Goal: Task Accomplishment & Management: Manage account settings

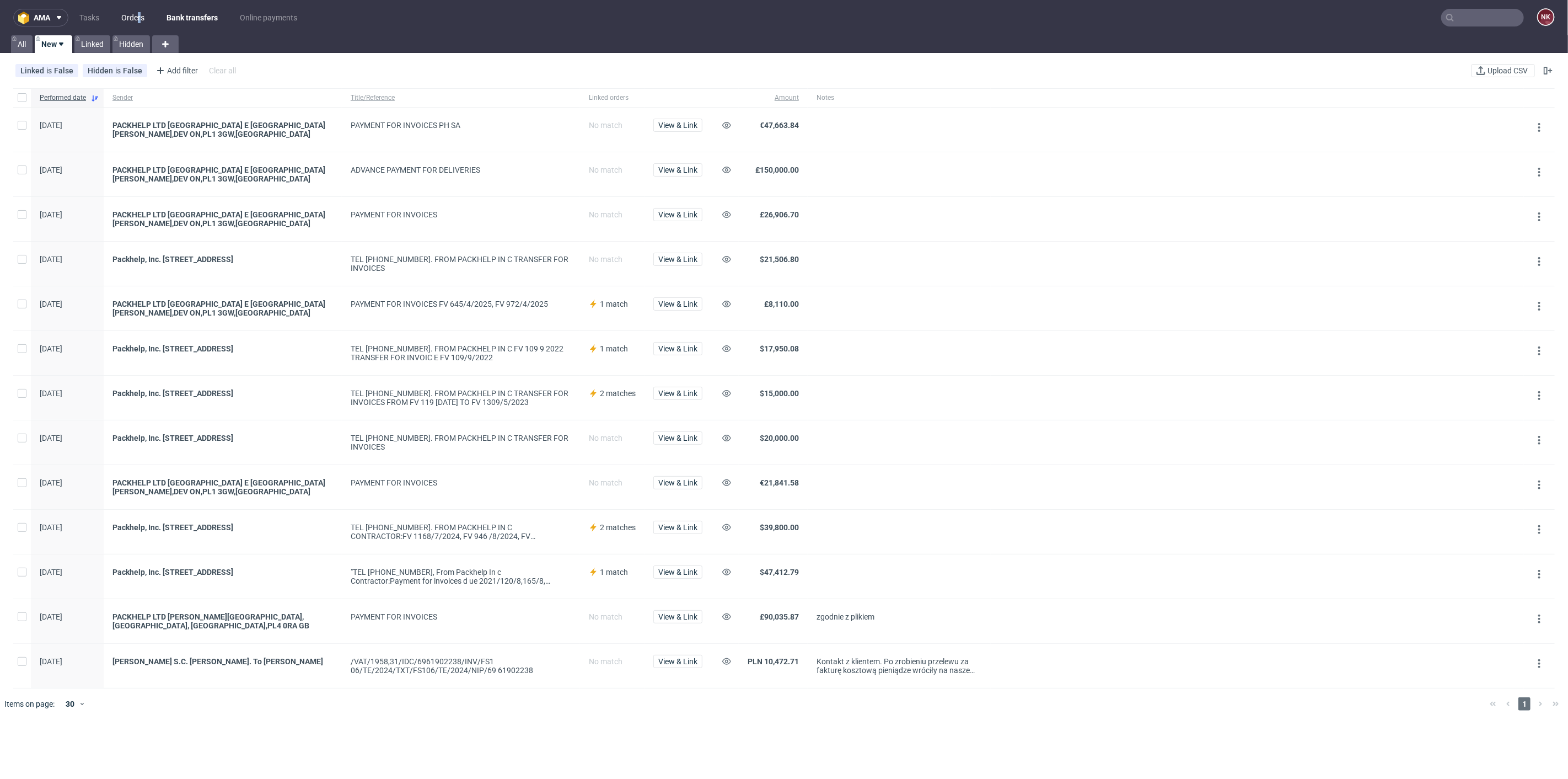
click at [140, 9] on nav "ama Tasks Orders Bank transfers Online payments NK" at bounding box center [784, 17] width 1568 height 35
click at [135, 19] on link "Orders" at bounding box center [133, 17] width 36 height 18
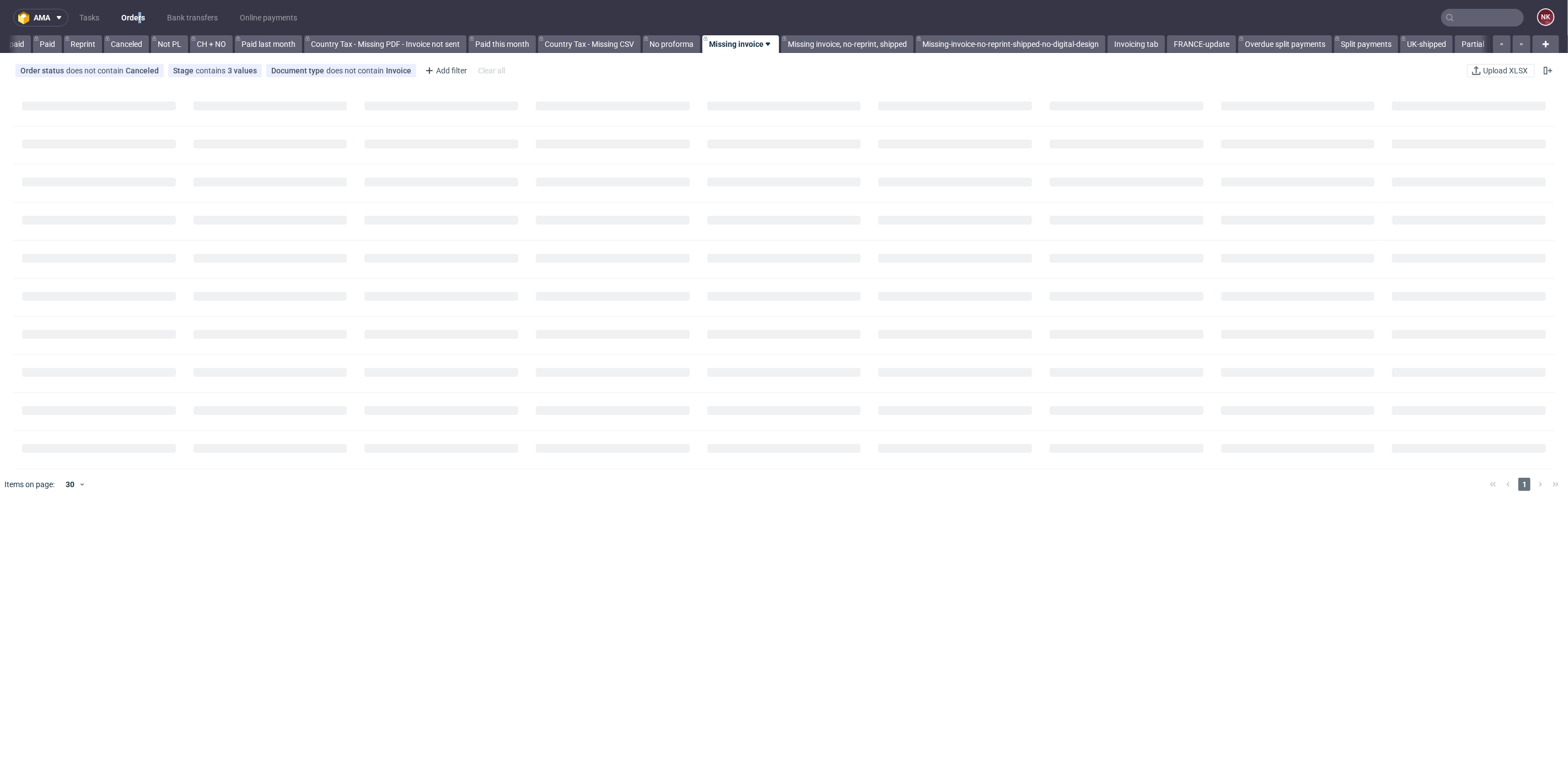
scroll to position [0, 976]
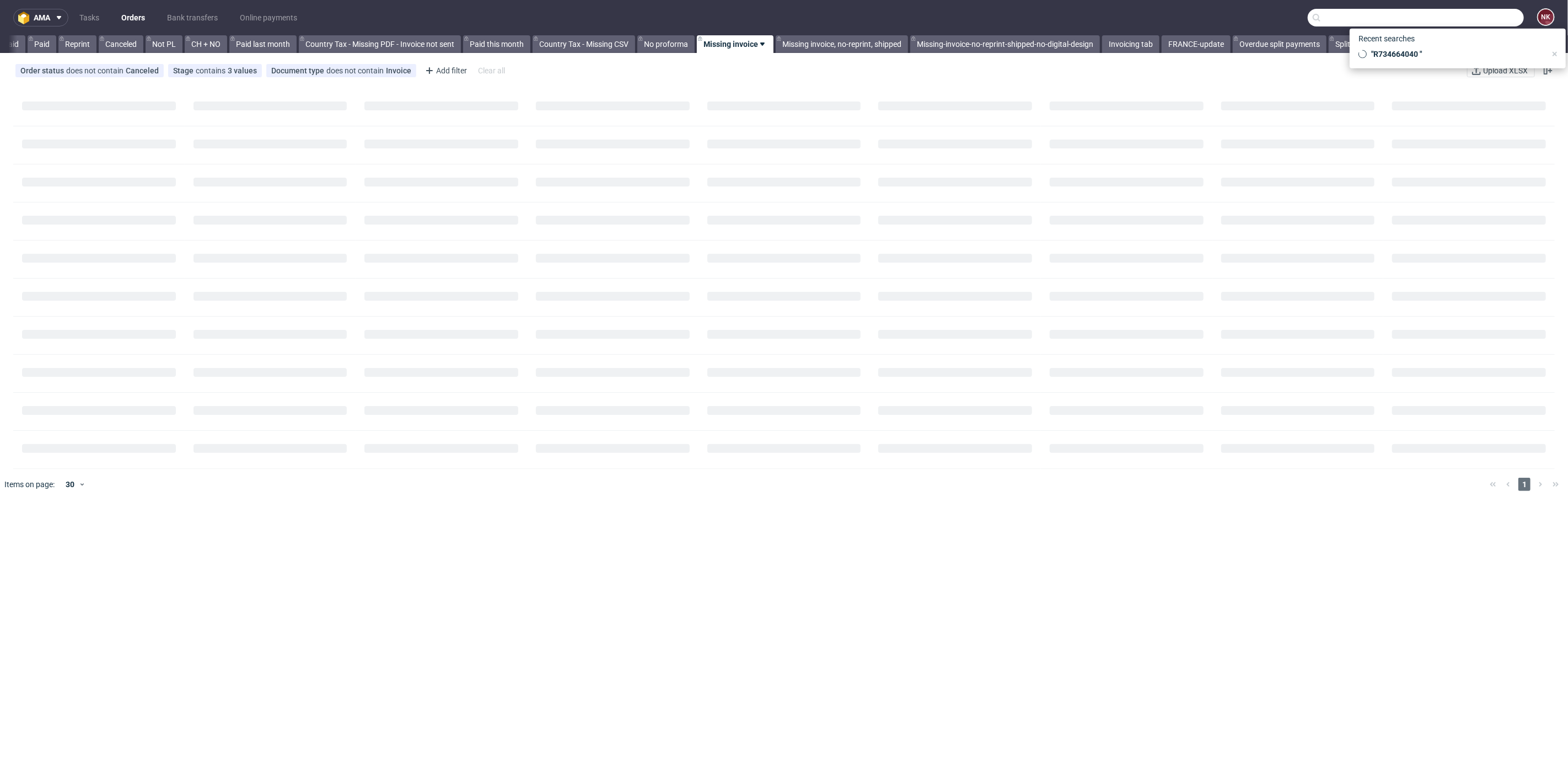
click at [1477, 18] on input "text" at bounding box center [1416, 17] width 216 height 18
paste input "R890700420"
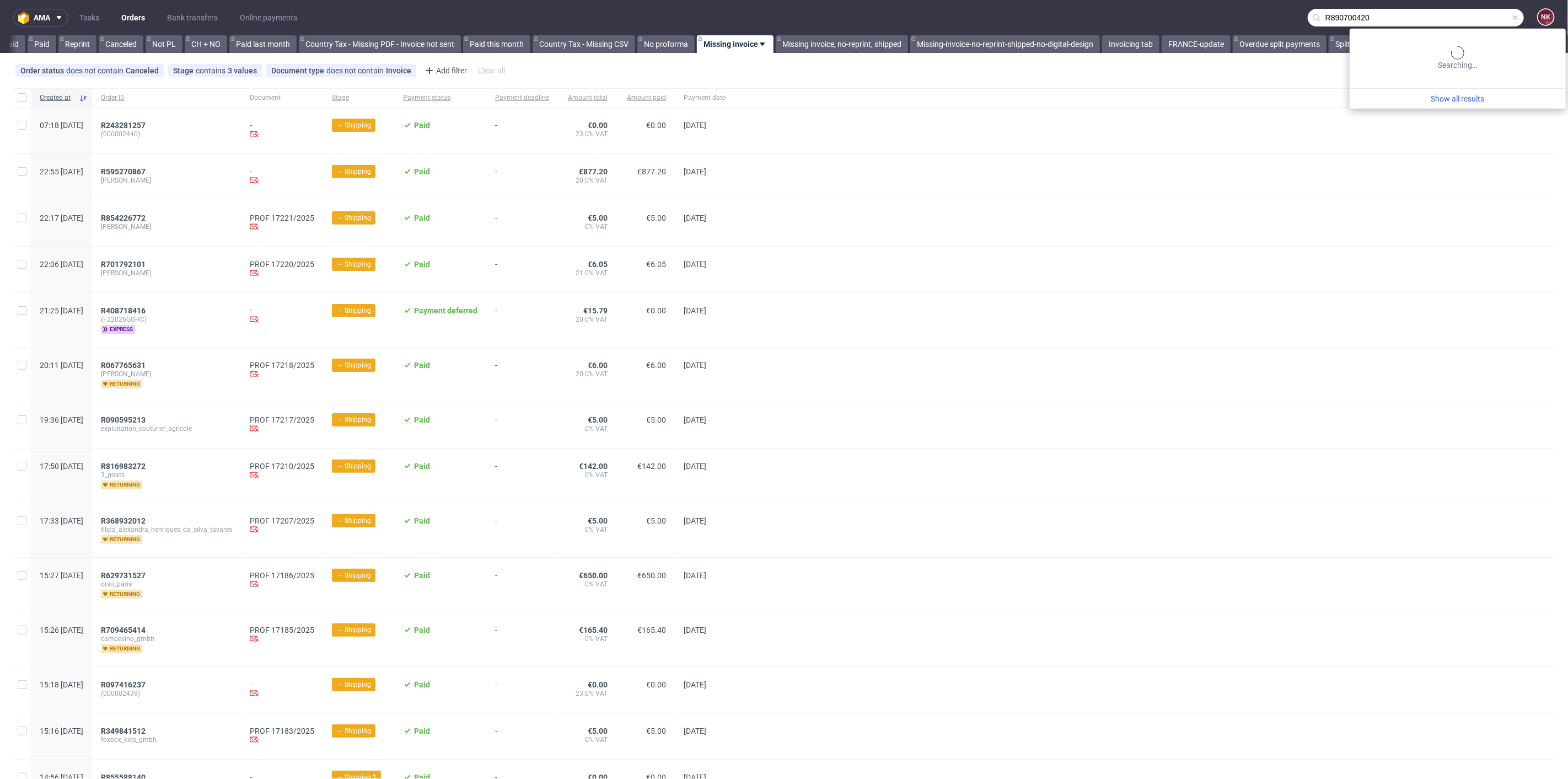
type input "R890700420"
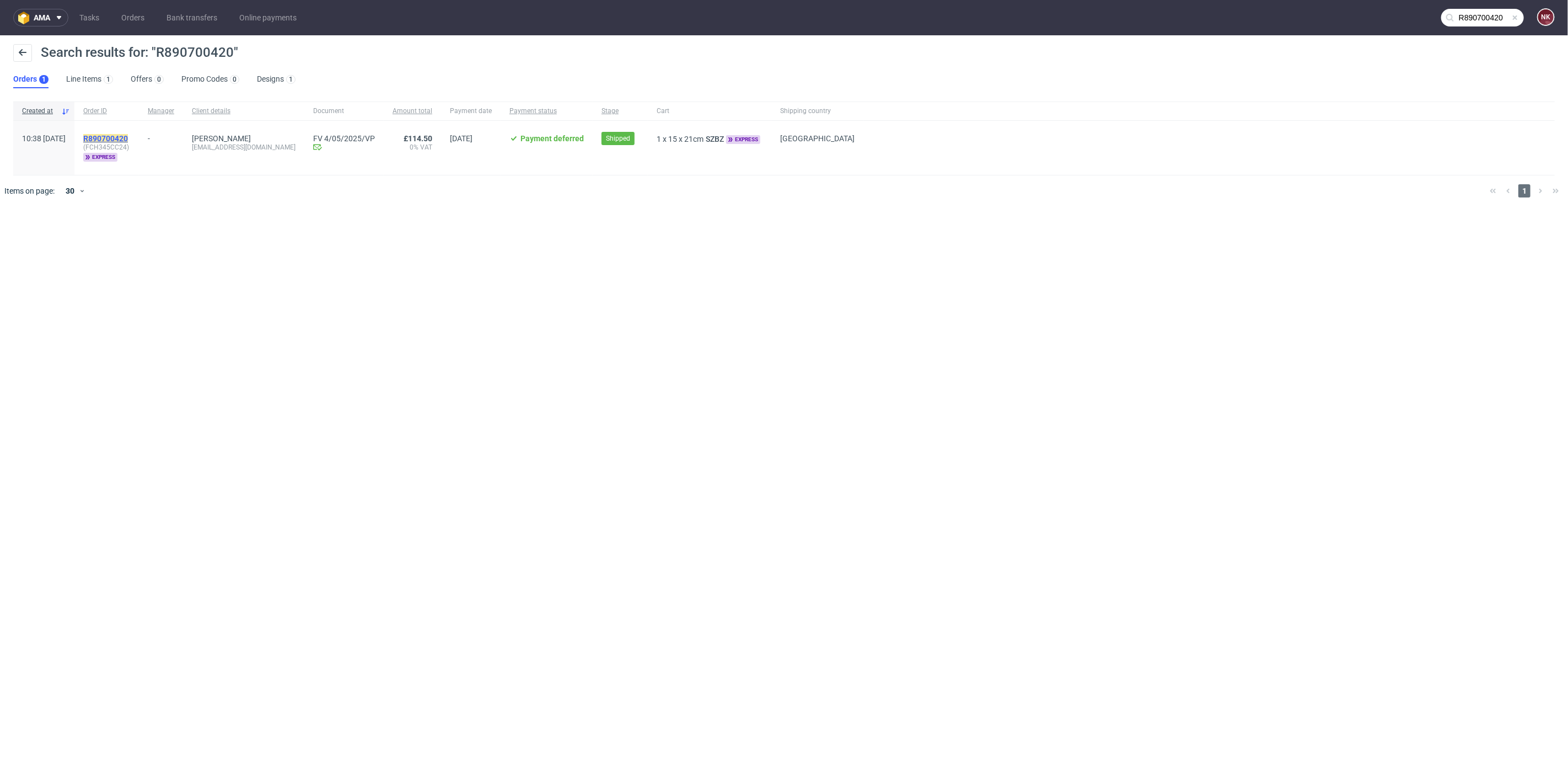
click at [128, 139] on mark "R890700420" at bounding box center [106, 138] width 45 height 9
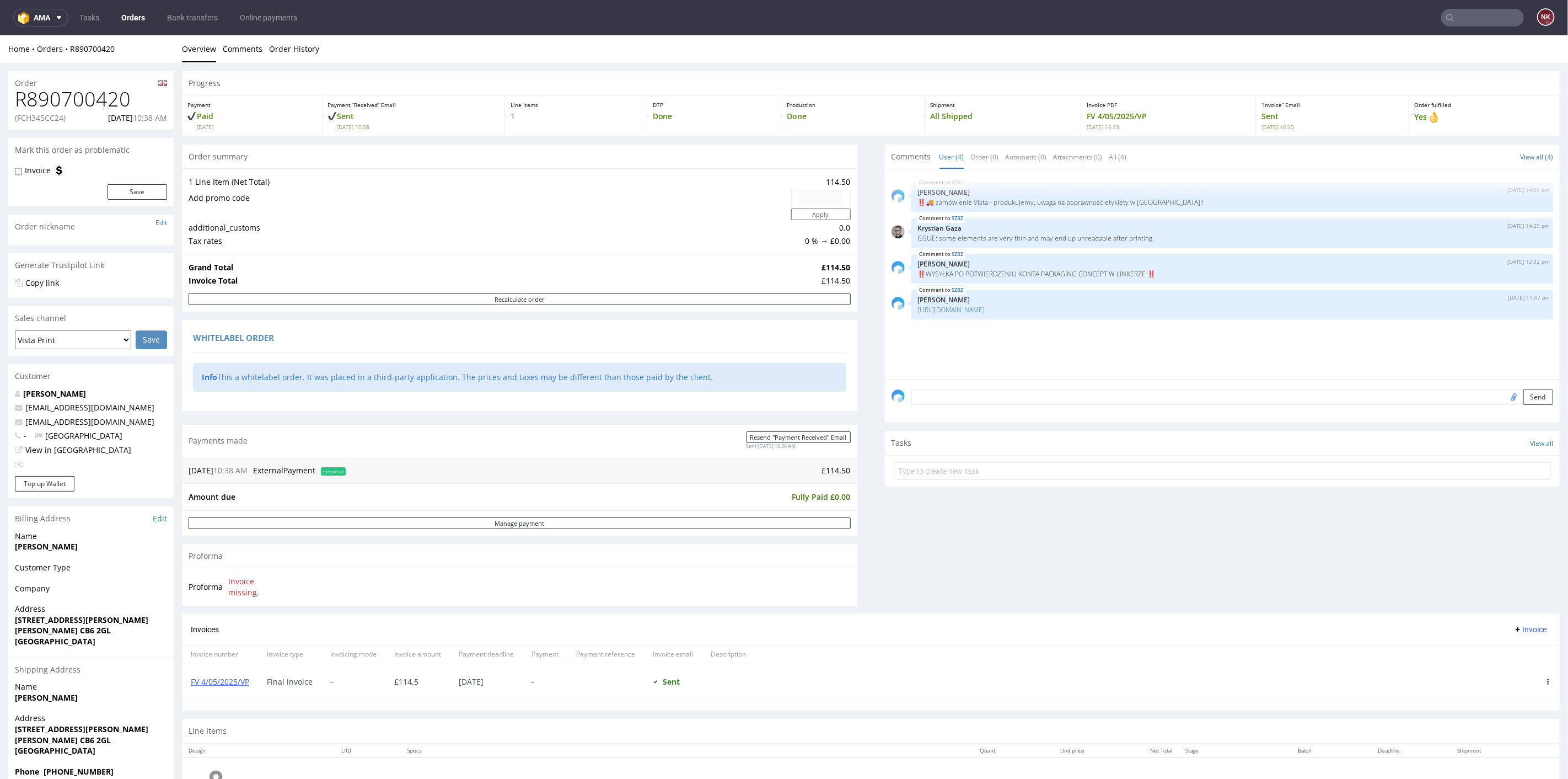
click at [856, 545] on div "Progress Payment Paid Wed 07 May Payment “Received” Email Sent Wed 7 May 10:38 …" at bounding box center [871, 450] width 1378 height 759
click at [1481, 21] on input "text" at bounding box center [1483, 17] width 83 height 18
paste input "R319604436"
type input "R319604436"
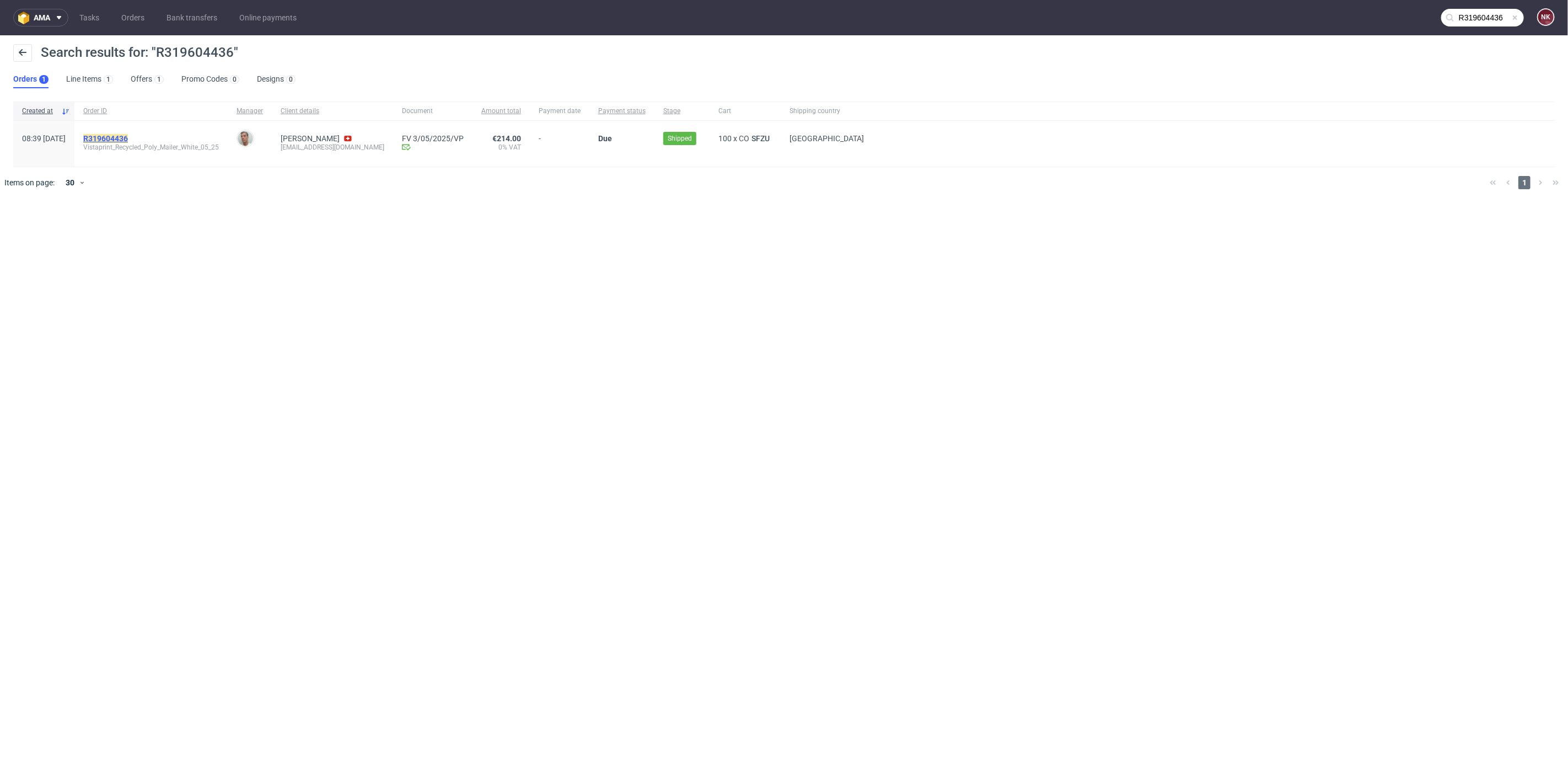
click at [128, 140] on mark "R319604436" at bounding box center [106, 138] width 45 height 9
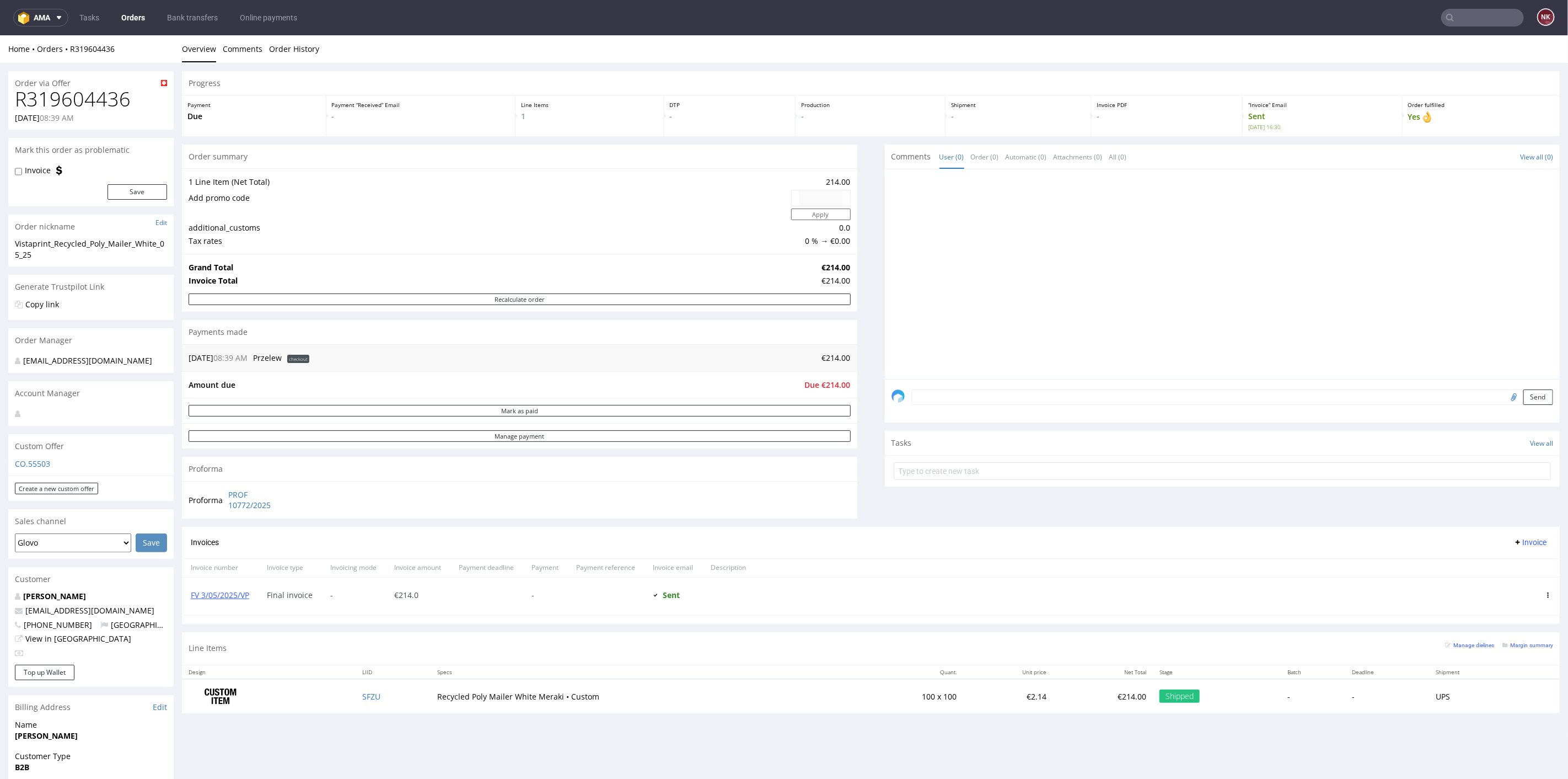
click at [673, 516] on div "Proforma PROF 10772/2025" at bounding box center [520, 499] width 676 height 37
click at [848, 409] on div "Progress Payment Due Payment “Received” Email - Line Items 1 DTP - Production -…" at bounding box center [871, 396] width 1378 height 651
click at [868, 413] on div "Progress Payment Due Payment “Received” Email - Line Items 1 DTP - Production -…" at bounding box center [871, 396] width 1378 height 651
click at [129, 6] on nav "ama Tasks Orders Bank transfers Online payments NK" at bounding box center [784, 17] width 1568 height 35
click at [133, 19] on link "Orders" at bounding box center [133, 17] width 37 height 18
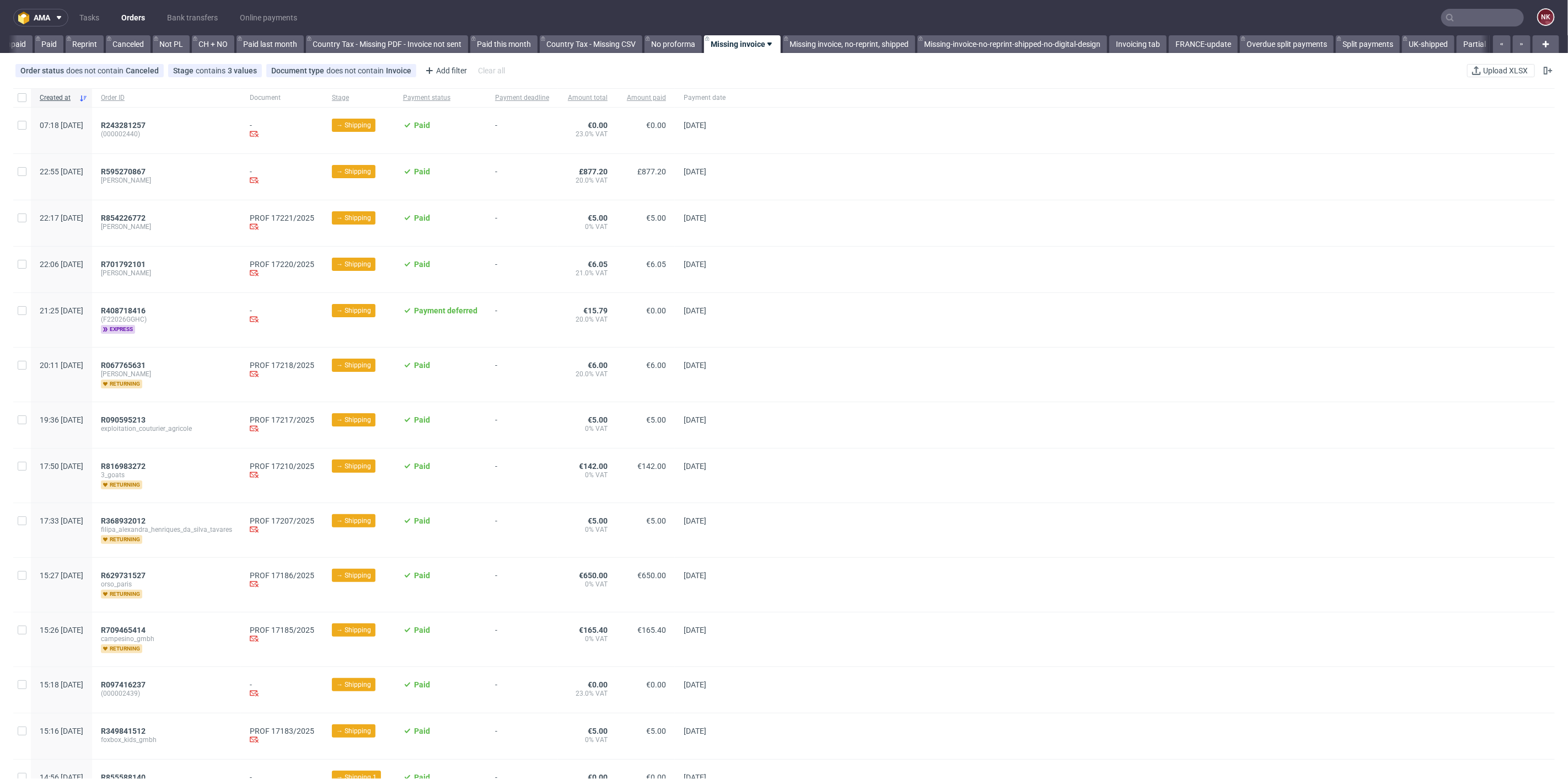
scroll to position [0, 976]
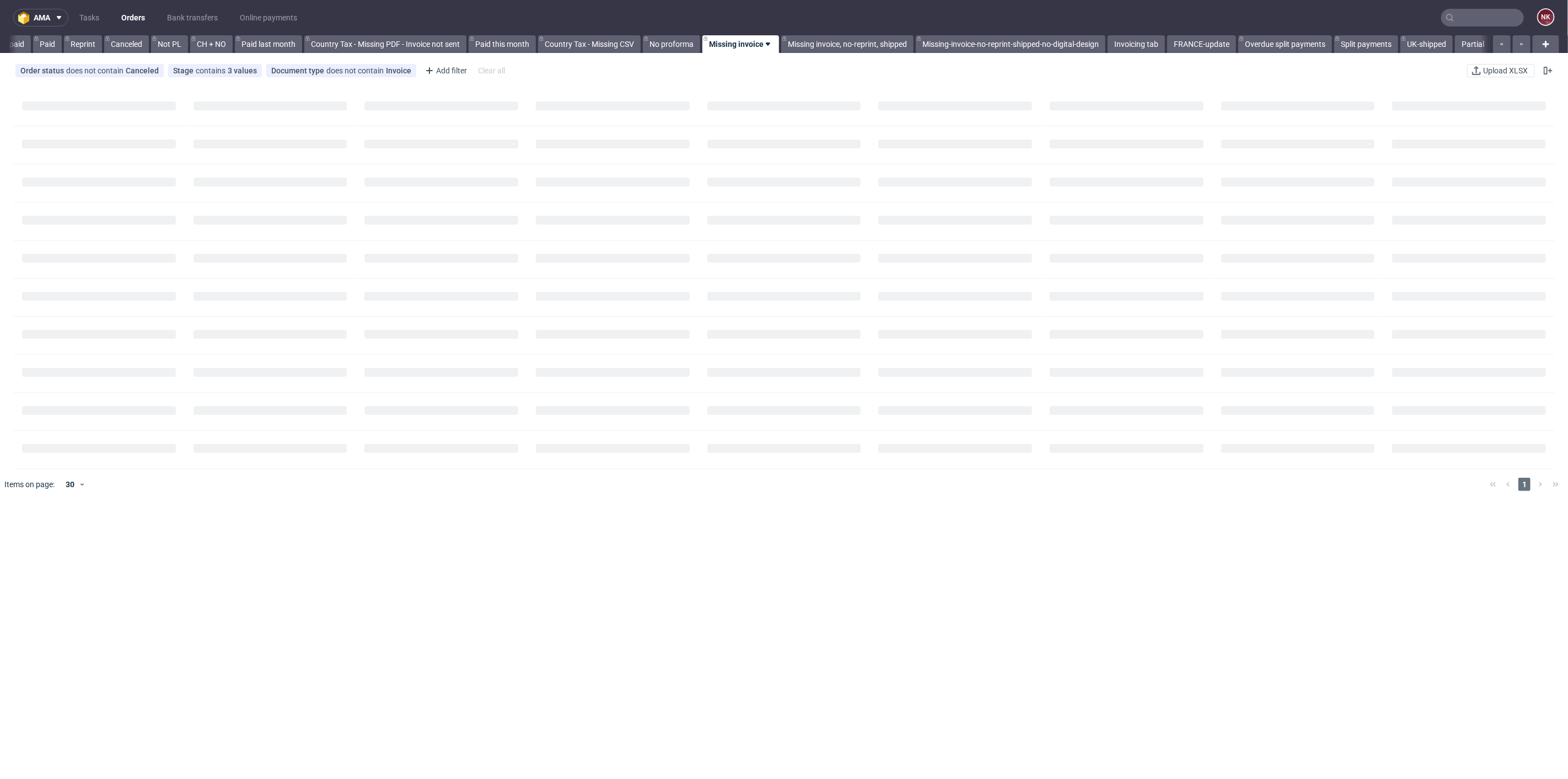
scroll to position [0, 976]
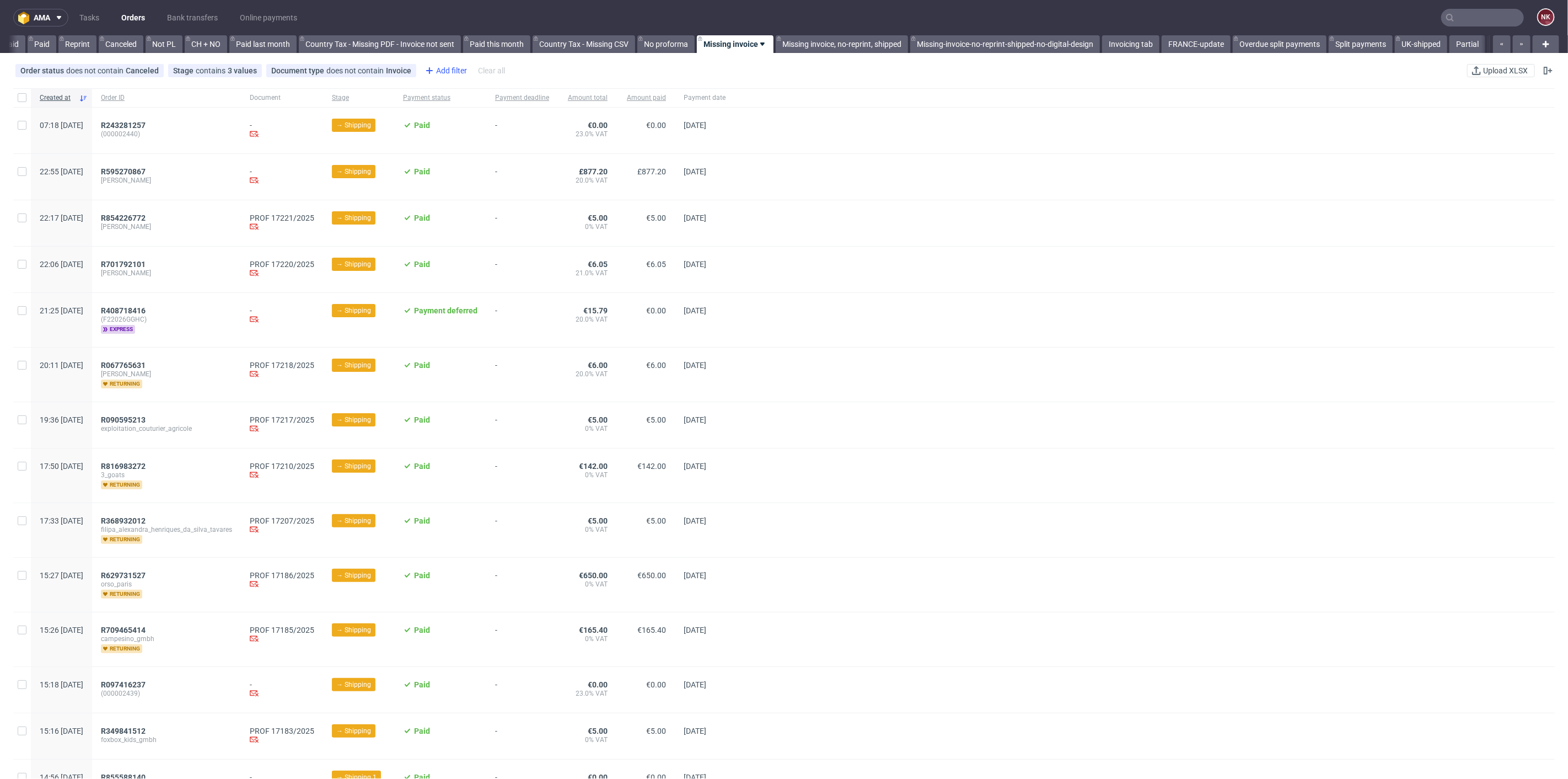
click at [432, 74] on div "Add filter" at bounding box center [445, 71] width 49 height 18
click at [475, 147] on span "Sales Channel" at bounding box center [449, 145] width 59 height 15
click at [431, 217] on input "InStore" at bounding box center [428, 219] width 9 height 9
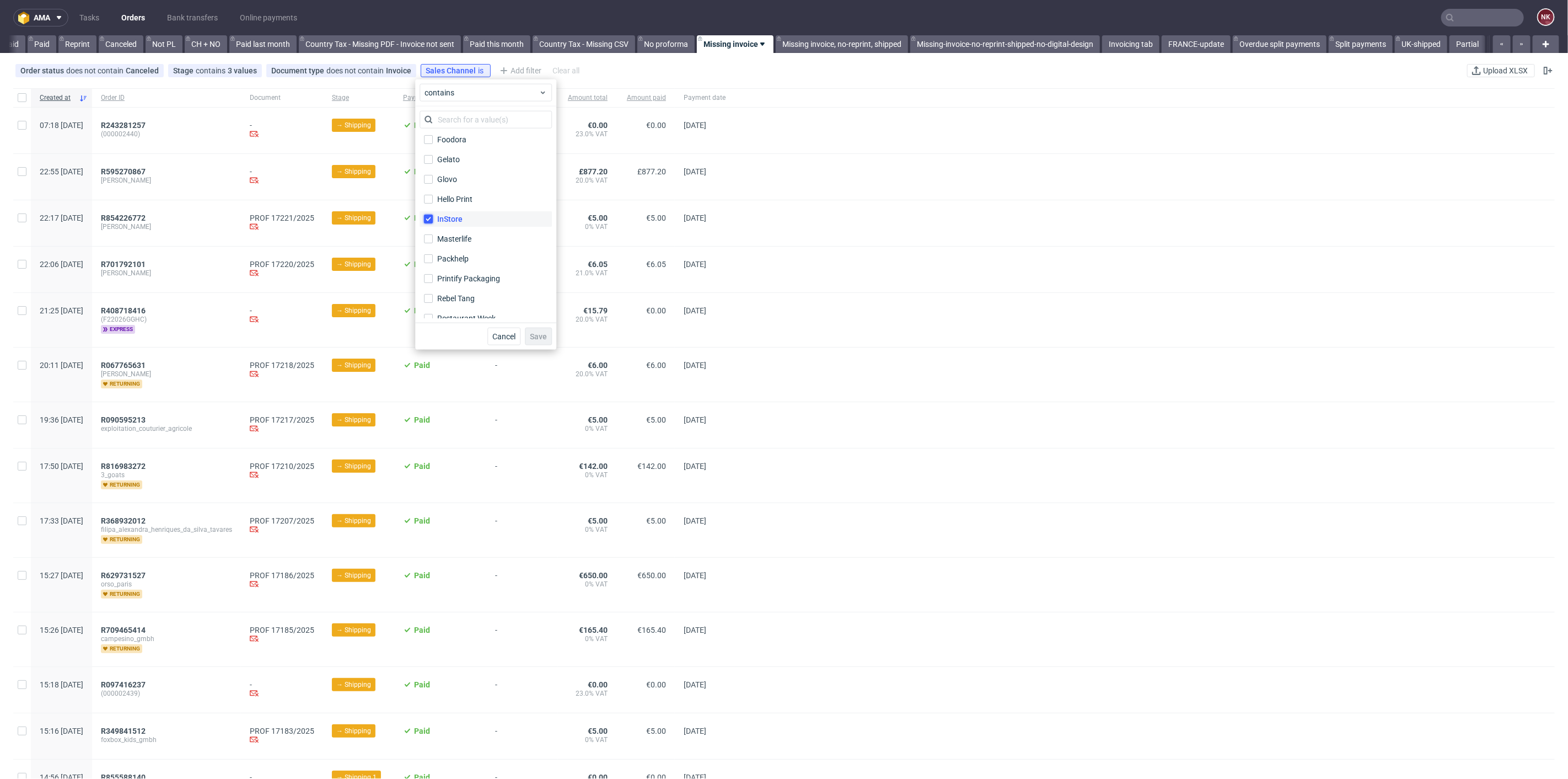
checkbox input "true"
click at [533, 330] on button "Save" at bounding box center [539, 336] width 27 height 18
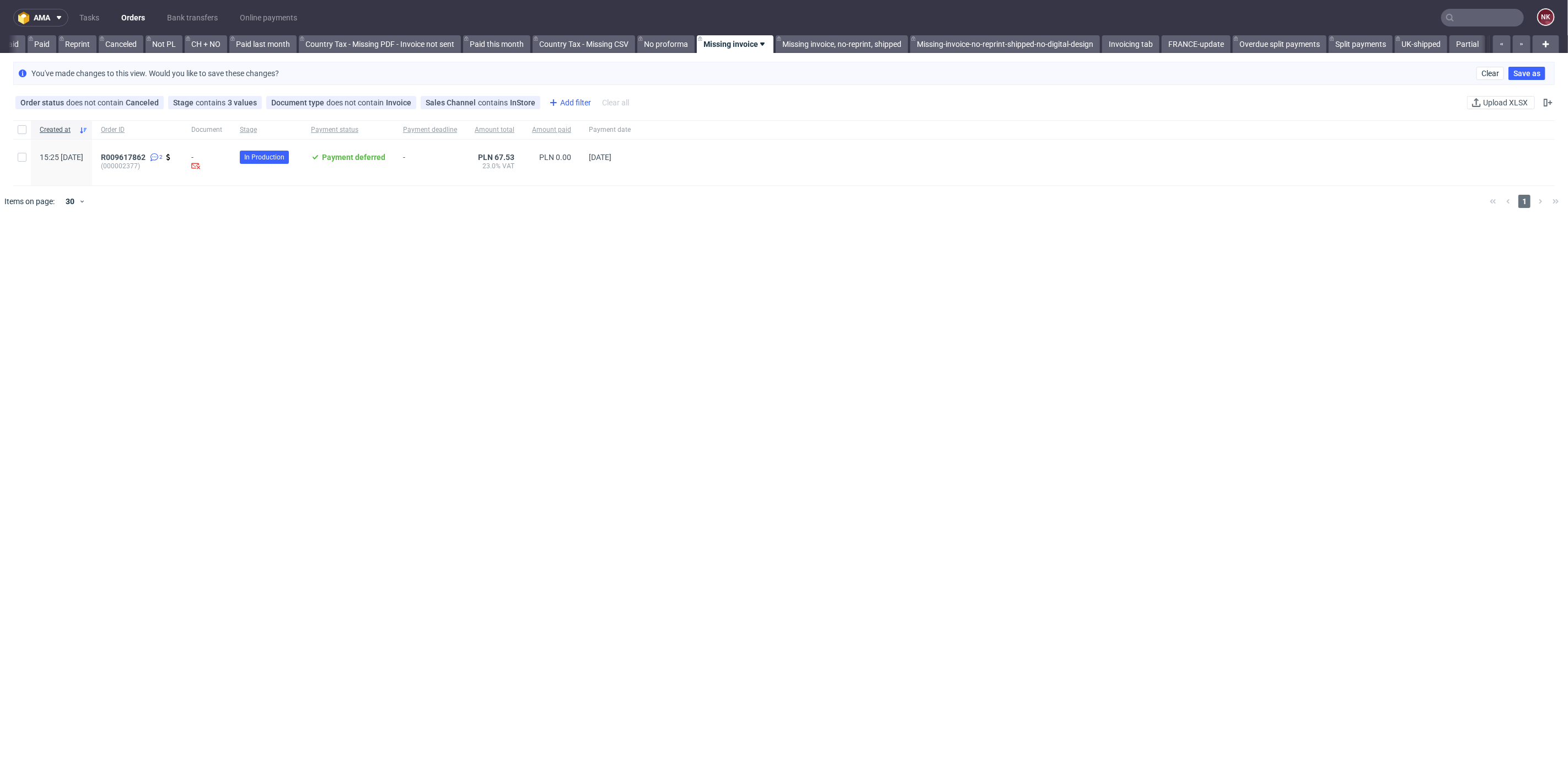
click at [564, 96] on div "Add filter" at bounding box center [569, 103] width 49 height 18
click at [224, 100] on div "Stage contains 3 values" at bounding box center [215, 103] width 84 height 9
click at [177, 179] on label "DTP" at bounding box center [236, 174] width 132 height 15
click at [177, 179] on input "DTP" at bounding box center [179, 174] width 9 height 9
checkbox input "true"
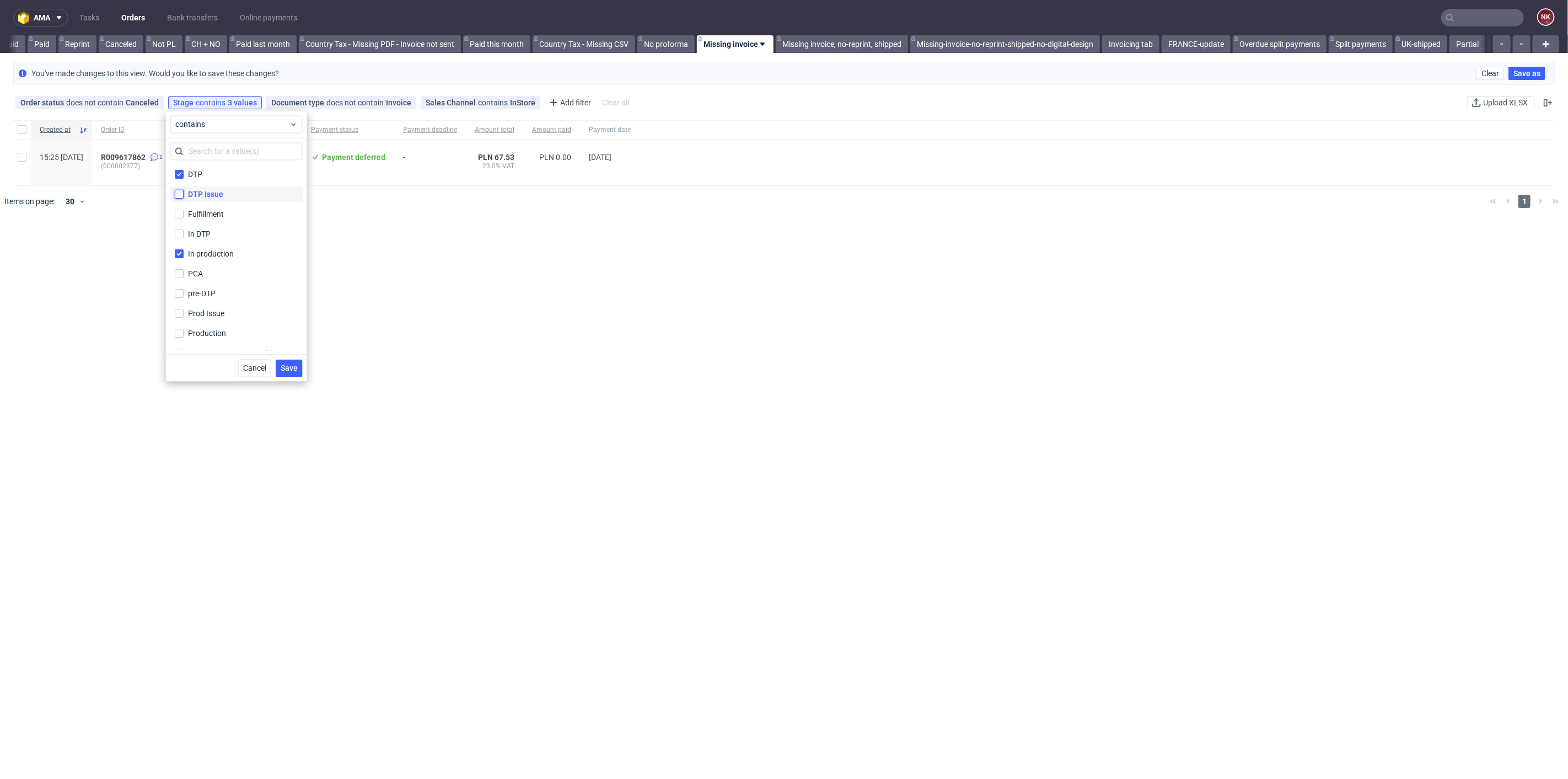
click at [179, 190] on input "DTP Issue" at bounding box center [179, 194] width 9 height 9
checkbox input "true"
click at [179, 211] on input "Fulfillment" at bounding box center [179, 214] width 9 height 9
checkbox input "true"
click at [180, 224] on div "In DTP" at bounding box center [236, 234] width 132 height 20
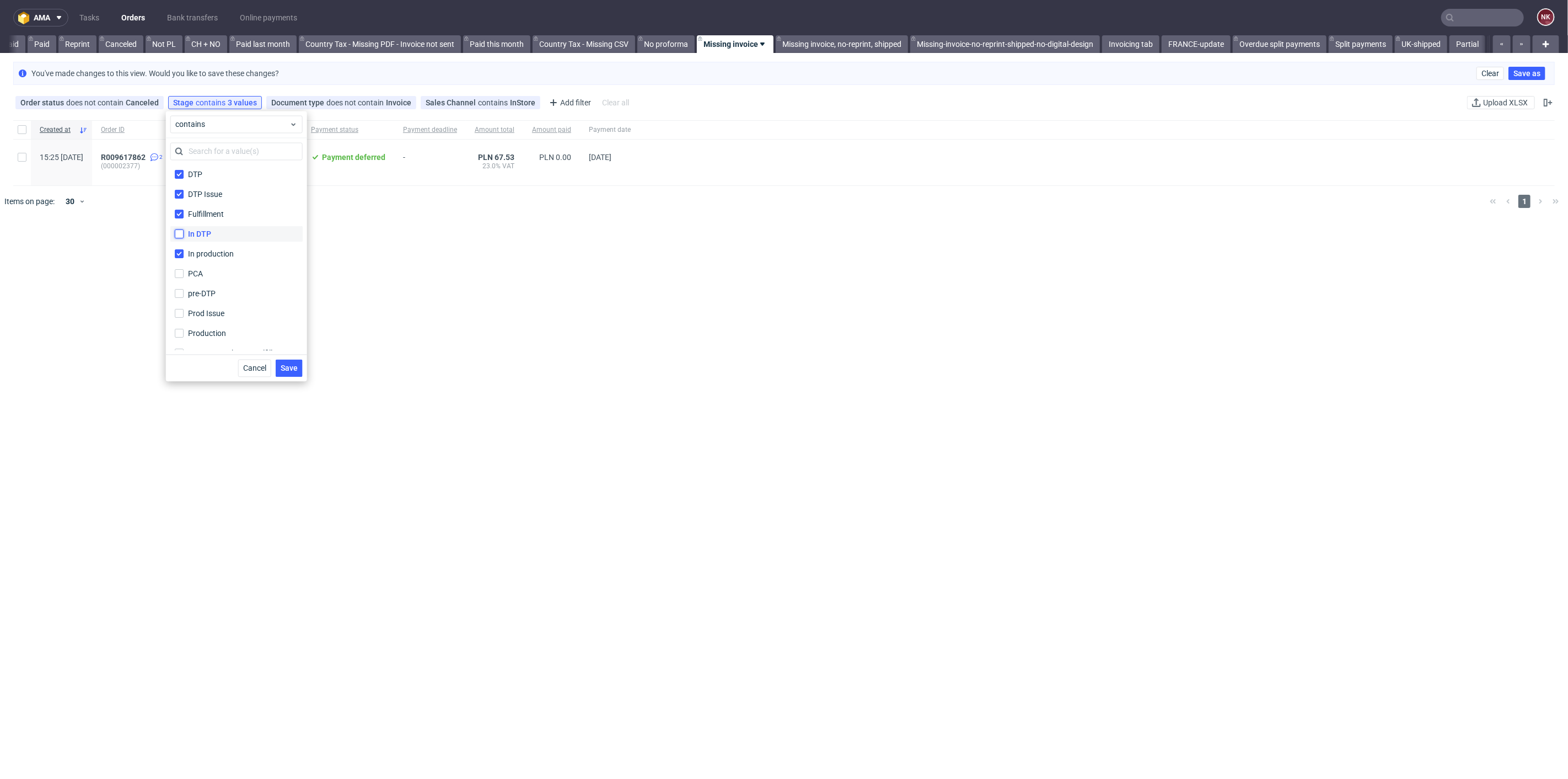
click at [180, 235] on input "In DTP" at bounding box center [179, 234] width 9 height 9
checkbox input "true"
click at [184, 273] on label "PCA" at bounding box center [236, 273] width 132 height 15
click at [184, 273] on input "PCA" at bounding box center [179, 273] width 9 height 9
checkbox input "true"
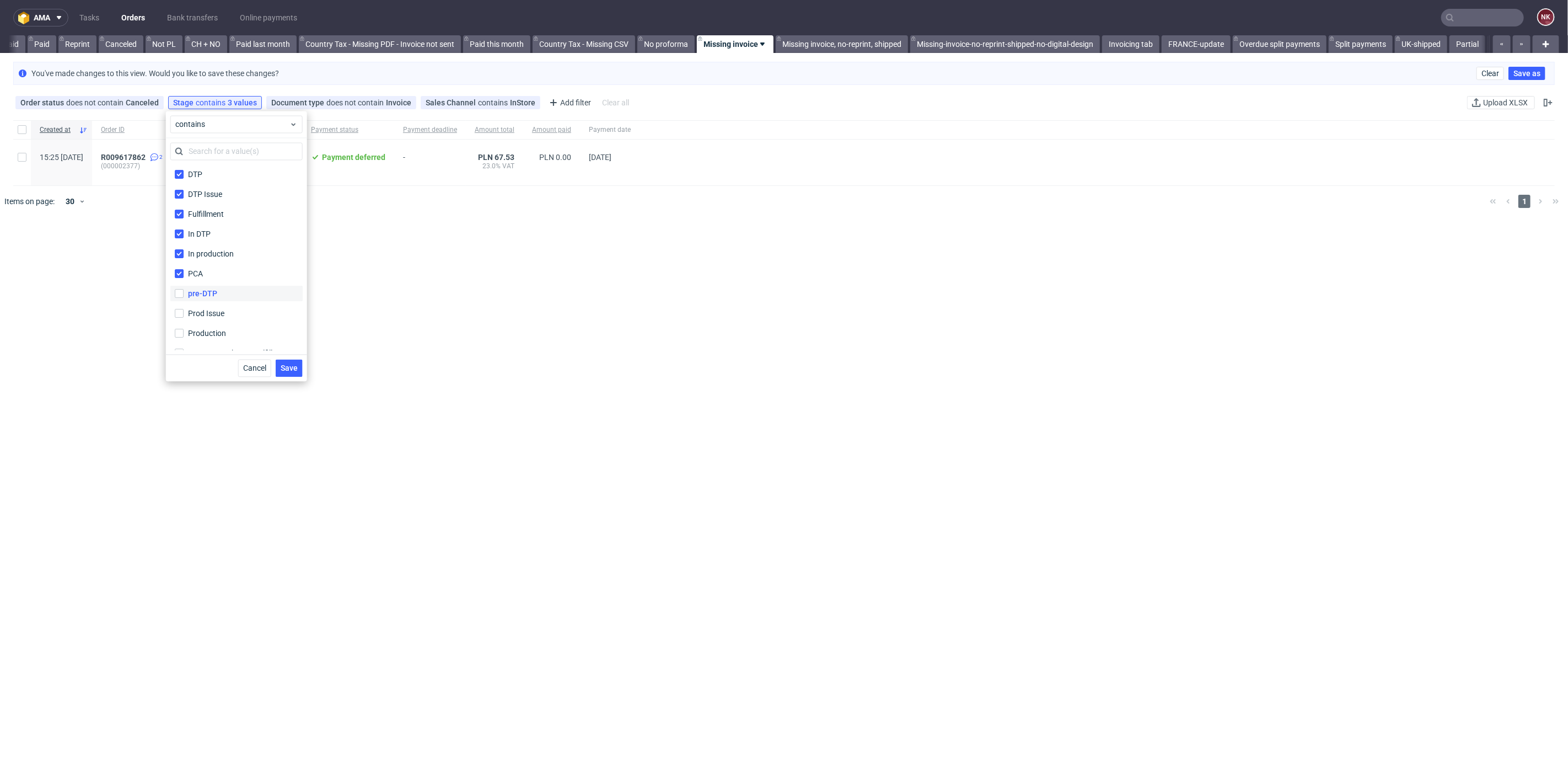
click at [184, 295] on label "pre-DTP" at bounding box center [236, 293] width 132 height 15
click at [184, 295] on input "pre-DTP" at bounding box center [179, 293] width 9 height 9
checkbox input "true"
click at [182, 315] on input "Prod Issue" at bounding box center [179, 313] width 9 height 9
checkbox input "true"
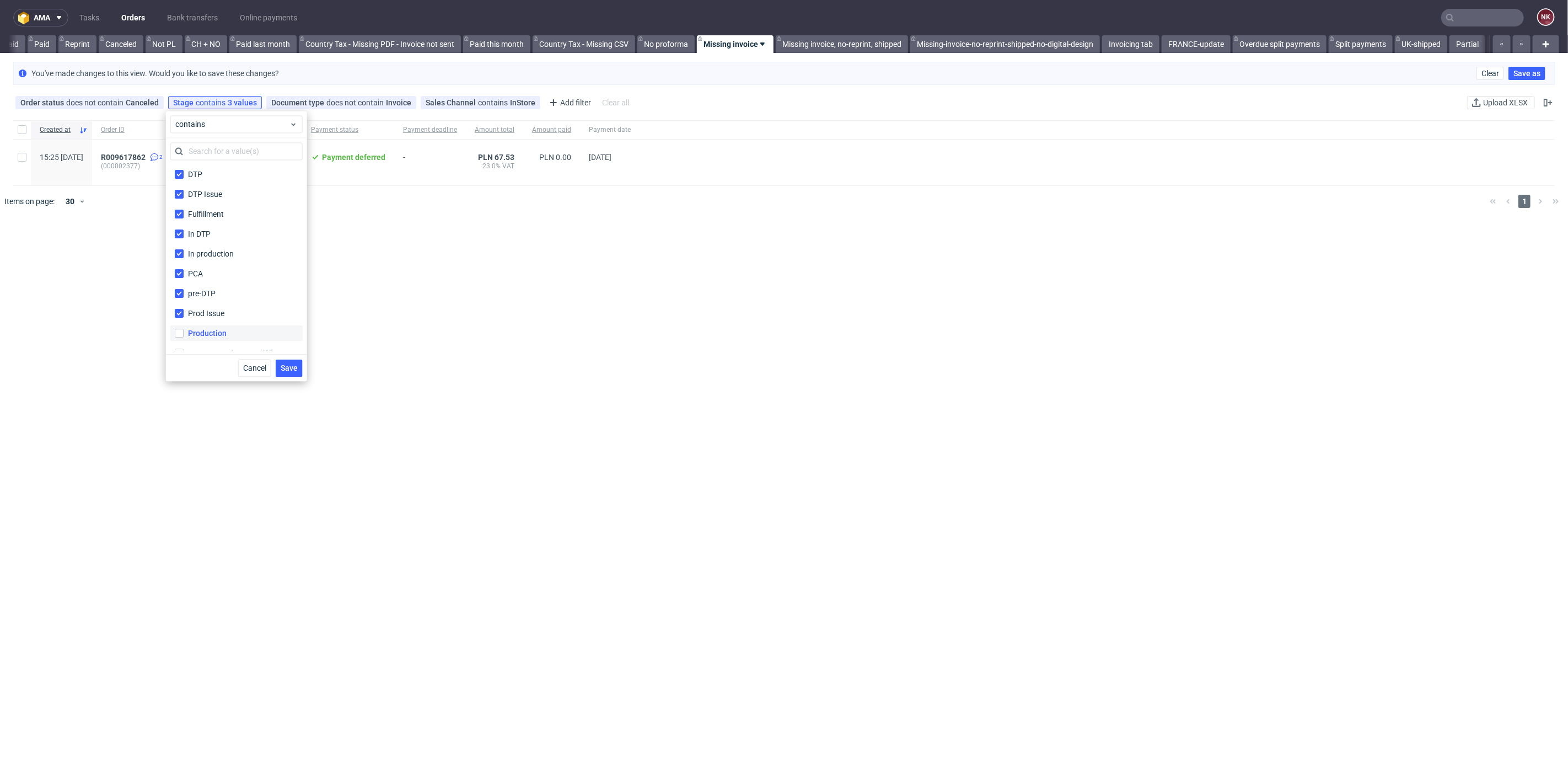
click at [181, 327] on label "Production" at bounding box center [236, 333] width 132 height 15
click at [181, 329] on input "Production" at bounding box center [179, 333] width 9 height 9
checkbox input "true"
click at [177, 295] on label "Sent to Warehouse Fulfillment Sent to Warehouse Fulfillment" at bounding box center [236, 300] width 132 height 15
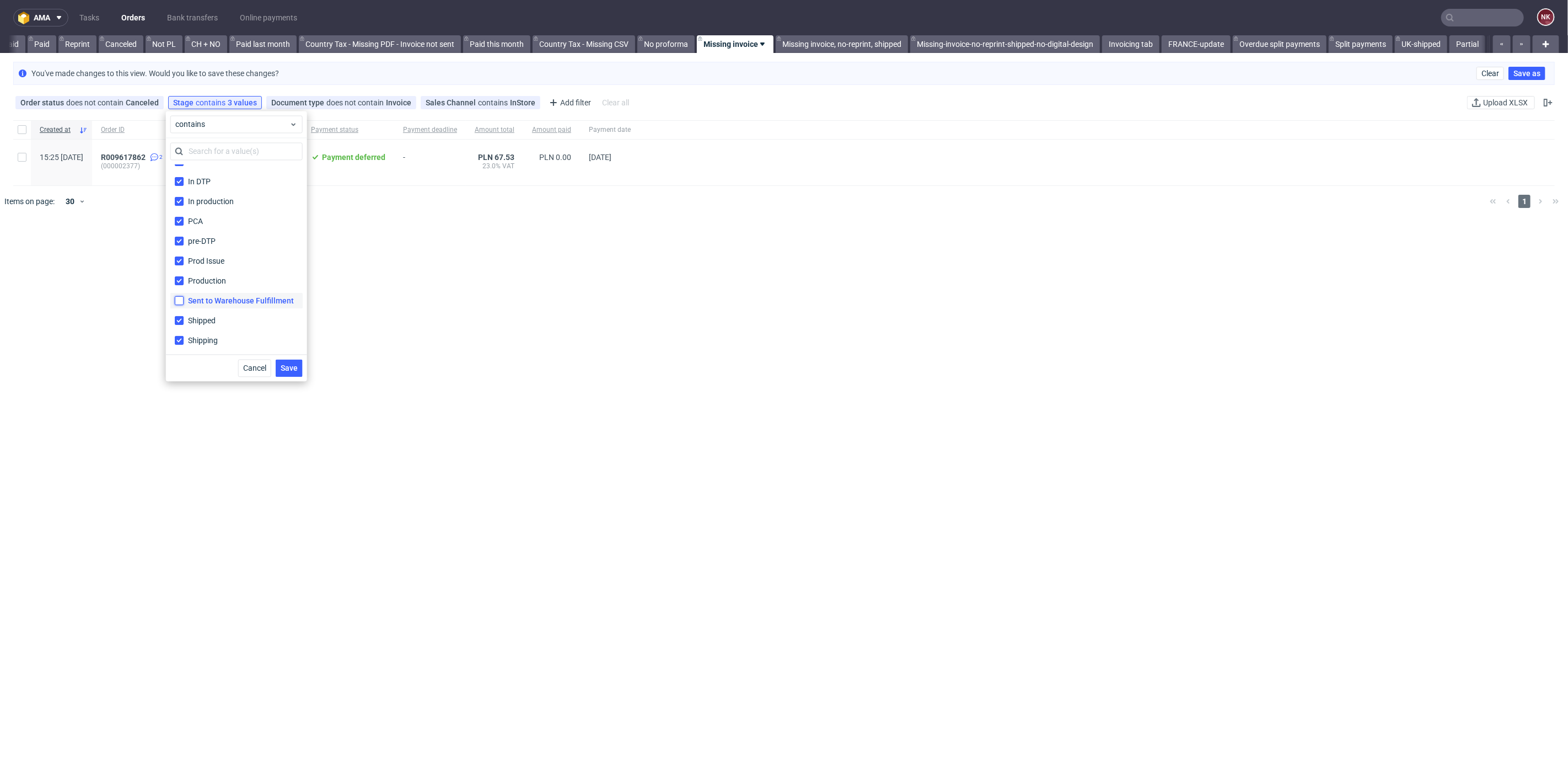
click at [177, 296] on input "Sent to Warehouse Fulfillment Sent to Warehouse Fulfillment" at bounding box center [179, 300] width 9 height 9
checkbox input "true"
click at [288, 370] on span "Save" at bounding box center [289, 368] width 17 height 8
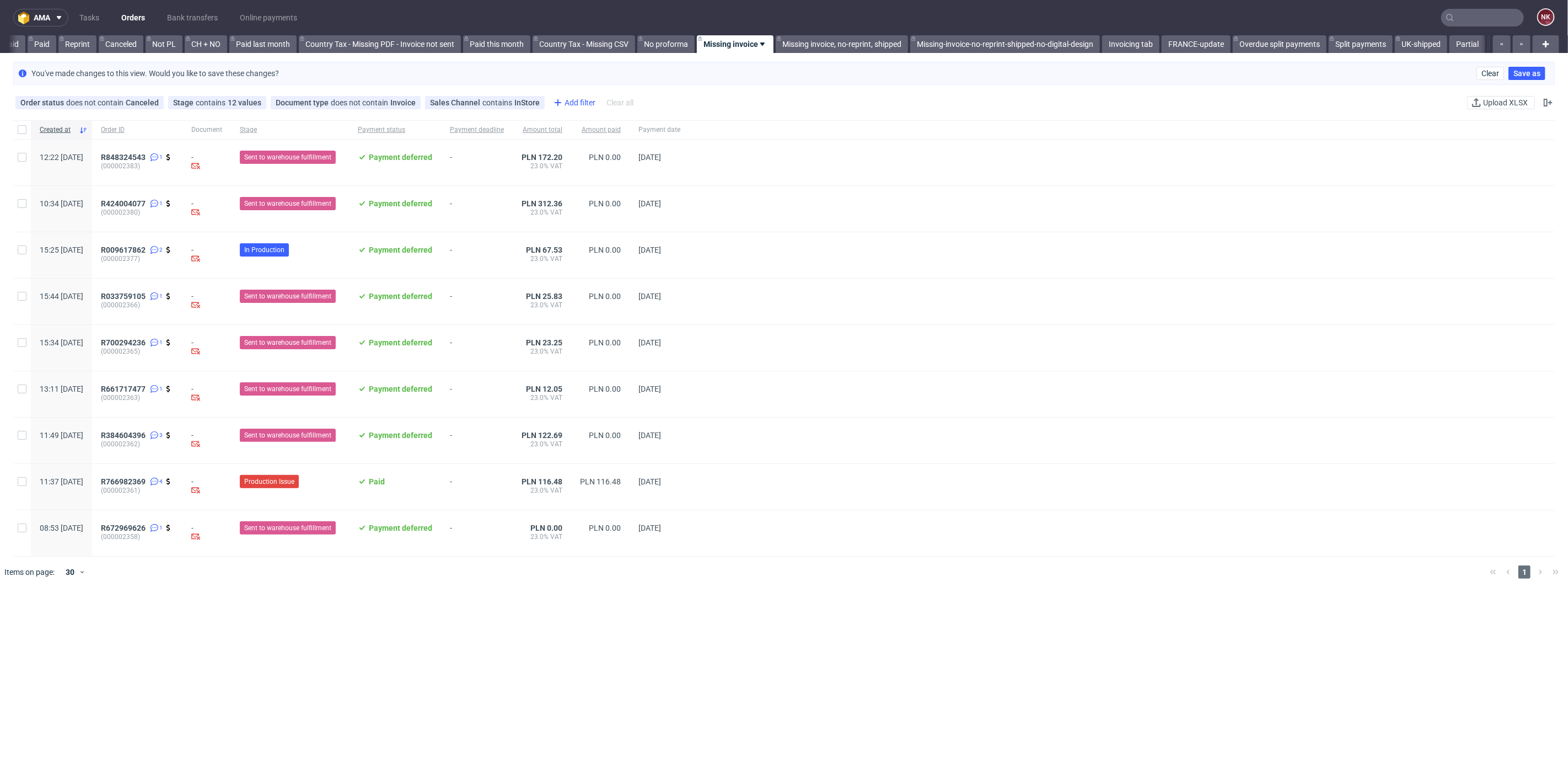
click at [588, 105] on div "Add filter" at bounding box center [573, 103] width 49 height 18
click at [583, 262] on span "Client details" at bounding box center [574, 268] width 56 height 15
click at [578, 140] on div at bounding box center [612, 151] width 141 height 26
click at [583, 152] on input "text" at bounding box center [612, 151] width 132 height 18
paste input "dws_tws@onet.pl"
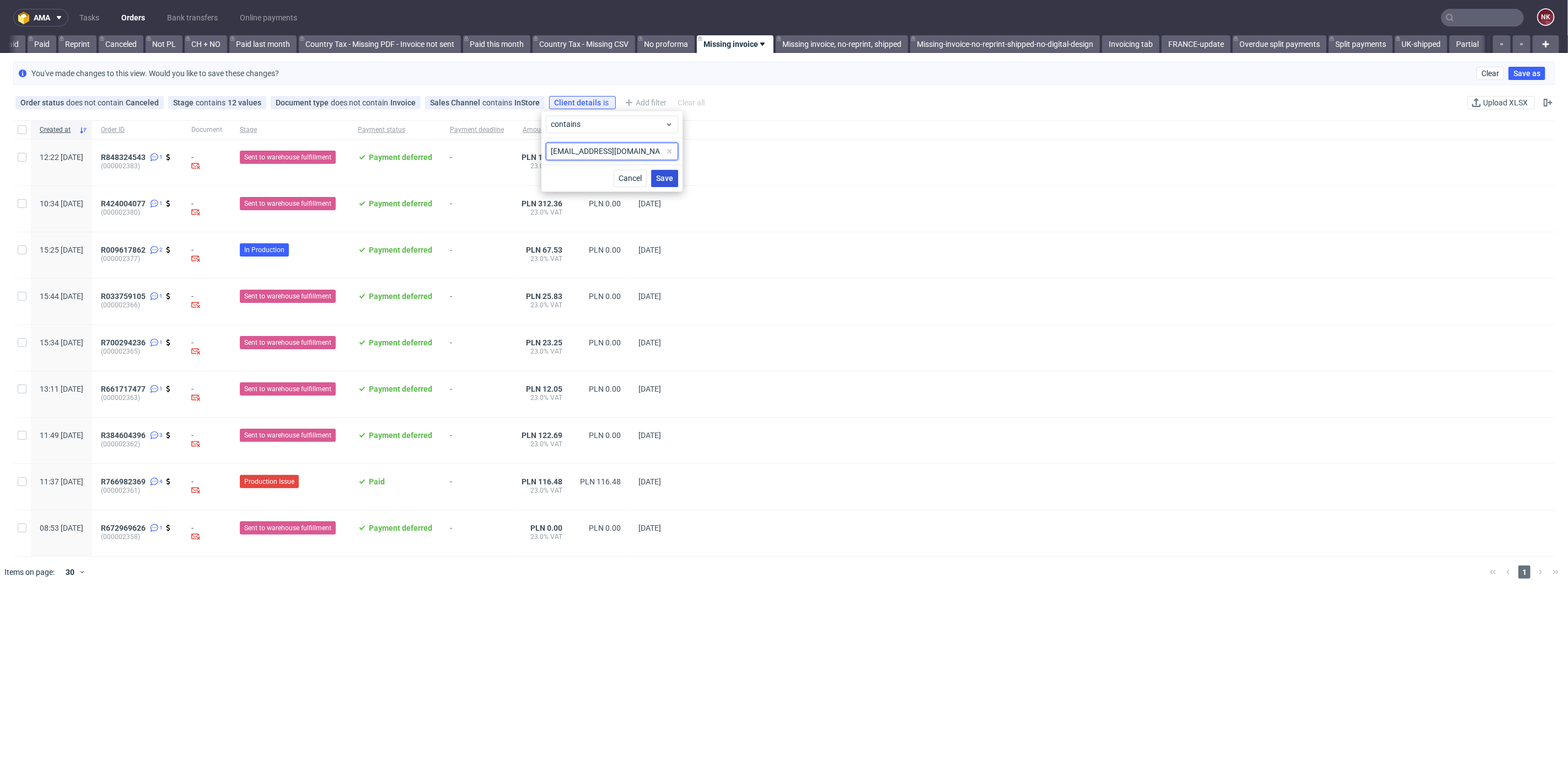
type input "dws_tws@onet.pl"
click at [666, 176] on span "Save" at bounding box center [665, 178] width 17 height 8
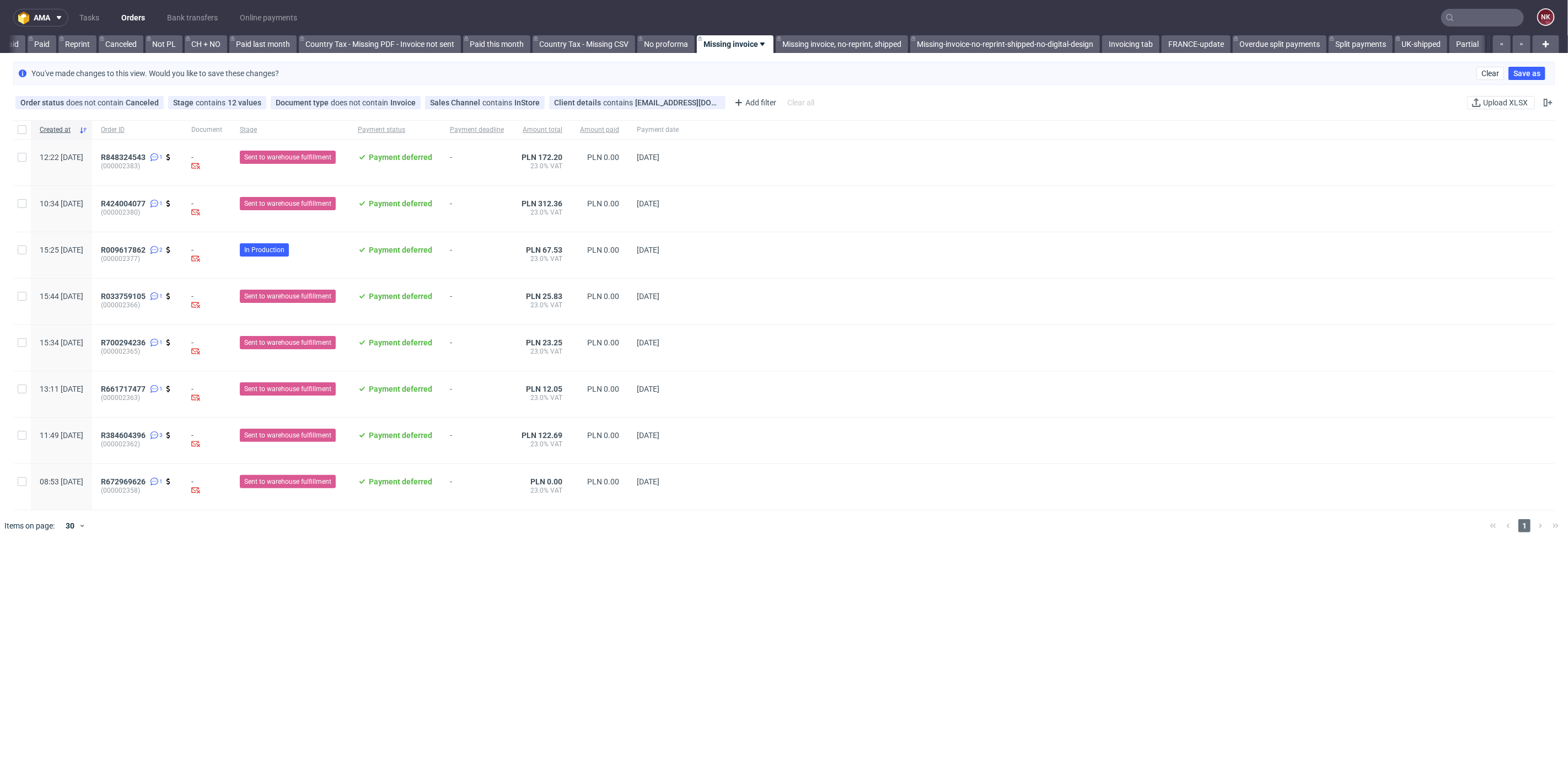
click at [26, 130] on div at bounding box center [22, 130] width 18 height 19
checkbox input "true"
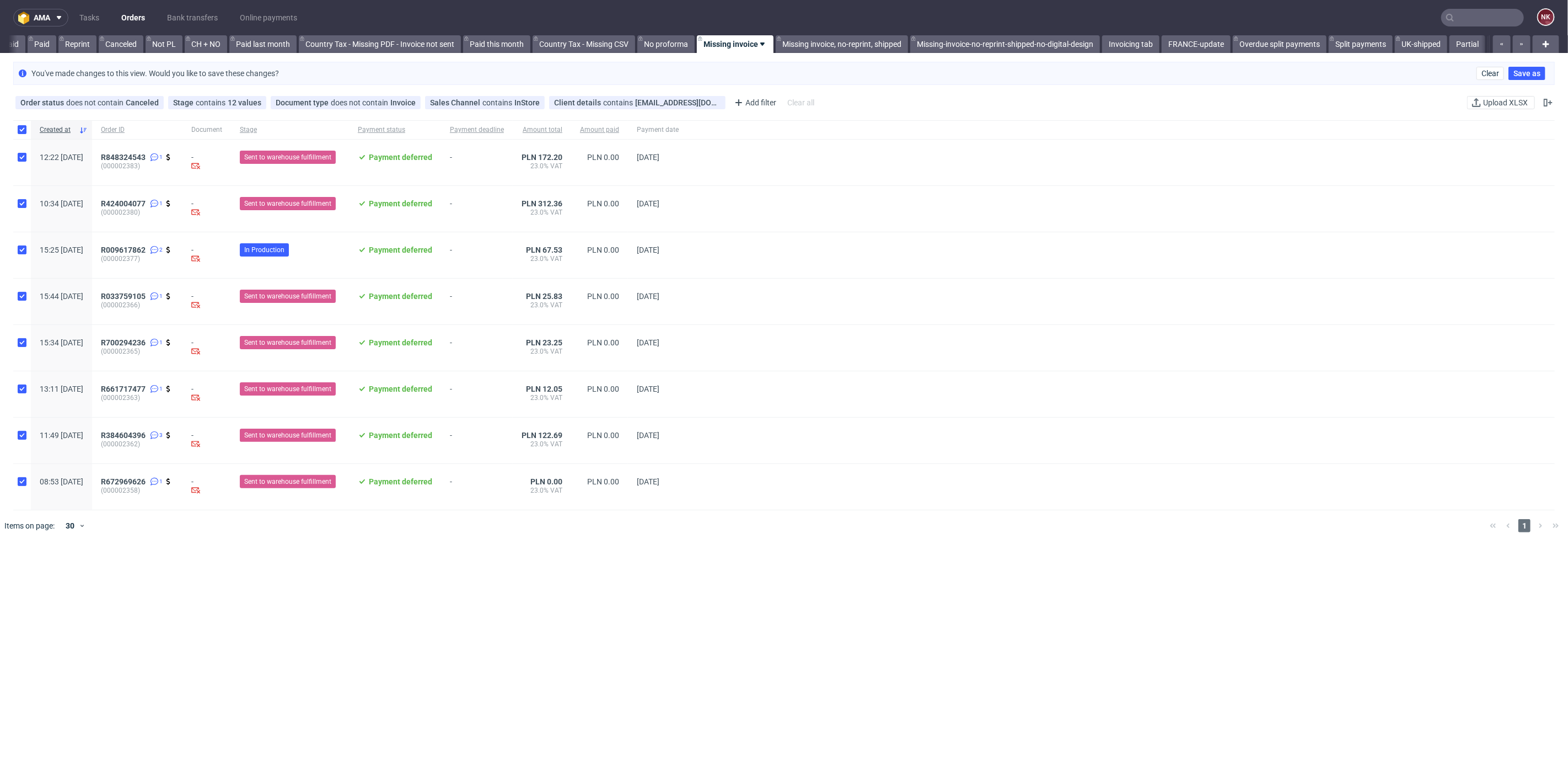
checkbox input "true"
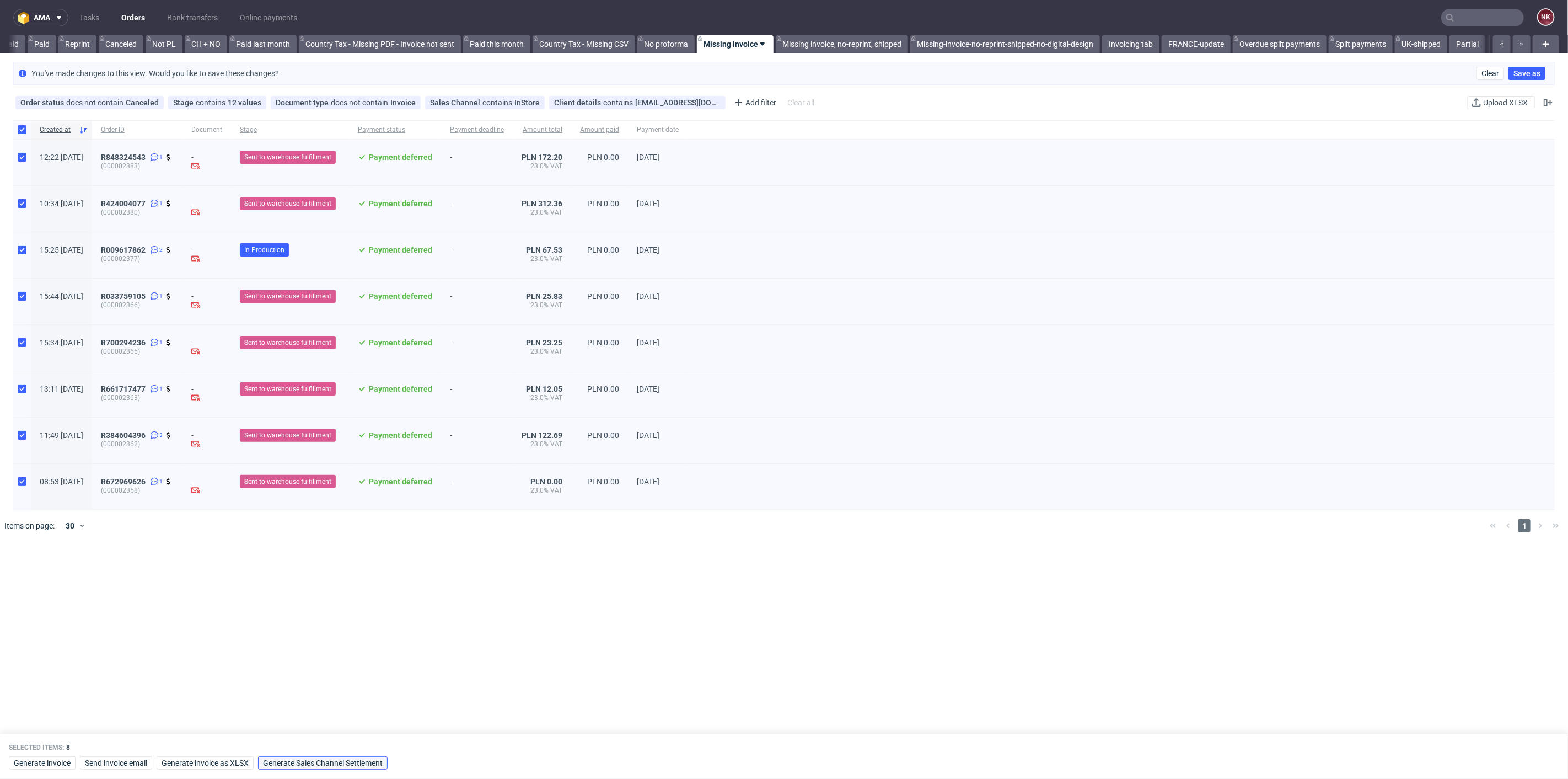
click at [320, 764] on span "Generate Sales Channel Settlement" at bounding box center [322, 762] width 120 height 8
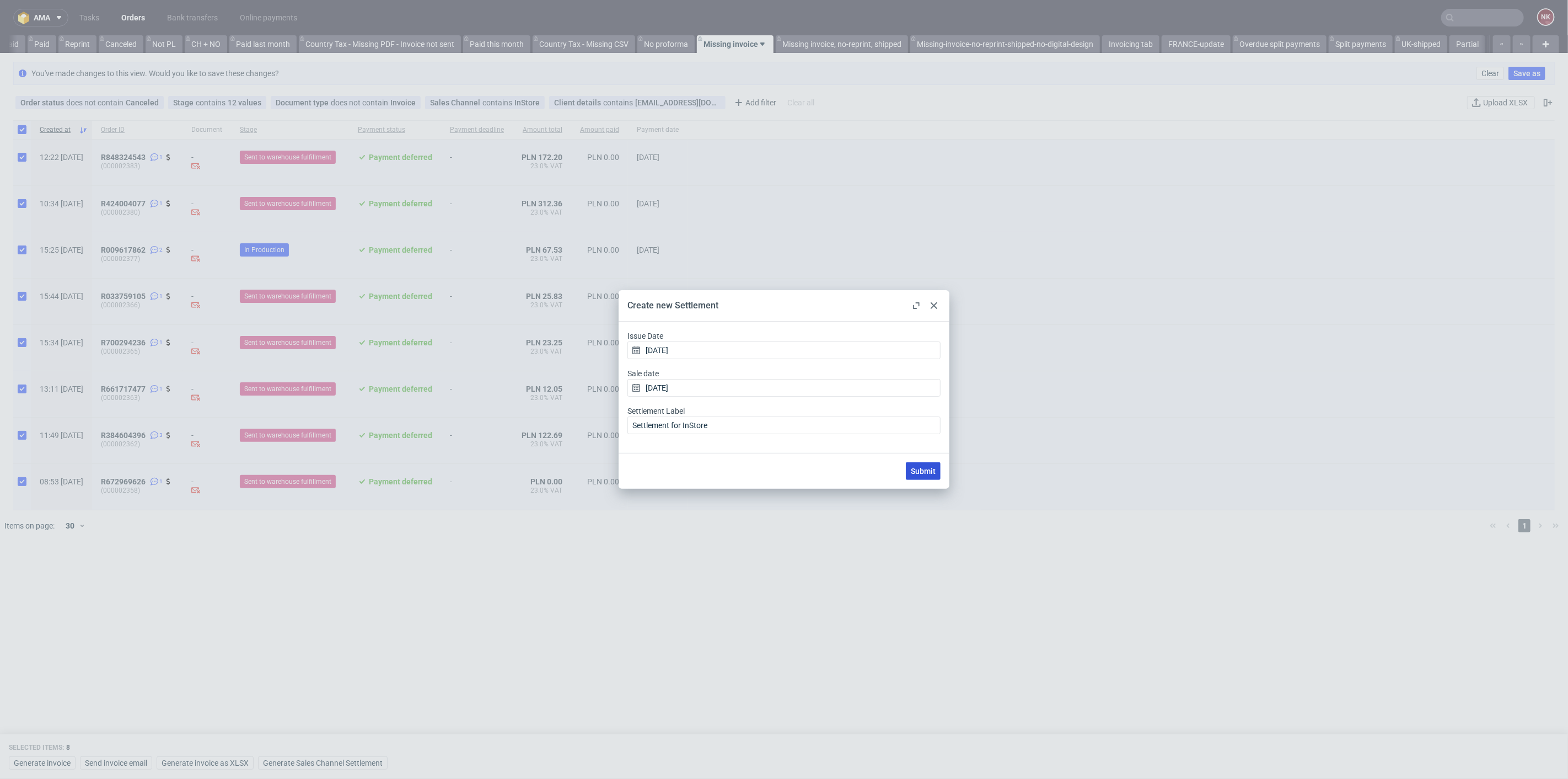
click at [928, 468] on span "Submit" at bounding box center [923, 471] width 25 height 8
checkbox input "false"
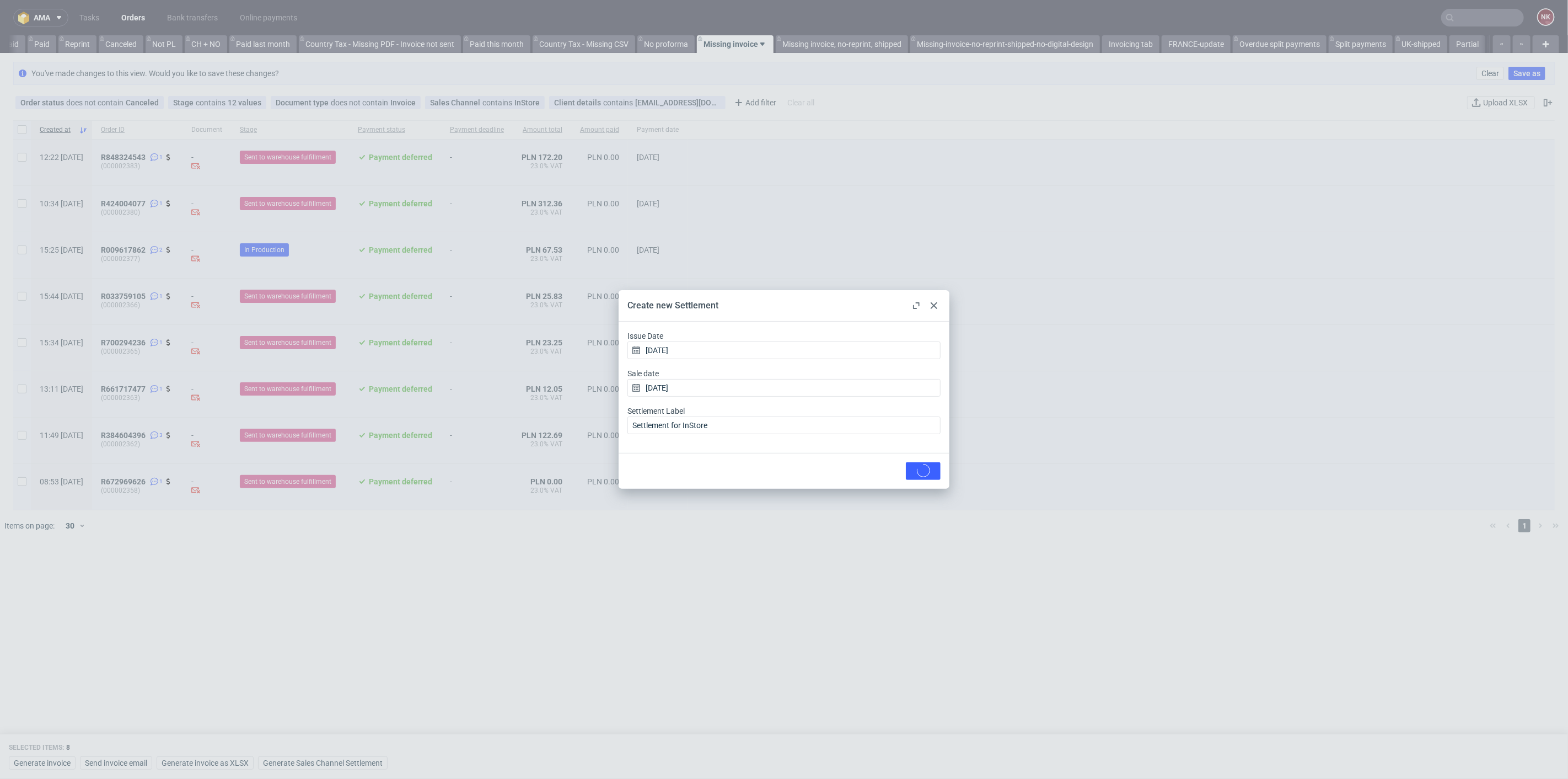
checkbox input "false"
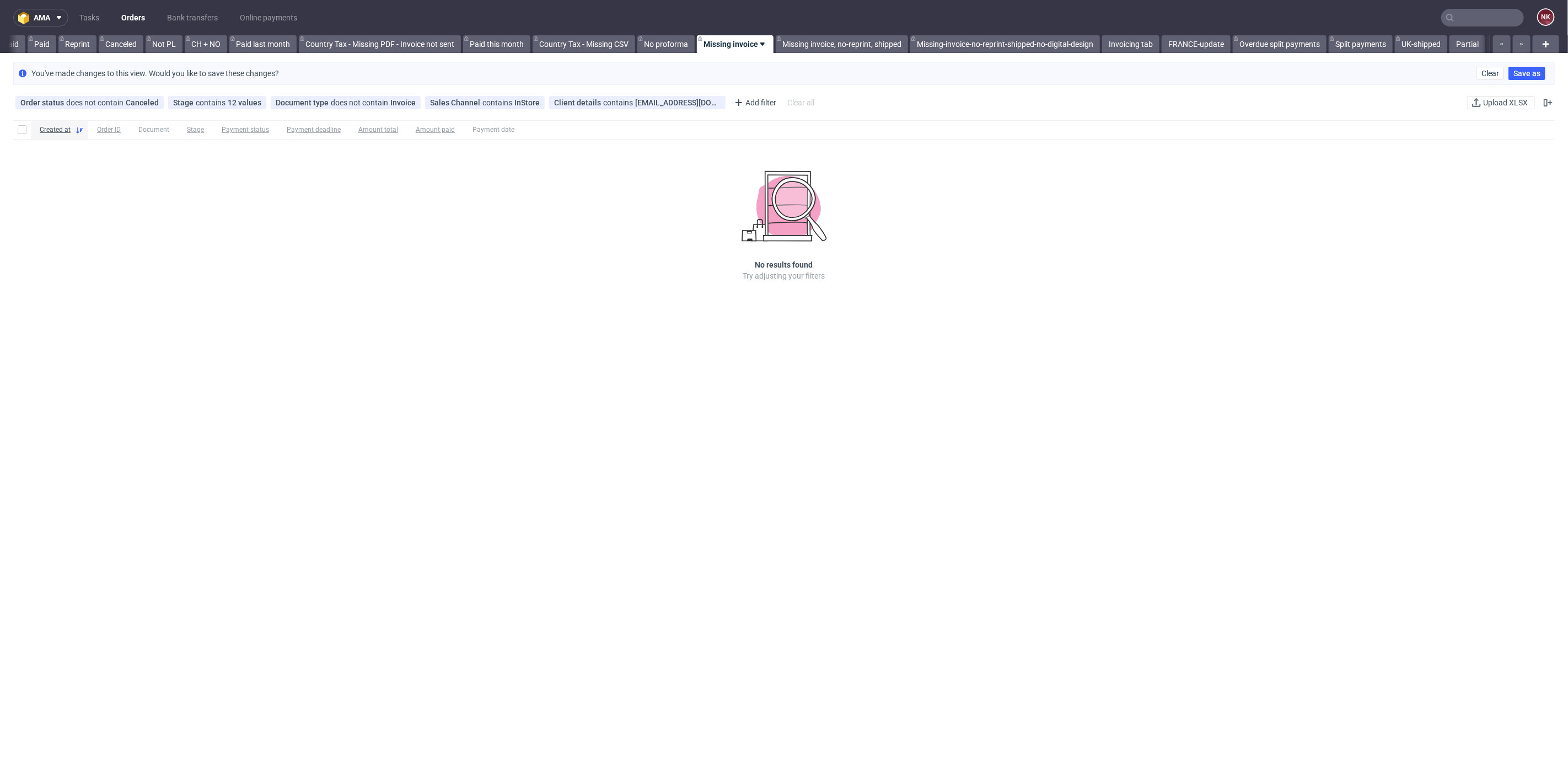
click at [1497, 14] on input "text" at bounding box center [1483, 17] width 83 height 18
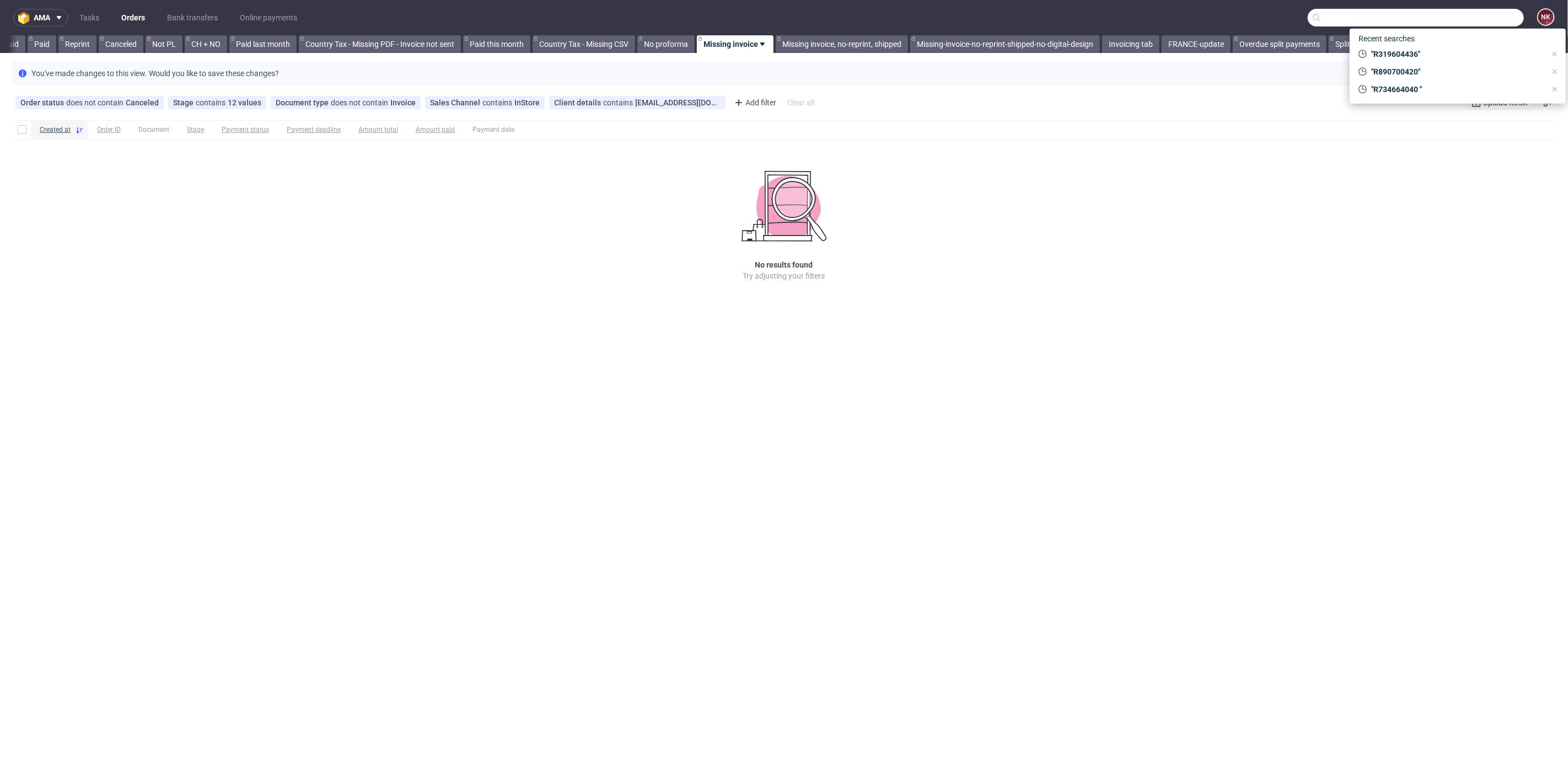
paste input "dws_tws@onet.pl"
type input "dws_tws@onet.pl"
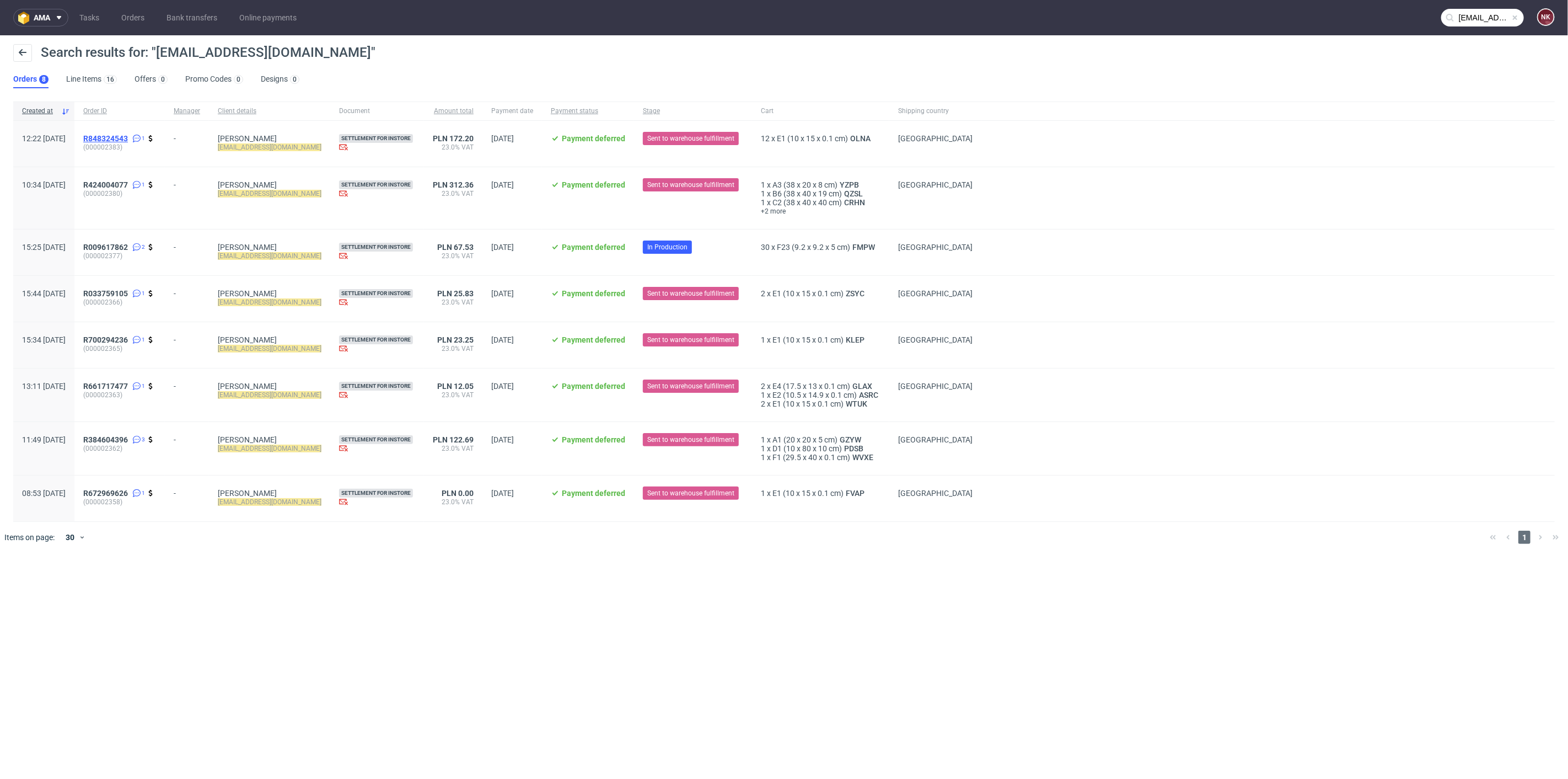
click at [128, 135] on span "R848324543" at bounding box center [106, 138] width 45 height 9
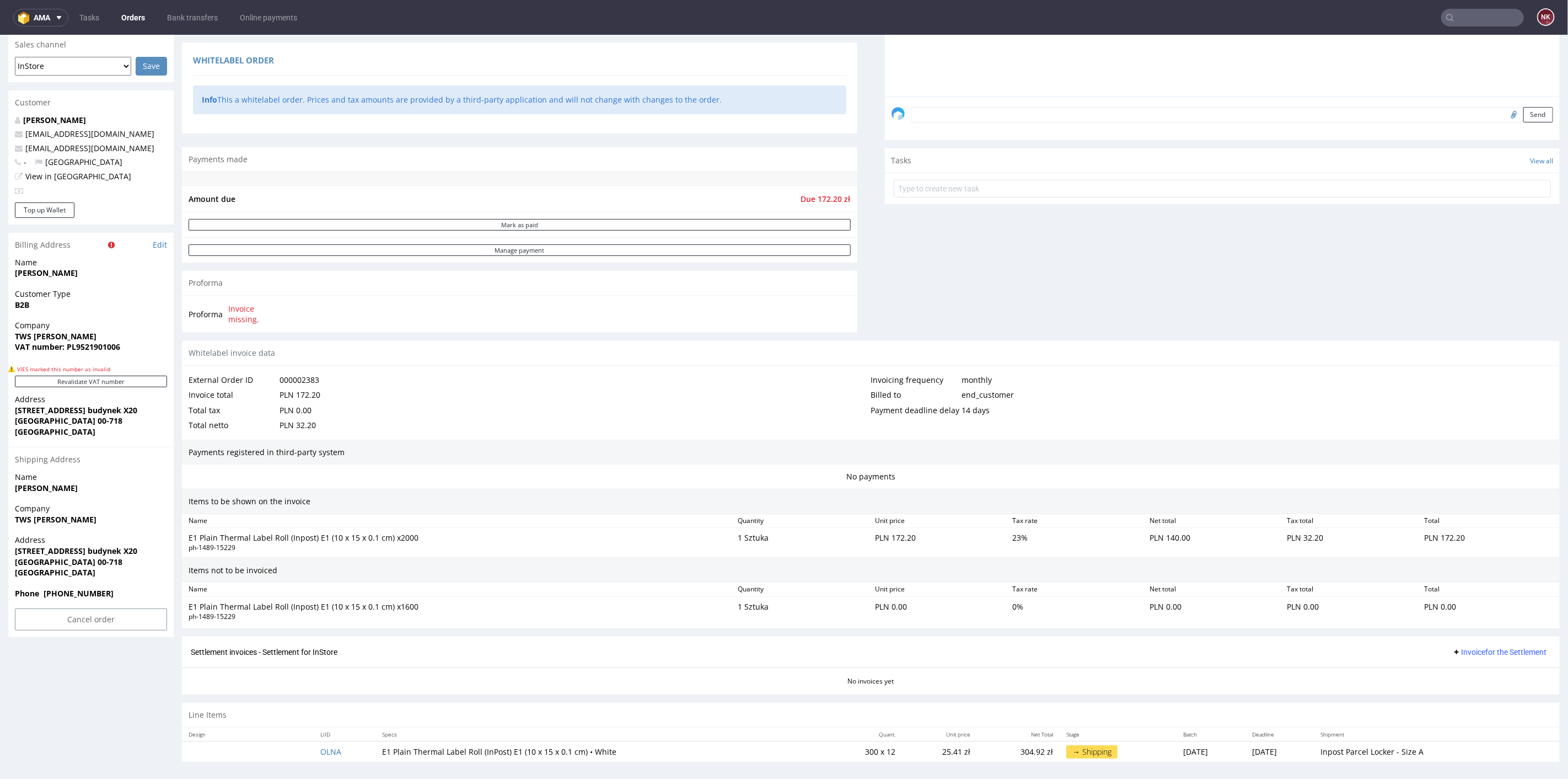
scroll to position [2, 0]
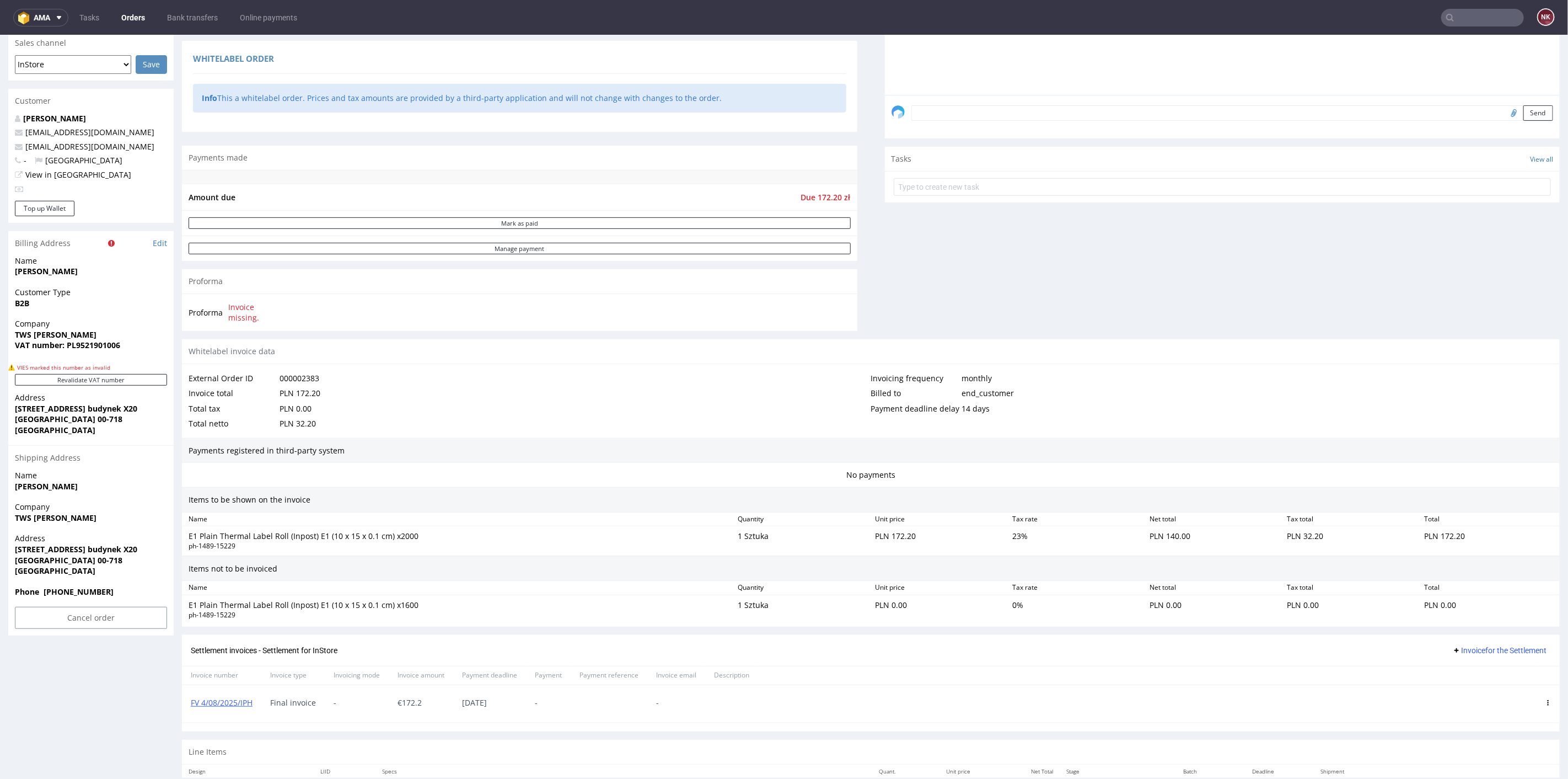
scroll to position [343, 0]
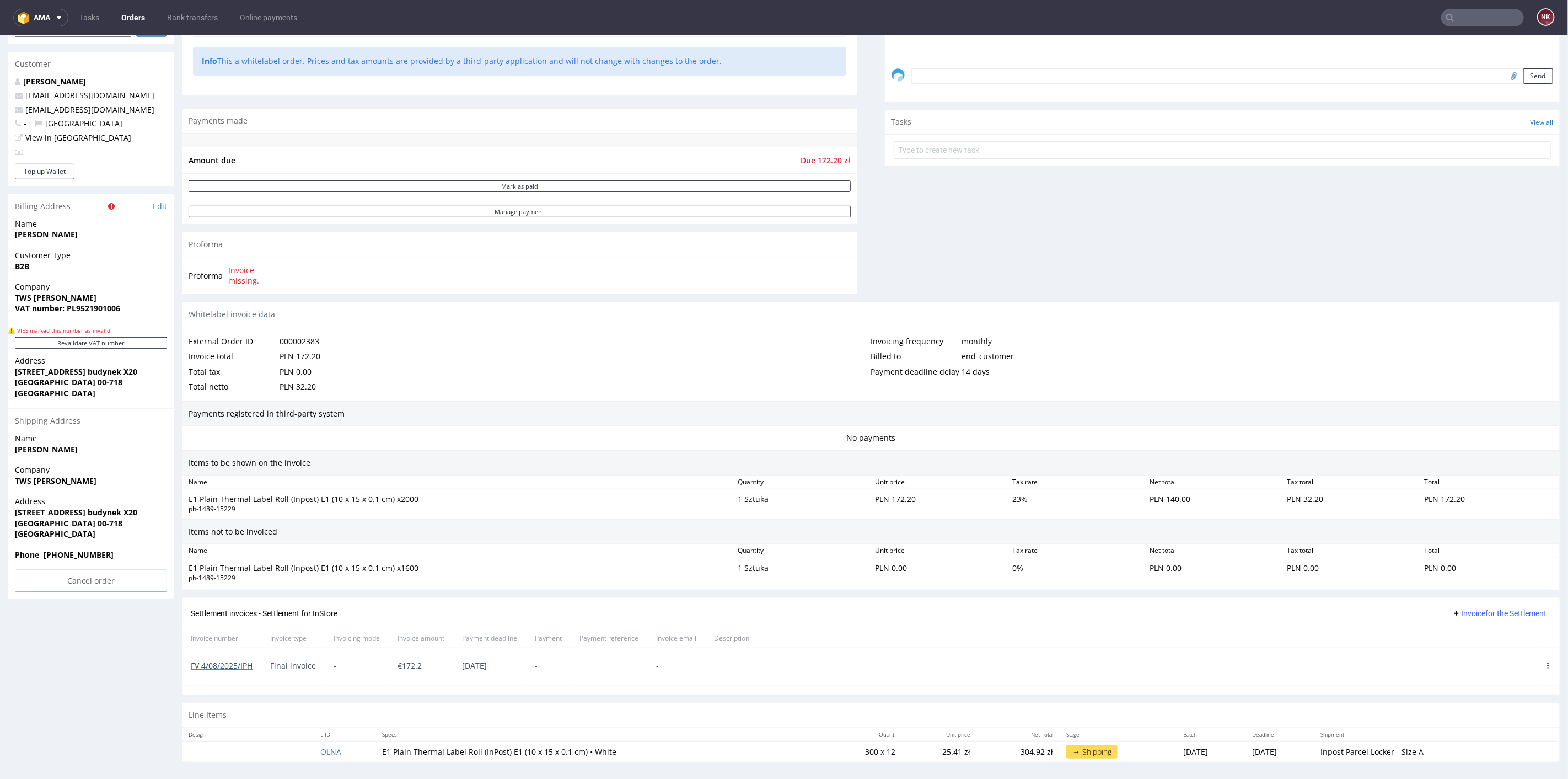
click at [232, 660] on link "FV 4/08/2025/IPH" at bounding box center [222, 665] width 62 height 10
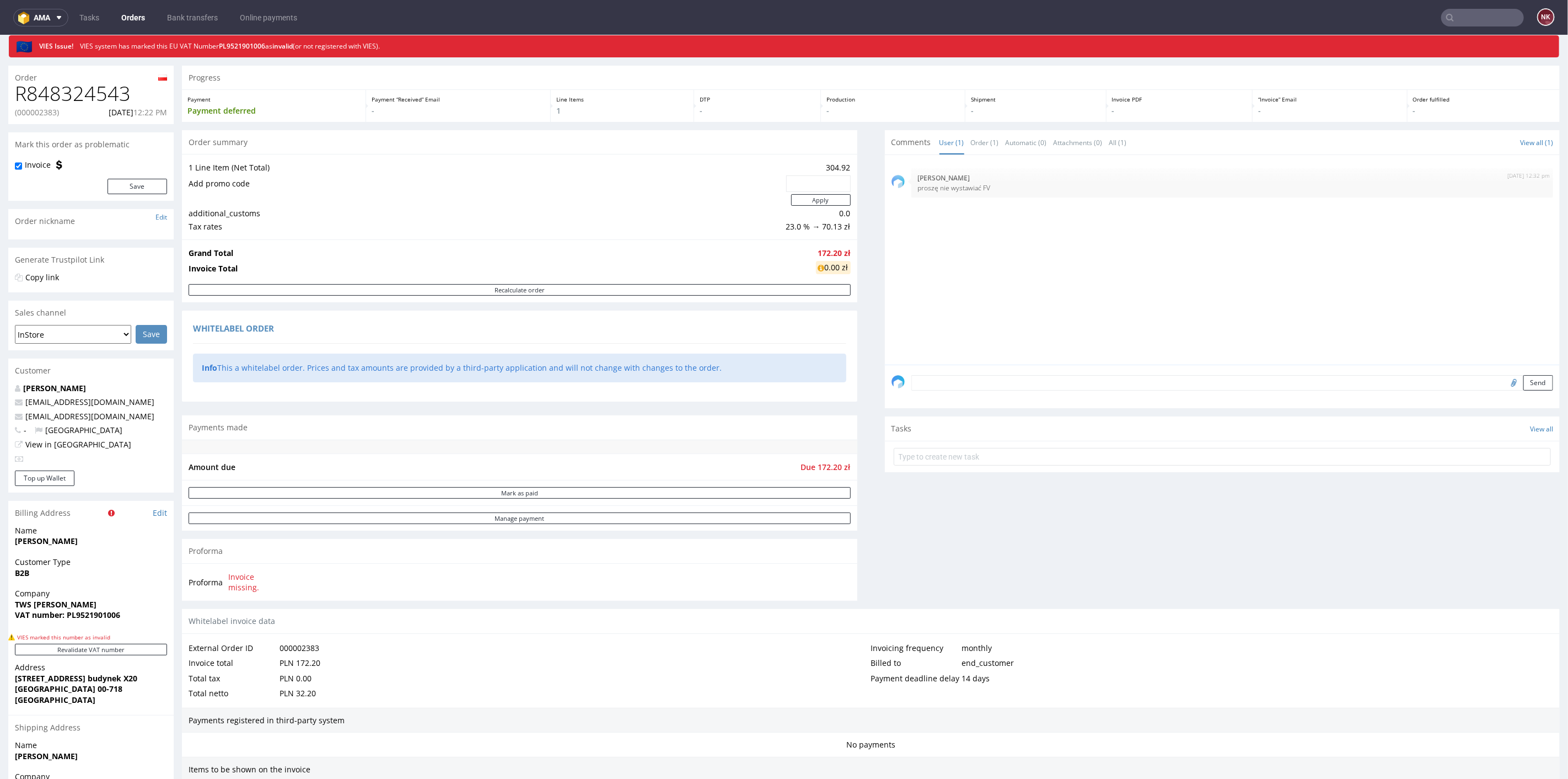
scroll to position [0, 0]
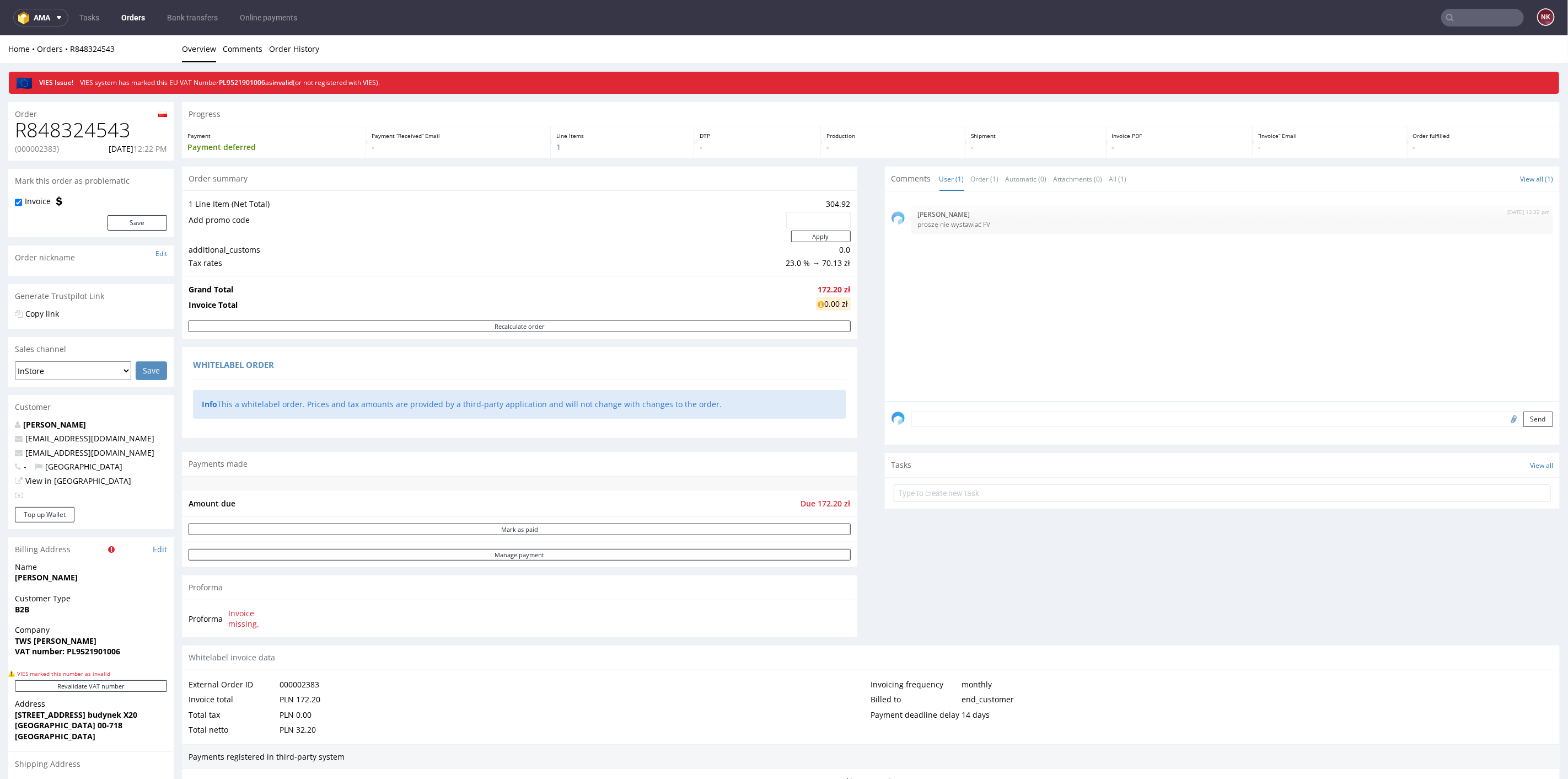
click at [1474, 15] on input "text" at bounding box center [1483, 17] width 83 height 18
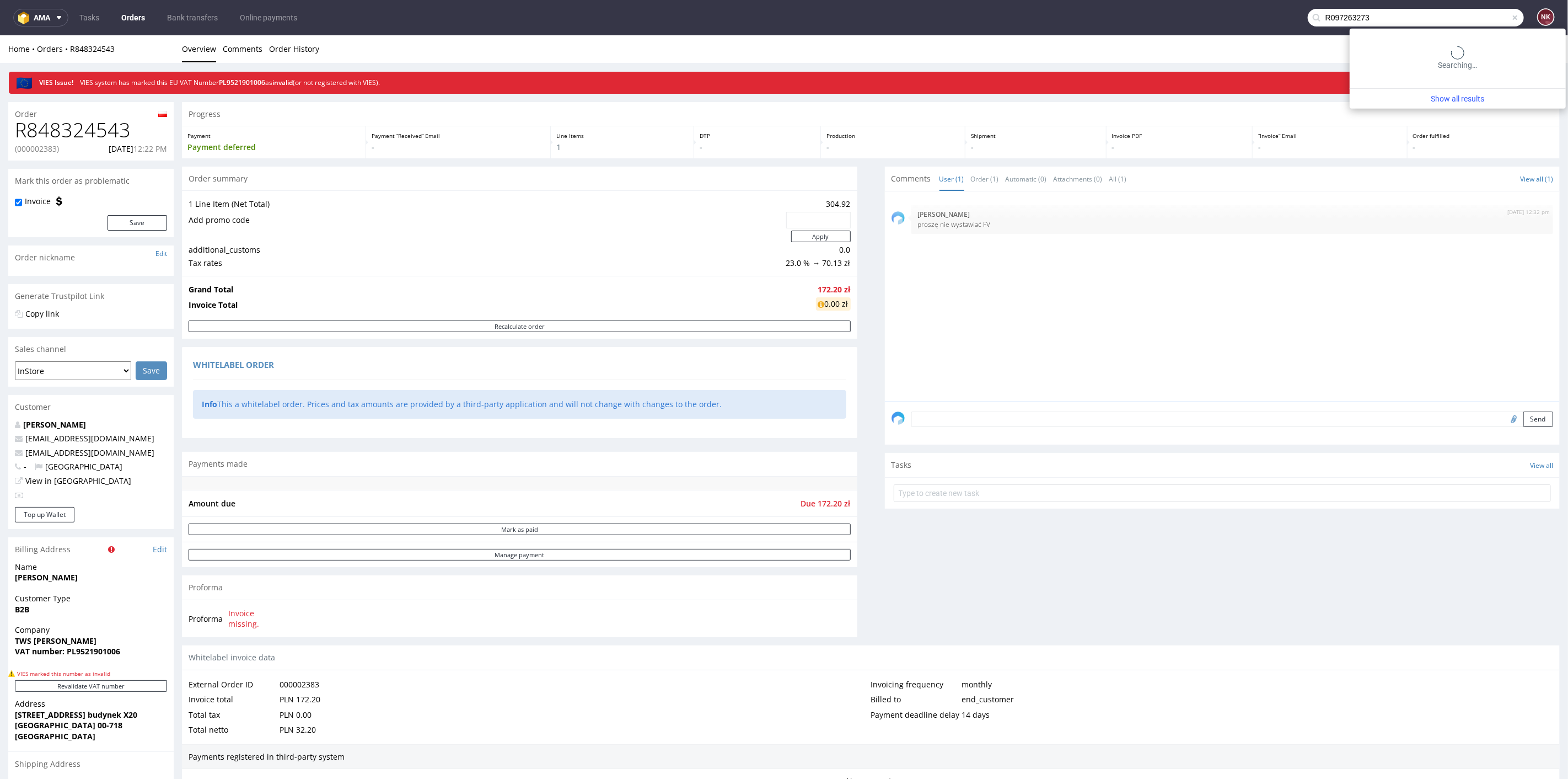
type input "R097263273"
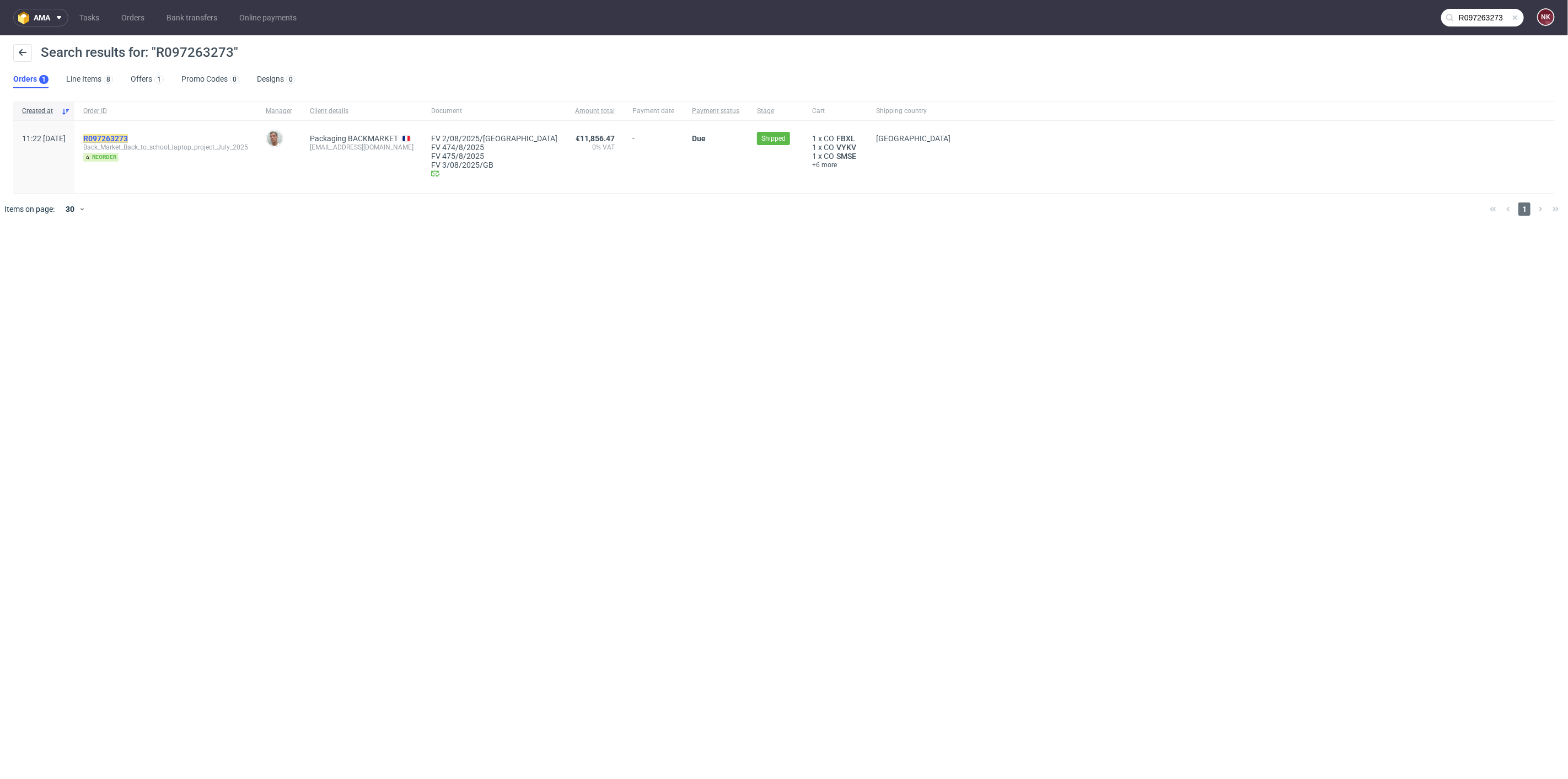
click at [128, 135] on mark "R097263273" at bounding box center [106, 138] width 45 height 9
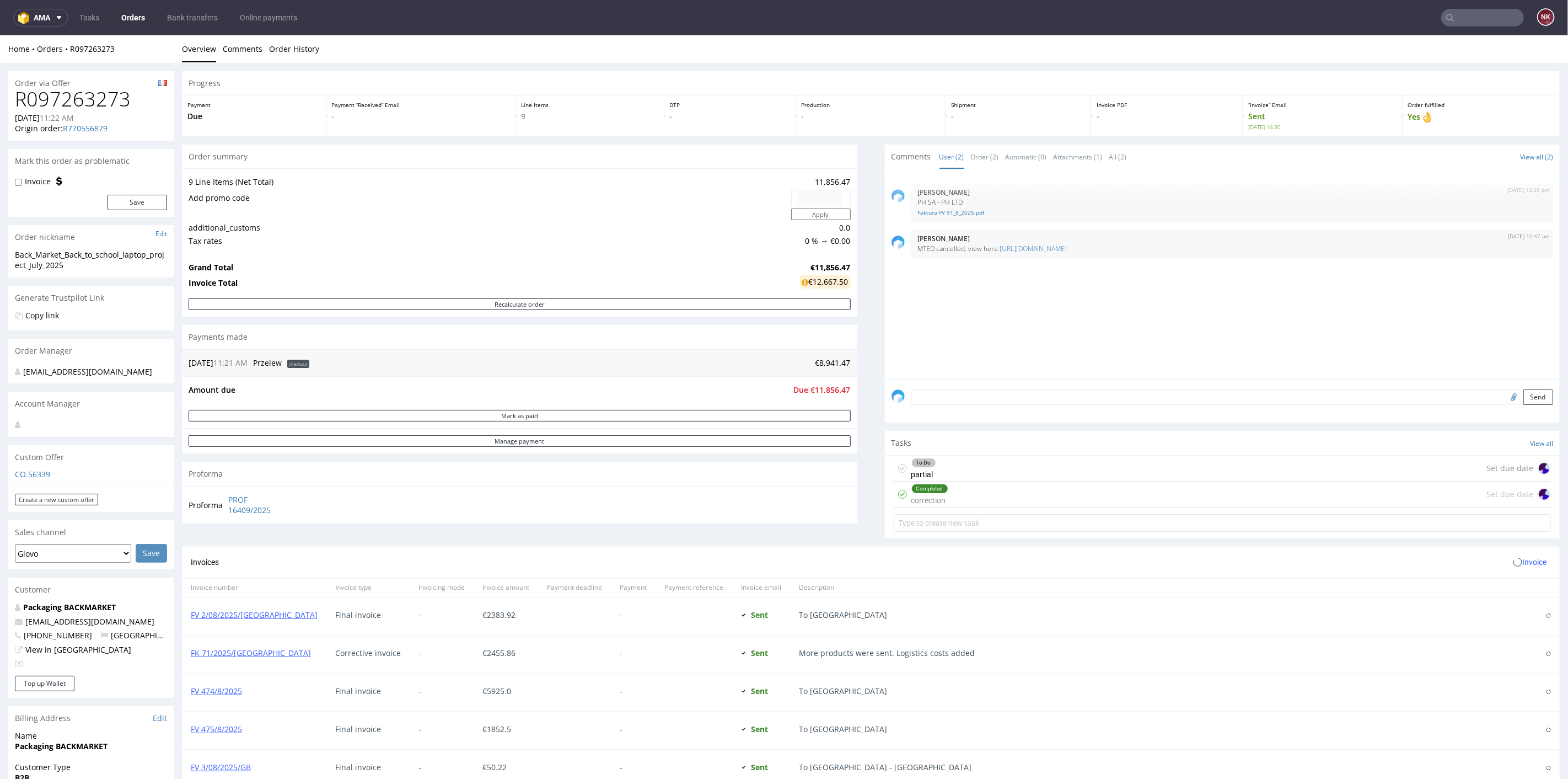
click at [101, 102] on h1 "R097263273" at bounding box center [91, 99] width 152 height 22
copy h1 "R097263273"
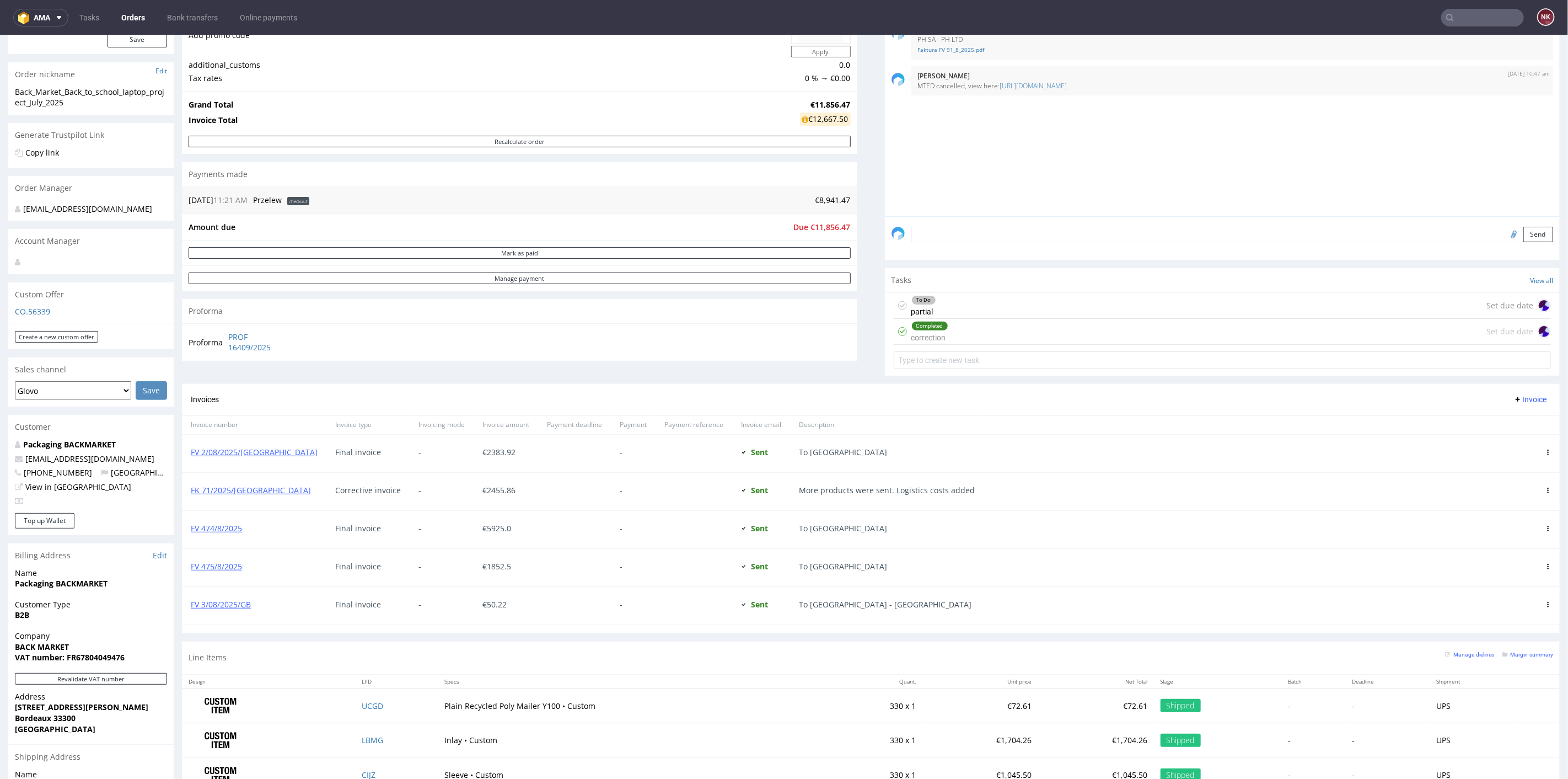
scroll to position [184, 0]
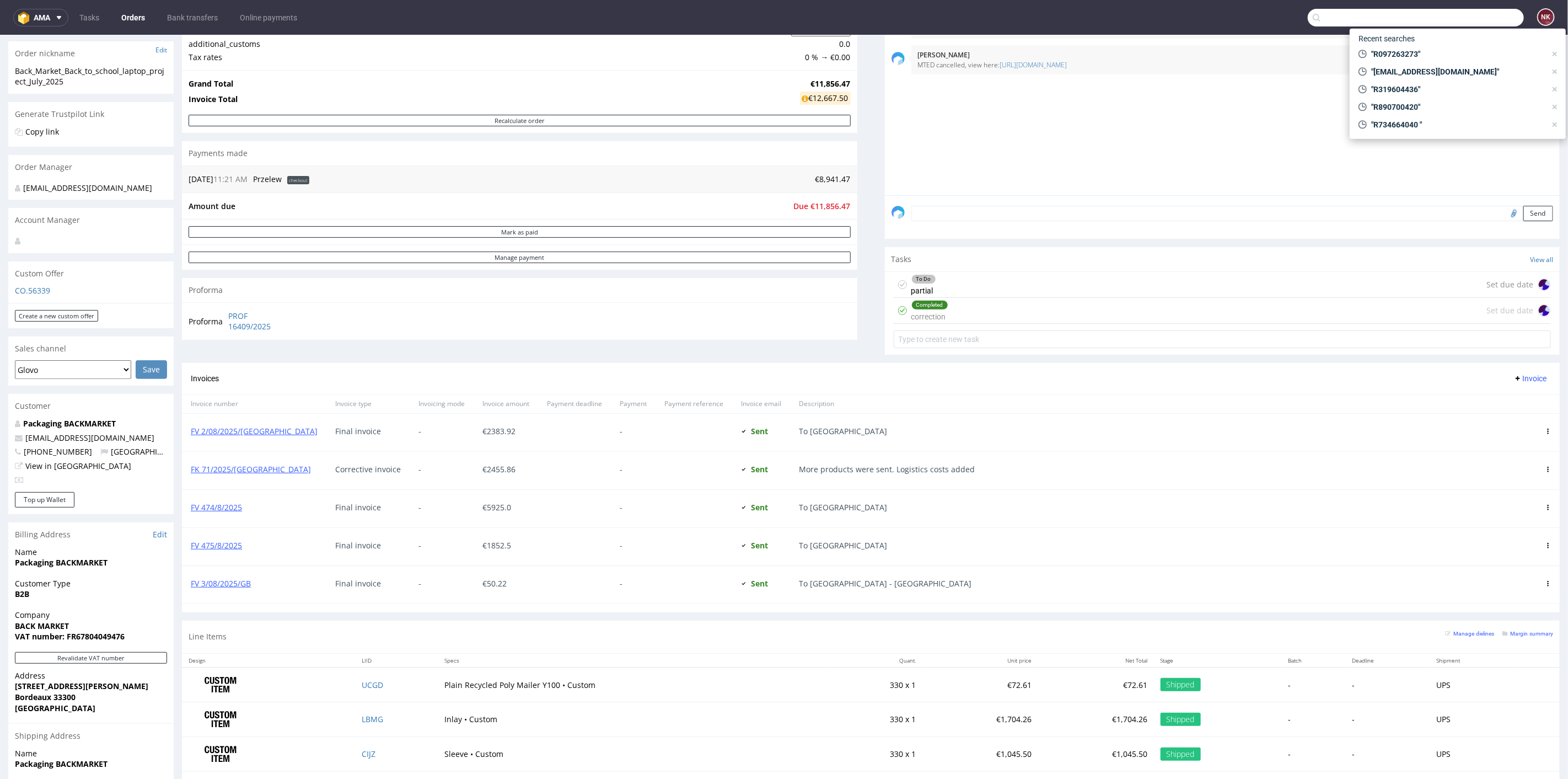
click at [1476, 22] on input "text" at bounding box center [1416, 17] width 216 height 18
paste input "R637456302"
type input "R637456302"
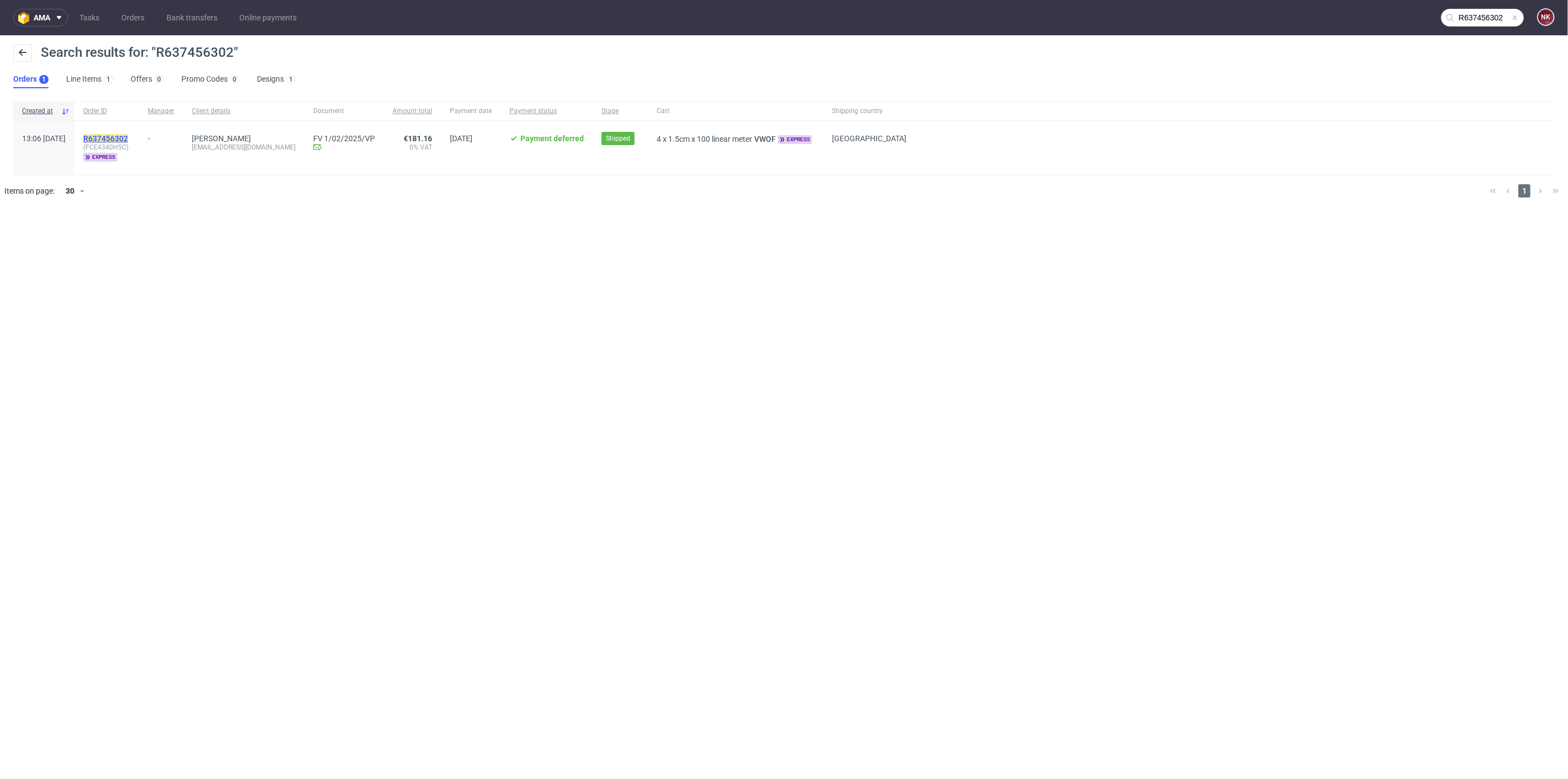
click at [125, 139] on mark "R637456302" at bounding box center [106, 138] width 45 height 9
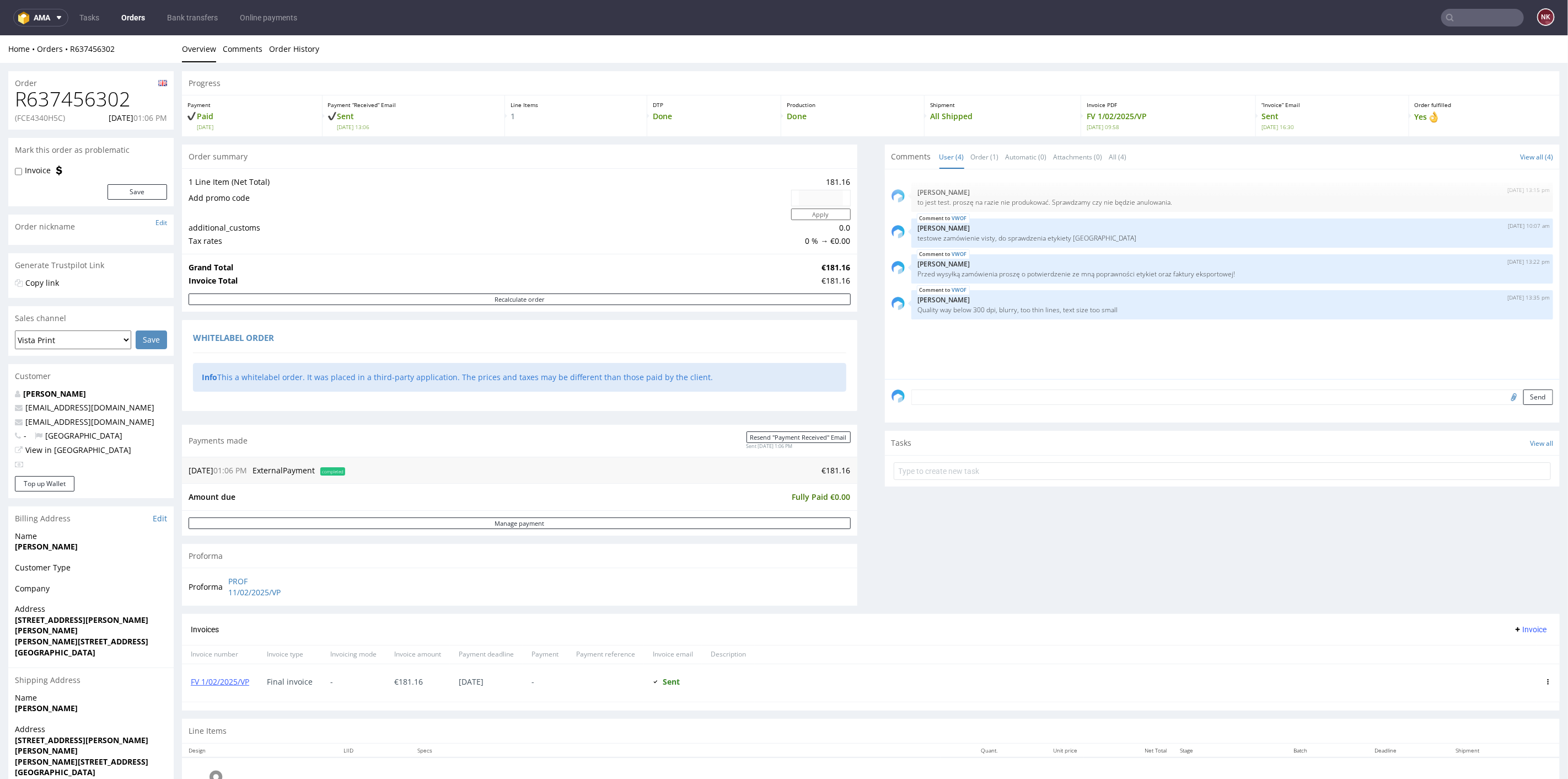
click at [1471, 18] on input "text" at bounding box center [1483, 17] width 83 height 18
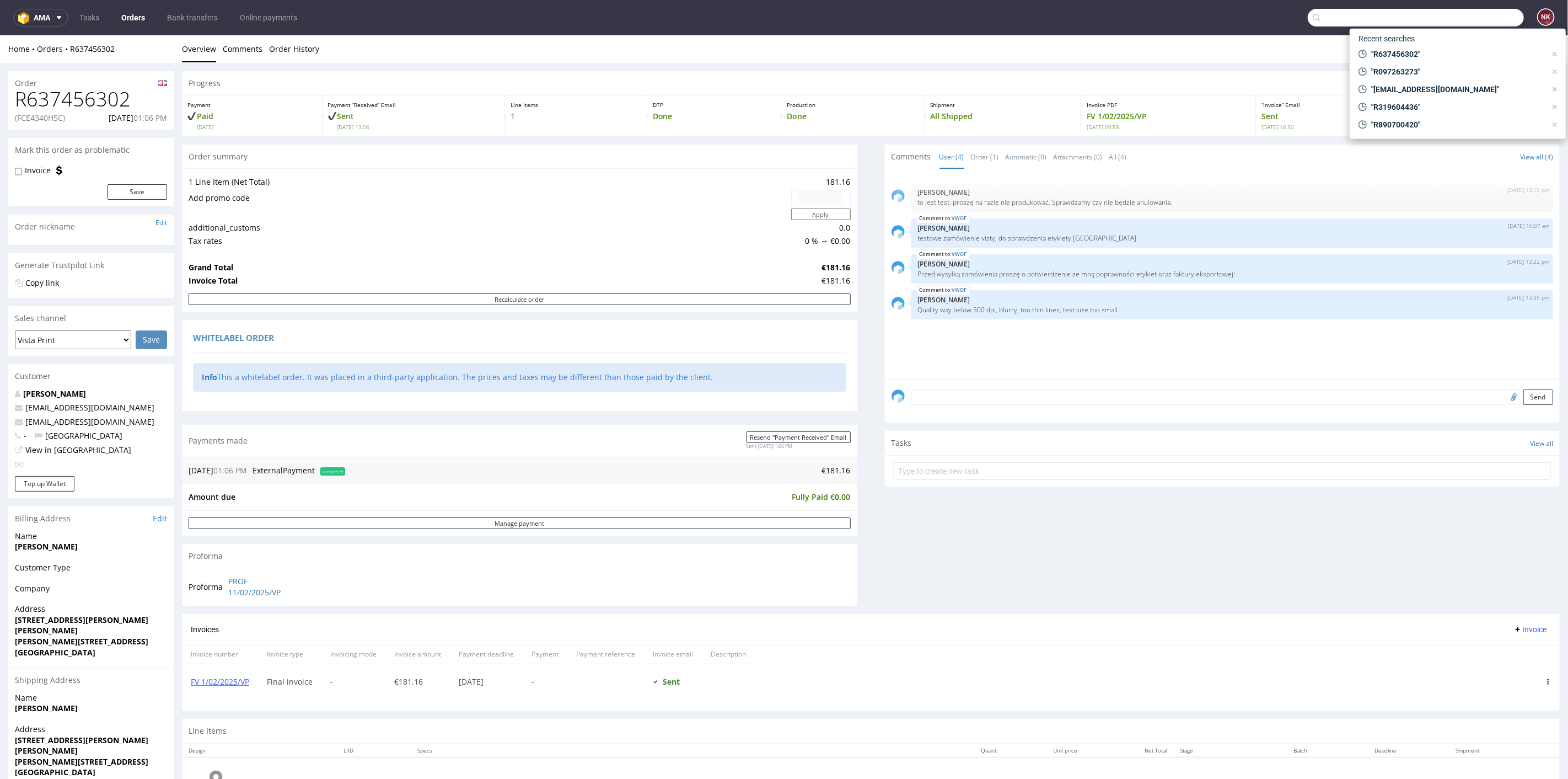
paste input "R642621096"
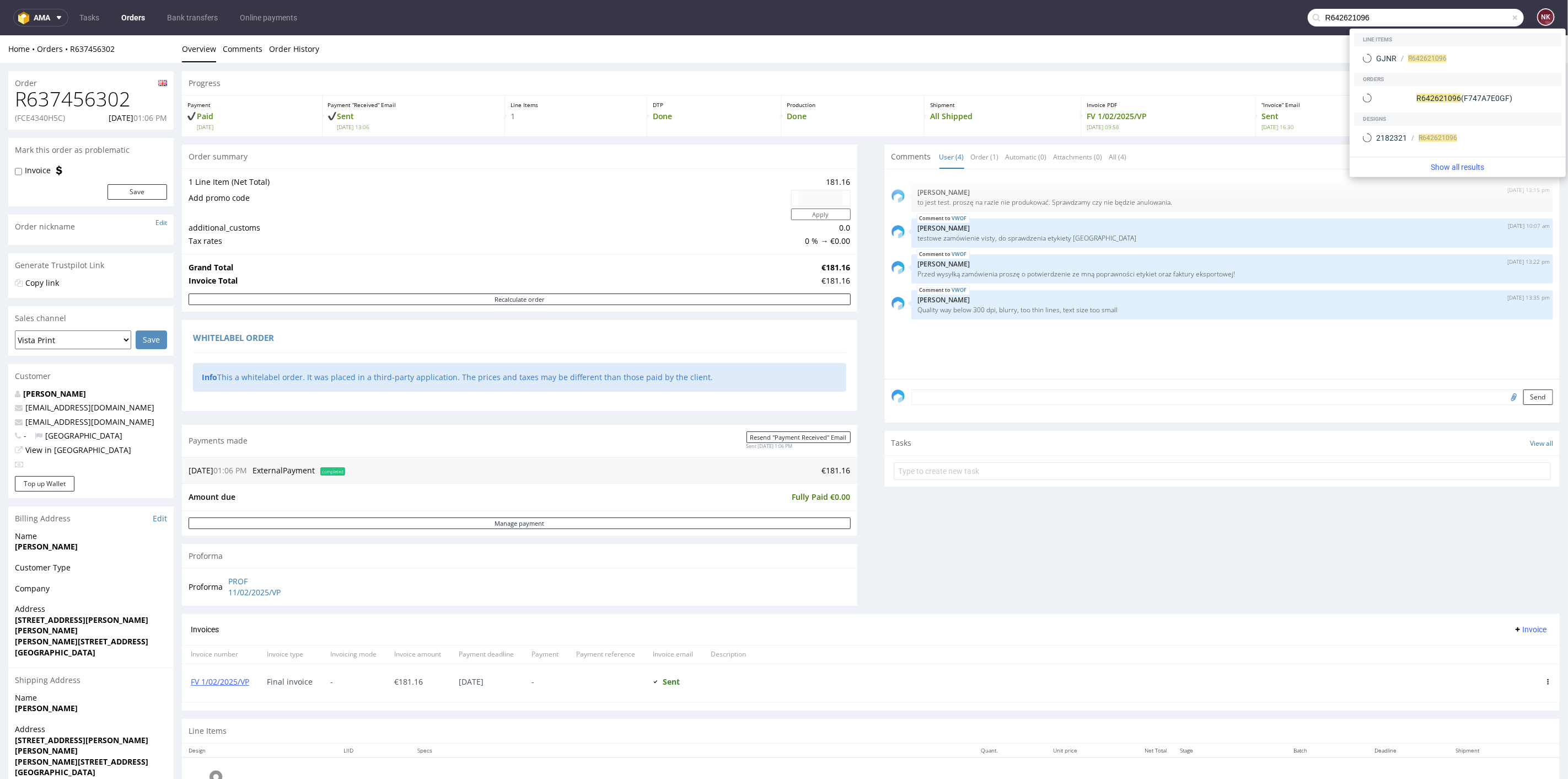
type input "R642621096"
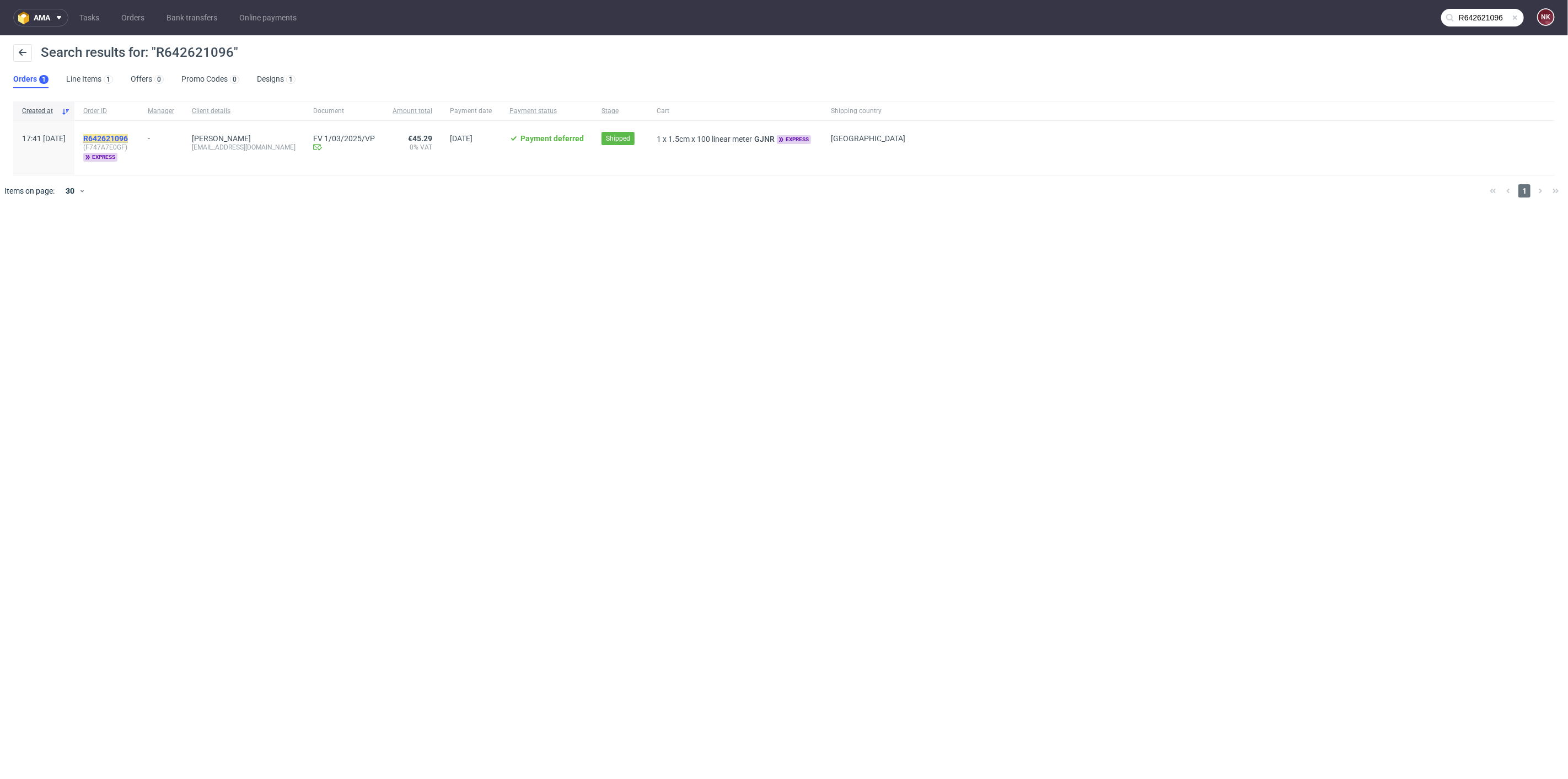
click at [128, 138] on mark "R642621096" at bounding box center [106, 138] width 45 height 9
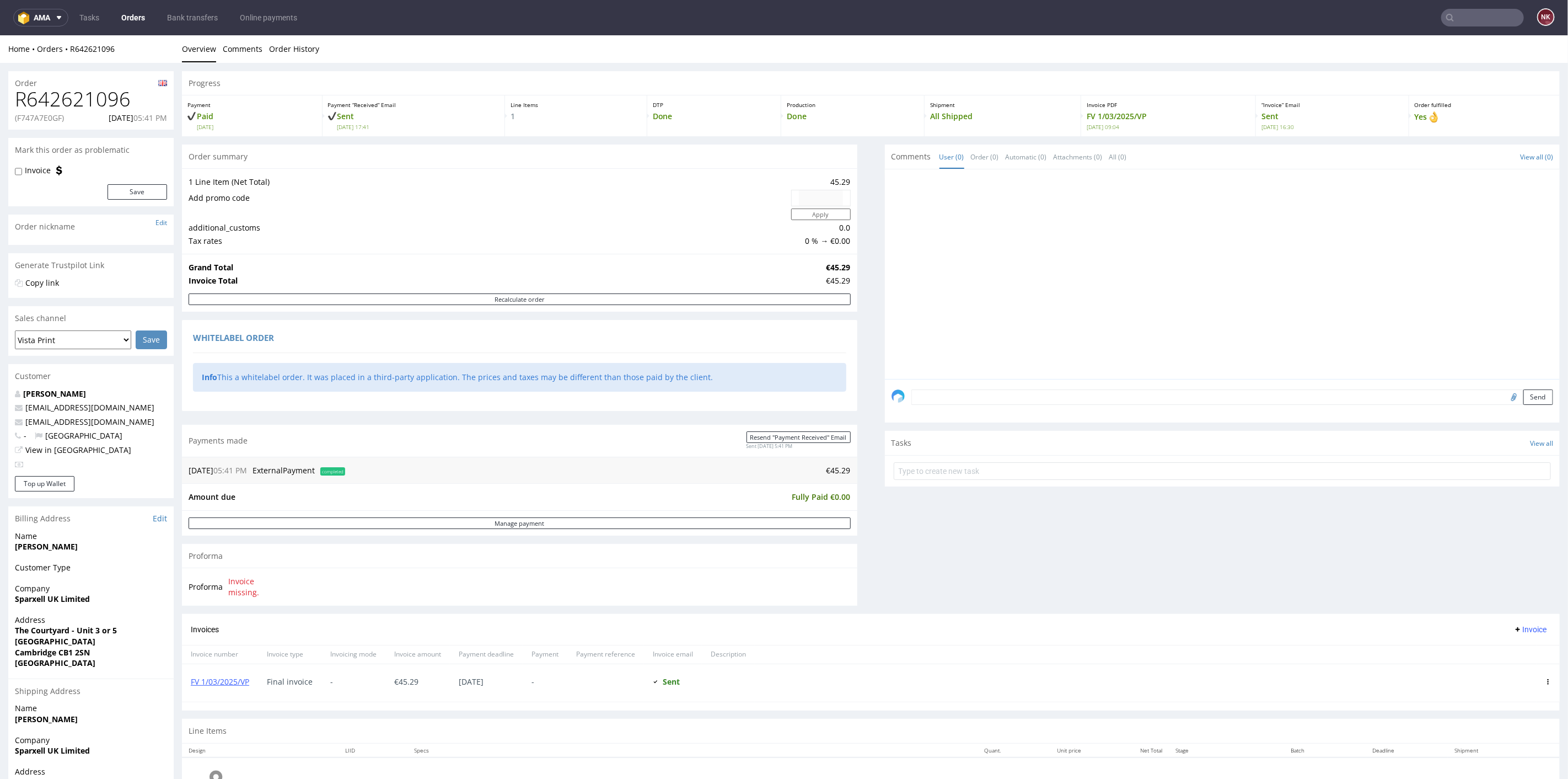
click at [1465, 18] on input "text" at bounding box center [1483, 17] width 83 height 18
paste input "R319604436"
type input "R319604436"
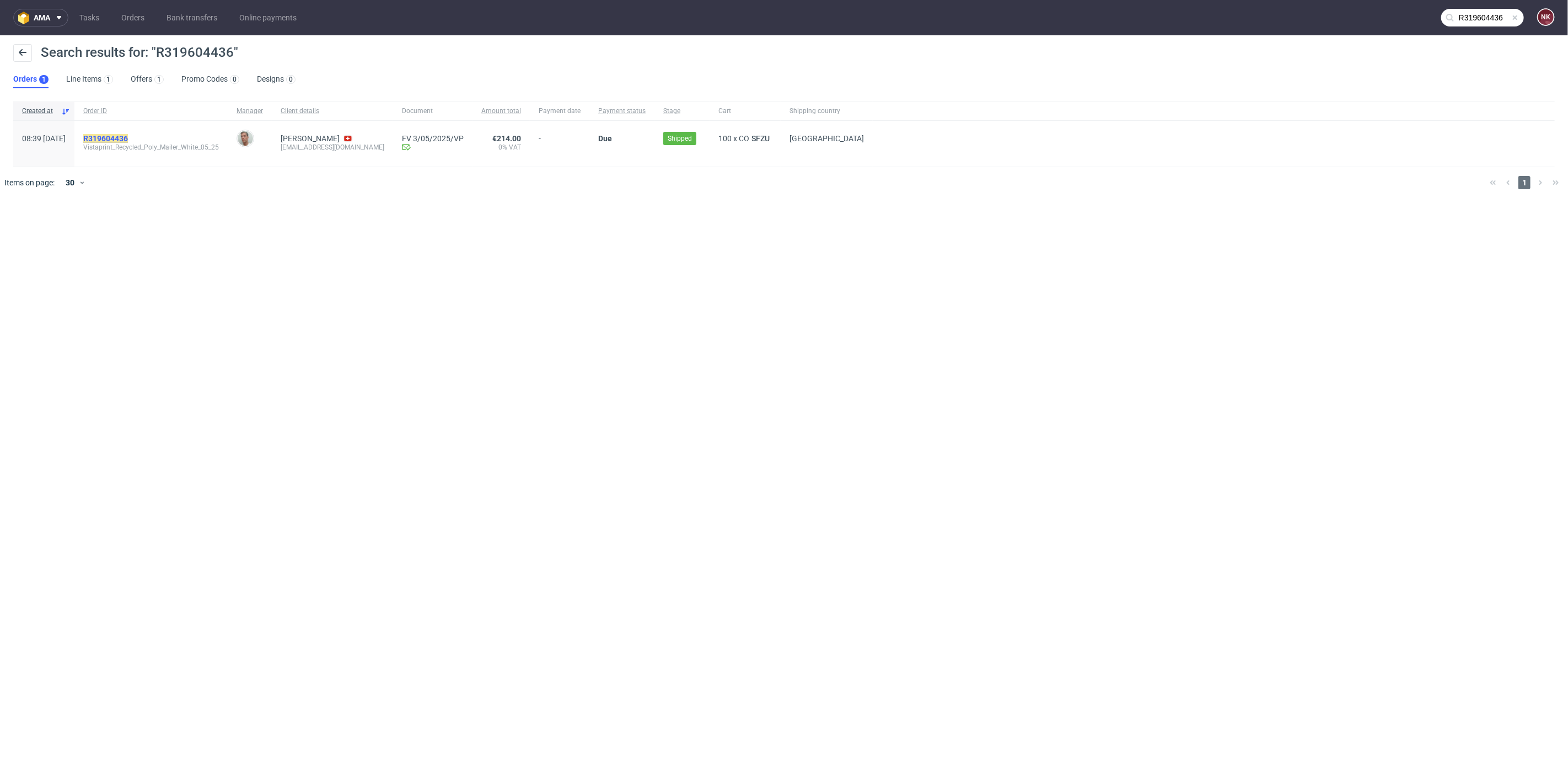
click at [128, 134] on mark "R319604436" at bounding box center [106, 138] width 45 height 9
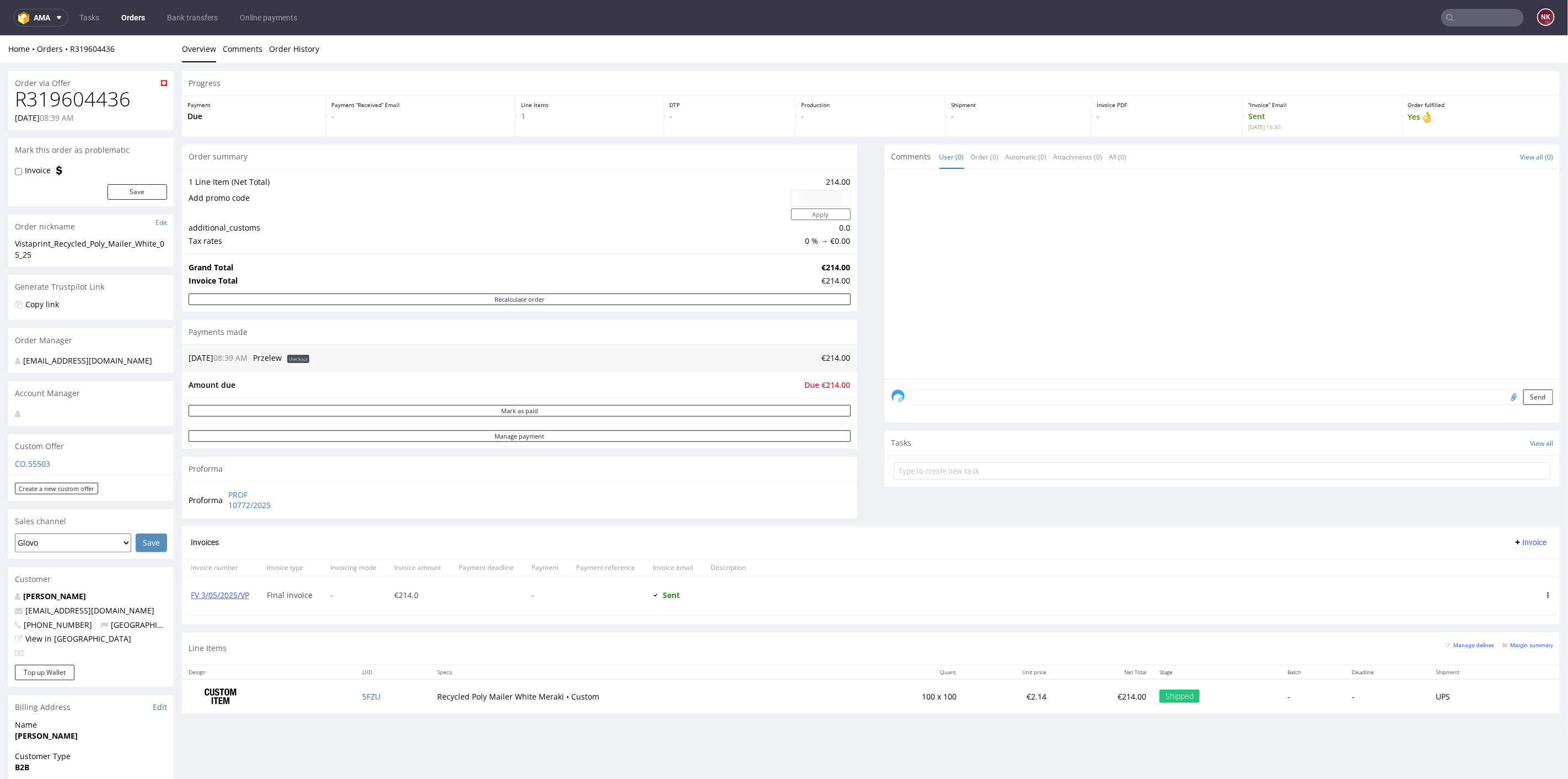
drag, startPoint x: 865, startPoint y: 277, endPoint x: 953, endPoint y: 154, distance: 151.2
click at [865, 277] on div "Progress Payment Due Payment “Received” Email - Line Items 1 DTP - Production -…" at bounding box center [871, 396] width 1378 height 651
click at [863, 421] on div "Progress Payment Due Payment “Received” Email - Line Items 1 DTP - Production -…" at bounding box center [871, 396] width 1378 height 651
click at [144, 23] on link "Orders" at bounding box center [133, 17] width 37 height 18
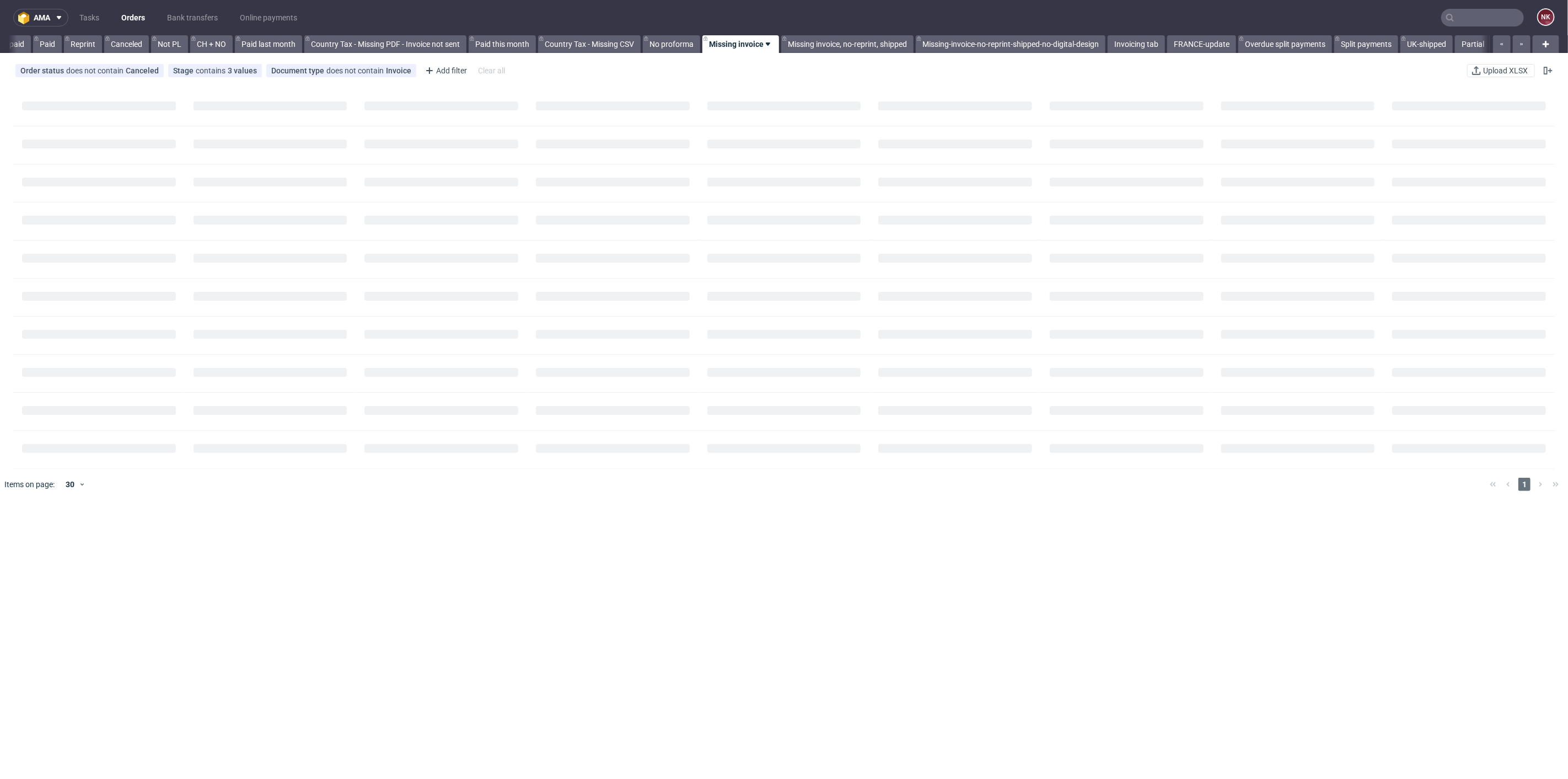
scroll to position [0, 976]
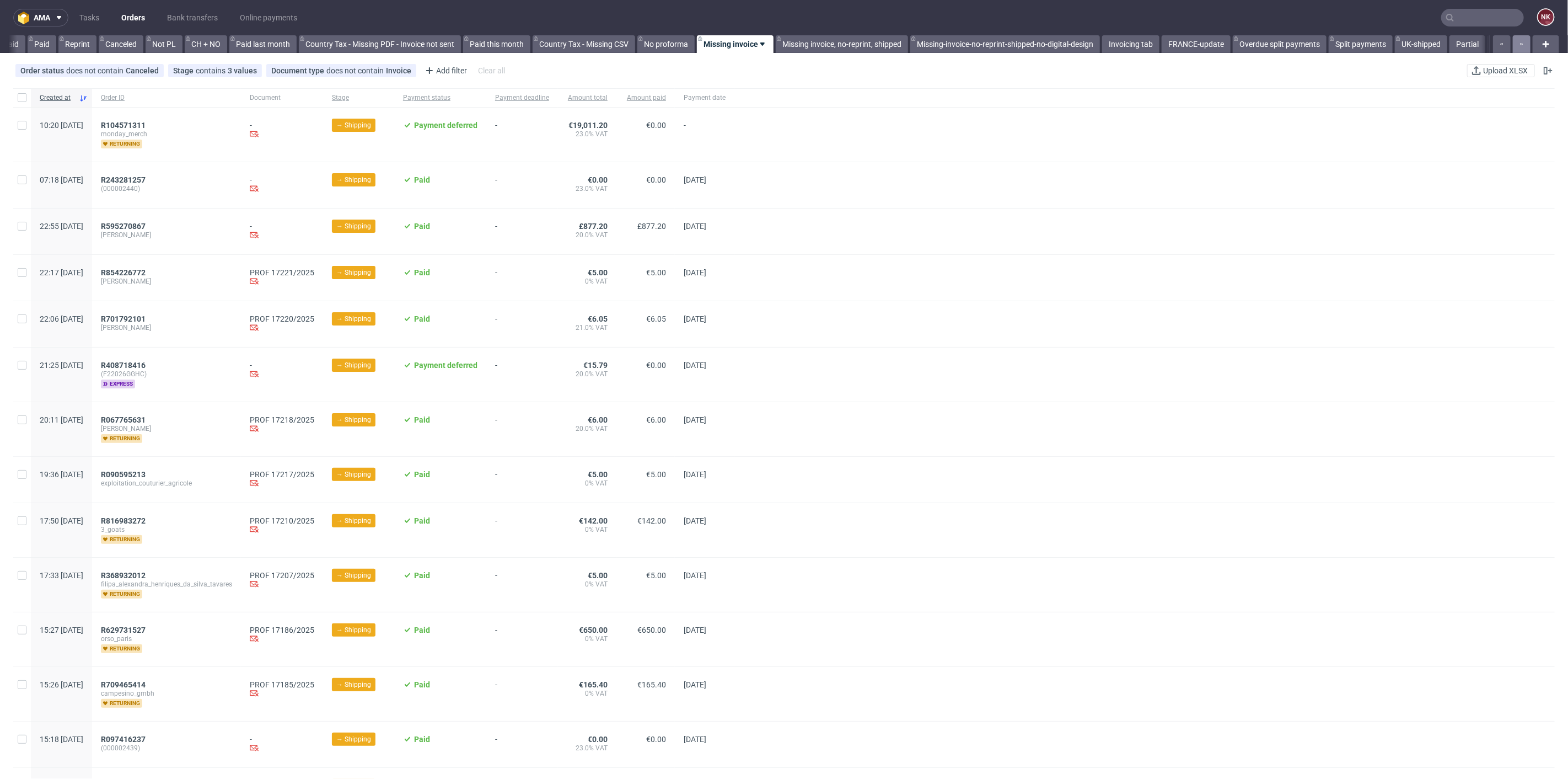
click at [1517, 51] on button "button" at bounding box center [1522, 44] width 18 height 18
click at [1516, 49] on button "button" at bounding box center [1522, 44] width 18 height 18
click at [1449, 36] on link "Deliveroo orders" at bounding box center [1456, 44] width 68 height 18
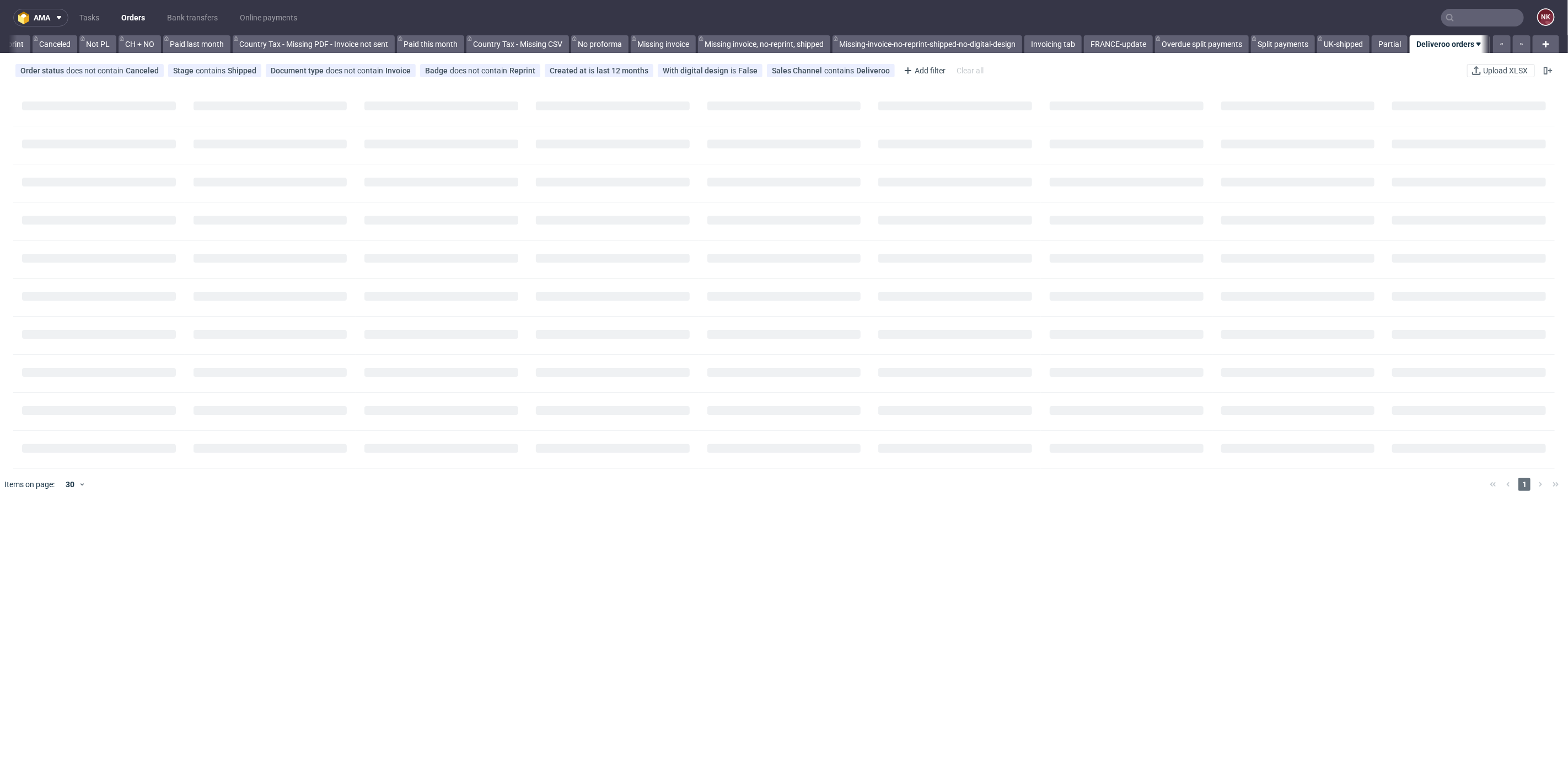
scroll to position [0, 1061]
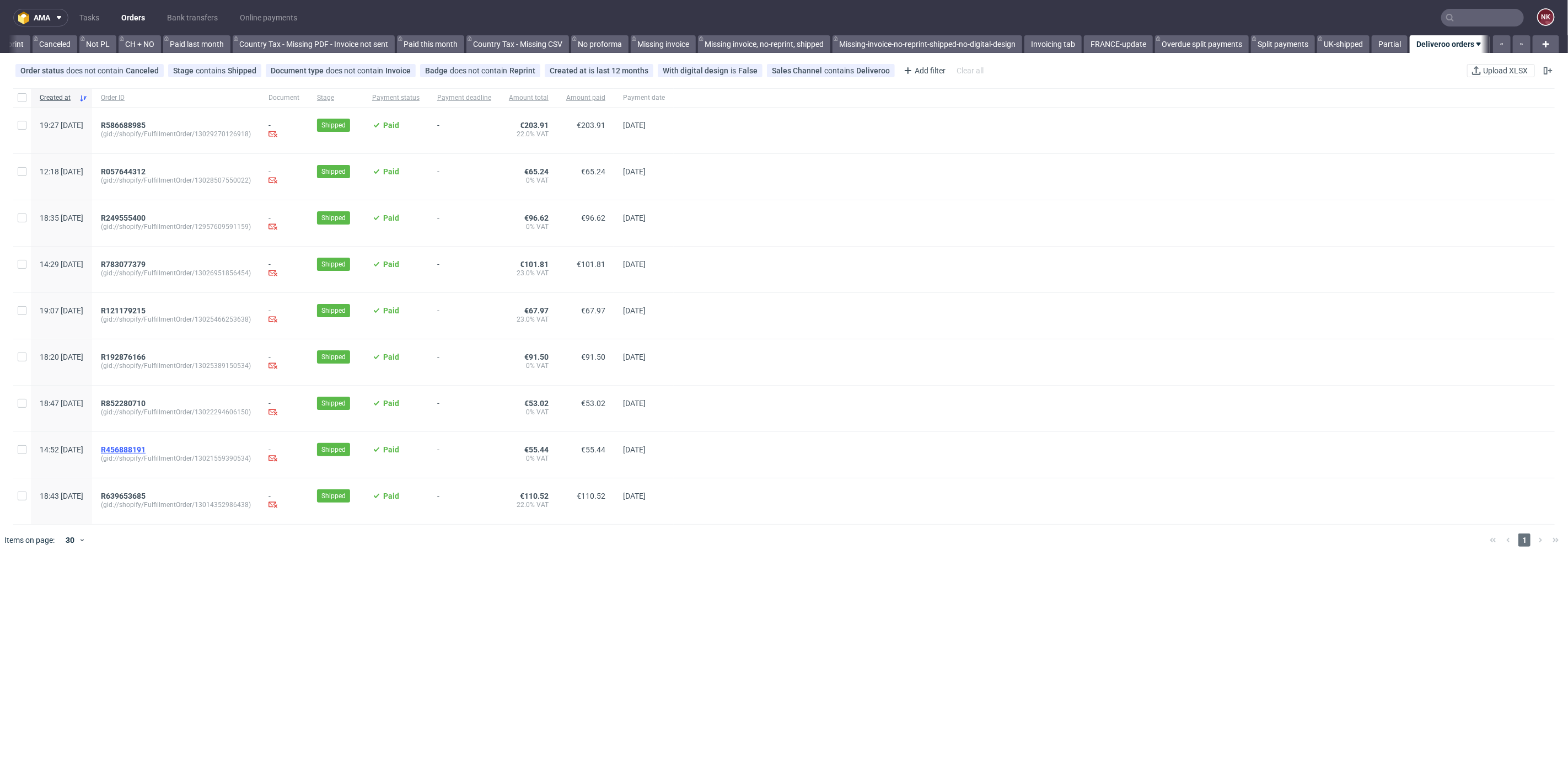
click at [146, 446] on span "R456888191" at bounding box center [123, 450] width 45 height 9
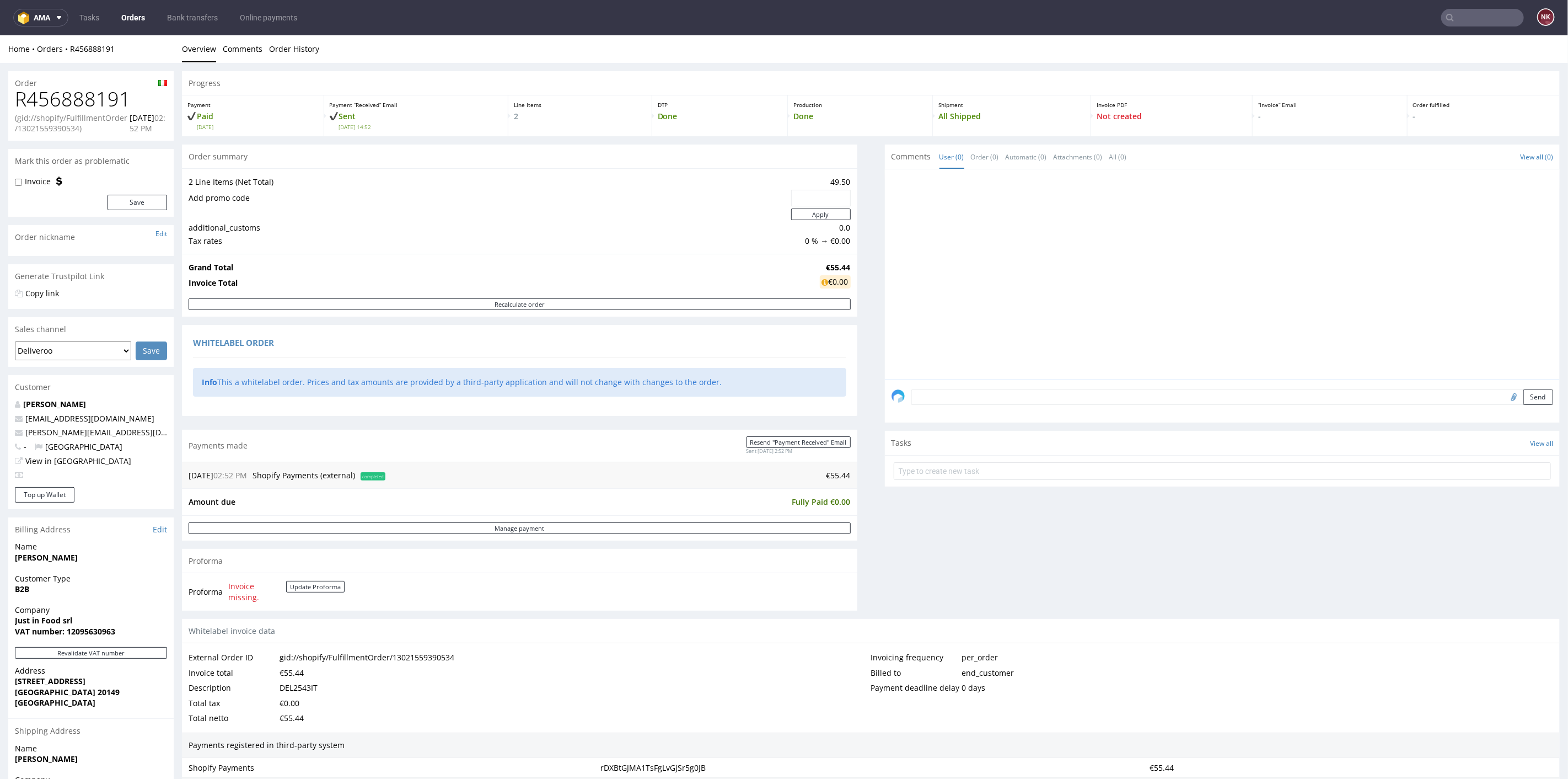
scroll to position [245, 0]
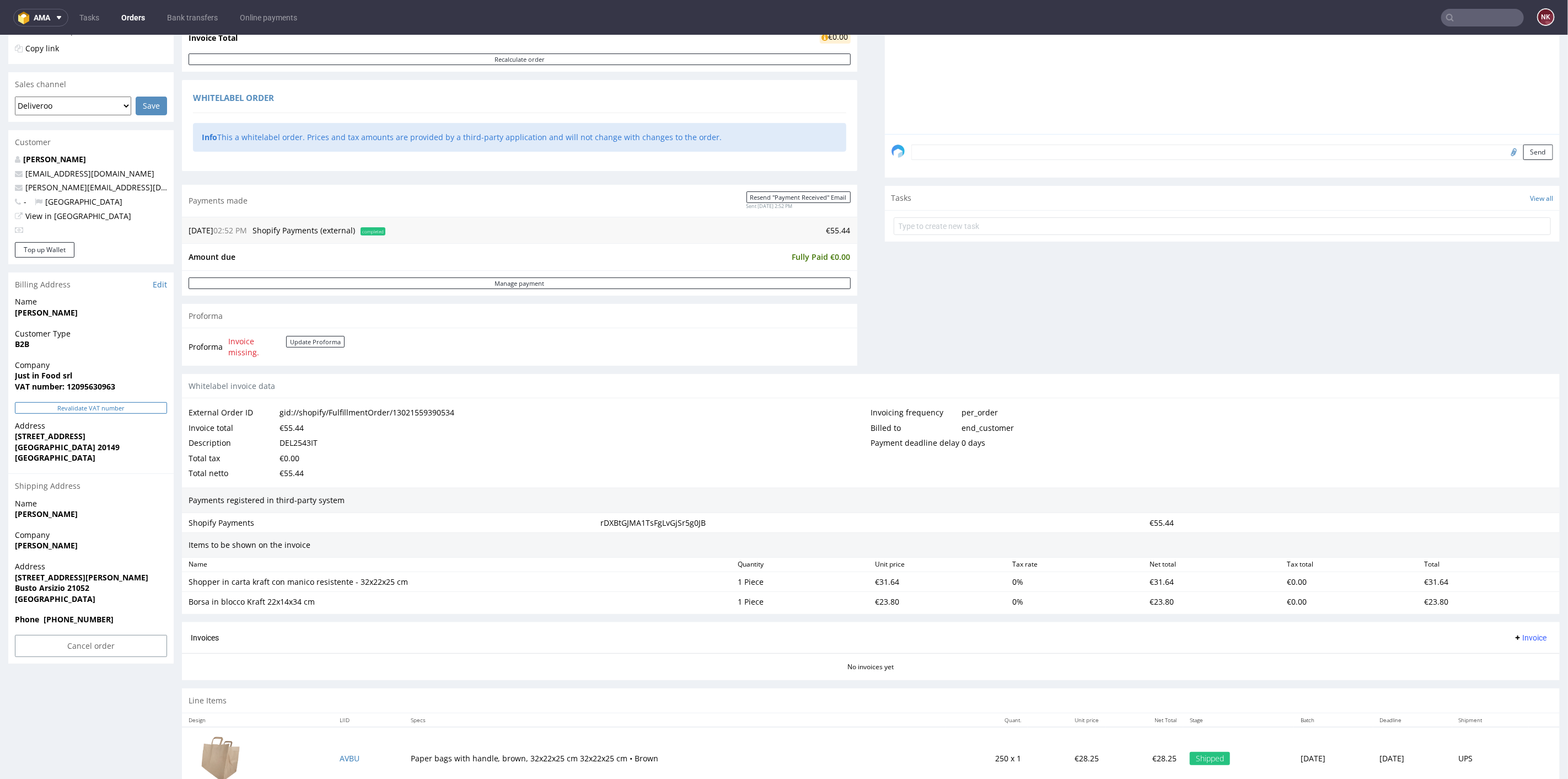
click at [80, 410] on button "Revalidate VAT number" at bounding box center [91, 407] width 152 height 12
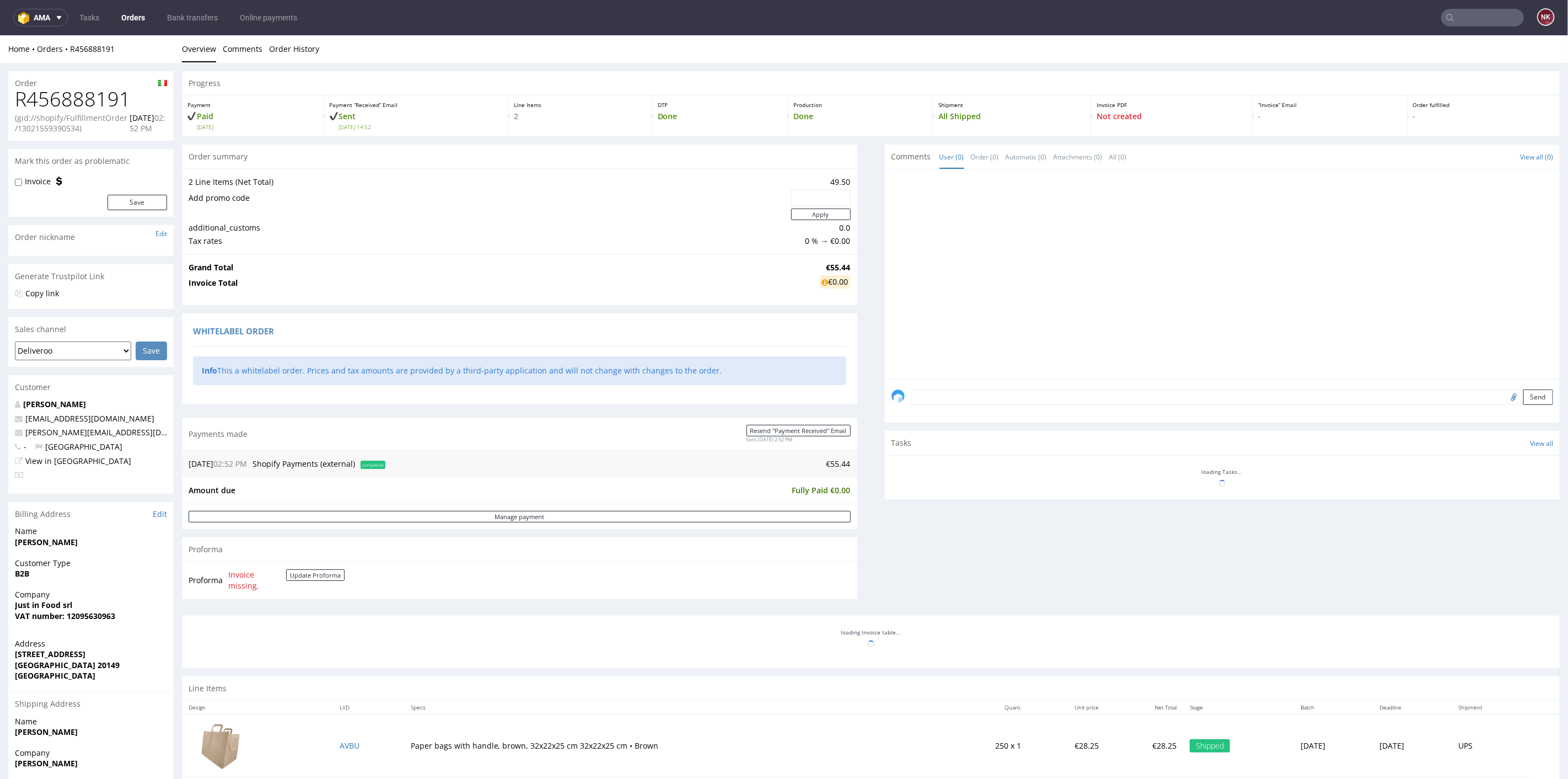
scroll to position [115, 0]
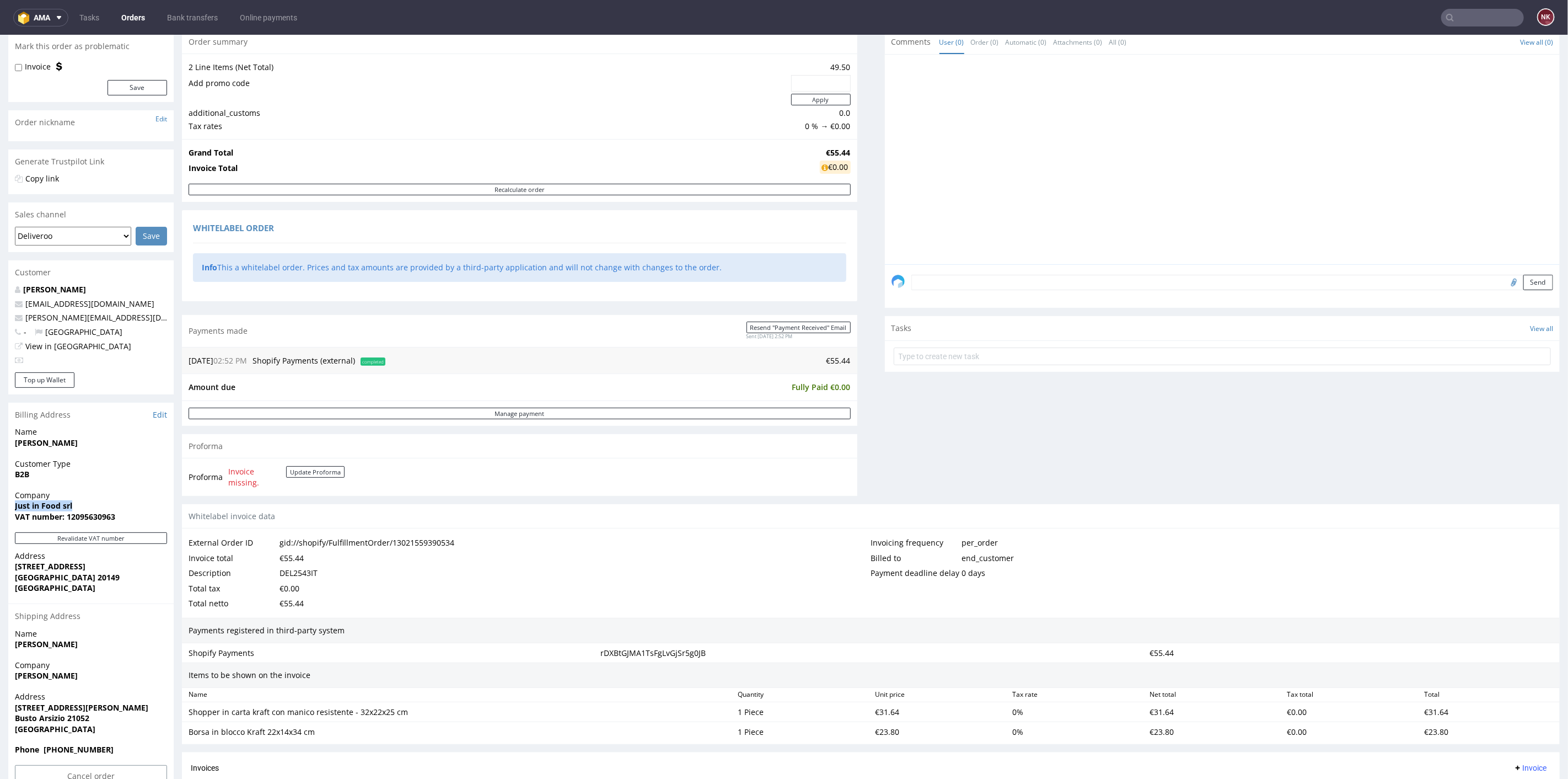
drag, startPoint x: 78, startPoint y: 503, endPoint x: 0, endPoint y: 506, distance: 78.1
click at [0, 506] on div "Order R456888191 (gid://shopify/FulfillmentOrder/13021559390534) 09.08.2025 02:…" at bounding box center [784, 472] width 1568 height 1050
copy strong "Just in Food srl"
click at [93, 514] on strong "VAT number: 12095630963" at bounding box center [64, 515] width 100 height 10
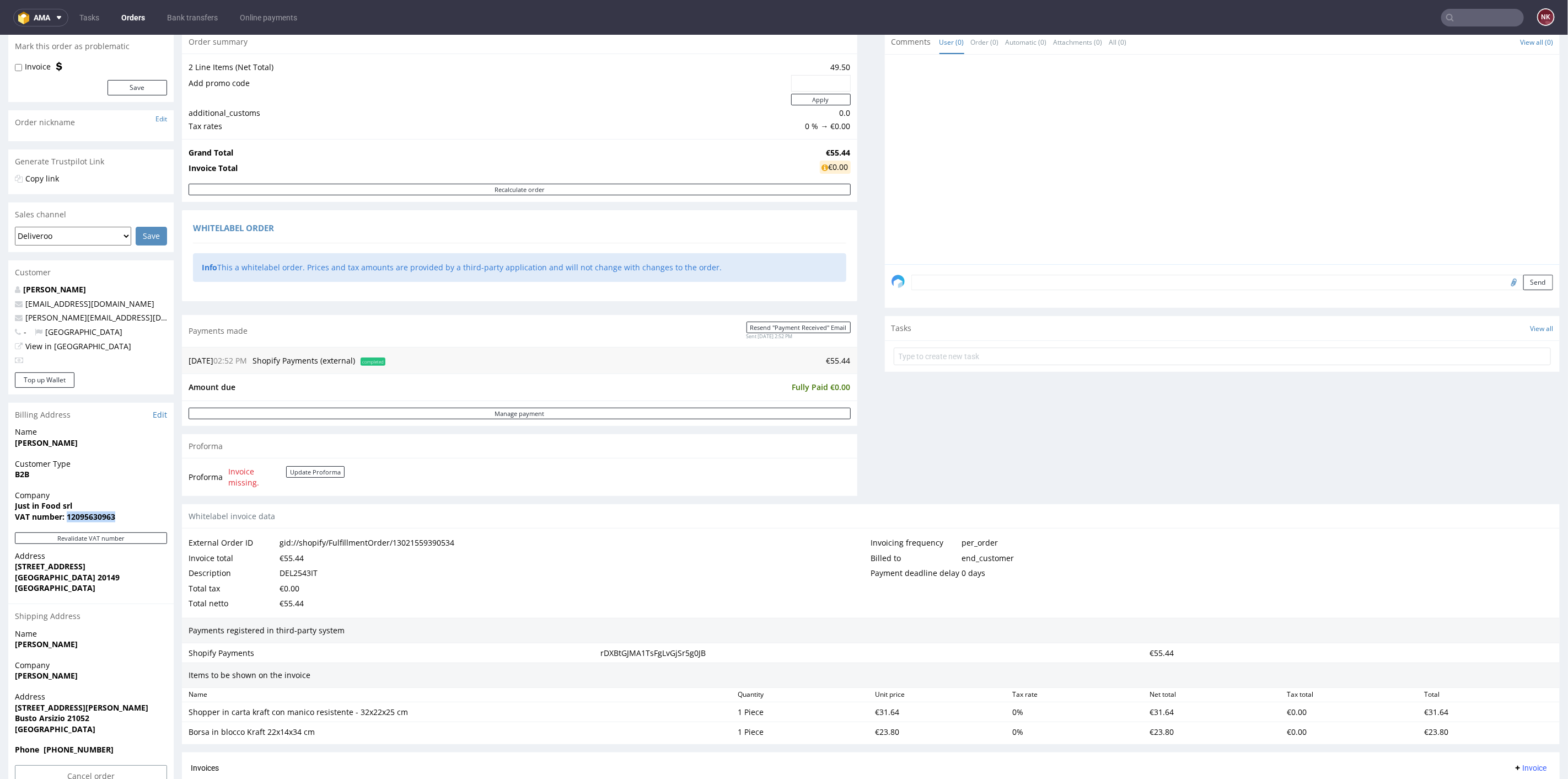
copy strong "12095630963"
drag, startPoint x: 95, startPoint y: 568, endPoint x: 7, endPoint y: 568, distance: 88.0
click at [7, 568] on div "Order R456888191 (gid://shopify/FulfillmentOrder/13021559390534) 09.08.2025 02:…" at bounding box center [784, 472] width 1568 height 1050
copy strong "[STREET_ADDRESS]"
click at [31, 582] on strong "[GEOGRAPHIC_DATA]" at bounding box center [55, 587] width 80 height 10
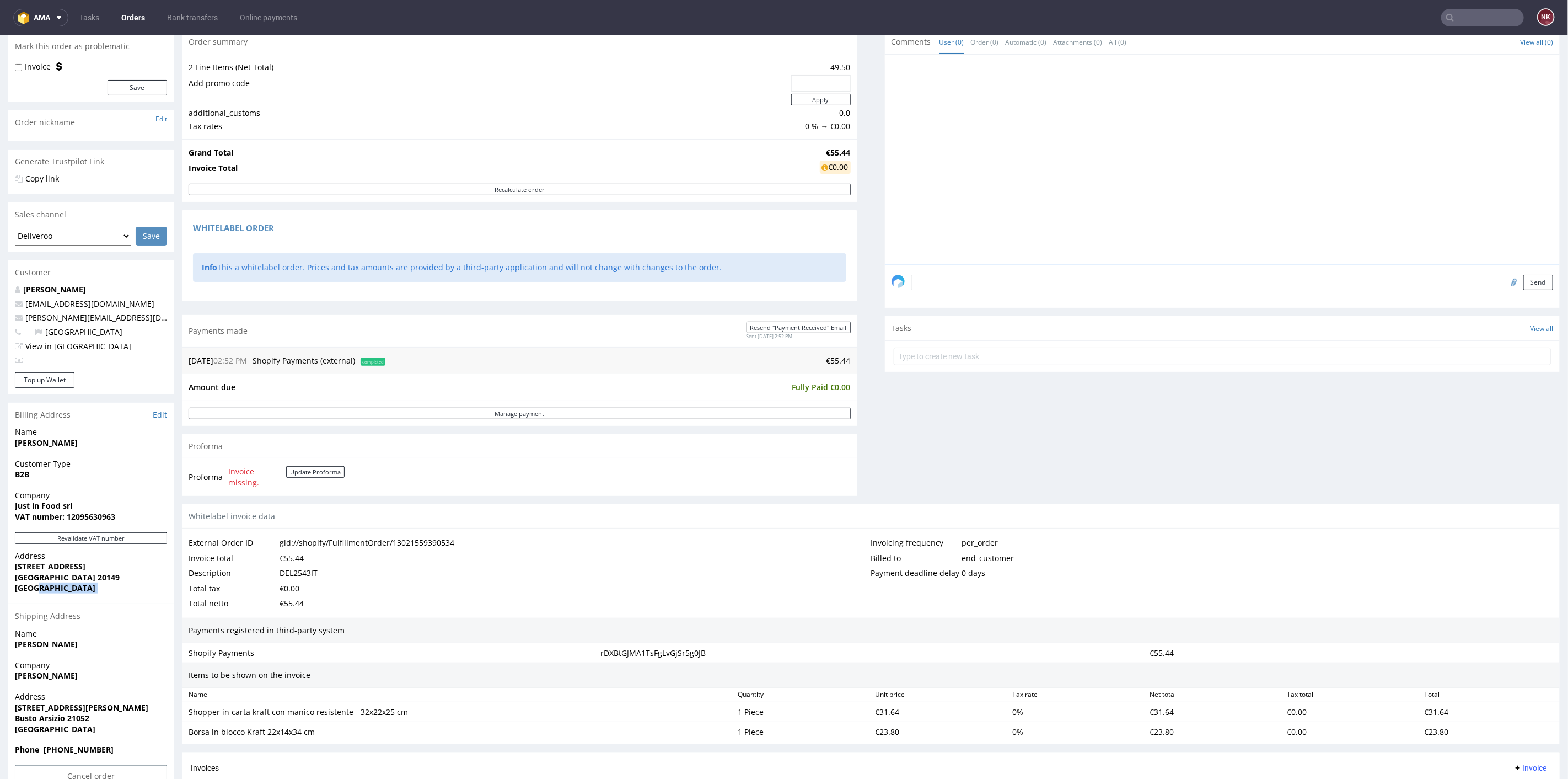
click at [31, 582] on strong "[GEOGRAPHIC_DATA]" at bounding box center [55, 587] width 80 height 10
click at [28, 577] on strong "[GEOGRAPHIC_DATA] 20149" at bounding box center [67, 576] width 105 height 10
click at [28, 577] on strong "Milano 20149" at bounding box center [67, 576] width 105 height 10
copy strong "Milano"
click at [57, 576] on strong "Milano 20149" at bounding box center [67, 576] width 105 height 10
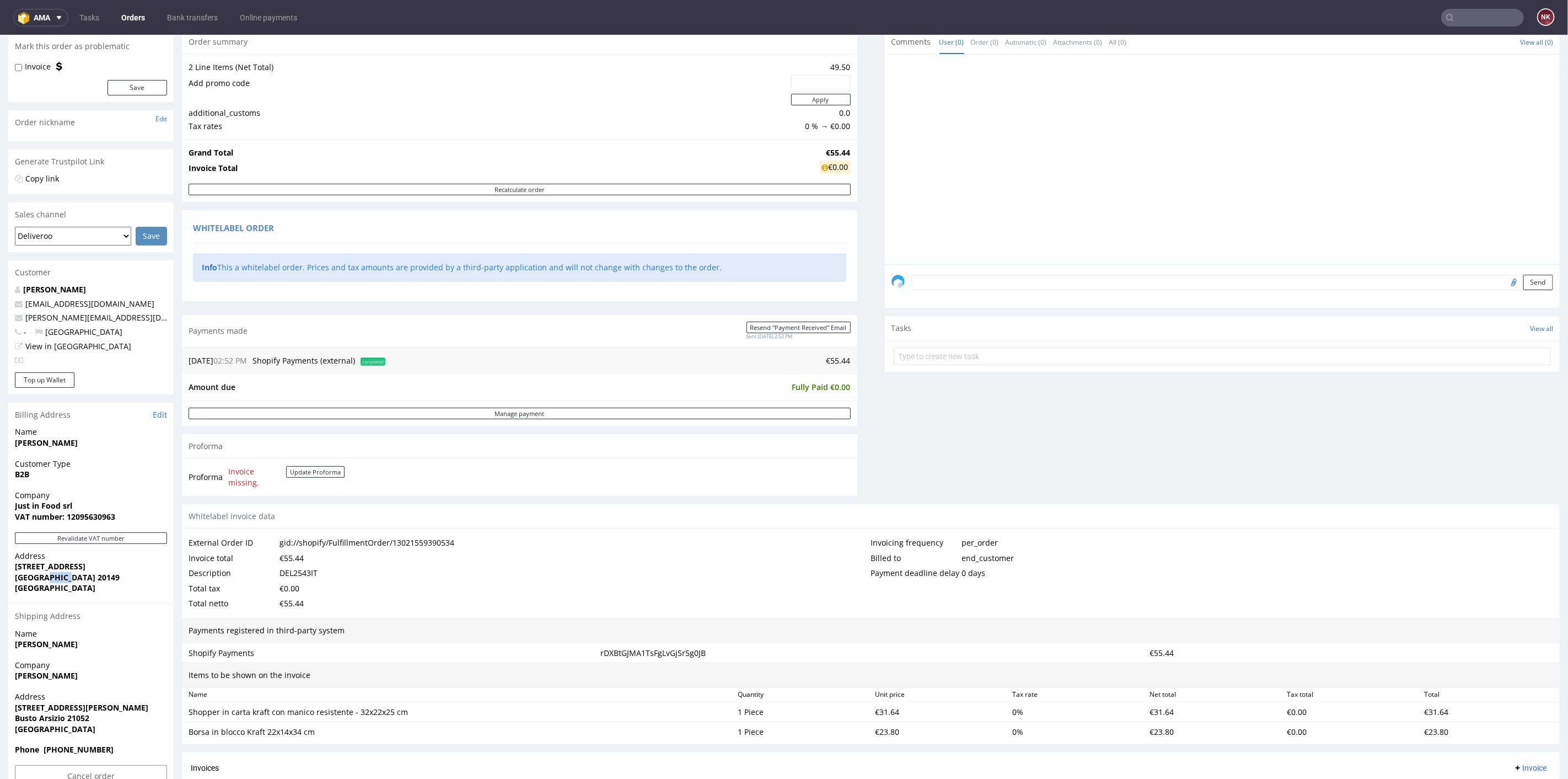
click at [57, 576] on strong "Milano 20149" at bounding box center [67, 576] width 105 height 10
copy strong "20149"
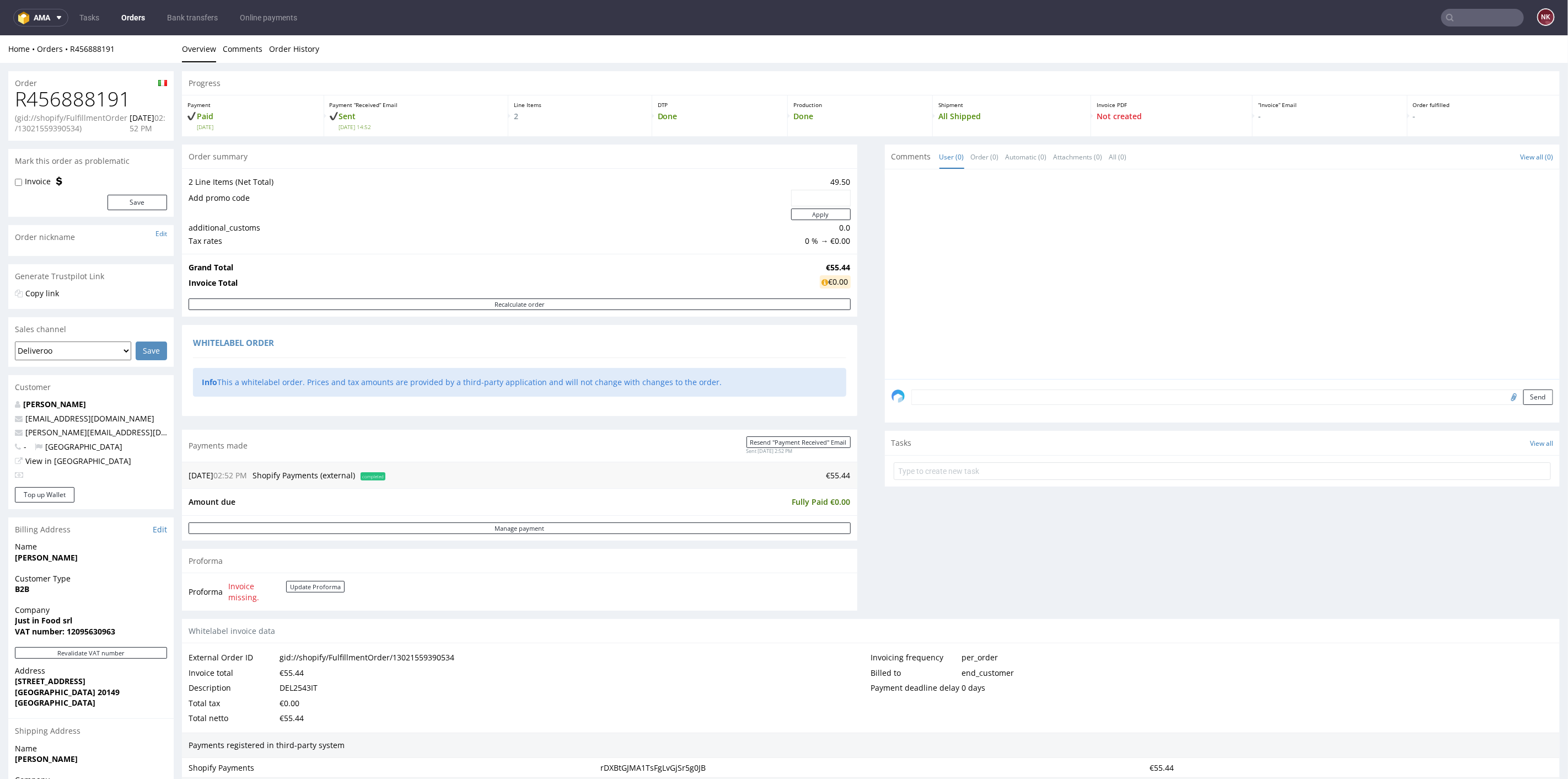
click at [93, 104] on h1 "R456888191" at bounding box center [91, 99] width 152 height 22
copy h1 "R456888191"
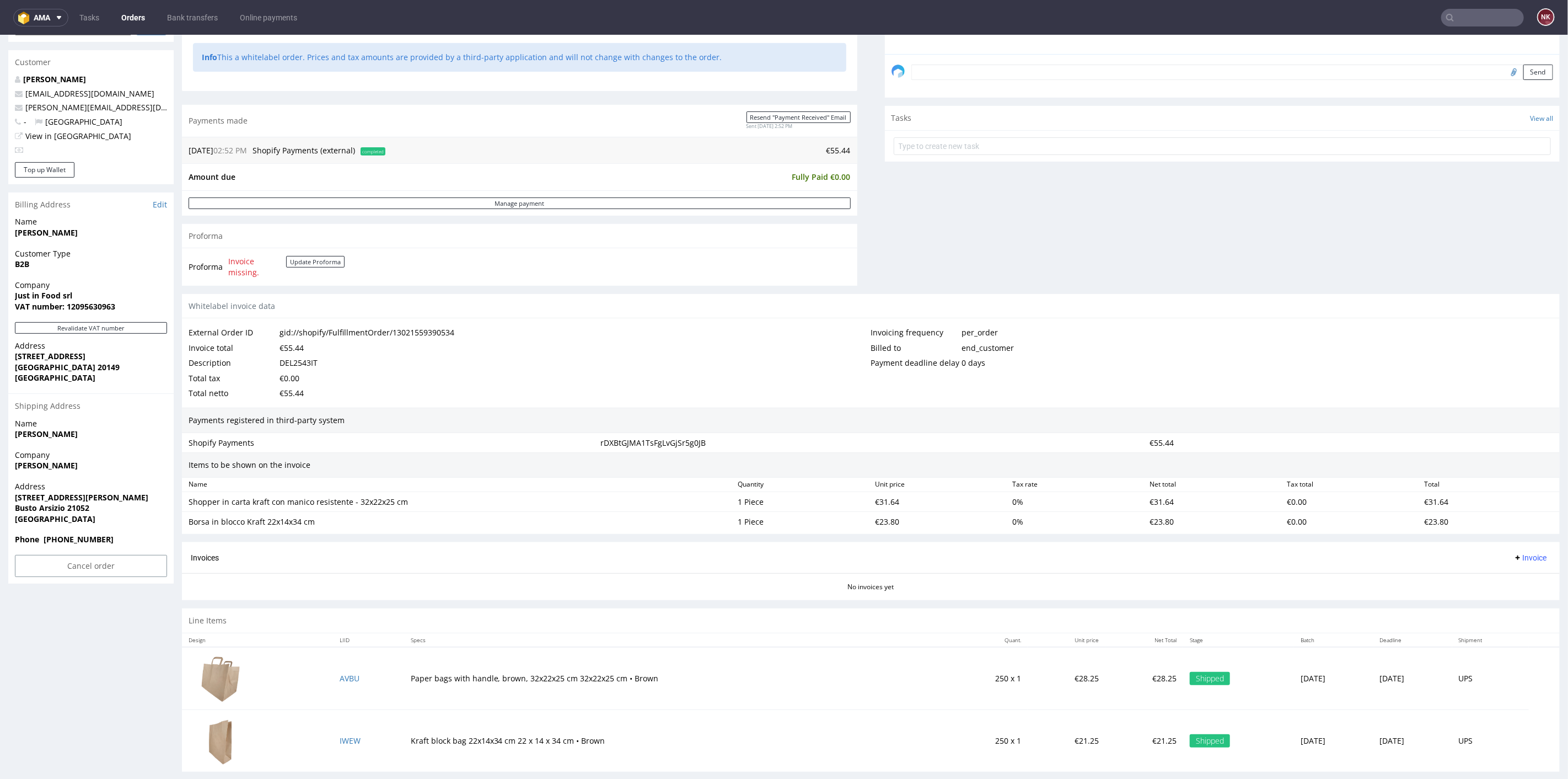
scroll to position [335, 0]
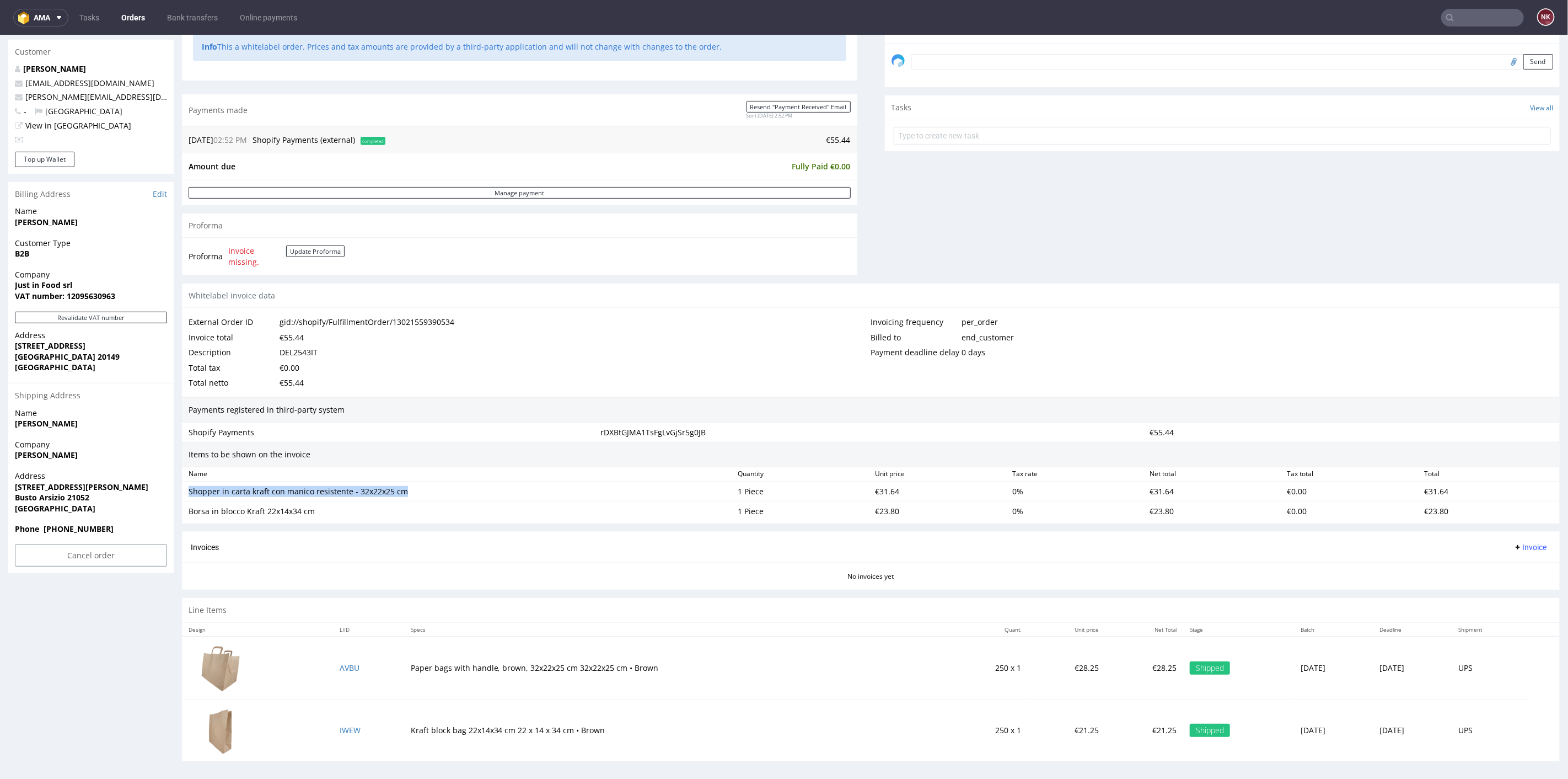
drag, startPoint x: 370, startPoint y: 488, endPoint x: 187, endPoint y: 487, distance: 183.0
click at [187, 487] on div "Shopper in carta kraft con manico resistente - 32x22x25 cm" at bounding box center [459, 491] width 549 height 15
copy div "Shopper in carta kraft con manico resistente - 32x22x25 cm"
drag, startPoint x: 316, startPoint y: 510, endPoint x: 187, endPoint y: 511, distance: 129.0
click at [187, 511] on div "Borsa in blocco Kraft 22x14x34 cm" at bounding box center [459, 511] width 549 height 15
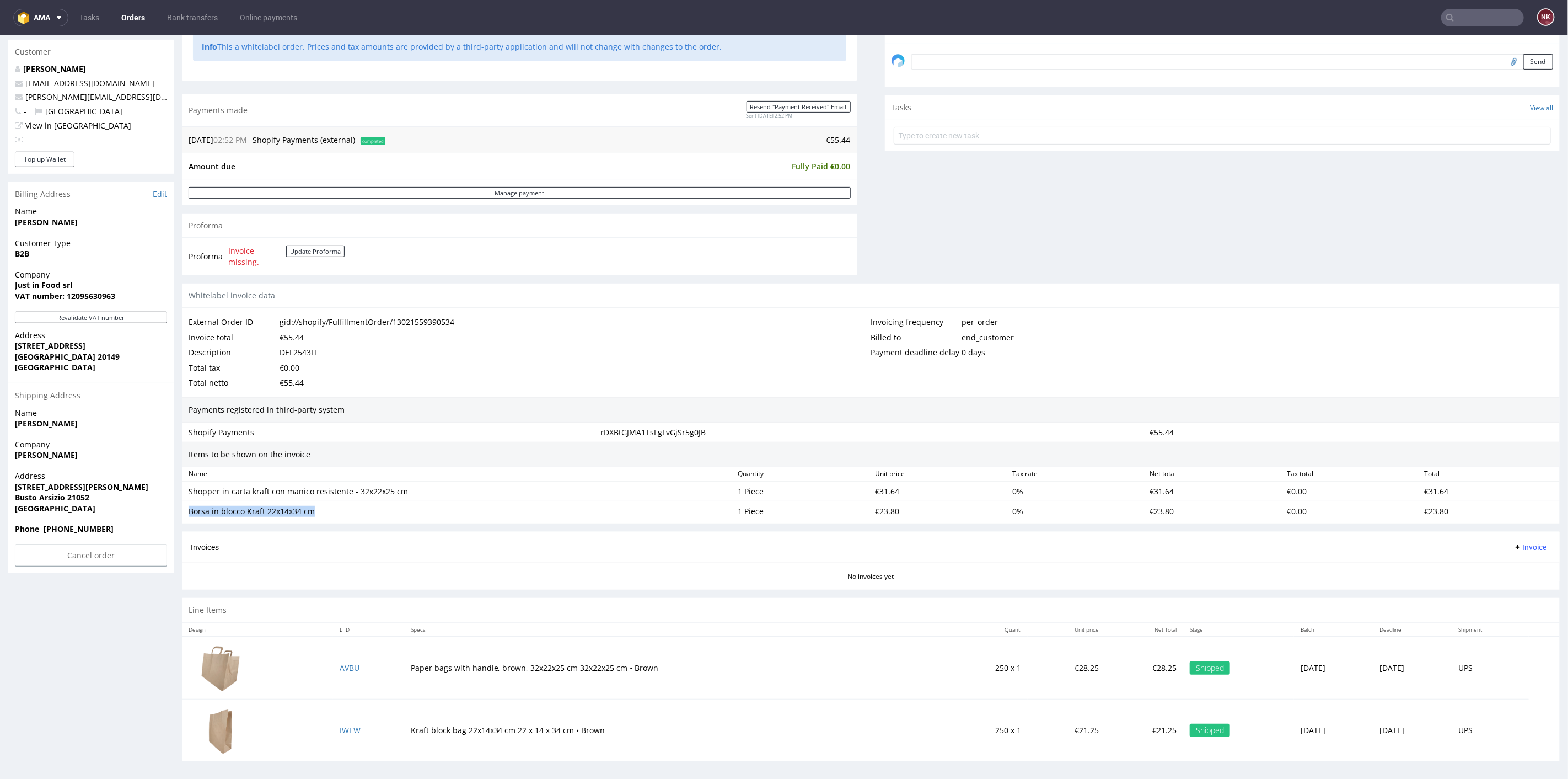
copy div "Borsa in blocco Kraft 22x14x34 cm"
click at [883, 488] on div "€31.64" at bounding box center [940, 491] width 138 height 15
copy div "31.64"
click at [878, 505] on div "€23.80" at bounding box center [940, 511] width 138 height 15
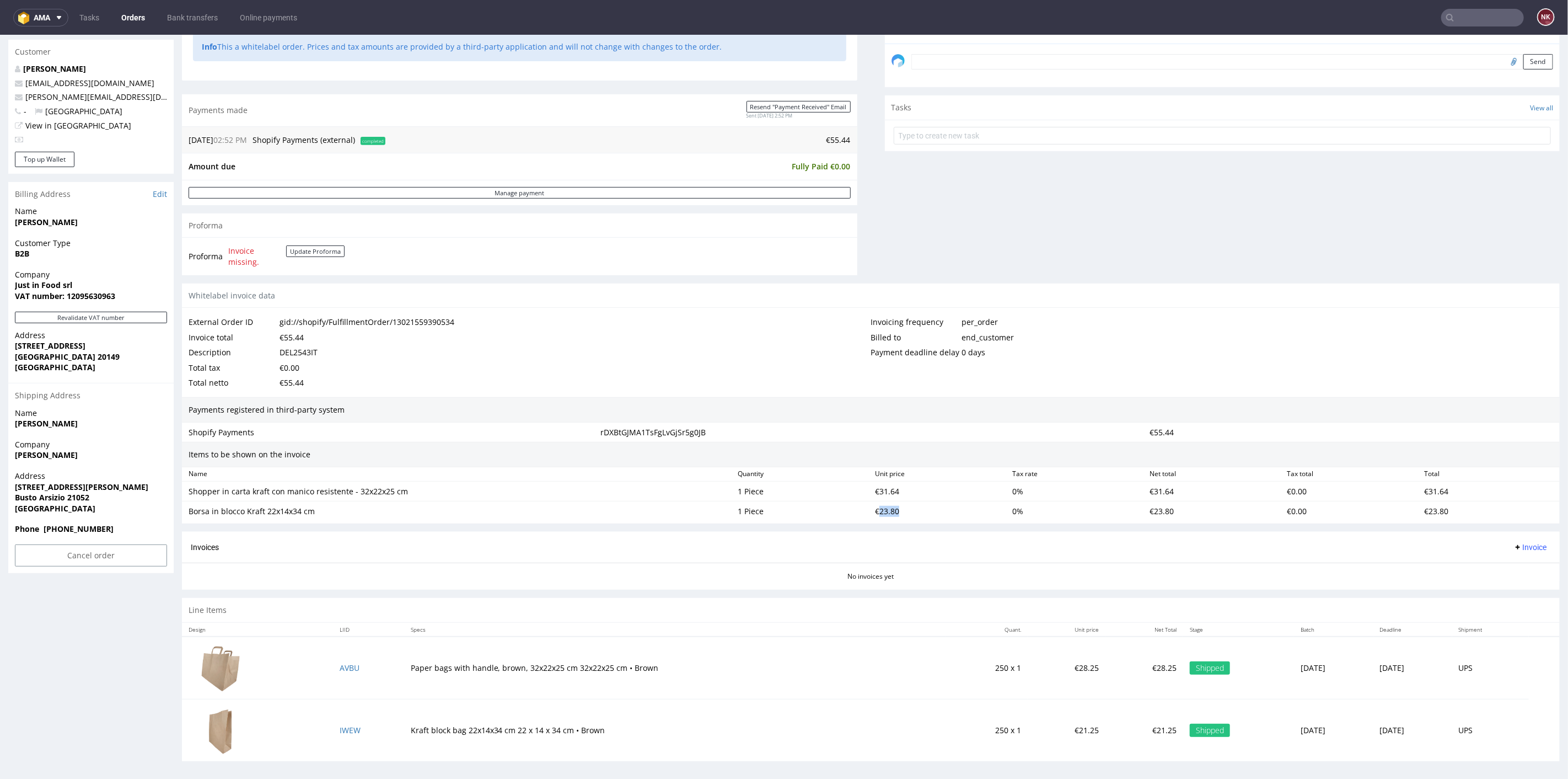
click at [878, 505] on div "€23.80" at bounding box center [940, 511] width 138 height 15
click at [306, 356] on div "DEL2543IT" at bounding box center [298, 351] width 38 height 15
click at [306, 345] on div "DEL2543IT" at bounding box center [298, 351] width 38 height 15
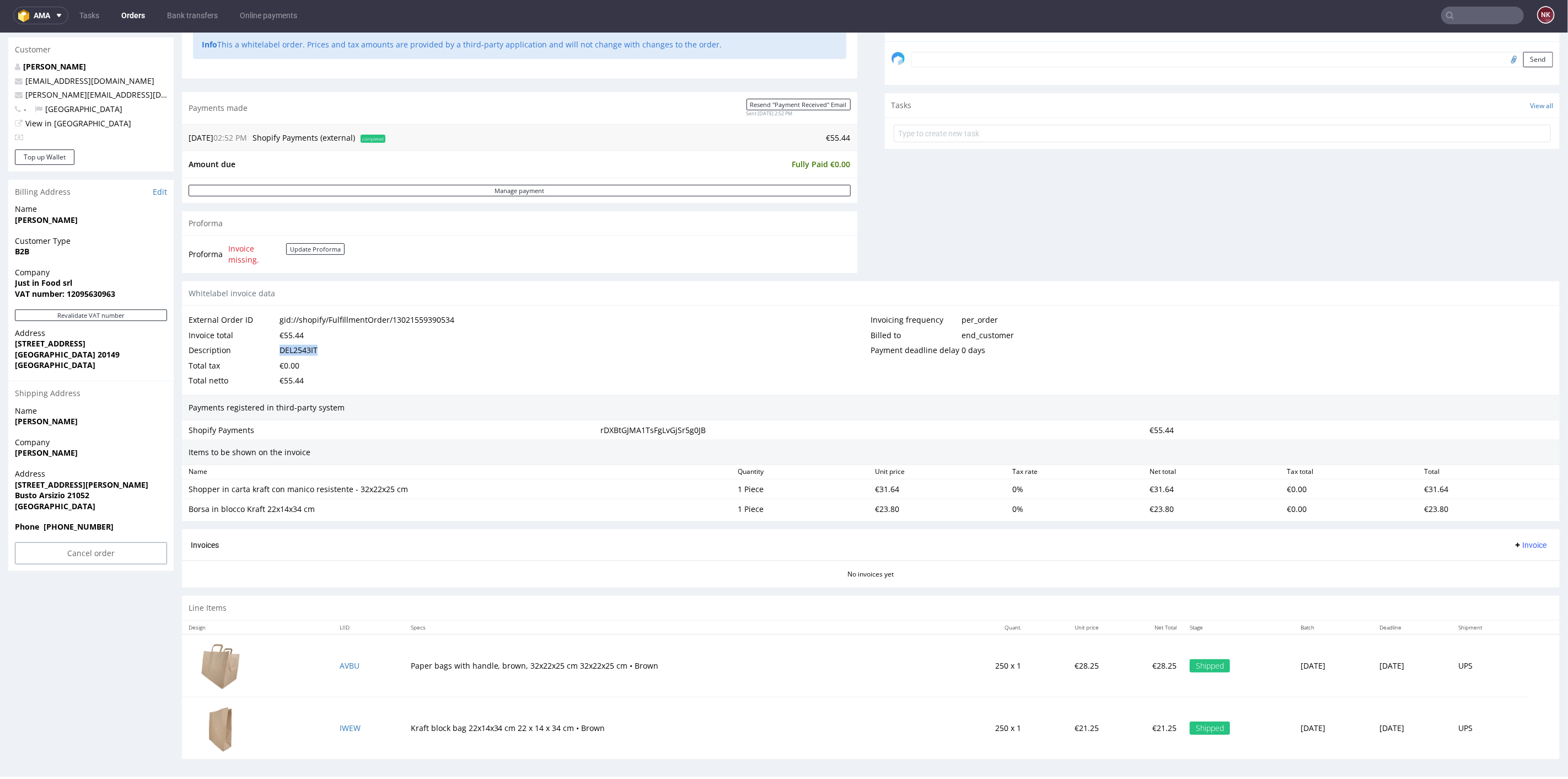
scroll to position [2, 0]
click at [1155, 483] on div "€31.64" at bounding box center [1215, 488] width 138 height 15
click at [879, 510] on div "€23.80" at bounding box center [940, 507] width 138 height 15
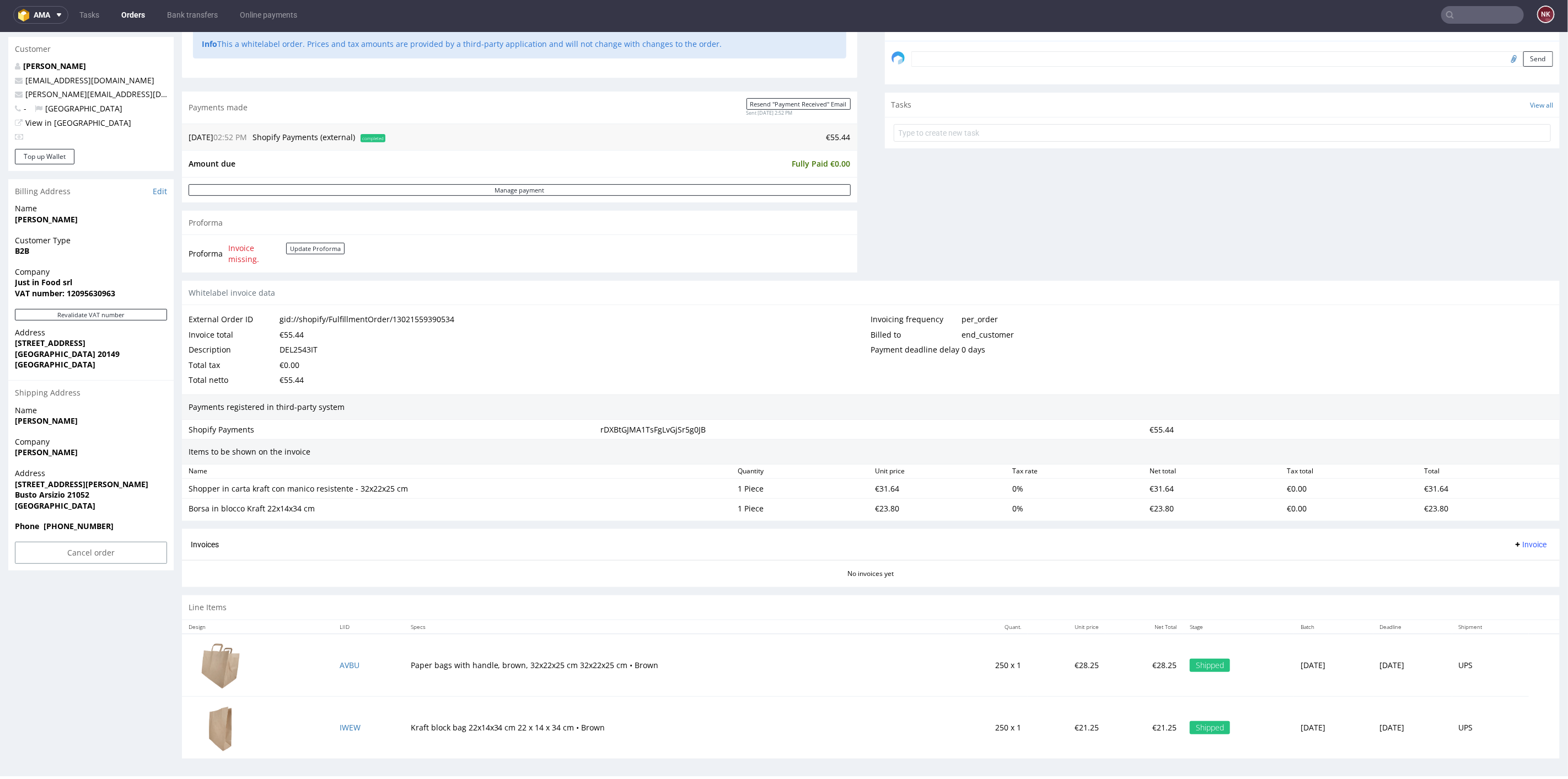
click at [1100, 451] on div "Items to be shown on the invoice" at bounding box center [871, 451] width 1378 height 25
click at [1510, 537] on button "Invoice" at bounding box center [1530, 544] width 42 height 14
click at [1511, 581] on span "Upload" at bounding box center [1511, 584] width 53 height 11
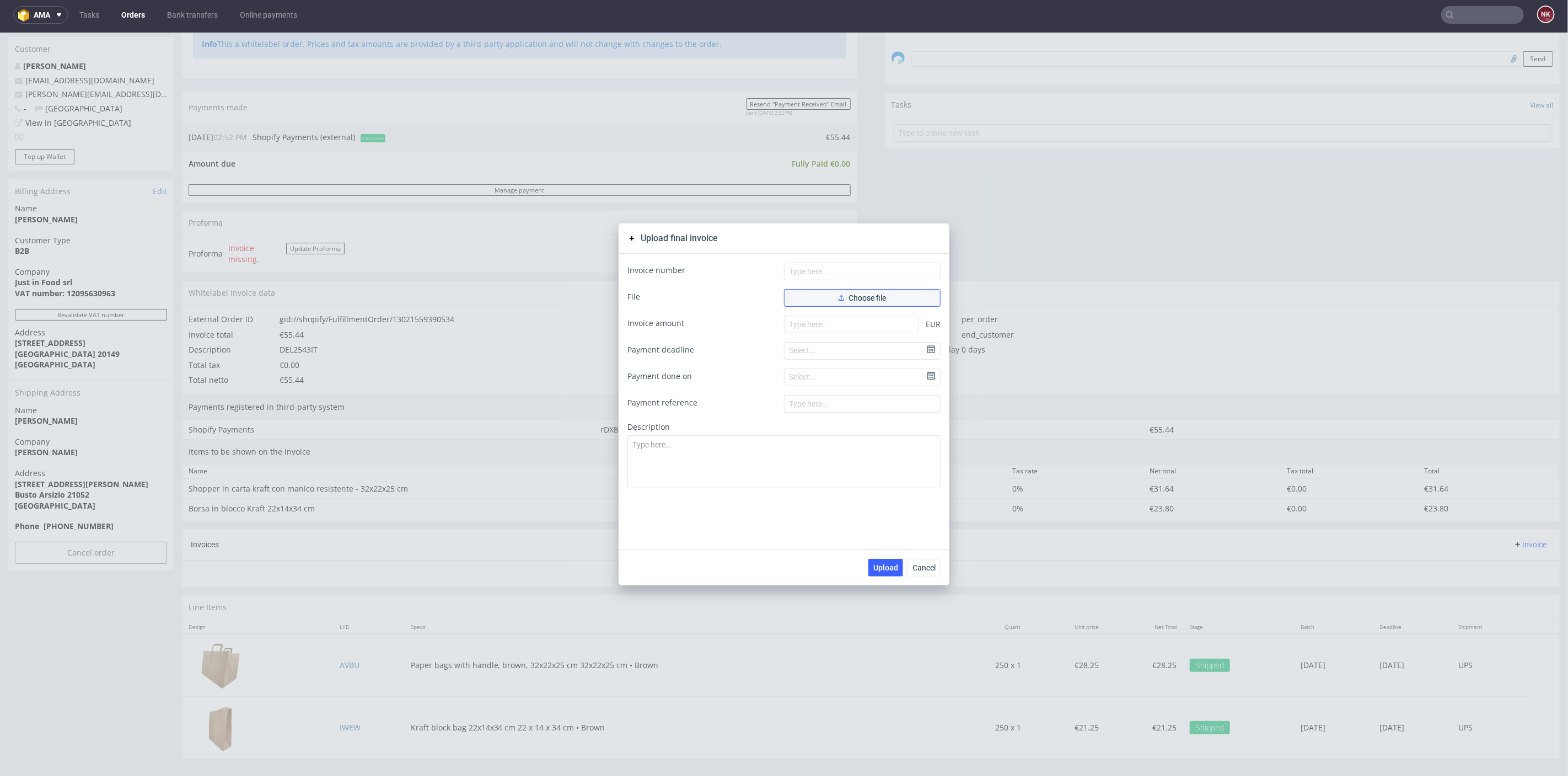
click at [860, 291] on button "Choose file" at bounding box center [862, 297] width 157 height 18
click at [839, 299] on icon "button" at bounding box center [841, 297] width 6 height 6
click at [819, 275] on input "text" at bounding box center [862, 270] width 157 height 18
type input "FV 562/8/2025"
click at [839, 342] on input "number" at bounding box center [851, 342] width 135 height 18
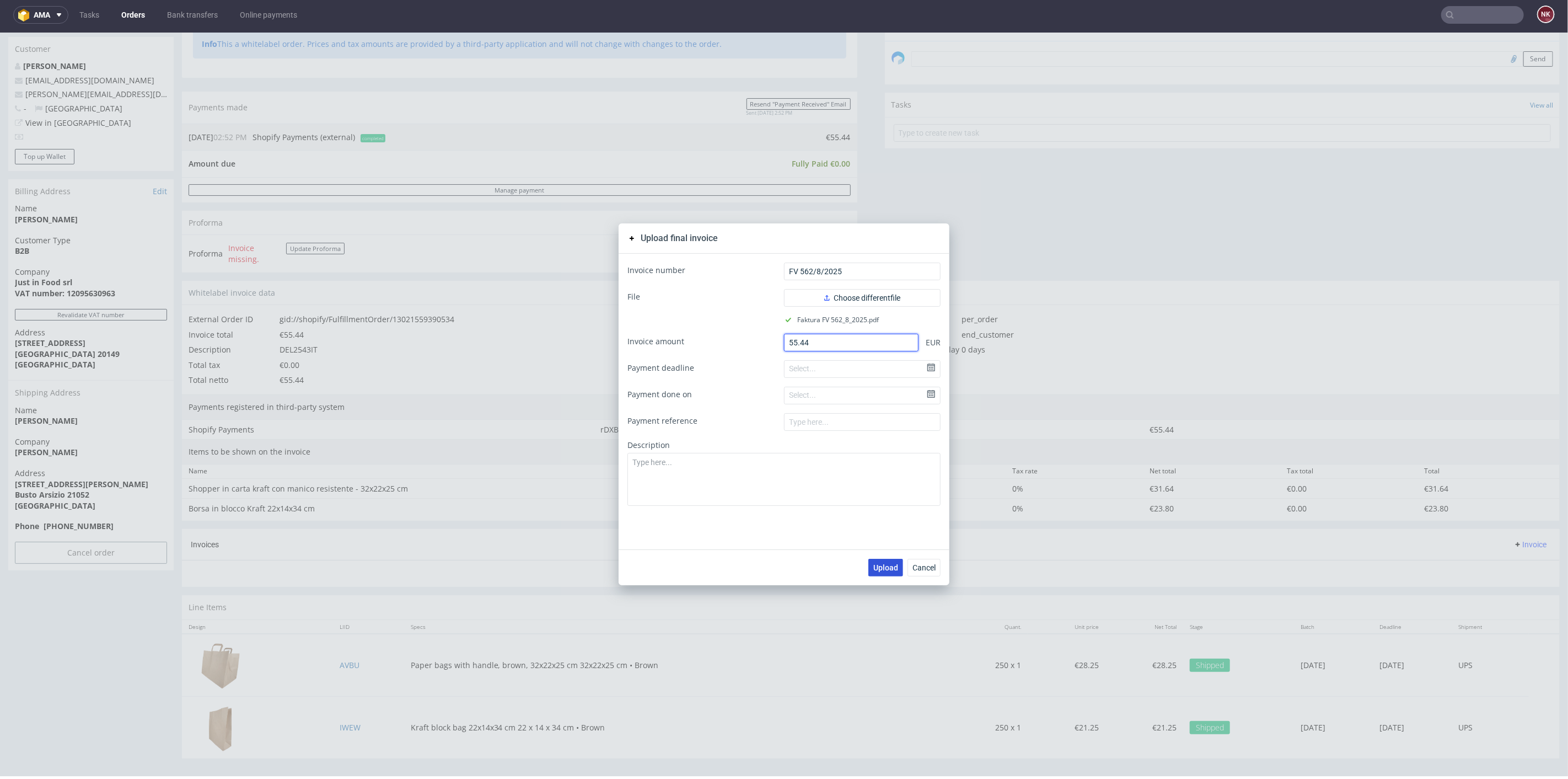
type input "55.44"
click at [879, 570] on span "Upload" at bounding box center [886, 567] width 25 height 8
click at [921, 560] on button "Cancel" at bounding box center [924, 567] width 33 height 18
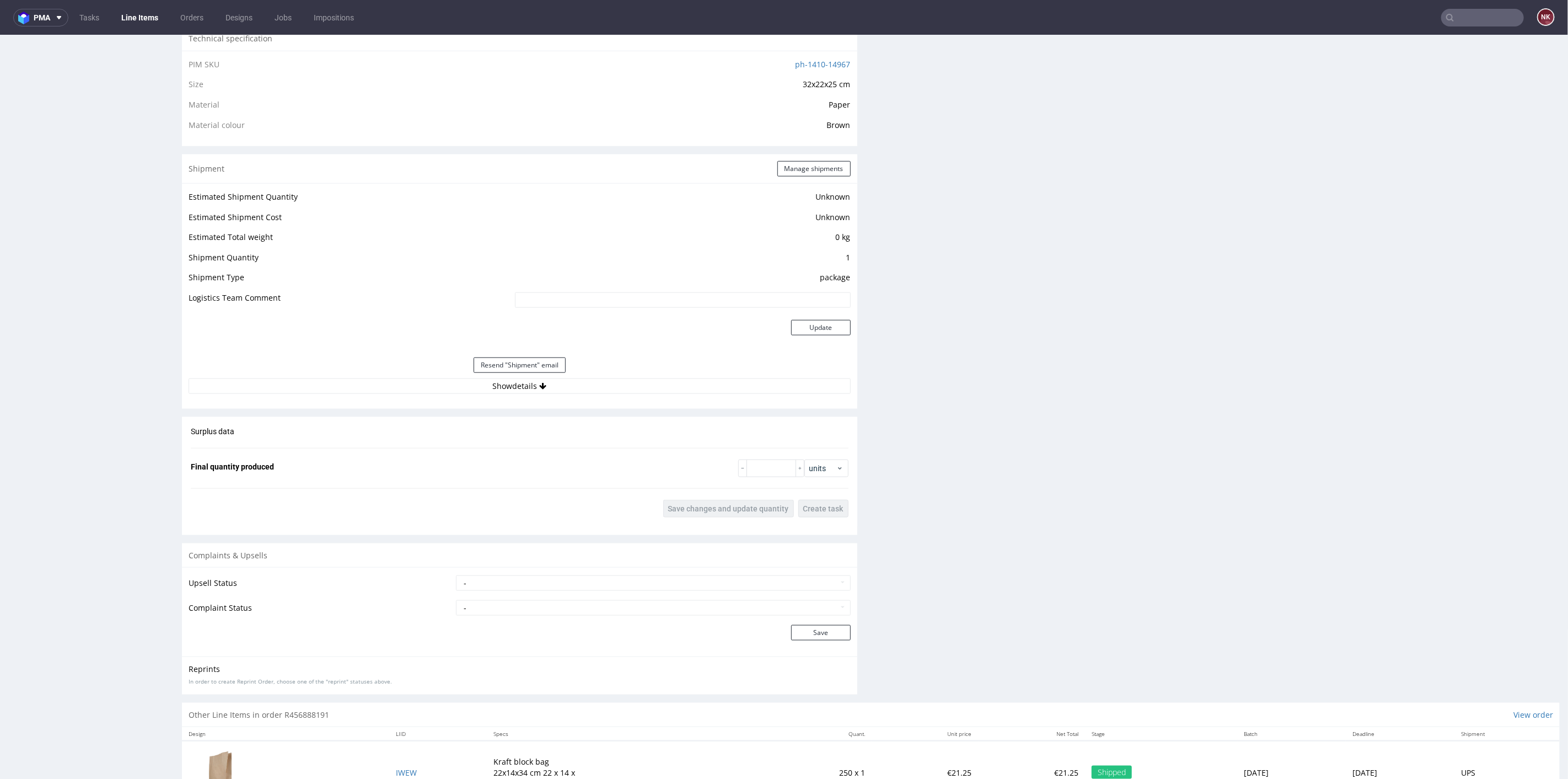
scroll to position [850, 0]
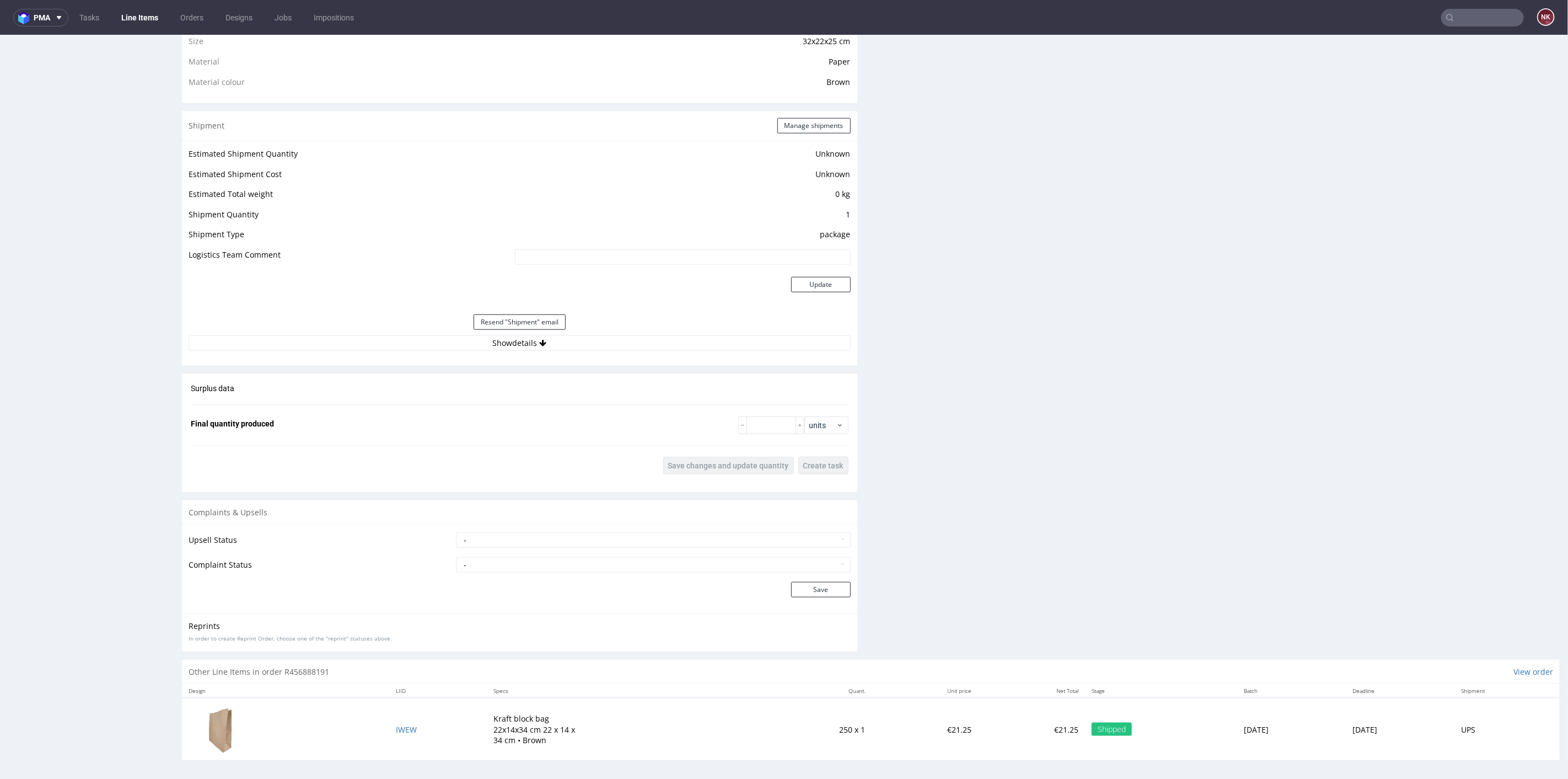
click at [619, 328] on div "Resend "Shipment" email" at bounding box center [520, 321] width 662 height 26
click at [620, 343] on button "Show details" at bounding box center [520, 342] width 662 height 15
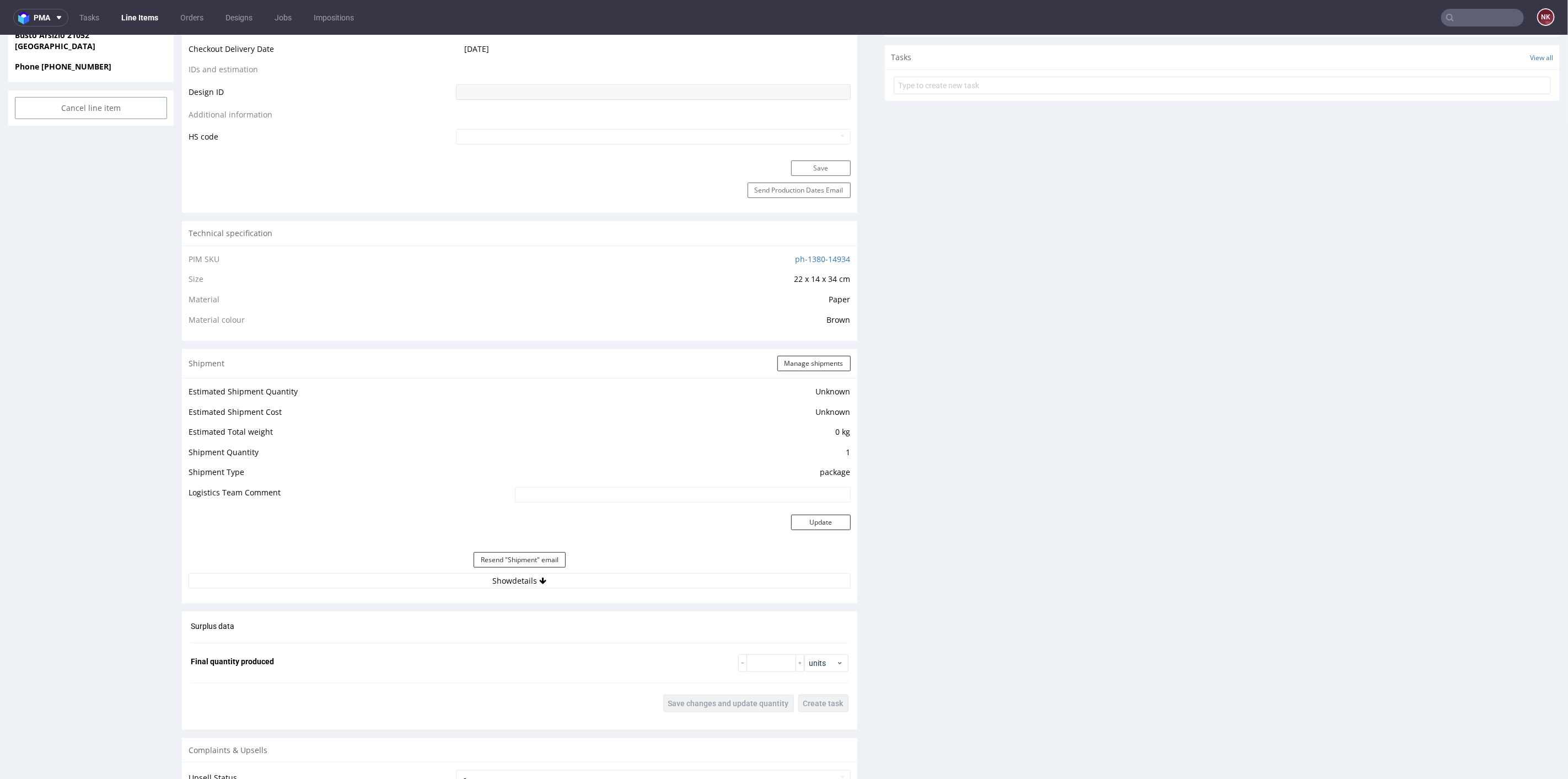
scroll to position [850, 0]
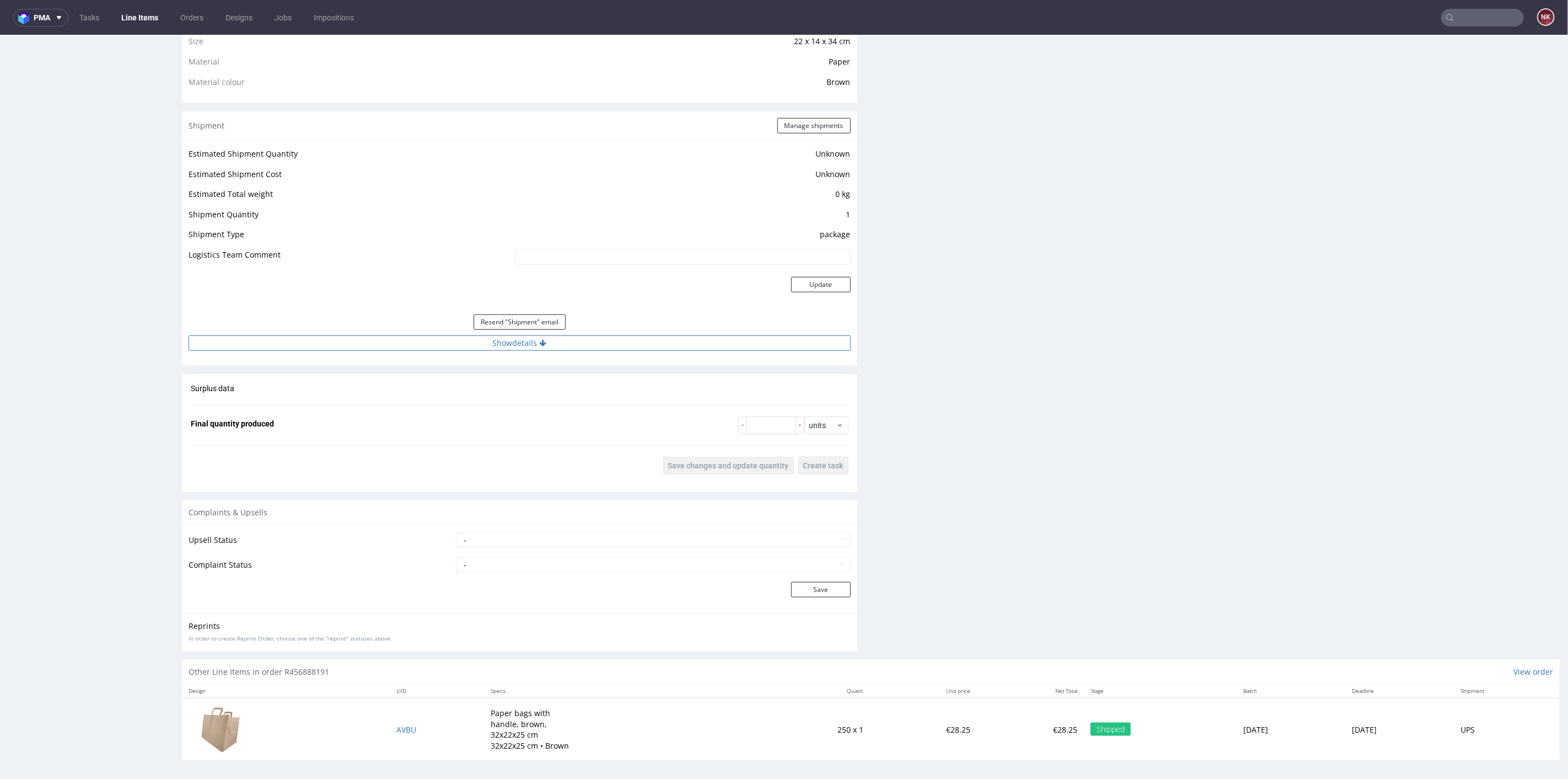
click at [575, 337] on button "Show details" at bounding box center [520, 342] width 662 height 15
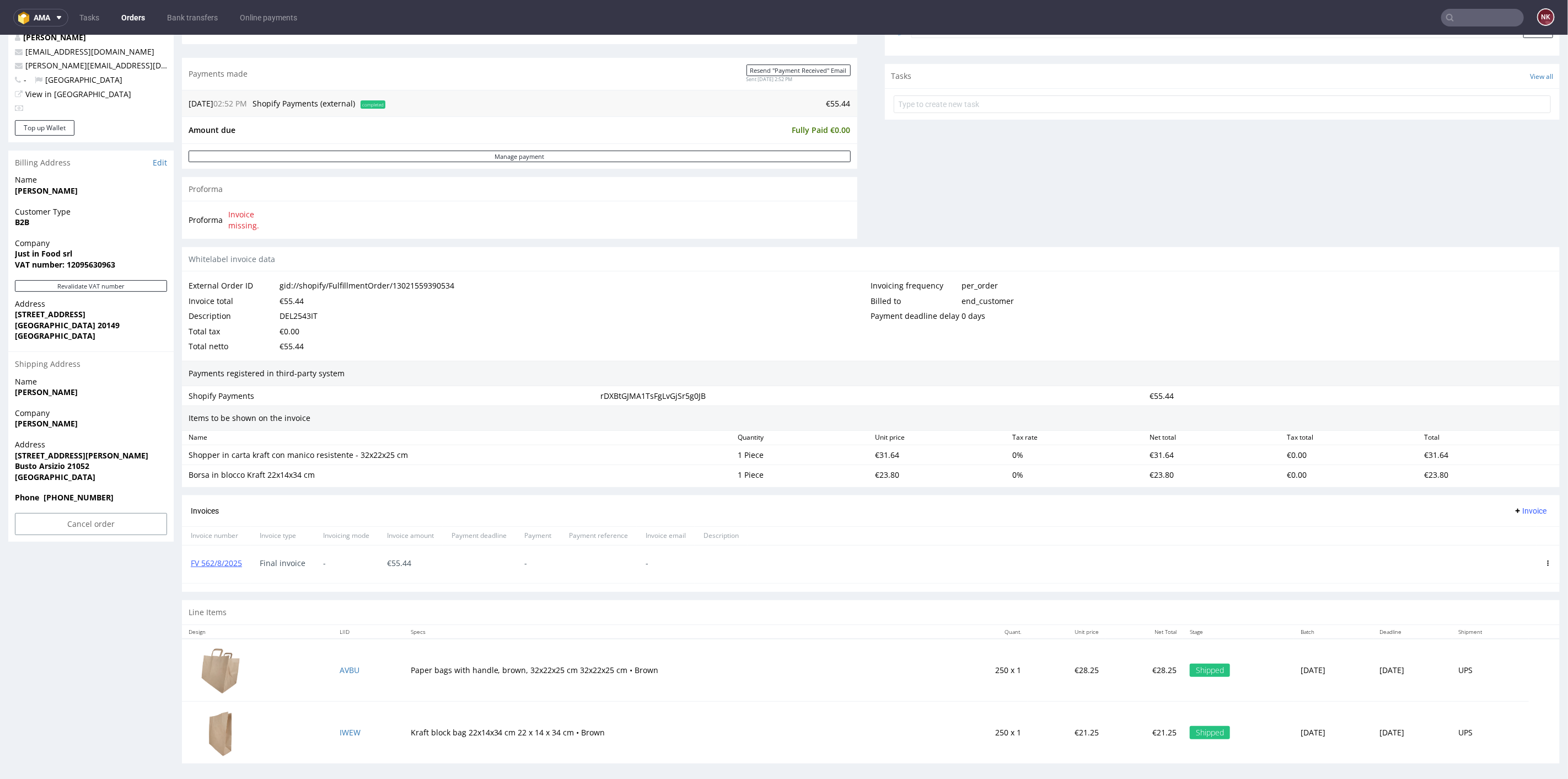
scroll to position [369, 0]
click at [230, 555] on link "FV 562/8/2025" at bounding box center [216, 560] width 51 height 10
click at [137, 18] on link "Orders" at bounding box center [133, 17] width 37 height 18
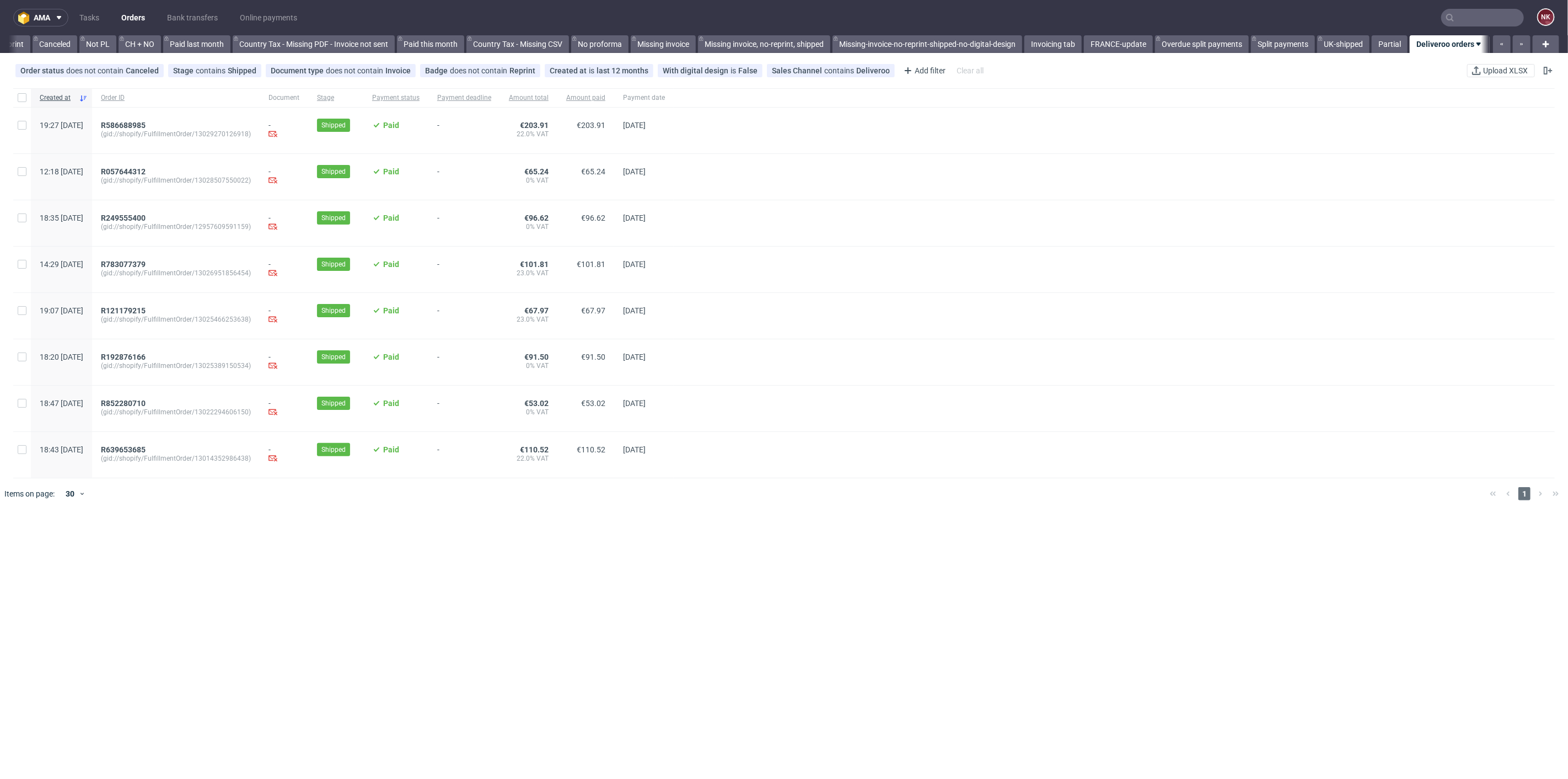
scroll to position [0, 1061]
click at [146, 402] on span "R852280710" at bounding box center [123, 403] width 45 height 9
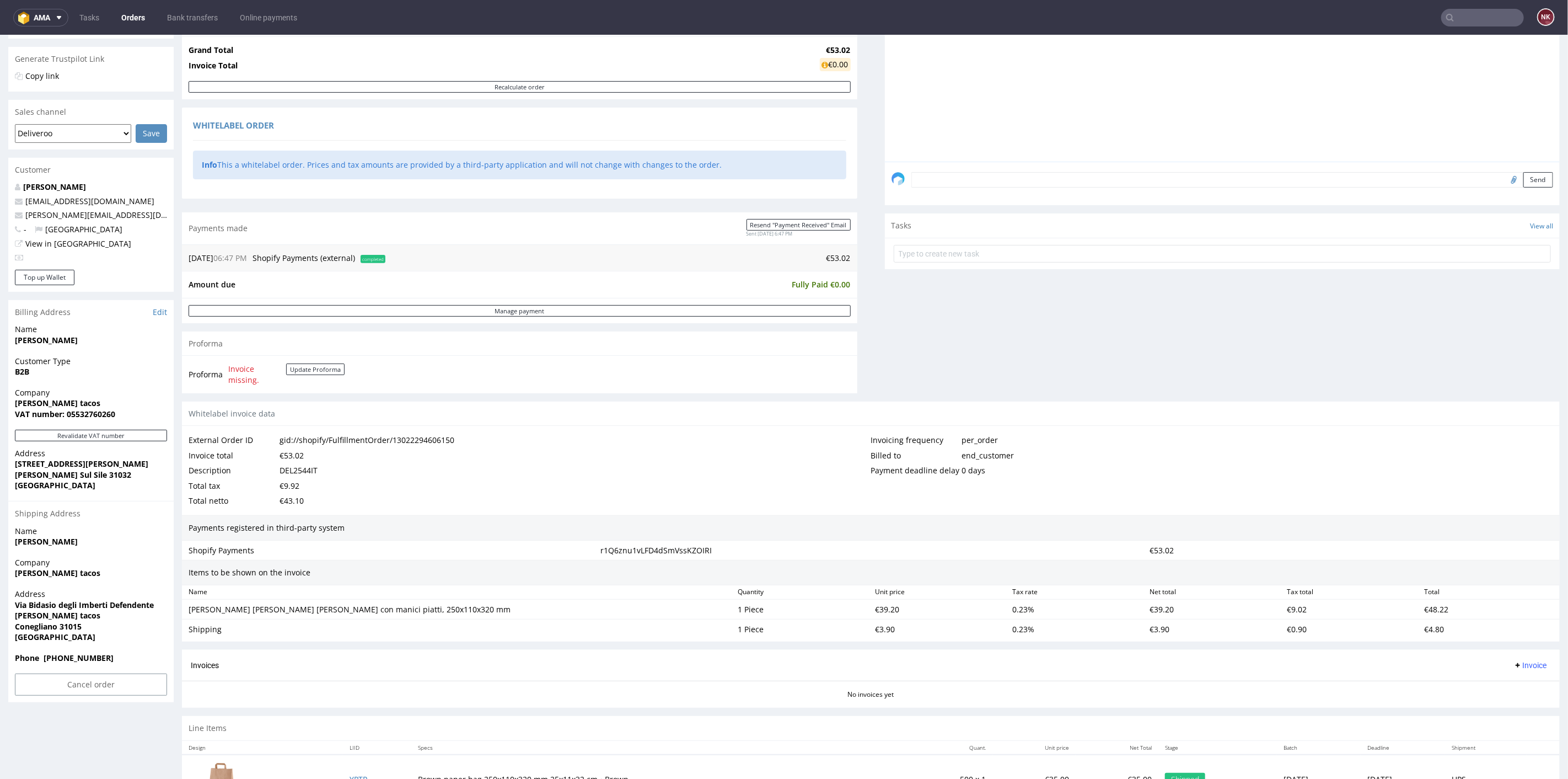
scroll to position [260, 0]
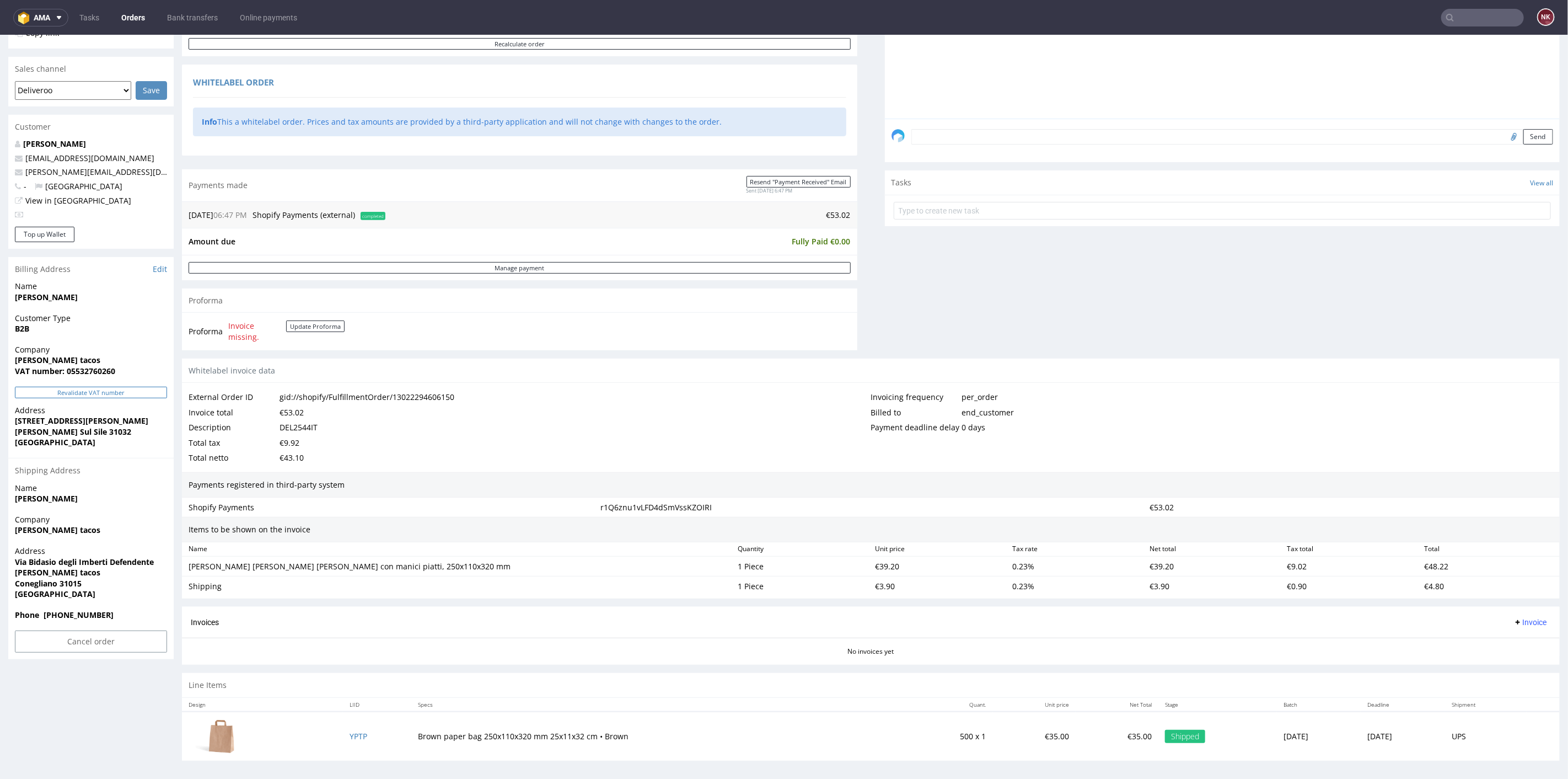
click at [102, 389] on button "Revalidate VAT number" at bounding box center [91, 391] width 152 height 12
drag, startPoint x: 64, startPoint y: 358, endPoint x: 0, endPoint y: 357, distance: 64.0
click at [0, 357] on div "Order R852280710 (gid://shopify/FulfillmentOrder/13022294606150) [DATE] 06:47 P…" at bounding box center [784, 289] width 1568 height 974
copy strong "[PERSON_NAME] tacos"
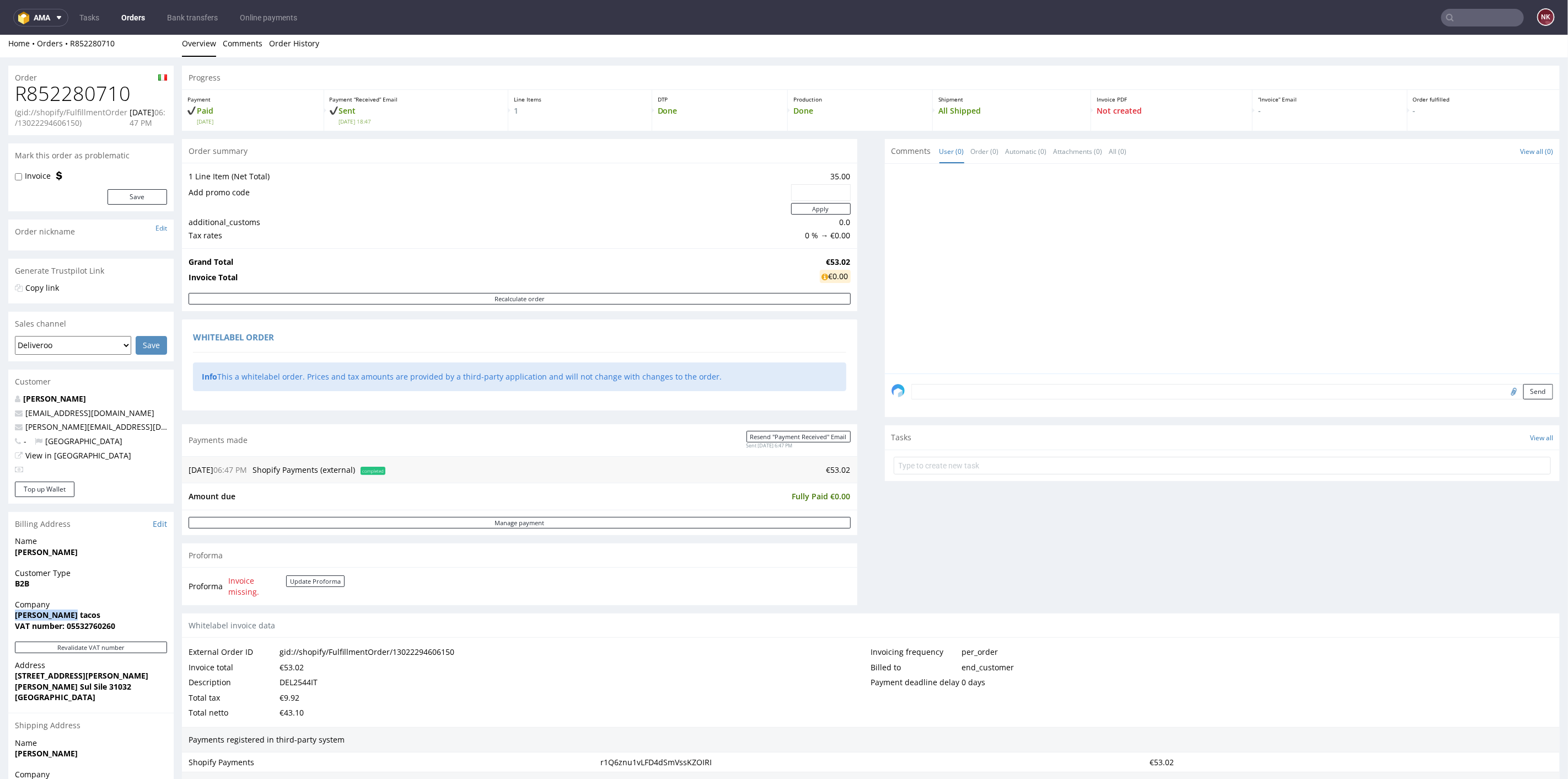
scroll to position [0, 0]
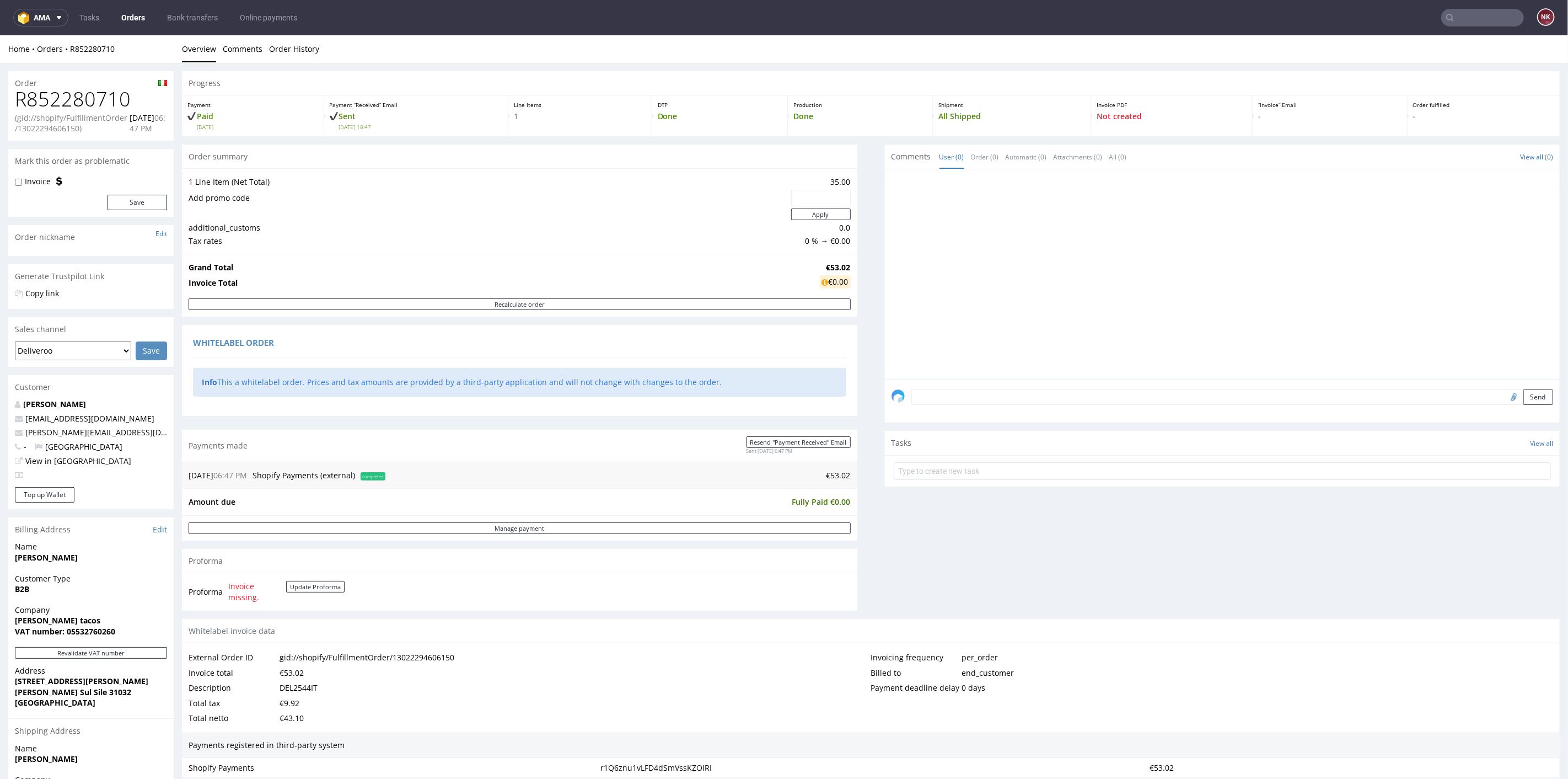
click at [95, 91] on h1 "R852280710" at bounding box center [91, 99] width 152 height 22
copy h1 "R852280710"
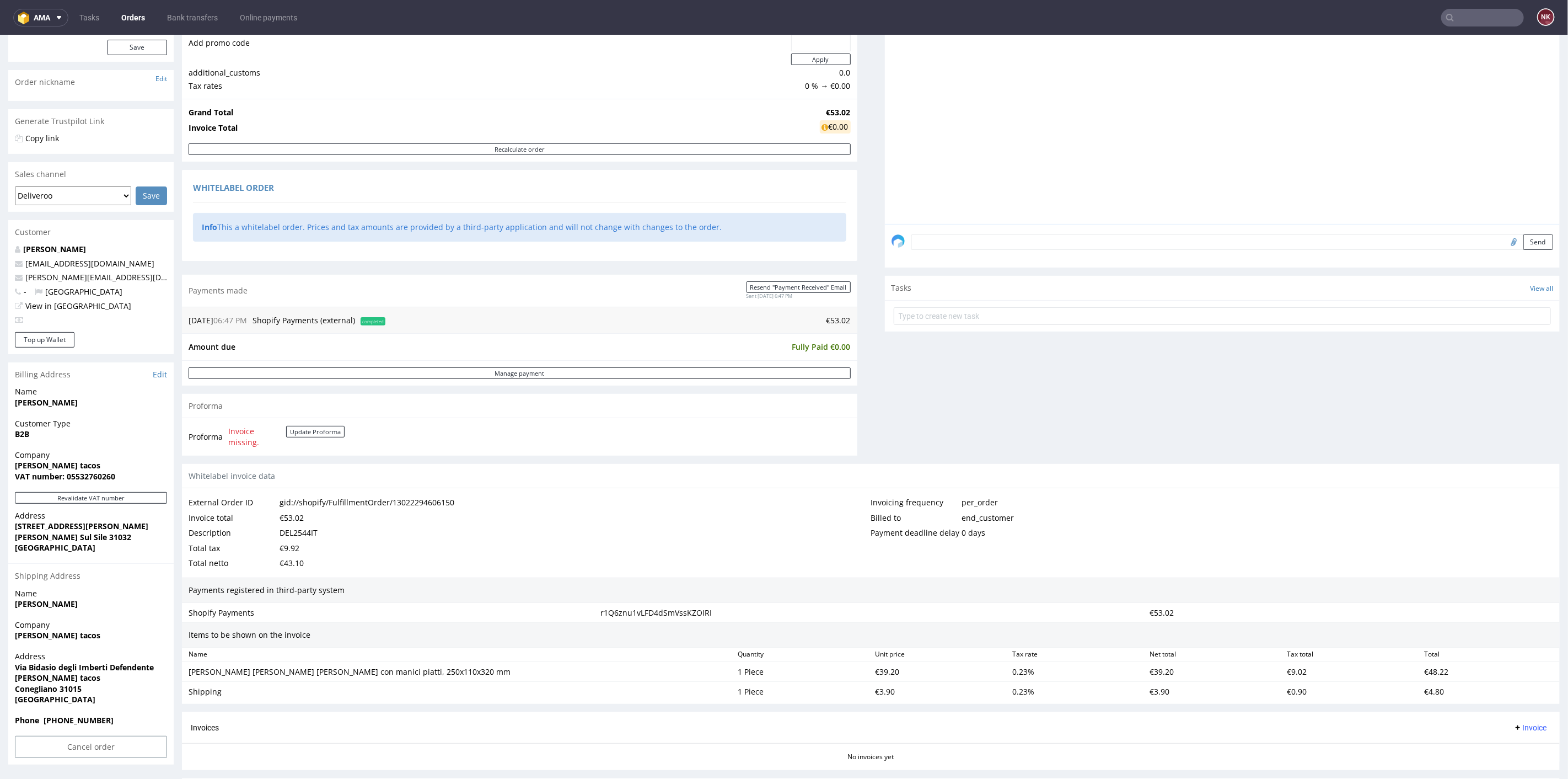
scroll to position [245, 0]
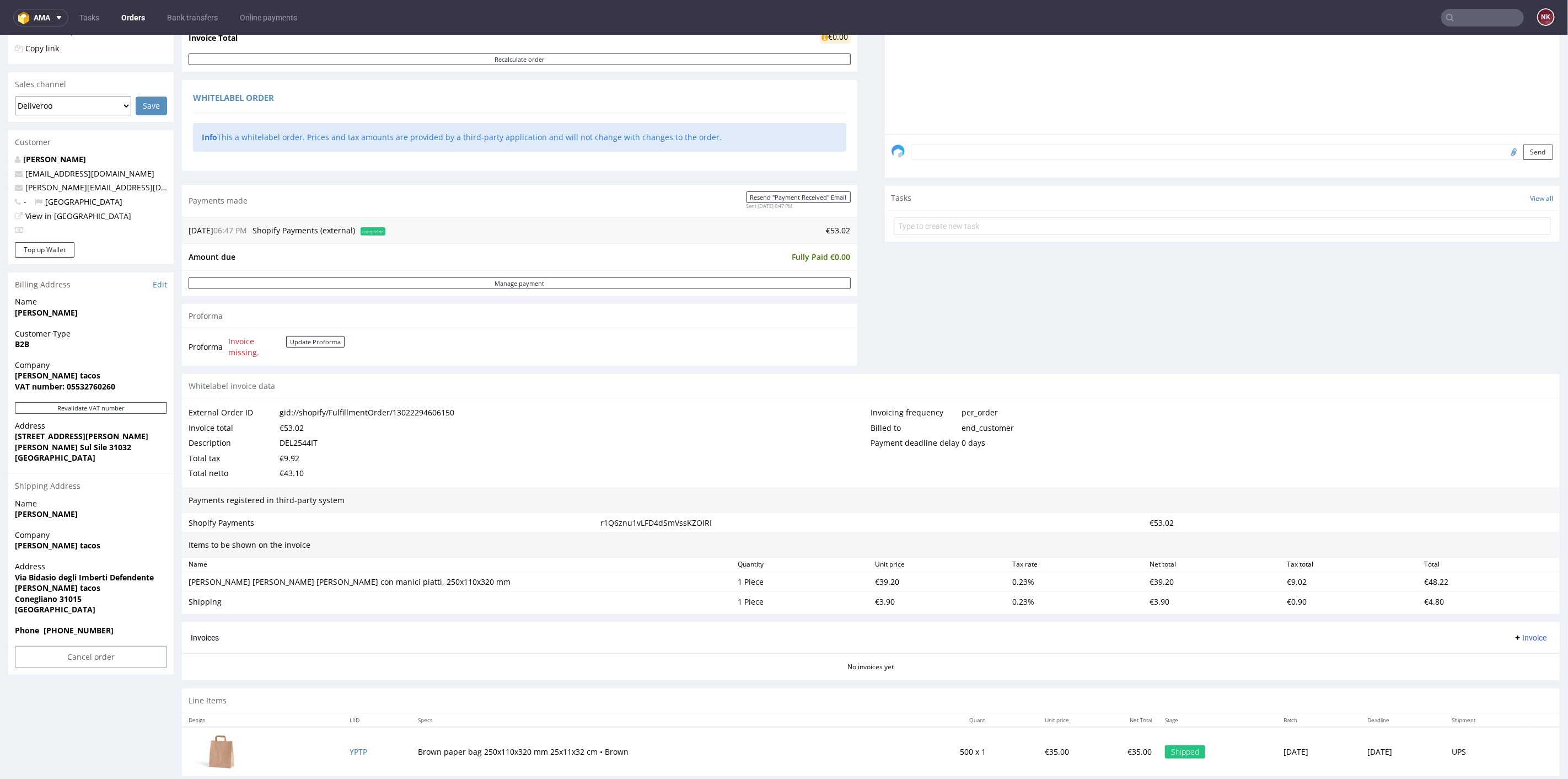
click at [307, 440] on div "DEL2544IT" at bounding box center [298, 442] width 38 height 15
copy div "DEL2544IT"
click at [99, 377] on span "[PERSON_NAME] tacos" at bounding box center [91, 375] width 152 height 11
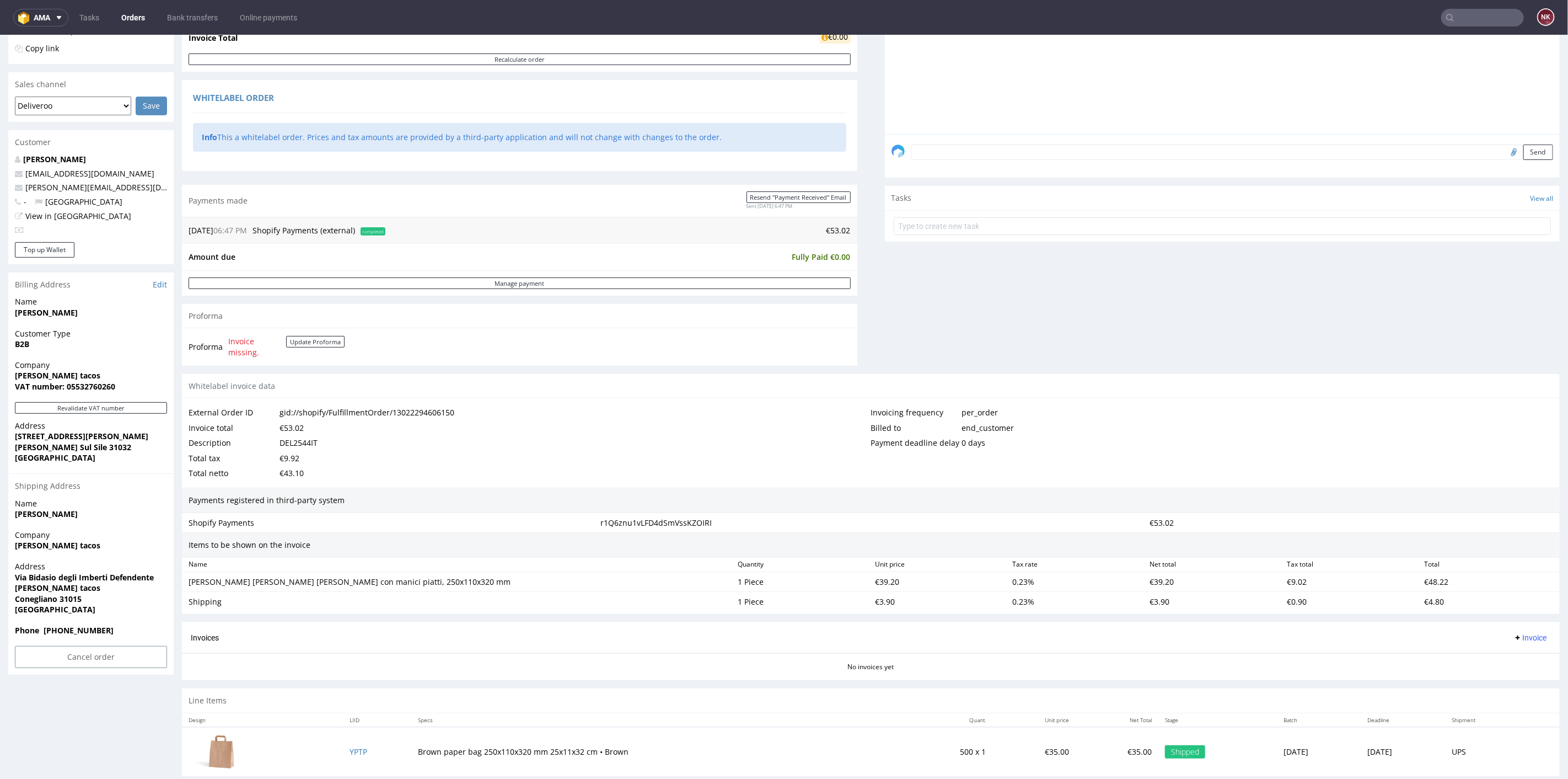
click at [100, 384] on strong "VAT number: 05532760260" at bounding box center [64, 386] width 100 height 10
copy strong "05532760260"
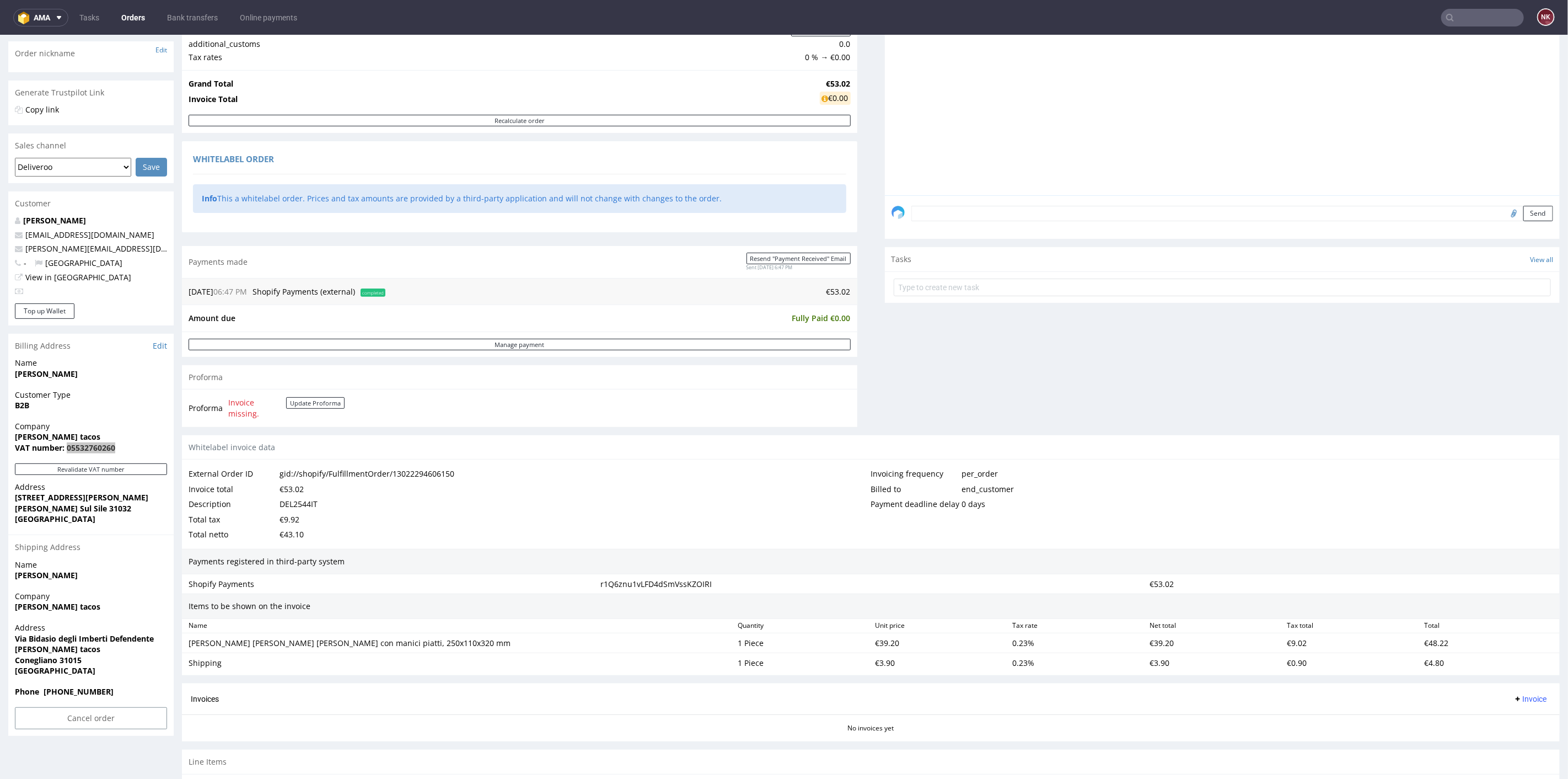
scroll to position [0, 0]
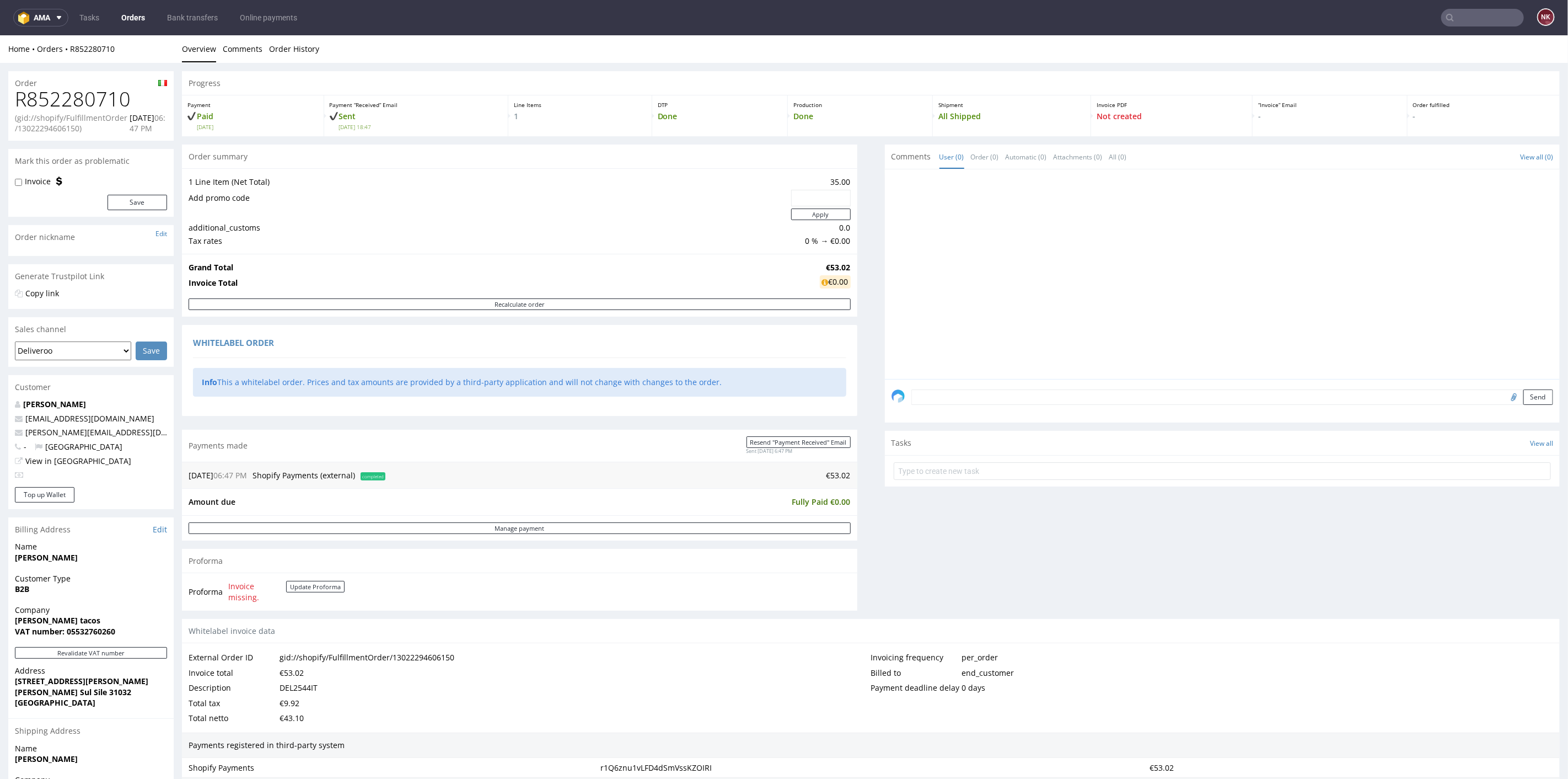
click at [95, 103] on h1 "R852280710" at bounding box center [91, 99] width 152 height 22
click at [94, 103] on h1 "R852280710" at bounding box center [91, 99] width 152 height 22
copy h1 "R852280710"
click at [966, 393] on textarea at bounding box center [1233, 396] width 642 height 15
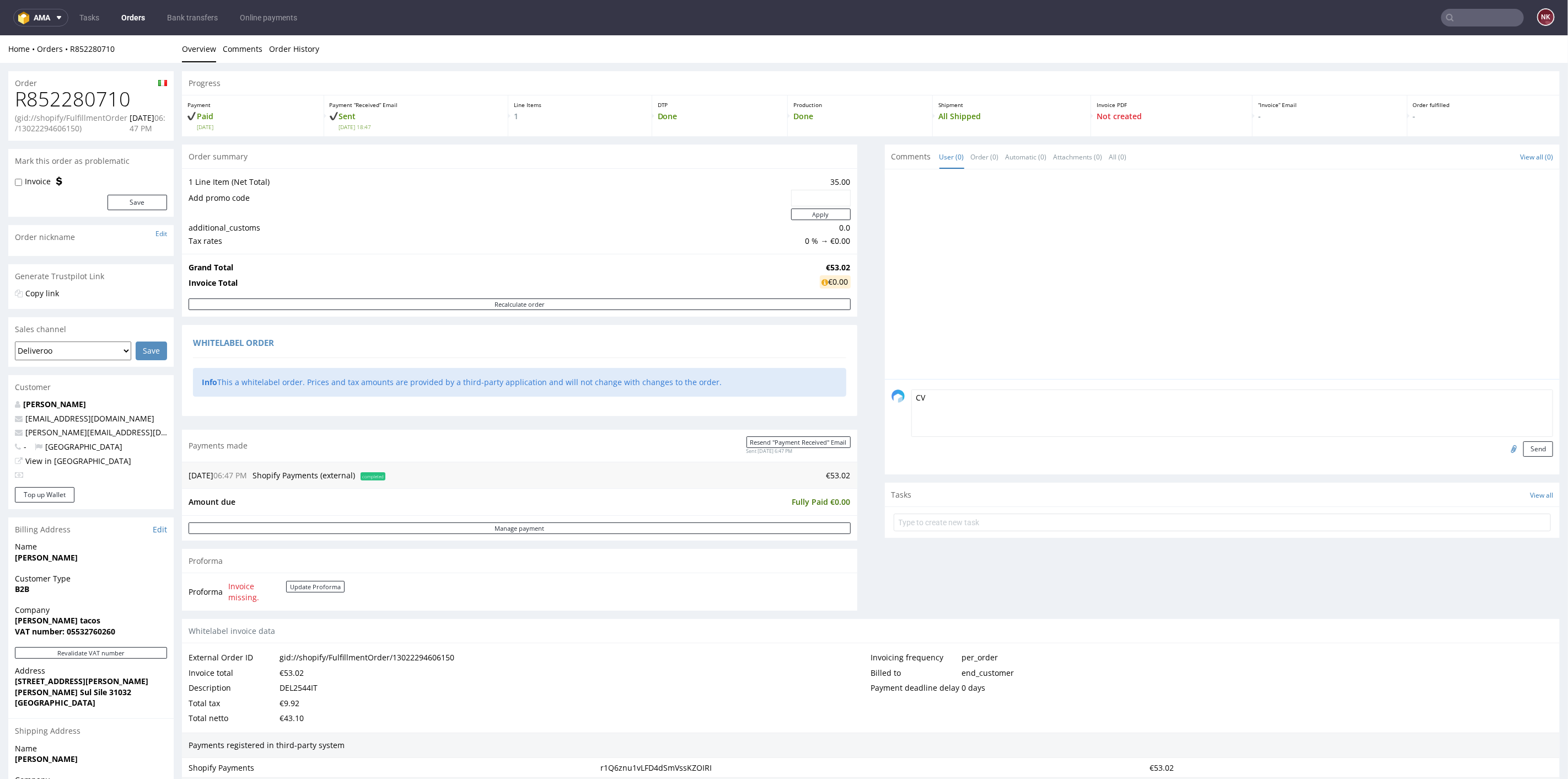
type textarea "C"
type textarea "Valid VAT ID"
click at [1505, 447] on input "file" at bounding box center [1512, 447] width 15 height 14
type input "C:\fakepath\R852280710_VVI.png"
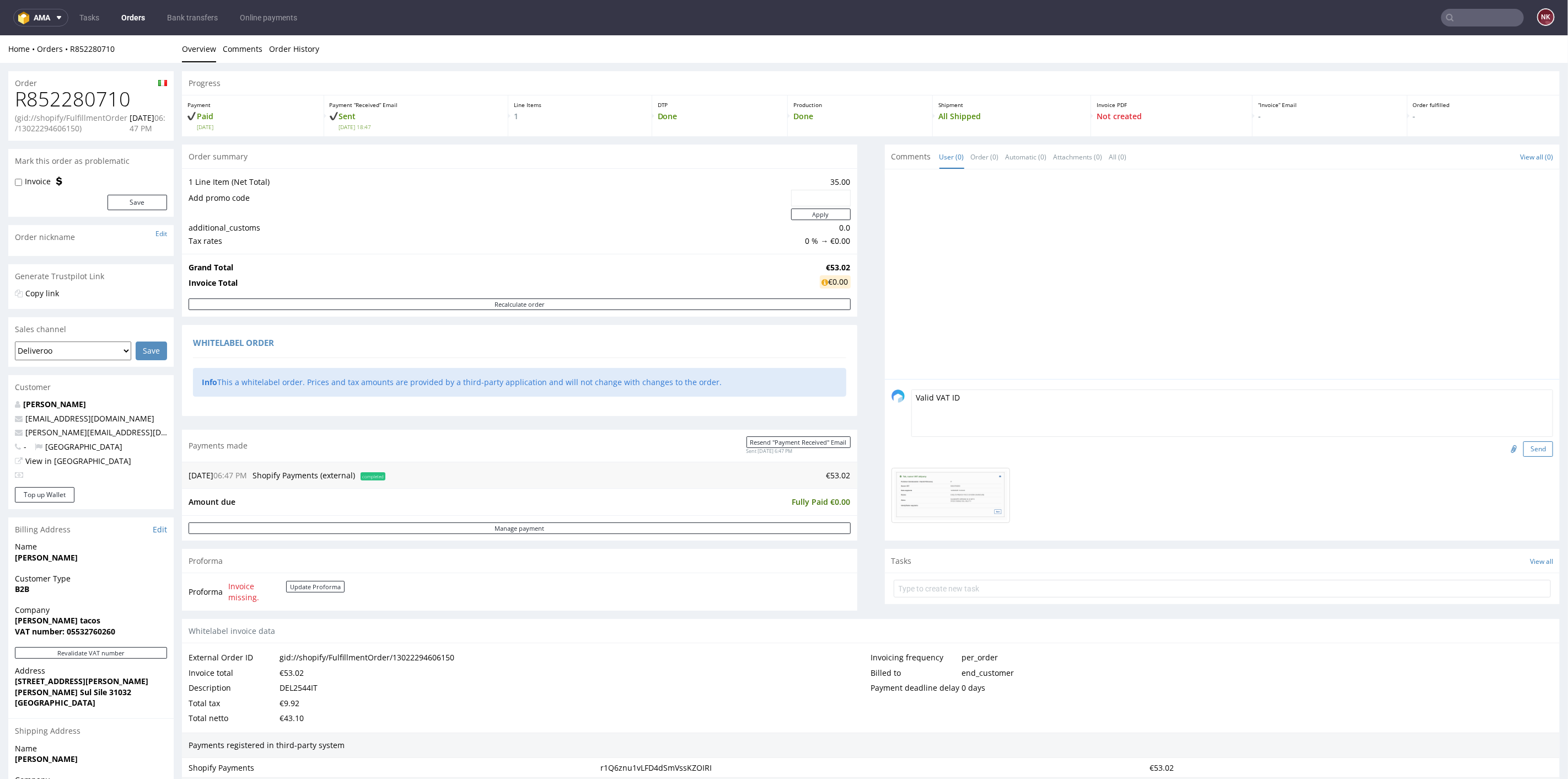
click at [1524, 440] on button "Send" at bounding box center [1539, 448] width 29 height 15
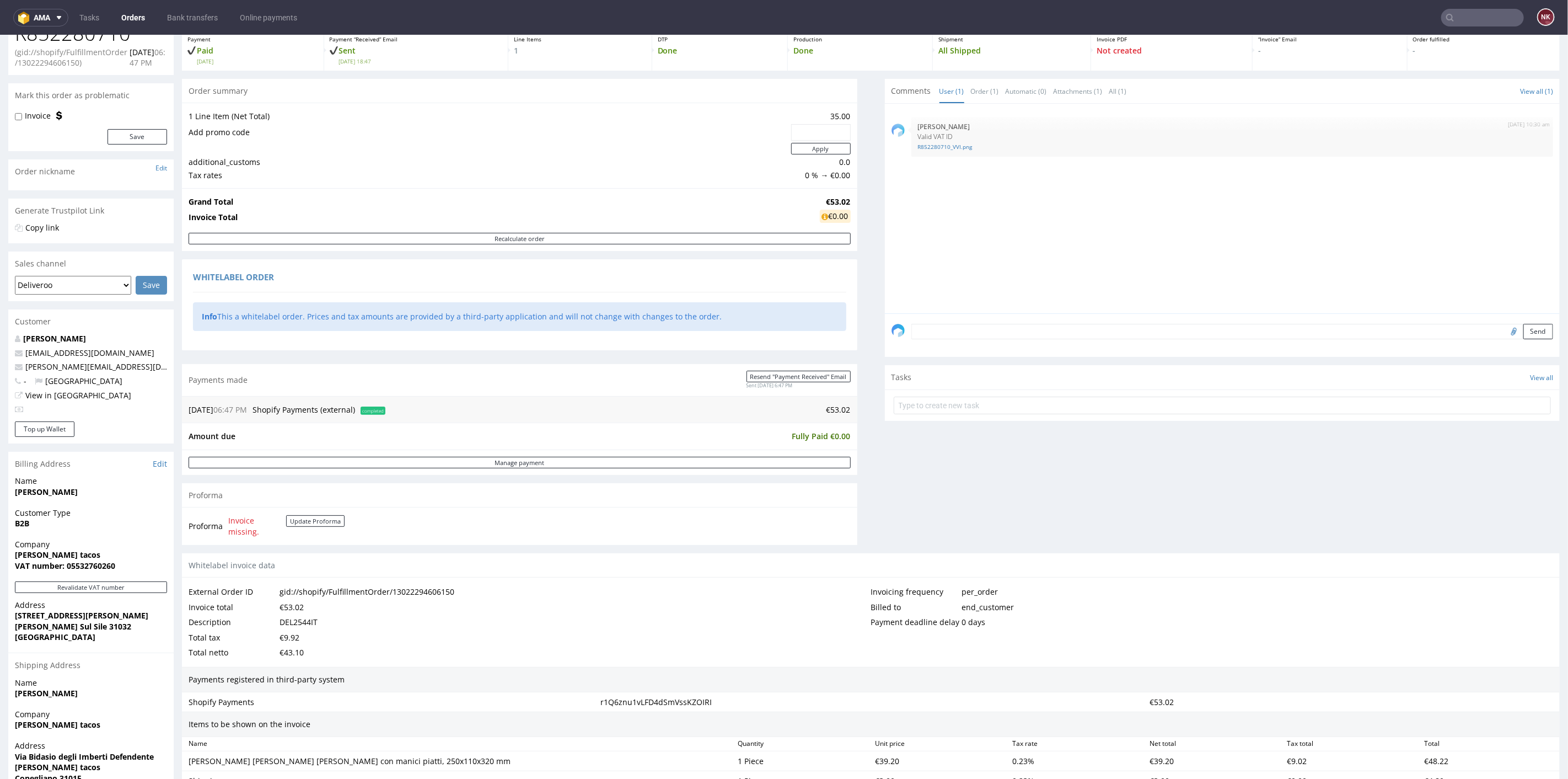
scroll to position [184, 0]
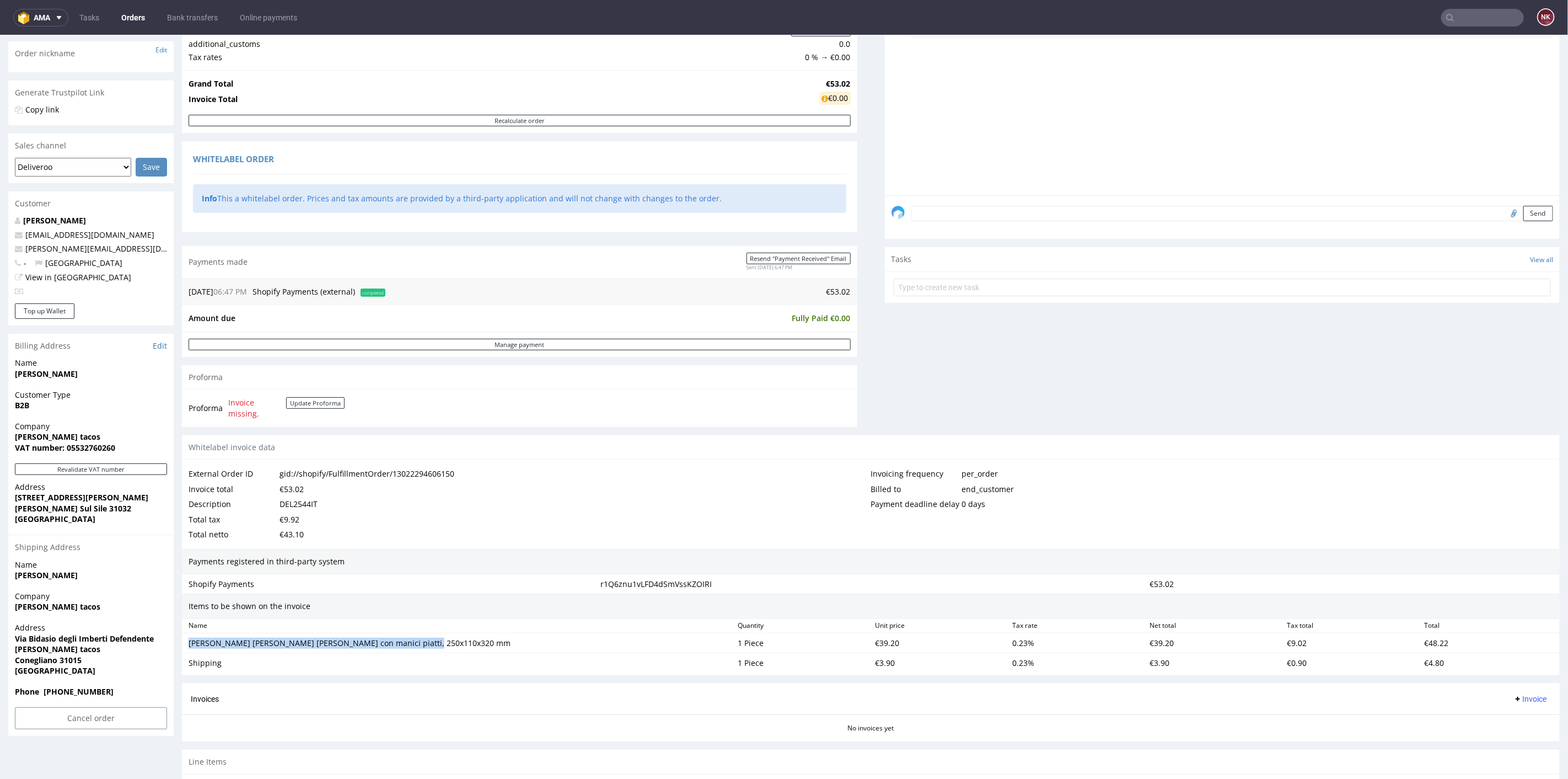
drag, startPoint x: 429, startPoint y: 640, endPoint x: 178, endPoint y: 646, distance: 251.1
click at [178, 646] on div "Order R852280710 (gid://shopify/FulfillmentOrder/13022294606150) [DATE] 06:47 P…" at bounding box center [784, 366] width 1568 height 974
copy div "[PERSON_NAME] [PERSON_NAME] [PERSON_NAME] con manici piatti, 250x110x320 mm"
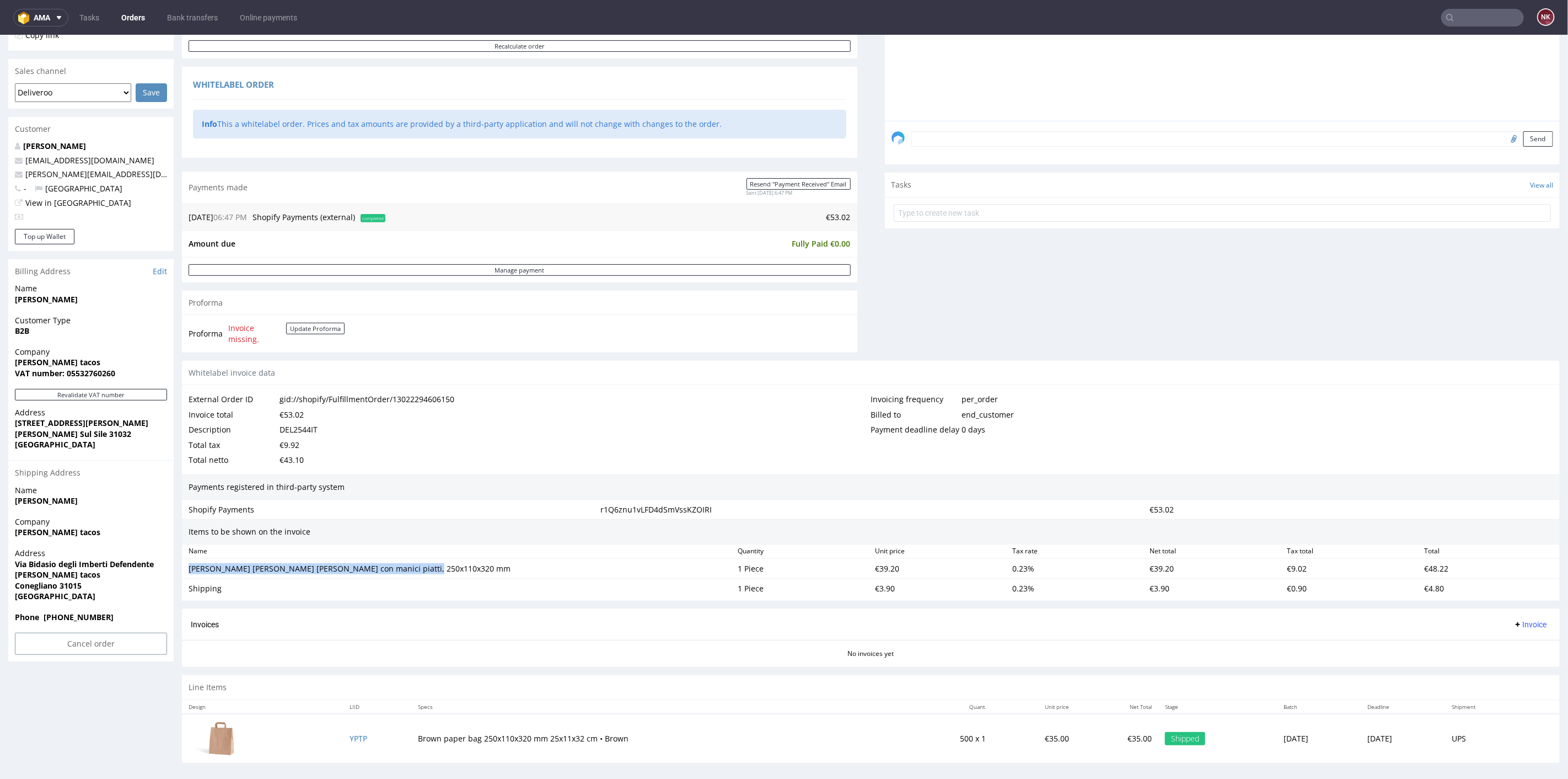
scroll to position [260, 0]
click at [881, 562] on div "€39.20" at bounding box center [940, 566] width 138 height 15
copy div "39.20"
click at [762, 489] on div "Payments registered in third-party system" at bounding box center [871, 484] width 1378 height 25
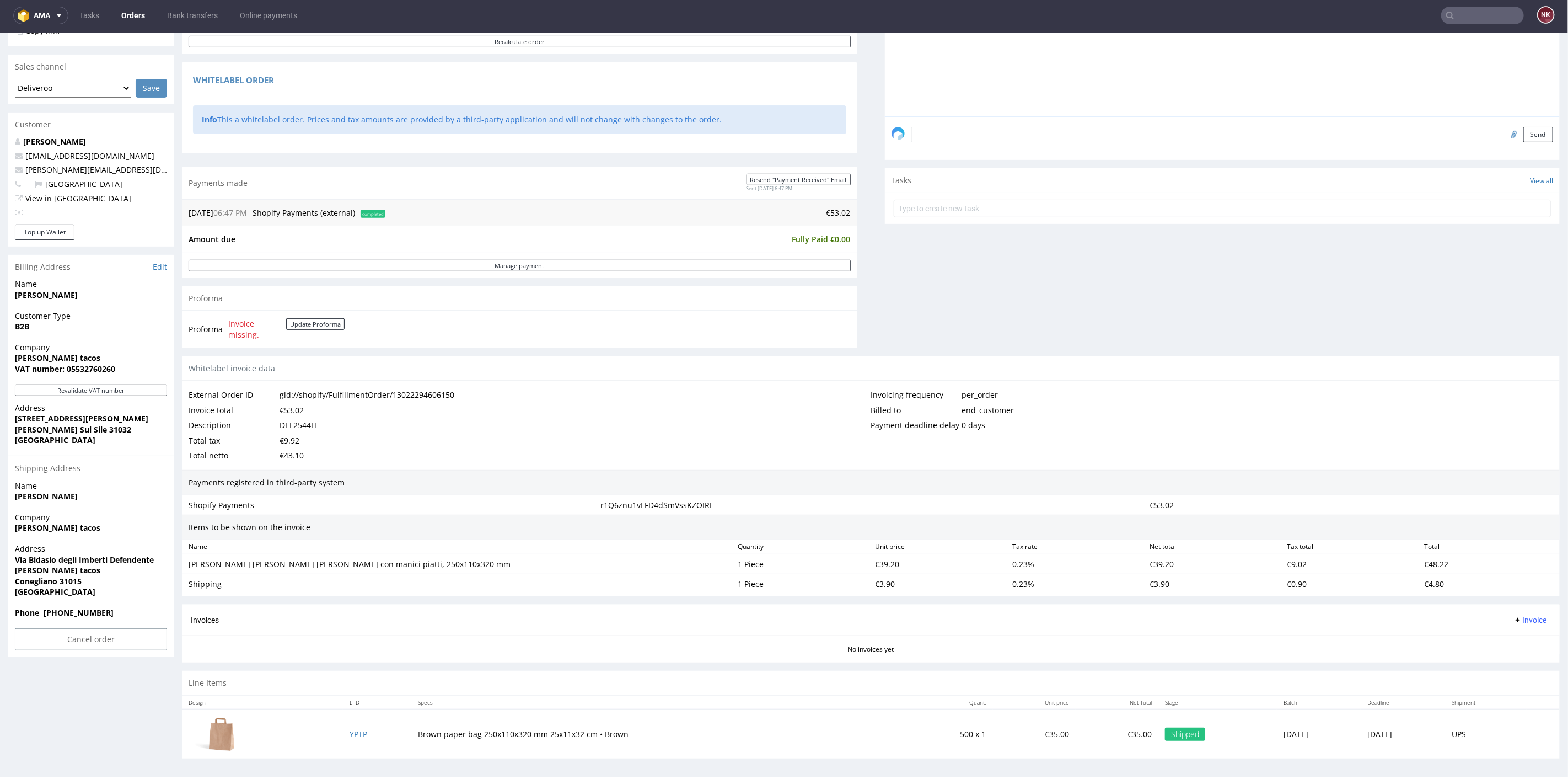
scroll to position [2, 0]
drag, startPoint x: 363, startPoint y: 733, endPoint x: 337, endPoint y: 732, distance: 26.0
click at [875, 561] on div "€39.20" at bounding box center [940, 563] width 138 height 15
copy div "39.20"
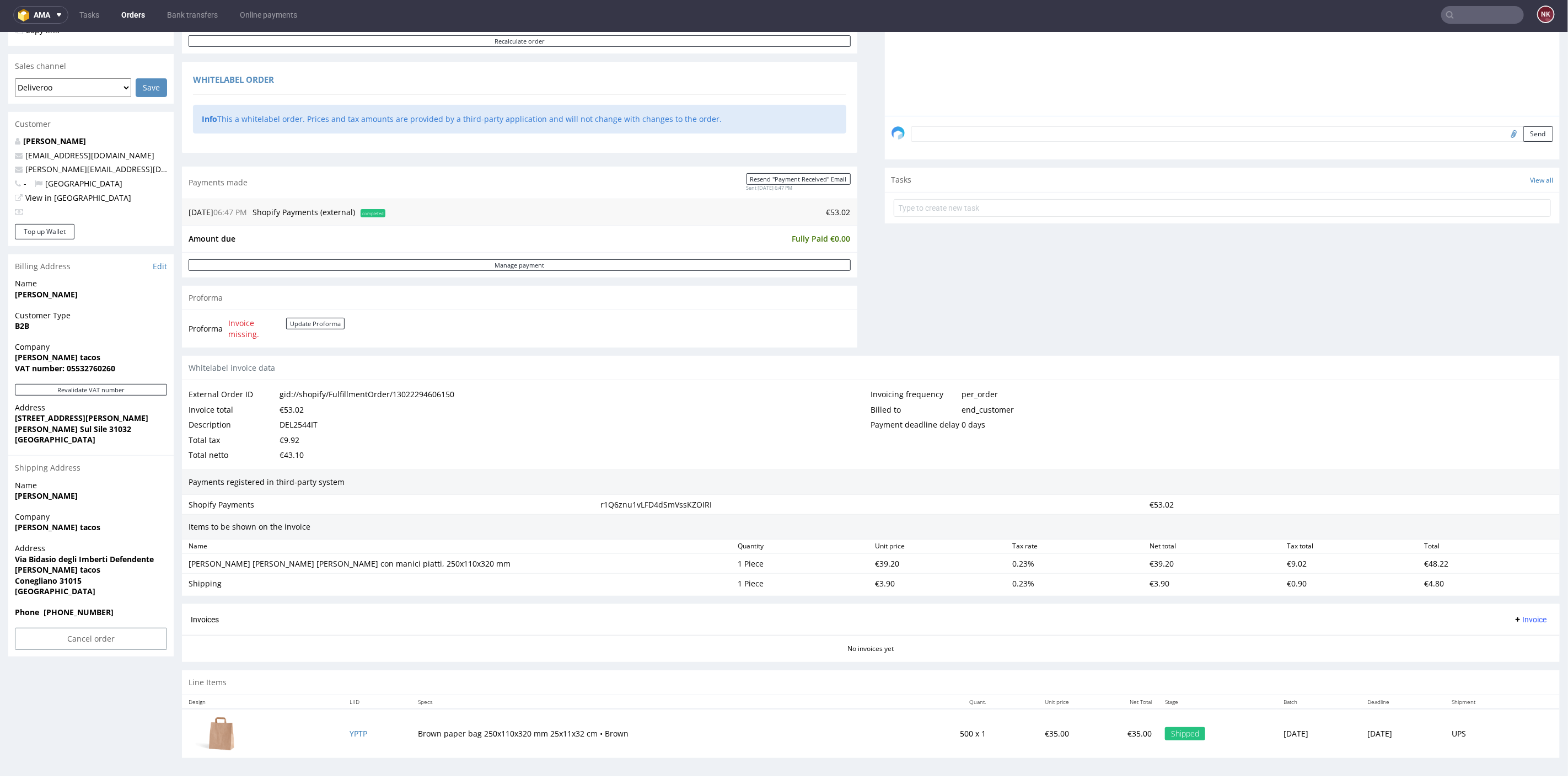
click at [295, 453] on div "€43.10" at bounding box center [292, 454] width 25 height 15
copy div "43.10"
click at [1514, 617] on span "Invoice" at bounding box center [1531, 619] width 33 height 9
click at [1511, 659] on span "Upload" at bounding box center [1511, 659] width 53 height 11
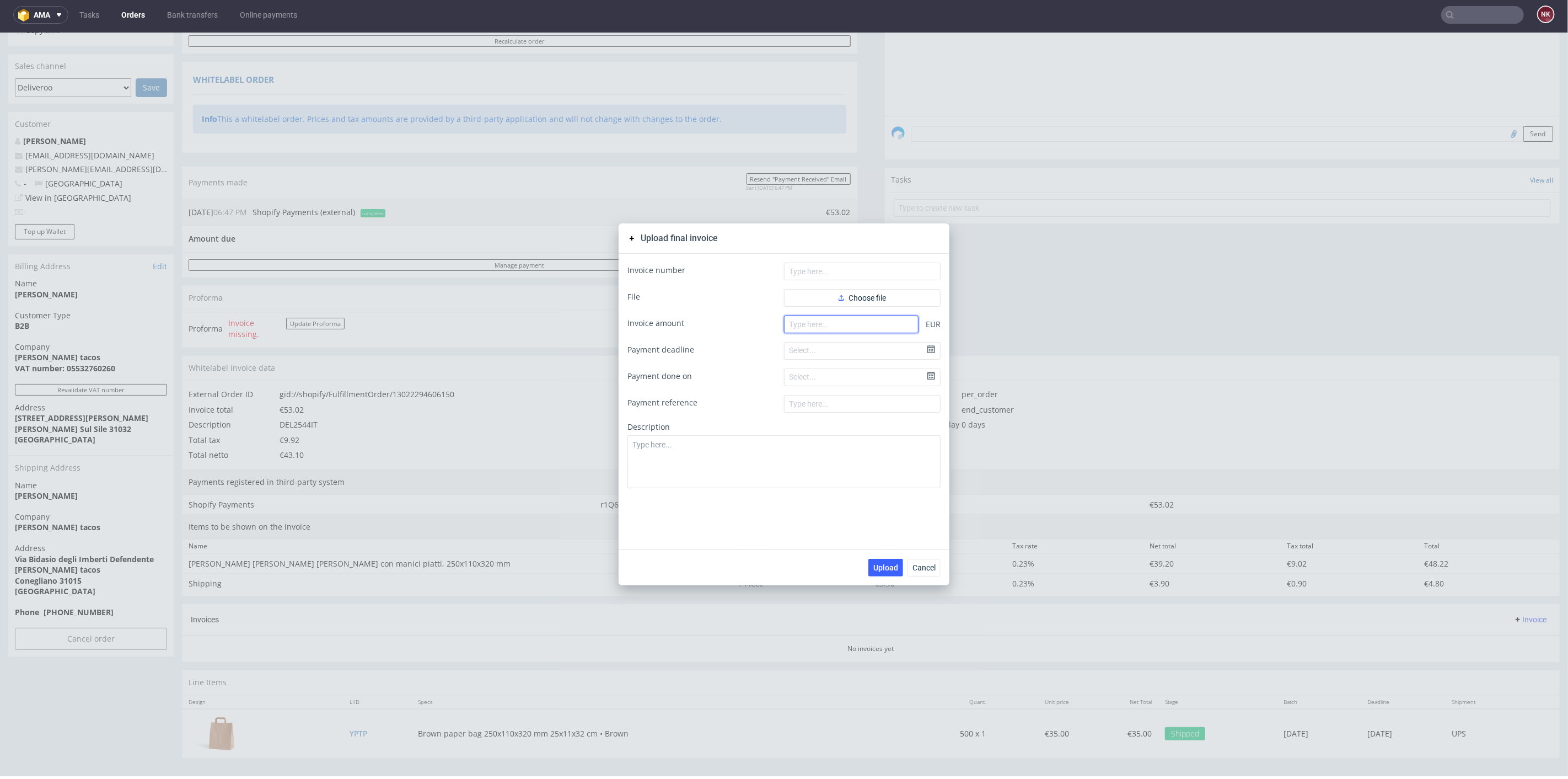
click at [817, 329] on input "number" at bounding box center [851, 324] width 135 height 18
paste input "43.10"
type input "43.10"
click at [841, 295] on span "Choose file" at bounding box center [862, 297] width 47 height 8
click at [822, 270] on input "text" at bounding box center [862, 270] width 157 height 18
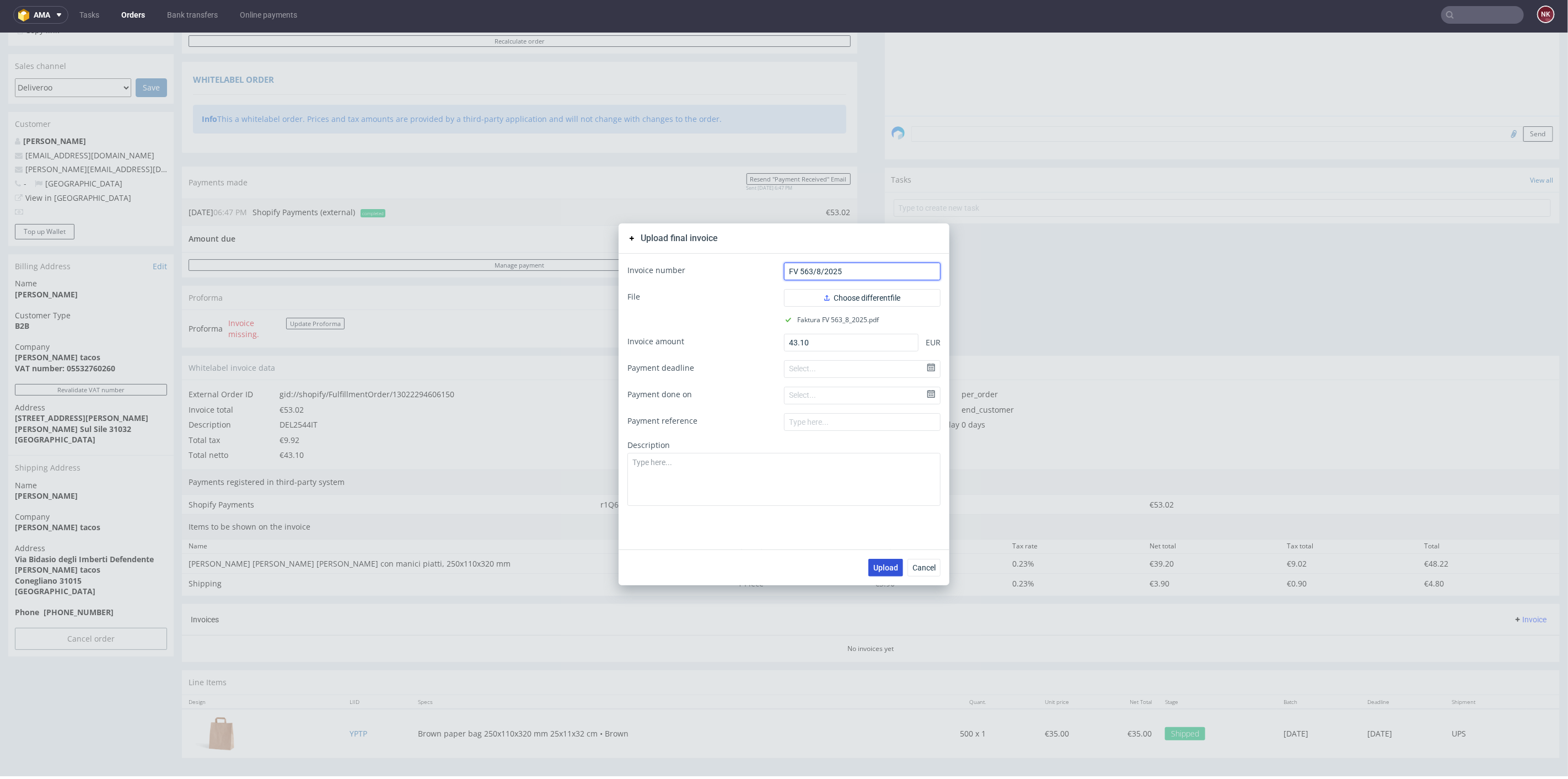
type input "FV 563/8/2025"
click at [882, 564] on span "Upload" at bounding box center [886, 567] width 25 height 8
click at [916, 564] on span "Cancel" at bounding box center [924, 567] width 23 height 8
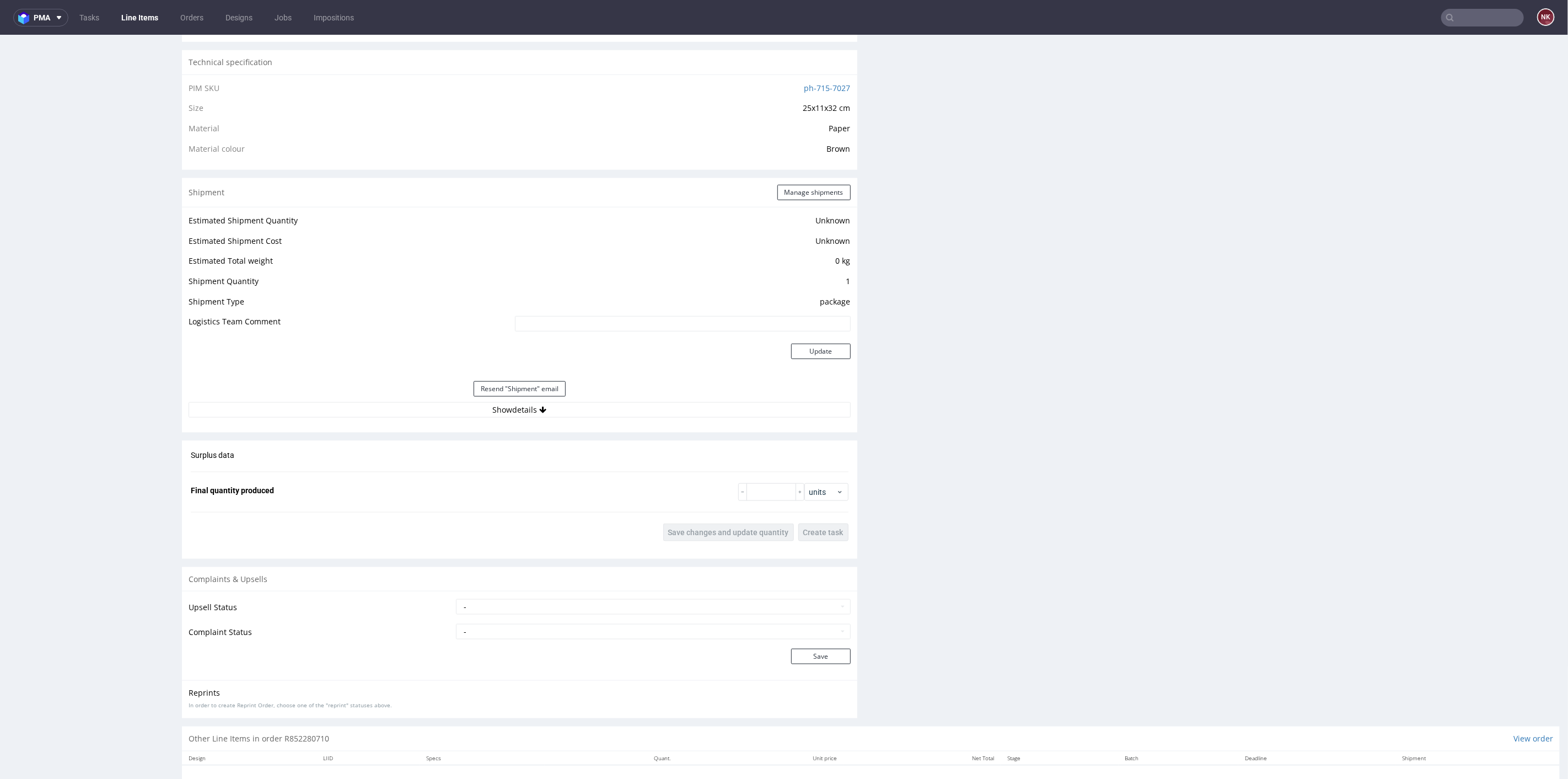
scroll to position [819, 0]
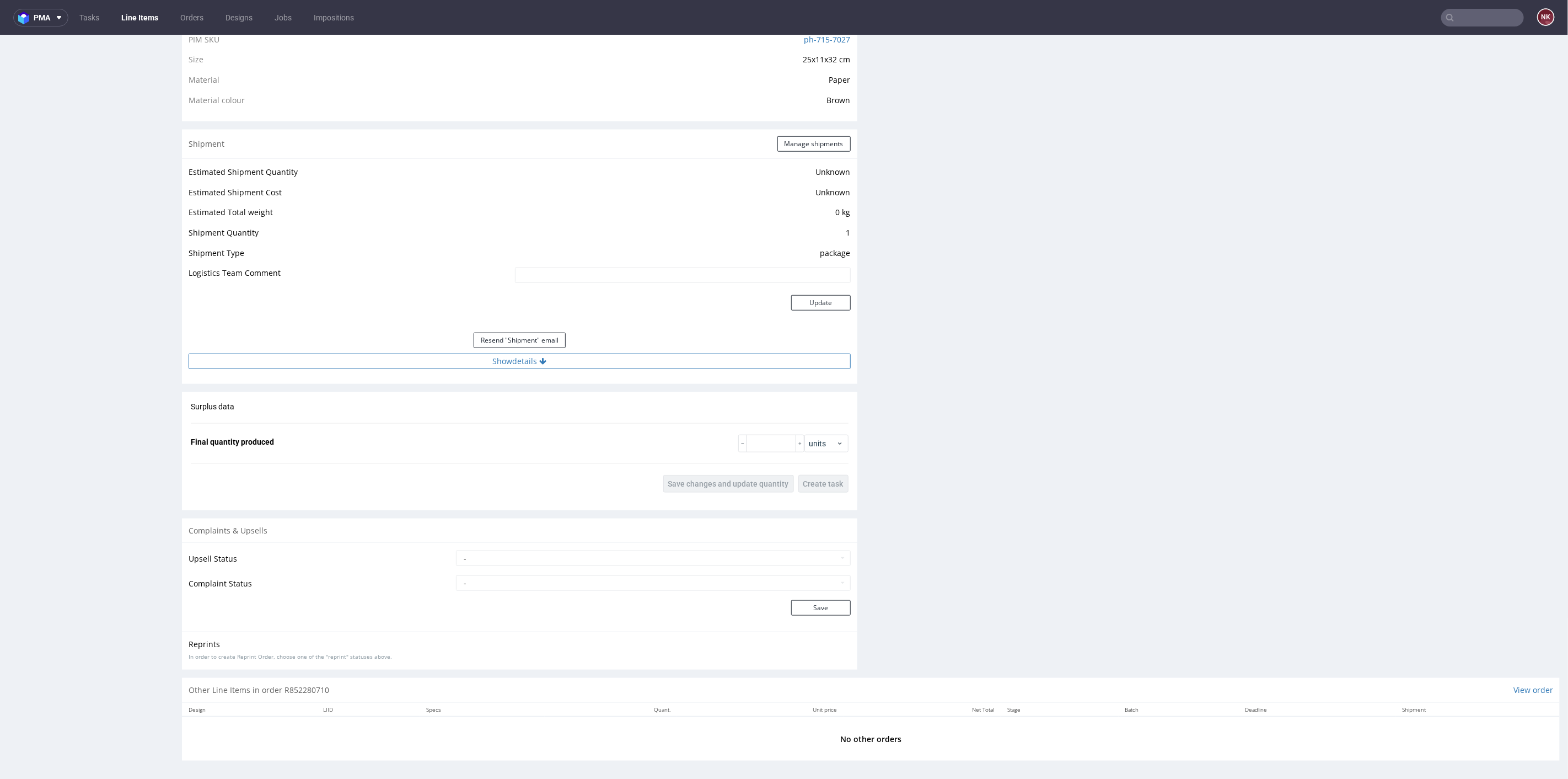
click at [593, 353] on button "Show details" at bounding box center [520, 361] width 662 height 15
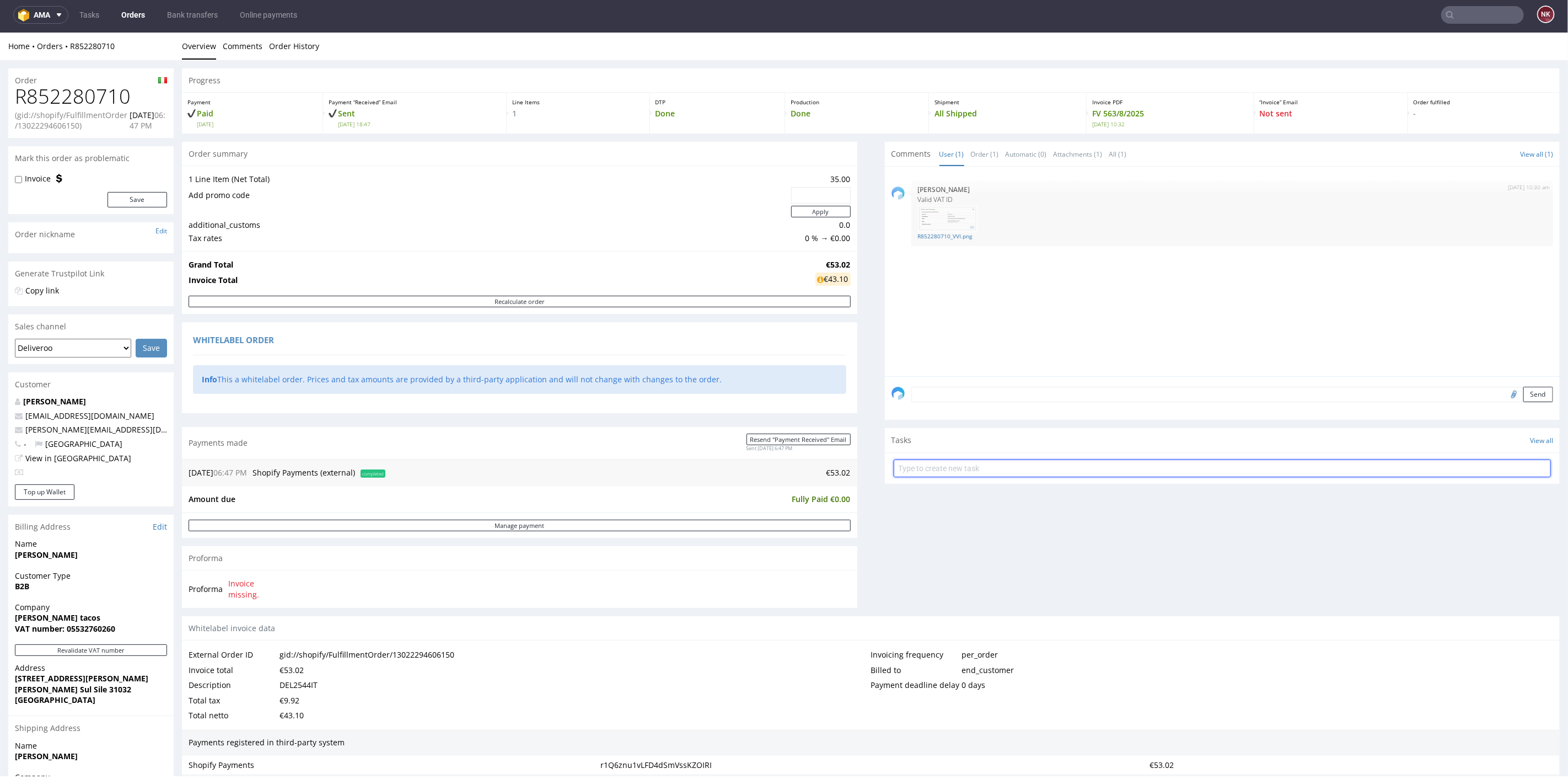
click at [965, 466] on input "text" at bounding box center [1222, 468] width 658 height 18
type input "Refund (shopify)"
click at [965, 466] on div "Refund (shopify) Set due date" at bounding box center [1222, 463] width 658 height 22
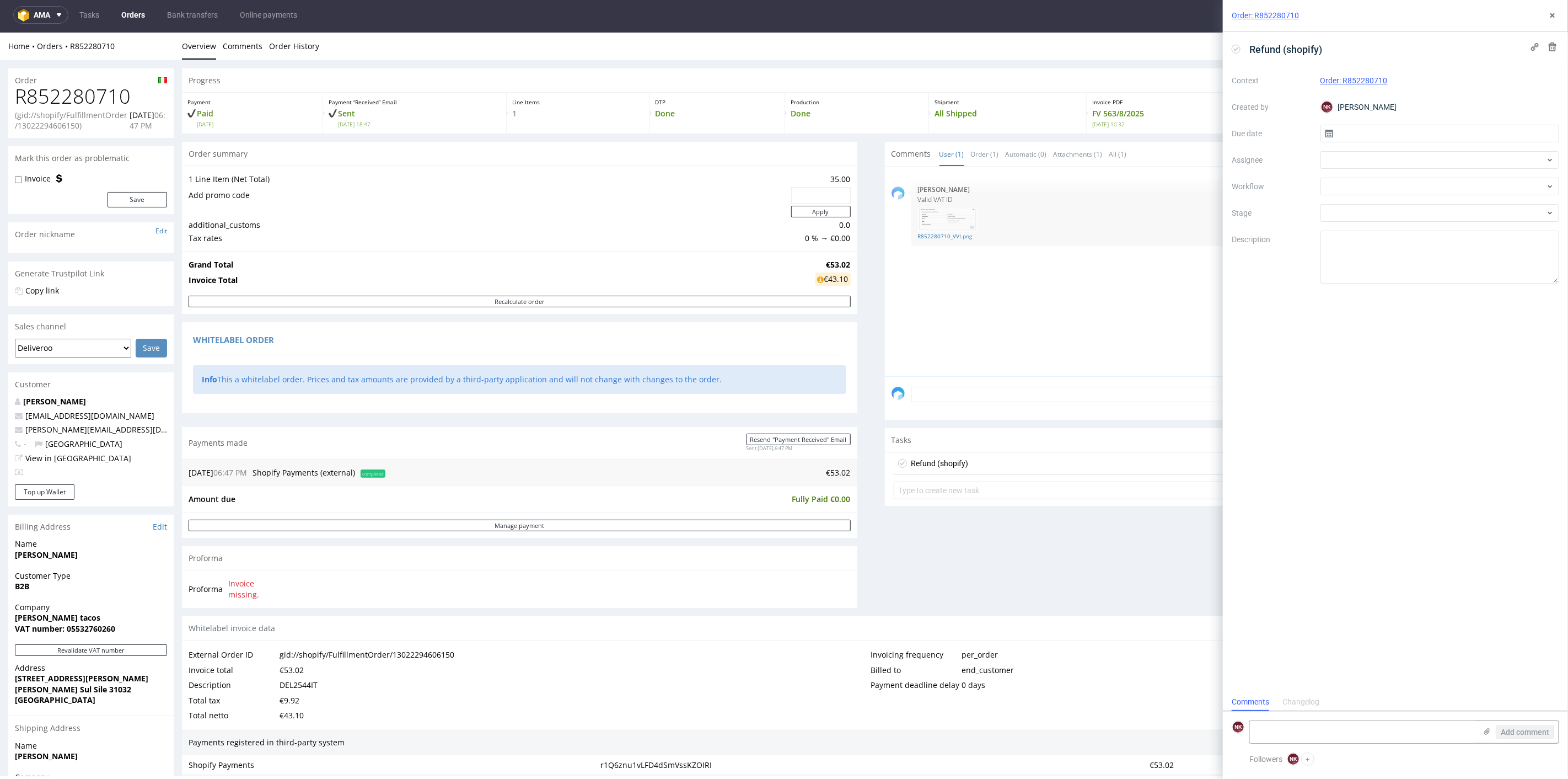
scroll to position [9, 0]
click at [1332, 186] on div at bounding box center [1440, 186] width 240 height 18
type input "money"
click at [1348, 223] on div "Finance - Refunds - Money transfer" at bounding box center [1440, 226] width 230 height 20
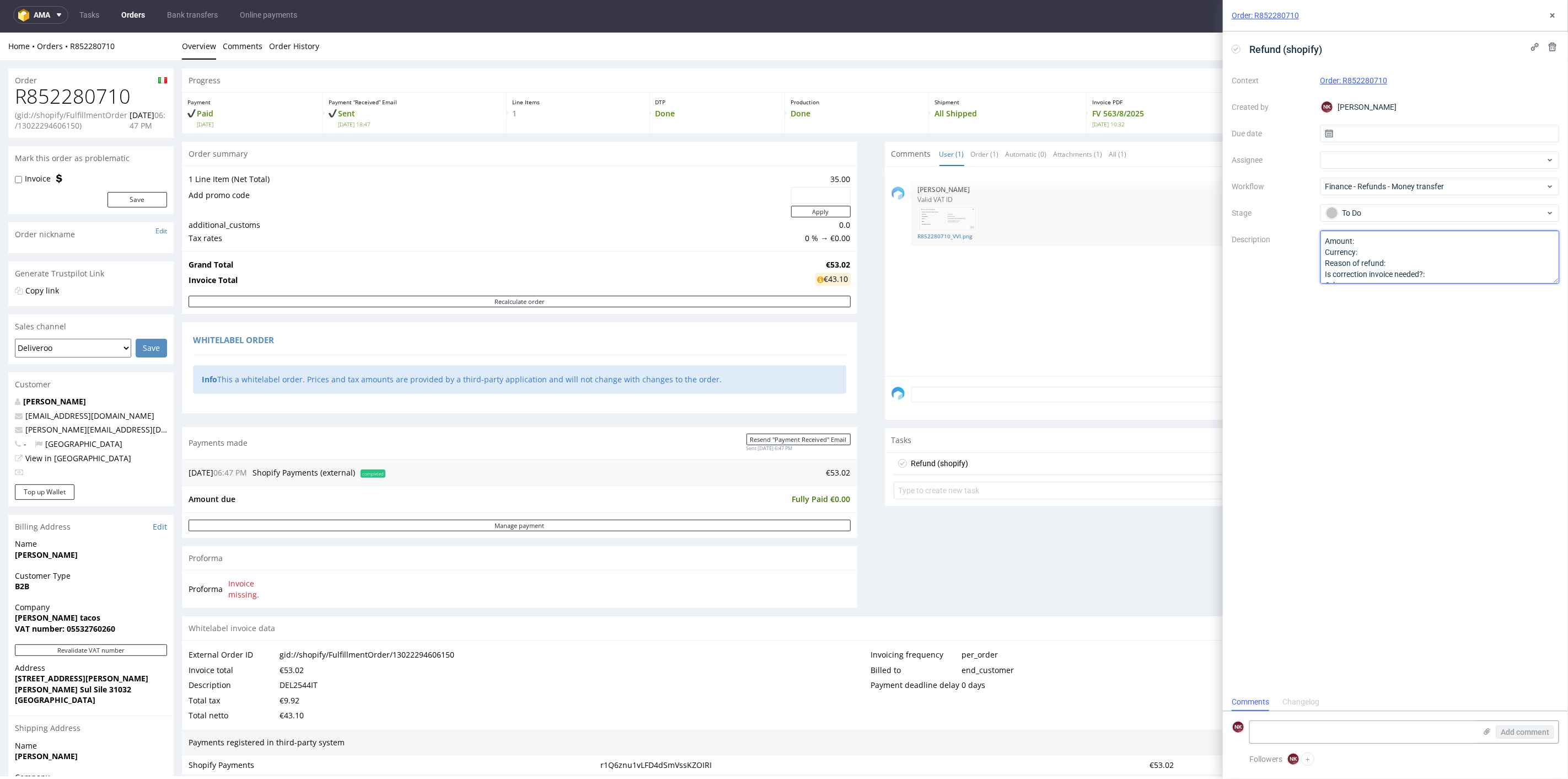
click at [1375, 241] on textarea "Amount: Currency: Reason of refund: Is correction invoice needed?: Other:" at bounding box center [1440, 257] width 240 height 53
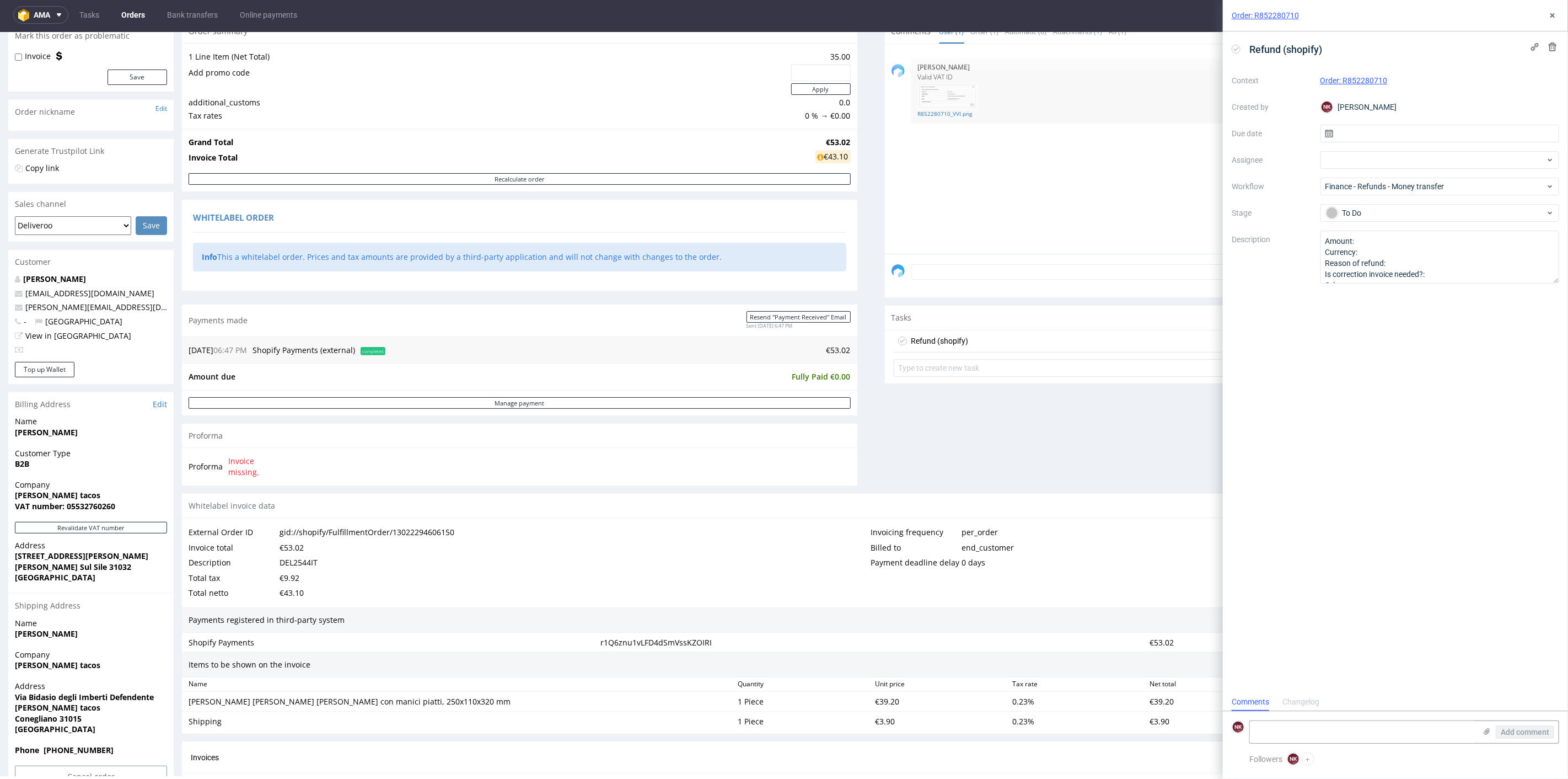
click at [294, 571] on div "€9.92" at bounding box center [289, 577] width 20 height 15
copy div "9.92"
click at [1379, 238] on textarea "Amount: Currency: Reason of refund: Is correction invoice needed?: Other:" at bounding box center [1440, 257] width 240 height 53
paste textarea "9.92"
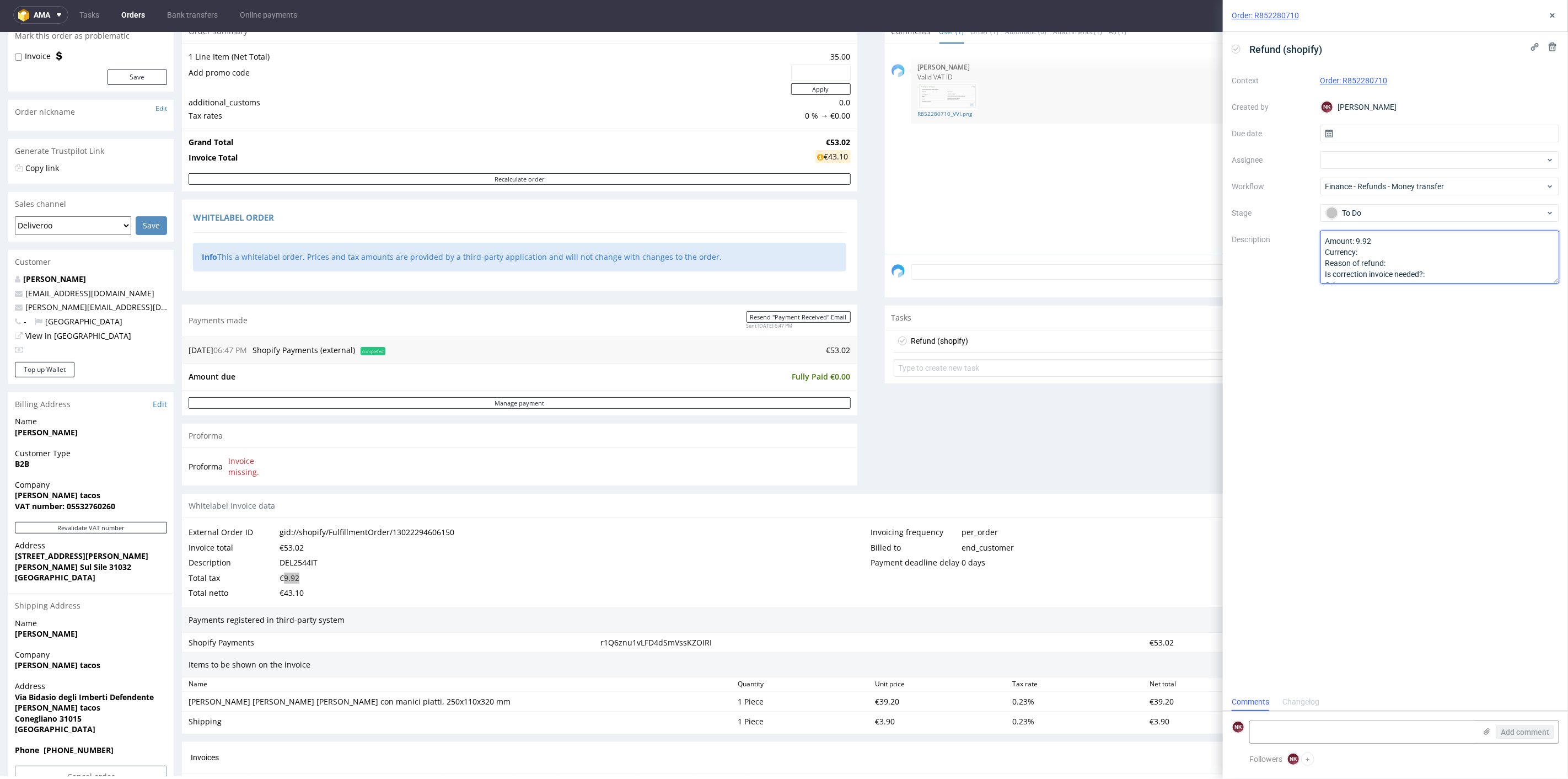
click at [1379, 249] on textarea "Amount: Currency: Reason of refund: Is correction invoice needed?: Other:" at bounding box center [1440, 257] width 240 height 53
click at [1413, 262] on textarea "Amount: Currency: Reason of refund: Is correction invoice needed?: Other:" at bounding box center [1440, 257] width 240 height 53
type textarea "Amount: 9.92 Currency: EUR Reason of refund: valid VAT ID Is correction invoice…"
click at [1476, 387] on div "Refund (shopify) Context Order: R852280710 Created by NK Natalia Kaczorowska Du…" at bounding box center [1395, 362] width 345 height 662
click at [1550, 14] on icon at bounding box center [1553, 15] width 9 height 9
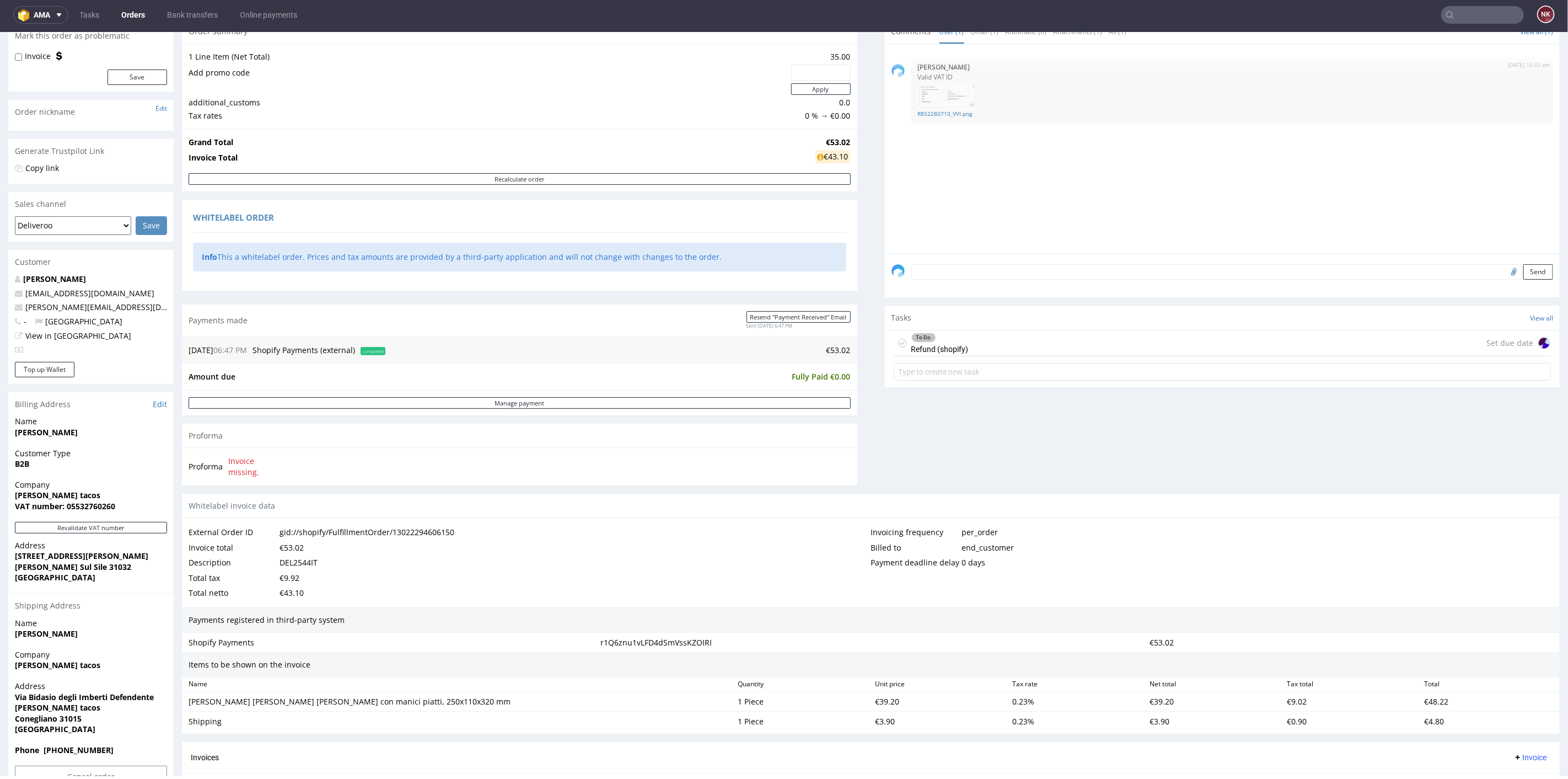
click at [299, 561] on div "DEL2544IT" at bounding box center [298, 562] width 38 height 15
copy div "DEL2544IT"
click at [292, 575] on div "€9.92" at bounding box center [289, 577] width 20 height 15
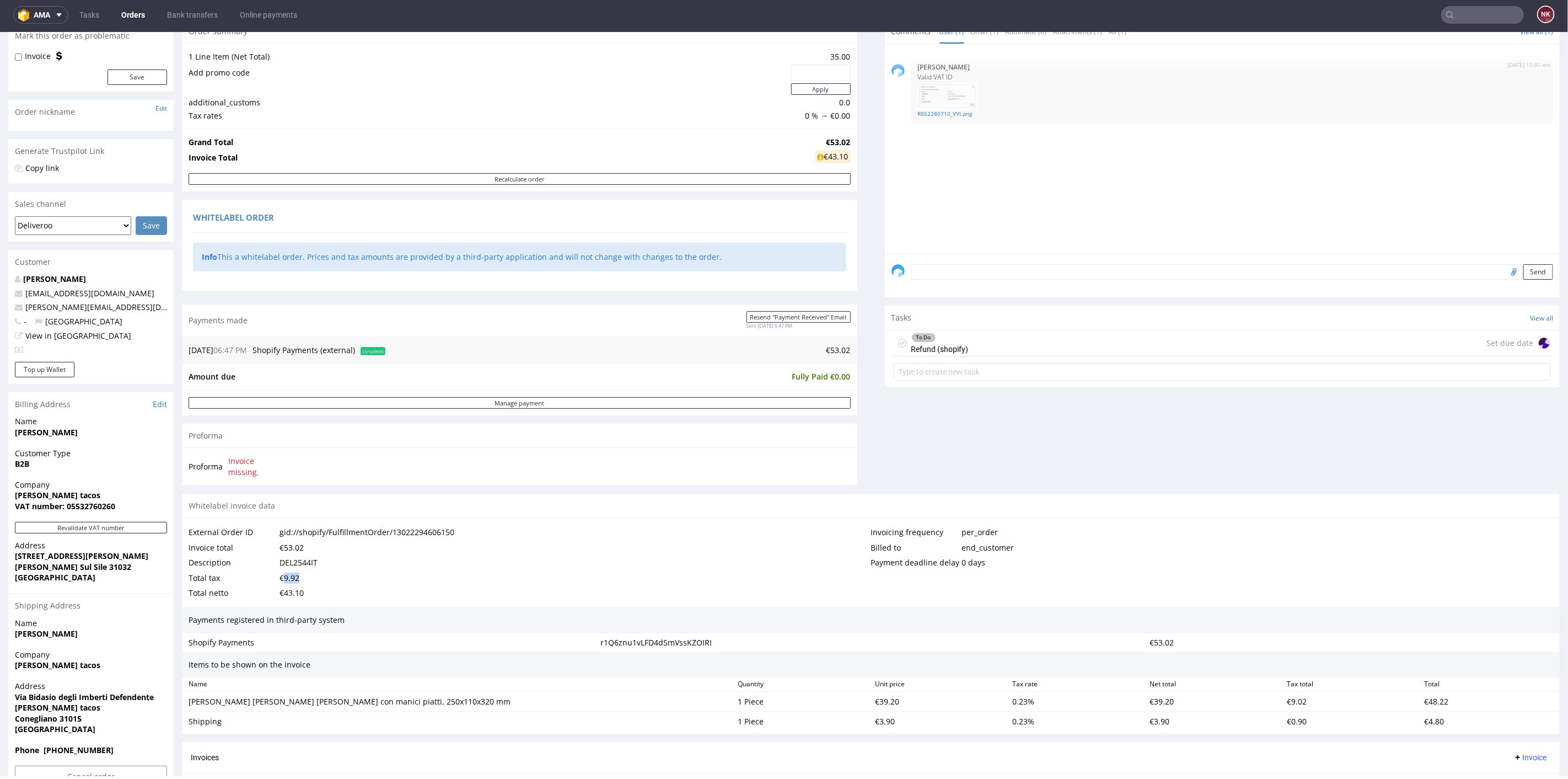
copy div "9.92"
click at [1088, 569] on div "Invoicing frequency per_order Billed to end_customer Payment deadline delay 0 d…" at bounding box center [1213, 562] width 683 height 76
click at [1047, 341] on div "To Do Refund (shopify) Set due date" at bounding box center [1222, 343] width 658 height 26
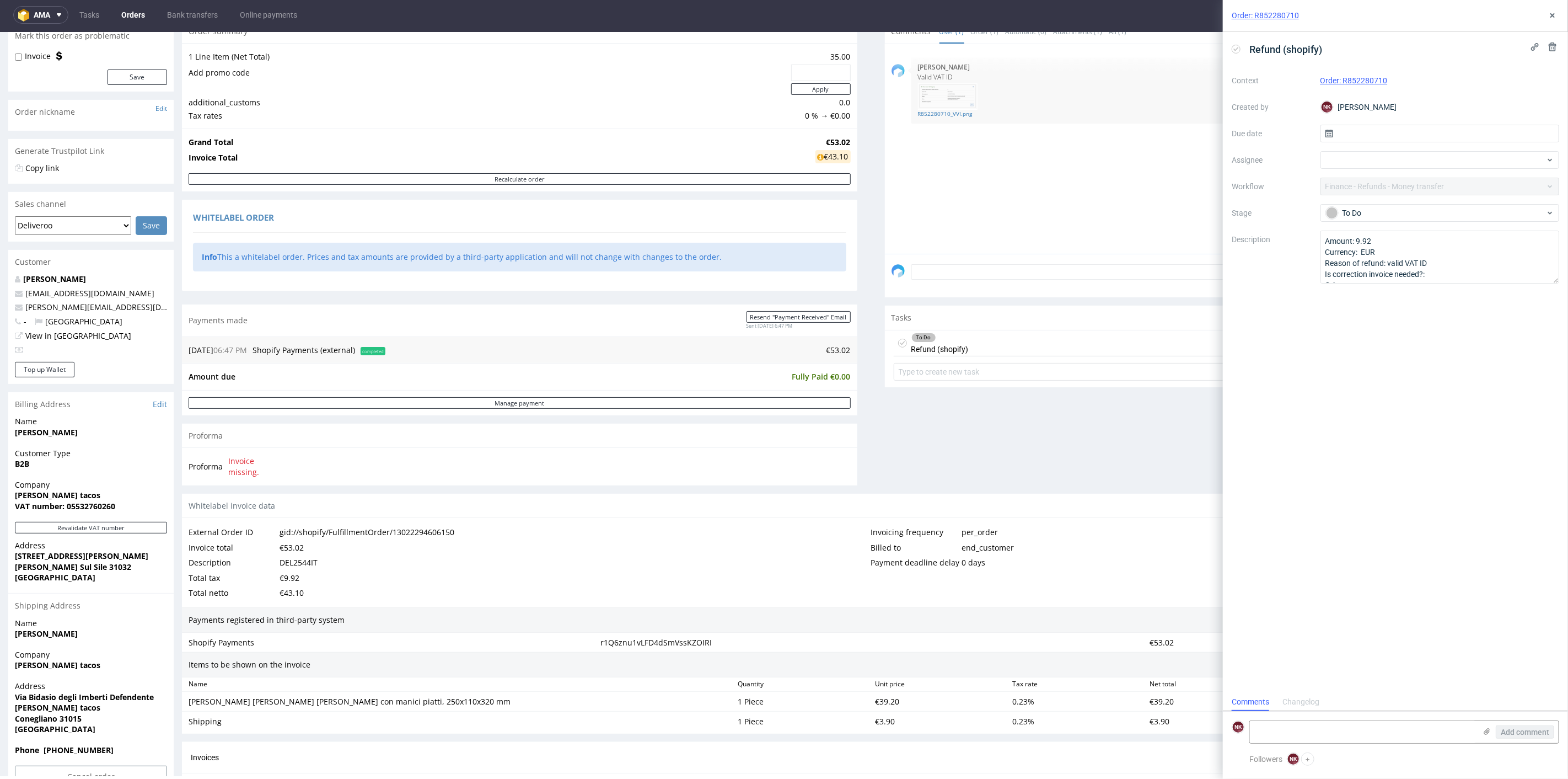
scroll to position [9, 0]
click at [1318, 732] on textarea at bounding box center [1363, 732] width 226 height 22
type textarea "Refunded 14/08"
click at [1530, 729] on span "Add comment" at bounding box center [1525, 732] width 49 height 8
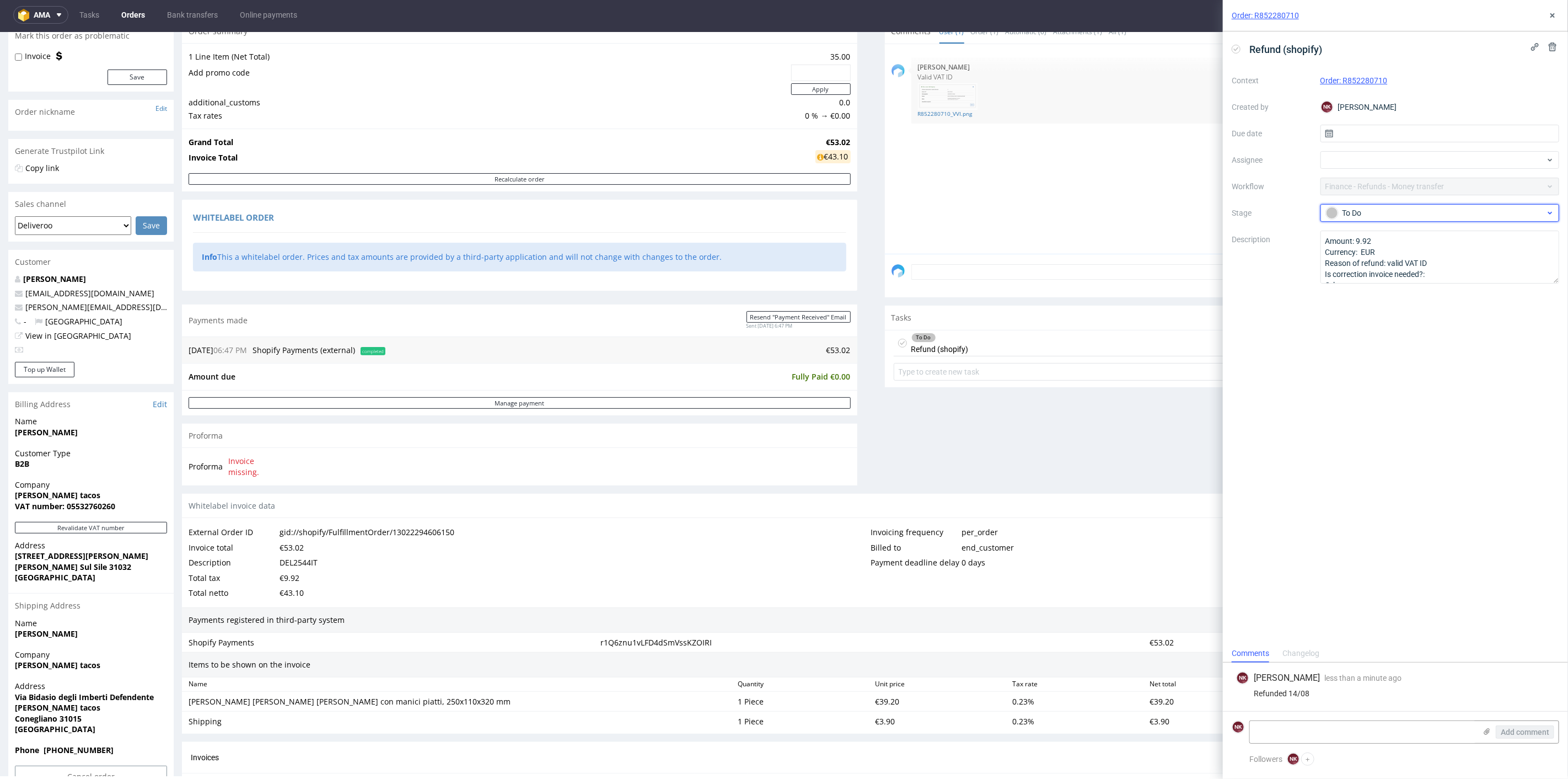
click at [1368, 209] on div "To Do" at bounding box center [1435, 213] width 219 height 12
click at [1369, 288] on div "Completed" at bounding box center [1440, 294] width 220 height 12
click at [1551, 16] on icon at bounding box center [1553, 15] width 9 height 9
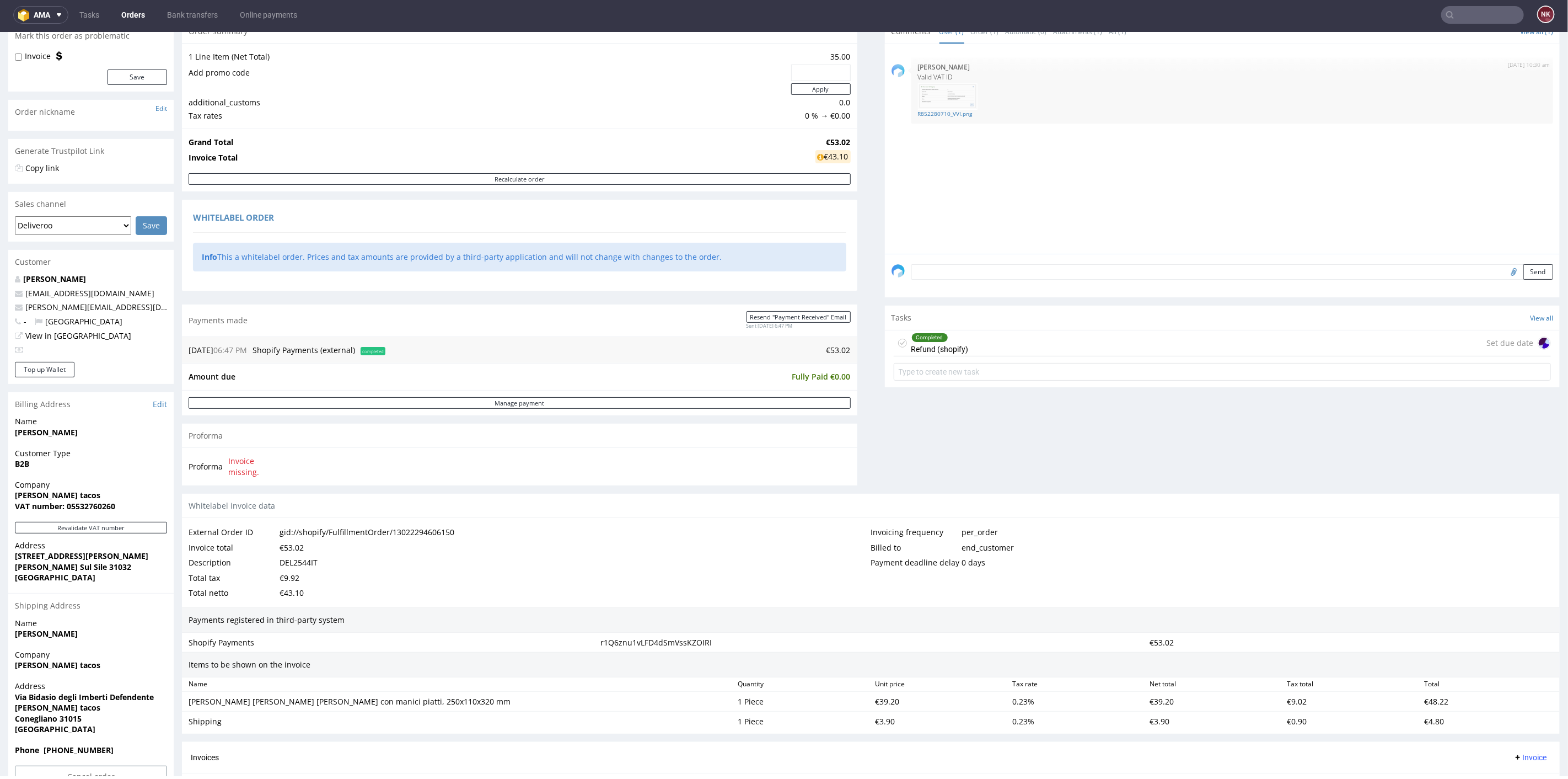
click at [1039, 438] on div "Comments User (1) Order (1) Automatic (0) Attachments (1) All (1) View all (1) …" at bounding box center [1223, 256] width 676 height 474
click at [130, 16] on link "Orders" at bounding box center [133, 15] width 37 height 18
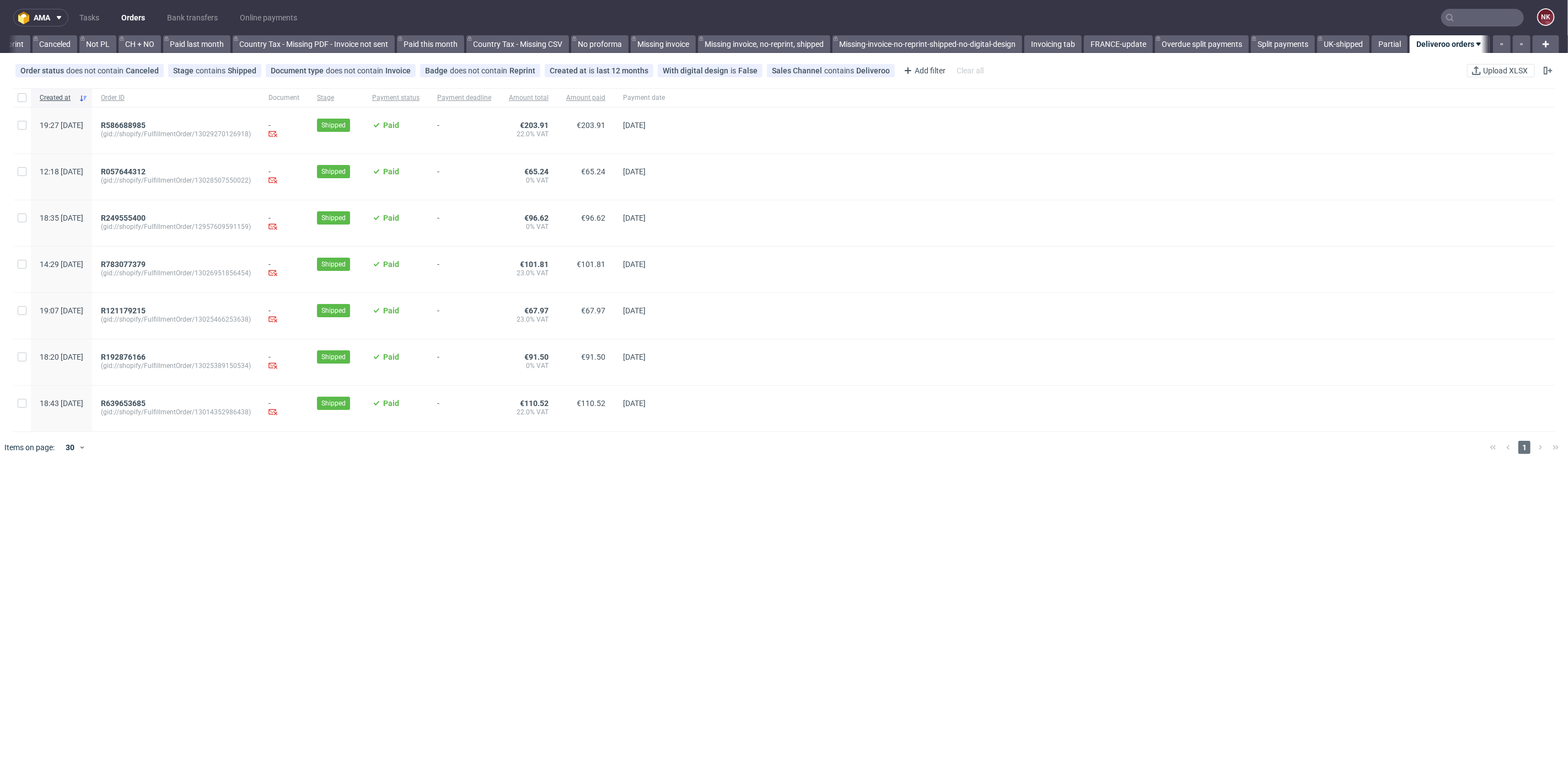
scroll to position [0, 1061]
click at [143, 359] on span "R192876166" at bounding box center [123, 357] width 45 height 9
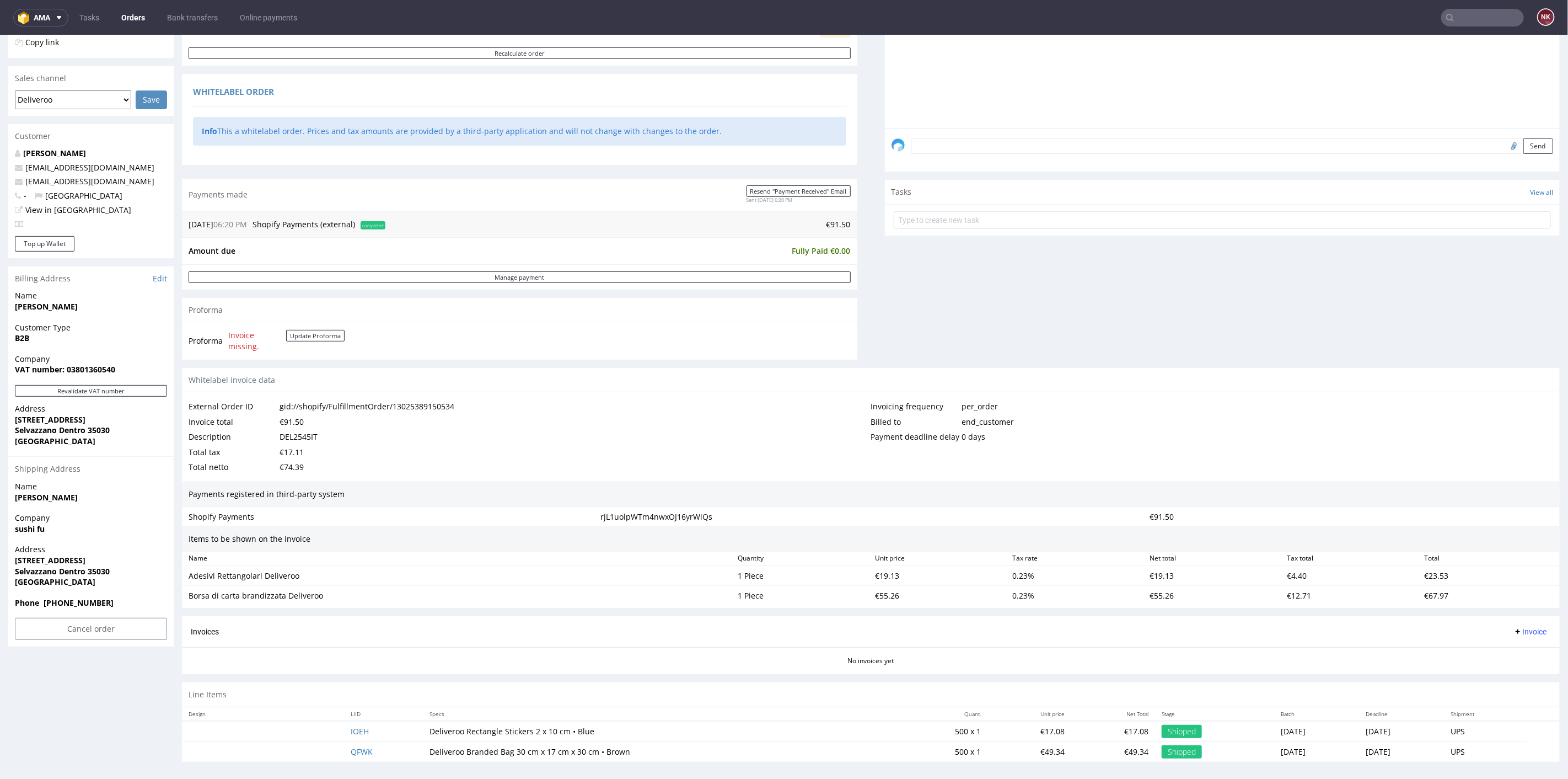
scroll to position [252, 0]
click at [153, 391] on button "Revalidate VAT number" at bounding box center [91, 389] width 152 height 12
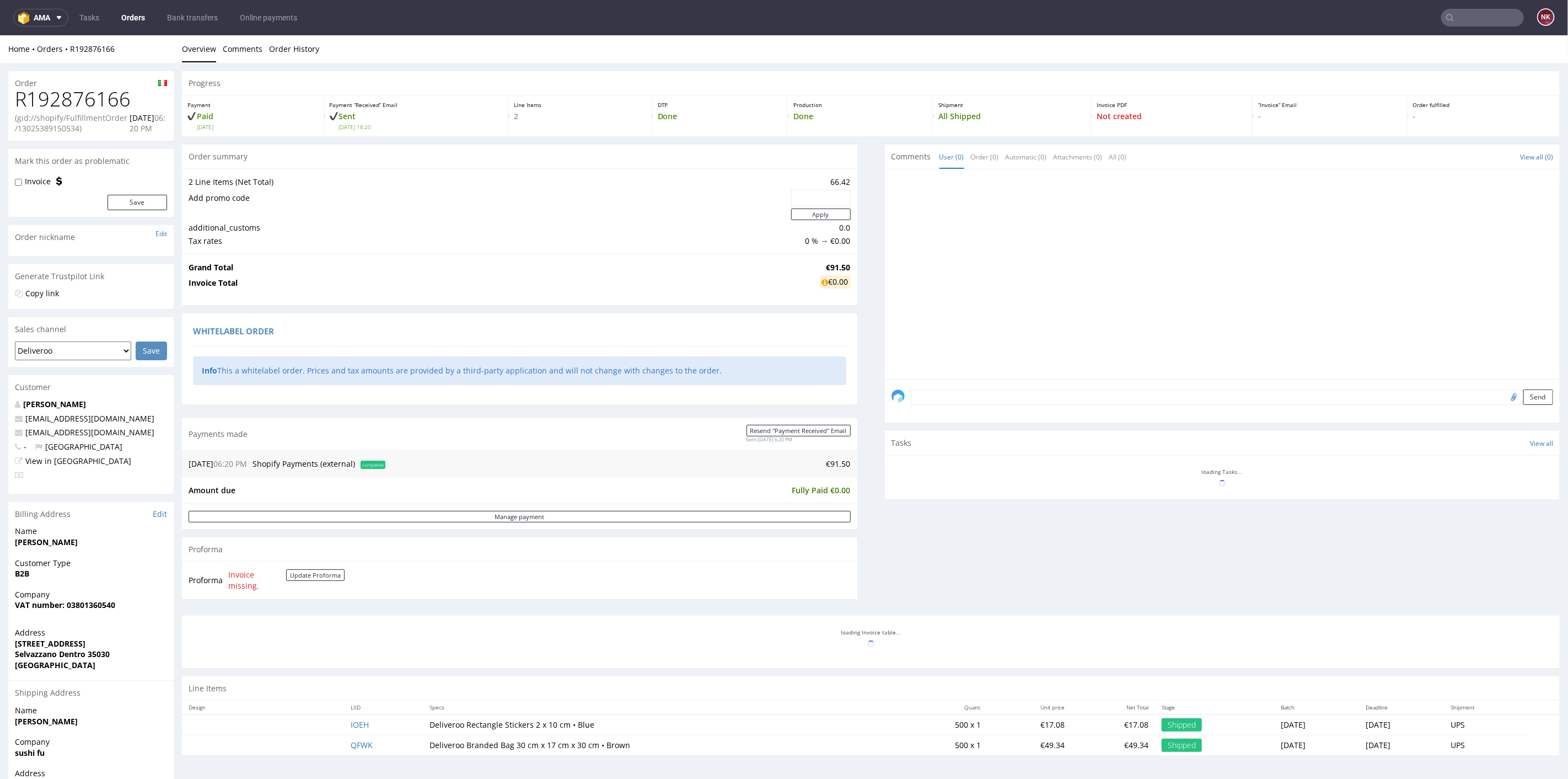
scroll to position [104, 0]
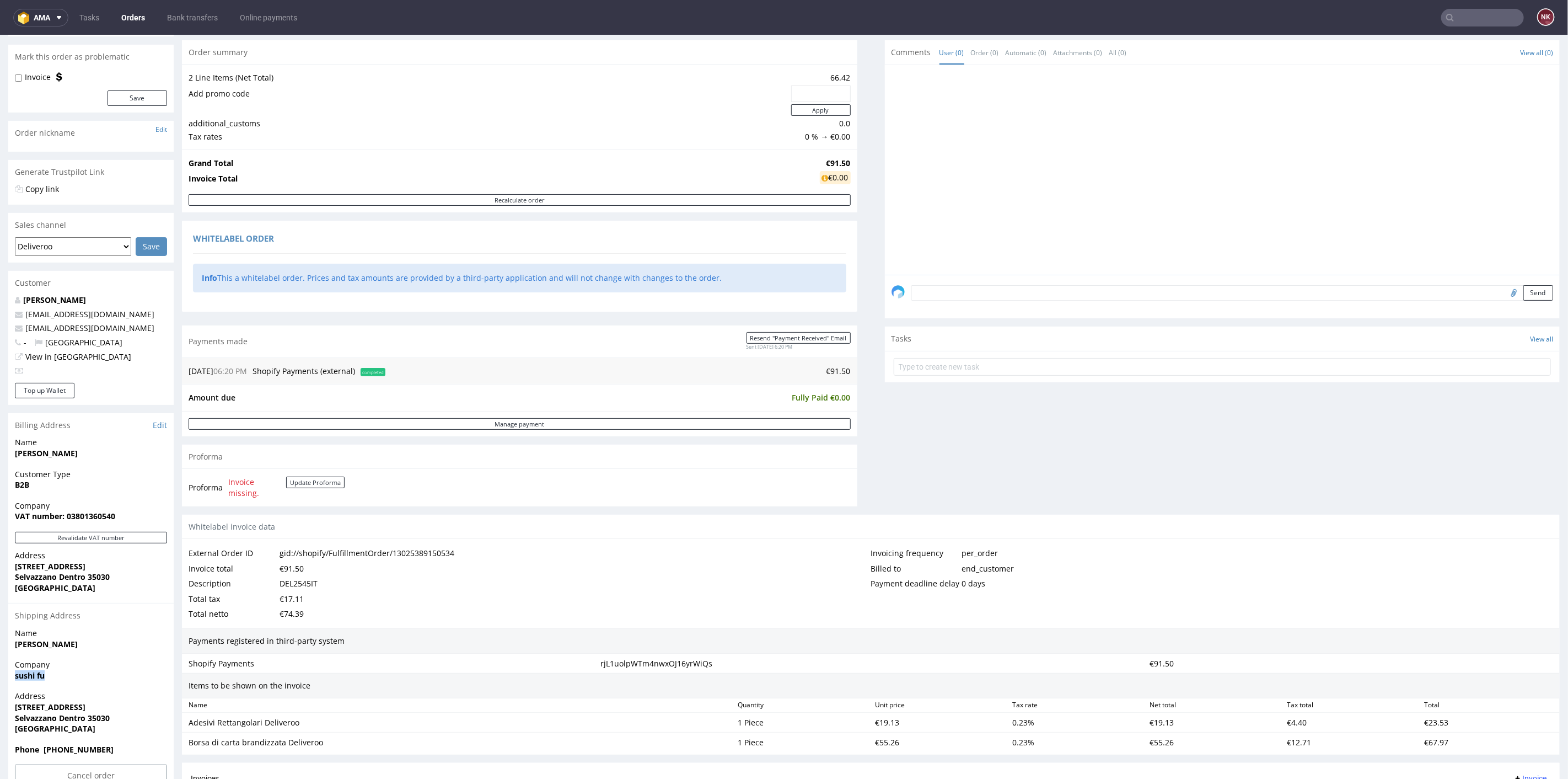
drag, startPoint x: 45, startPoint y: 675, endPoint x: 11, endPoint y: 674, distance: 34.0
click at [11, 674] on div "Company sushi fu" at bounding box center [90, 674] width 165 height 31
copy strong "sushi fu"
drag, startPoint x: 37, startPoint y: 592, endPoint x: 8, endPoint y: 521, distance: 76.7
click at [8, 521] on section "Billing Address Edit Name ze chen Customer Type B2B Company VAT number: 0380136…" at bounding box center [90, 603] width 165 height 380
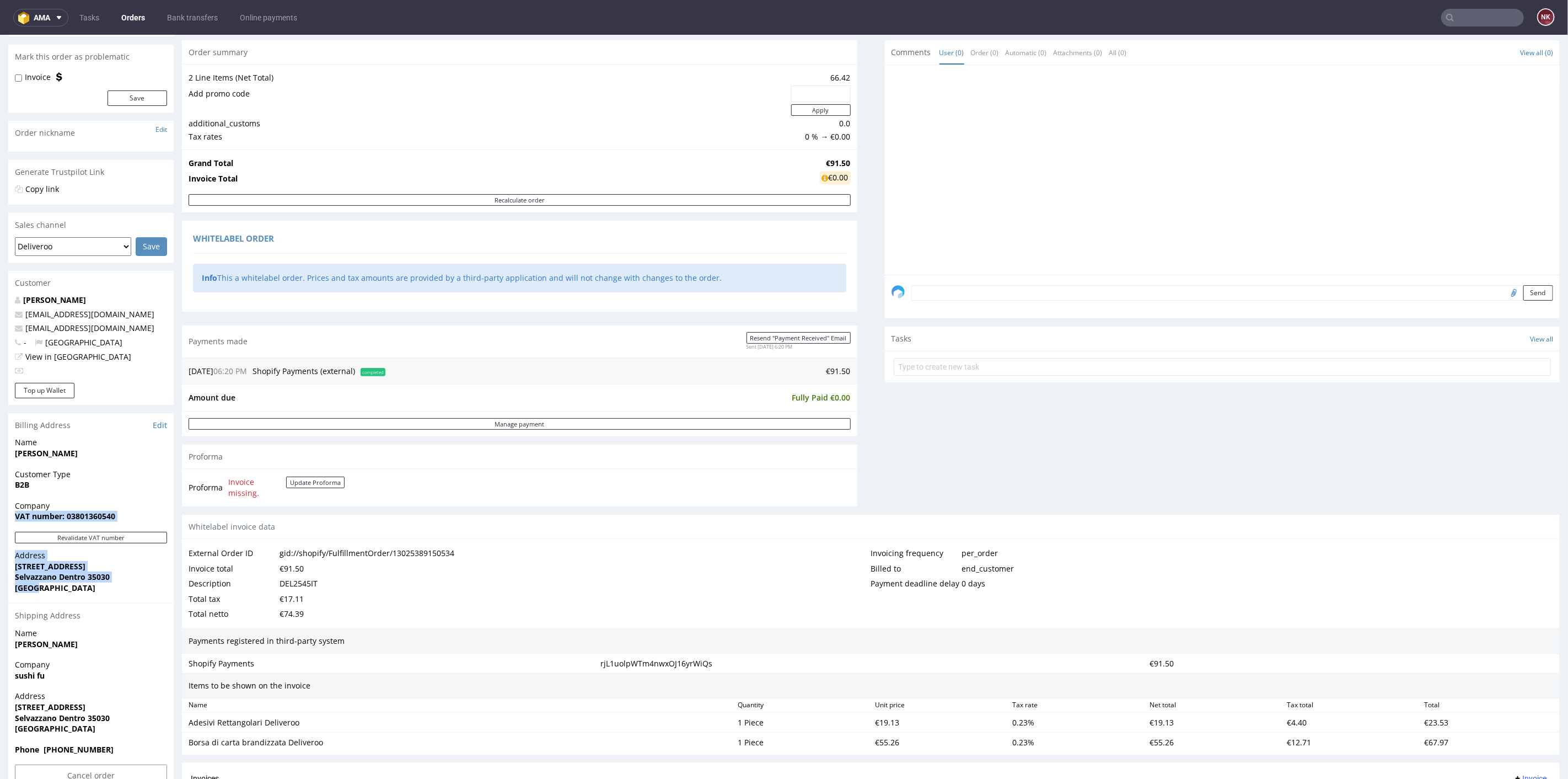
copy section "VAT number: 03801360540 Revalidate VAT number Address Via Monte Grappa 50 Selva…"
click at [136, 504] on span "Company" at bounding box center [91, 505] width 152 height 11
click at [164, 419] on link "Edit" at bounding box center [160, 425] width 14 height 11
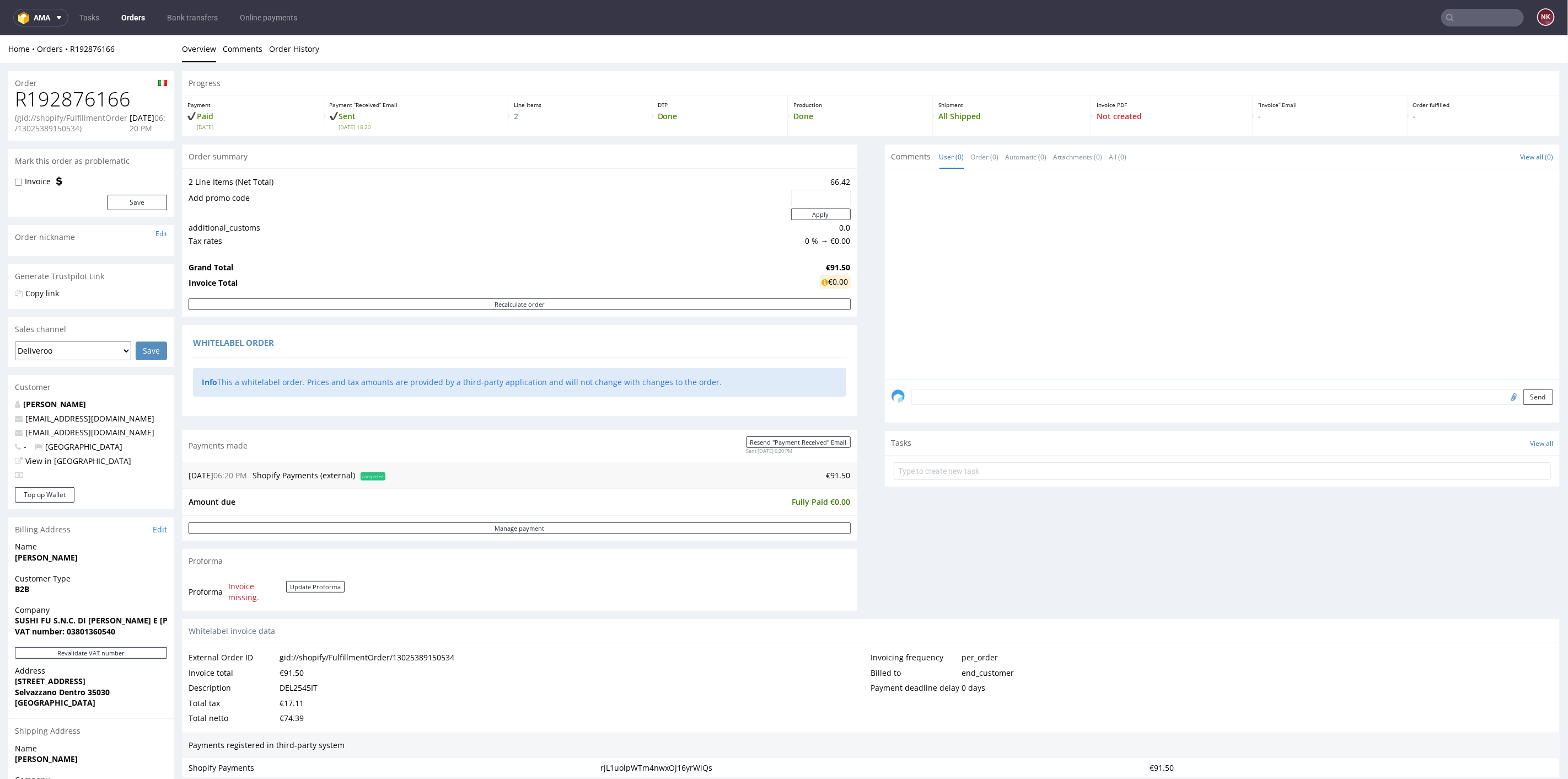
click at [109, 95] on h1 "R192876166" at bounding box center [91, 99] width 152 height 22
copy h1 "R192876166"
click at [619, 548] on div "Proforma" at bounding box center [520, 560] width 676 height 25
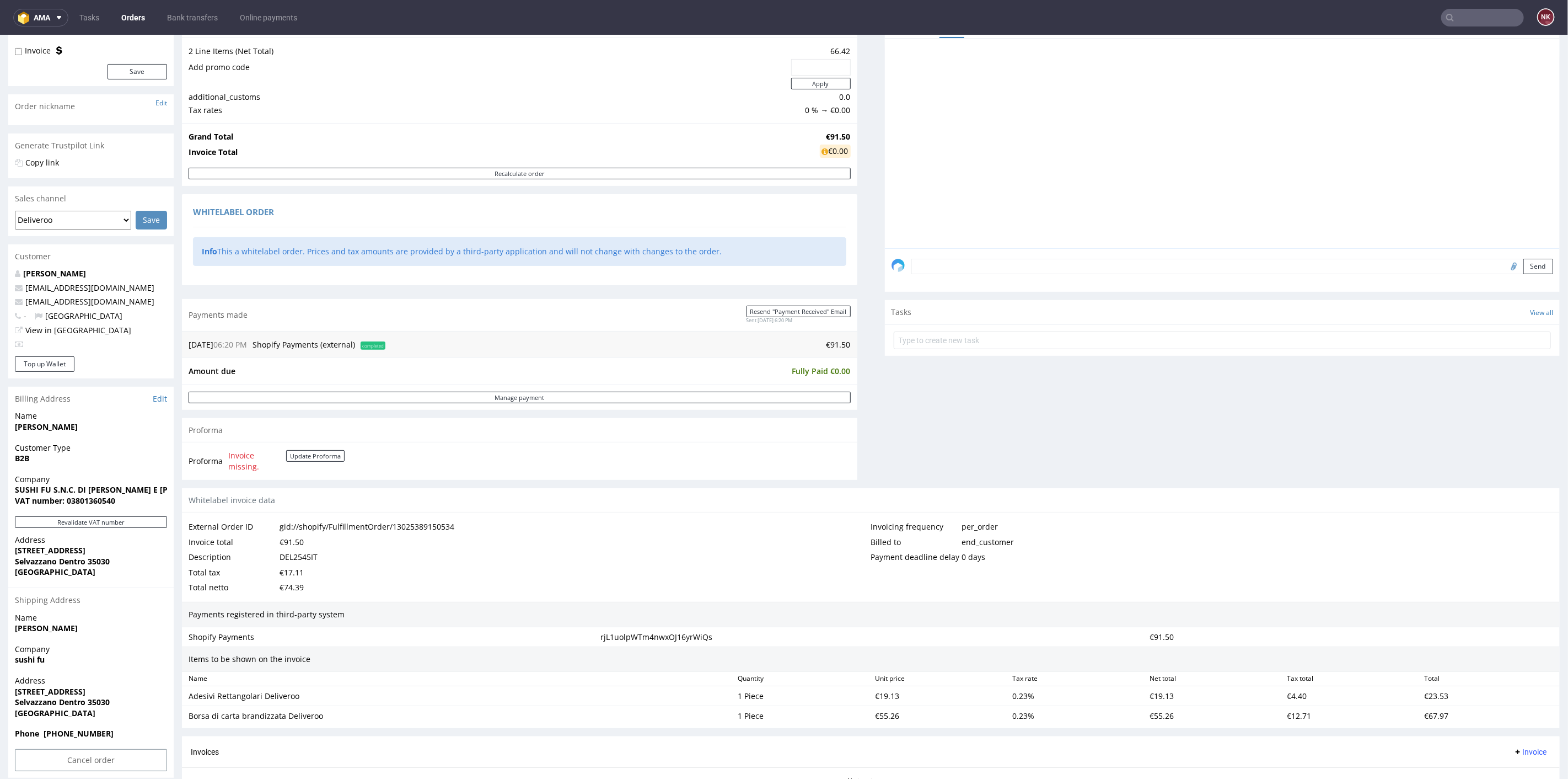
scroll to position [184, 0]
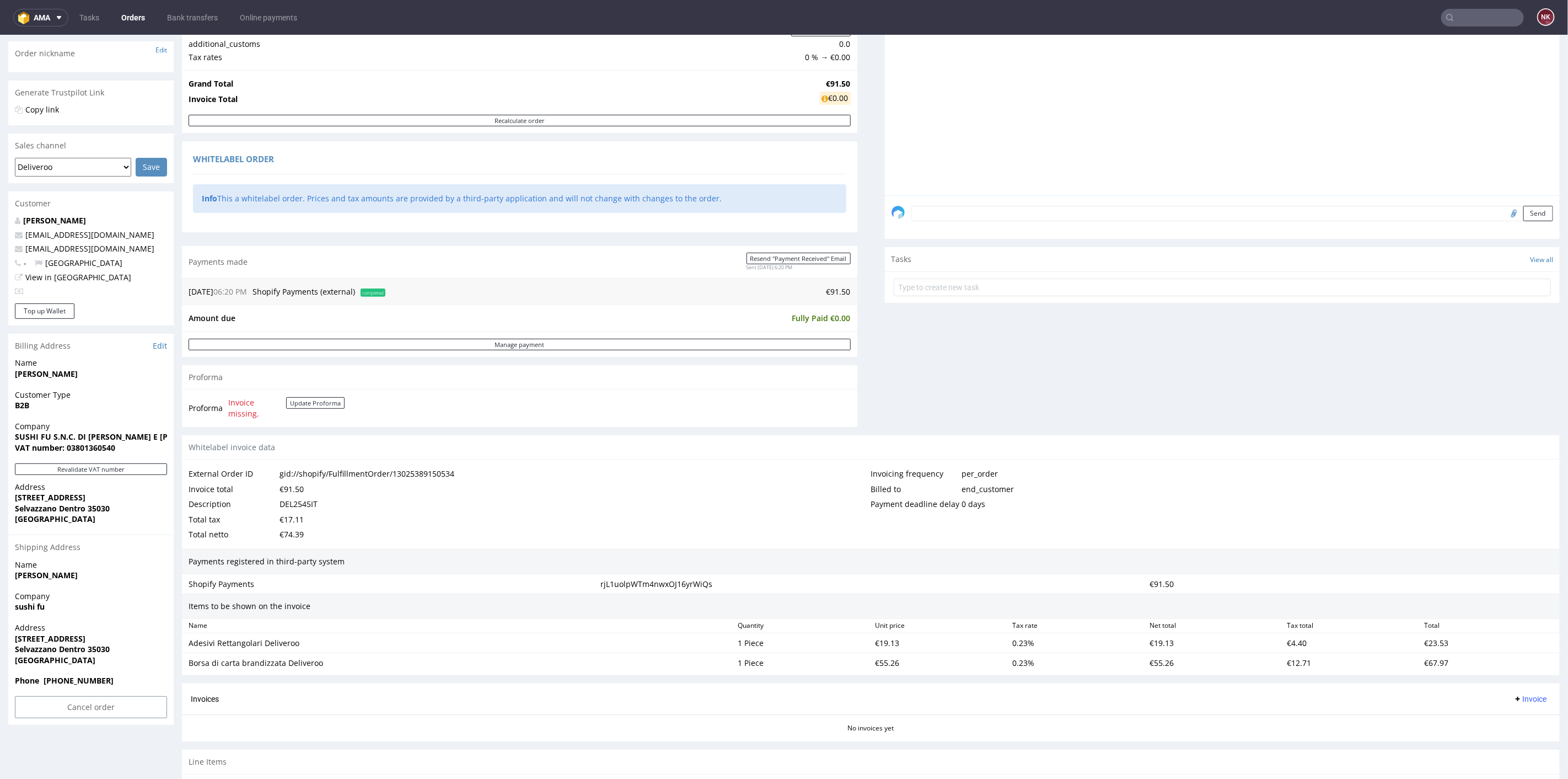
click at [903, 461] on div "External Order ID gid://shopify/FulfillmentOrder/13025389150534 Invoice total €…" at bounding box center [871, 503] width 1378 height 89
click at [95, 444] on strong "VAT number: 03801360540" at bounding box center [64, 447] width 100 height 10
copy strong "03801360540"
drag, startPoint x: 101, startPoint y: 497, endPoint x: 1, endPoint y: 499, distance: 100.0
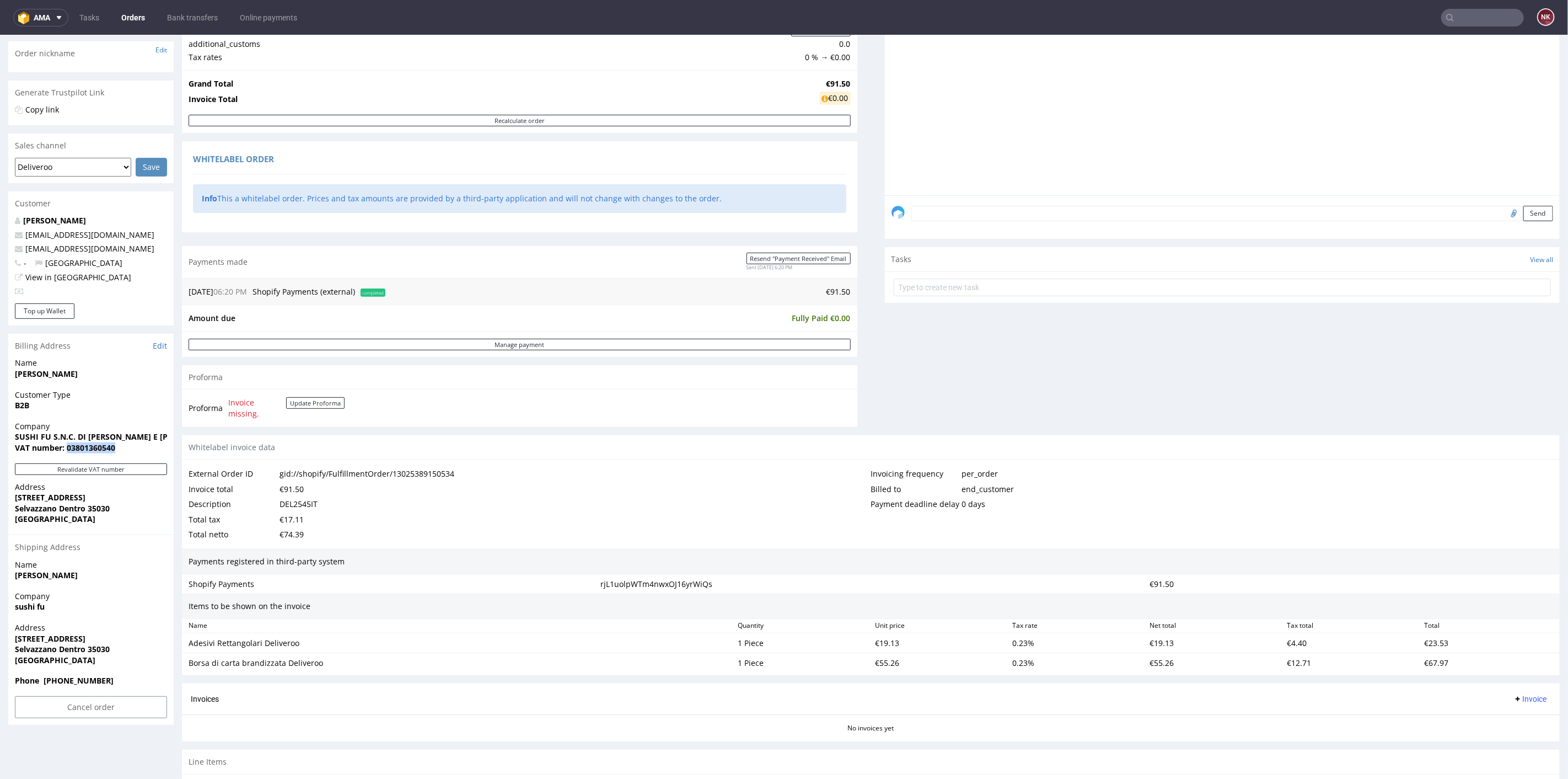
click at [1, 499] on div "Order R192876166 (gid://shopify/FulfillmentOrder/13025389150534) [DATE] 06:20 P…" at bounding box center [784, 361] width 1568 height 966
copy strong "[STREET_ADDRESS]"
click at [101, 510] on strong "Selvazzano Dentro 35030" at bounding box center [62, 507] width 95 height 10
copy strong "35030"
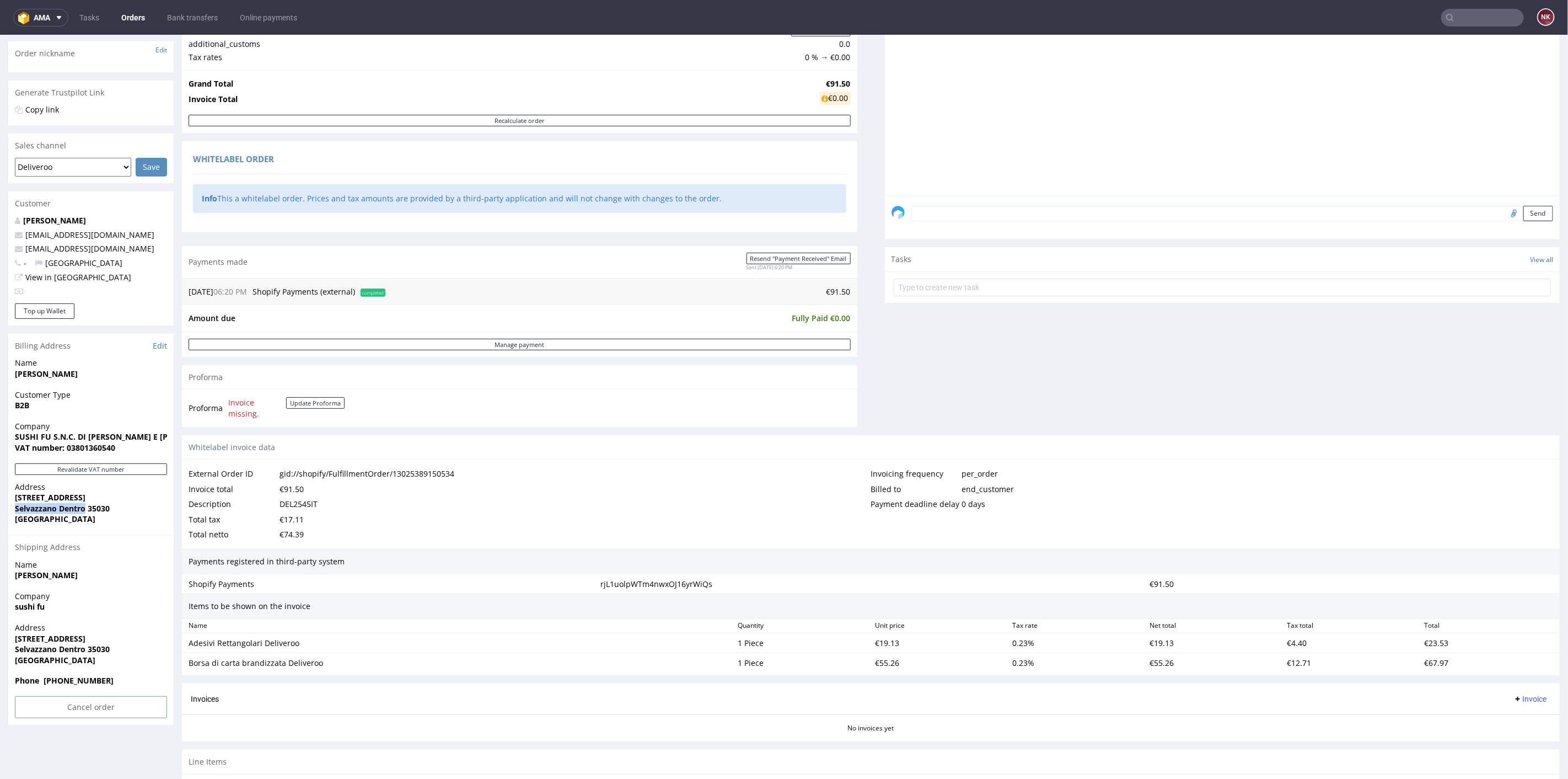
drag, startPoint x: 84, startPoint y: 507, endPoint x: 6, endPoint y: 507, distance: 78.0
click at [6, 507] on div "Order R192876166 (gid://shopify/FulfillmentOrder/13025389150534) [DATE] 06:20 P…" at bounding box center [784, 361] width 1568 height 966
copy strong "Selvazzano Dentro"
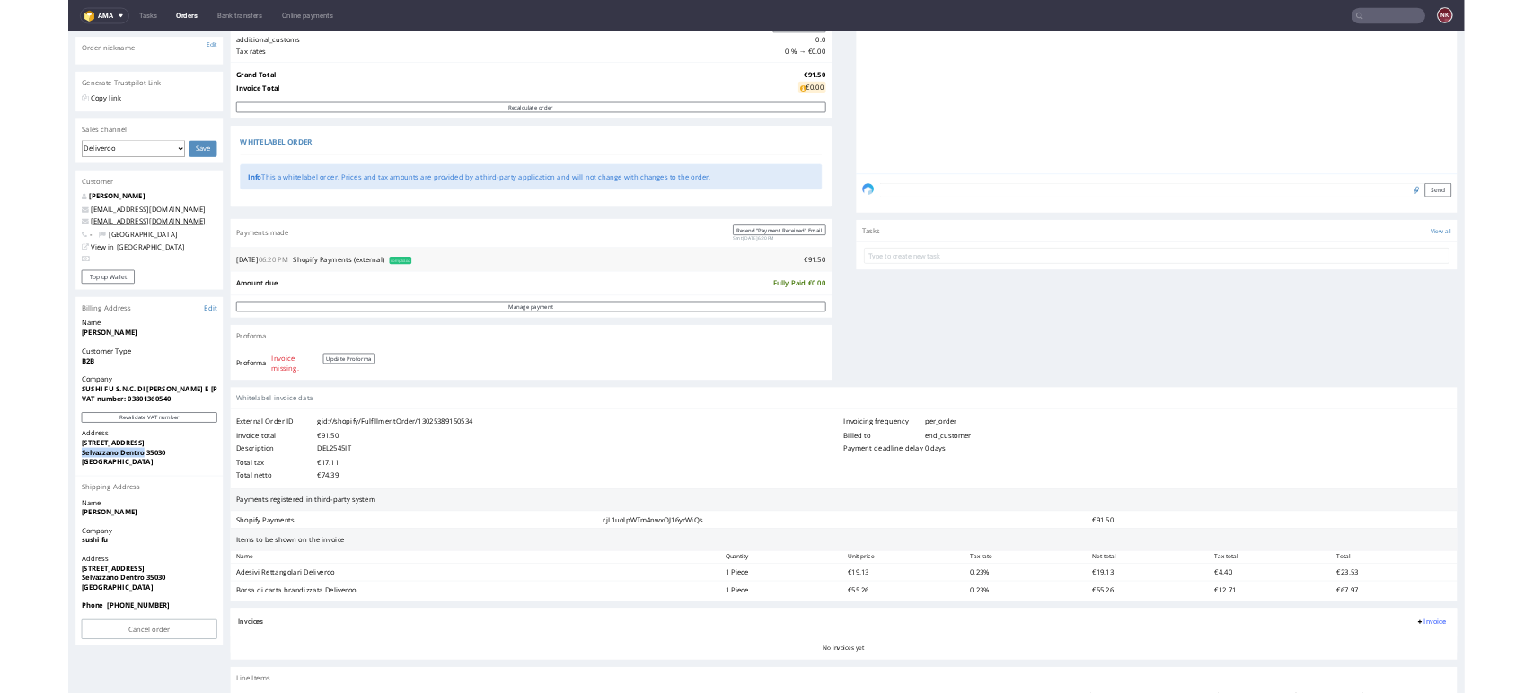
scroll to position [0, 0]
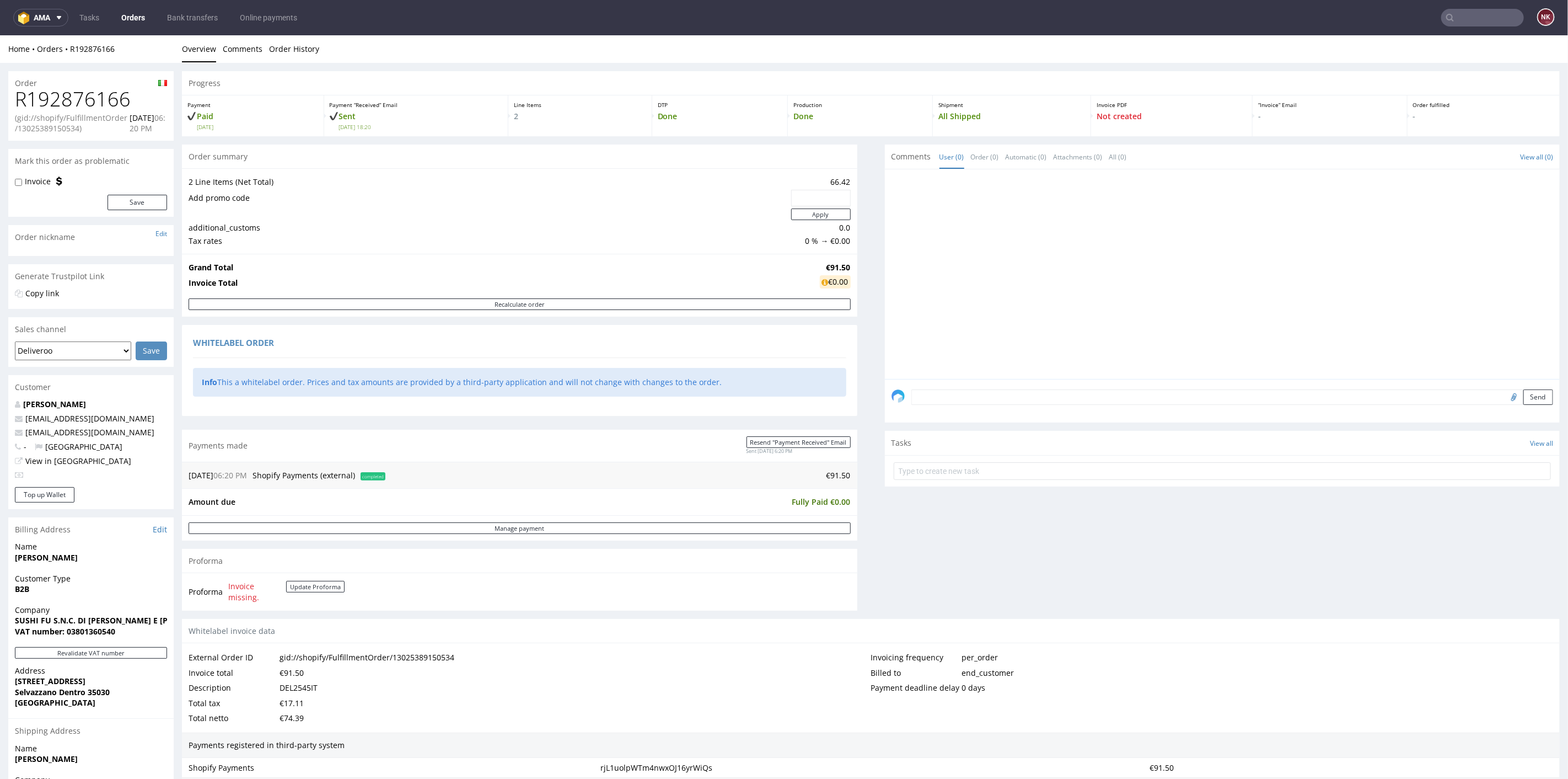
click at [104, 95] on h1 "R192876166" at bounding box center [91, 99] width 152 height 22
copy h1 "R192876166"
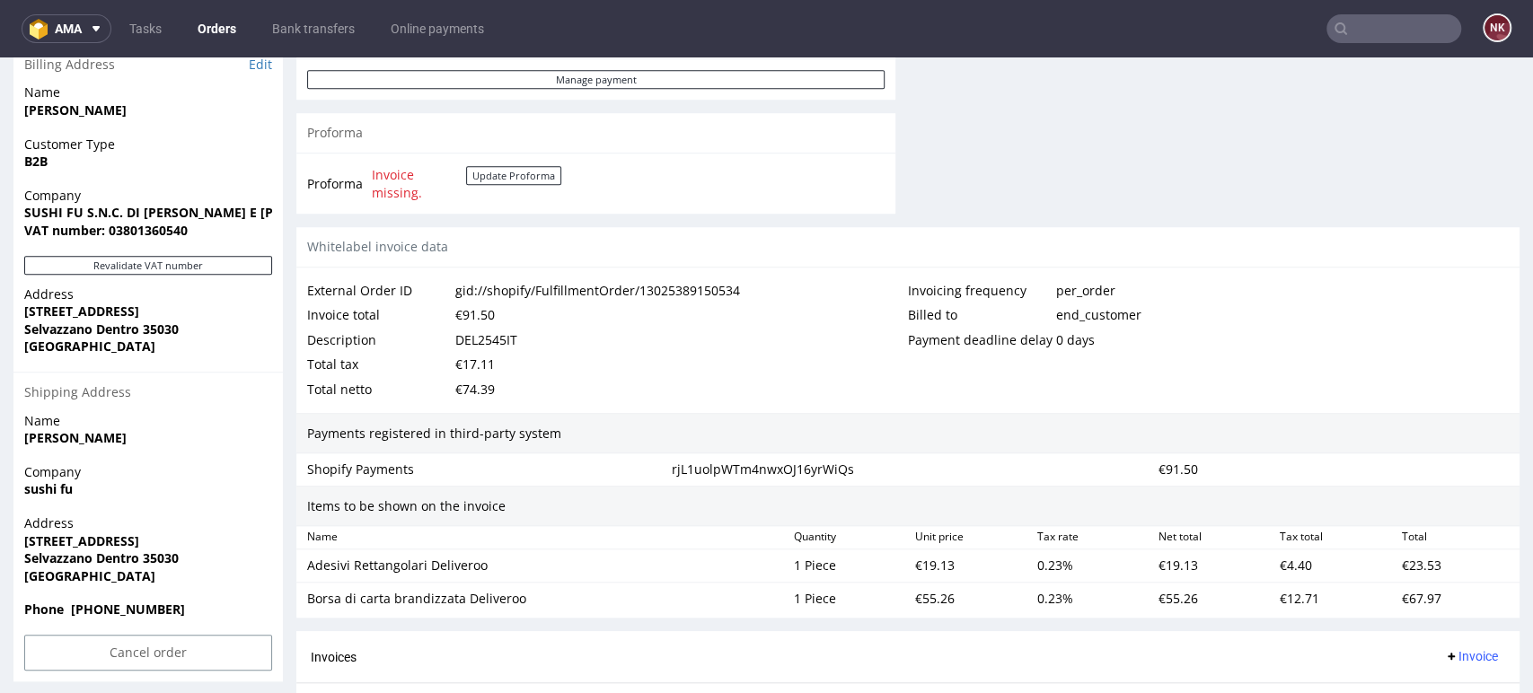
scroll to position [1006, 0]
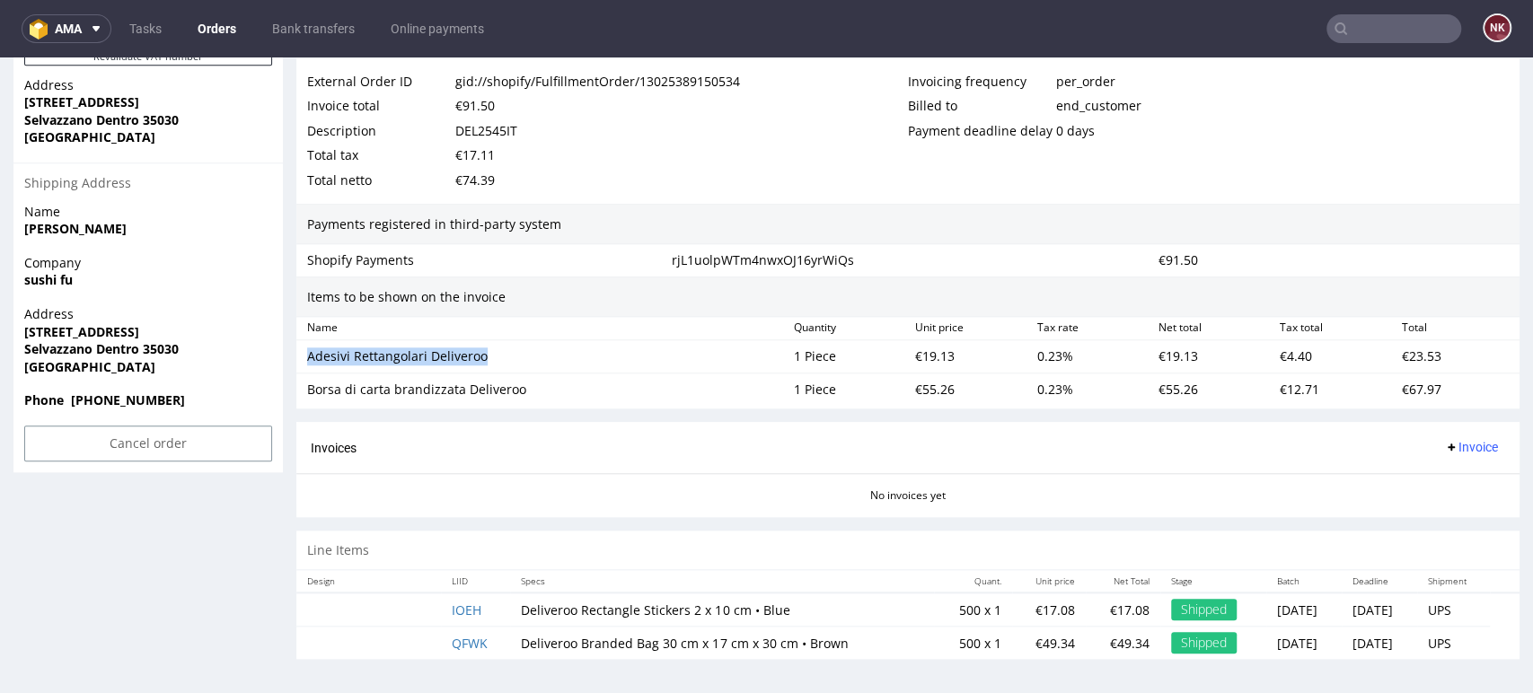
drag, startPoint x: 533, startPoint y: 351, endPoint x: 302, endPoint y: 356, distance: 231.7
click at [302, 356] on div "Adesivi Rettangolari Deliveroo" at bounding box center [543, 356] width 487 height 25
copy div "Adesivi Rettangolari Deliveroo"
drag, startPoint x: 529, startPoint y: 394, endPoint x: 303, endPoint y: 389, distance: 226.3
click at [303, 389] on div "Borsa di carta brandizzata Deliveroo" at bounding box center [543, 389] width 487 height 25
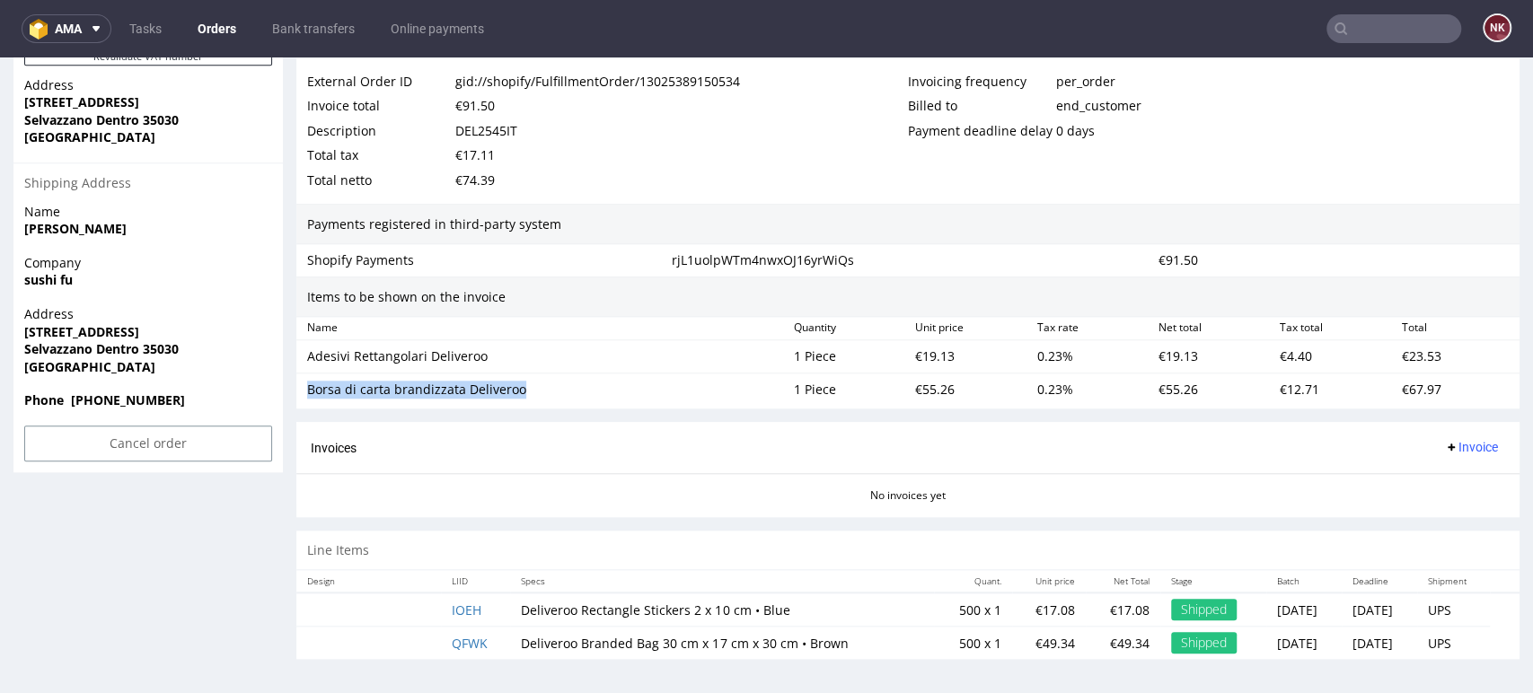
copy div "Borsa di carta brandizzata Deliveroo"
click at [926, 353] on div "€19.13" at bounding box center [968, 356] width 121 height 25
copy div "19.13"
drag, startPoint x: 517, startPoint y: 141, endPoint x: 499, endPoint y: 125, distance: 24.2
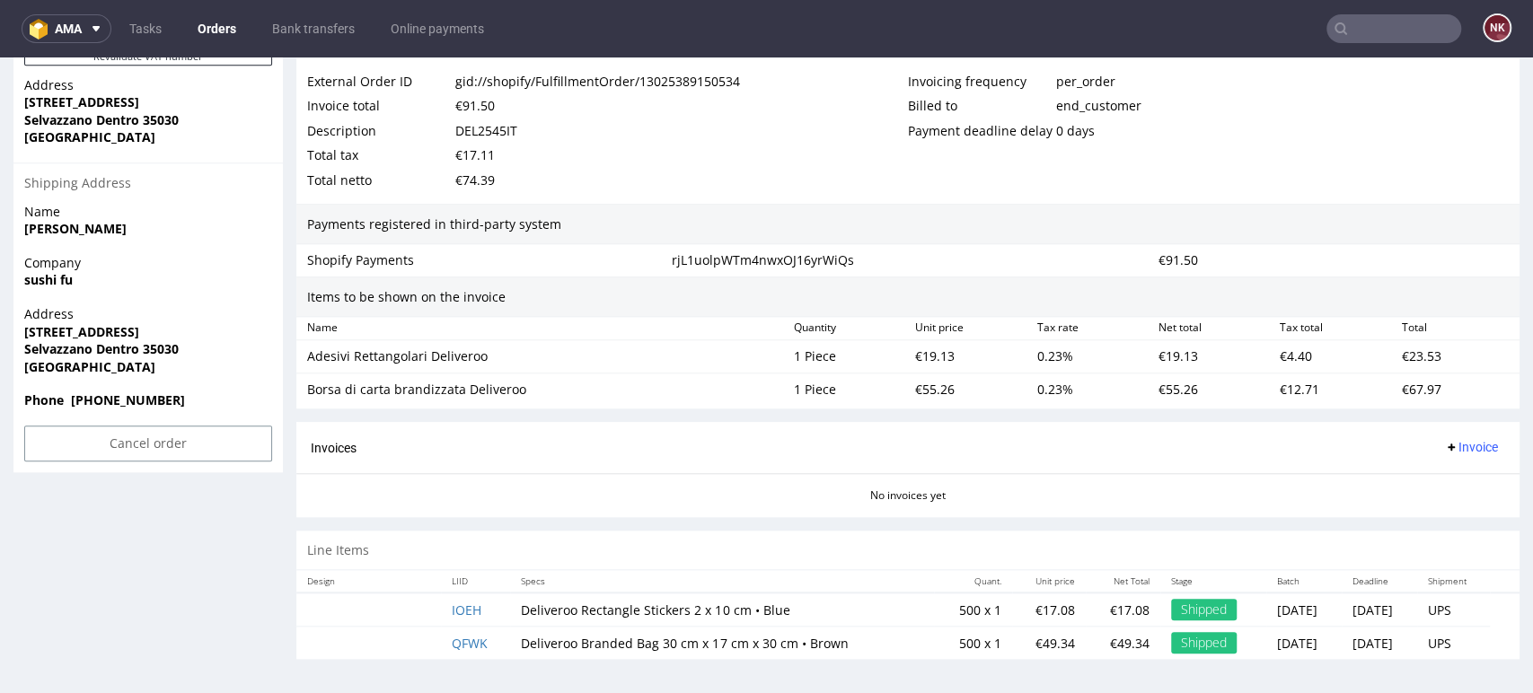
click at [517, 141] on div "Description DEL2545IT" at bounding box center [607, 131] width 601 height 25
click at [492, 122] on div "DEL2545IT" at bounding box center [486, 131] width 62 height 25
copy div "DEL2545IT"
click at [597, 448] on div "Invoices Invoice" at bounding box center [908, 447] width 1194 height 22
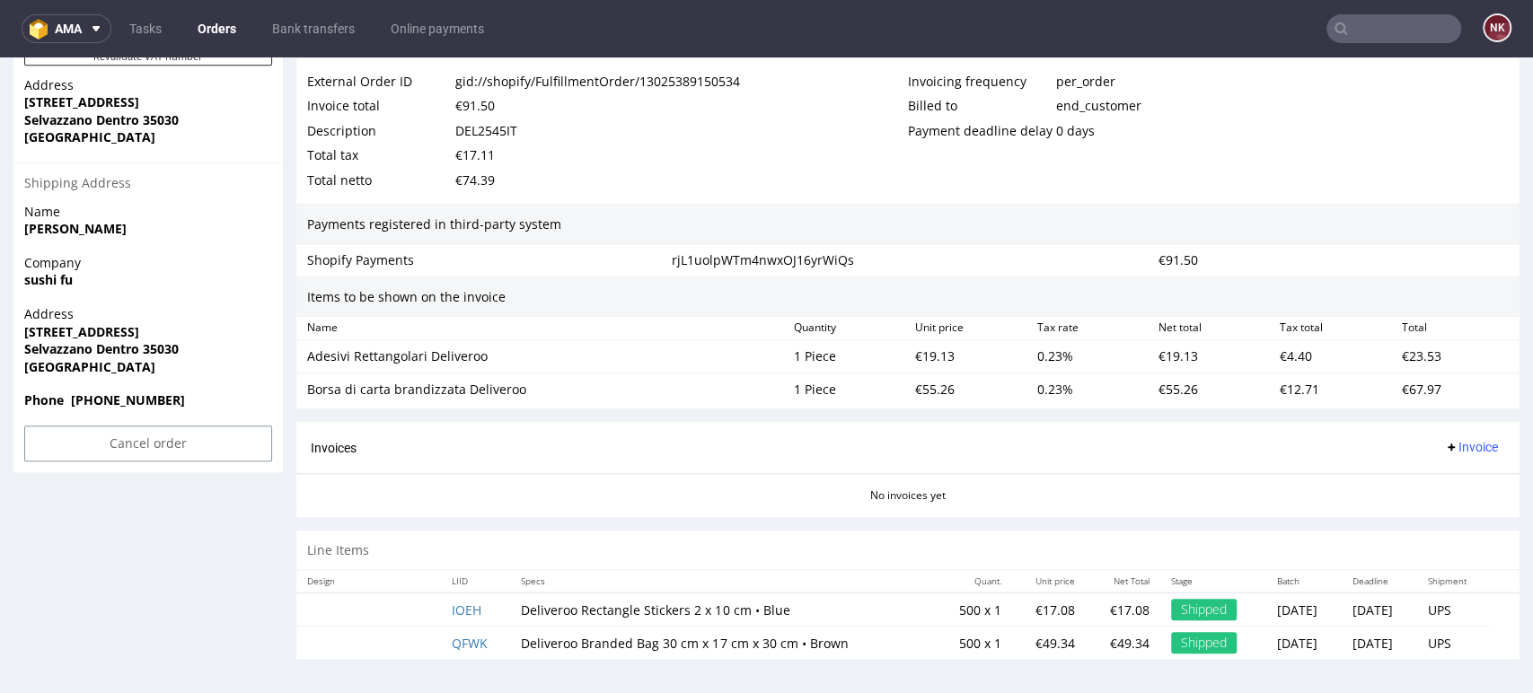
click at [487, 179] on div "€74.39" at bounding box center [475, 180] width 40 height 25
click at [1462, 444] on span "Invoice" at bounding box center [1471, 447] width 54 height 14
click at [1402, 514] on span "Upload" at bounding box center [1439, 517] width 87 height 18
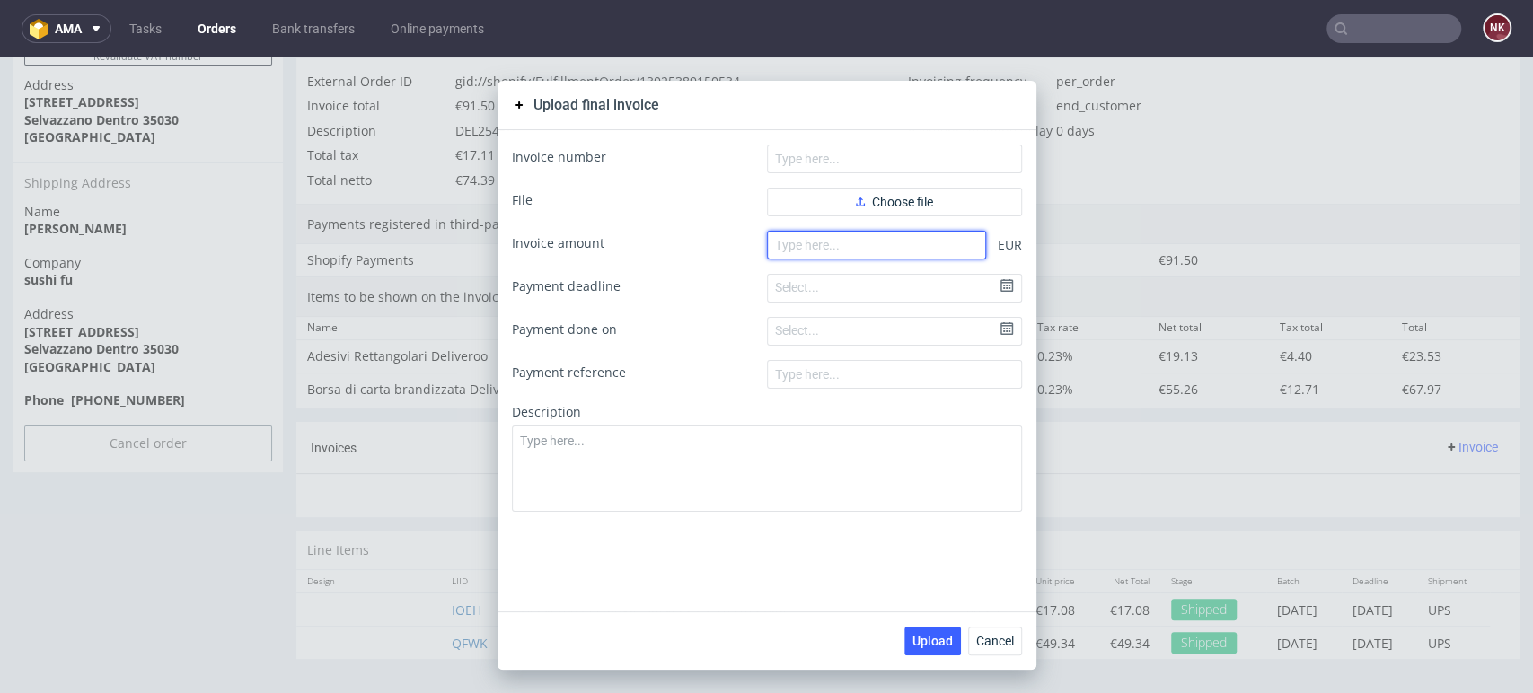
click at [816, 236] on input "number" at bounding box center [876, 245] width 219 height 29
paste input "74.39"
type input "74.39"
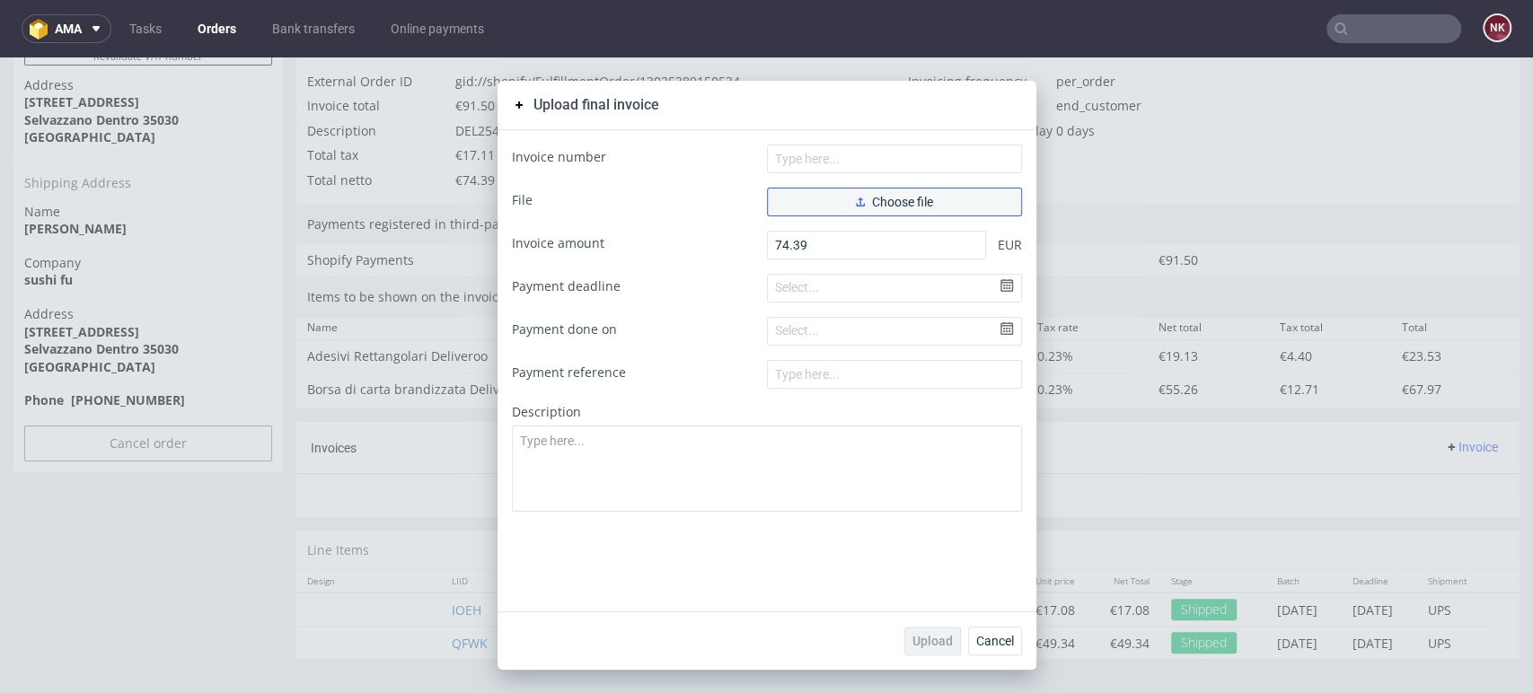
click at [925, 196] on span "Choose file" at bounding box center [894, 202] width 77 height 13
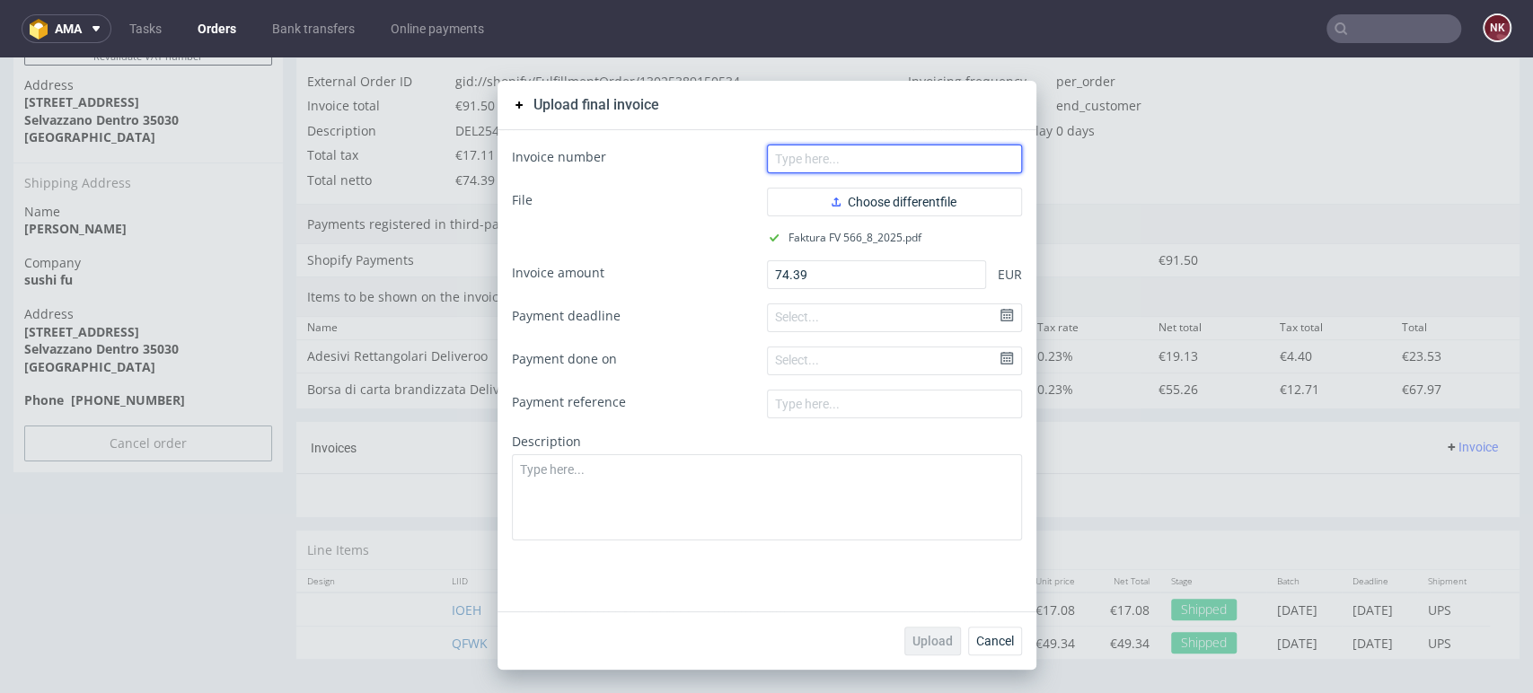
click at [796, 171] on input "text" at bounding box center [894, 159] width 255 height 29
type input "FV 566/8/2025"
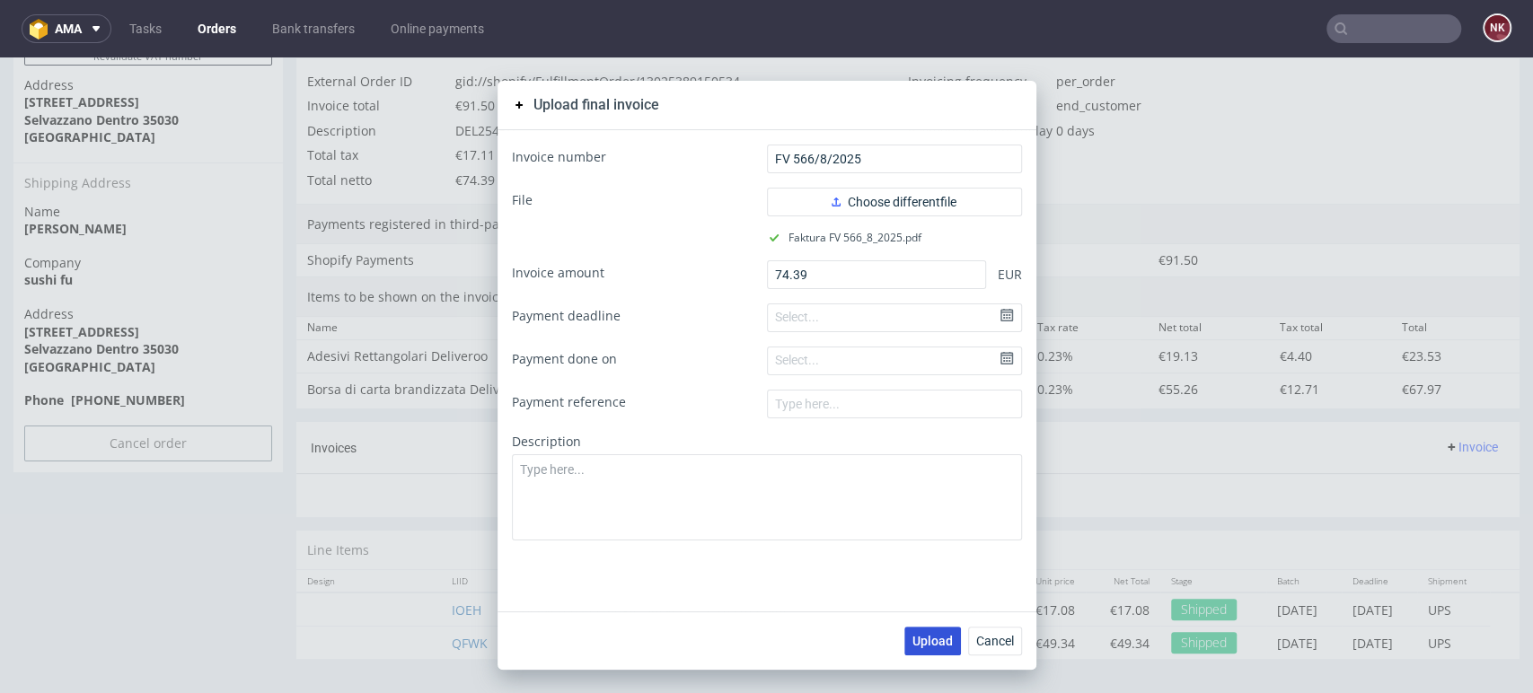
click at [927, 645] on span "Upload" at bounding box center [932, 641] width 40 height 13
click at [977, 644] on span "Cancel" at bounding box center [995, 641] width 38 height 13
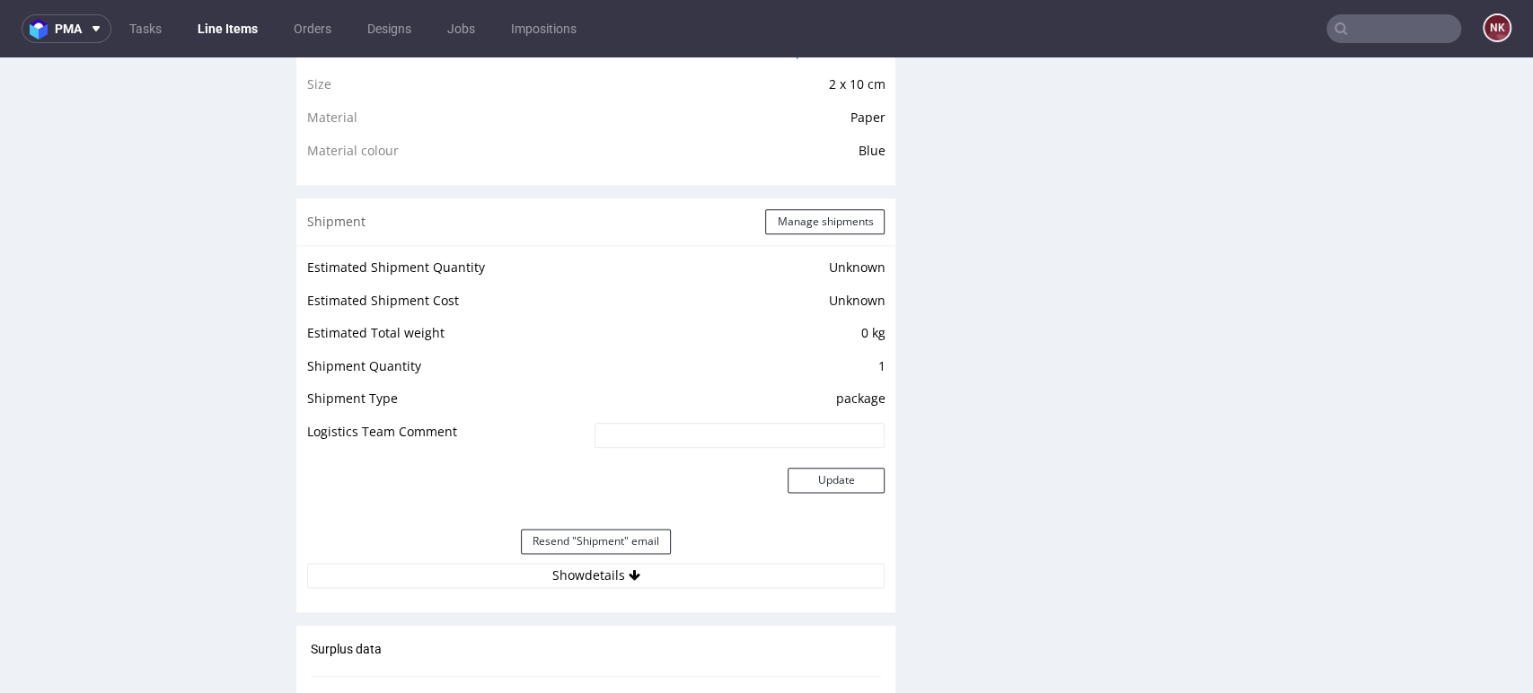
scroll to position [1396, 0]
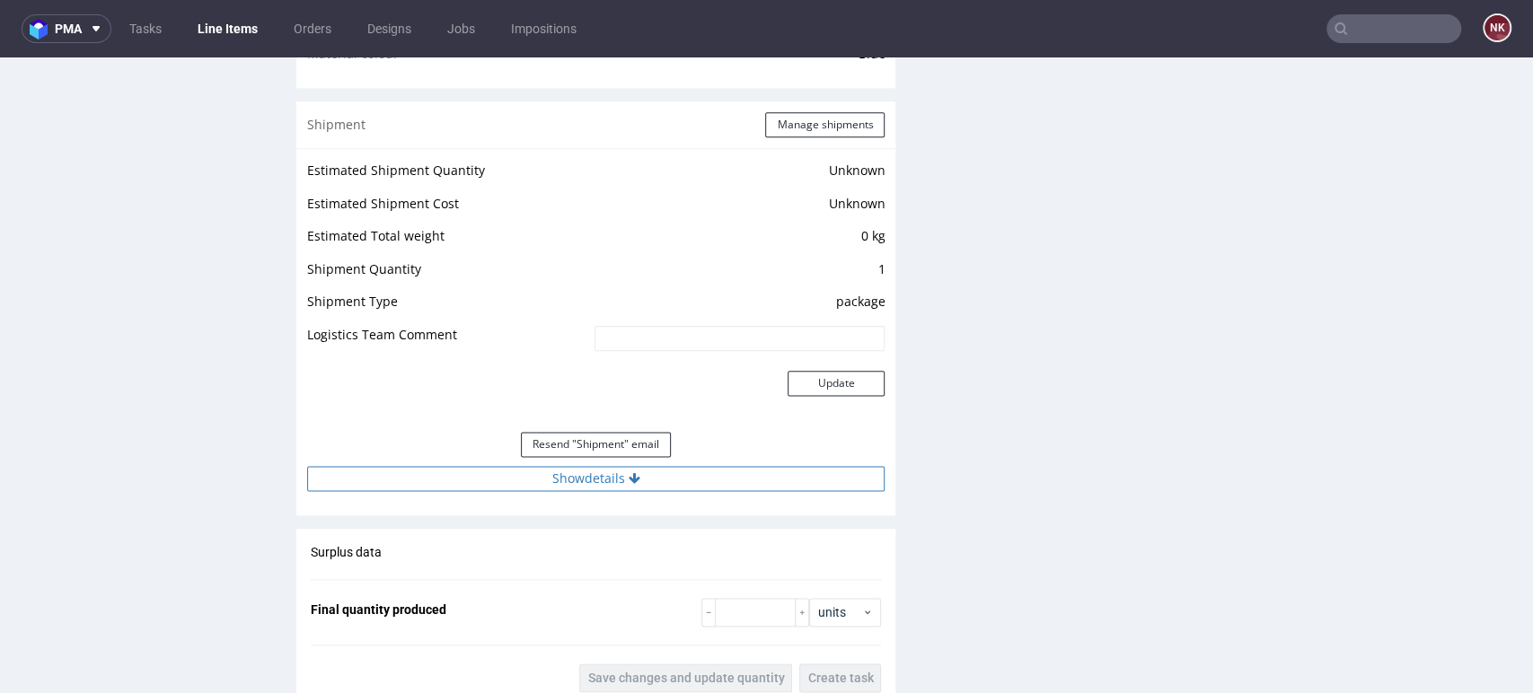
click at [645, 478] on button "Show details" at bounding box center [595, 478] width 577 height 25
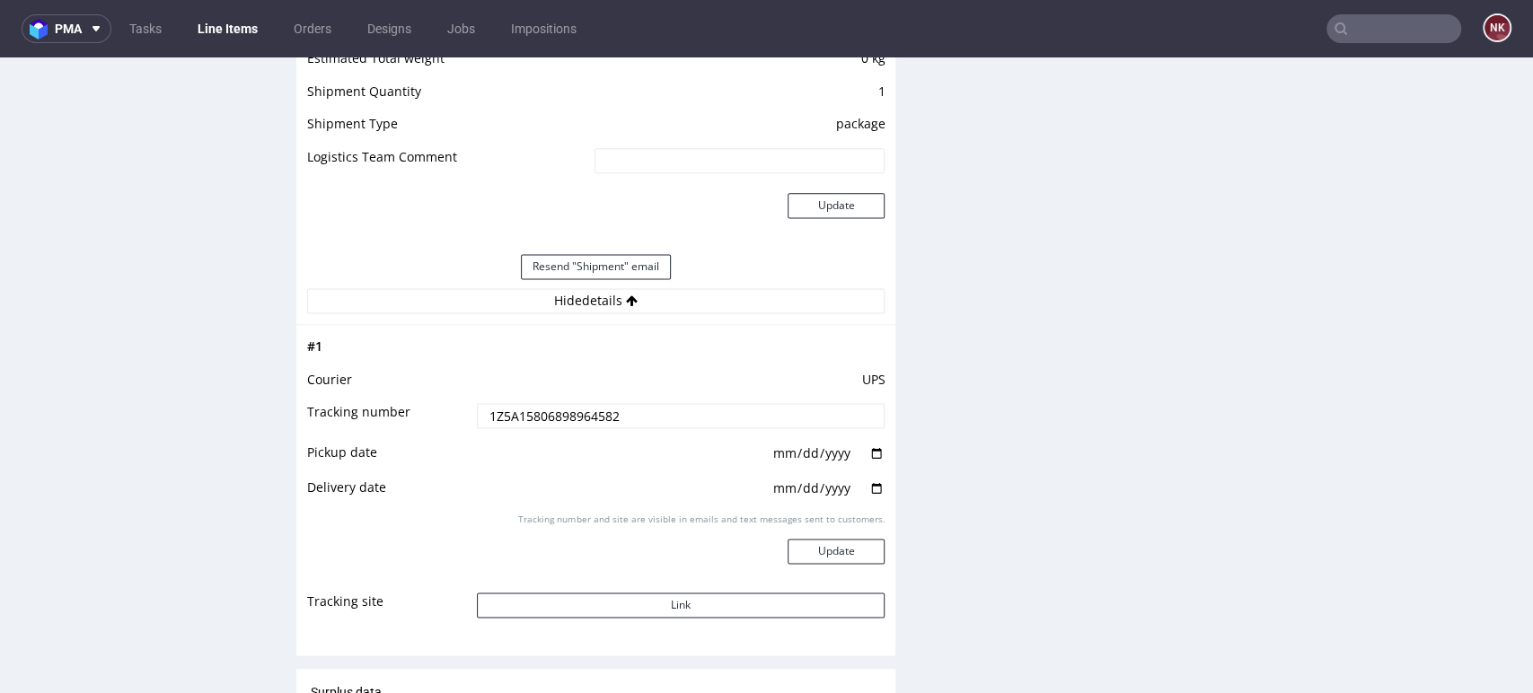
scroll to position [1695, 0]
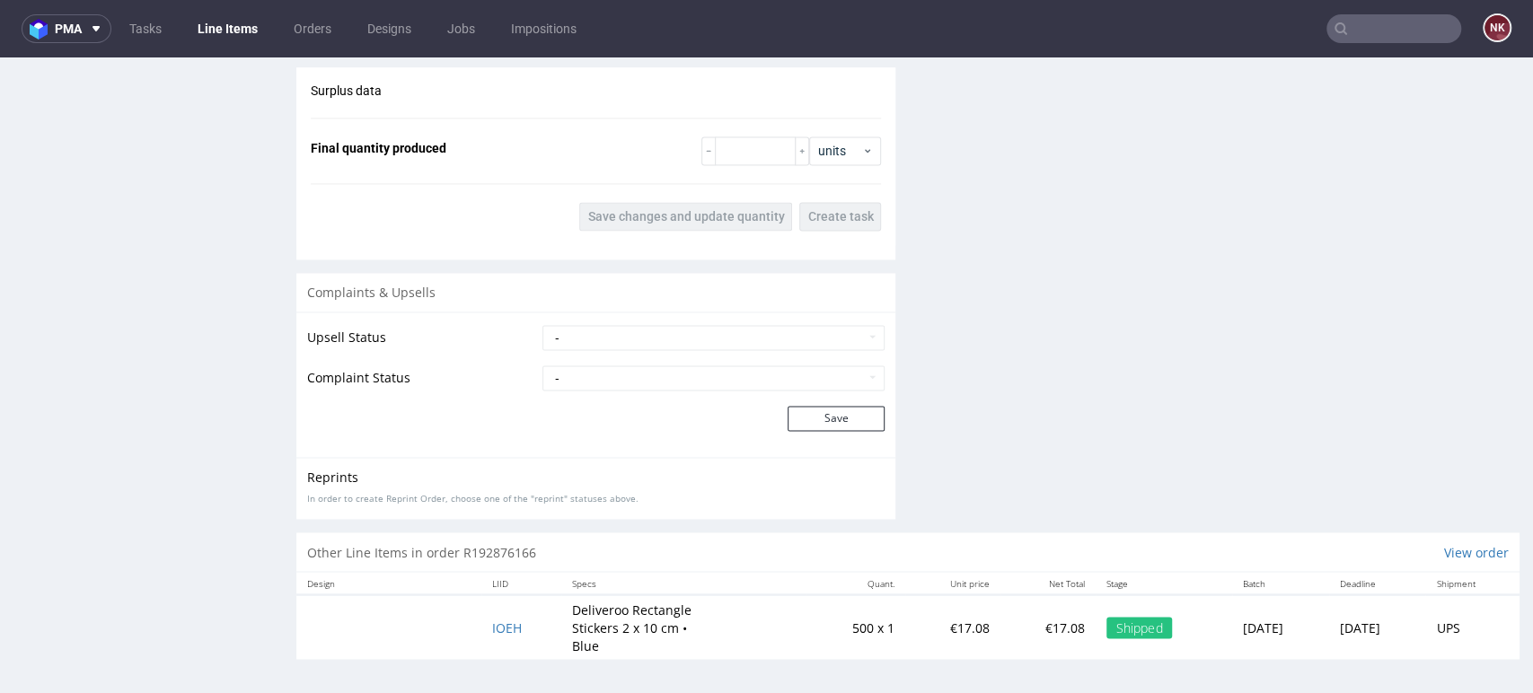
scroll to position [1559, 0]
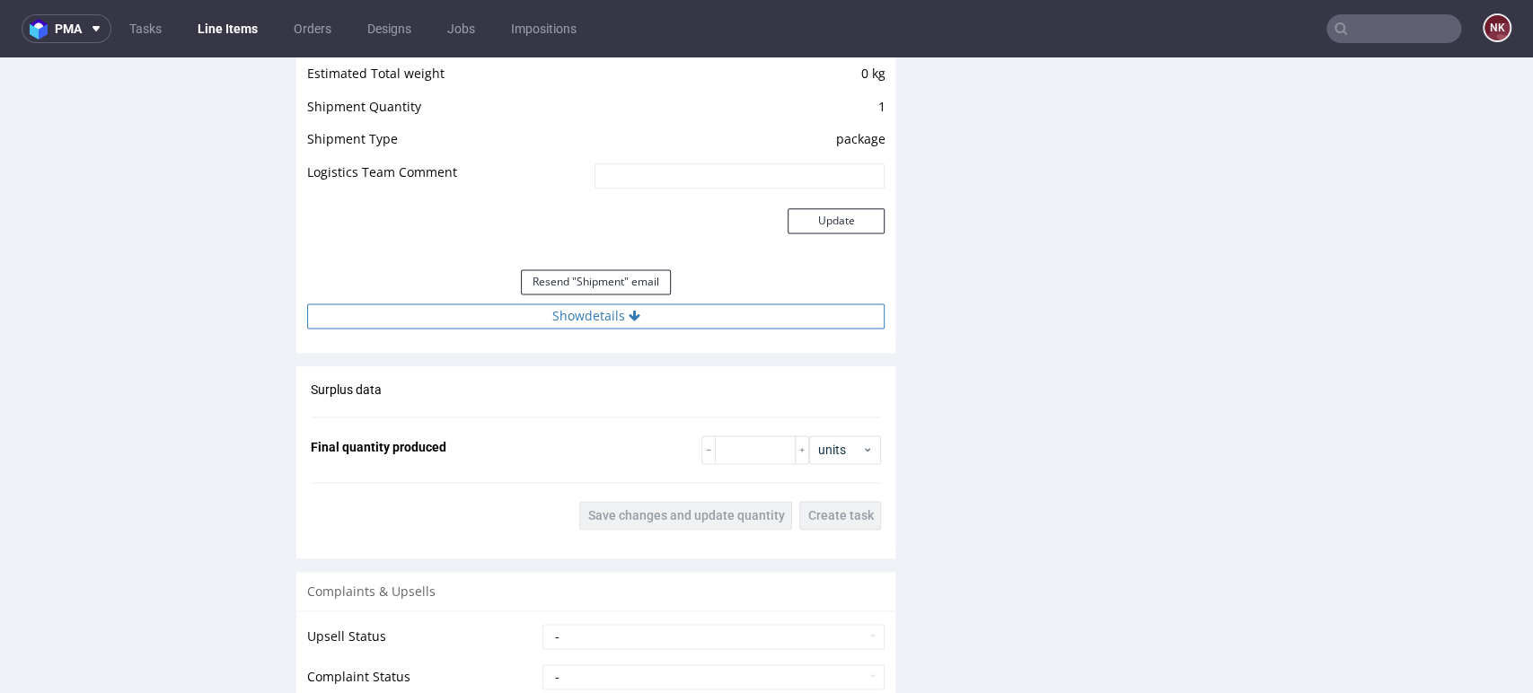
click at [711, 303] on button "Show details" at bounding box center [595, 315] width 577 height 25
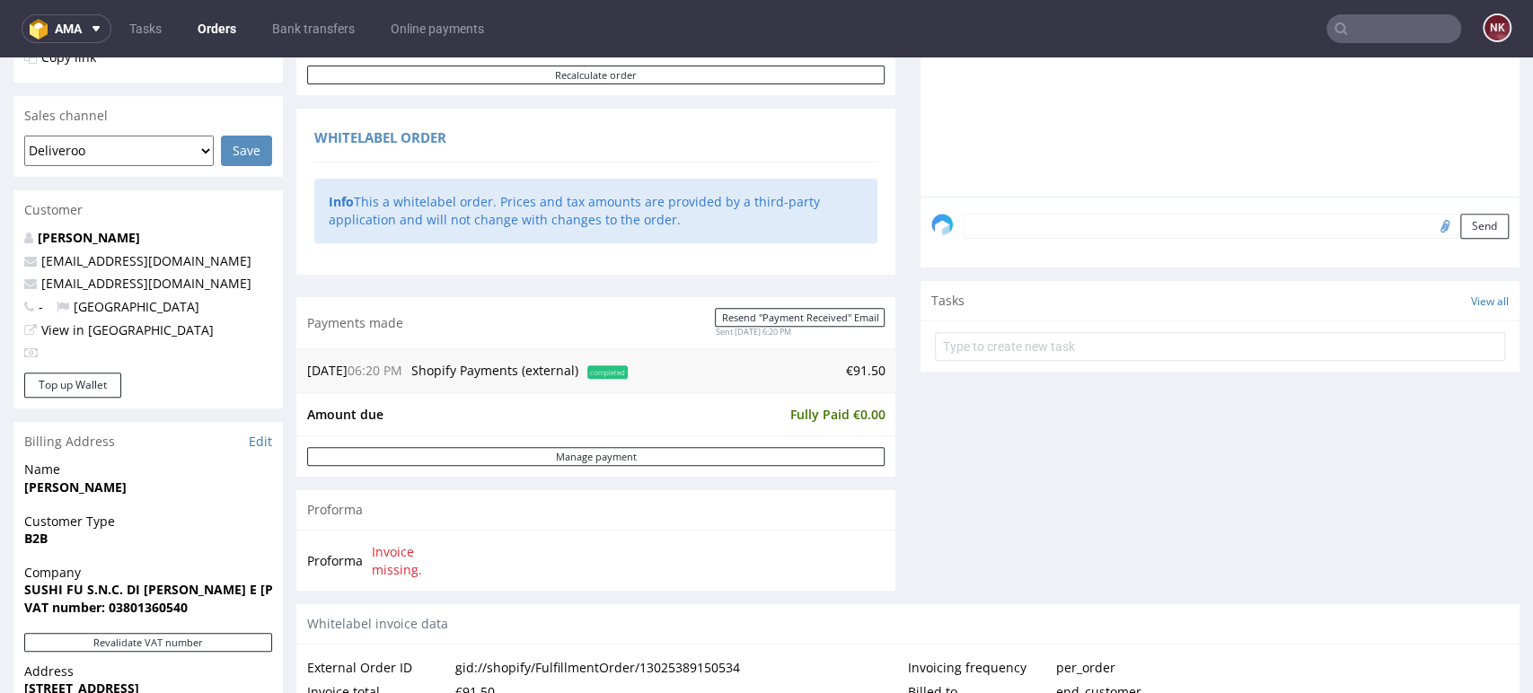
scroll to position [498, 0]
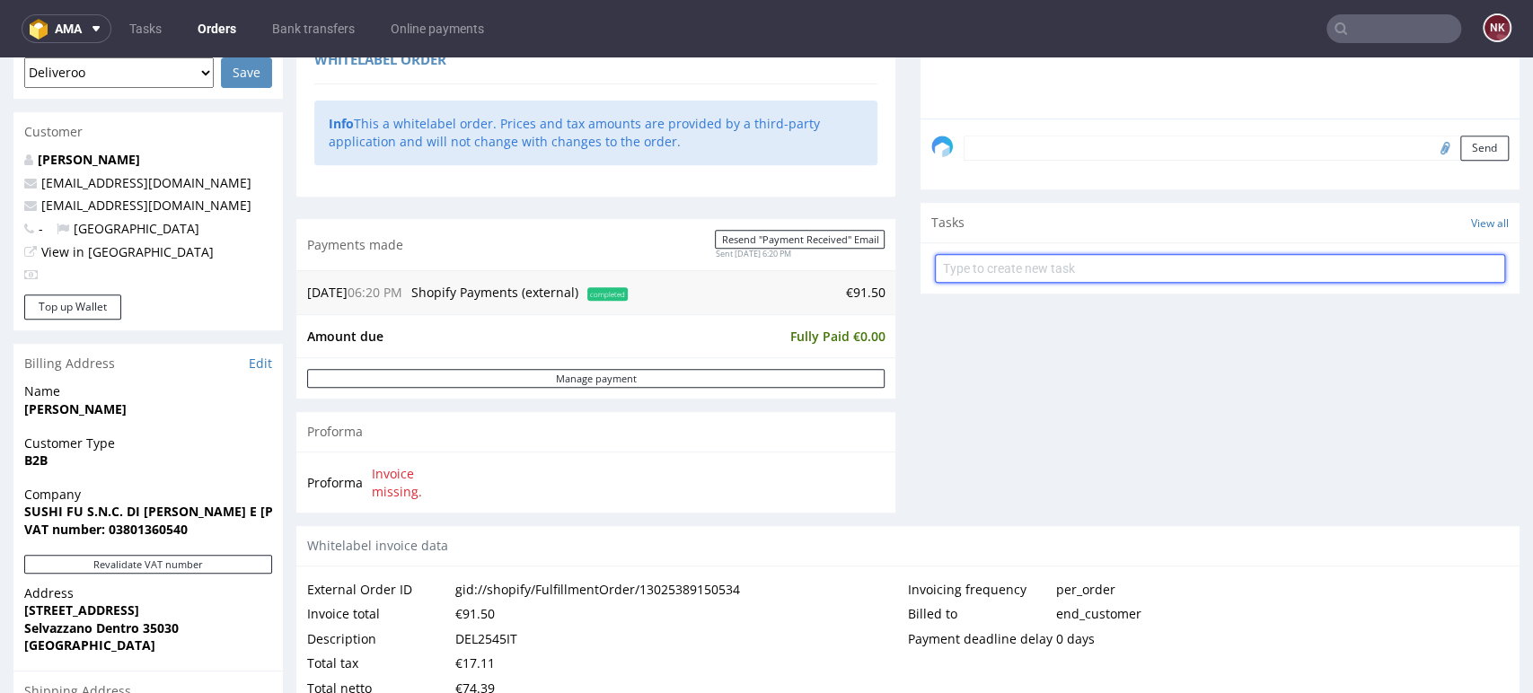
click at [1011, 275] on input "text" at bounding box center [1220, 268] width 570 height 29
type input "Refund (shopify)"
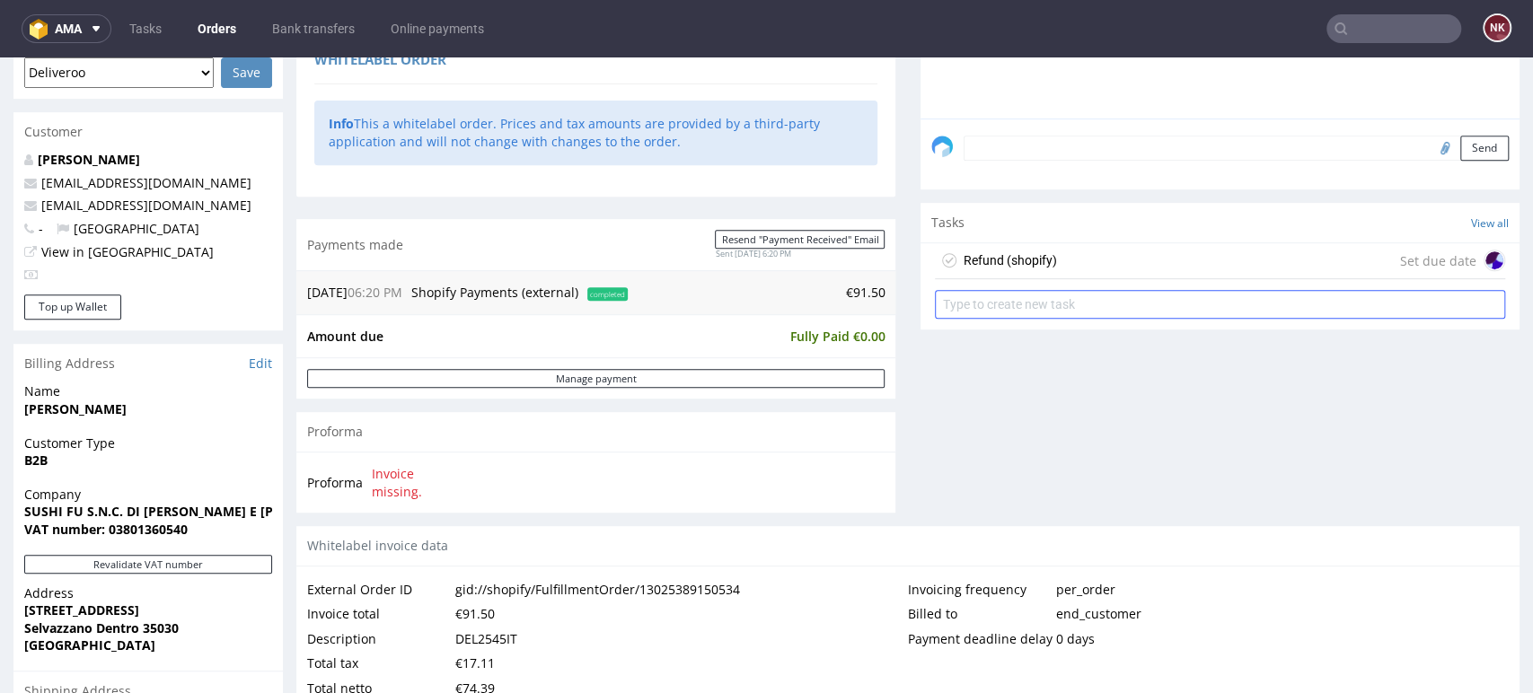
click at [1011, 275] on div "Refund (shopify) Set due date" at bounding box center [1220, 261] width 570 height 36
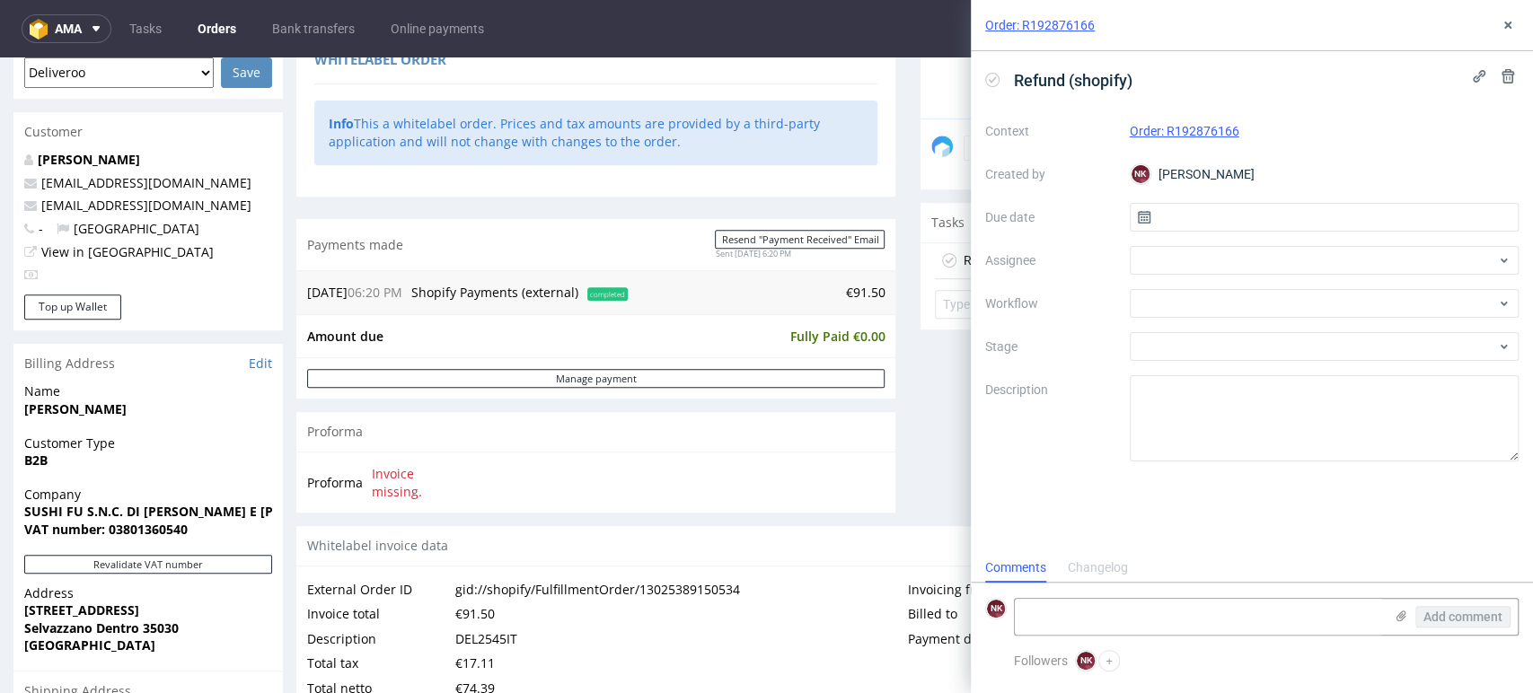
scroll to position [14, 0]
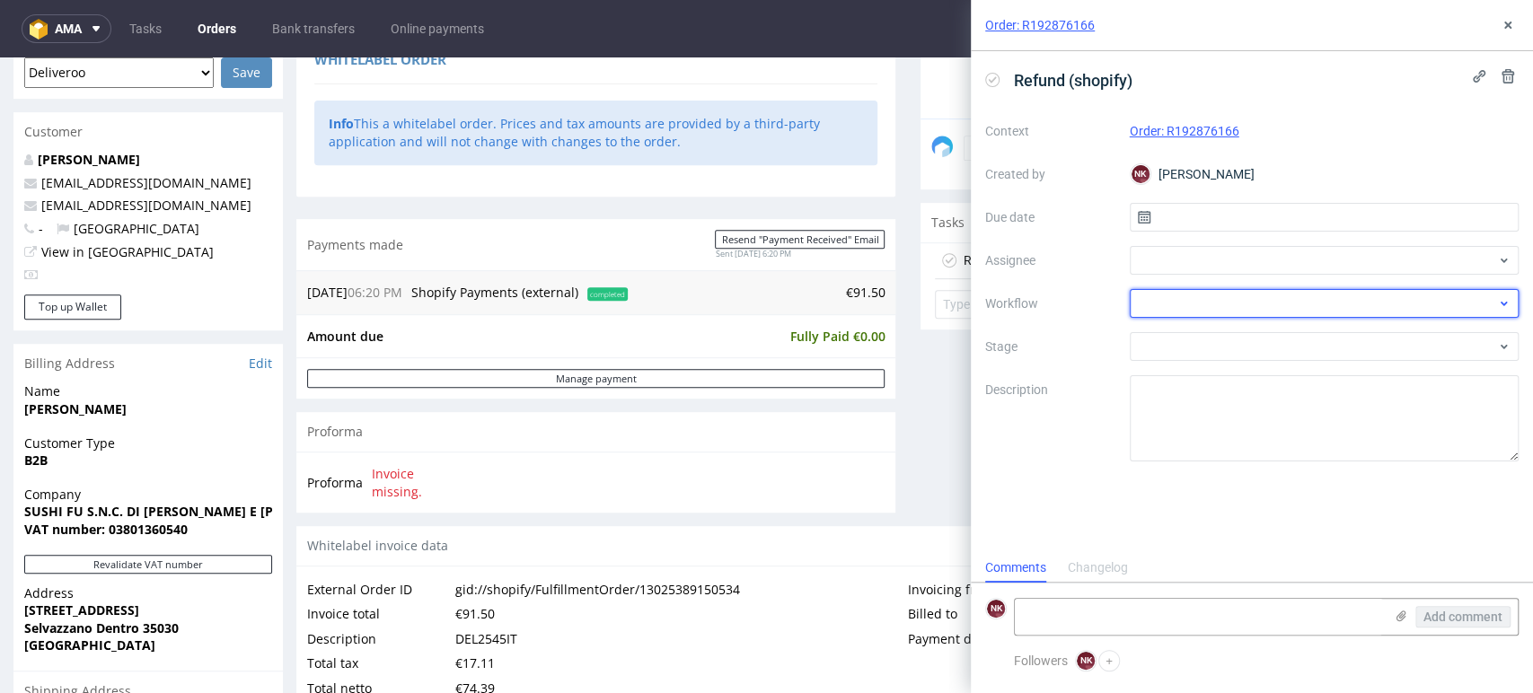
click at [1200, 303] on div at bounding box center [1324, 303] width 390 height 29
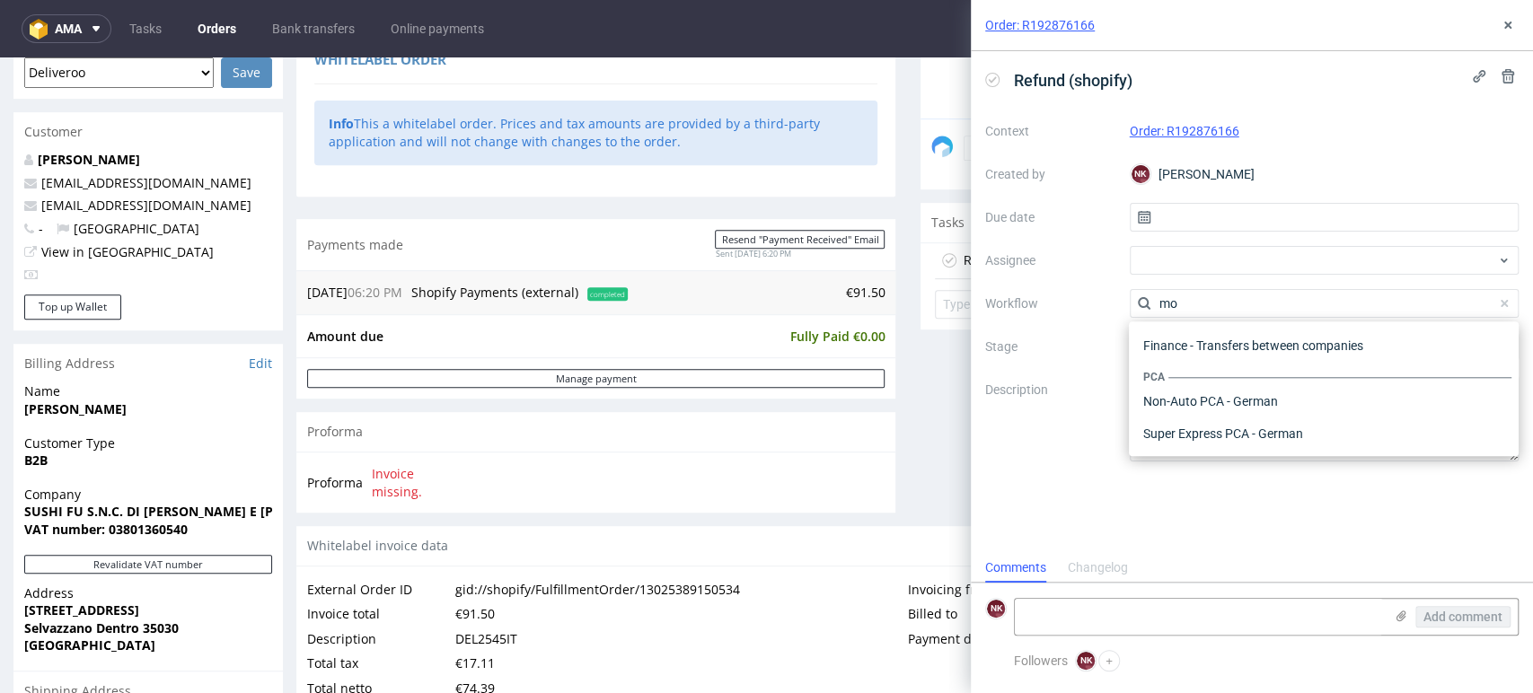
scroll to position [0, 0]
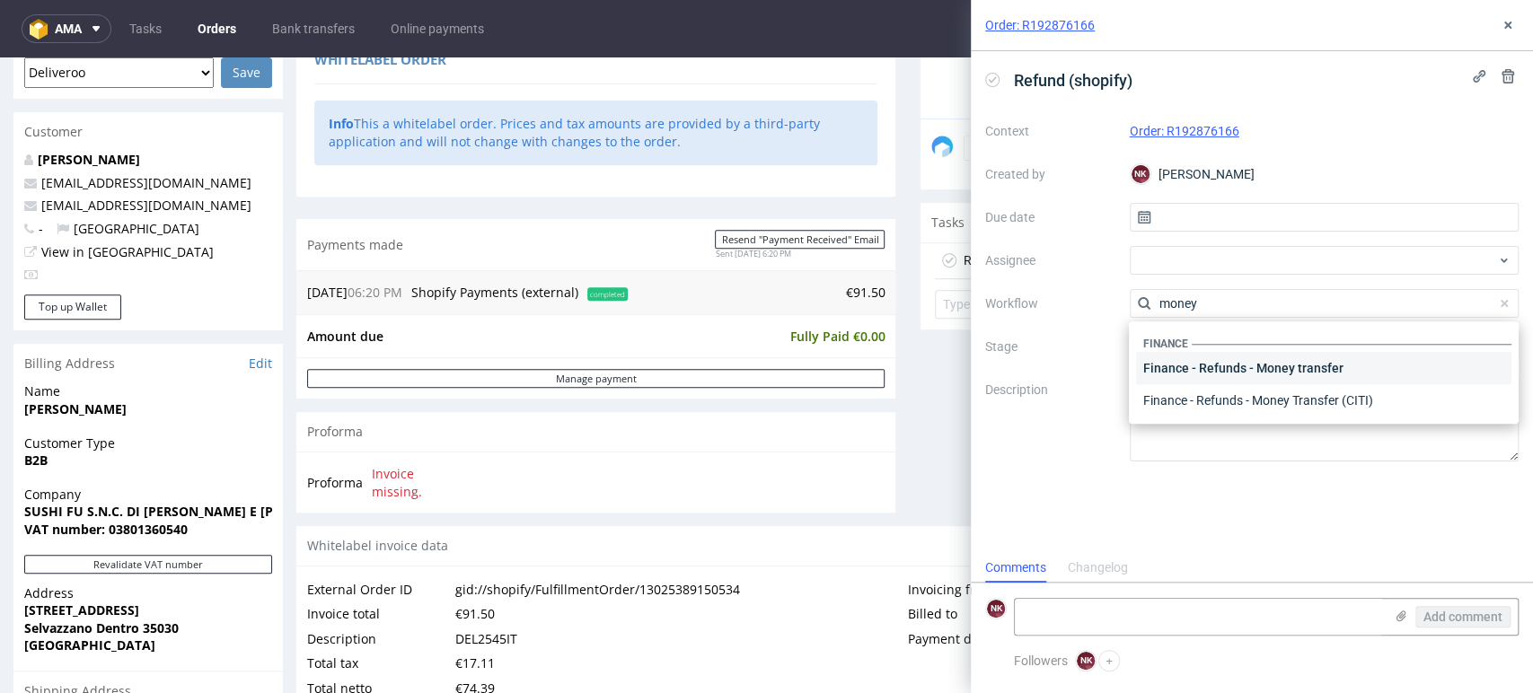
type input "money"
click at [1231, 369] on div "Finance - Refunds - Money transfer" at bounding box center [1323, 368] width 375 height 32
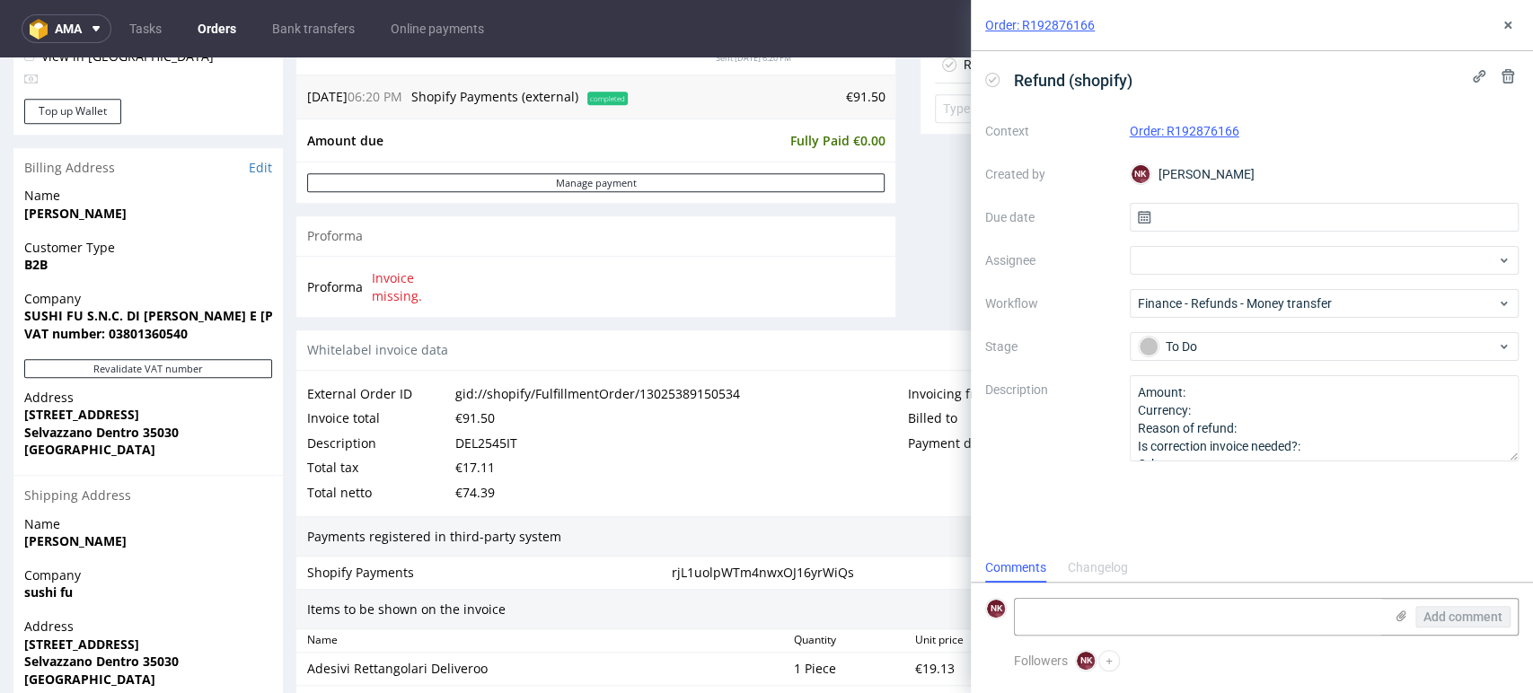
scroll to position [797, 0]
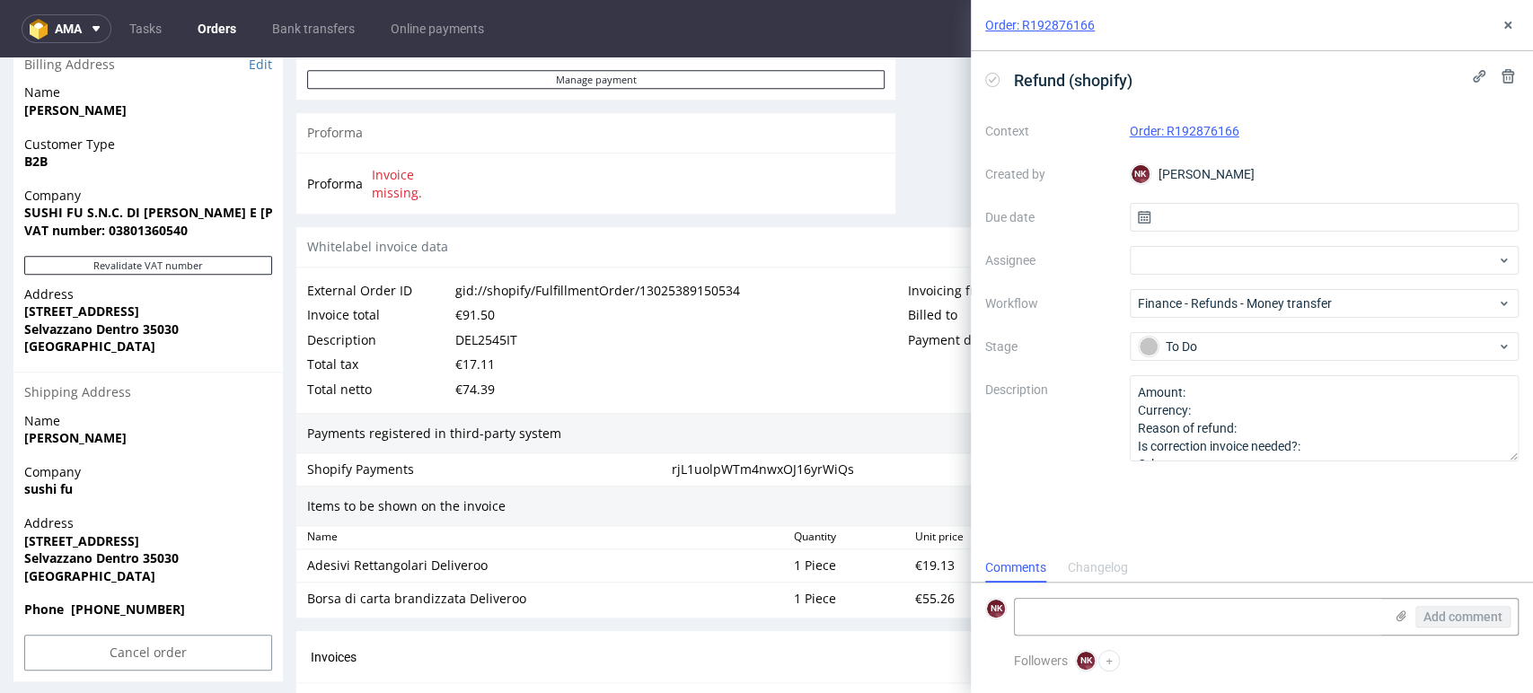
click at [474, 357] on div "€17.11" at bounding box center [475, 364] width 40 height 25
copy div "17.11"
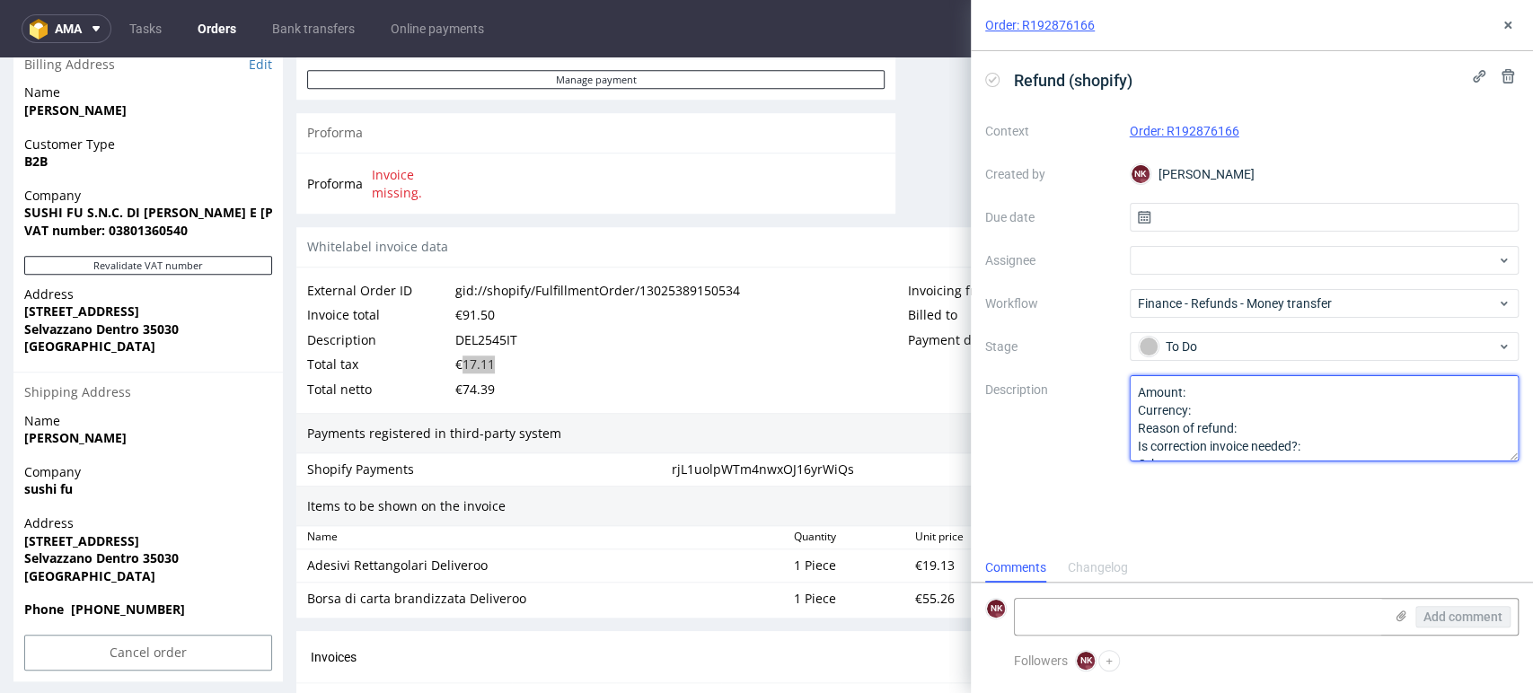
click at [1275, 387] on textarea "Amount: Currency: Reason of refund: Is correction invoice needed?: Other:" at bounding box center [1324, 418] width 390 height 86
paste textarea "17.11"
click at [1238, 412] on textarea "Amount: Currency: Reason of refund: Is correction invoice needed?: Other:" at bounding box center [1324, 418] width 390 height 86
click at [1263, 427] on textarea "Amount: Currency: Reason of refund: Is correction invoice needed?: Other:" at bounding box center [1324, 418] width 390 height 86
click at [1323, 446] on textarea "Amount: Currency: Reason of refund: Is correction invoice needed?: Other:" at bounding box center [1324, 418] width 390 height 86
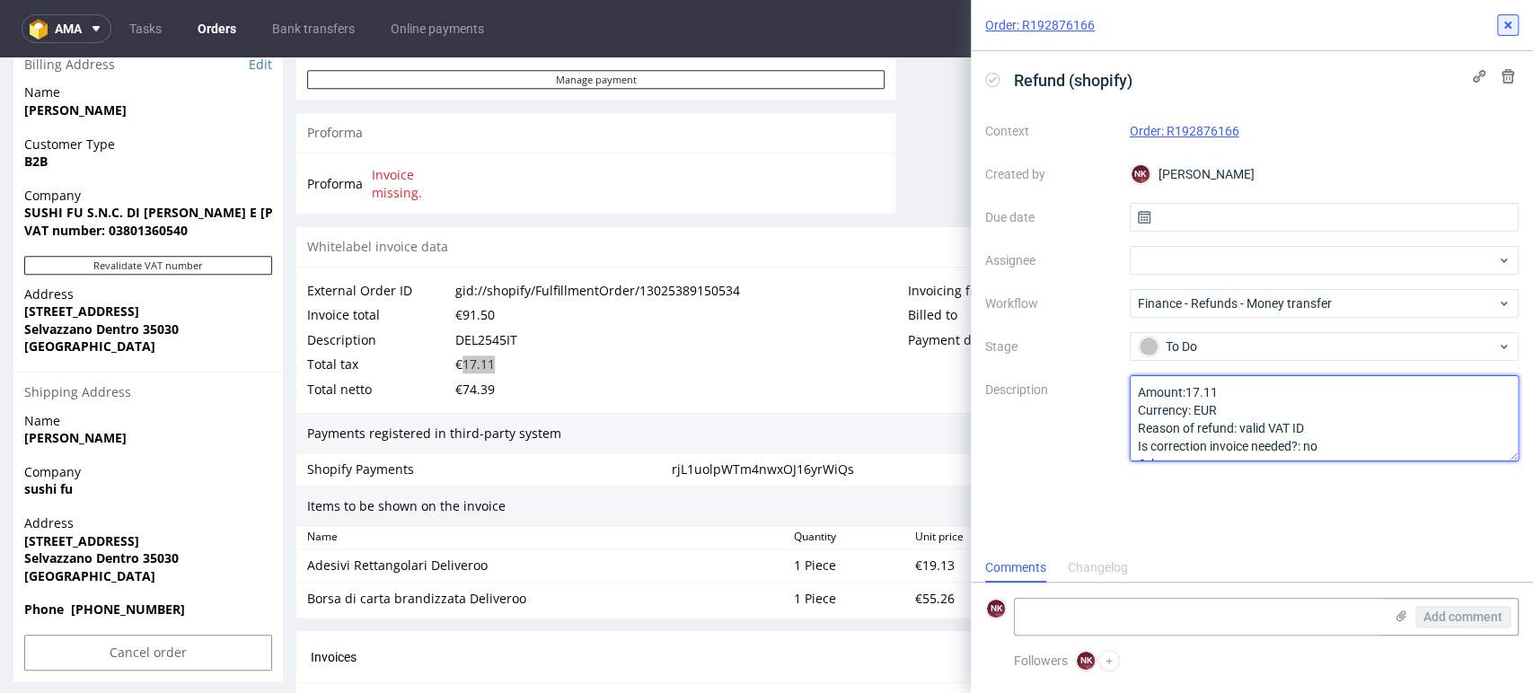
type textarea "Amount:17.11 Currency: EUR Reason of refund: valid VAT ID Is correction invoice…"
click at [1510, 16] on button at bounding box center [1508, 25] width 22 height 22
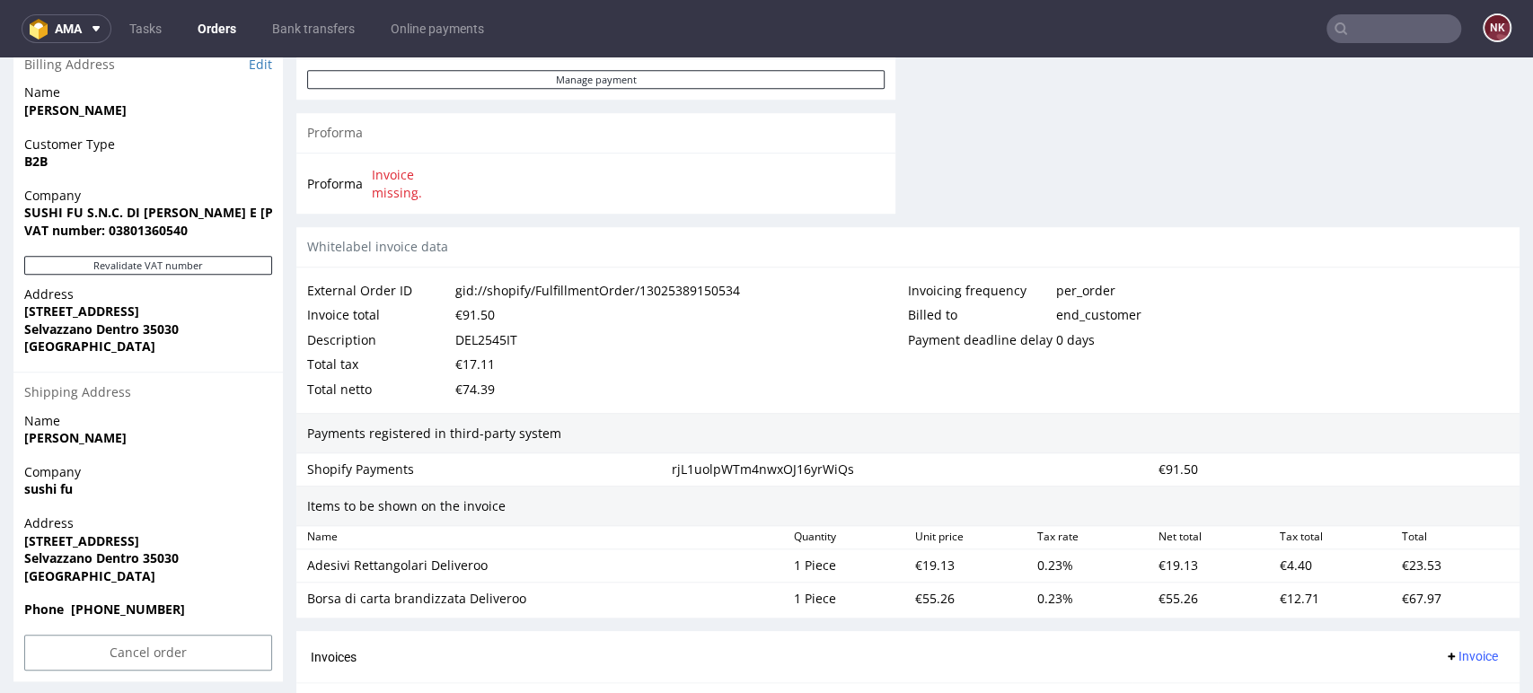
click at [1193, 487] on div "Items to be shown on the invoice" at bounding box center [907, 506] width 1223 height 41
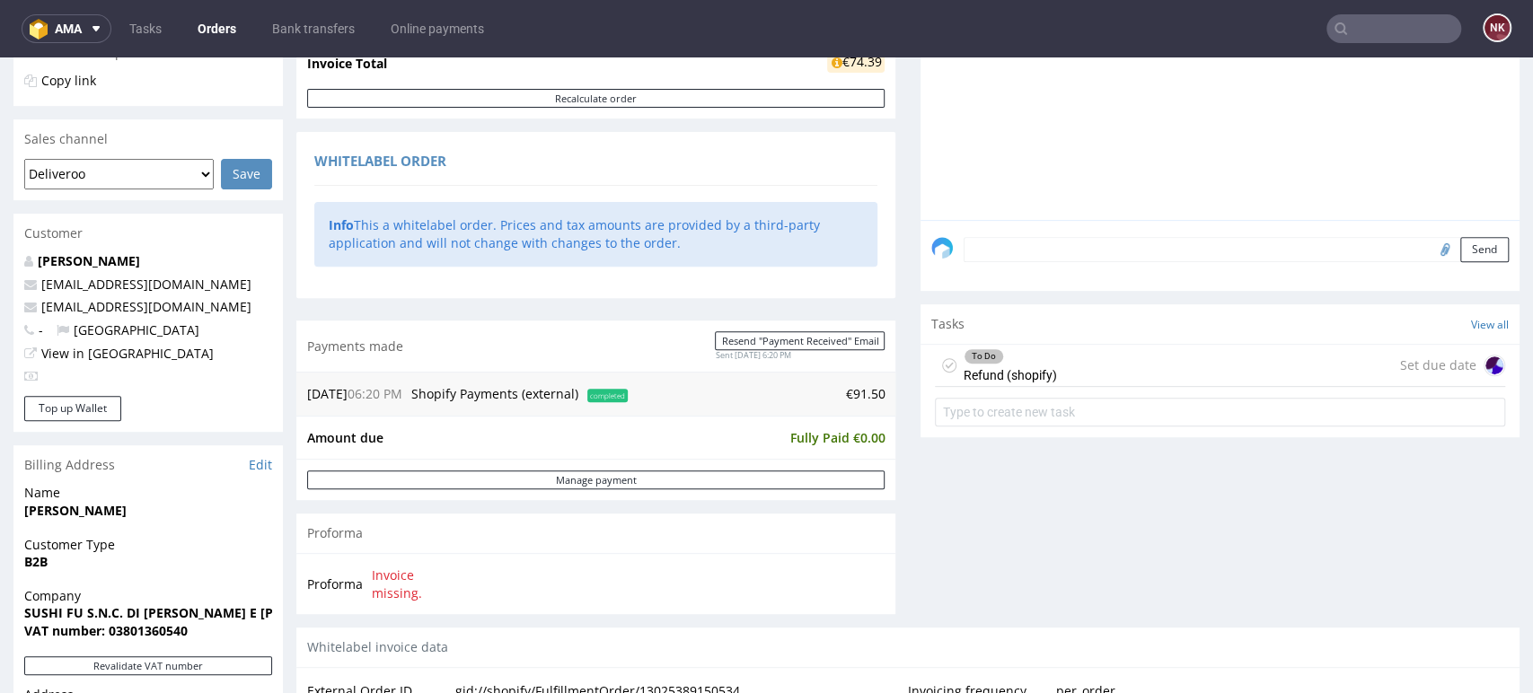
scroll to position [299, 0]
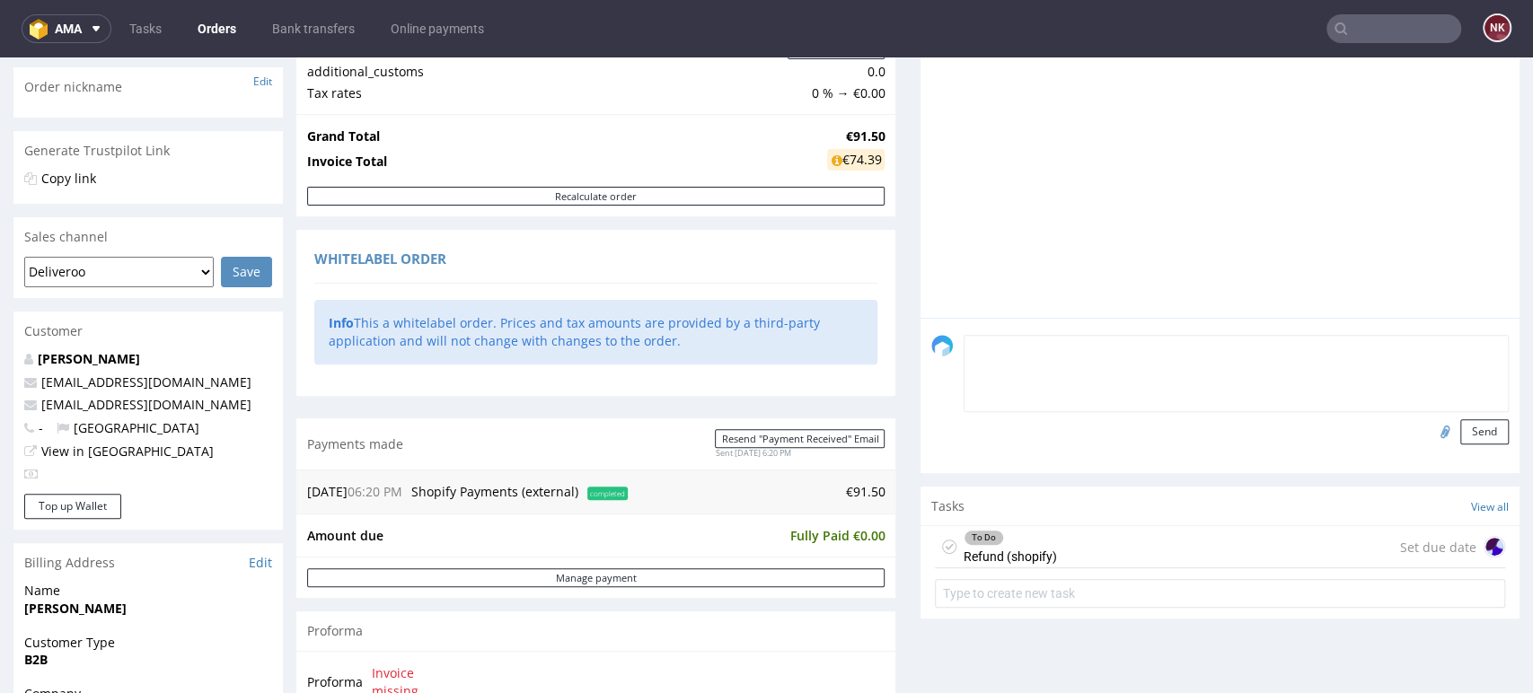
click at [1053, 350] on textarea at bounding box center [1235, 373] width 545 height 77
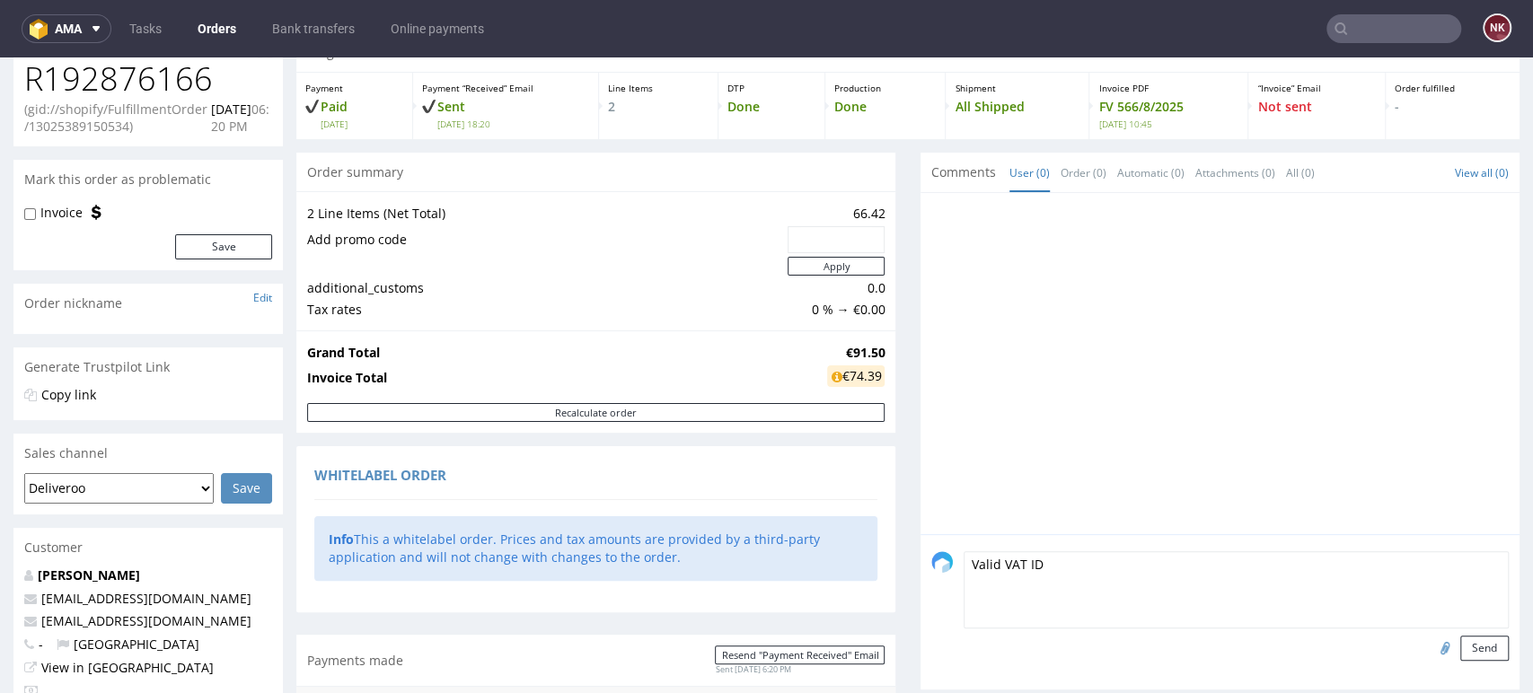
scroll to position [199, 0]
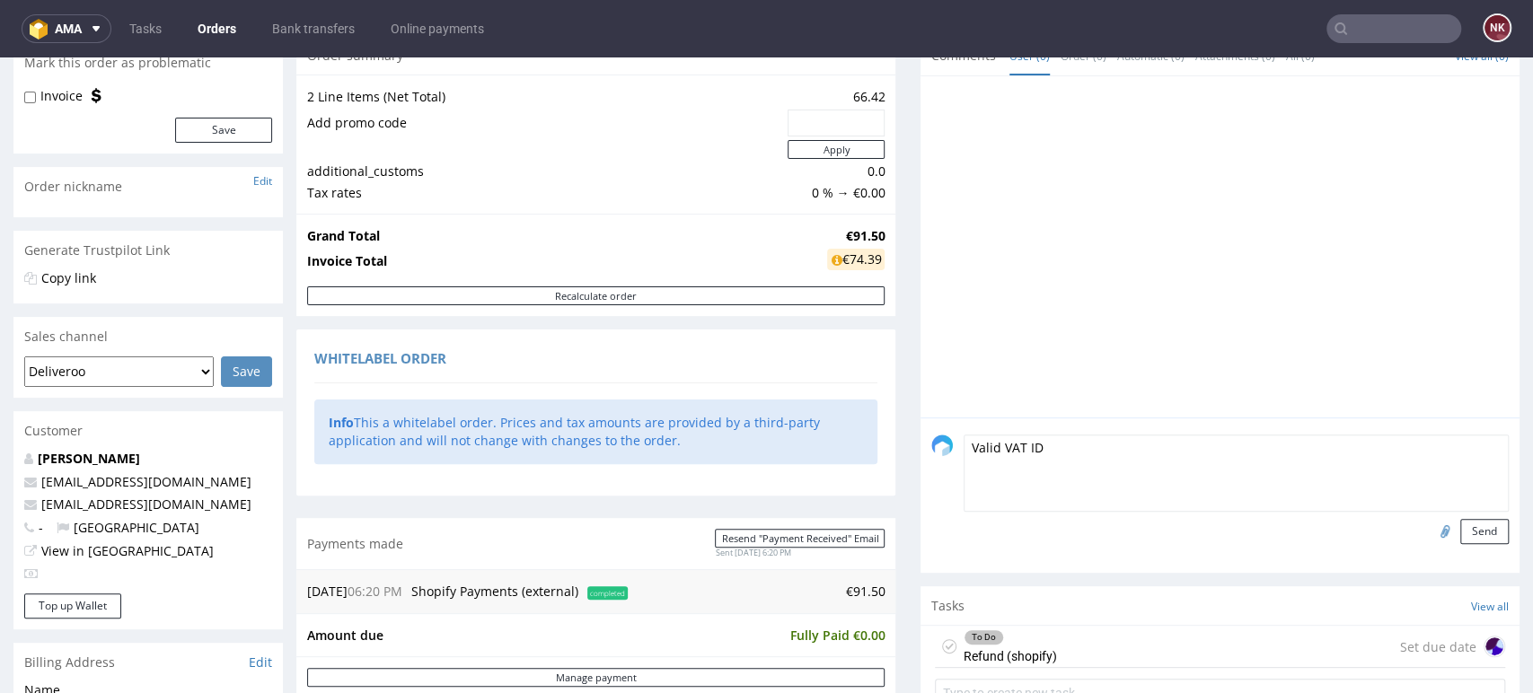
type textarea "Valid VAT ID"
click at [1429, 525] on input "file" at bounding box center [1441, 530] width 25 height 23
type input "C:\fakepath\R192876166_VVI.png"
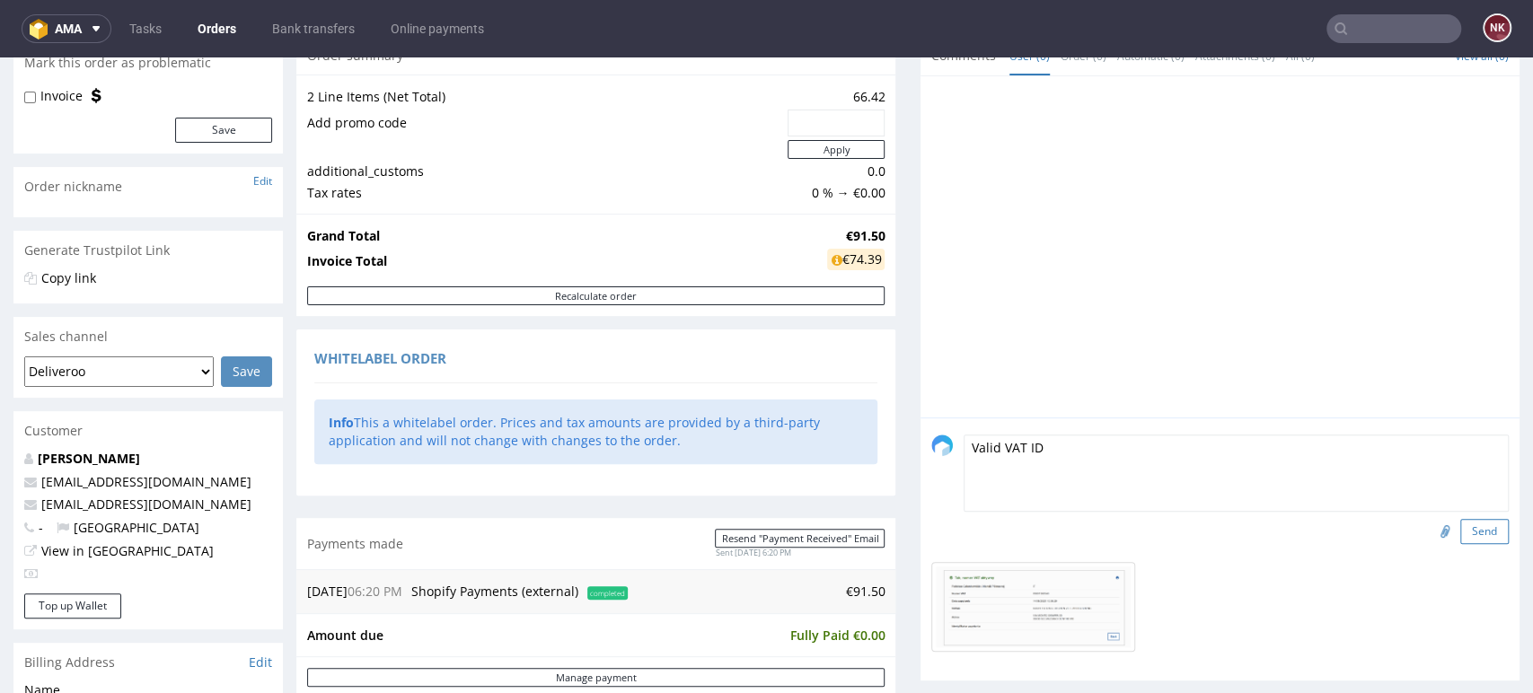
click at [1460, 540] on button "Send" at bounding box center [1484, 531] width 48 height 25
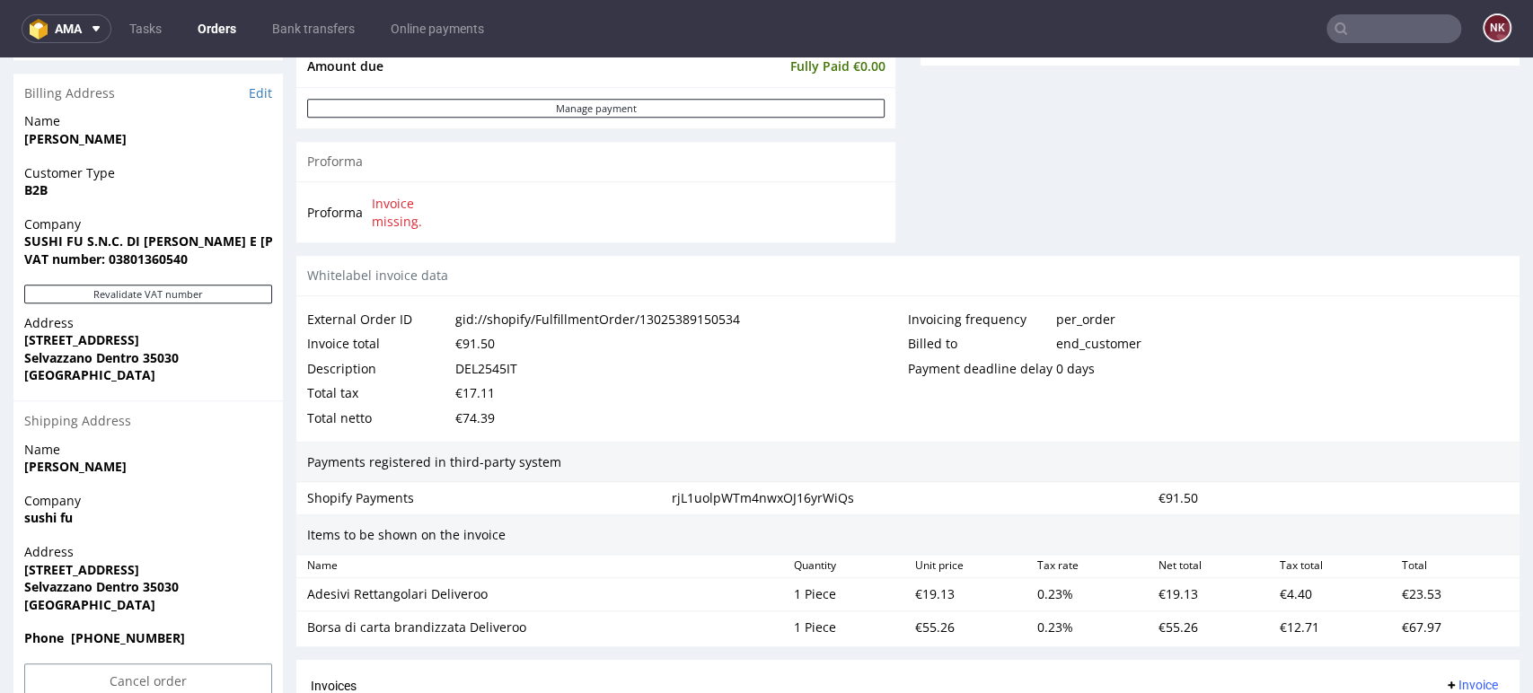
scroll to position [898, 0]
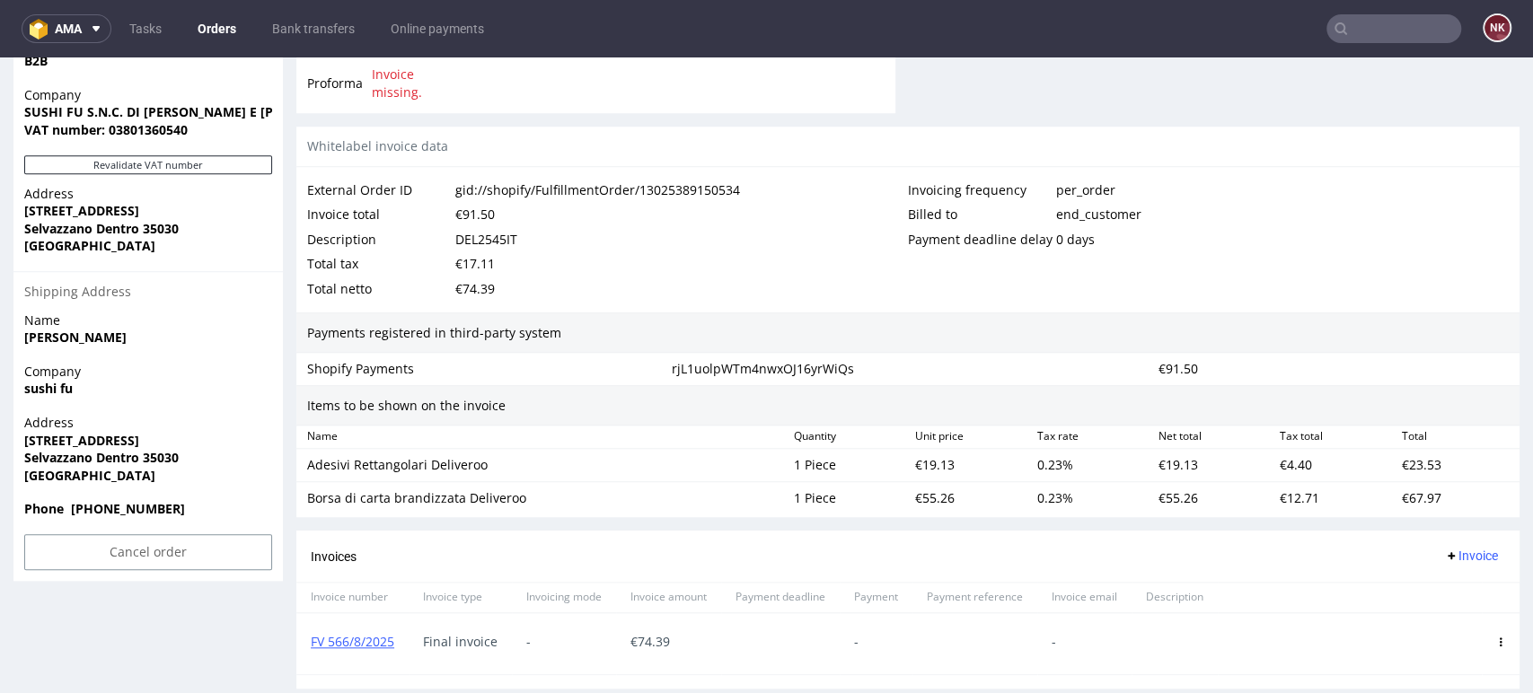
click at [504, 229] on div "DEL2545IT" at bounding box center [486, 239] width 62 height 25
copy div "DEL2545IT"
click at [475, 264] on div "€17.11" at bounding box center [475, 263] width 40 height 25
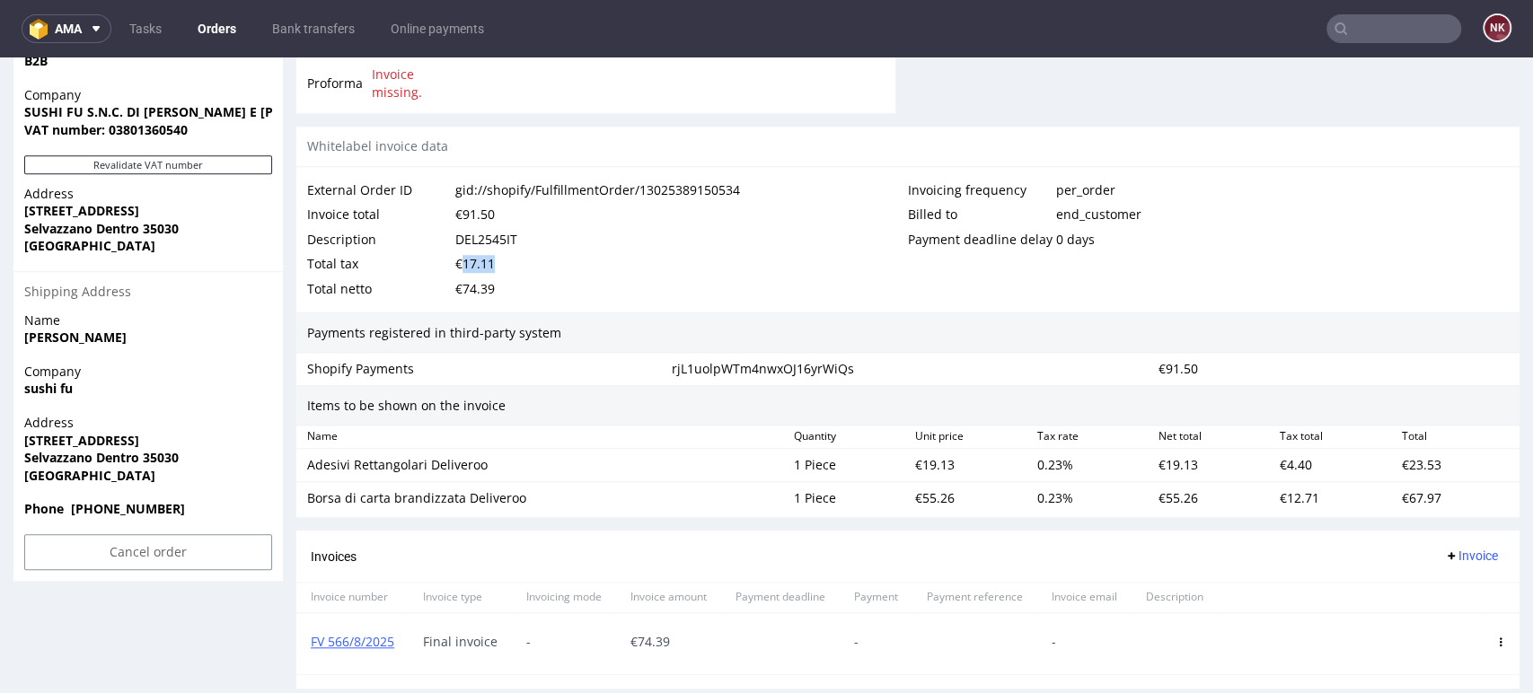
copy div "17.11"
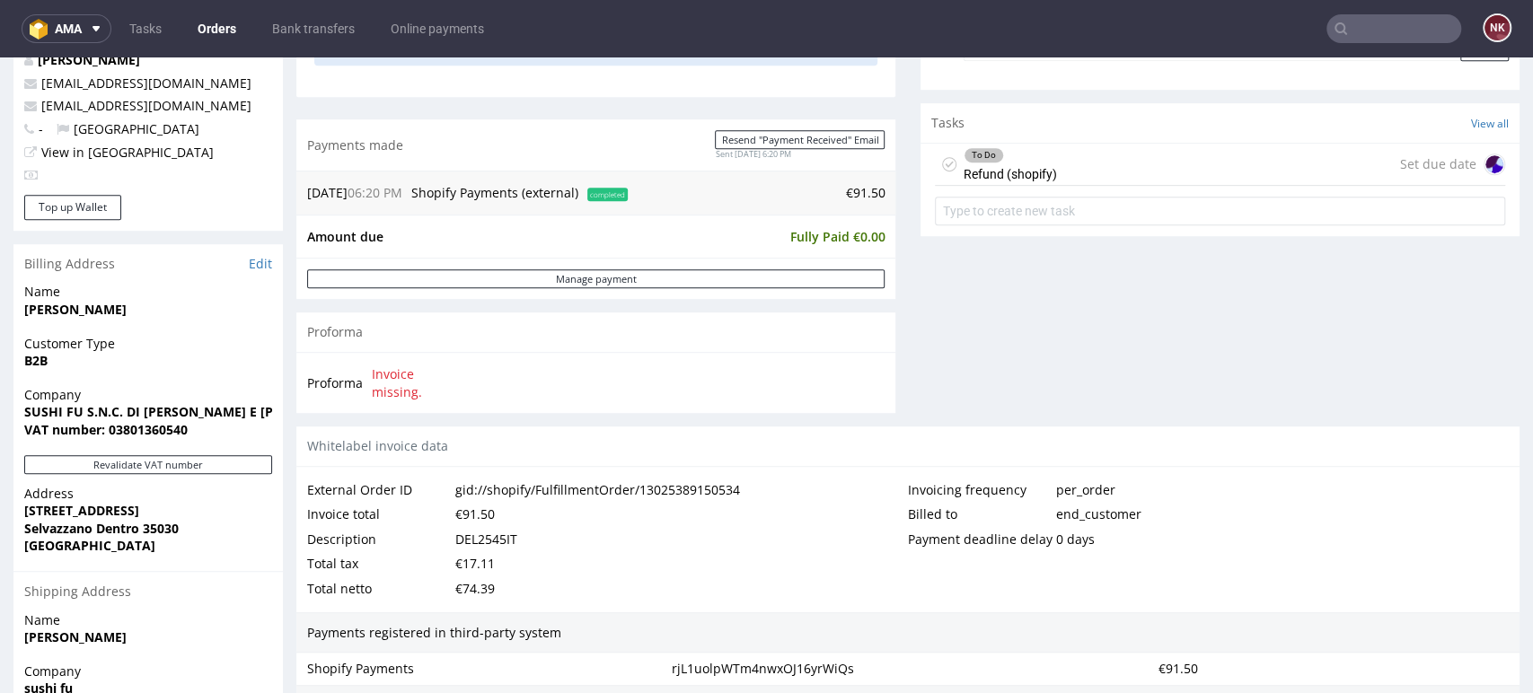
click at [1037, 336] on div "Comments User (1) Order (1) Automatic (0) Attachments (1) All (1) View all (1) …" at bounding box center [1219, 31] width 599 height 789
click at [1045, 138] on div "Tasks View all" at bounding box center [1219, 123] width 599 height 40
click at [1053, 155] on div "To Do Refund (shopify) Set due date" at bounding box center [1220, 165] width 570 height 42
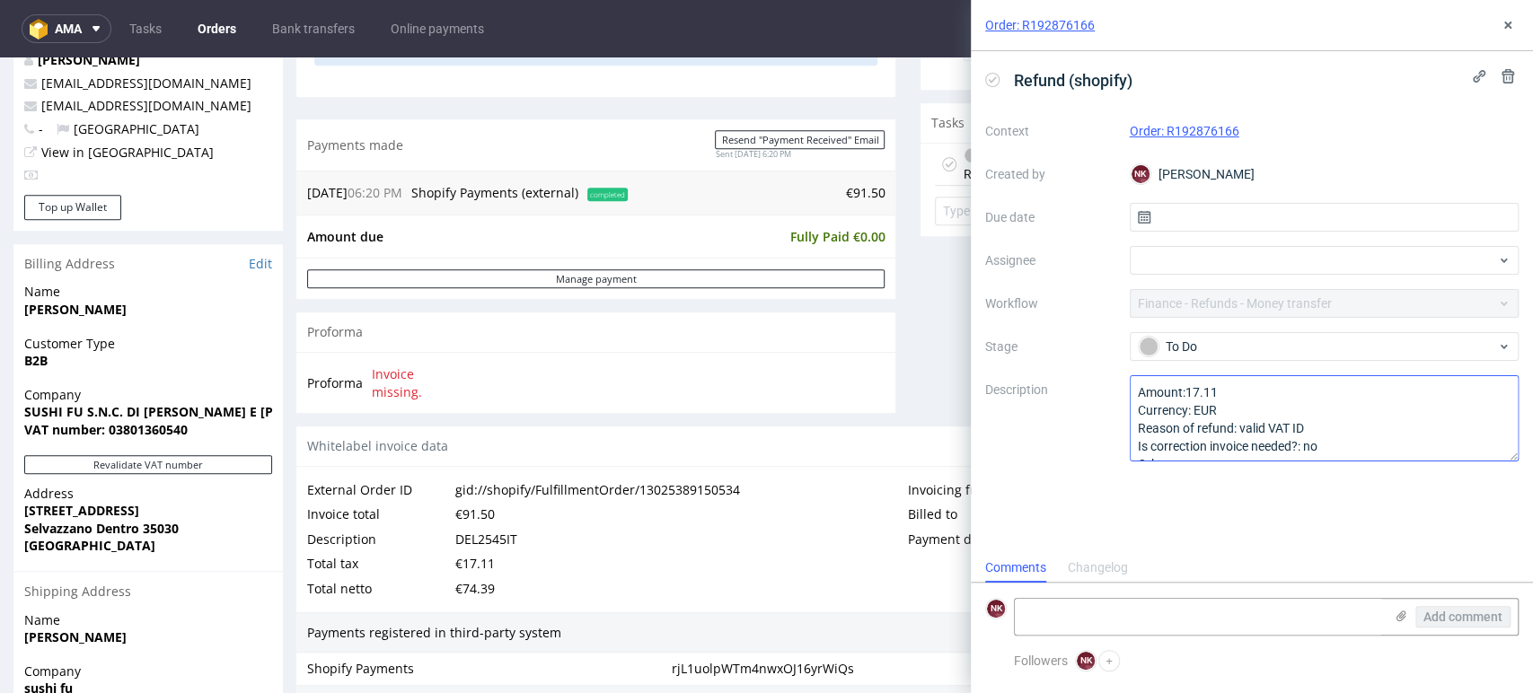
scroll to position [14, 0]
click at [1235, 620] on textarea at bounding box center [1199, 617] width 368 height 36
type textarea "refunded 14/08"
click at [1433, 623] on span "Add comment" at bounding box center [1462, 617] width 79 height 13
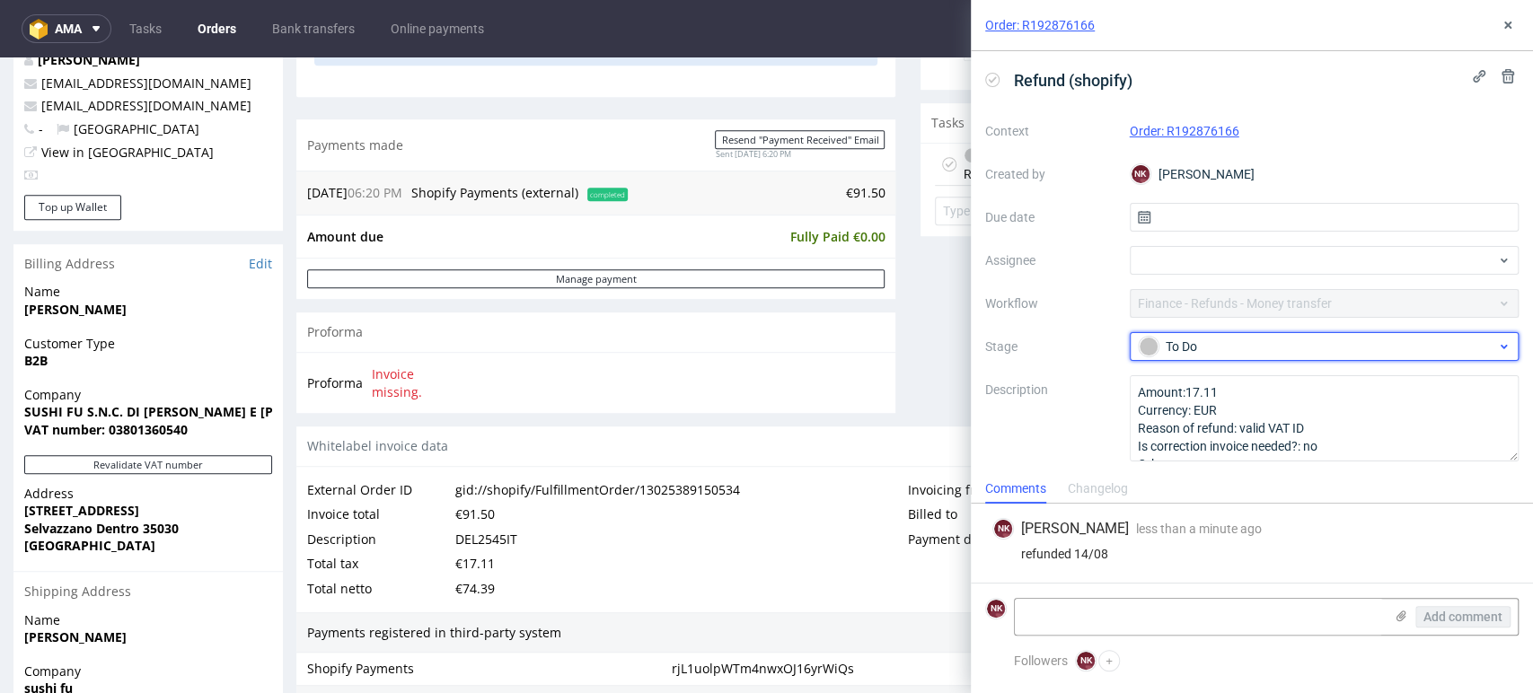
click at [1243, 348] on div "To Do" at bounding box center [1316, 347] width 357 height 20
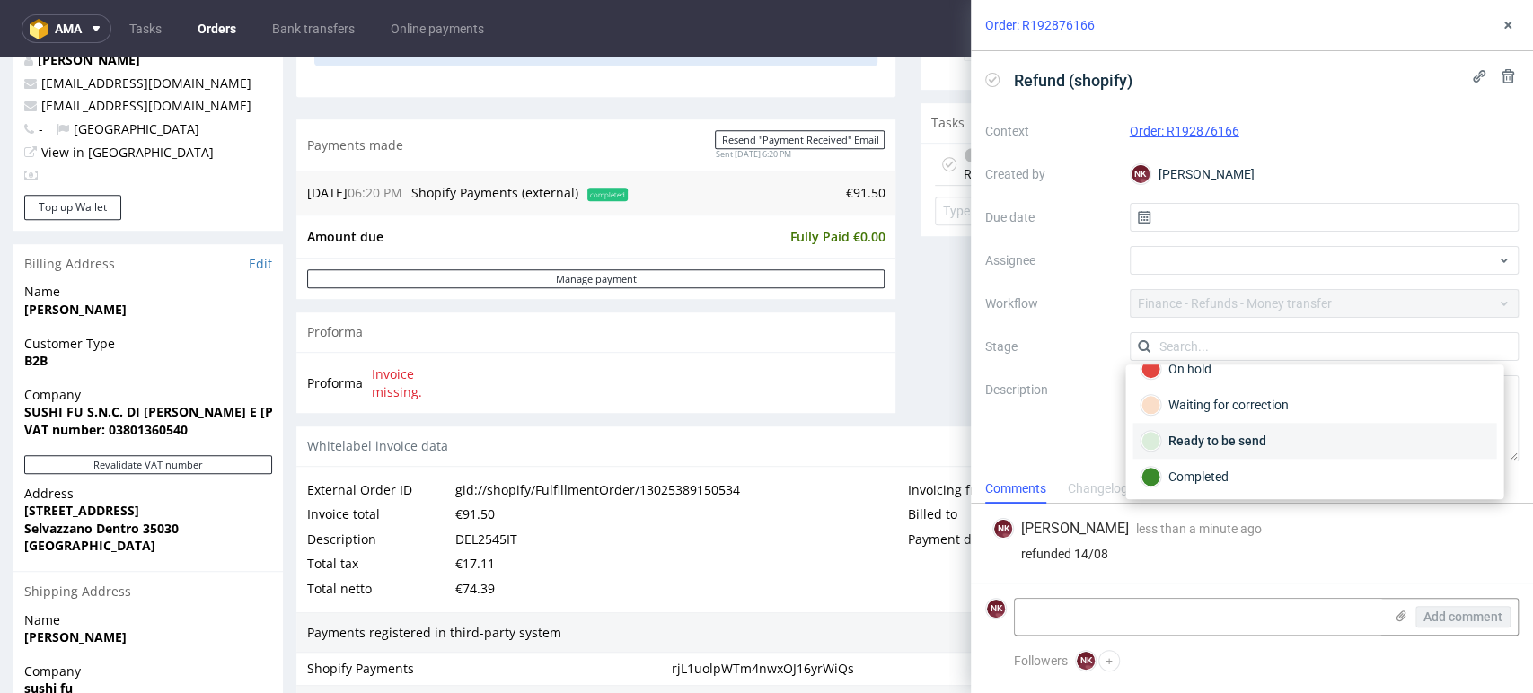
scroll to position [129, 0]
click at [1214, 469] on div "Completed" at bounding box center [1313, 476] width 347 height 20
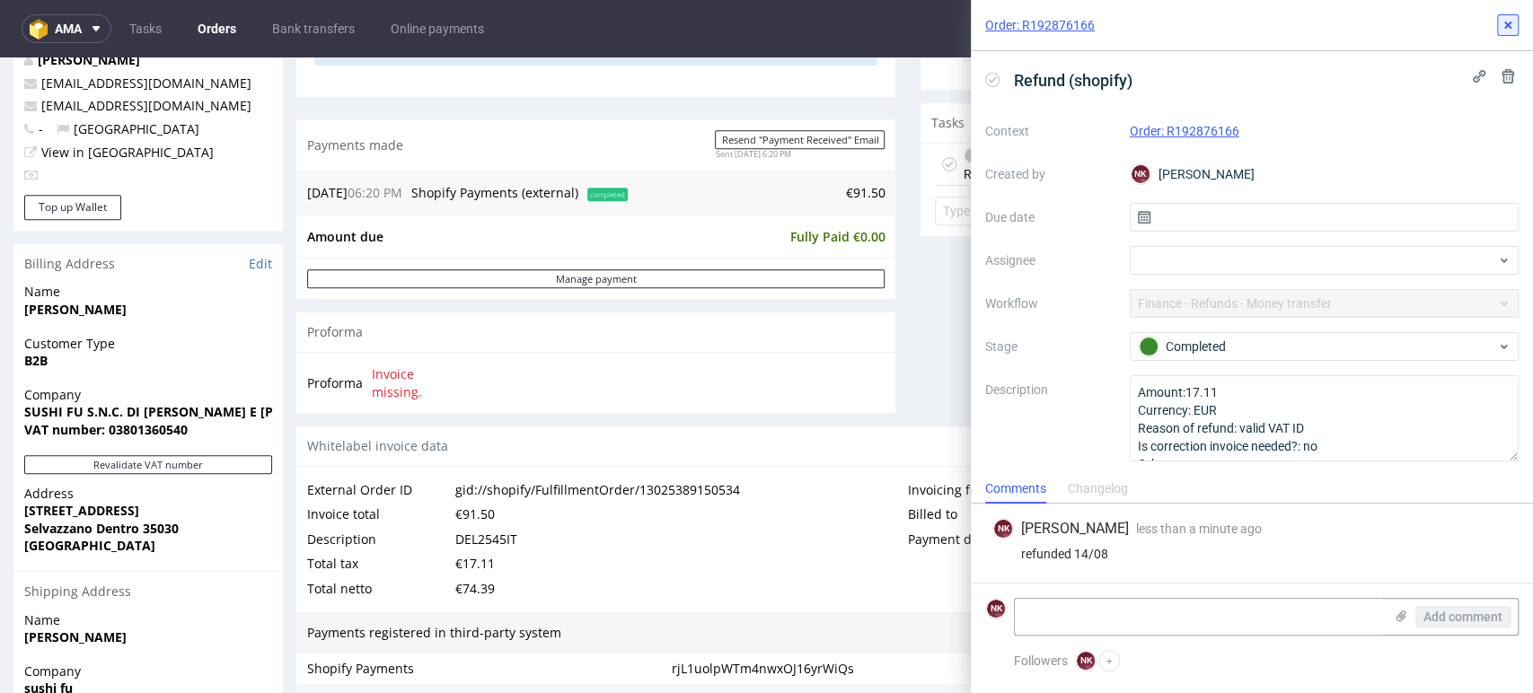
click at [1502, 33] on button at bounding box center [1508, 25] width 22 height 22
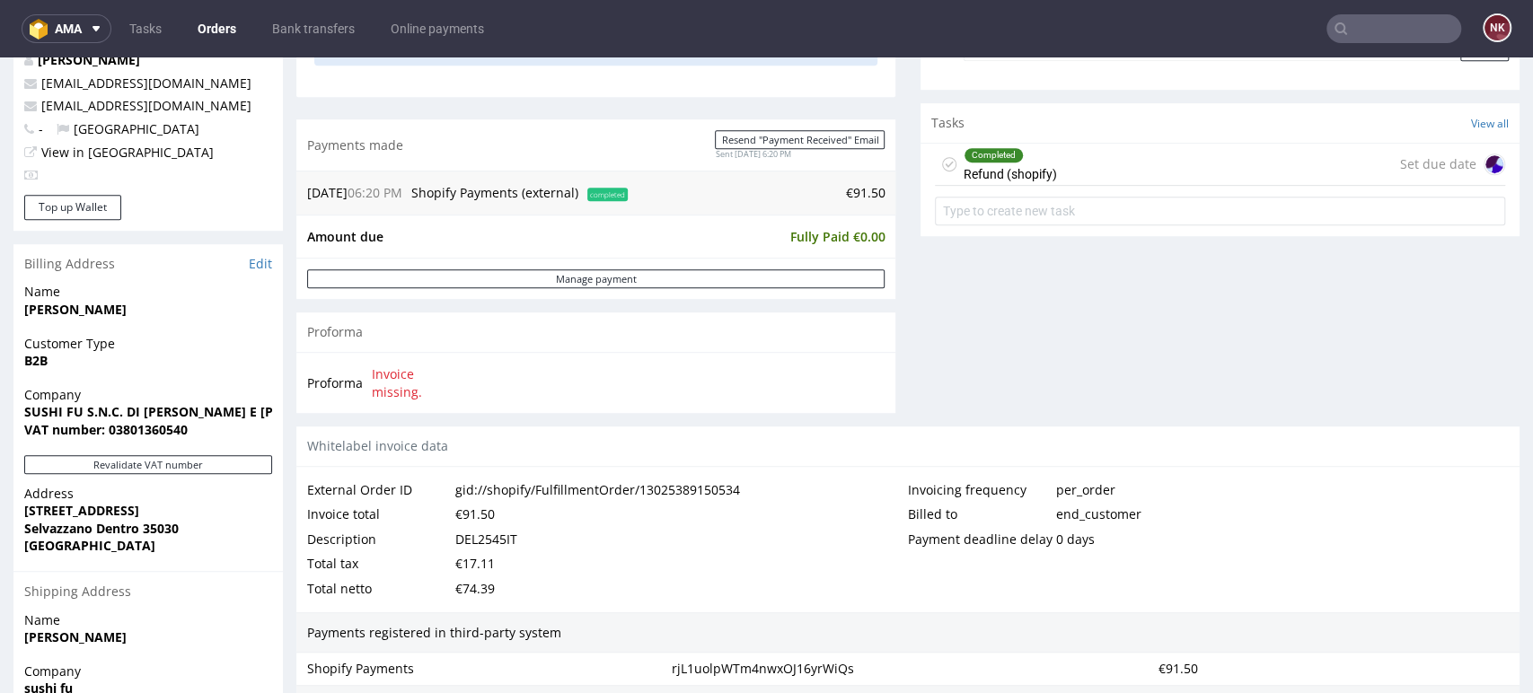
click at [1178, 301] on div "Comments User (1) Order (1) Automatic (0) Attachments (1) All (1) View all (1) …" at bounding box center [1219, 31] width 599 height 789
click at [221, 29] on link "Orders" at bounding box center [217, 28] width 60 height 29
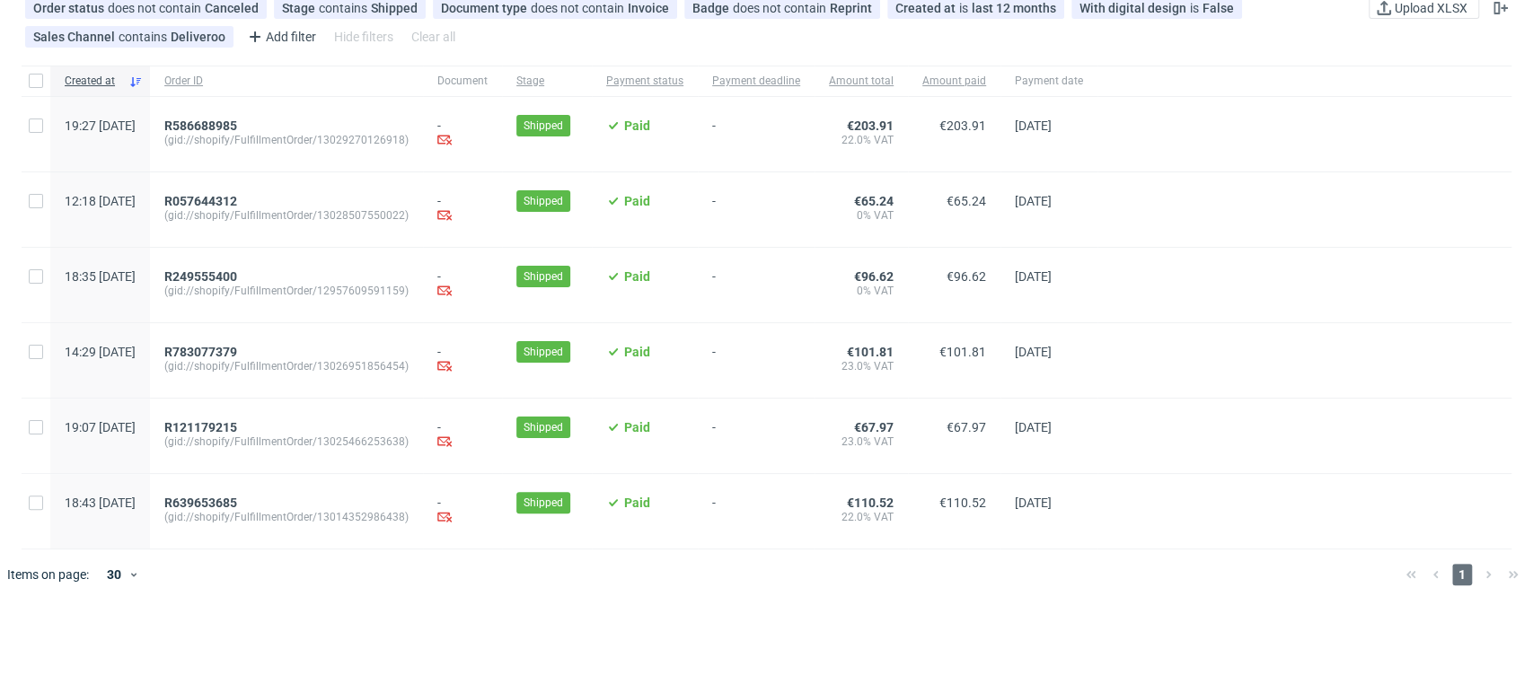
scroll to position [165, 0]
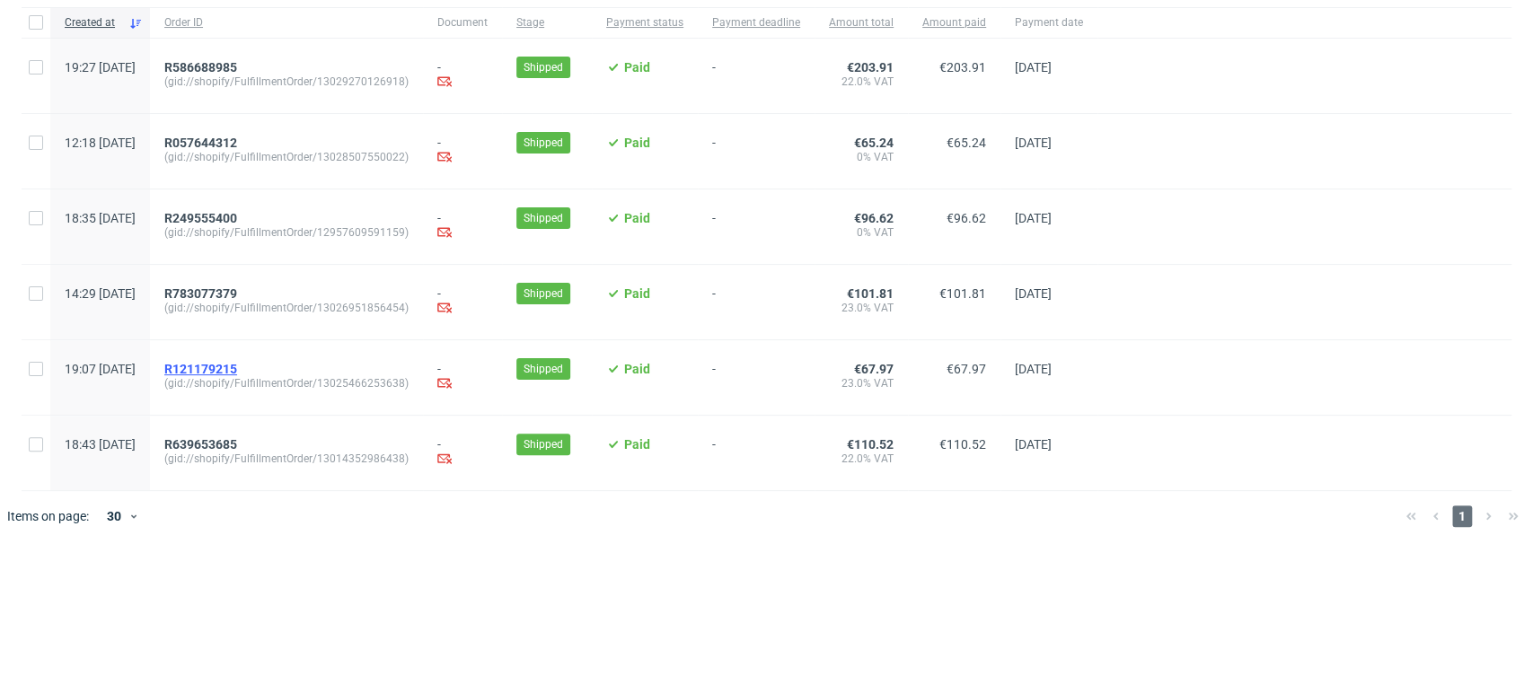
click at [237, 372] on span "R121179215" at bounding box center [200, 369] width 73 height 14
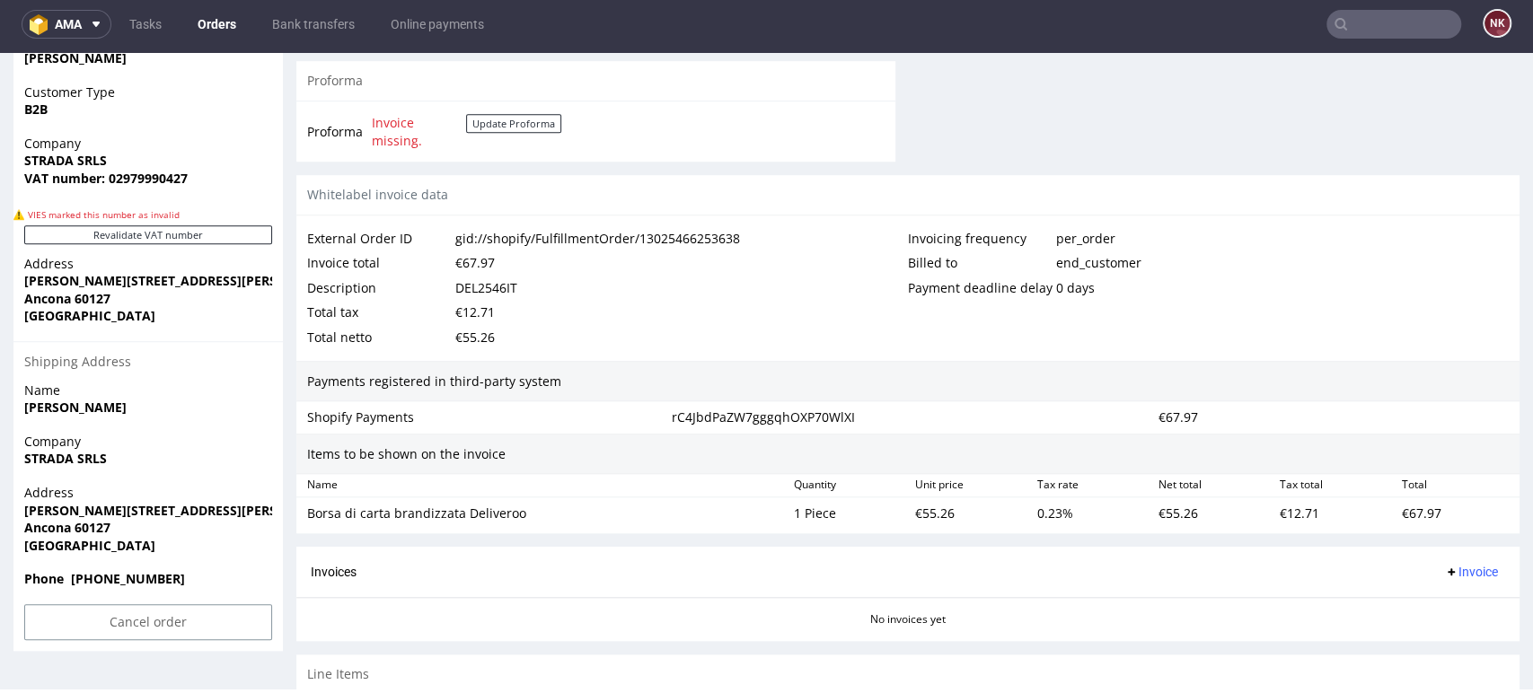
scroll to position [898, 0]
click at [248, 230] on button "Revalidate VAT number" at bounding box center [148, 232] width 248 height 19
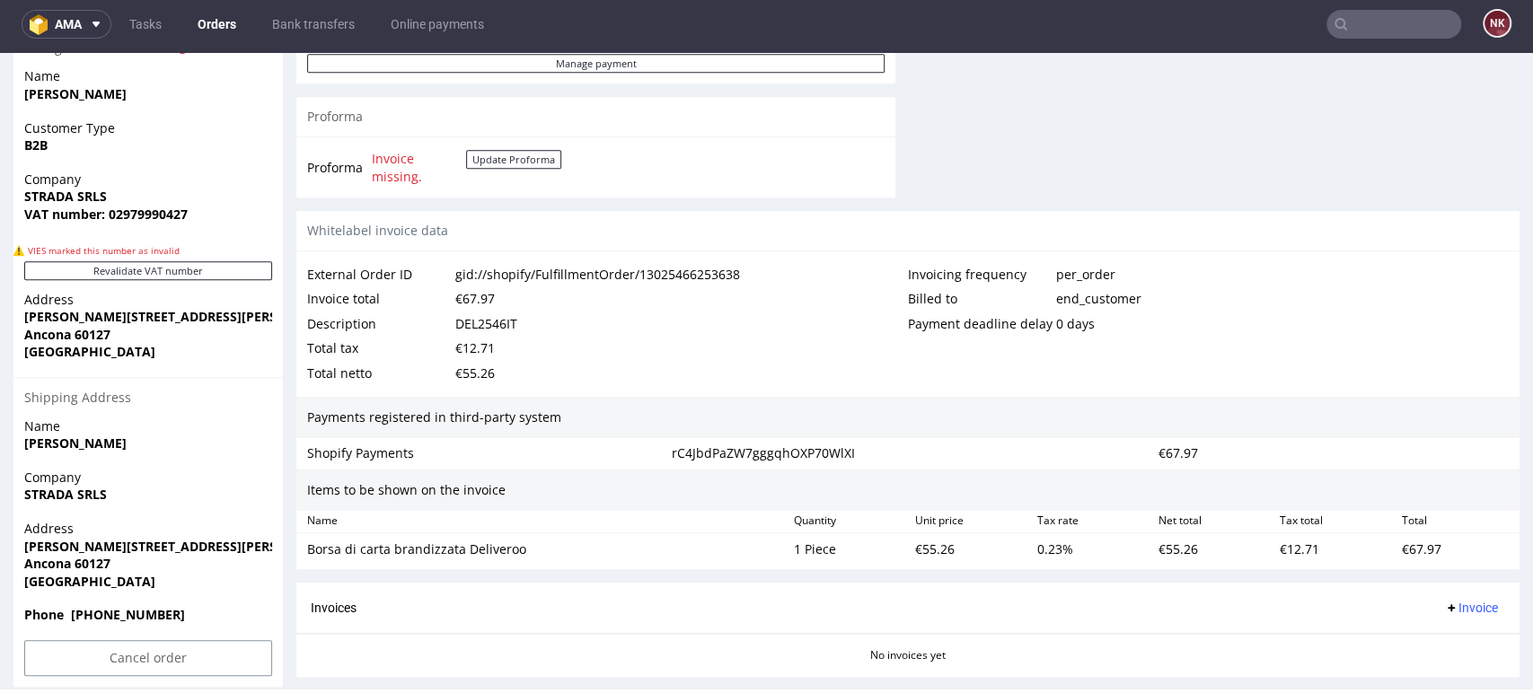
scroll to position [660, 0]
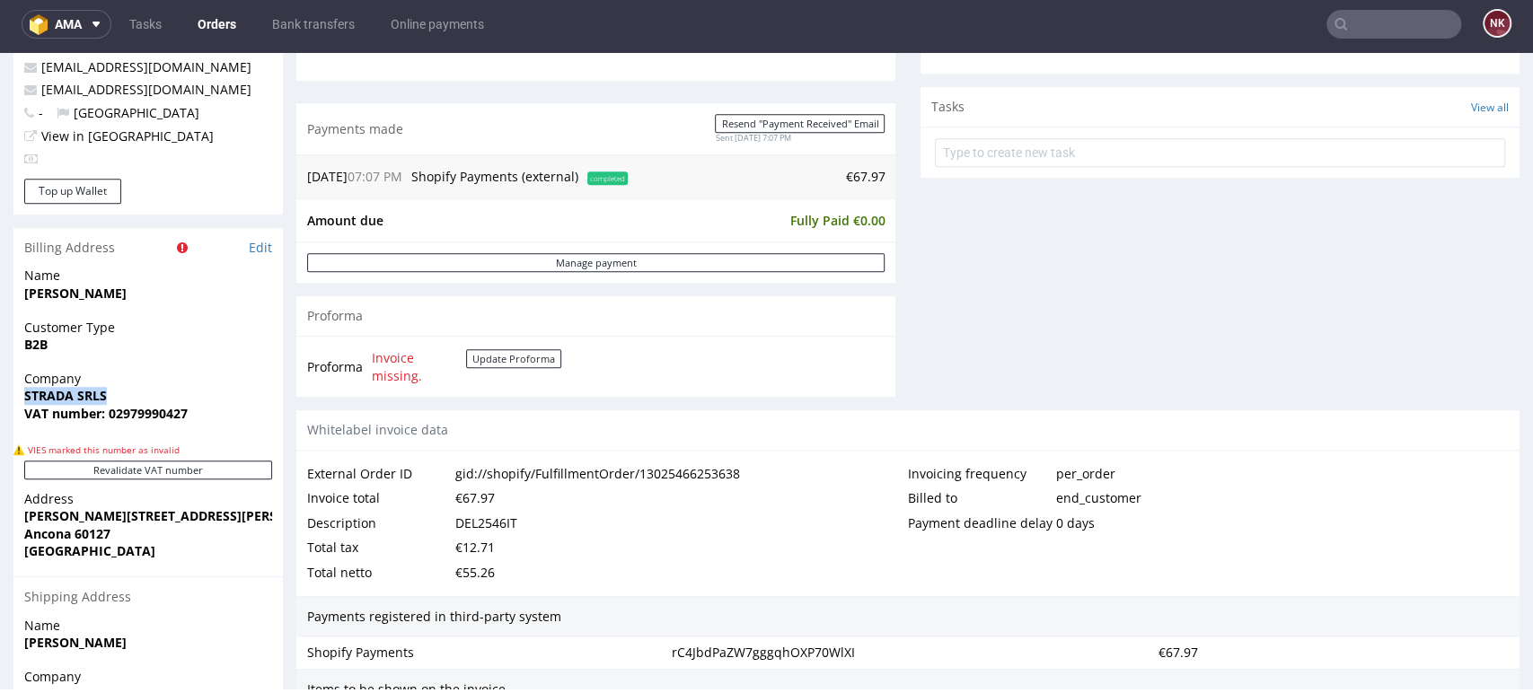
drag, startPoint x: 115, startPoint y: 395, endPoint x: -3, endPoint y: 395, distance: 117.6
click at [0, 395] on html "Production Shipped DTP Orders Offers Shipments Transfers 13 Designs Promotions …" at bounding box center [766, 207] width 1533 height 1629
copy strong "STRADA SRLS"
click at [158, 417] on strong "VAT number: 02979990427" at bounding box center [105, 413] width 163 height 17
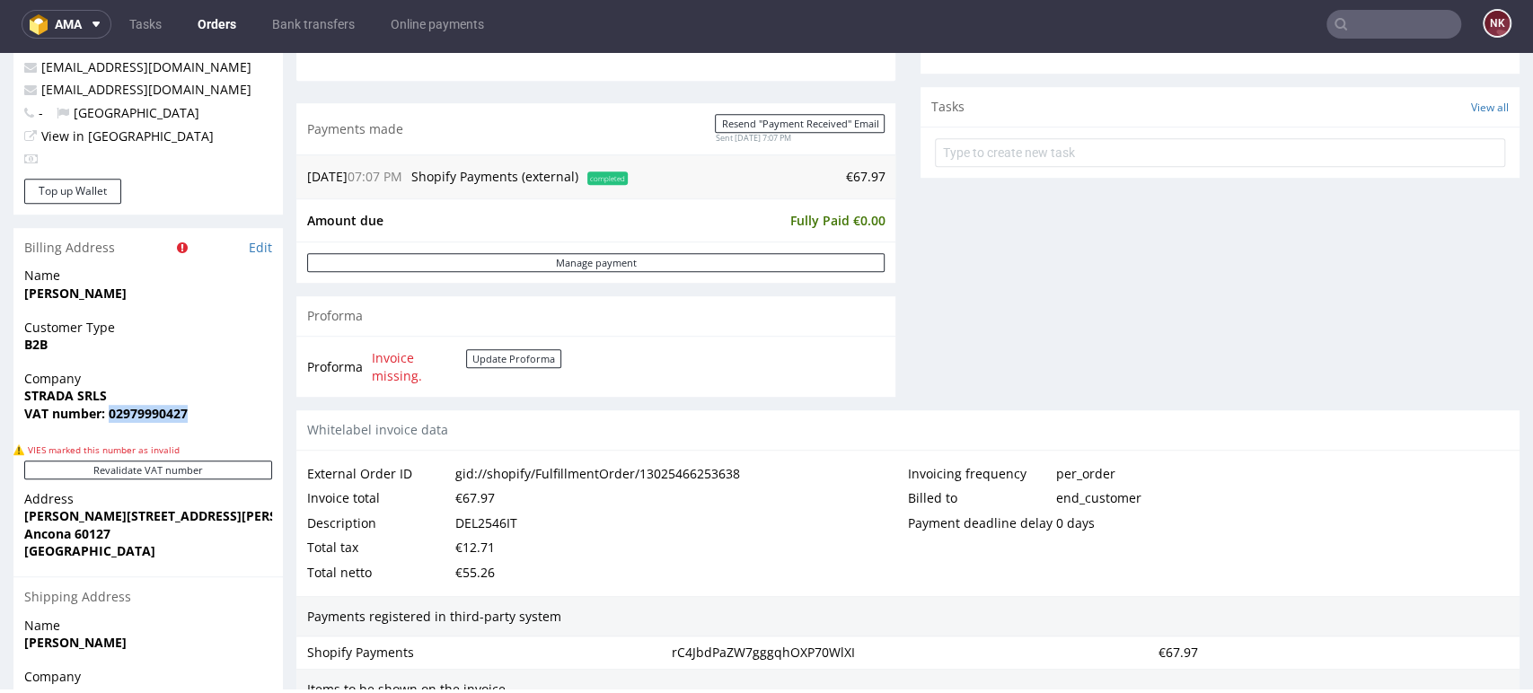
copy strong "02979990427"
drag, startPoint x: 184, startPoint y: 511, endPoint x: 27, endPoint y: 514, distance: 157.1
click at [27, 514] on span "Corso Carlo Alberto 105" at bounding box center [148, 516] width 248 height 18
copy strong "Corso Carlo Alberto 105"
click at [40, 530] on strong "Ancona 60127" at bounding box center [67, 533] width 86 height 17
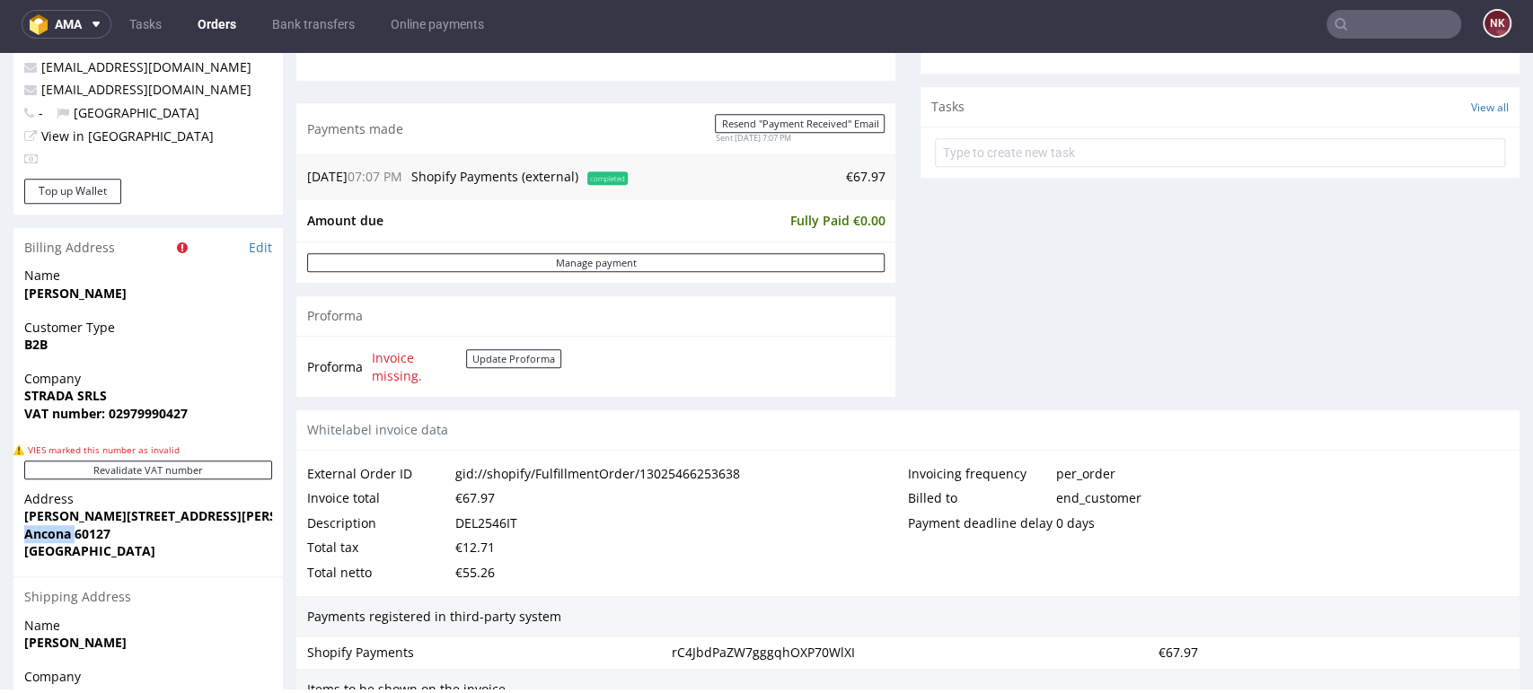
click at [40, 530] on strong "Ancona 60127" at bounding box center [67, 533] width 86 height 17
copy strong "Ancona"
click at [103, 530] on strong "Ancona 60127" at bounding box center [67, 533] width 86 height 17
copy strong "60127"
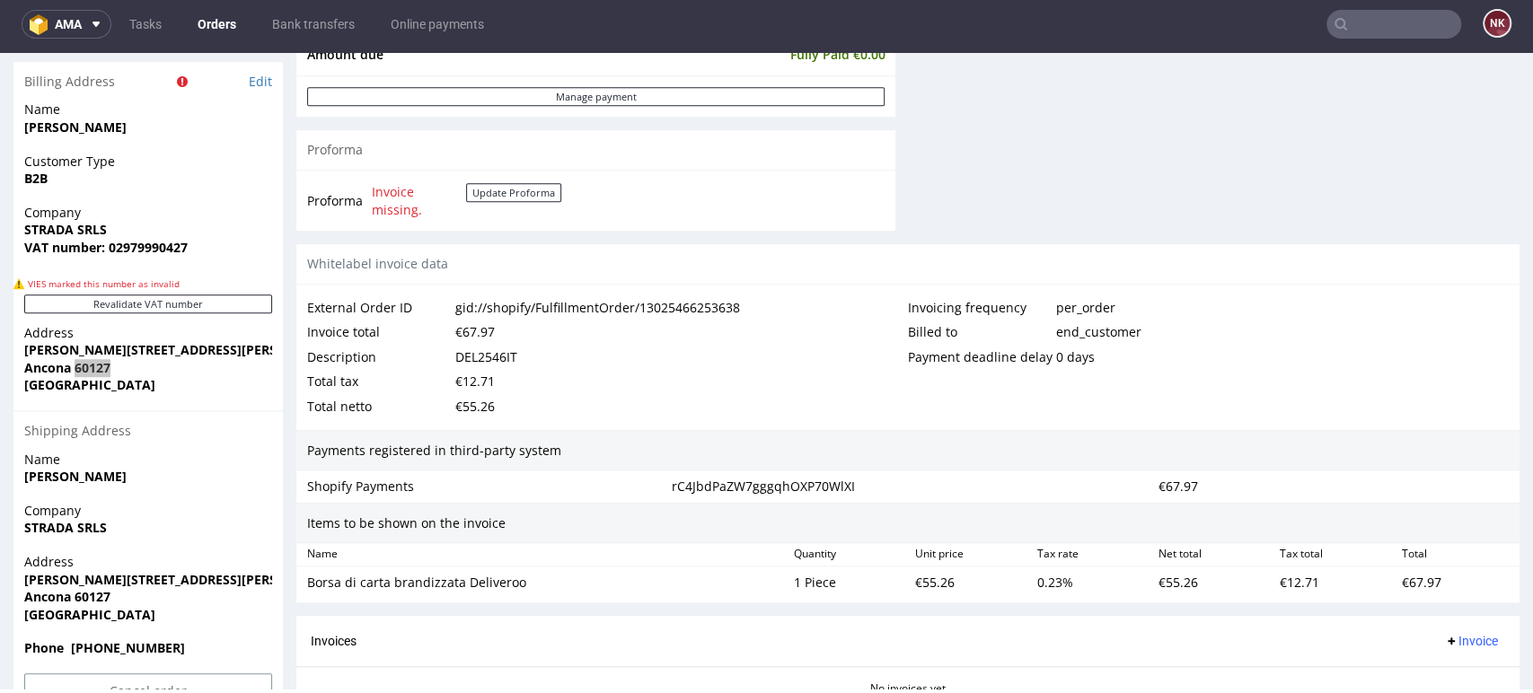
scroll to position [859, 0]
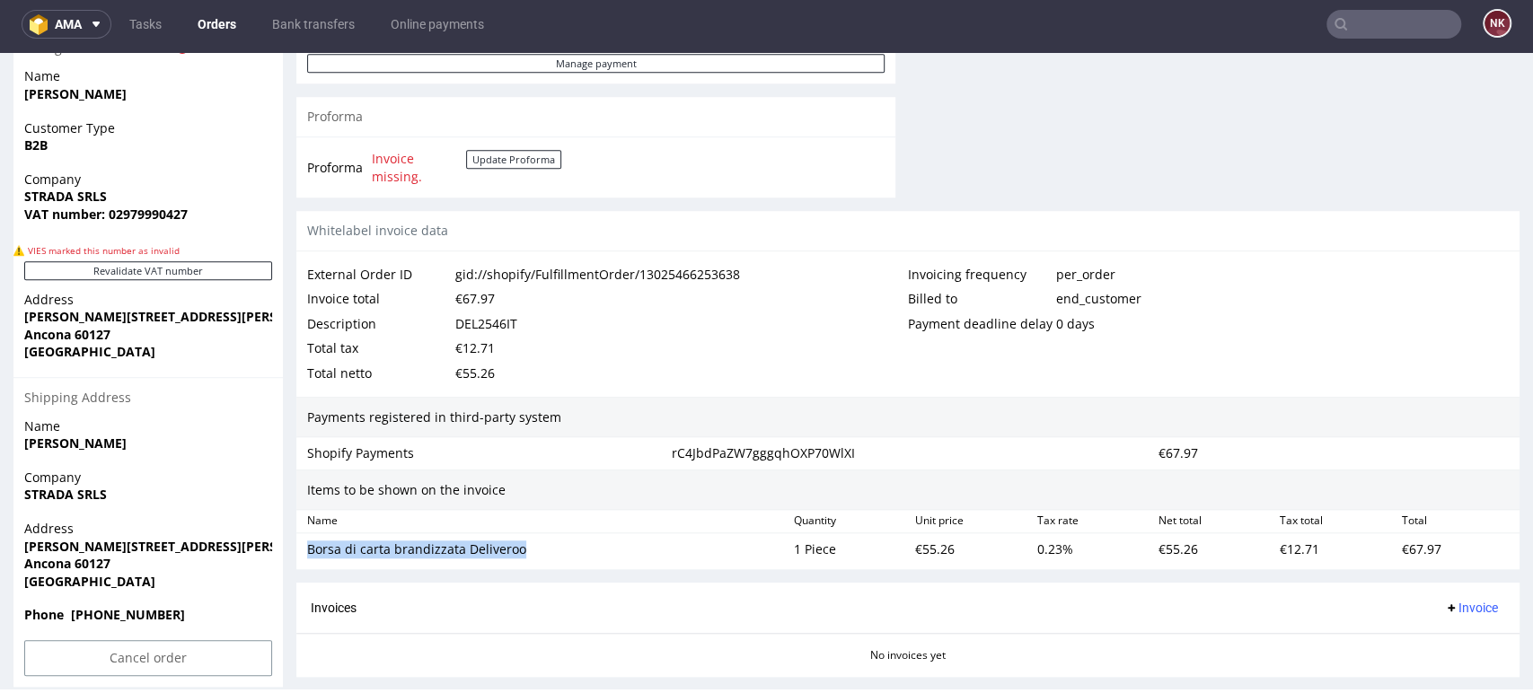
drag, startPoint x: 532, startPoint y: 549, endPoint x: 309, endPoint y: 551, distance: 222.7
click at [309, 551] on div "Borsa di carta brandizzata Deliveroo" at bounding box center [543, 549] width 472 height 18
copy div "Borsa di carta brandizzata Deliveroo"
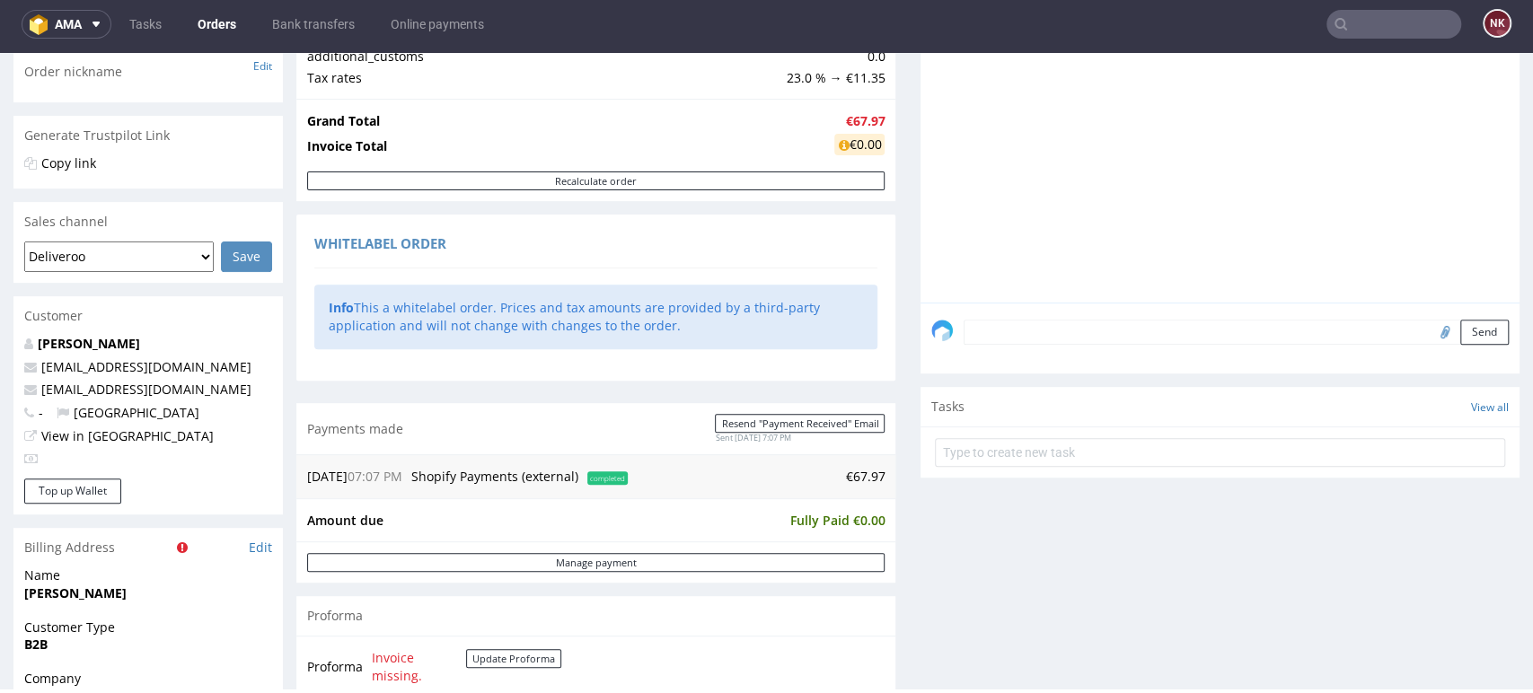
scroll to position [0, 0]
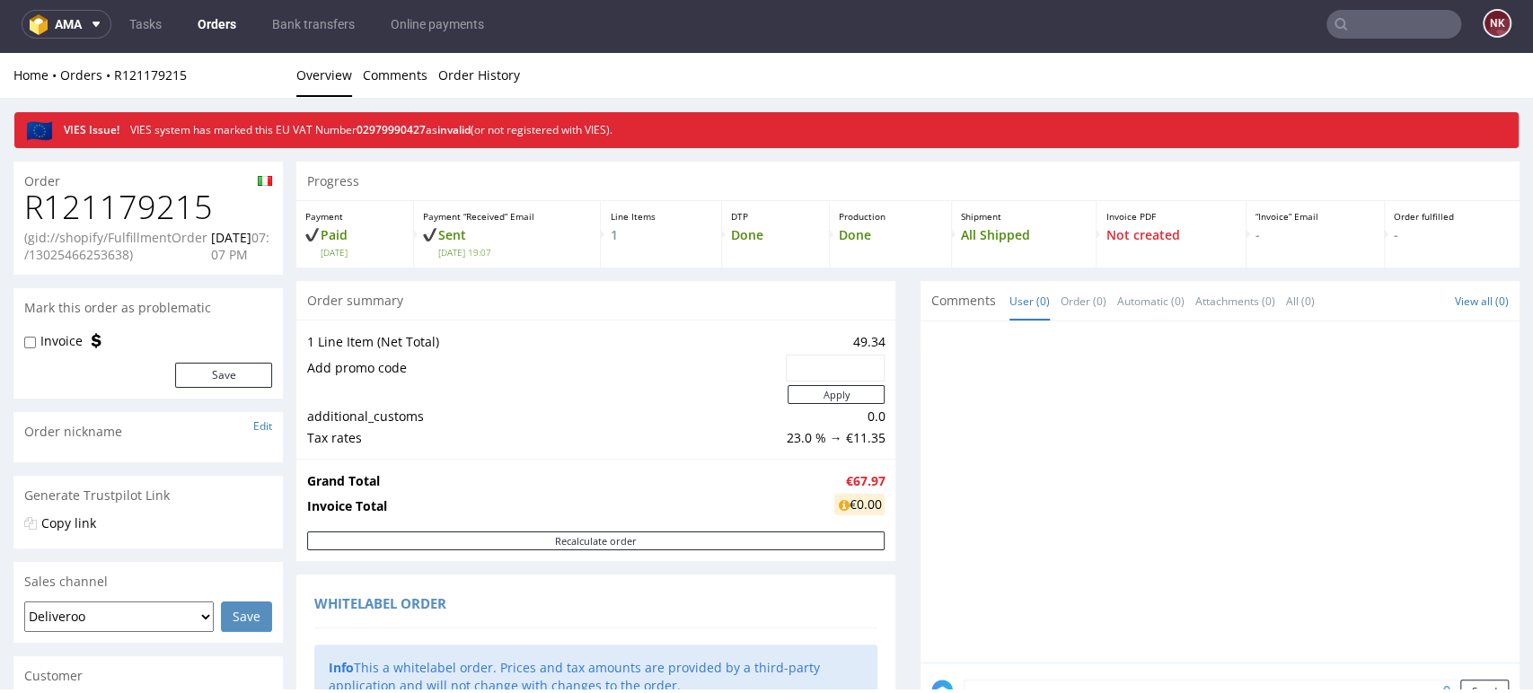
click at [150, 202] on h1 "R121179215" at bounding box center [148, 207] width 248 height 36
copy h1 "R121179215"
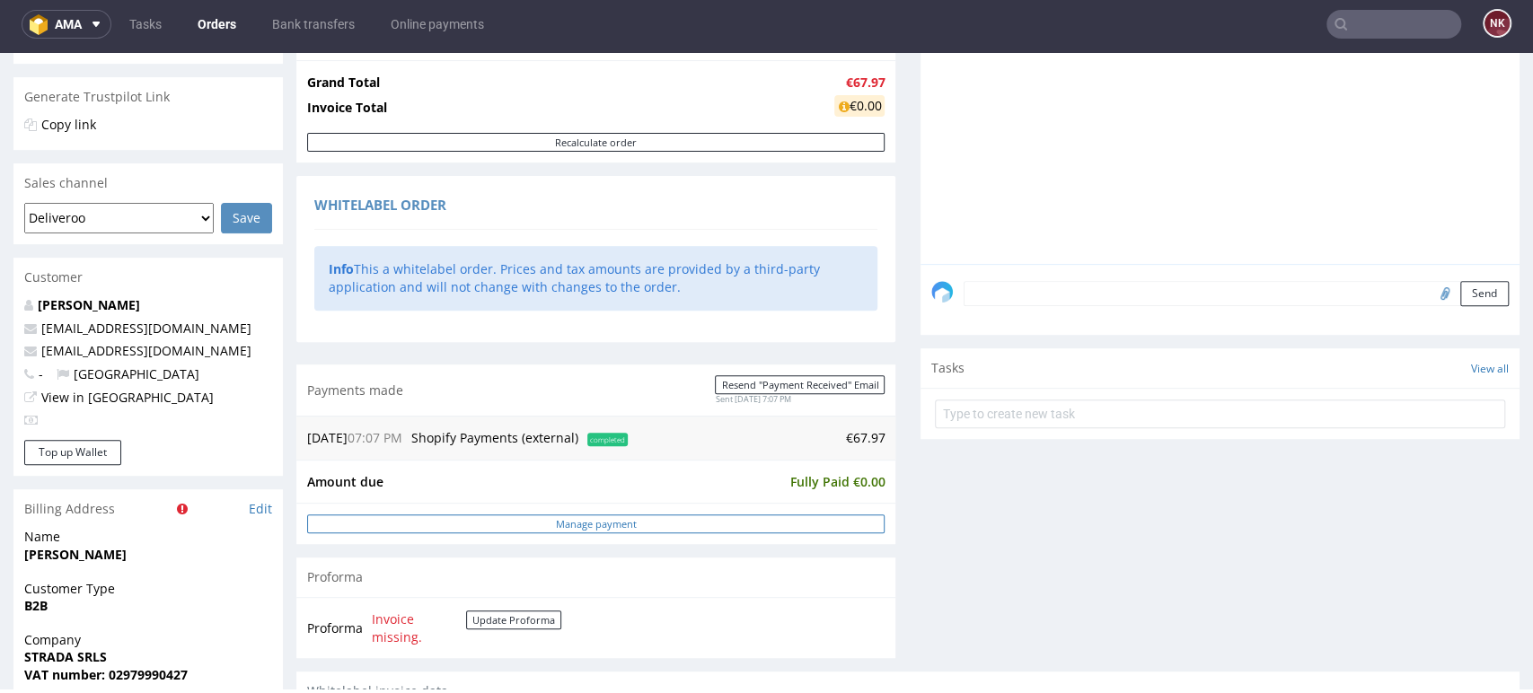
scroll to position [698, 0]
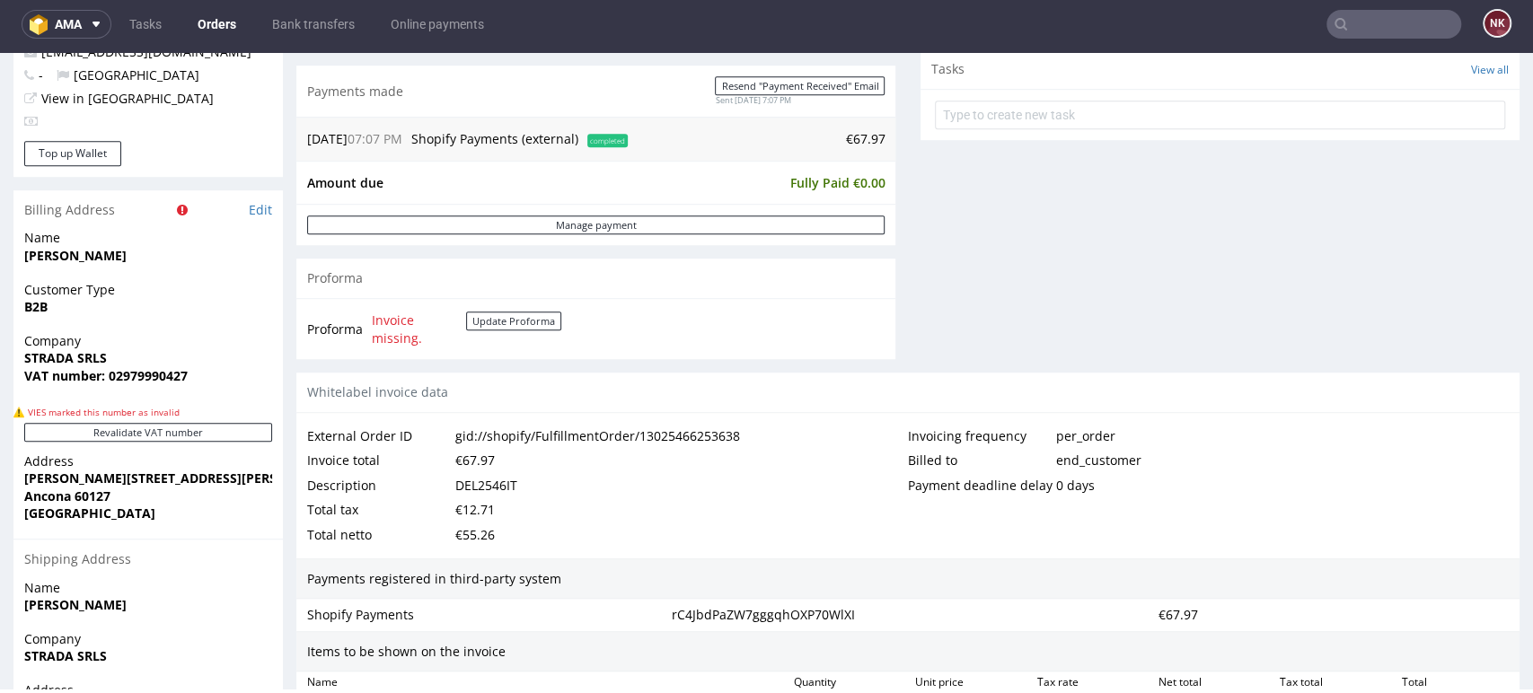
click at [480, 484] on div "DEL2546IT" at bounding box center [486, 485] width 62 height 25
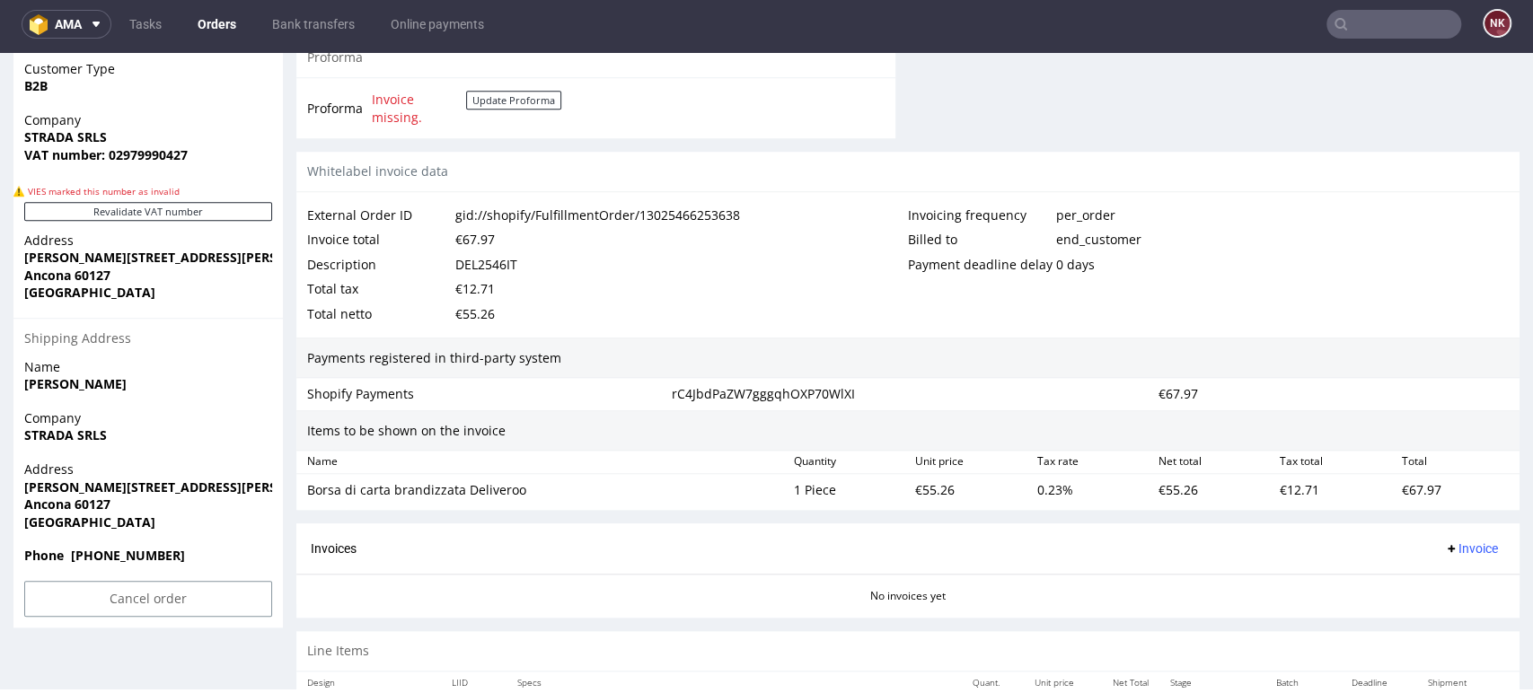
scroll to position [991, 0]
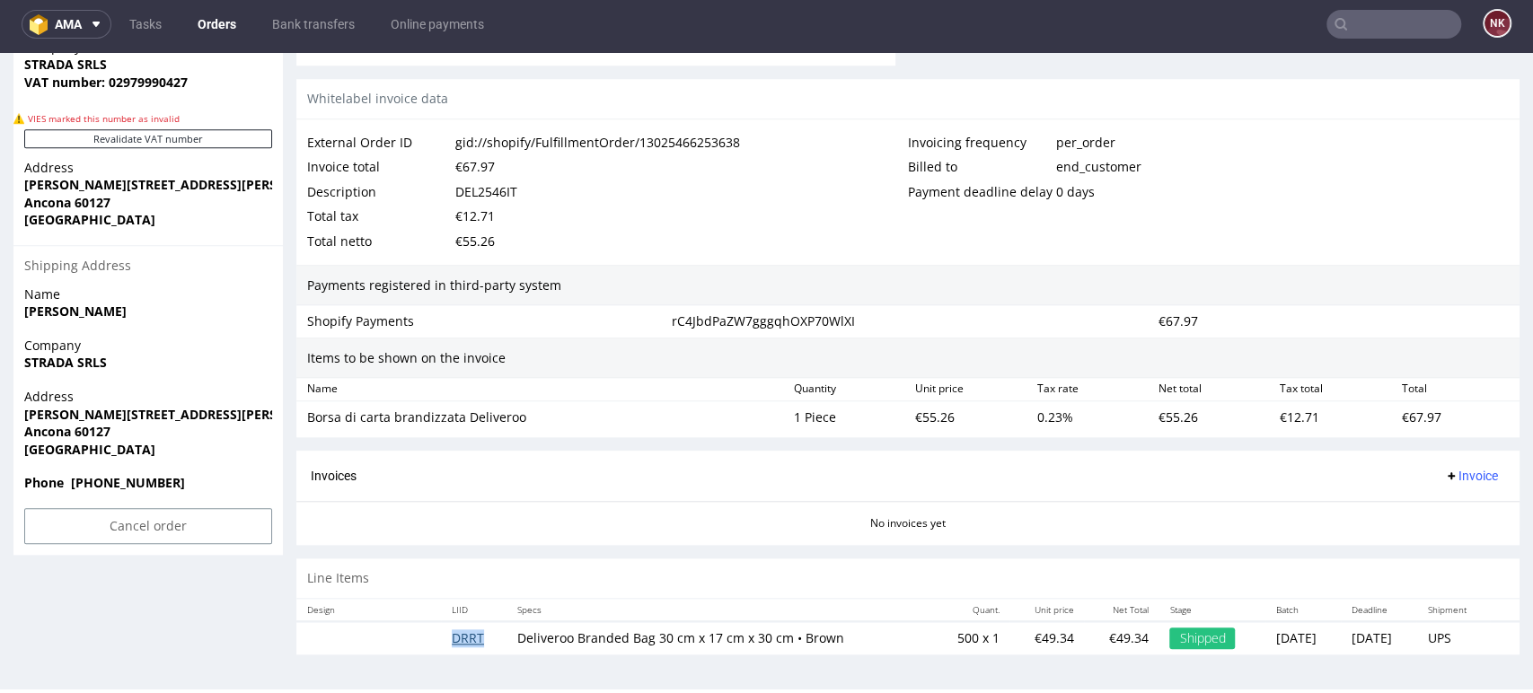
drag, startPoint x: 456, startPoint y: 626, endPoint x: 455, endPoint y: 637, distance: 11.7
drag, startPoint x: 455, startPoint y: 637, endPoint x: 579, endPoint y: 261, distance: 396.1
click at [579, 261] on div "External Order ID gid://shopify/FulfillmentOrder/13025466253638 Invoice total €…" at bounding box center [907, 191] width 1223 height 145
click at [709, 480] on div "Invoices Invoice" at bounding box center [908, 476] width 1194 height 22
click at [916, 418] on div "€55.26" at bounding box center [968, 417] width 121 height 25
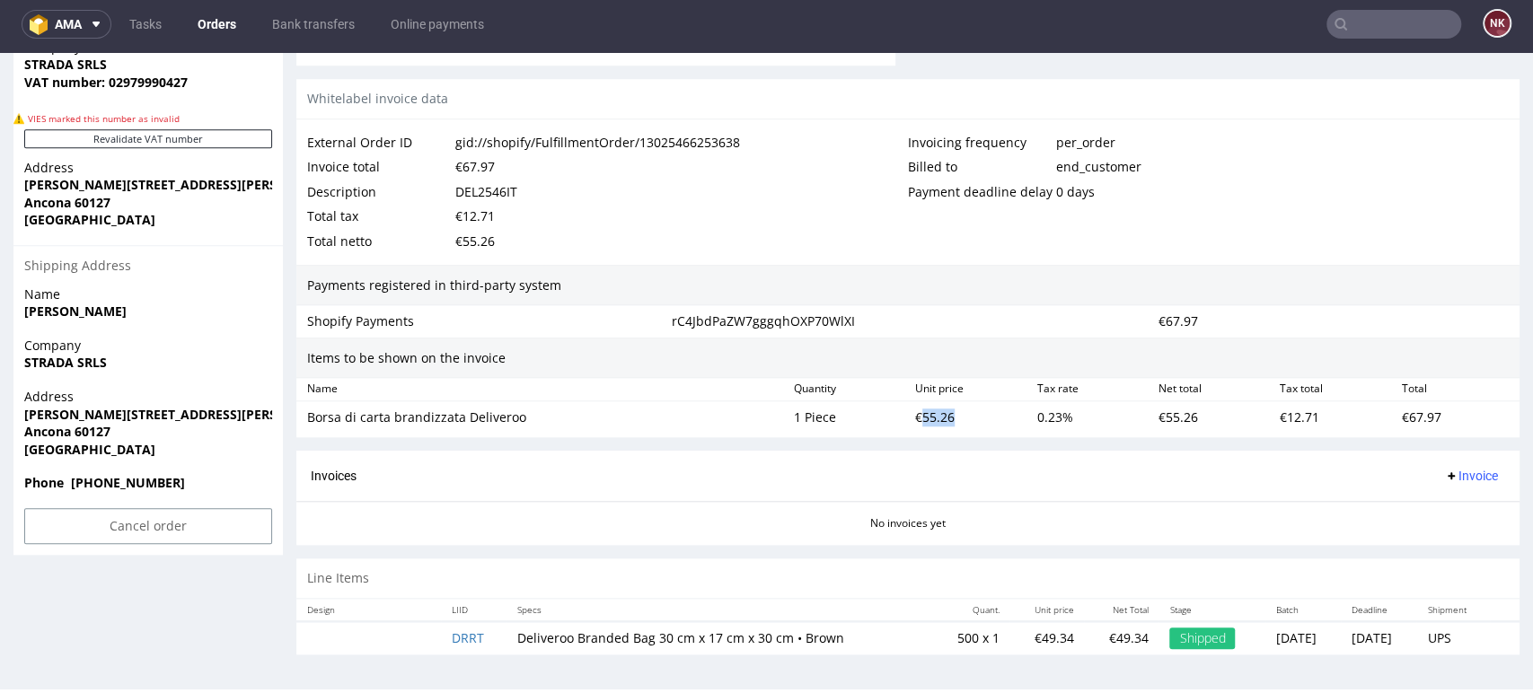
click at [916, 418] on div "€55.26" at bounding box center [968, 417] width 121 height 25
click at [476, 171] on div "€67.97" at bounding box center [475, 166] width 40 height 25
click at [1456, 473] on span "Invoice" at bounding box center [1471, 476] width 54 height 14
click at [1456, 532] on li "Upload" at bounding box center [1433, 545] width 116 height 32
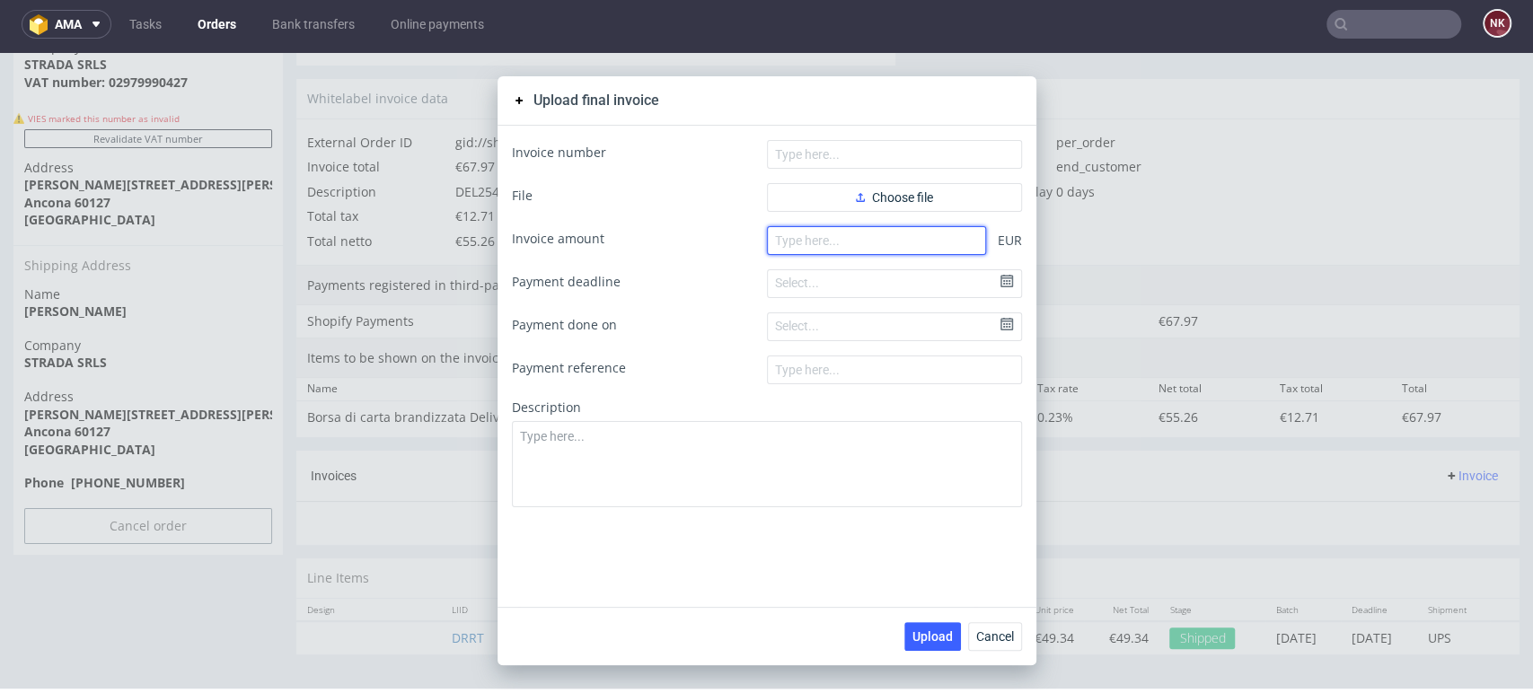
click at [851, 242] on input "number" at bounding box center [876, 240] width 219 height 29
paste input "67.97"
type input "67.97"
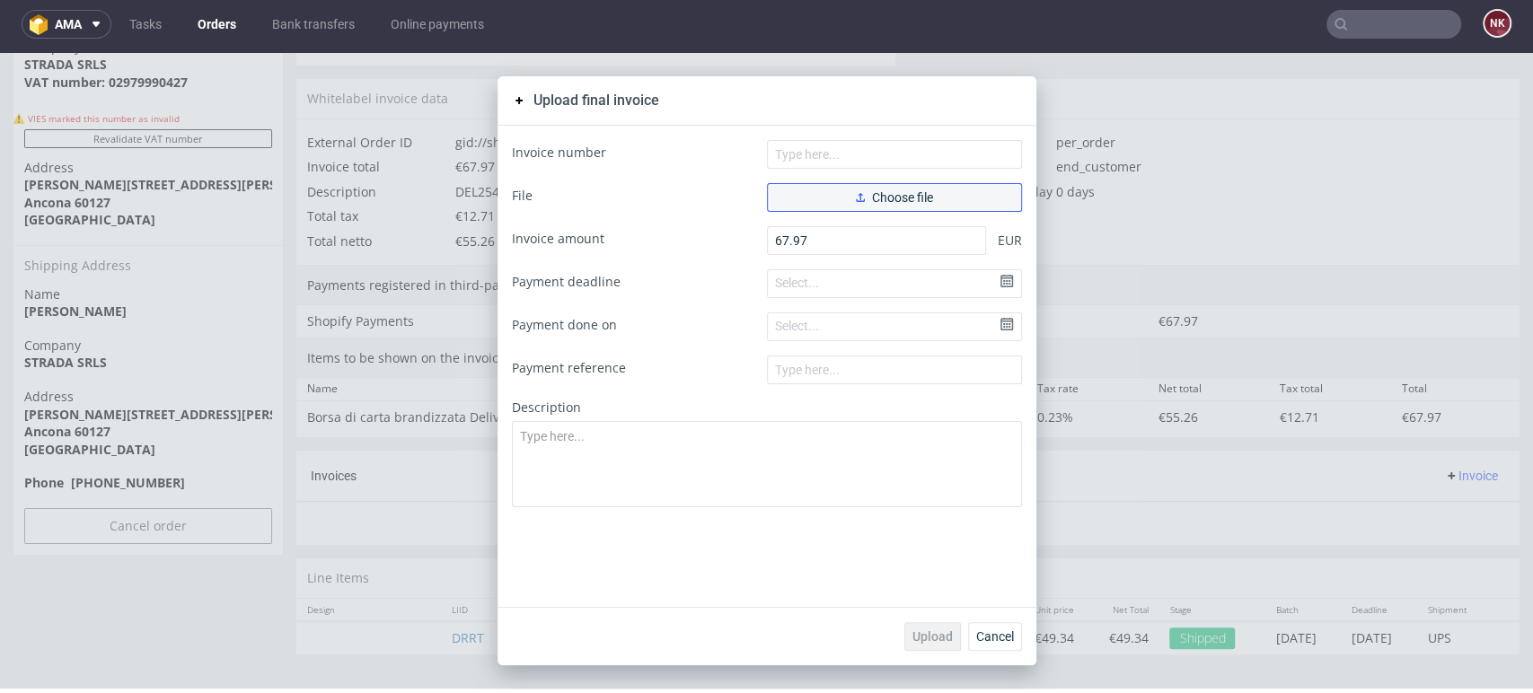
click at [867, 198] on span "Choose file" at bounding box center [894, 197] width 77 height 13
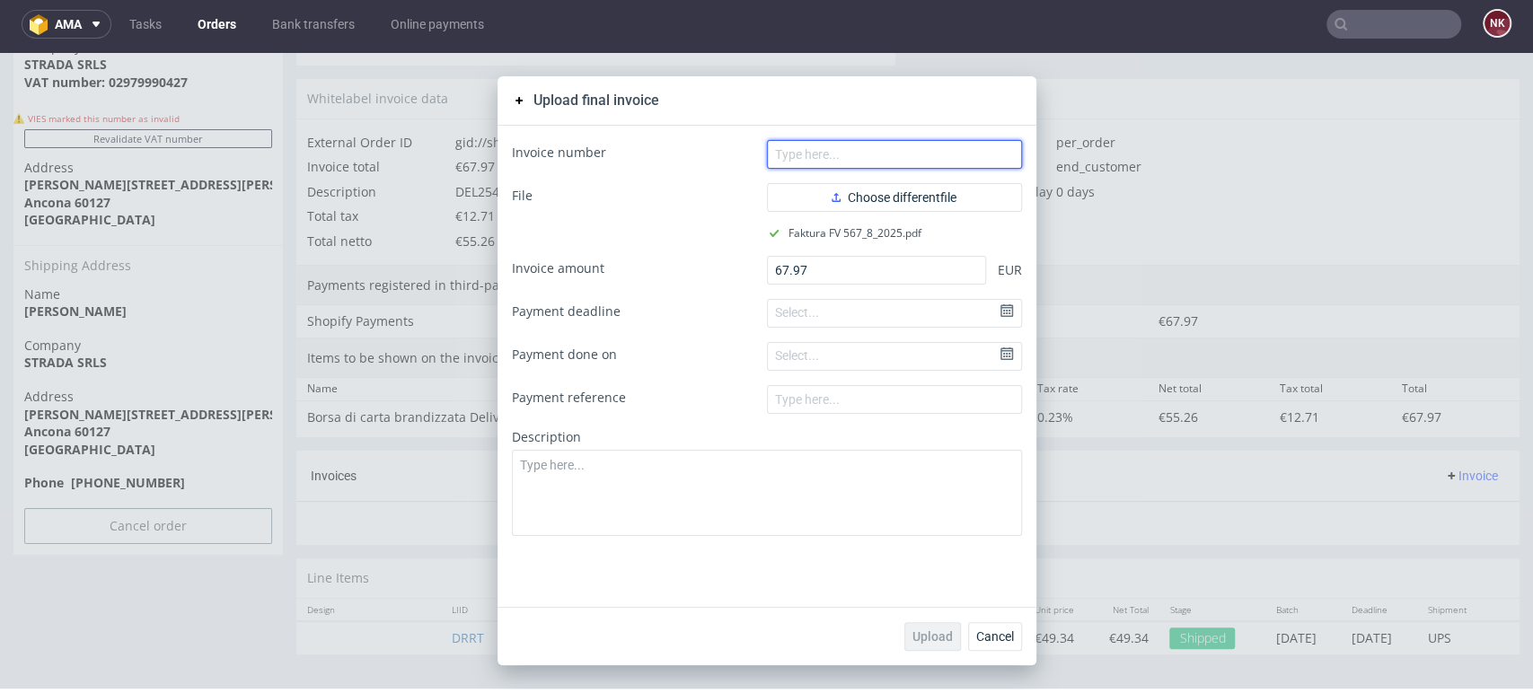
click at [874, 145] on input "text" at bounding box center [894, 154] width 255 height 29
type input "FV 567/8/2025"
click at [944, 644] on button "Upload" at bounding box center [932, 636] width 57 height 29
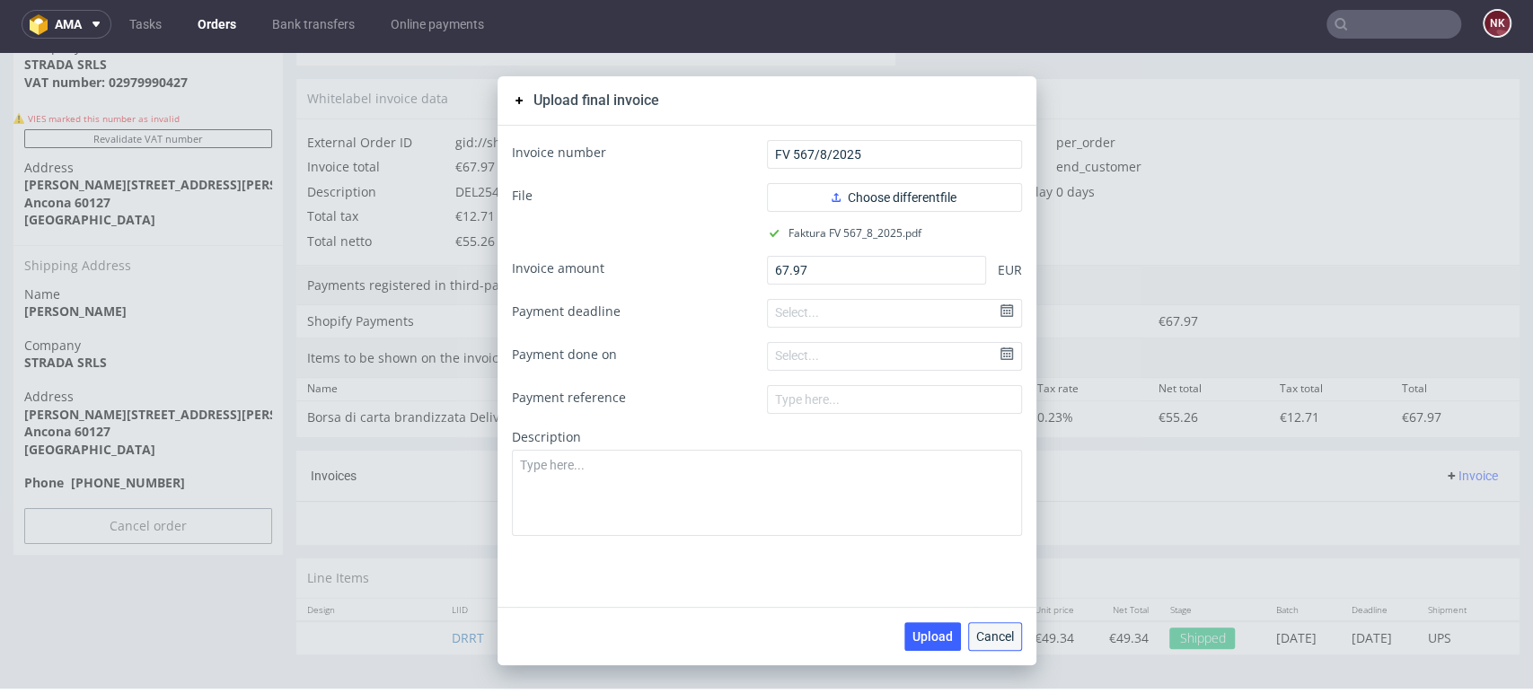
click at [985, 641] on span "Cancel" at bounding box center [995, 636] width 38 height 13
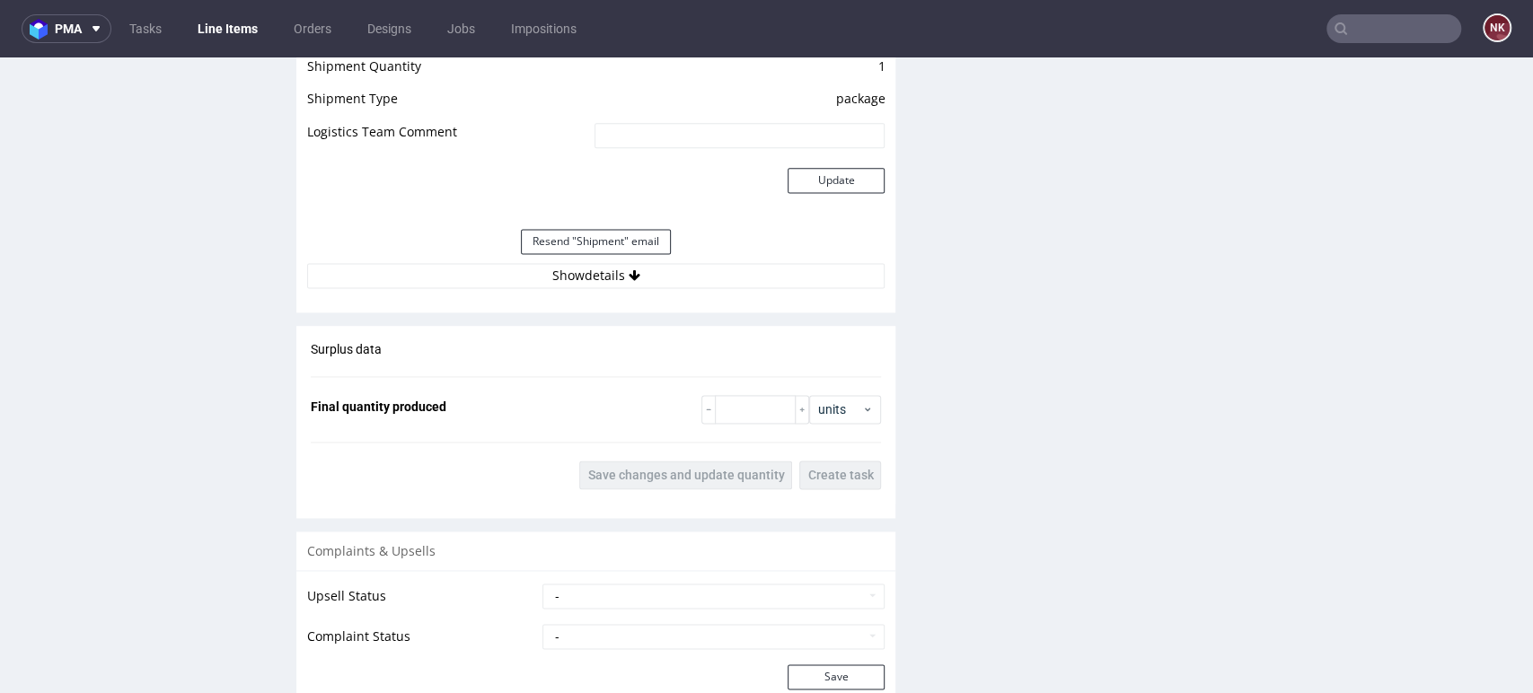
scroll to position [1695, 0]
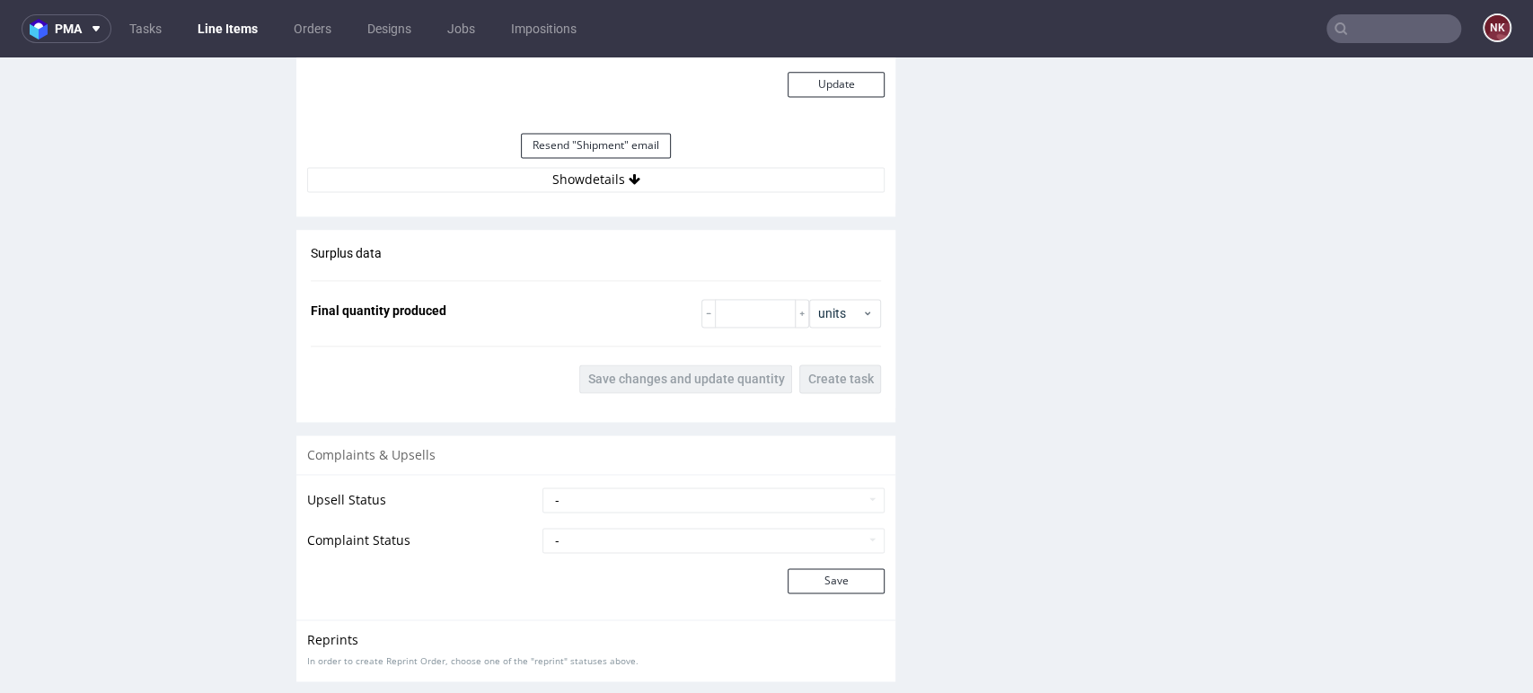
click at [671, 153] on div "Resend "Shipment" email" at bounding box center [595, 145] width 577 height 43
click at [677, 178] on button "Show details" at bounding box center [595, 179] width 577 height 25
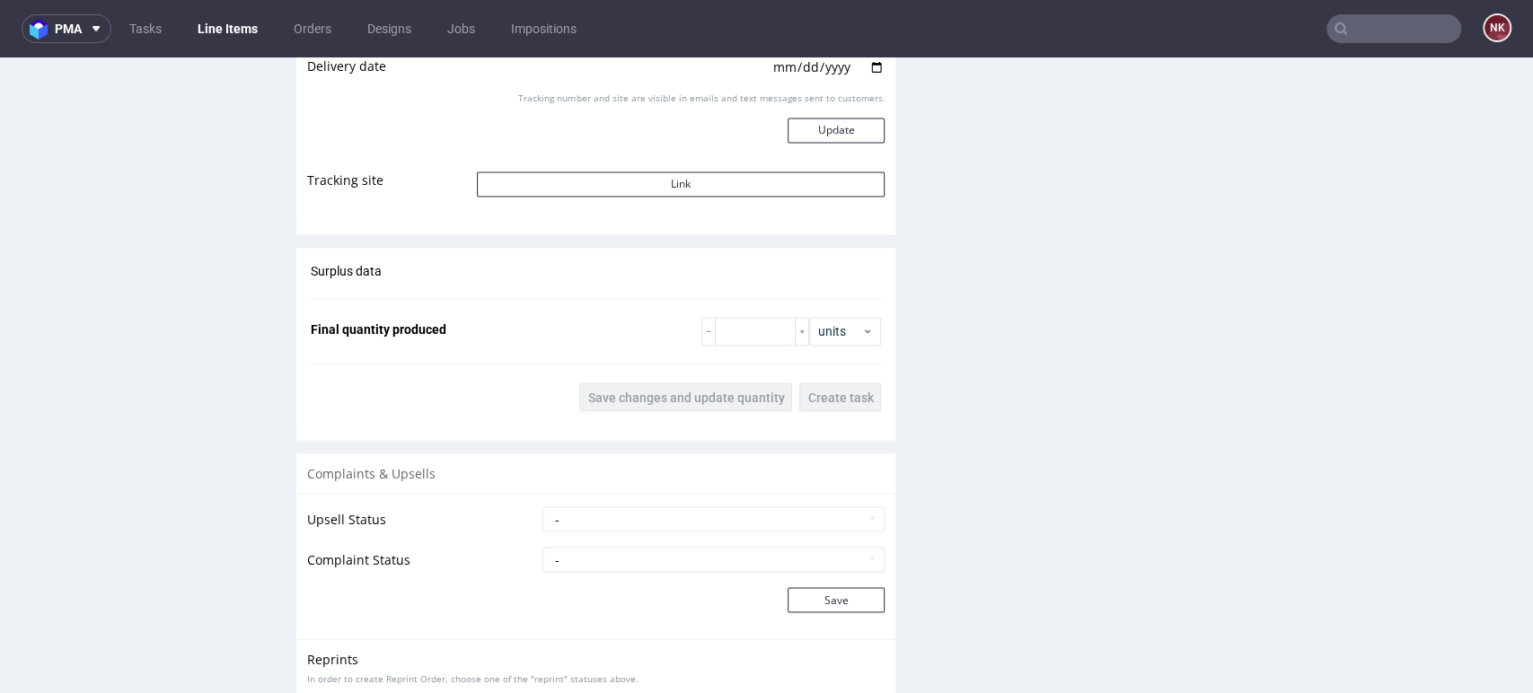
scroll to position [1595, 0]
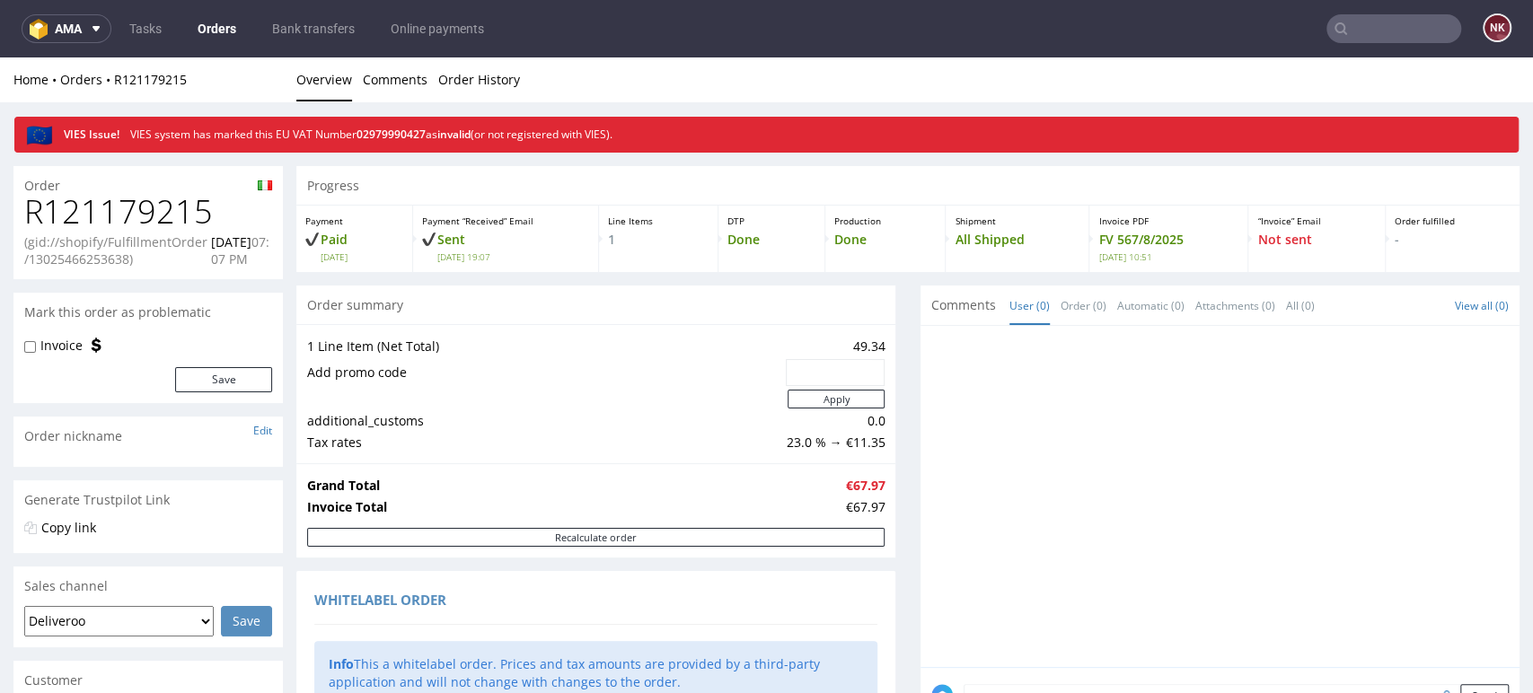
click at [235, 9] on nav "ama Tasks Orders Bank transfers Online payments NK" at bounding box center [766, 28] width 1533 height 57
click at [225, 21] on link "Orders" at bounding box center [217, 28] width 60 height 29
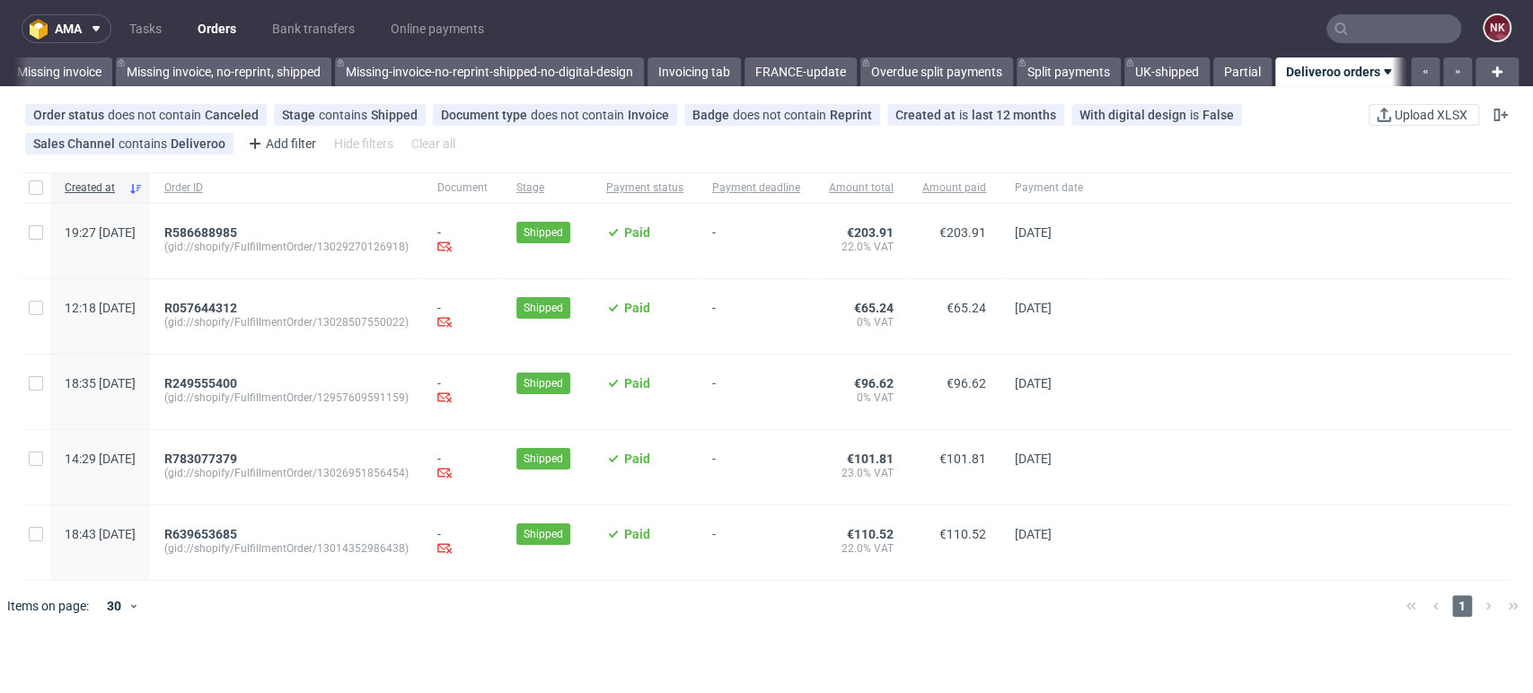
scroll to position [0, 2752]
click at [237, 453] on span "R783077379" at bounding box center [200, 459] width 73 height 14
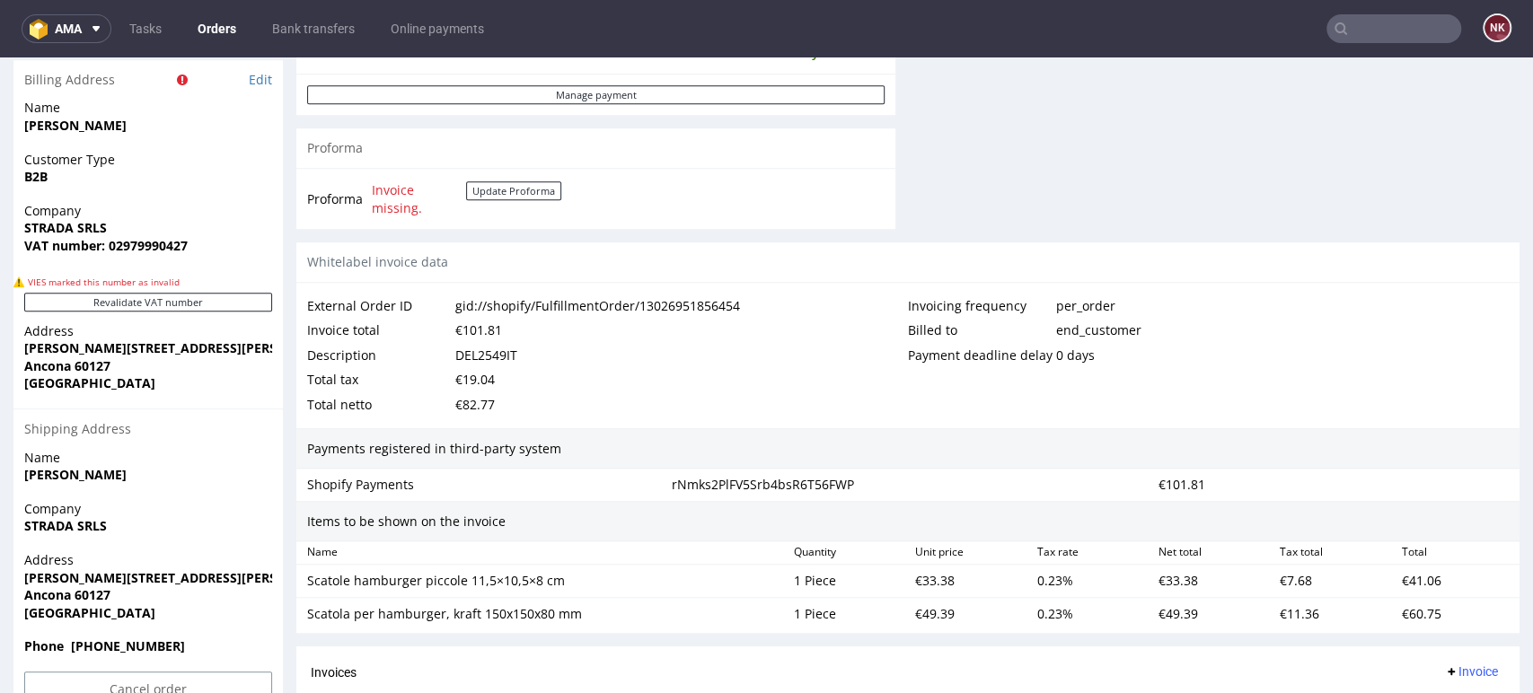
scroll to position [797, 0]
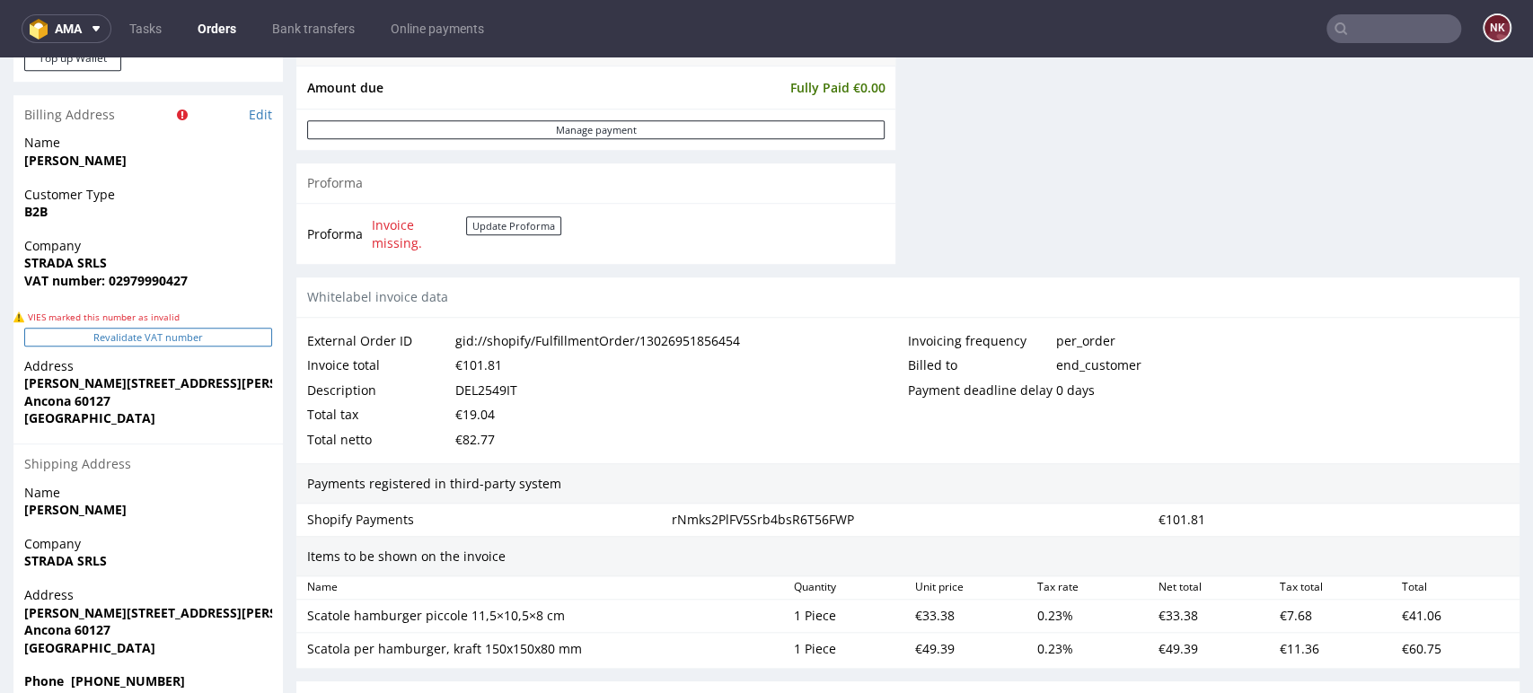
click at [158, 335] on button "Revalidate VAT number" at bounding box center [148, 337] width 248 height 19
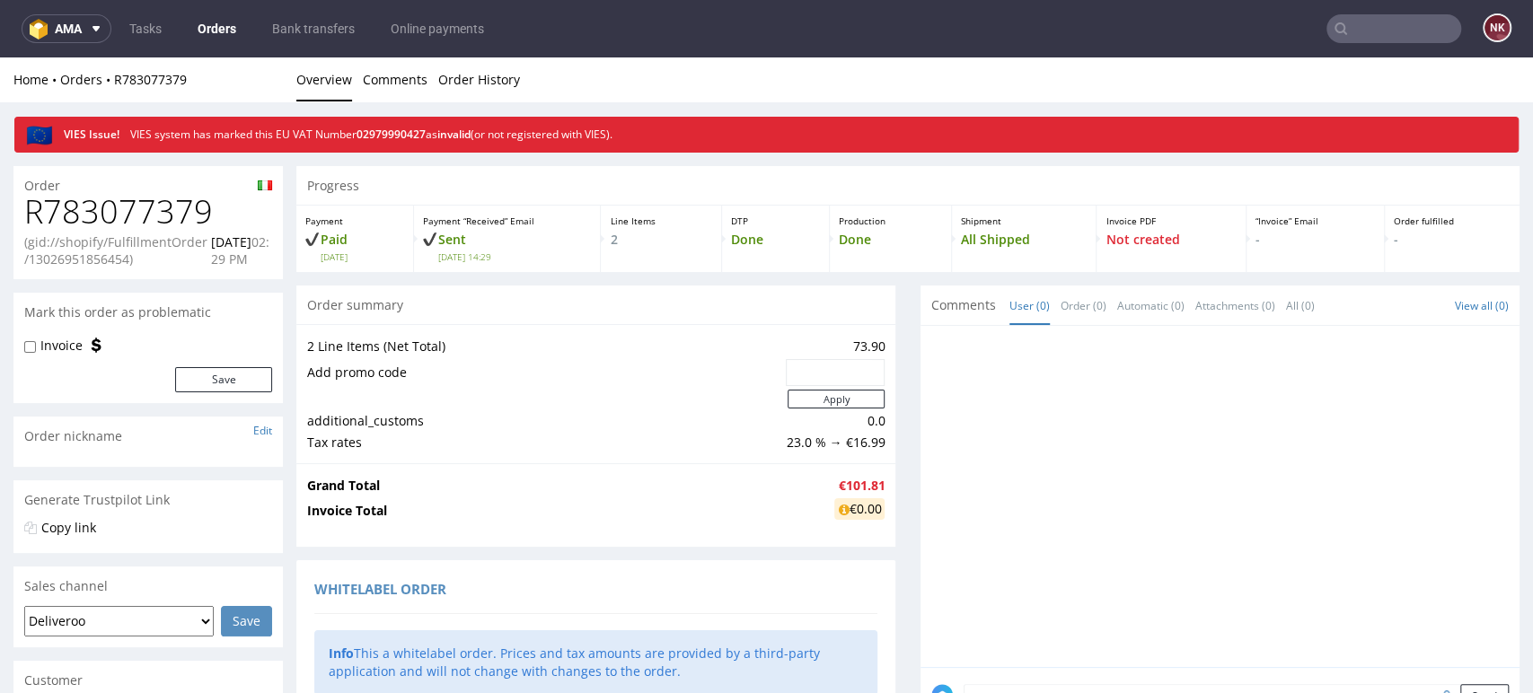
scroll to position [823, 0]
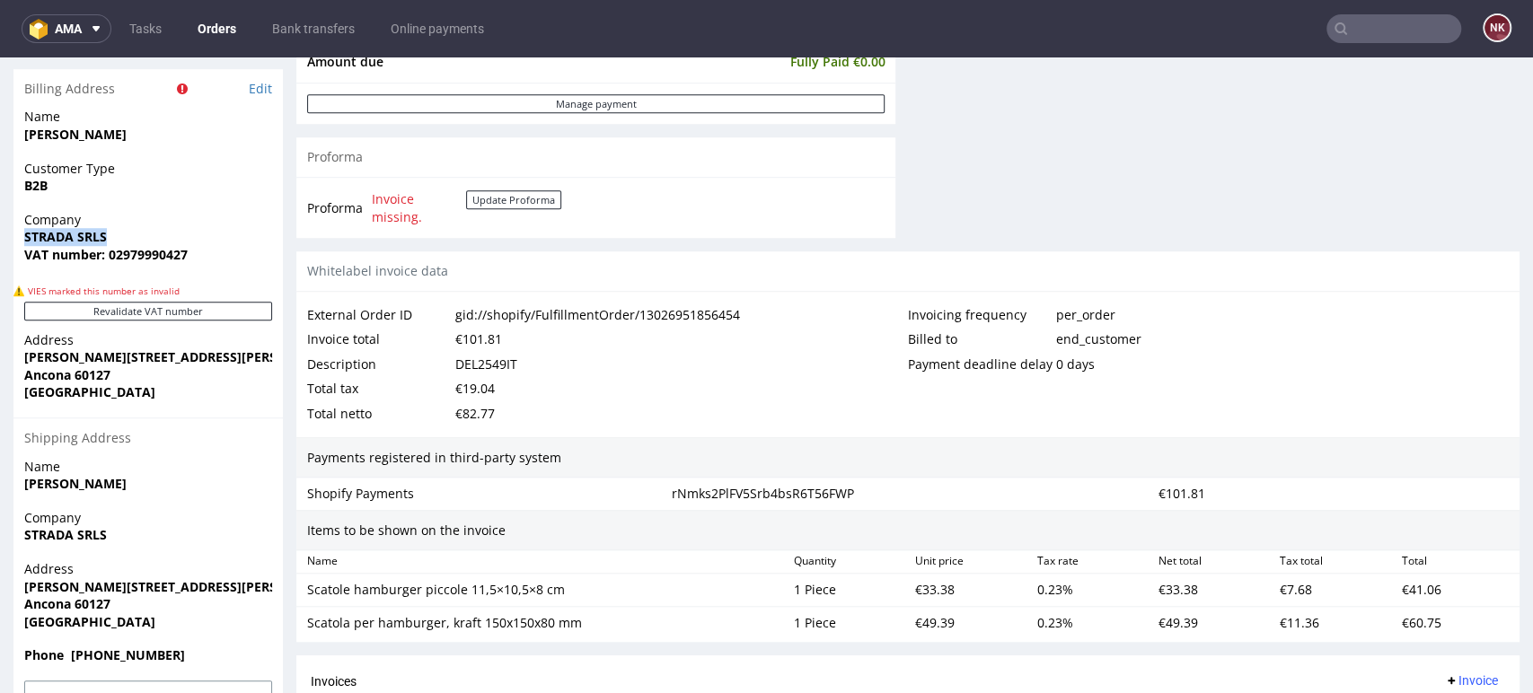
drag, startPoint x: 115, startPoint y: 228, endPoint x: -14, endPoint y: 244, distance: 130.3
click at [0, 244] on html "Production Shipped DTP Orders Offers Shipments Transfers 13 Designs Promotions …" at bounding box center [766, 115] width 1533 height 1762
copy strong "STRADA SRLS"
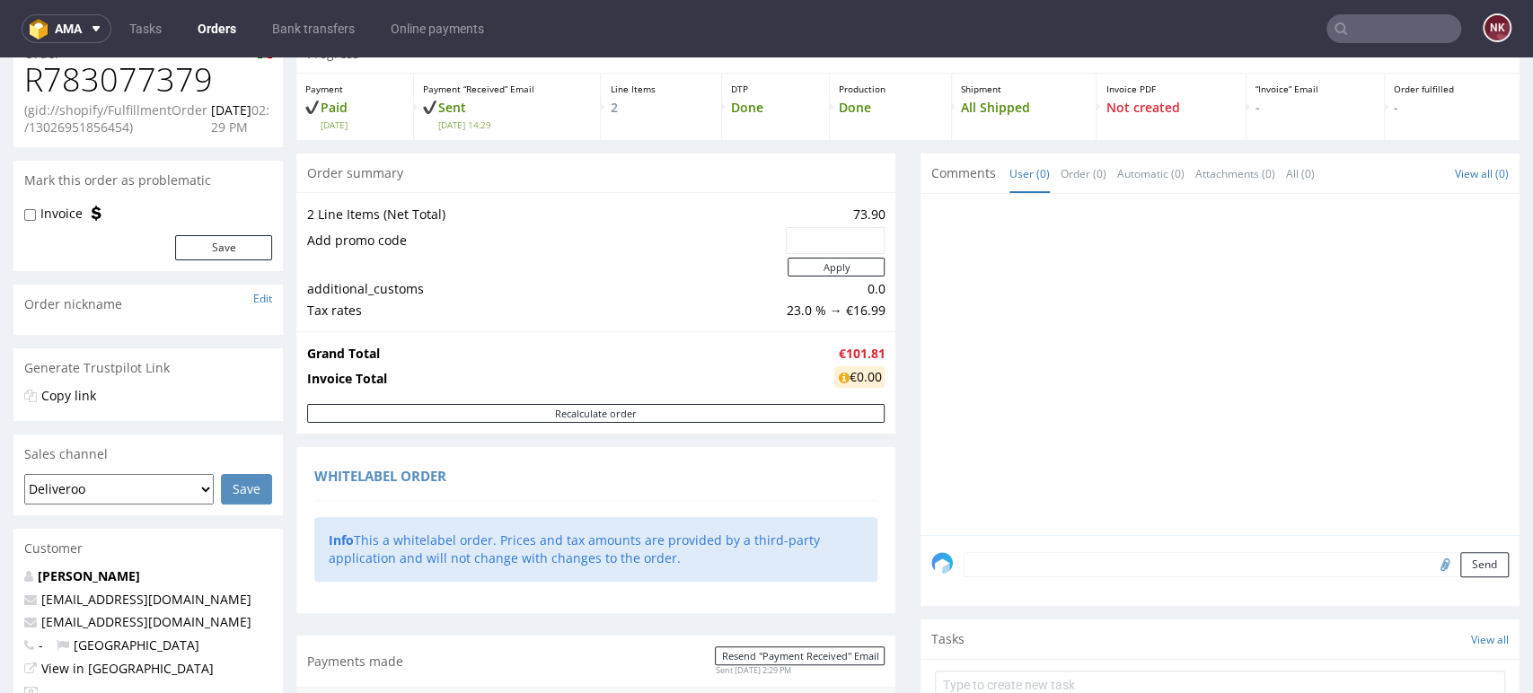
scroll to position [0, 0]
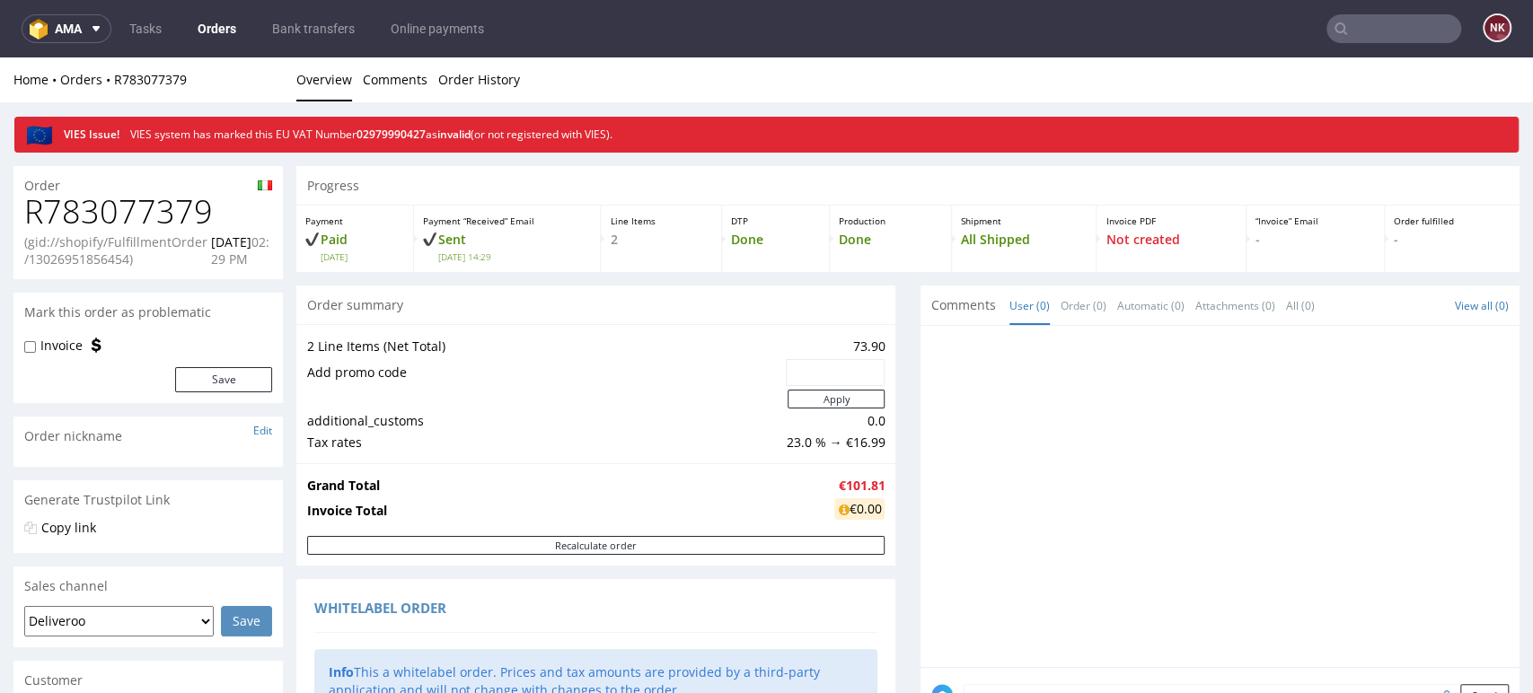
click at [145, 185] on div "Order" at bounding box center [147, 180] width 269 height 29
click at [148, 202] on h1 "R783077379" at bounding box center [148, 212] width 248 height 36
copy h1 "R783077379"
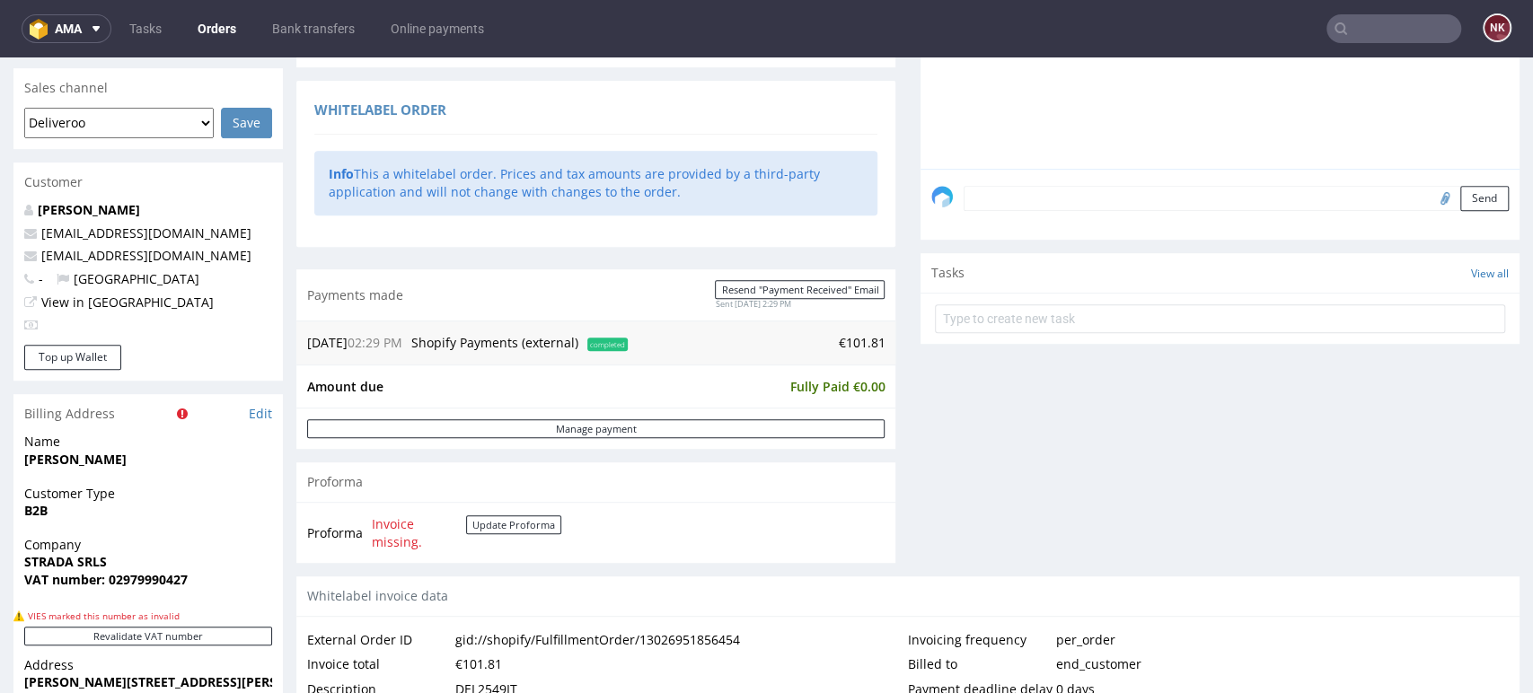
scroll to position [898, 0]
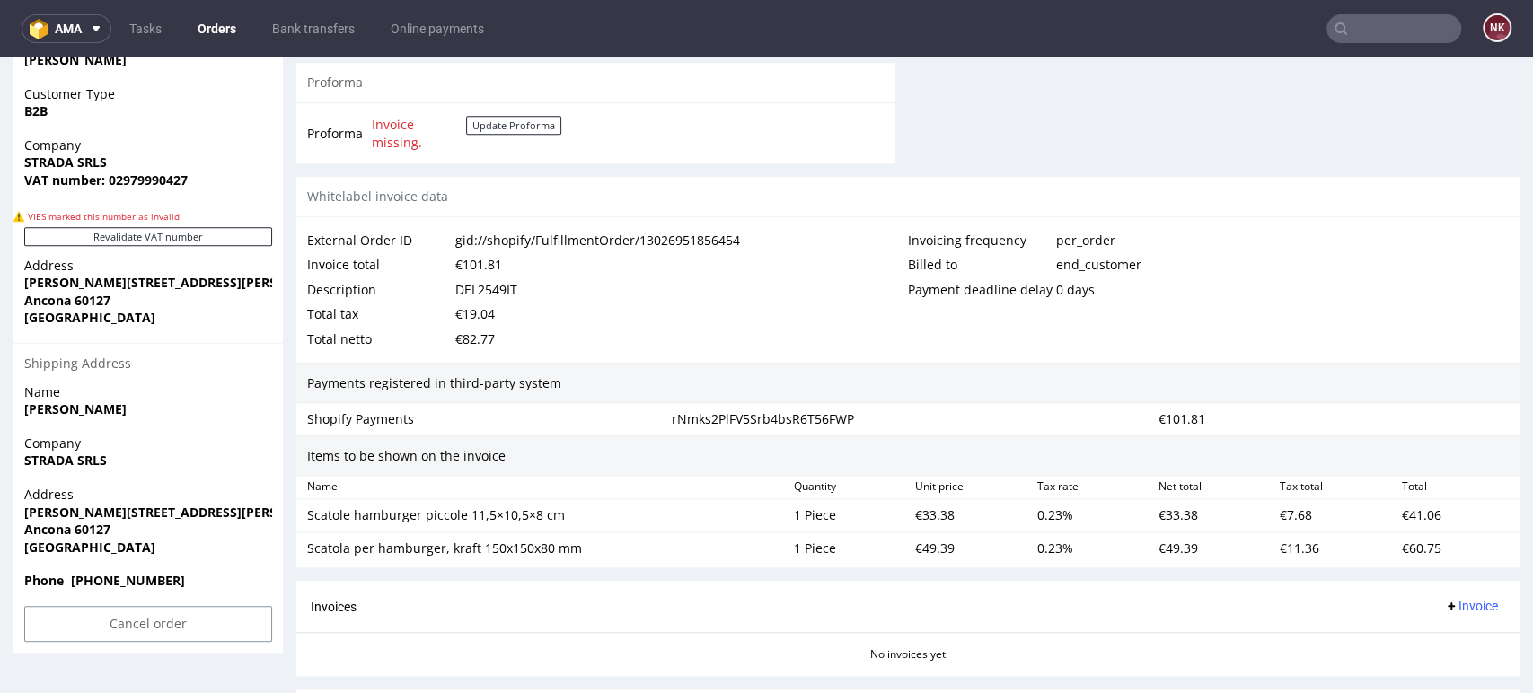
click at [490, 284] on div "DEL2549IT" at bounding box center [486, 289] width 62 height 25
copy div "DEL2549IT"
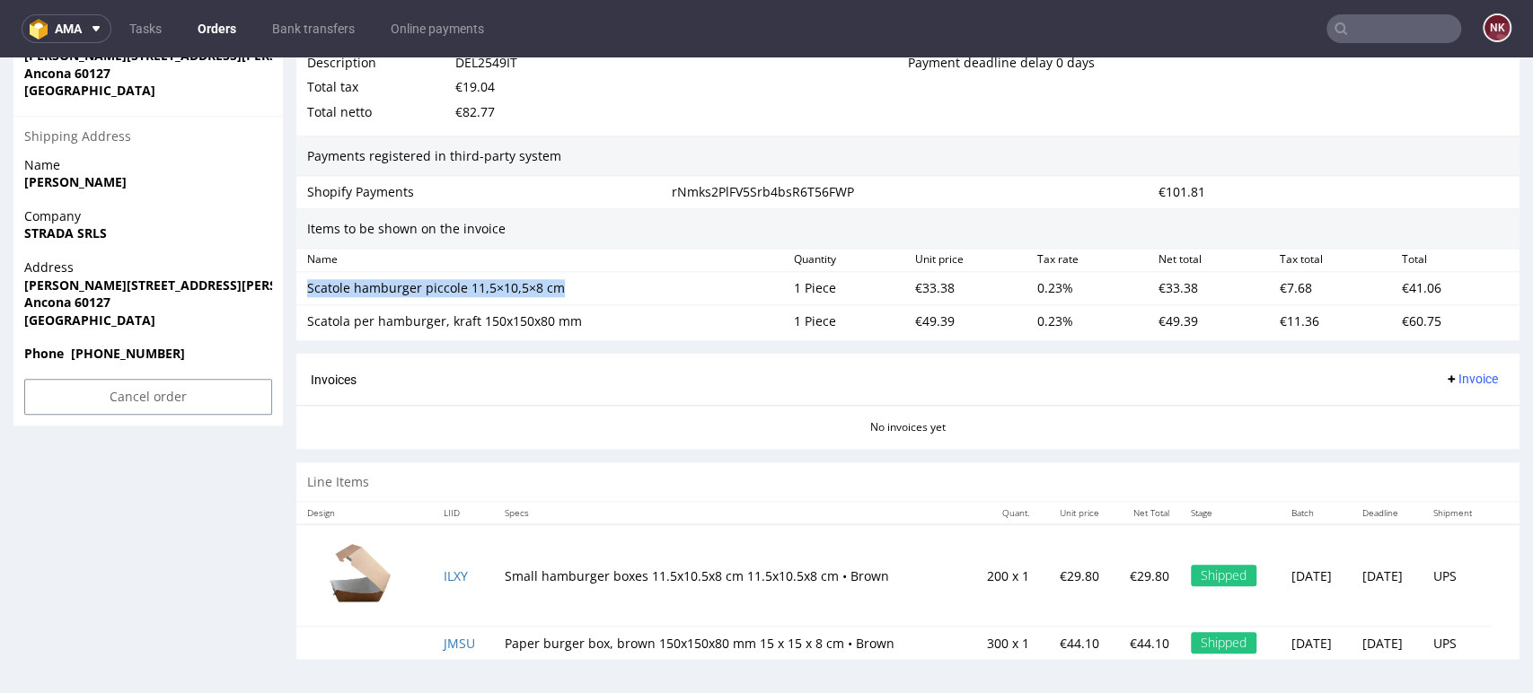
drag, startPoint x: 558, startPoint y: 294, endPoint x: 299, endPoint y: 289, distance: 258.6
click at [300, 289] on div "Scatole hamburger piccole 11,5×10,5×8 cm" at bounding box center [543, 288] width 487 height 25
copy div "Scatole hamburger piccole 11,5×10,5×8 cm"
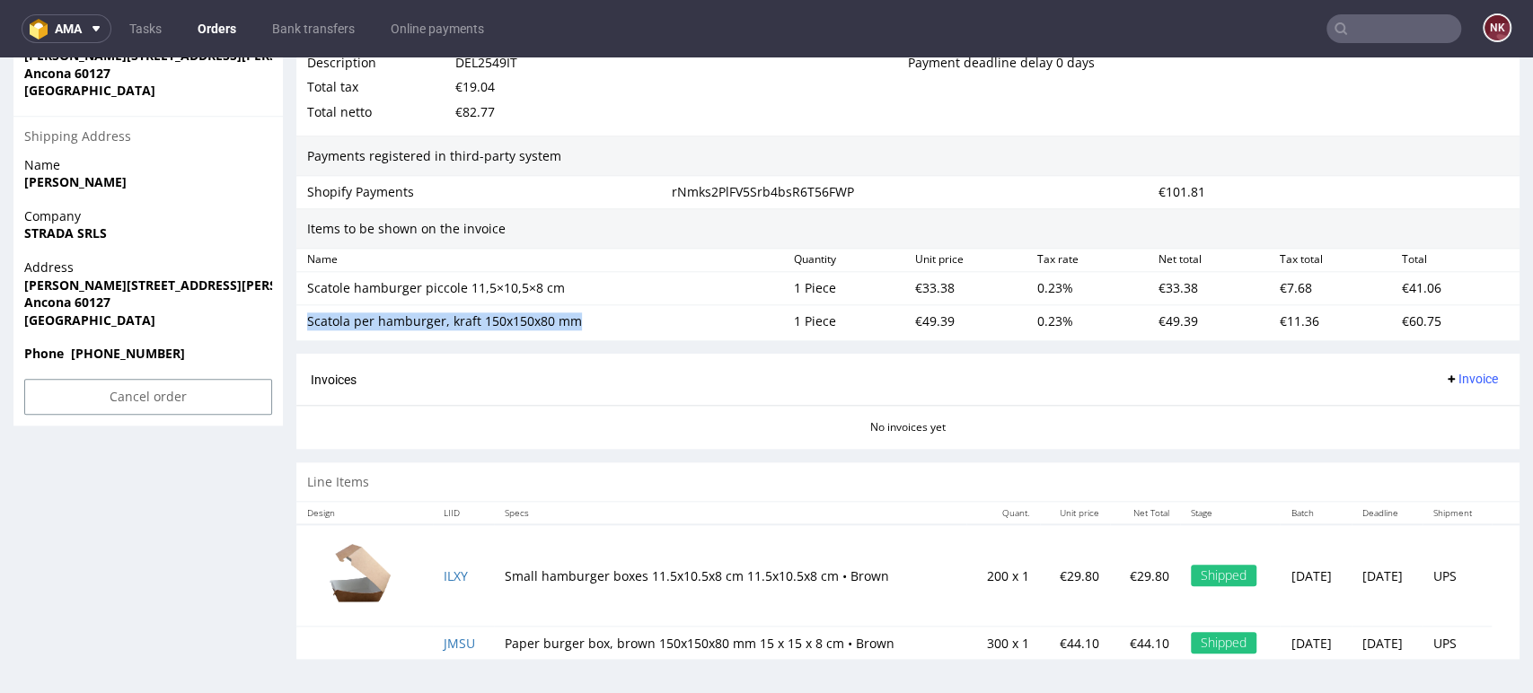
drag, startPoint x: 579, startPoint y: 321, endPoint x: 299, endPoint y: 325, distance: 280.2
click at [300, 325] on div "Scatola per hamburger, kraft 150x150x80 mm" at bounding box center [543, 321] width 487 height 25
copy div "Scatola per hamburger, kraft 150x150x80 mm"
click at [924, 287] on div "€33.38" at bounding box center [968, 288] width 121 height 25
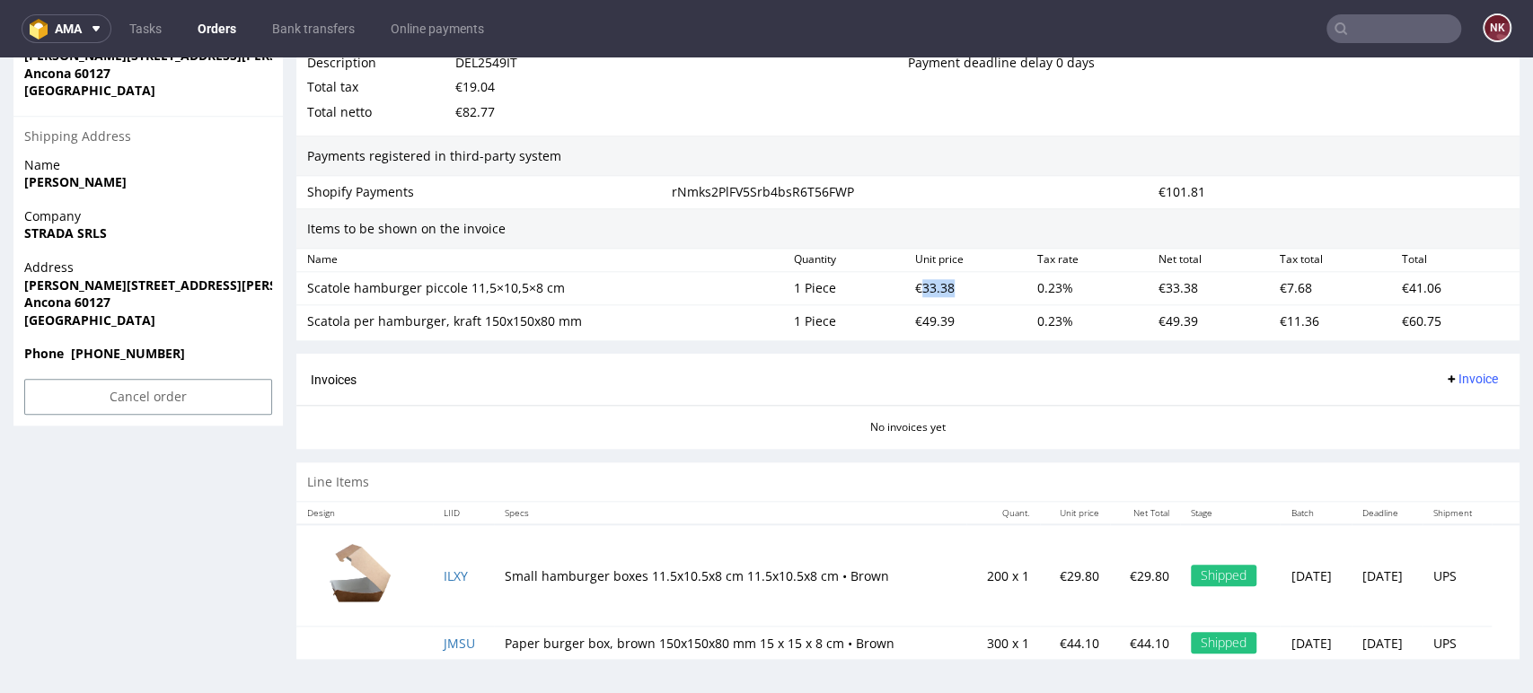
copy div "33.38"
click at [918, 330] on div "€49.39" at bounding box center [968, 321] width 121 height 25
click at [918, 319] on div "€49.39" at bounding box center [968, 321] width 121 height 25
copy div "49.39"
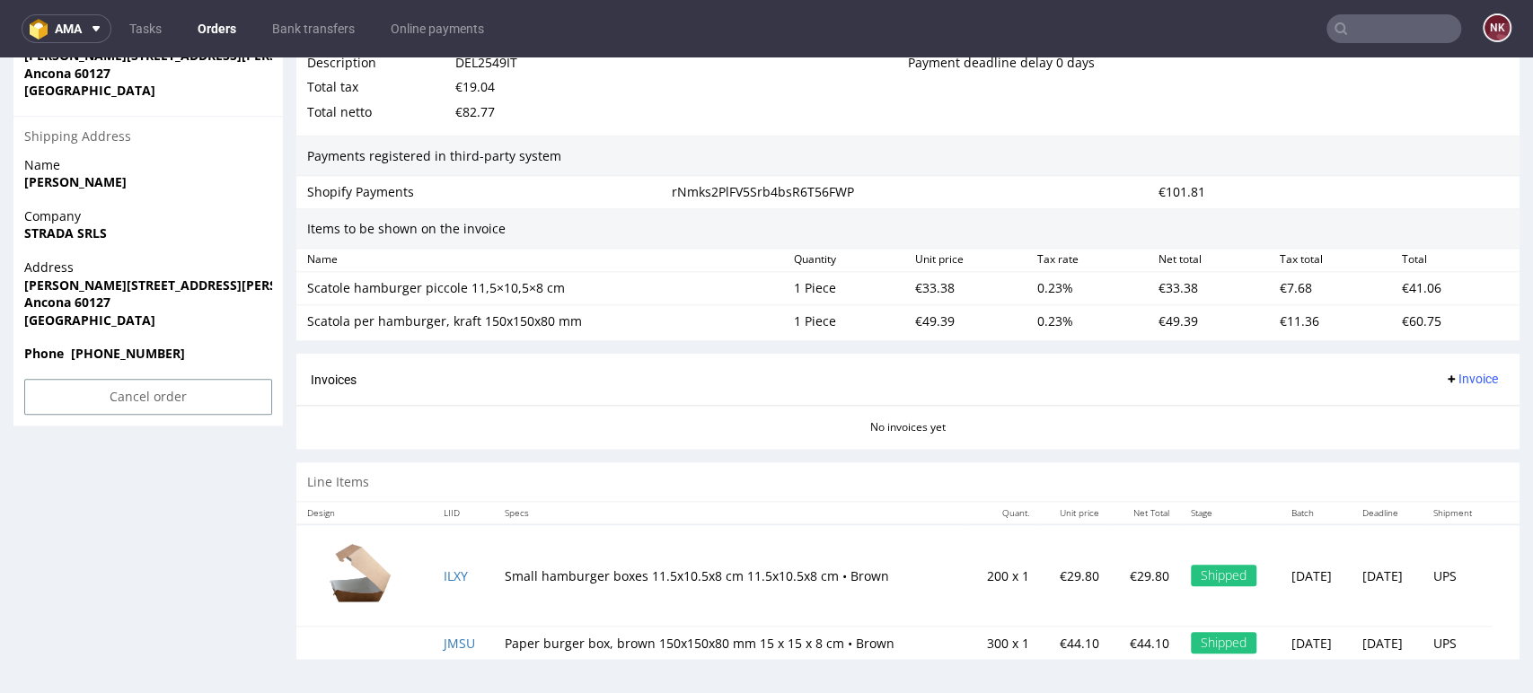
click at [1164, 420] on div "No invoices yet" at bounding box center [907, 420] width 1223 height 31
click at [936, 279] on div "€33.38" at bounding box center [968, 288] width 121 height 25
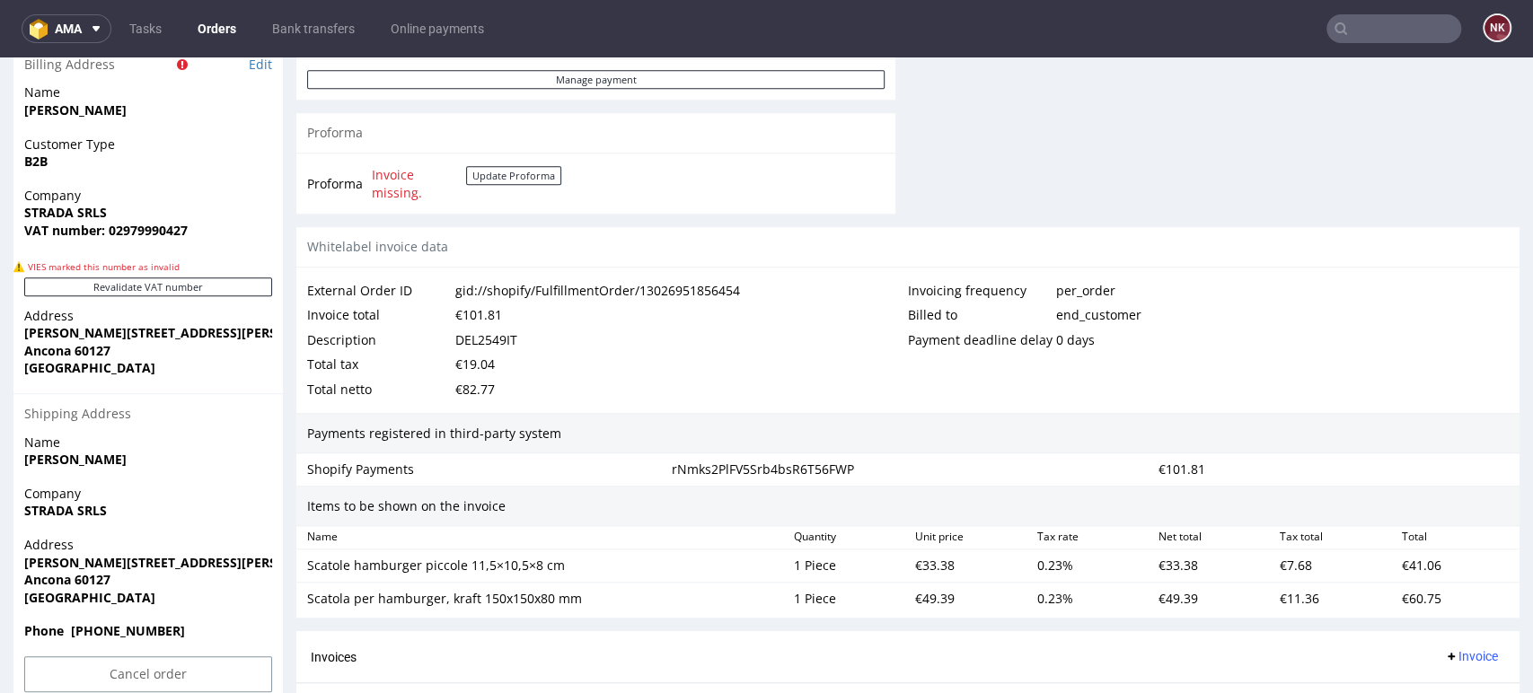
scroll to position [826, 0]
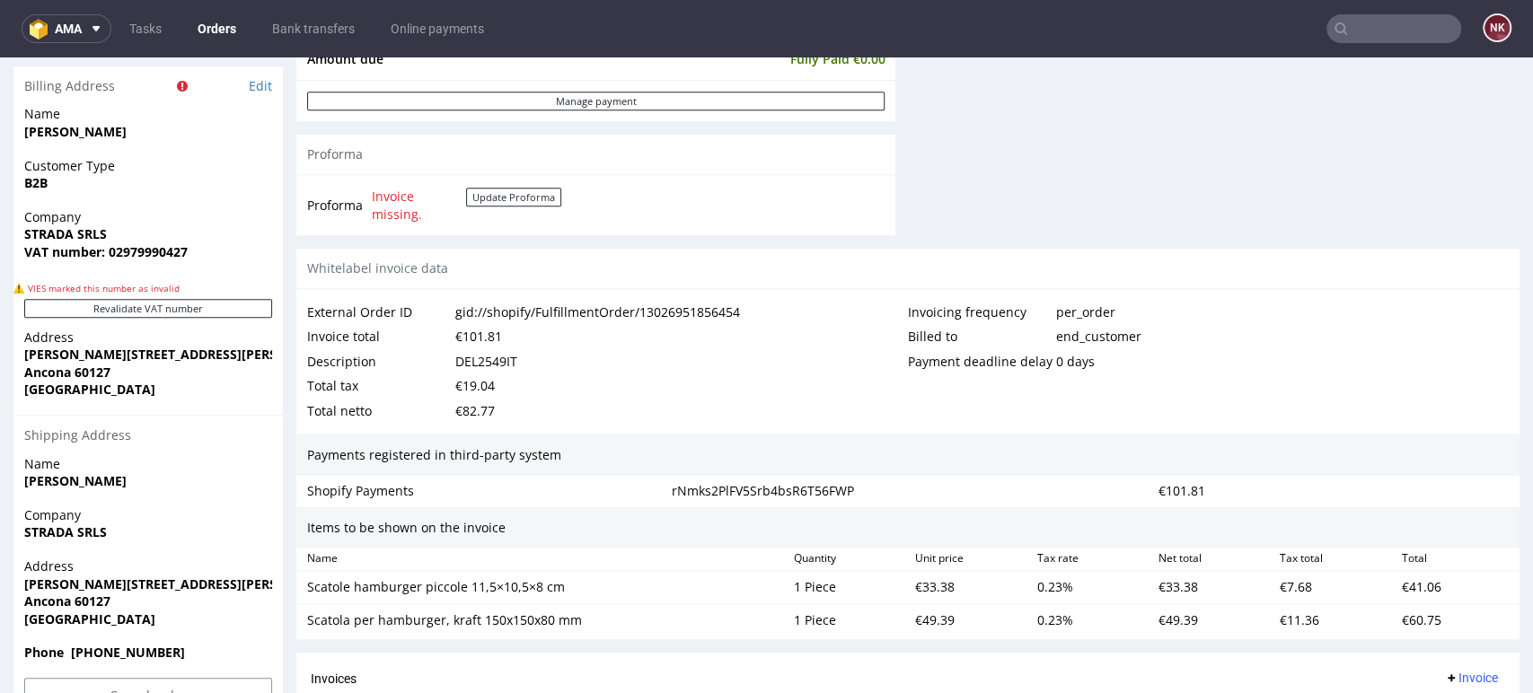
click at [474, 343] on div "€101.81" at bounding box center [478, 336] width 47 height 25
copy div "101.81"
click at [1358, 435] on div "Payments registered in third-party system" at bounding box center [907, 455] width 1223 height 41
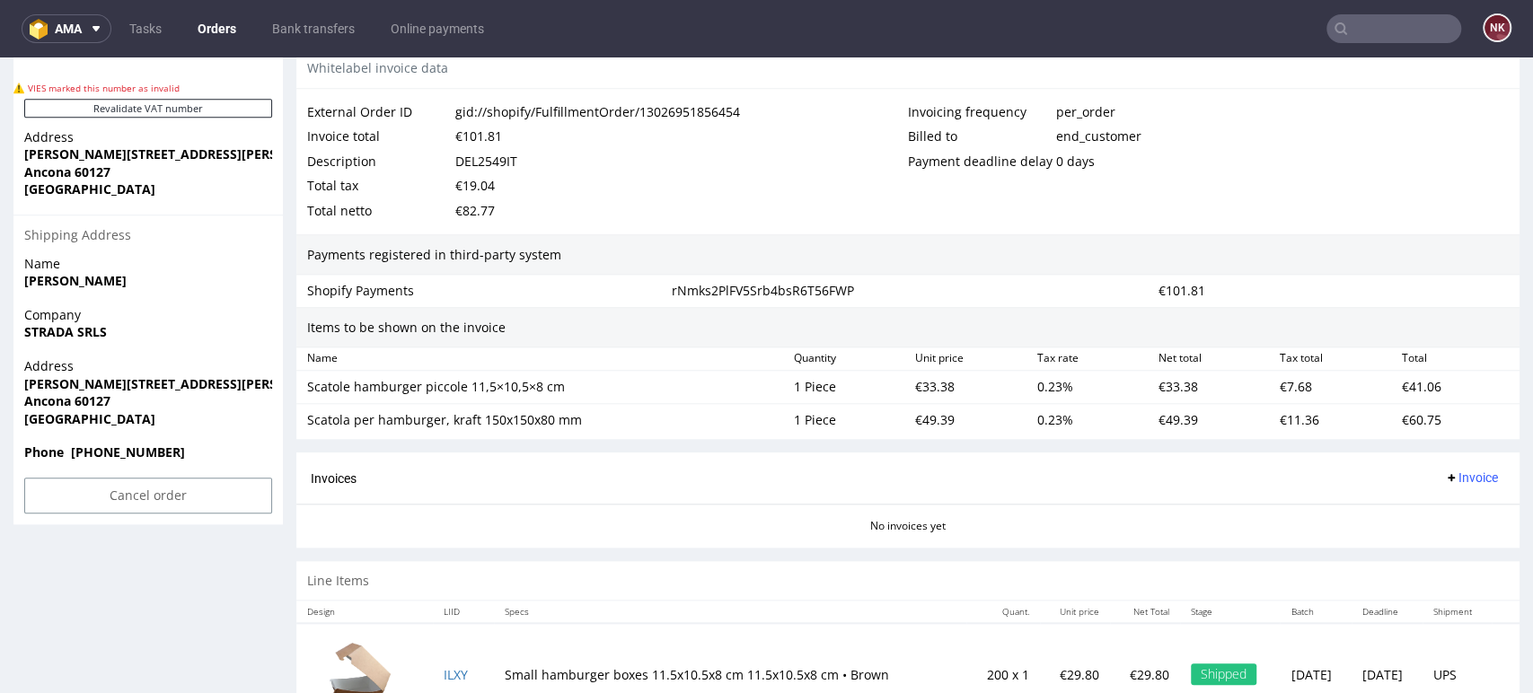
scroll to position [1125, 0]
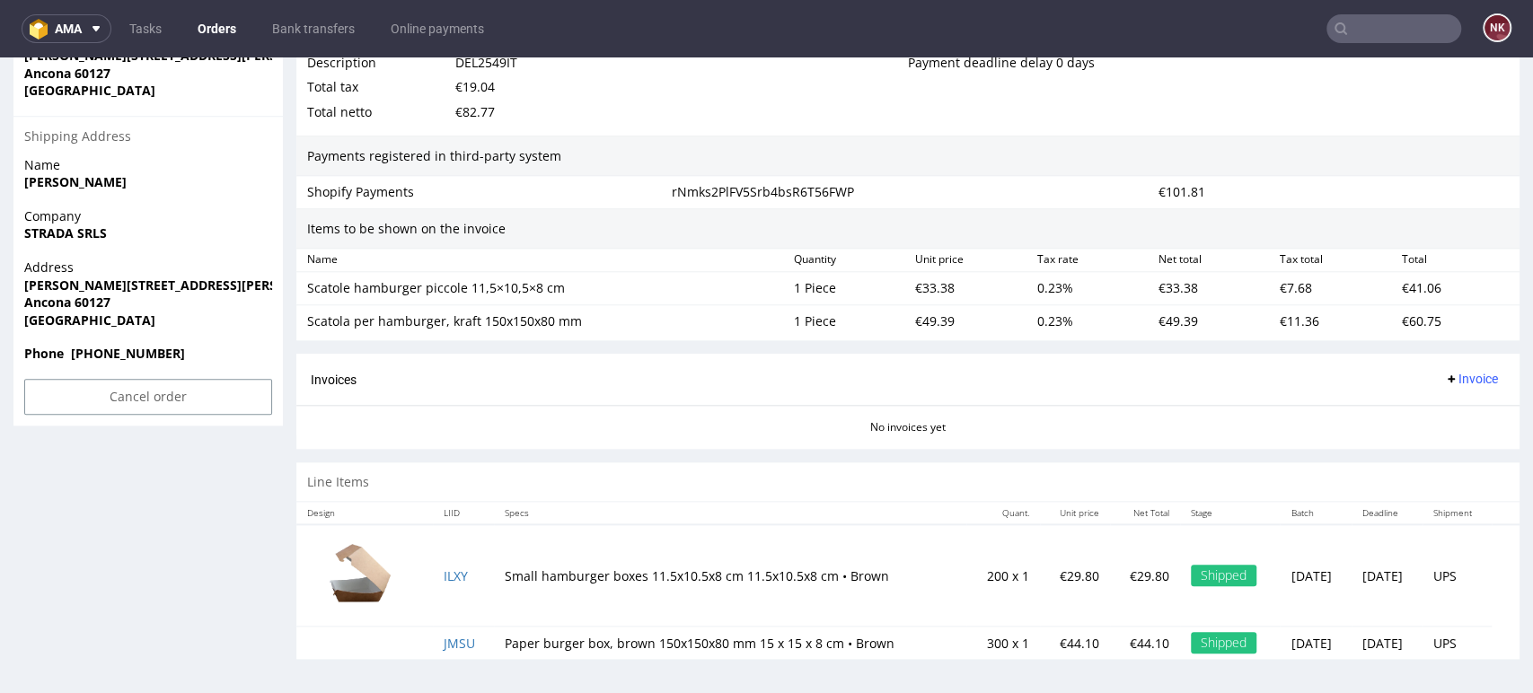
click at [1450, 372] on span "Invoice" at bounding box center [1471, 379] width 54 height 14
click at [1448, 440] on span "Upload" at bounding box center [1439, 449] width 87 height 18
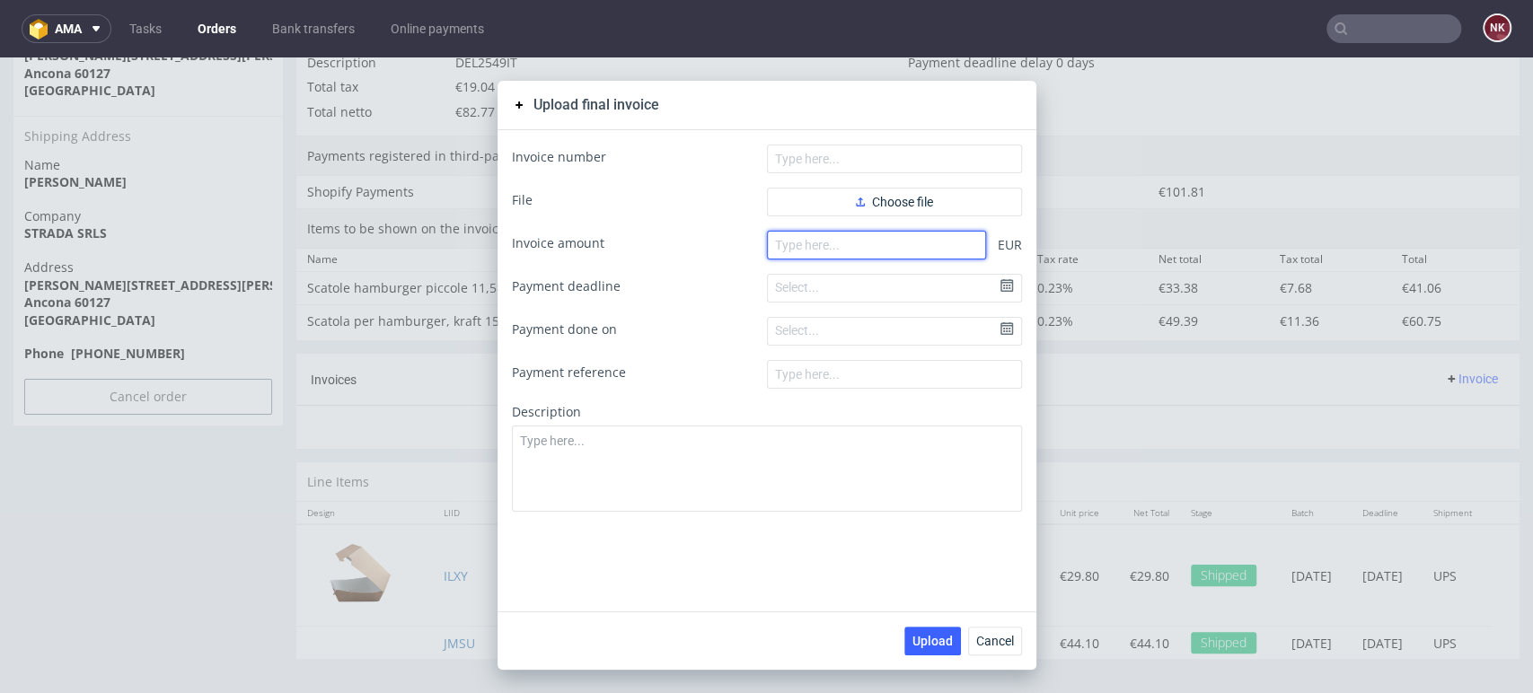
click at [830, 250] on input "number" at bounding box center [876, 245] width 219 height 29
paste input "101.81"
type input "101.81"
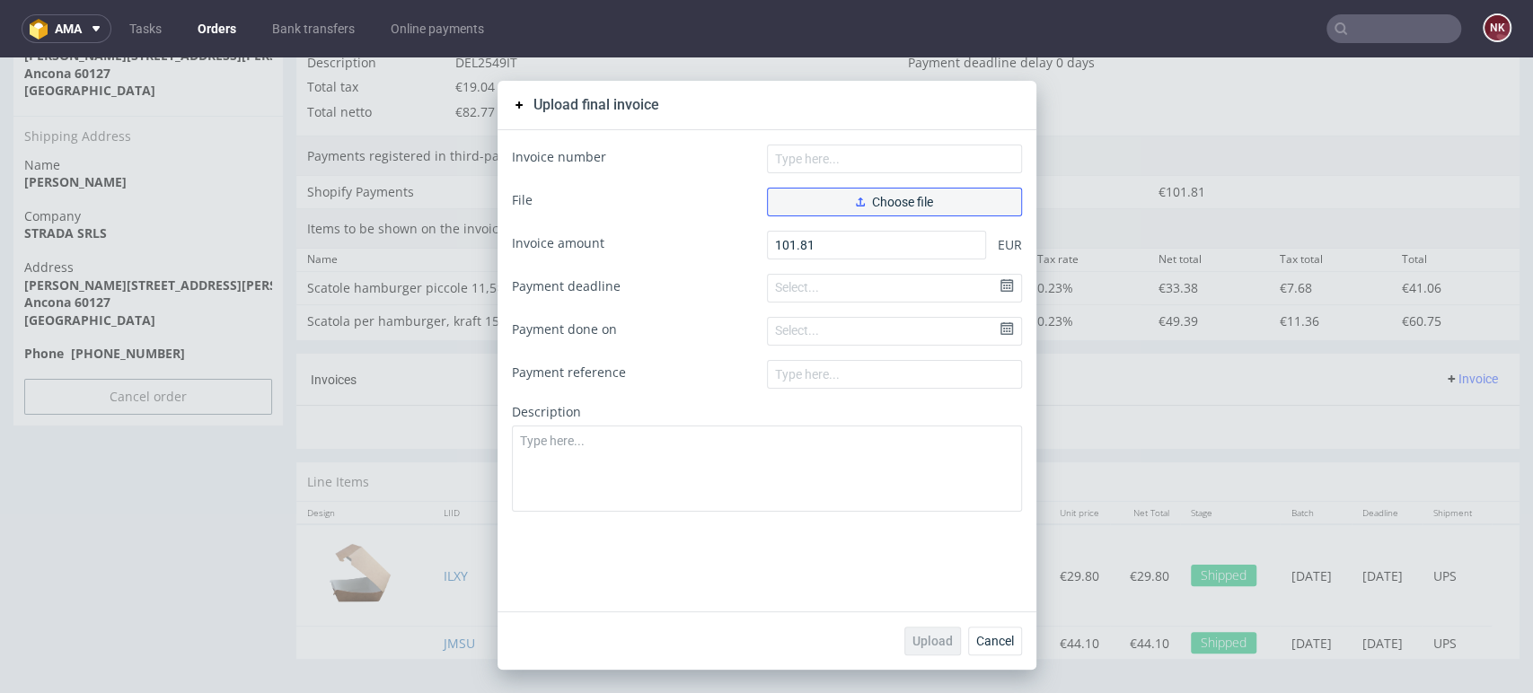
click at [875, 201] on span "Choose file" at bounding box center [894, 202] width 77 height 13
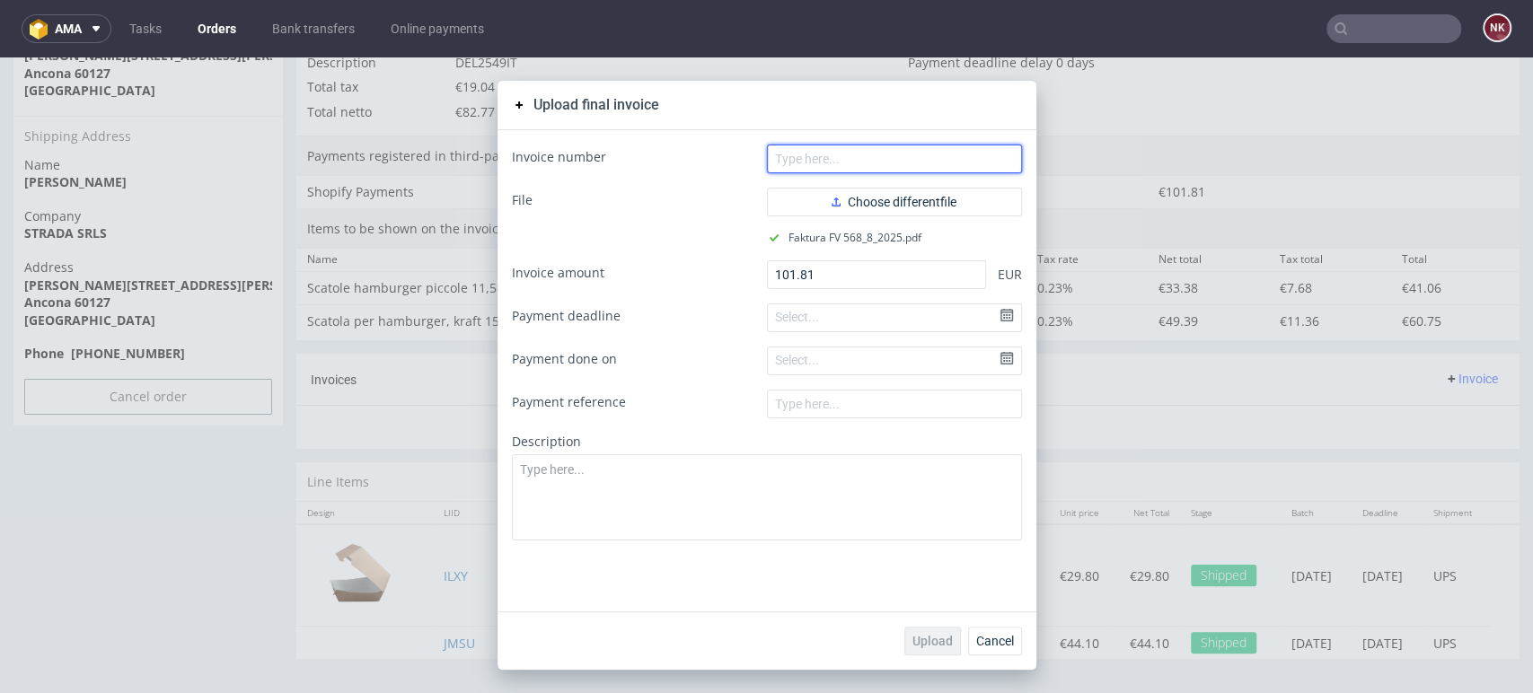
click at [789, 158] on input "text" at bounding box center [894, 159] width 255 height 29
type input "FV 568/8/2025"
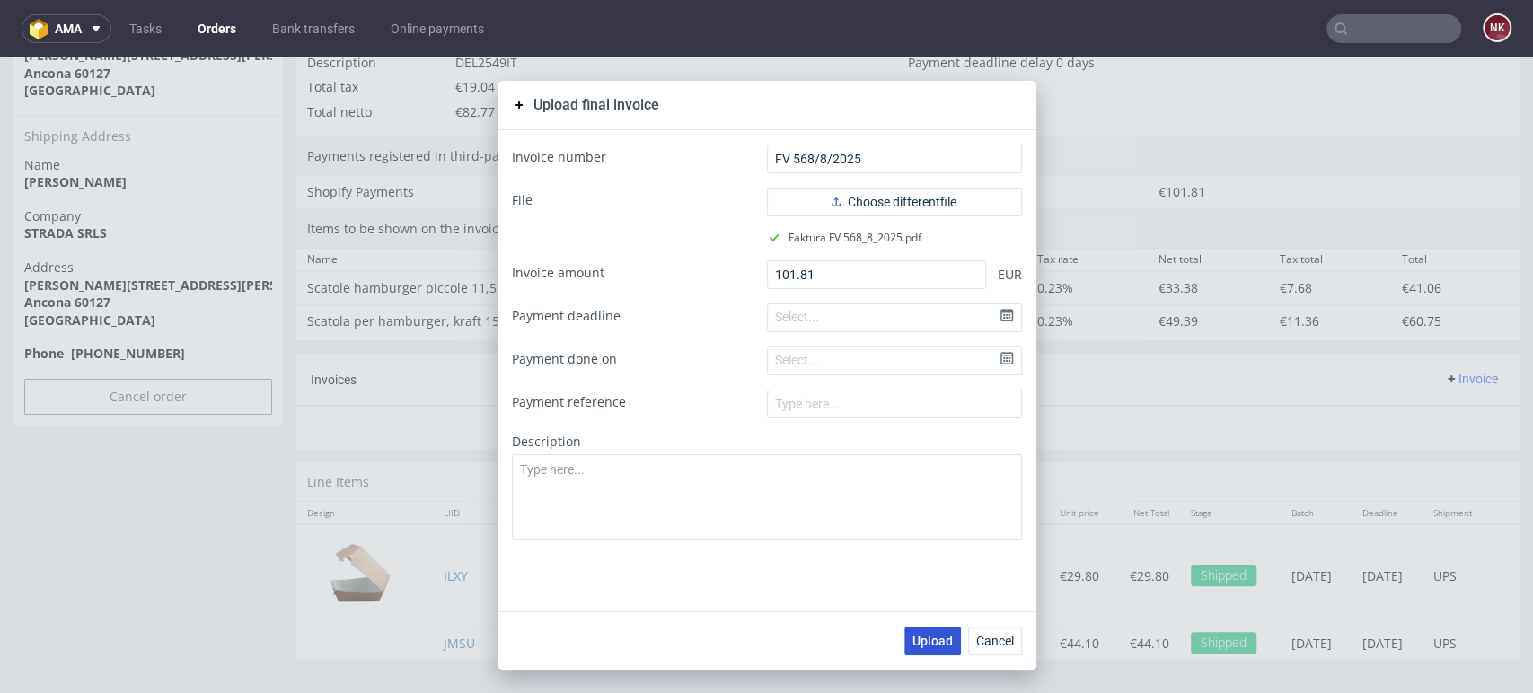
click at [922, 635] on span "Upload" at bounding box center [932, 641] width 40 height 13
click at [991, 643] on span "Cancel" at bounding box center [995, 641] width 38 height 13
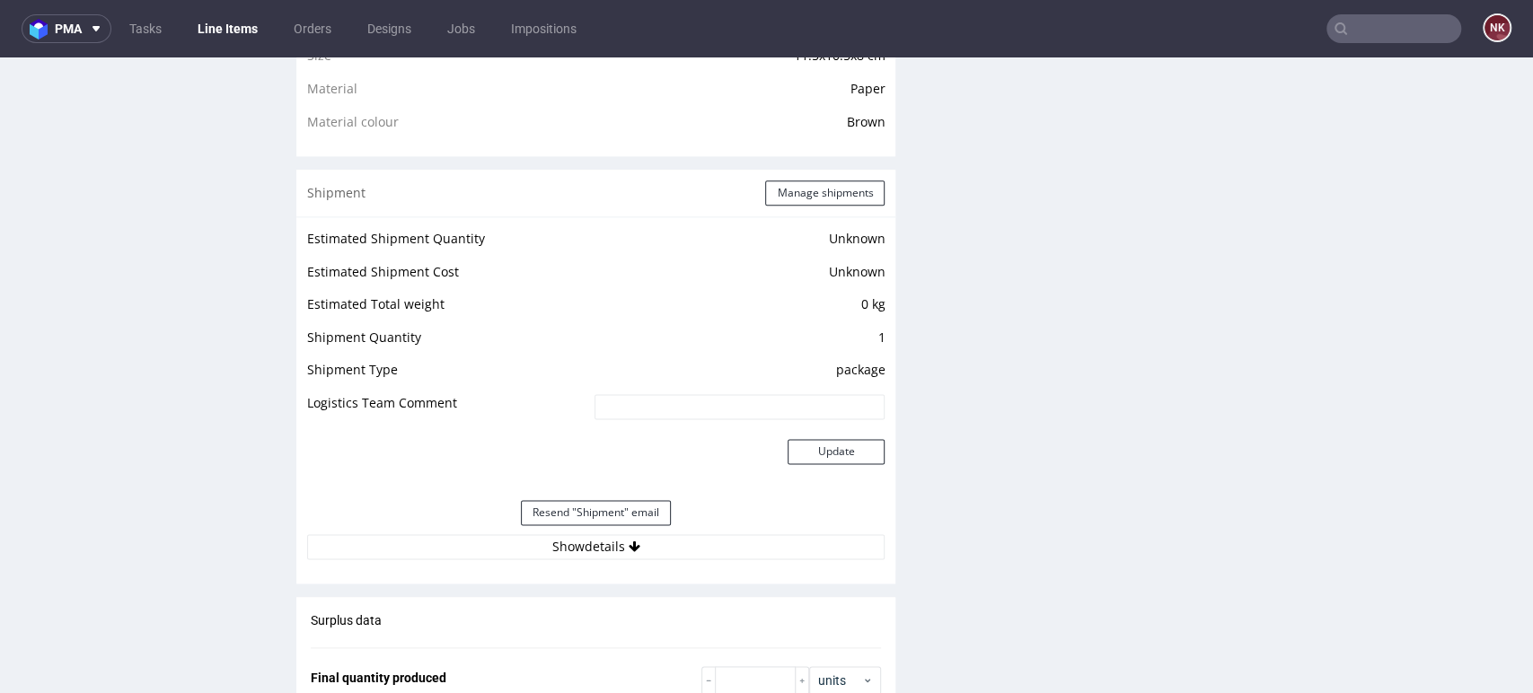
scroll to position [1695, 0]
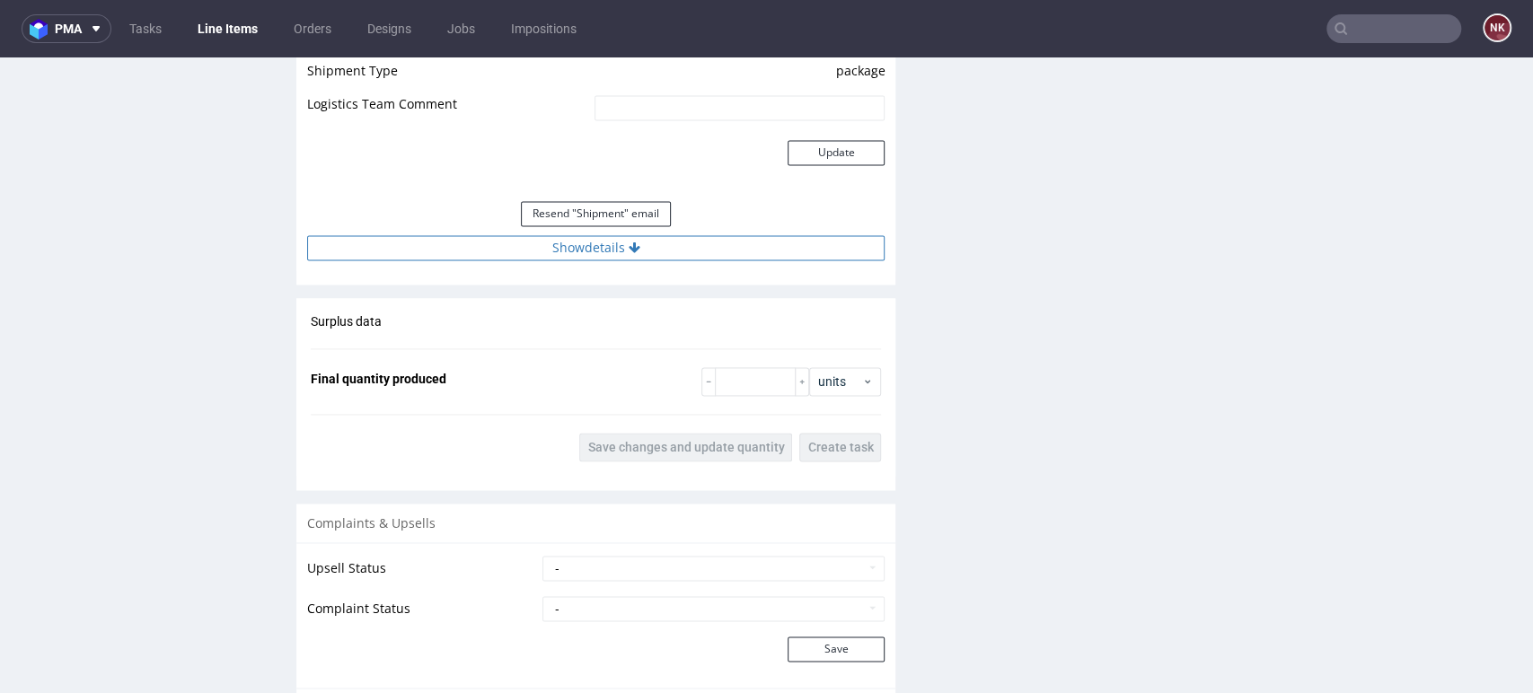
click at [681, 235] on button "Show details" at bounding box center [595, 247] width 577 height 25
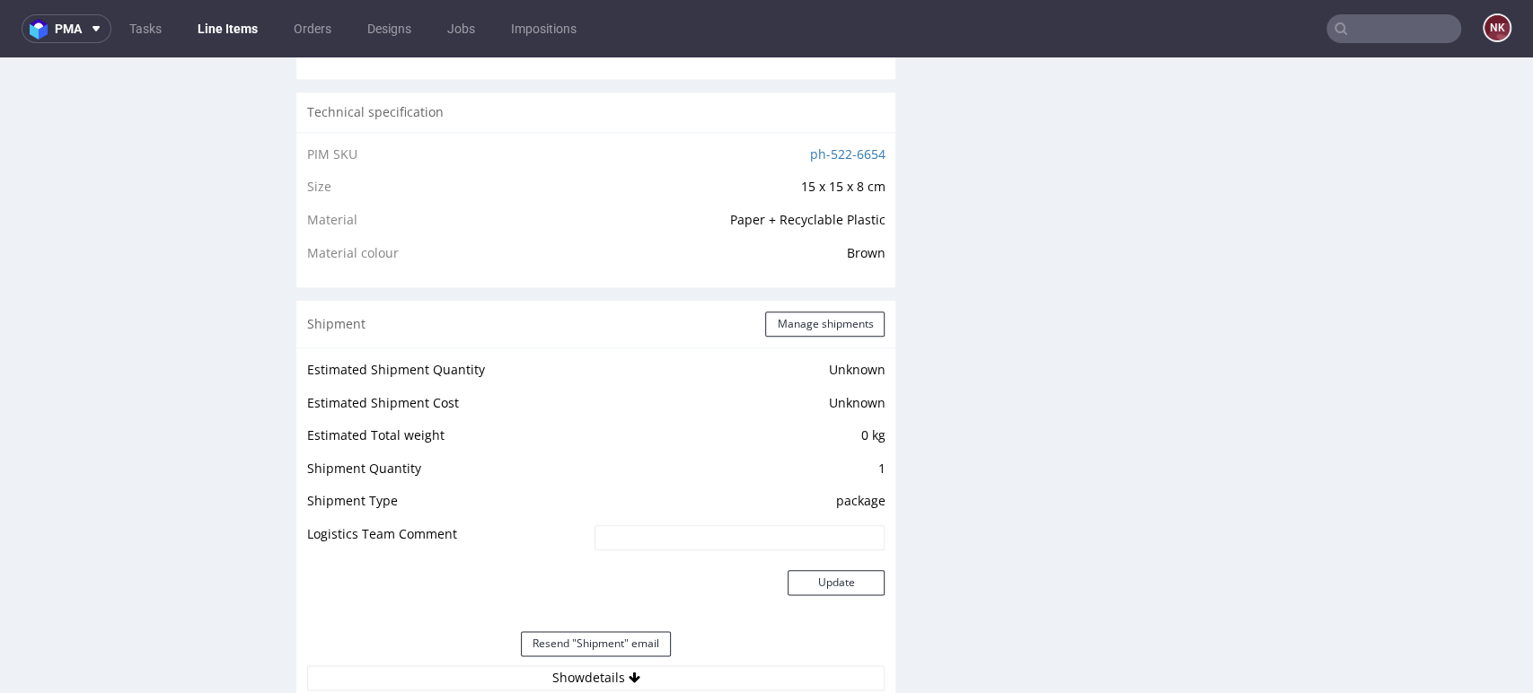
scroll to position [1496, 0]
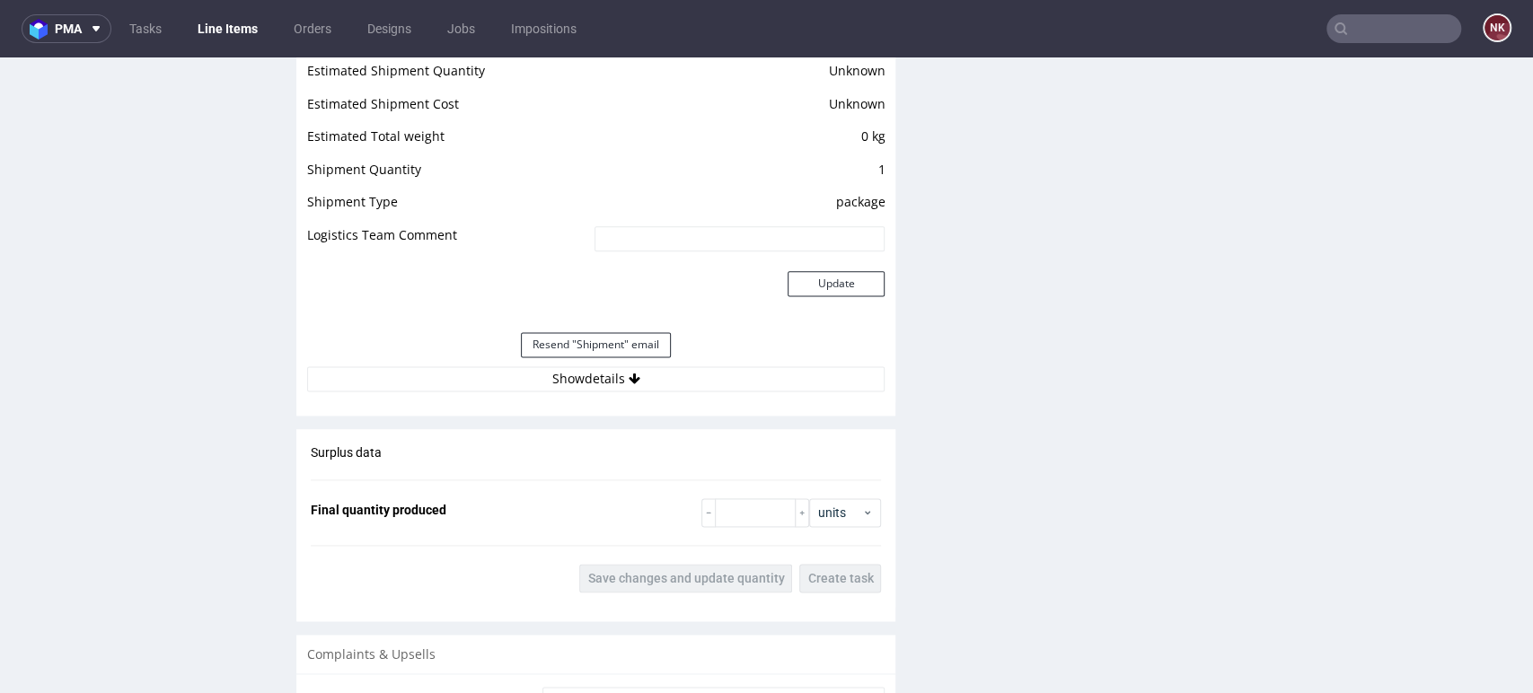
click at [683, 358] on div "Resend "Shipment" email" at bounding box center [595, 344] width 577 height 43
click at [683, 382] on button "Show details" at bounding box center [595, 378] width 577 height 25
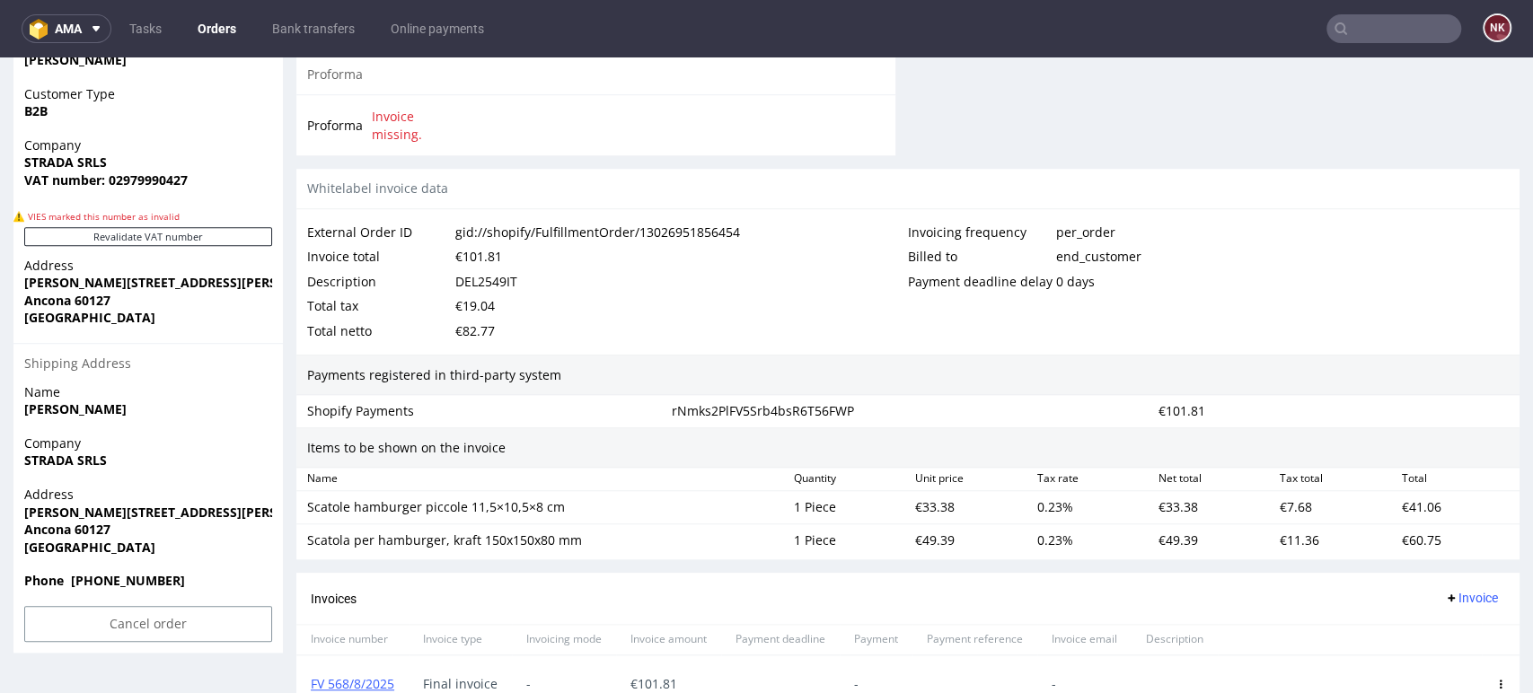
scroll to position [1180, 0]
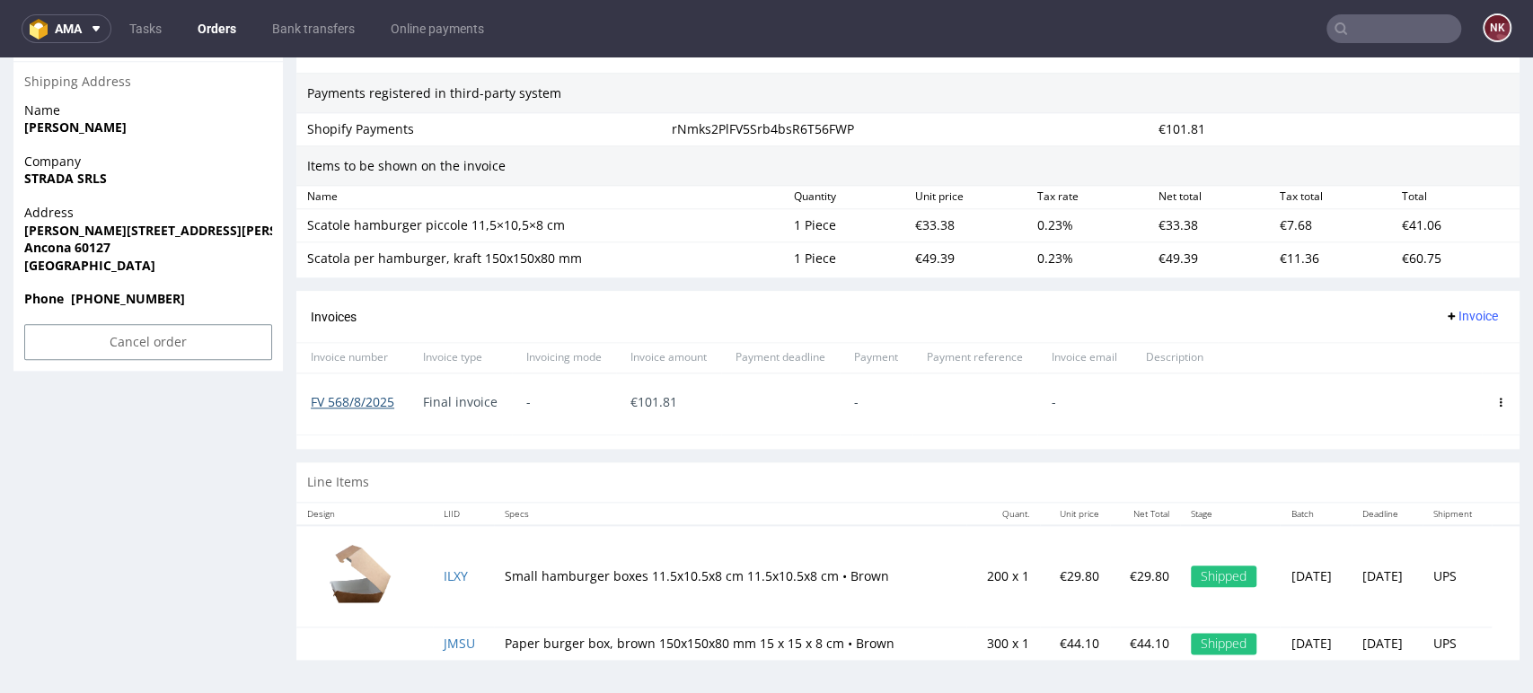
click at [363, 396] on link "FV 568/8/2025" at bounding box center [352, 401] width 83 height 17
click at [881, 403] on span "-" at bounding box center [876, 402] width 44 height 14
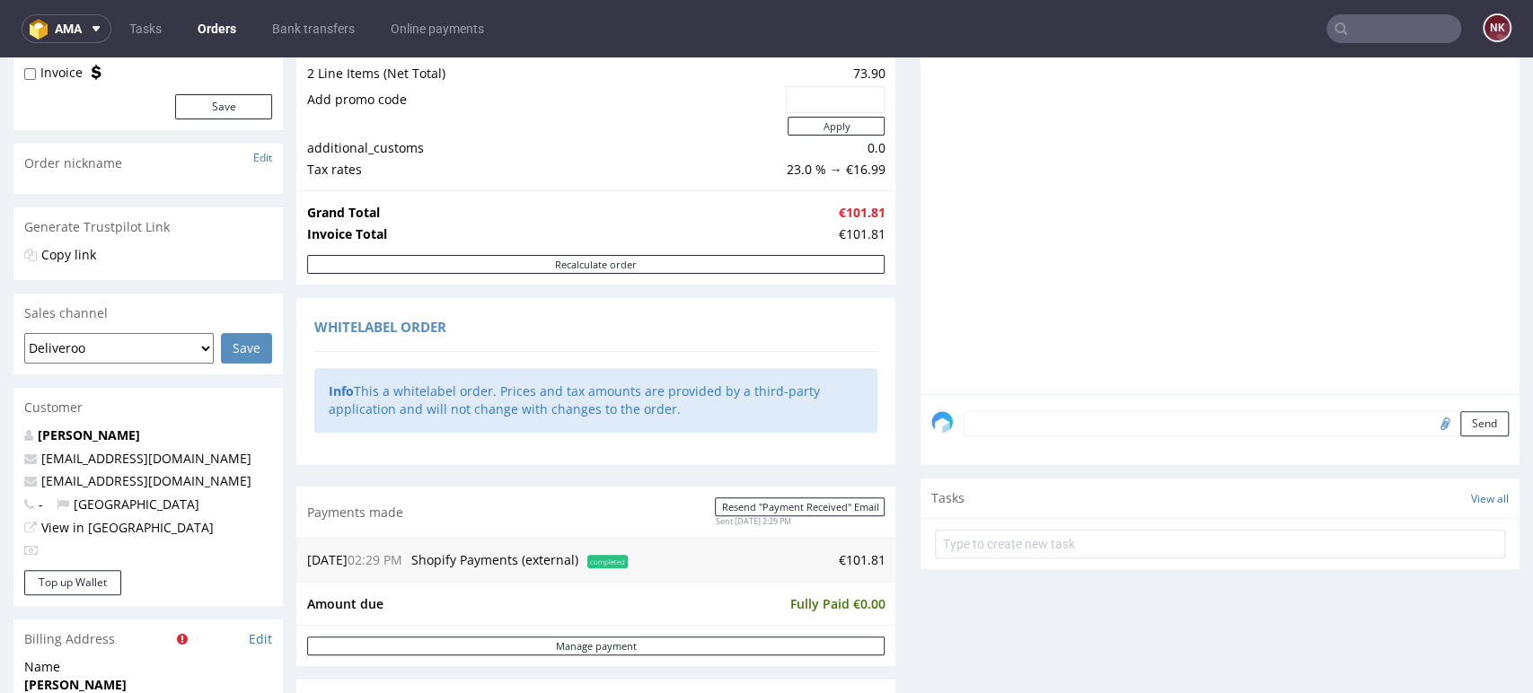
scroll to position [83, 0]
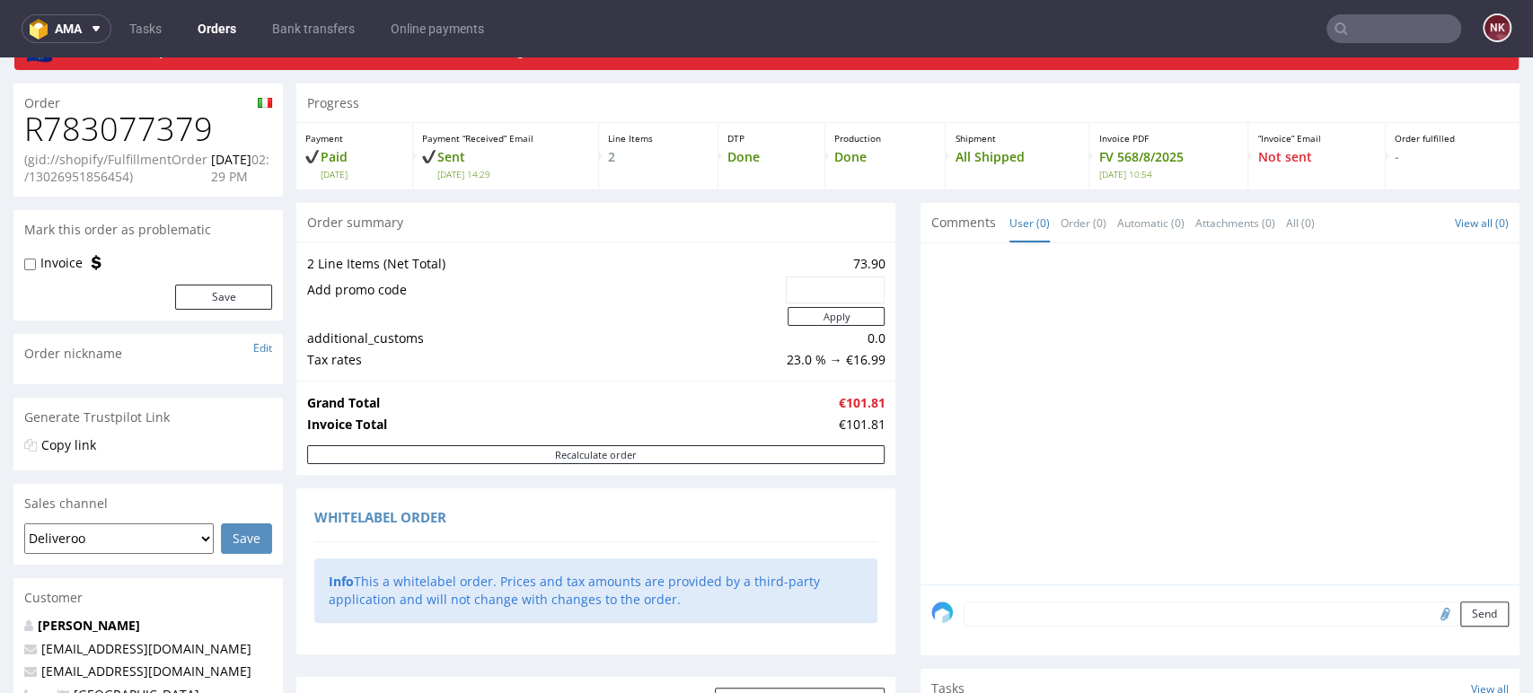
drag, startPoint x: 206, startPoint y: 31, endPoint x: 192, endPoint y: 51, distance: 23.9
click at [206, 31] on link "Orders" at bounding box center [217, 28] width 60 height 29
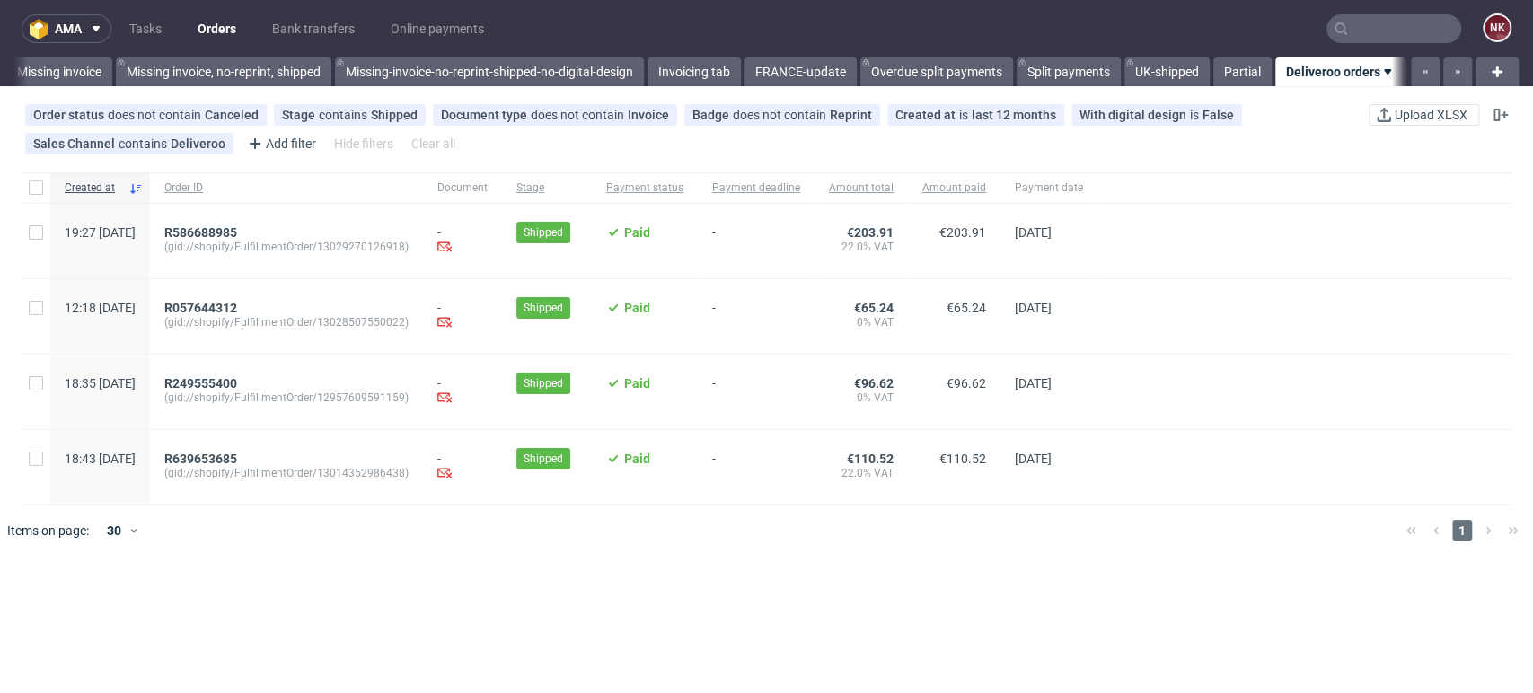
scroll to position [0, 2752]
click at [869, 594] on div "Created at Order ID Document Stage Payment status Payment deadline Amount total…" at bounding box center [766, 511] width 1533 height 693
click at [237, 376] on span "R249555400" at bounding box center [200, 383] width 73 height 14
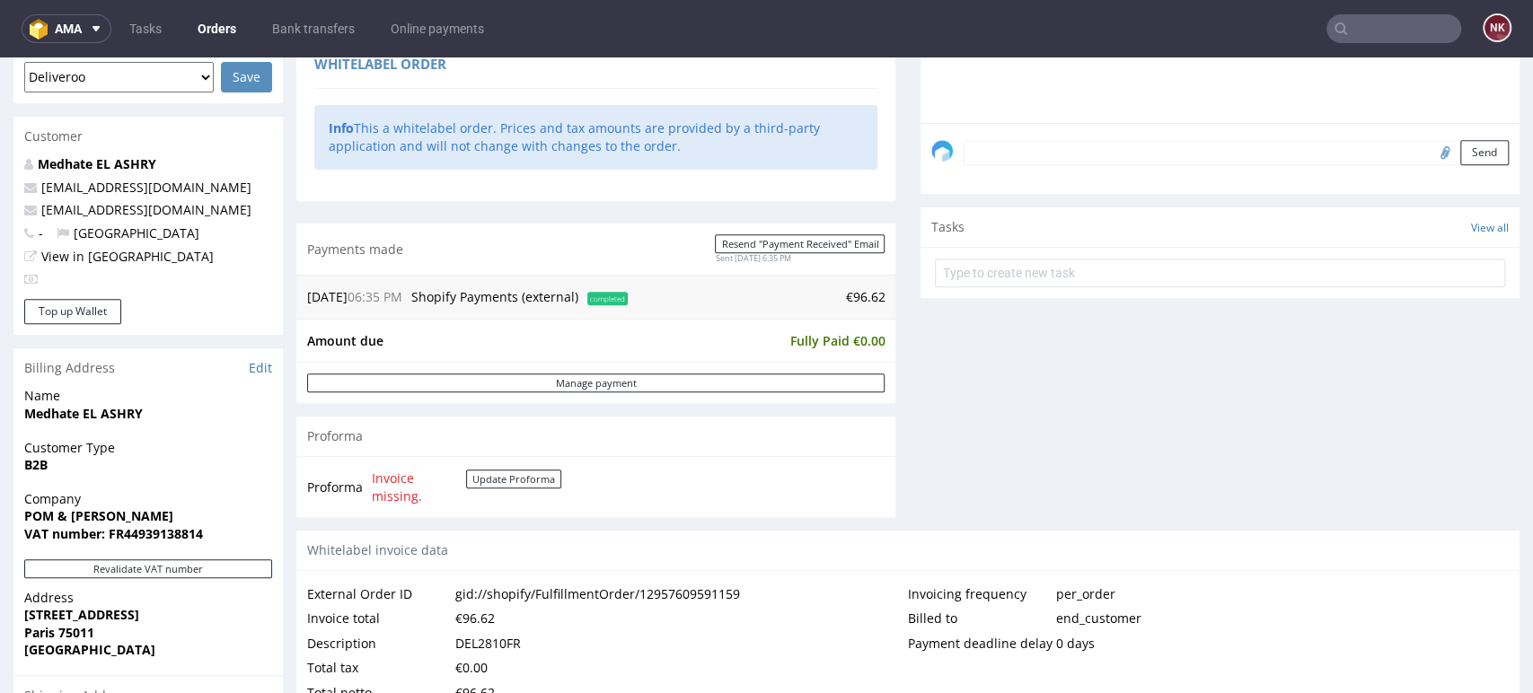
scroll to position [598, 0]
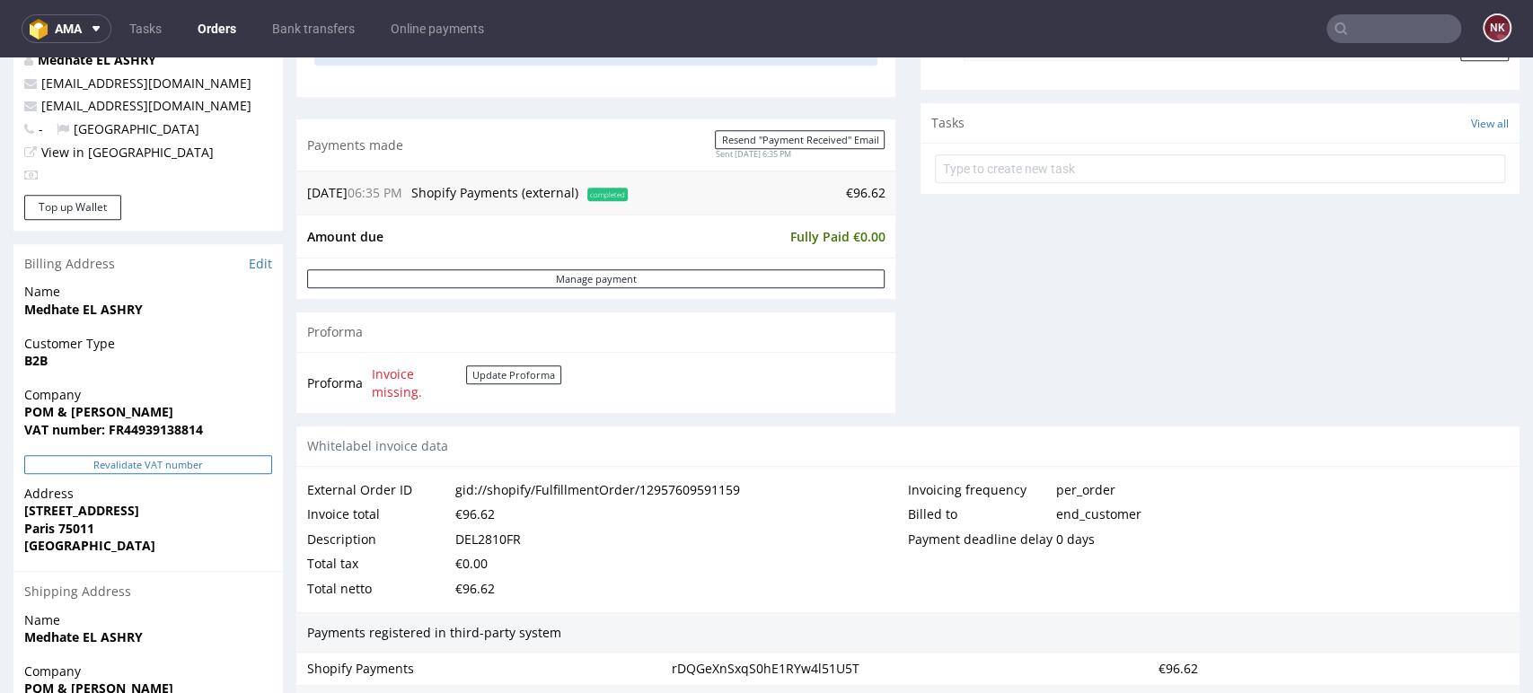
click at [167, 458] on button "Revalidate VAT number" at bounding box center [148, 464] width 248 height 19
drag, startPoint x: 74, startPoint y: 412, endPoint x: 21, endPoint y: 412, distance: 53.0
click at [21, 412] on div "Company POM & PEPIN VAT number: FR44939138814" at bounding box center [147, 420] width 269 height 69
copy strong "POM & [PERSON_NAME]"
click at [150, 429] on strong "VAT number: FR44939138814" at bounding box center [113, 429] width 179 height 17
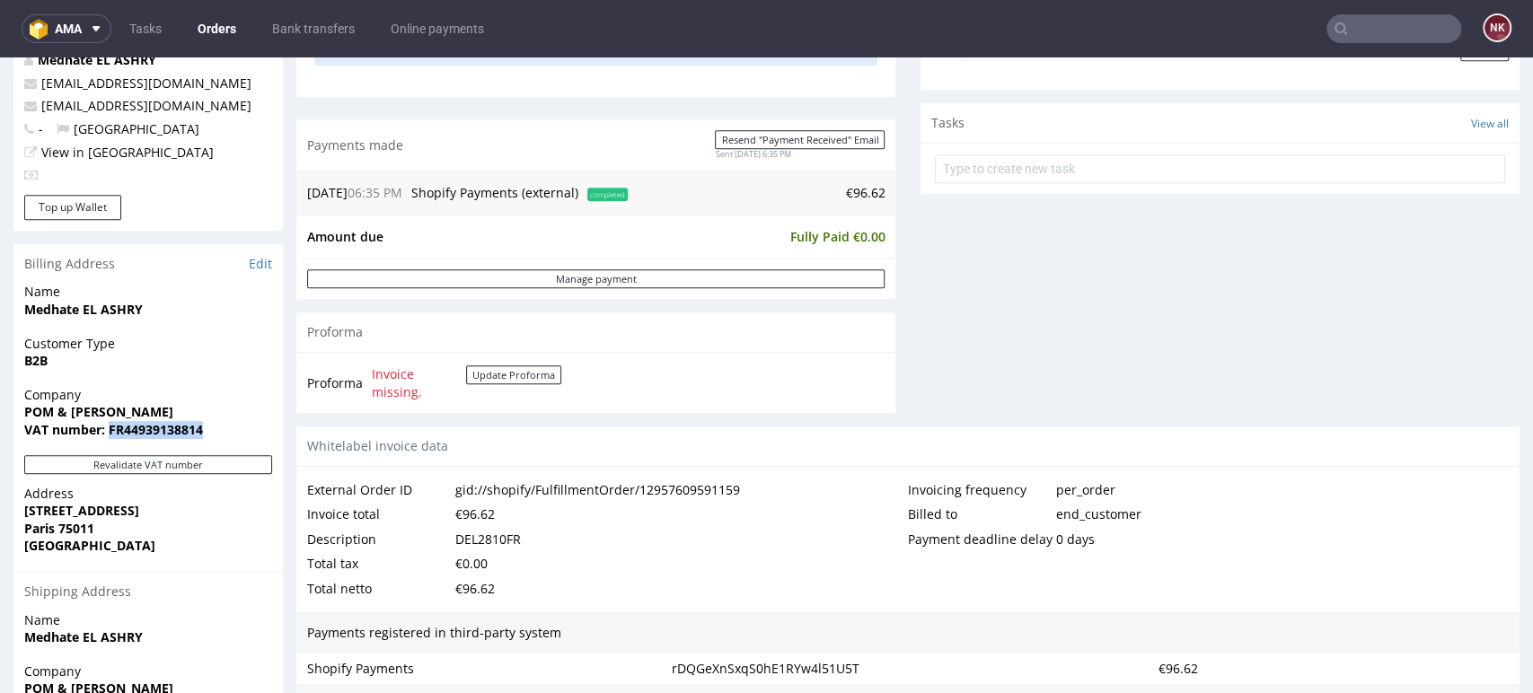
click at [150, 429] on strong "VAT number: FR44939138814" at bounding box center [113, 429] width 179 height 17
copy strong "FR44939138814"
drag, startPoint x: 127, startPoint y: 507, endPoint x: 14, endPoint y: 506, distance: 112.2
click at [14, 506] on div "Address 67 Rue Sedaine Paris 75011 France" at bounding box center [147, 528] width 269 height 86
copy strong "[STREET_ADDRESS]"
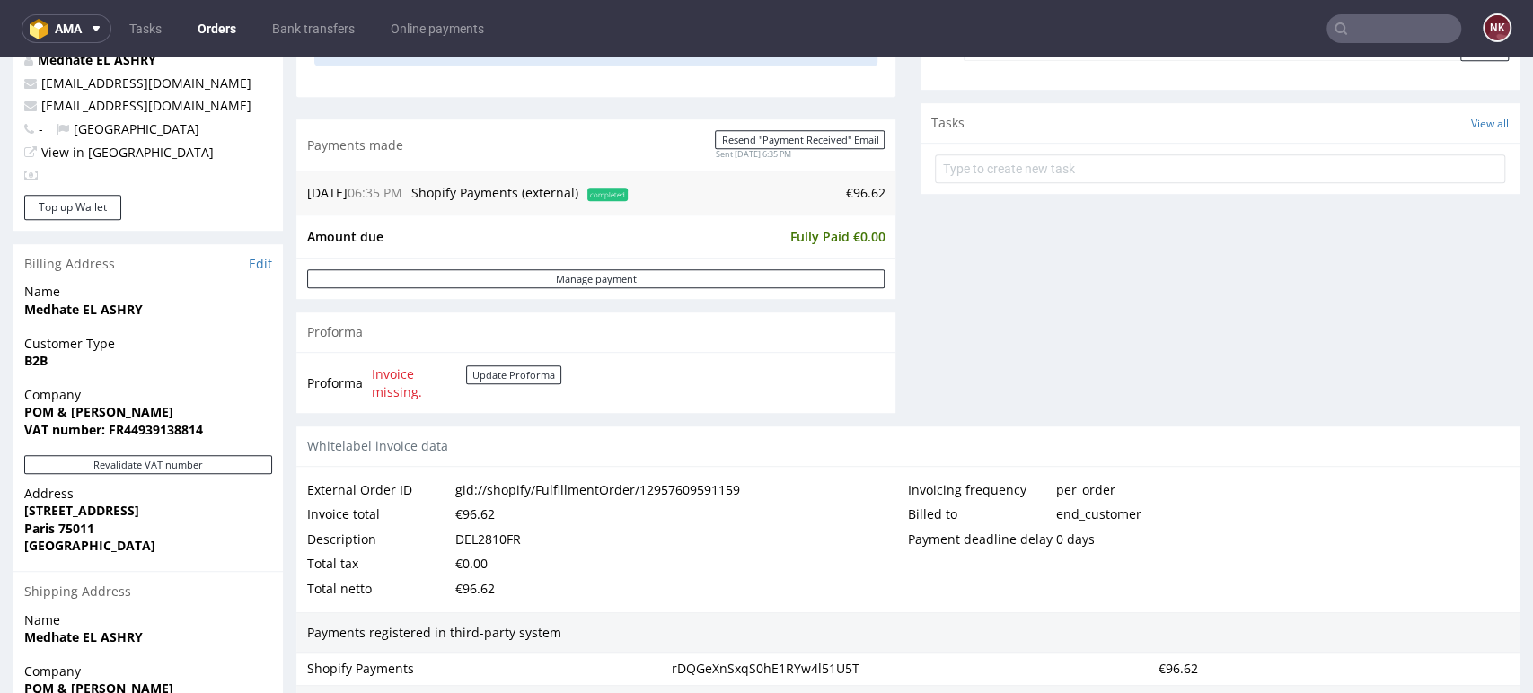
click at [84, 523] on strong "Paris 75011" at bounding box center [59, 528] width 70 height 17
copy strong "75011"
click at [25, 526] on strong "Paris 75011" at bounding box center [59, 528] width 70 height 17
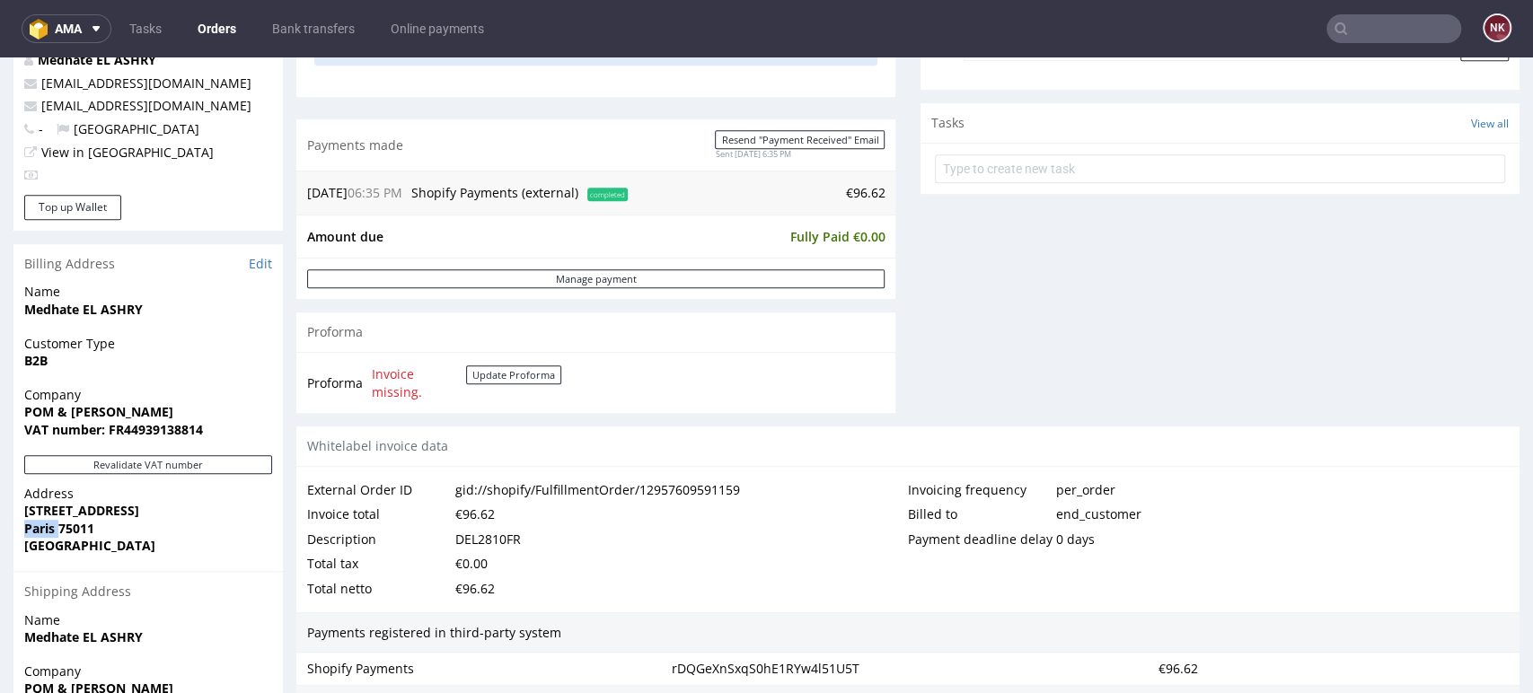
copy strong "Paris"
click at [138, 547] on span "[GEOGRAPHIC_DATA]" at bounding box center [148, 546] width 248 height 18
click at [214, 244] on div "Billing Address Edit" at bounding box center [147, 264] width 269 height 40
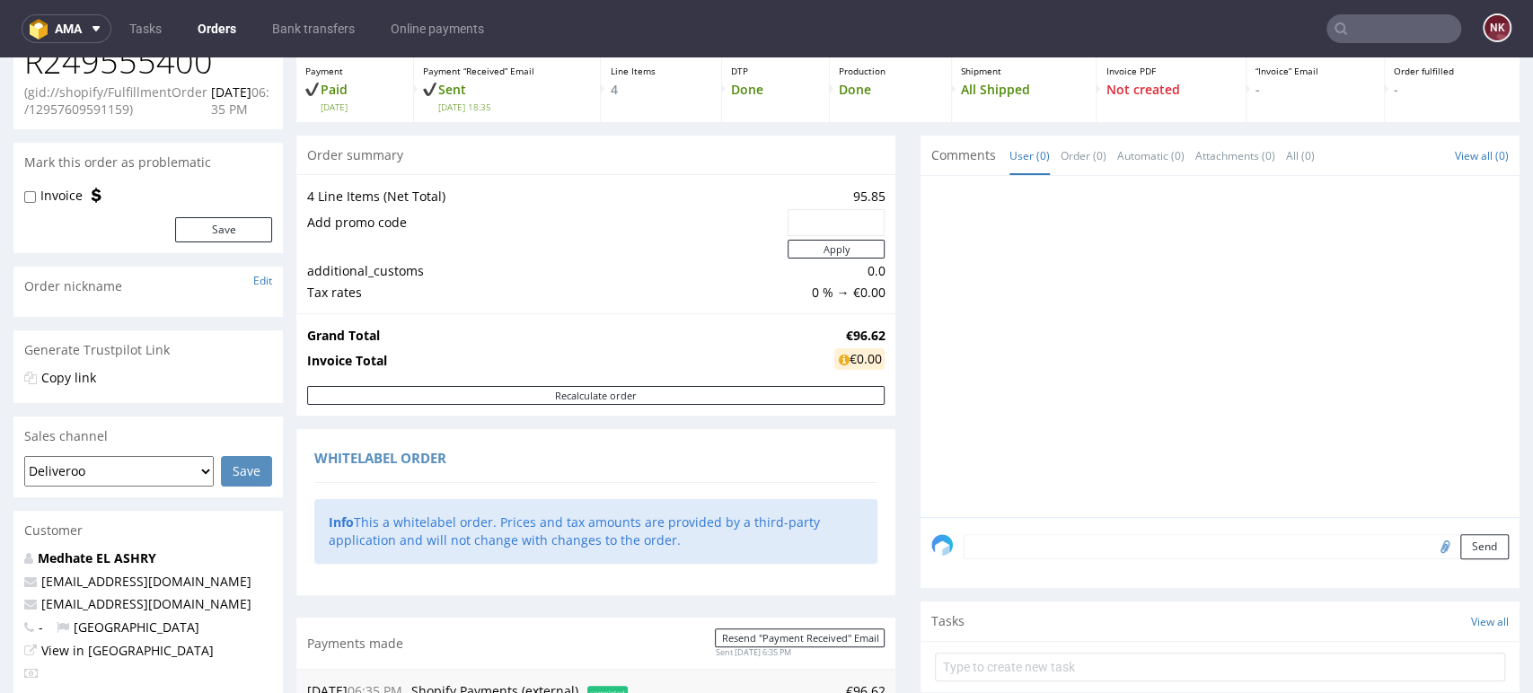
scroll to position [0, 0]
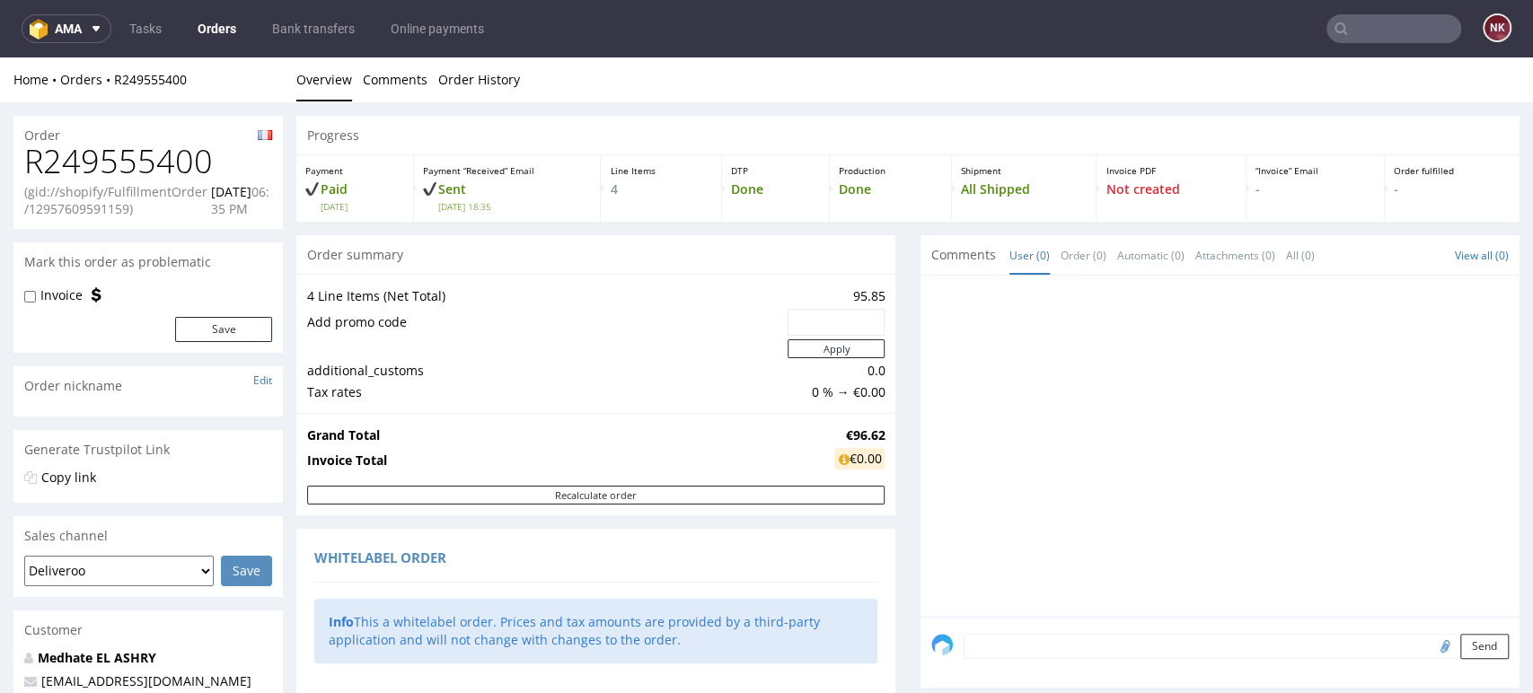
click at [180, 162] on h1 "R249555400" at bounding box center [148, 162] width 248 height 36
copy h1 "R249555400"
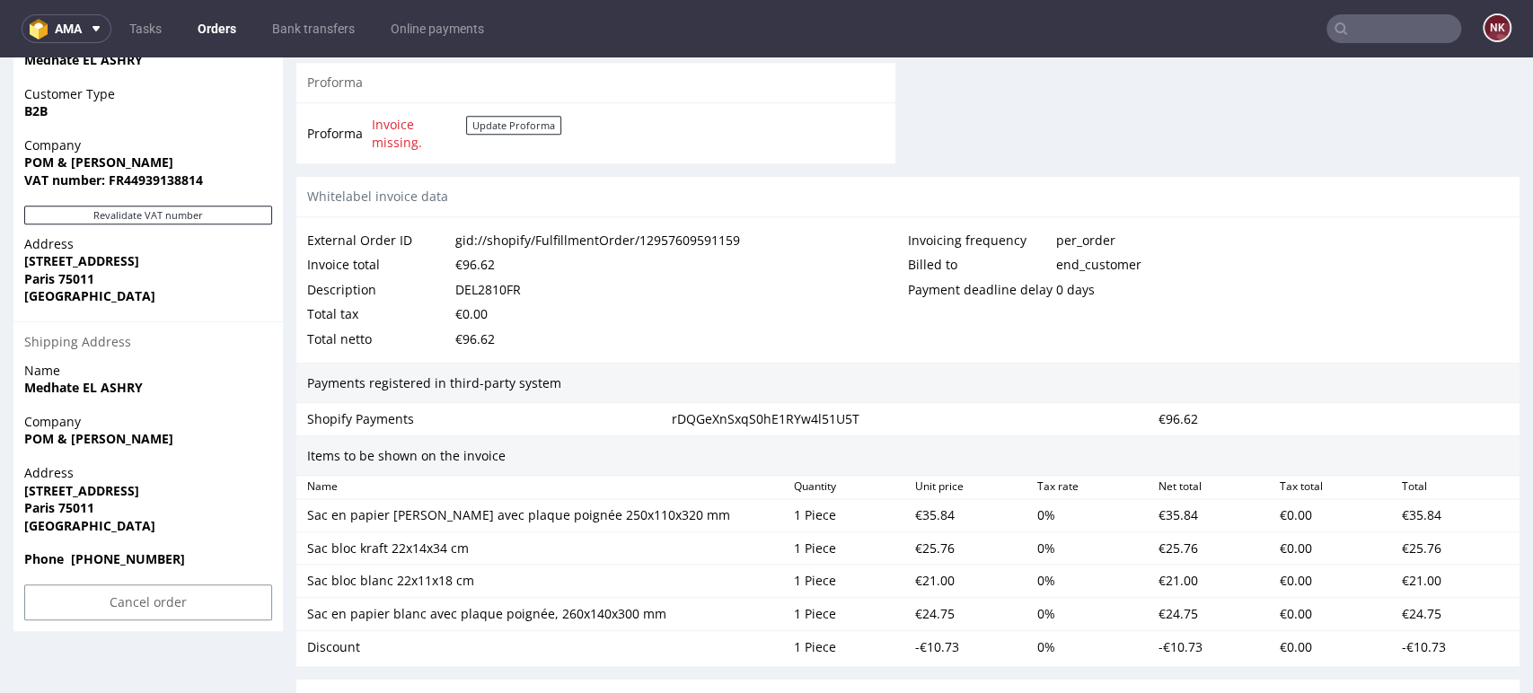
scroll to position [898, 0]
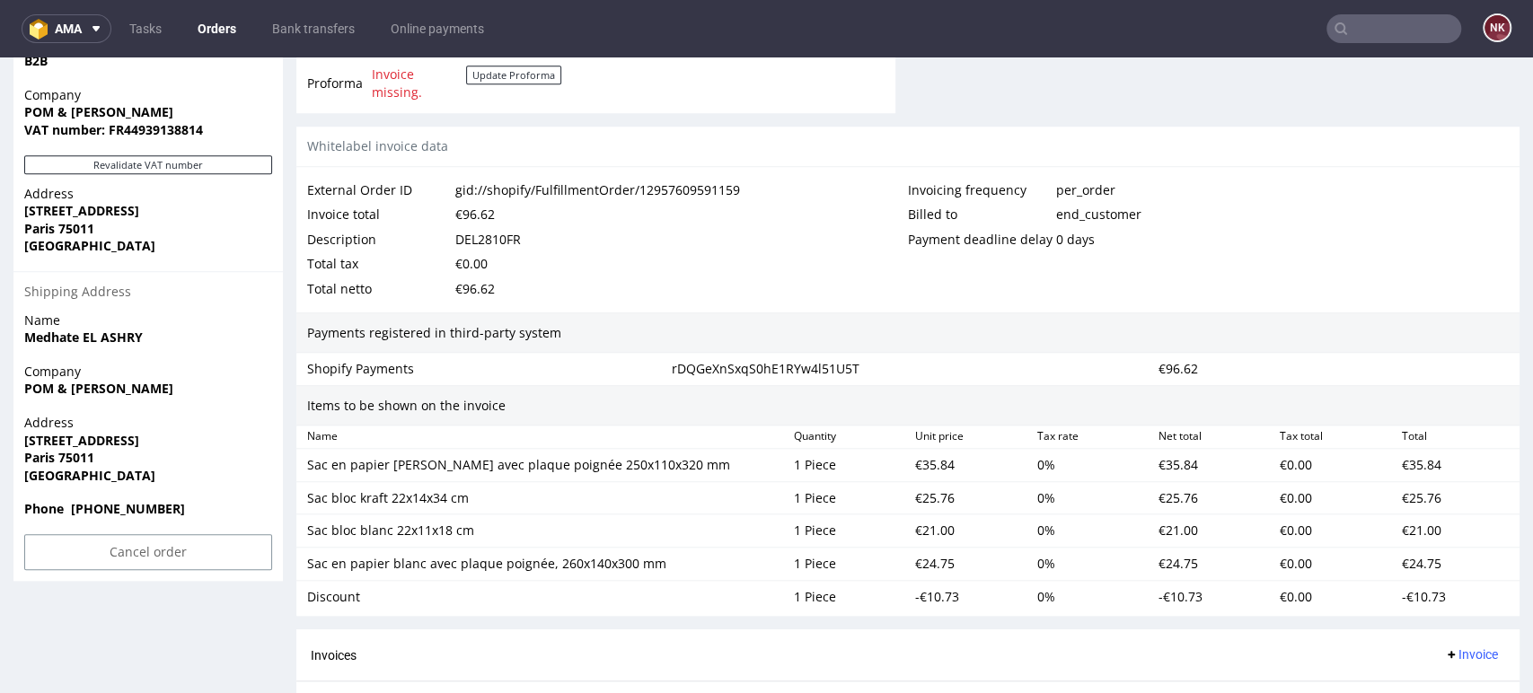
click at [512, 235] on div "DEL2810FR" at bounding box center [488, 239] width 66 height 25
copy div "DEL2810FR"
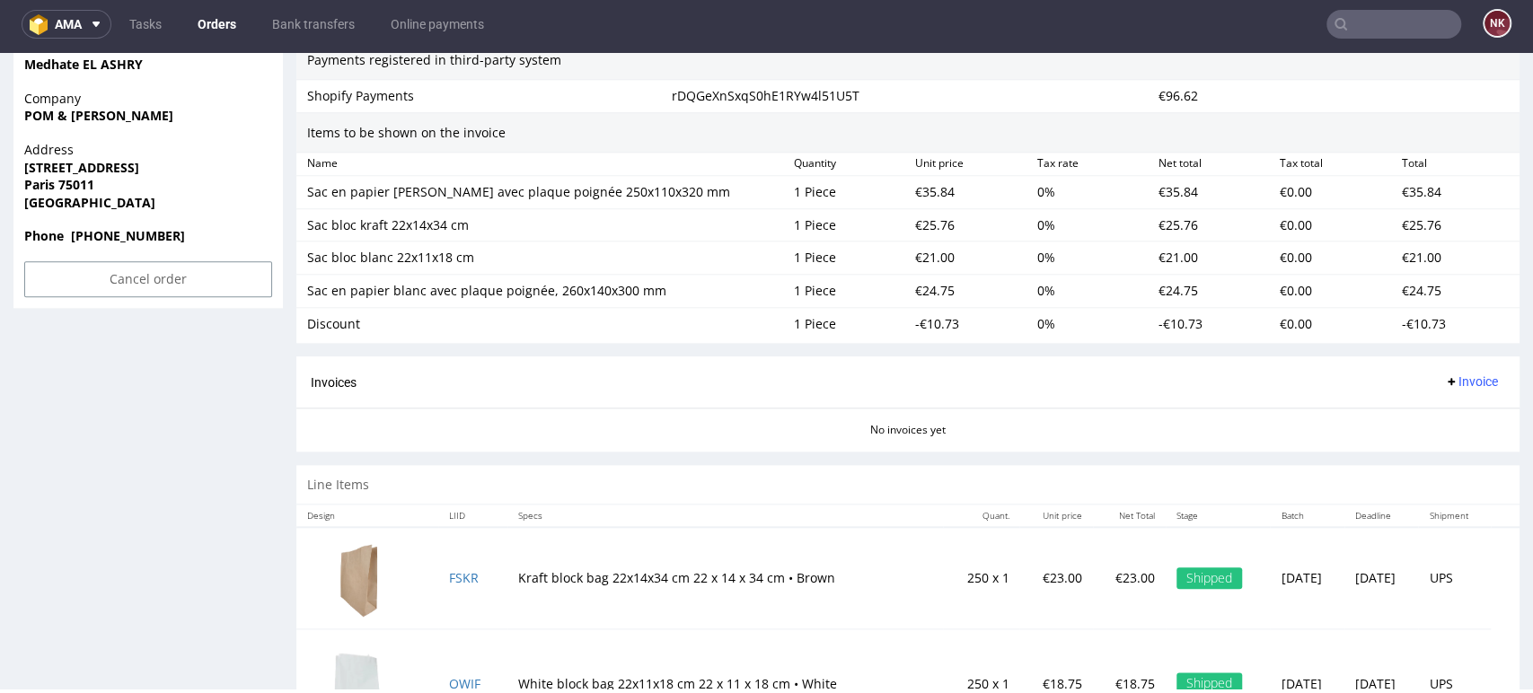
scroll to position [962, 0]
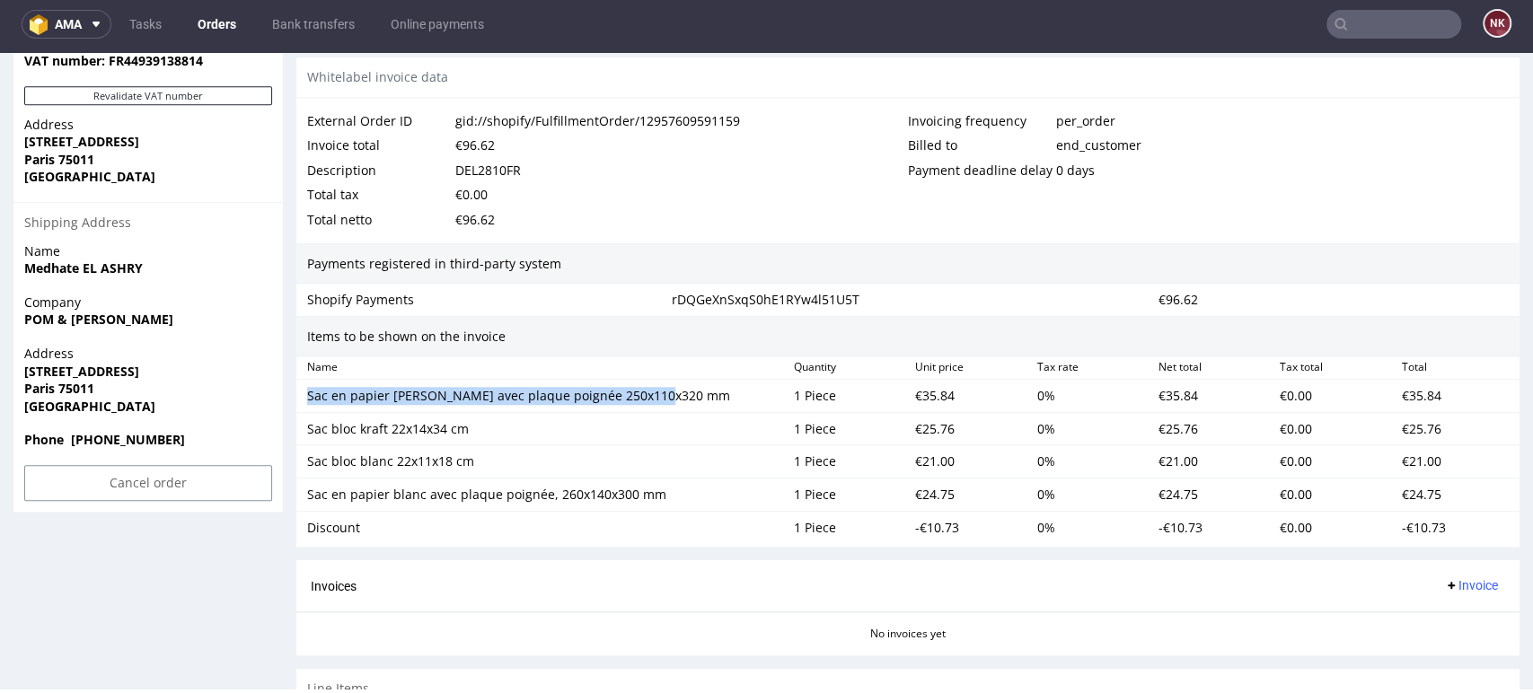
drag, startPoint x: 617, startPoint y: 396, endPoint x: 307, endPoint y: 403, distance: 309.8
click at [307, 403] on div "Sac en papier marron avec plaque poignée 250x110x320 mm" at bounding box center [543, 395] width 487 height 25
copy div "Sac en papier marron avec plaque poignée 250x110x320 mm"
click at [927, 387] on div "€35.84" at bounding box center [968, 395] width 121 height 25
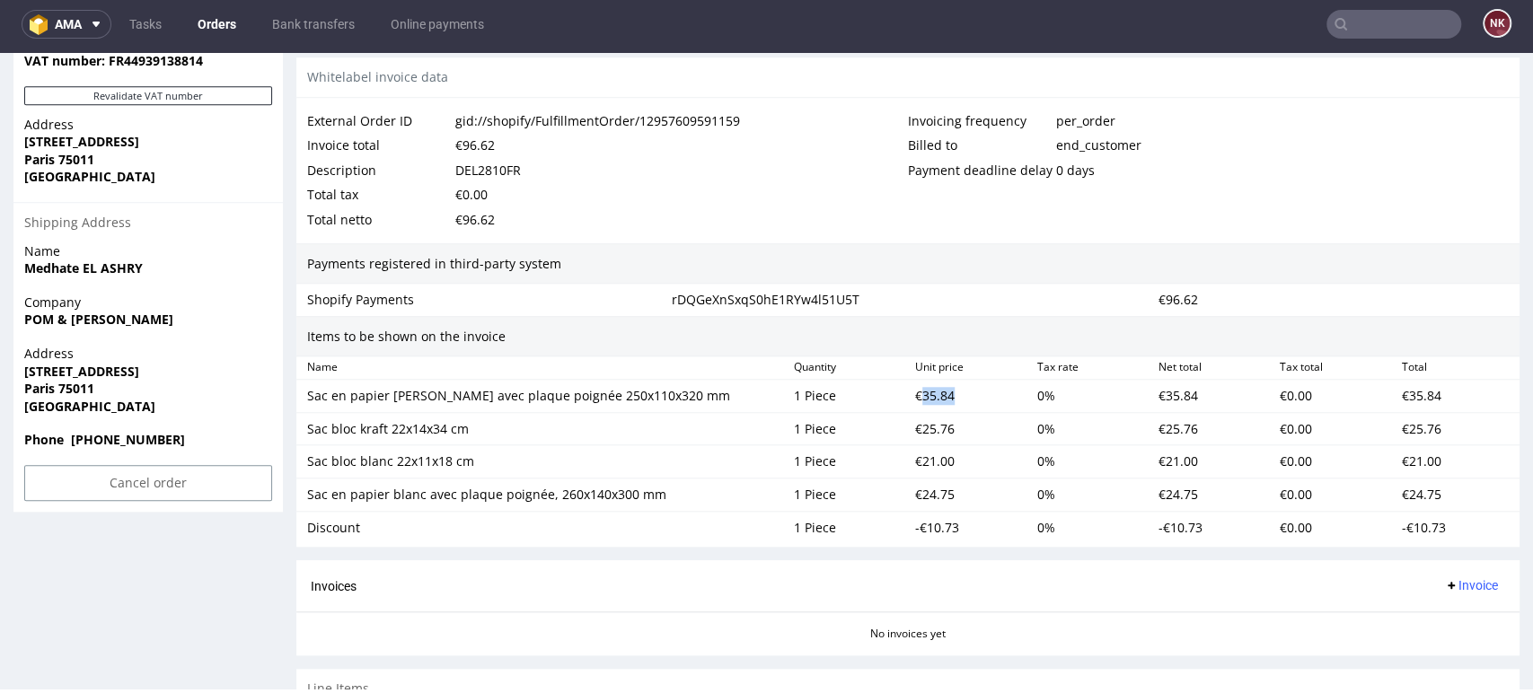
copy div "35.84"
click at [919, 425] on div "€25.76" at bounding box center [968, 429] width 121 height 25
copy div "25.76"
drag, startPoint x: 481, startPoint y: 423, endPoint x: 305, endPoint y: 425, distance: 176.0
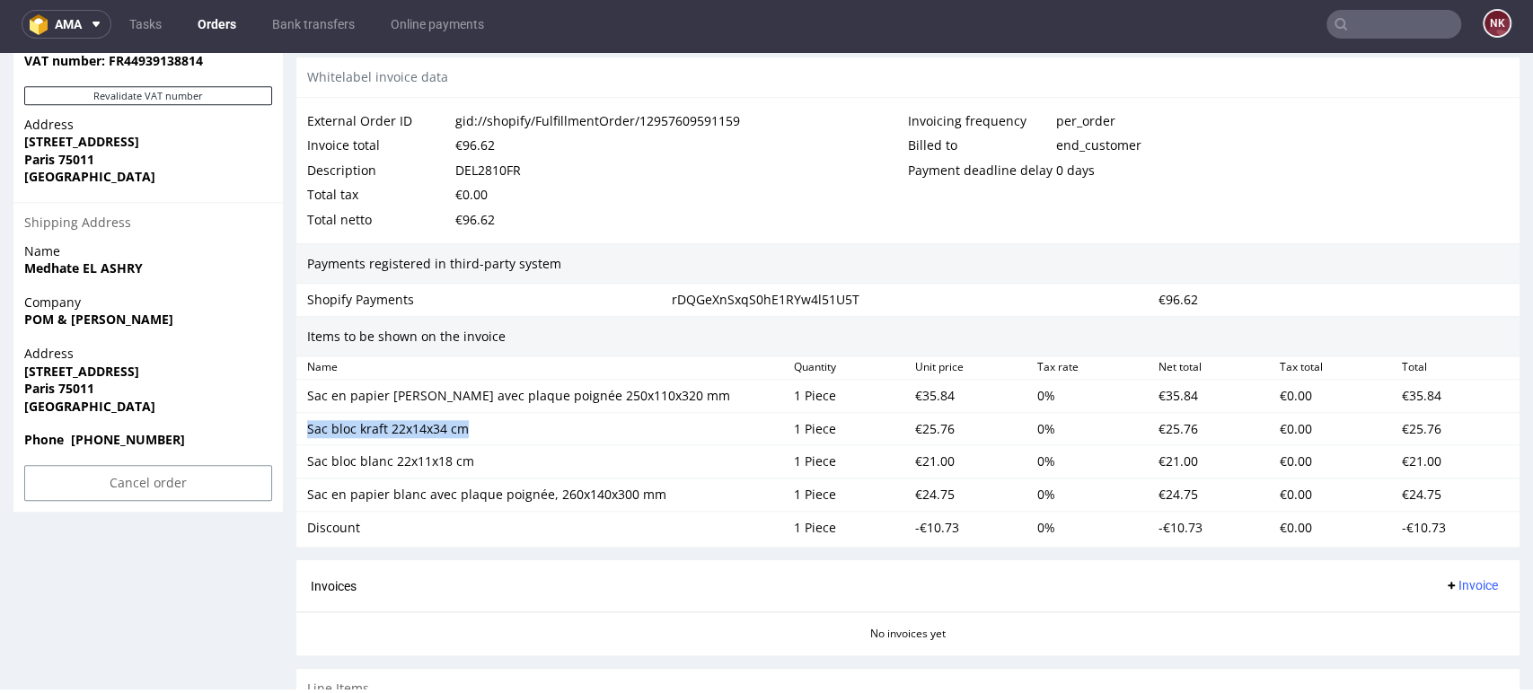
click at [305, 425] on div "Sac bloc kraft 22x14x34 cm" at bounding box center [543, 429] width 487 height 25
drag, startPoint x: 471, startPoint y: 452, endPoint x: 298, endPoint y: 462, distance: 173.6
click at [298, 462] on div "Sac bloc blanc 22x11x18 cm 1 Piece €21.00 0 % €21.00 €0.00 €21.00" at bounding box center [907, 461] width 1223 height 33
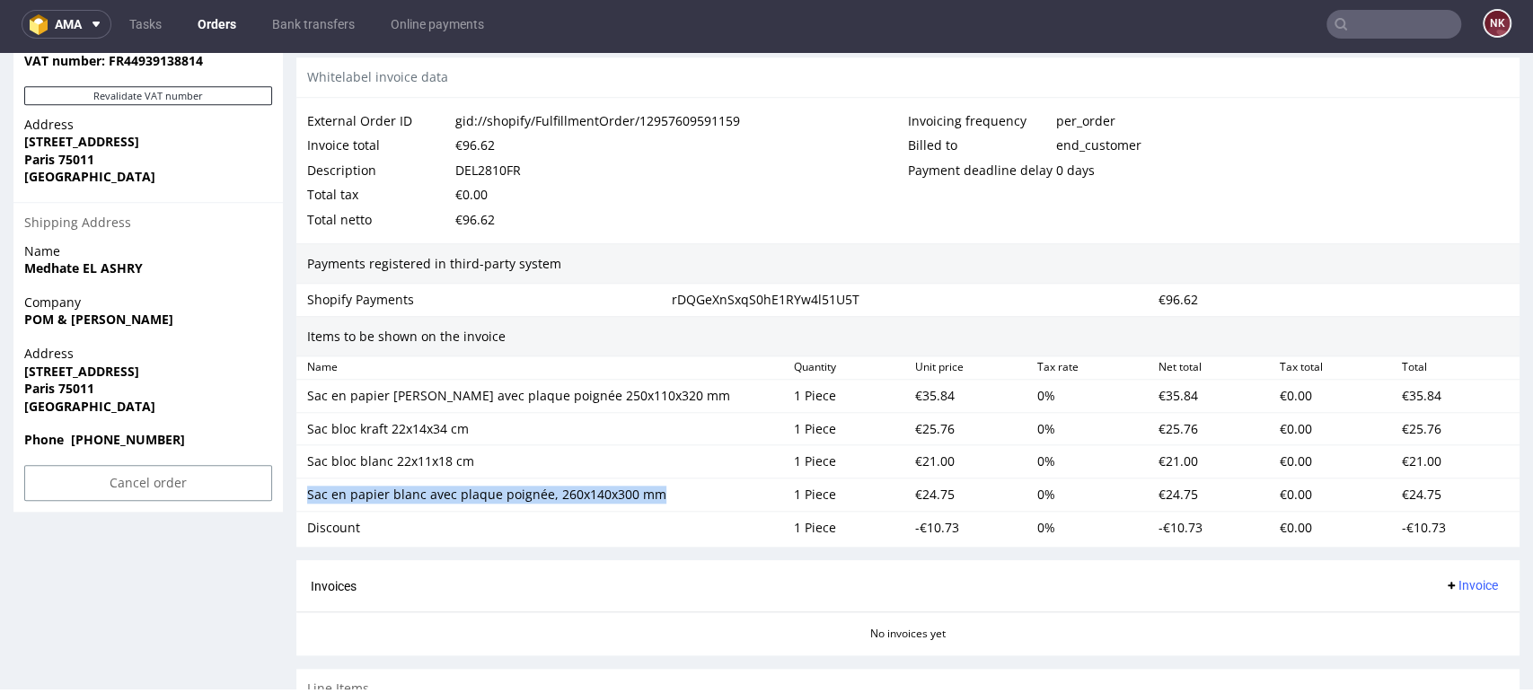
drag, startPoint x: 674, startPoint y: 493, endPoint x: 302, endPoint y: 495, distance: 372.6
click at [302, 495] on div "Sac en papier blanc avec plaque poignée, 260x140x300 mm" at bounding box center [543, 494] width 487 height 25
click at [313, 527] on div "Discount" at bounding box center [543, 528] width 472 height 18
click at [917, 384] on div "€35.84" at bounding box center [968, 395] width 121 height 25
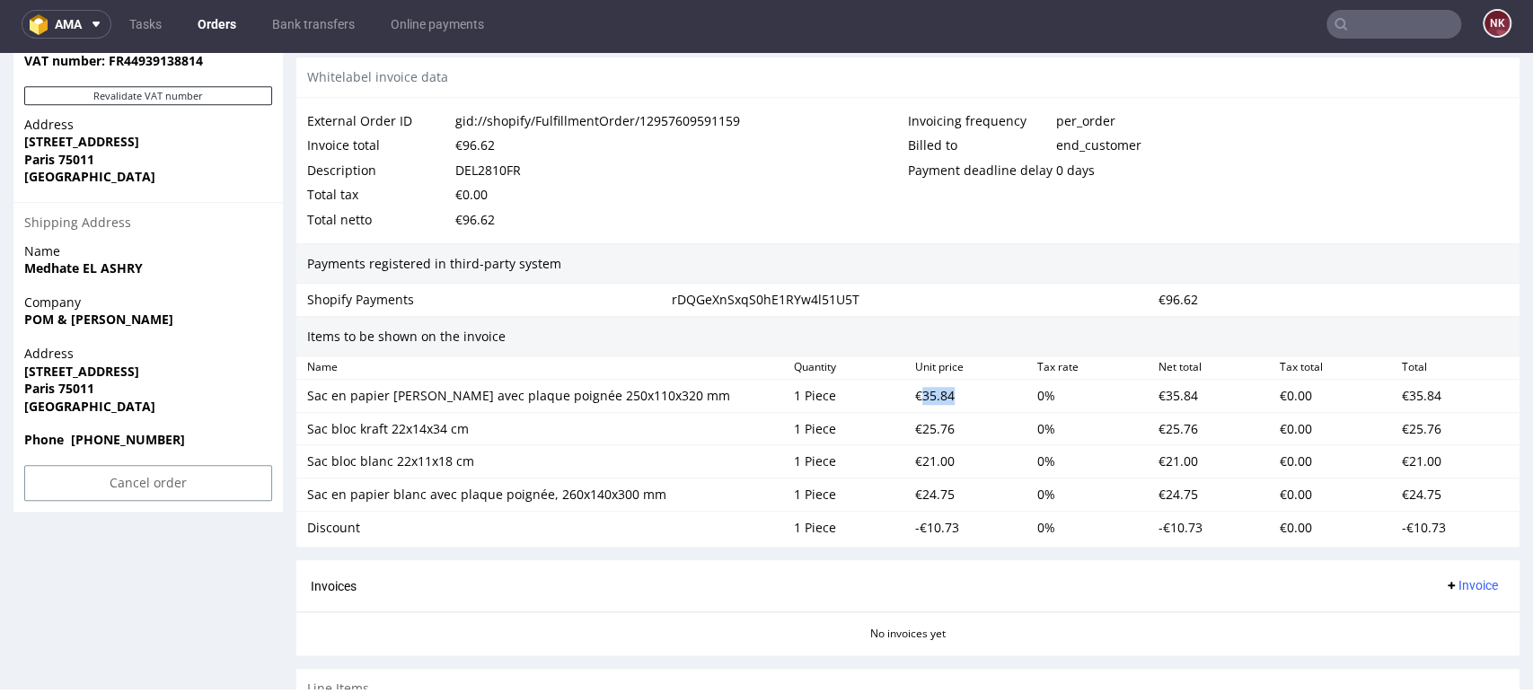
click at [917, 384] on div "€35.84" at bounding box center [968, 395] width 121 height 25
click at [927, 461] on div "€21.00" at bounding box center [968, 461] width 121 height 25
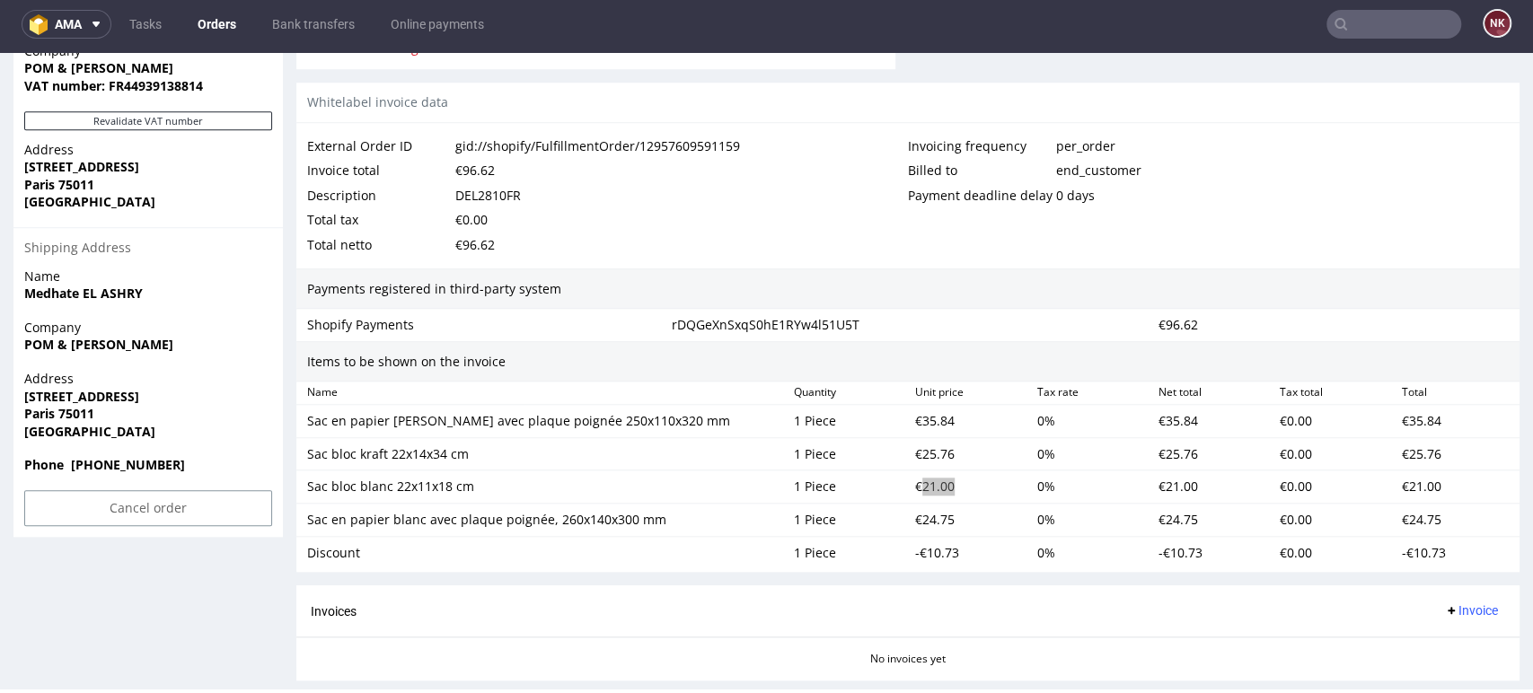
scroll to position [763, 0]
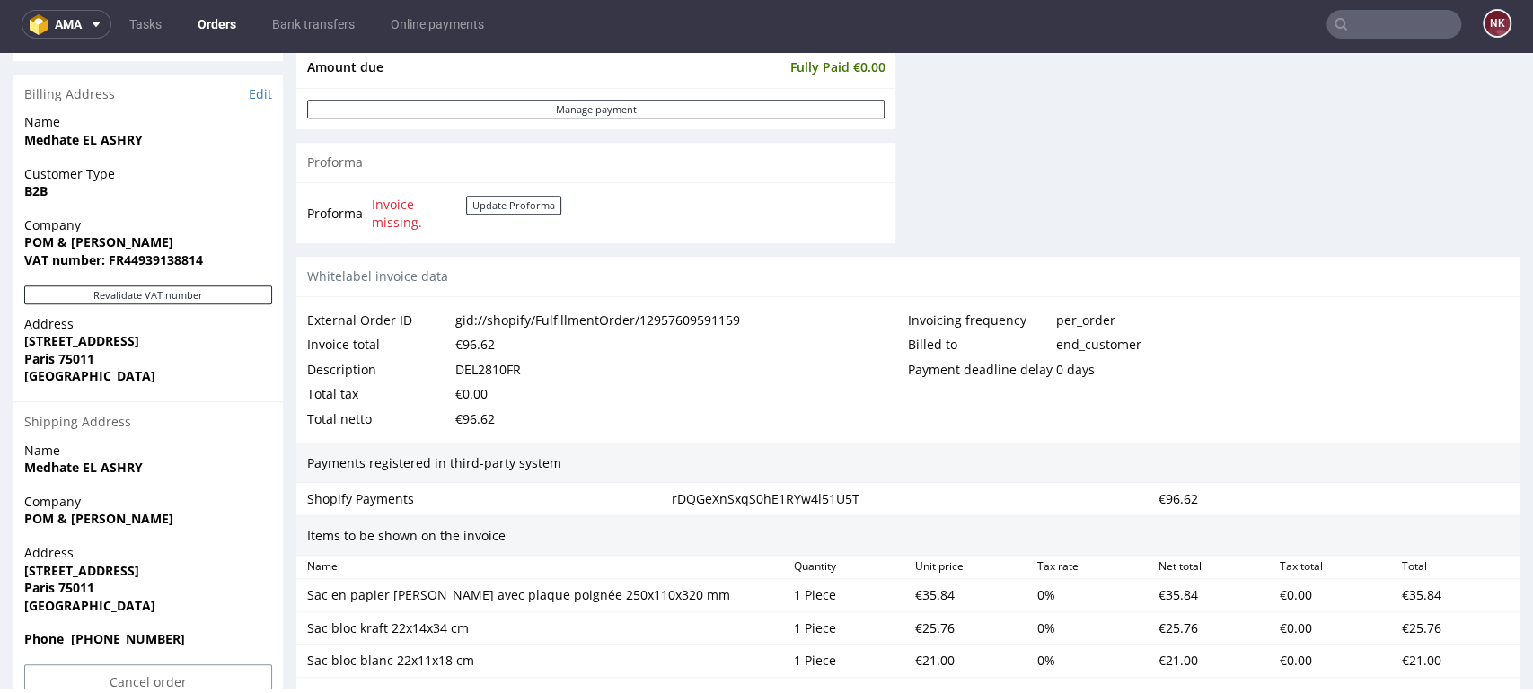
click at [473, 335] on div "€96.62" at bounding box center [475, 344] width 40 height 25
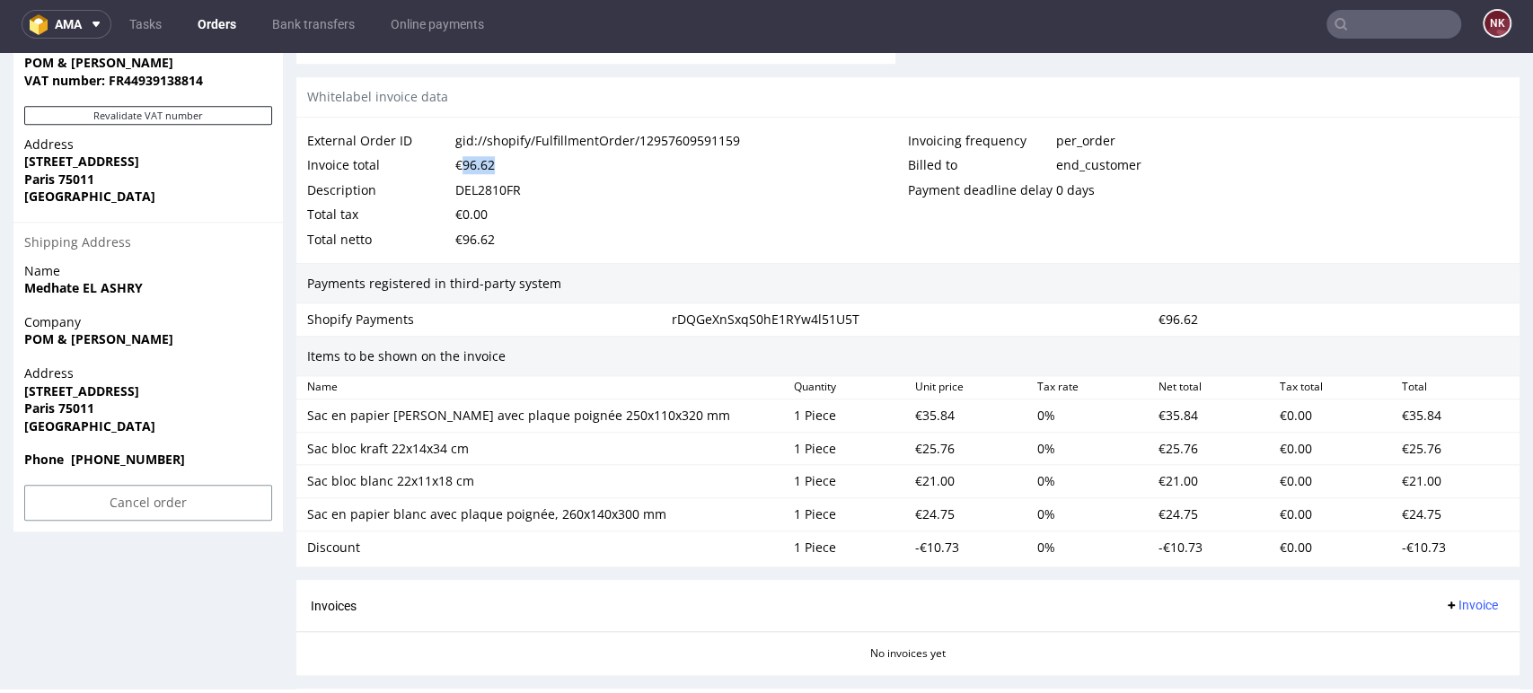
scroll to position [962, 0]
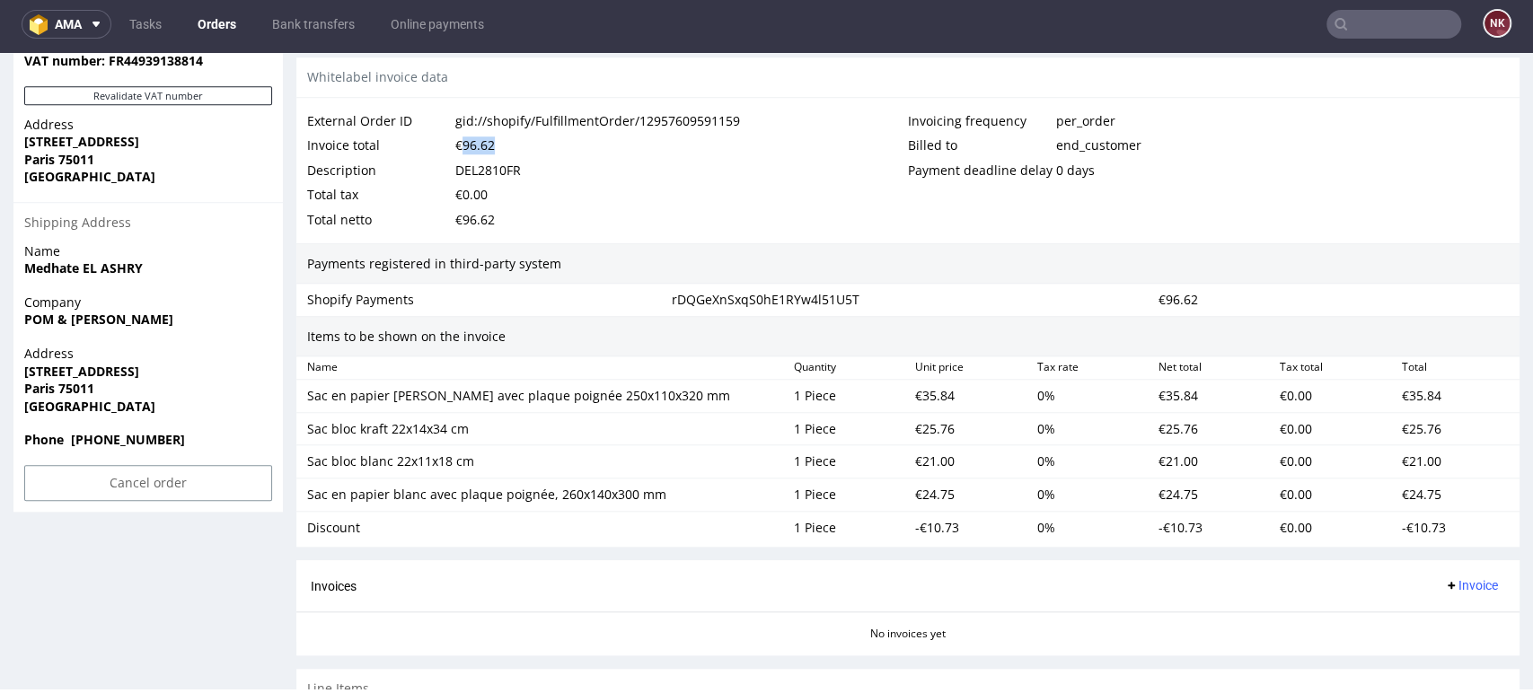
click at [1452, 582] on span "Invoice" at bounding box center [1471, 585] width 54 height 14
click at [1445, 492] on li "Generate" at bounding box center [1433, 481] width 116 height 32
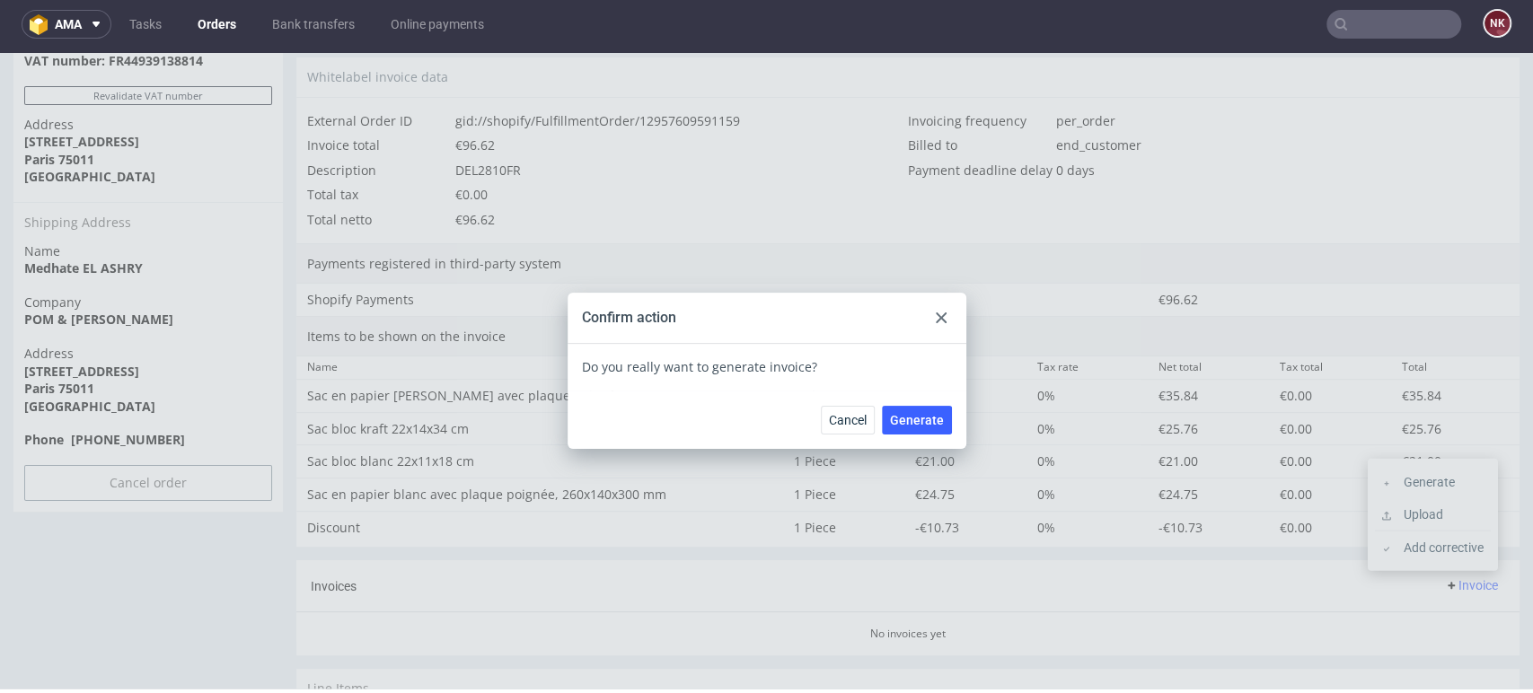
drag, startPoint x: 923, startPoint y: 311, endPoint x: 961, endPoint y: 323, distance: 39.7
click at [930, 311] on div at bounding box center [941, 318] width 22 height 22
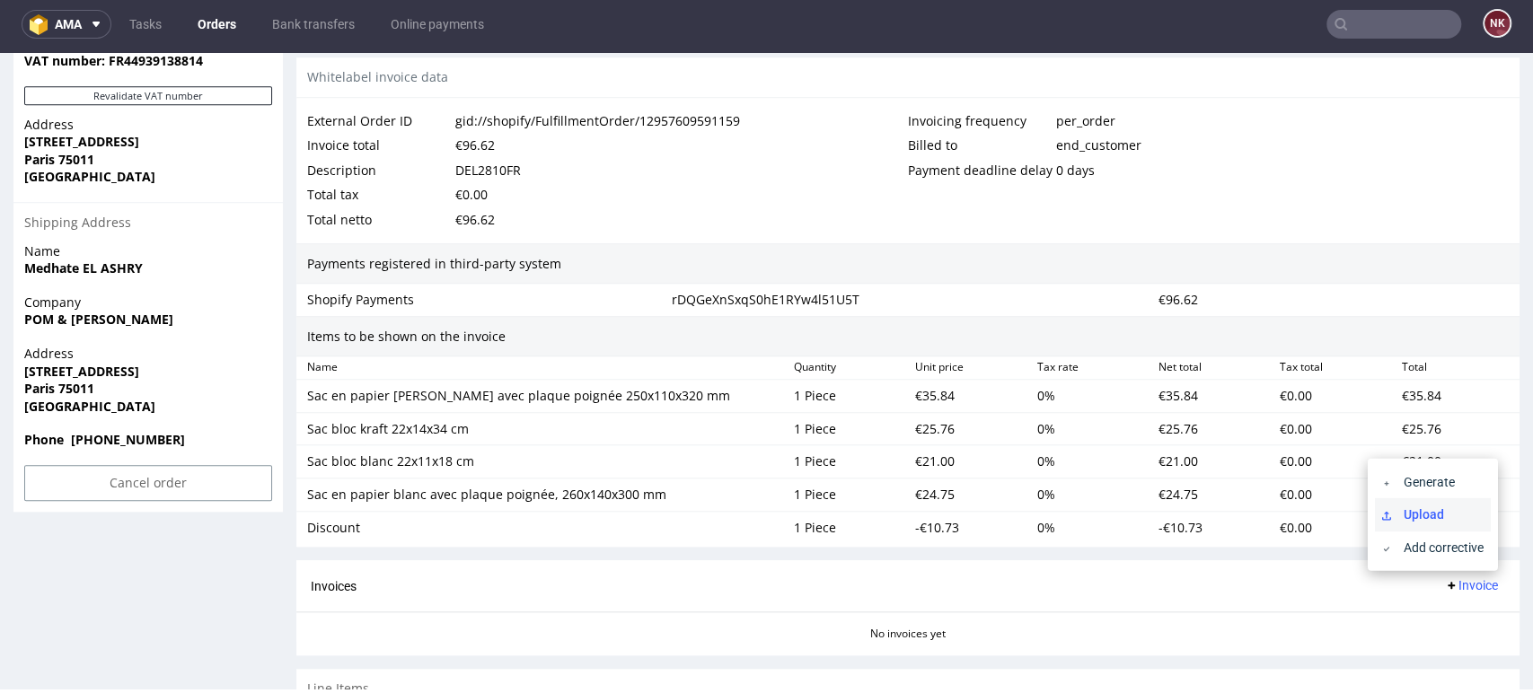
click at [1490, 510] on li "Upload" at bounding box center [1433, 513] width 116 height 32
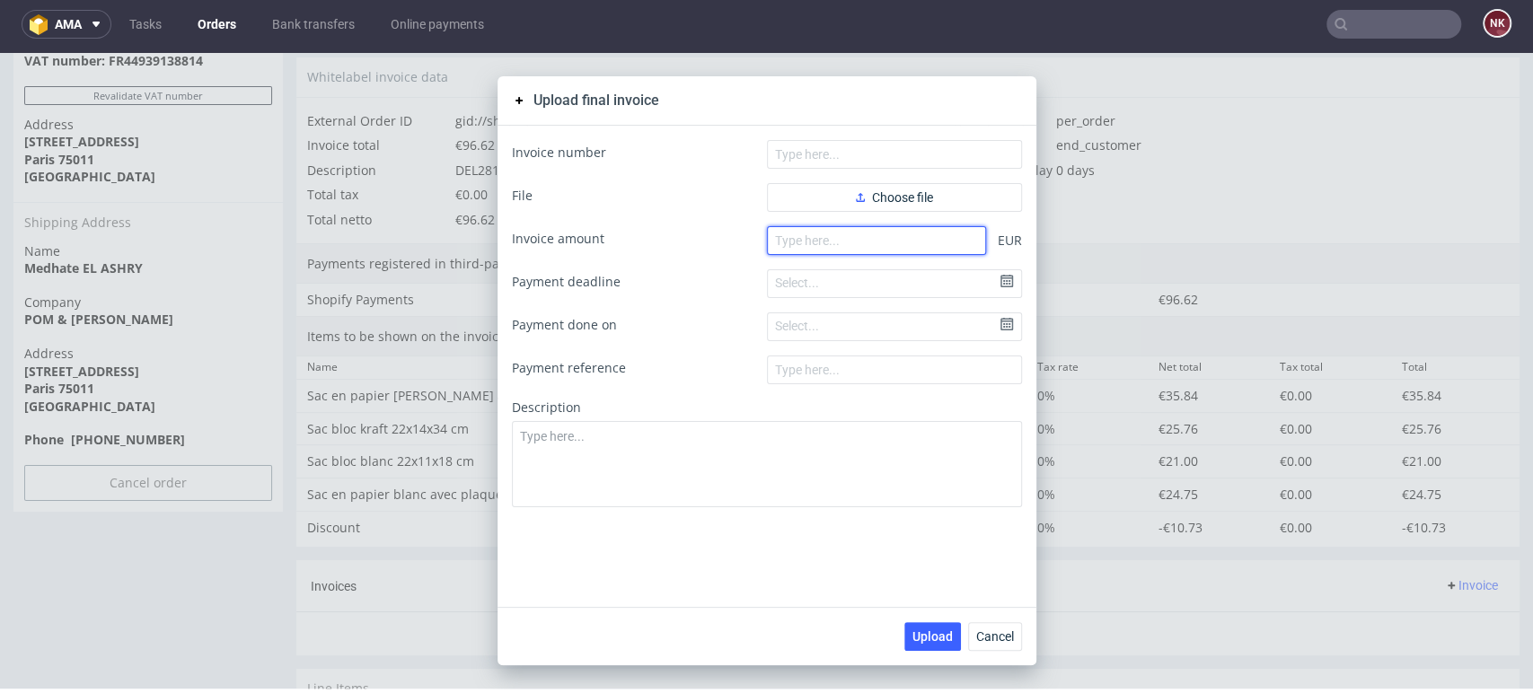
click at [833, 240] on input "number" at bounding box center [876, 240] width 219 height 29
paste input "96.62"
type input "96.62"
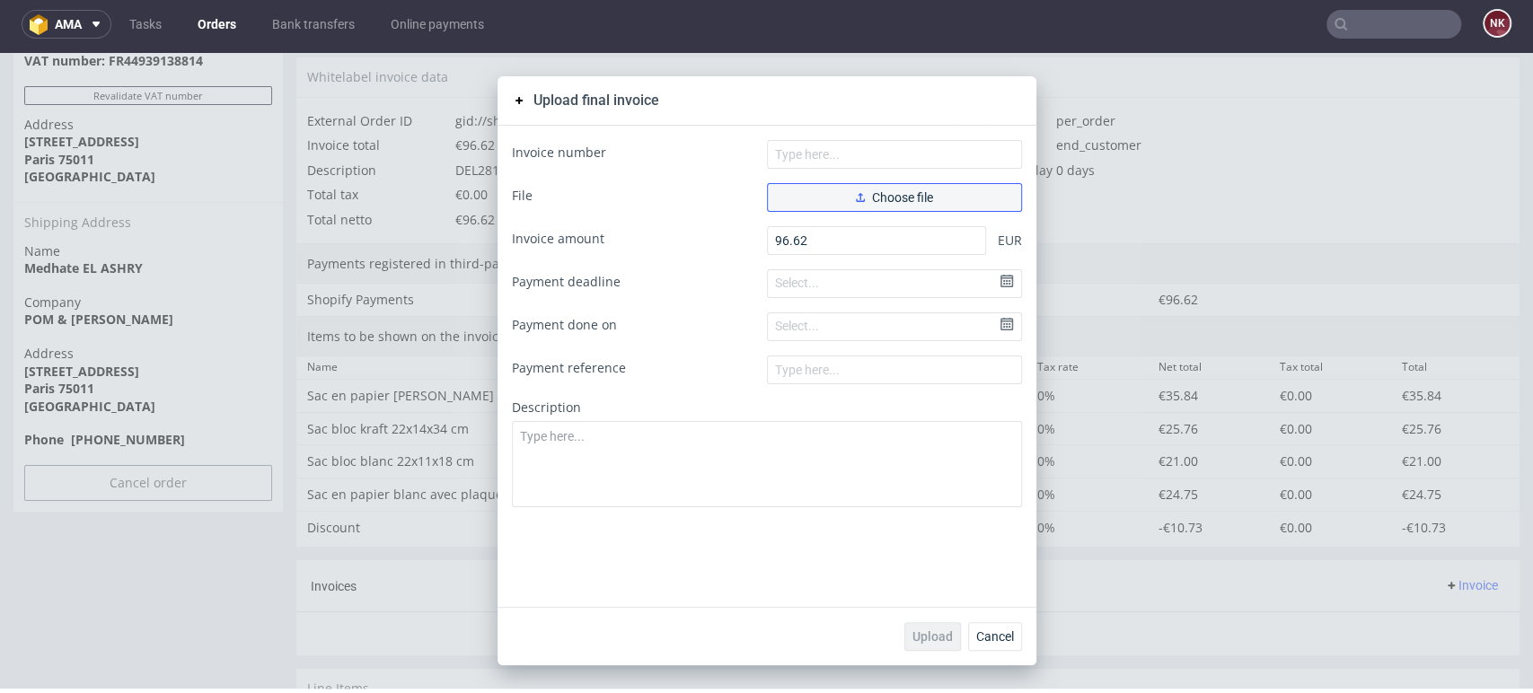
click at [856, 203] on span "Choose file" at bounding box center [894, 197] width 77 height 13
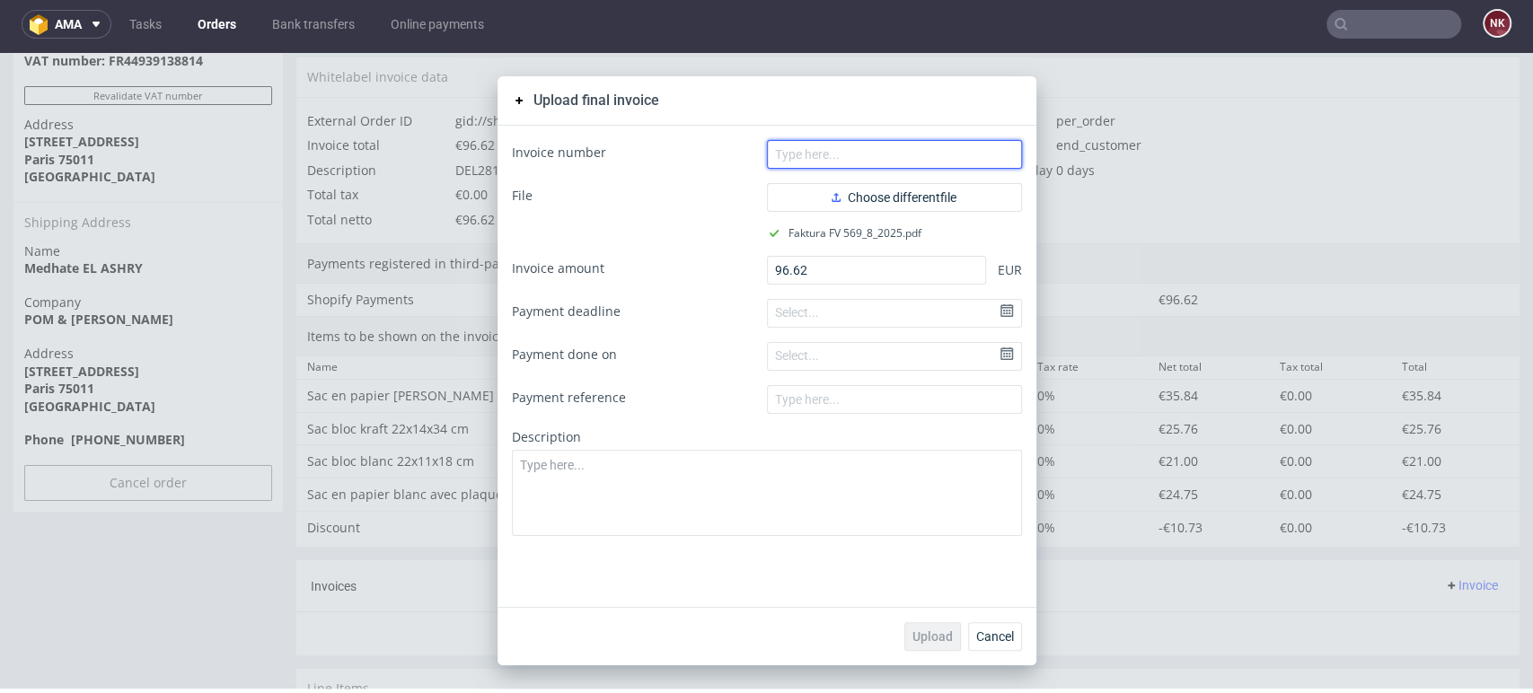
click at [885, 162] on input "text" at bounding box center [894, 154] width 255 height 29
type input "FV 569/8/2025"
click at [930, 633] on span "Upload" at bounding box center [932, 636] width 40 height 13
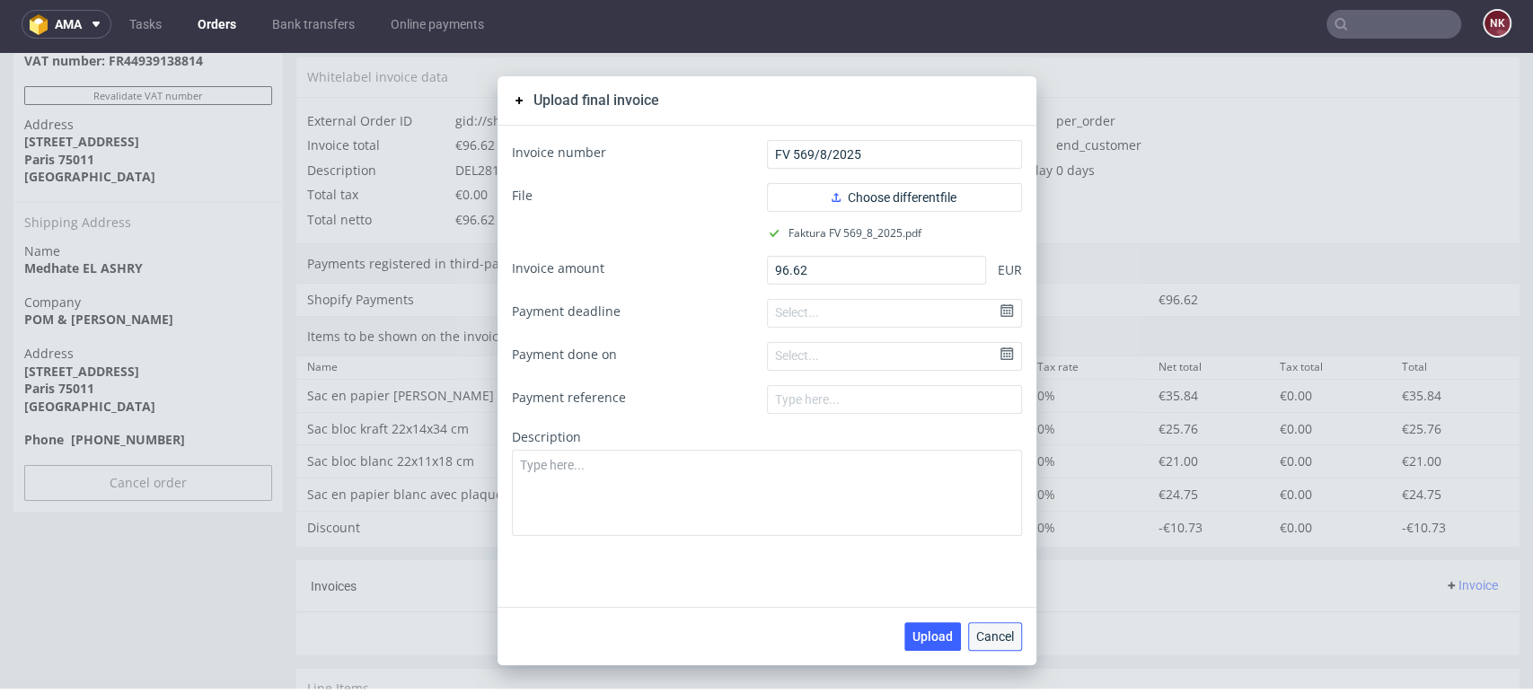
click at [983, 633] on span "Cancel" at bounding box center [995, 636] width 38 height 13
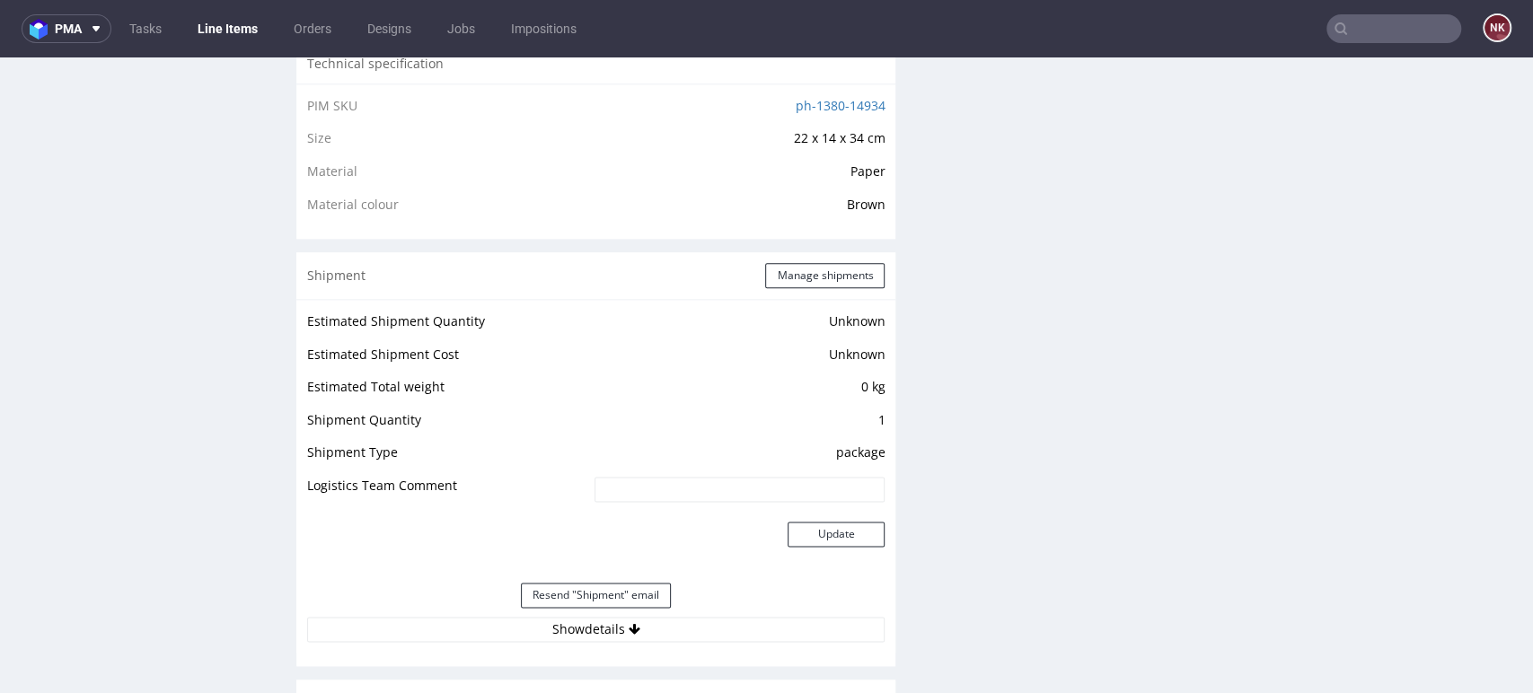
scroll to position [1496, 0]
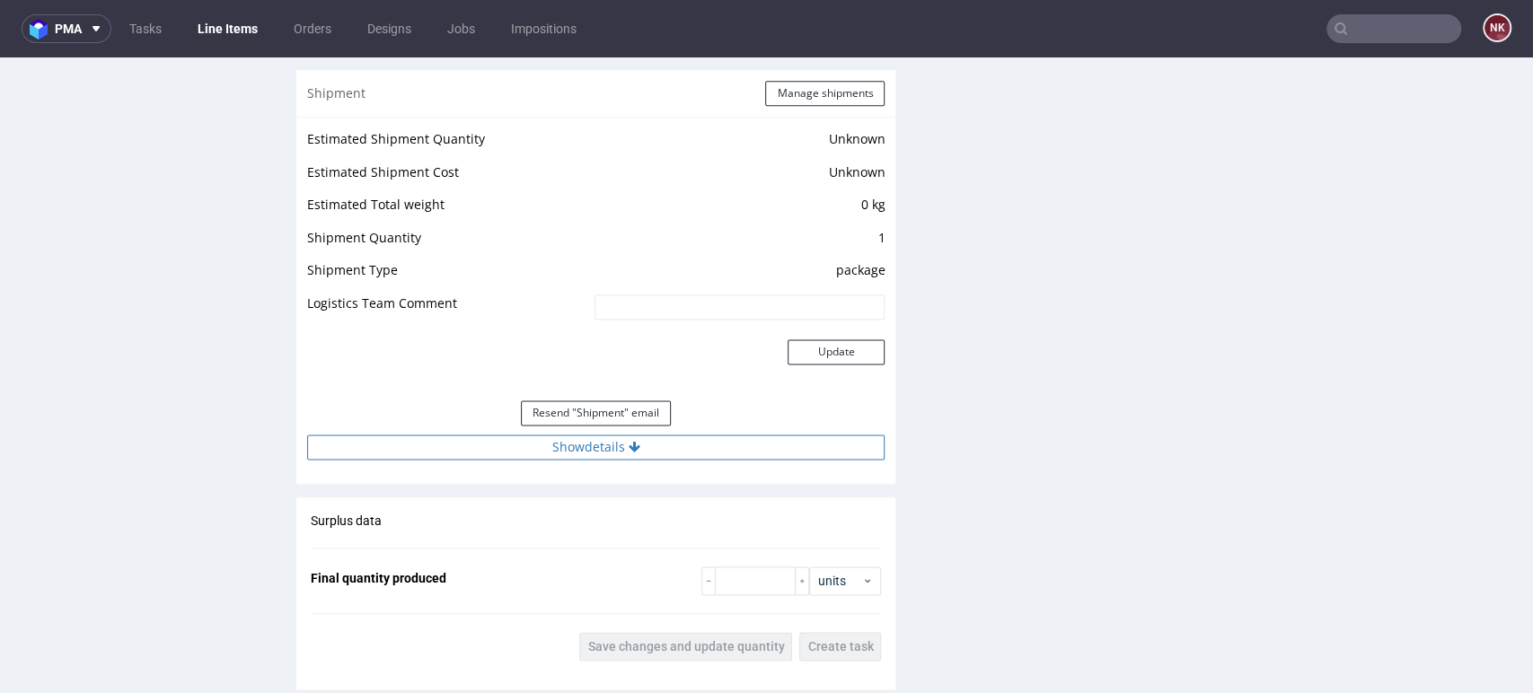
click at [733, 446] on button "Show details" at bounding box center [595, 447] width 577 height 25
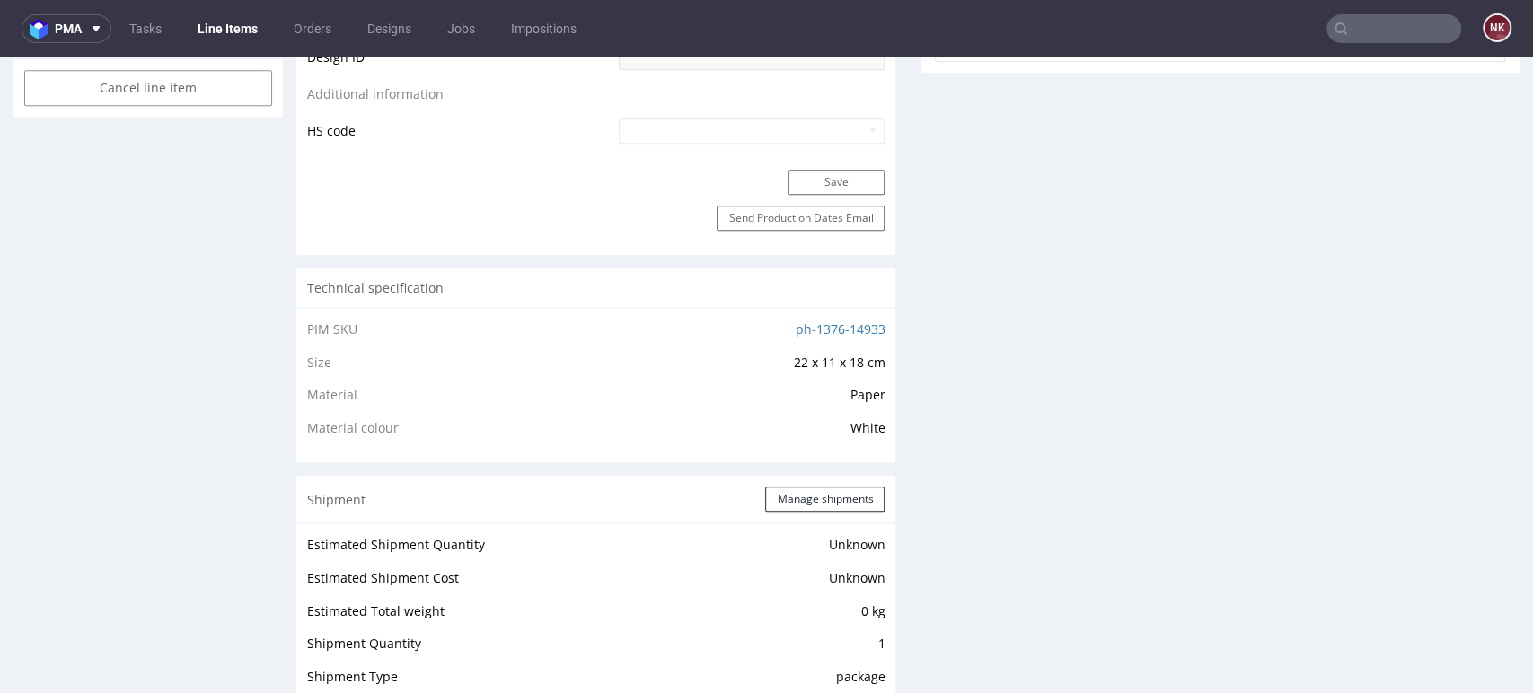
scroll to position [1595, 0]
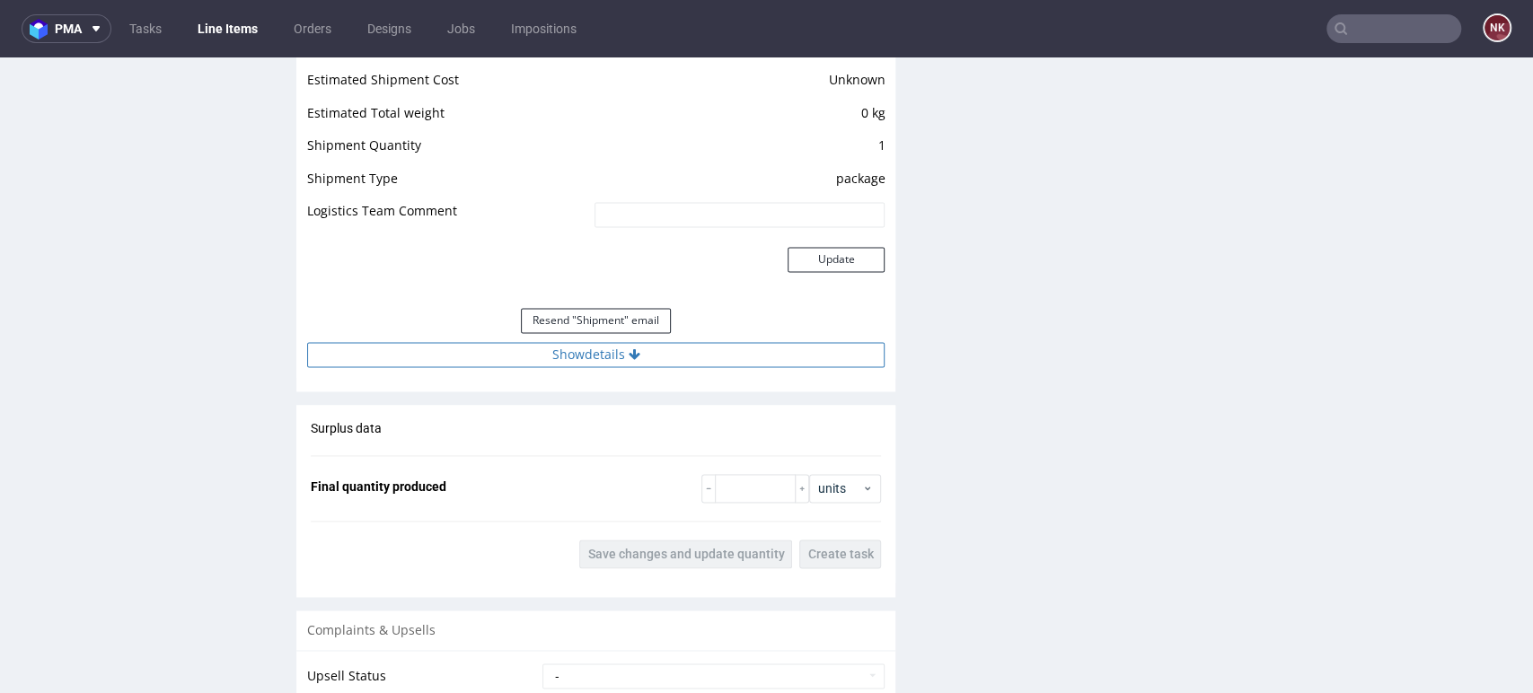
click at [718, 363] on button "Show details" at bounding box center [595, 354] width 577 height 25
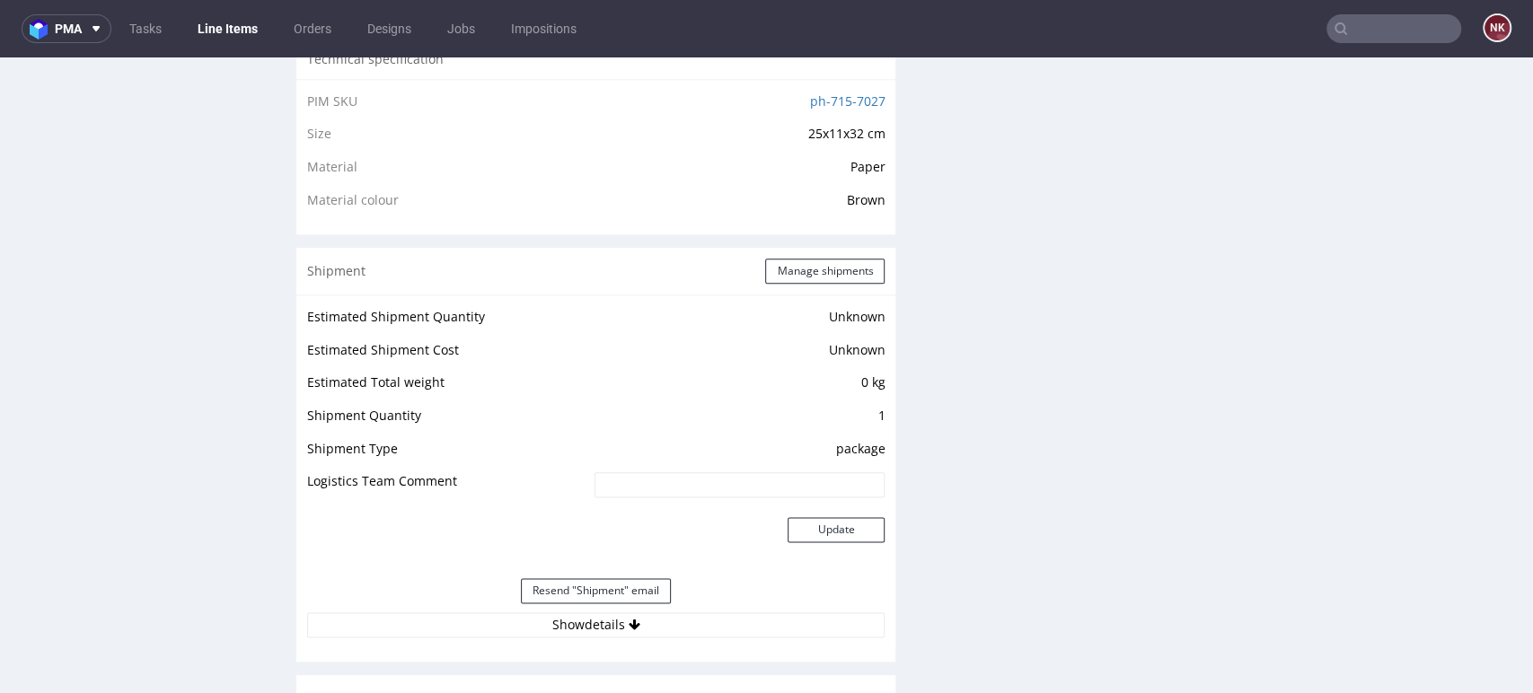
scroll to position [1695, 0]
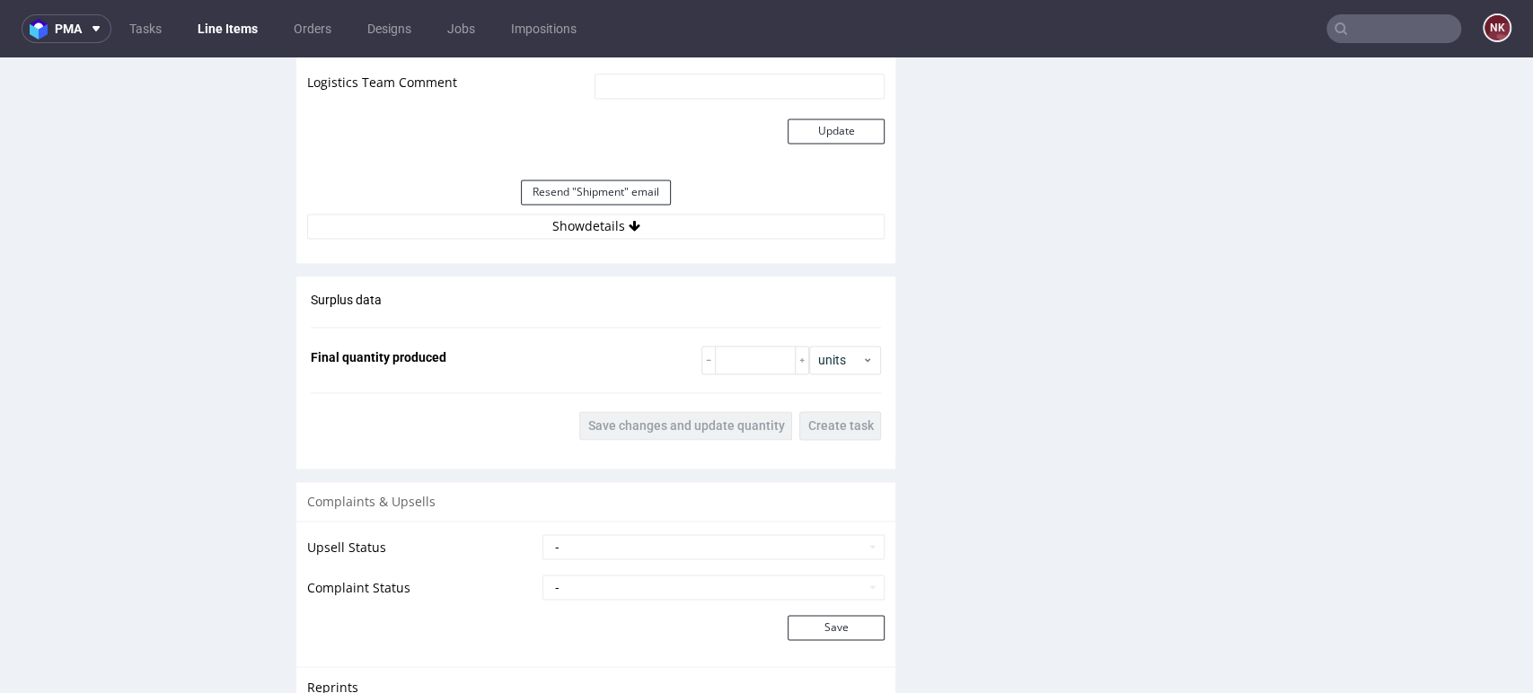
click at [715, 249] on div "Shipment Manage shipments Estimated Shipment Quantity Unknown Estimated Shipmen…" at bounding box center [595, 56] width 599 height 414
click at [726, 228] on button "Show details" at bounding box center [595, 226] width 577 height 25
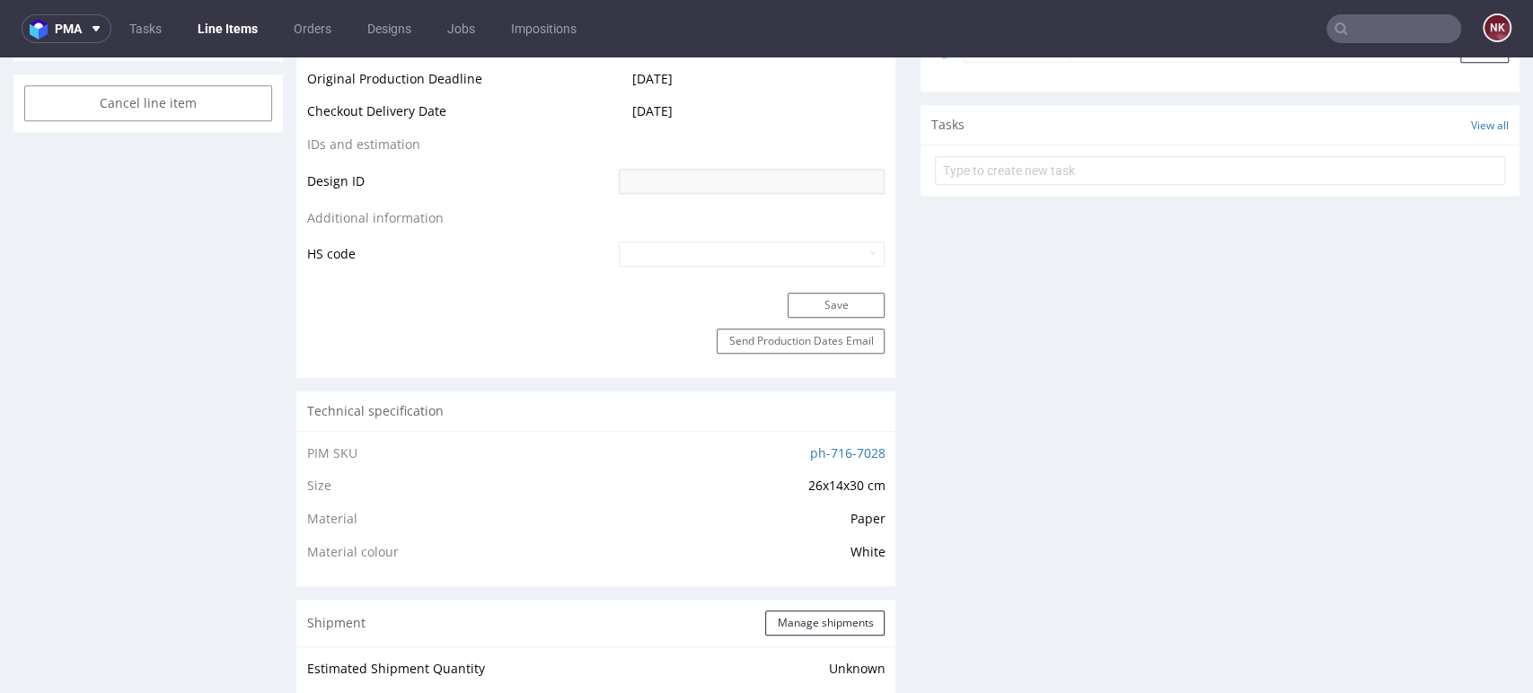
scroll to position [1396, 0]
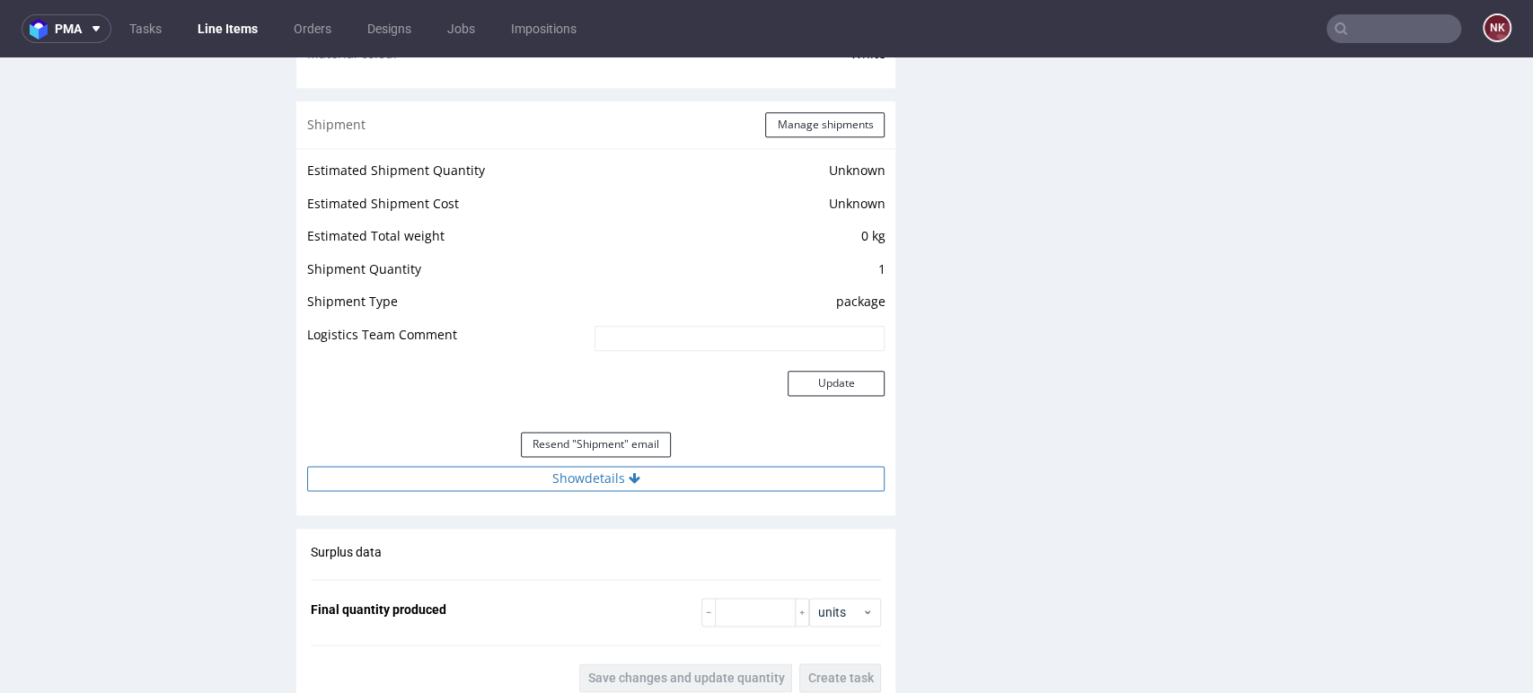
click at [692, 484] on button "Show details" at bounding box center [595, 478] width 577 height 25
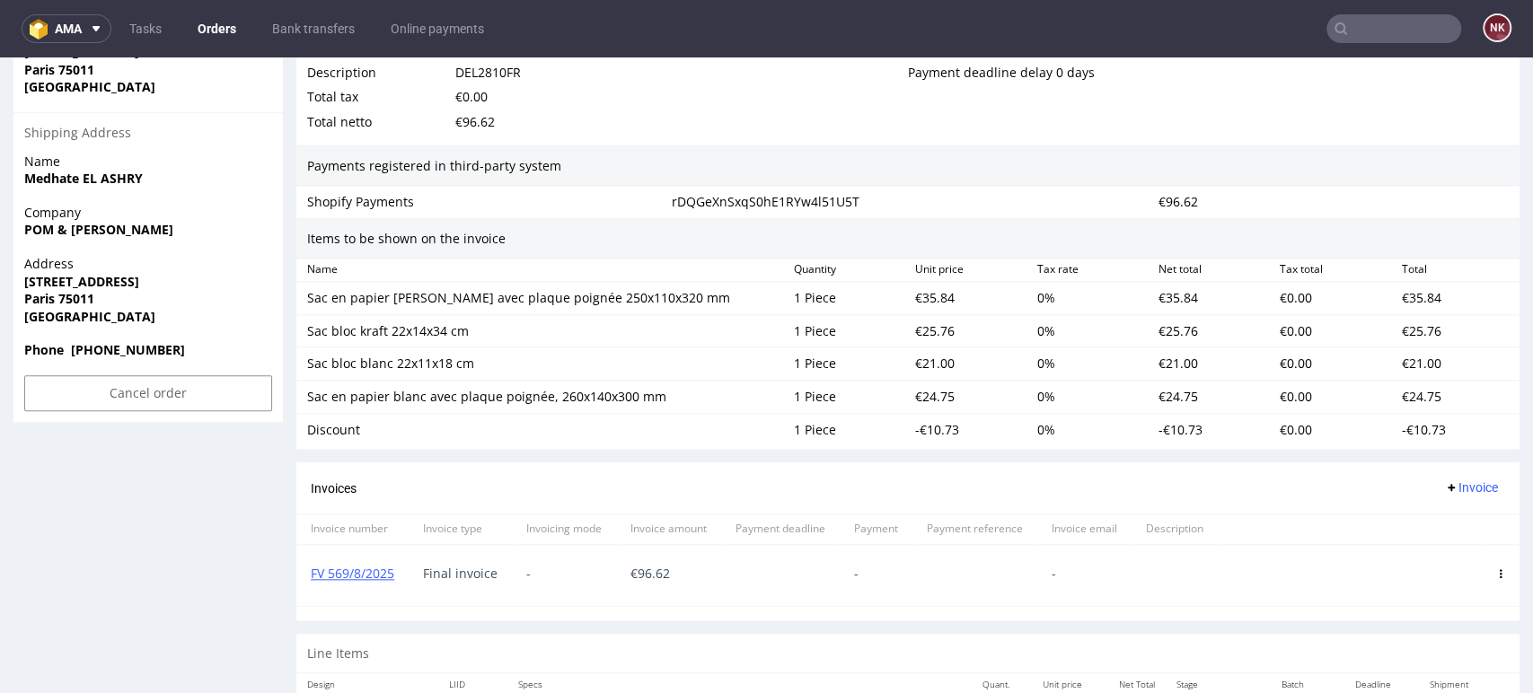
scroll to position [1197, 0]
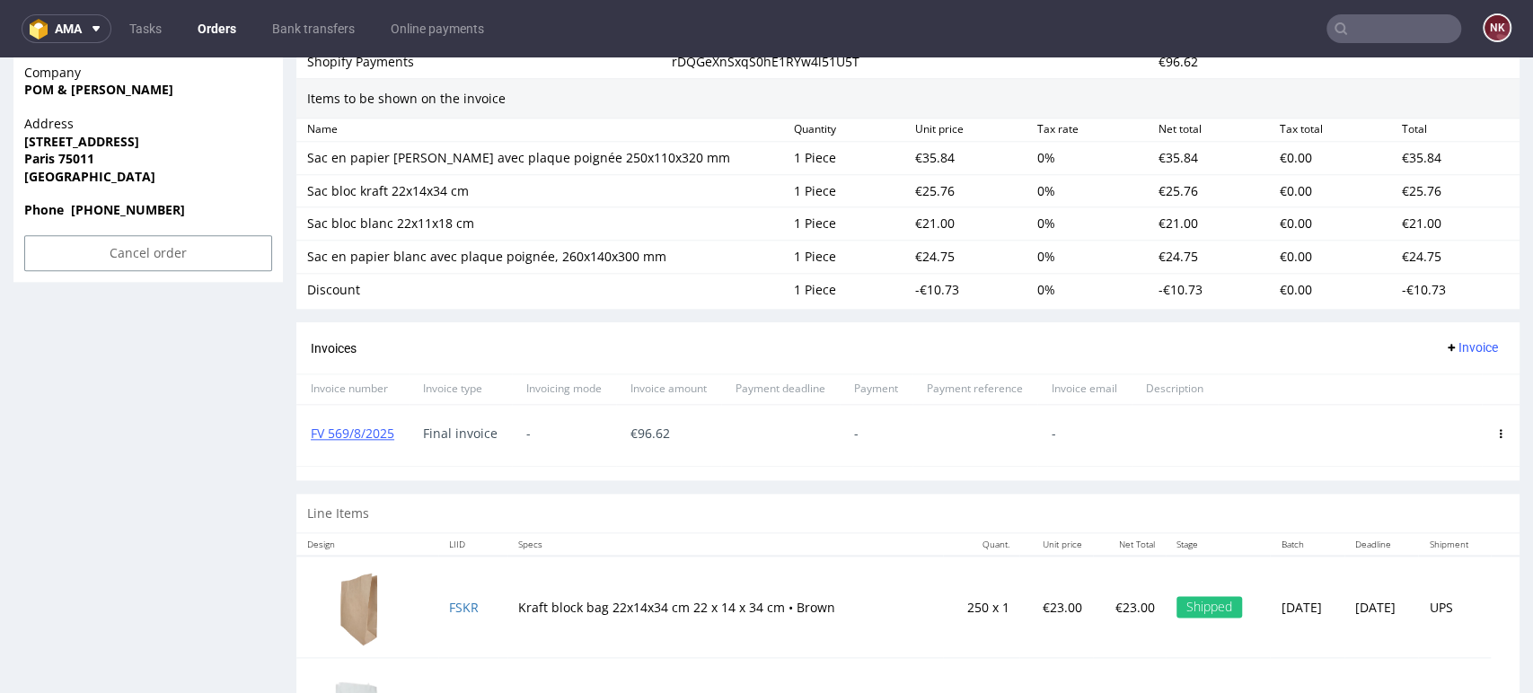
click at [220, 30] on link "Orders" at bounding box center [217, 28] width 60 height 29
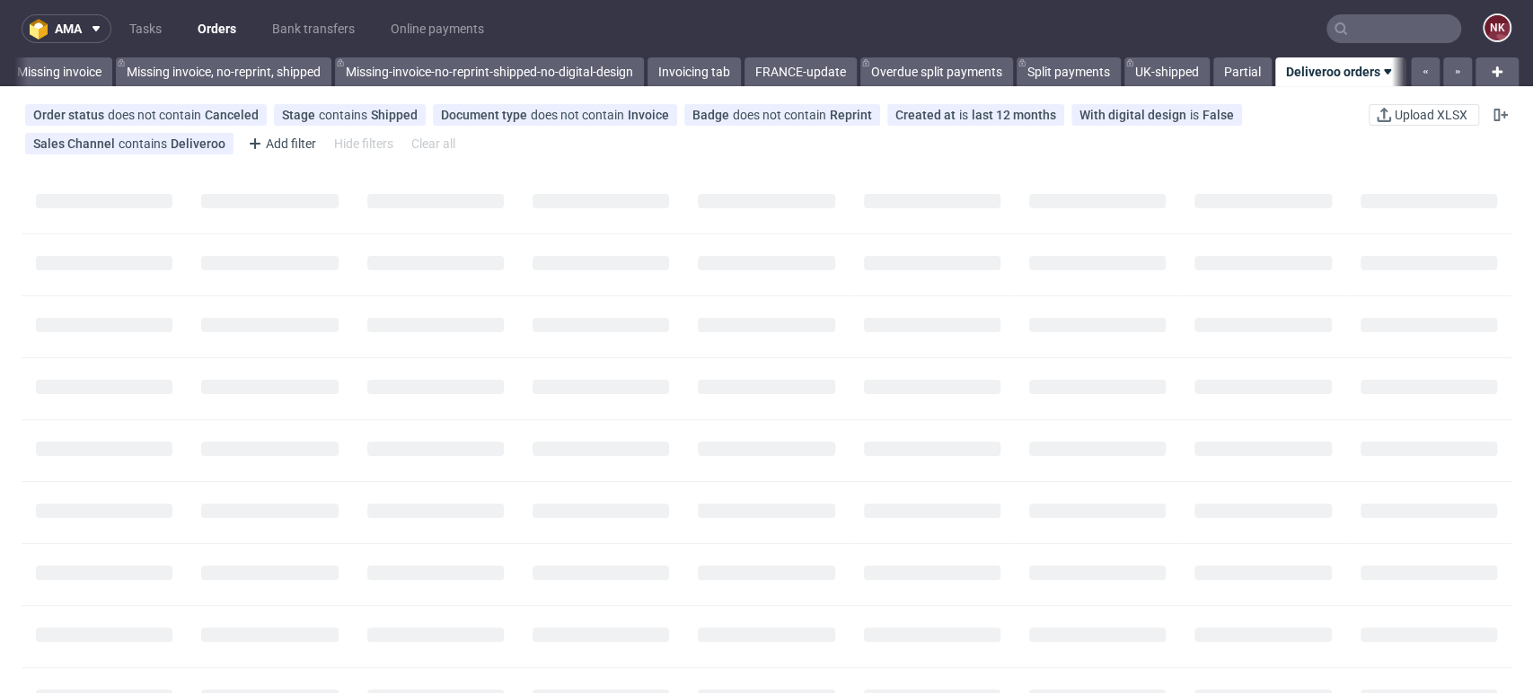
scroll to position [0, 2752]
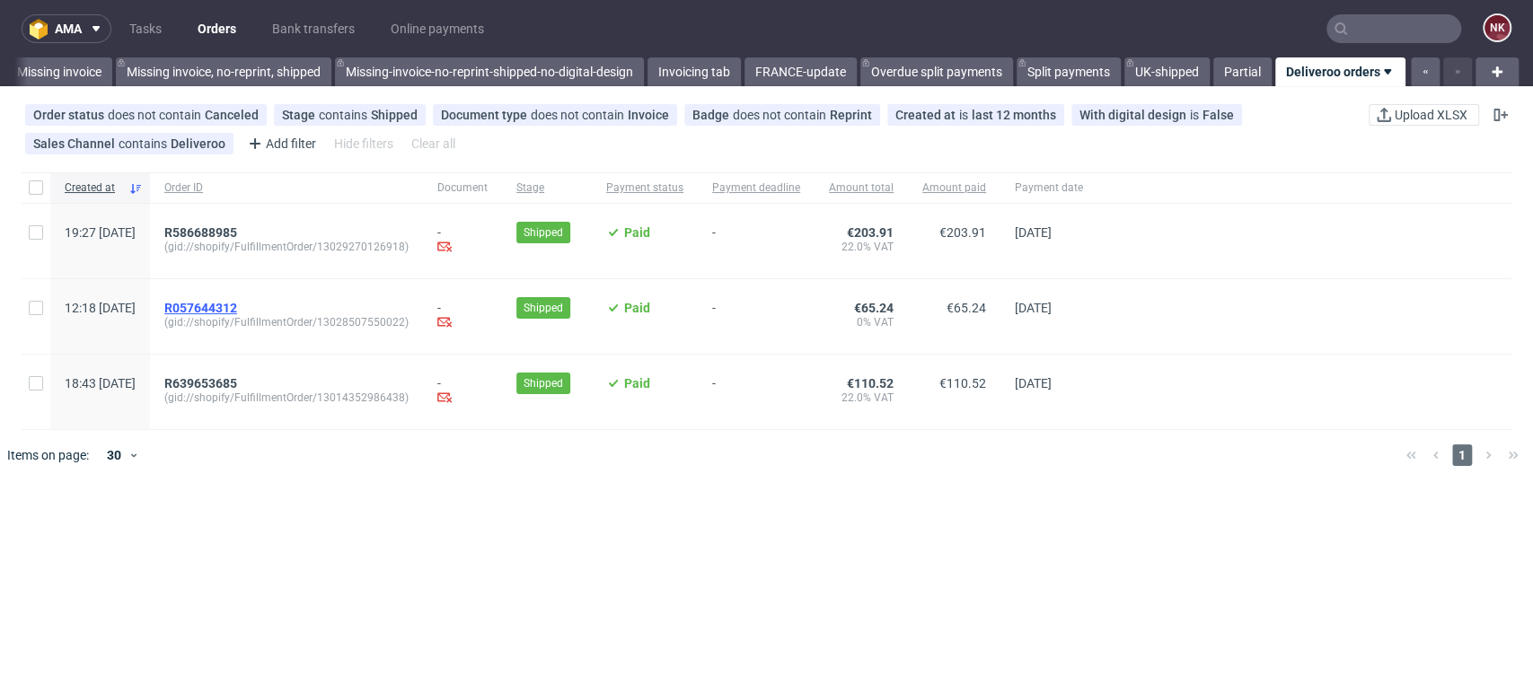
click at [237, 305] on span "R057644312" at bounding box center [200, 308] width 73 height 14
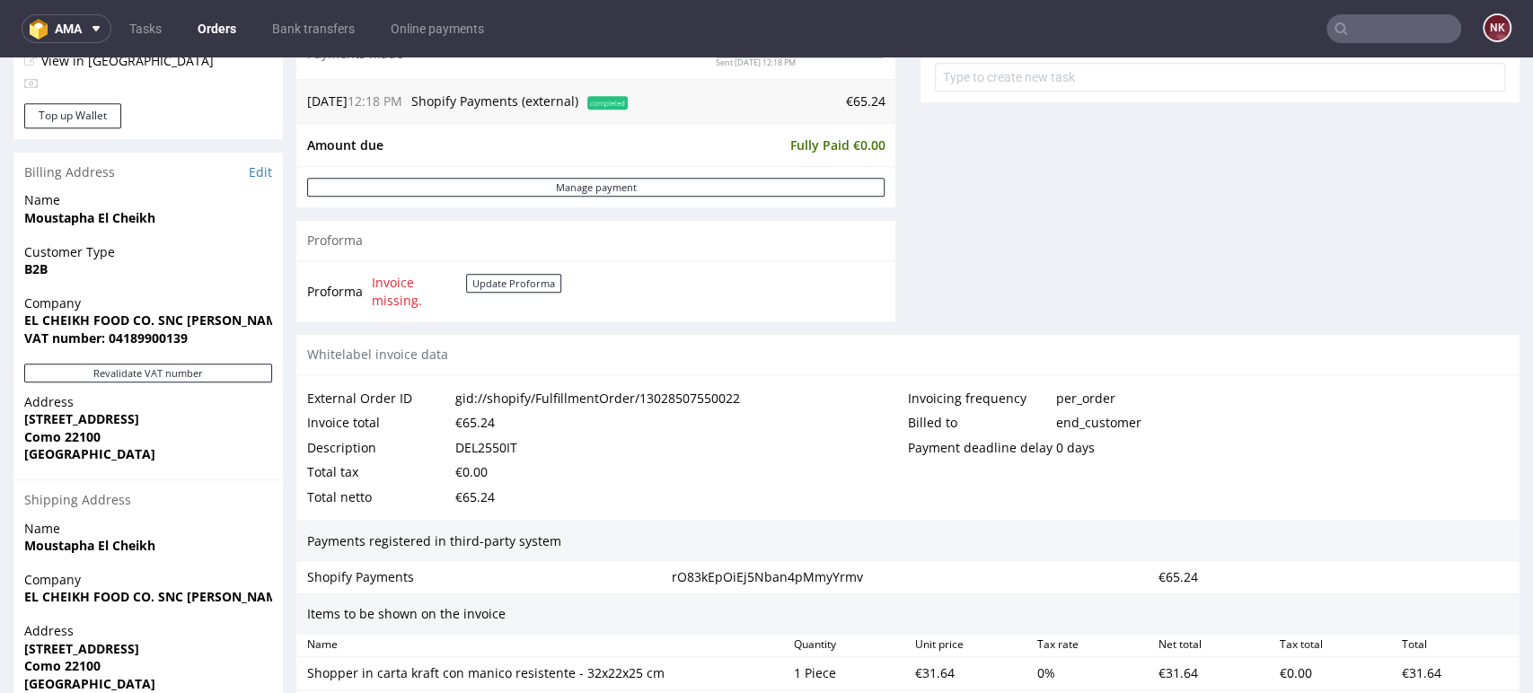
scroll to position [898, 0]
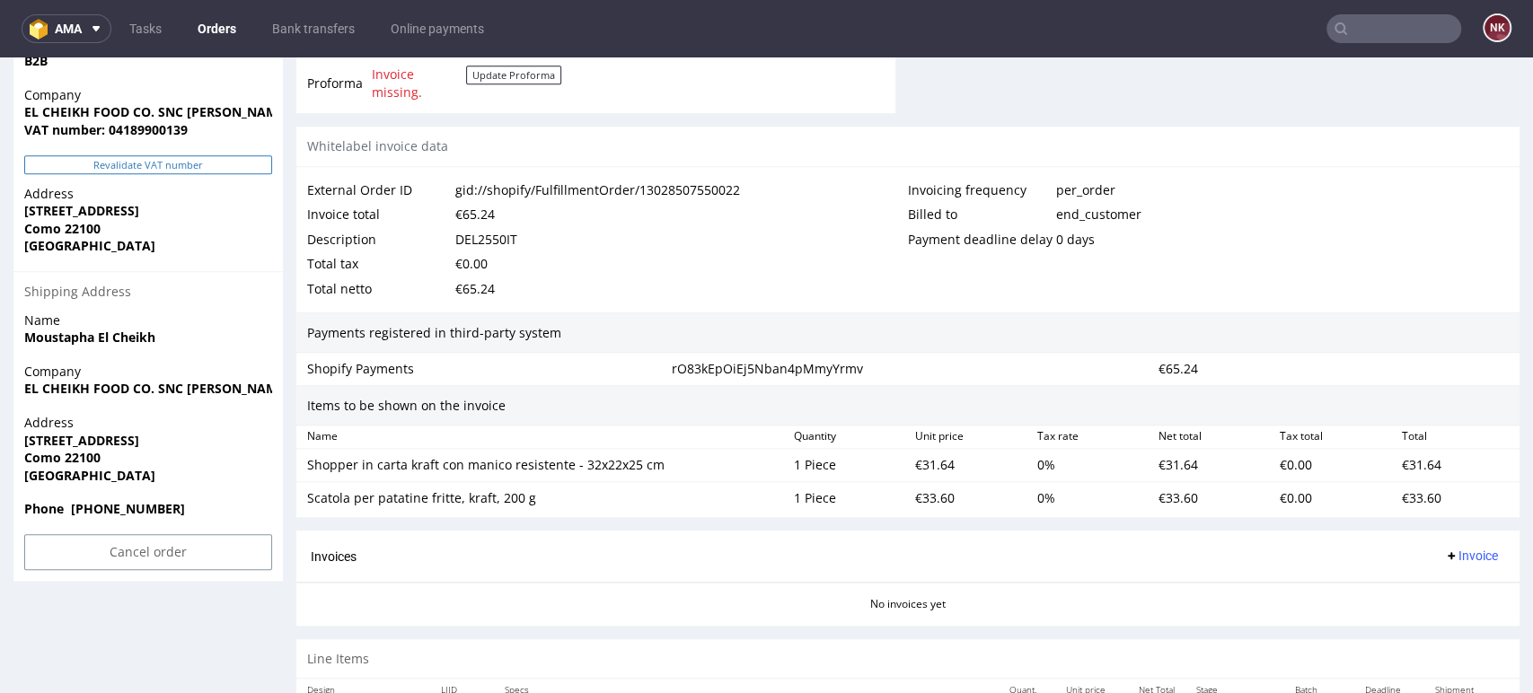
click at [133, 163] on button "Revalidate VAT number" at bounding box center [148, 164] width 248 height 19
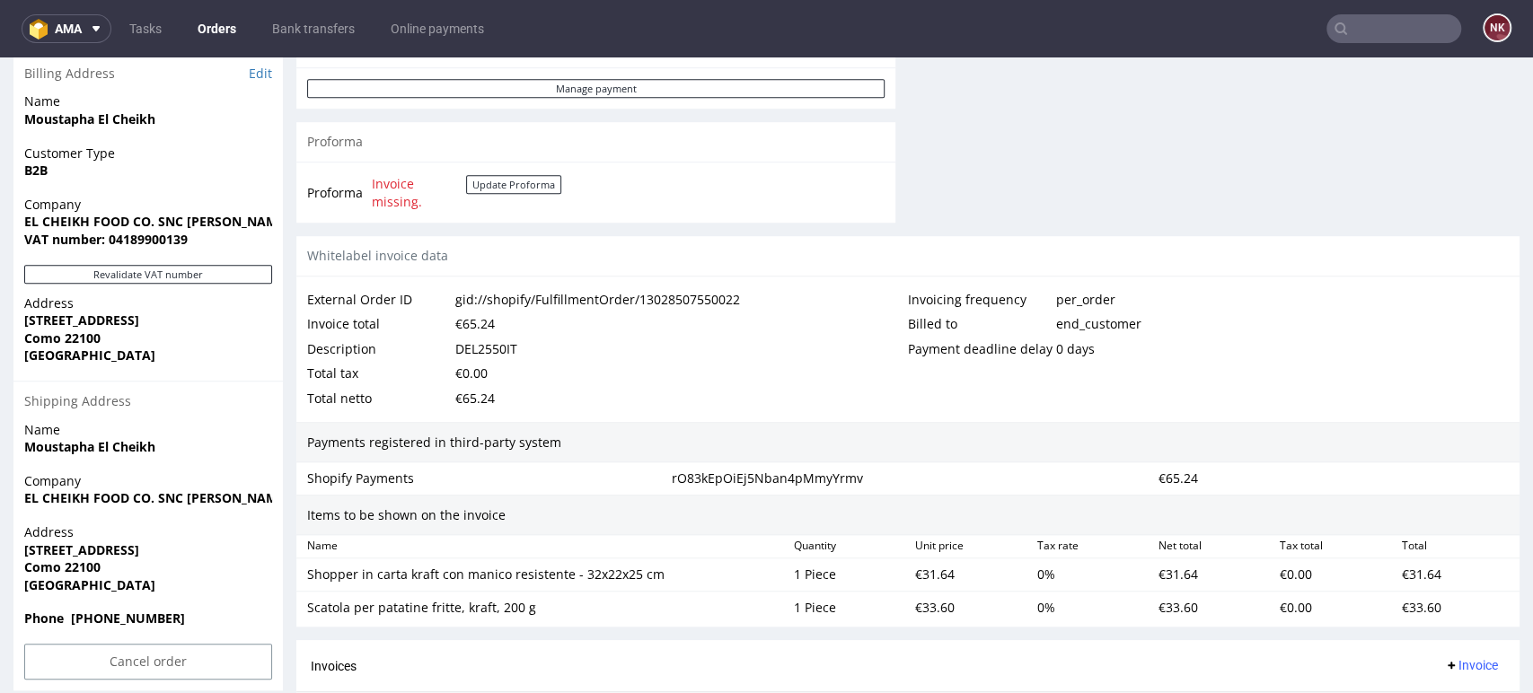
scroll to position [689, 0]
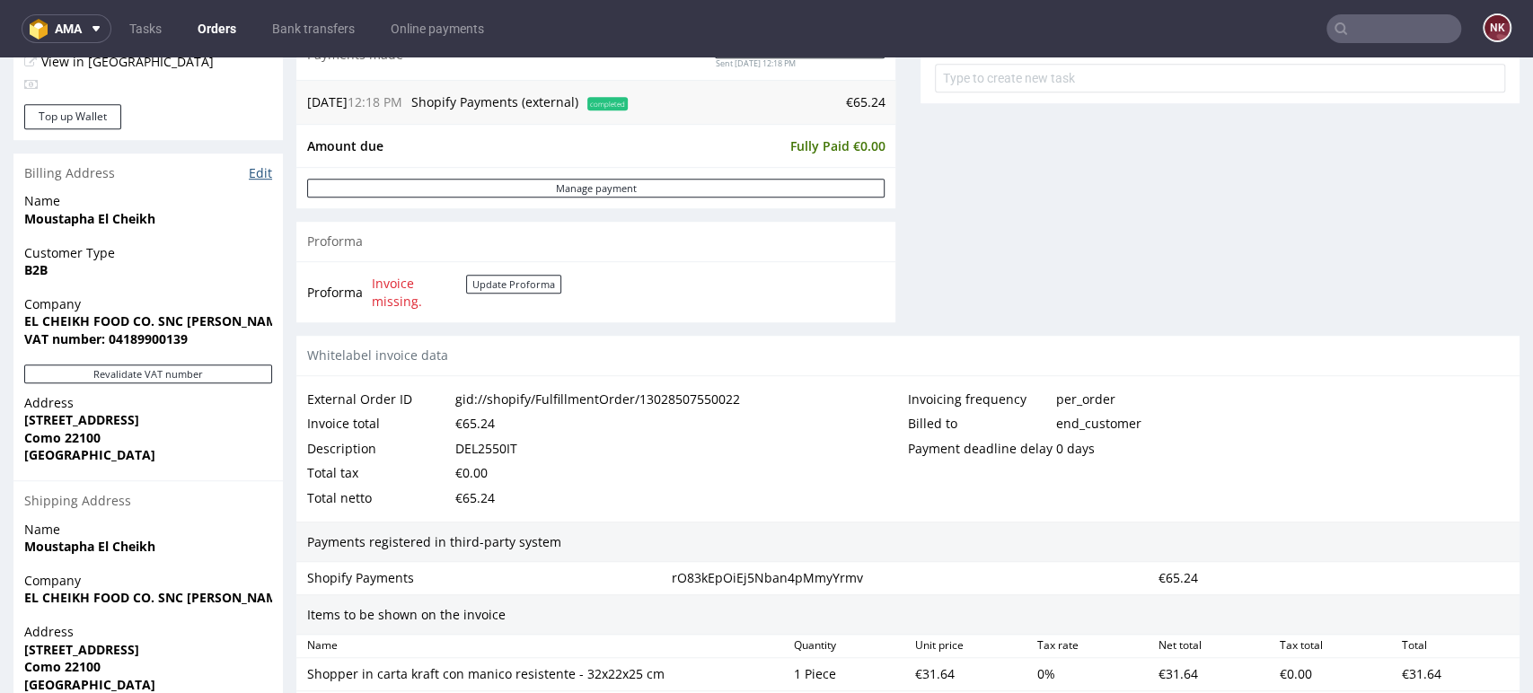
click at [259, 171] on link "Edit" at bounding box center [260, 173] width 23 height 18
click at [1122, 343] on div "Whitelabel invoice data" at bounding box center [907, 356] width 1223 height 40
click at [199, 379] on button "Revalidate VAT number" at bounding box center [148, 374] width 248 height 19
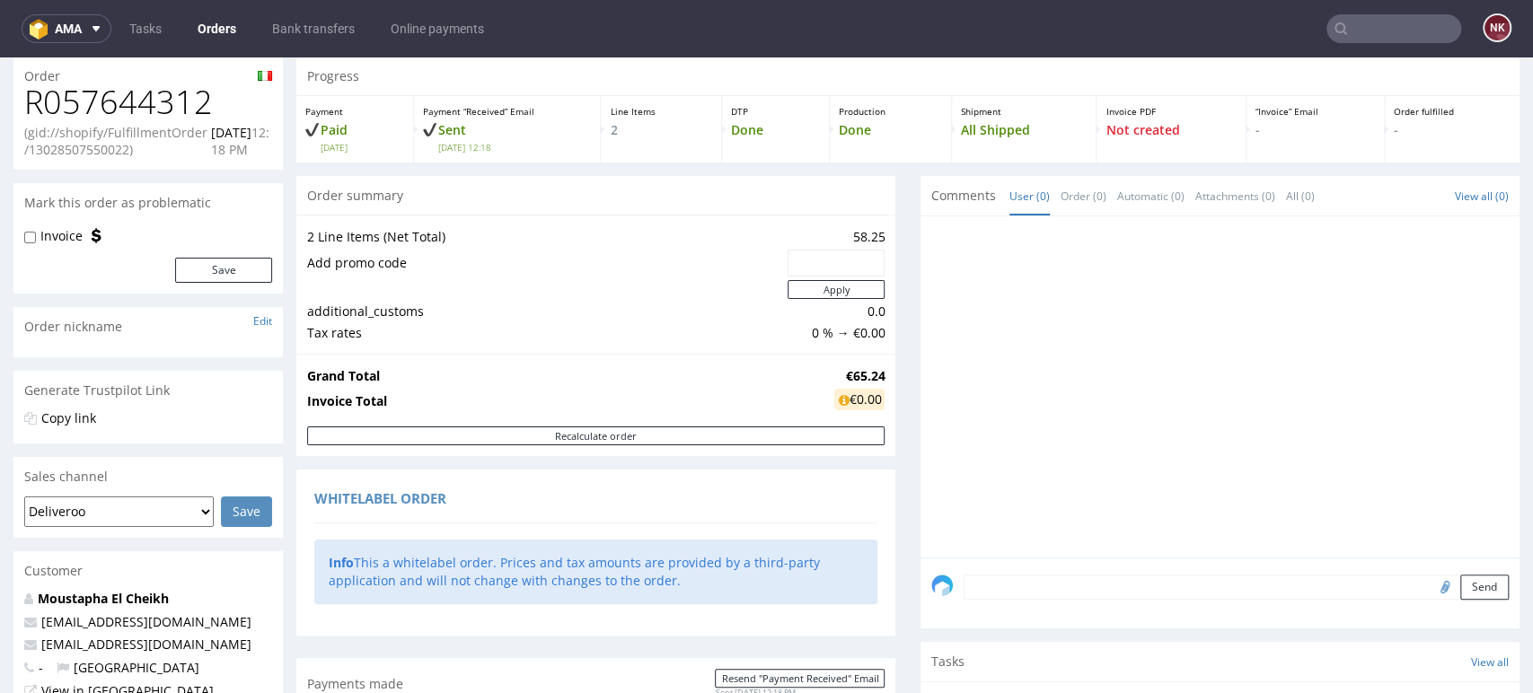
scroll to position [0, 0]
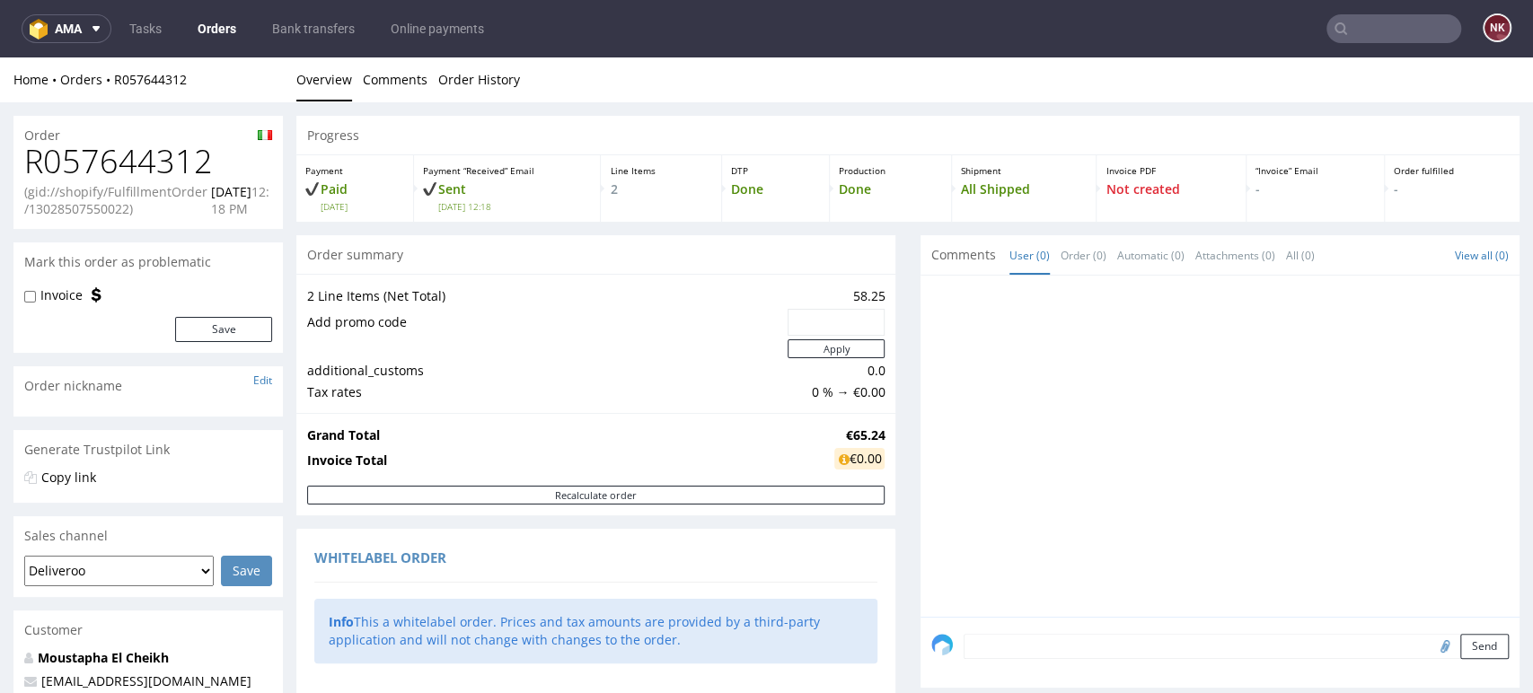
click at [123, 146] on h1 "R057644312" at bounding box center [148, 162] width 248 height 36
copy h1 "R057644312"
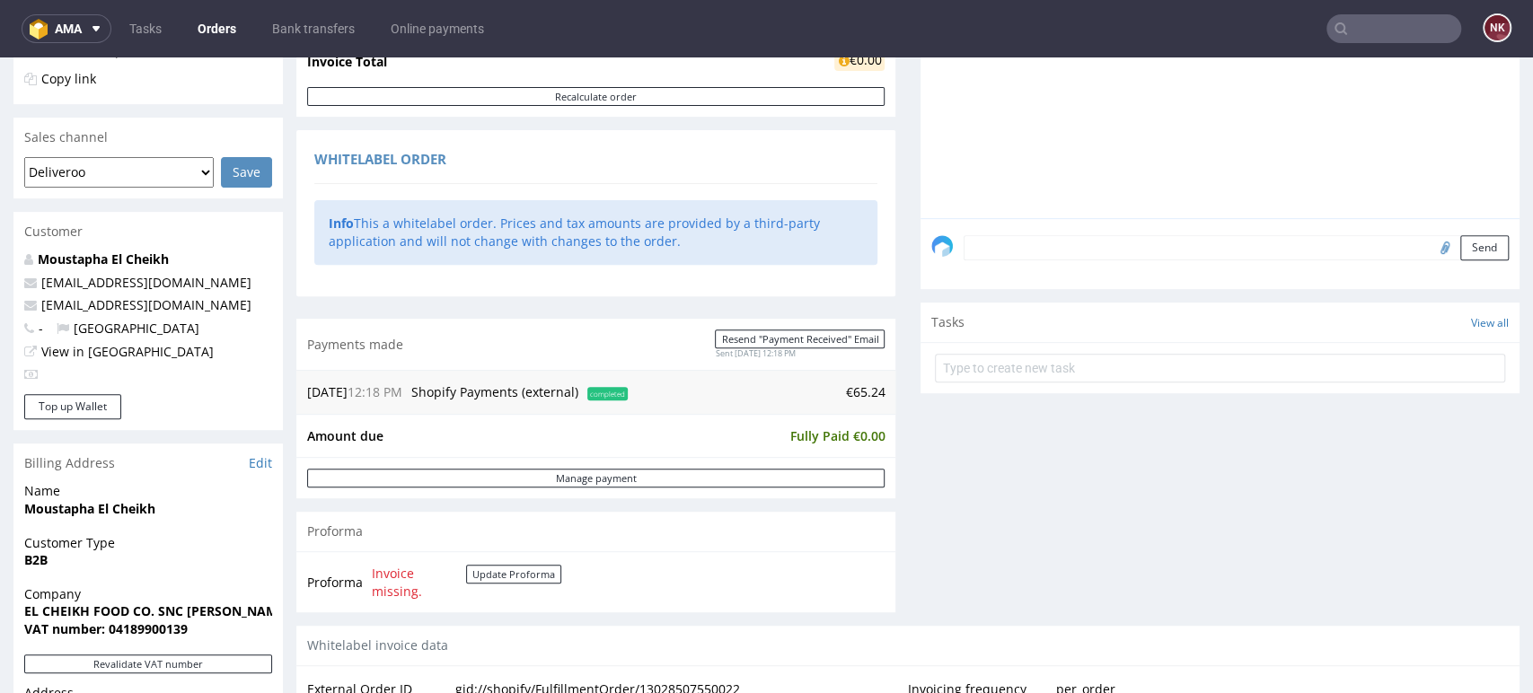
scroll to position [797, 0]
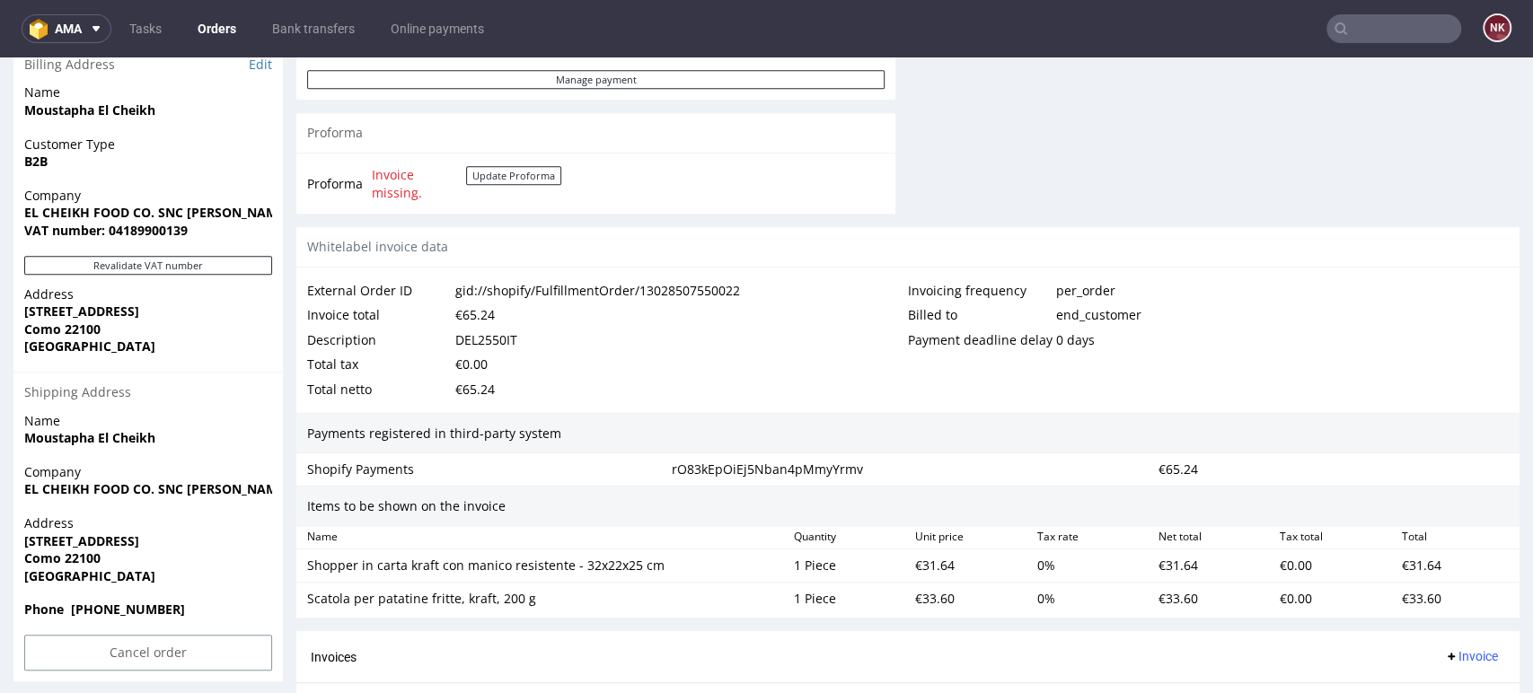
click at [505, 329] on div "DEL2550IT" at bounding box center [486, 340] width 62 height 25
copy div "DEL2550IT"
drag, startPoint x: 664, startPoint y: 560, endPoint x: 304, endPoint y: 563, distance: 359.1
click at [304, 563] on div "Shopper in carta kraft con manico resistente - 32x22x25 cm" at bounding box center [543, 565] width 487 height 25
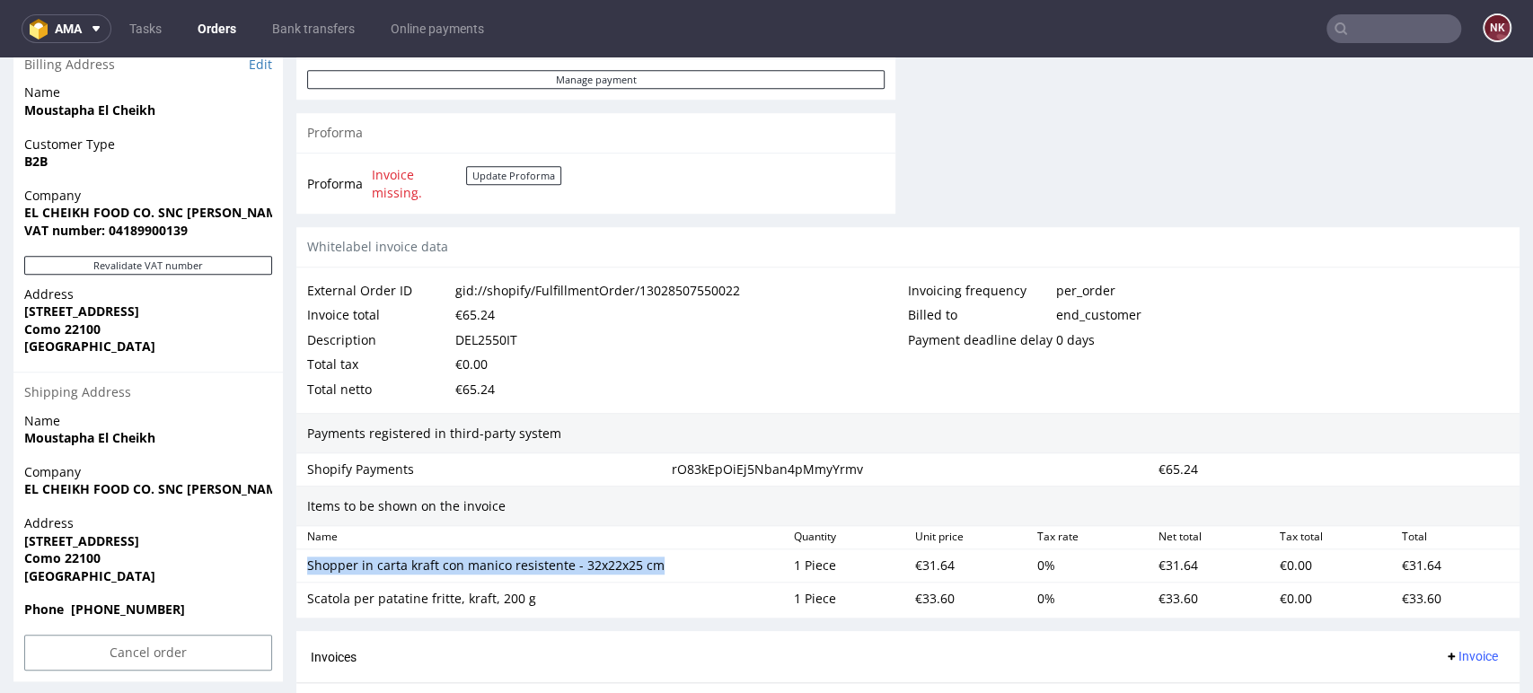
copy div "Shopper in carta kraft con manico resistente - 32x22x25 cm"
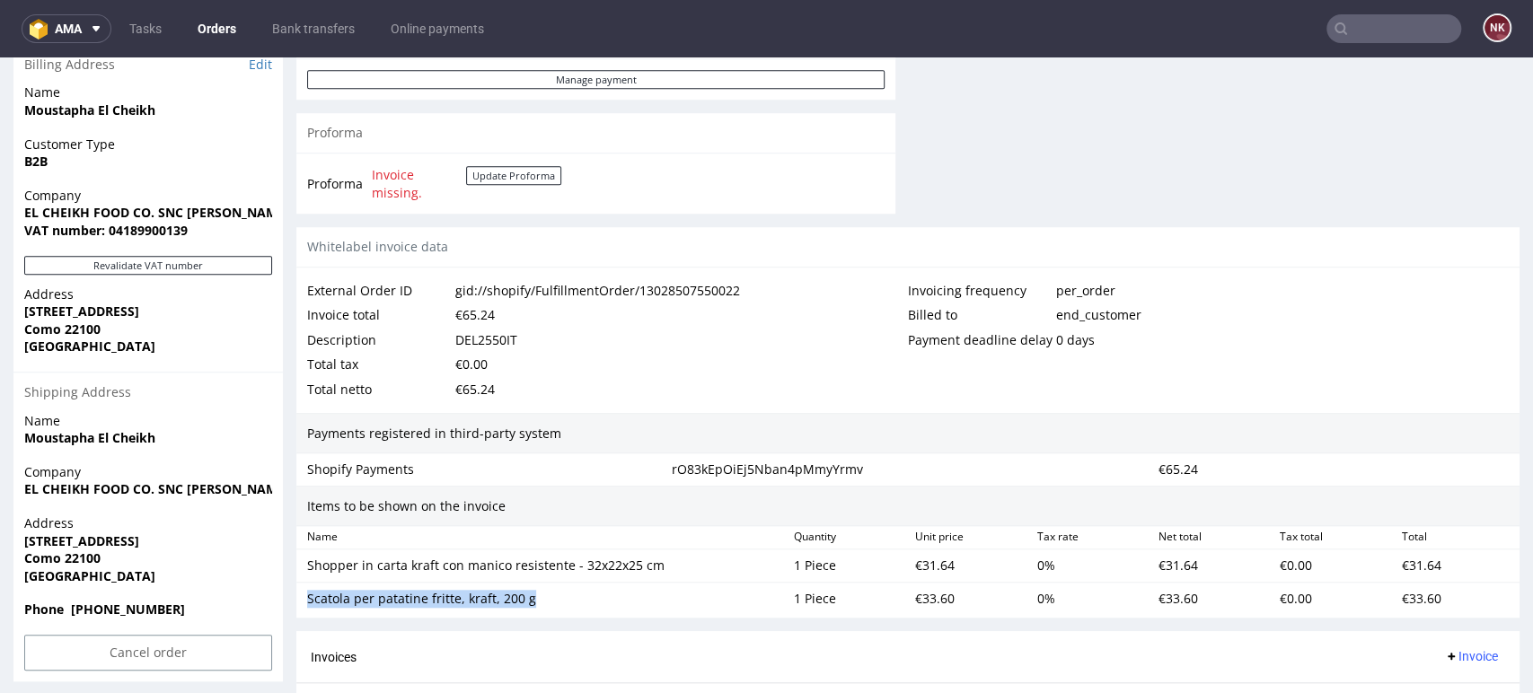
drag, startPoint x: 540, startPoint y: 597, endPoint x: 304, endPoint y: 601, distance: 235.3
click at [304, 601] on div "Scatola per patatine fritte, kraft, 200 g" at bounding box center [543, 598] width 487 height 25
copy div "Scatola per patatine fritte, kraft, 200 g"
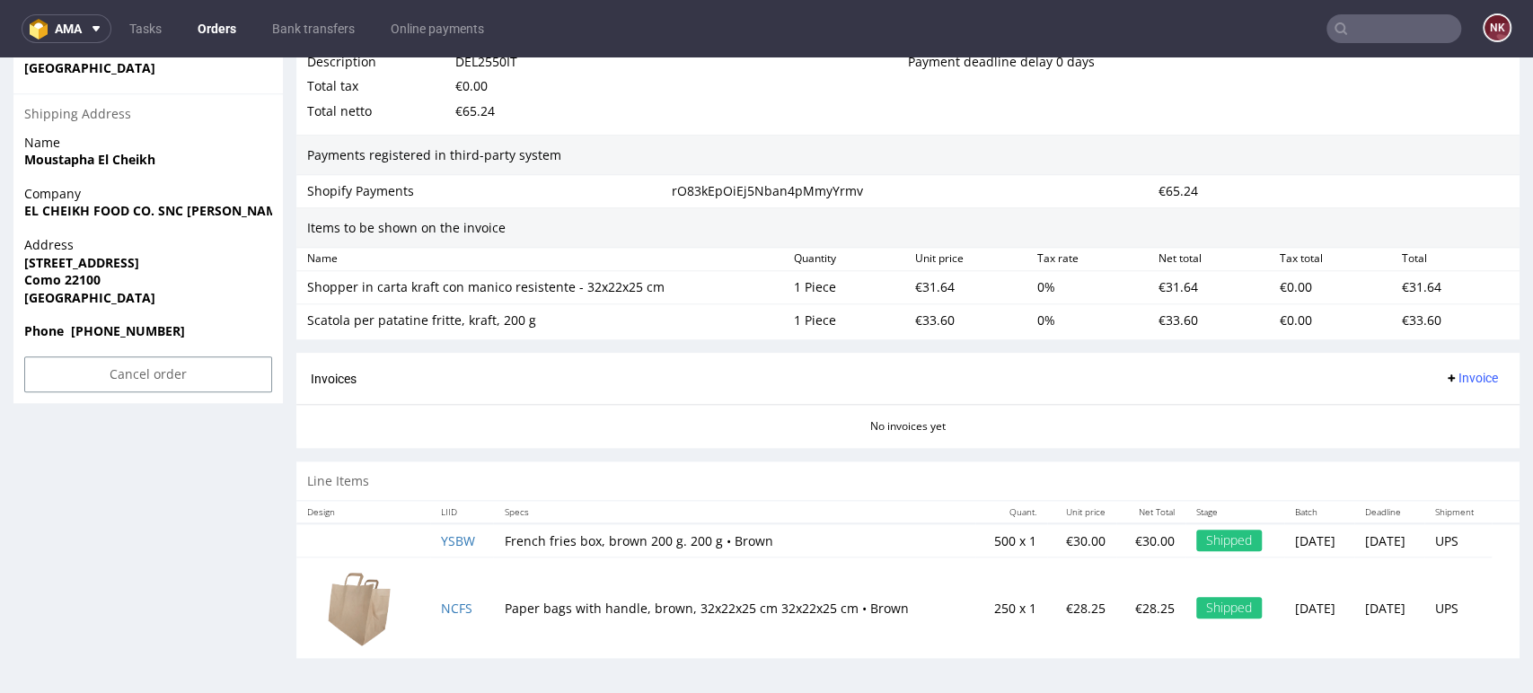
click at [741, 415] on div "No invoices yet" at bounding box center [907, 419] width 1223 height 31
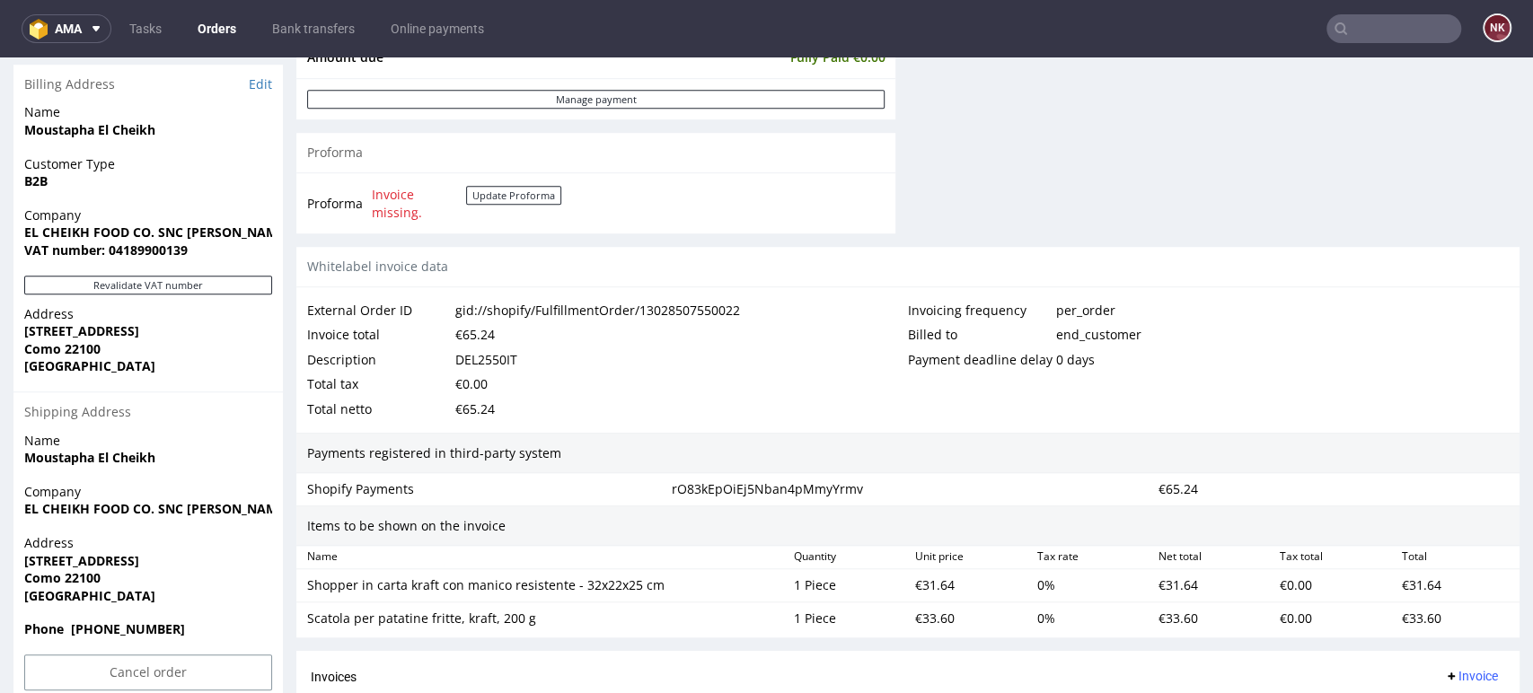
scroll to position [776, 0]
click at [491, 407] on div "€65.24" at bounding box center [475, 411] width 40 height 25
click at [484, 407] on div "€65.24" at bounding box center [475, 411] width 40 height 25
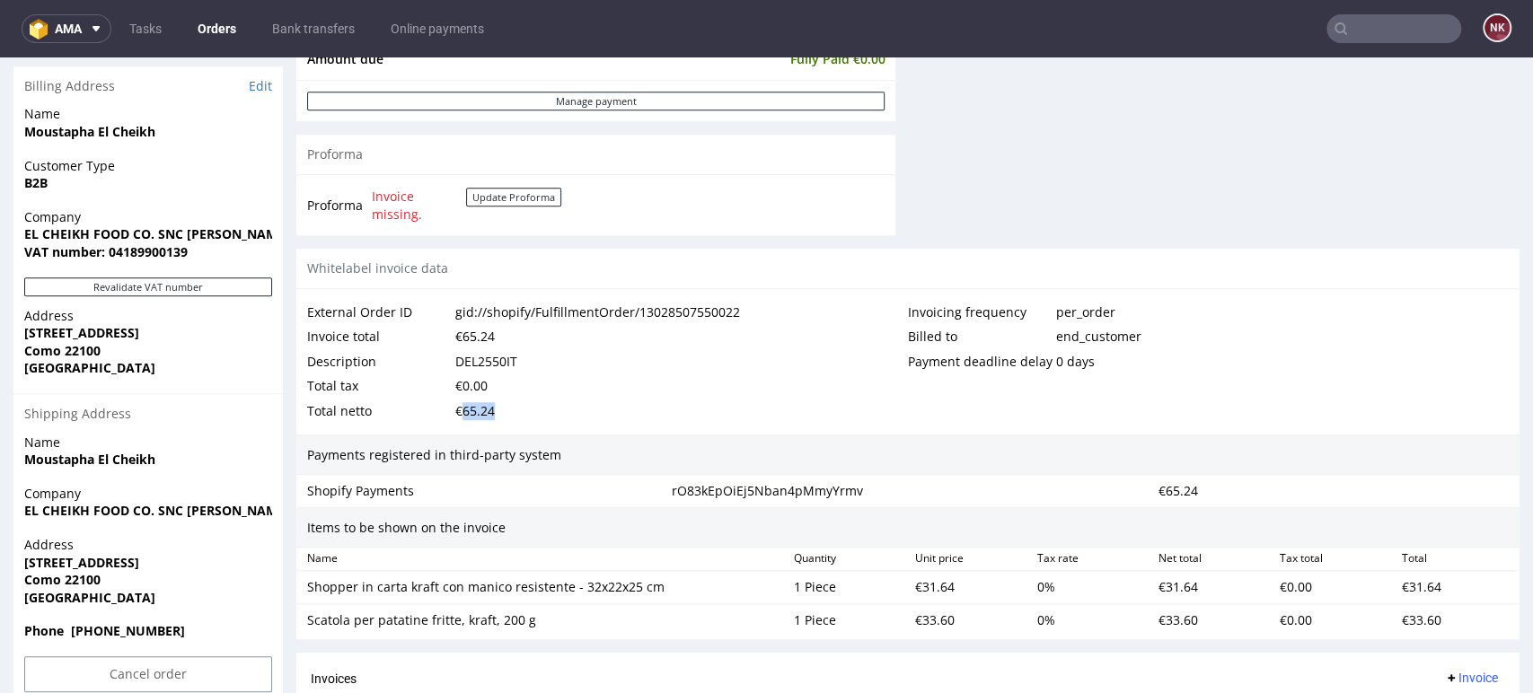
copy div "65.24"
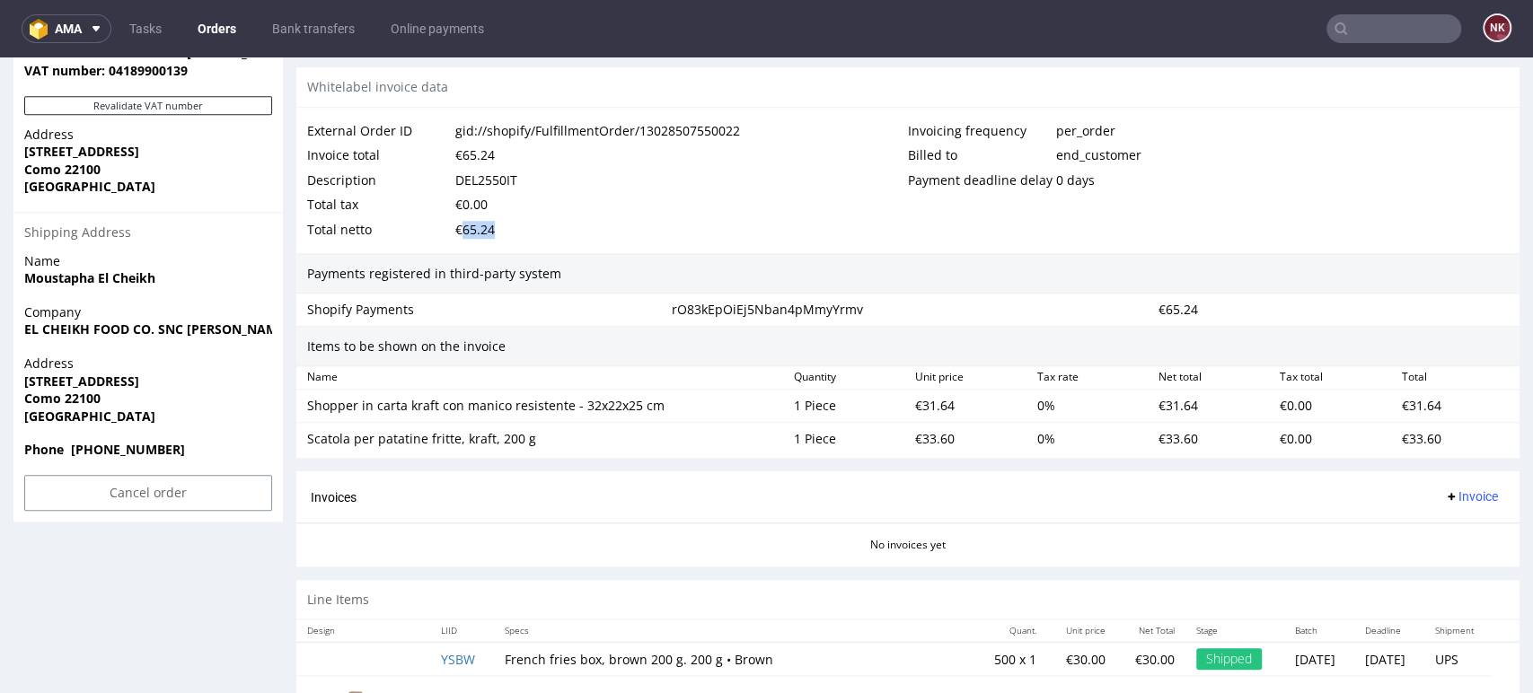
scroll to position [1076, 0]
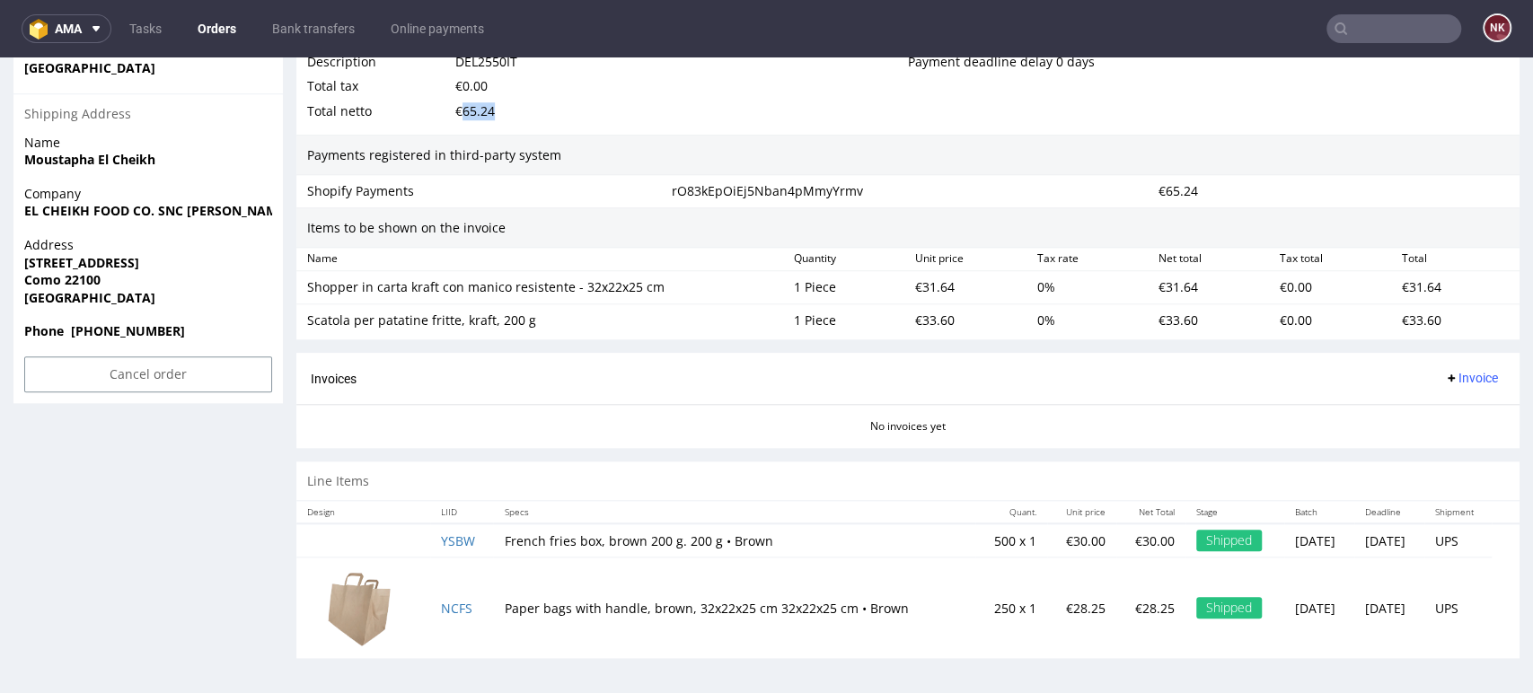
click at [1455, 371] on span "Invoice" at bounding box center [1471, 378] width 54 height 14
click at [1456, 450] on span "Upload" at bounding box center [1439, 448] width 87 height 18
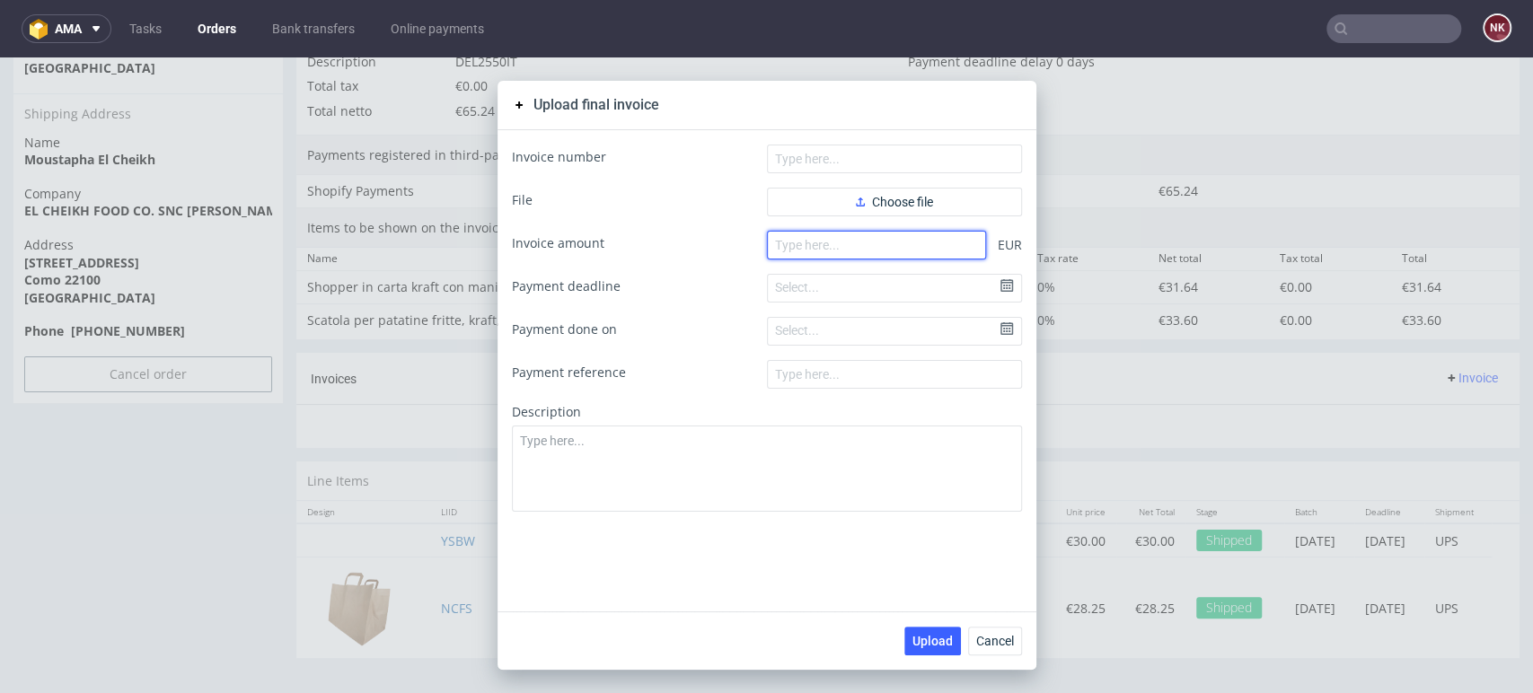
click at [829, 250] on input "number" at bounding box center [876, 245] width 219 height 29
paste input "65.24"
type input "65.24"
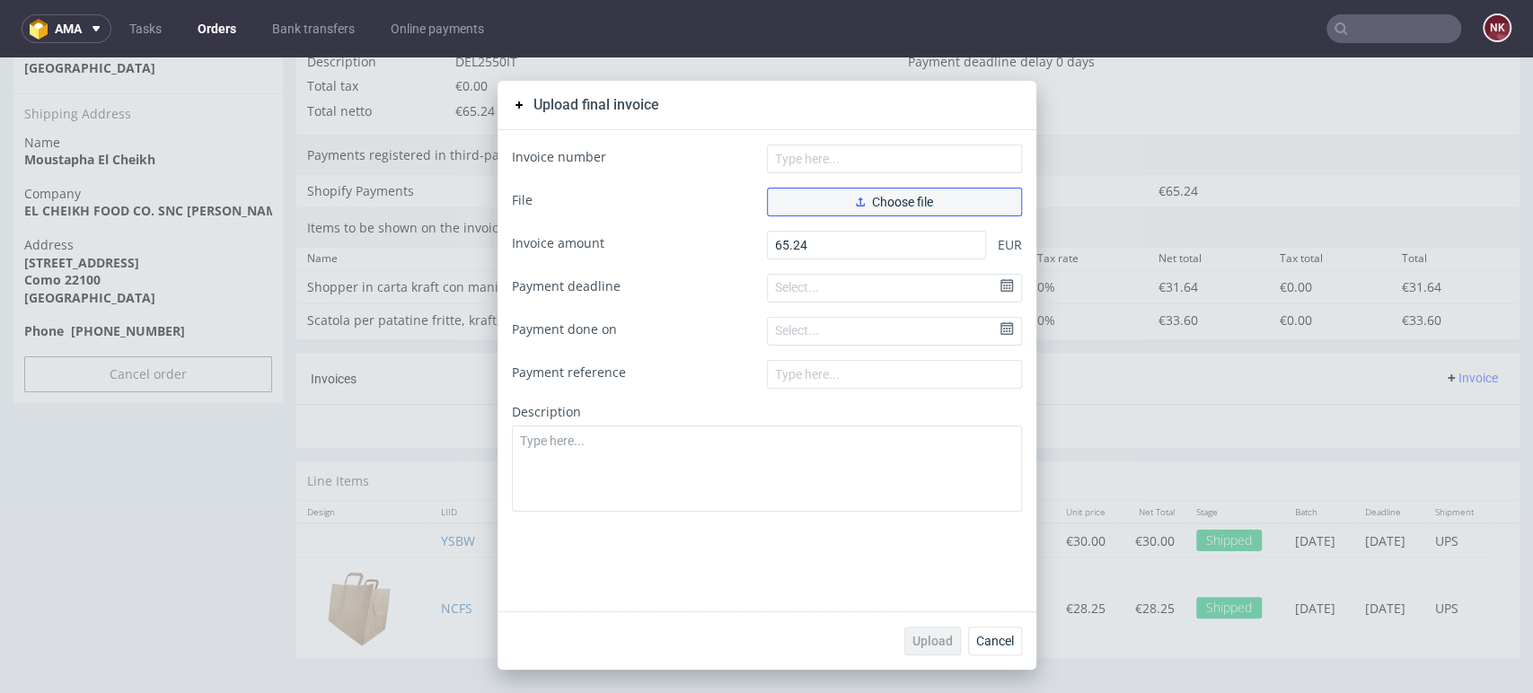
click at [858, 201] on span "Choose file" at bounding box center [894, 202] width 77 height 13
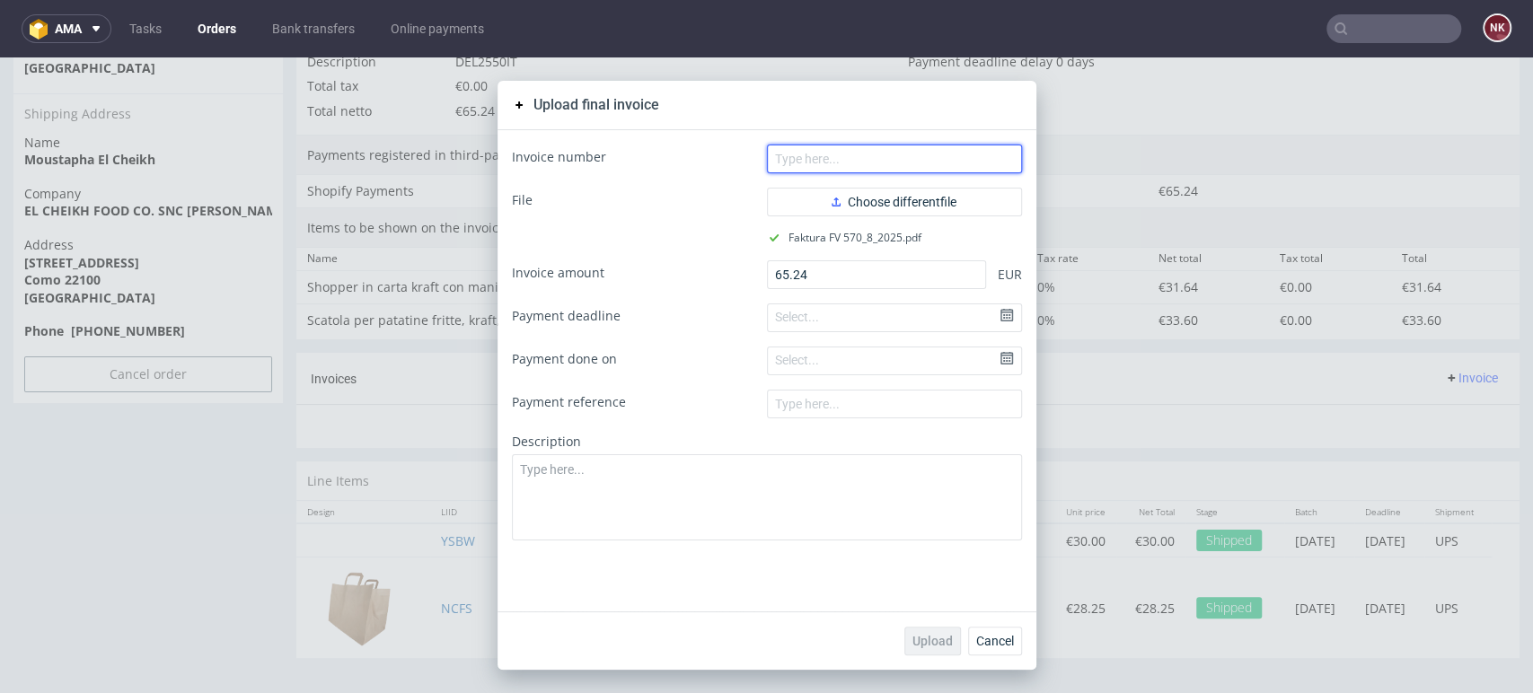
click at [913, 154] on input "text" at bounding box center [894, 159] width 255 height 29
type input "FV 570/8/2025"
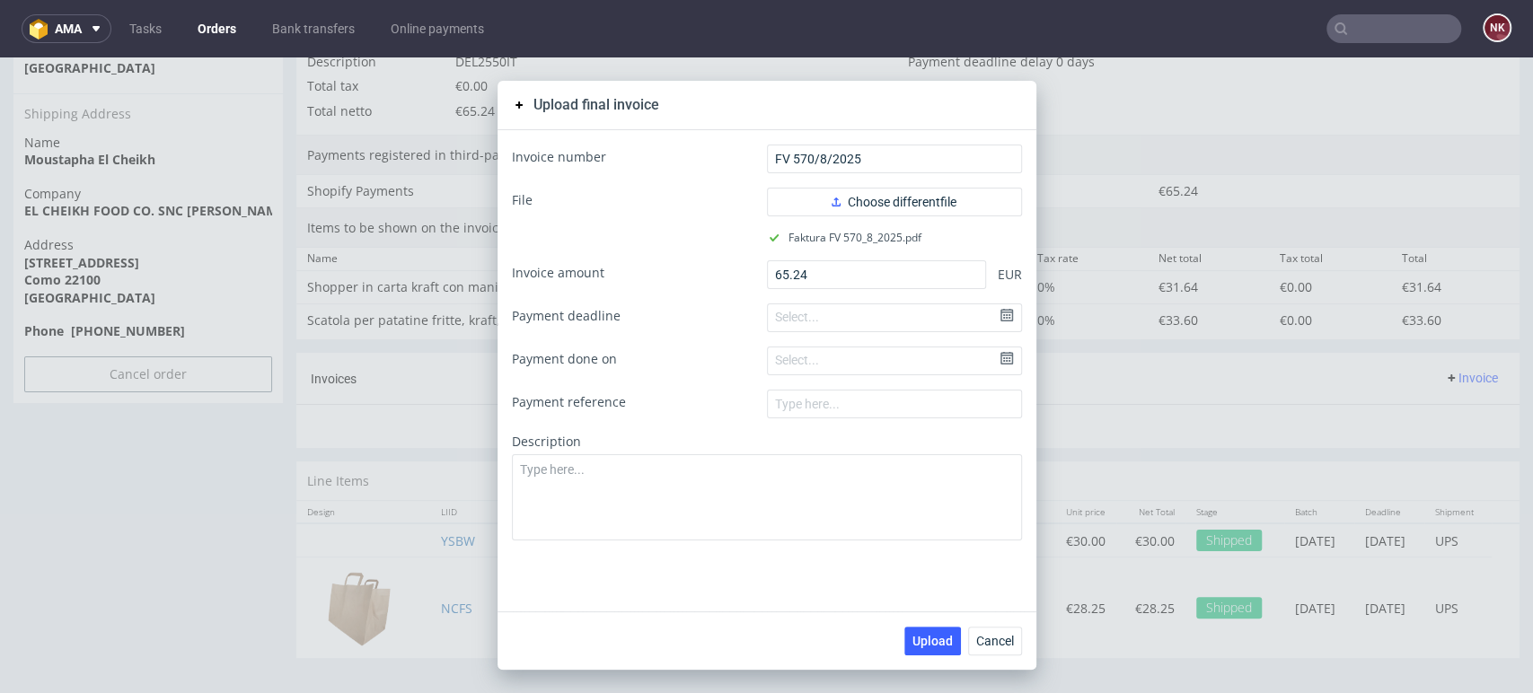
click at [919, 665] on div "Upload Cancel" at bounding box center [766, 640] width 539 height 58
drag, startPoint x: 928, startPoint y: 647, endPoint x: 927, endPoint y: 637, distance: 10.0
click at [927, 637] on span "Upload" at bounding box center [932, 641] width 40 height 13
click at [1195, 417] on div "Upload final invoice Invoice number FV 570/8/2025 File Choose different file Fa…" at bounding box center [766, 375] width 1533 height 636
click at [1000, 635] on span "Cancel" at bounding box center [995, 641] width 38 height 13
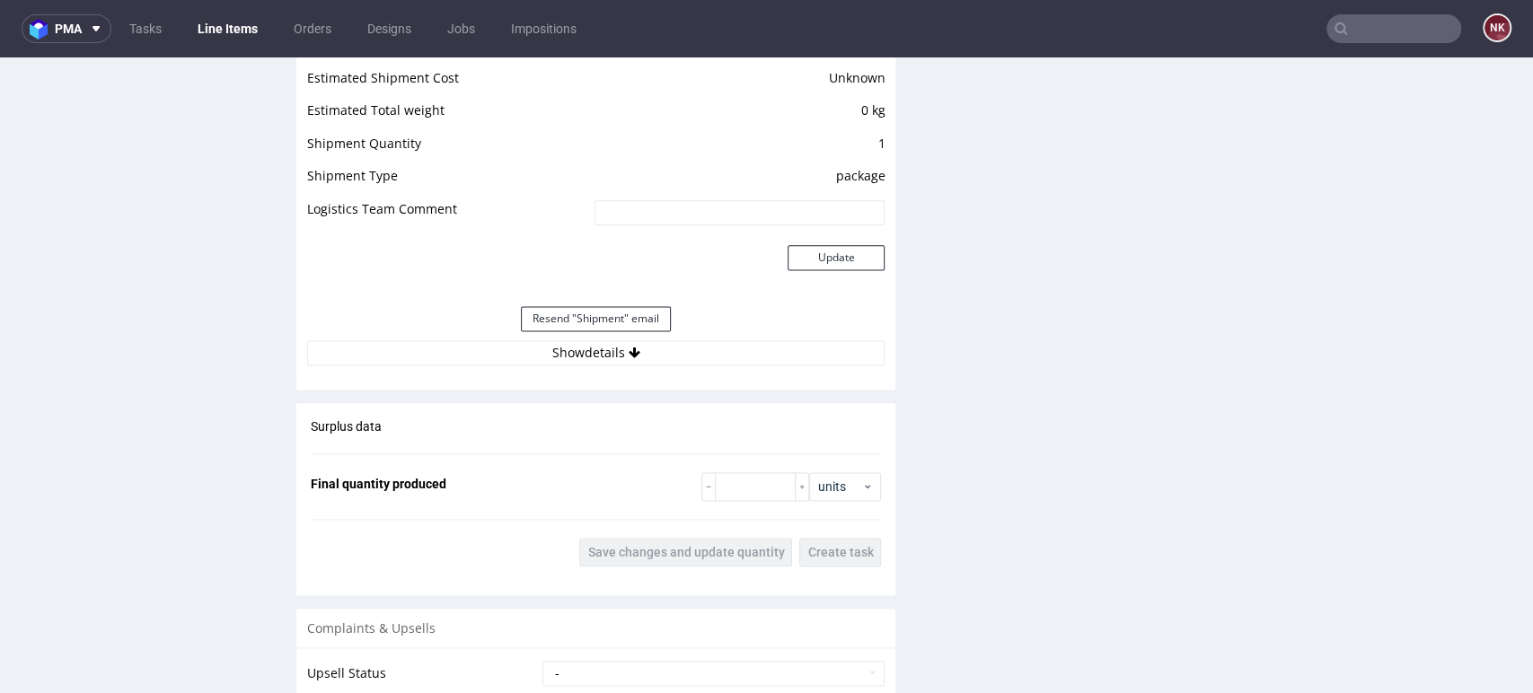
scroll to position [1595, 0]
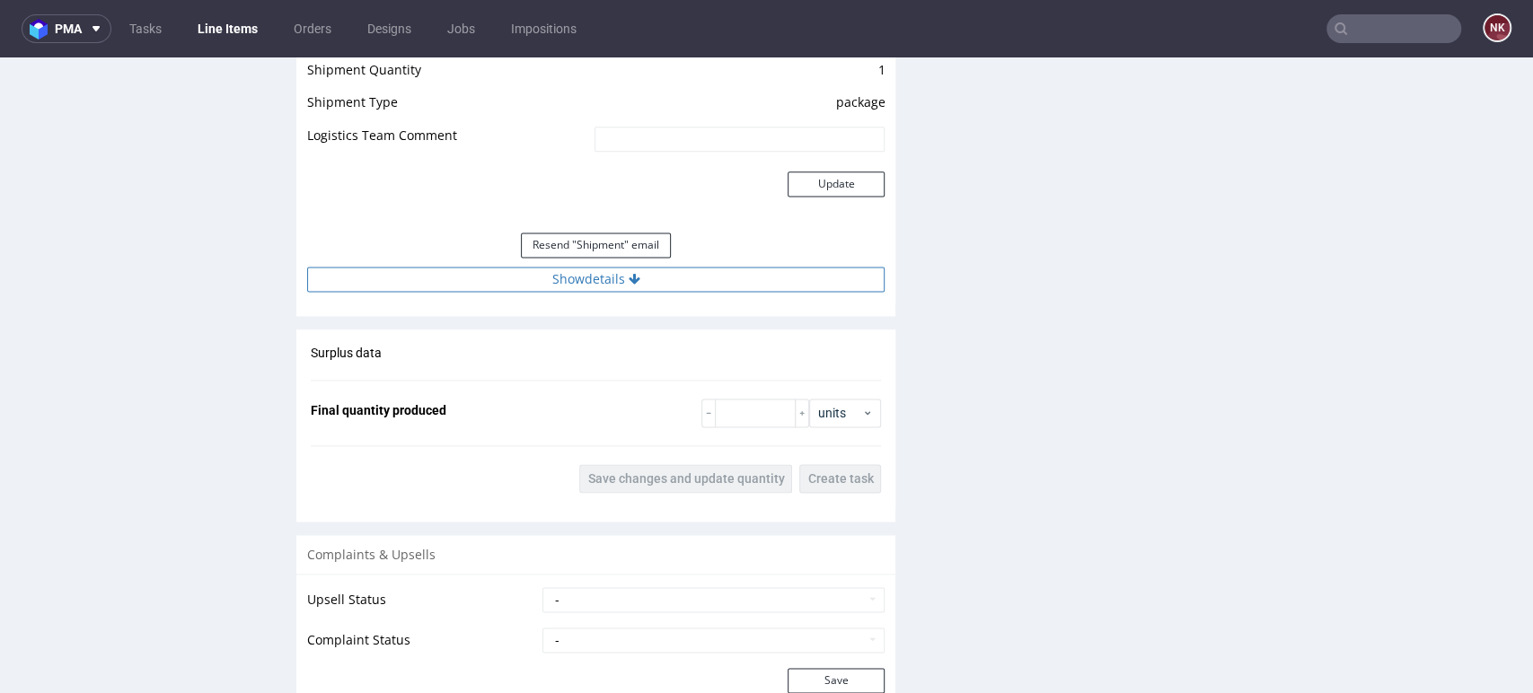
click at [711, 267] on button "Show details" at bounding box center [595, 279] width 577 height 25
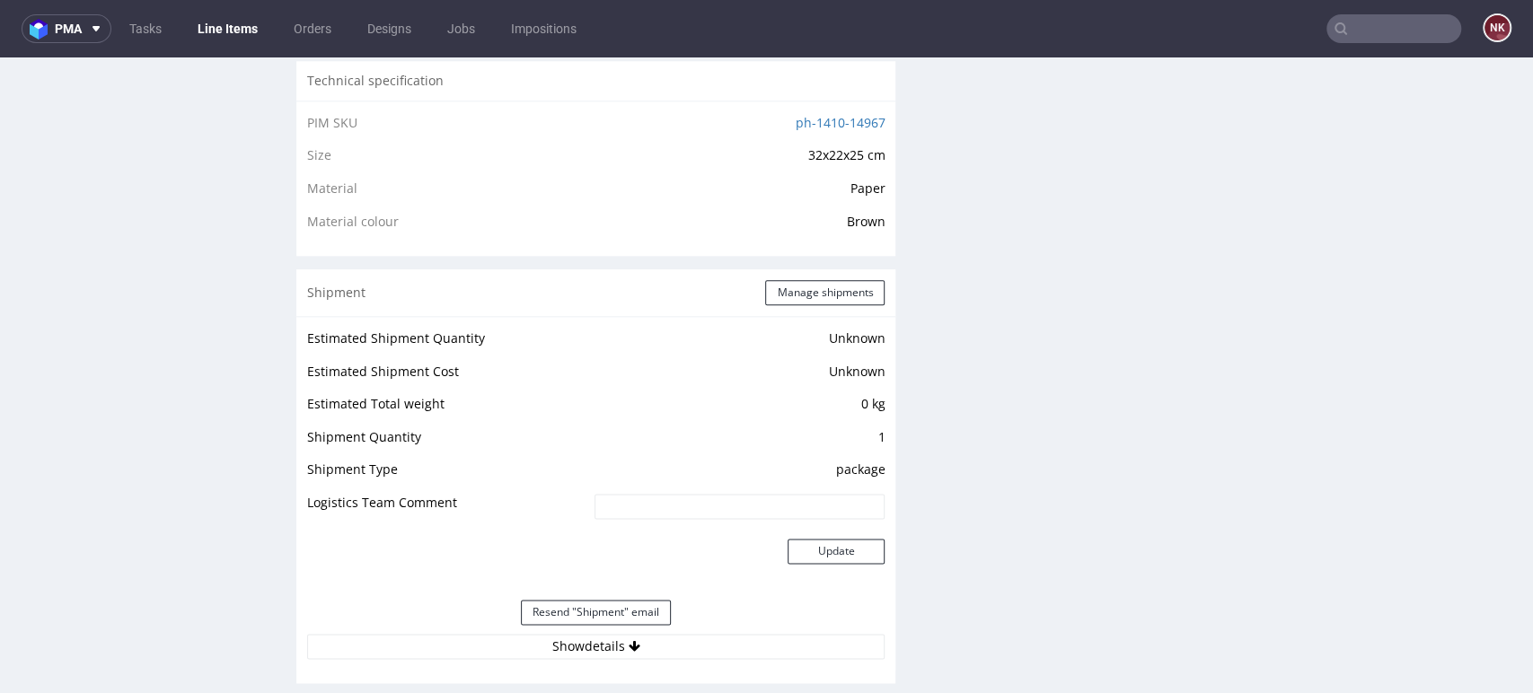
scroll to position [1695, 0]
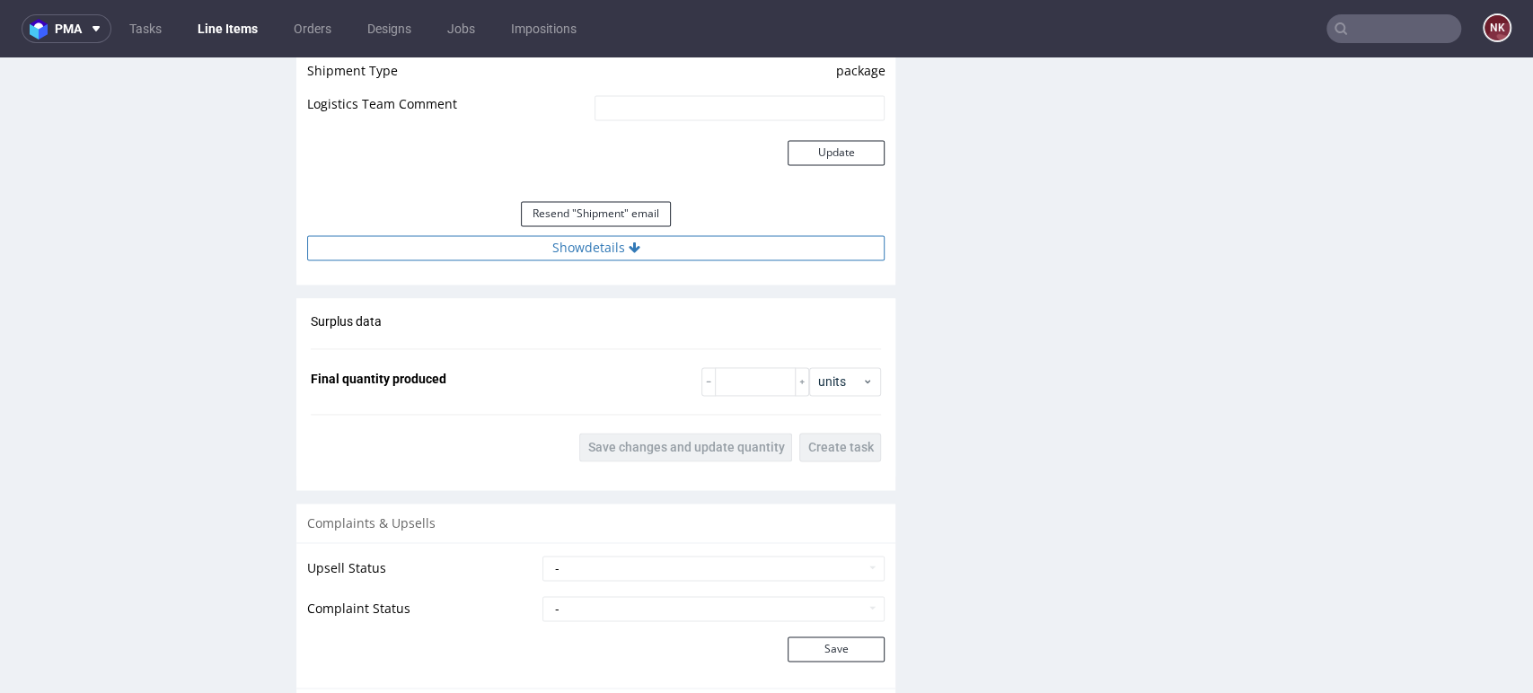
click at [714, 249] on button "Show details" at bounding box center [595, 247] width 577 height 25
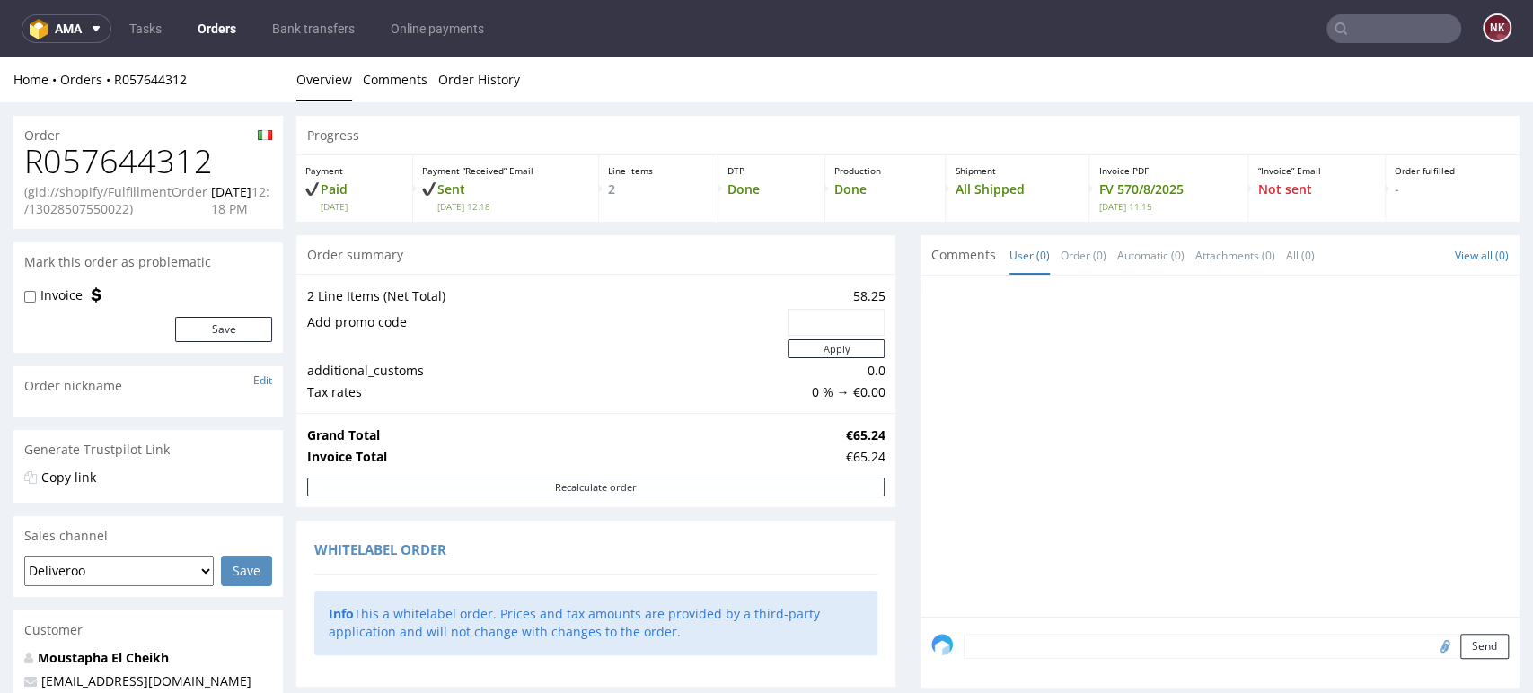
click at [220, 39] on link "Orders" at bounding box center [217, 28] width 60 height 29
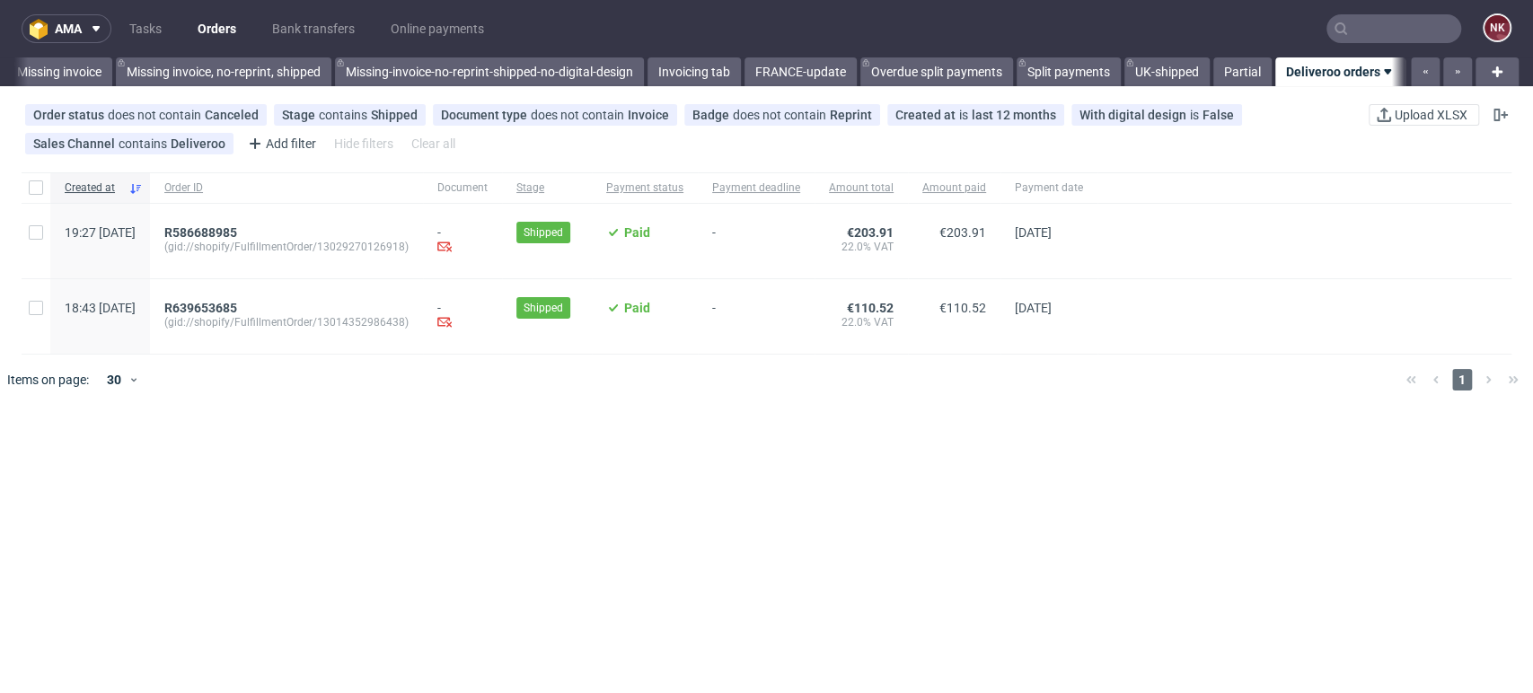
scroll to position [0, 2752]
click at [237, 227] on span "R586688985" at bounding box center [200, 232] width 73 height 14
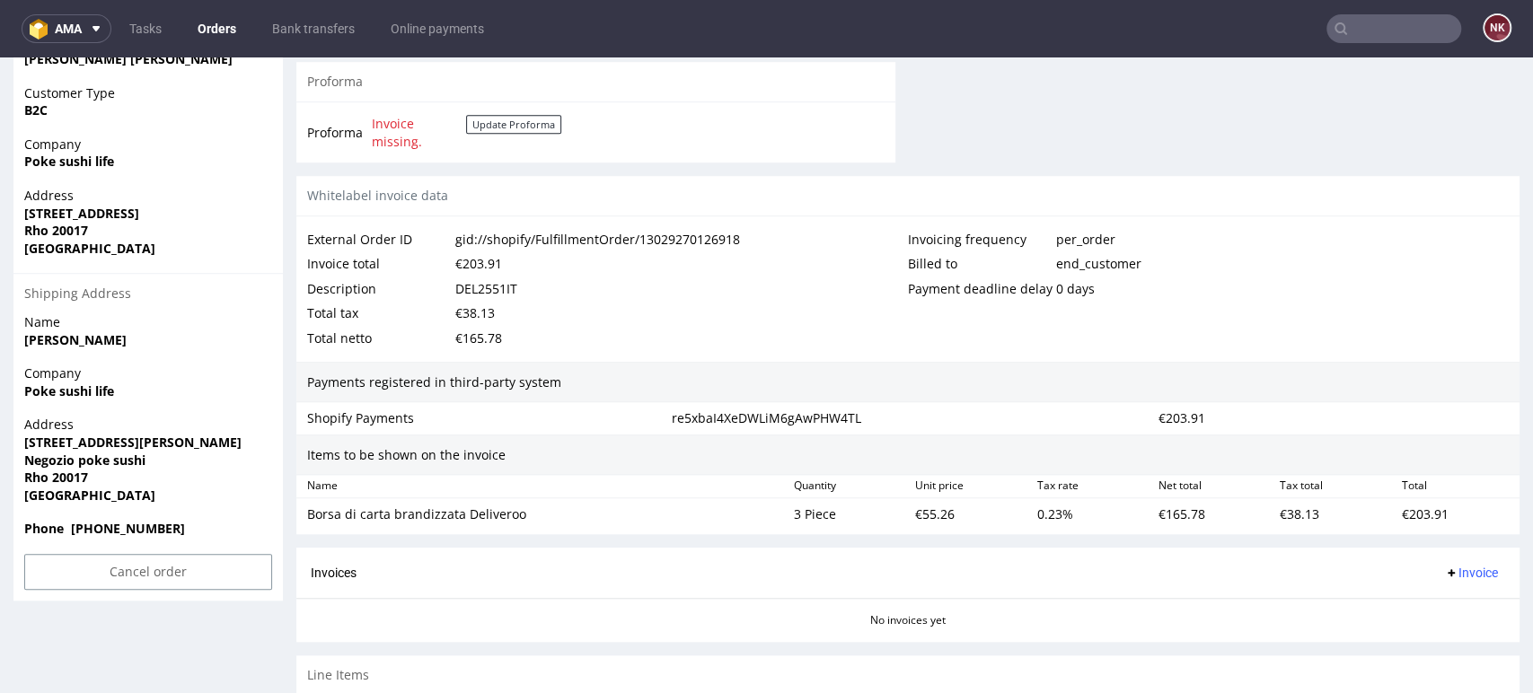
scroll to position [741, 0]
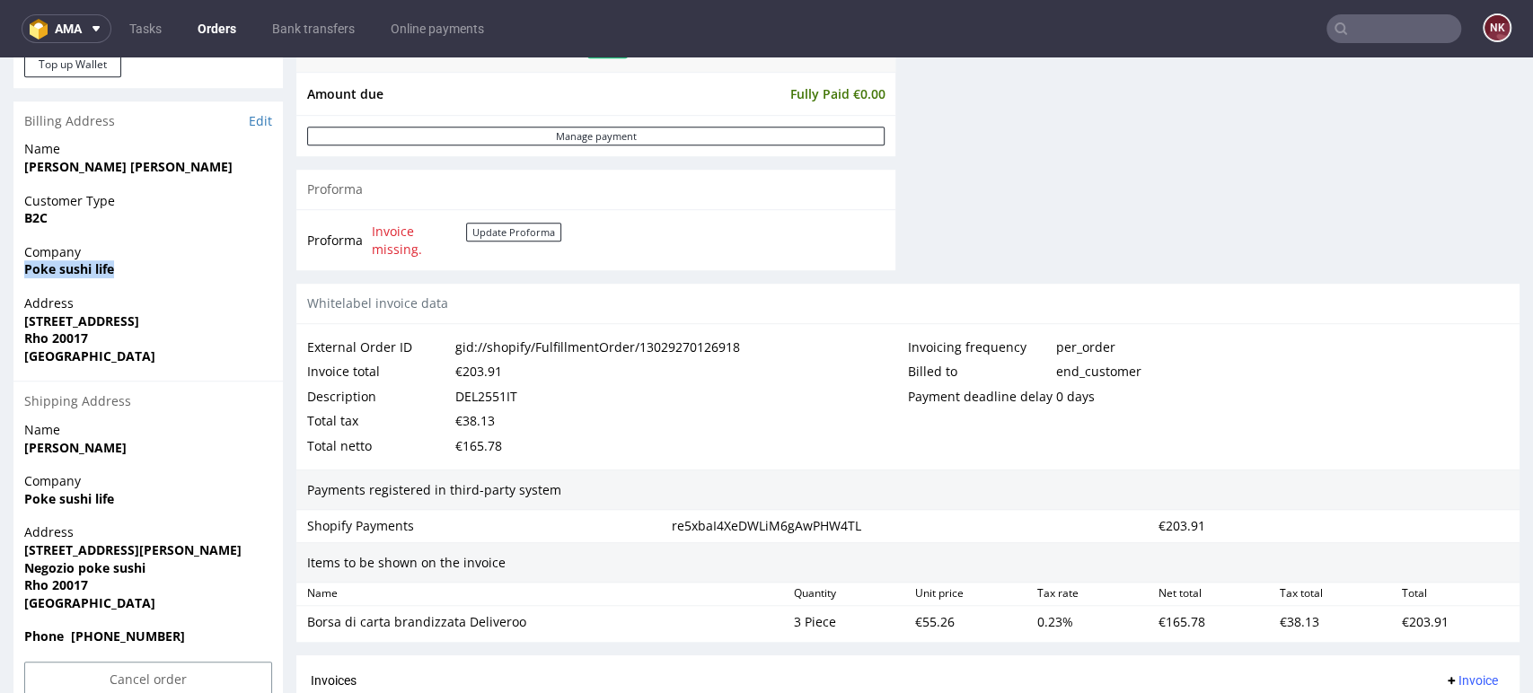
drag, startPoint x: 121, startPoint y: 272, endPoint x: 3, endPoint y: 272, distance: 118.5
click at [3, 272] on div "Order R586688985 (gid://shopify/FulfillmentOrder/13029270126918) [DATE] 07:27 P…" at bounding box center [766, 124] width 1533 height 1525
copy strong "Poke sushi life"
click at [1379, 27] on input "text" at bounding box center [1393, 28] width 135 height 29
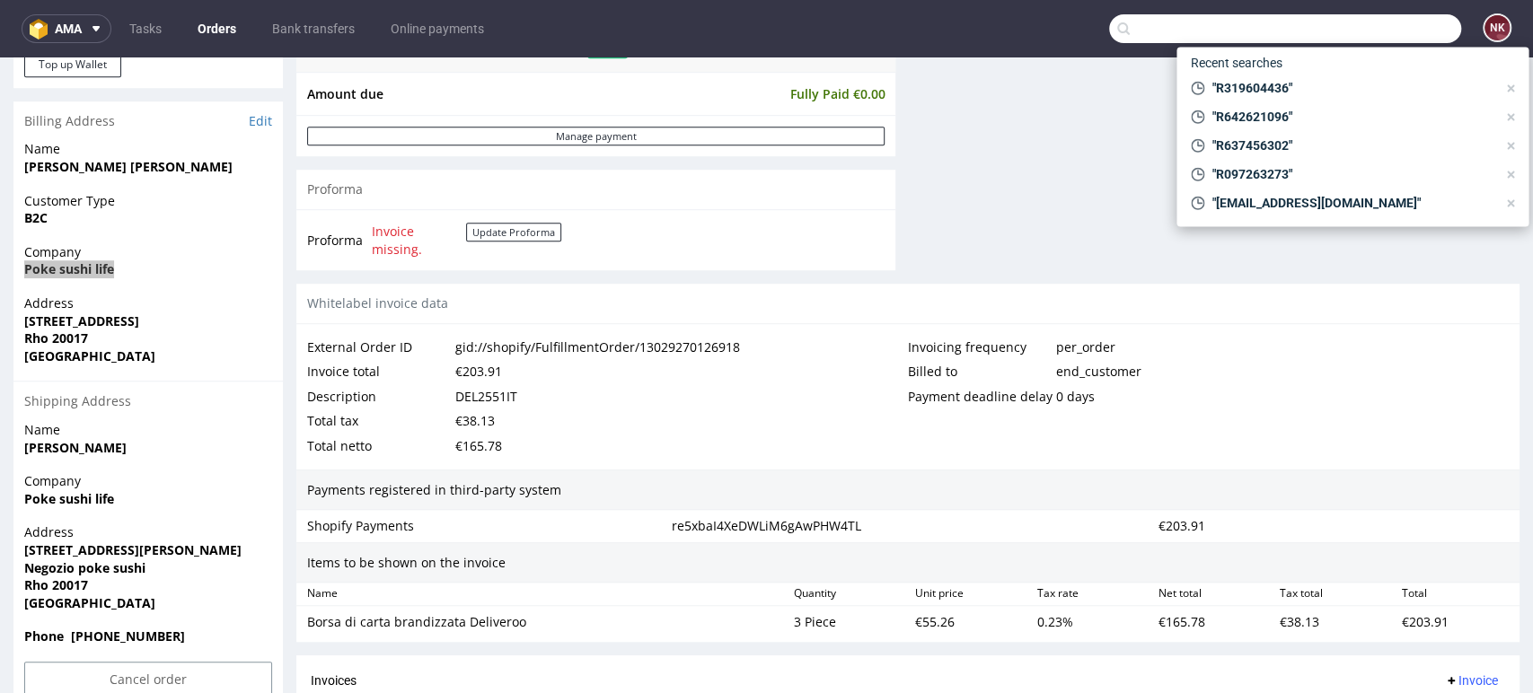
paste input "R516572296"
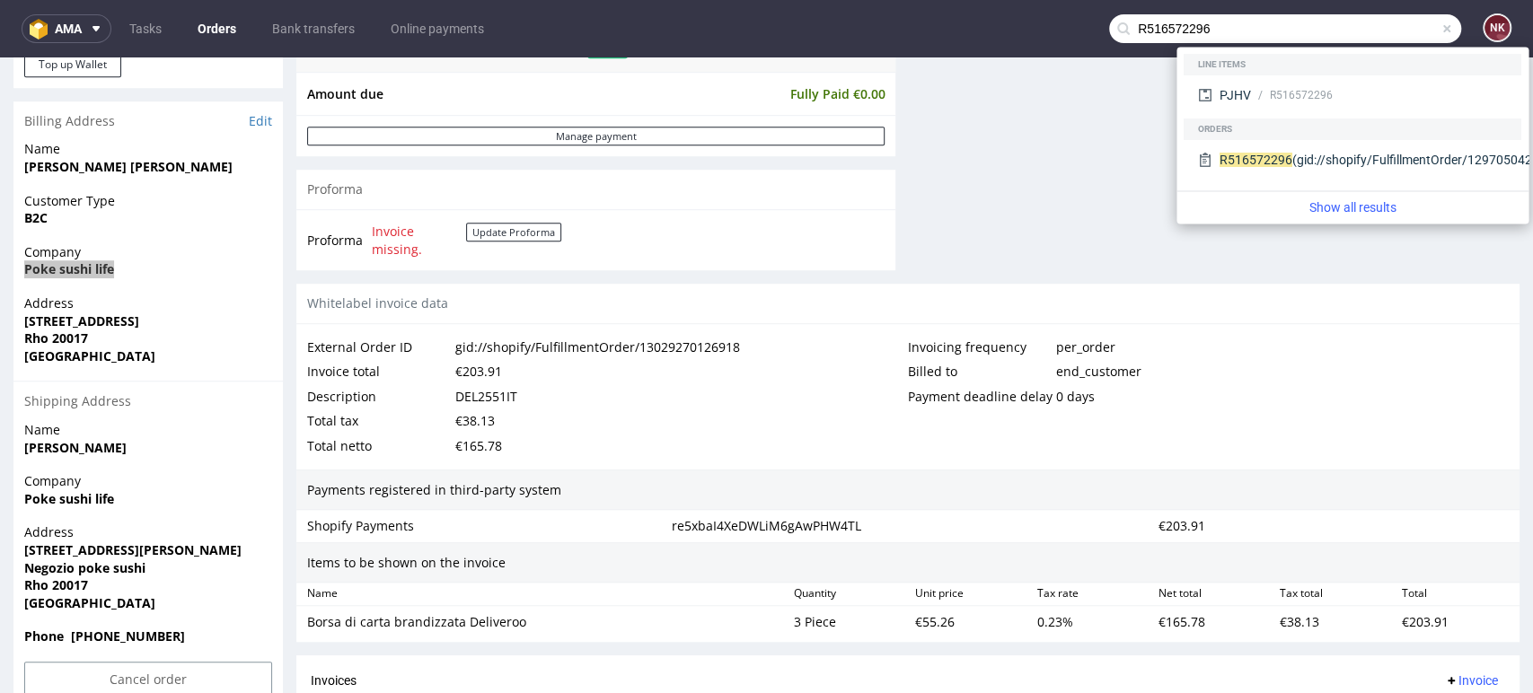
type input "R516572296"
click at [1424, 19] on input "R516572296" at bounding box center [1285, 28] width 352 height 29
click at [1439, 30] on span at bounding box center [1446, 29] width 14 height 14
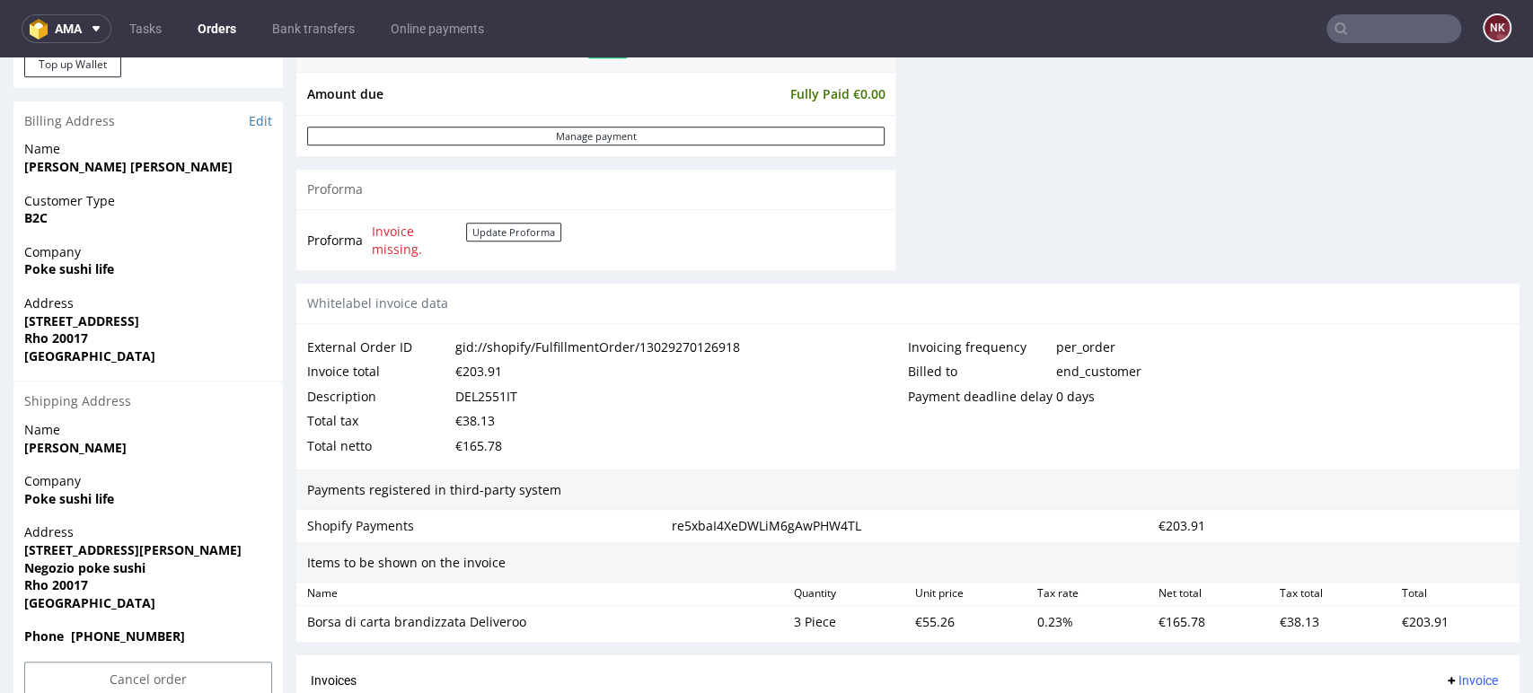
drag, startPoint x: 123, startPoint y: 274, endPoint x: 16, endPoint y: 270, distance: 106.9
click at [16, 270] on div "Company Poke sushi life" at bounding box center [147, 268] width 269 height 51
copy strong "Poke sushi life"
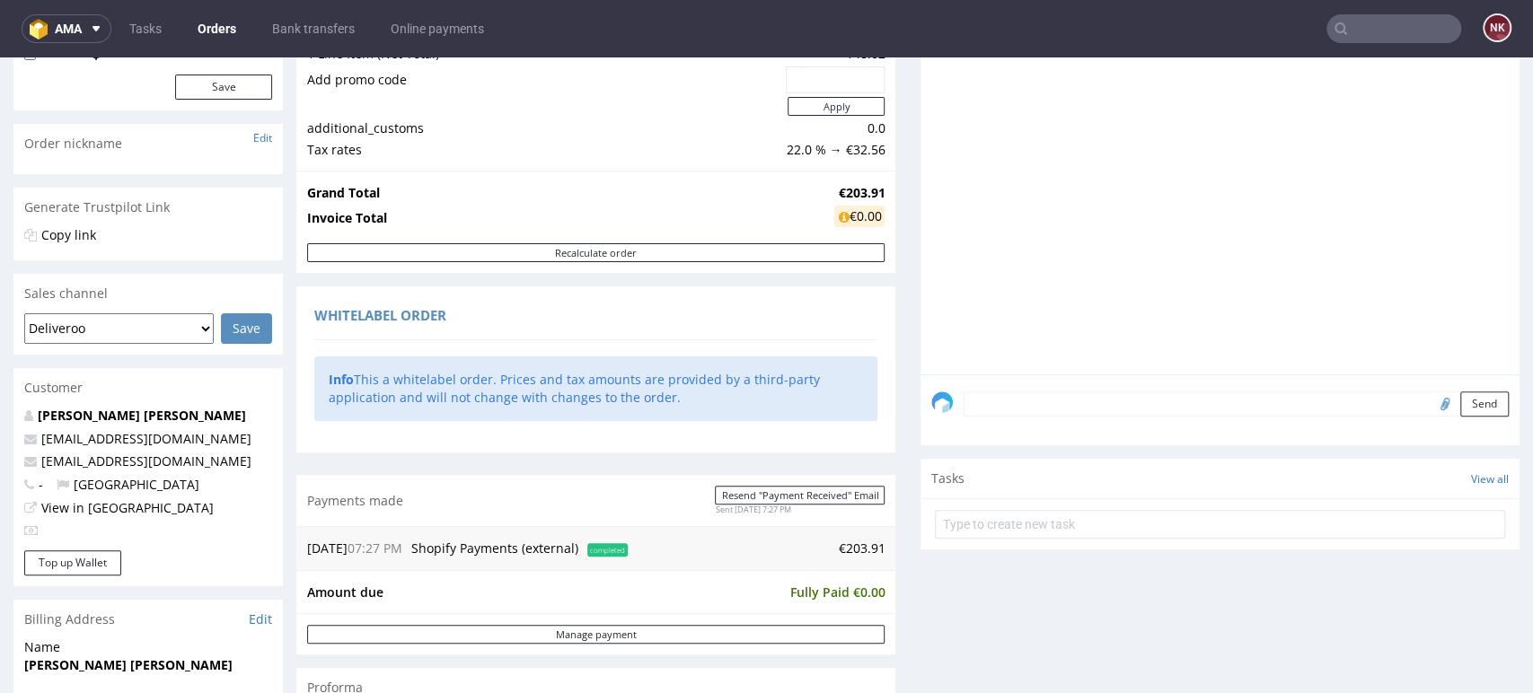
scroll to position [0, 0]
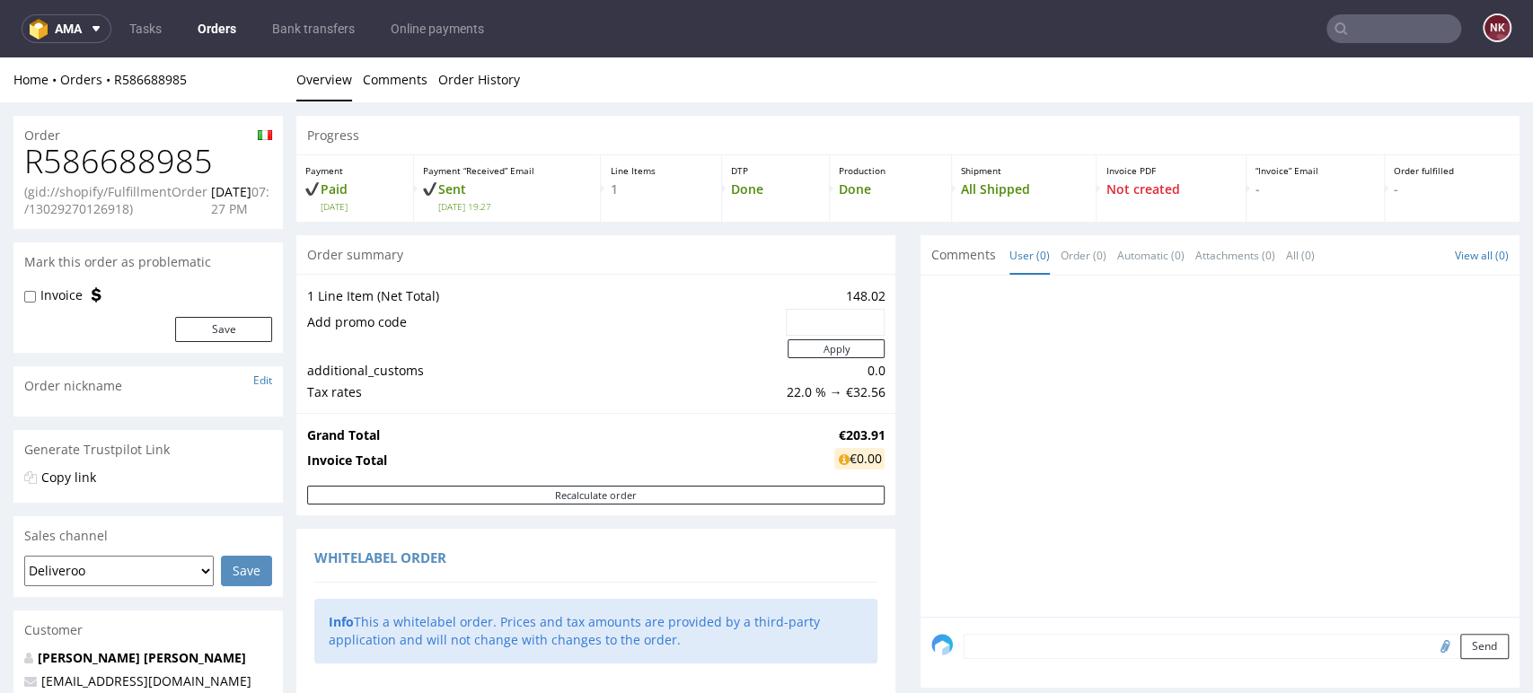
click at [138, 171] on h1 "R586688985" at bounding box center [148, 162] width 248 height 36
copy h1 "R586688985"
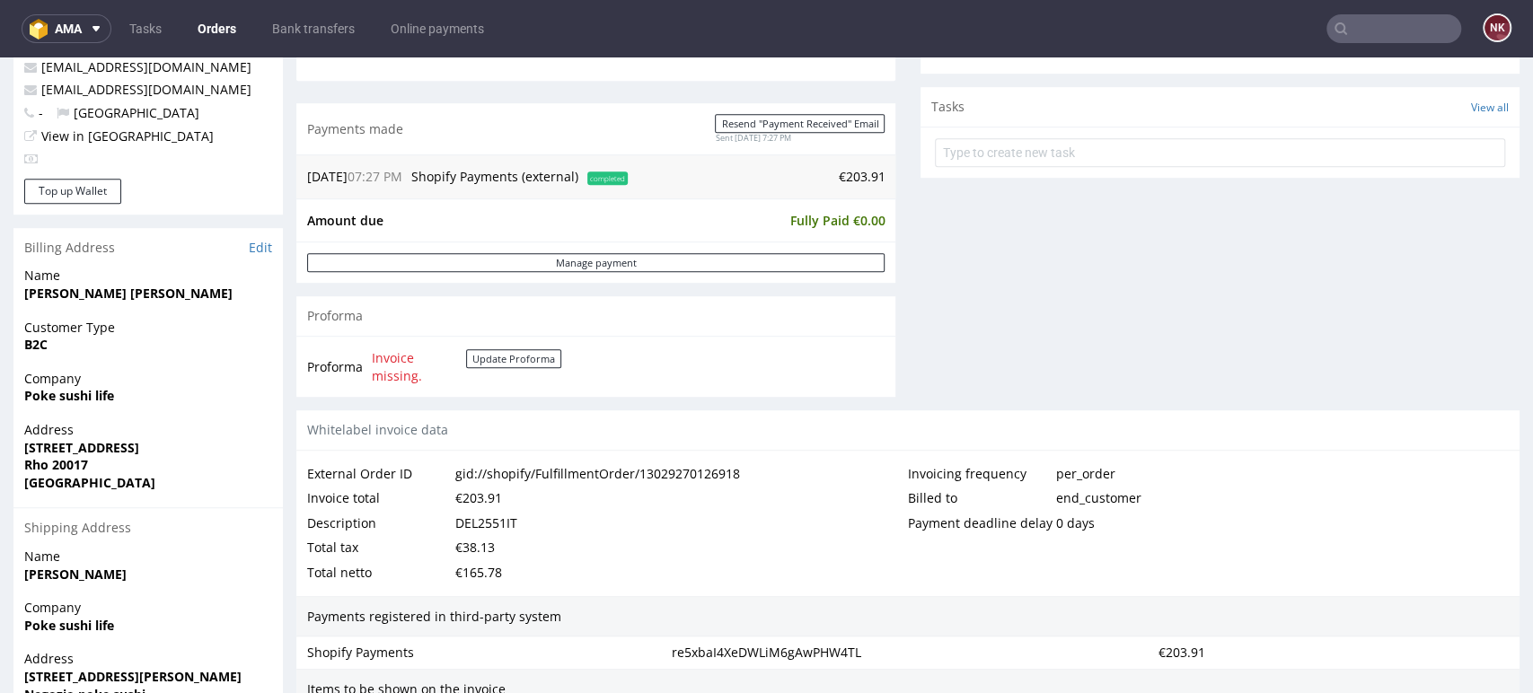
scroll to position [797, 0]
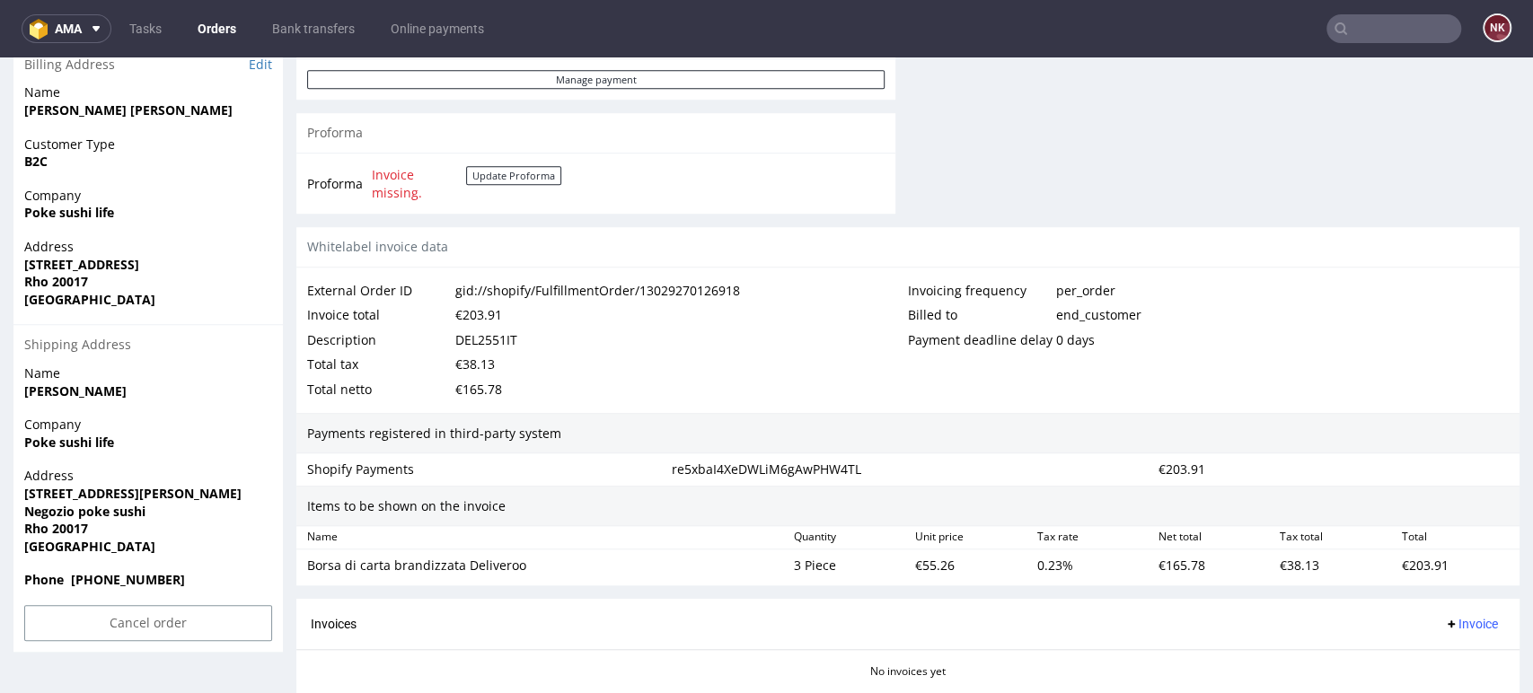
click at [511, 341] on div "DEL2551IT" at bounding box center [486, 340] width 62 height 25
copy div "DEL2551IT"
drag, startPoint x: 529, startPoint y: 563, endPoint x: 306, endPoint y: 573, distance: 222.9
click at [307, 573] on div "Borsa di carta brandizzata Deliveroo" at bounding box center [543, 566] width 472 height 18
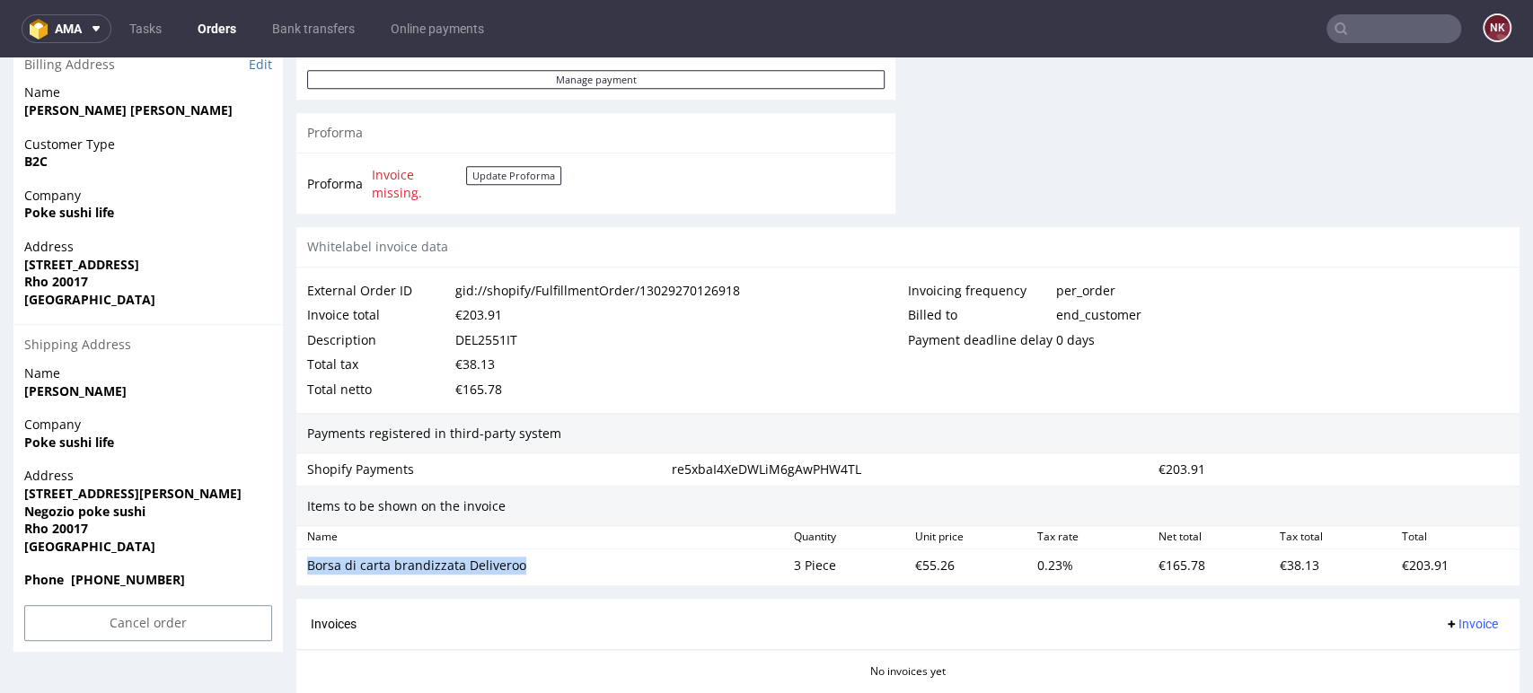
copy div "Borsa di carta brandizzata Deliveroo"
click at [482, 314] on div "€203.91" at bounding box center [478, 315] width 47 height 25
copy div "203.91"
click at [915, 566] on div "€55.26" at bounding box center [968, 565] width 121 height 25
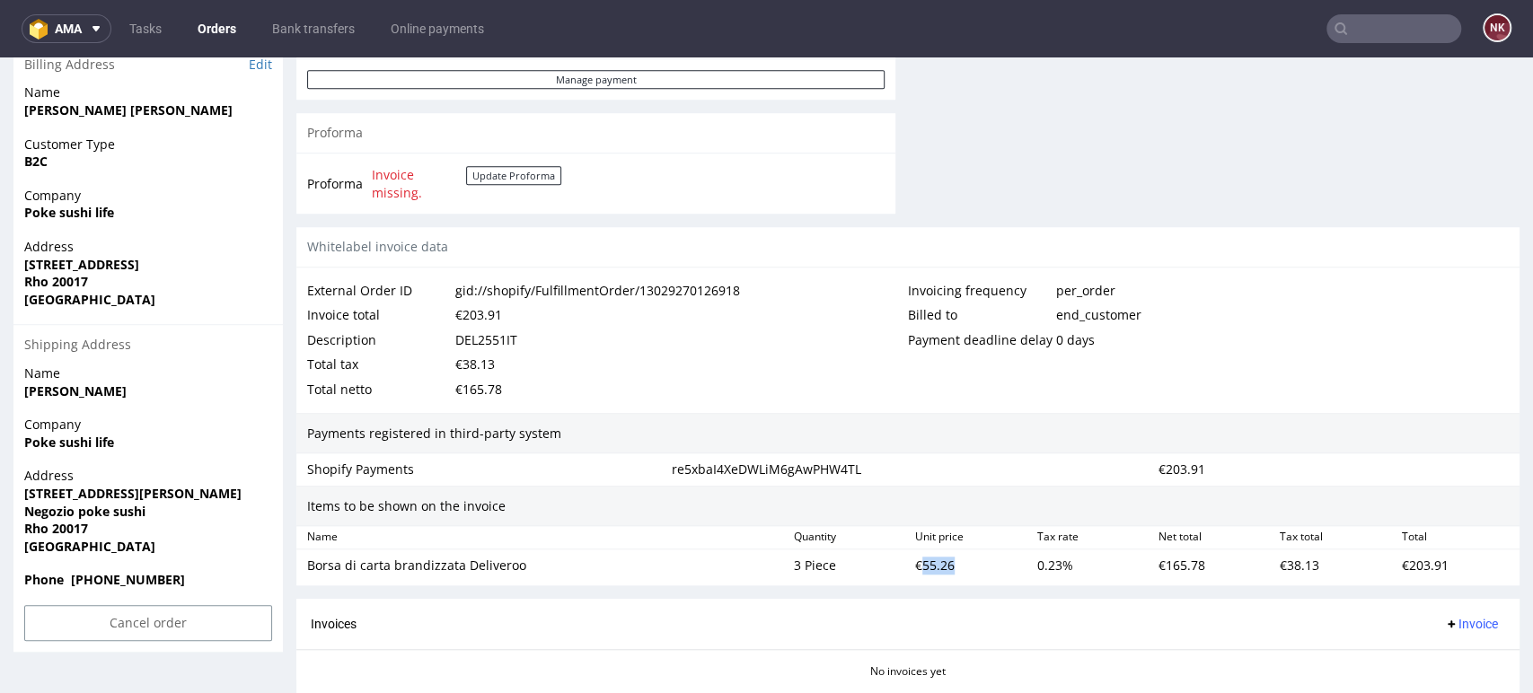
click at [915, 566] on div "€55.26" at bounding box center [968, 565] width 121 height 25
copy div "55.26"
click at [922, 413] on div "Payments registered in third-party system" at bounding box center [907, 433] width 1223 height 41
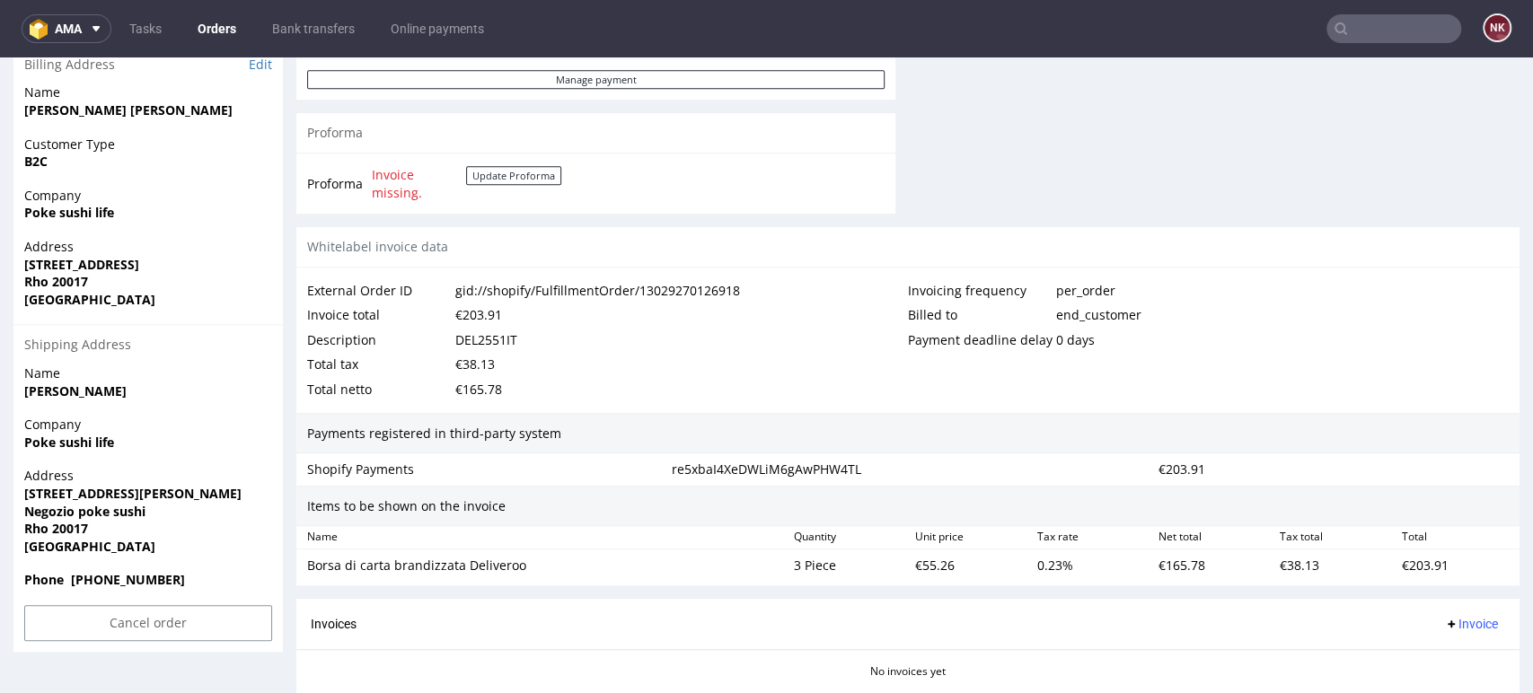
click at [1394, 31] on input "text" at bounding box center [1393, 28] width 135 height 29
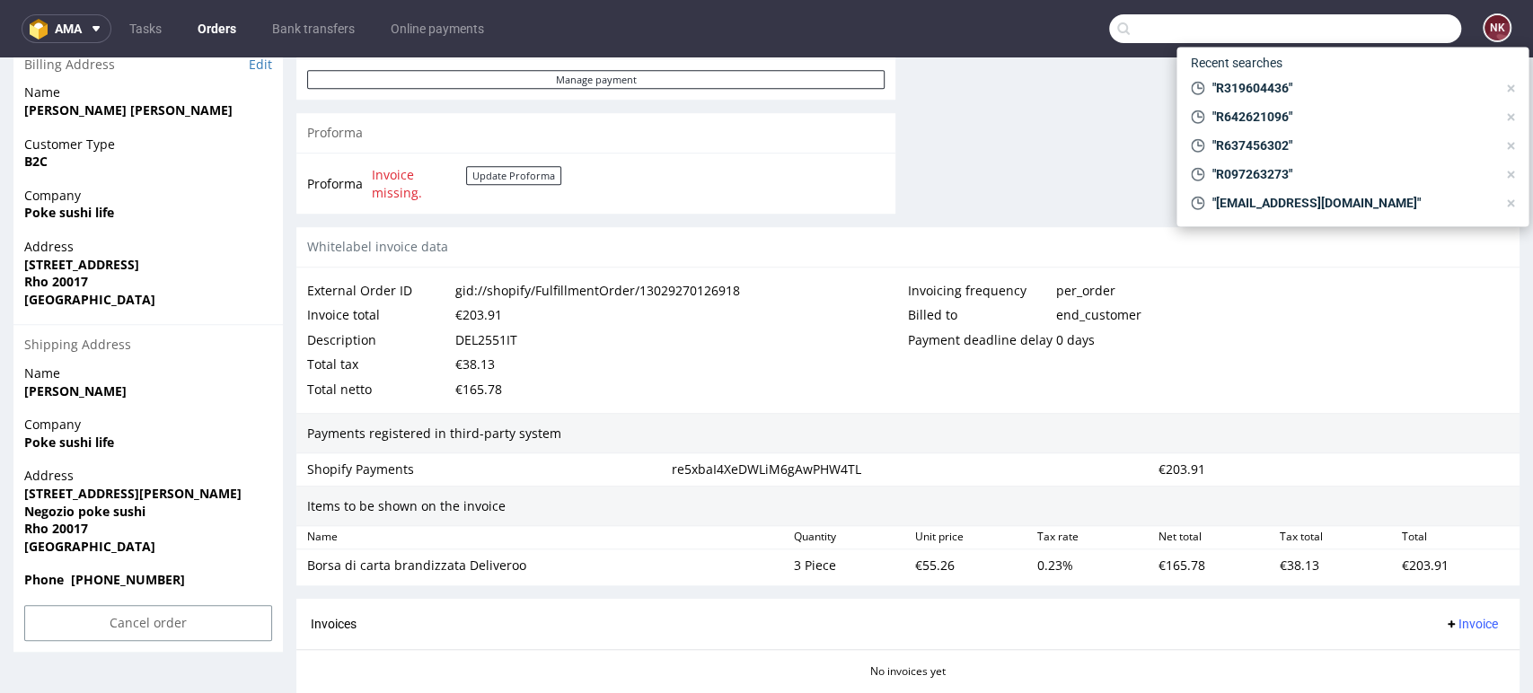
paste input "Ogilvy"
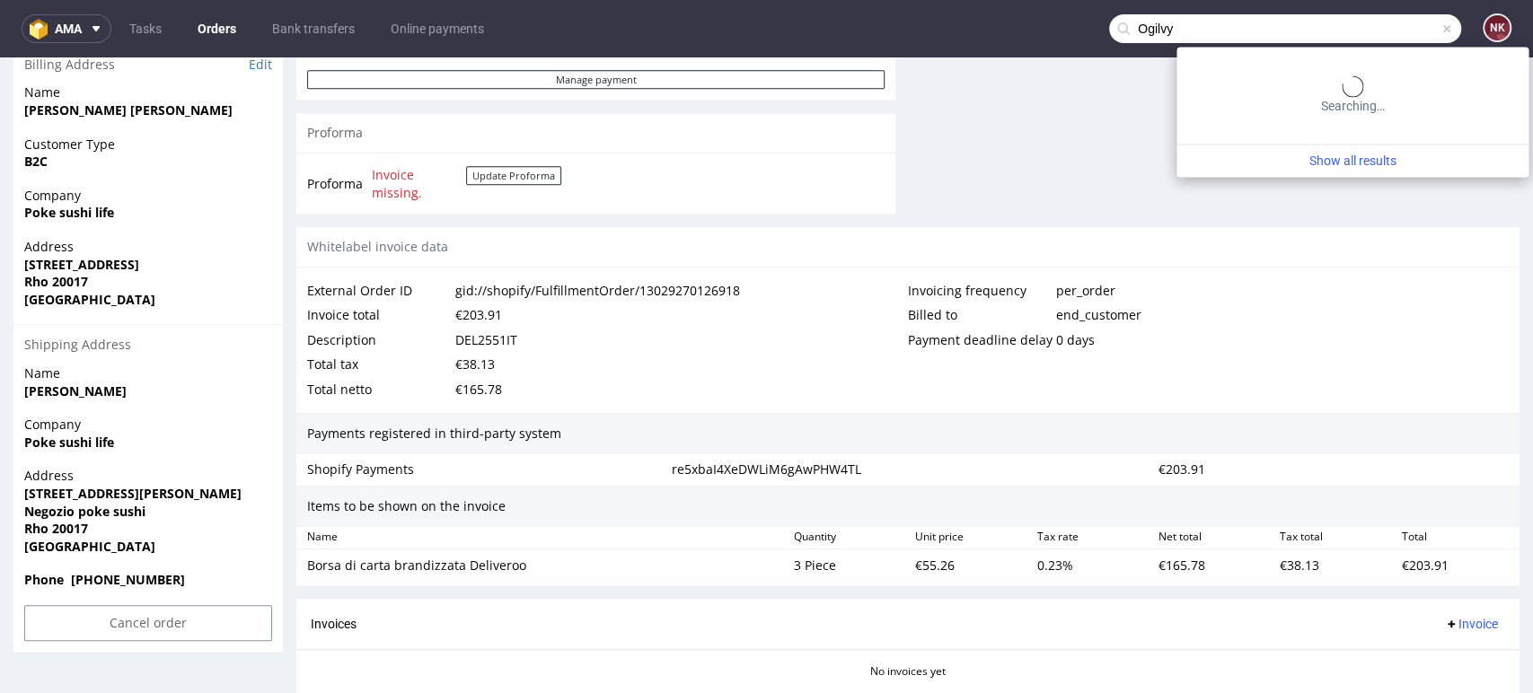
type input "Ogilvy"
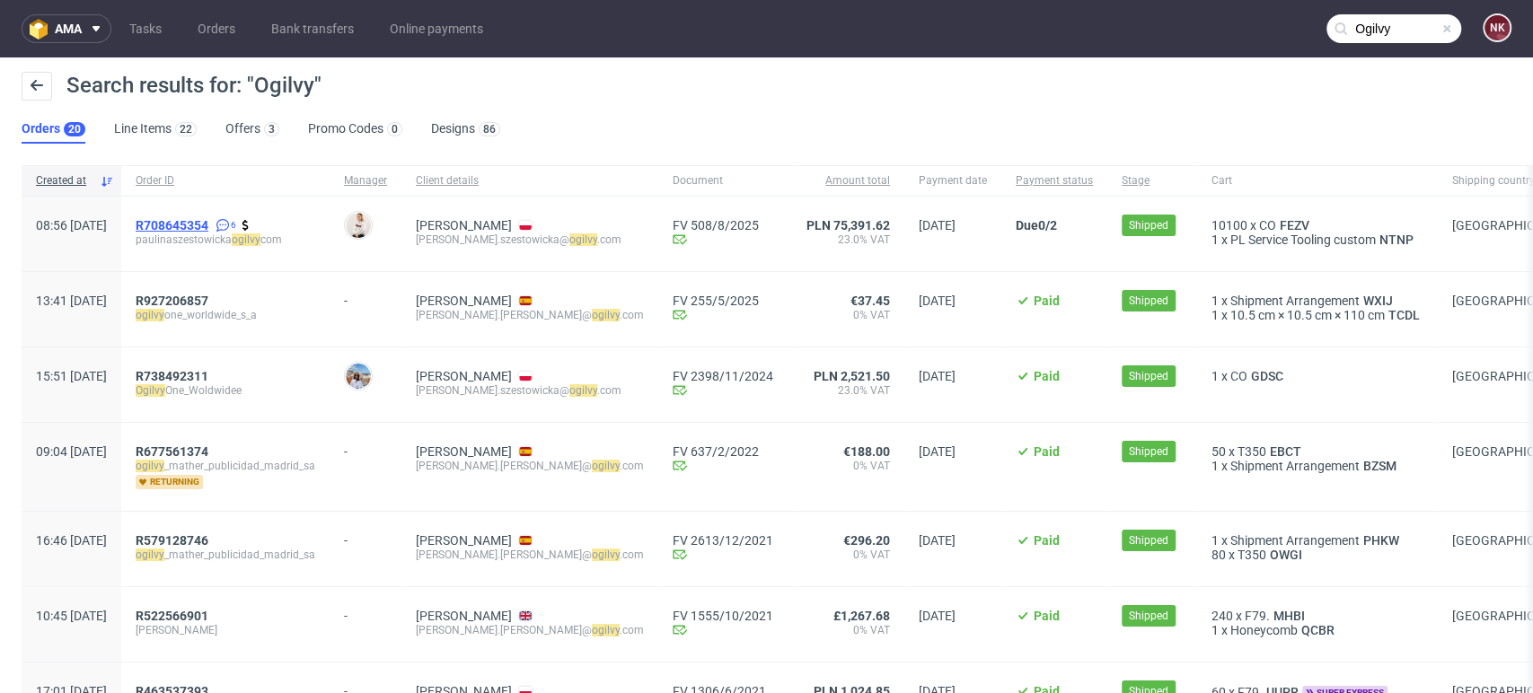
click at [208, 221] on span "R708645354" at bounding box center [172, 225] width 73 height 14
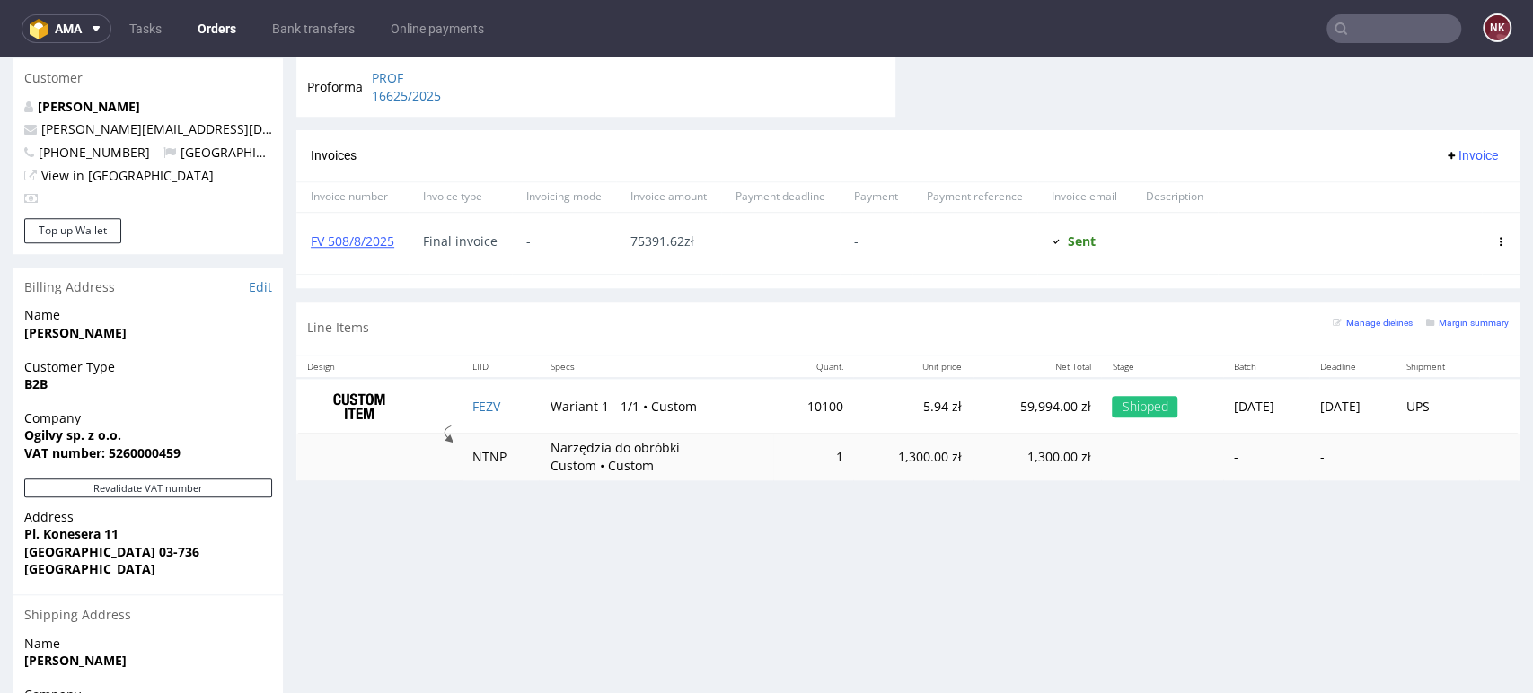
scroll to position [698, 0]
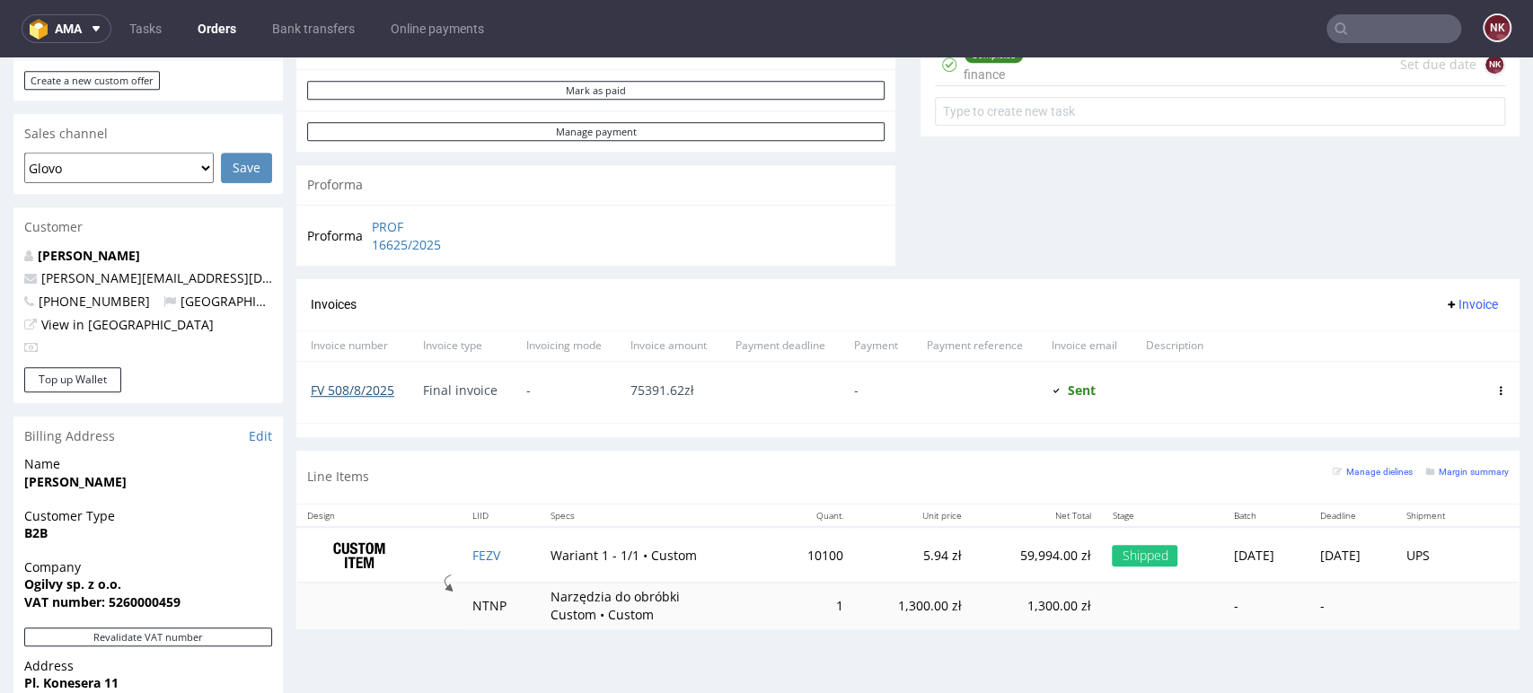
click at [382, 393] on link "FV 508/8/2025" at bounding box center [352, 390] width 83 height 17
click at [821, 326] on div "Invoices Invoice" at bounding box center [907, 304] width 1223 height 51
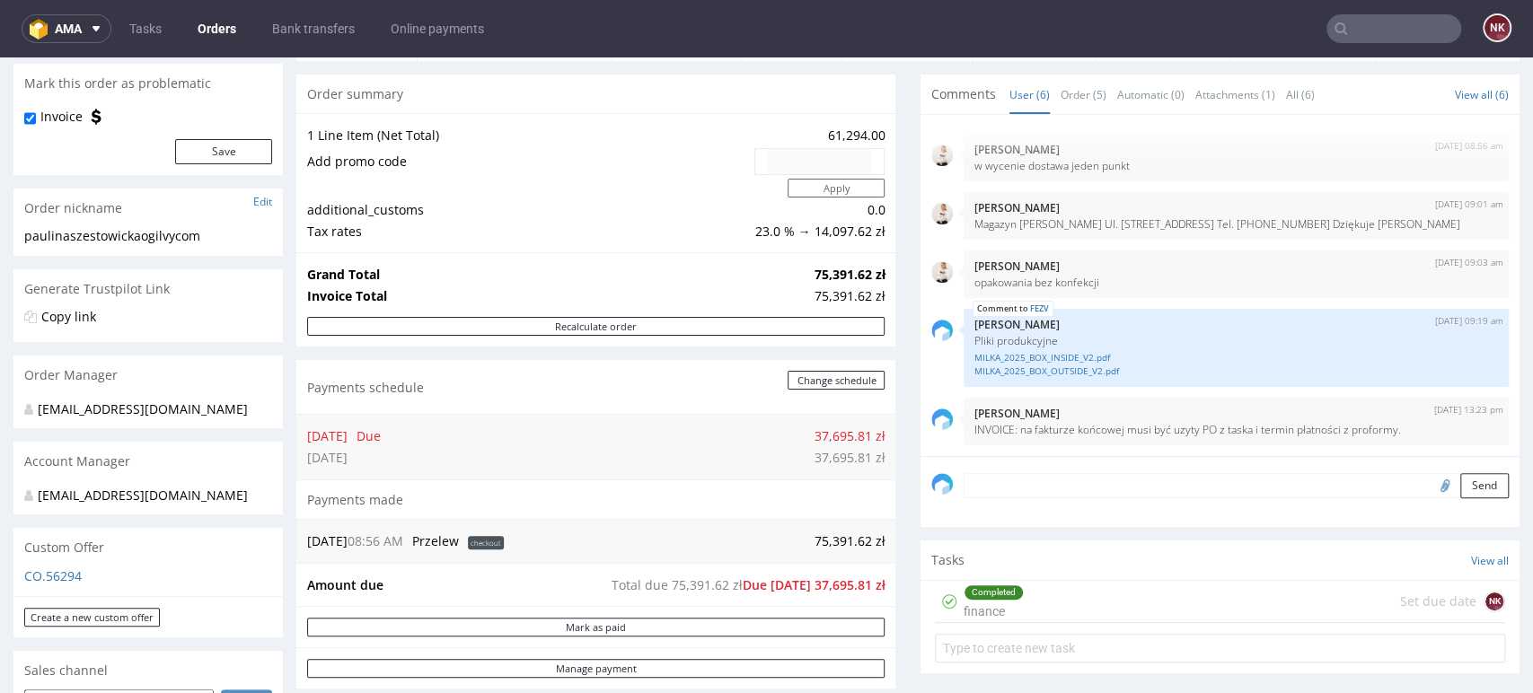
scroll to position [299, 0]
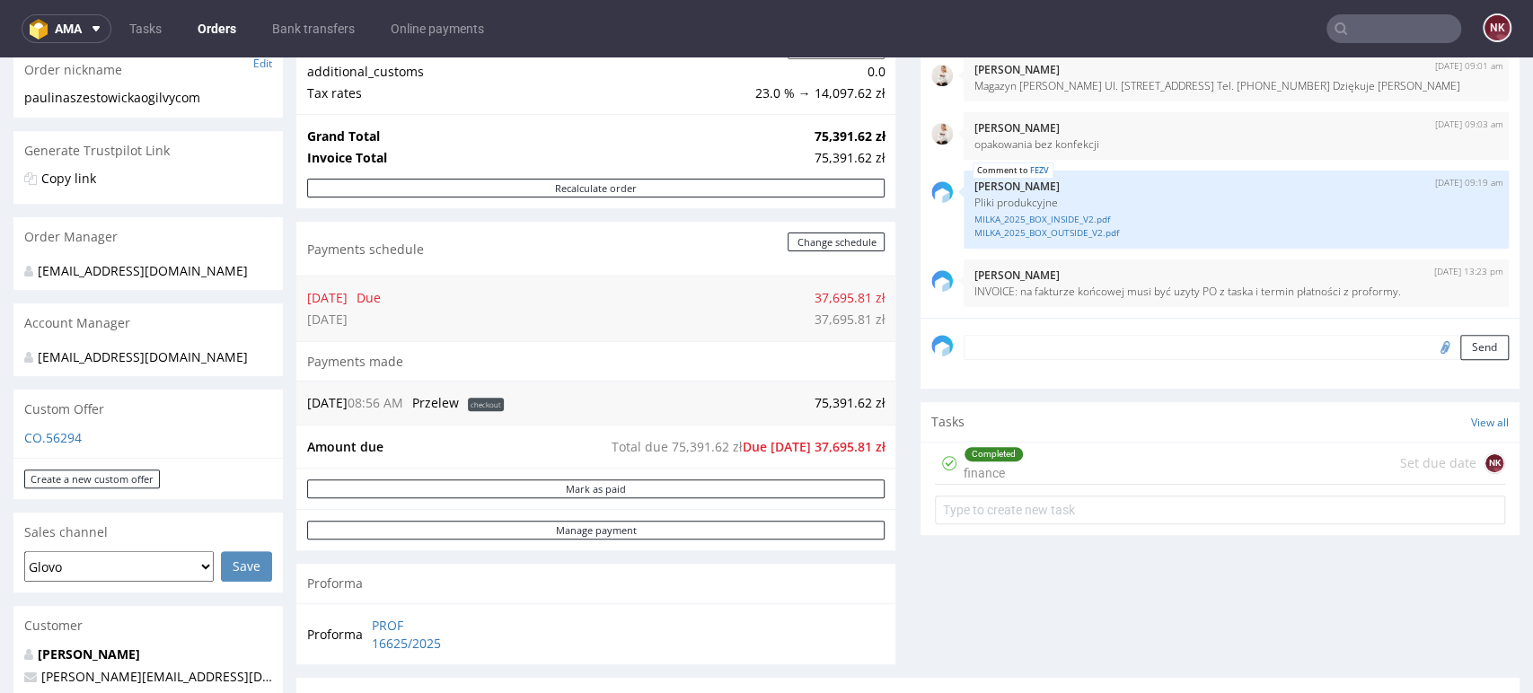
click at [222, 13] on nav "ama Tasks Orders Bank transfers Online payments NK" at bounding box center [766, 28] width 1533 height 57
click at [212, 25] on link "Orders" at bounding box center [217, 28] width 60 height 29
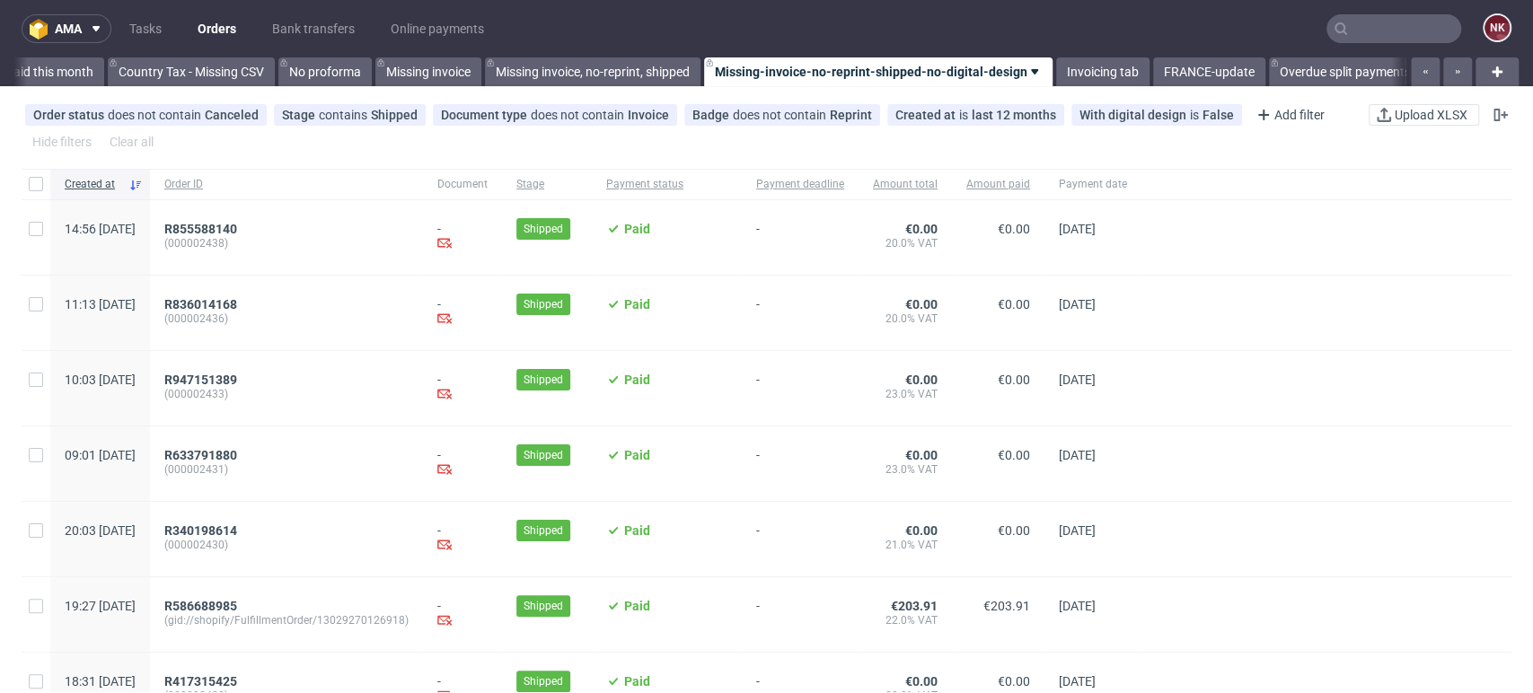
scroll to position [0, 2542]
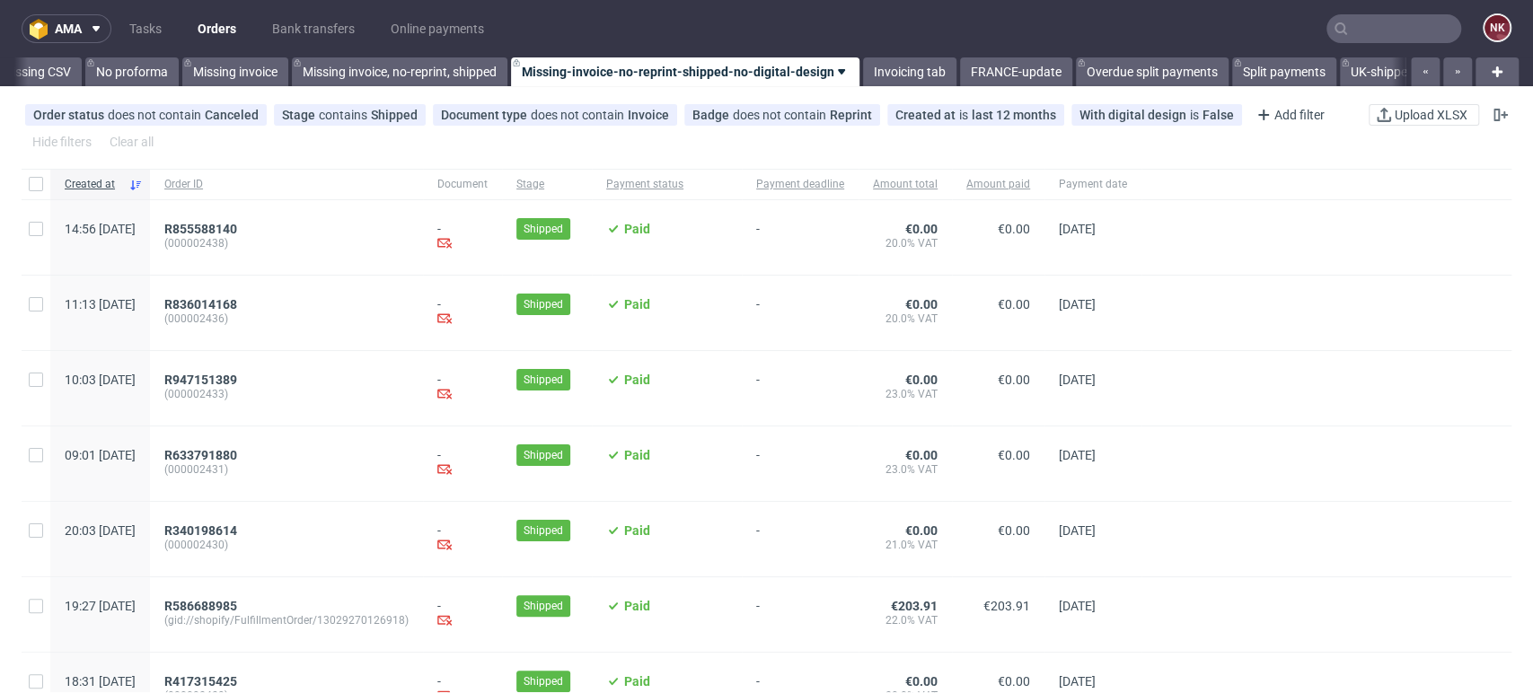
click at [844, 246] on span "-" at bounding box center [800, 237] width 88 height 31
click at [1465, 365] on div at bounding box center [1326, 388] width 370 height 75
click at [901, 66] on link "Invoicing tab" at bounding box center [909, 71] width 93 height 29
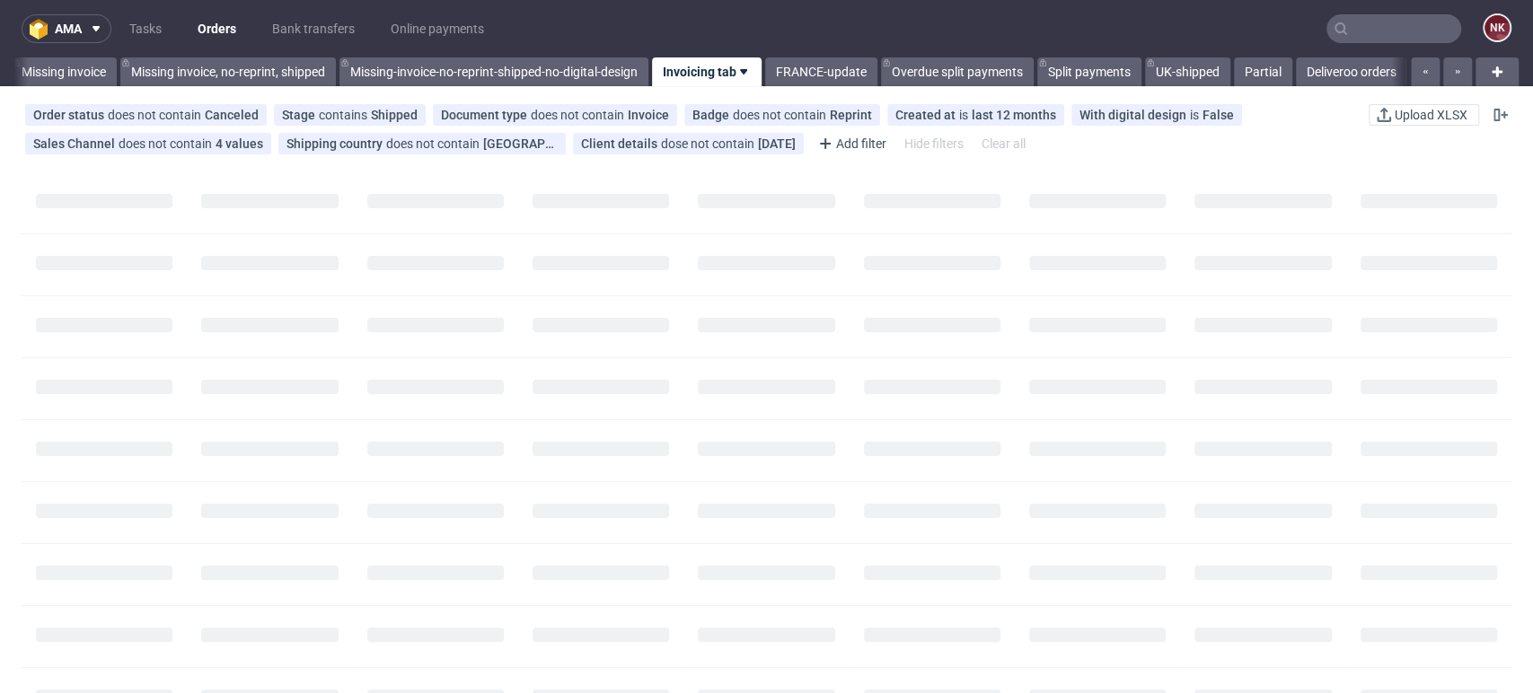
scroll to position [0, 2739]
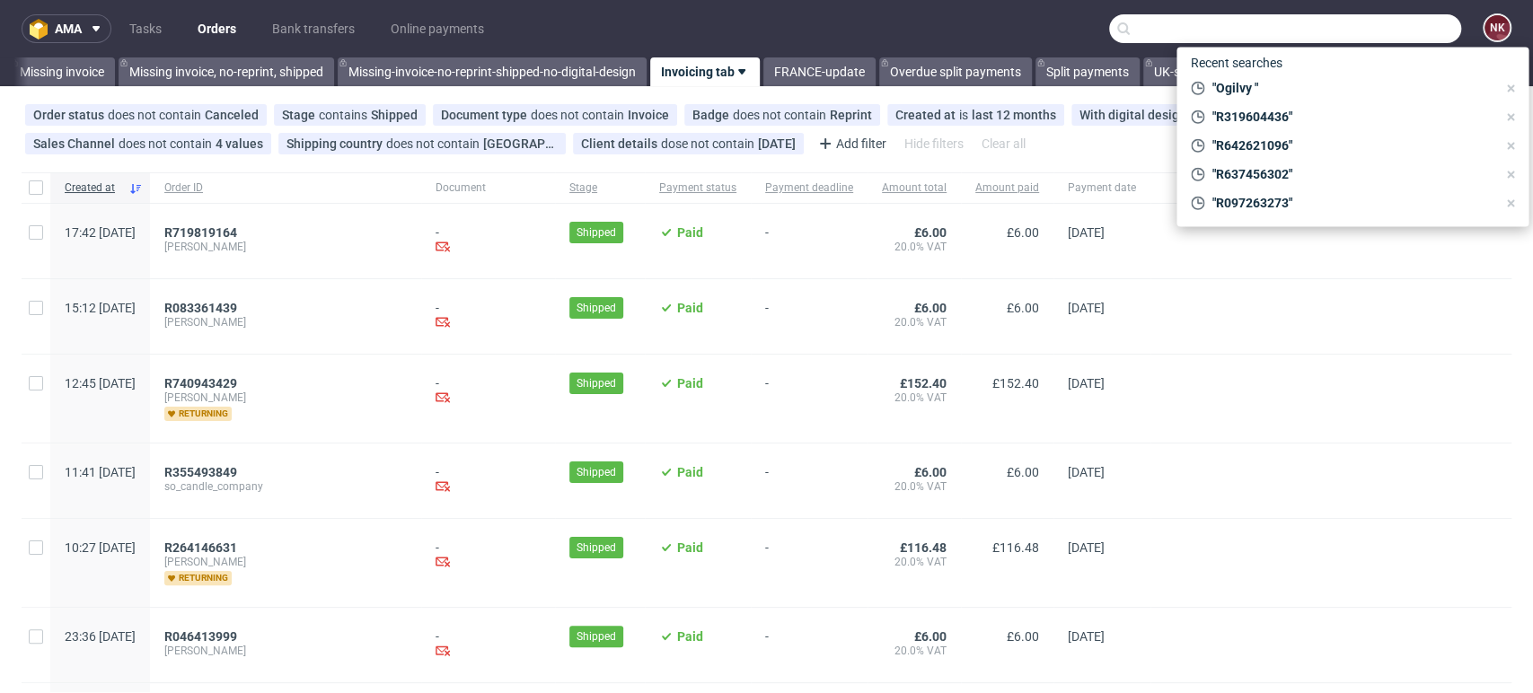
click at [1375, 30] on input "text" at bounding box center [1285, 28] width 352 height 29
paste input "R586688985"
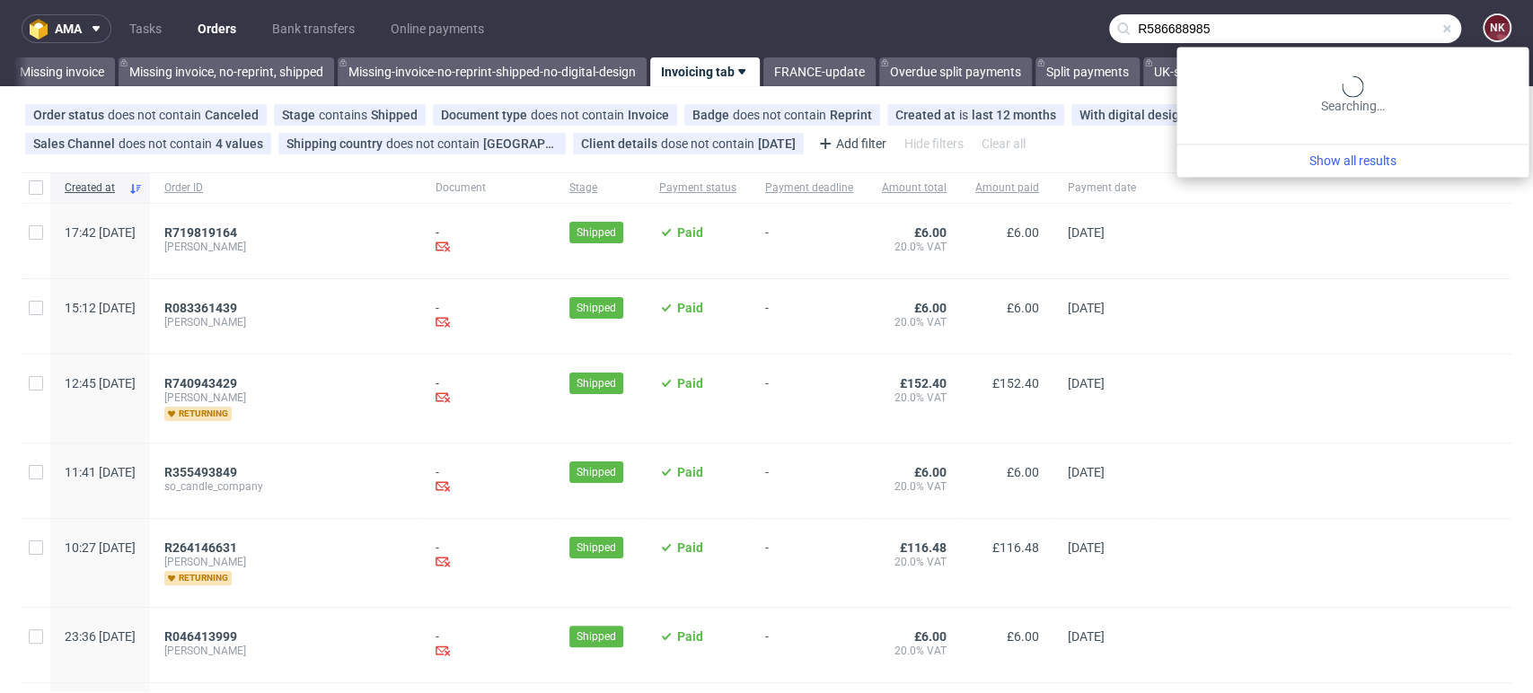
type input "R586688985"
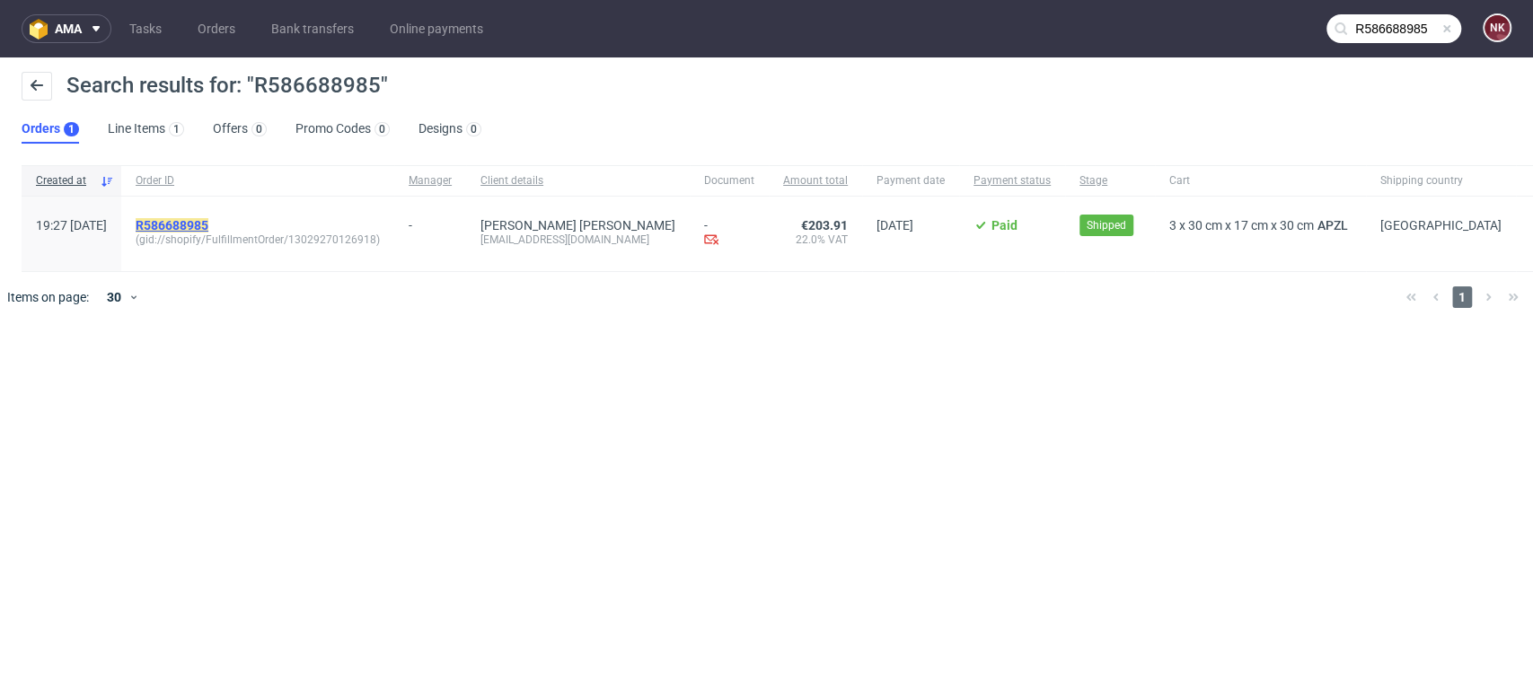
click at [208, 218] on mark "R586688985" at bounding box center [172, 225] width 73 height 14
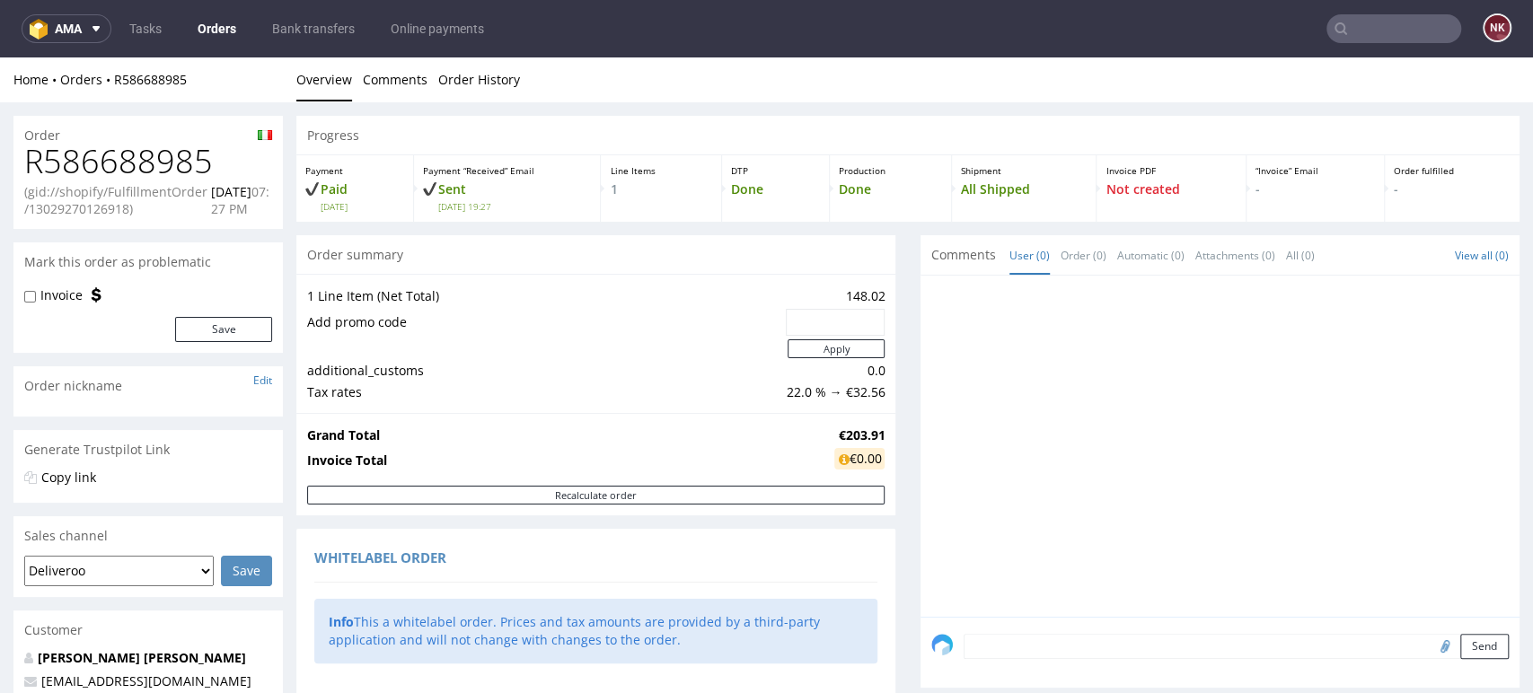
click at [1451, 501] on div at bounding box center [1225, 451] width 588 height 330
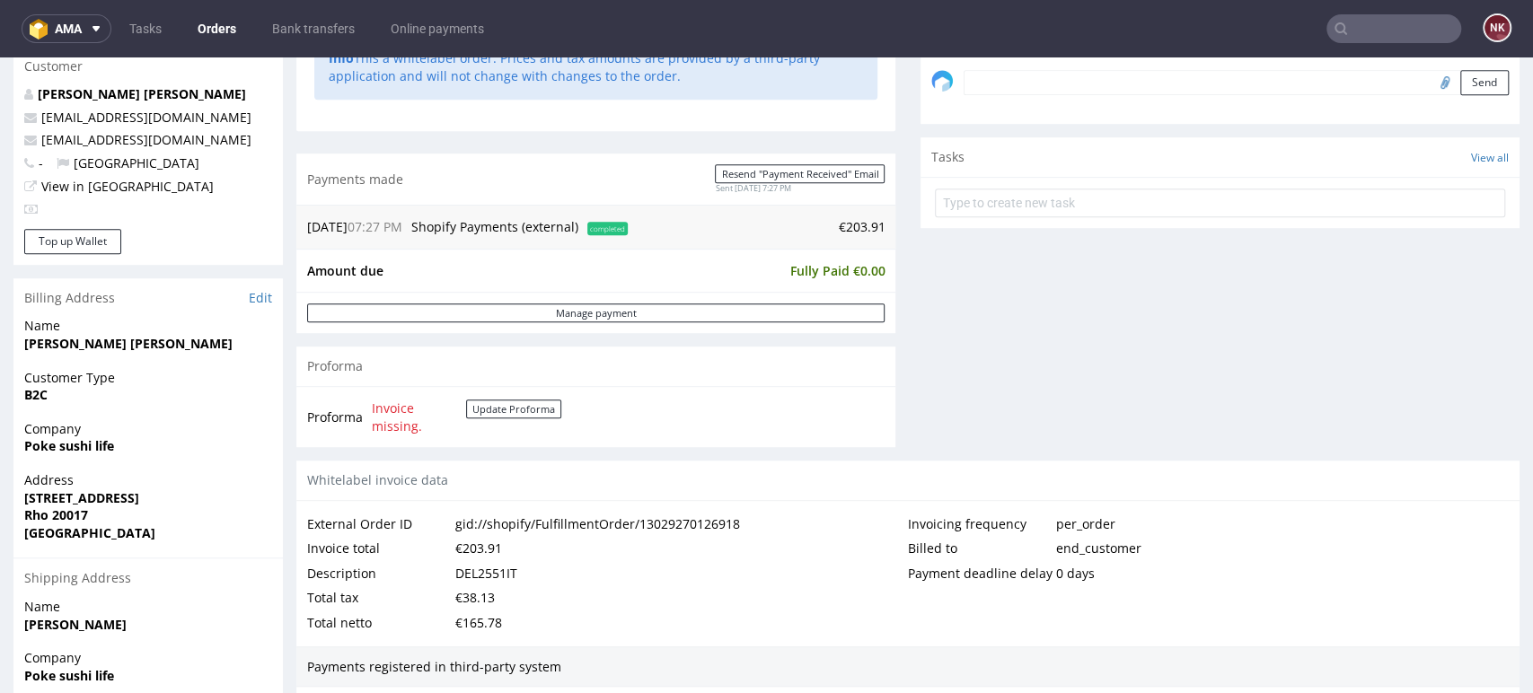
scroll to position [598, 0]
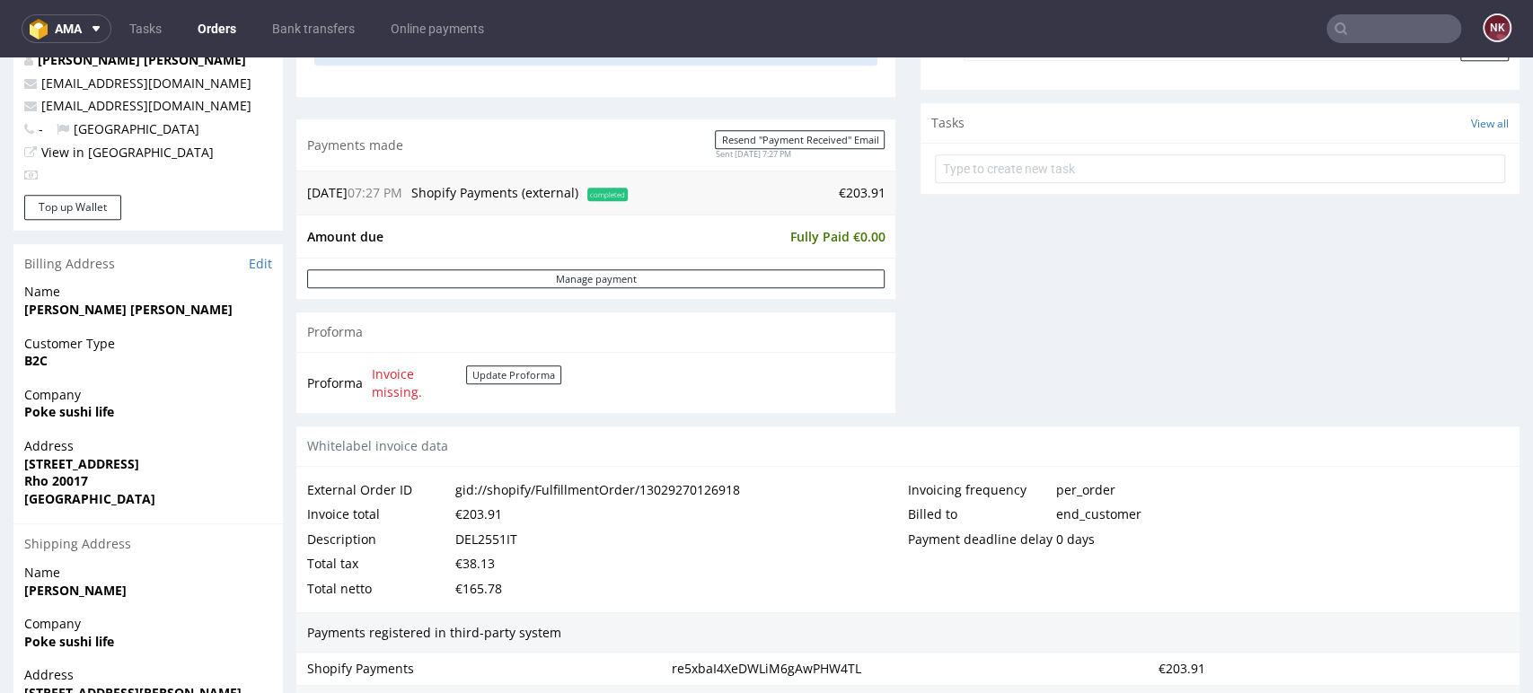
click at [477, 514] on div "€203.91" at bounding box center [478, 514] width 47 height 25
copy div "203.91"
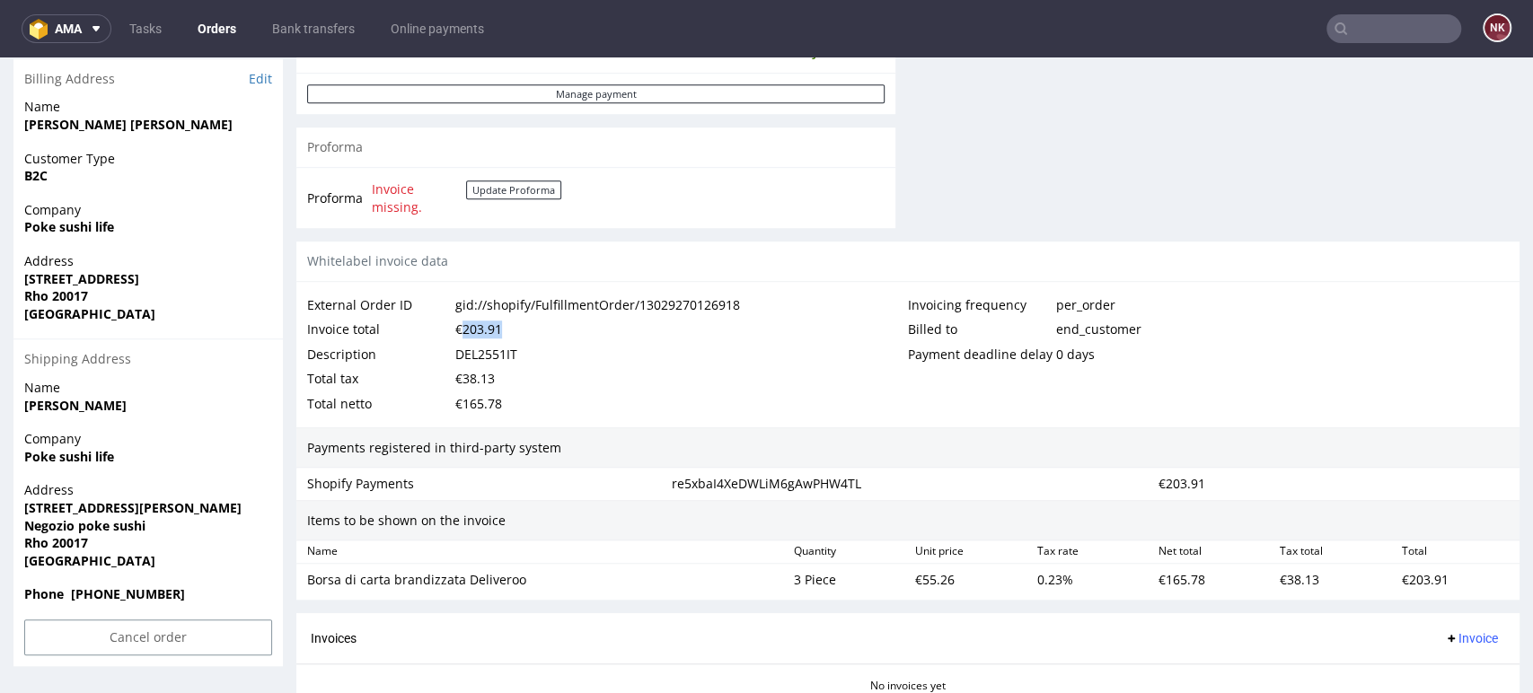
scroll to position [941, 0]
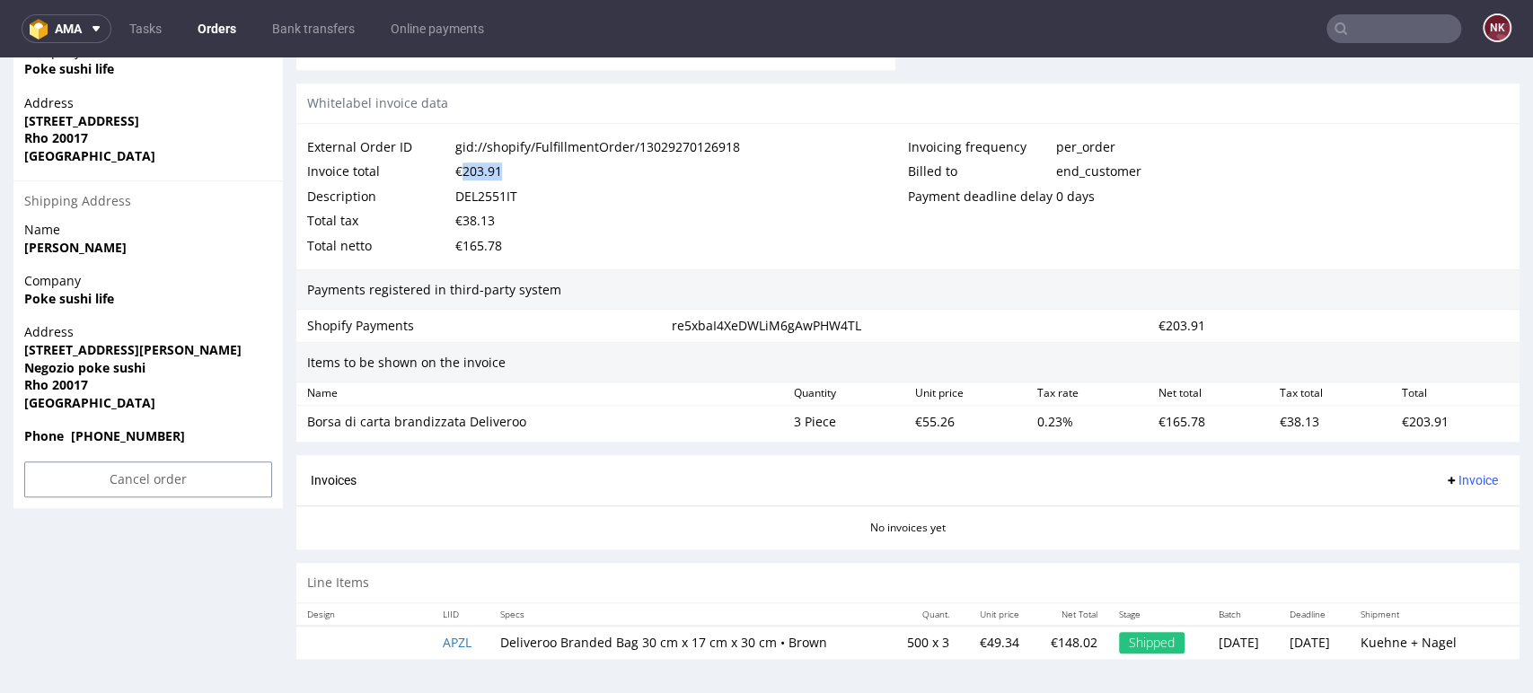
click at [1453, 479] on span "Invoice" at bounding box center [1471, 480] width 54 height 14
click at [1447, 543] on span "Upload" at bounding box center [1439, 549] width 87 height 18
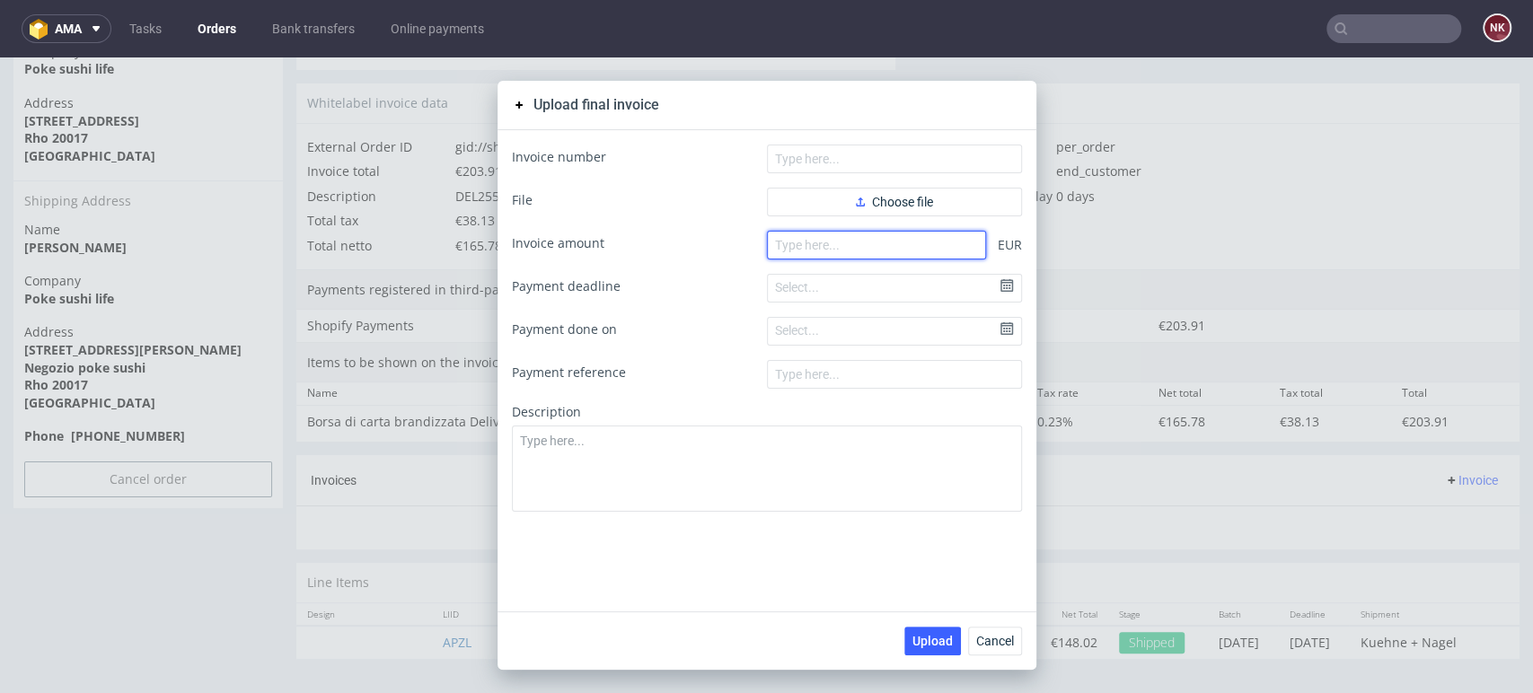
click at [862, 233] on input "number" at bounding box center [876, 245] width 219 height 29
paste input "203.91"
type input "203.91"
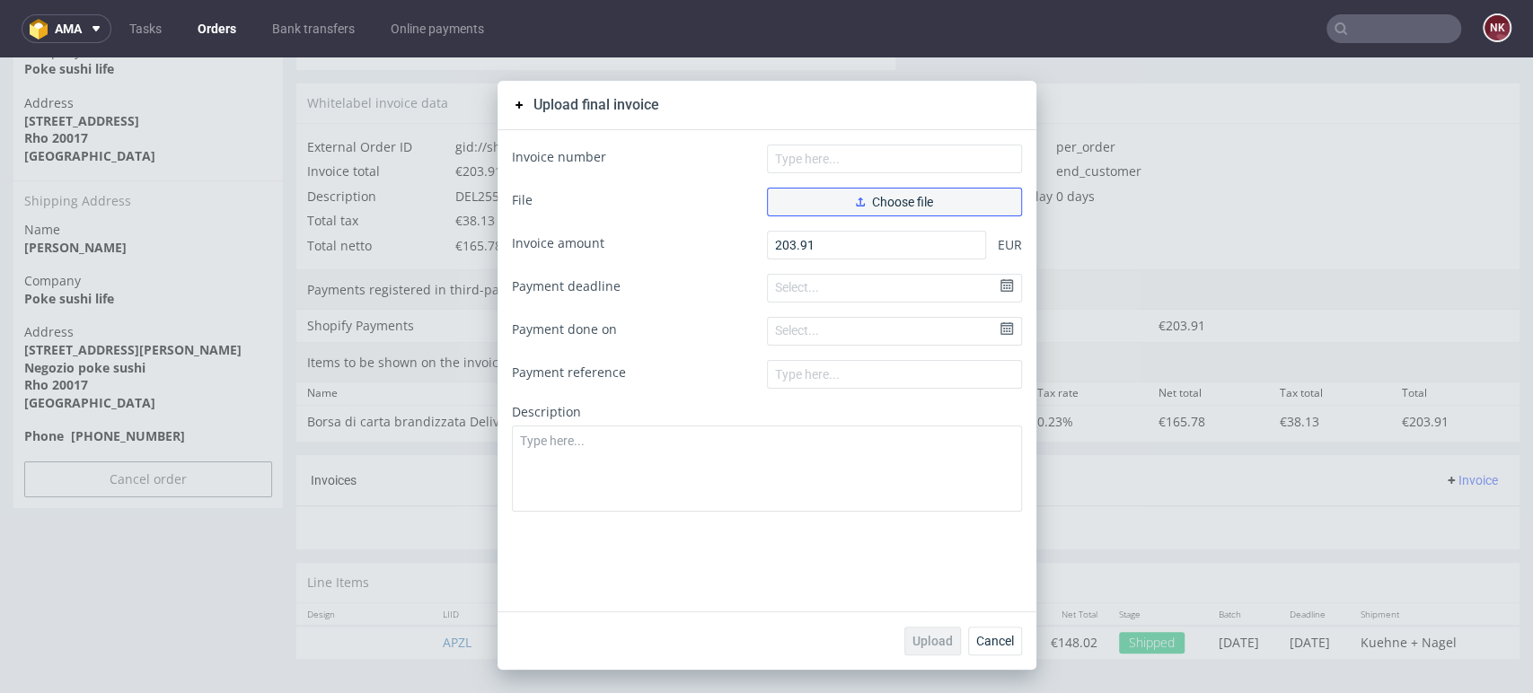
click at [889, 199] on span "Choose file" at bounding box center [894, 202] width 77 height 13
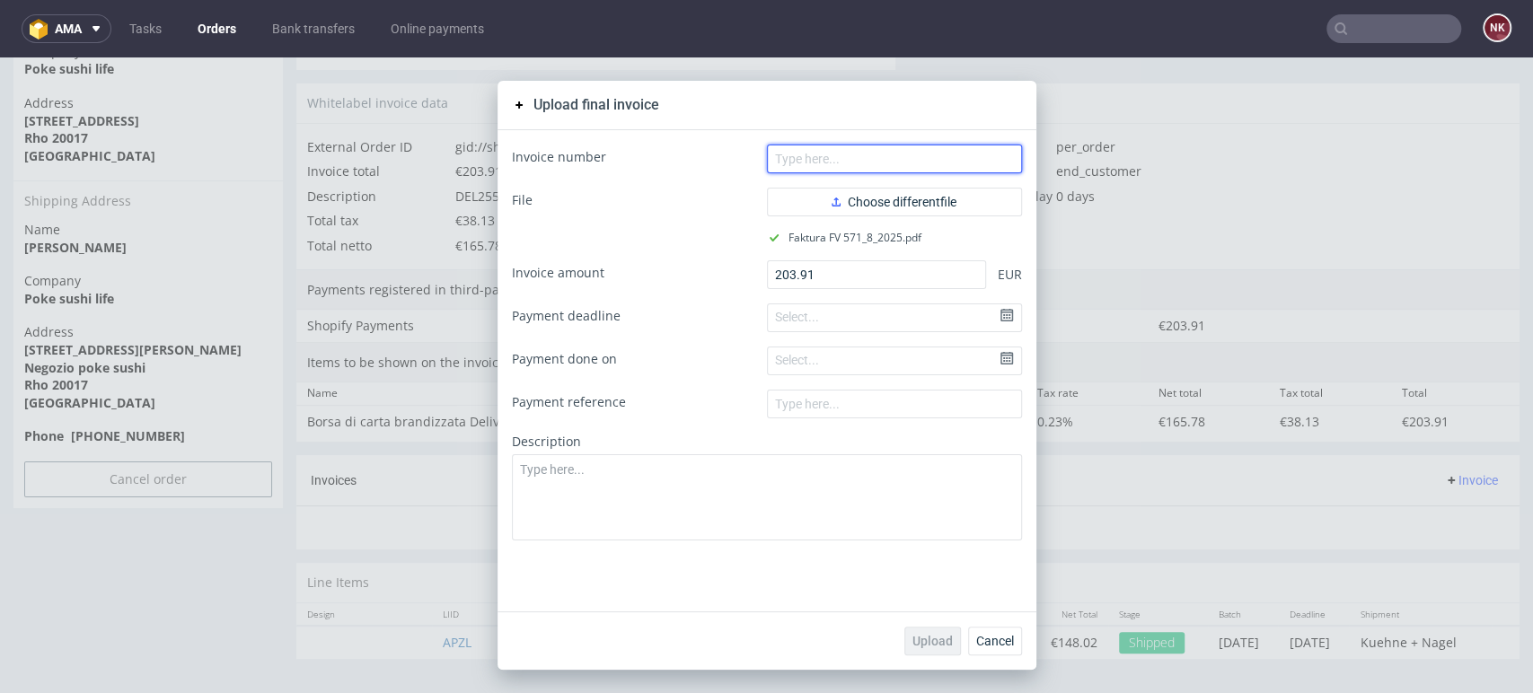
click at [893, 151] on input "text" at bounding box center [894, 159] width 255 height 29
type input "FV 571/8/2025"
click at [939, 631] on button "Upload" at bounding box center [932, 641] width 57 height 29
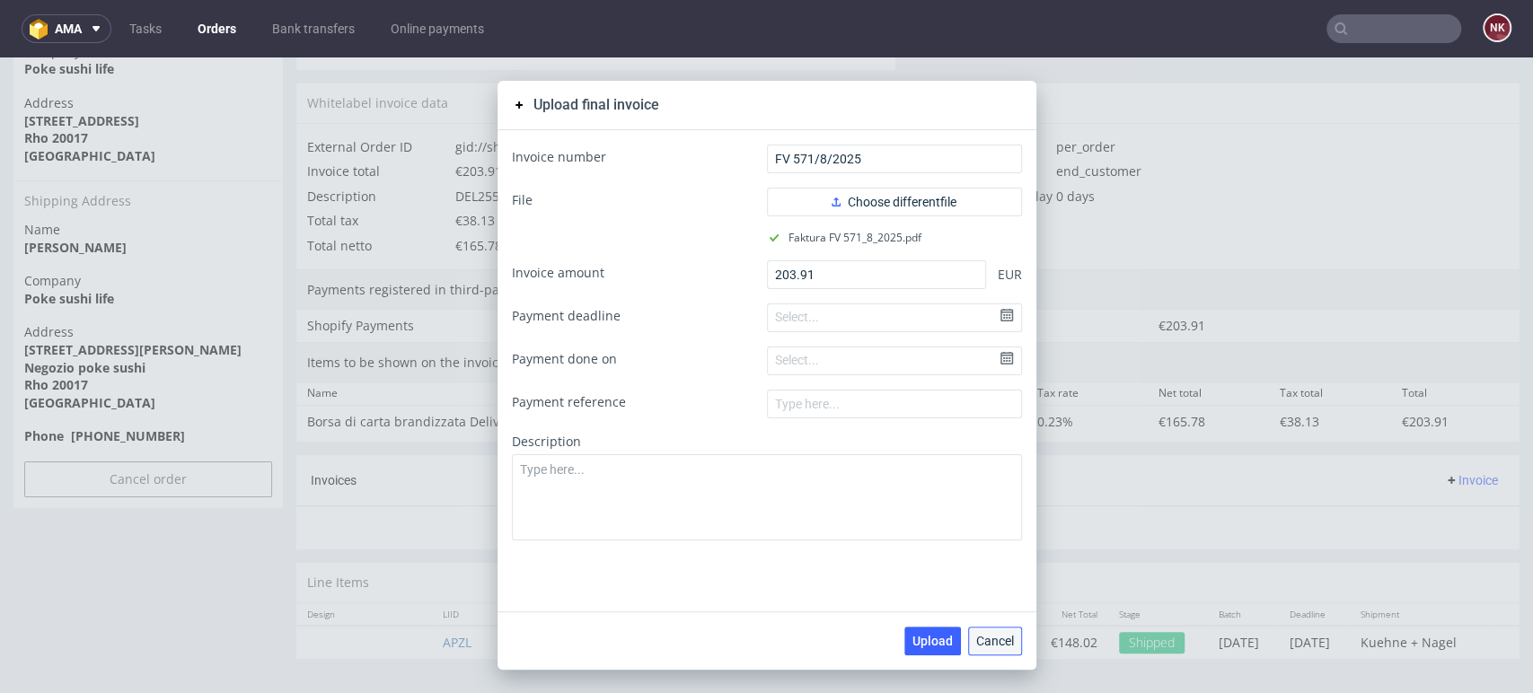
click at [987, 640] on span "Cancel" at bounding box center [995, 641] width 38 height 13
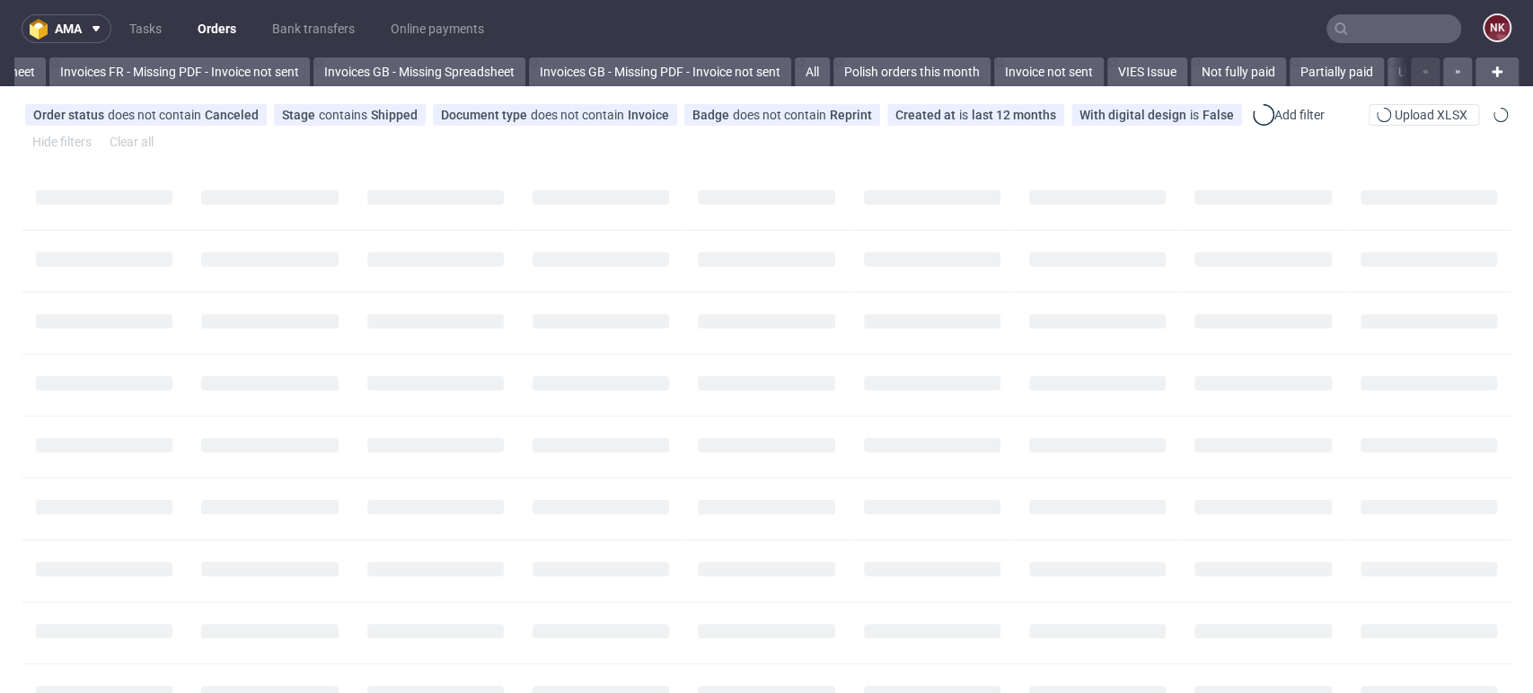
drag, startPoint x: 0, startPoint y: 0, endPoint x: 1380, endPoint y: 35, distance: 1380.4
click at [1380, 35] on input "text" at bounding box center [1393, 28] width 135 height 29
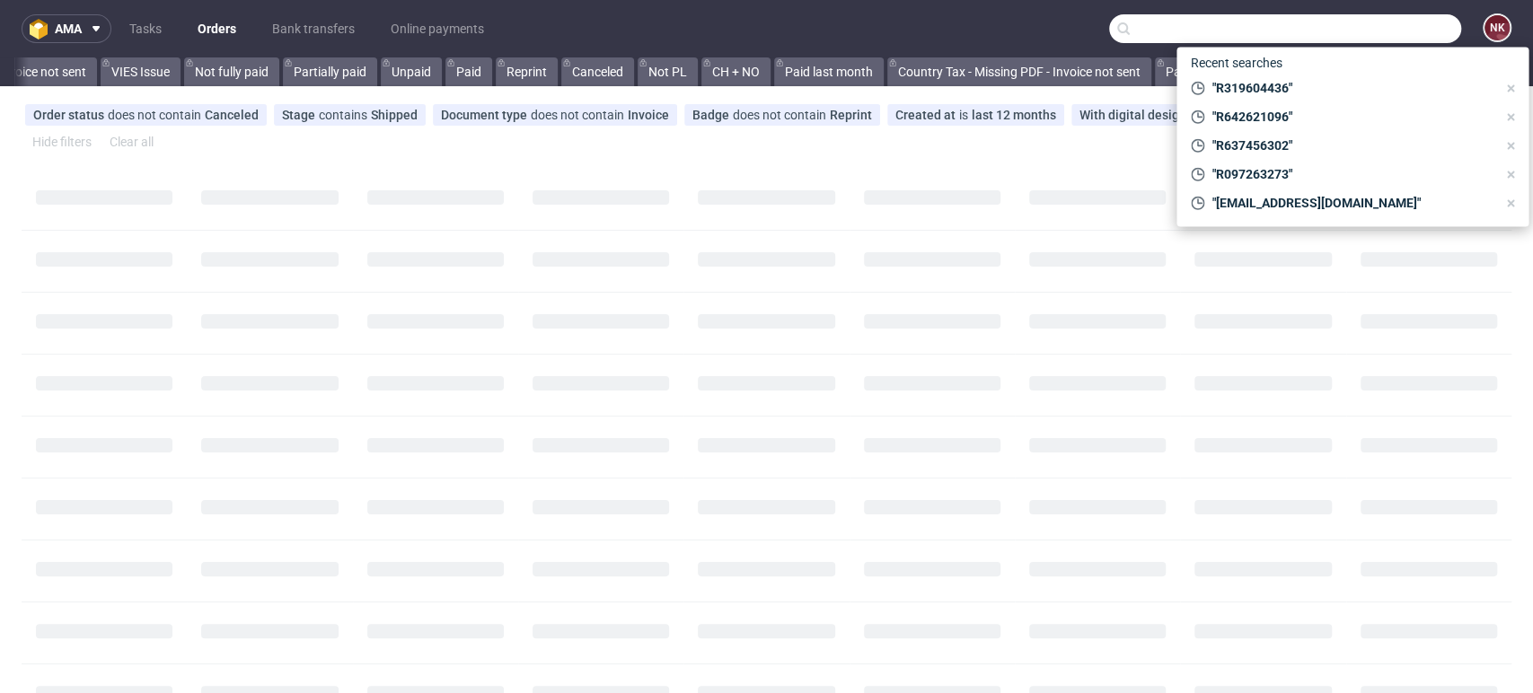
paste input "R516572296"
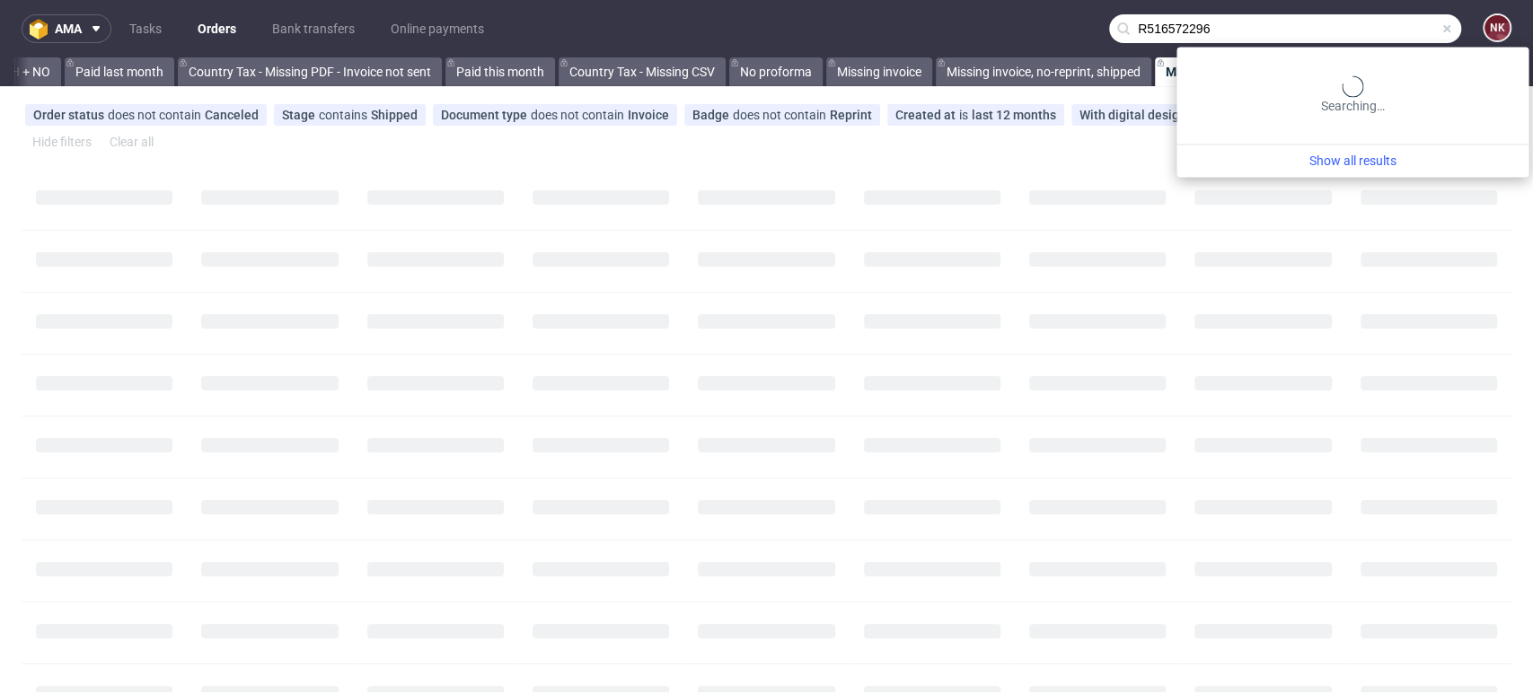
scroll to position [0, 2247]
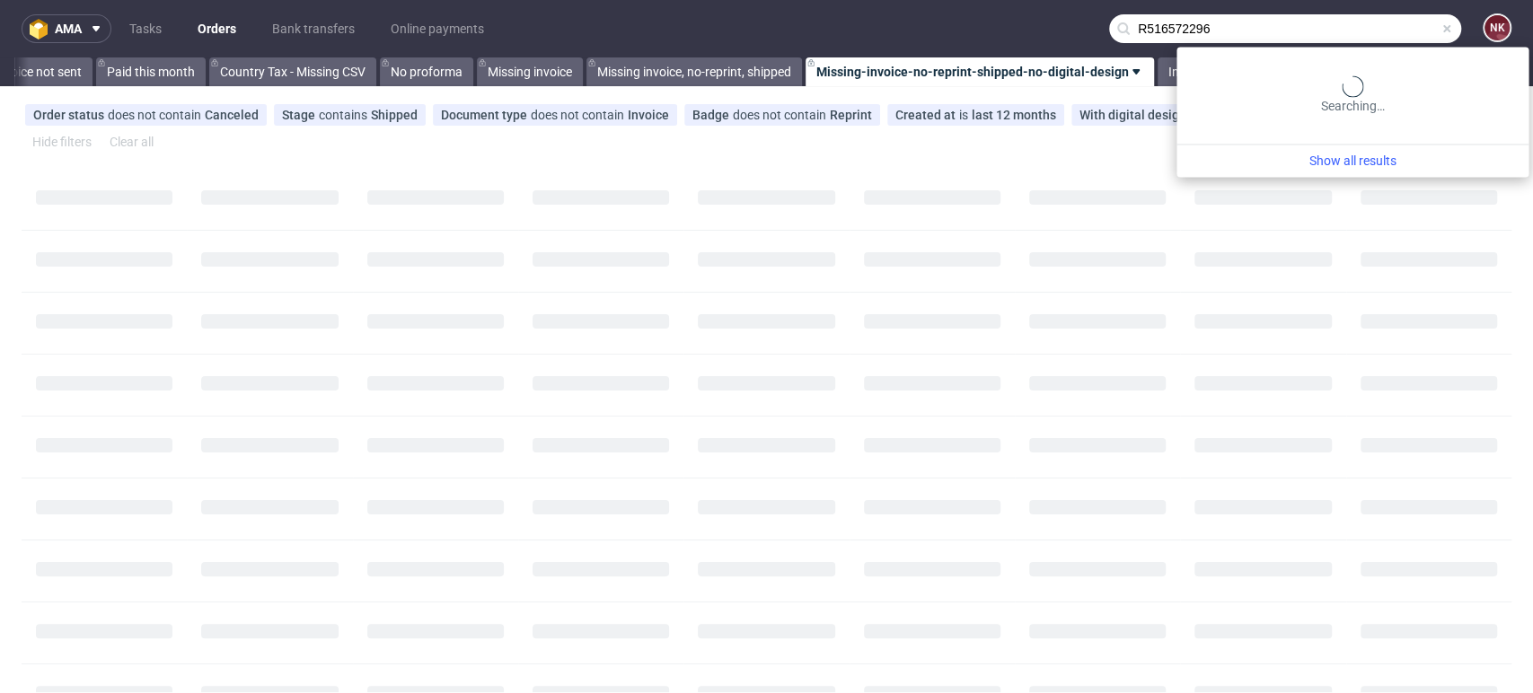
type input "R516572296"
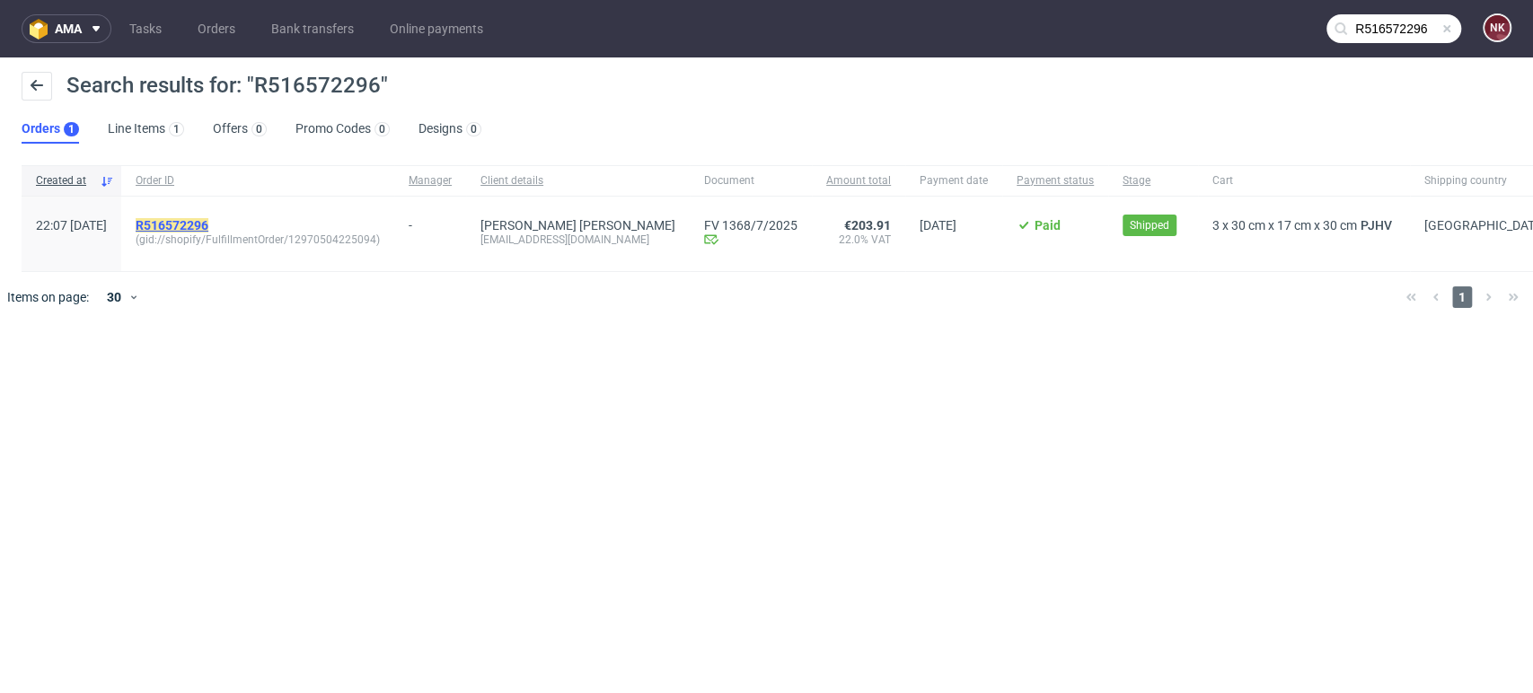
click at [208, 218] on mark "R516572296" at bounding box center [172, 225] width 73 height 14
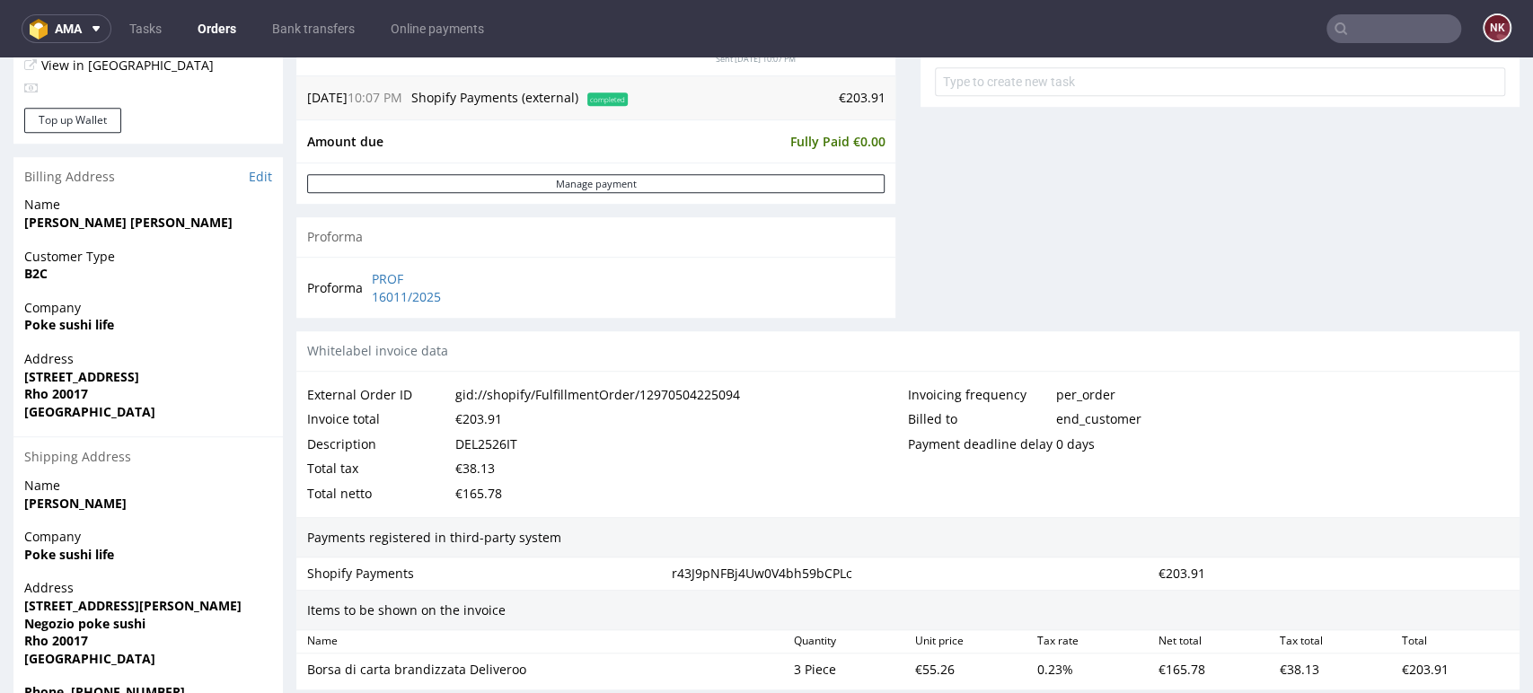
scroll to position [397, 0]
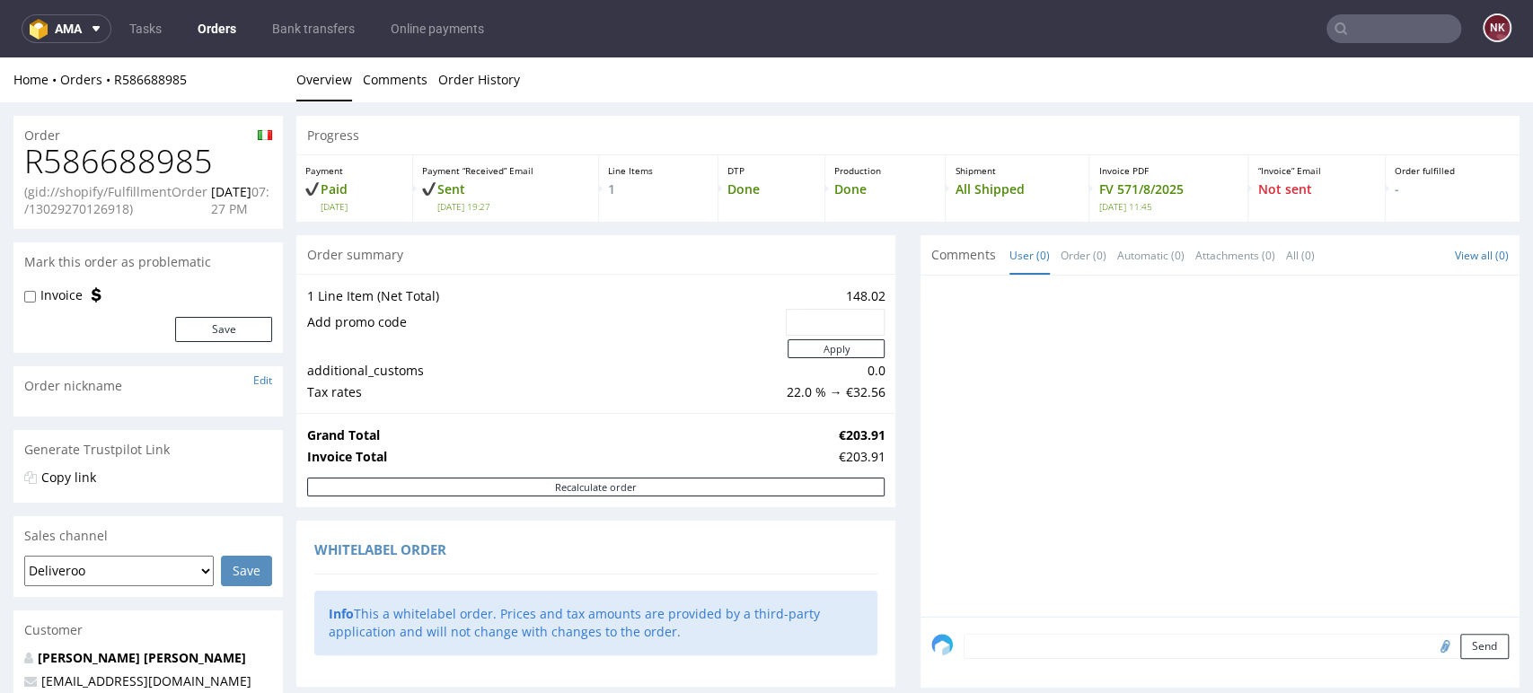
scroll to position [498, 0]
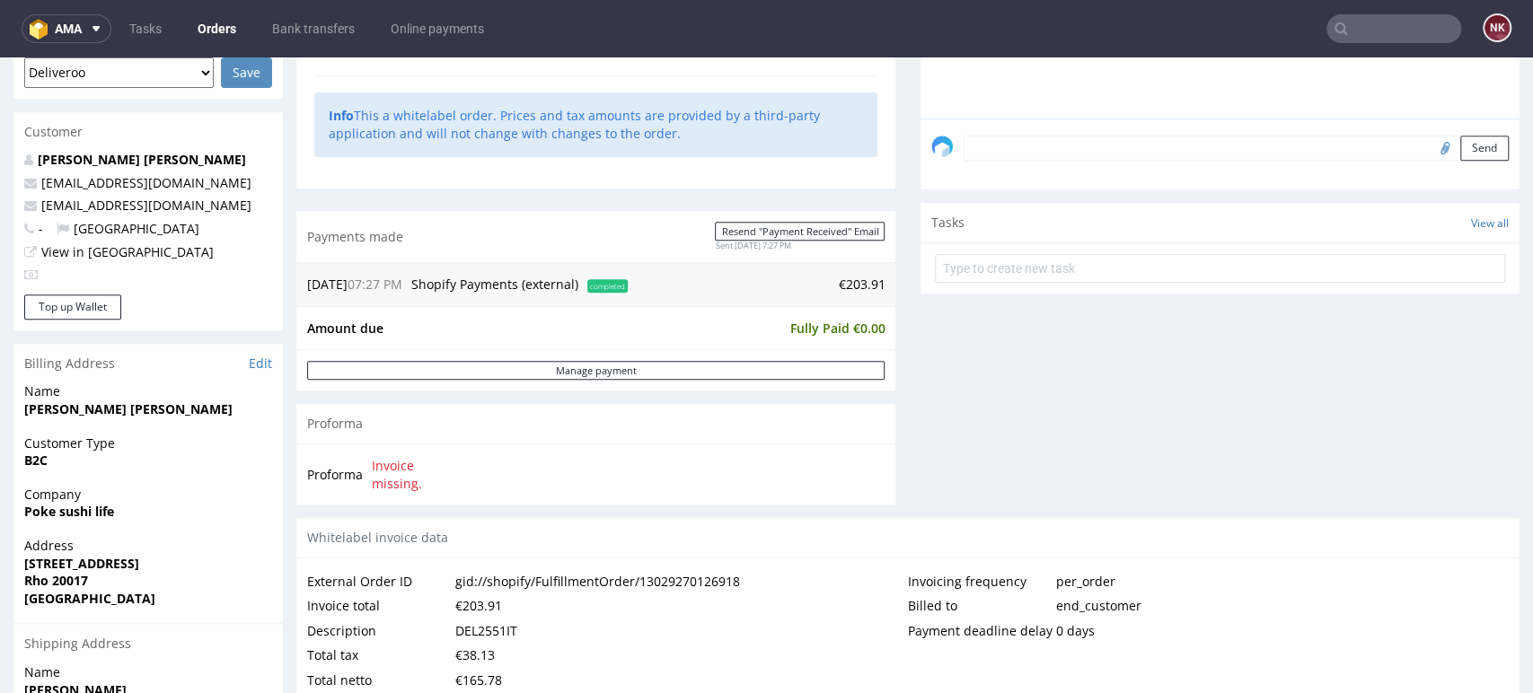
click at [205, 34] on link "Orders" at bounding box center [217, 28] width 60 height 29
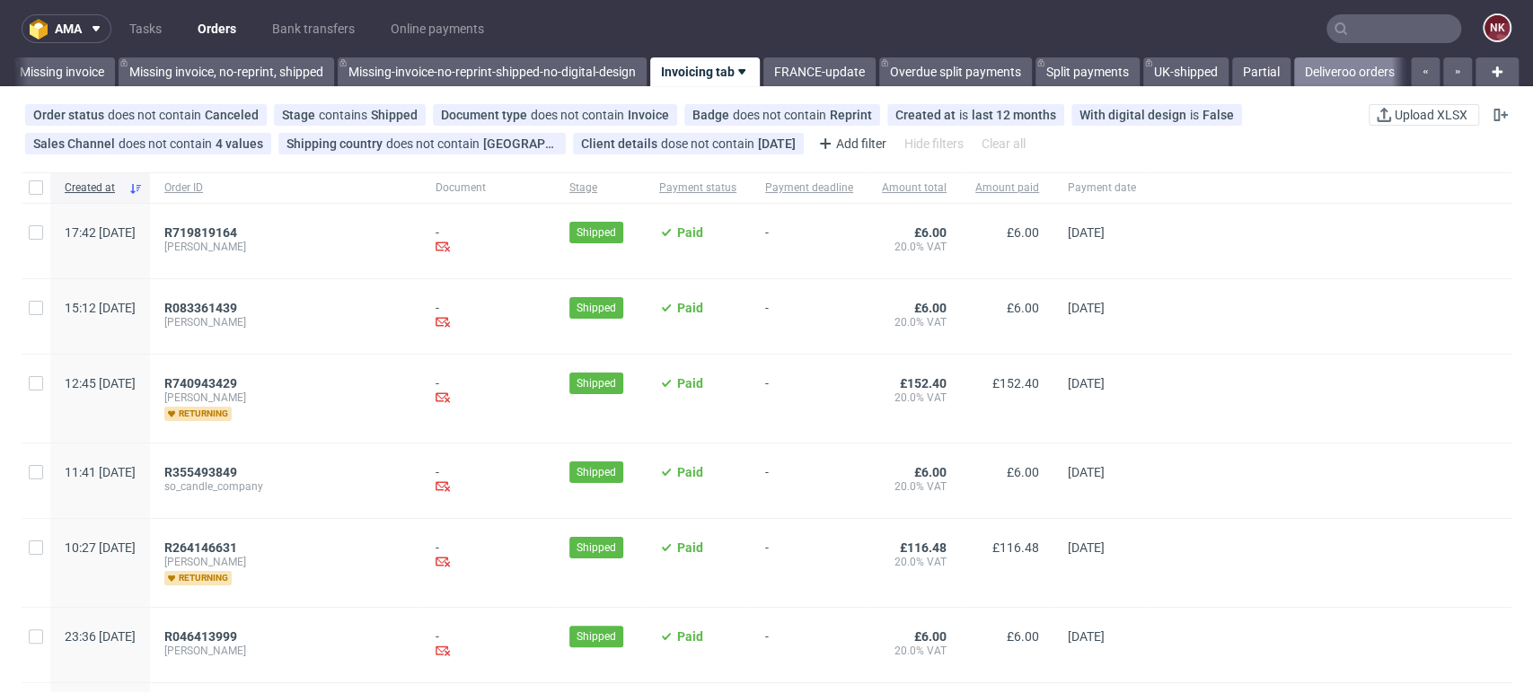
click at [1304, 77] on link "Deliveroo orders" at bounding box center [1349, 71] width 111 height 29
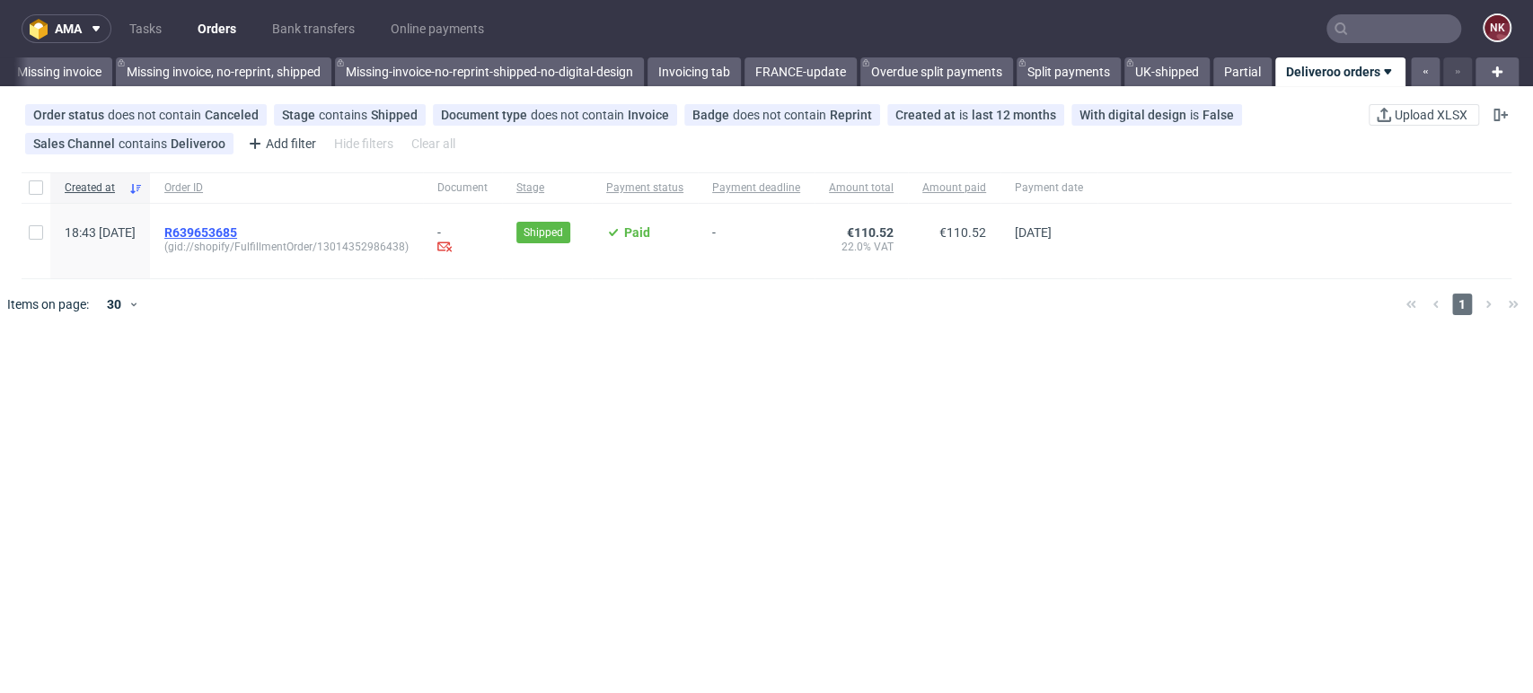
click at [237, 225] on span "R639653685" at bounding box center [200, 232] width 73 height 14
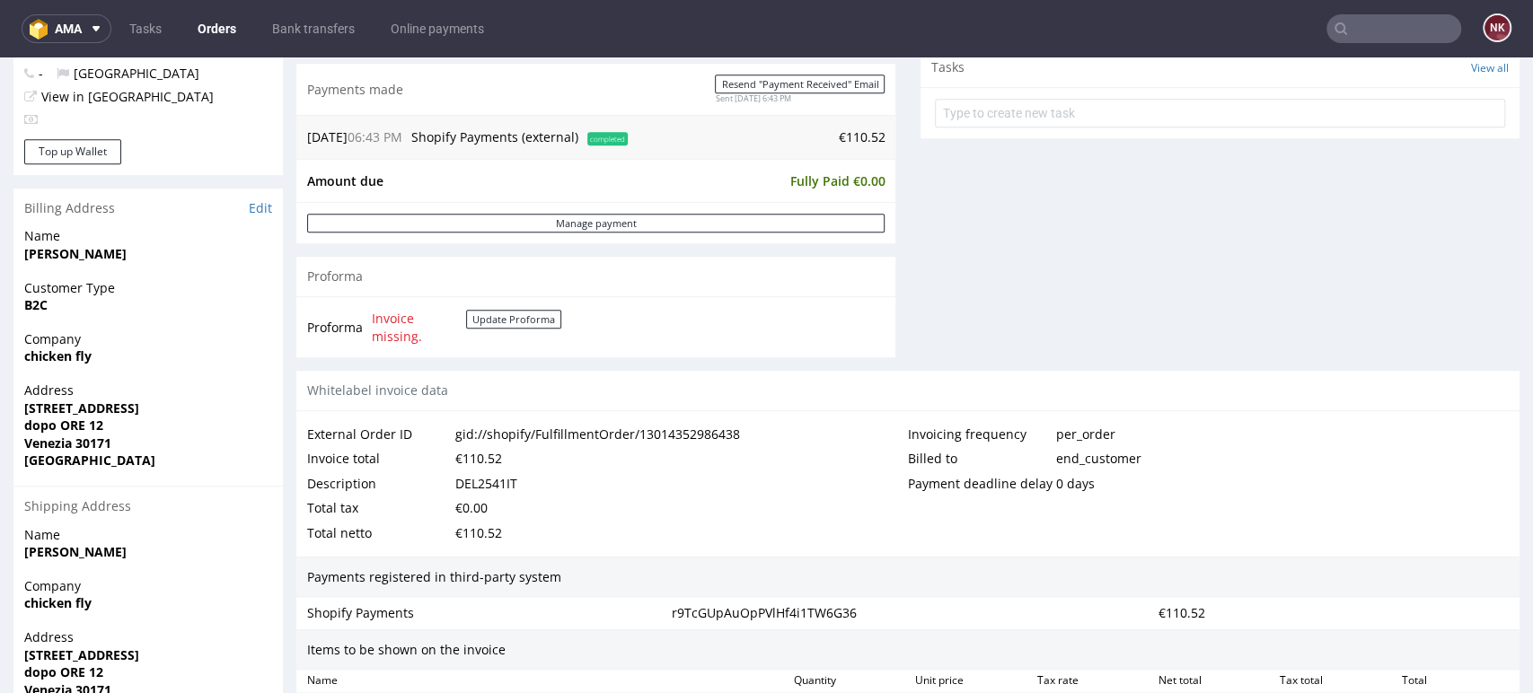
scroll to position [698, 0]
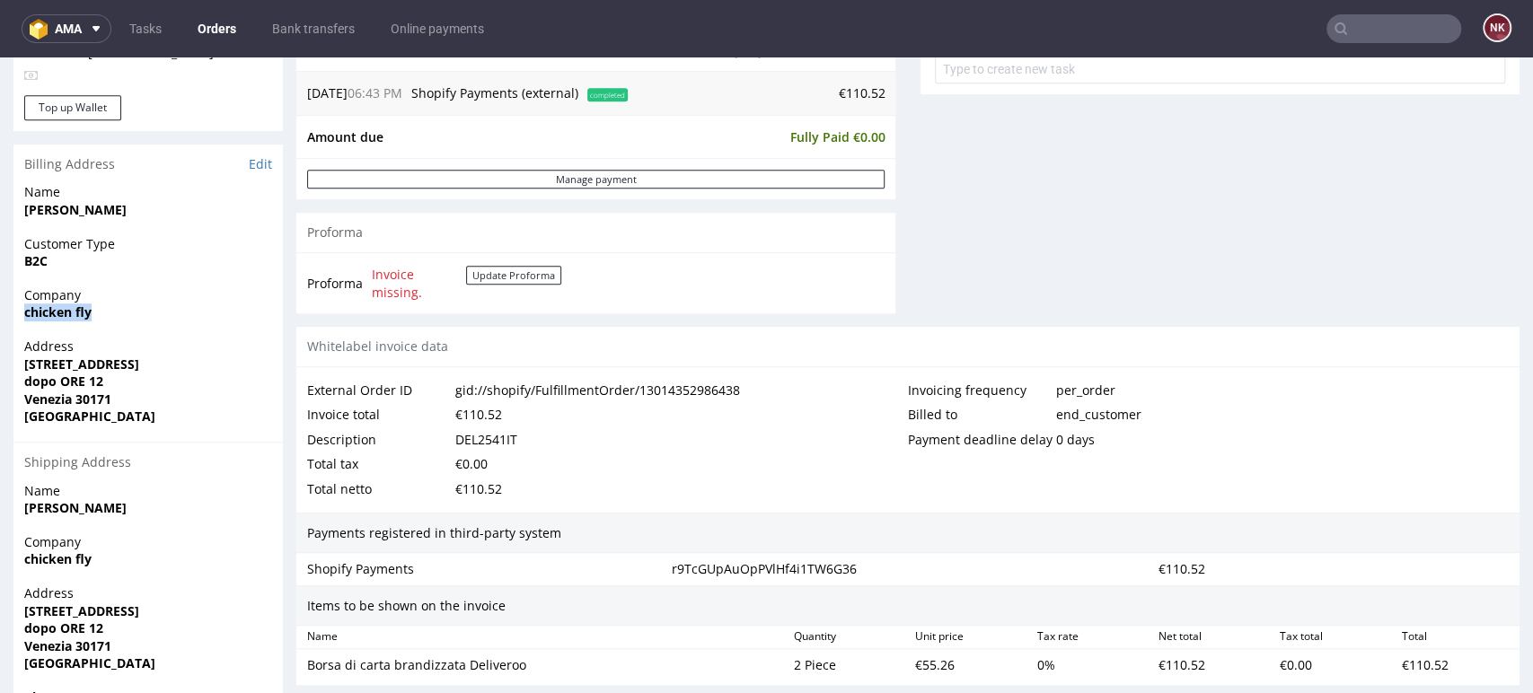
drag, startPoint x: 100, startPoint y: 307, endPoint x: 2, endPoint y: 314, distance: 98.1
click at [2, 314] on div "Order R639653685 (gid://shopify/FulfillmentOrder/13014352986438) 07.08.2025 06:…" at bounding box center [766, 167] width 1533 height 1525
copy strong "chicken fly"
click at [520, 278] on button "Update Proforma" at bounding box center [513, 275] width 95 height 19
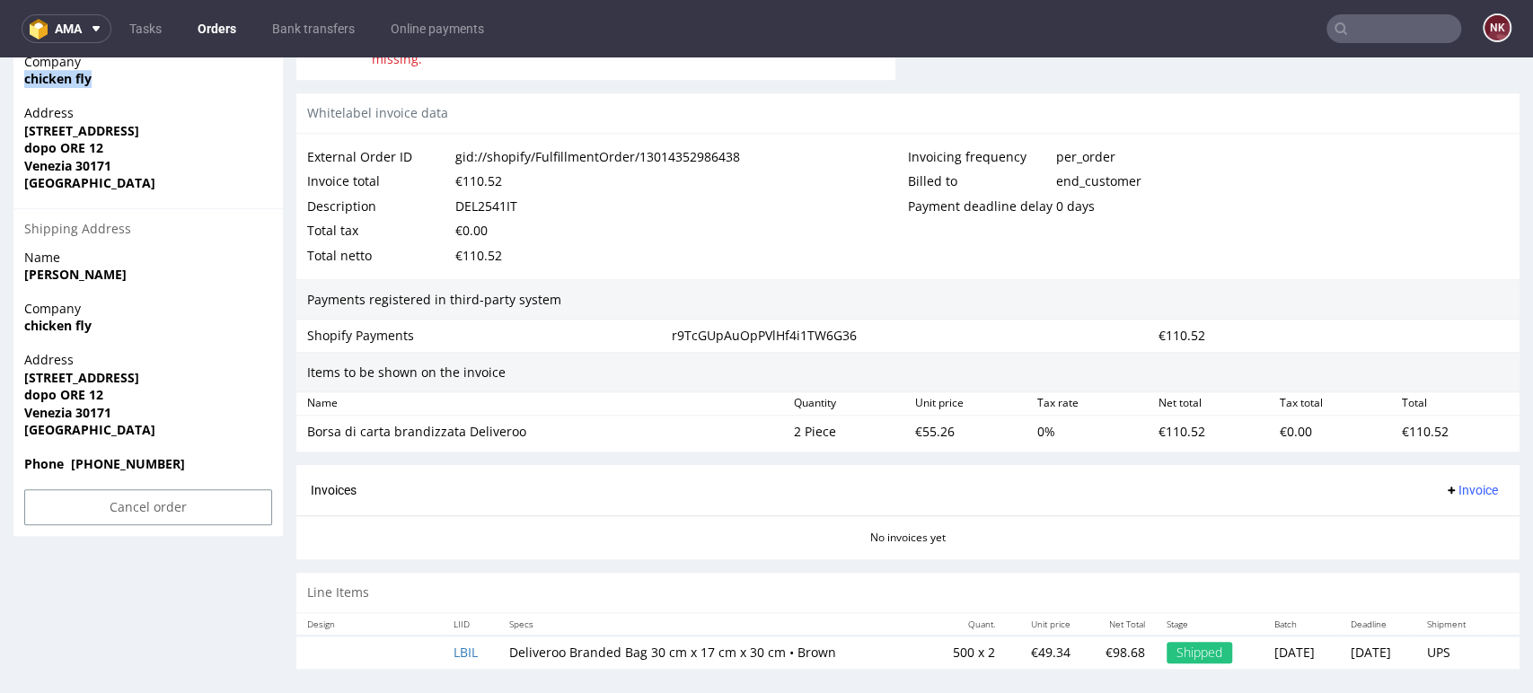
scroll to position [941, 0]
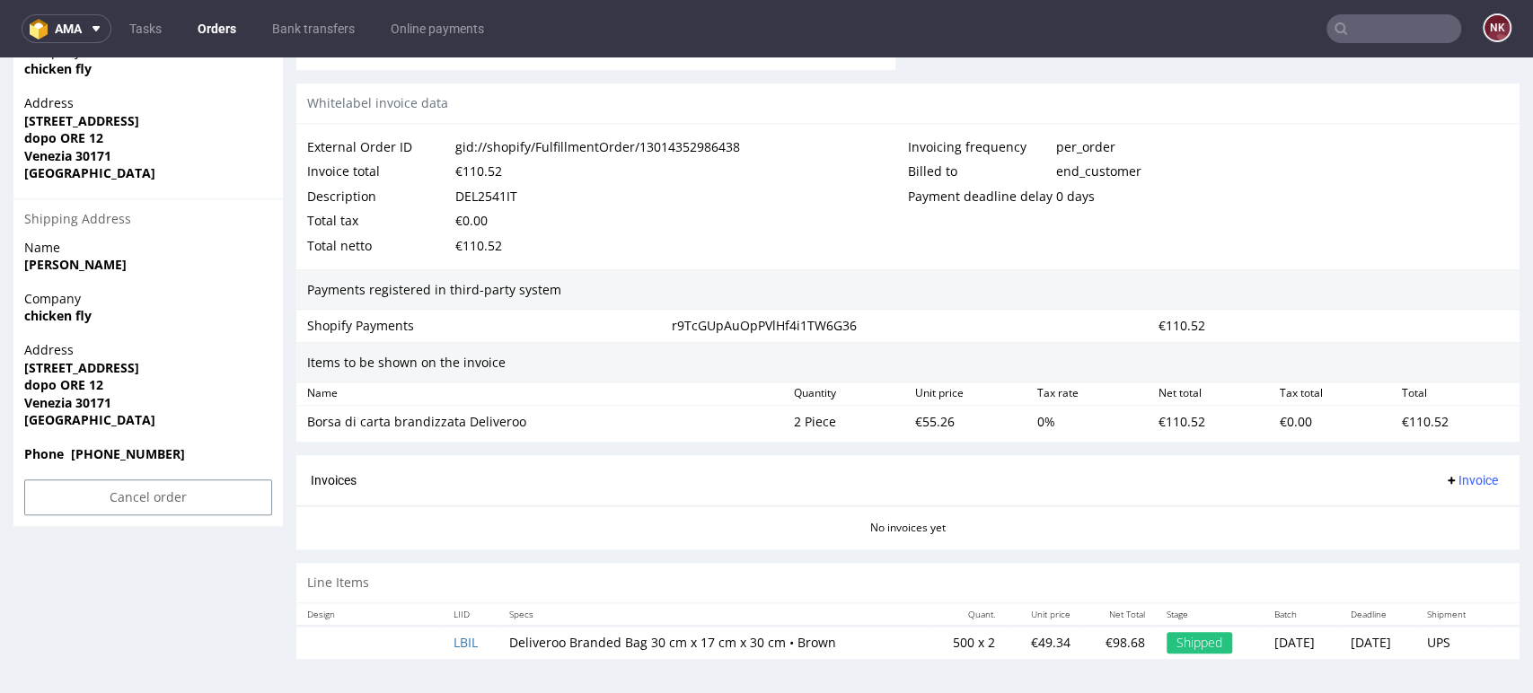
click at [688, 274] on div "Payments registered in third-party system" at bounding box center [907, 289] width 1223 height 41
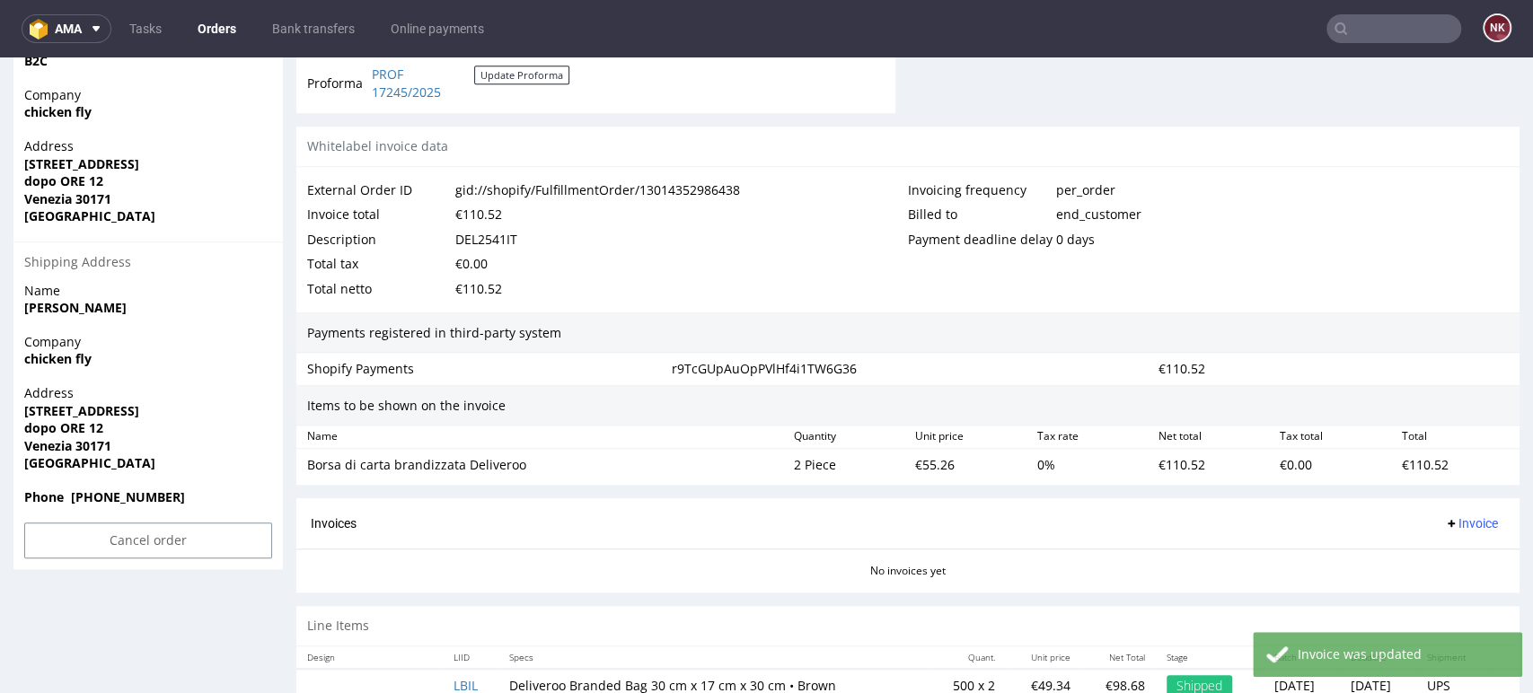
scroll to position [698, 0]
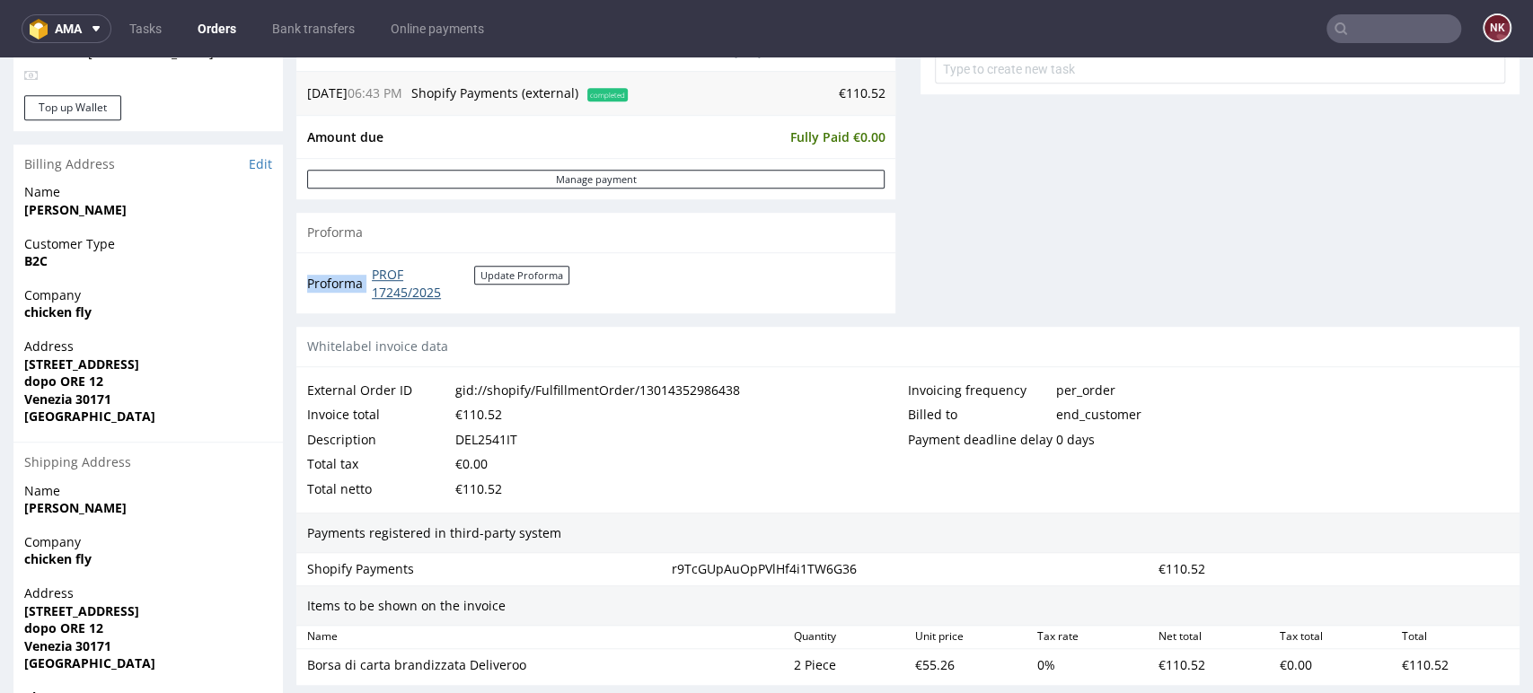
drag, startPoint x: 471, startPoint y: 308, endPoint x: 374, endPoint y: 273, distance: 103.9
click at [690, 479] on div "Total netto €110.52" at bounding box center [607, 489] width 601 height 25
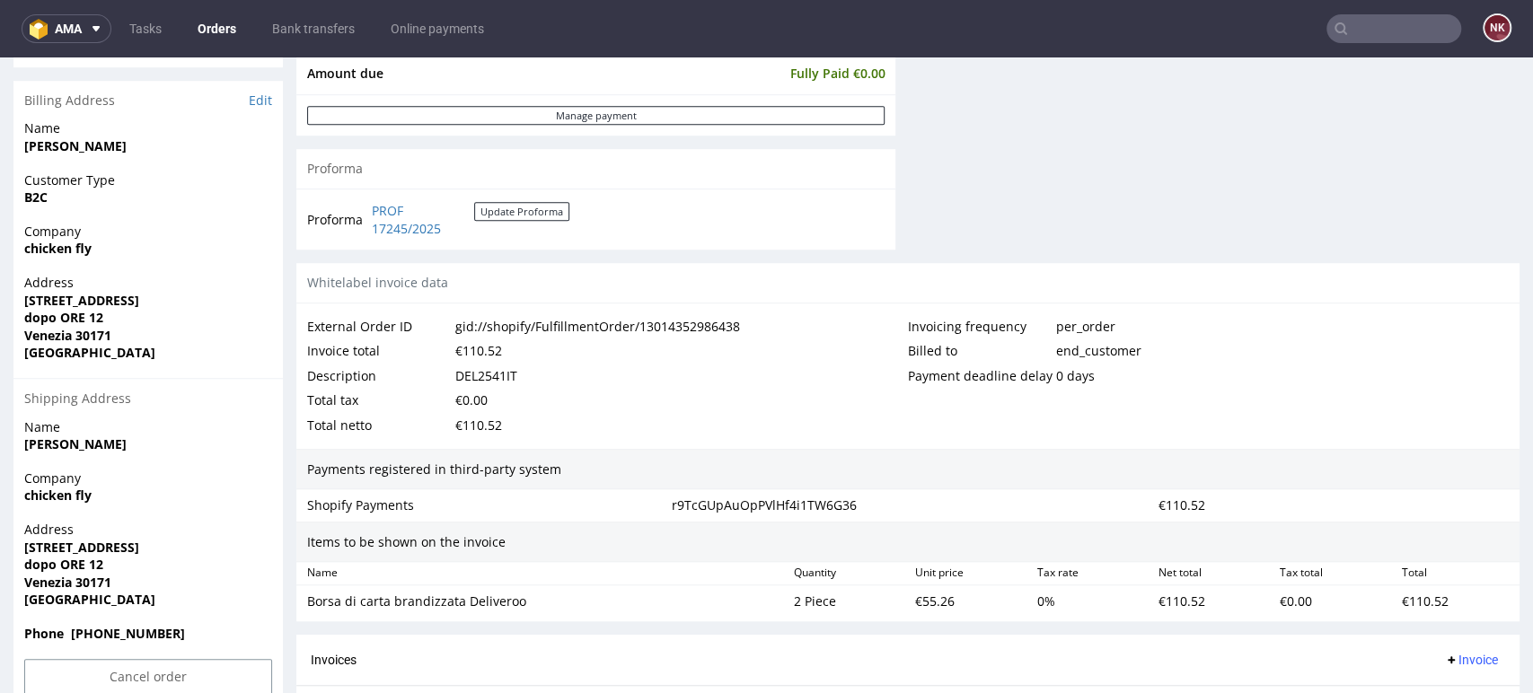
scroll to position [760, 0]
click at [479, 431] on div "€110.52" at bounding box center [478, 427] width 47 height 25
copy div "110.52"
click at [692, 498] on div "r9TcGUpAuOpPVlHf4i1TW6G36" at bounding box center [907, 507] width 487 height 25
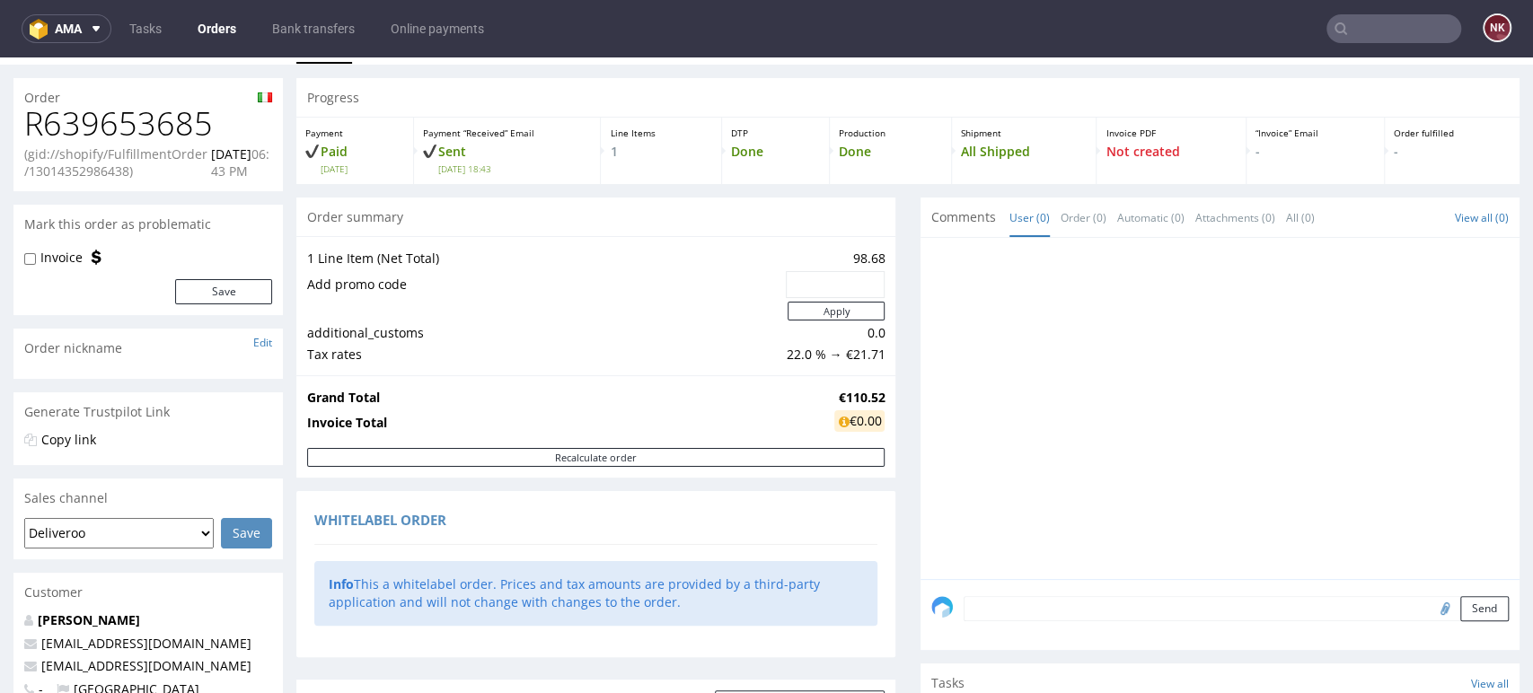
scroll to position [0, 0]
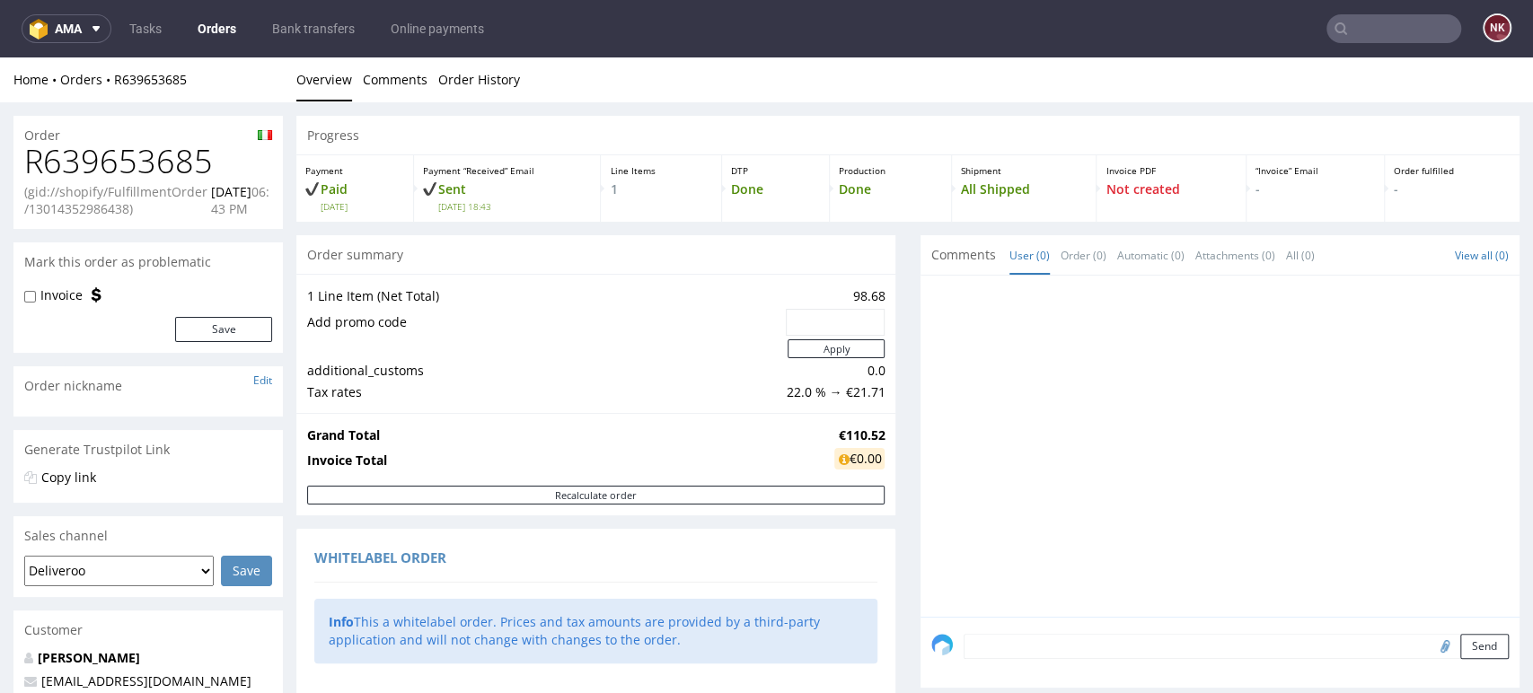
click at [135, 160] on h1 "R639653685" at bounding box center [148, 162] width 248 height 36
copy h1 "R639653685"
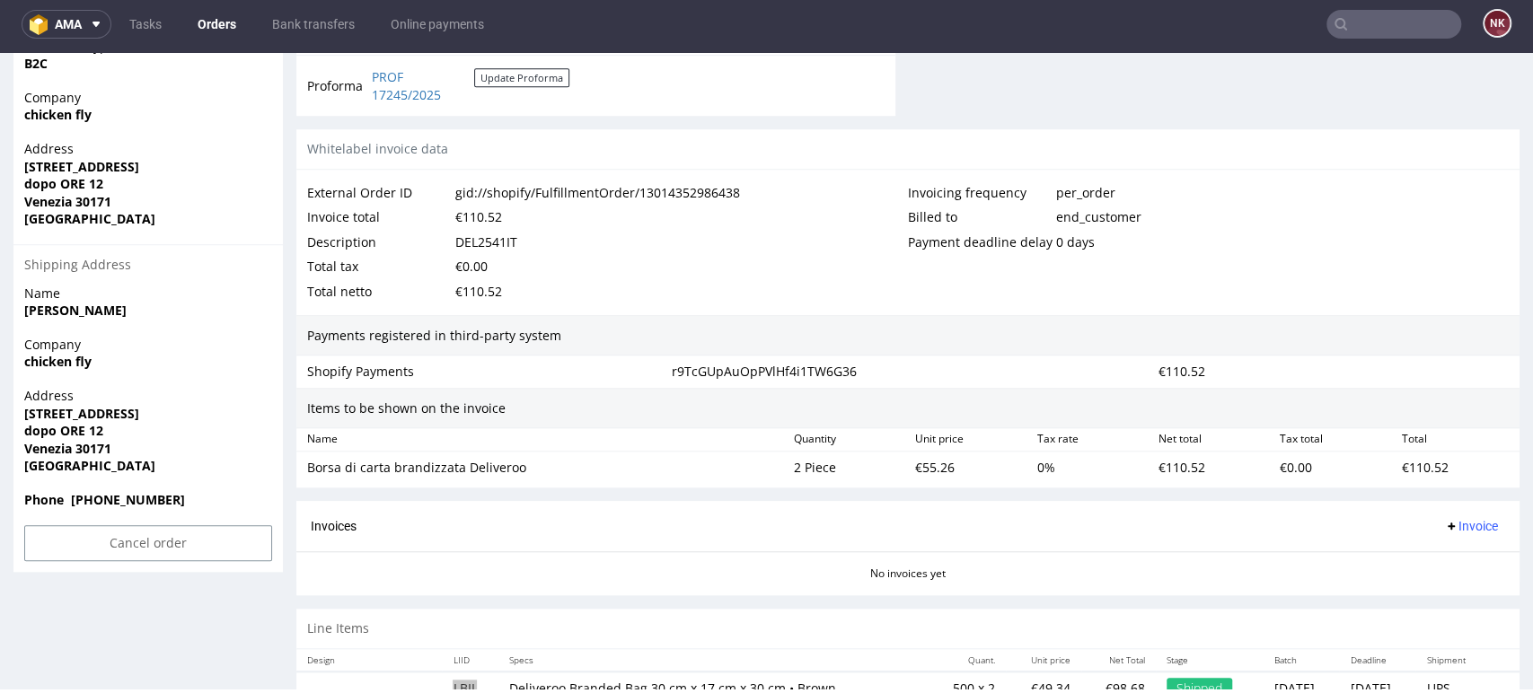
scroll to position [859, 0]
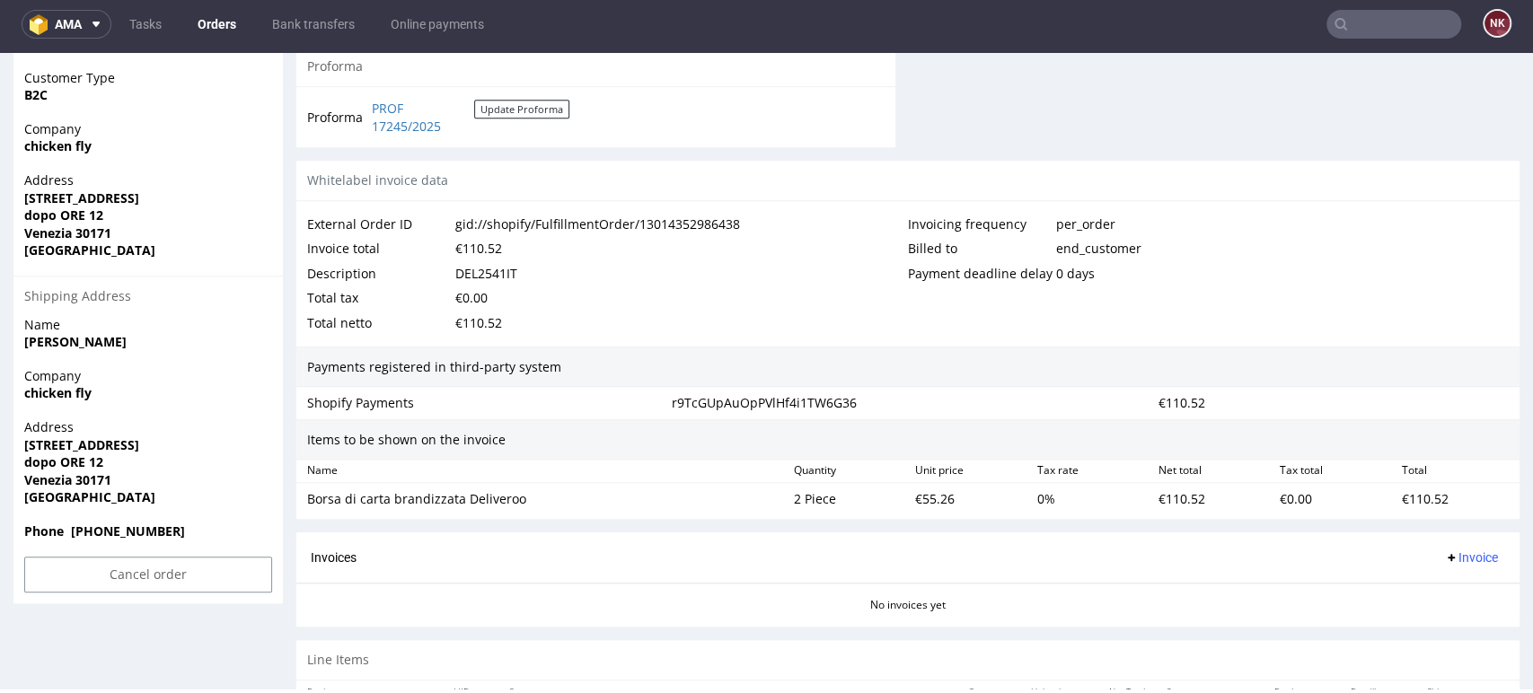
click at [475, 325] on div "€110.52" at bounding box center [478, 323] width 47 height 25
copy div "110.52"
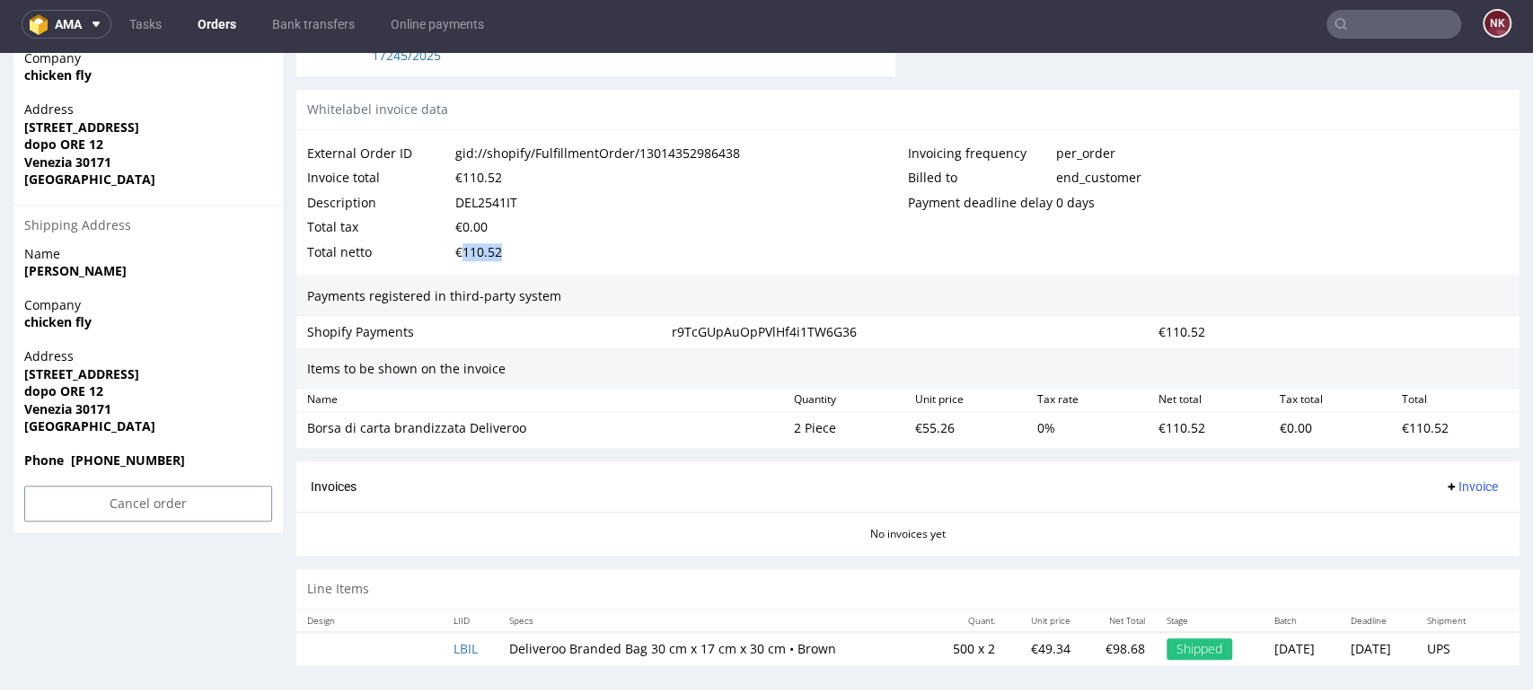
scroll to position [959, 0]
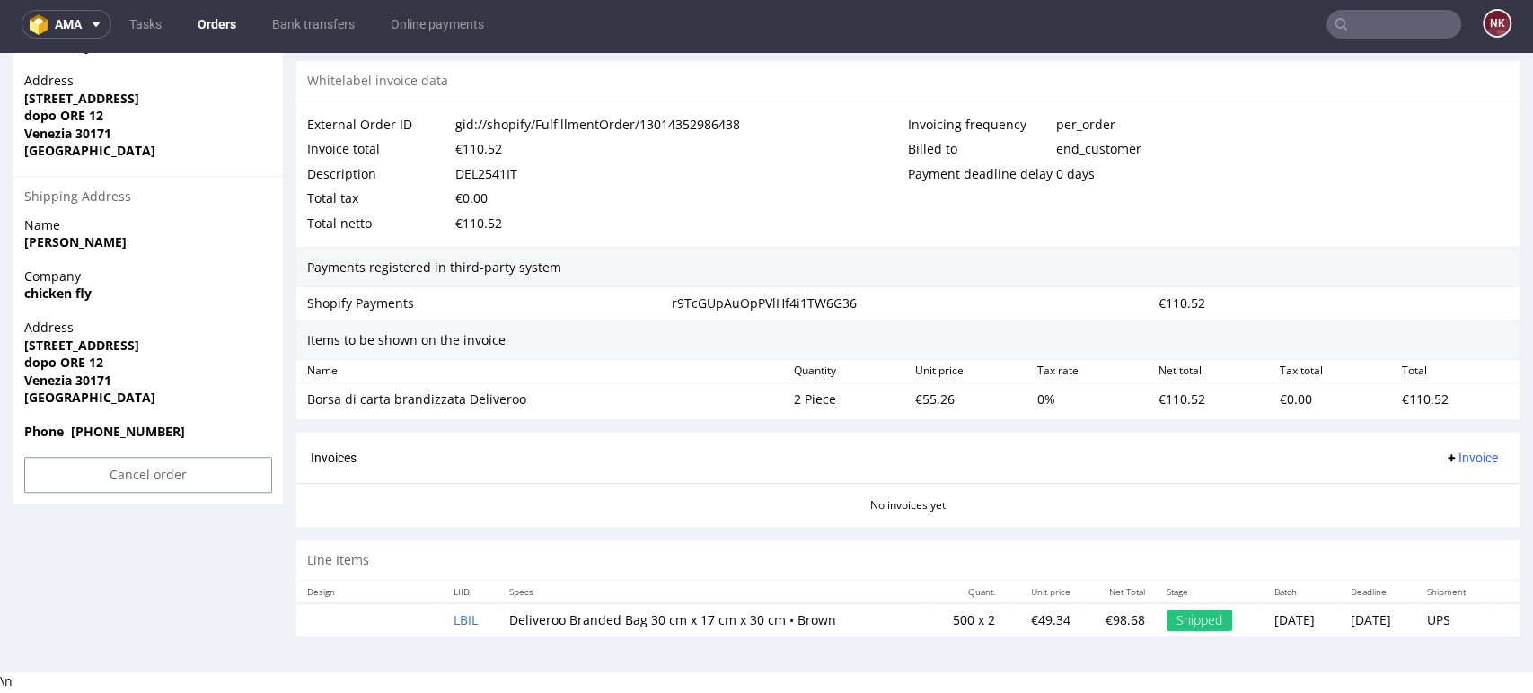
click at [1449, 437] on div "Invoices Invoice" at bounding box center [907, 458] width 1223 height 51
click at [1449, 454] on span "Invoice" at bounding box center [1471, 458] width 54 height 14
click at [1447, 533] on span "Upload" at bounding box center [1439, 527] width 87 height 18
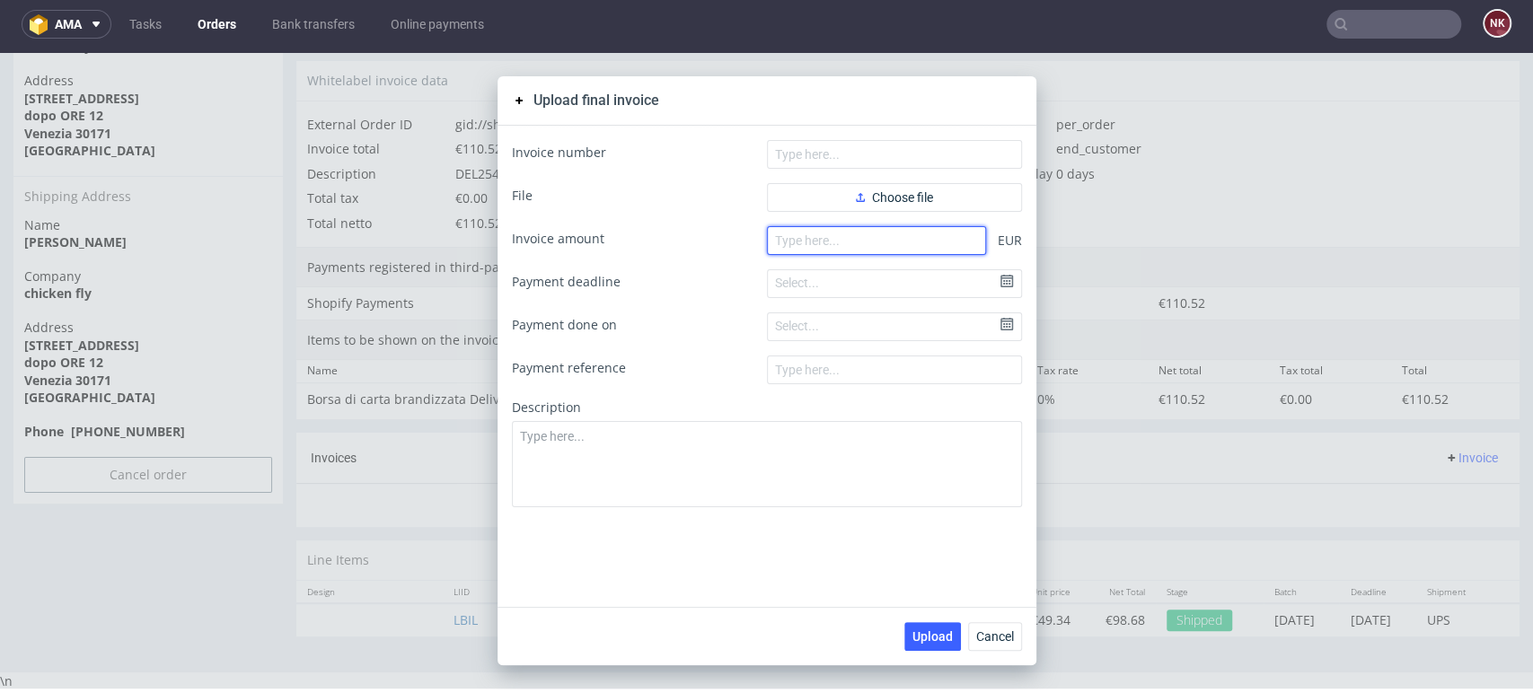
click at [865, 233] on input "number" at bounding box center [876, 240] width 219 height 29
paste input "110.52"
type input "110.52"
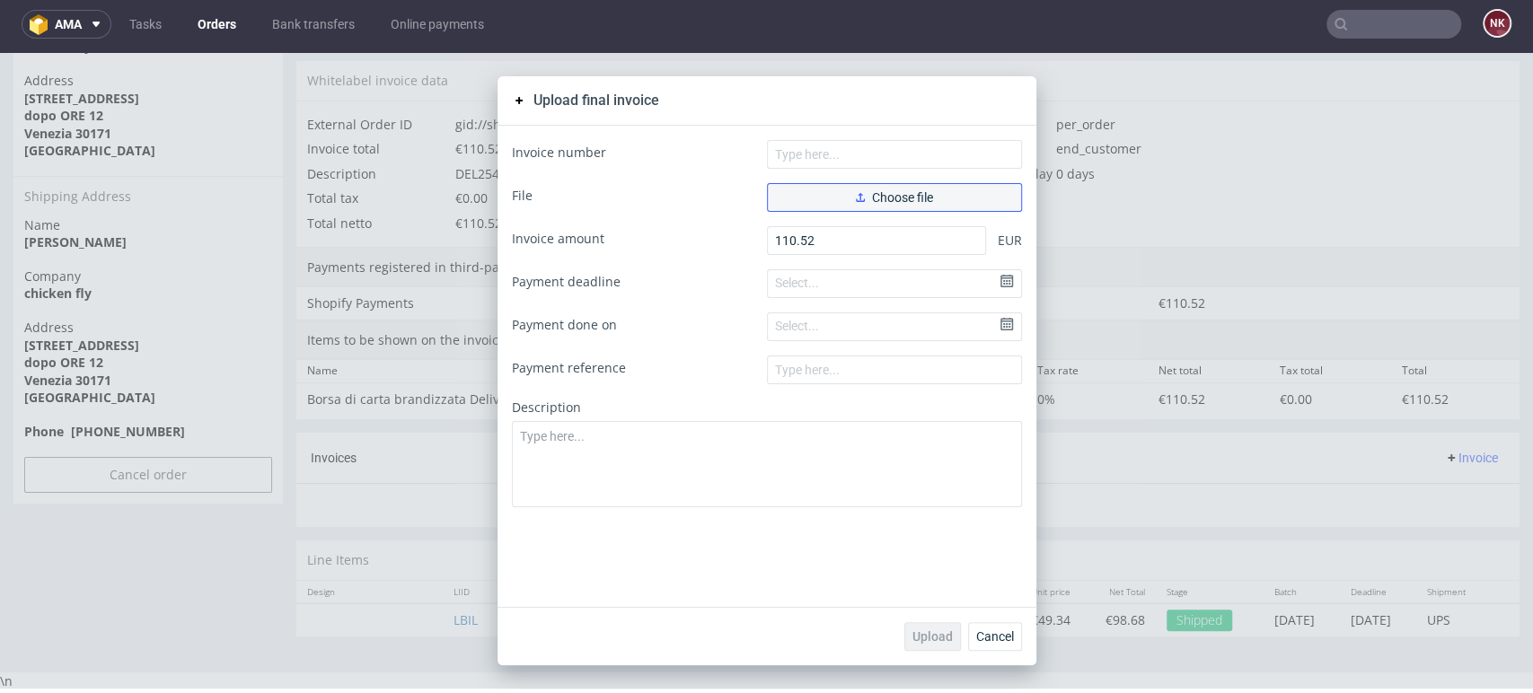
click at [898, 198] on span "Choose file" at bounding box center [894, 197] width 77 height 13
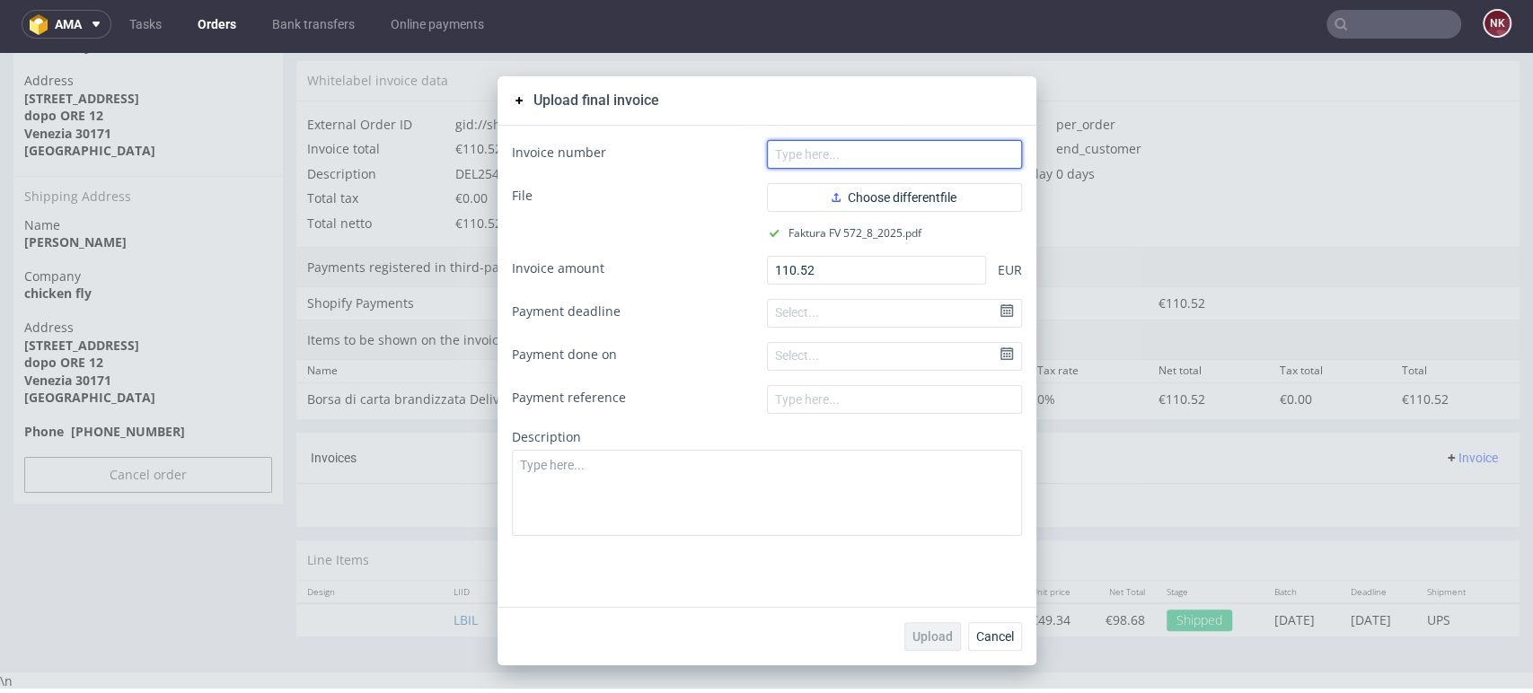
click at [897, 150] on input "text" at bounding box center [894, 154] width 255 height 29
type input "FV 572/8/2025"
click at [914, 628] on button "Upload" at bounding box center [932, 636] width 57 height 29
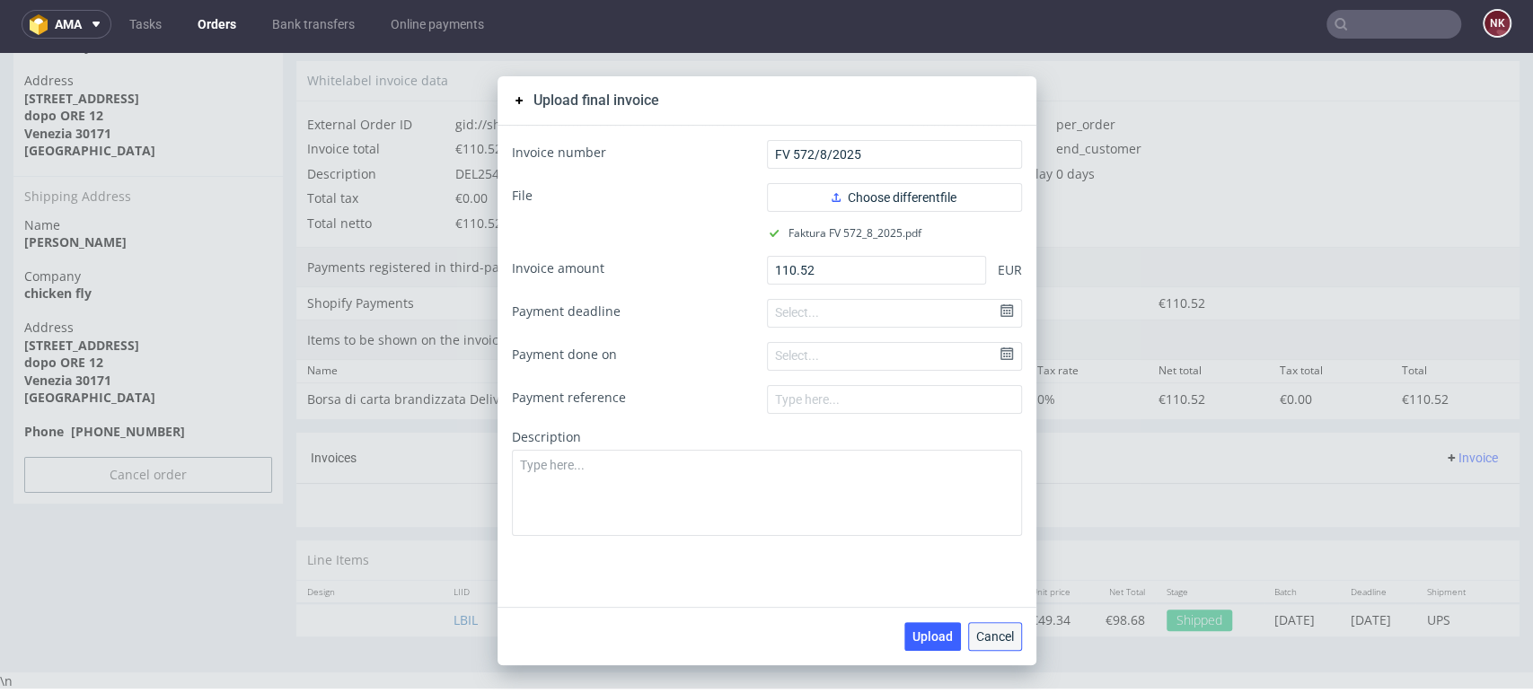
click at [994, 631] on span "Cancel" at bounding box center [995, 636] width 38 height 13
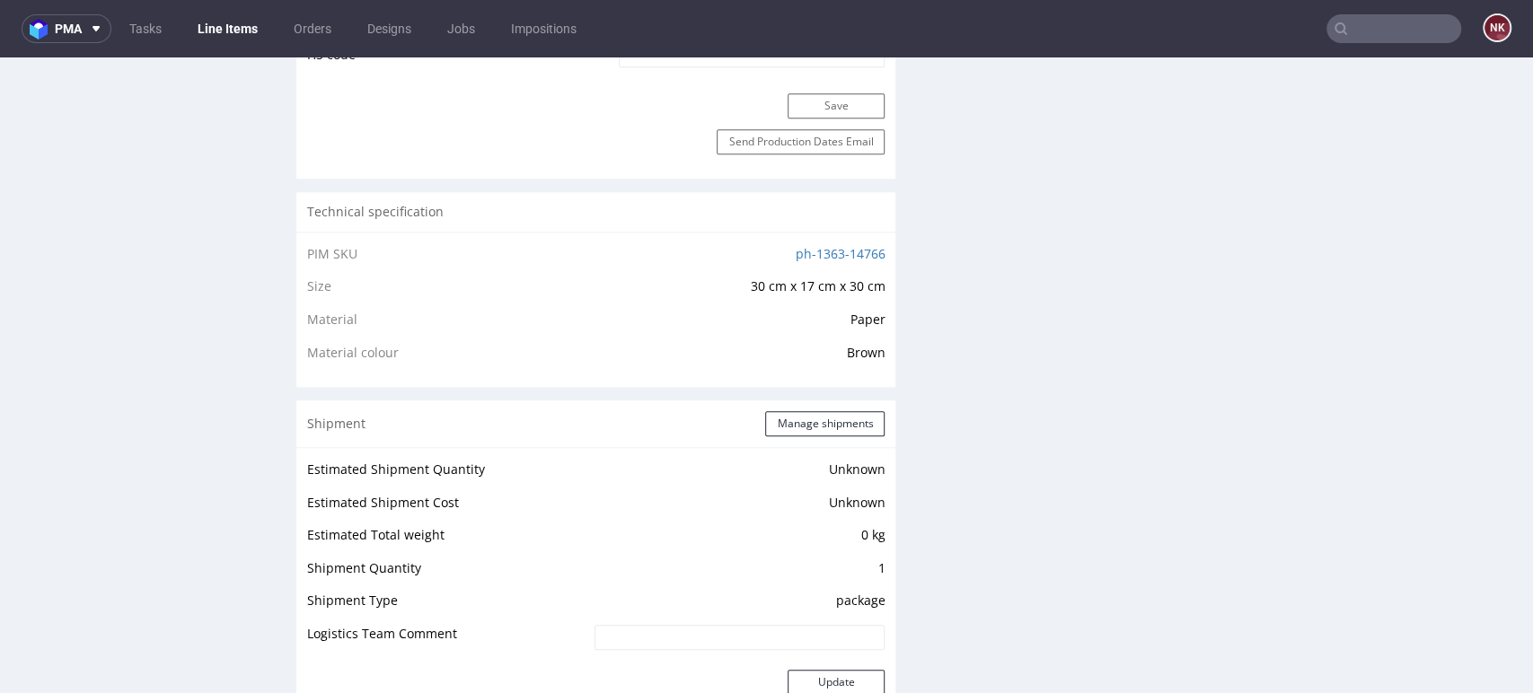
scroll to position [1595, 0]
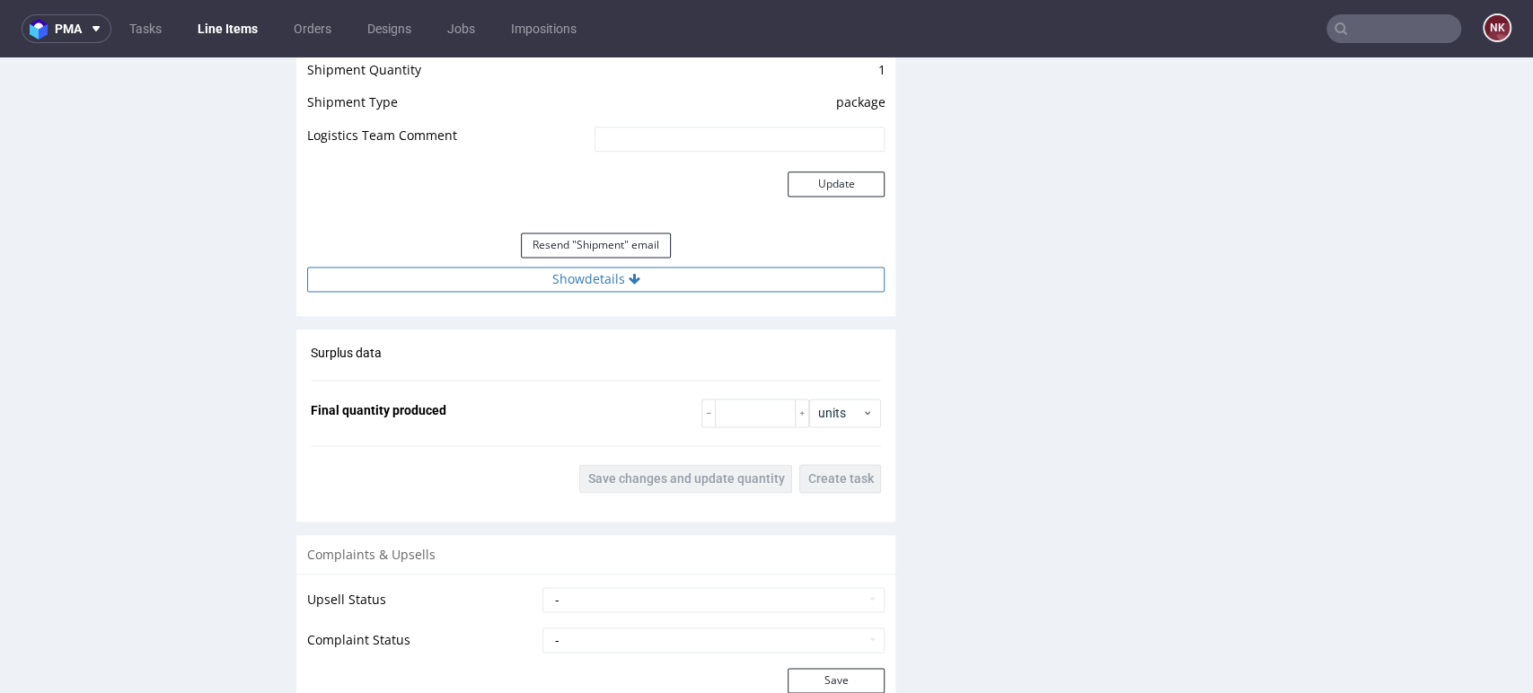
click at [617, 280] on button "Show details" at bounding box center [595, 279] width 577 height 25
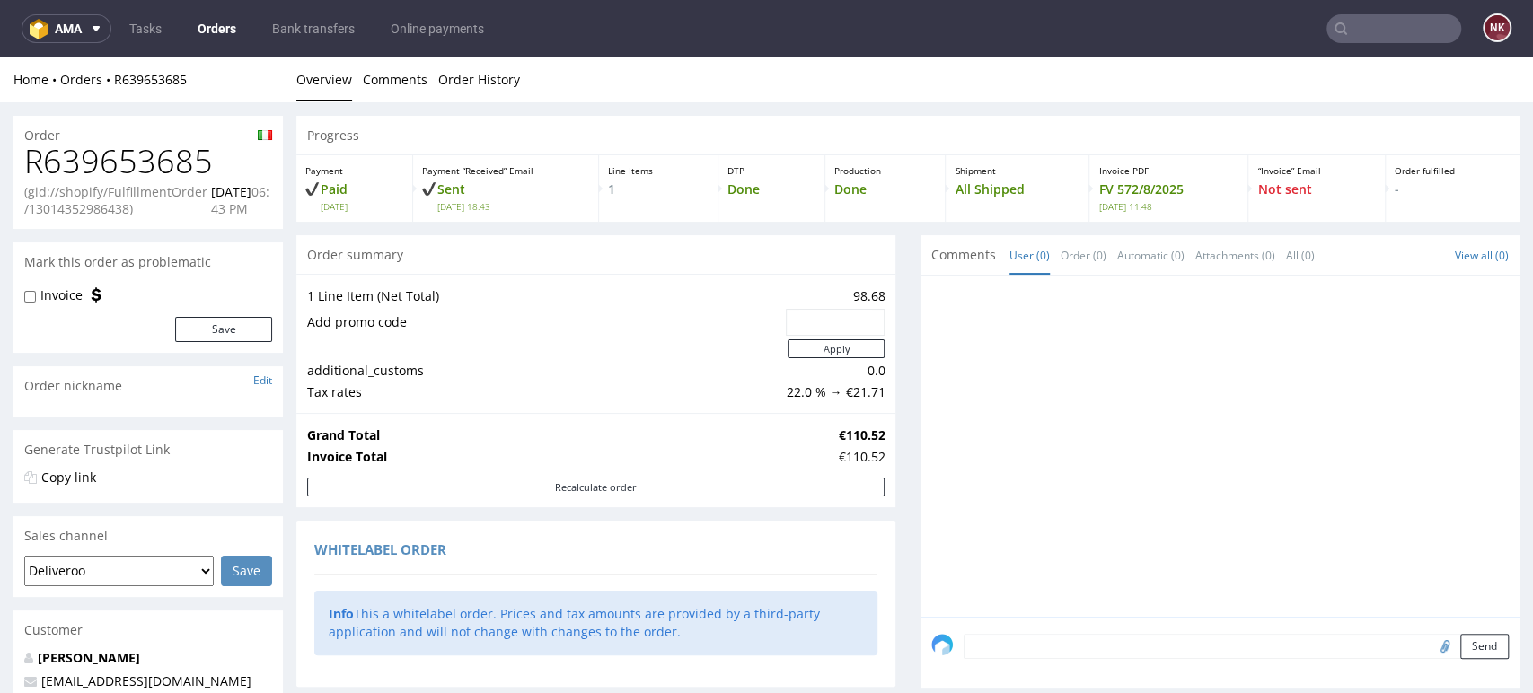
click at [208, 39] on link "Orders" at bounding box center [217, 28] width 60 height 29
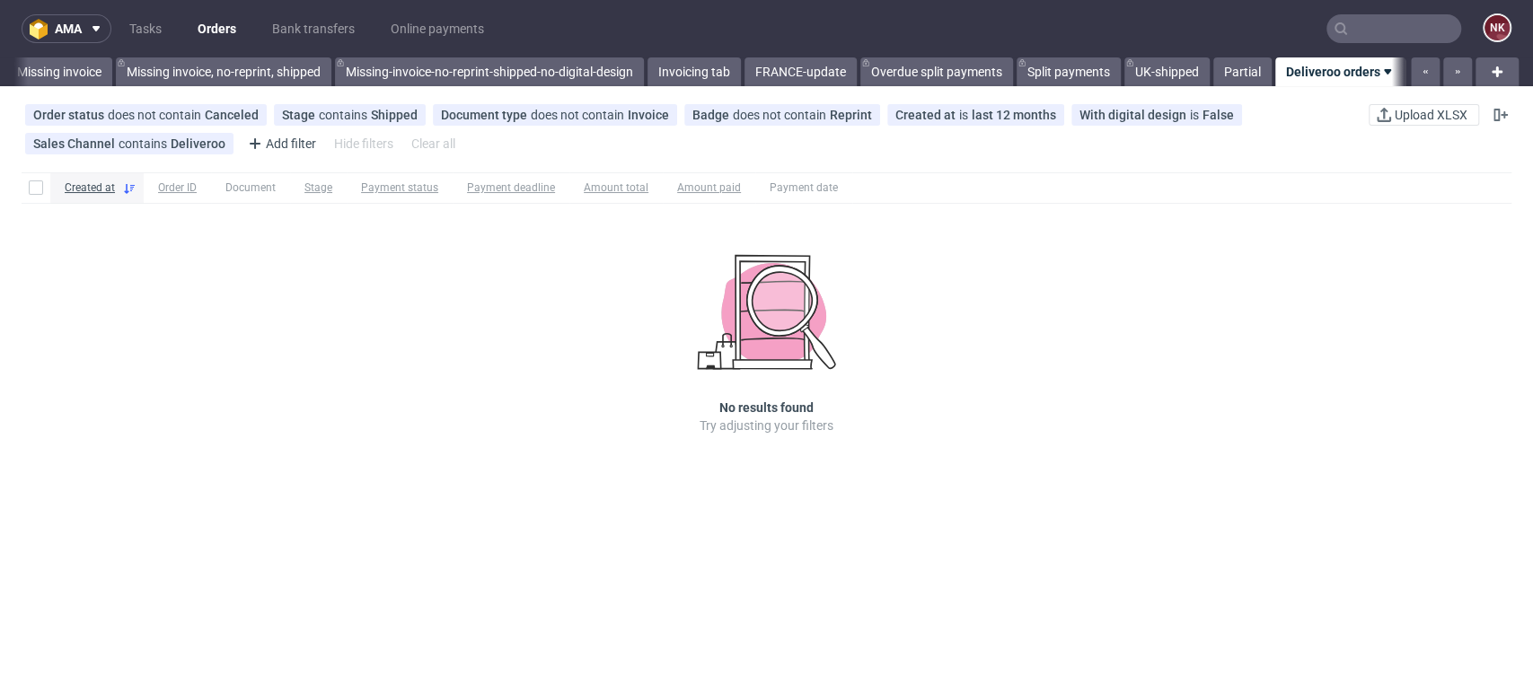
scroll to position [0, 2752]
click at [1502, 424] on div "Created at Order ID Document Stage Payment status Payment deadline Amount total…" at bounding box center [766, 328] width 1533 height 327
click at [328, 28] on link "Bank transfers" at bounding box center [313, 28] width 104 height 29
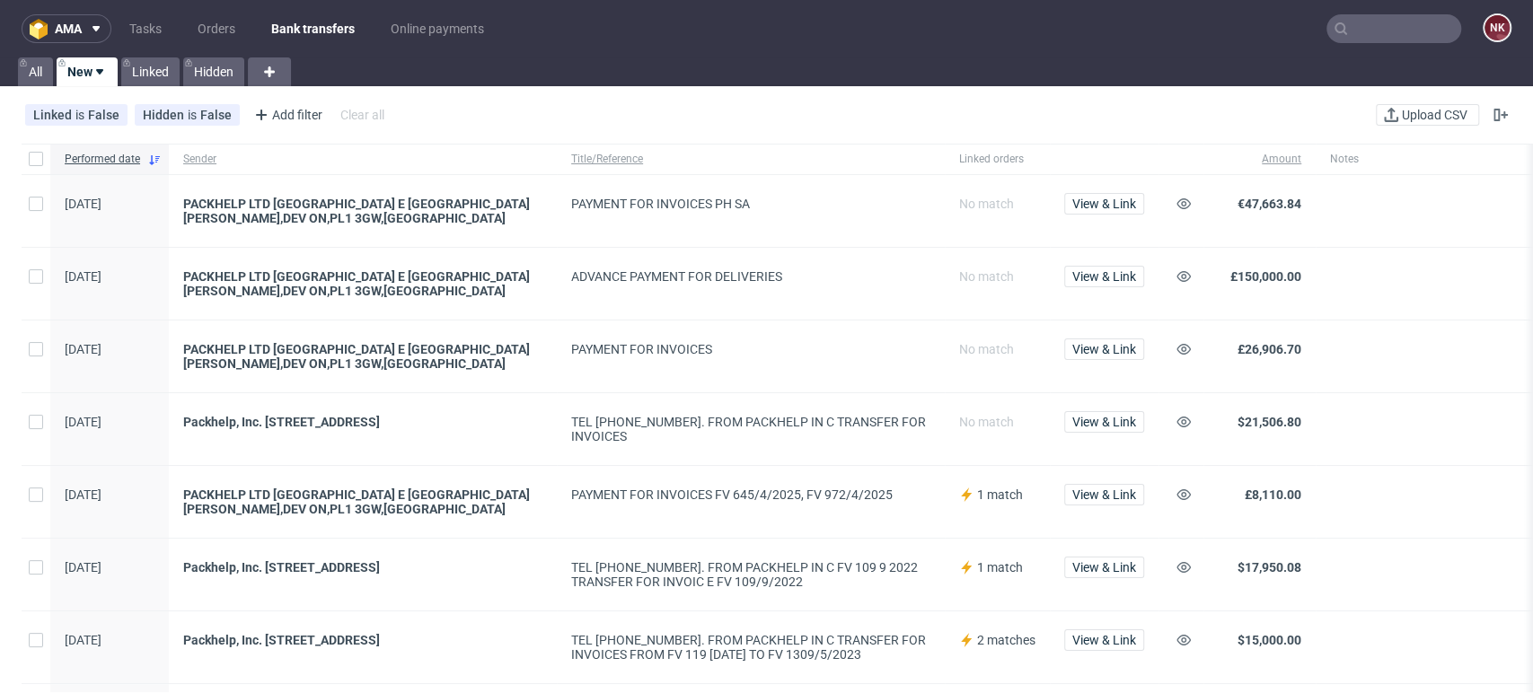
click at [869, 250] on div "ADVANCE PAYMENT FOR DELIVERIES" at bounding box center [751, 284] width 388 height 72
click at [196, 30] on link "Orders" at bounding box center [216, 28] width 59 height 29
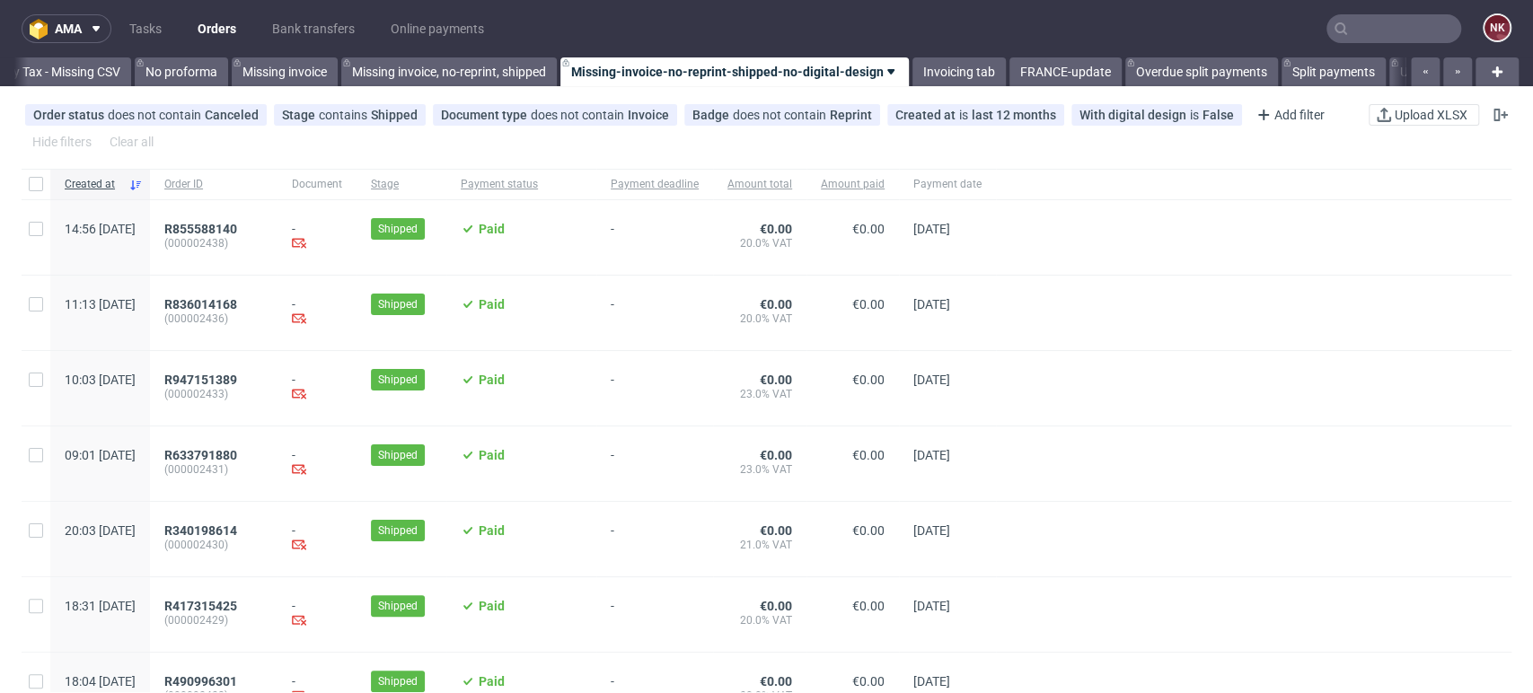
scroll to position [0, 2542]
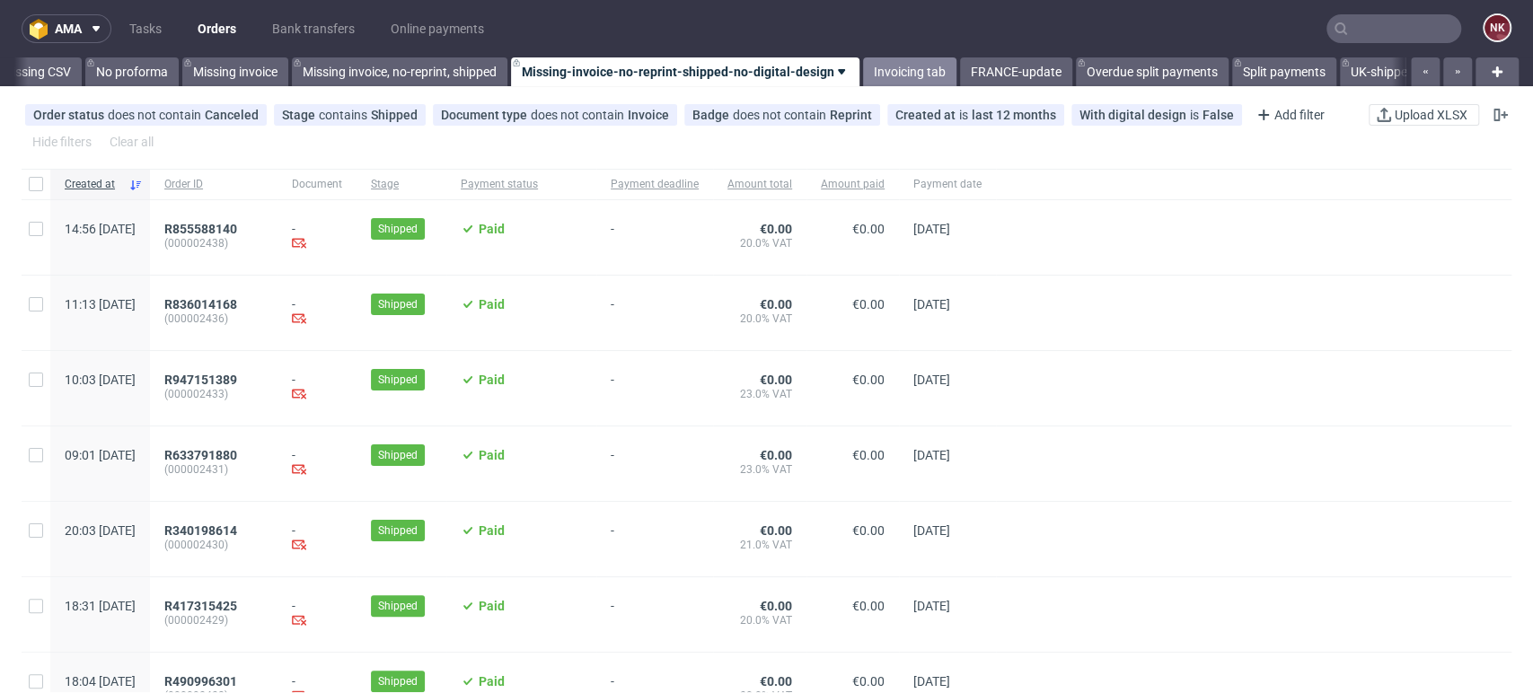
click at [943, 62] on link "Invoicing tab" at bounding box center [909, 71] width 93 height 29
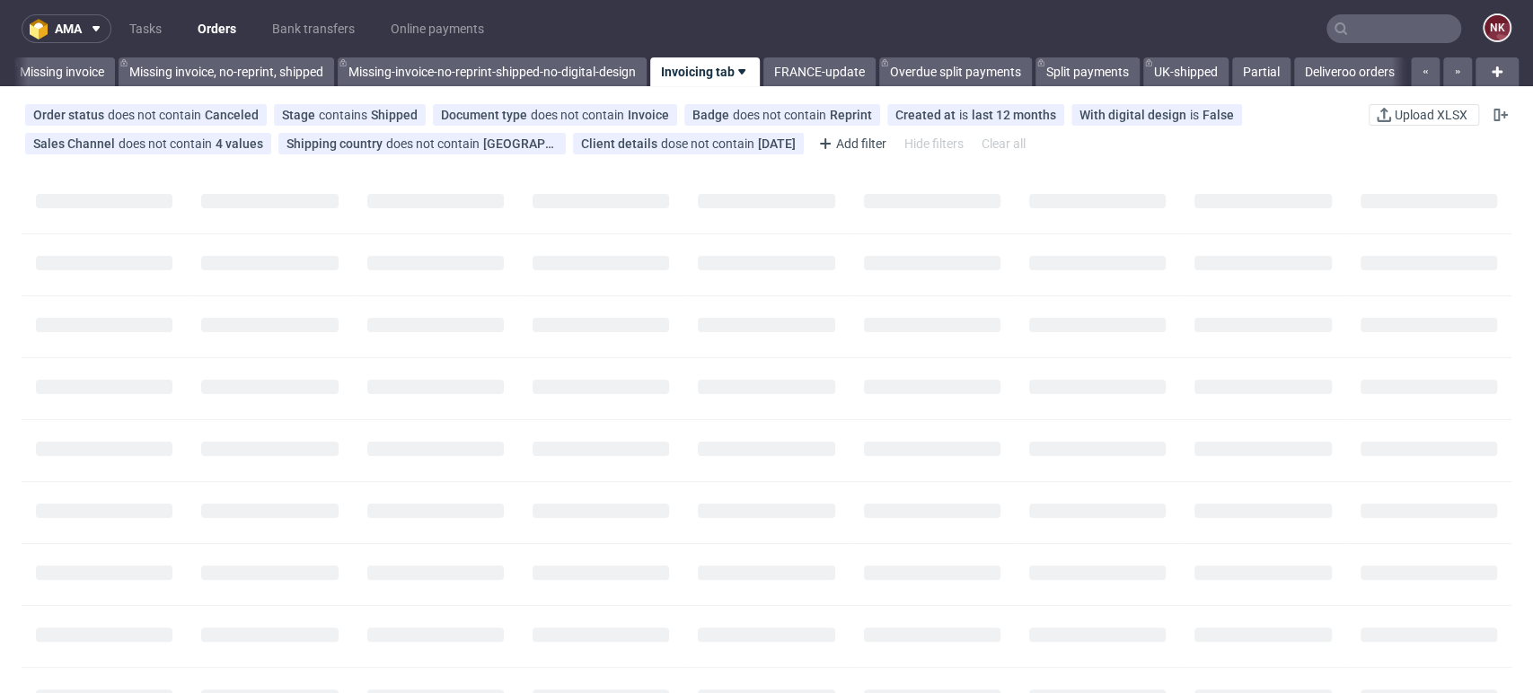
scroll to position [0, 2739]
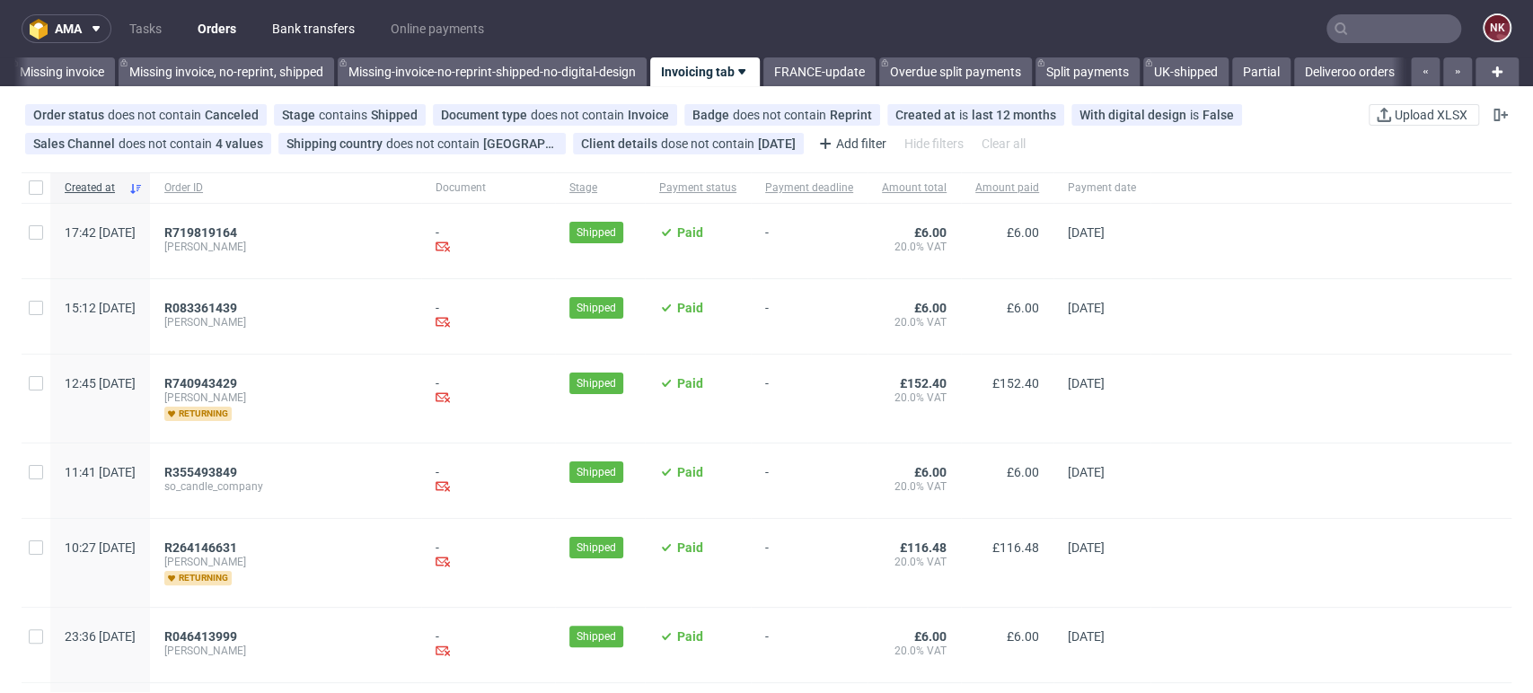
click at [312, 27] on link "Bank transfers" at bounding box center [313, 28] width 104 height 29
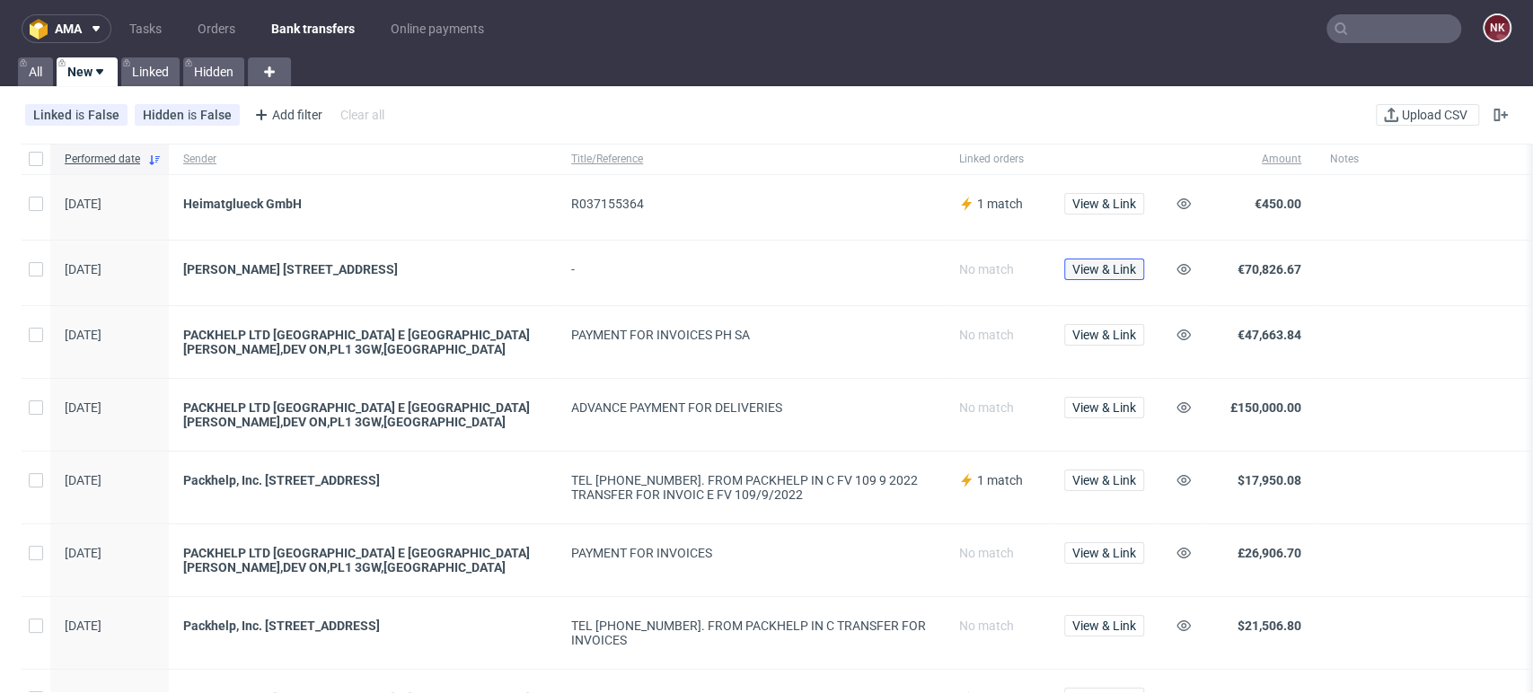
click at [1118, 277] on button "View & Link" at bounding box center [1104, 270] width 80 height 22
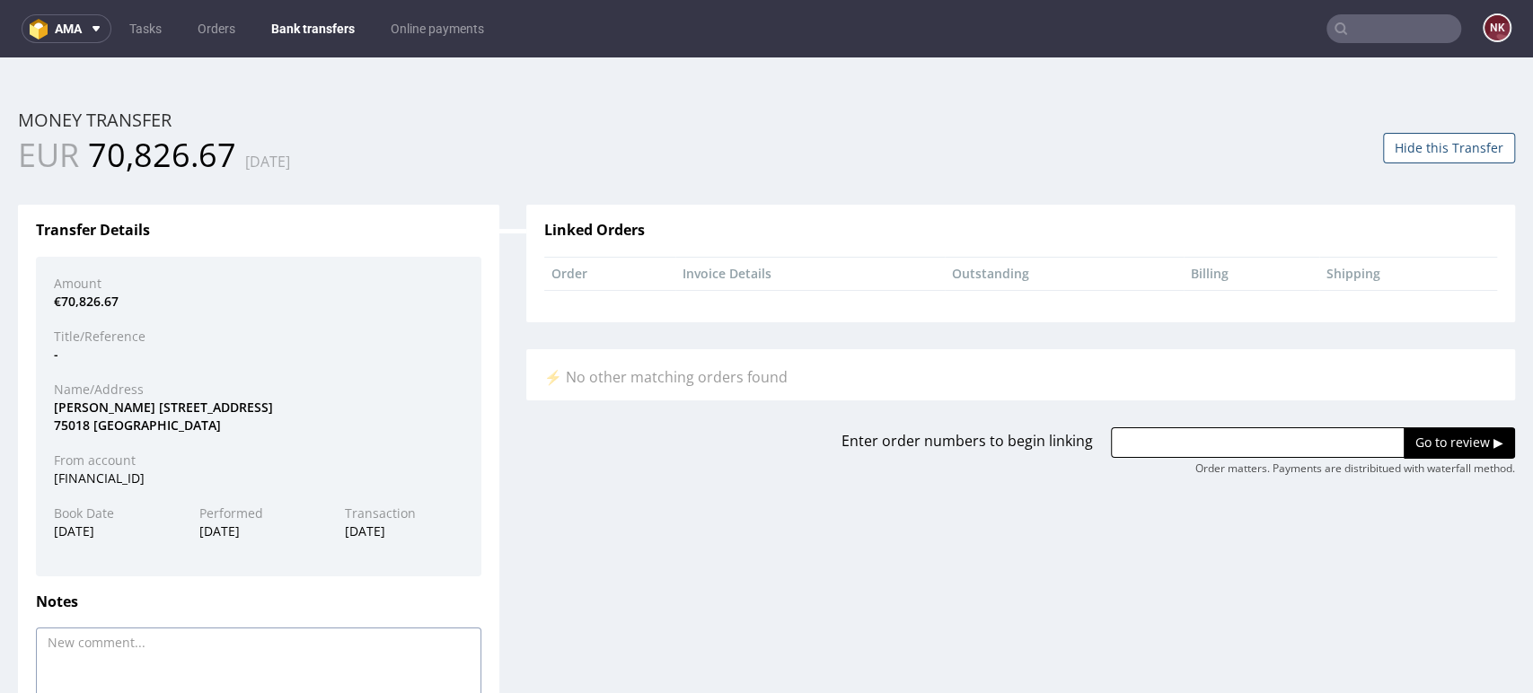
click at [280, 640] on textarea at bounding box center [258, 679] width 445 height 102
paste textarea "FV 1486/6/2025"
drag, startPoint x: 189, startPoint y: 641, endPoint x: 224, endPoint y: 647, distance: 35.6
click at [189, 642] on textarea "FV 1486/6/2025, FV 1486/6/2025" at bounding box center [258, 679] width 445 height 102
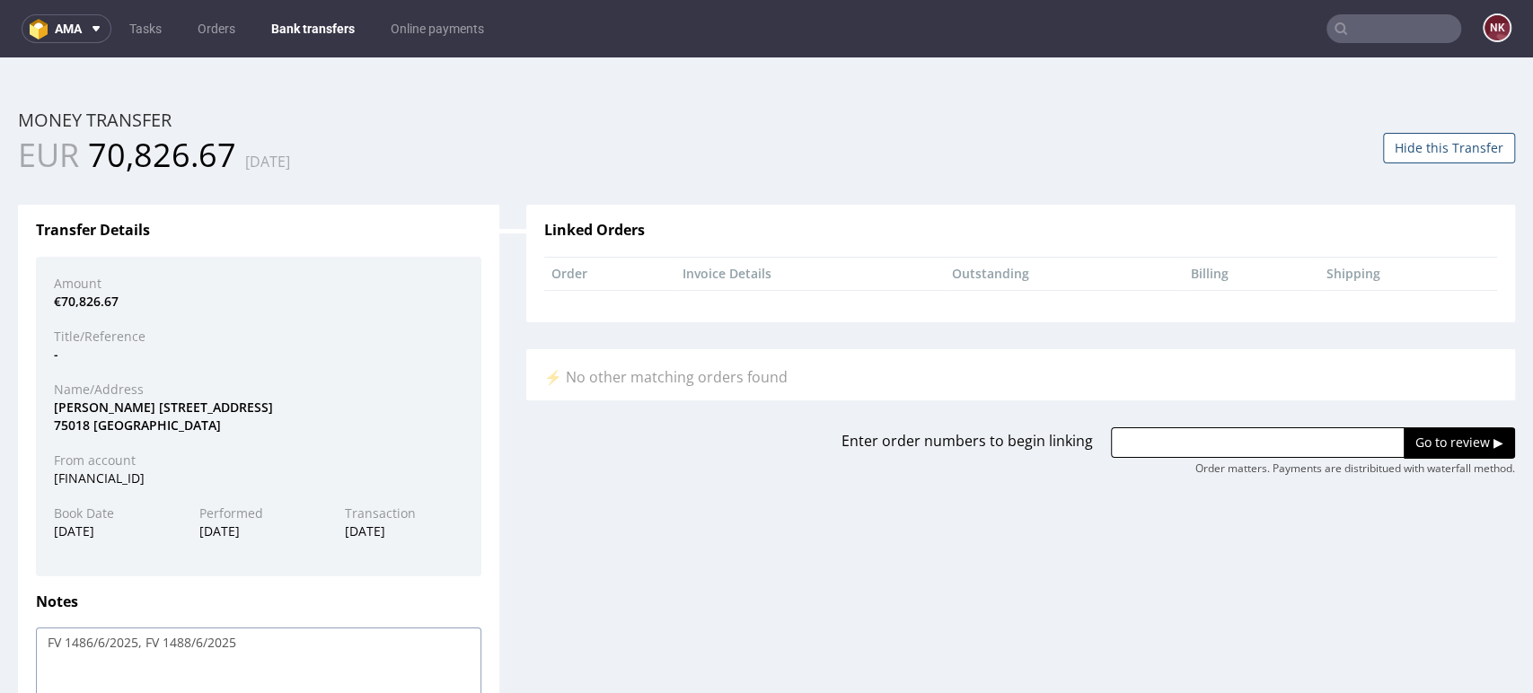
click at [234, 648] on textarea "FV 1486/6/2025, FV 1488/6/2025" at bounding box center [258, 679] width 445 height 102
paste textarea "FV 1486/6/2025"
click at [287, 637] on textarea "FV 1486/6/2025, FV 1488/6/2025, FV 1486/6/2025" at bounding box center [258, 679] width 445 height 102
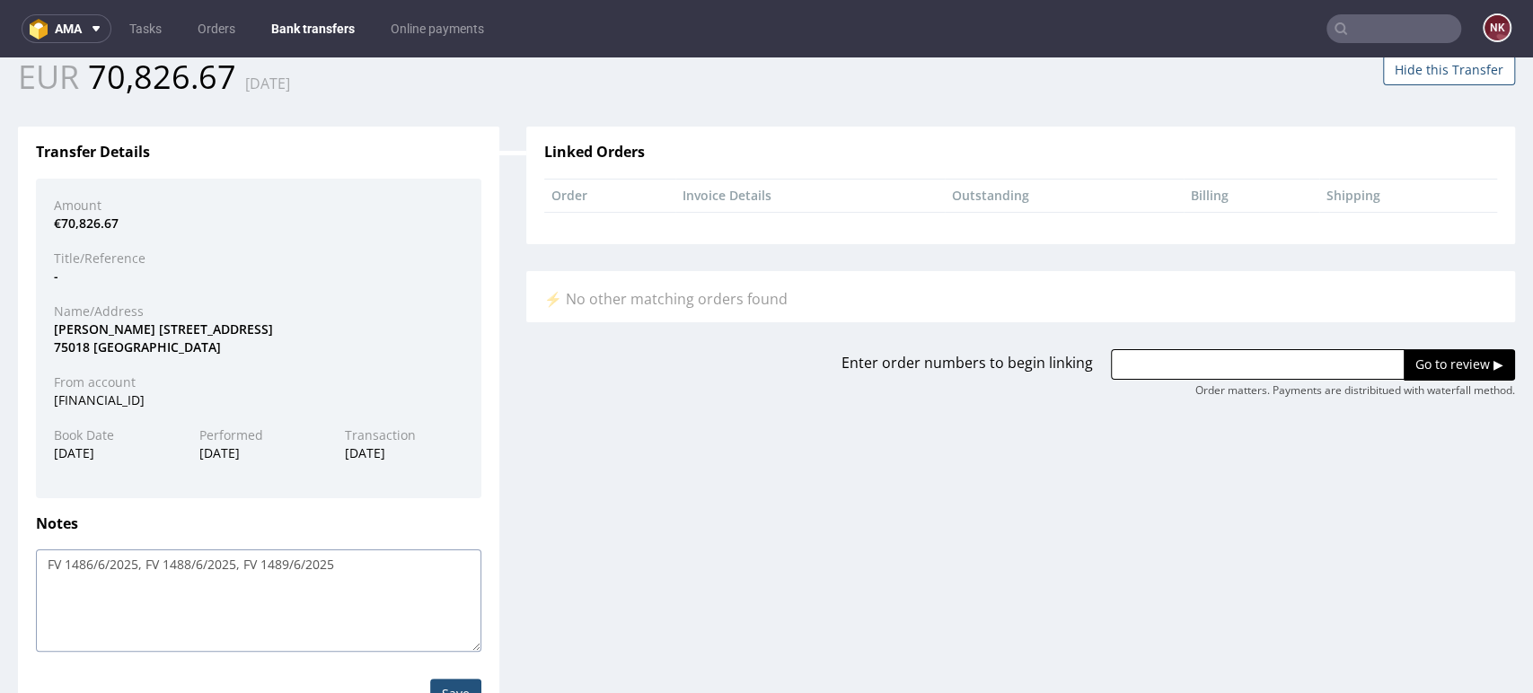
scroll to position [143, 0]
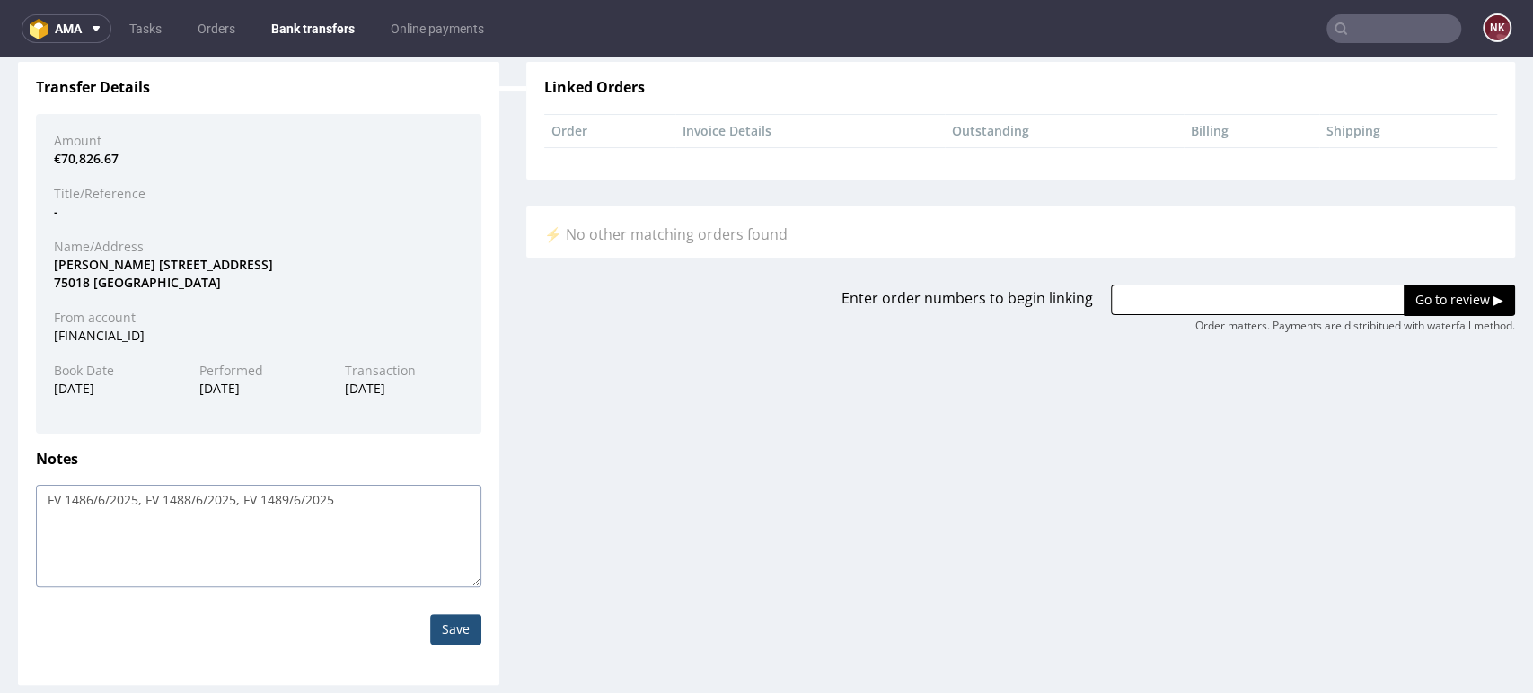
type textarea "FV 1486/6/2025, FV 1488/6/2025, FV 1489/6/2025"
click at [455, 628] on input "Save" at bounding box center [455, 629] width 51 height 31
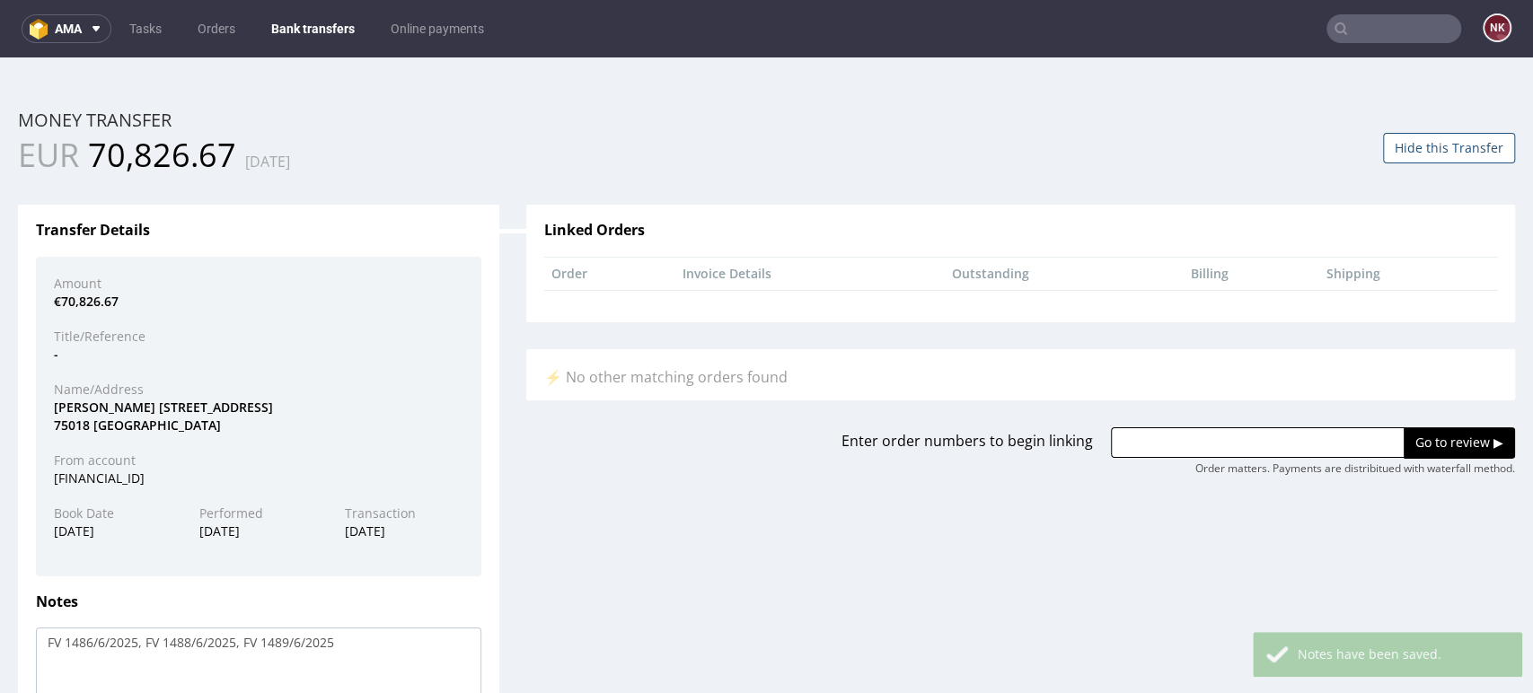
scroll to position [0, 0]
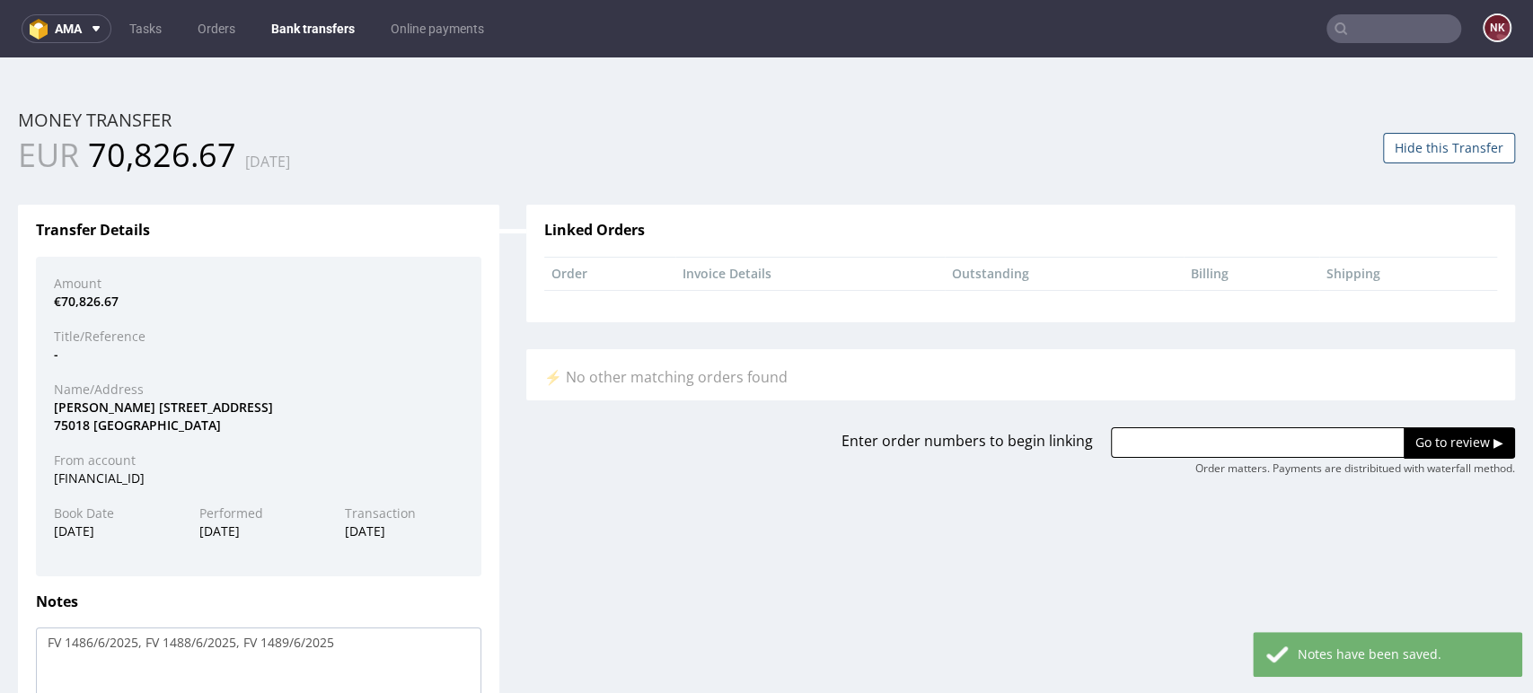
click at [1421, 150] on button "Hide this Transfer" at bounding box center [1449, 148] width 132 height 31
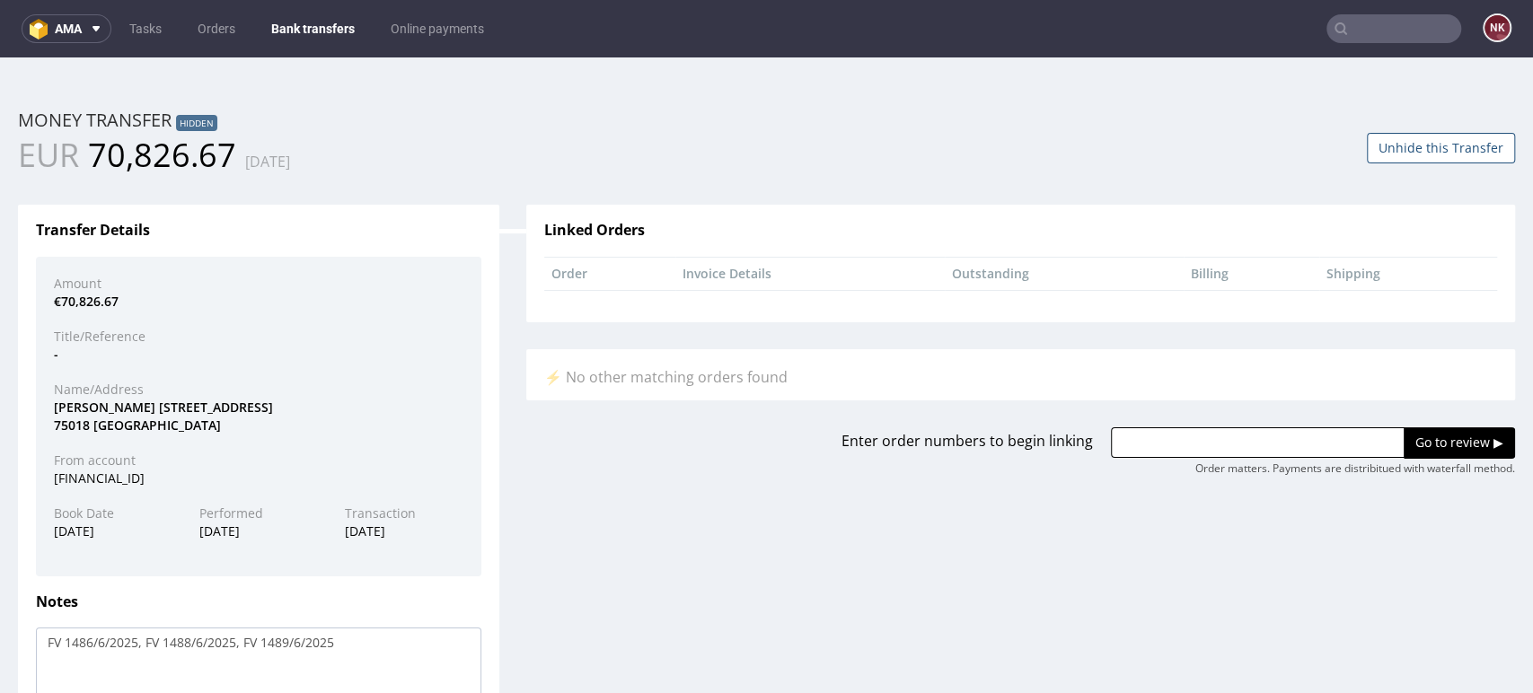
click at [310, 29] on link "Bank transfers" at bounding box center [312, 28] width 105 height 29
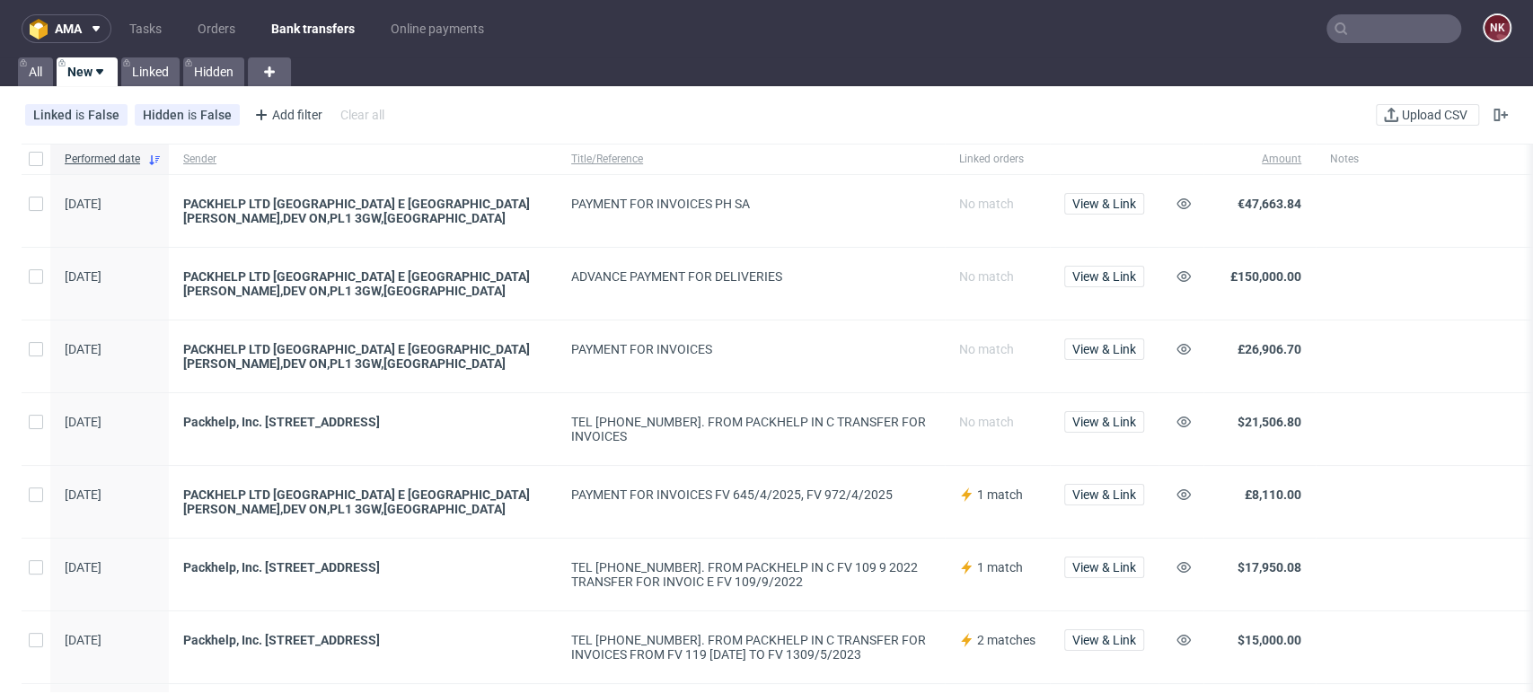
click at [907, 319] on div "ADVANCE PAYMENT FOR DELIVERIES" at bounding box center [751, 284] width 388 height 72
click at [211, 30] on link "Orders" at bounding box center [216, 28] width 59 height 29
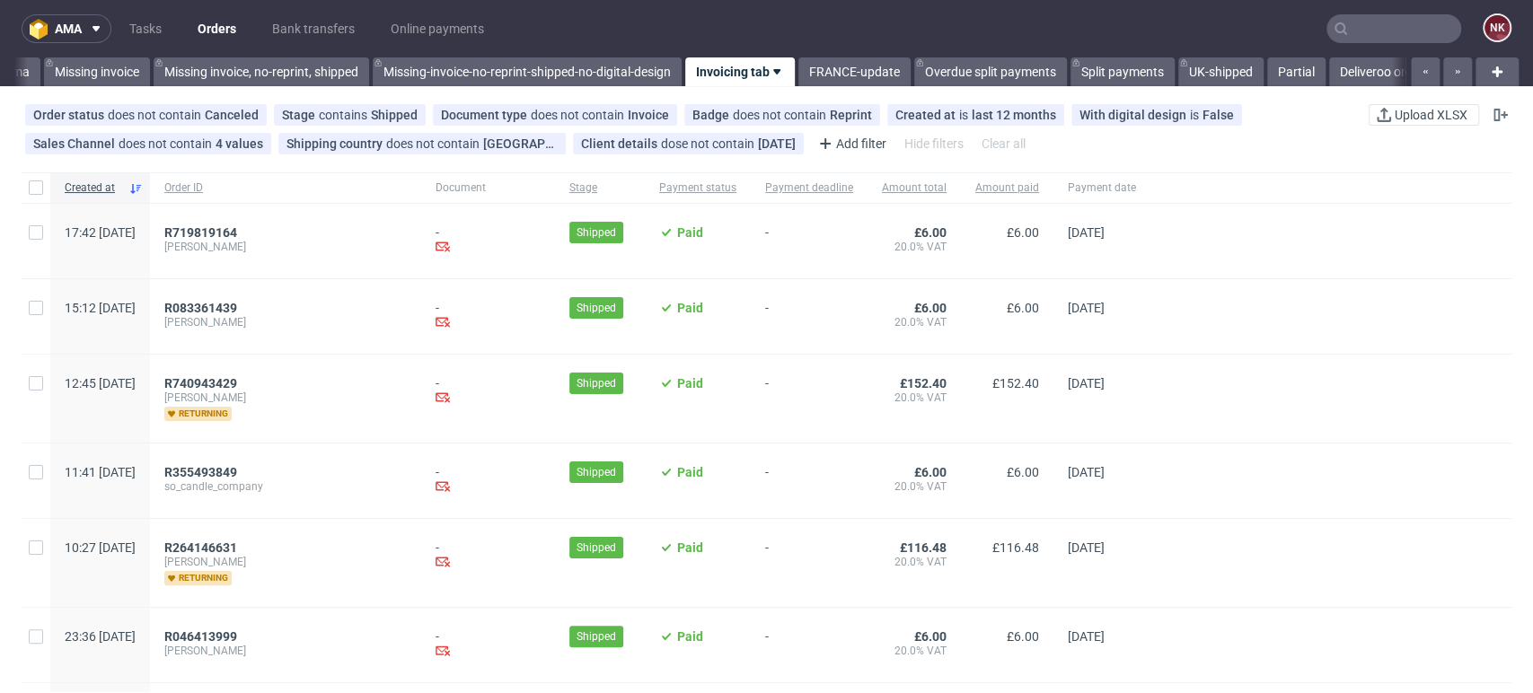
scroll to position [0, 2739]
click at [1444, 202] on div at bounding box center [1330, 187] width 361 height 31
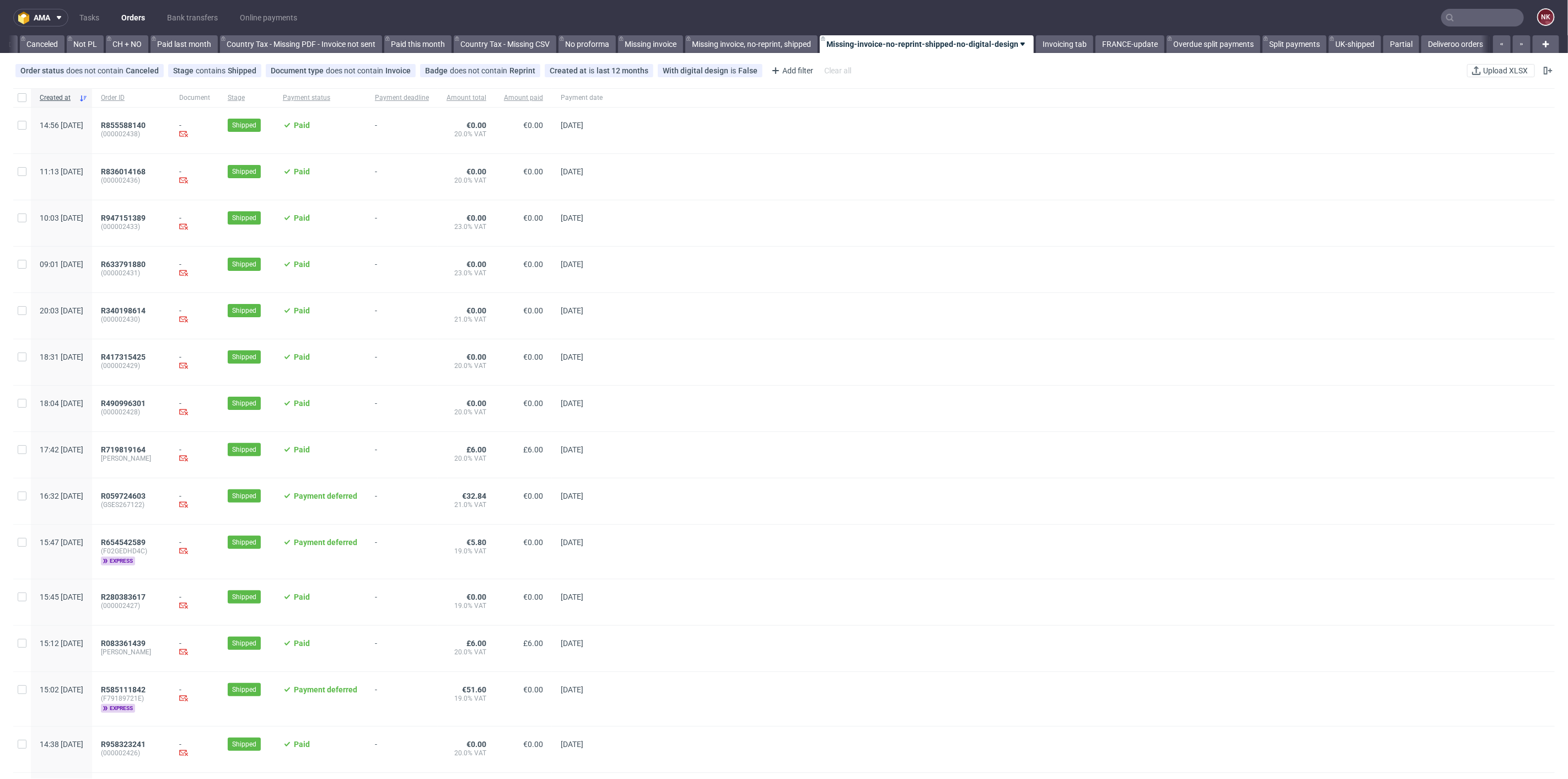
scroll to position [0, 1070]
click at [211, 20] on link "Bank transfers" at bounding box center [192, 17] width 64 height 18
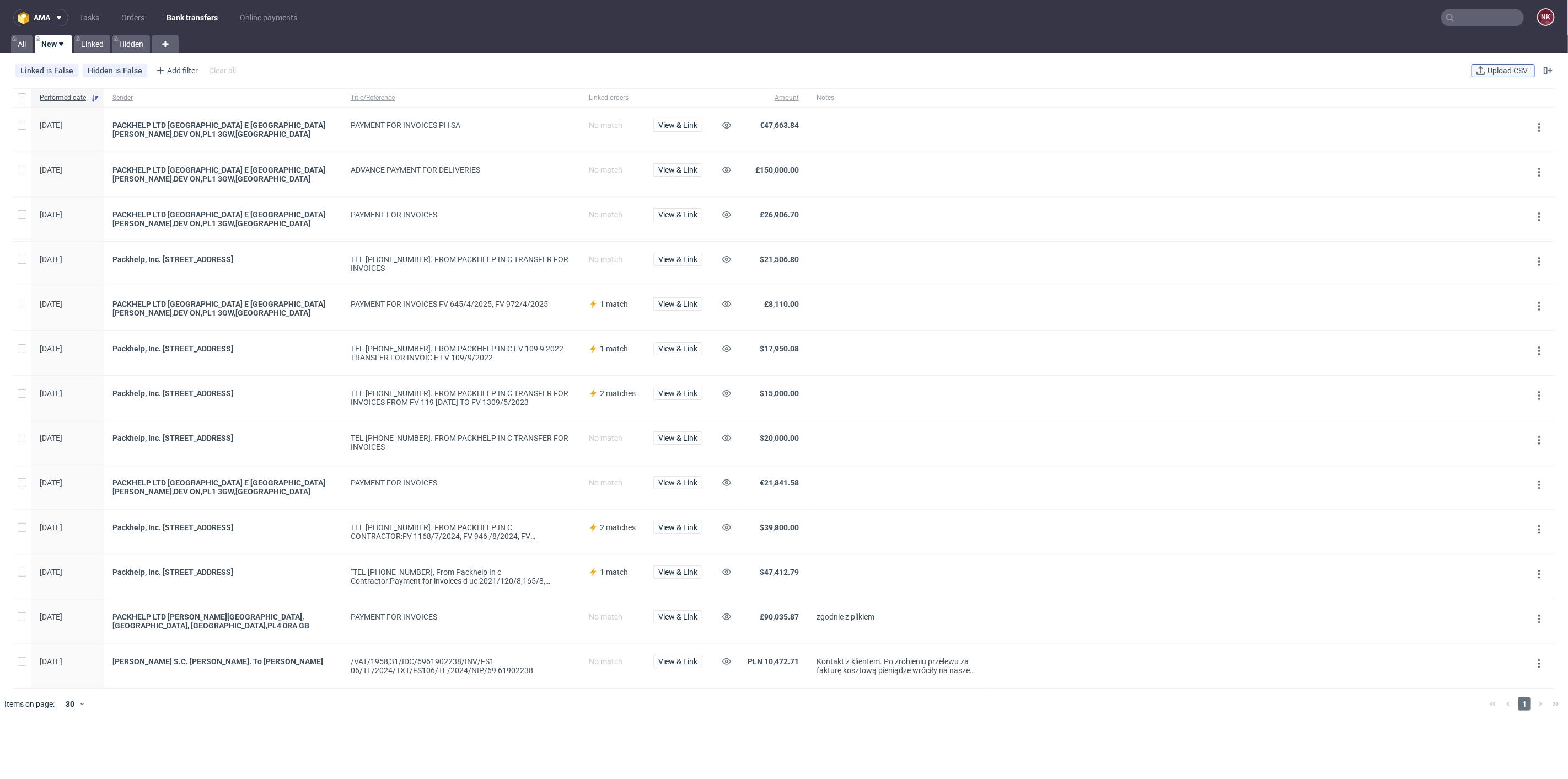
click at [1486, 72] on span "Upload CSV" at bounding box center [1508, 71] width 45 height 8
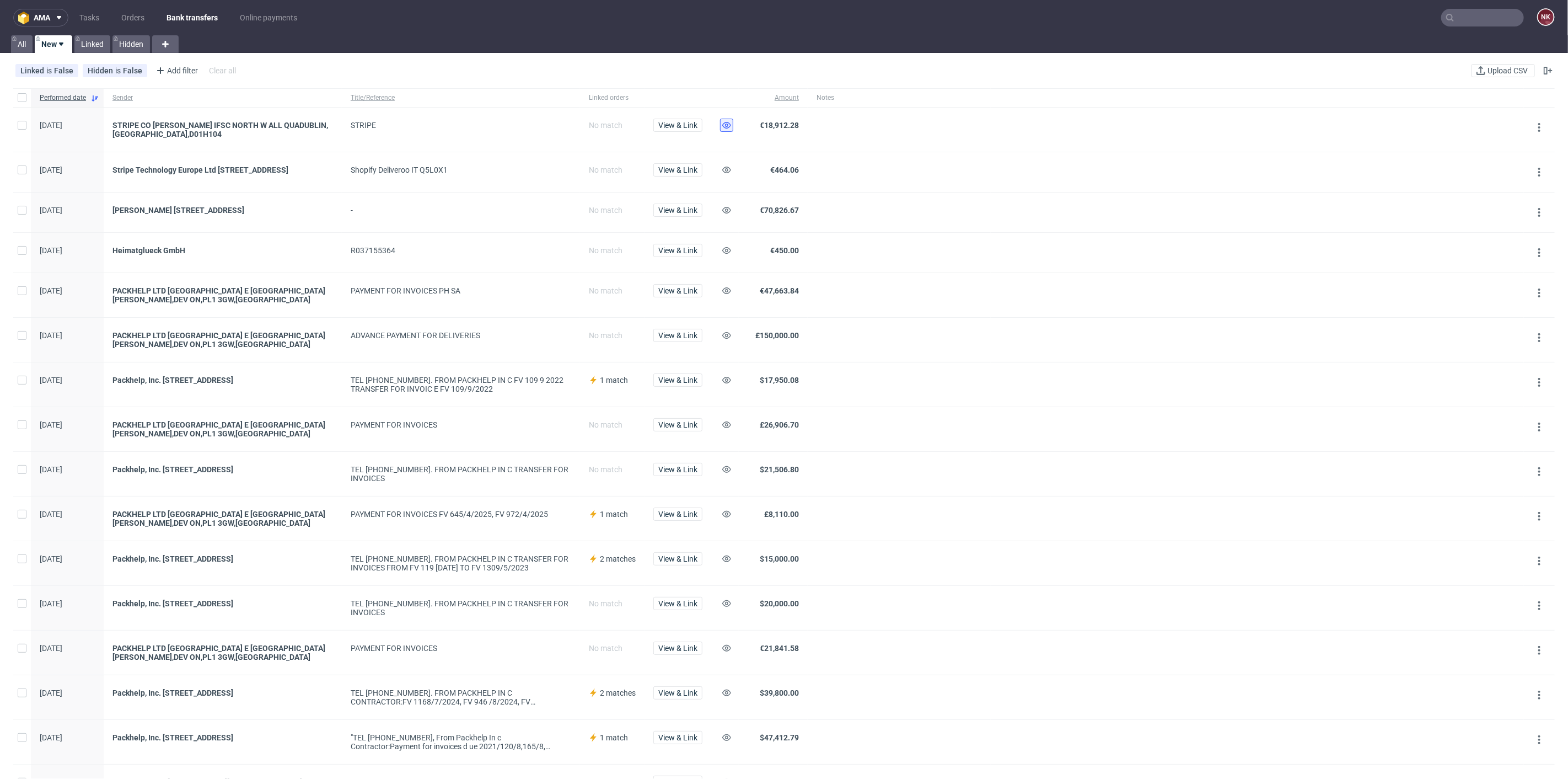
click at [725, 127] on icon at bounding box center [727, 125] width 9 height 9
click at [731, 167] on button at bounding box center [727, 170] width 14 height 14
click at [665, 213] on span "View & Link" at bounding box center [678, 210] width 39 height 8
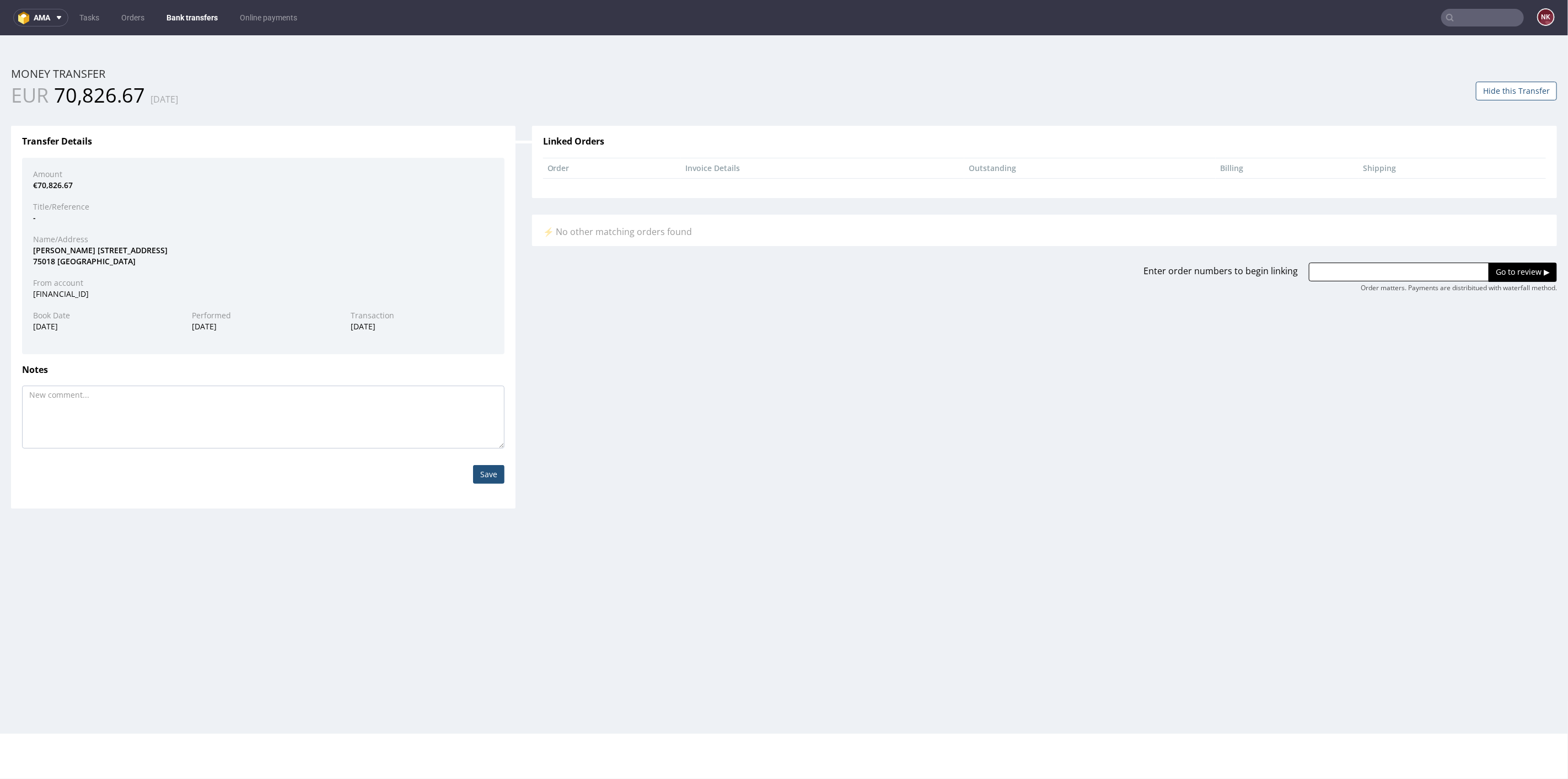
click at [182, 12] on link "Bank transfers" at bounding box center [192, 17] width 64 height 18
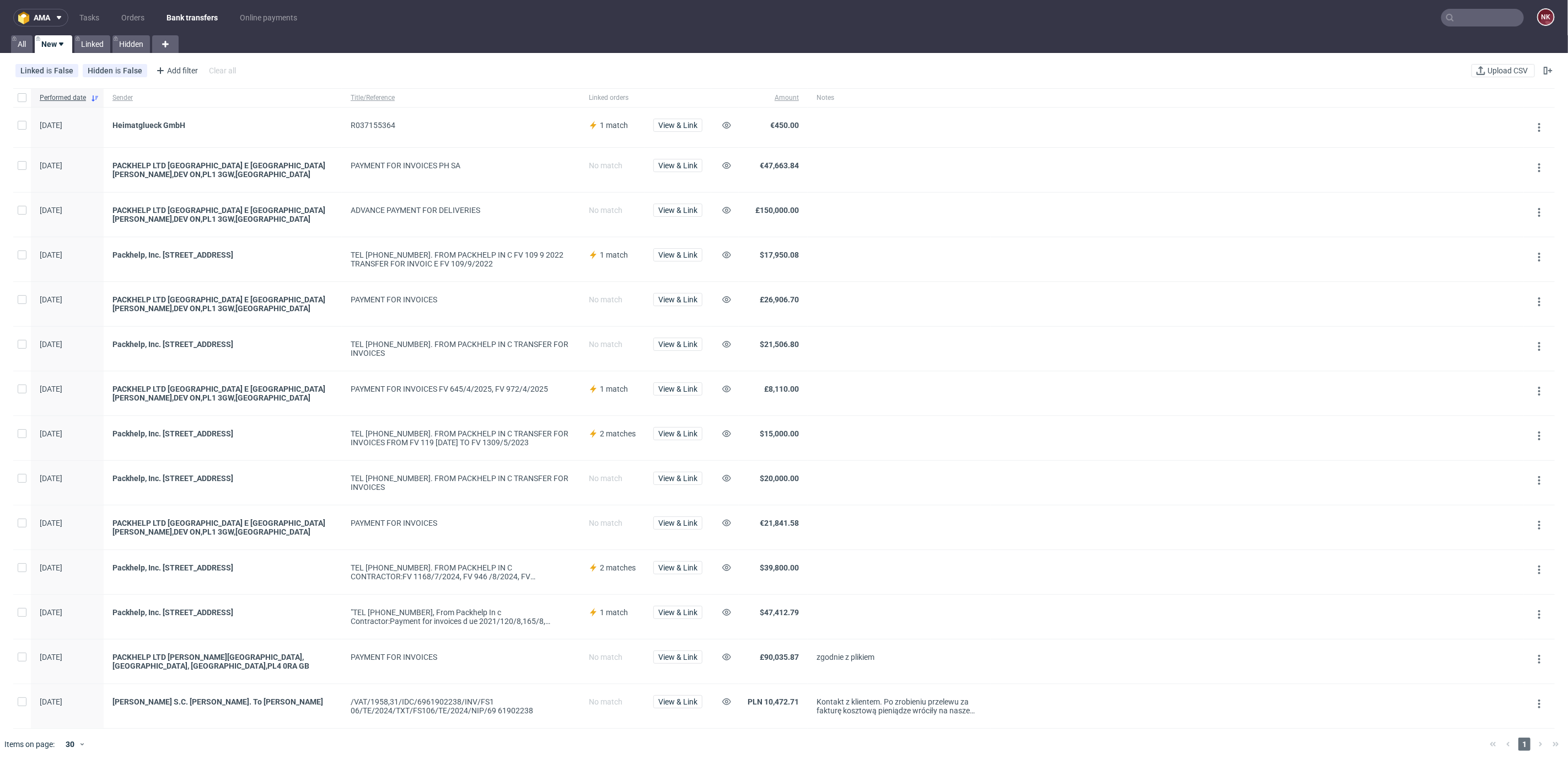
click at [679, 133] on span "View & Link" at bounding box center [678, 126] width 49 height 15
click at [679, 128] on span "View & Link" at bounding box center [678, 125] width 39 height 8
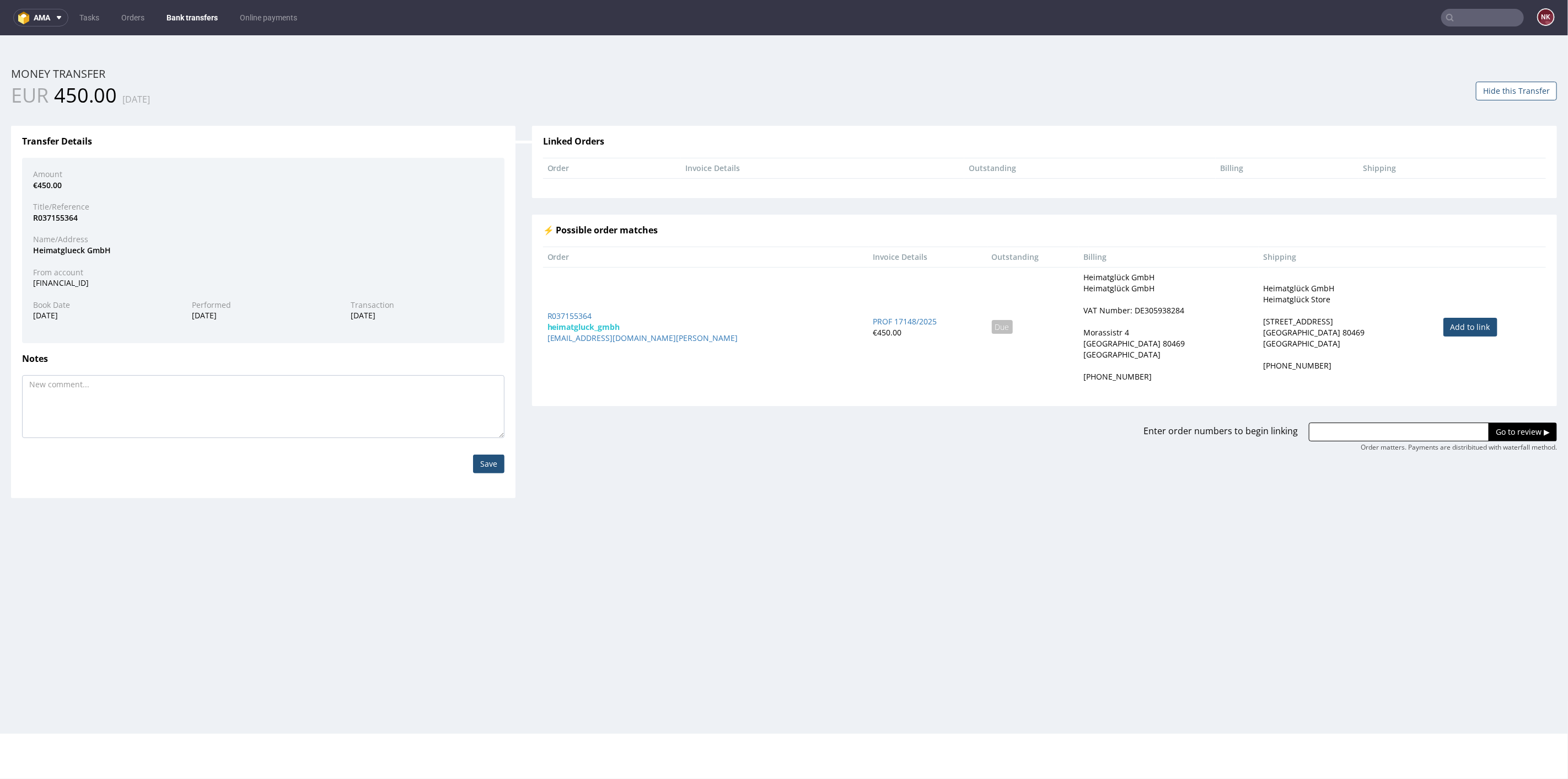
click at [1453, 325] on link "Add to link" at bounding box center [1471, 326] width 54 height 19
type input "R037155364"
click at [1509, 423] on input "Go to review ▶" at bounding box center [1523, 431] width 68 height 19
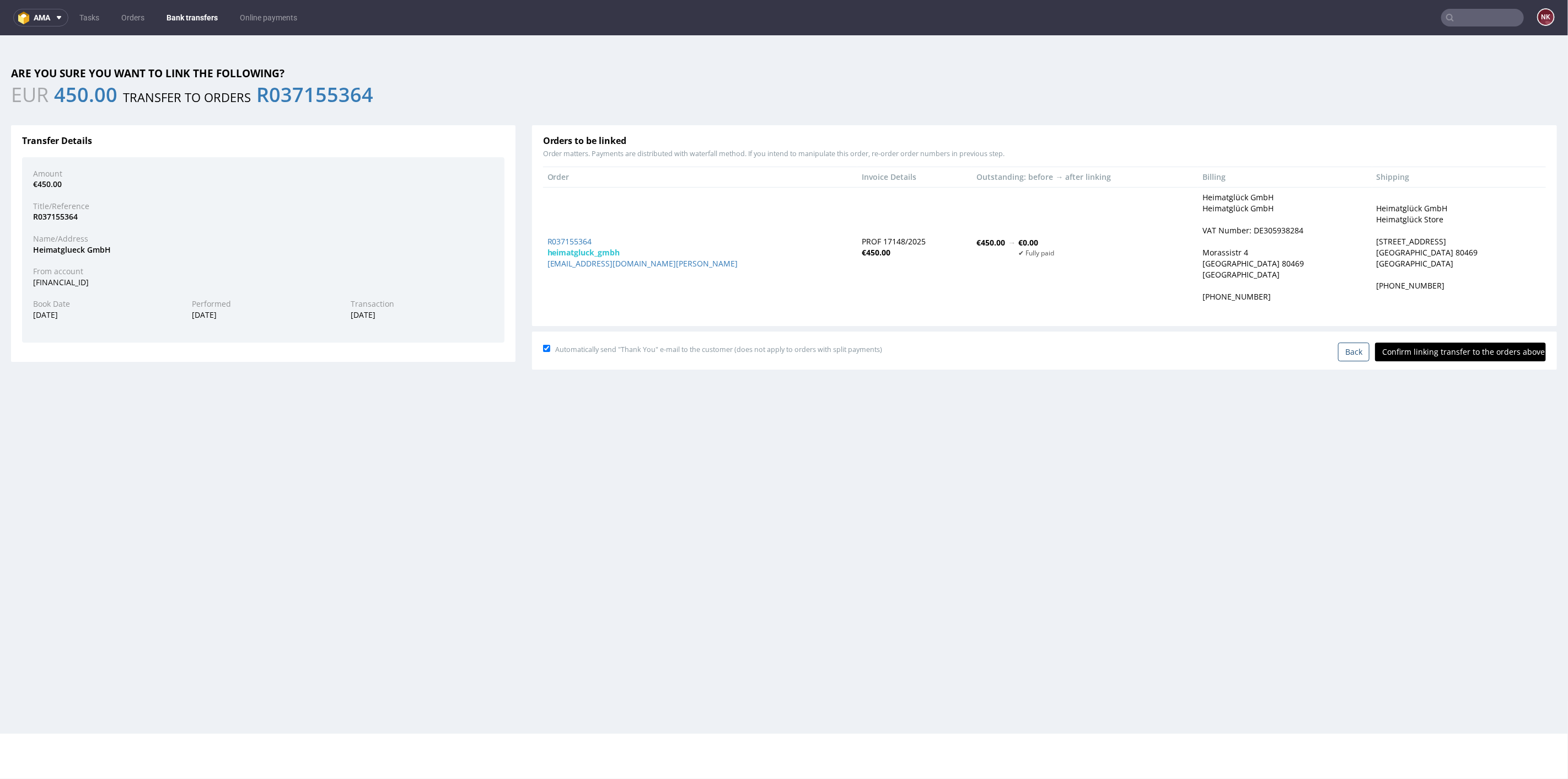
click at [1443, 361] on div "Automatically send "Thank You" e-mail to the customer (does not apply to orders…" at bounding box center [1044, 350] width 1025 height 38
click at [1443, 351] on input "Confirm linking transfer to the orders above" at bounding box center [1461, 351] width 171 height 19
type input "In progress..."
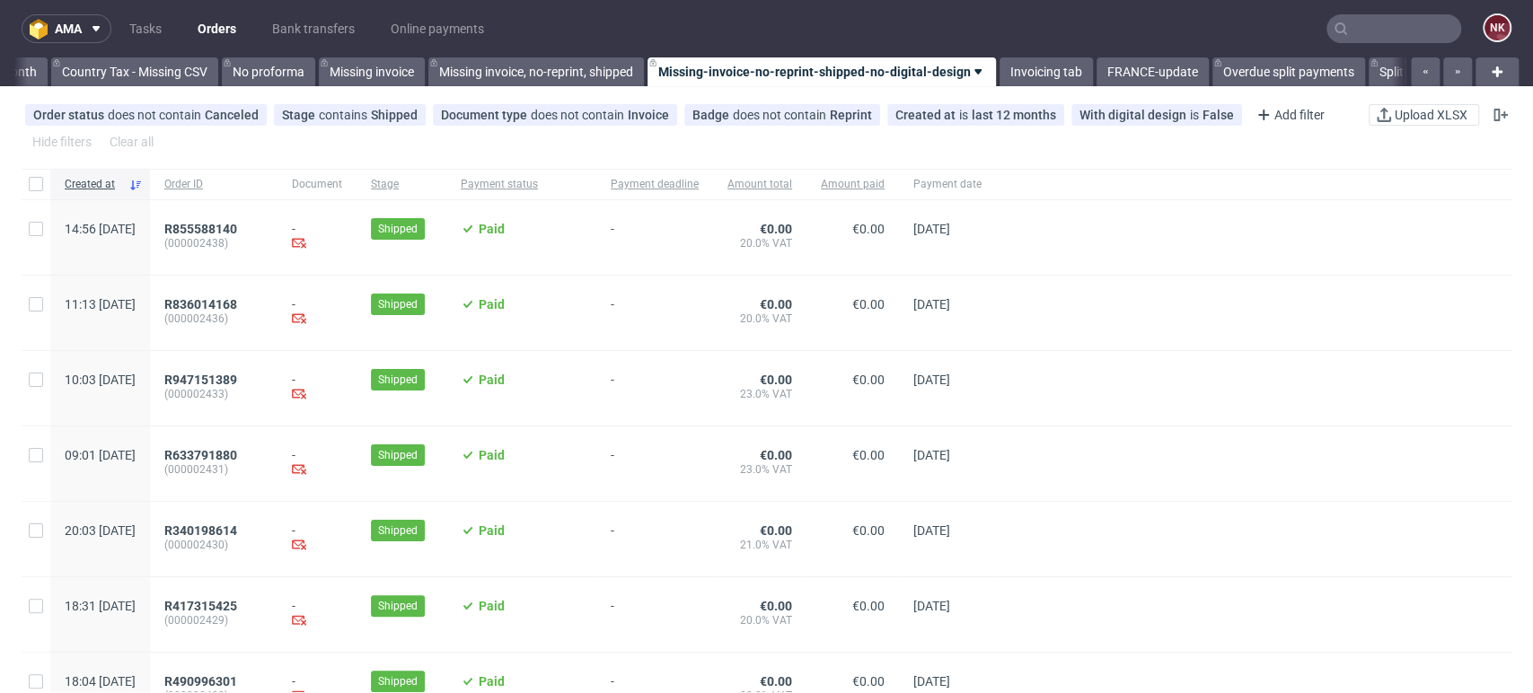
scroll to position [0, 2542]
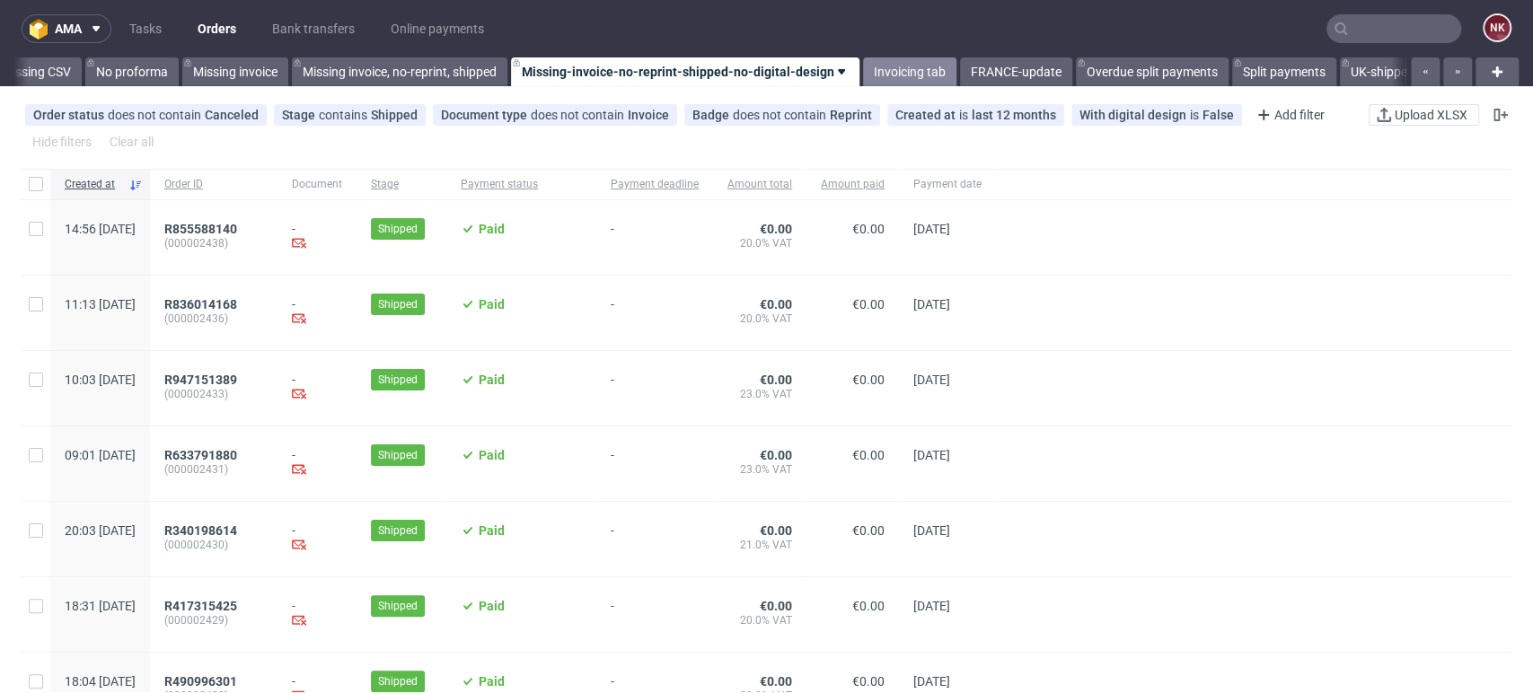
click at [933, 66] on link "Invoicing tab" at bounding box center [909, 71] width 93 height 29
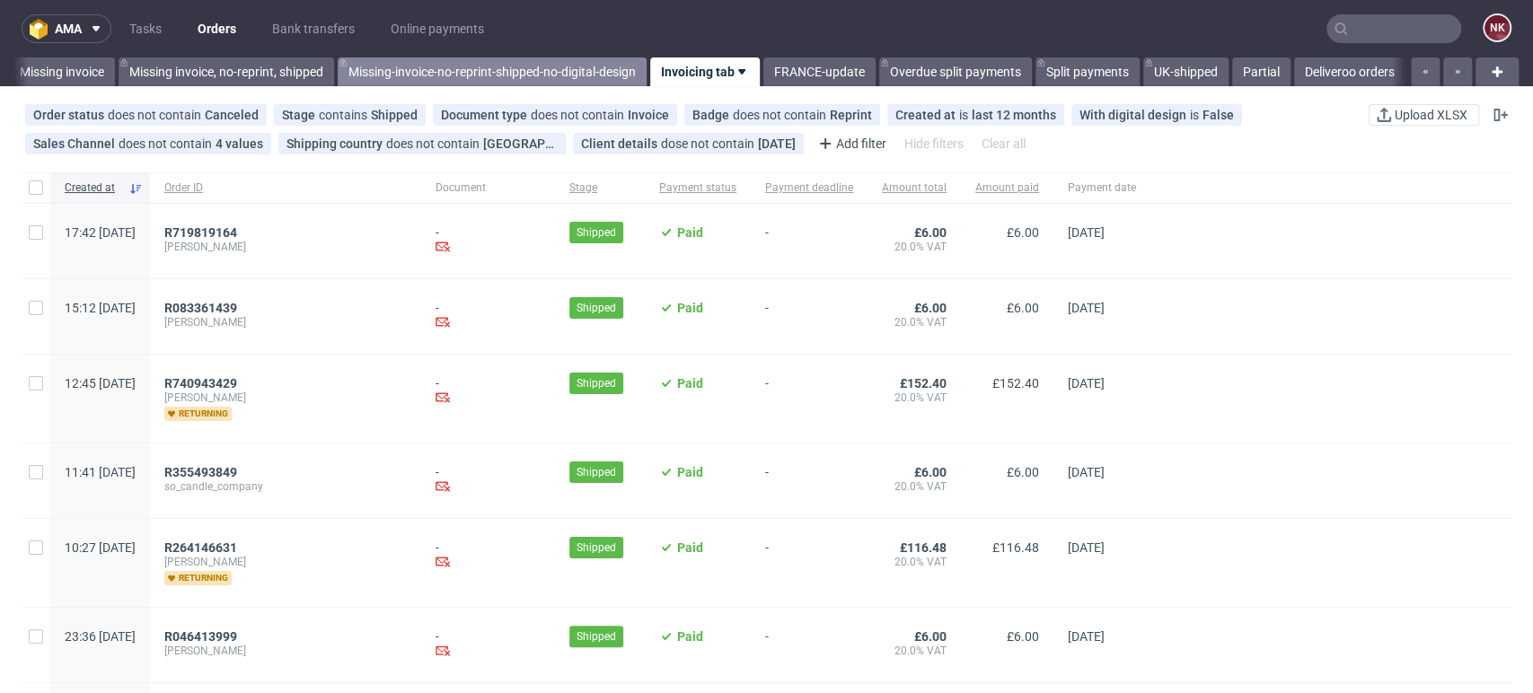
click at [549, 75] on link "Missing-invoice-no-reprint-shipped-no-digital-design" at bounding box center [492, 71] width 309 height 29
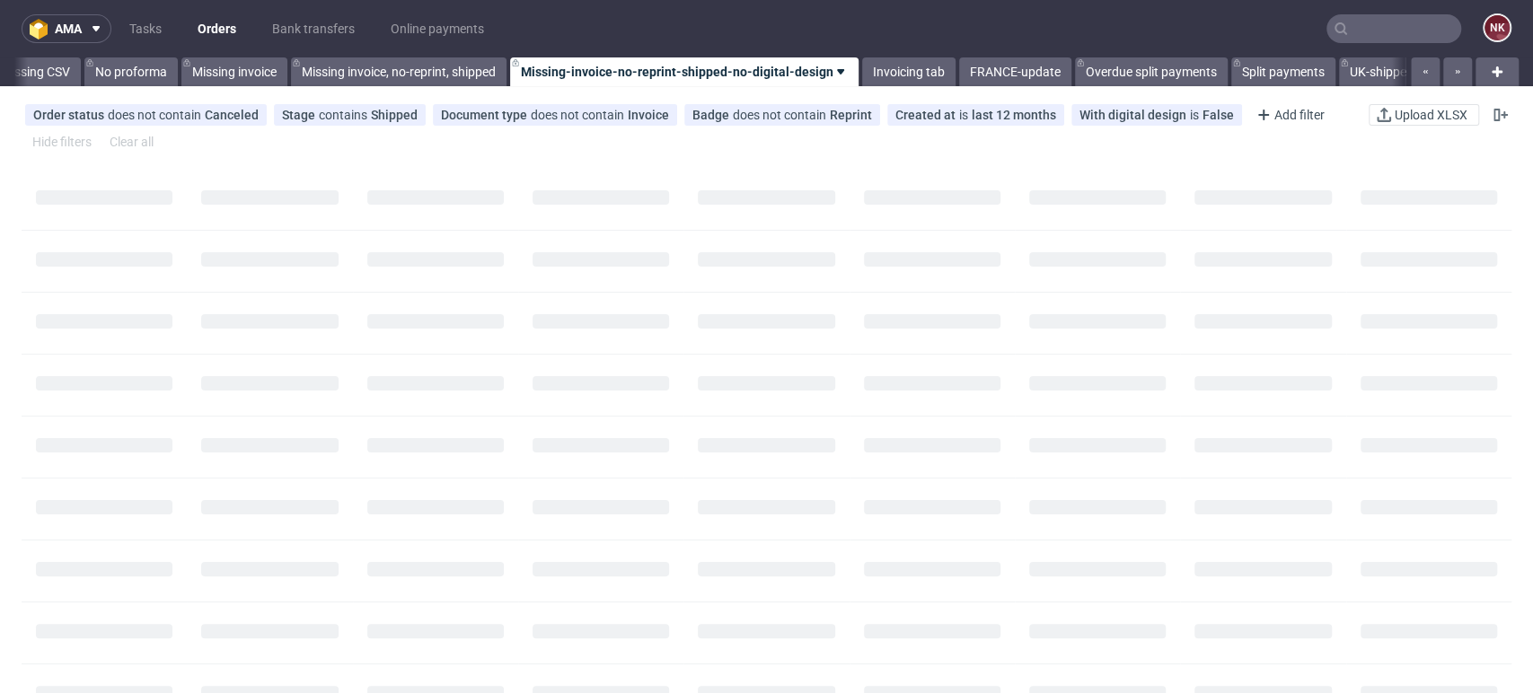
scroll to position [0, 2542]
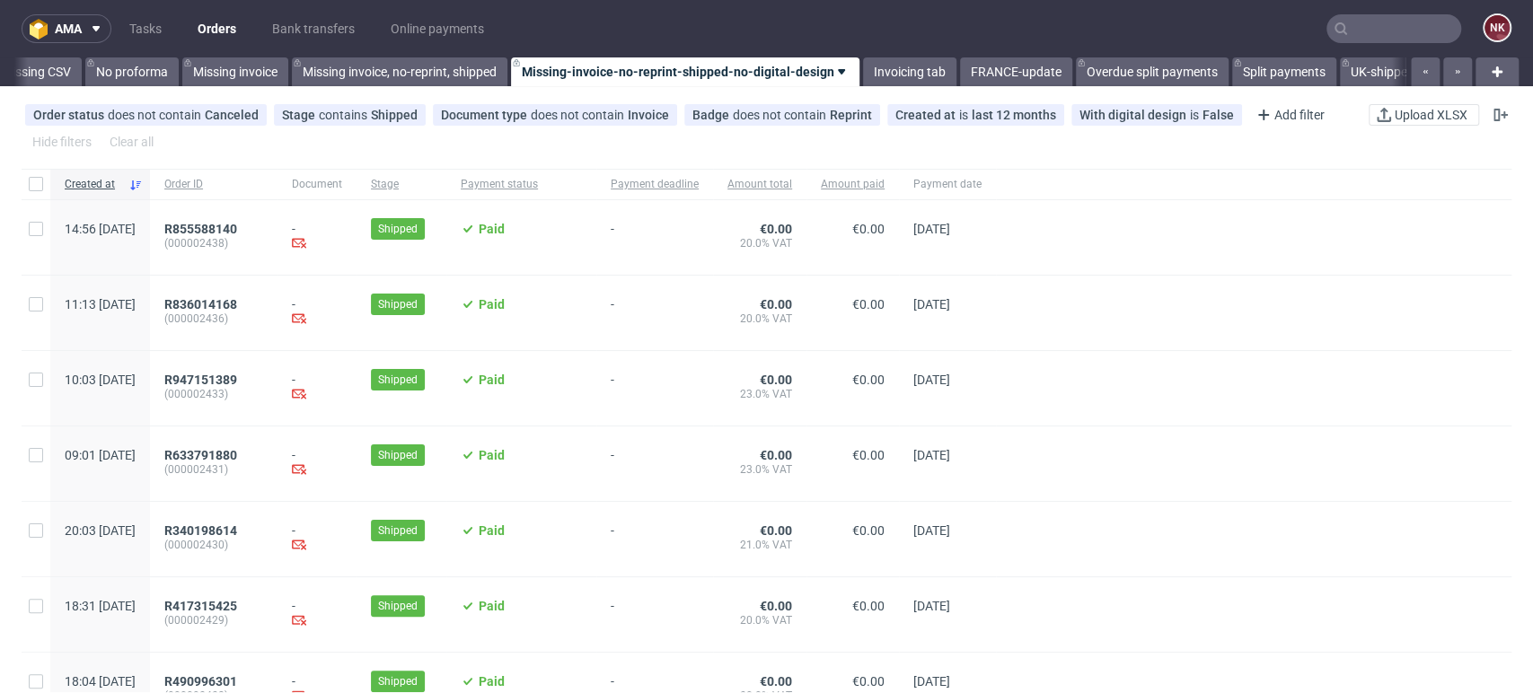
click at [1408, 454] on div at bounding box center [1253, 463] width 515 height 75
click at [86, 32] on span at bounding box center [93, 29] width 22 height 14
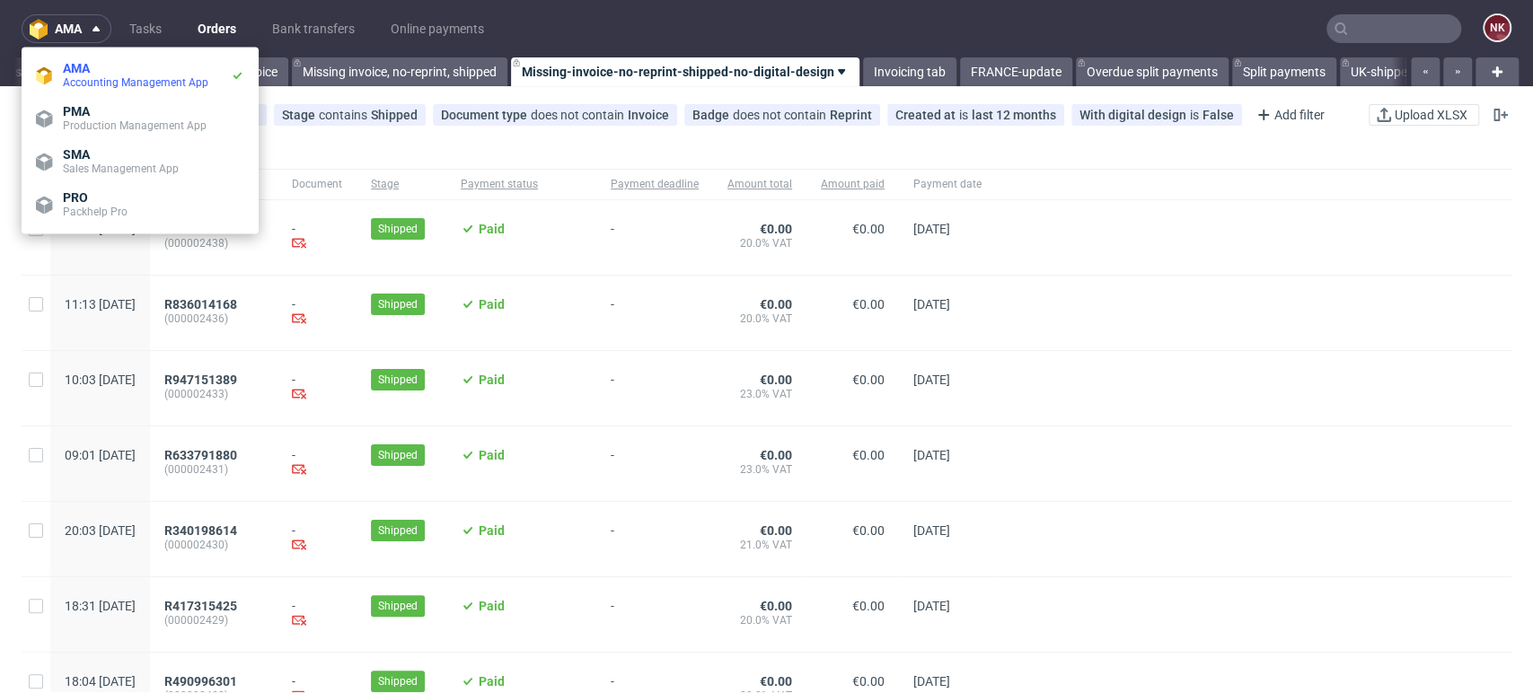
click at [639, 155] on div "Order status does not contain Canceled Stage contains Shipped Document type doe…" at bounding box center [766, 127] width 1533 height 68
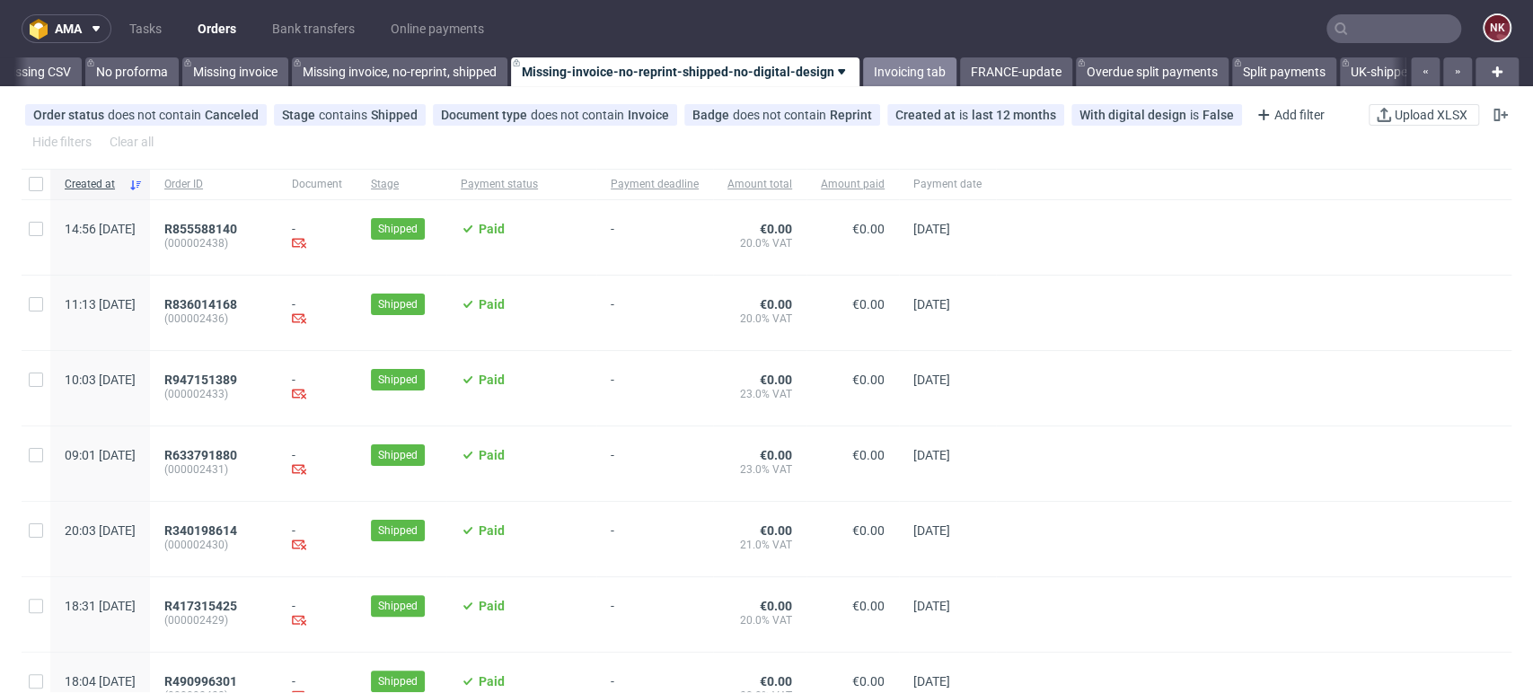
click at [901, 70] on link "Invoicing tab" at bounding box center [909, 71] width 93 height 29
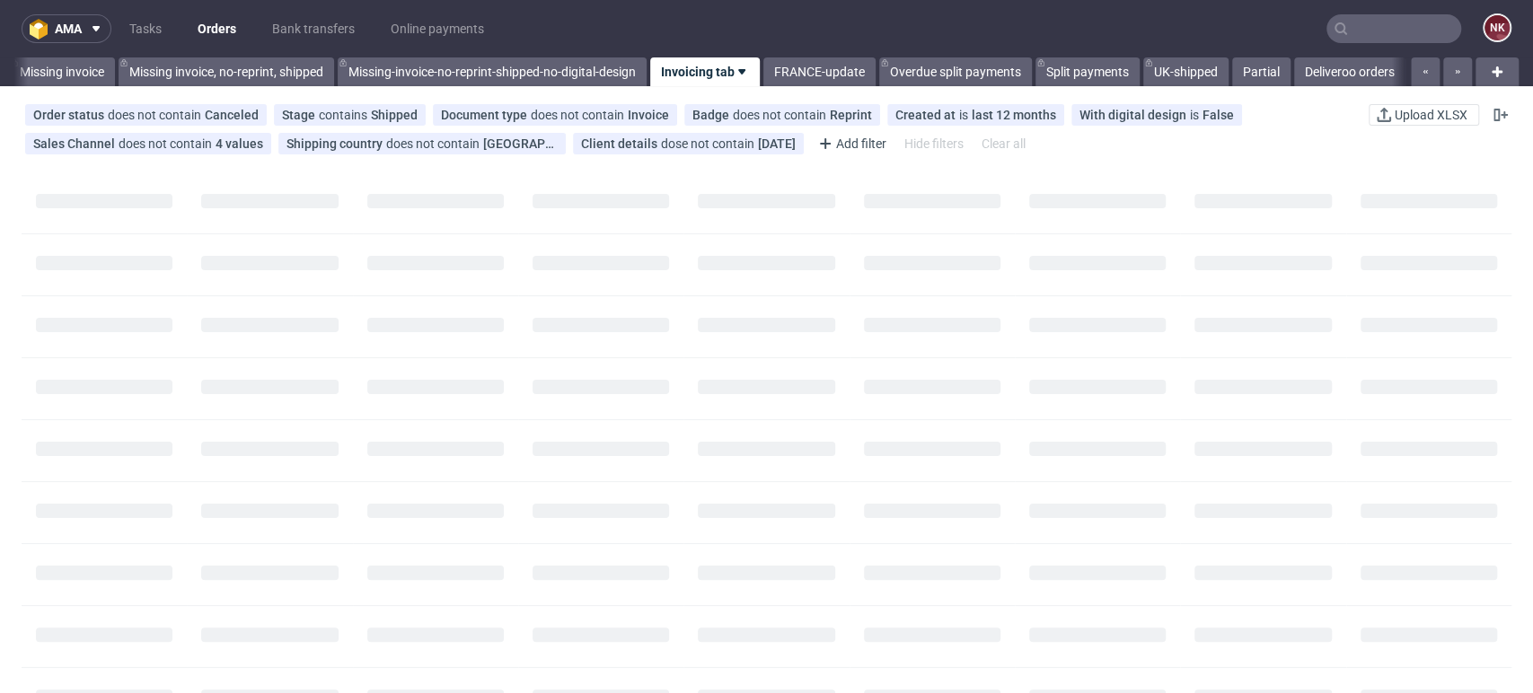
scroll to position [0, 2739]
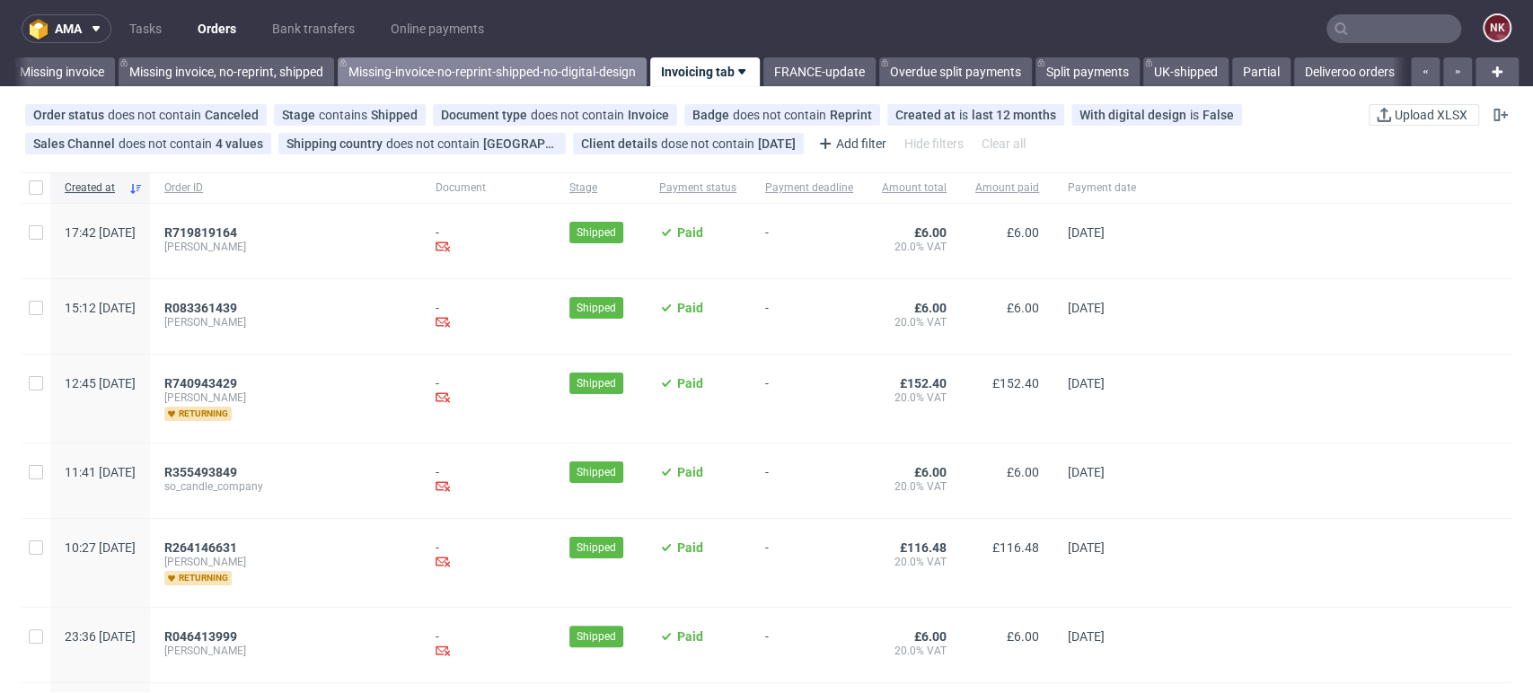
click at [472, 73] on link "Missing-invoice-no-reprint-shipped-no-digital-design" at bounding box center [492, 71] width 309 height 29
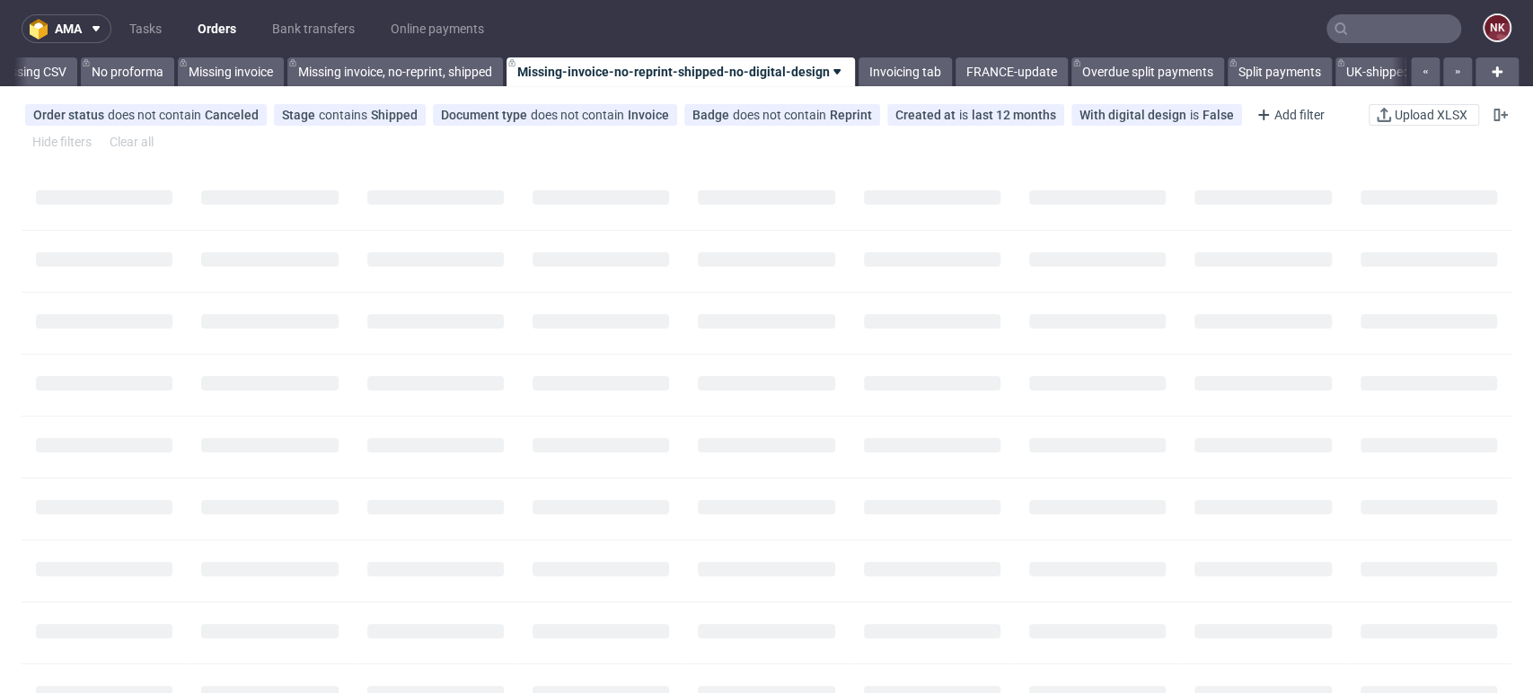
scroll to position [0, 2542]
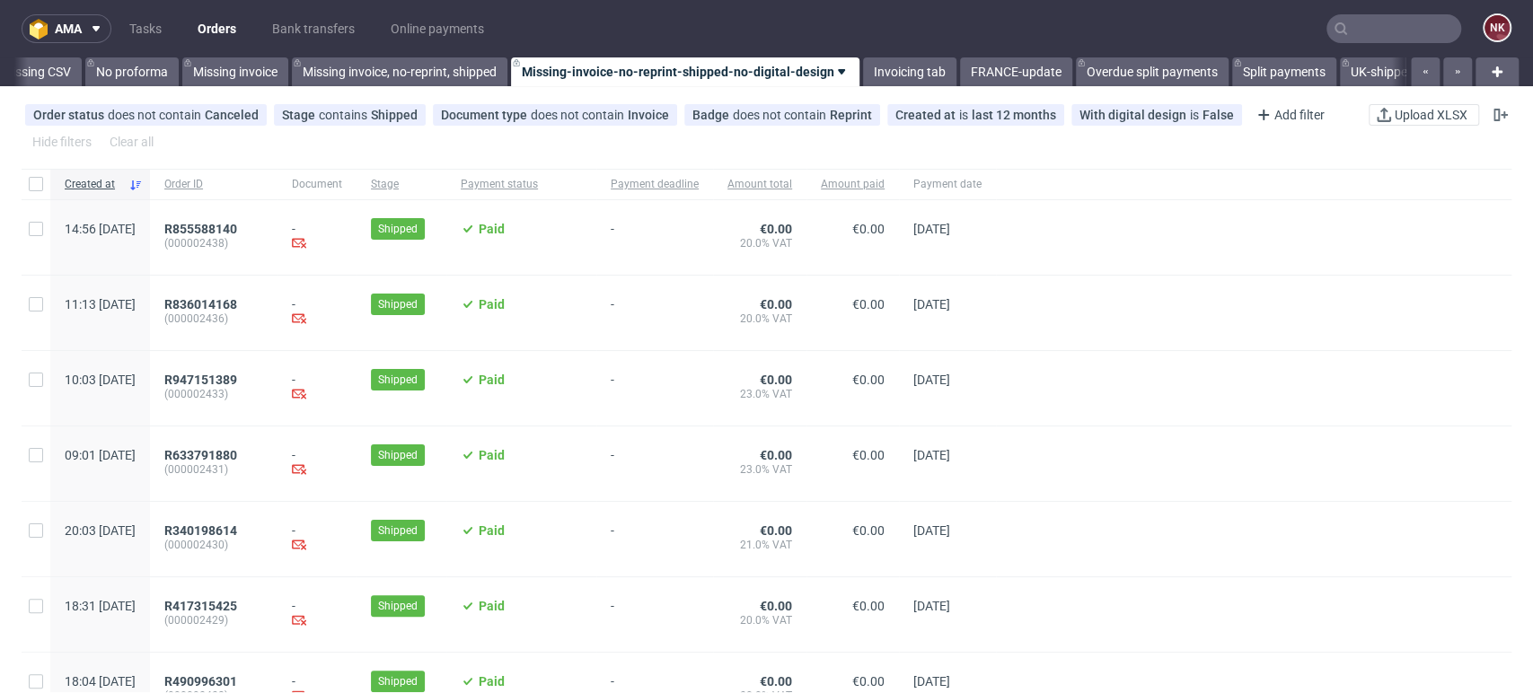
click at [1426, 329] on div at bounding box center [1253, 313] width 515 height 75
click at [910, 71] on link "Invoicing tab" at bounding box center [909, 71] width 93 height 29
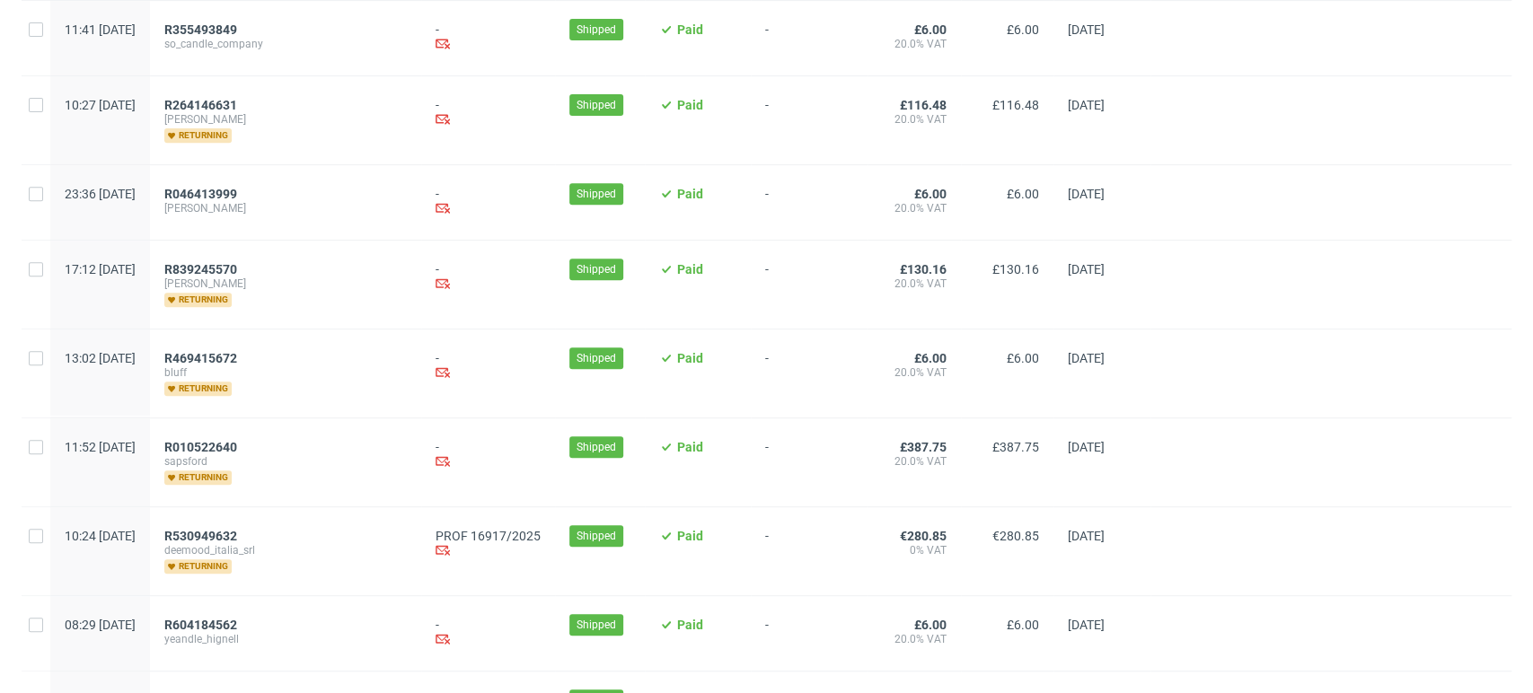
scroll to position [602, 0]
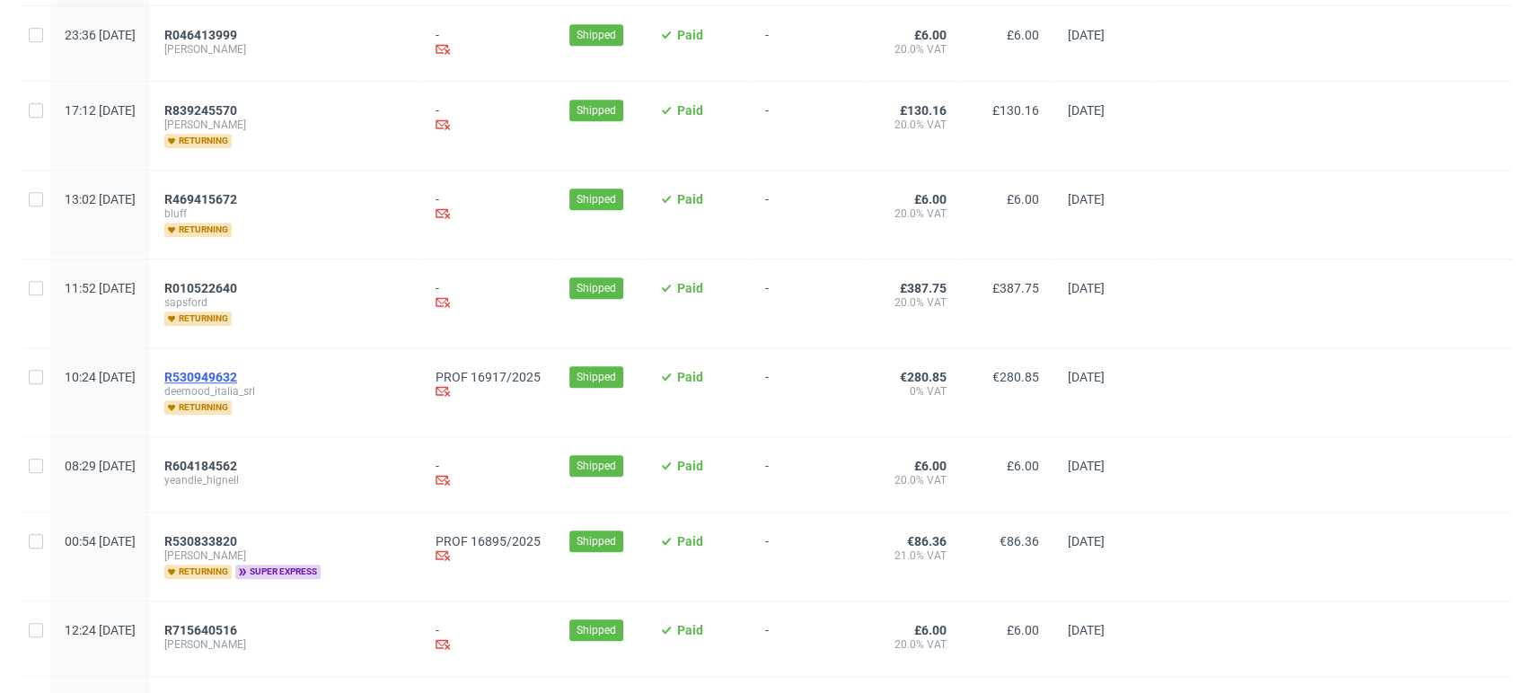
click at [237, 370] on span "R530949632" at bounding box center [200, 377] width 73 height 14
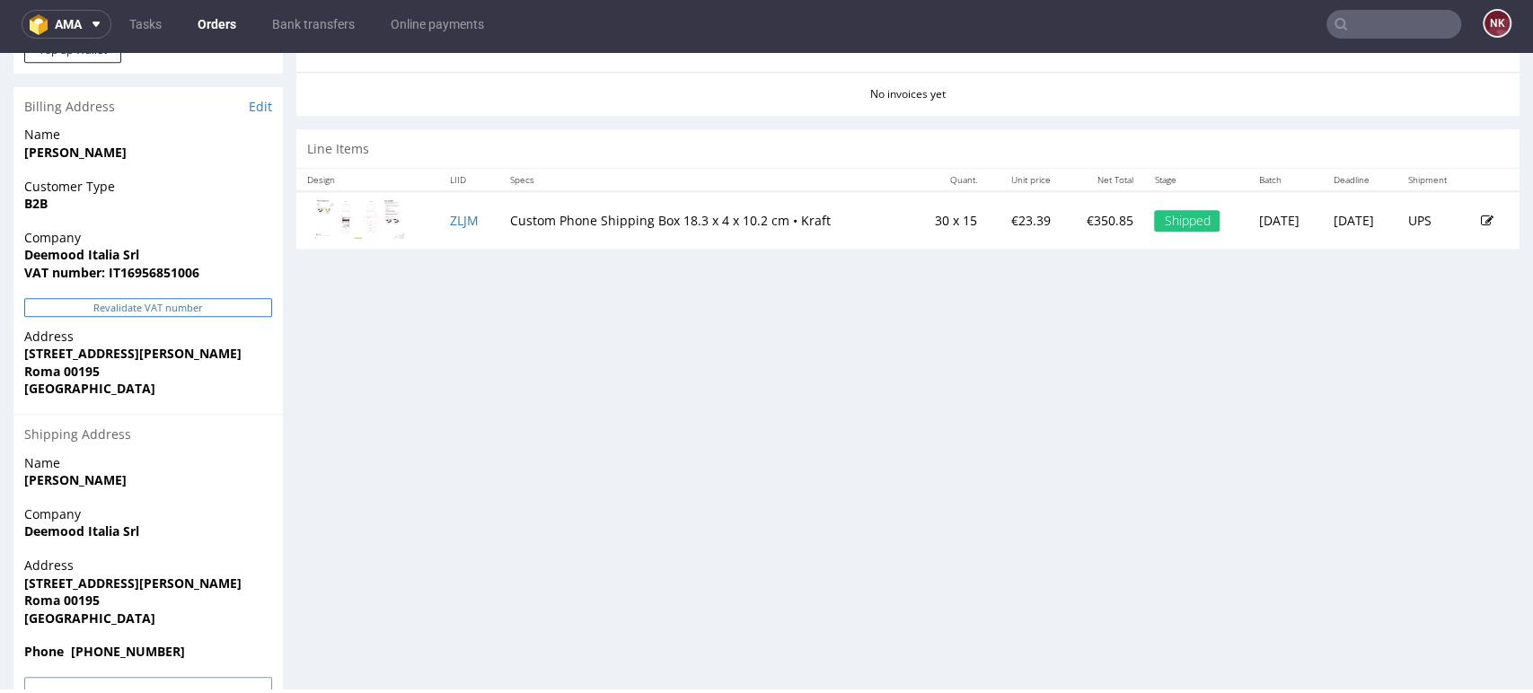
scroll to position [857, 0]
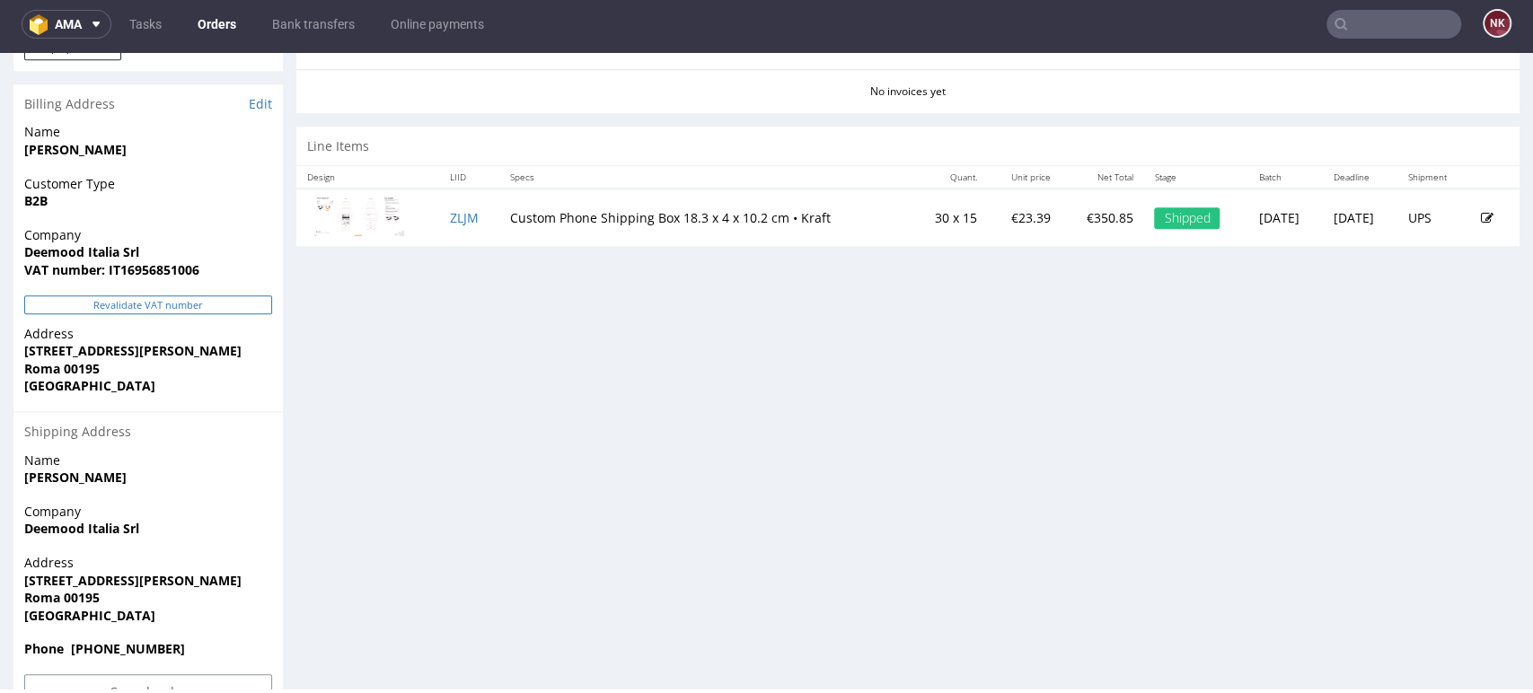
click at [135, 297] on button "Revalidate VAT number" at bounding box center [148, 304] width 248 height 19
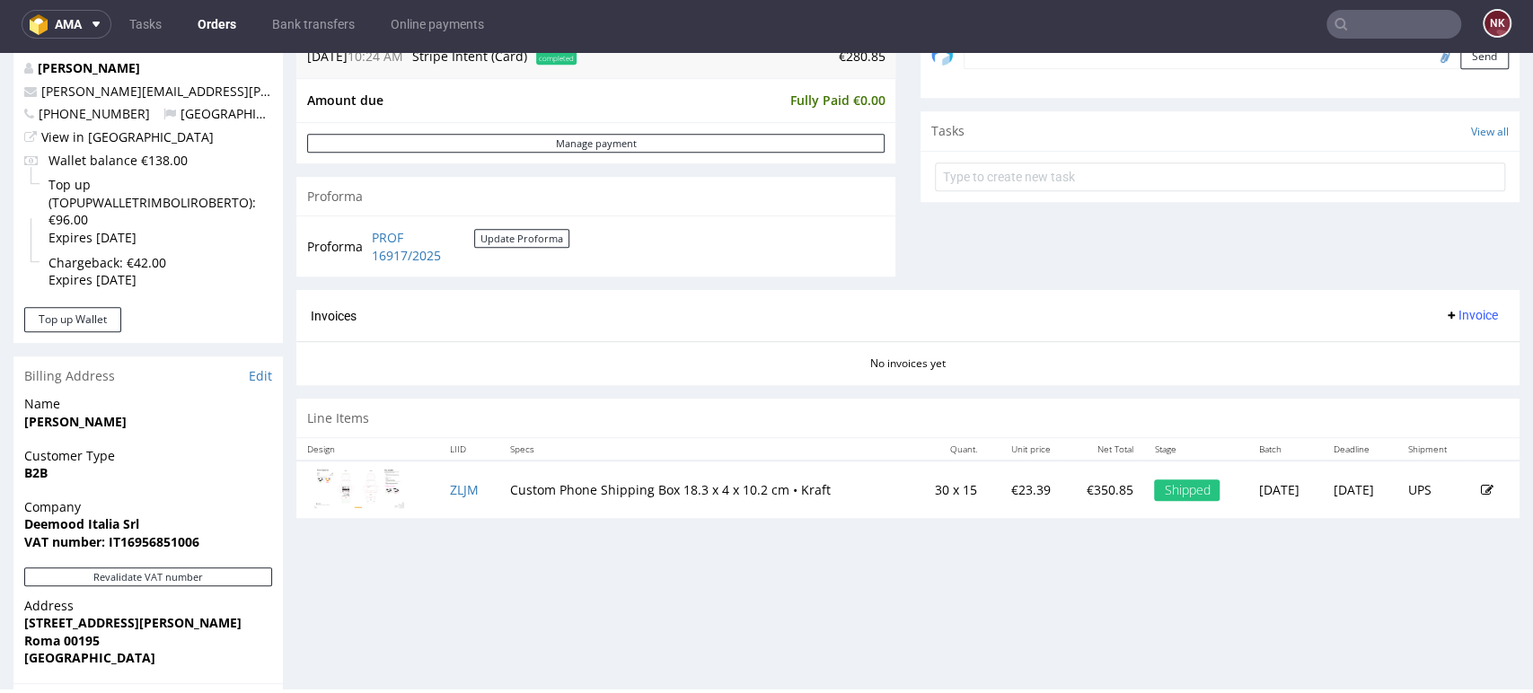
scroll to position [475, 0]
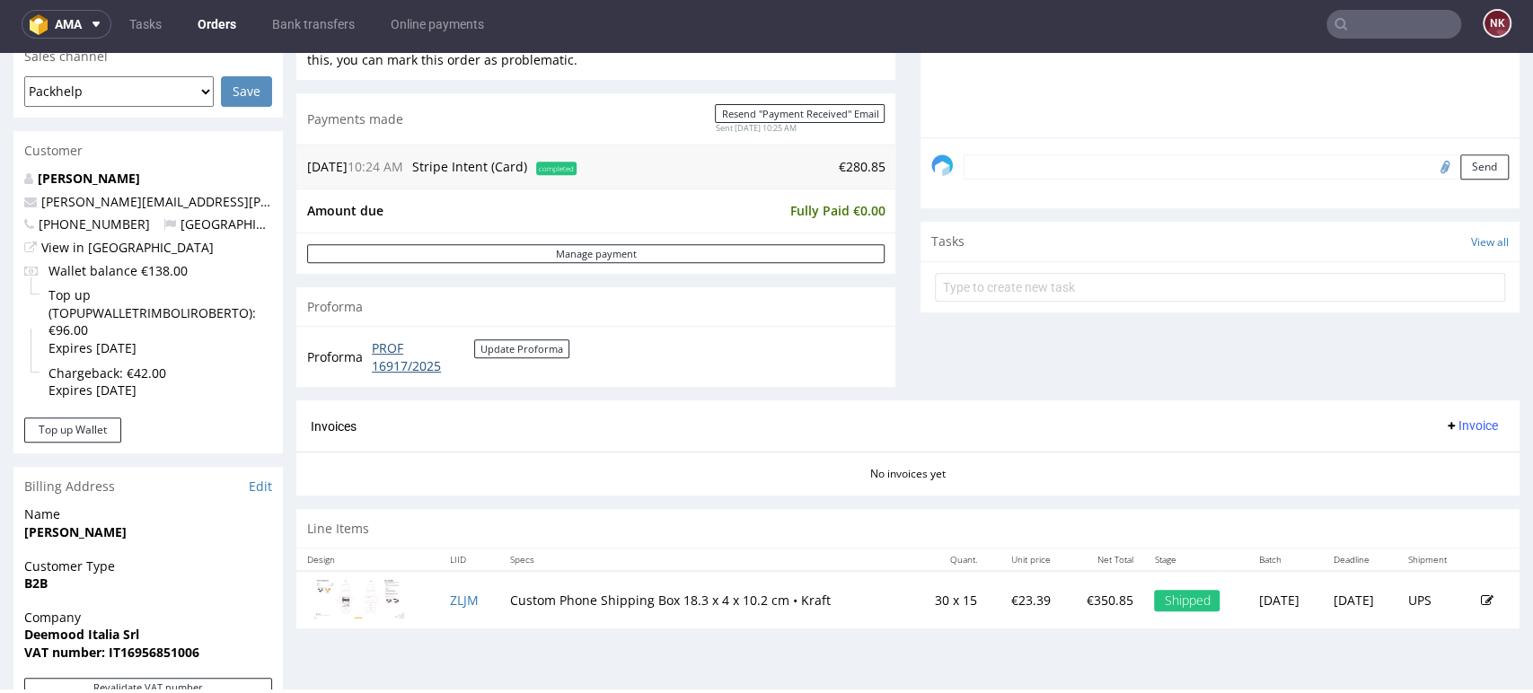
click at [403, 353] on link "PROF 16917/2025" at bounding box center [423, 356] width 102 height 35
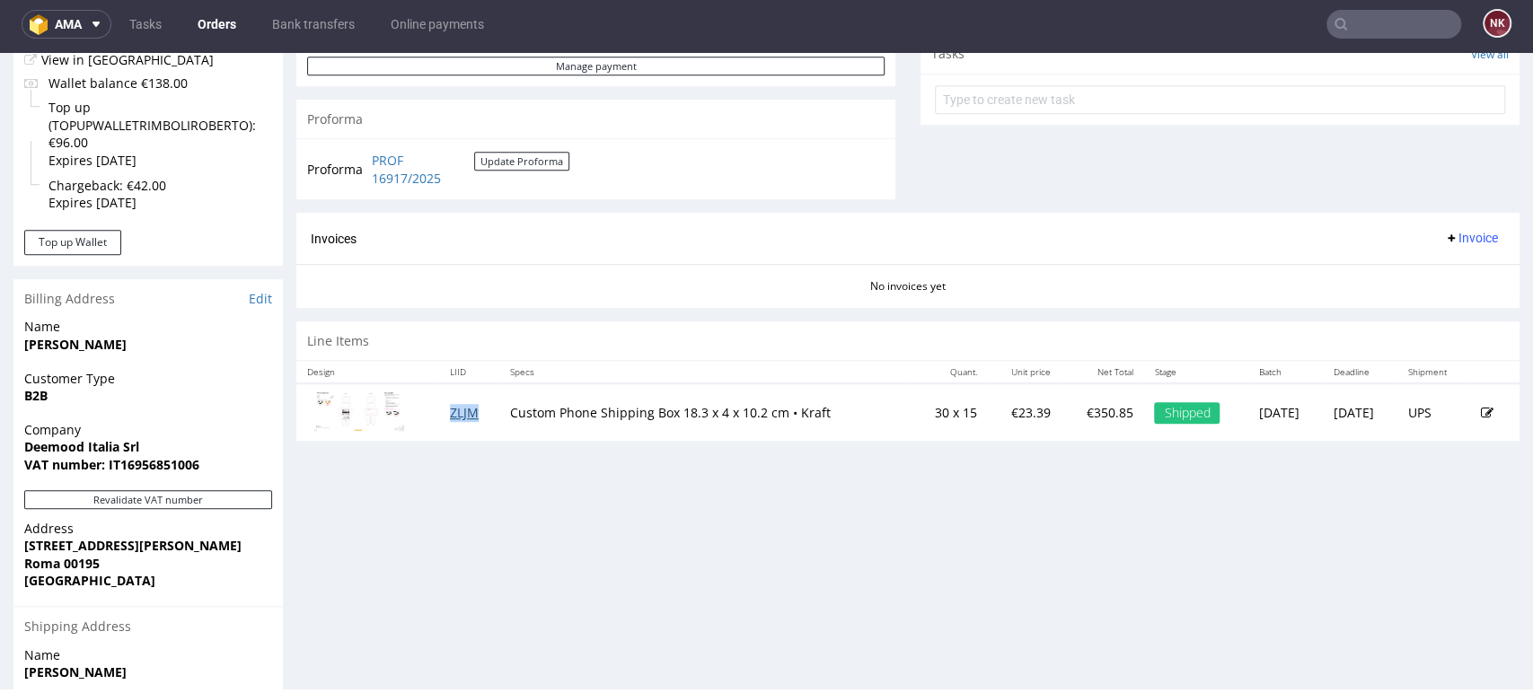
scroll to position [711, 0]
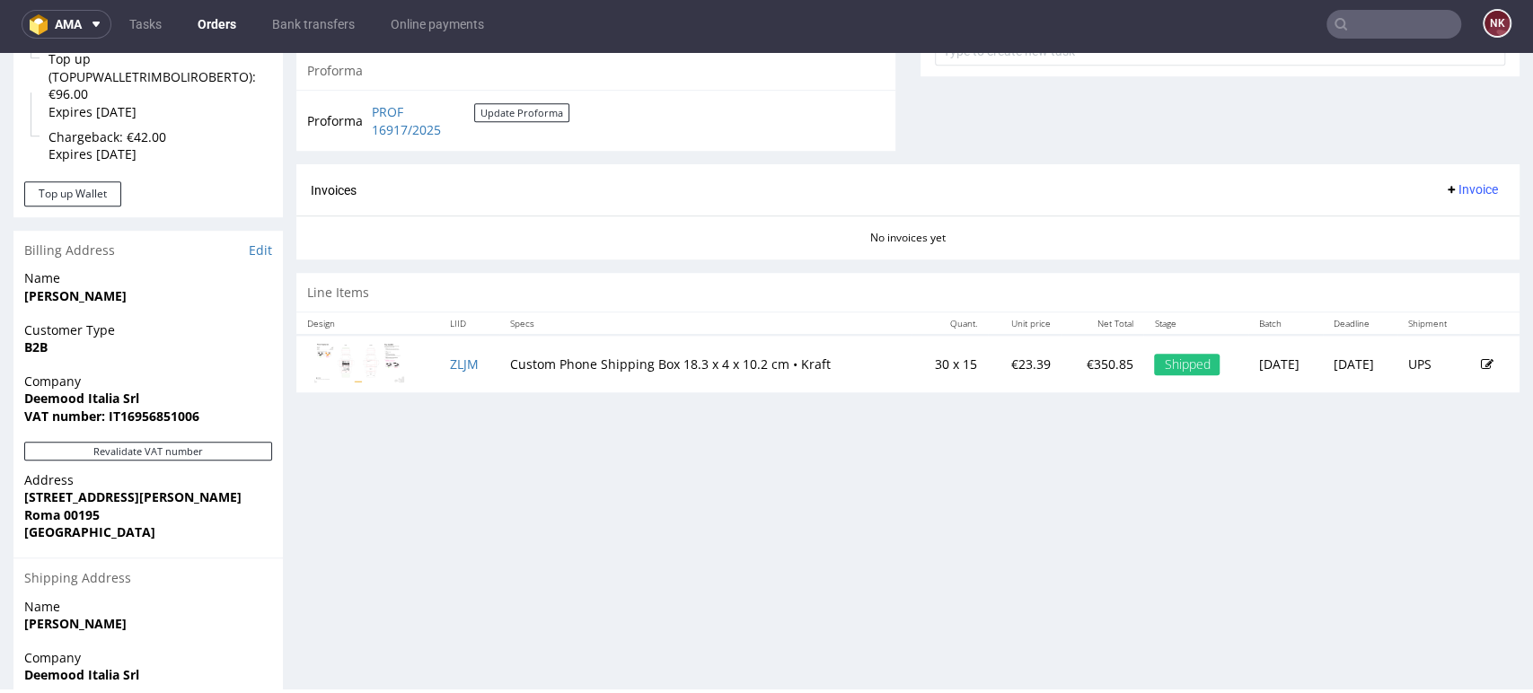
click at [936, 425] on div "Progress Payment Paid Mon 11 Aug Payment “Received” Email Sent Mon 11 Aug 10:25…" at bounding box center [907, 133] width 1223 height 1467
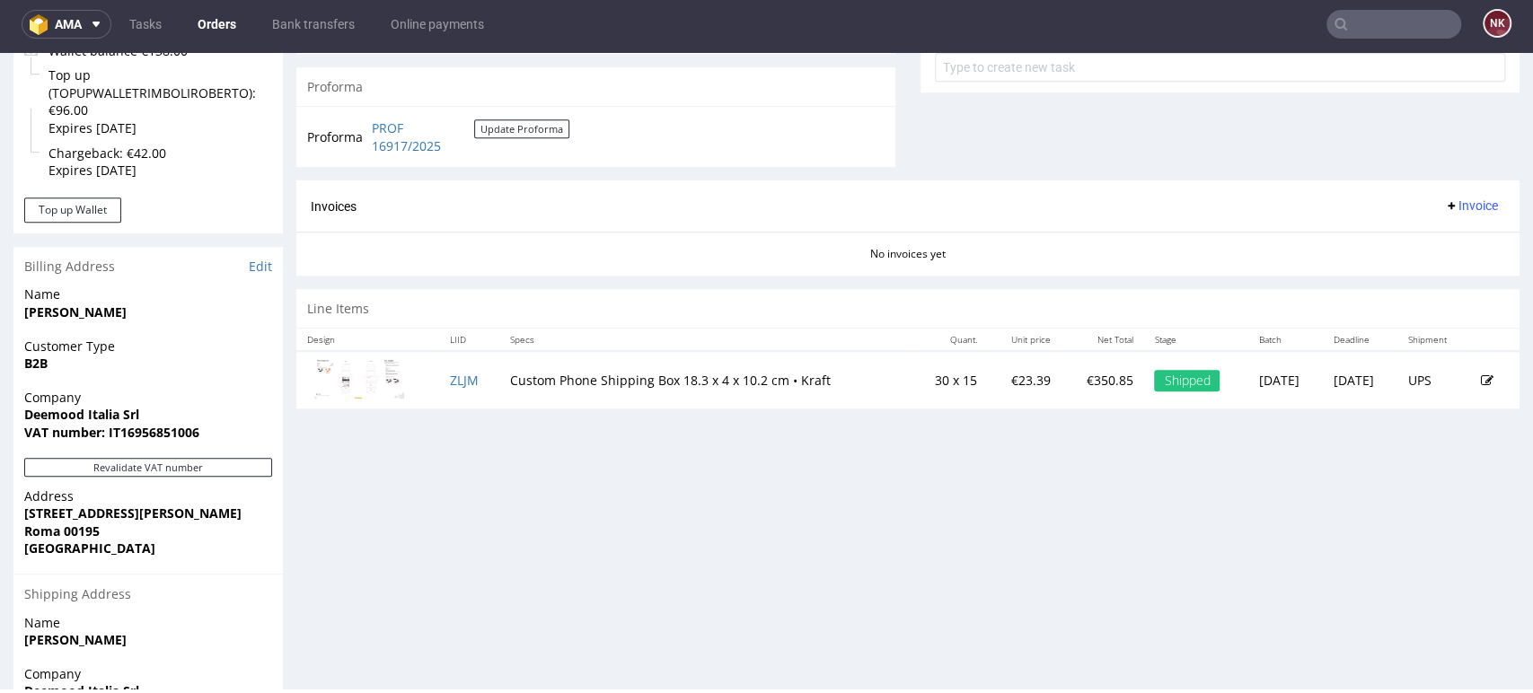
scroll to position [694, 0]
click at [1176, 301] on div "Line Items" at bounding box center [907, 310] width 1223 height 40
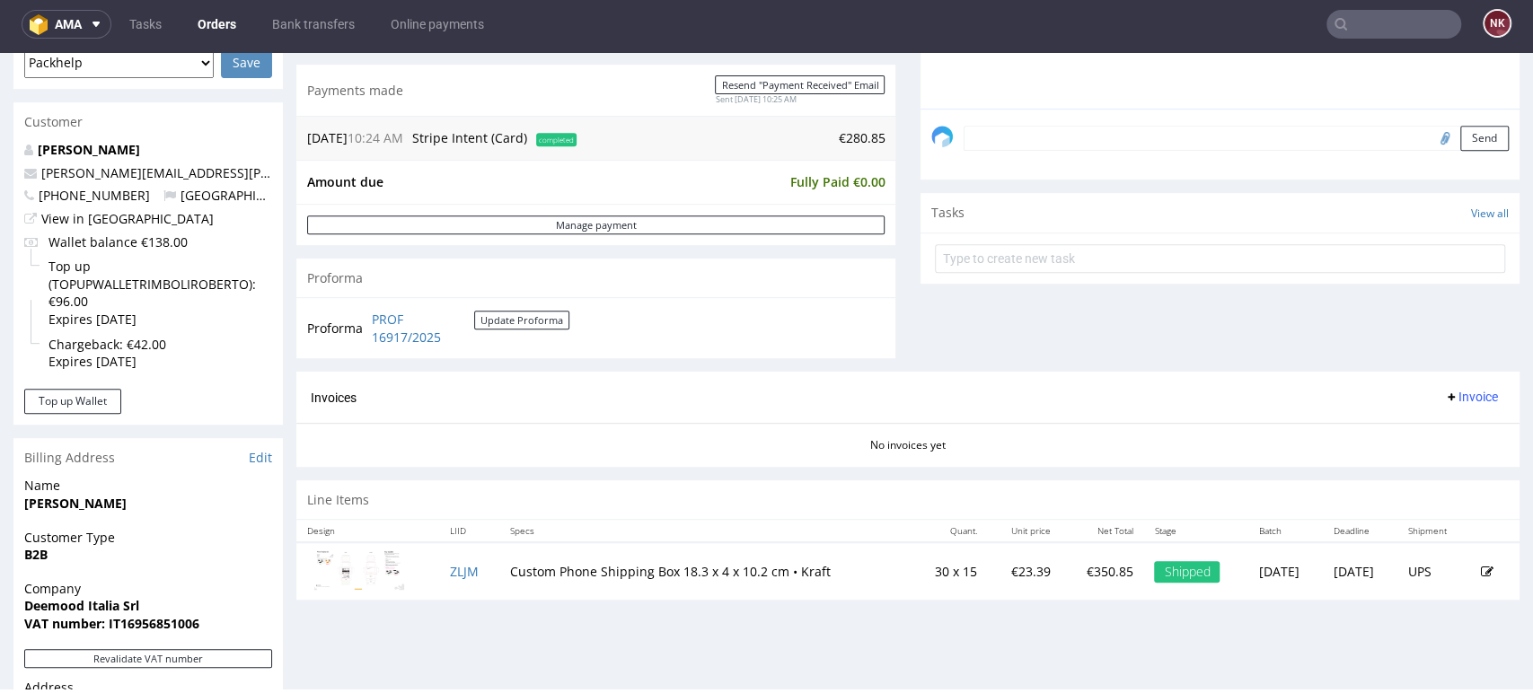
scroll to position [506, 0]
click at [1444, 394] on span "Invoice" at bounding box center [1471, 394] width 54 height 14
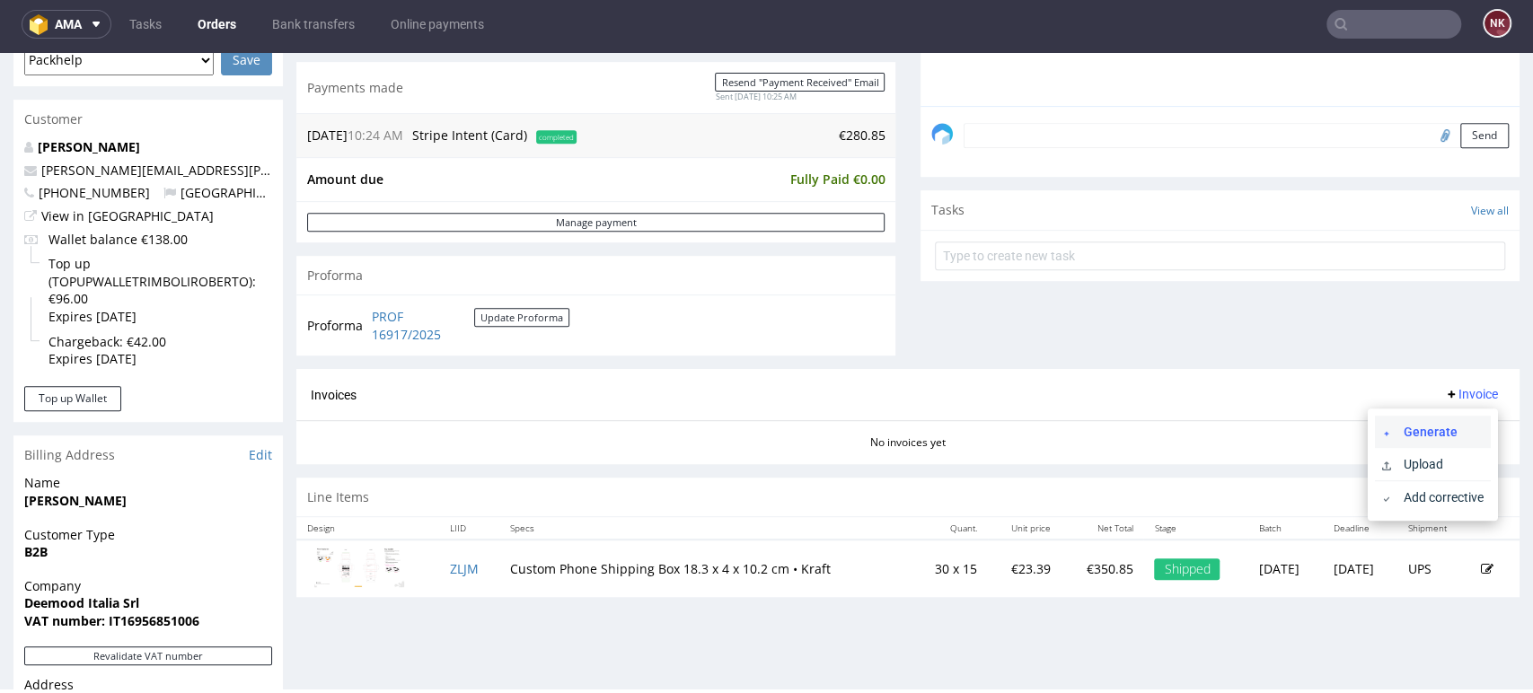
click at [1427, 426] on span "Generate" at bounding box center [1439, 432] width 87 height 18
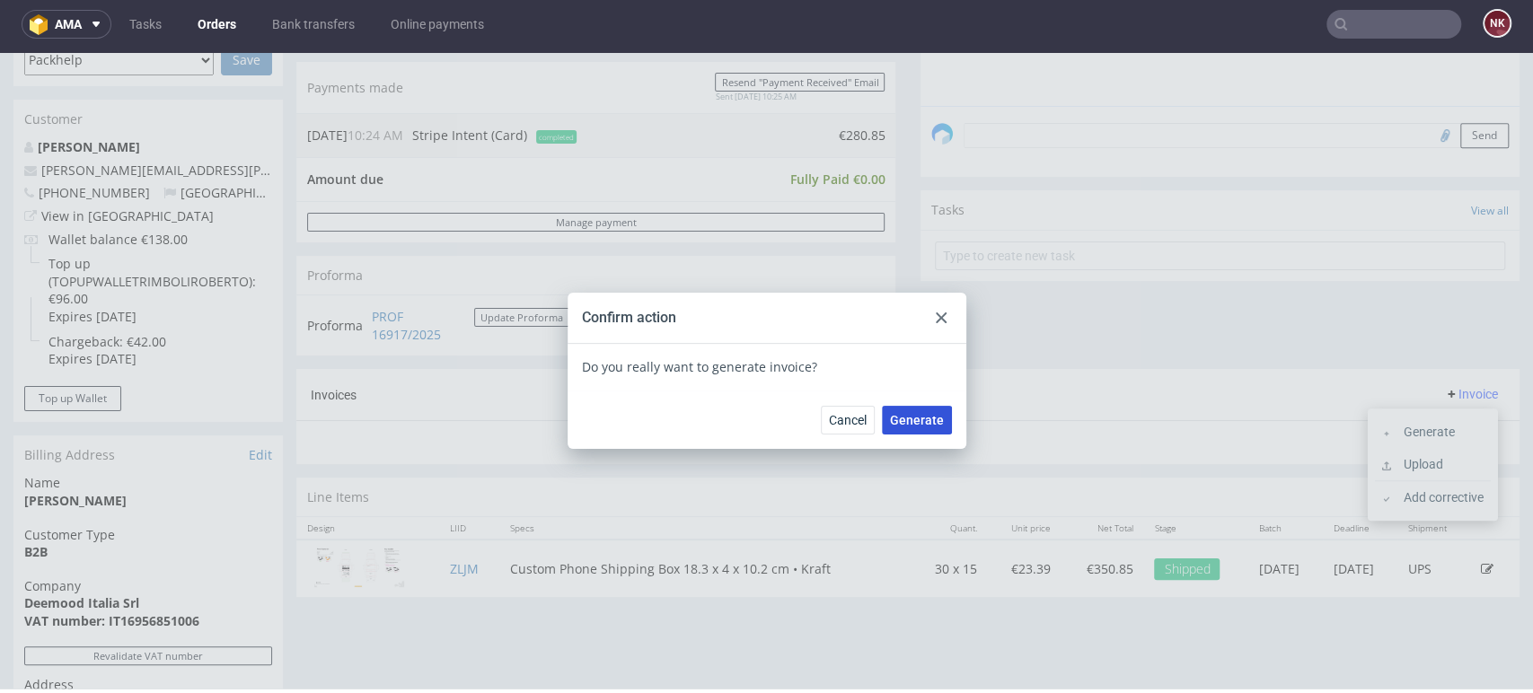
click at [905, 417] on span "Generate" at bounding box center [917, 420] width 54 height 13
click at [934, 324] on div at bounding box center [941, 318] width 22 height 22
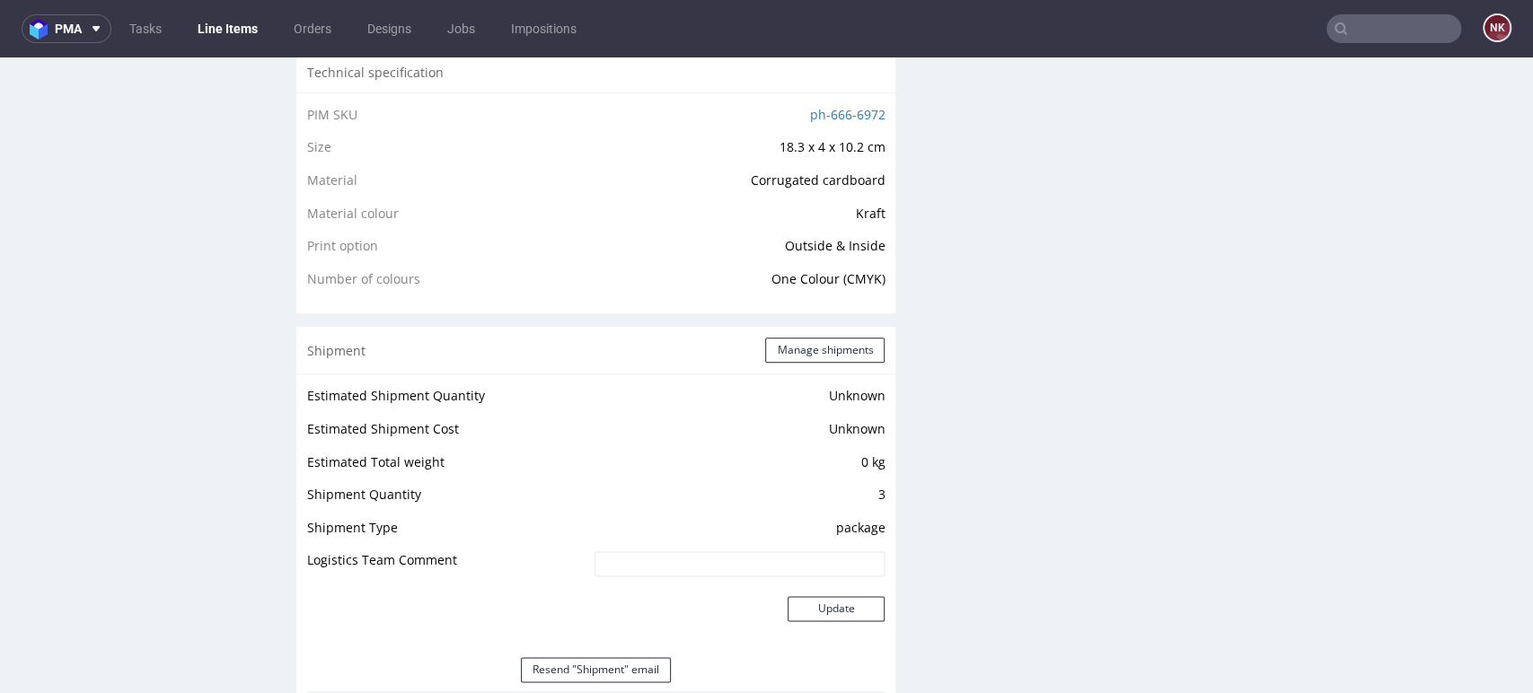
scroll to position [1503, 0]
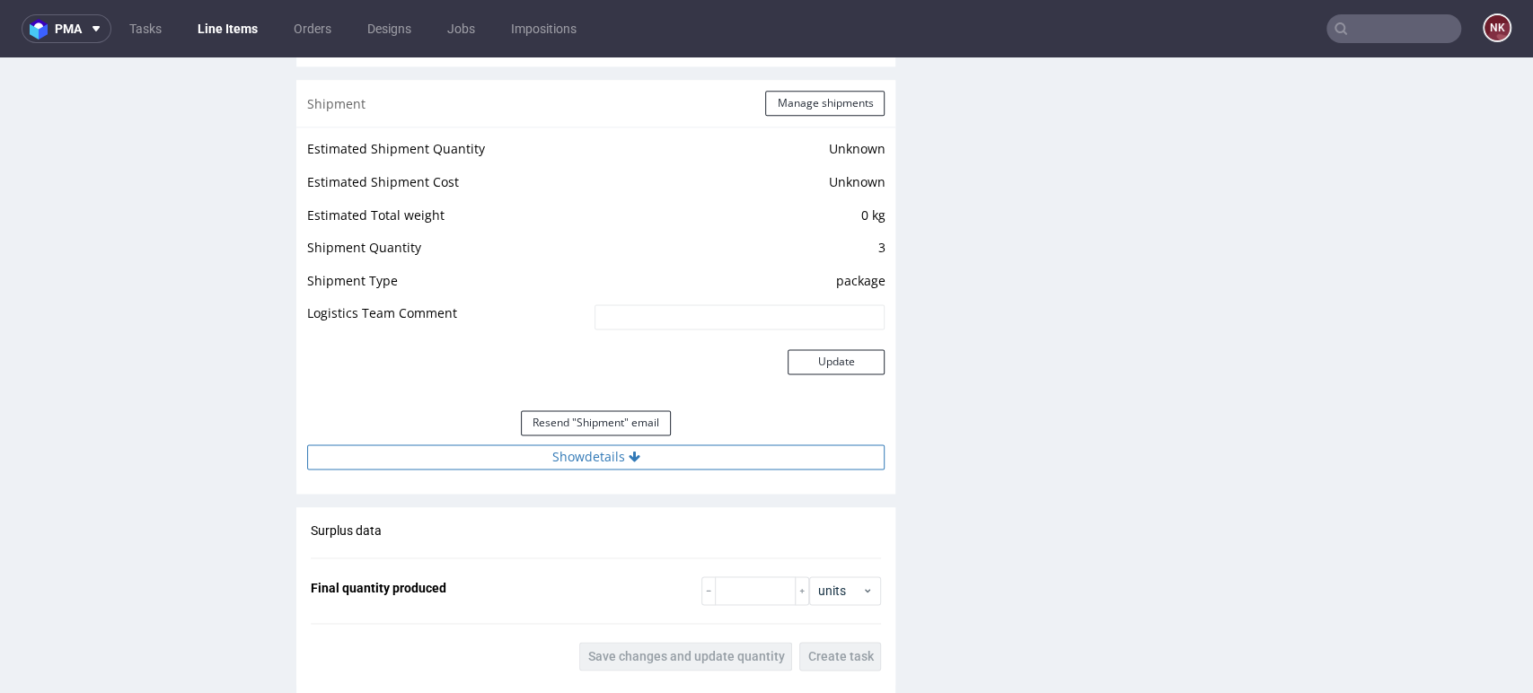
click at [657, 459] on button "Show details" at bounding box center [595, 456] width 577 height 25
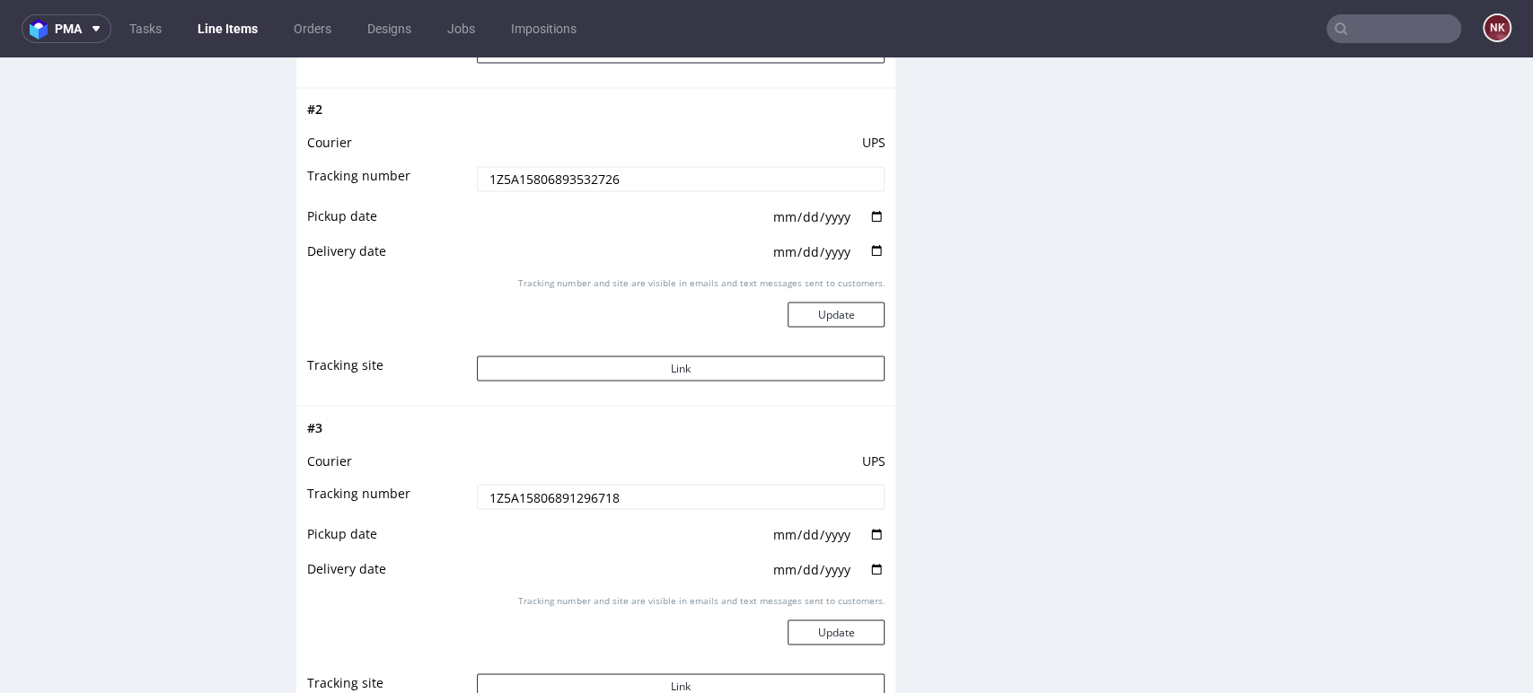
scroll to position [2295, 0]
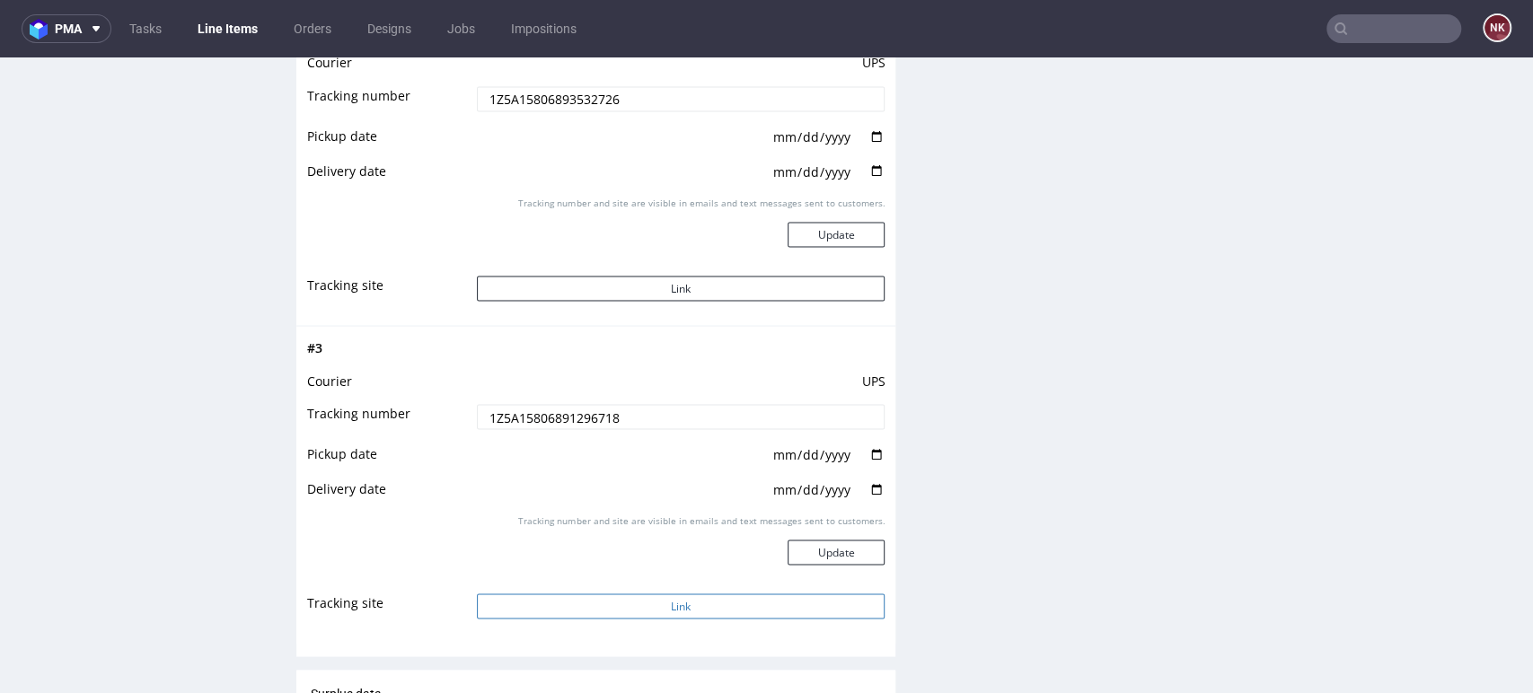
click at [658, 600] on button "Link" at bounding box center [681, 605] width 409 height 25
click at [672, 271] on td "Tracking number and site are visible in emails and text messages sent to custom…" at bounding box center [678, 234] width 413 height 80
click at [672, 283] on button "Link" at bounding box center [681, 288] width 409 height 25
click at [763, 227] on div "Tracking number and site are visible in emails and text messages sent to custom…" at bounding box center [681, 228] width 409 height 65
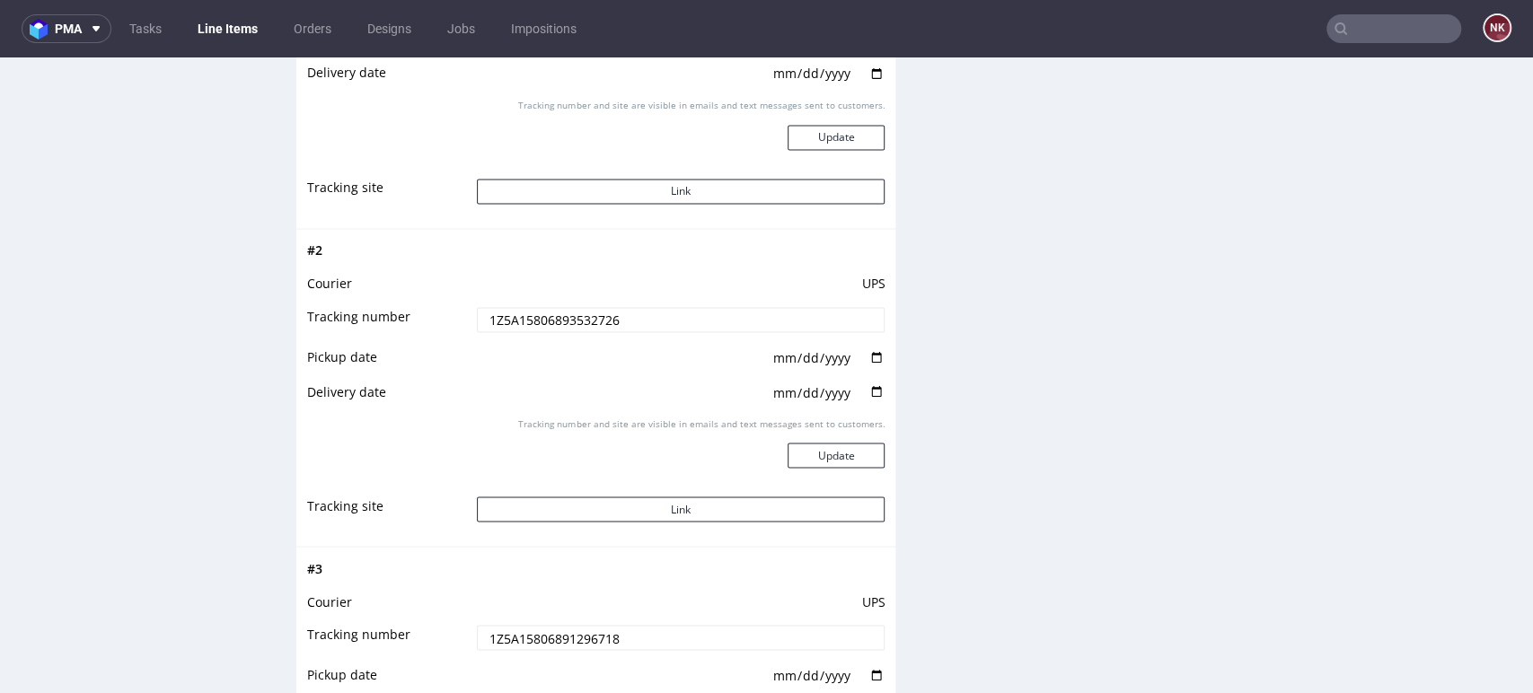
scroll to position [2071, 0]
click at [673, 191] on button "Link" at bounding box center [681, 193] width 409 height 25
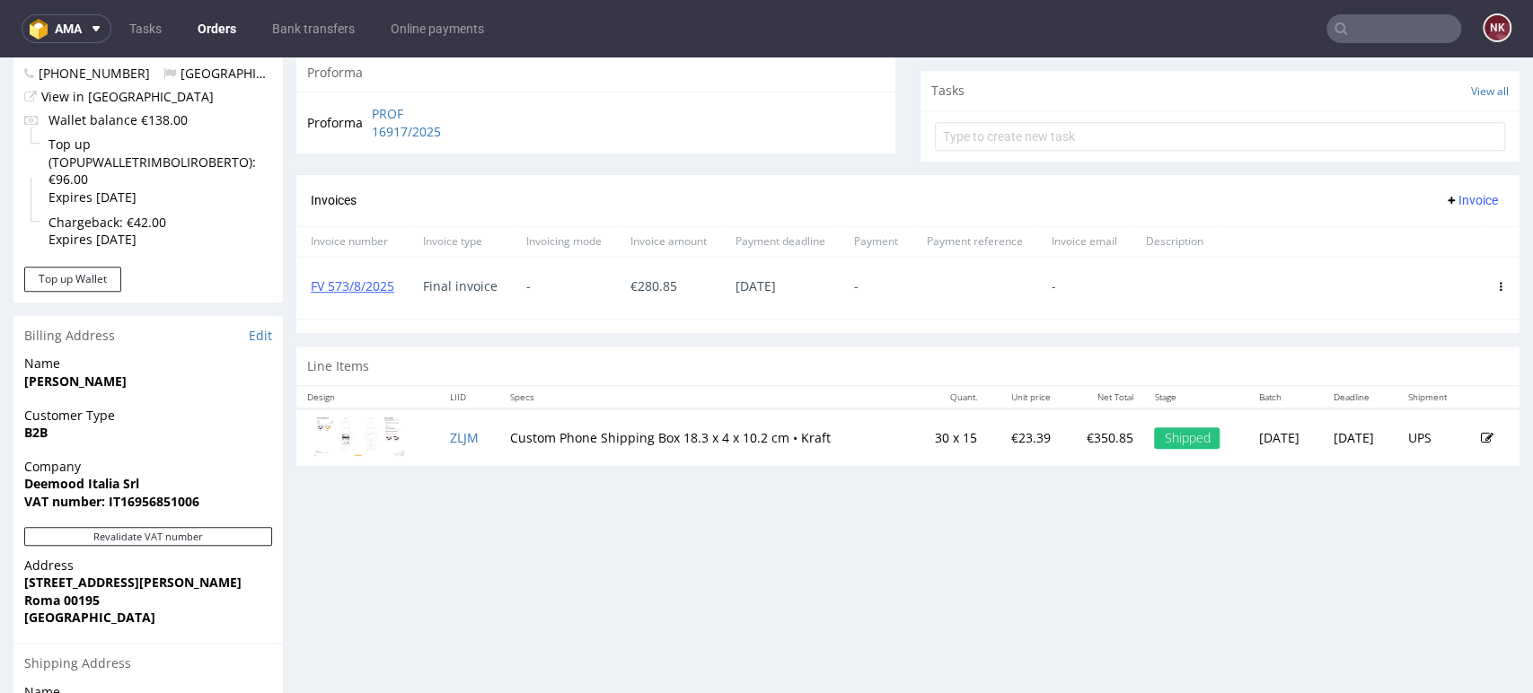
scroll to position [634, 0]
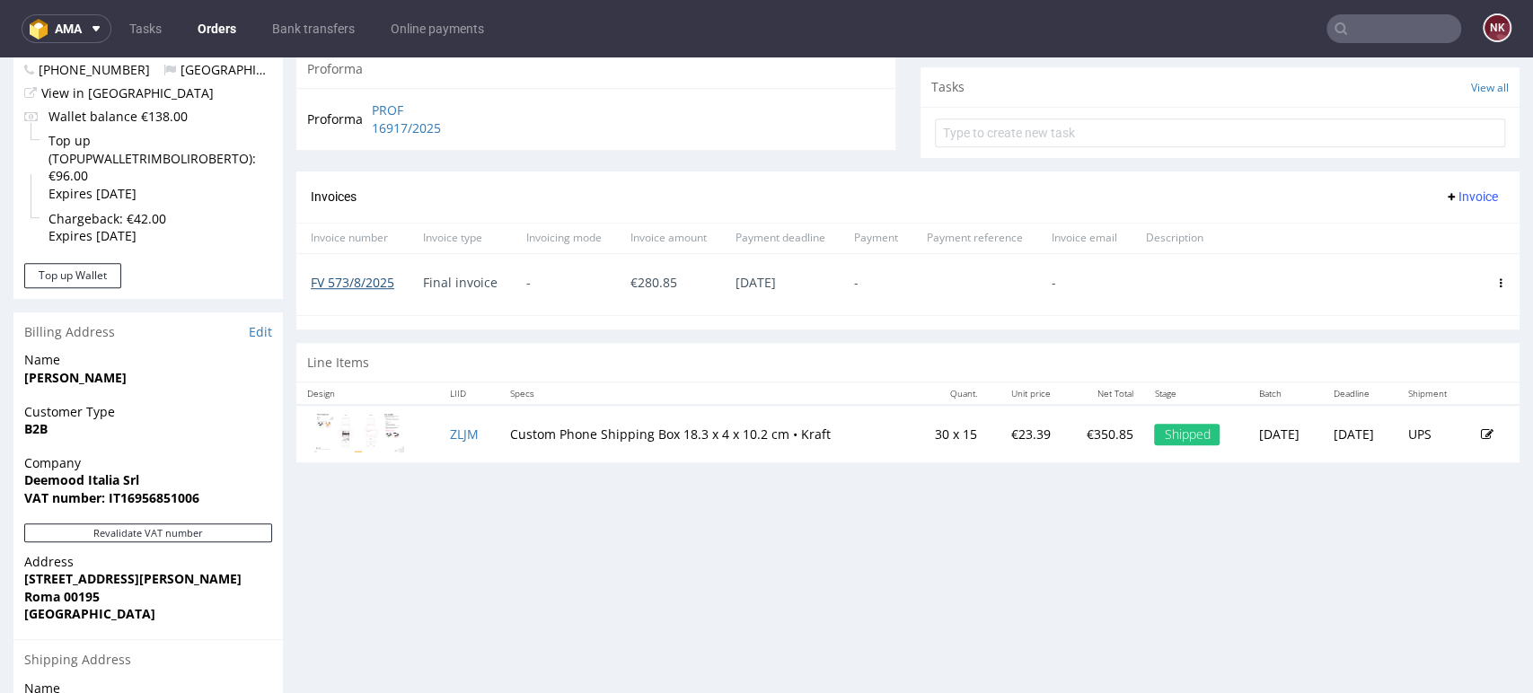
click at [376, 281] on link "FV 573/8/2025" at bounding box center [352, 282] width 83 height 17
drag, startPoint x: 395, startPoint y: 120, endPoint x: 383, endPoint y: 110, distance: 15.3
click at [383, 110] on link "PROF 16917/2025" at bounding box center [423, 118] width 103 height 35
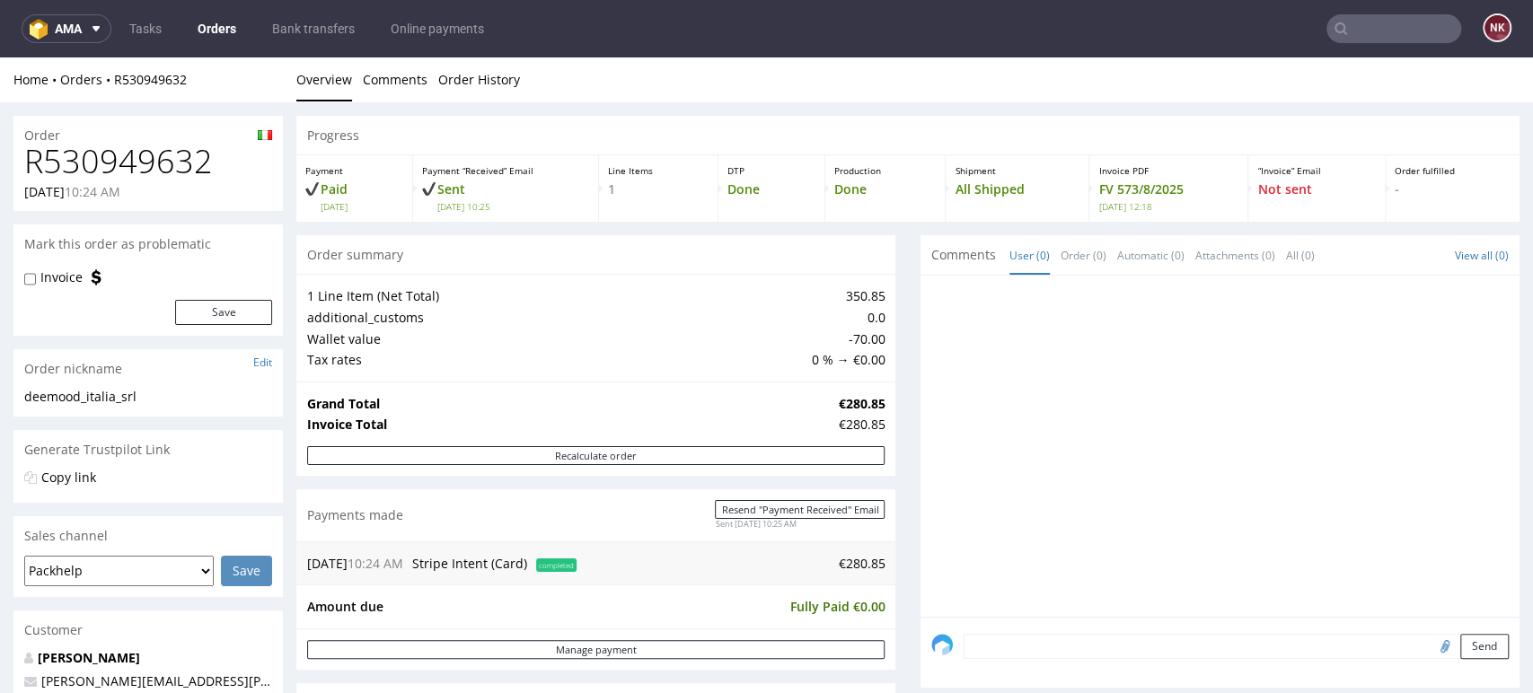
click at [227, 27] on link "Orders" at bounding box center [217, 28] width 60 height 29
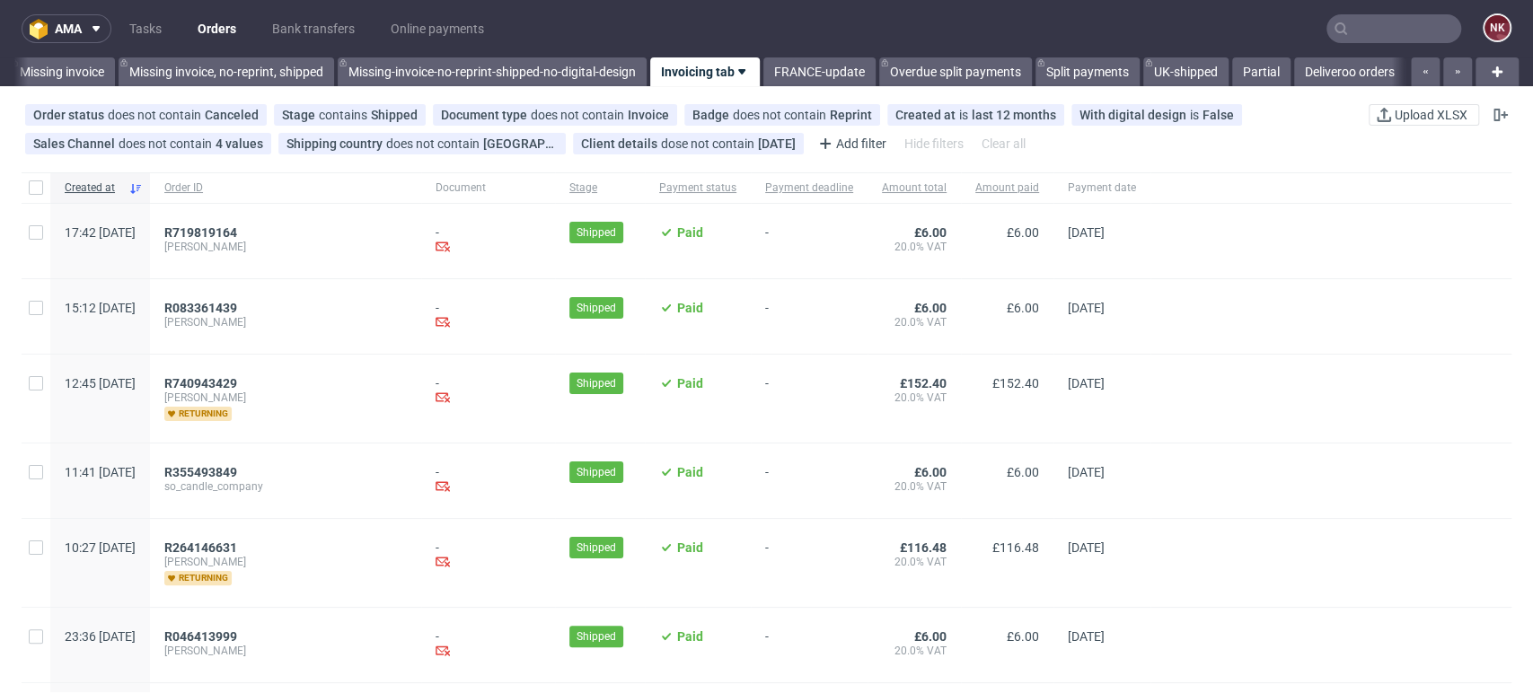
scroll to position [0, 2739]
click at [237, 232] on span "R719819164" at bounding box center [200, 232] width 73 height 14
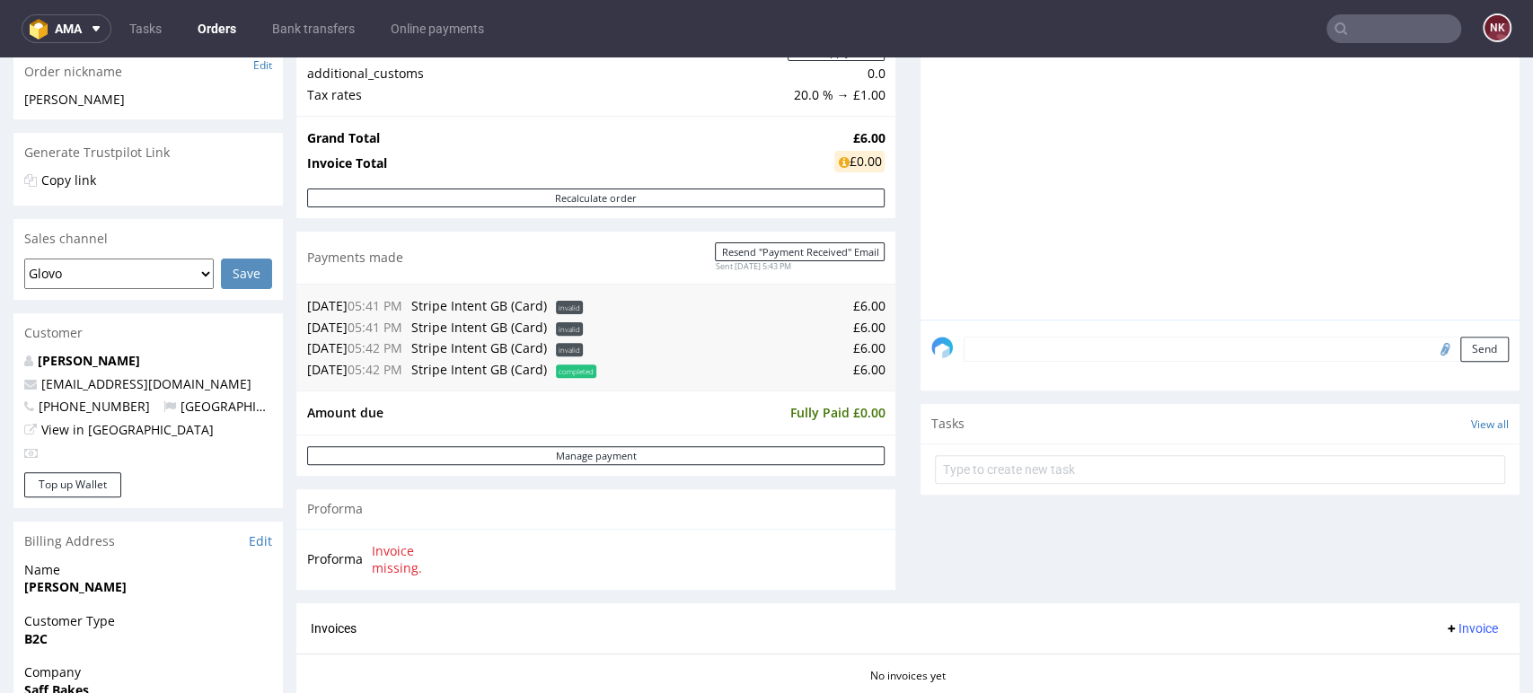
scroll to position [295, 0]
click at [505, 362] on td "Stripe Intent GB (Card)" at bounding box center [479, 372] width 145 height 22
click at [604, 408] on td "Amount due" at bounding box center [546, 415] width 478 height 22
drag, startPoint x: 497, startPoint y: 370, endPoint x: 519, endPoint y: 372, distance: 21.6
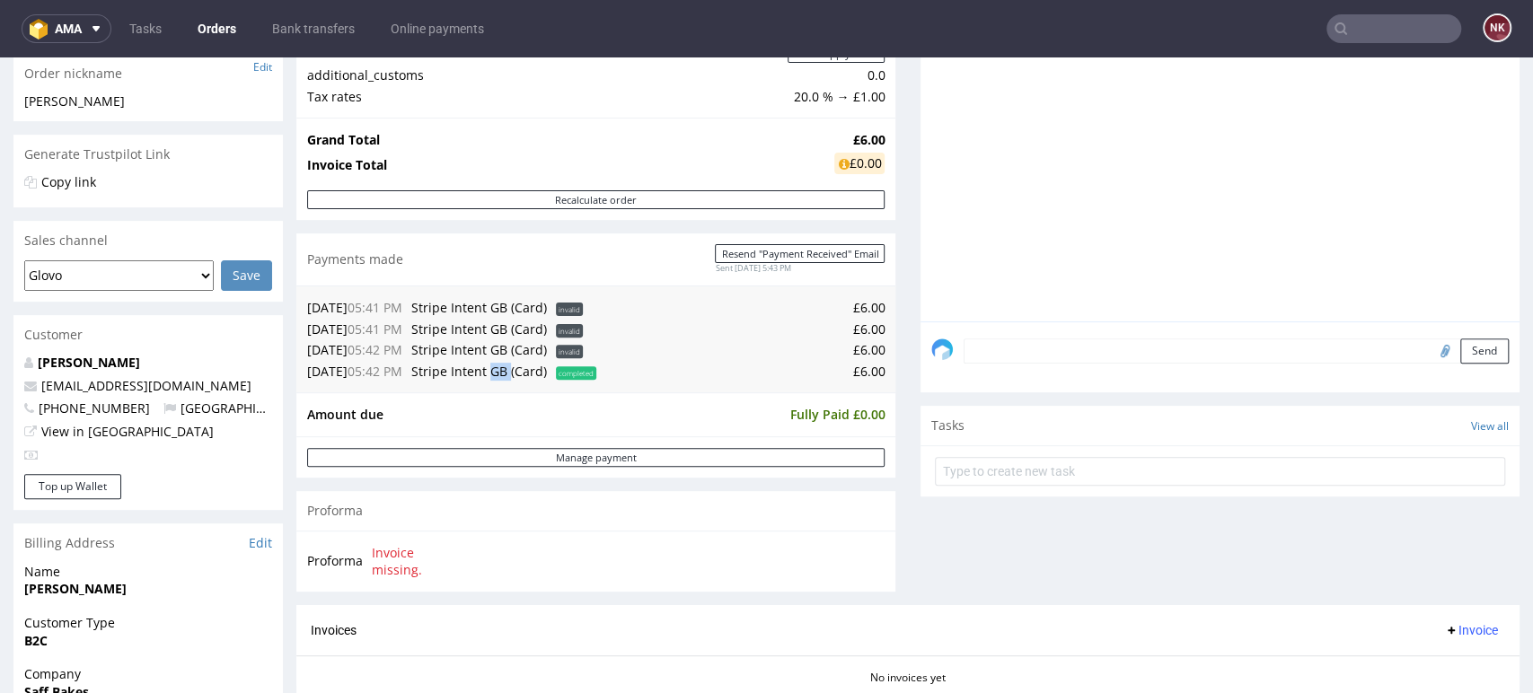
click at [519, 372] on span "Stripe Intent GB (Card)" at bounding box center [479, 371] width 136 height 17
click at [646, 382] on td "£6.00" at bounding box center [743, 372] width 284 height 22
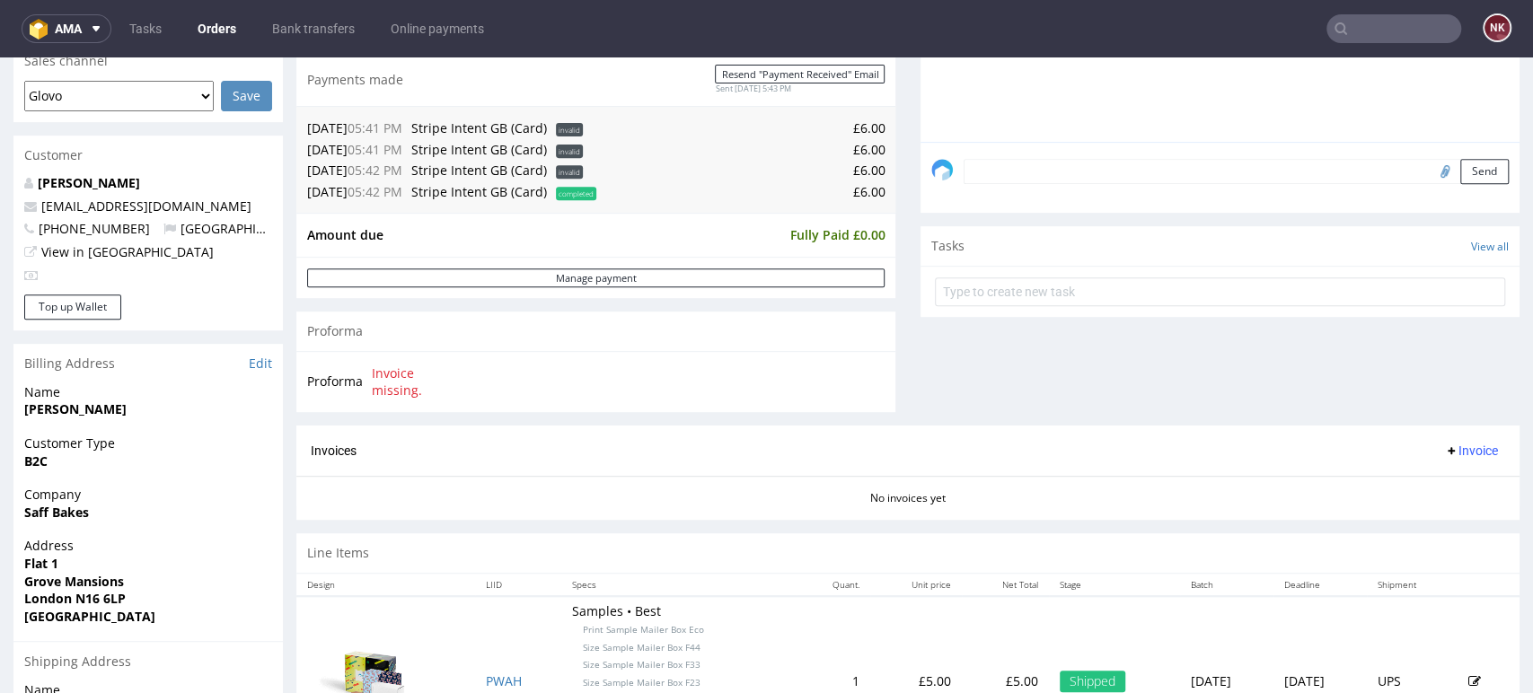
click at [504, 191] on span "Stripe Intent GB (Card)" at bounding box center [479, 191] width 136 height 17
click at [558, 233] on td "Amount due" at bounding box center [546, 235] width 478 height 22
click at [507, 197] on span "Stripe Intent GB (Card)" at bounding box center [479, 191] width 136 height 17
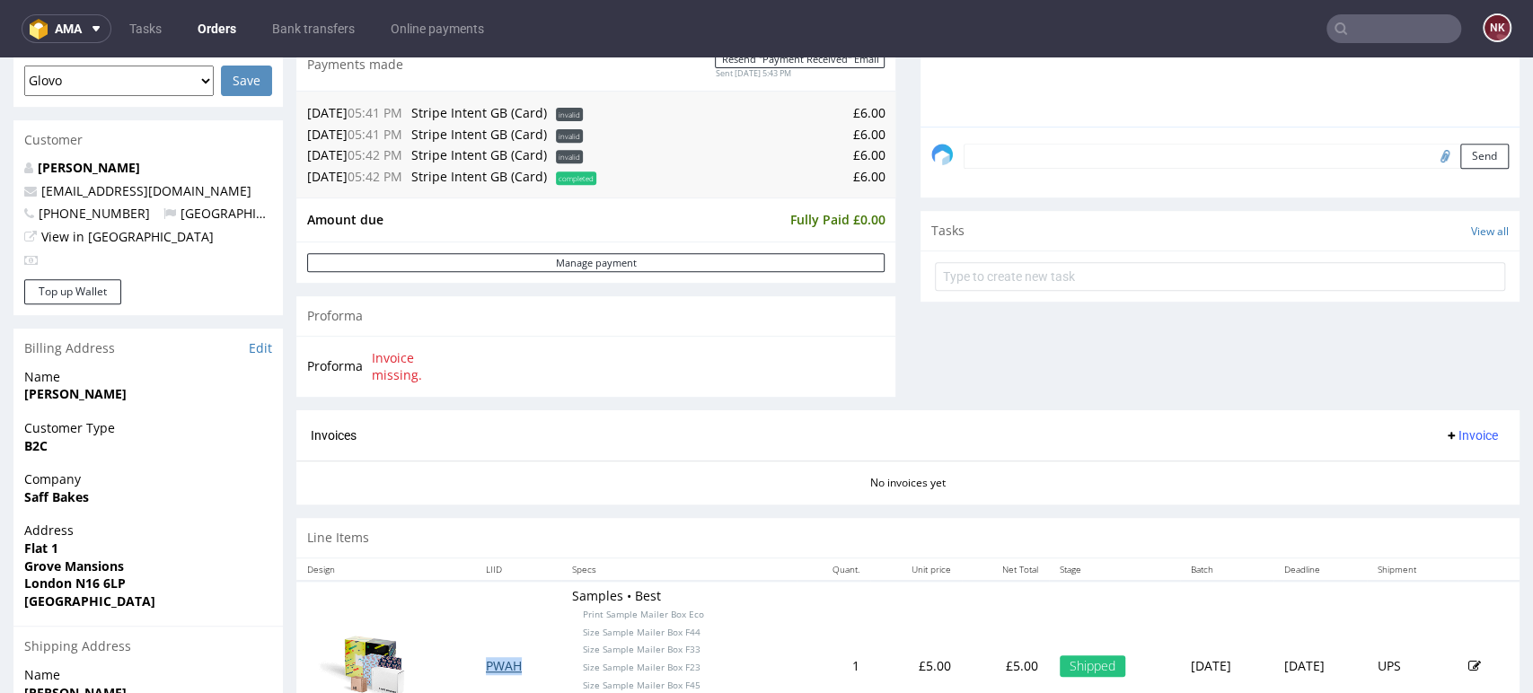
scroll to position [490, 0]
click at [884, 343] on div "Progress Payment Paid [DATE] Payment “Received” Email Sent [DATE] 17:43 Line It…" at bounding box center [907, 195] width 1223 height 1138
click at [307, 27] on link "Bank transfers" at bounding box center [313, 28] width 104 height 29
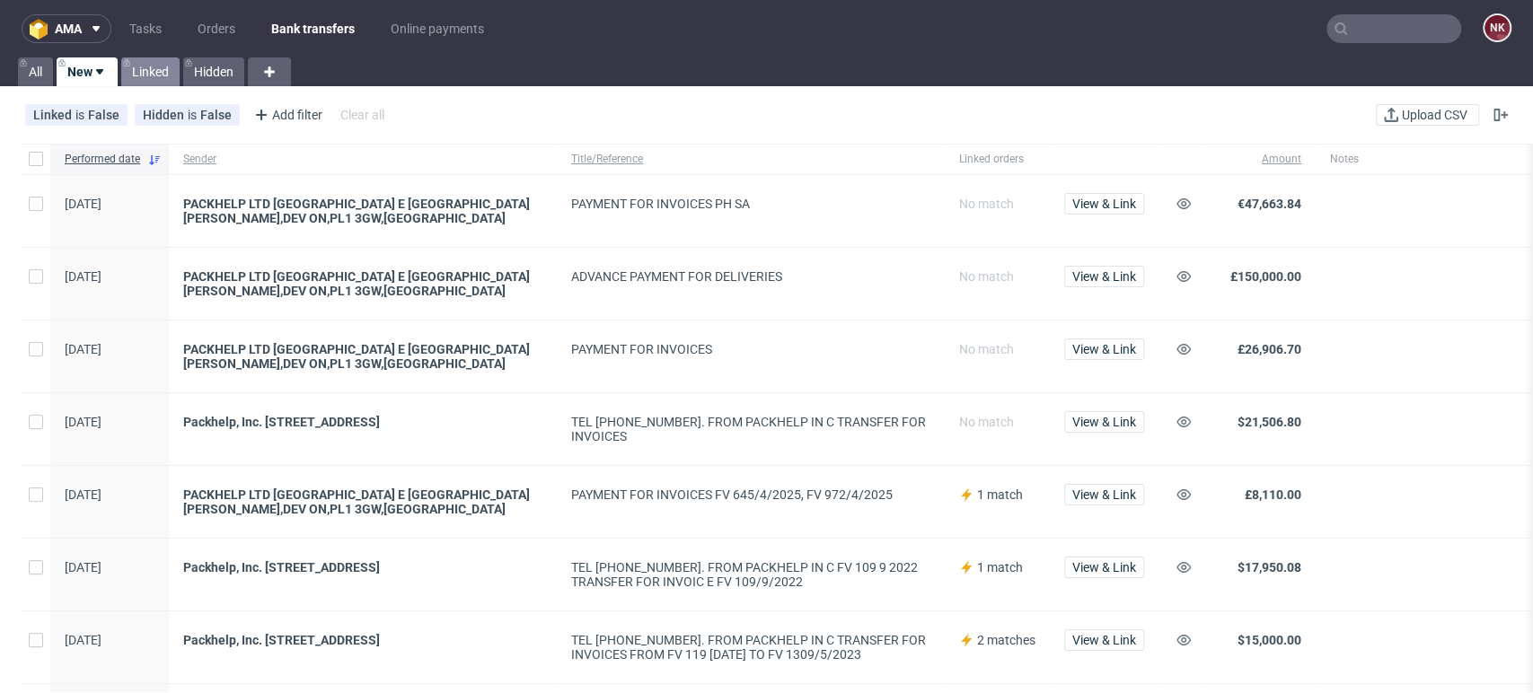
click at [136, 60] on link "Linked" at bounding box center [150, 71] width 58 height 29
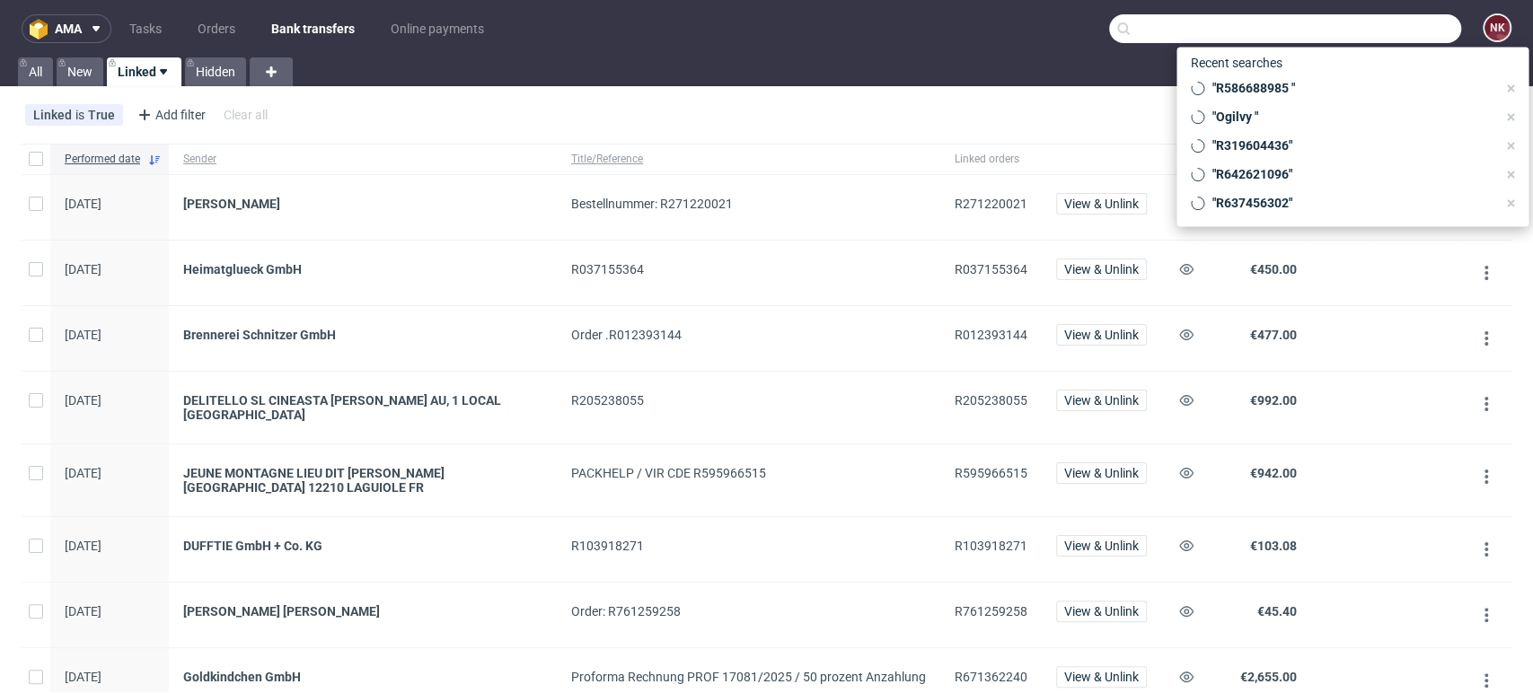
click at [1428, 27] on input "text" at bounding box center [1285, 28] width 352 height 29
paste input "FV 4/08/2025/IPH"
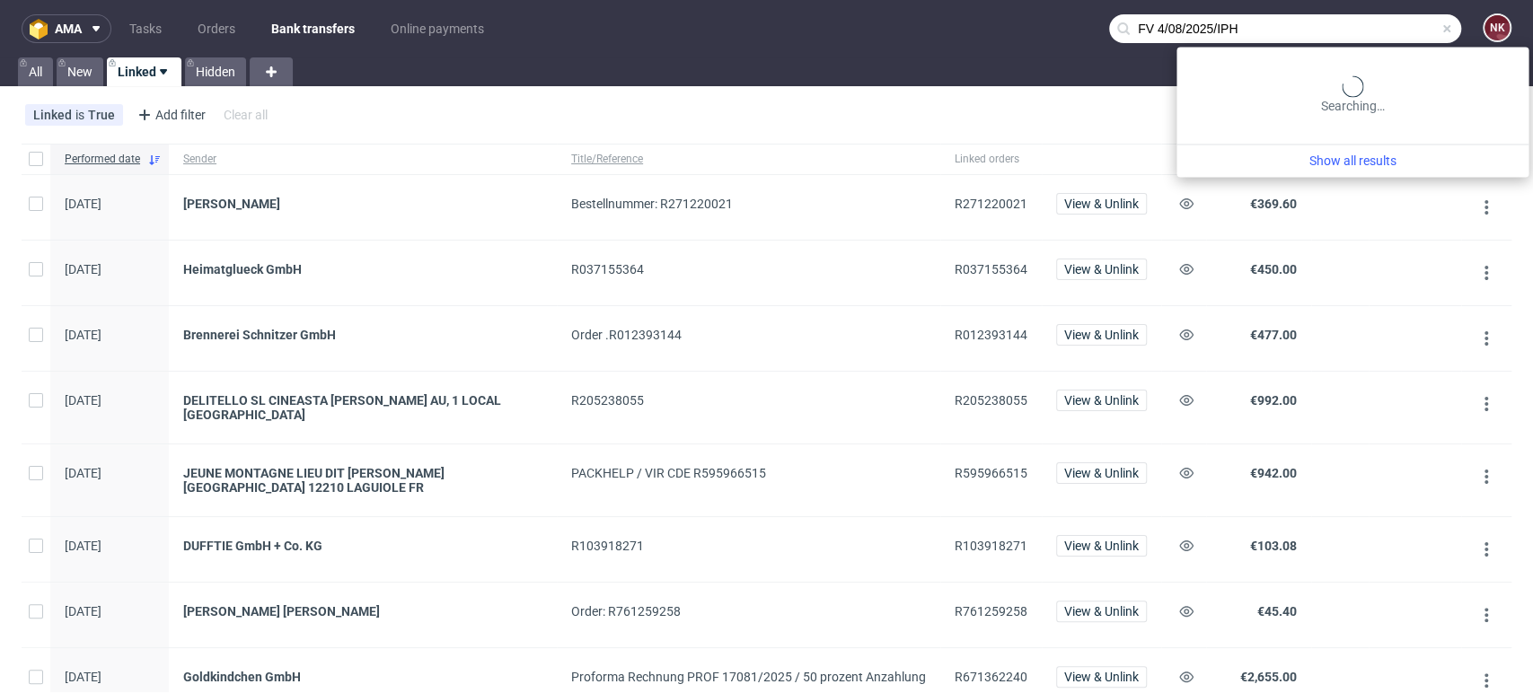
type input "FV 4/08/2025/IPH"
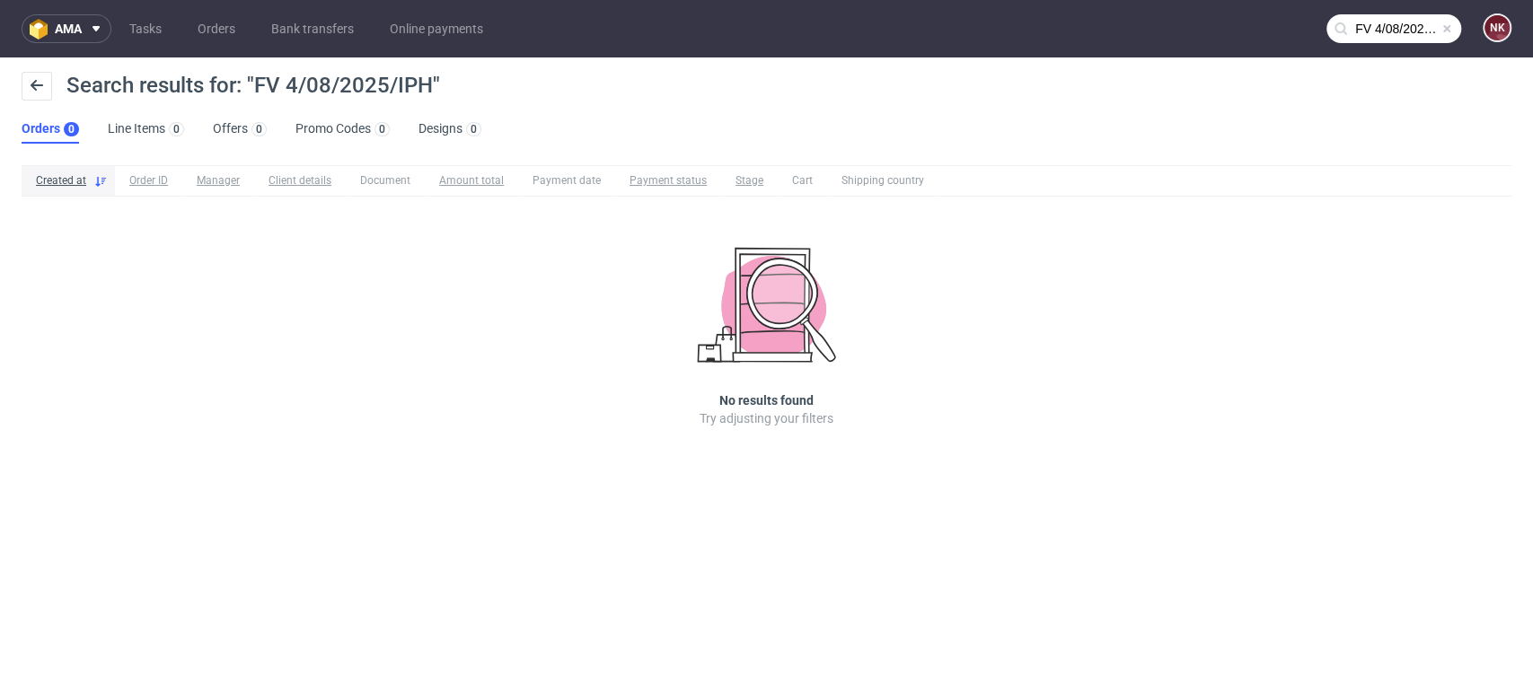
click at [1404, 34] on input "FV 4/08/2025/IPH" at bounding box center [1393, 28] width 135 height 29
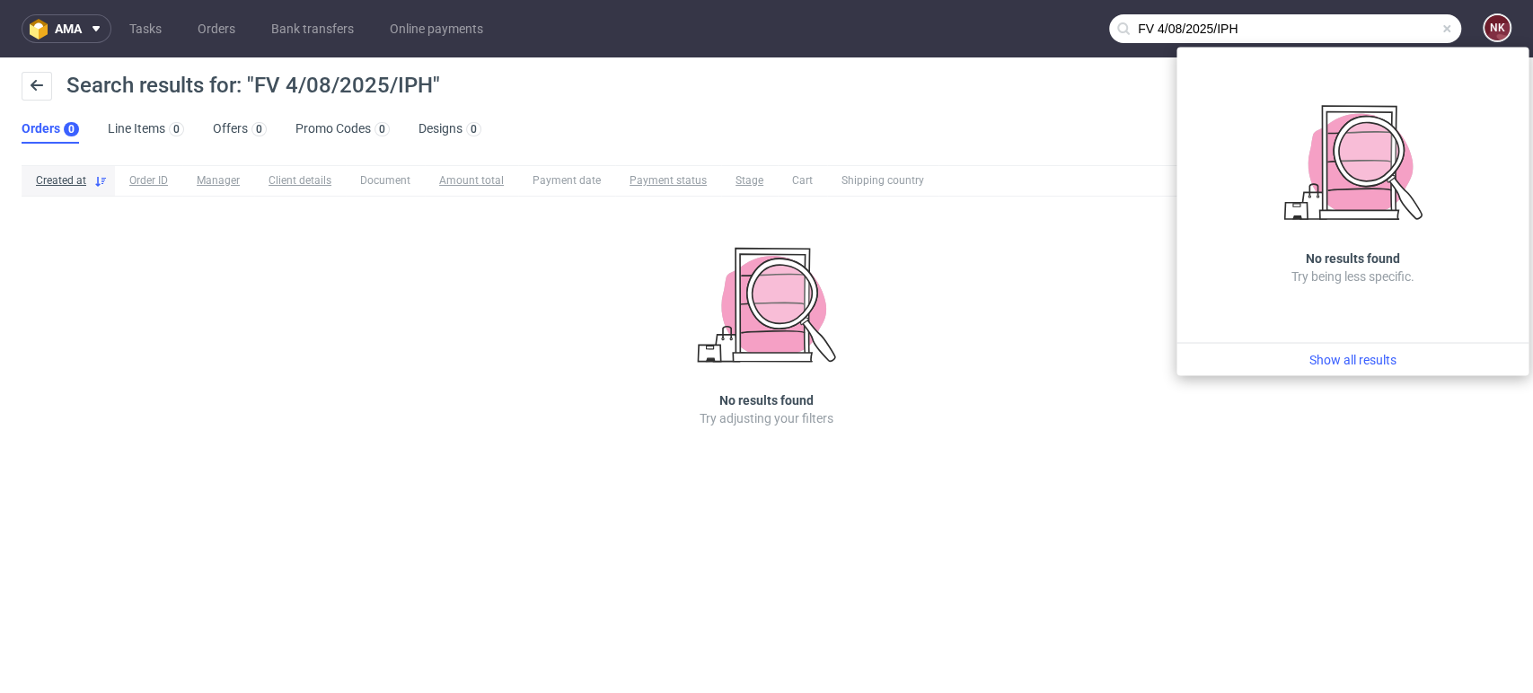
click at [1444, 27] on span at bounding box center [1446, 29] width 14 height 14
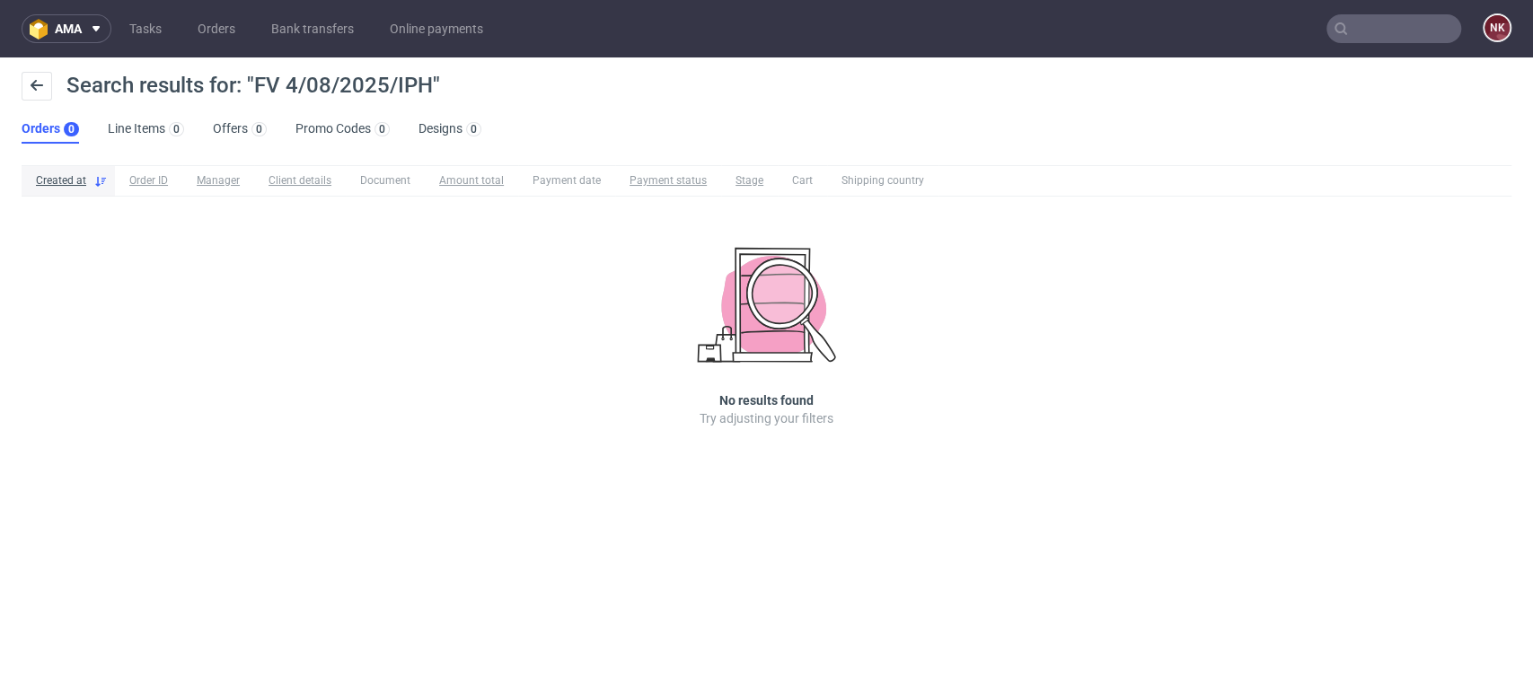
click at [1296, 19] on nav "ama Tasks Orders Bank transfers Online payments NK" at bounding box center [766, 28] width 1533 height 57
click at [1391, 27] on input "text" at bounding box center [1393, 28] width 135 height 29
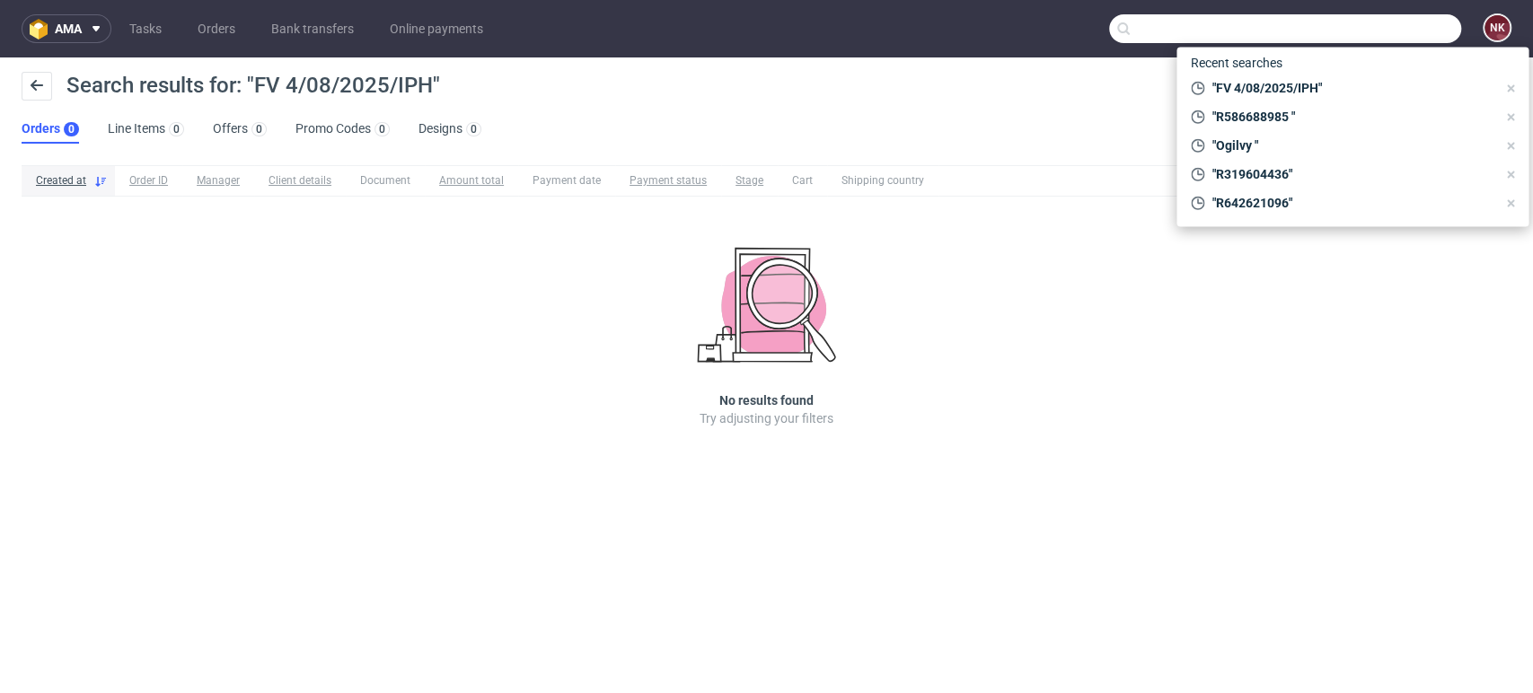
paste input "R009617862"
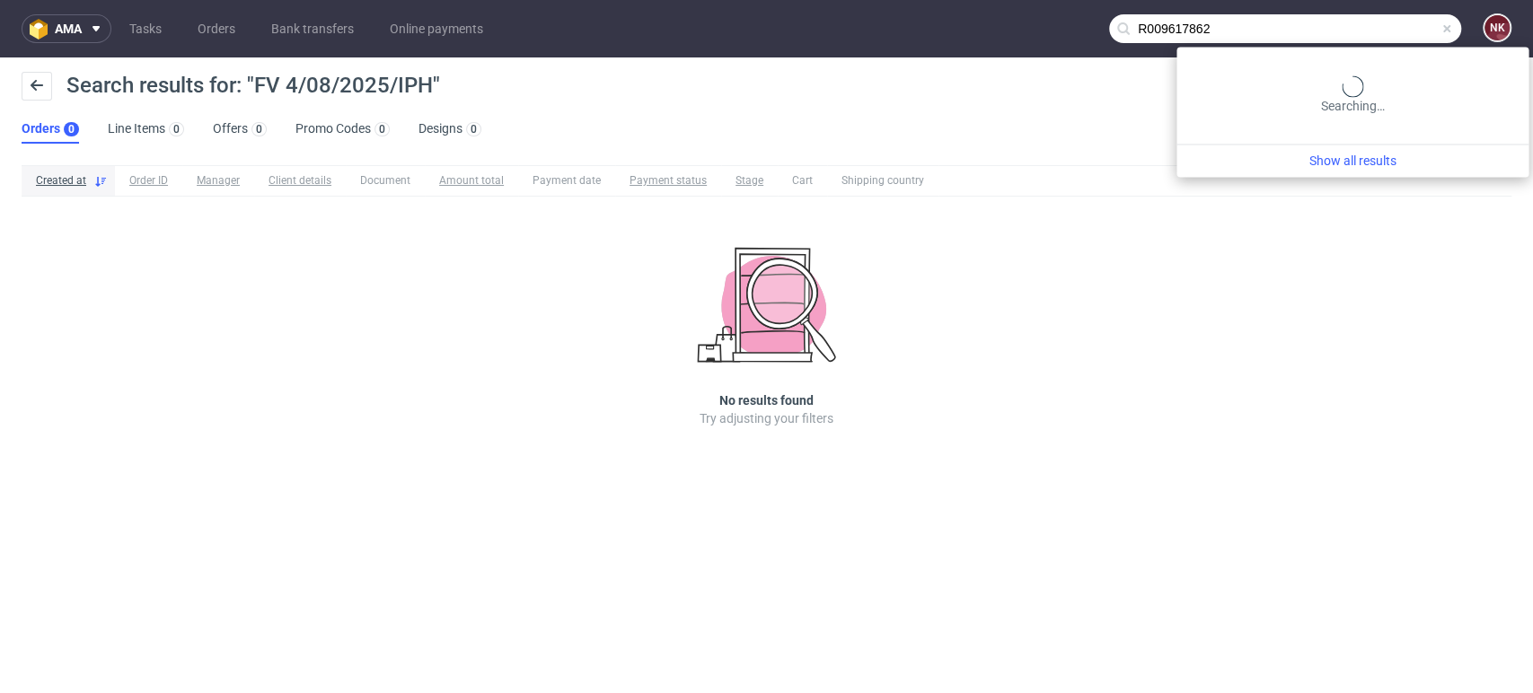
type input "R009617862"
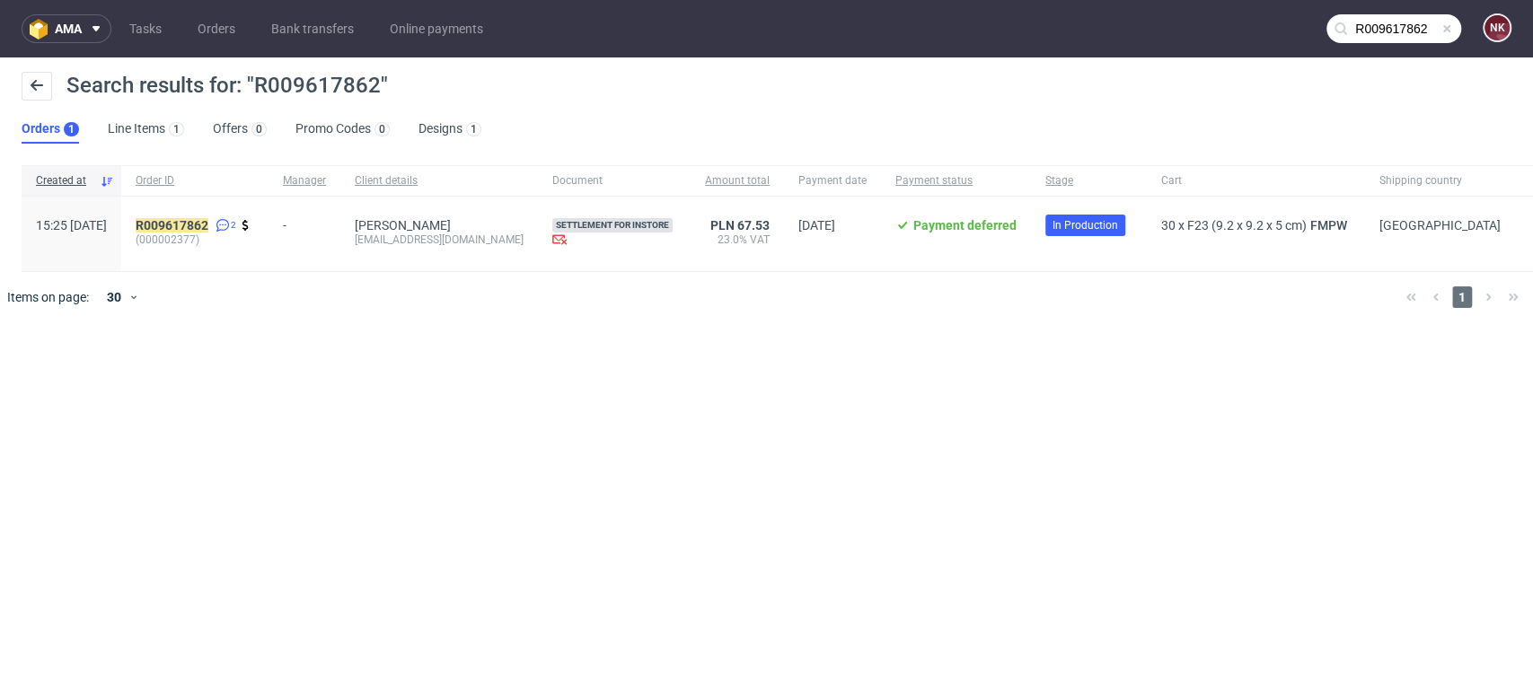
click at [211, 213] on div "R009617862 2 (000002377)" at bounding box center [194, 234] width 147 height 75
click at [208, 218] on mark "R009617862" at bounding box center [172, 225] width 73 height 14
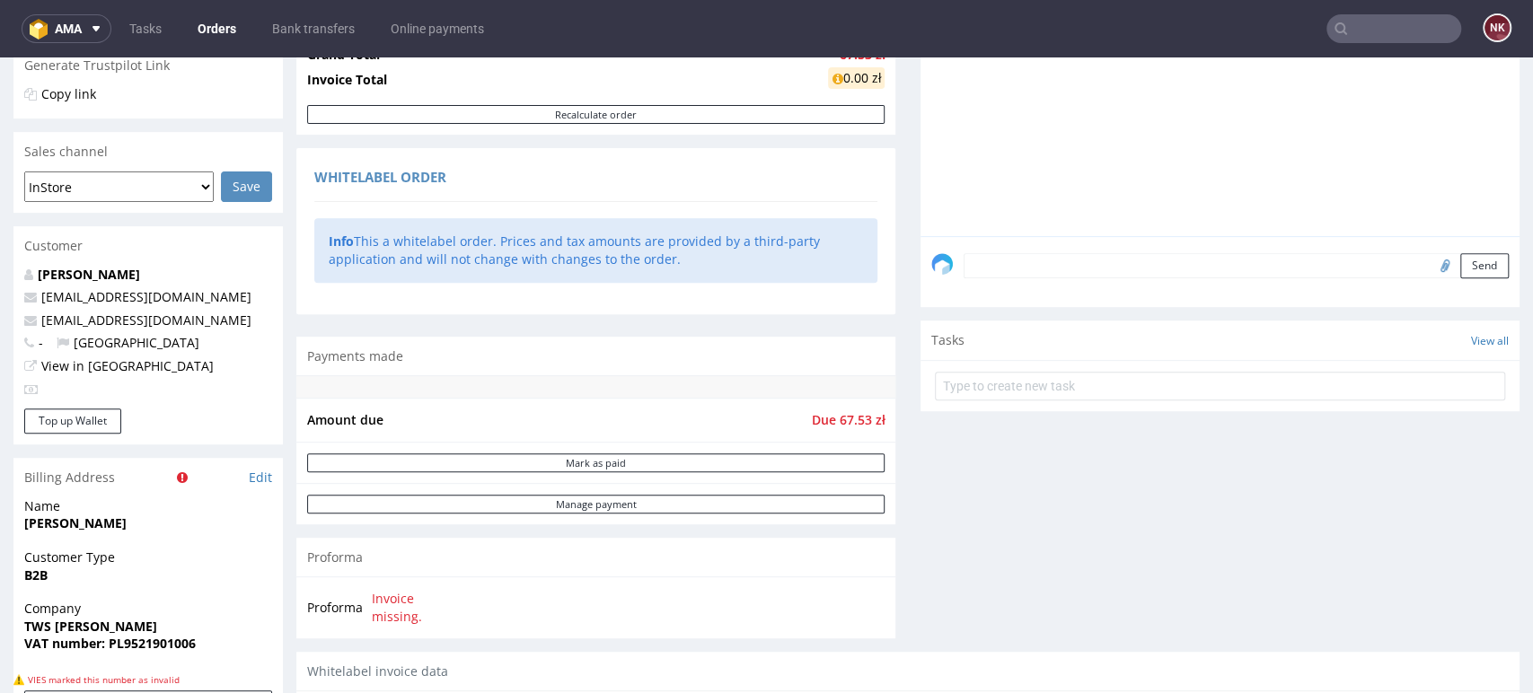
scroll to position [525, 0]
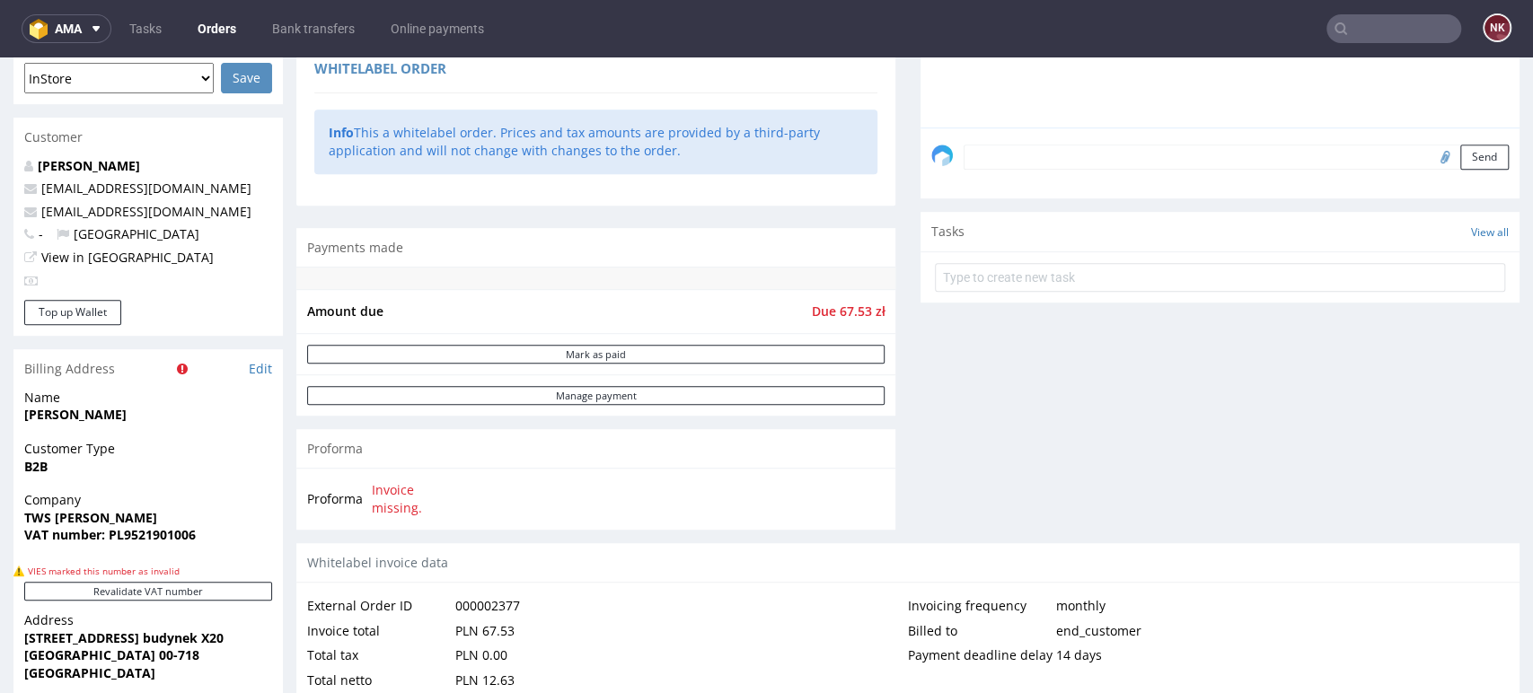
click at [396, 487] on span "Invoice missing." at bounding box center [419, 498] width 95 height 35
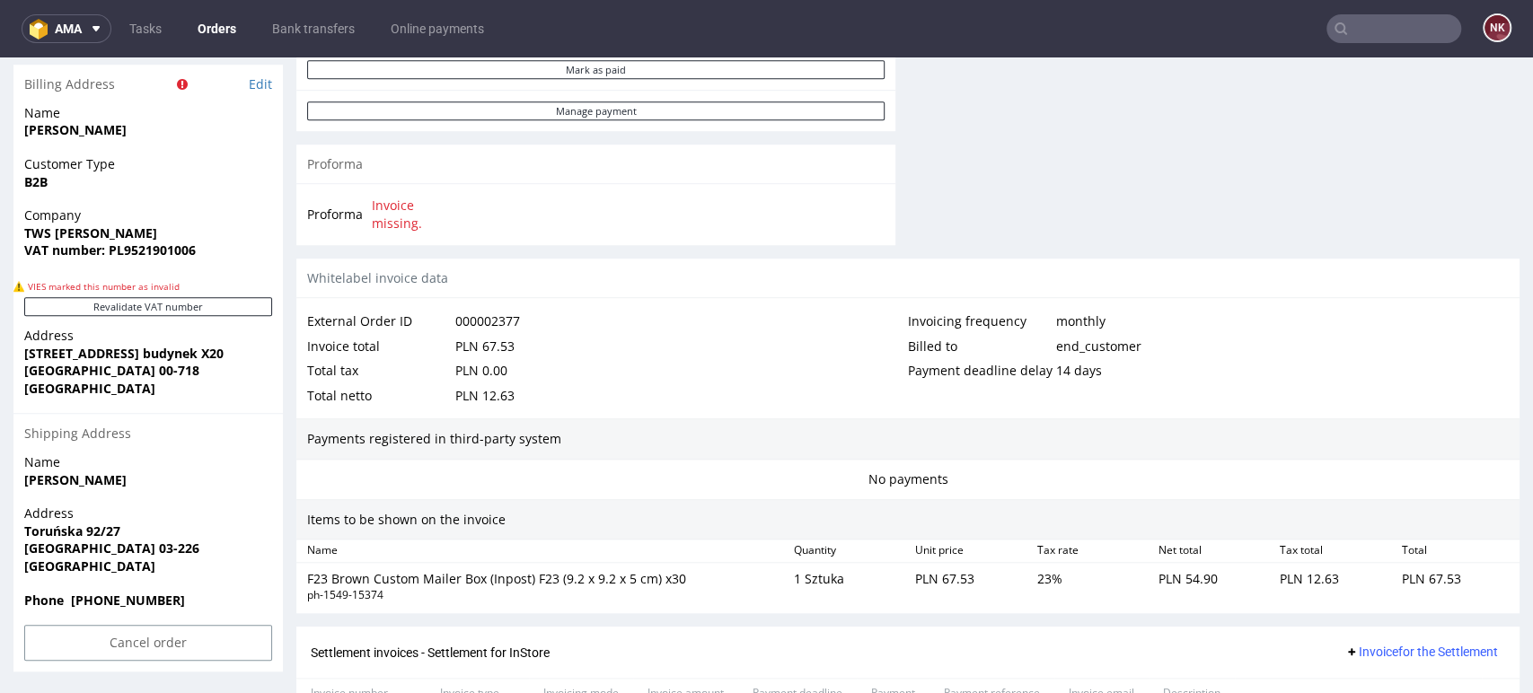
scroll to position [988, 0]
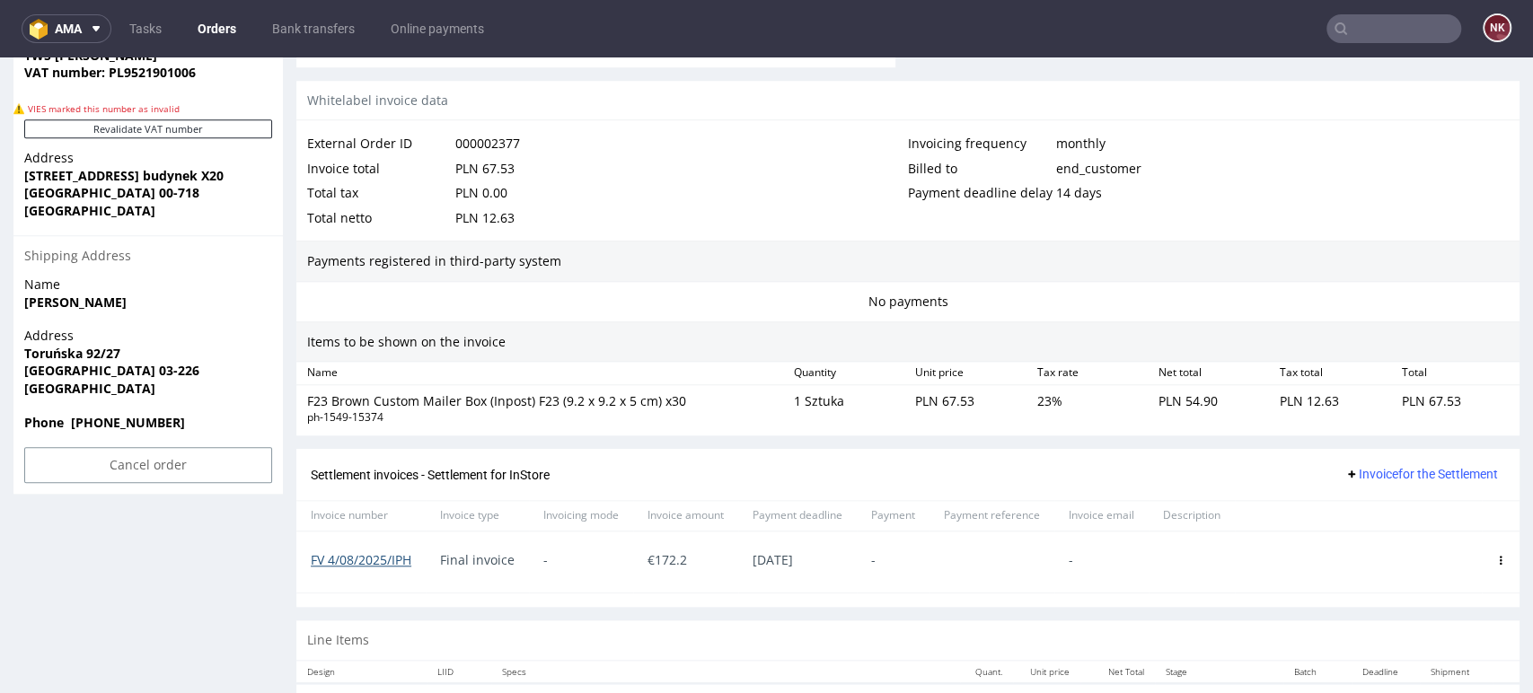
click at [399, 564] on link "FV 4/08/2025/IPH" at bounding box center [361, 559] width 101 height 17
click at [671, 263] on div "Payments registered in third-party system" at bounding box center [907, 261] width 1223 height 41
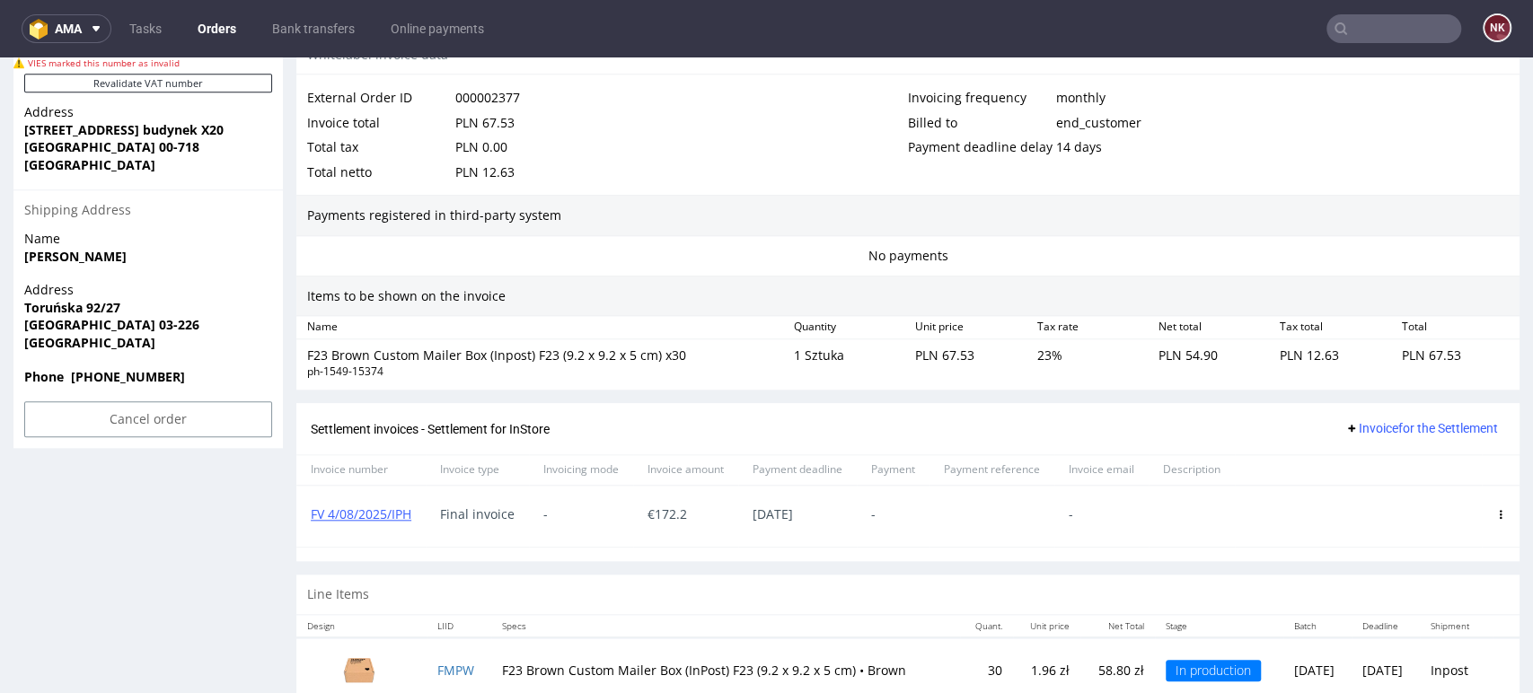
scroll to position [1077, 0]
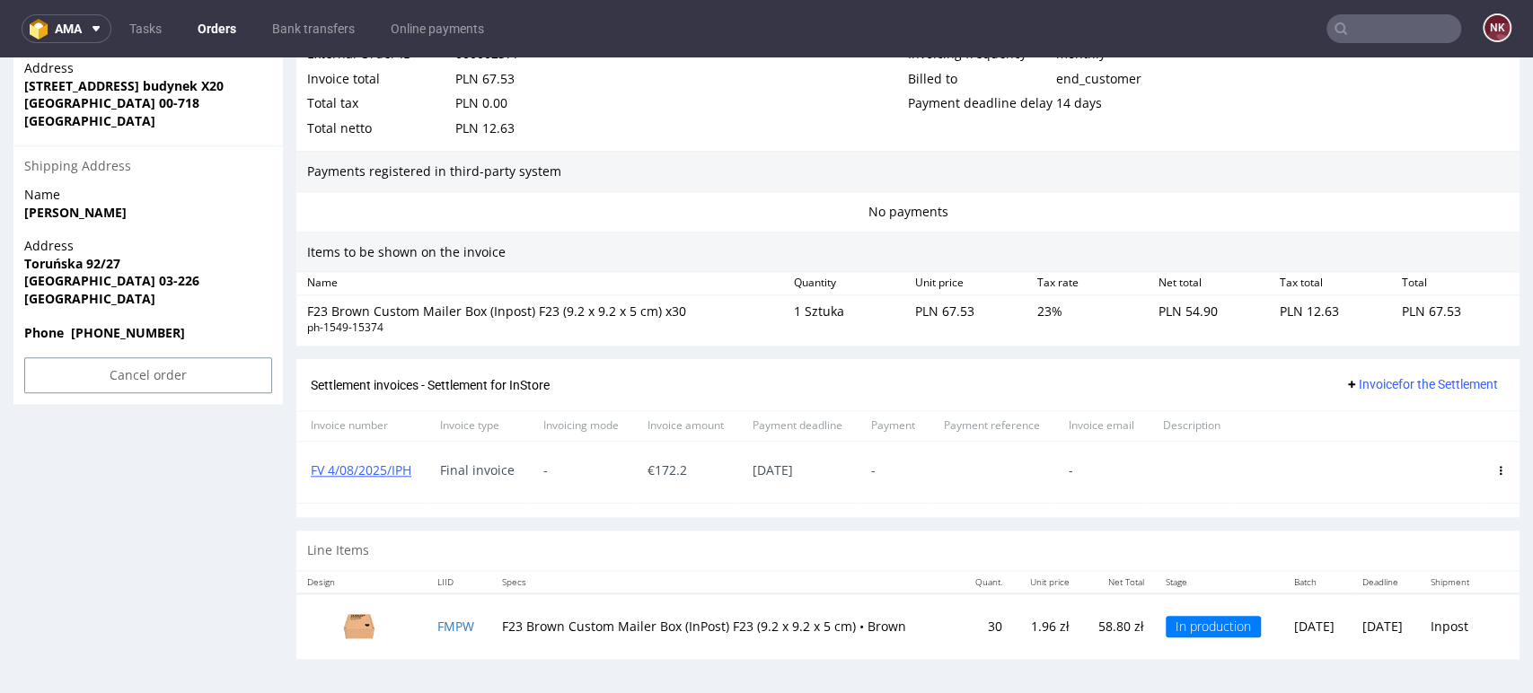
click at [1496, 470] on icon at bounding box center [1500, 470] width 9 height 9
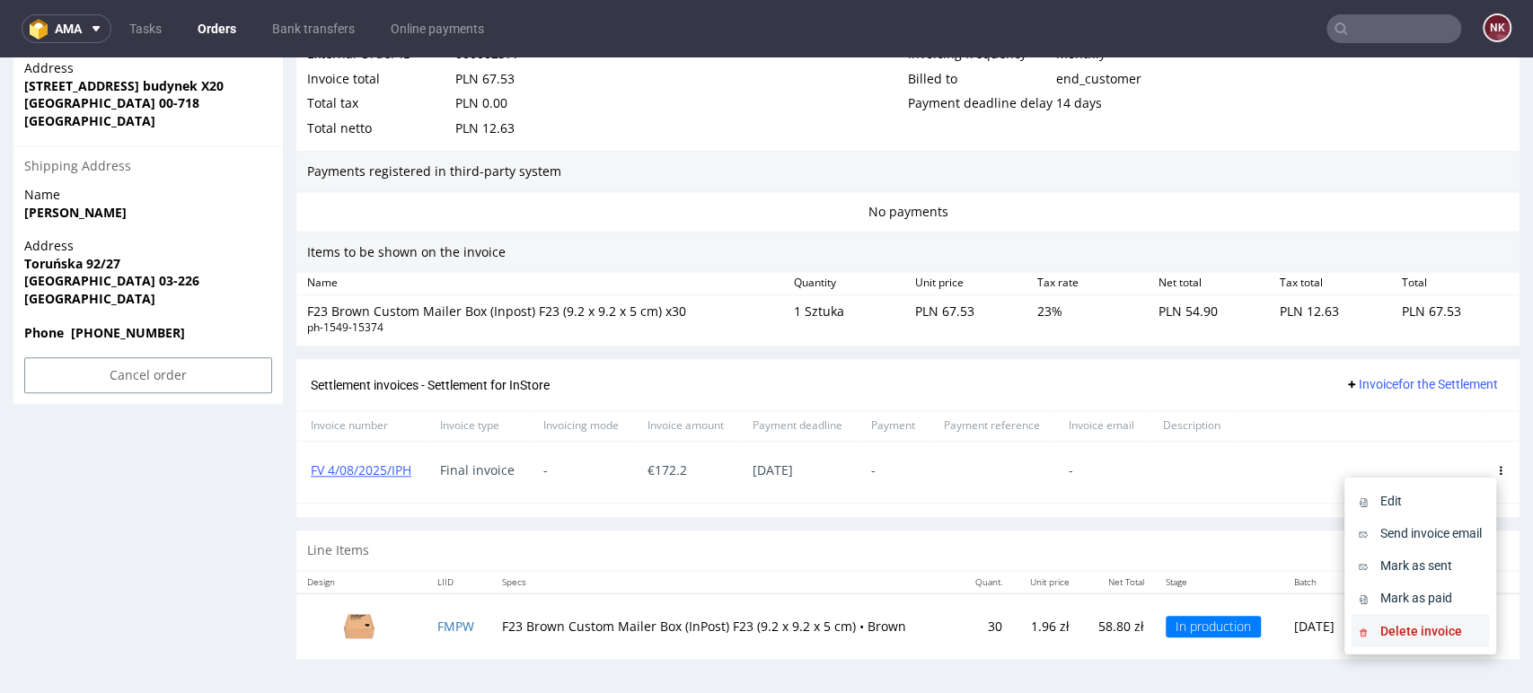
click at [1395, 622] on span "Delete invoice" at bounding box center [1427, 631] width 109 height 18
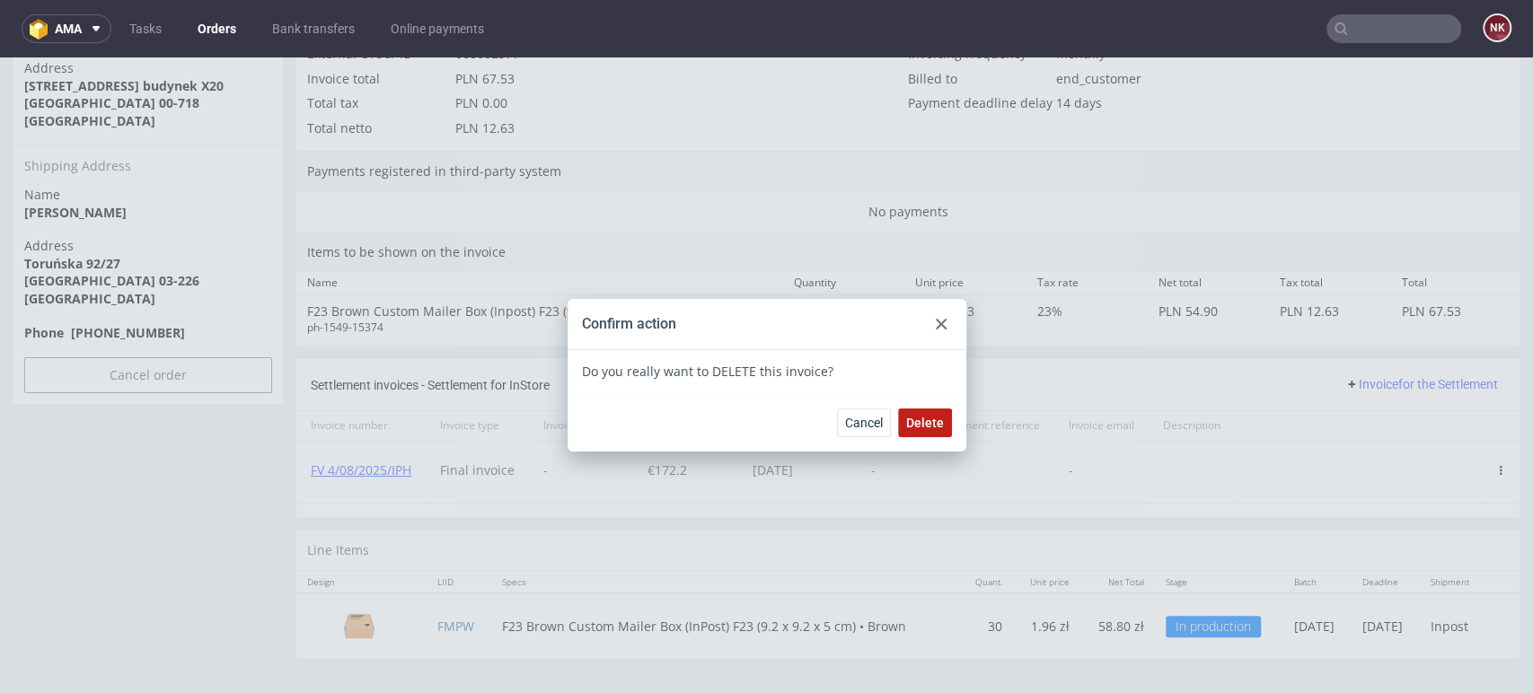
click at [924, 426] on span "Delete" at bounding box center [925, 423] width 38 height 13
click at [939, 328] on div at bounding box center [941, 324] width 22 height 22
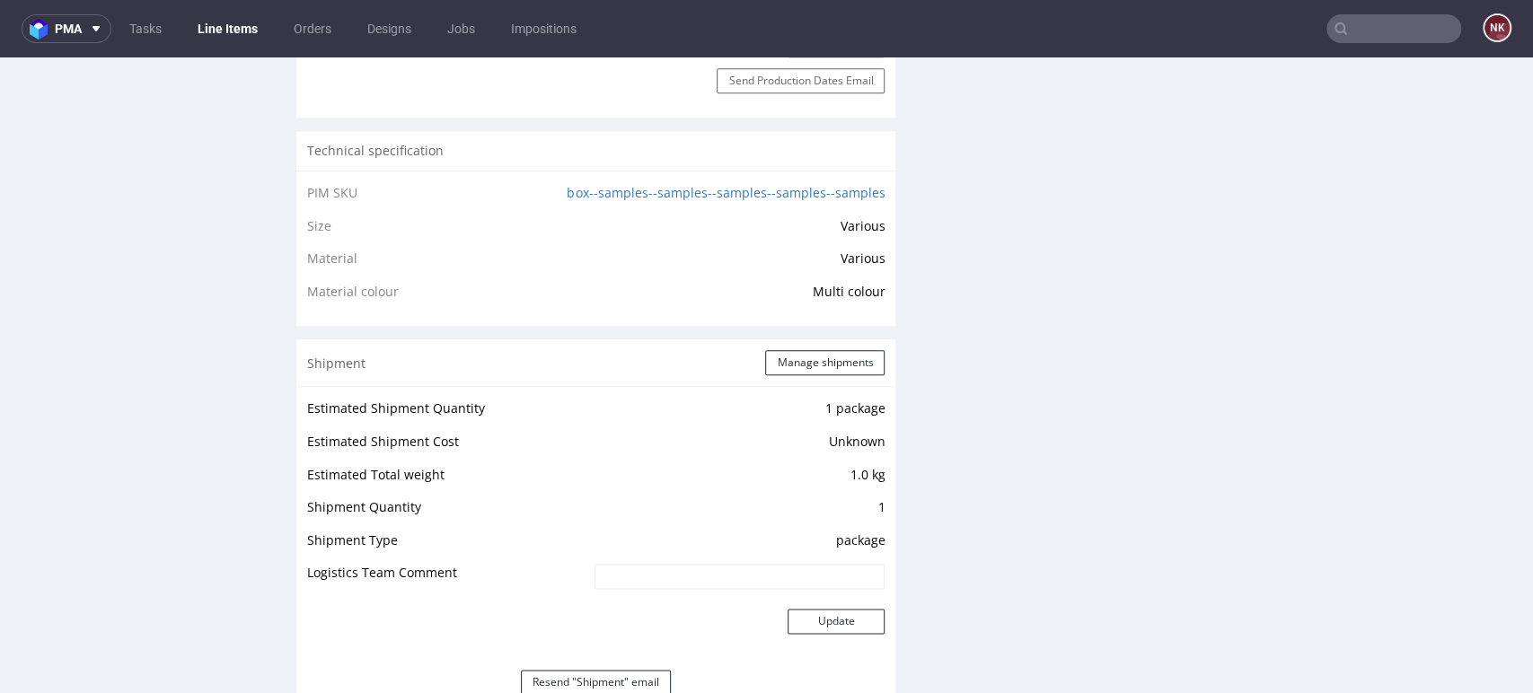
scroll to position [1547, 0]
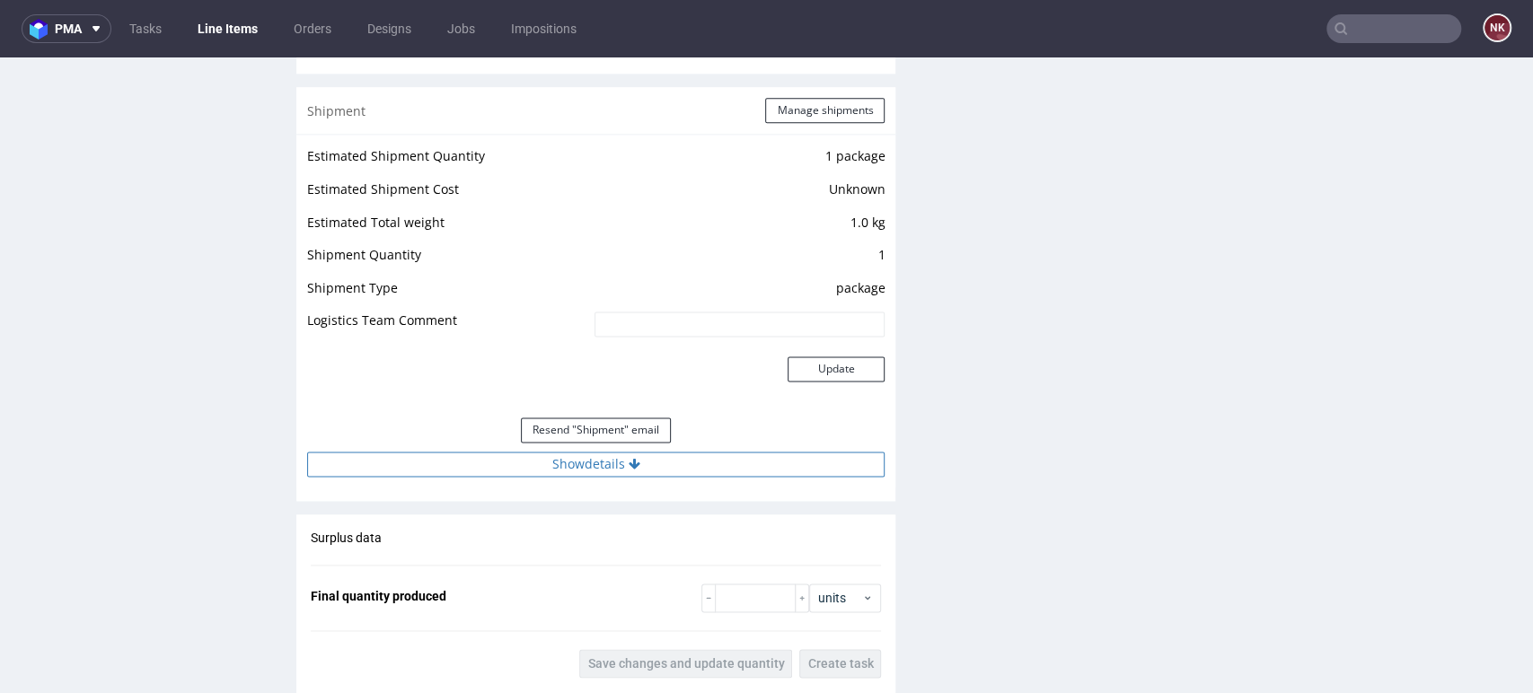
click at [612, 458] on button "Show details" at bounding box center [595, 464] width 577 height 25
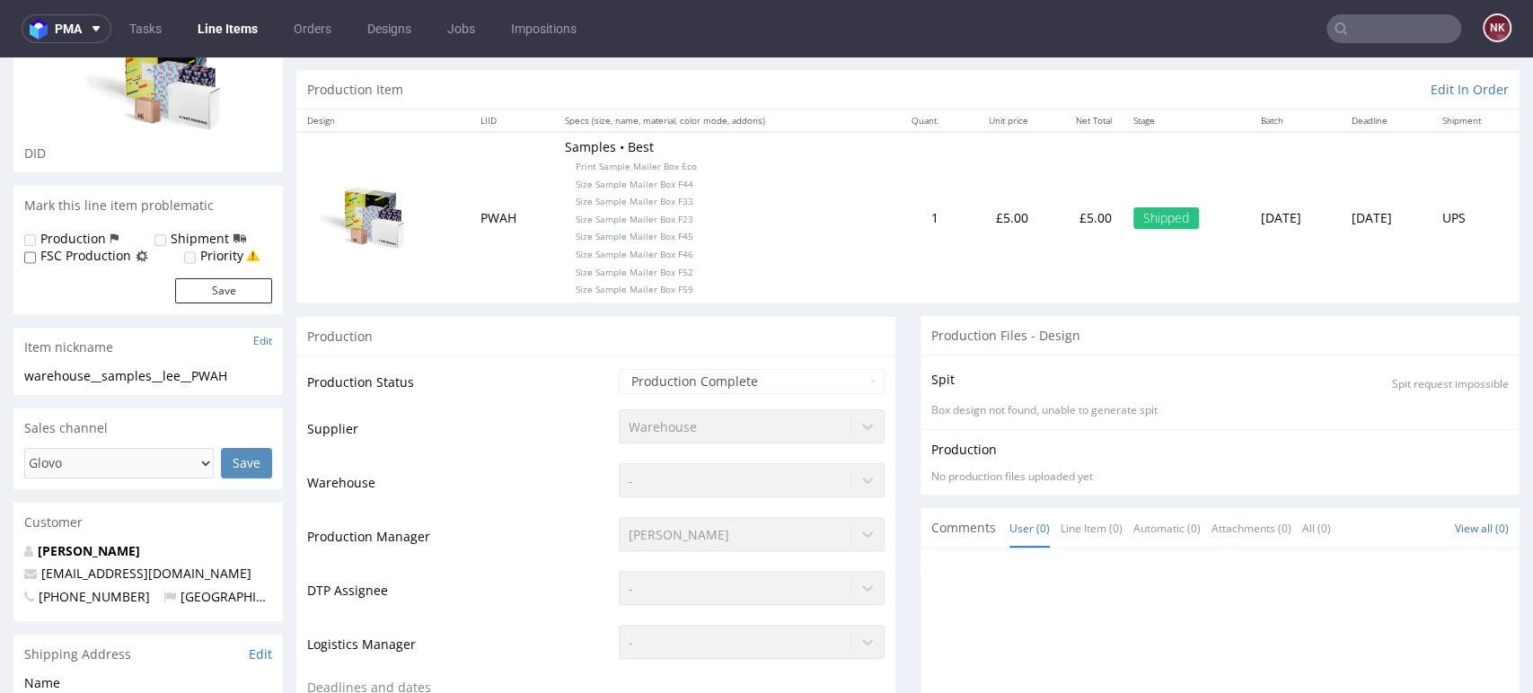
scroll to position [0, 0]
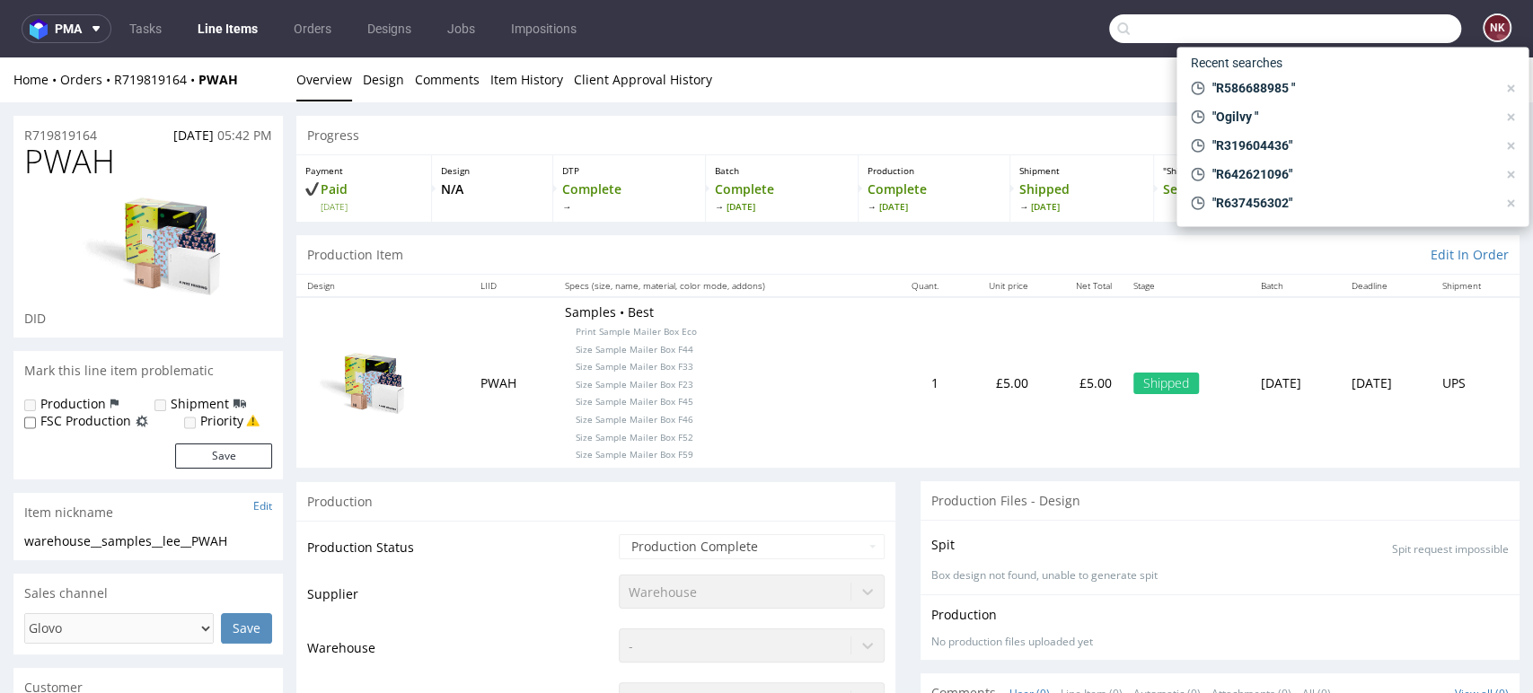
click at [1393, 27] on input "text" at bounding box center [1285, 28] width 352 height 29
click at [1234, 122] on span ""Ogilvy "" at bounding box center [1350, 117] width 292 height 18
type input "Ogilvy"
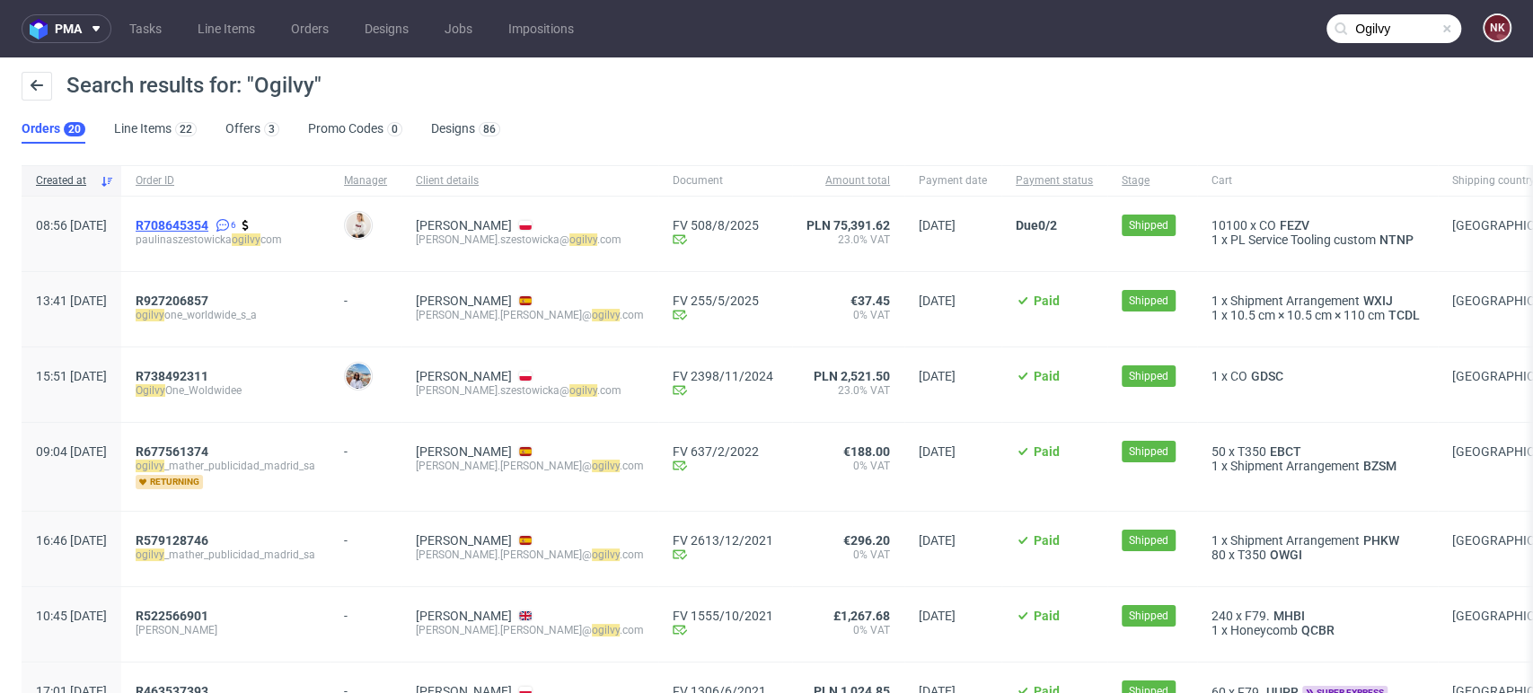
click at [208, 224] on span "R708645354" at bounding box center [172, 225] width 73 height 14
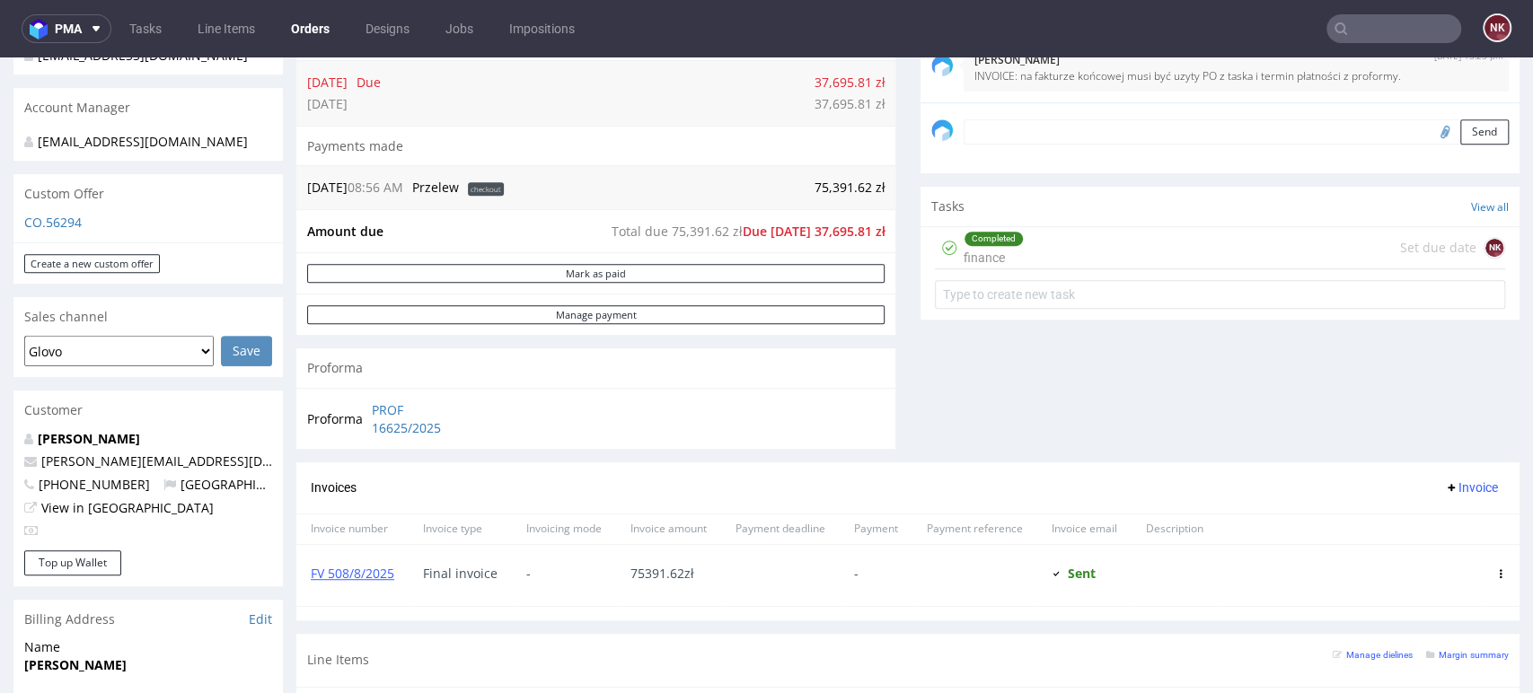
scroll to position [748, 0]
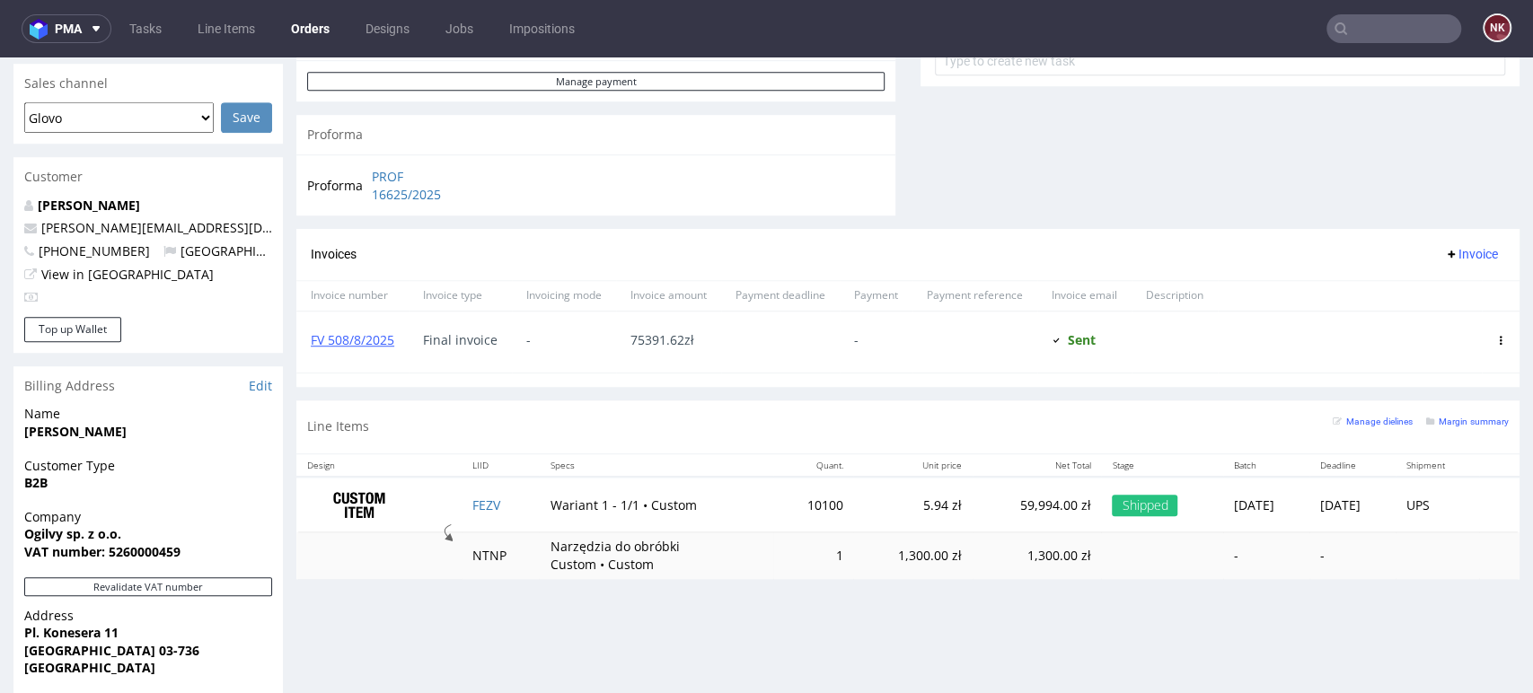
click at [1380, 36] on input "text" at bounding box center [1393, 28] width 135 height 29
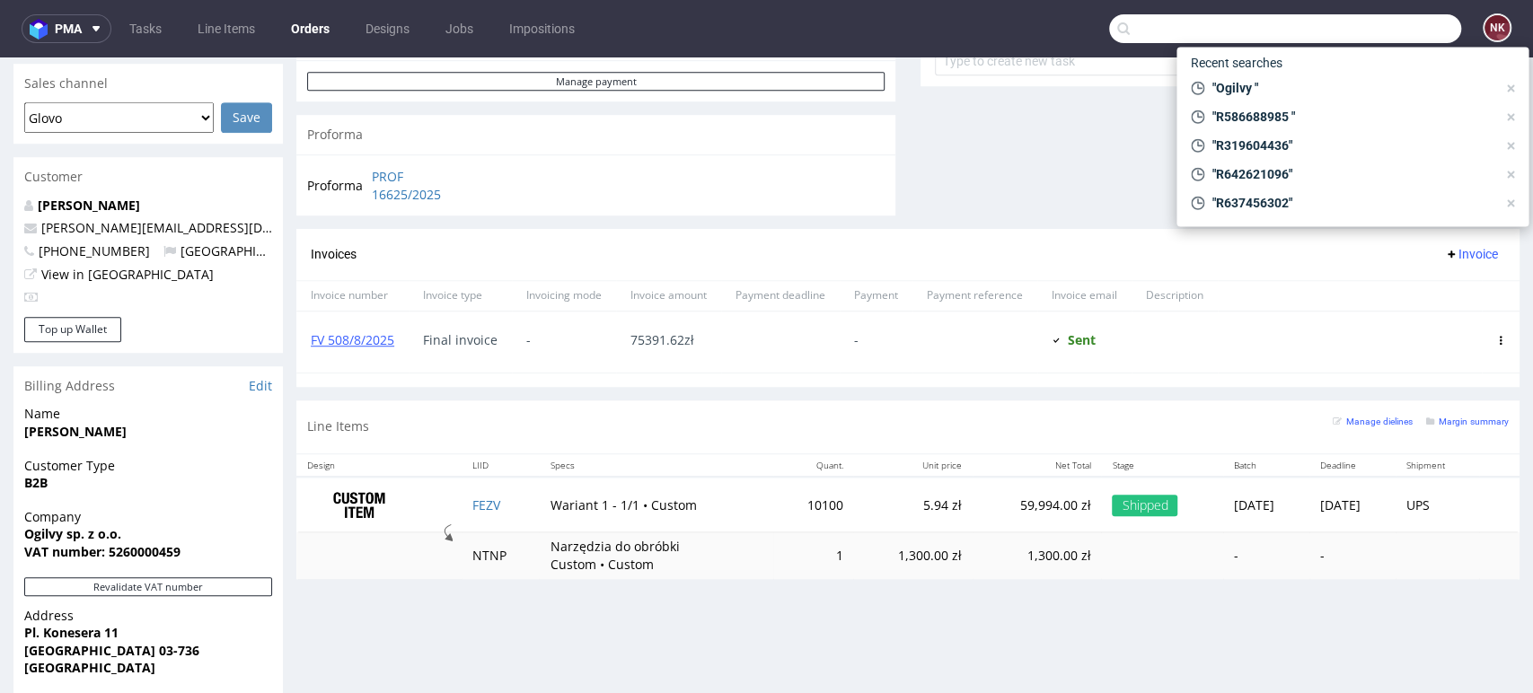
click at [950, 359] on div at bounding box center [974, 342] width 125 height 61
click at [1507, 88] on icon at bounding box center [1510, 88] width 14 height 14
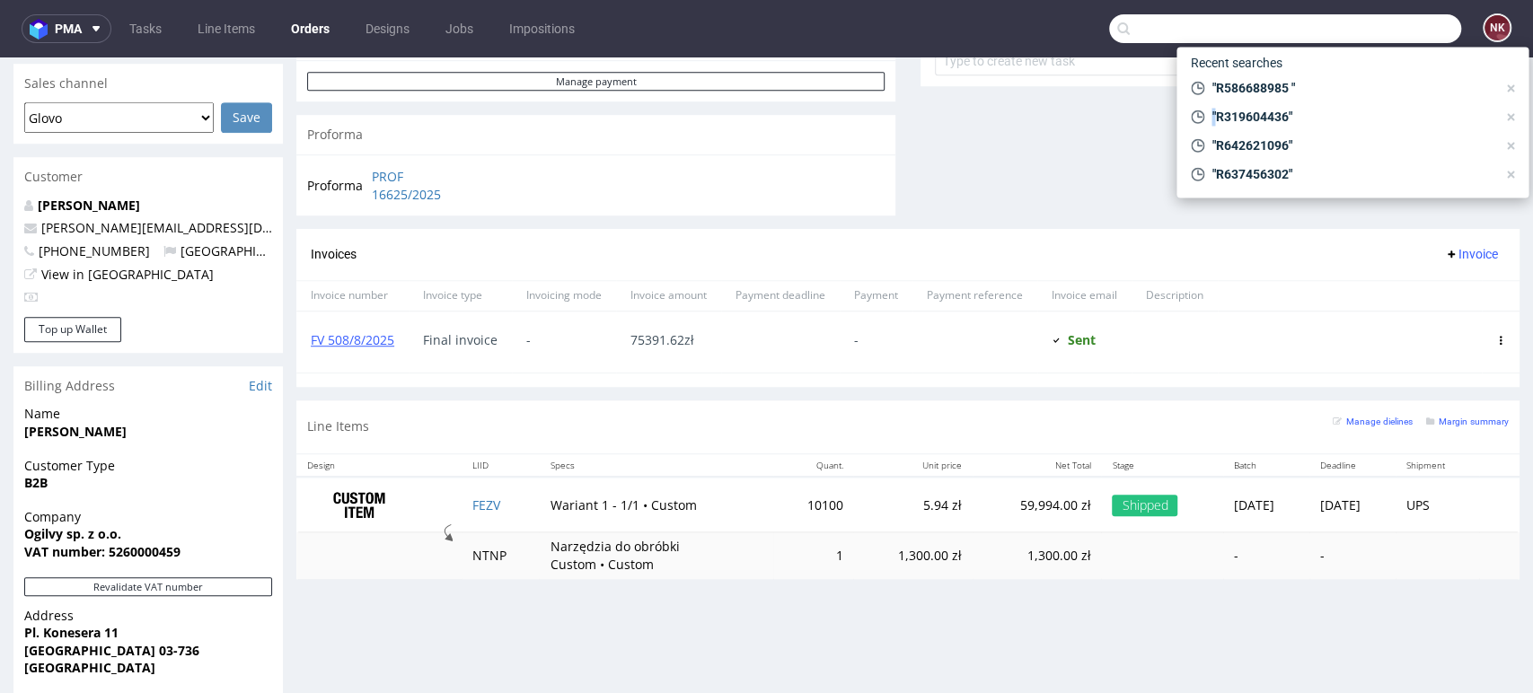
click at [1507, 88] on icon at bounding box center [1510, 88] width 14 height 14
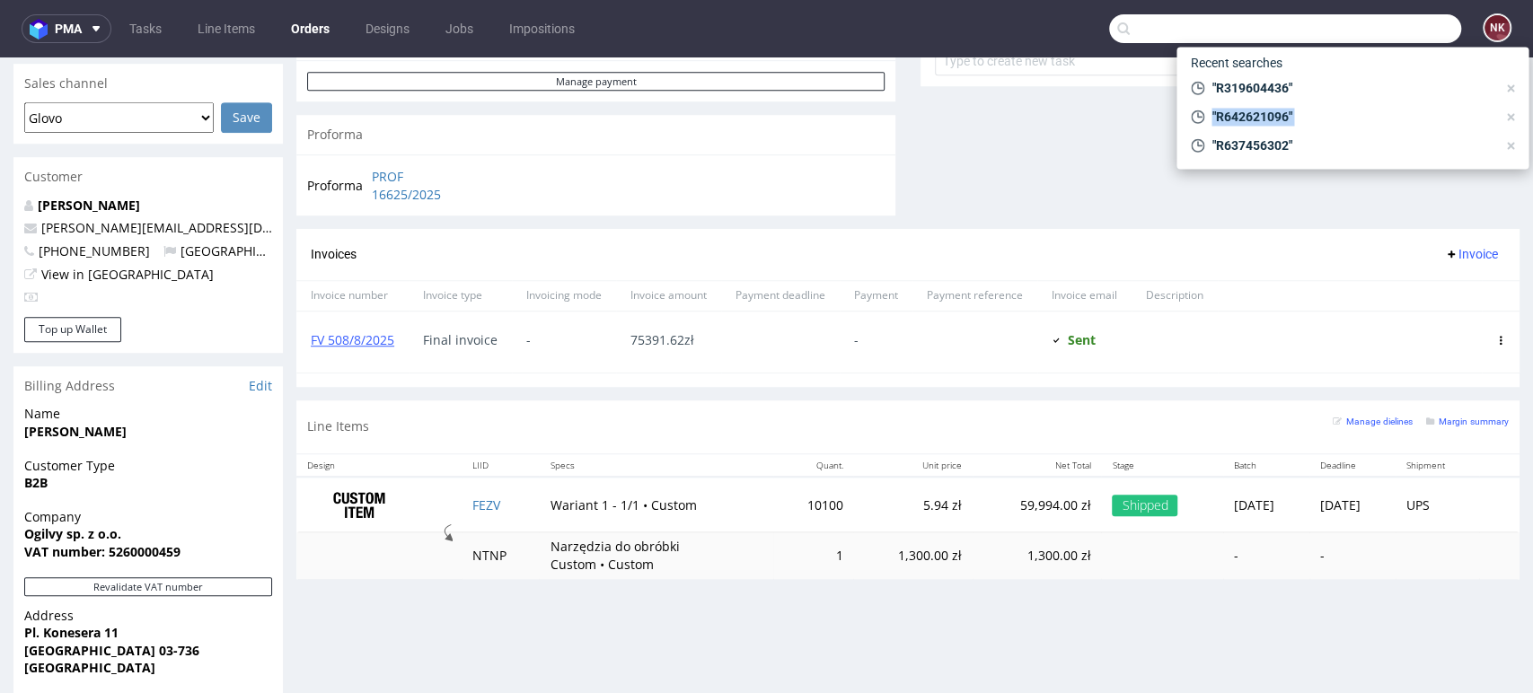
click at [1507, 88] on icon at bounding box center [1510, 88] width 14 height 14
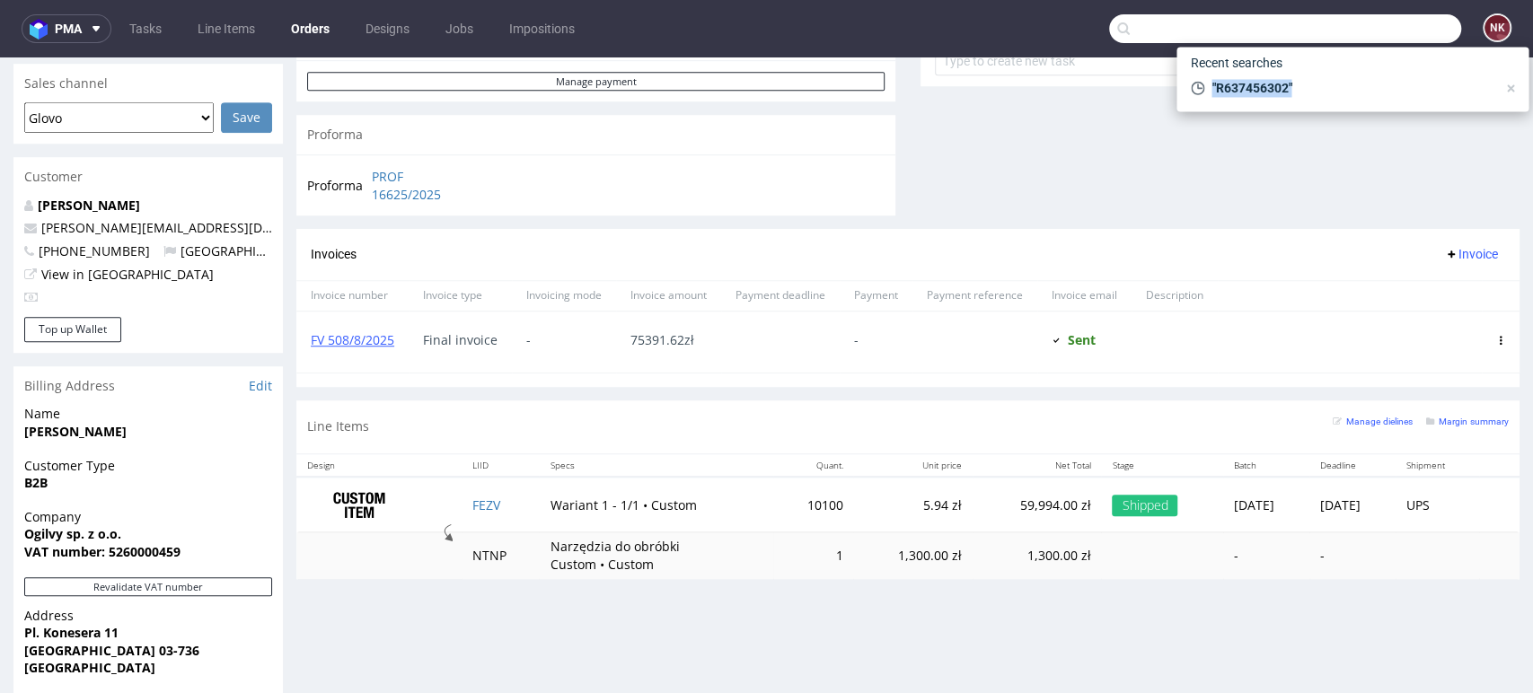
click at [1507, 88] on icon at bounding box center [1510, 88] width 14 height 14
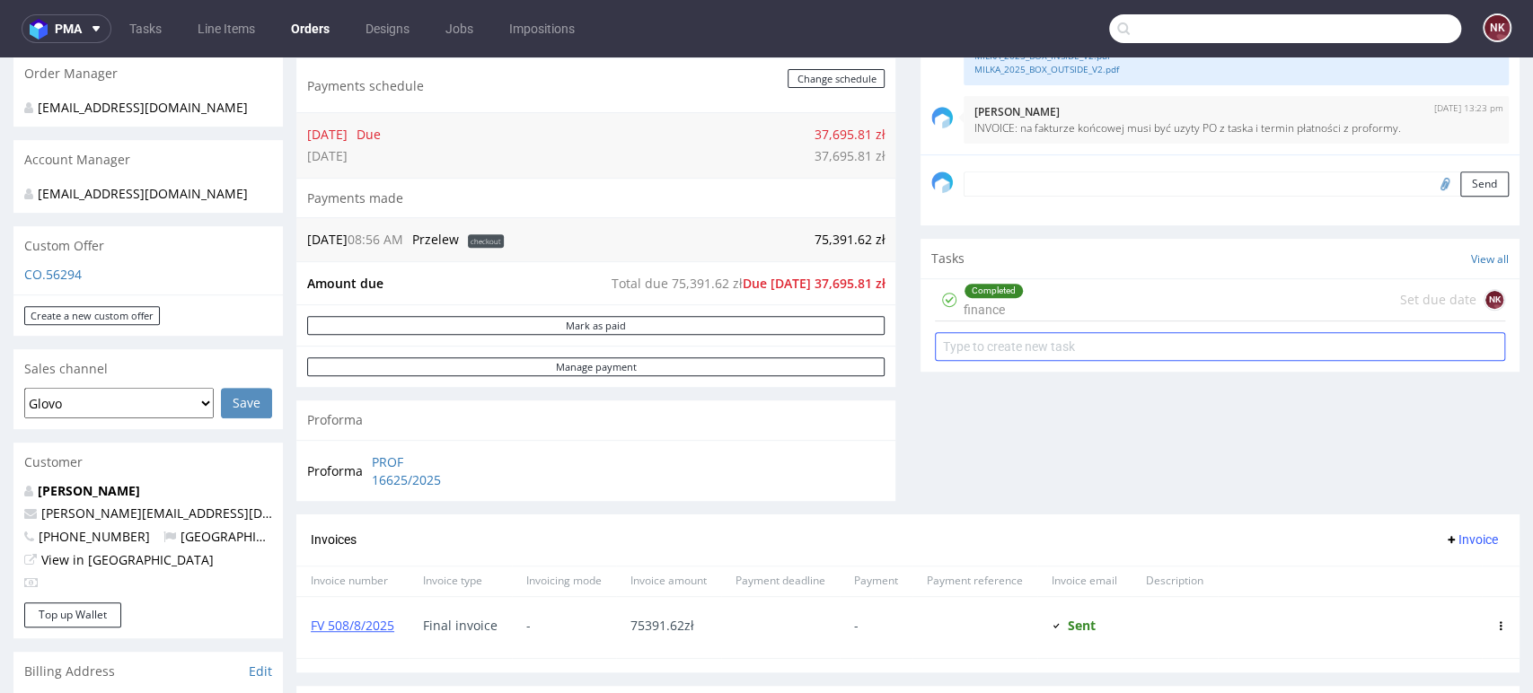
scroll to position [347, 0]
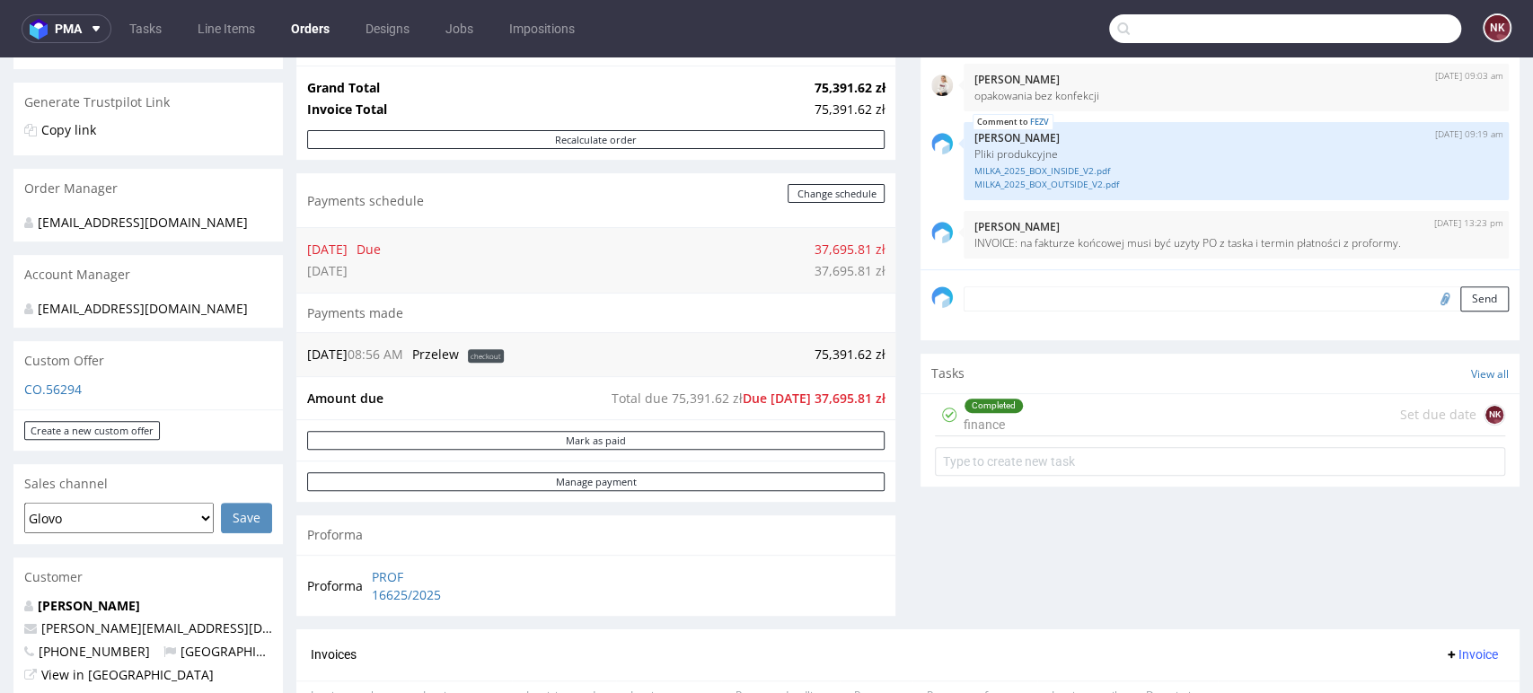
drag, startPoint x: 348, startPoint y: 249, endPoint x: 296, endPoint y: 242, distance: 52.5
click at [296, 242] on div "25.07.25 Due 37,695.81 zł 24.08.25 37,695.81 zł" at bounding box center [595, 259] width 599 height 65
click at [352, 239] on td "25.07.25" at bounding box center [329, 250] width 45 height 22
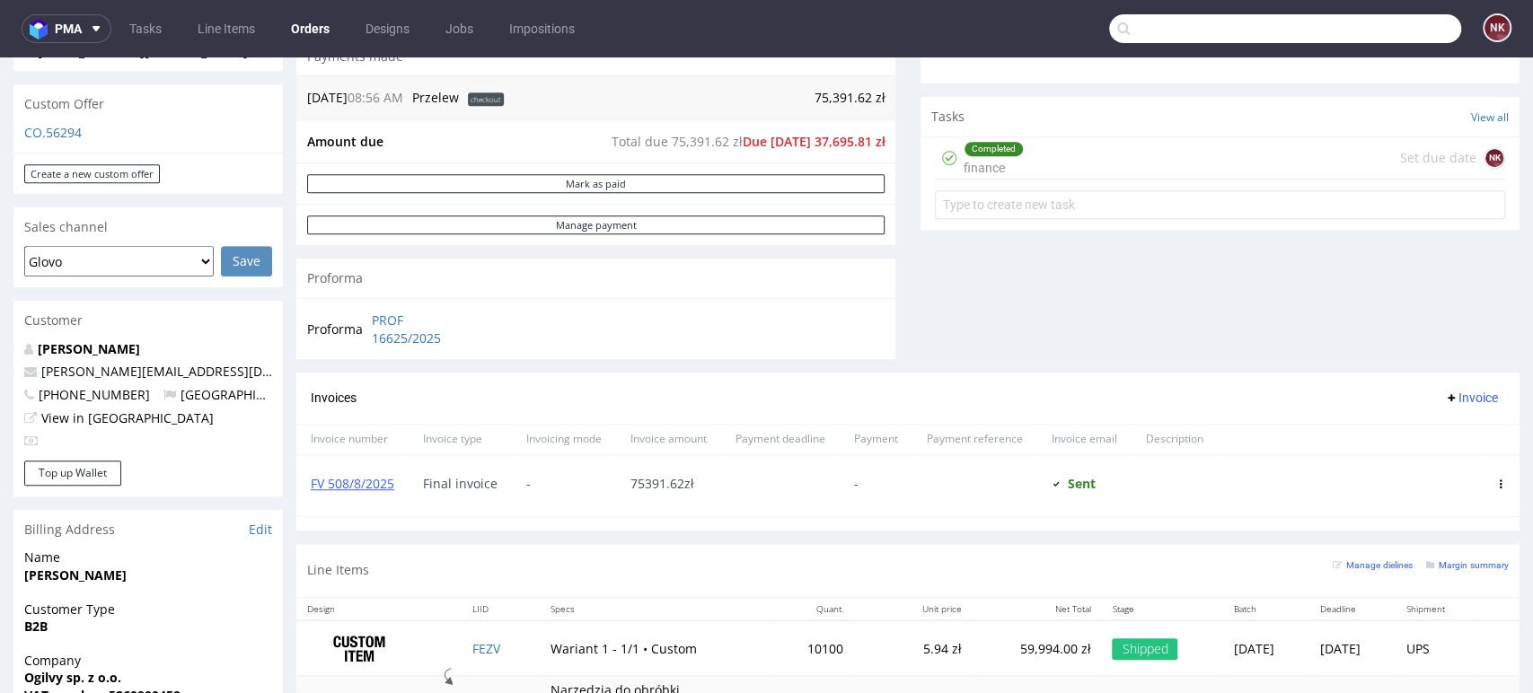
scroll to position [474, 0]
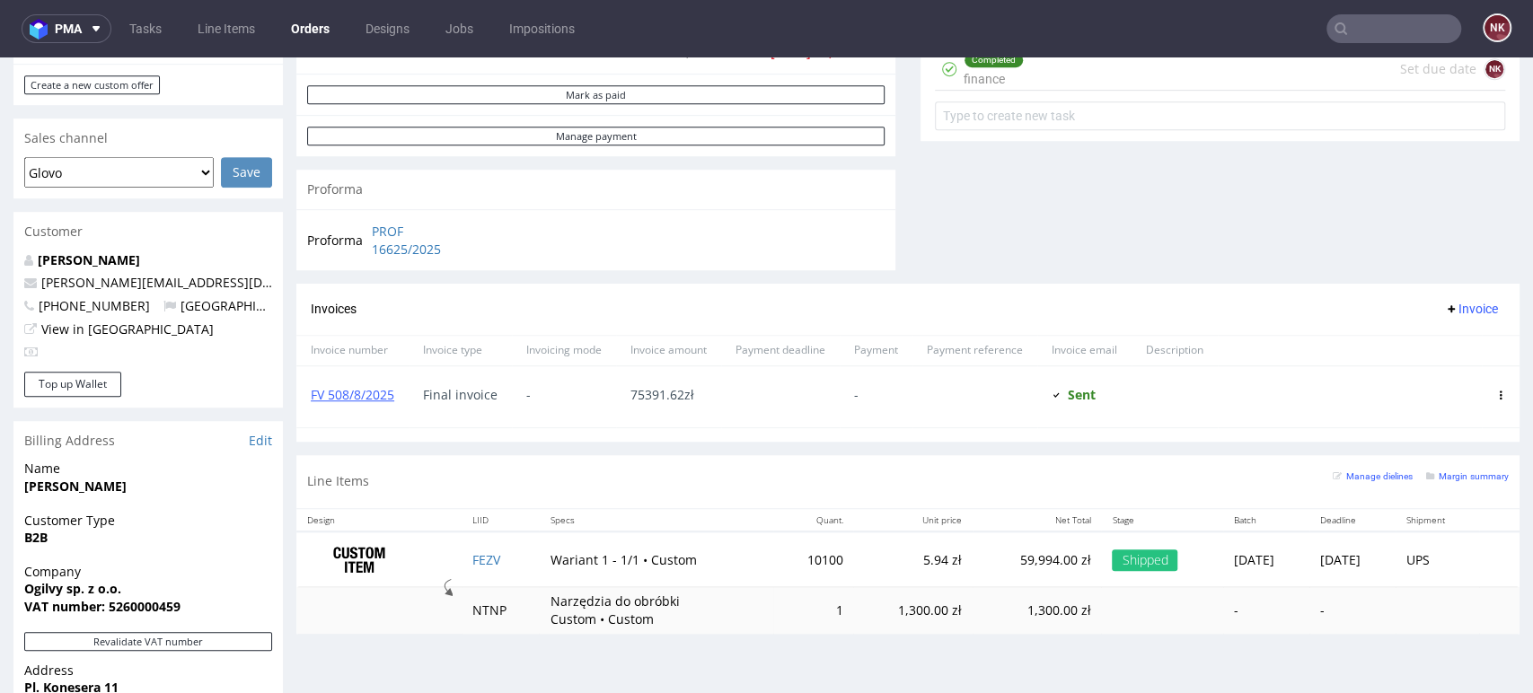
scroll to position [686, 0]
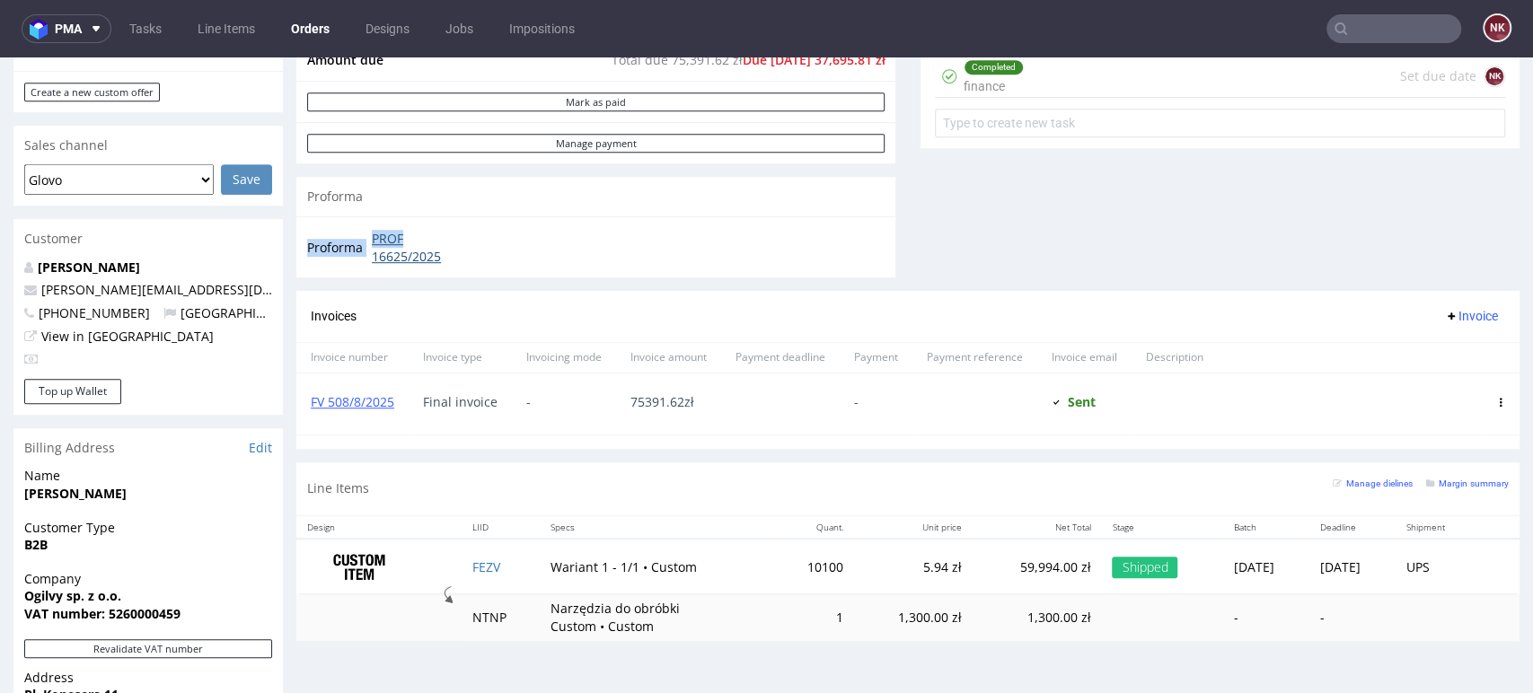
drag, startPoint x: 475, startPoint y: 252, endPoint x: 401, endPoint y: 244, distance: 74.1
click at [401, 244] on tr "Proforma PROF 16625/2025" at bounding box center [391, 247] width 169 height 39
click at [497, 272] on div "Proforma PROF 16625/2025" at bounding box center [595, 246] width 599 height 61
drag, startPoint x: 494, startPoint y: 254, endPoint x: 369, endPoint y: 235, distance: 126.2
click at [369, 235] on div "Proforma PROF 16625/2025" at bounding box center [595, 246] width 599 height 61
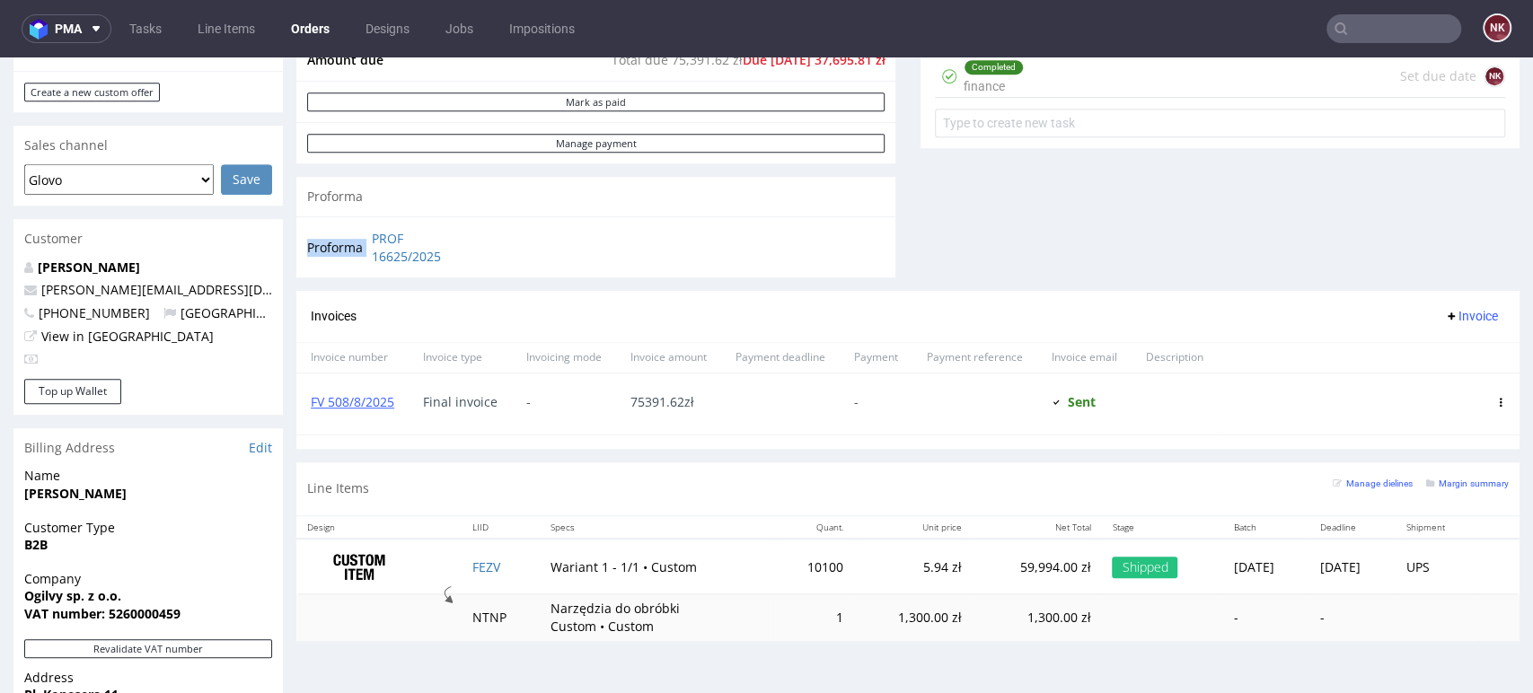
copy tbody "Proforma"
click at [1359, 23] on input "text" at bounding box center [1393, 28] width 135 height 29
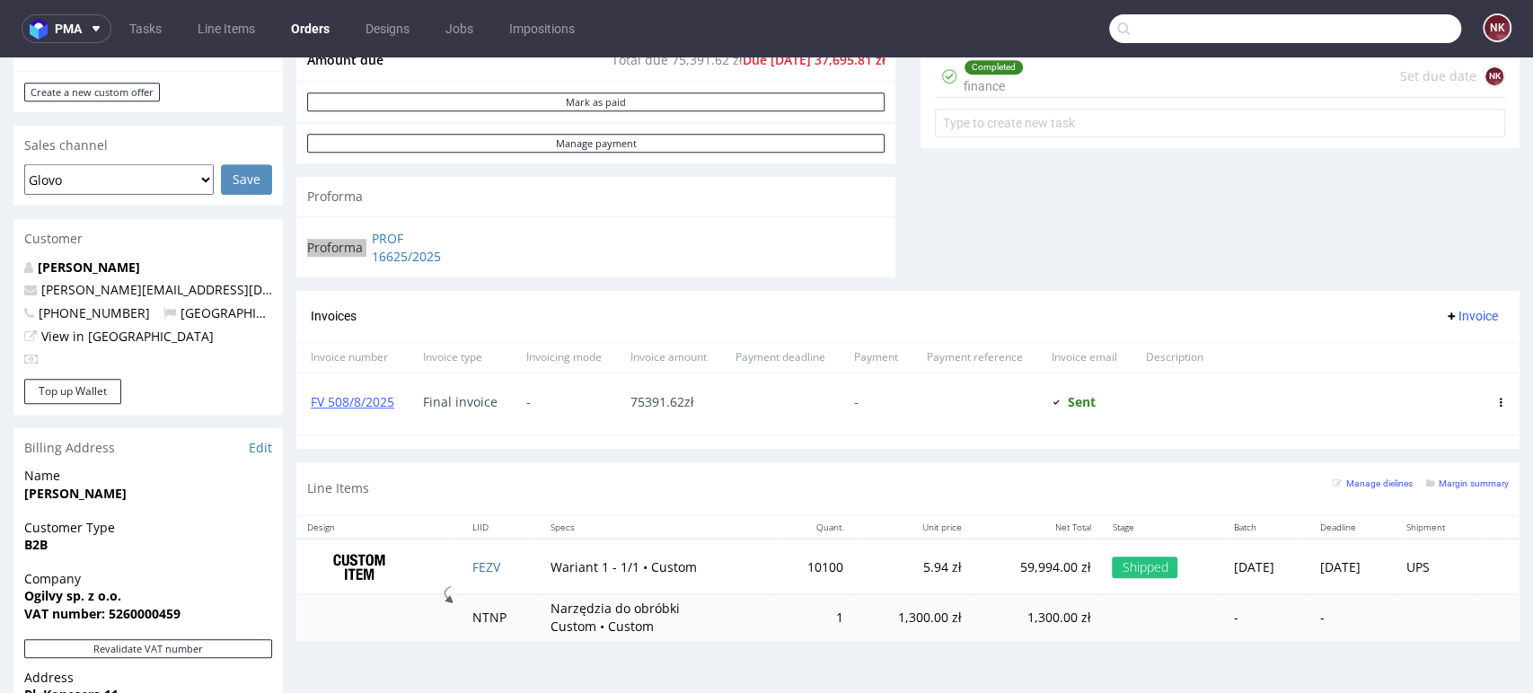
paste input "PROF 16625/2025"
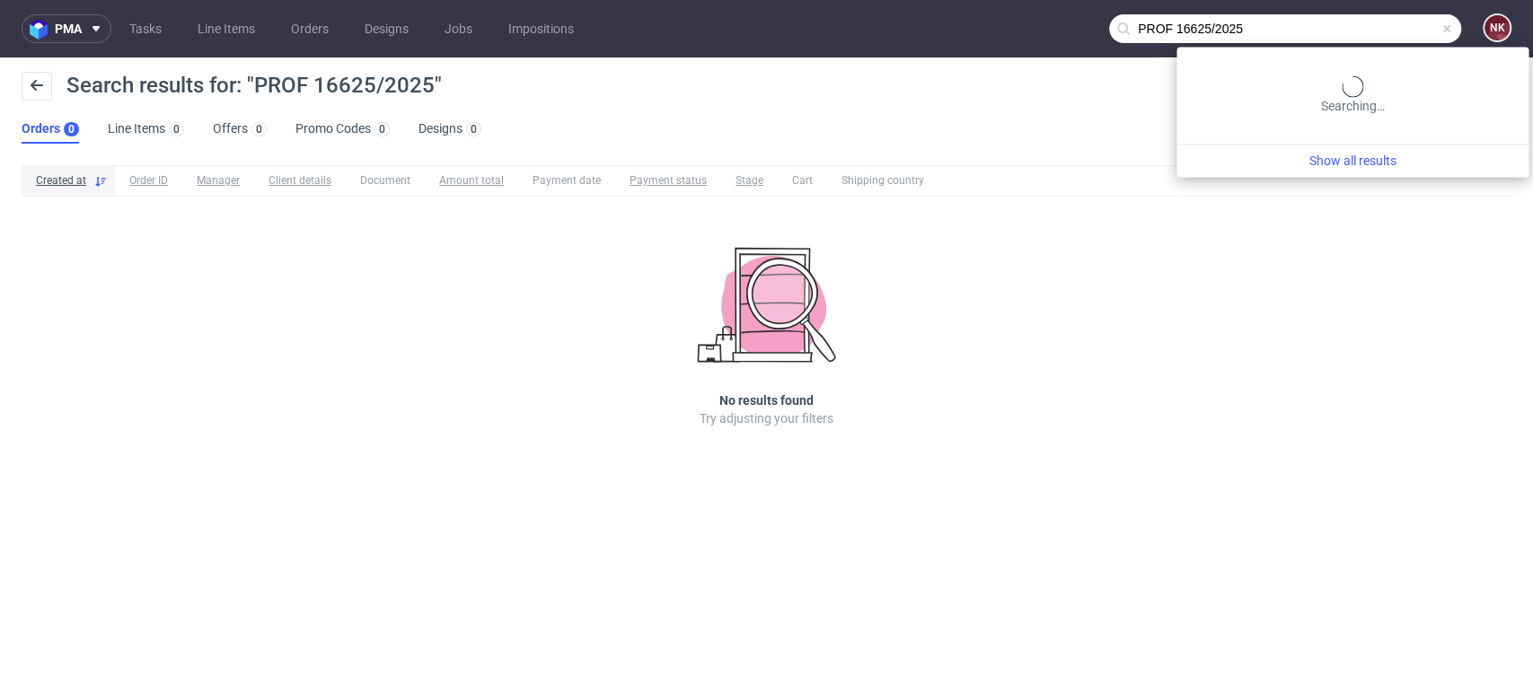
click at [1430, 32] on input "PROF 16625/2025" at bounding box center [1285, 28] width 352 height 29
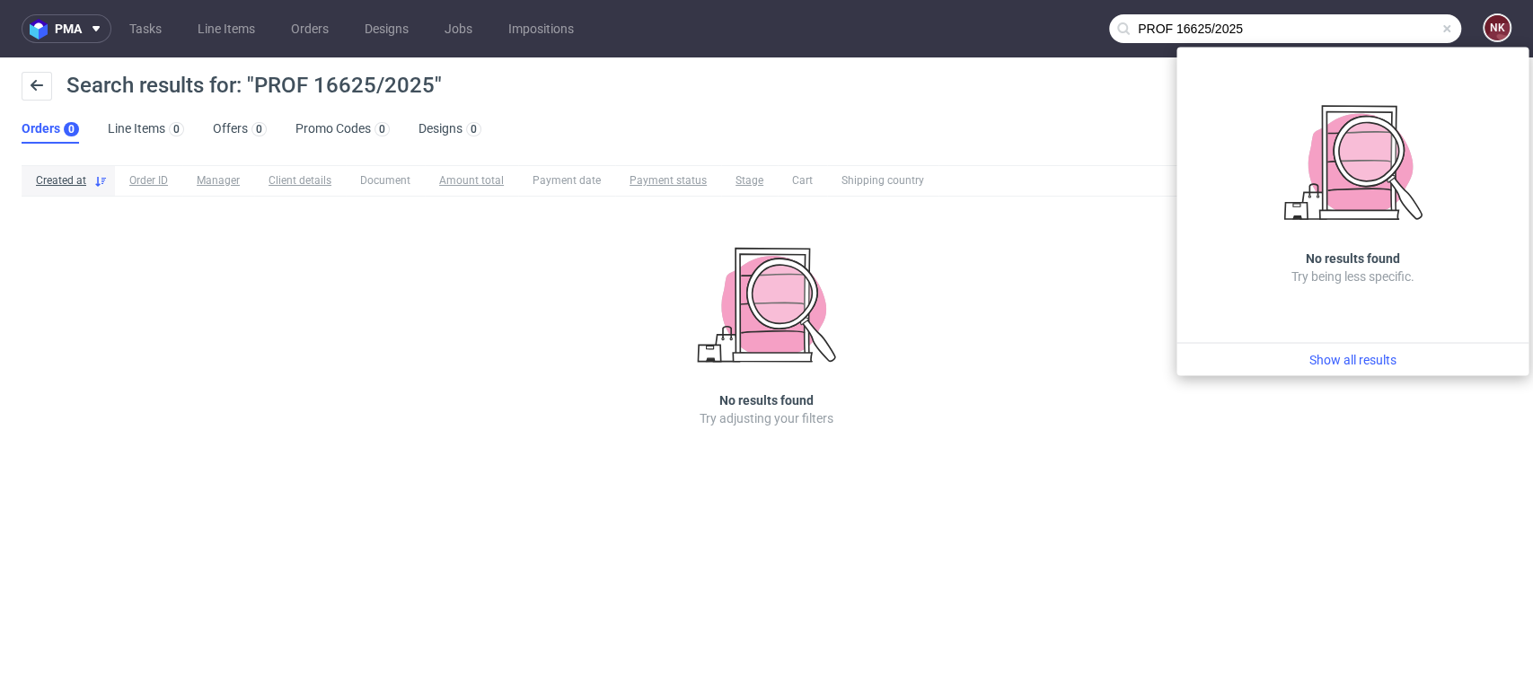
click at [1177, 18] on input "PROF 16625/2025" at bounding box center [1285, 28] width 352 height 29
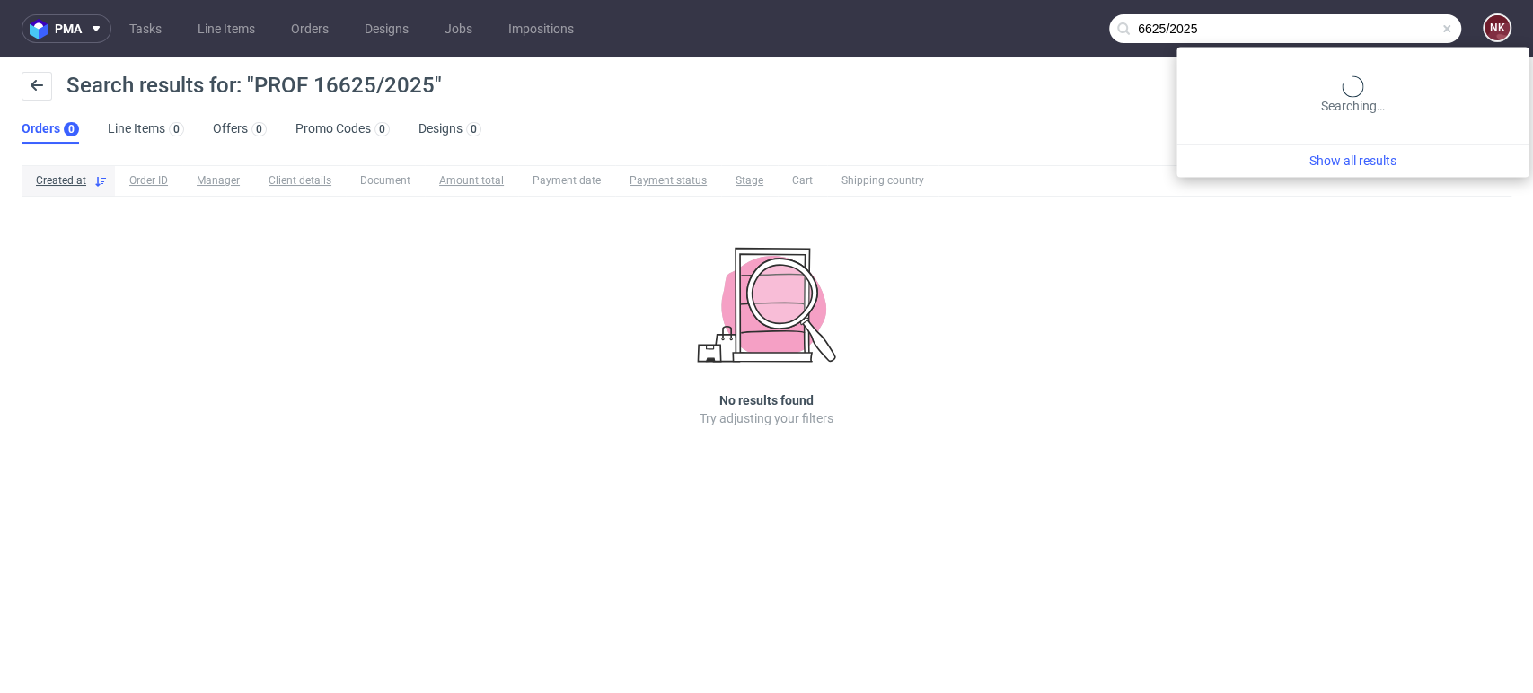
type input "6625/2025"
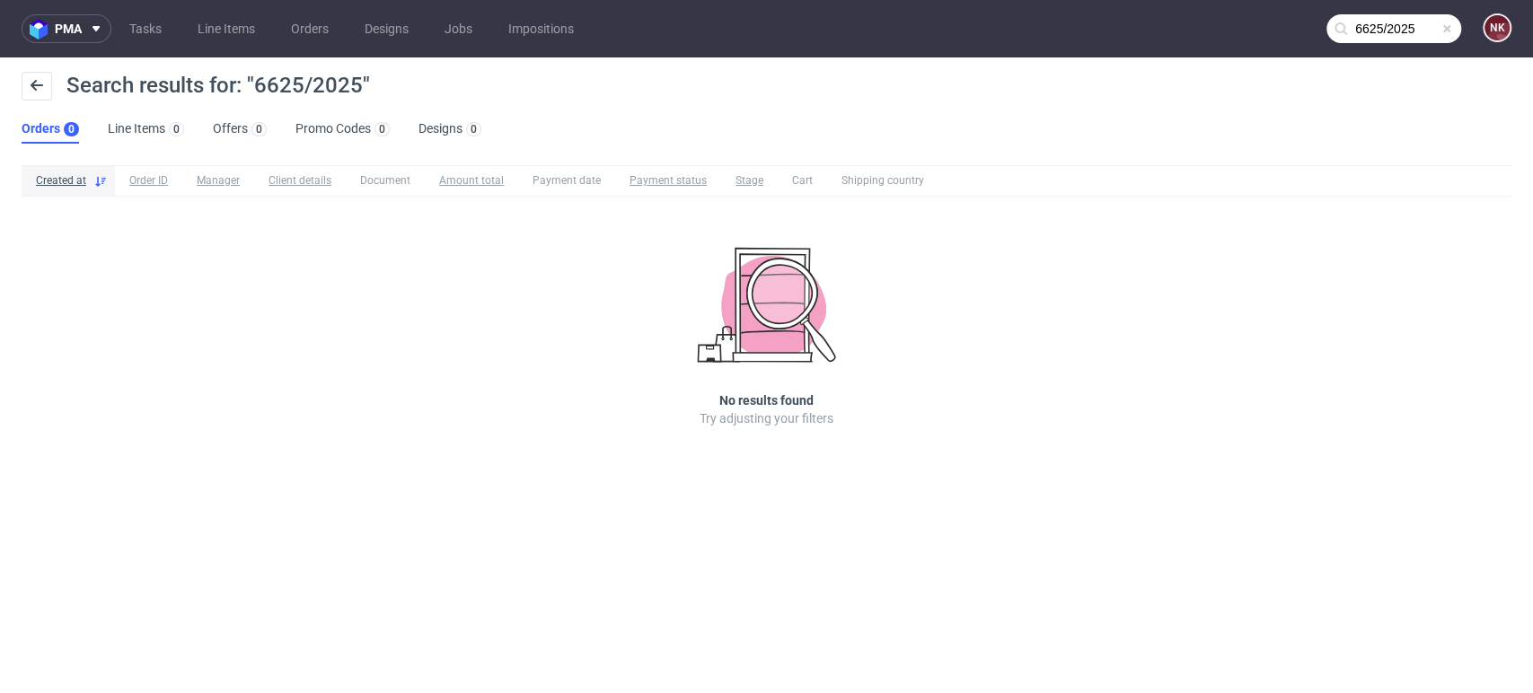
click at [1444, 33] on span at bounding box center [1446, 29] width 14 height 14
click at [1408, 21] on input "text" at bounding box center [1393, 28] width 135 height 29
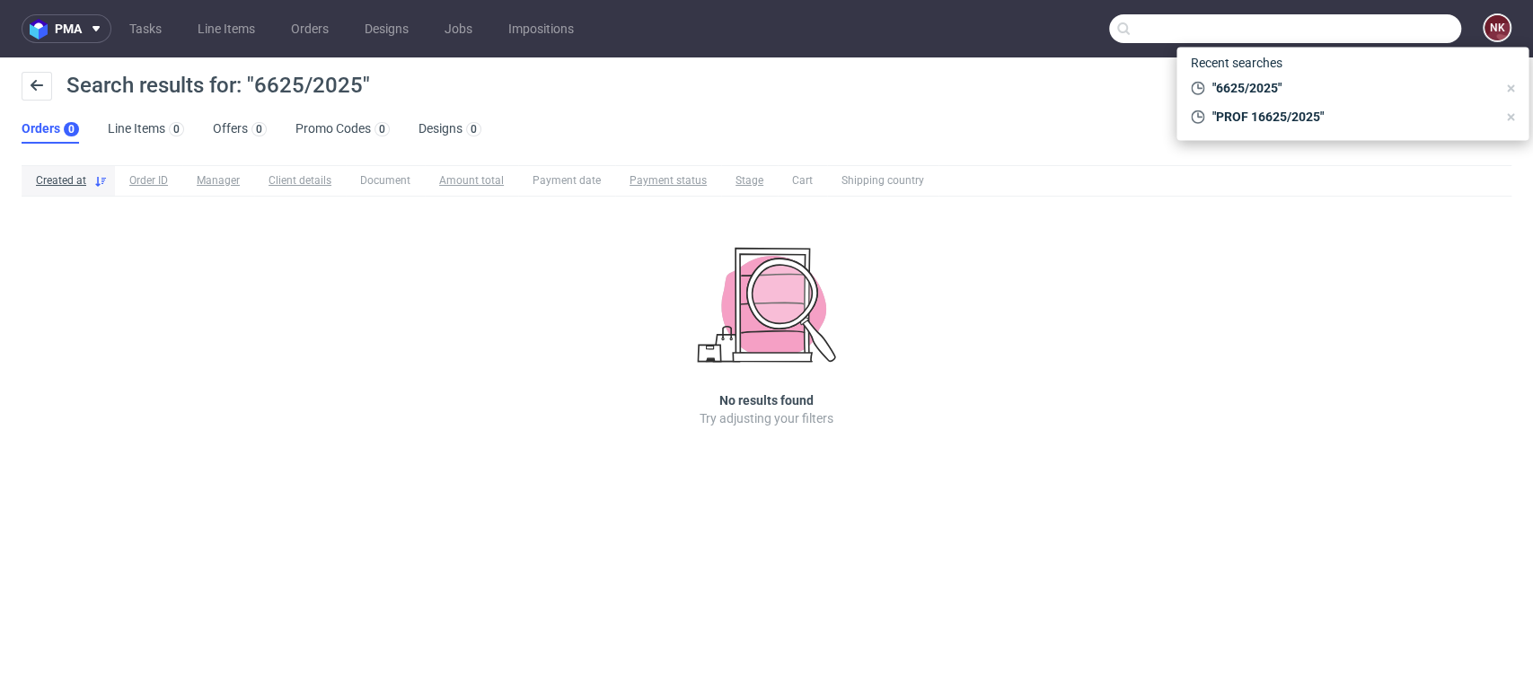
paste input "saffbakes@gmail.com"
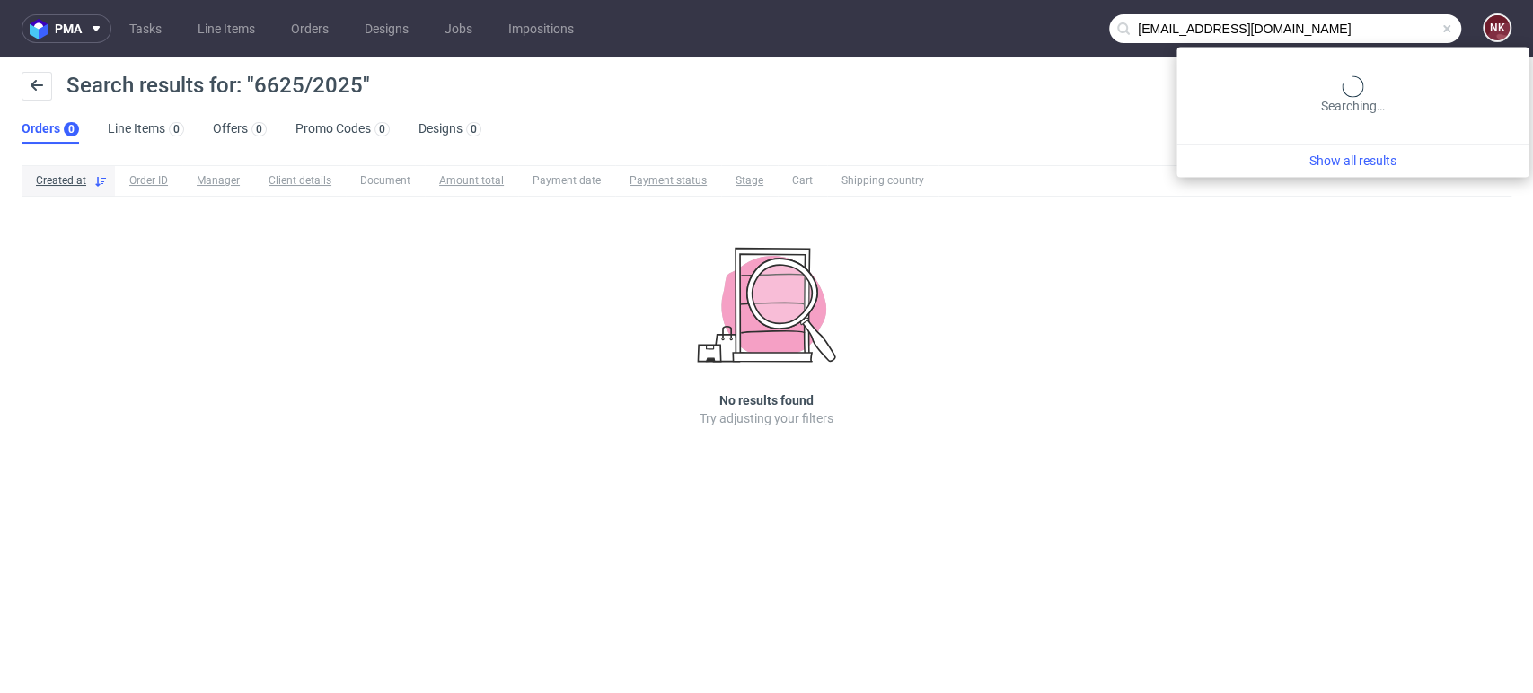
type input "saffbakes@gmail.com"
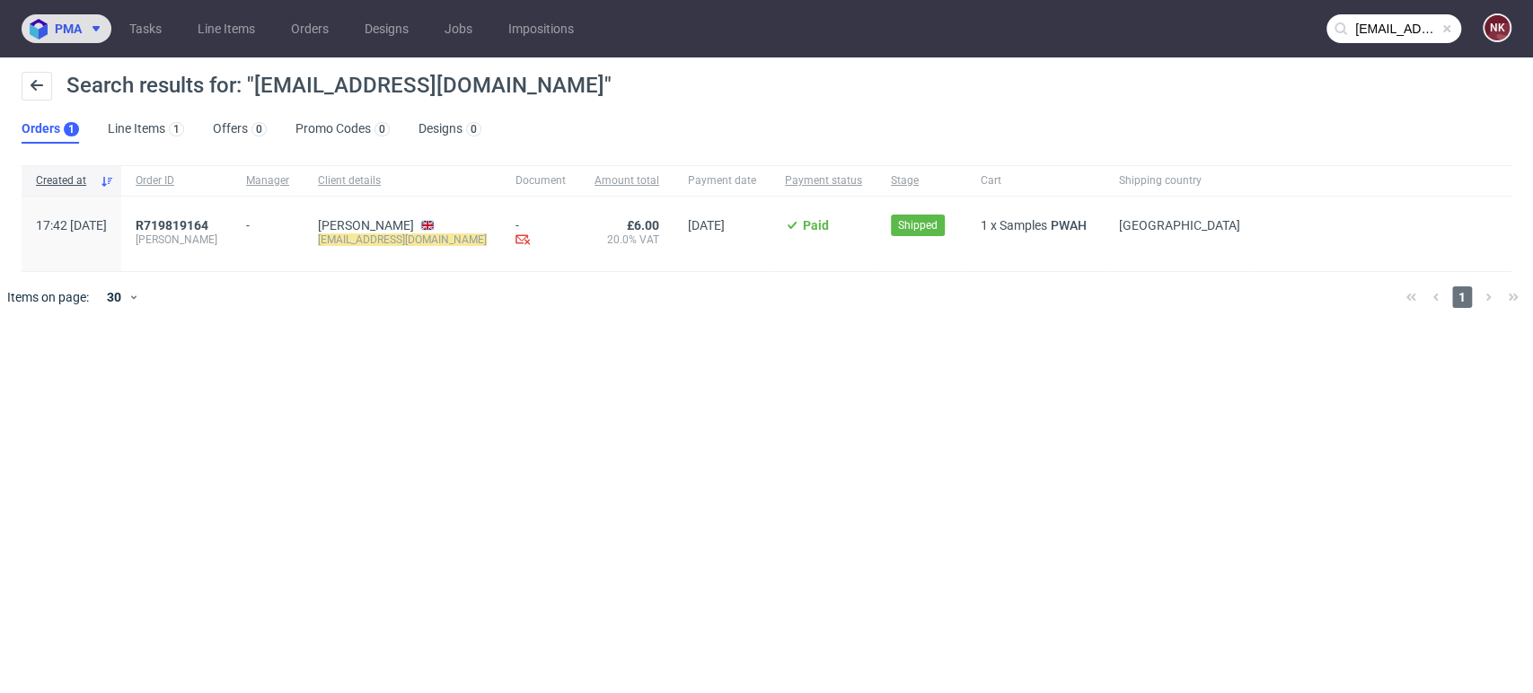
click at [101, 20] on button "pma" at bounding box center [67, 28] width 90 height 29
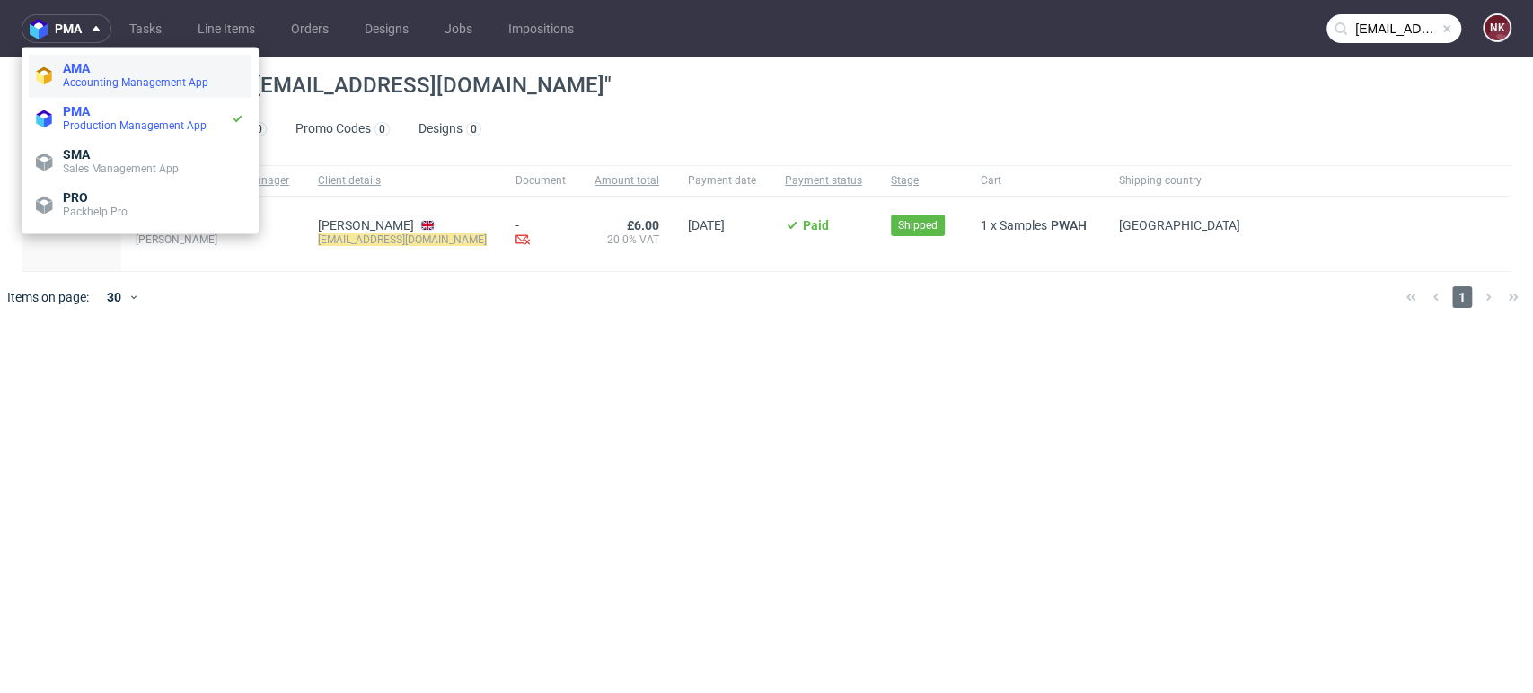
click at [86, 58] on li "AMA Accounting Management App" at bounding box center [140, 75] width 223 height 43
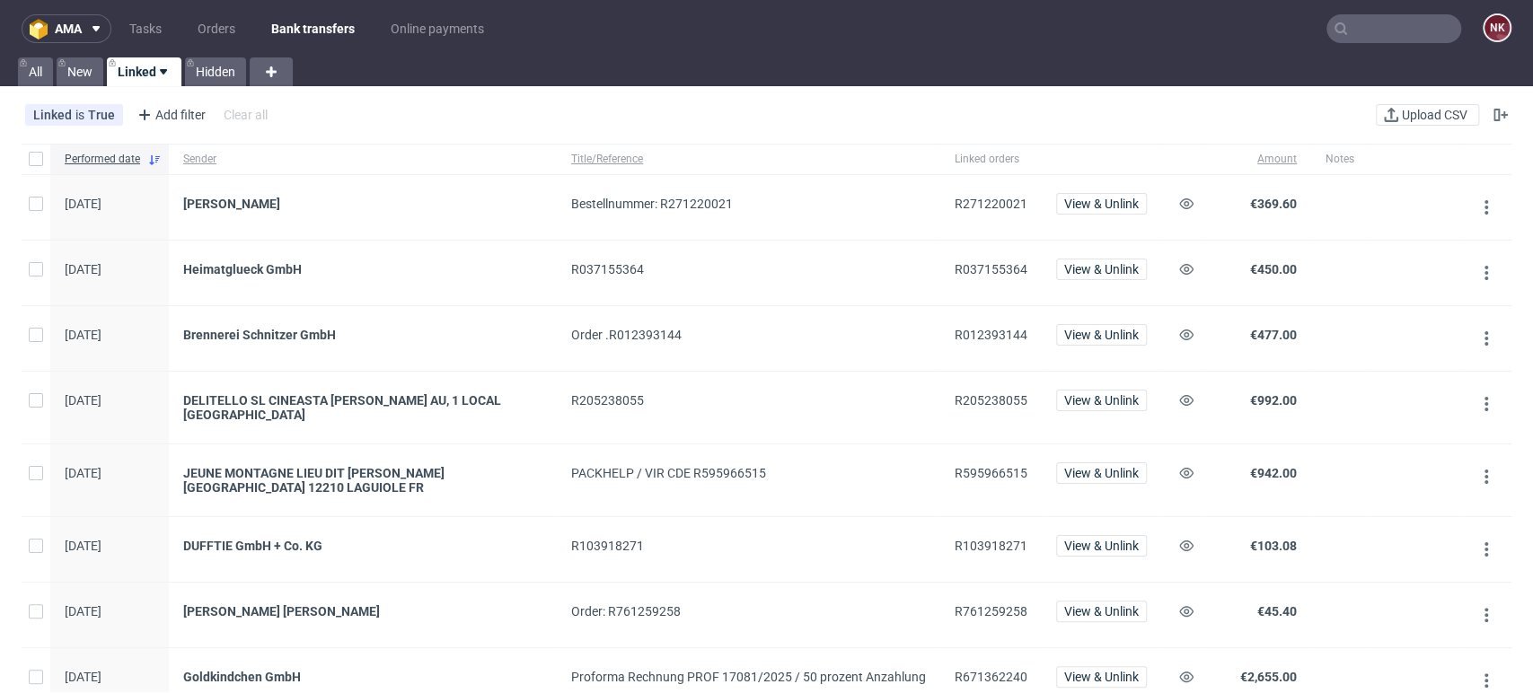
click at [214, 46] on nav "ama Tasks Orders Bank transfers Online payments NK" at bounding box center [766, 28] width 1533 height 57
click at [215, 41] on link "Orders" at bounding box center [216, 28] width 59 height 29
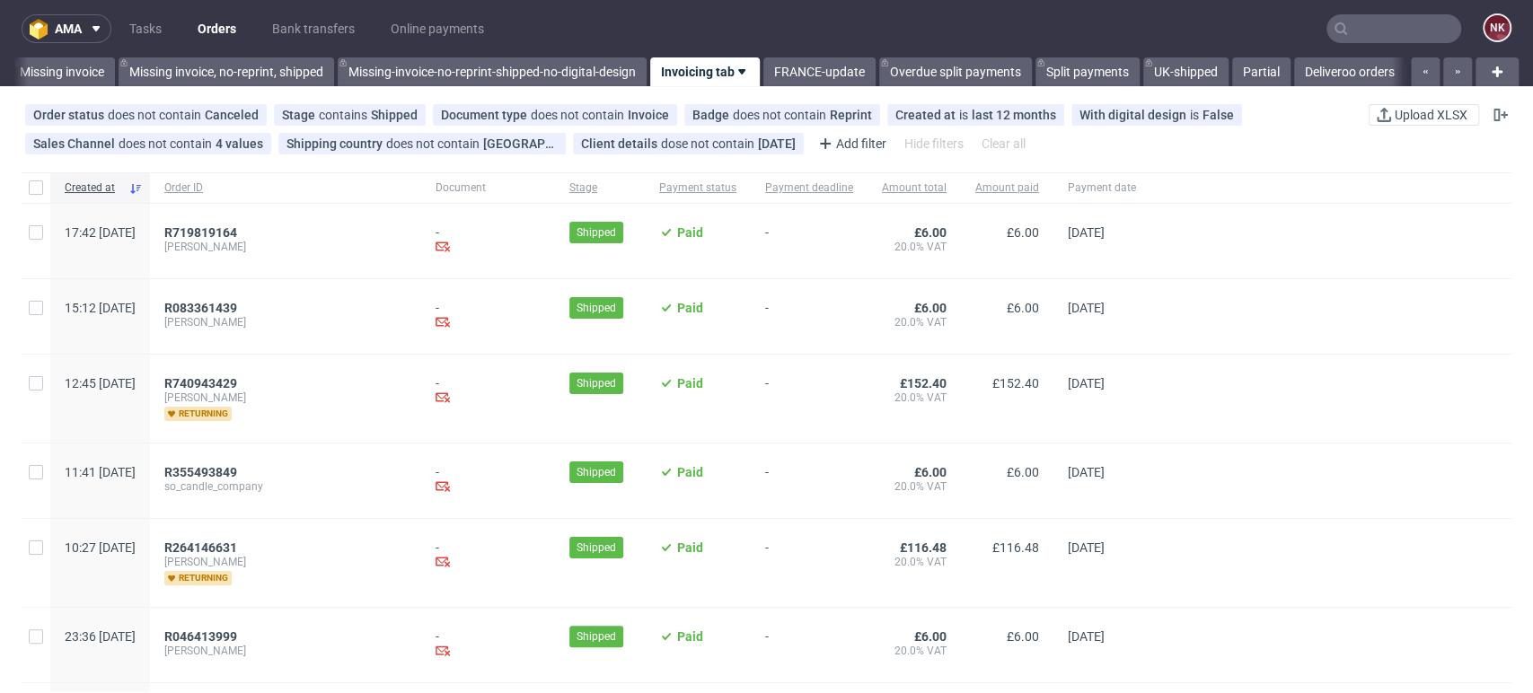
scroll to position [0, 2739]
click at [47, 65] on link "Missing invoice" at bounding box center [62, 71] width 106 height 29
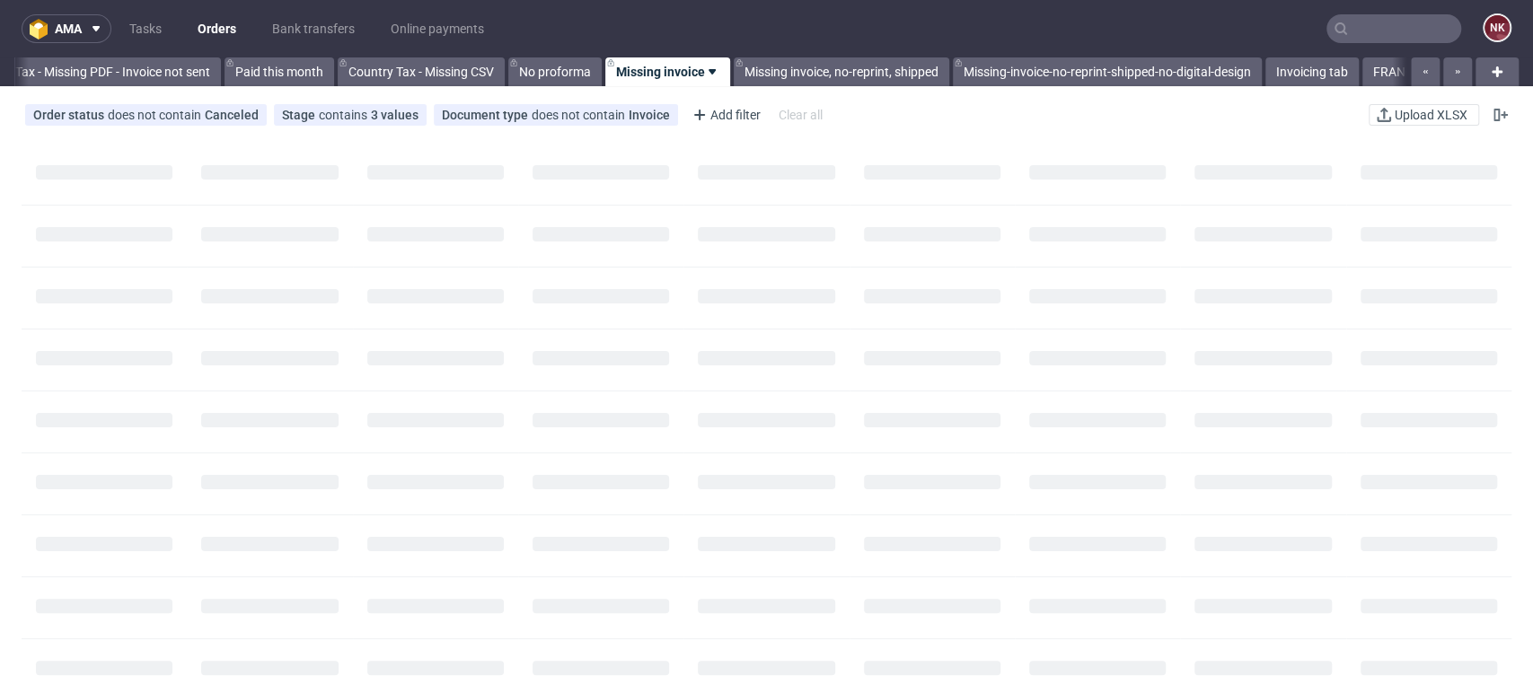
scroll to position [0, 2101]
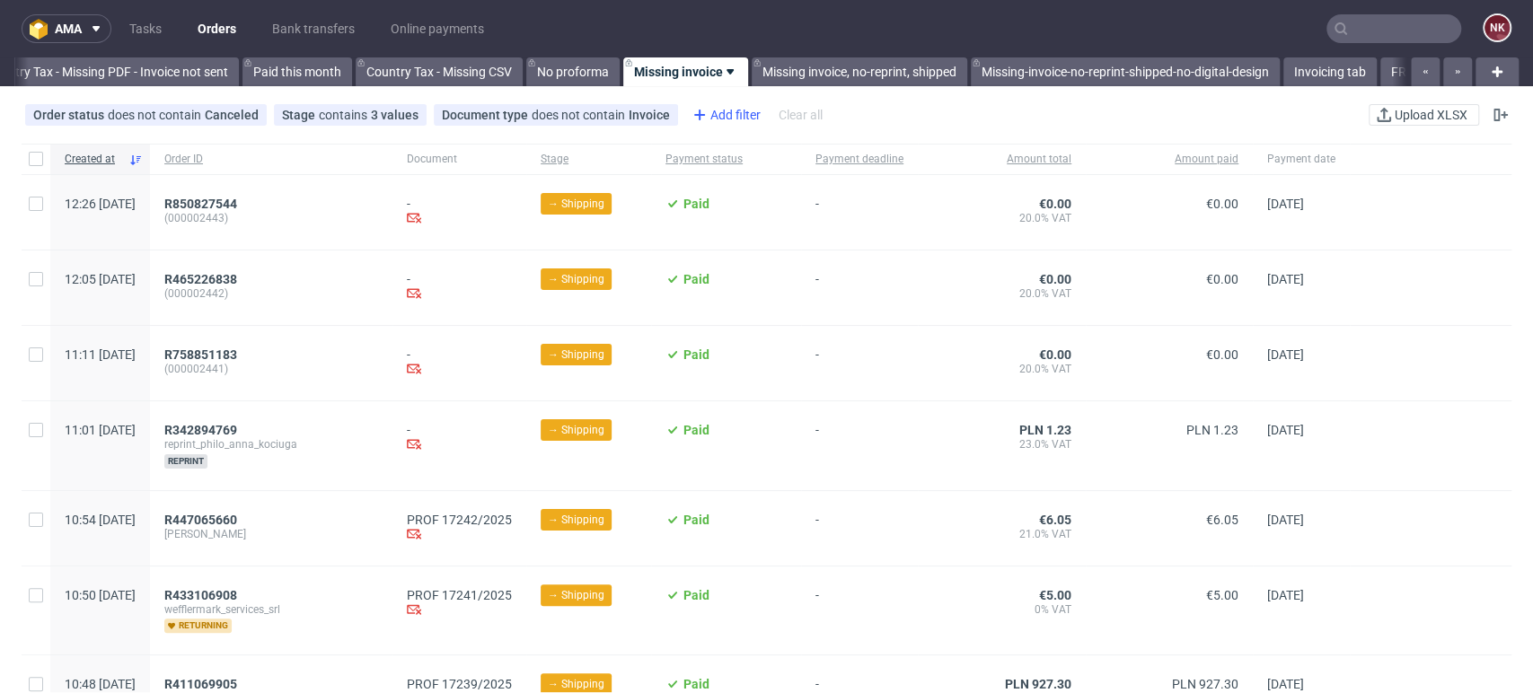
click at [715, 119] on div "Add filter" at bounding box center [724, 115] width 79 height 29
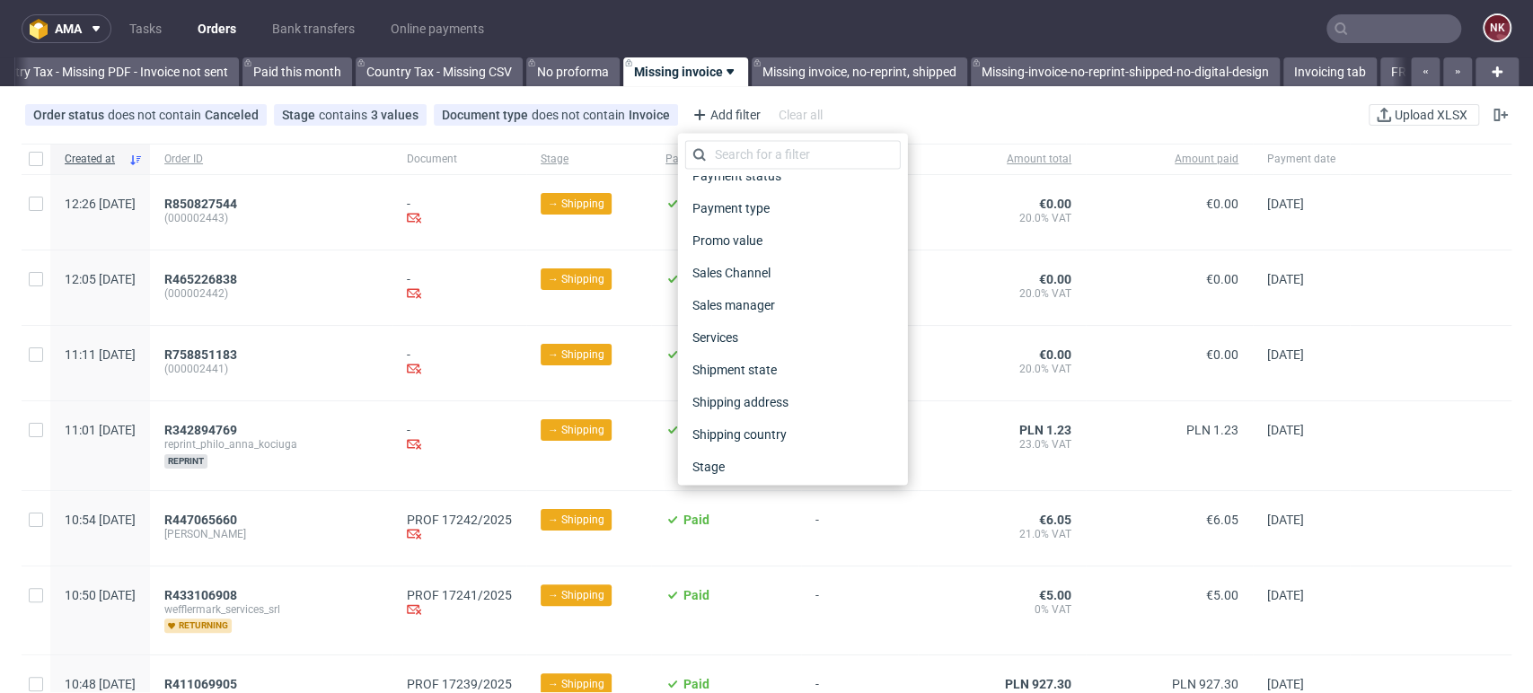
scroll to position [862, 0]
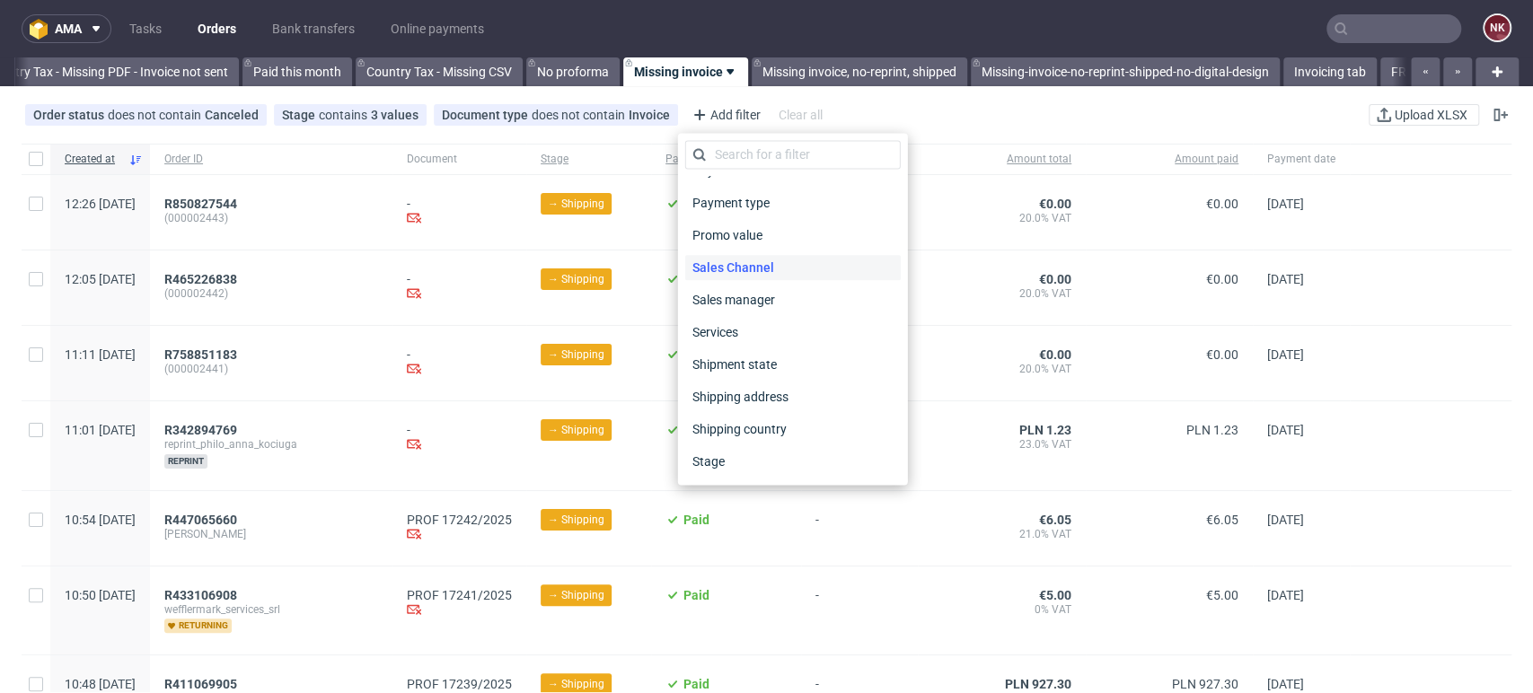
click at [754, 270] on span "Sales Channel" at bounding box center [733, 267] width 96 height 25
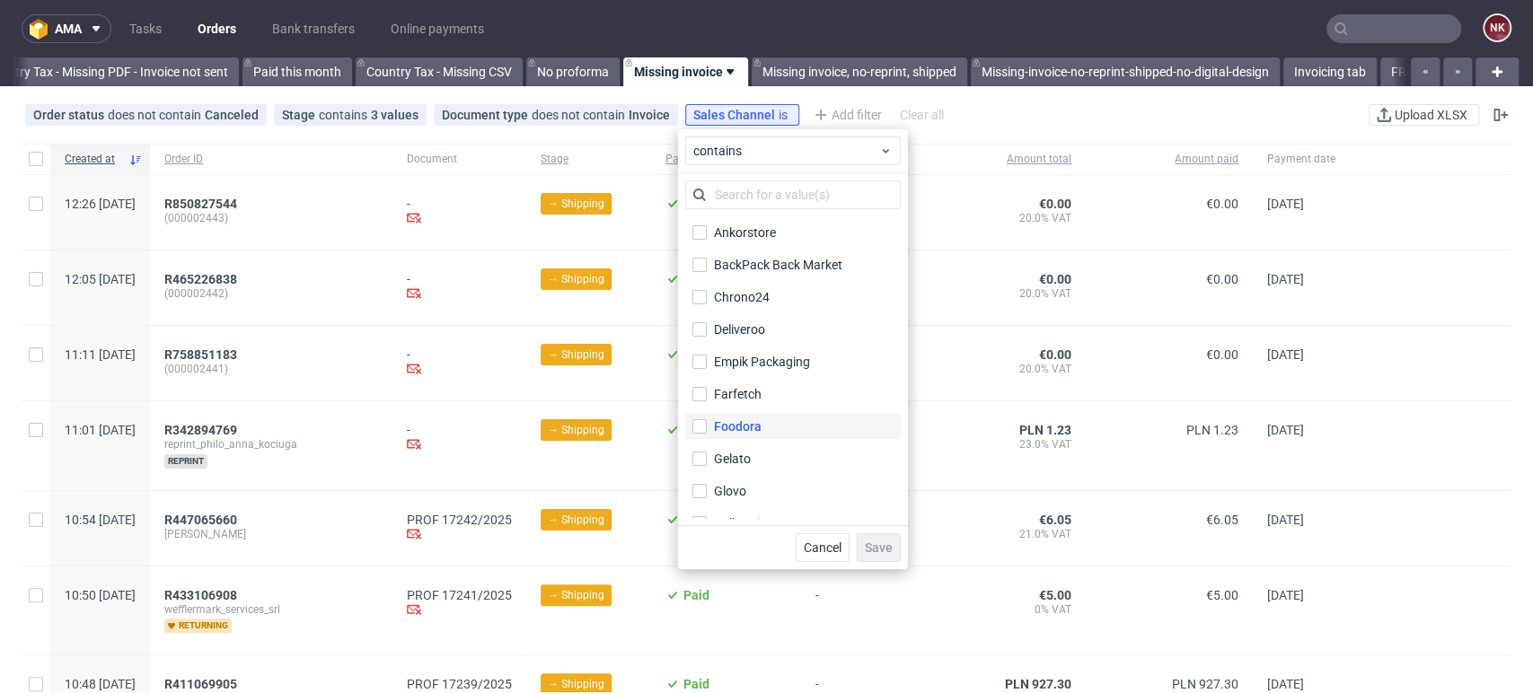
scroll to position [158, 0]
click at [726, 398] on div "InStore" at bounding box center [734, 398] width 41 height 18
click at [707, 398] on input "InStore" at bounding box center [699, 398] width 14 height 14
checkbox input "true"
click at [868, 534] on button "Save" at bounding box center [879, 547] width 44 height 29
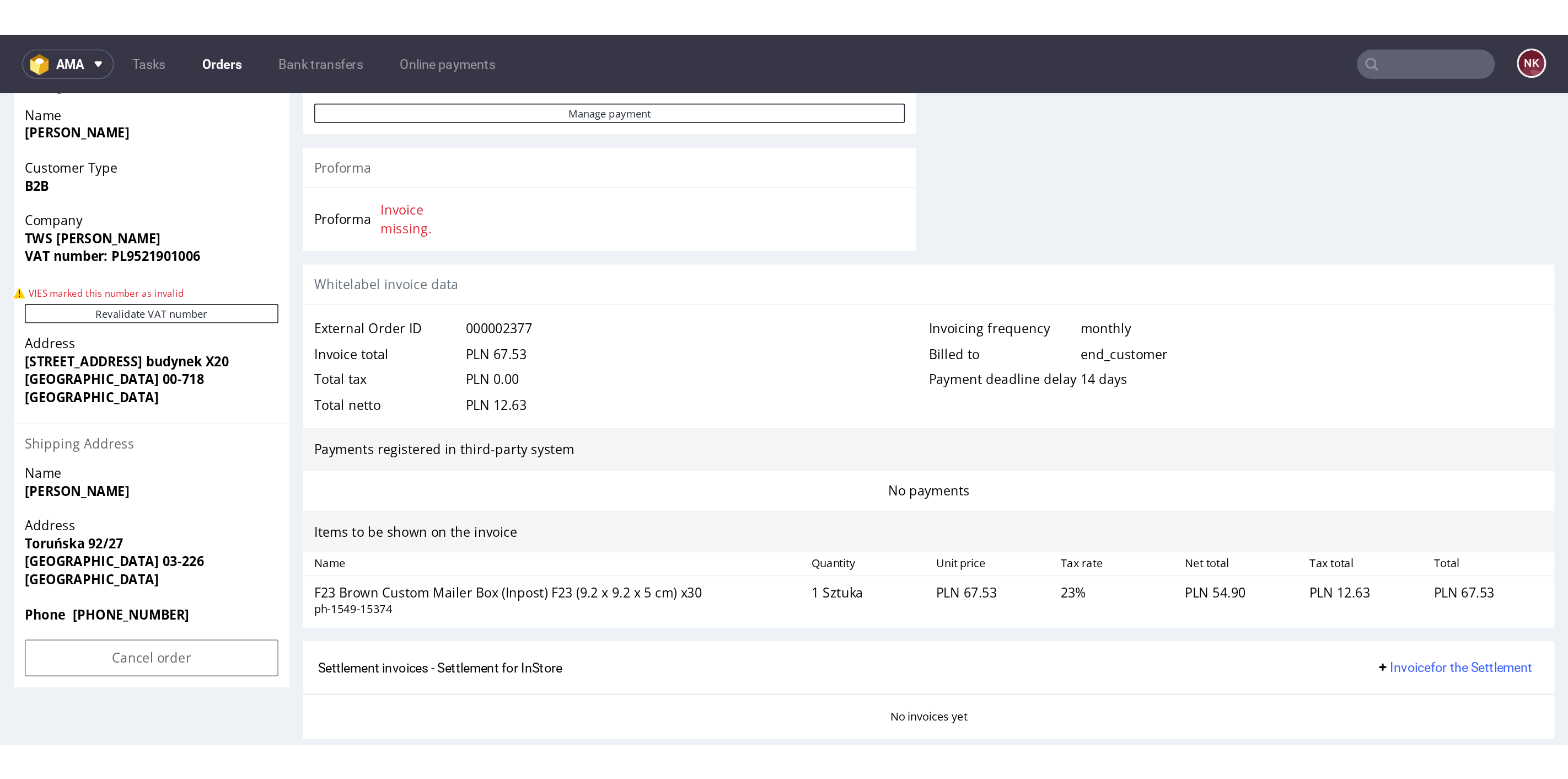
scroll to position [519, 0]
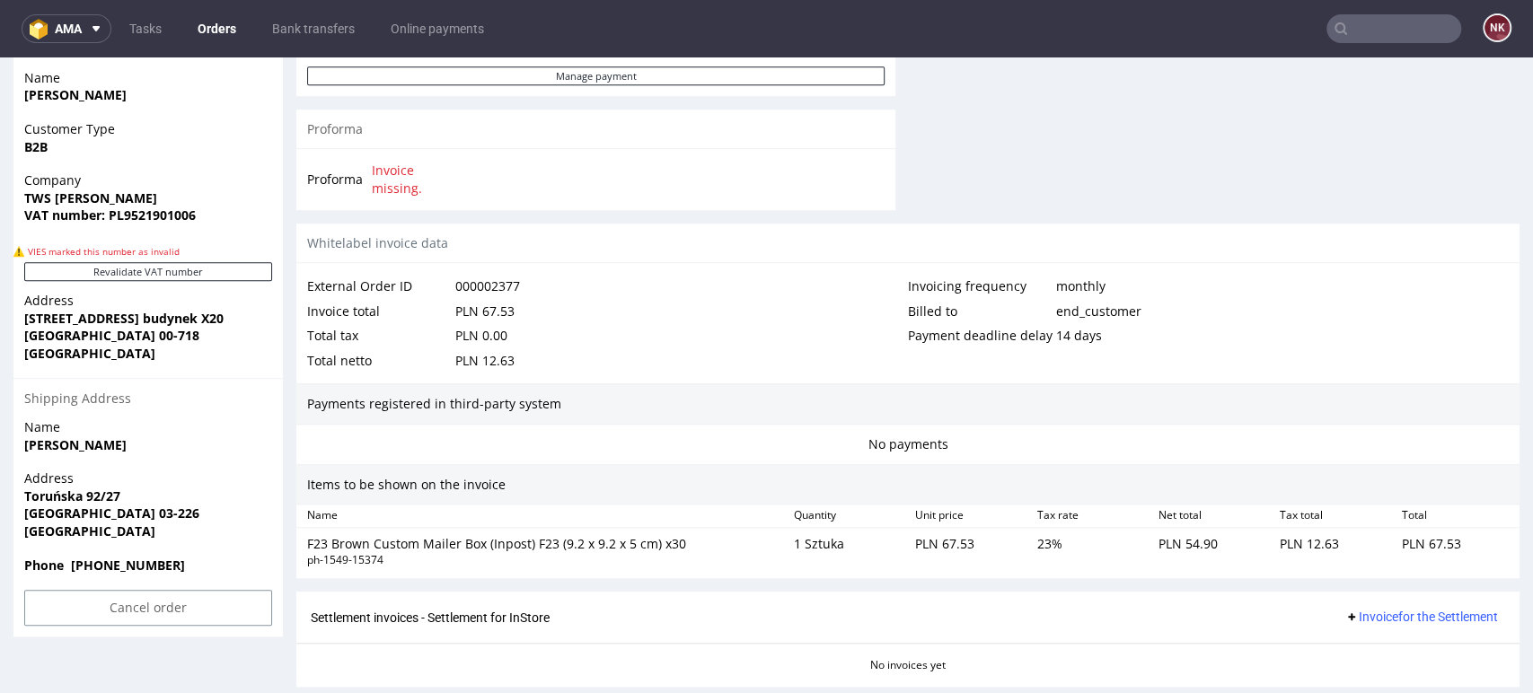
click at [1412, 284] on div "Invoicing frequency monthly" at bounding box center [1208, 286] width 601 height 25
click at [814, 371] on div "Total netto PLN 12.63" at bounding box center [607, 360] width 601 height 25
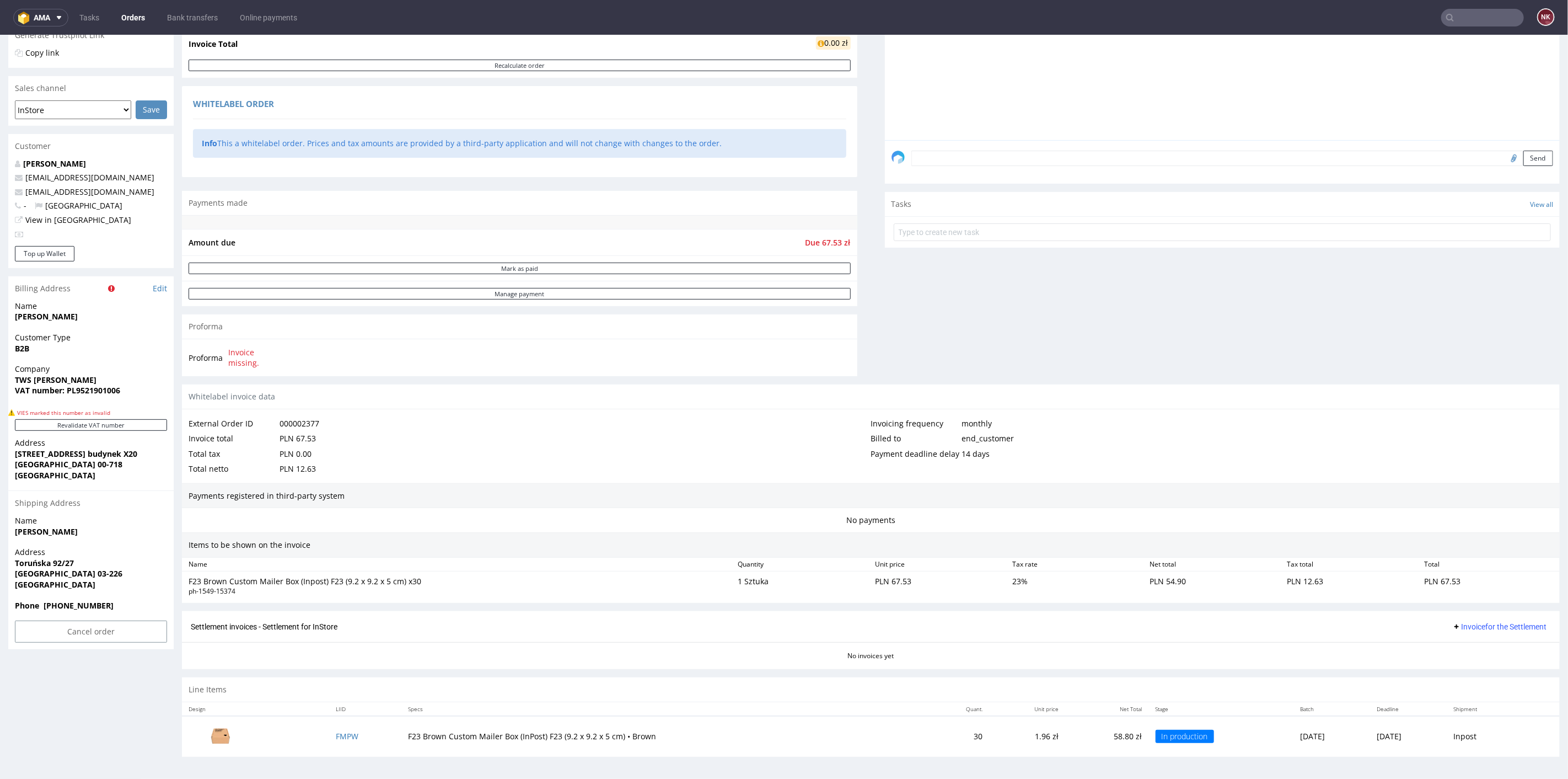
scroll to position [256, 0]
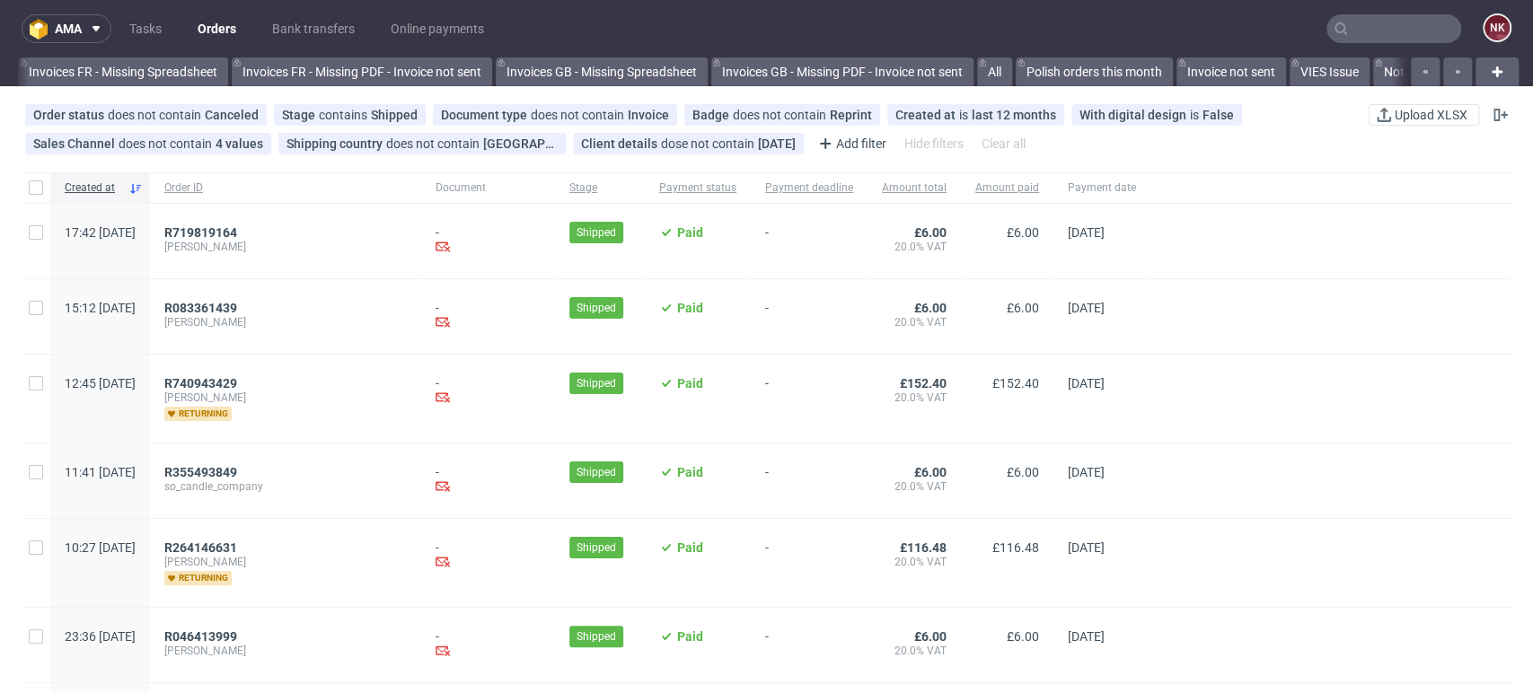
scroll to position [0, 2739]
drag, startPoint x: 1472, startPoint y: 424, endPoint x: 1302, endPoint y: 426, distance: 169.7
click at [1472, 424] on div at bounding box center [1330, 399] width 361 height 88
click at [198, 19] on link "Orders" at bounding box center [217, 28] width 60 height 29
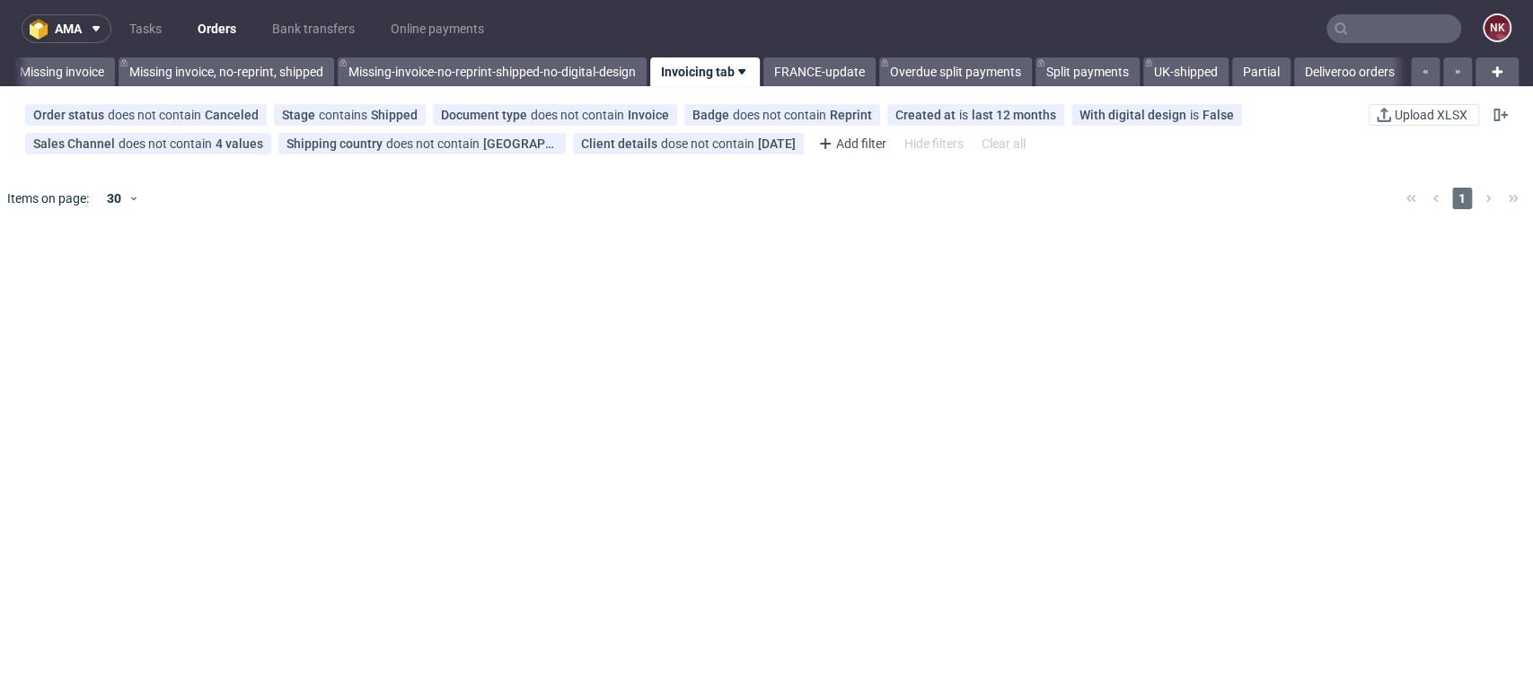
scroll to position [0, 2739]
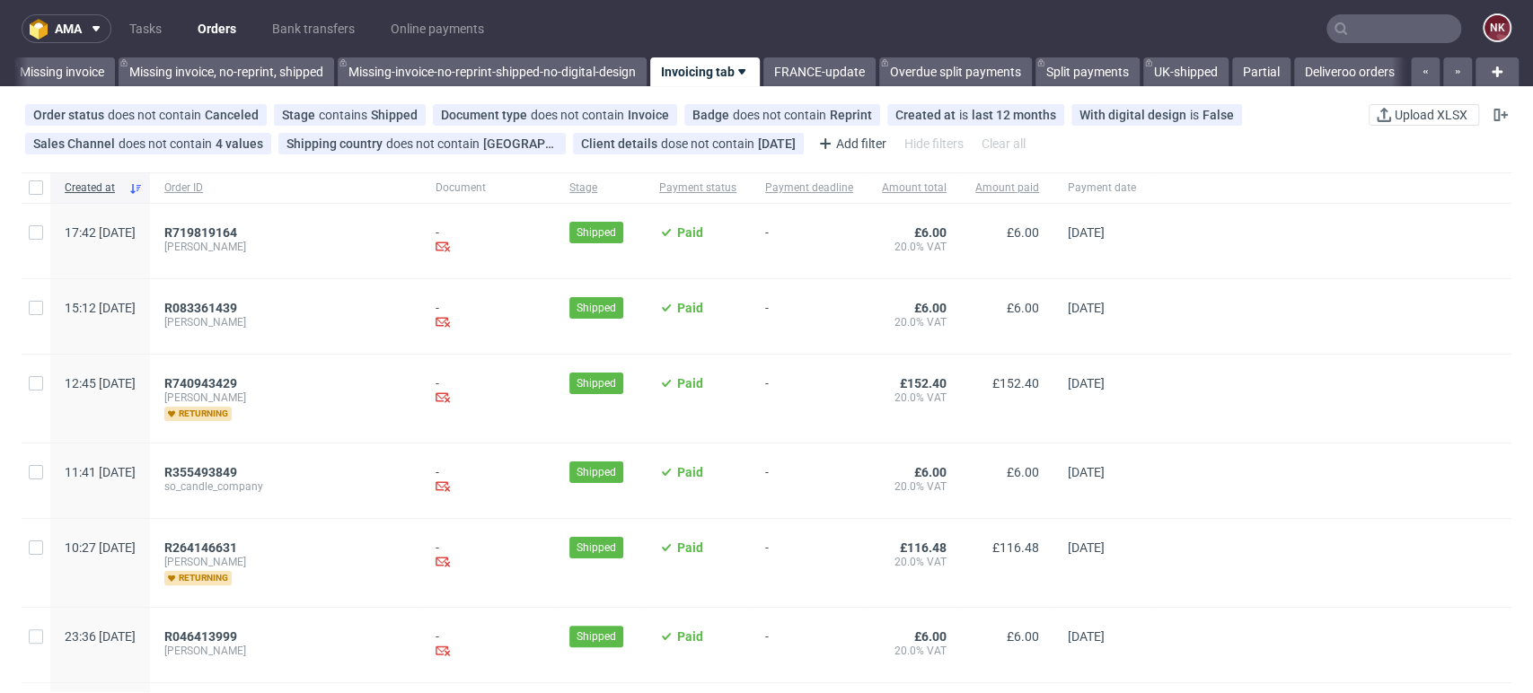
click at [1487, 592] on div at bounding box center [1330, 563] width 361 height 88
click at [1328, 64] on link "Deliveroo orders" at bounding box center [1349, 71] width 111 height 29
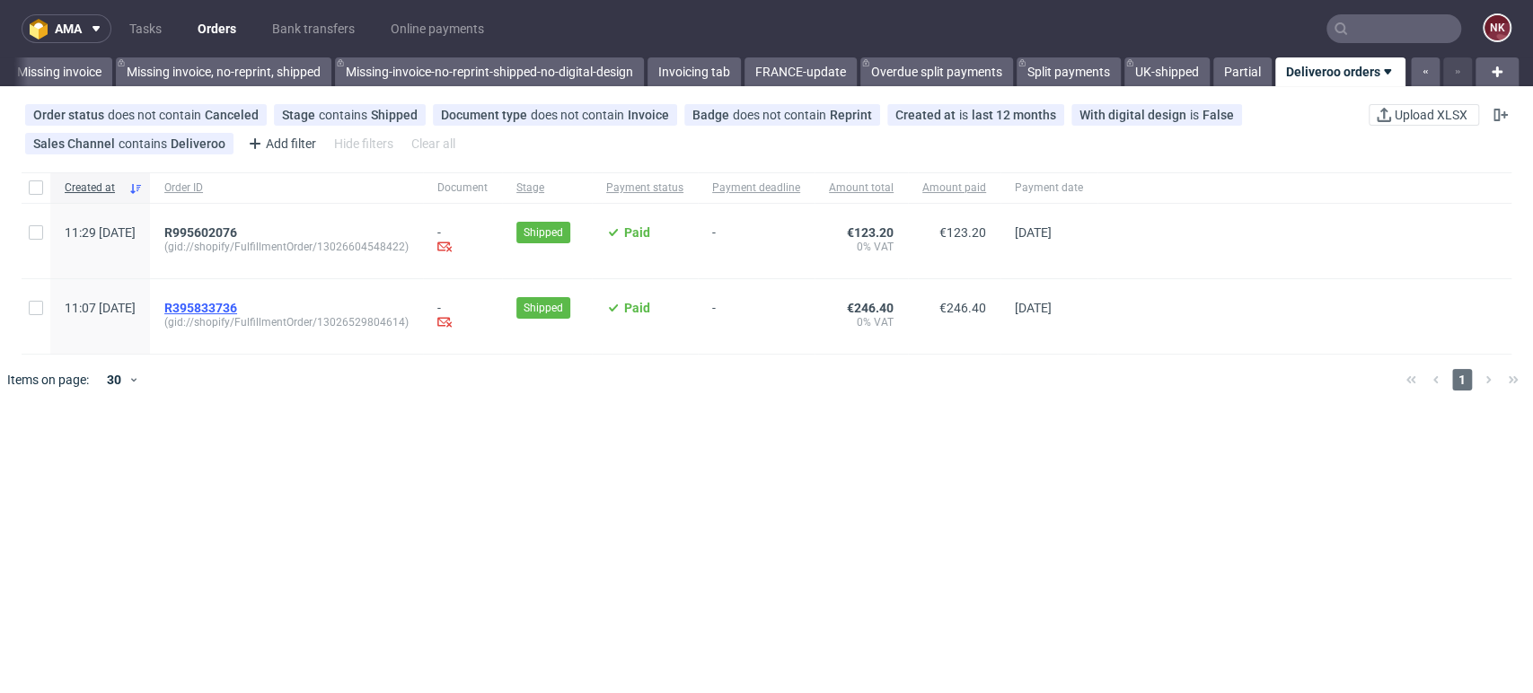
click at [237, 307] on span "R395833736" at bounding box center [200, 308] width 73 height 14
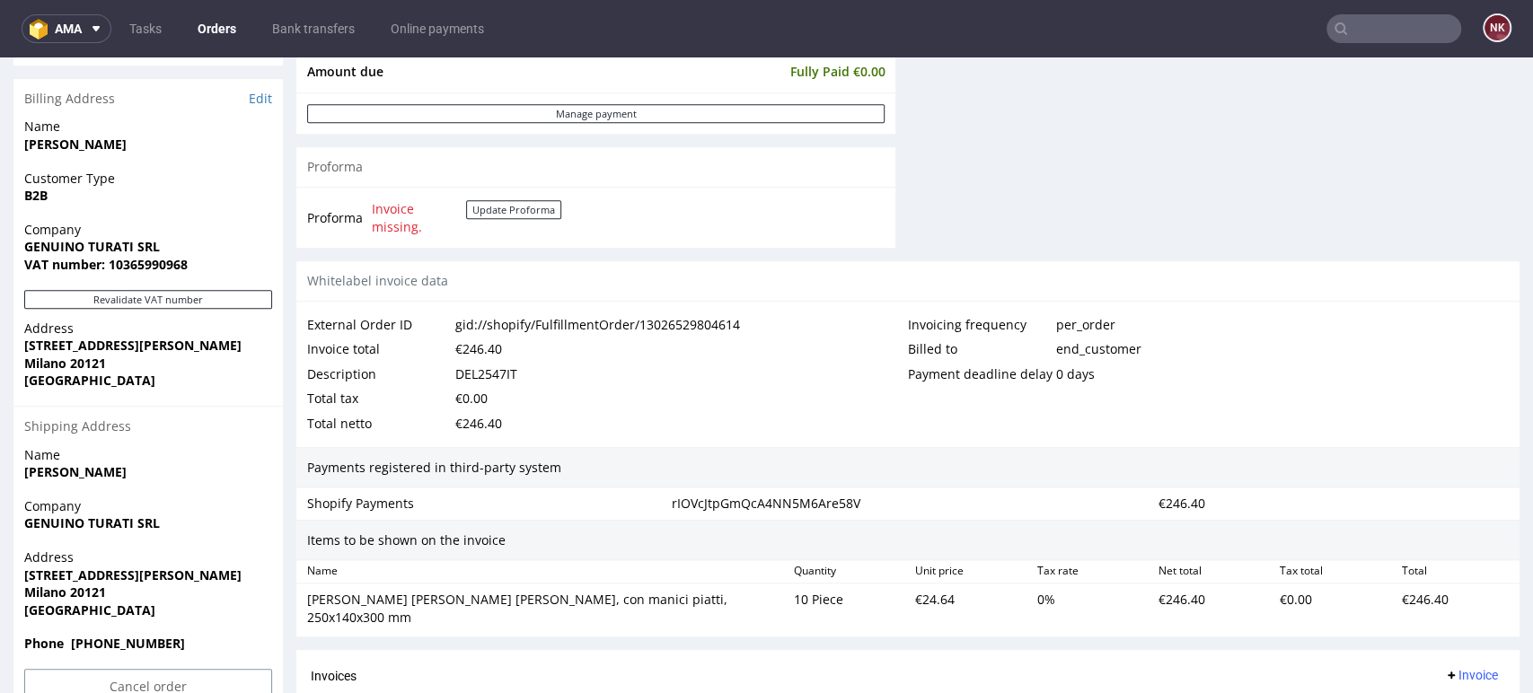
scroll to position [797, 0]
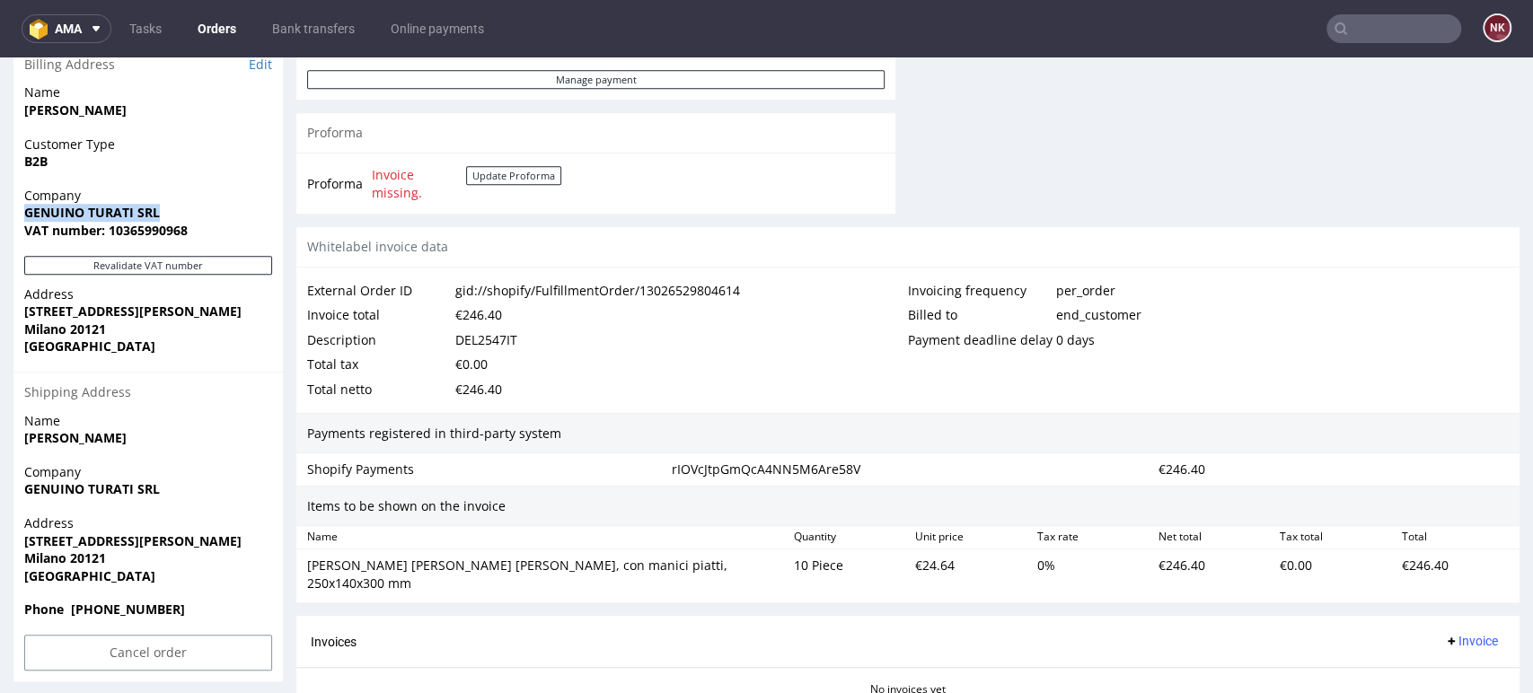
drag, startPoint x: 161, startPoint y: 216, endPoint x: 17, endPoint y: 204, distance: 144.2
click at [17, 204] on div "Company GENUINO TURATI SRL VAT number: 10365990968" at bounding box center [147, 221] width 269 height 69
copy strong "GENUINO TURATI SRL"
click at [168, 267] on button "Revalidate VAT number" at bounding box center [148, 265] width 248 height 19
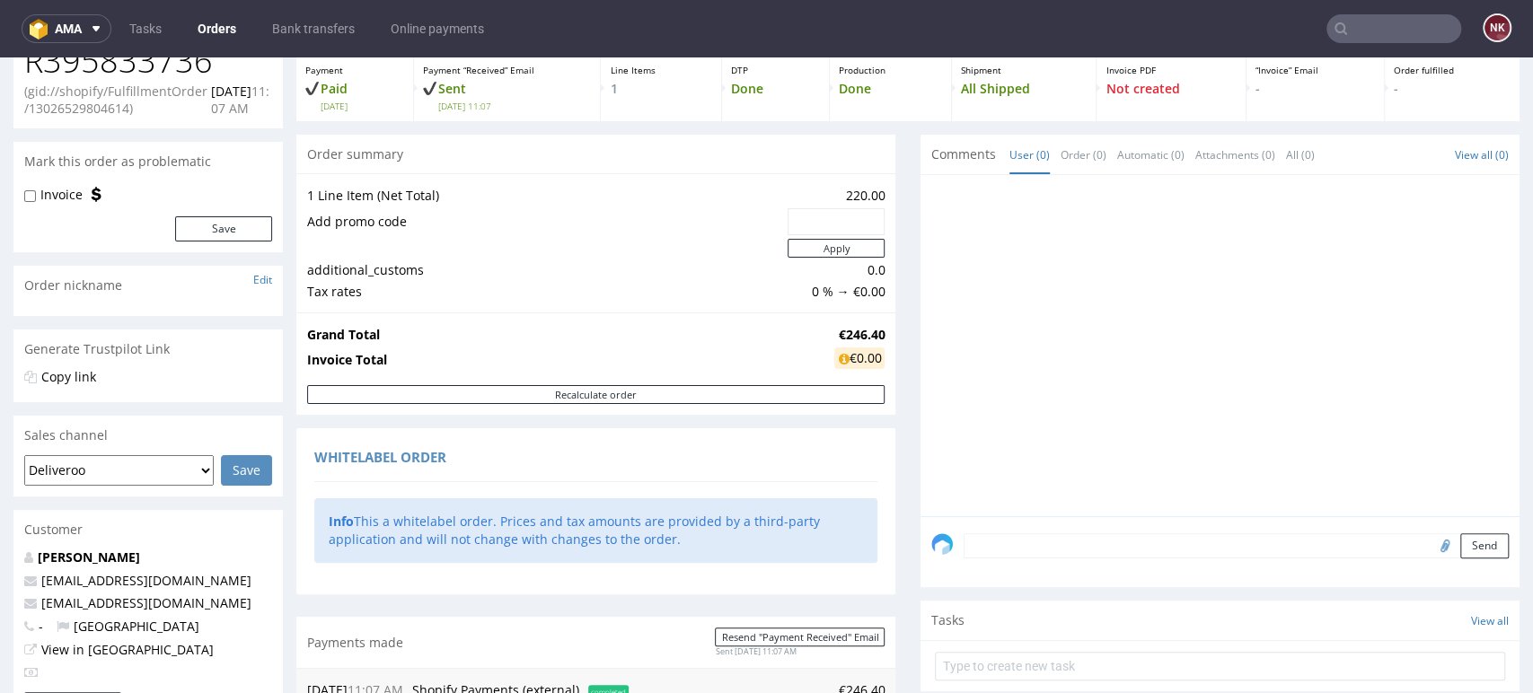
scroll to position [0, 0]
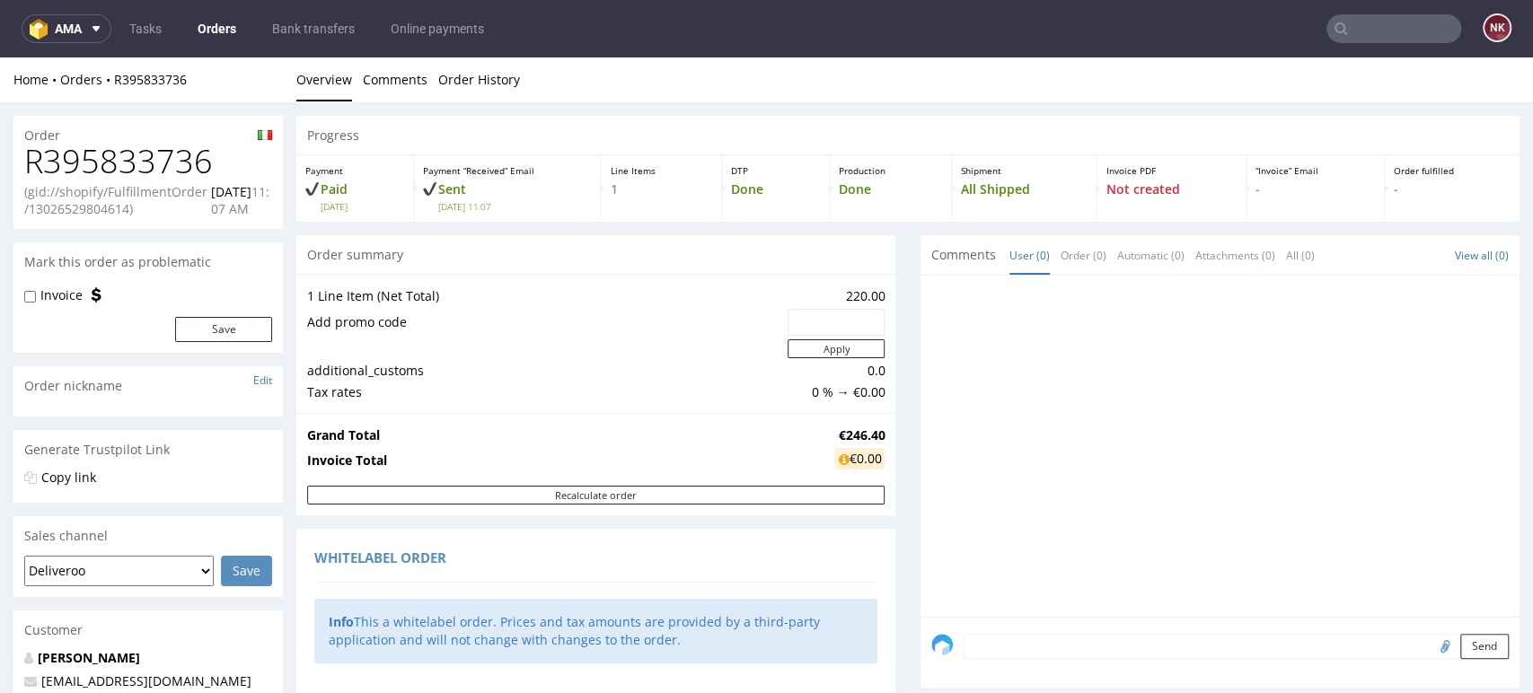
click at [140, 163] on h1 "R395833736" at bounding box center [148, 162] width 248 height 36
copy h1 "R395833736"
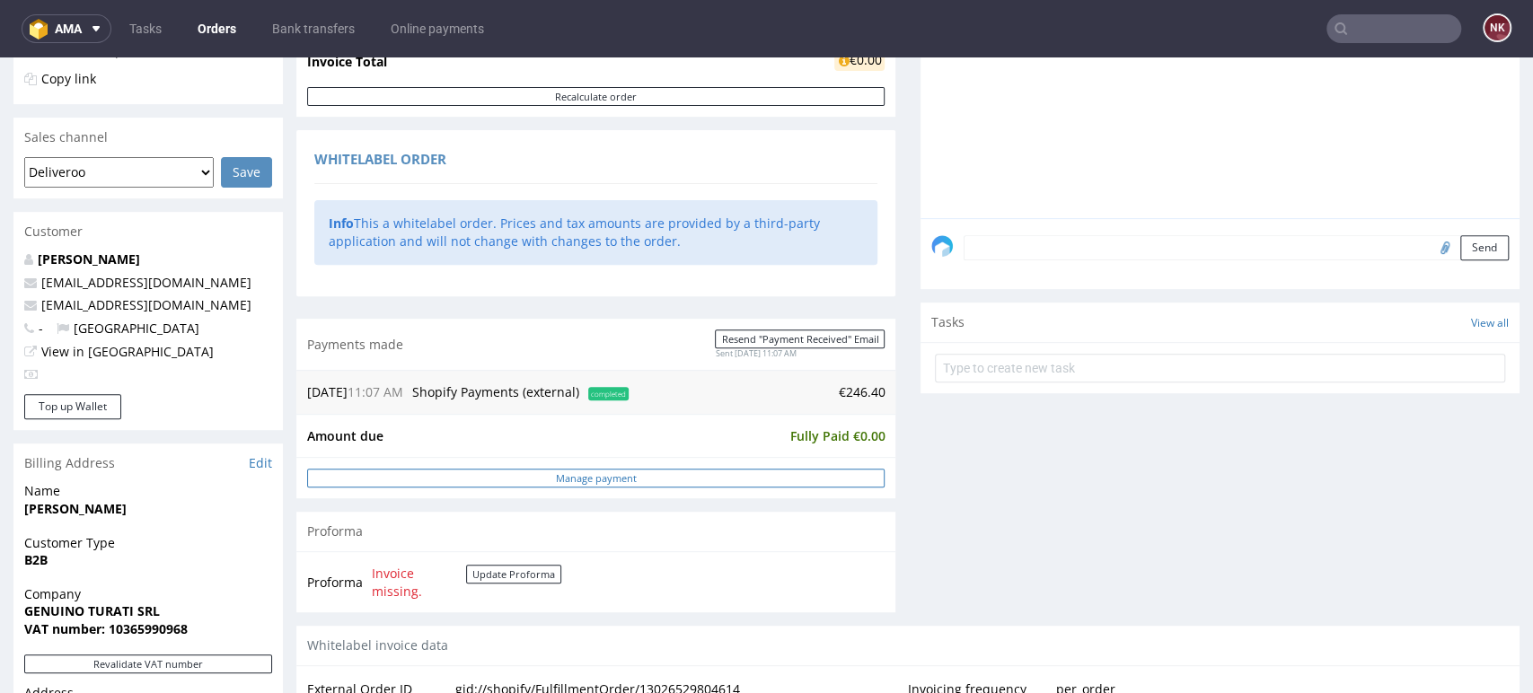
scroll to position [898, 0]
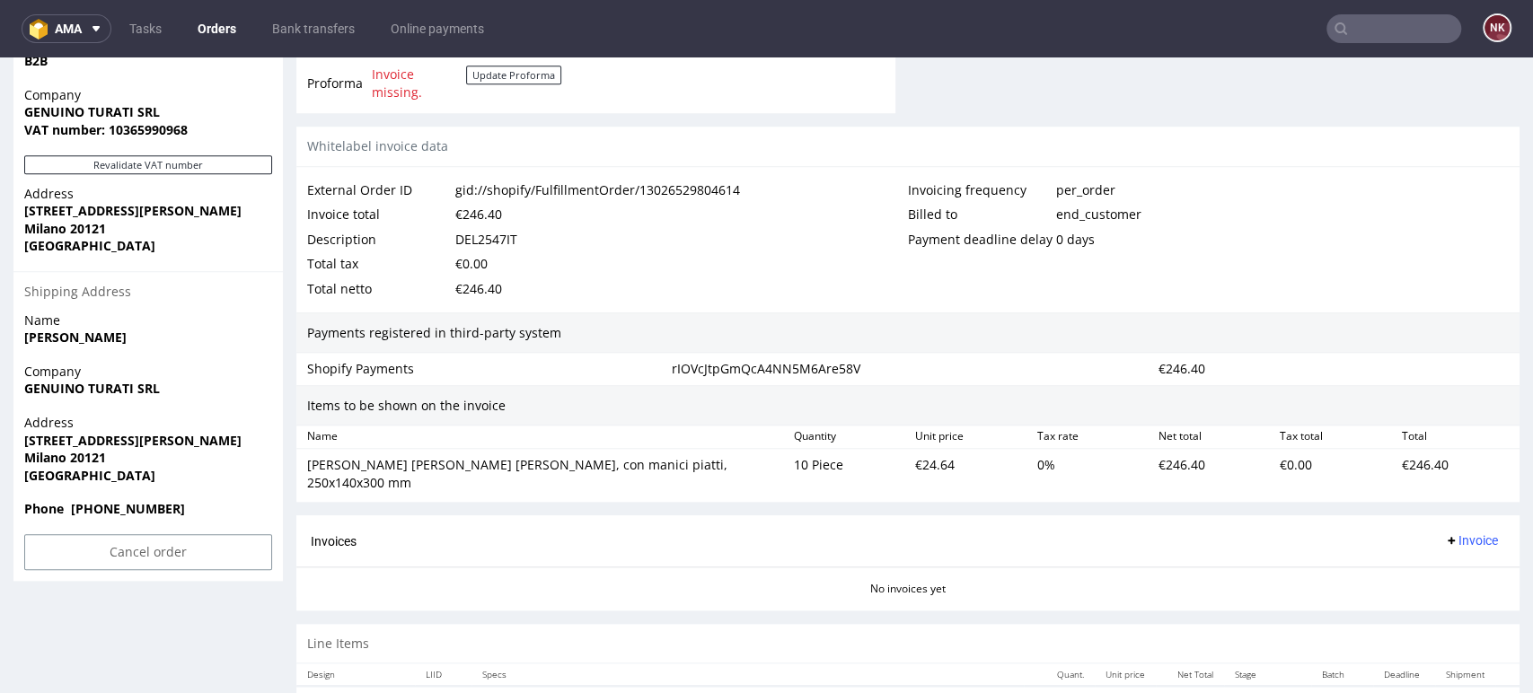
click at [497, 249] on div "DEL2547IT" at bounding box center [486, 239] width 62 height 25
click at [497, 248] on div "DEL2547IT" at bounding box center [486, 239] width 62 height 25
copy div "DEL2547IT"
drag, startPoint x: 638, startPoint y: 464, endPoint x: 302, endPoint y: 478, distance: 337.0
click at [302, 478] on div "Sacchetti di carta marroni, con manici piatti, 250x140x300 mm 10 Piece €24.64 0…" at bounding box center [907, 473] width 1223 height 49
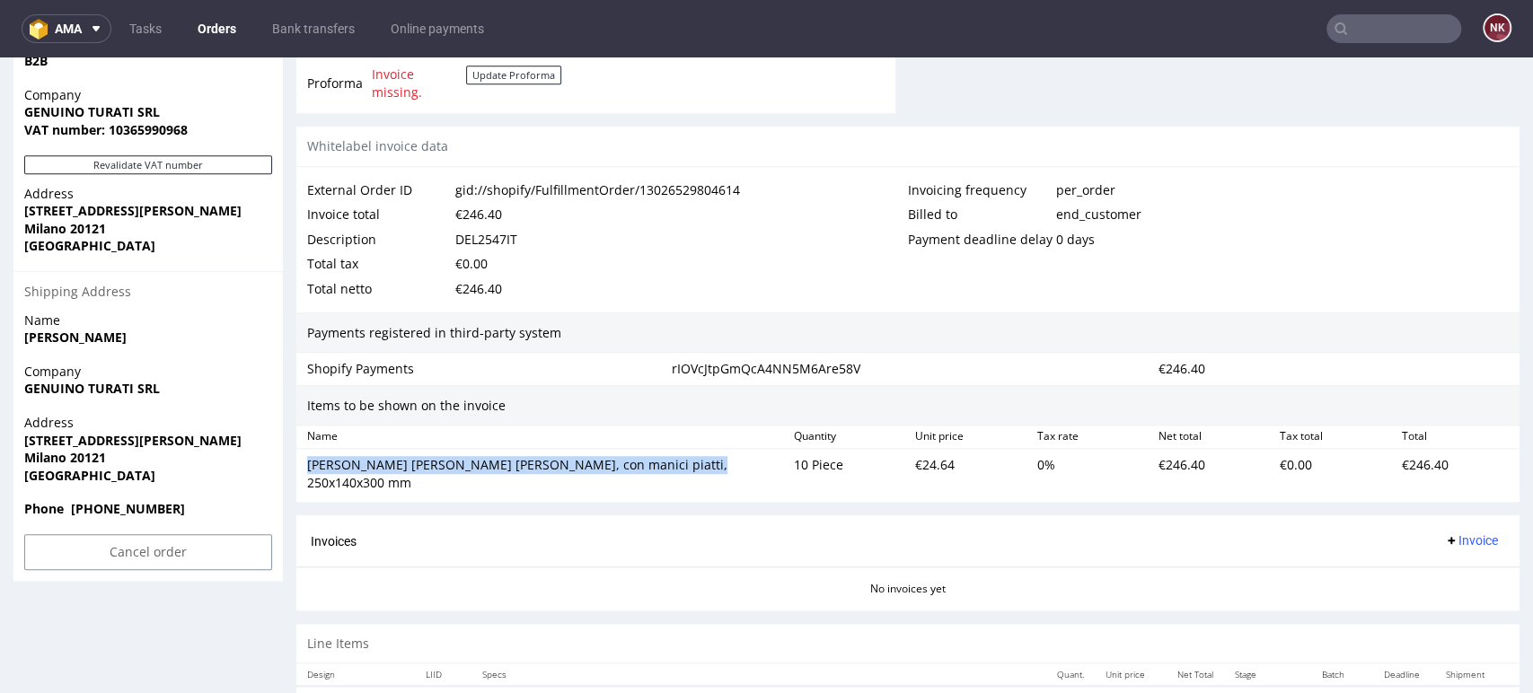
copy div "Sacchetti di carta marroni, con manici piatti, 250x140x300 mm"
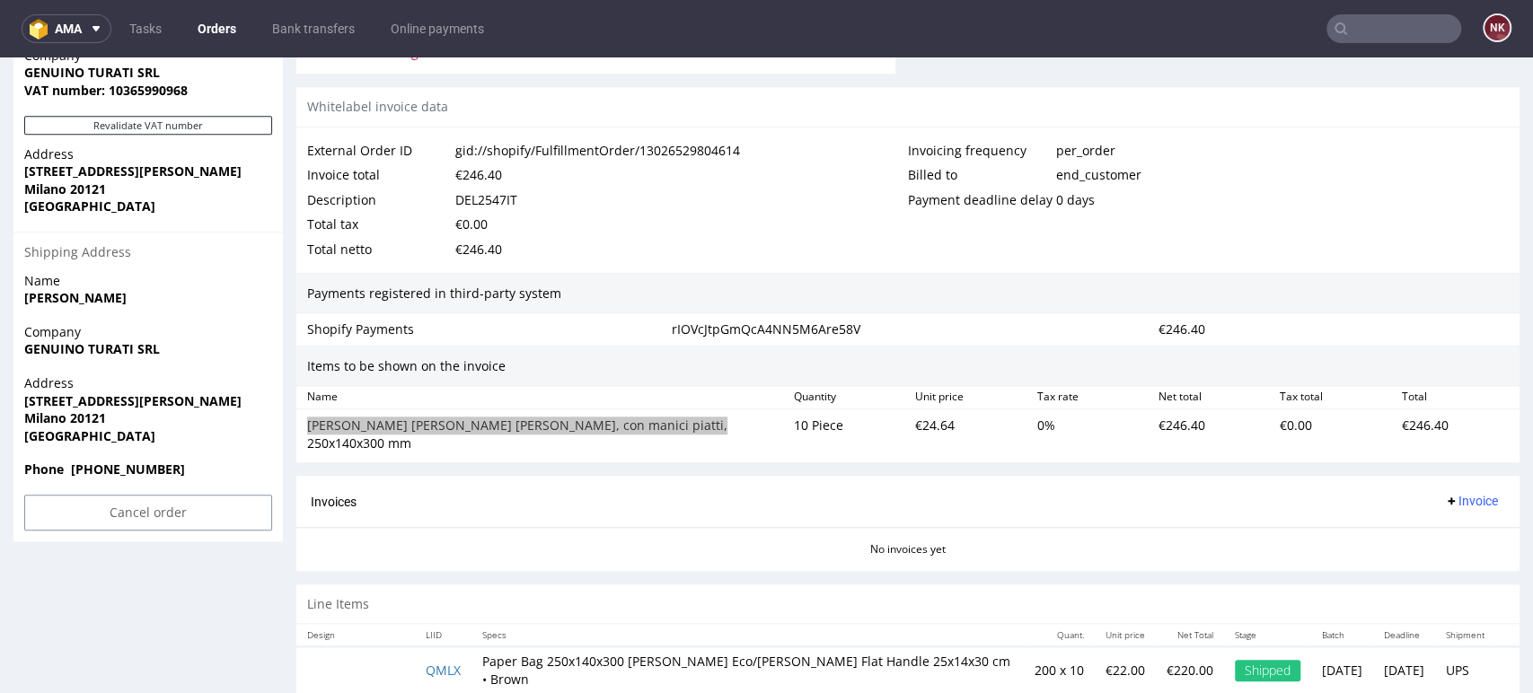
scroll to position [955, 0]
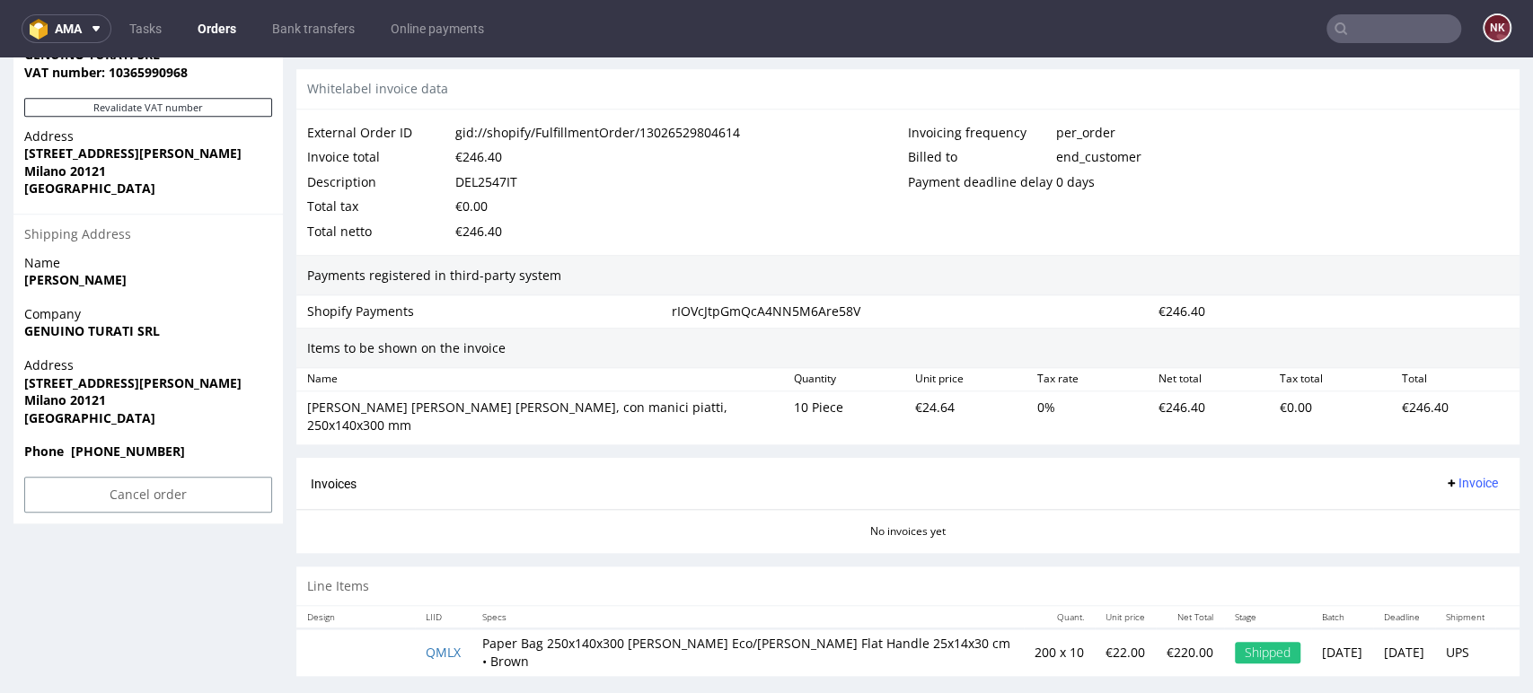
click at [831, 256] on div "Payments registered in third-party system" at bounding box center [907, 275] width 1223 height 41
click at [922, 409] on div "€24.64" at bounding box center [968, 416] width 121 height 42
copy div "24.64"
click at [892, 528] on section "Invoices Invoice No invoices yet" at bounding box center [907, 505] width 1223 height 94
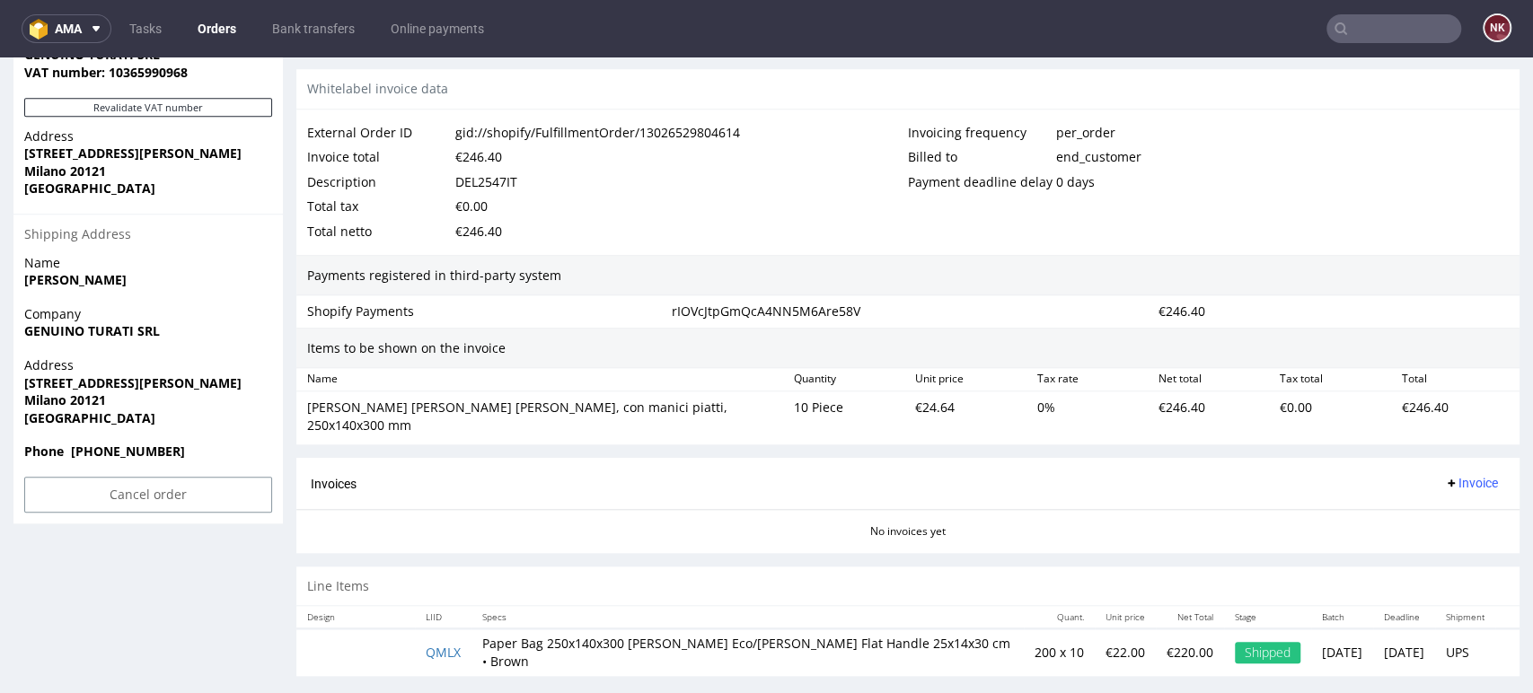
click at [1464, 472] on button "Invoice" at bounding box center [1471, 483] width 68 height 22
click at [1433, 534] on span "Upload" at bounding box center [1439, 535] width 87 height 18
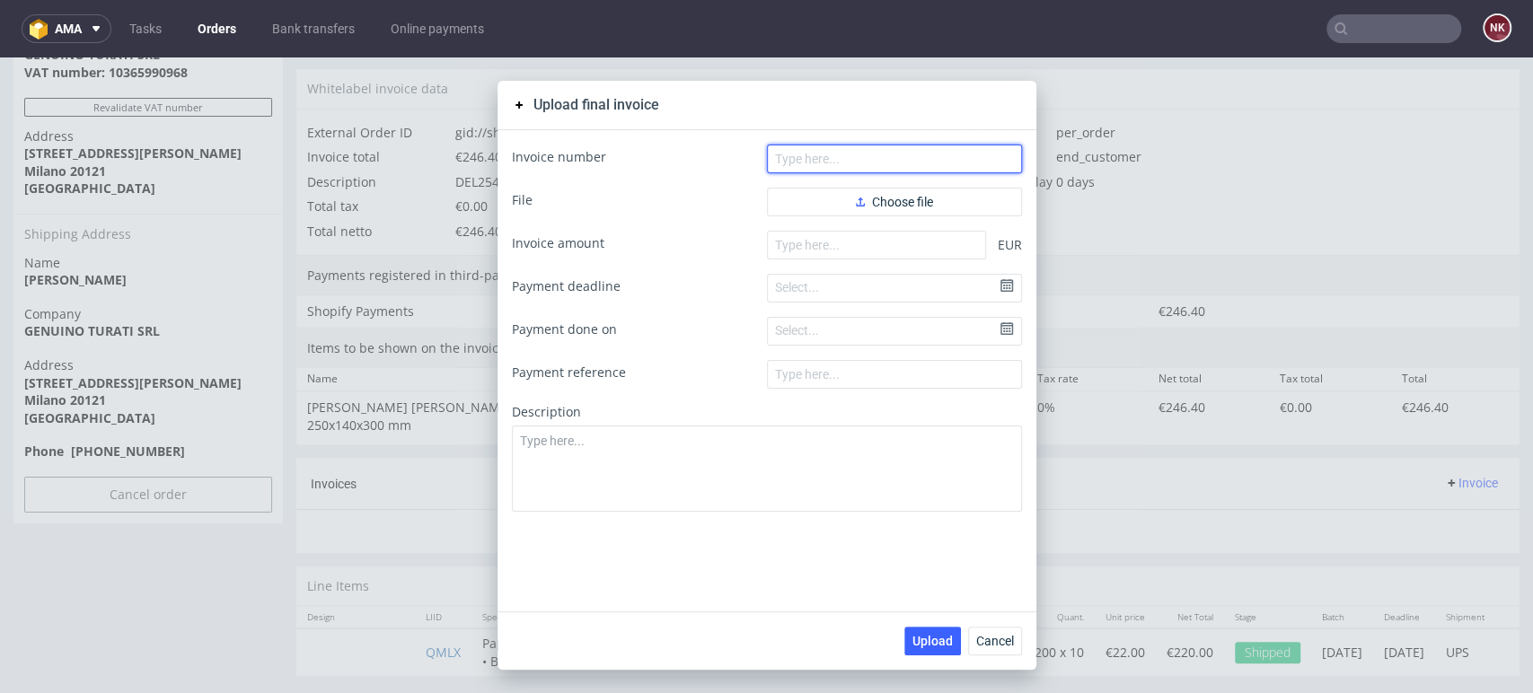
click at [819, 157] on input "text" at bounding box center [894, 159] width 255 height 29
paste input "FV 575/8/2025"
type input "FV 575/8/2025"
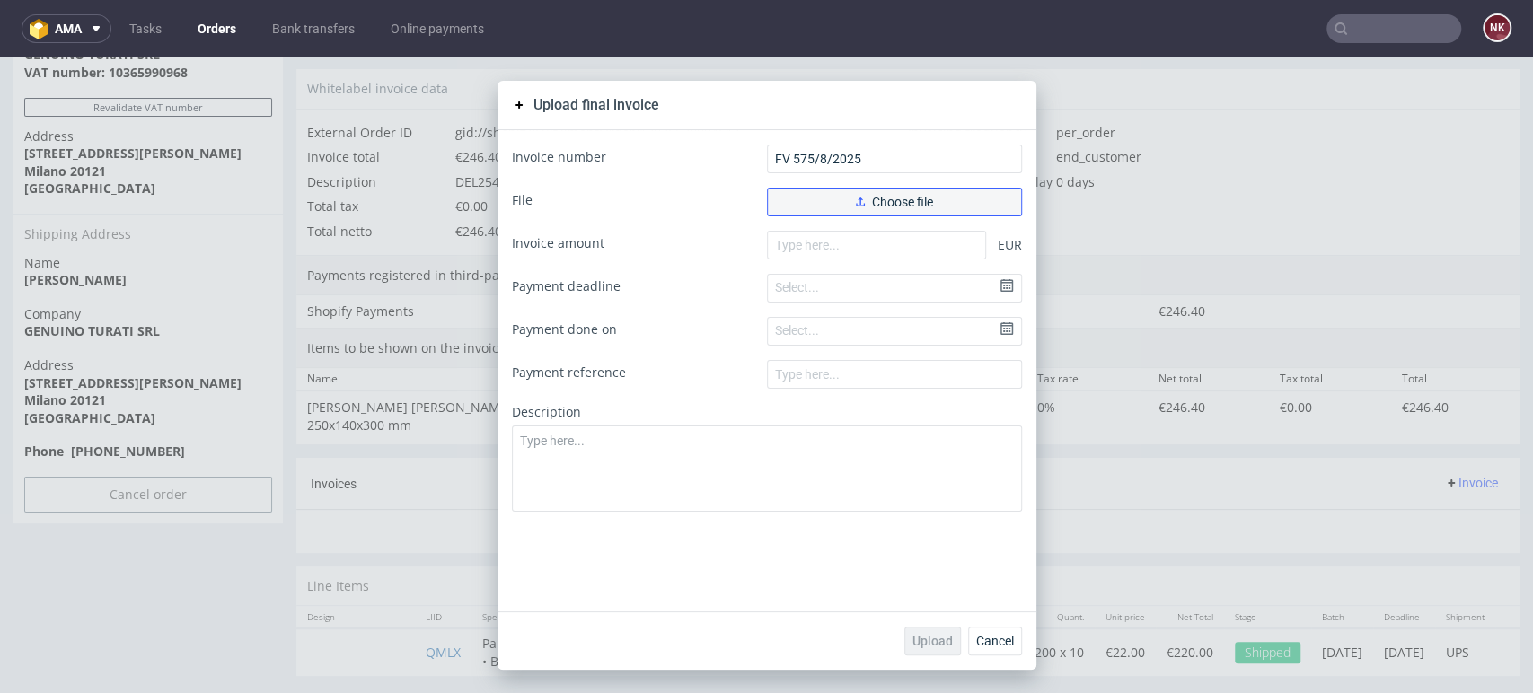
click at [822, 201] on button "Choose file" at bounding box center [894, 202] width 255 height 29
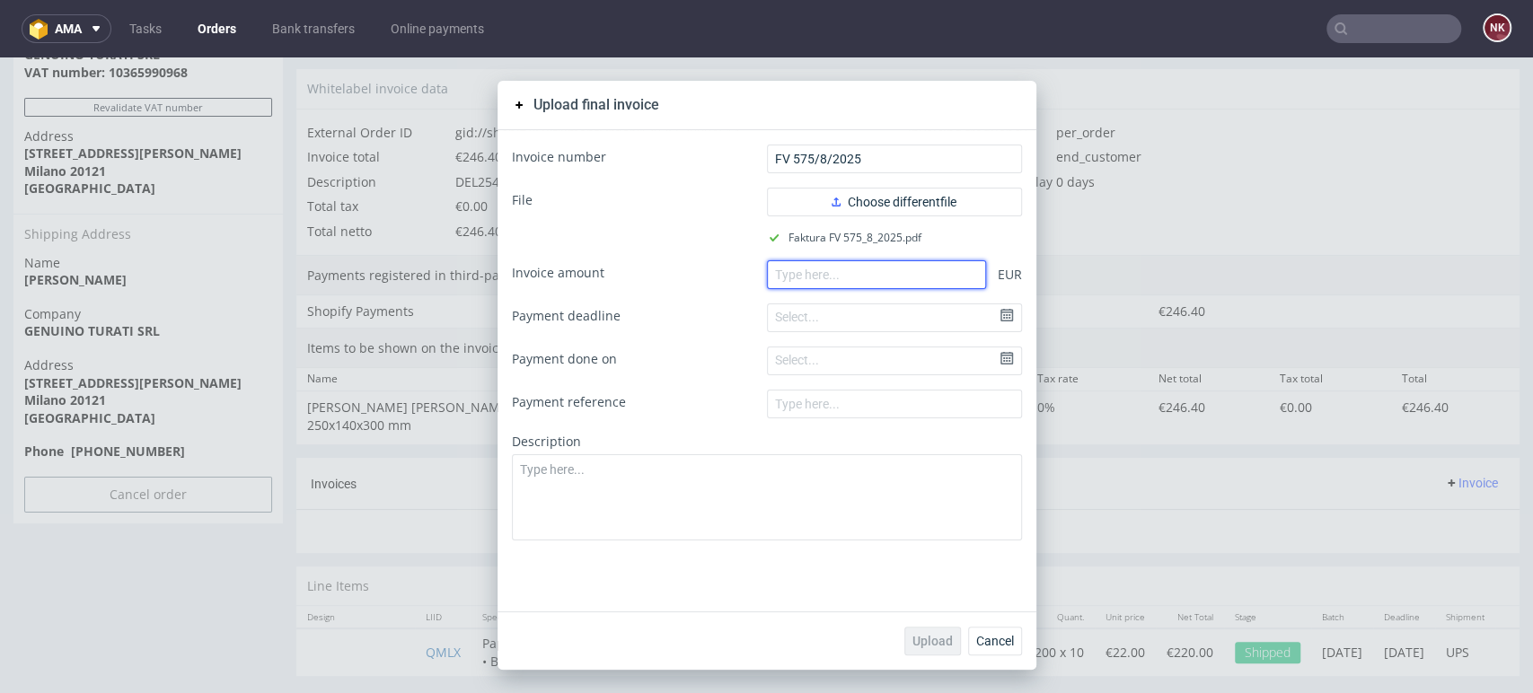
click at [810, 280] on input "number" at bounding box center [876, 274] width 219 height 29
paste input "246.40"
type input "246.40"
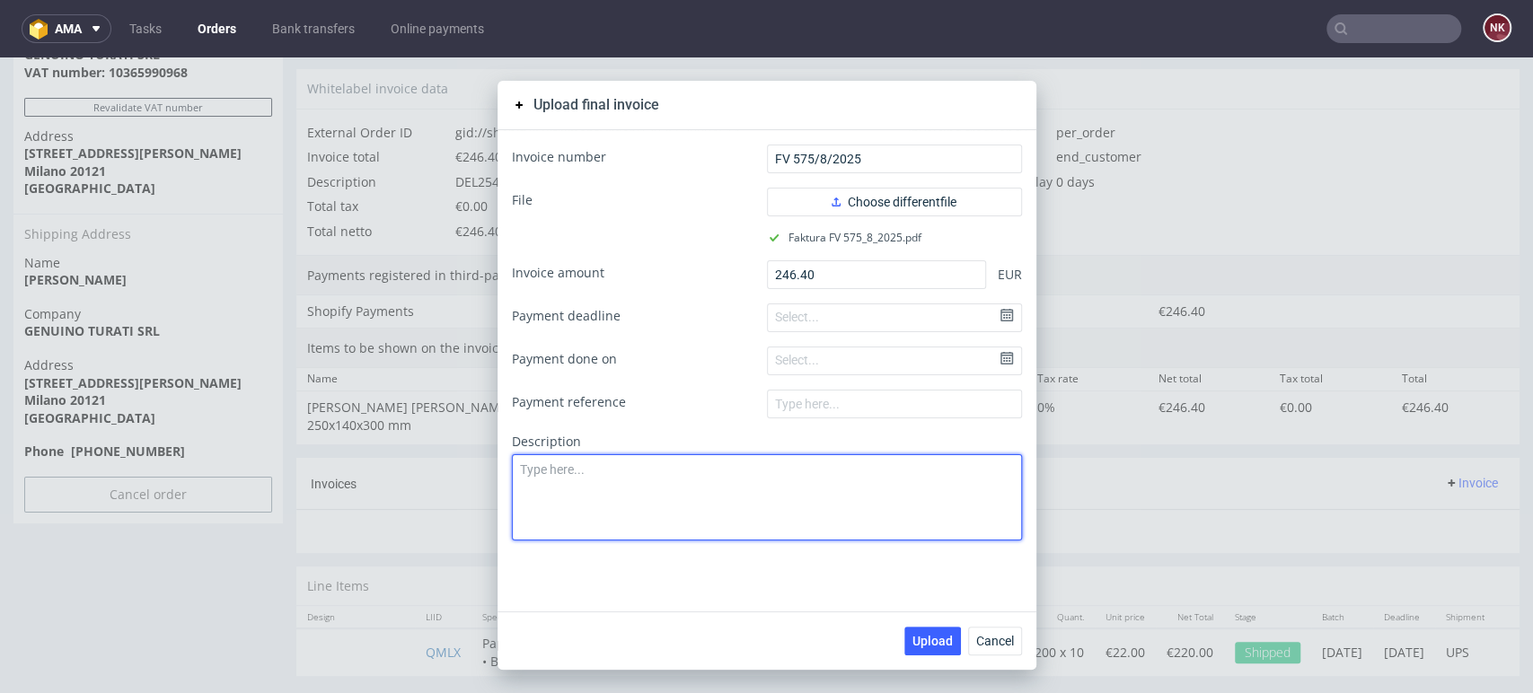
click at [855, 479] on textarea at bounding box center [767, 497] width 510 height 86
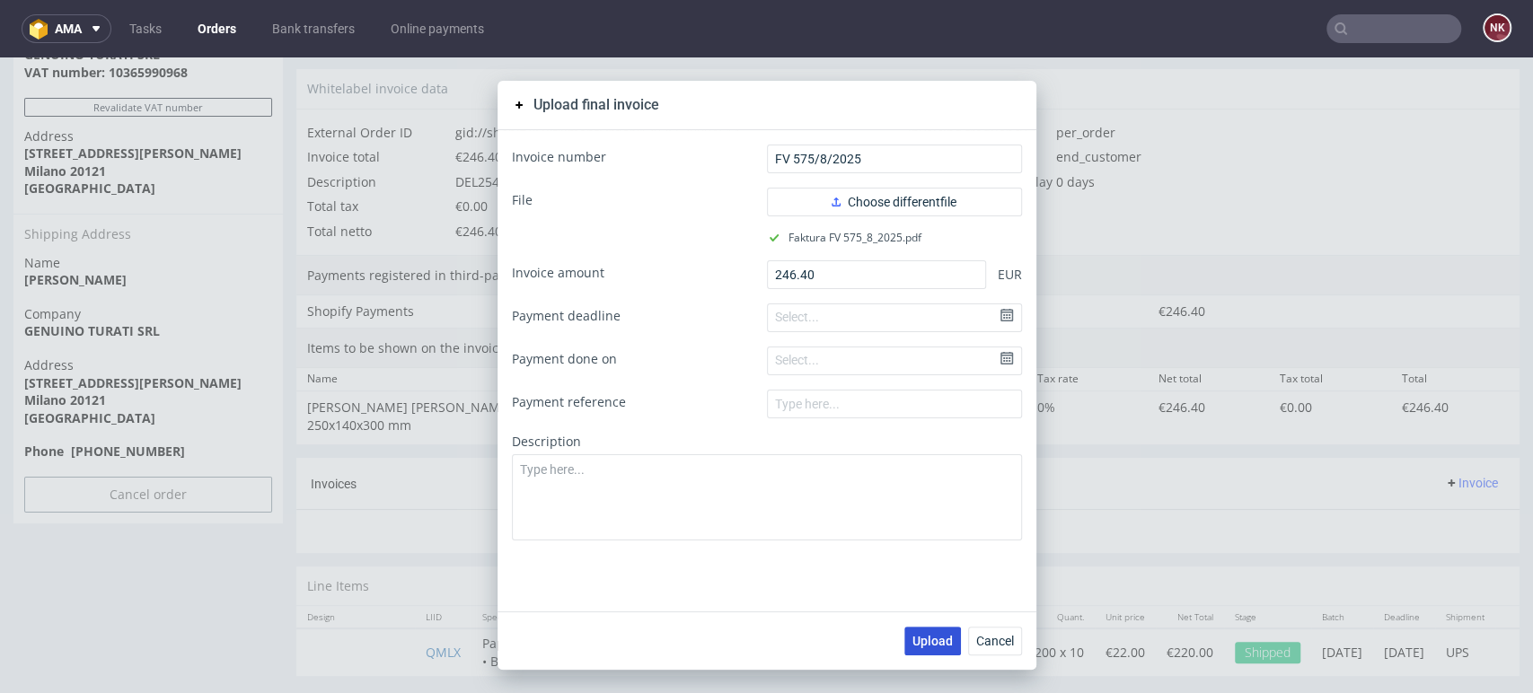
click at [932, 636] on span "Upload" at bounding box center [932, 641] width 40 height 13
click at [1082, 515] on div "Upload final invoice Invoice number FV 575/8/2025 File Choose different file Fa…" at bounding box center [766, 375] width 1533 height 636
drag, startPoint x: 993, startPoint y: 632, endPoint x: 1023, endPoint y: 607, distance: 38.9
click at [993, 633] on button "Cancel" at bounding box center [995, 641] width 54 height 29
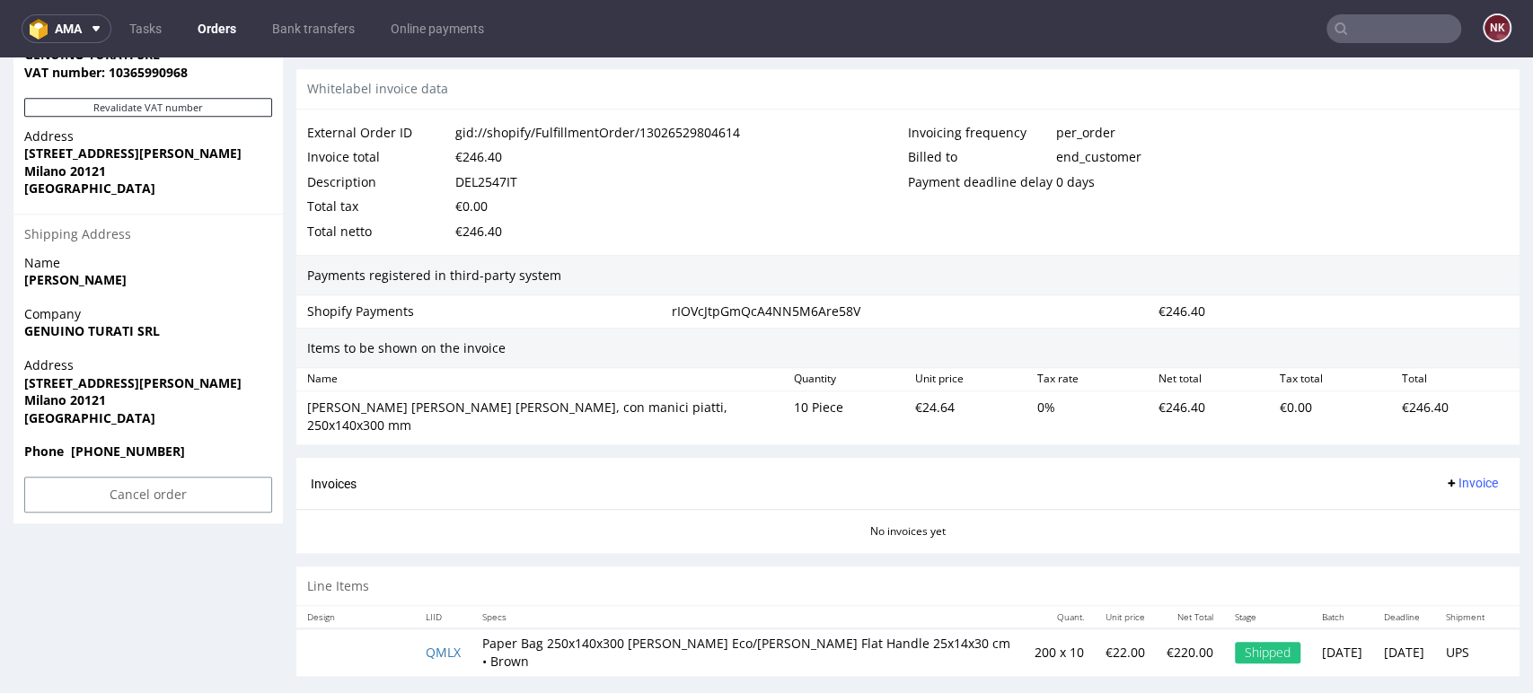
click at [1095, 525] on section "Invoices Invoice No invoices yet" at bounding box center [907, 505] width 1223 height 94
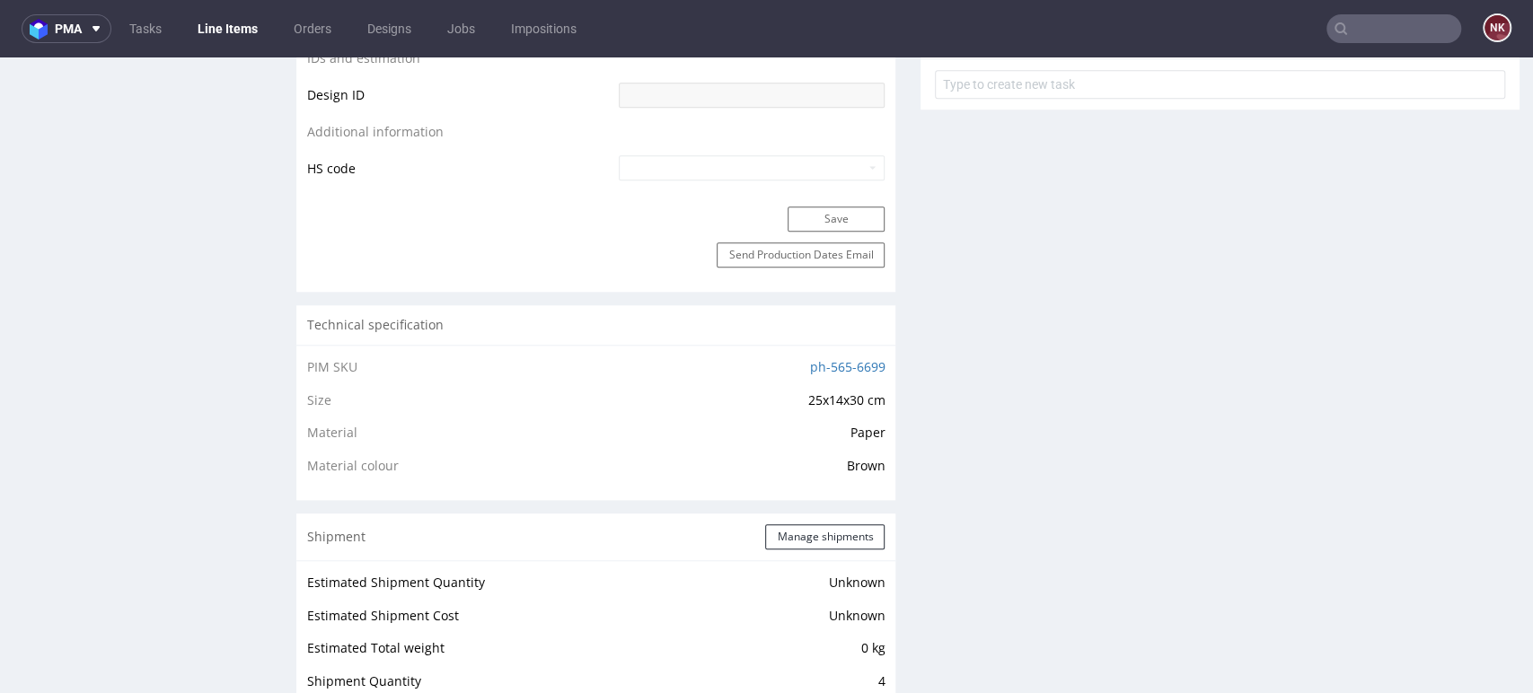
scroll to position [1496, 0]
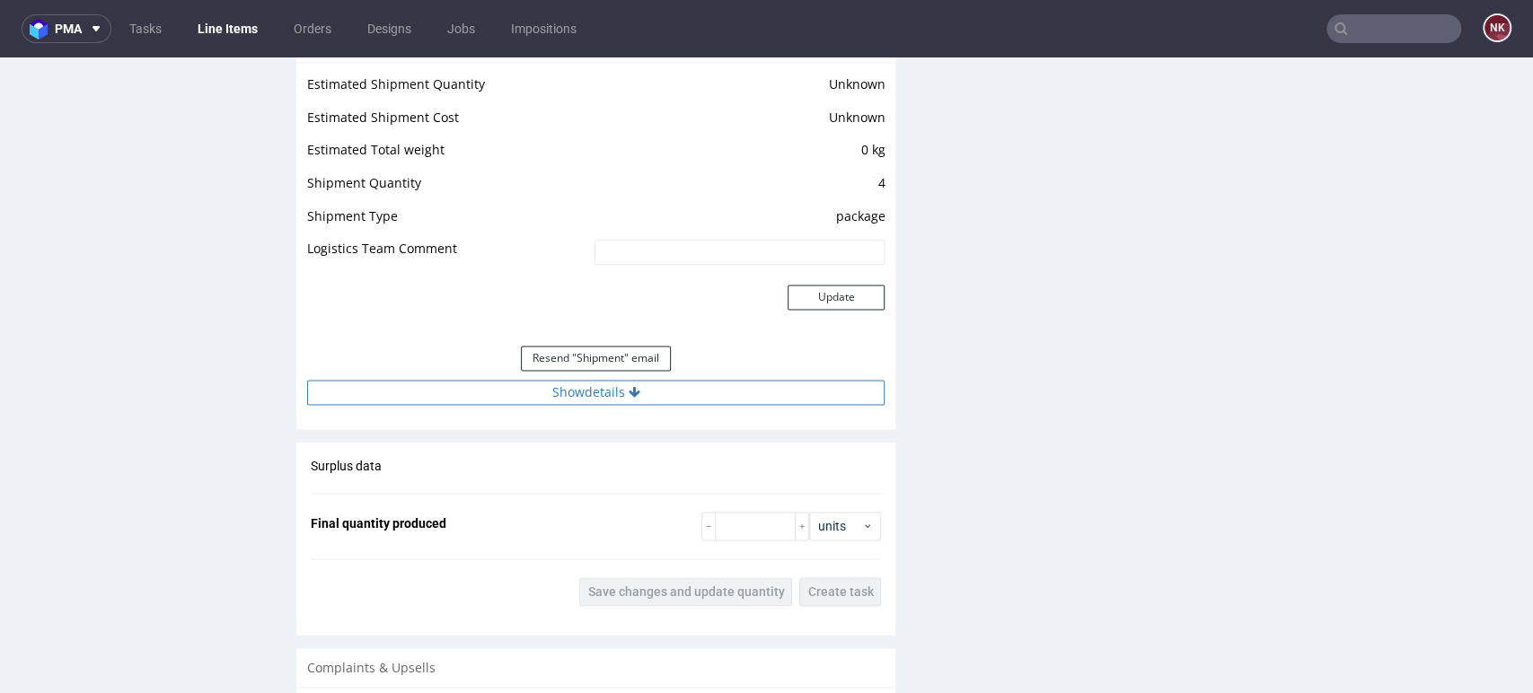
click at [748, 382] on button "Show details" at bounding box center [595, 392] width 577 height 25
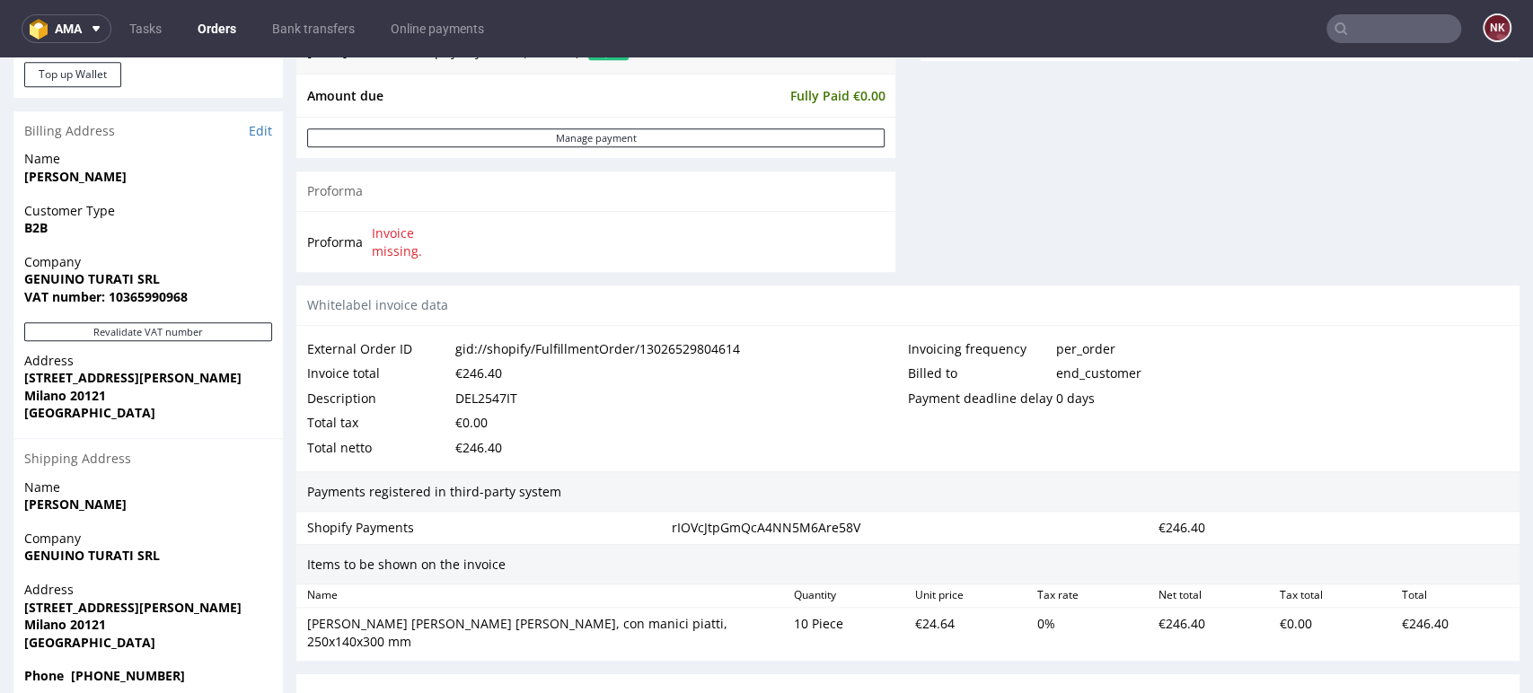
scroll to position [898, 0]
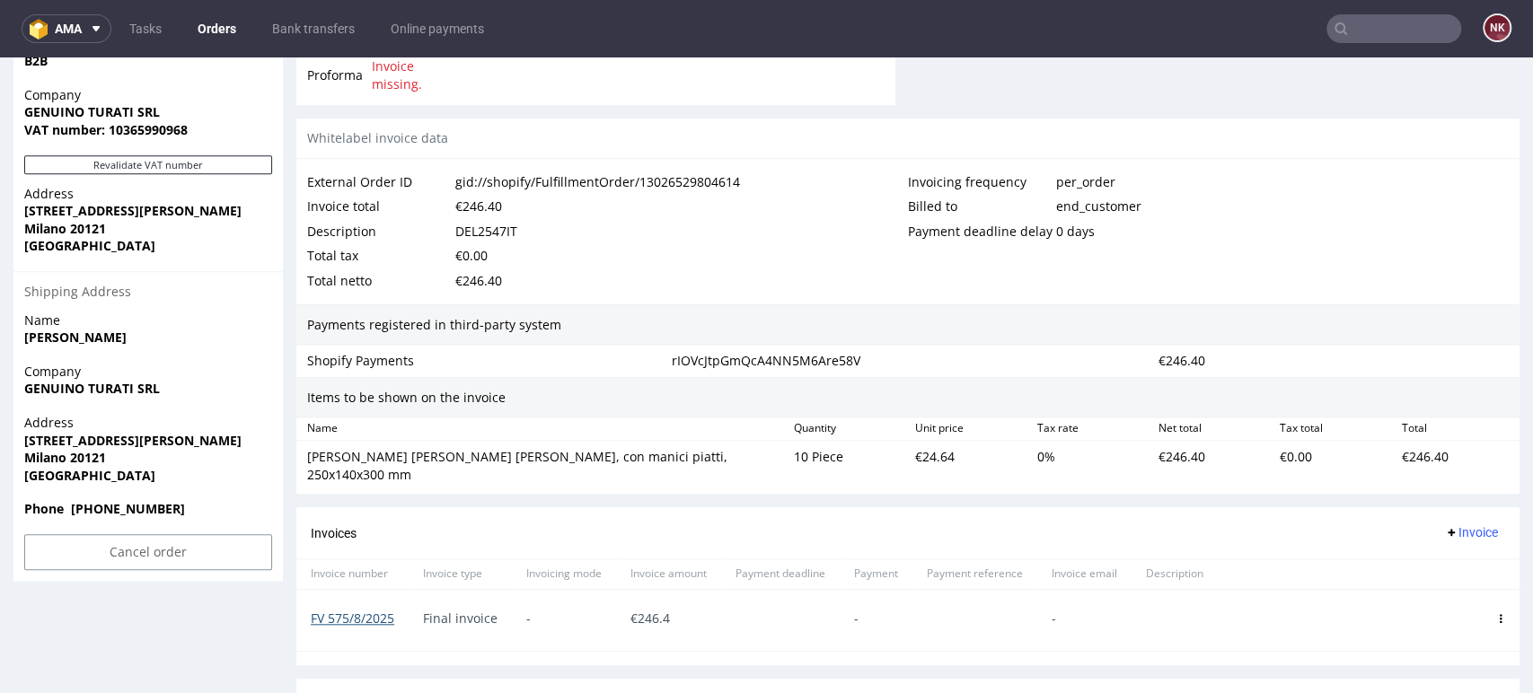
click at [368, 610] on link "FV 575/8/2025" at bounding box center [352, 618] width 83 height 17
click at [214, 21] on link "Orders" at bounding box center [217, 28] width 60 height 29
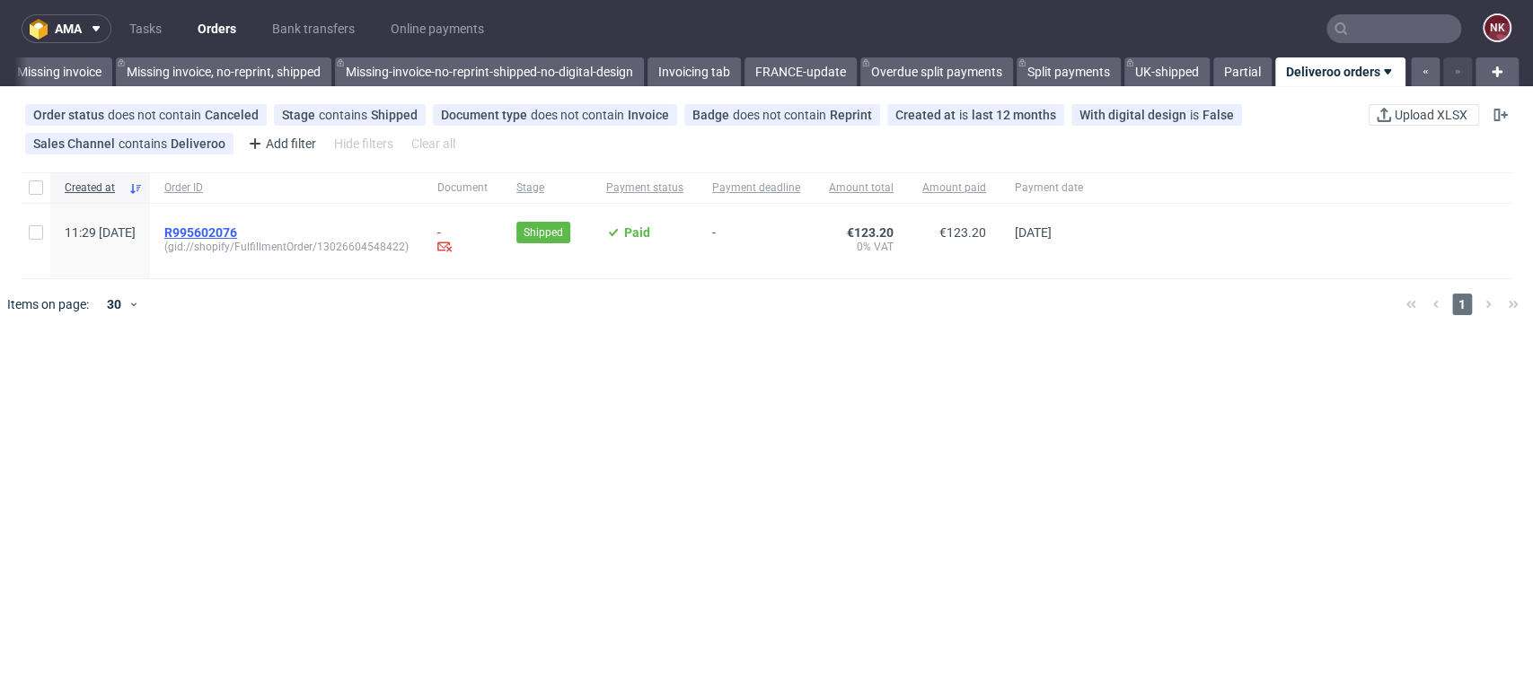
scroll to position [0, 2752]
click at [237, 232] on span "R995602076" at bounding box center [200, 232] width 73 height 14
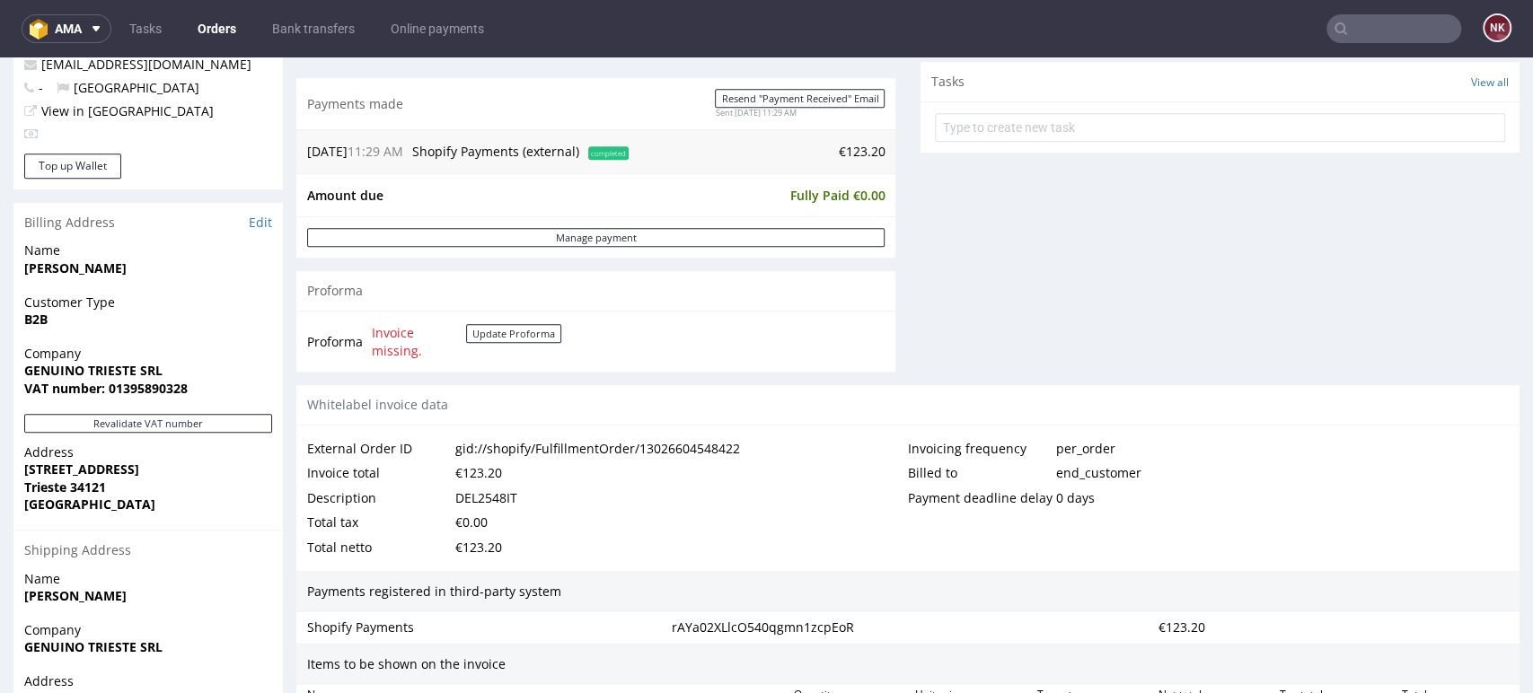
scroll to position [797, 0]
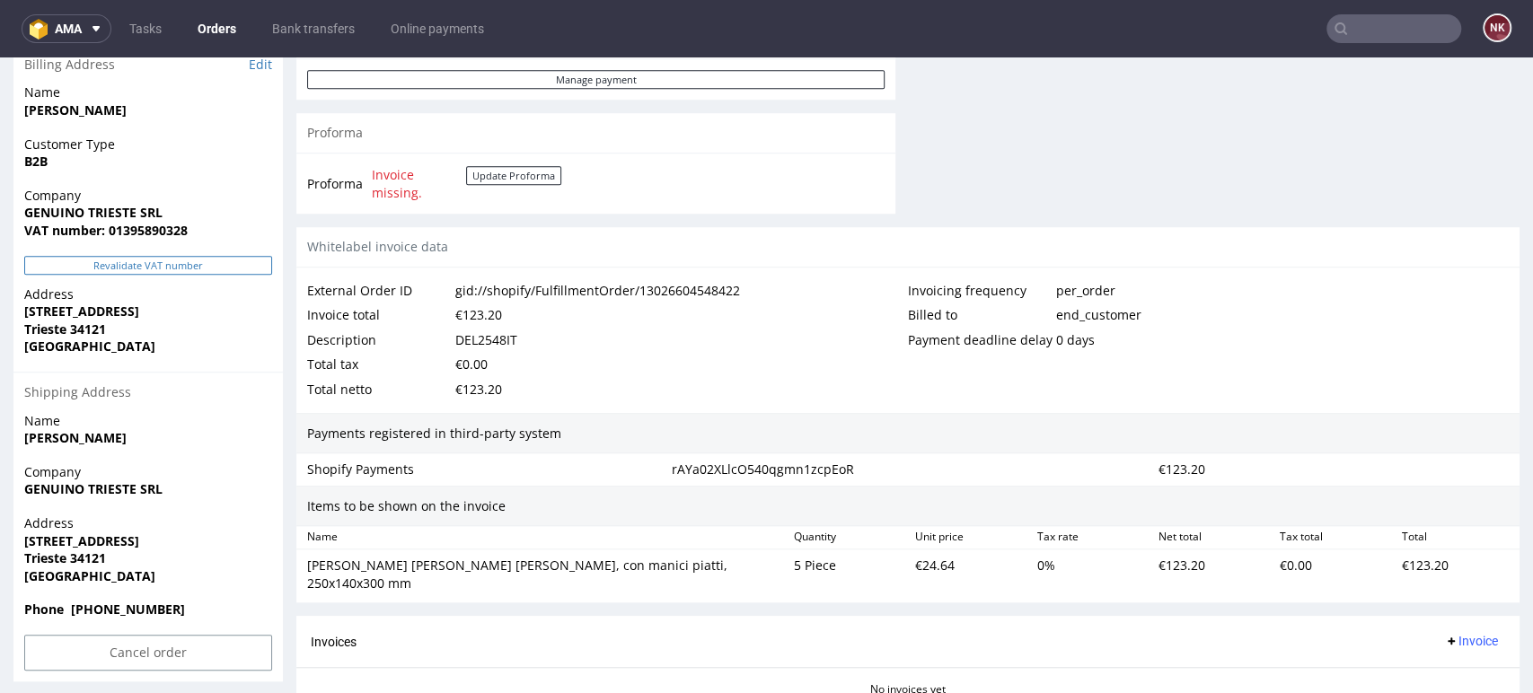
click at [223, 266] on button "Revalidate VAT number" at bounding box center [148, 265] width 248 height 19
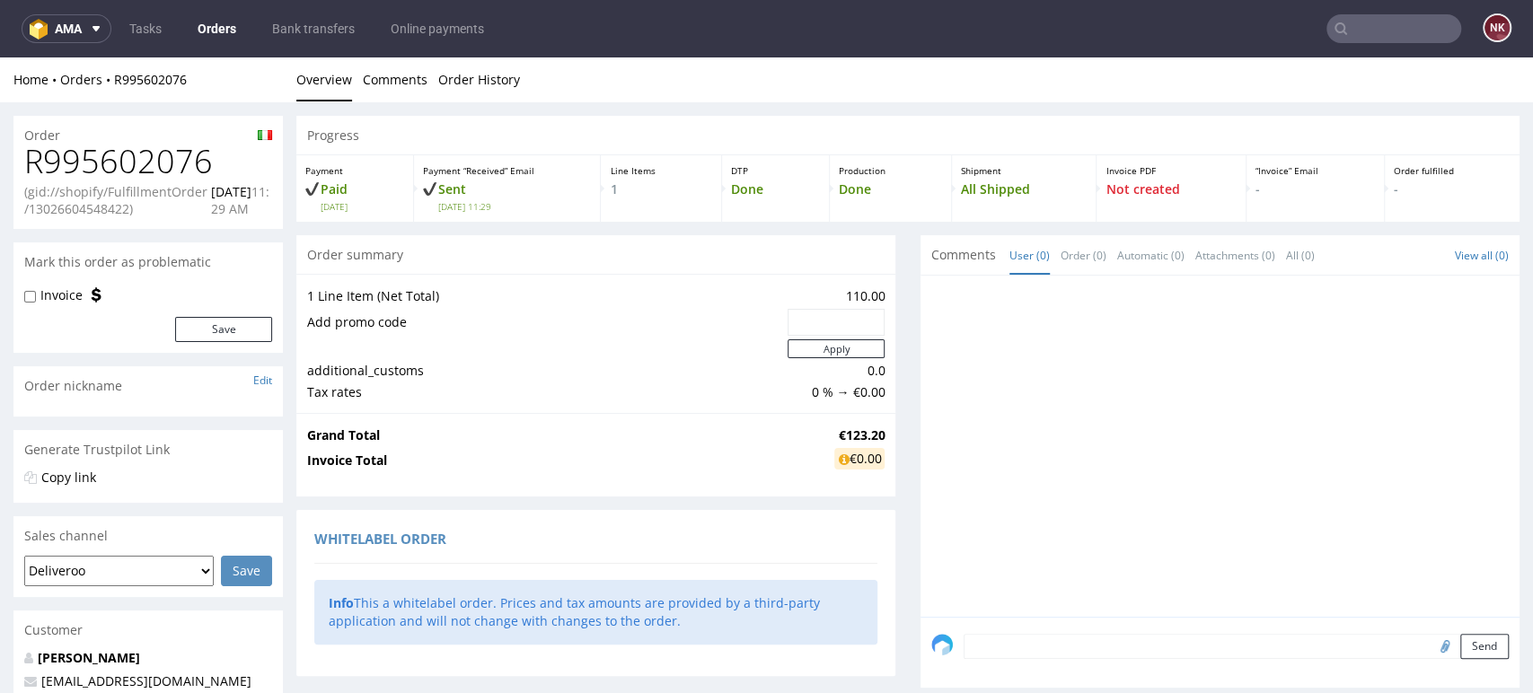
scroll to position [787, 0]
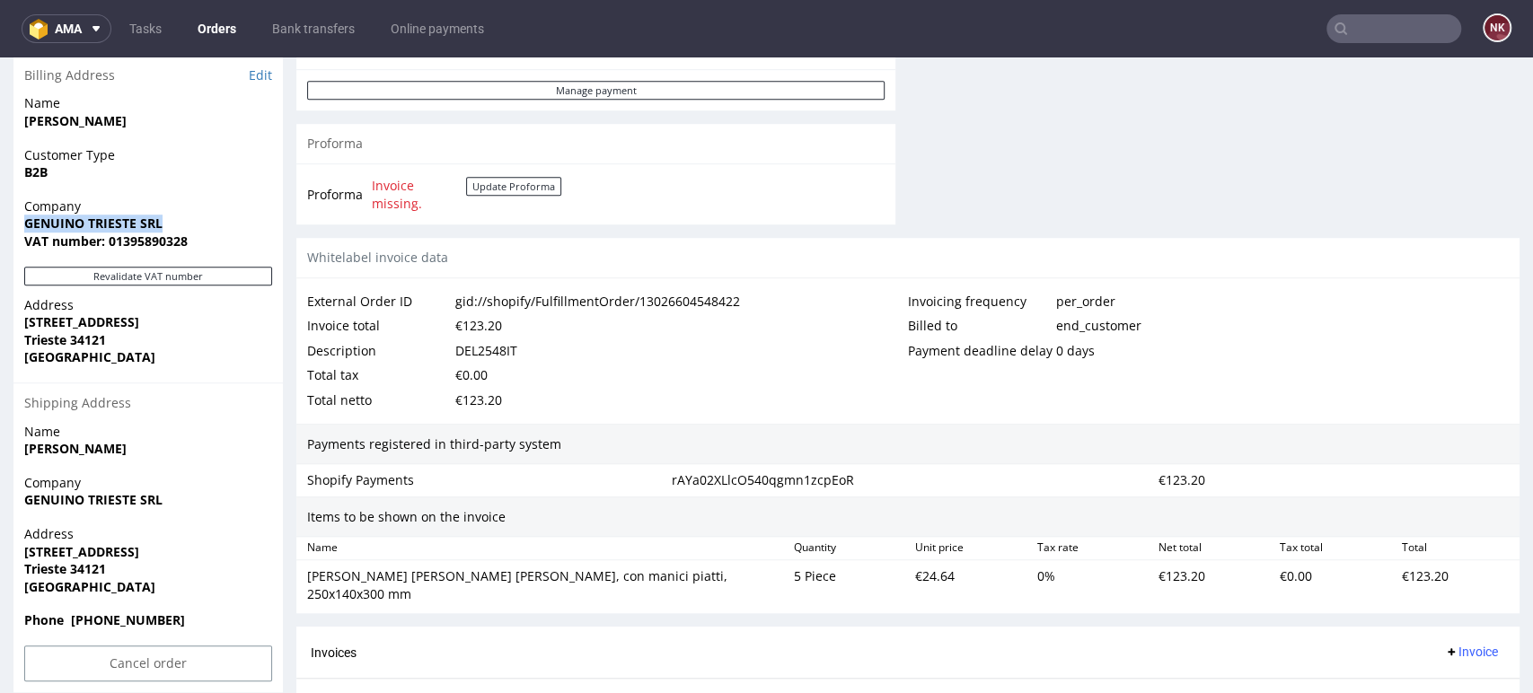
drag, startPoint x: 175, startPoint y: 219, endPoint x: 4, endPoint y: 216, distance: 170.6
click at [4, 216] on div "Order R995602076 (gid://shopify/FulfillmentOrder/13026604548422) [DATE] 11:29 A…" at bounding box center [766, 94] width 1533 height 1556
copy strong "GENUINO TRIESTE SRL"
click at [163, 233] on strong "VAT number: 01395890328" at bounding box center [105, 241] width 163 height 17
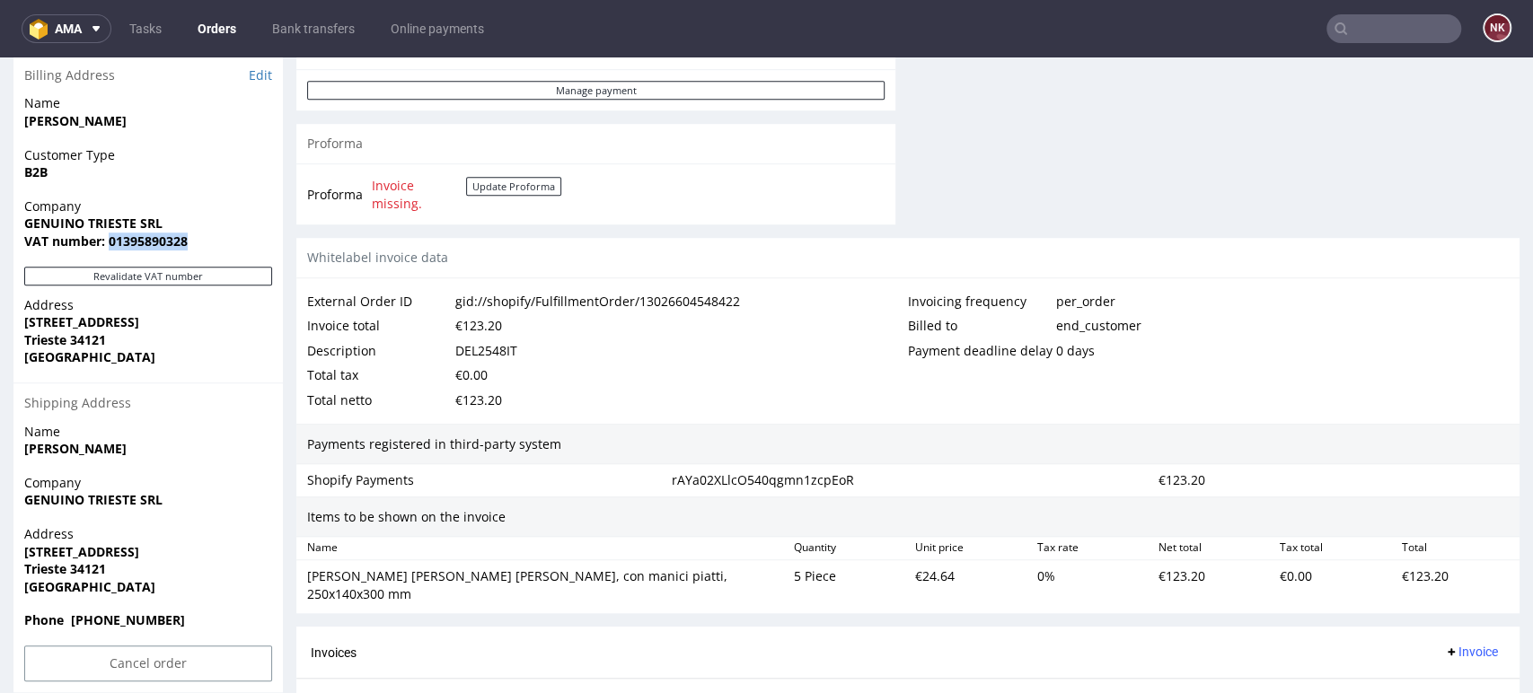
copy strong "01395890328"
drag, startPoint x: 171, startPoint y: 319, endPoint x: 22, endPoint y: 321, distance: 149.1
click at [22, 321] on div "Address [STREET_ADDRESS]" at bounding box center [147, 339] width 269 height 86
copy strong "[STREET_ADDRESS]"
click at [71, 336] on strong "Trieste 34121" at bounding box center [65, 339] width 82 height 17
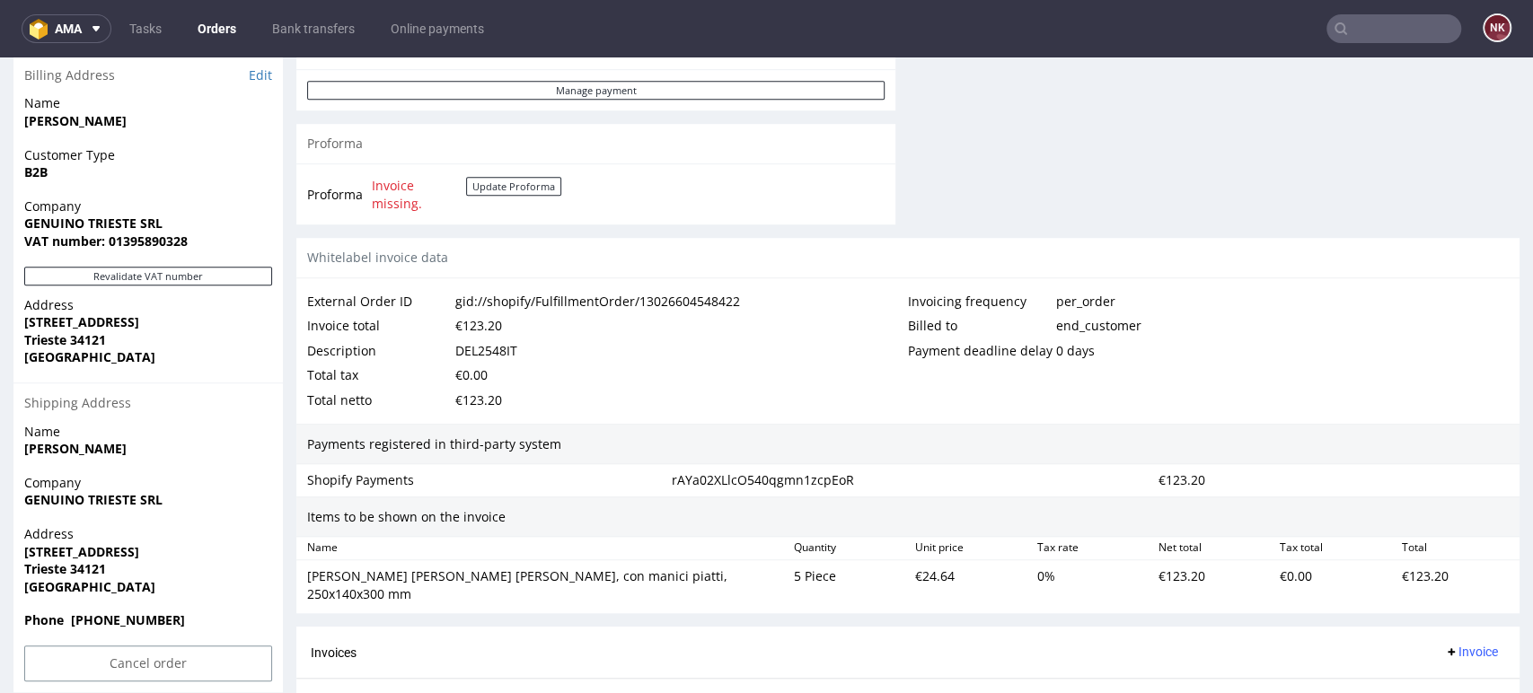
click at [86, 341] on strong "Trieste 34121" at bounding box center [65, 339] width 82 height 17
copy strong "34121"
click at [58, 336] on strong "Trieste 34121" at bounding box center [65, 339] width 82 height 17
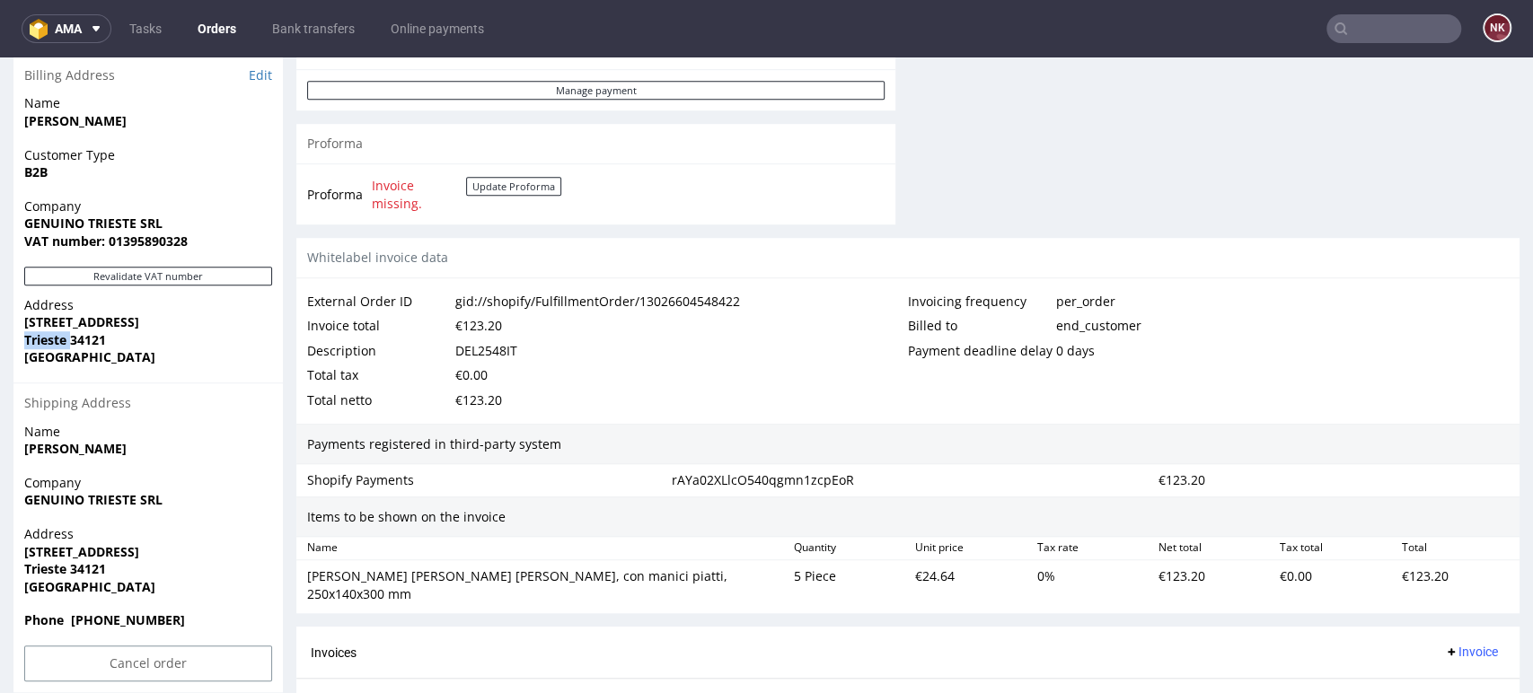
copy strong "Trieste"
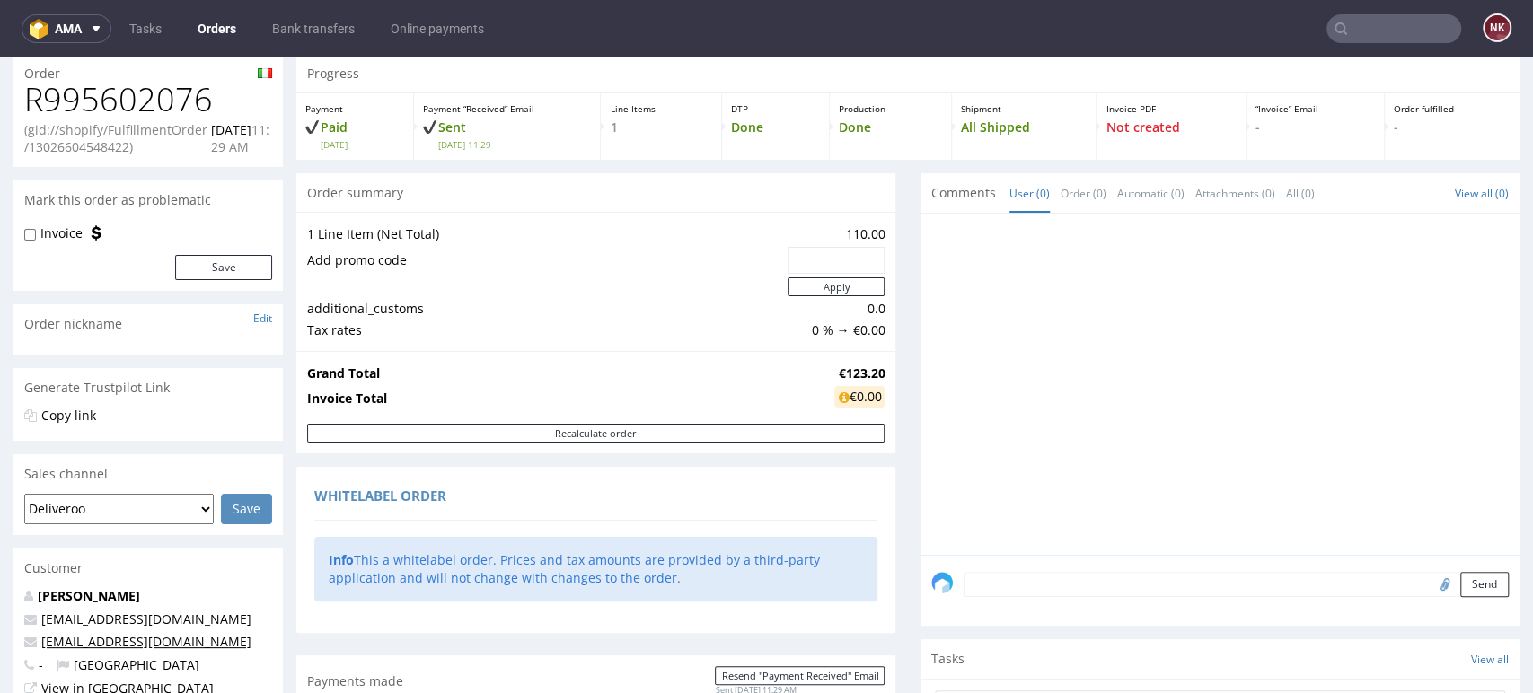
scroll to position [0, 0]
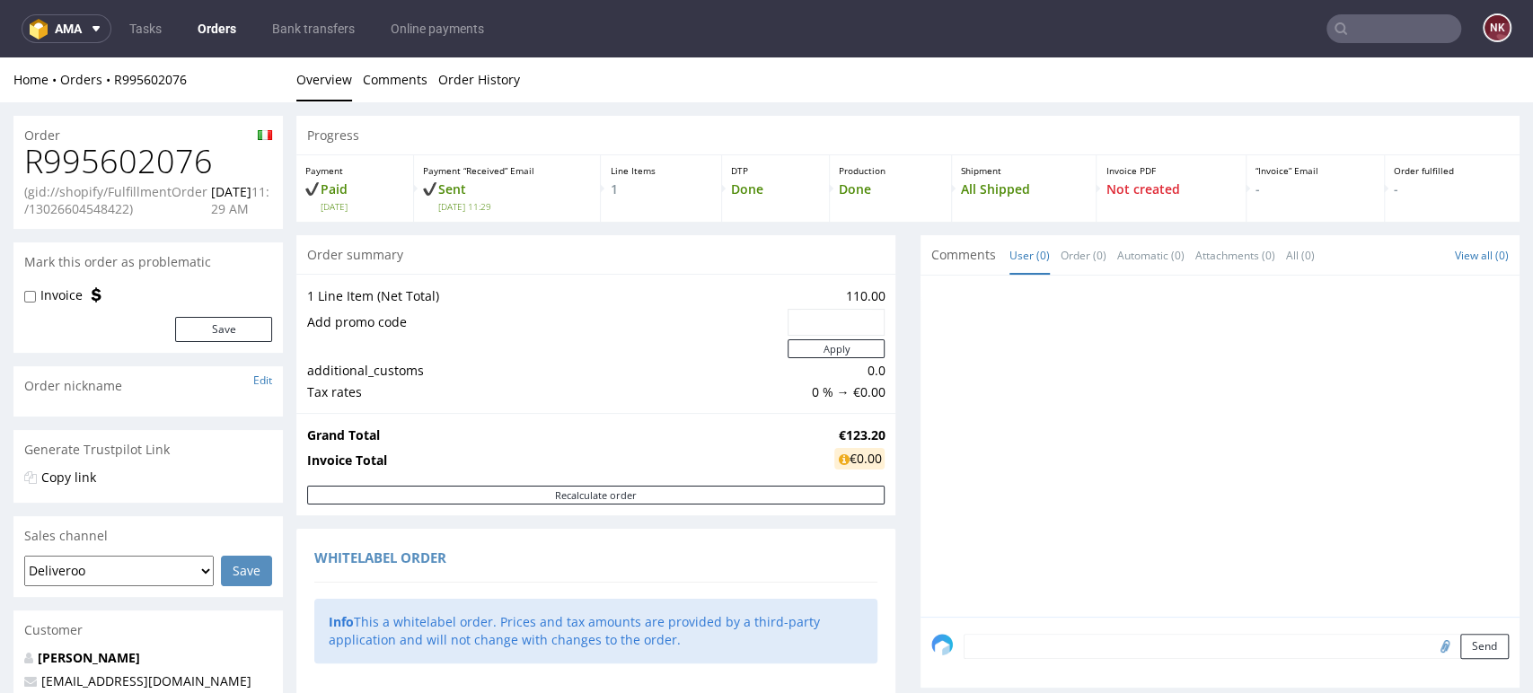
click at [136, 174] on h1 "R995602076" at bounding box center [148, 162] width 248 height 36
copy h1 "R995602076"
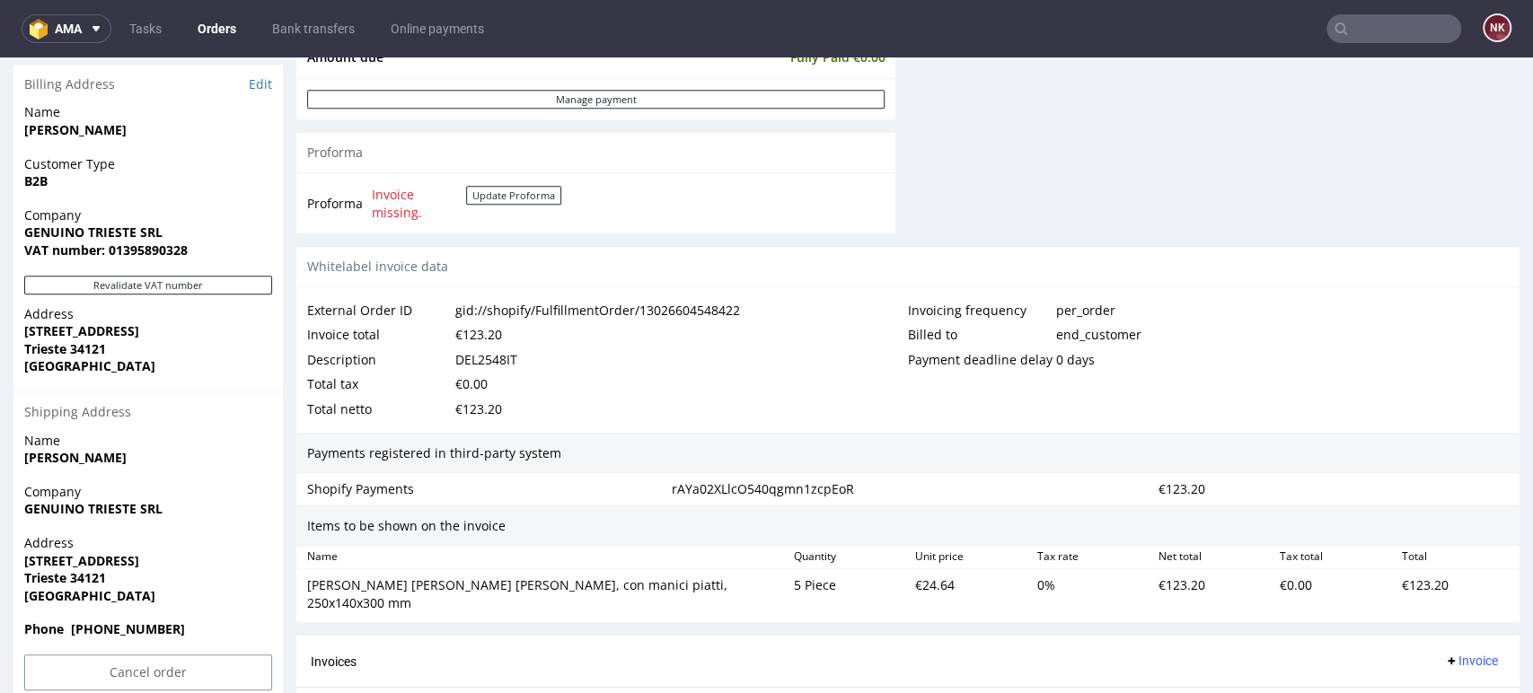
scroll to position [898, 0]
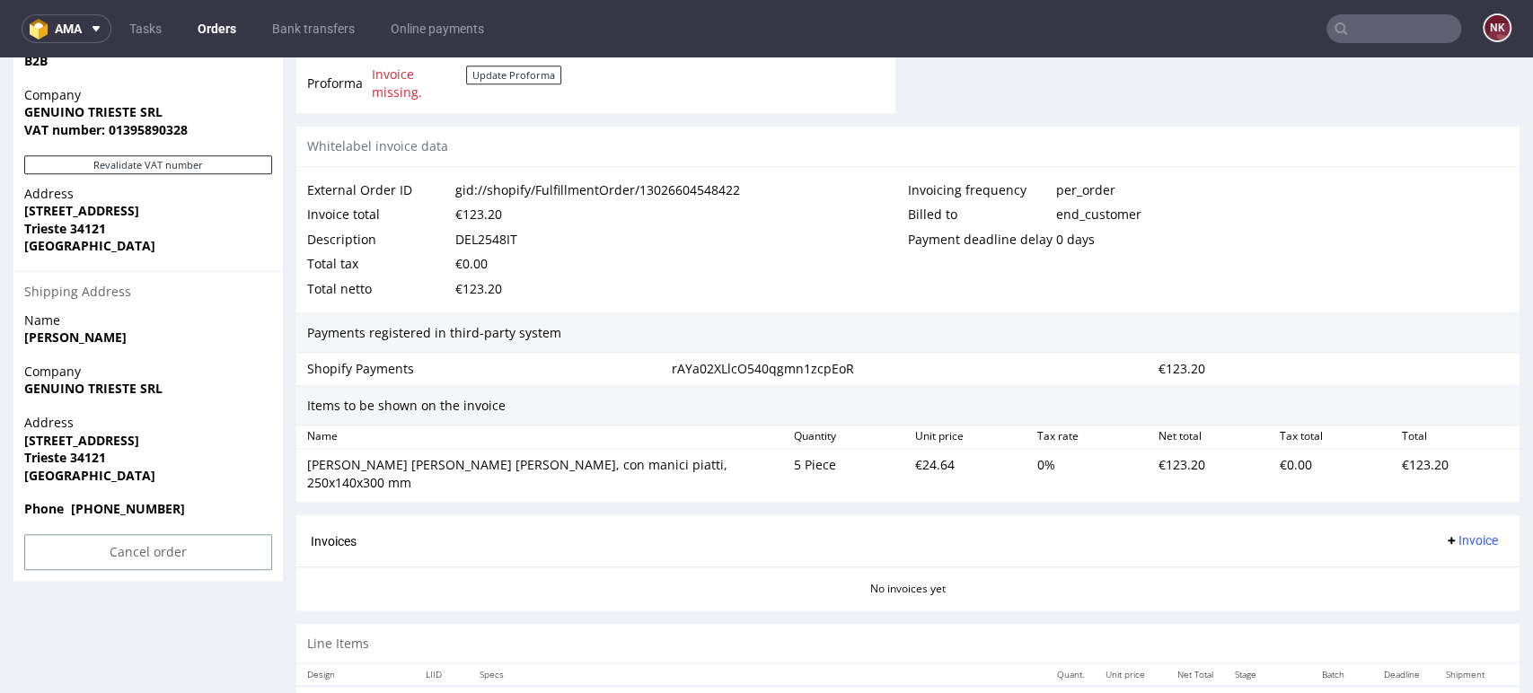
click at [497, 230] on div "DEL2548IT" at bounding box center [486, 239] width 62 height 25
copy div "DEL2548IT"
drag, startPoint x: 684, startPoint y: 463, endPoint x: 302, endPoint y: 466, distance: 382.5
click at [302, 466] on div "[PERSON_NAME] [PERSON_NAME] [PERSON_NAME], con manici piatti, 250x140x300 mm" at bounding box center [543, 474] width 487 height 42
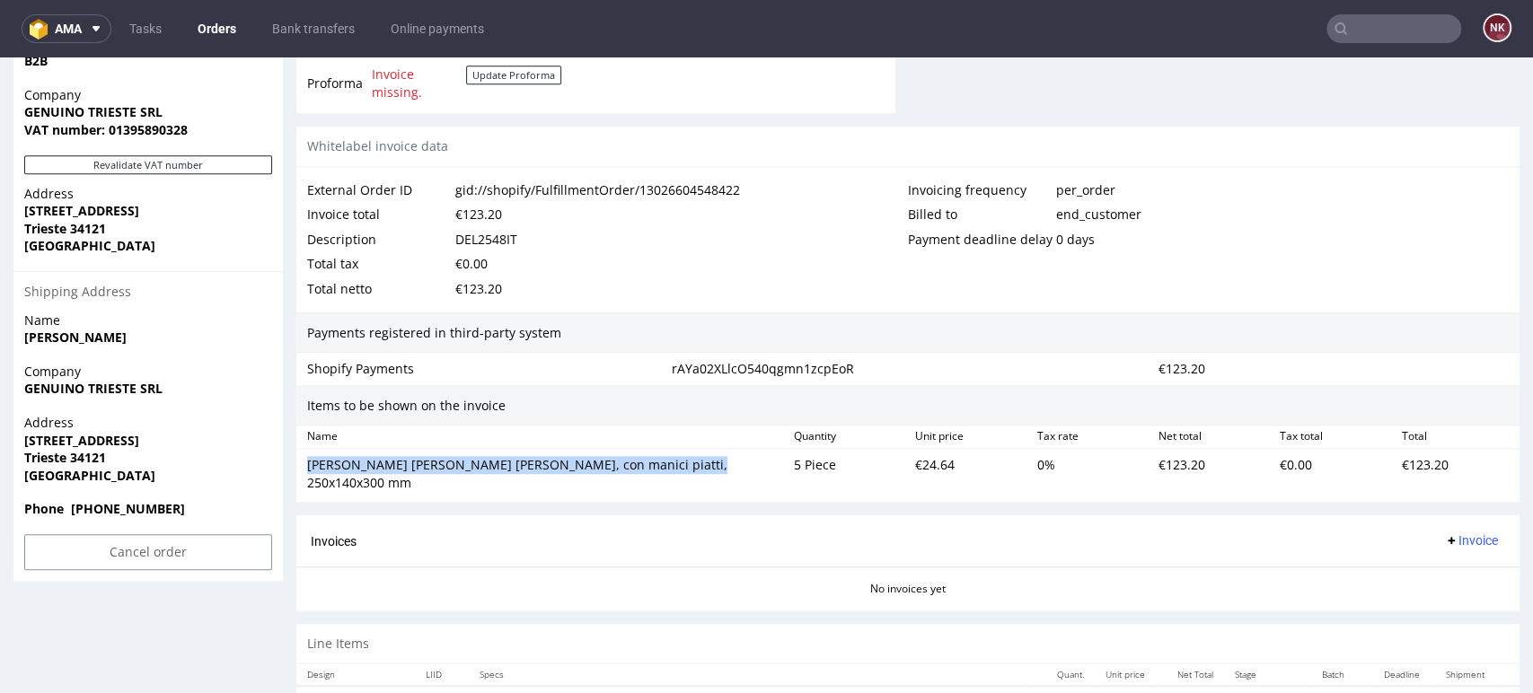
copy div "[PERSON_NAME] [PERSON_NAME] [PERSON_NAME], con manici piatti, 250x140x300 mm"
click at [921, 461] on div "€24.64" at bounding box center [968, 474] width 121 height 42
copy div "24.64"
click at [1444, 533] on span "Invoice" at bounding box center [1471, 540] width 54 height 14
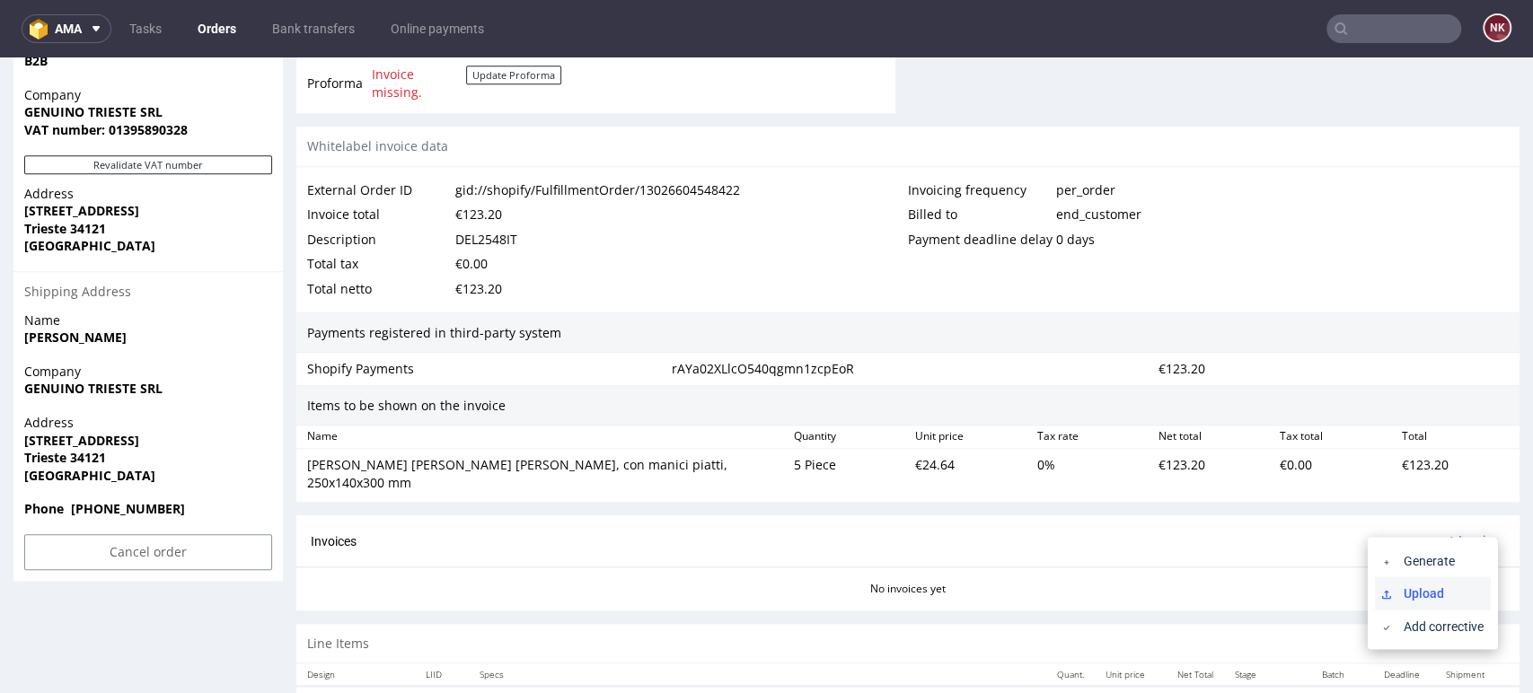
click at [1421, 589] on span "Upload" at bounding box center [1439, 593] width 87 height 18
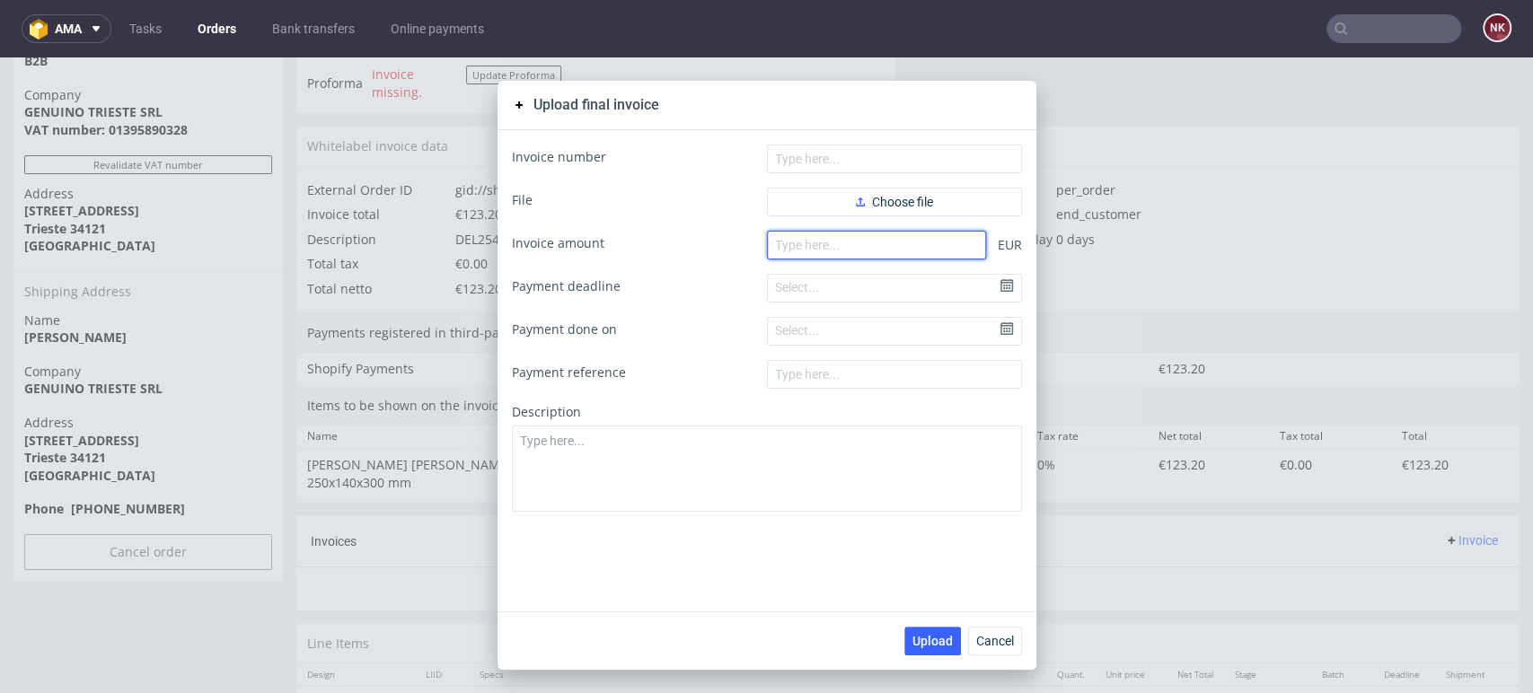
click at [817, 242] on input "number" at bounding box center [876, 245] width 219 height 29
type input "123.2"
click at [921, 185] on form "Invoice number File Choose file Invoice amount 123.2 EUR Payment deadline Selec…" at bounding box center [767, 328] width 510 height 367
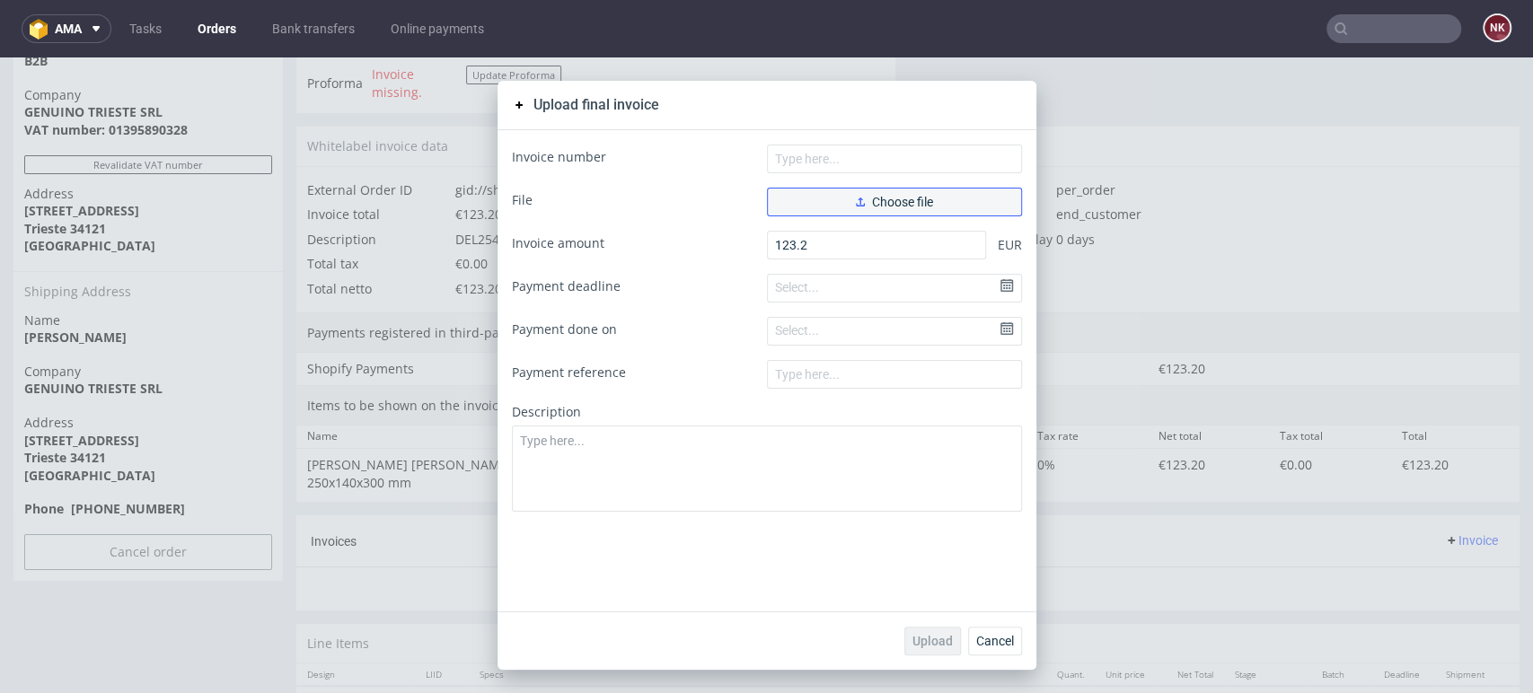
click at [920, 201] on span "Choose file" at bounding box center [894, 202] width 77 height 13
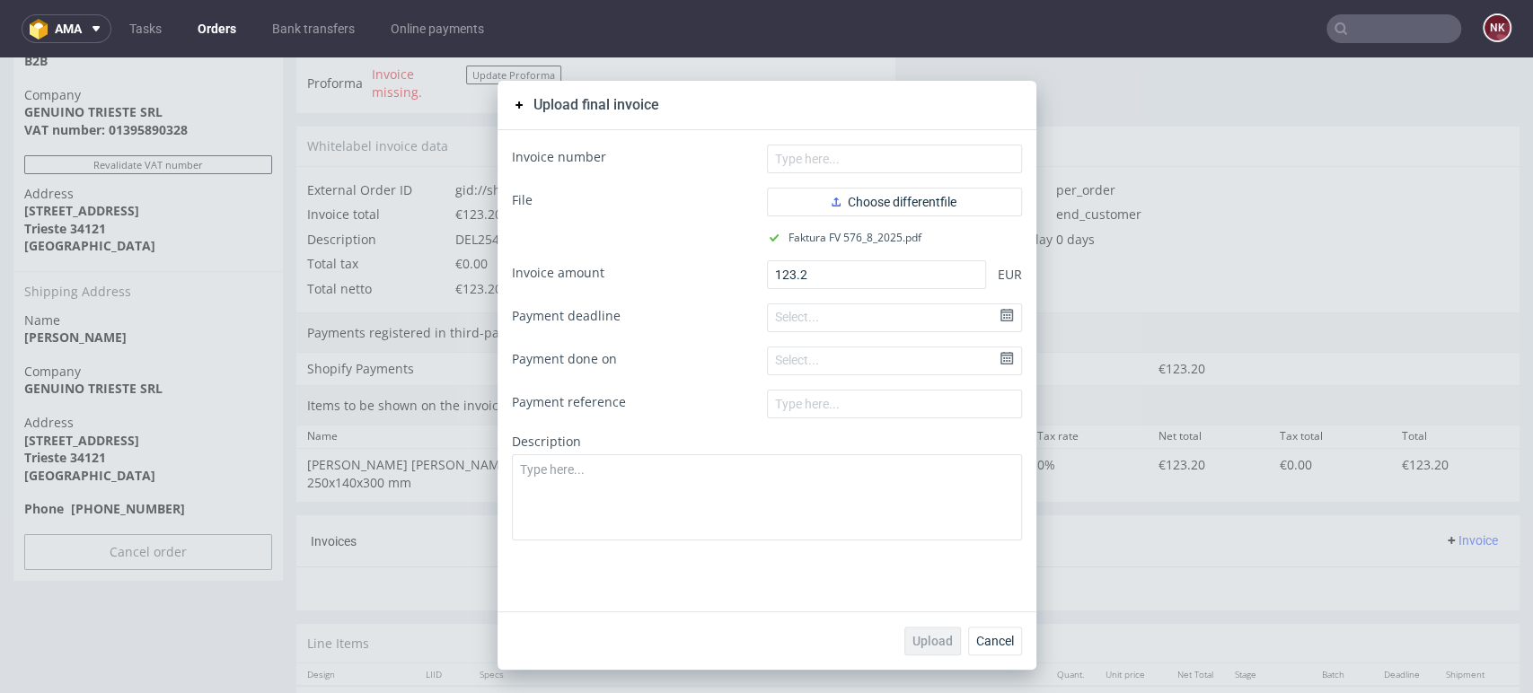
click at [941, 176] on form "Invoice number File Choose different file Faktura FV 576_8_2025.pdf Invoice amo…" at bounding box center [767, 343] width 510 height 396
click at [937, 161] on input "text" at bounding box center [894, 159] width 255 height 29
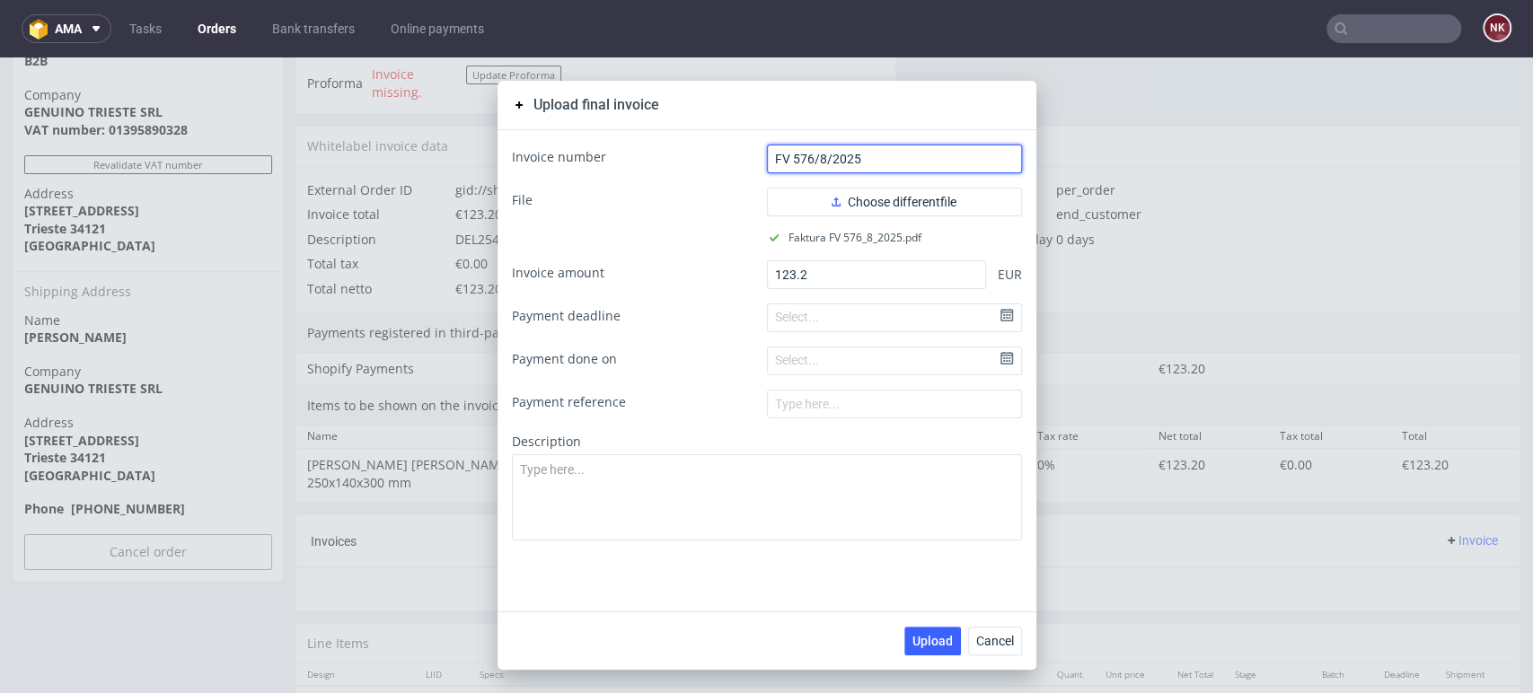
type input "FV 576/8/2025"
click at [934, 621] on div "Upload Cancel" at bounding box center [766, 640] width 539 height 58
click at [933, 630] on button "Upload" at bounding box center [932, 641] width 57 height 29
click at [984, 632] on button "Cancel" at bounding box center [995, 641] width 54 height 29
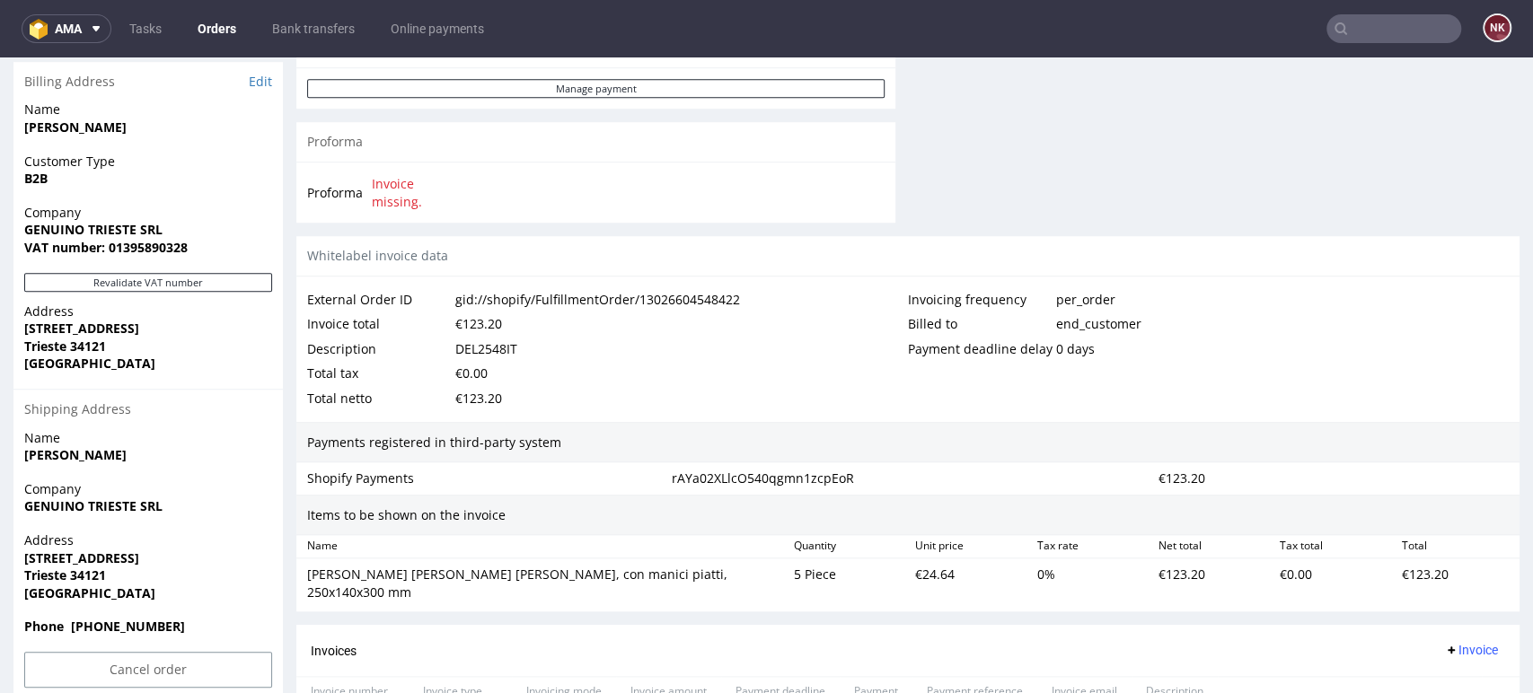
scroll to position [898, 0]
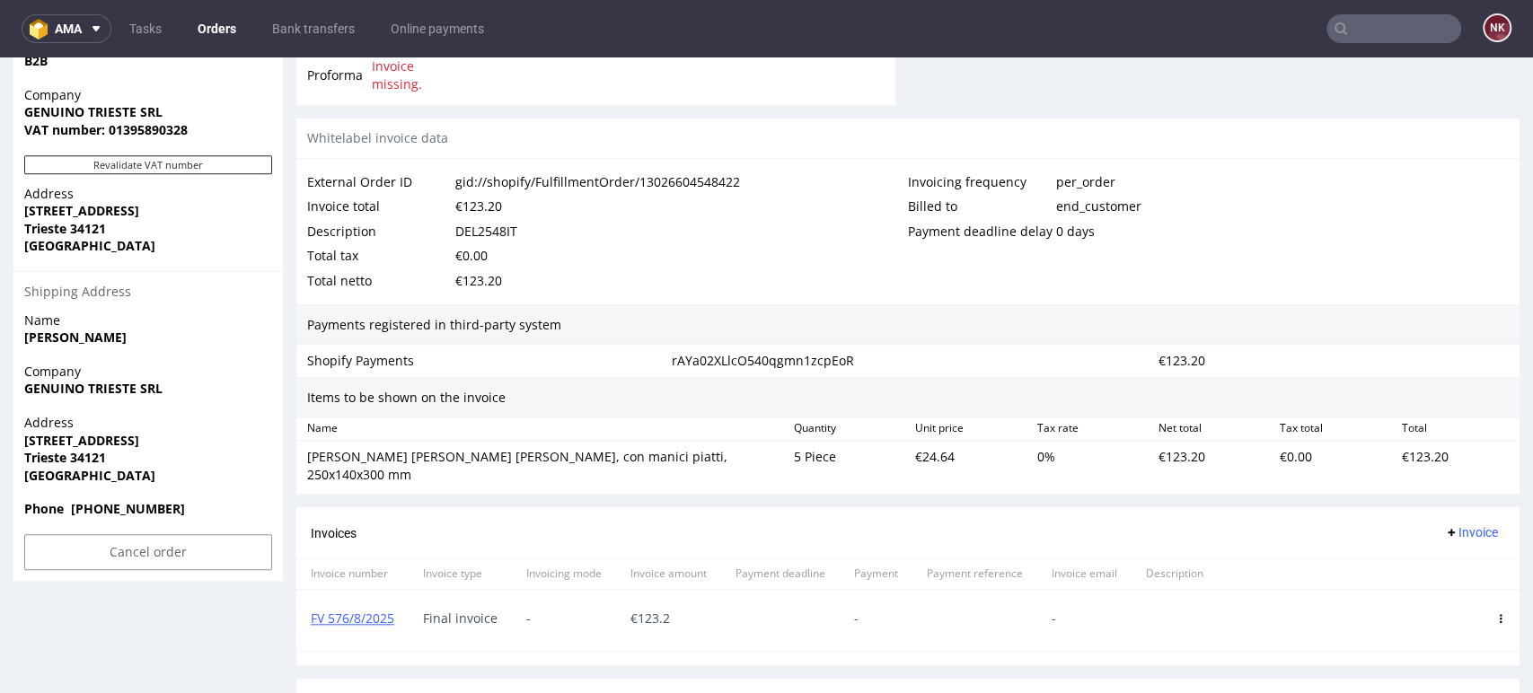
click at [180, 18] on ul "Tasks Orders Bank transfers Online payments" at bounding box center [306, 28] width 391 height 29
click at [158, 24] on link "Tasks" at bounding box center [146, 28] width 54 height 29
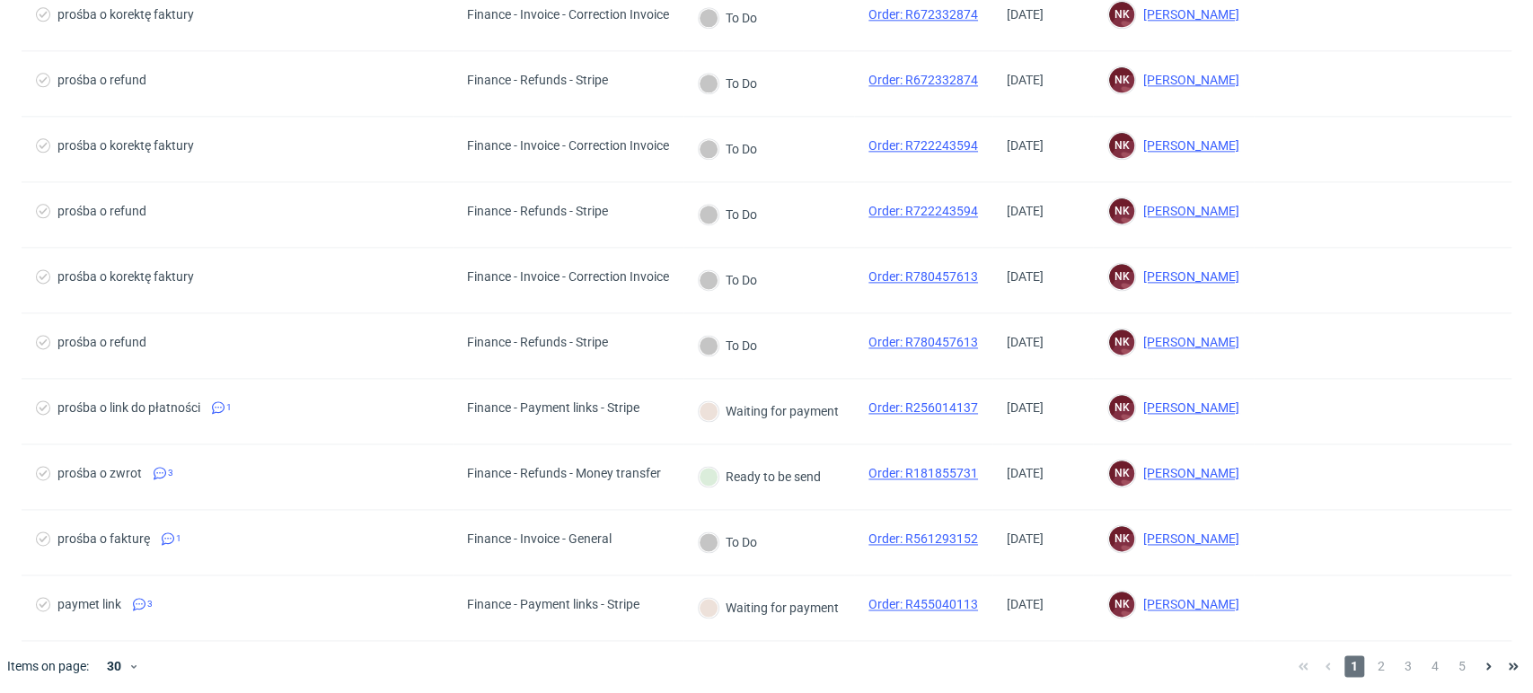
scroll to position [1501, 0]
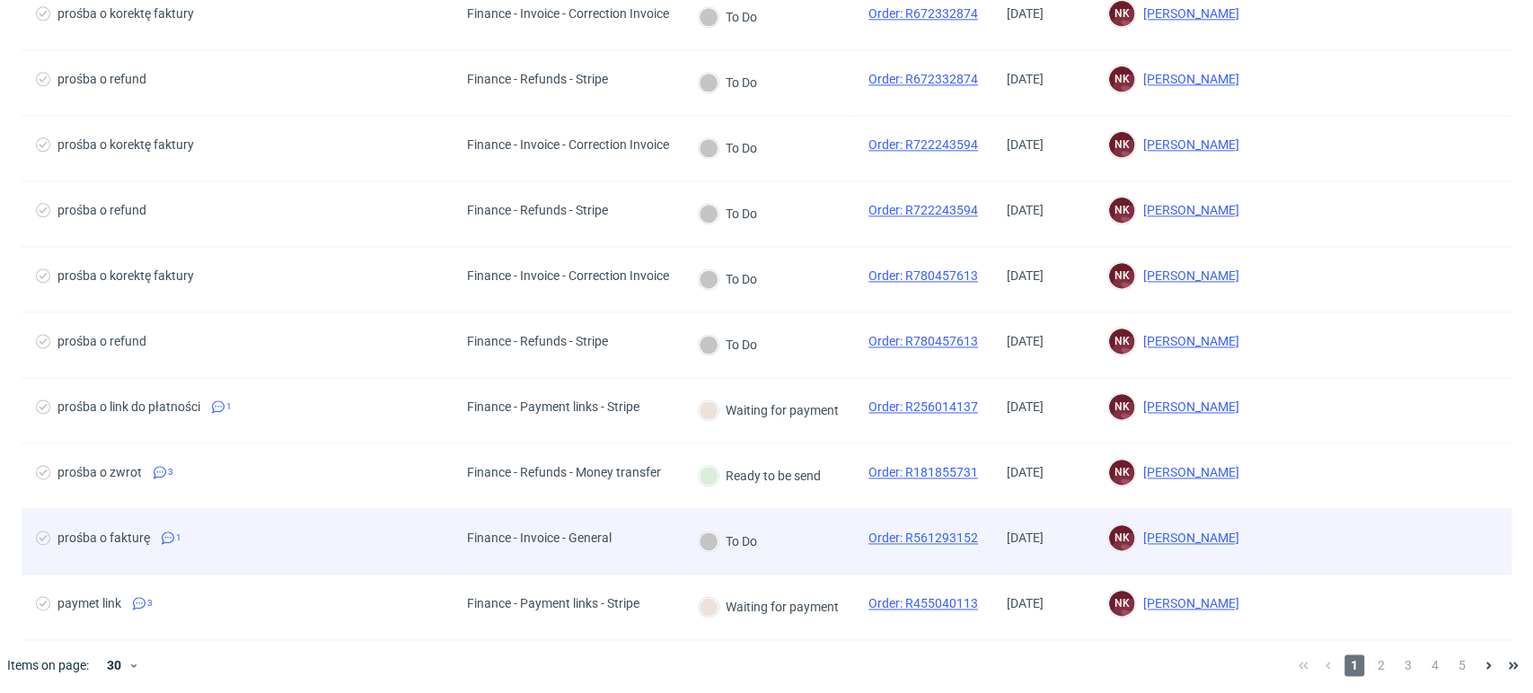
click at [366, 533] on span "prośba o fakturę 1" at bounding box center [237, 542] width 402 height 22
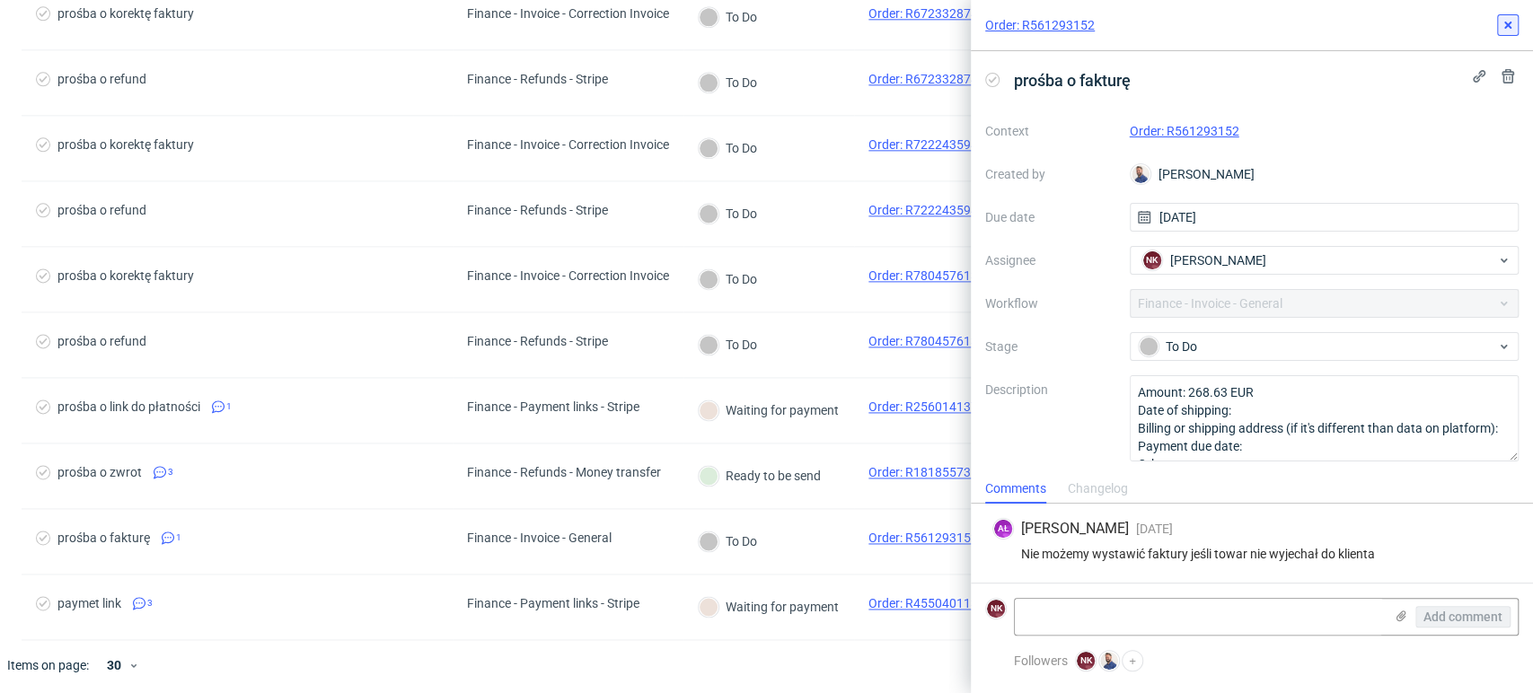
click at [1500, 27] on icon at bounding box center [1507, 25] width 14 height 14
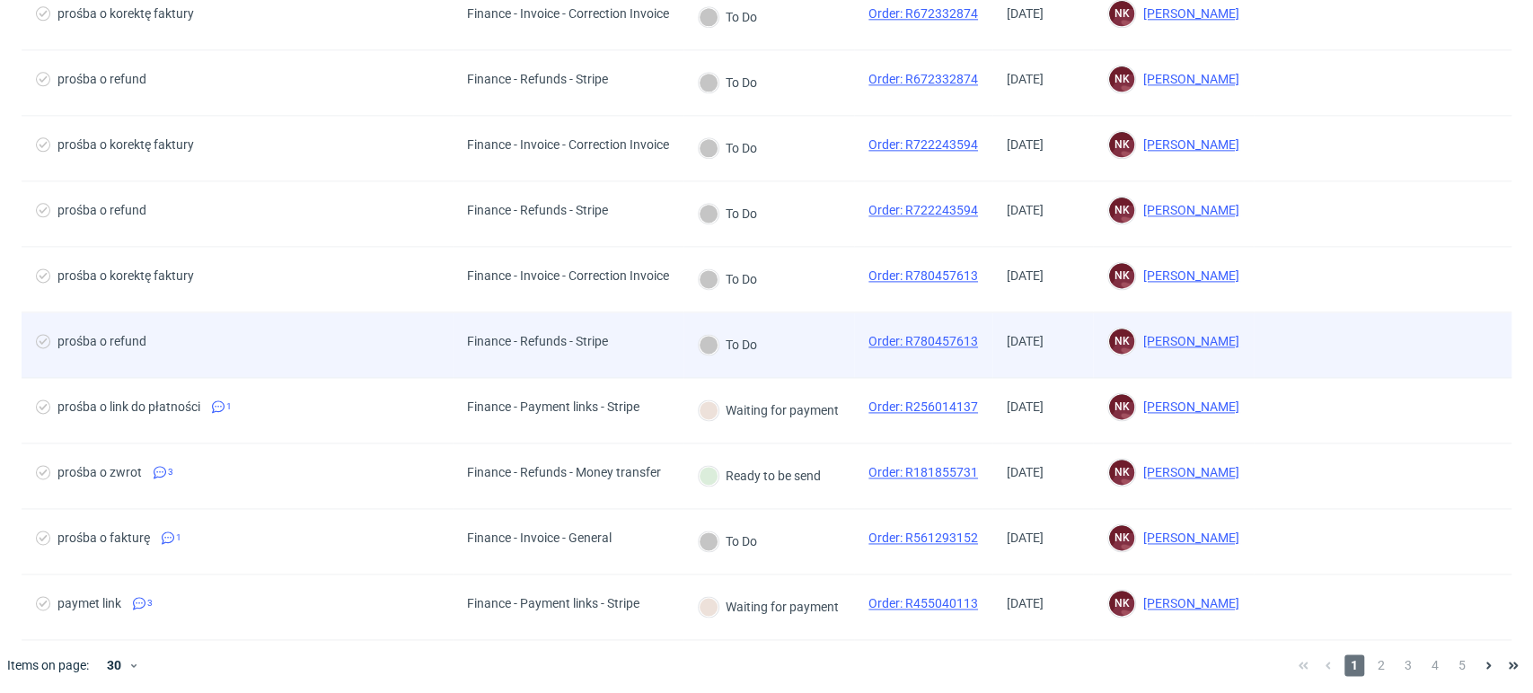
click at [550, 338] on div "Finance - Refunds - Stripe" at bounding box center [537, 341] width 141 height 14
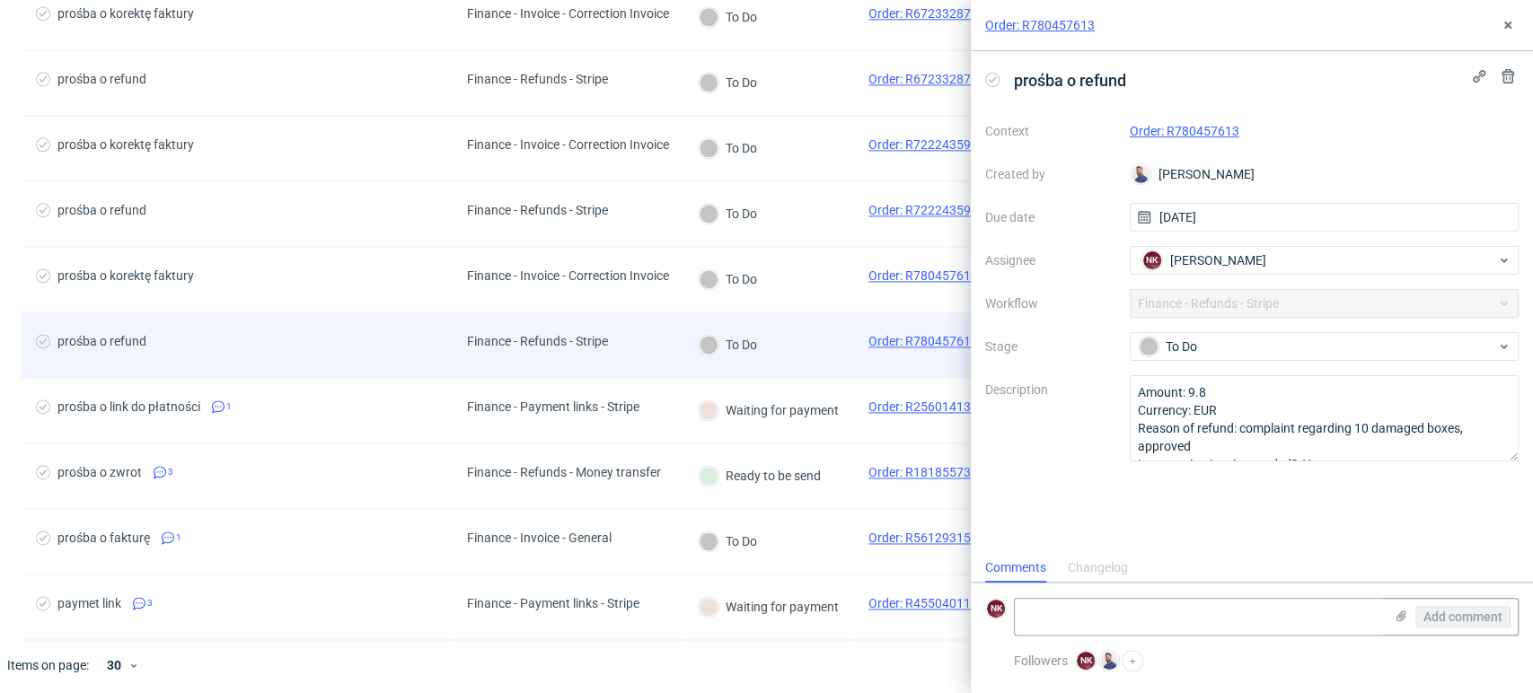
scroll to position [14, 0]
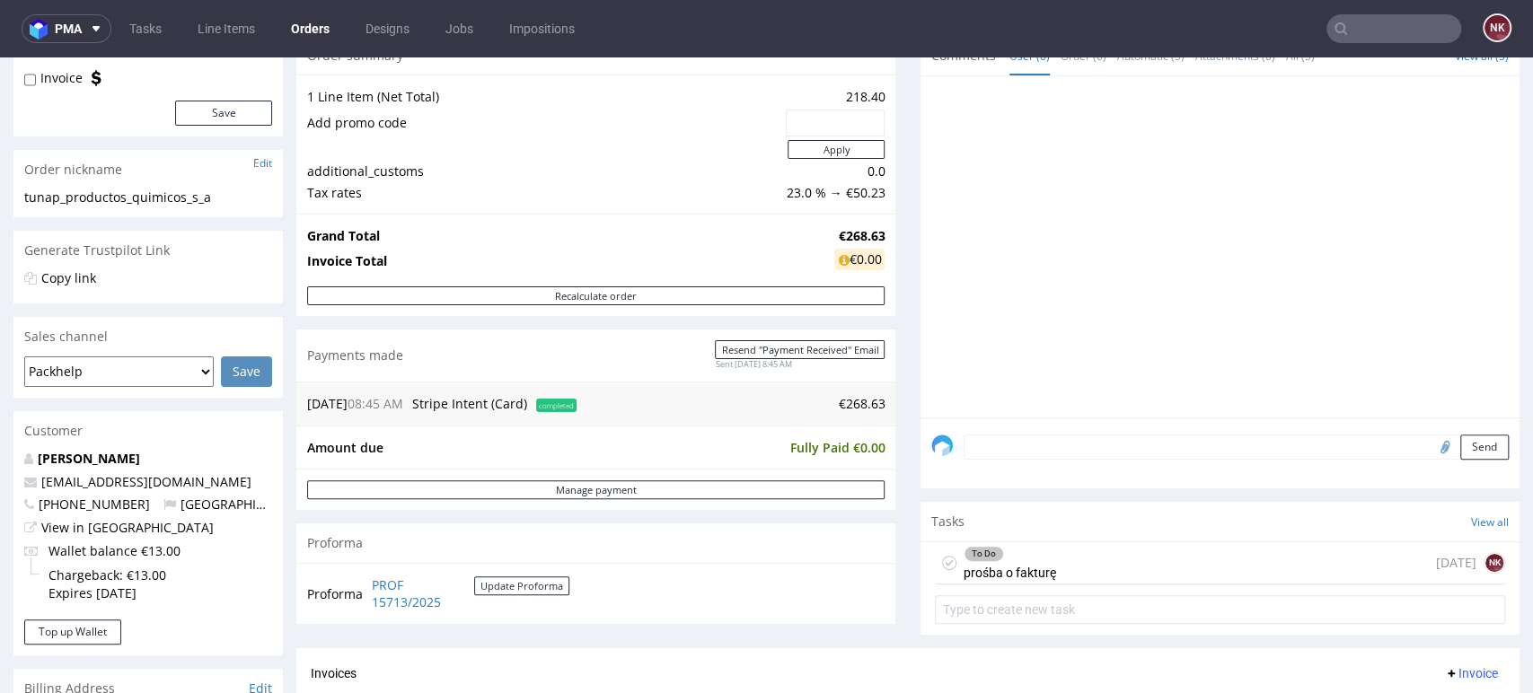
scroll to position [598, 0]
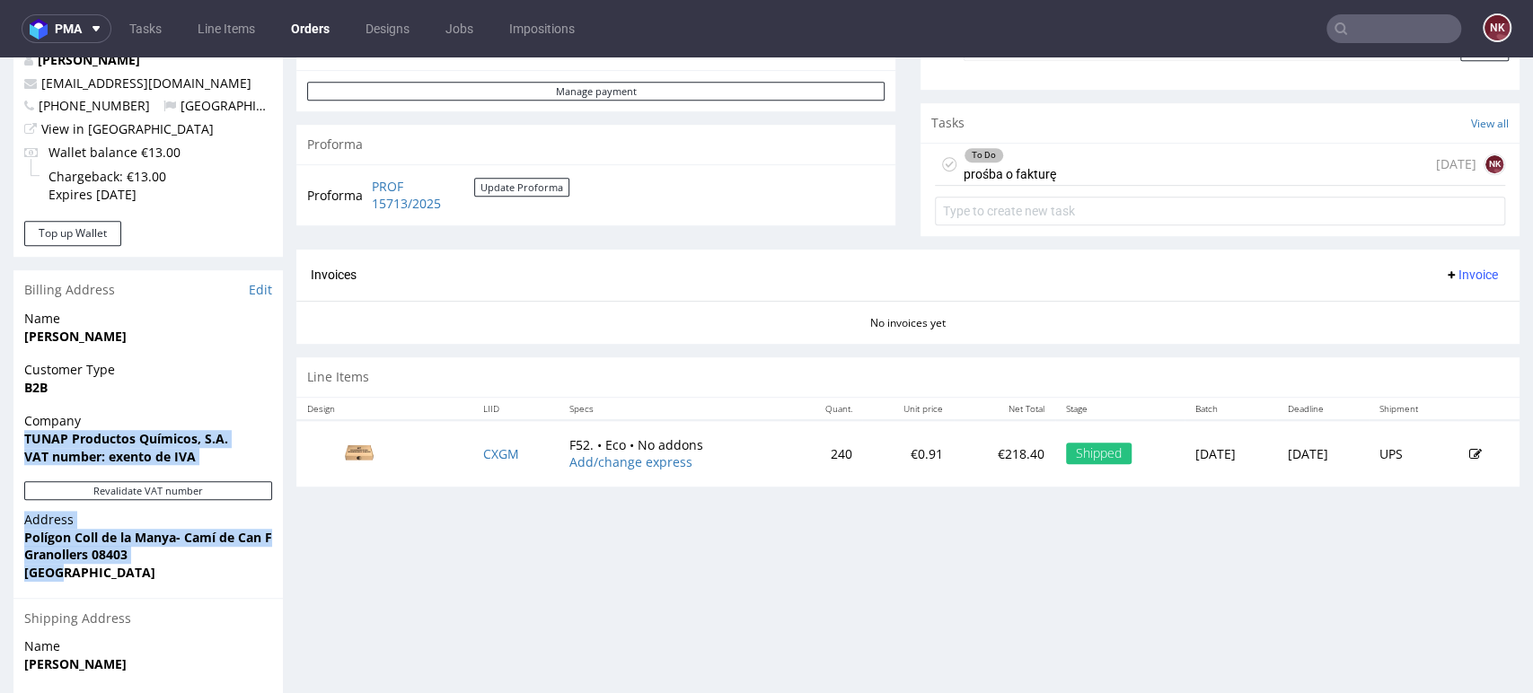
drag, startPoint x: 69, startPoint y: 580, endPoint x: 26, endPoint y: 435, distance: 151.7
click at [26, 435] on section "Billing Address Edit Name Lídia Pérez Rodríguez Customer Type B2B Company TUNAP…" at bounding box center [147, 588] width 269 height 637
copy section "TUNAP Productos Químicos, S.A. VAT number: exento de IVA Revalidate VAT number …"
click at [192, 593] on div "Address Polígon Coll de la Manya- Camí de Can Ferran, 10 Granollers 08403 Spain" at bounding box center [147, 554] width 269 height 86
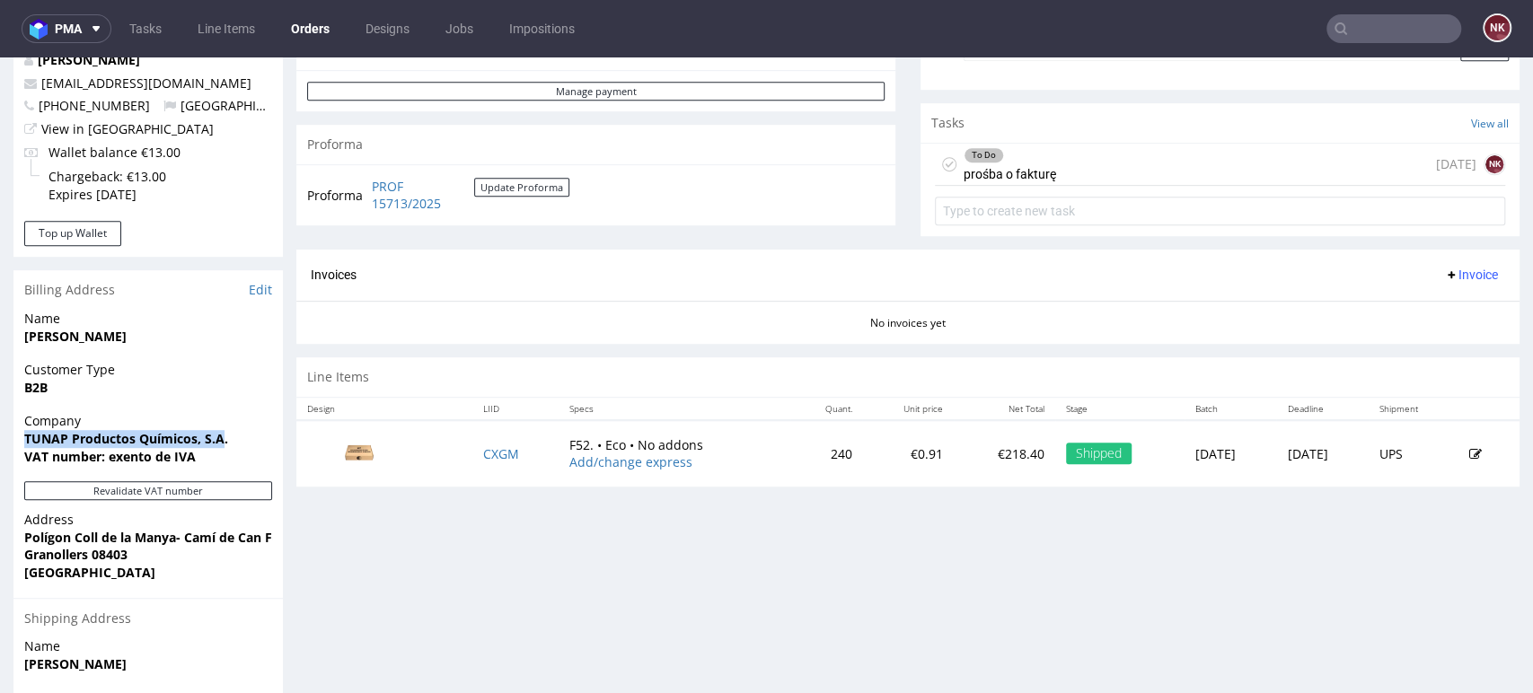
drag, startPoint x: 224, startPoint y: 437, endPoint x: 4, endPoint y: 435, distance: 220.0
click at [4, 435] on div "Order R561293152 24.07.2025 08:45 AM Mark this order as problematic Invoice Sav…" at bounding box center [766, 212] width 1533 height 1417
copy strong "TUNAP Productos Químicos, S.A"
click at [48, 558] on strong "Granollers 08403" at bounding box center [75, 554] width 103 height 17
click at [49, 558] on strong "Granollers 08403" at bounding box center [75, 554] width 103 height 17
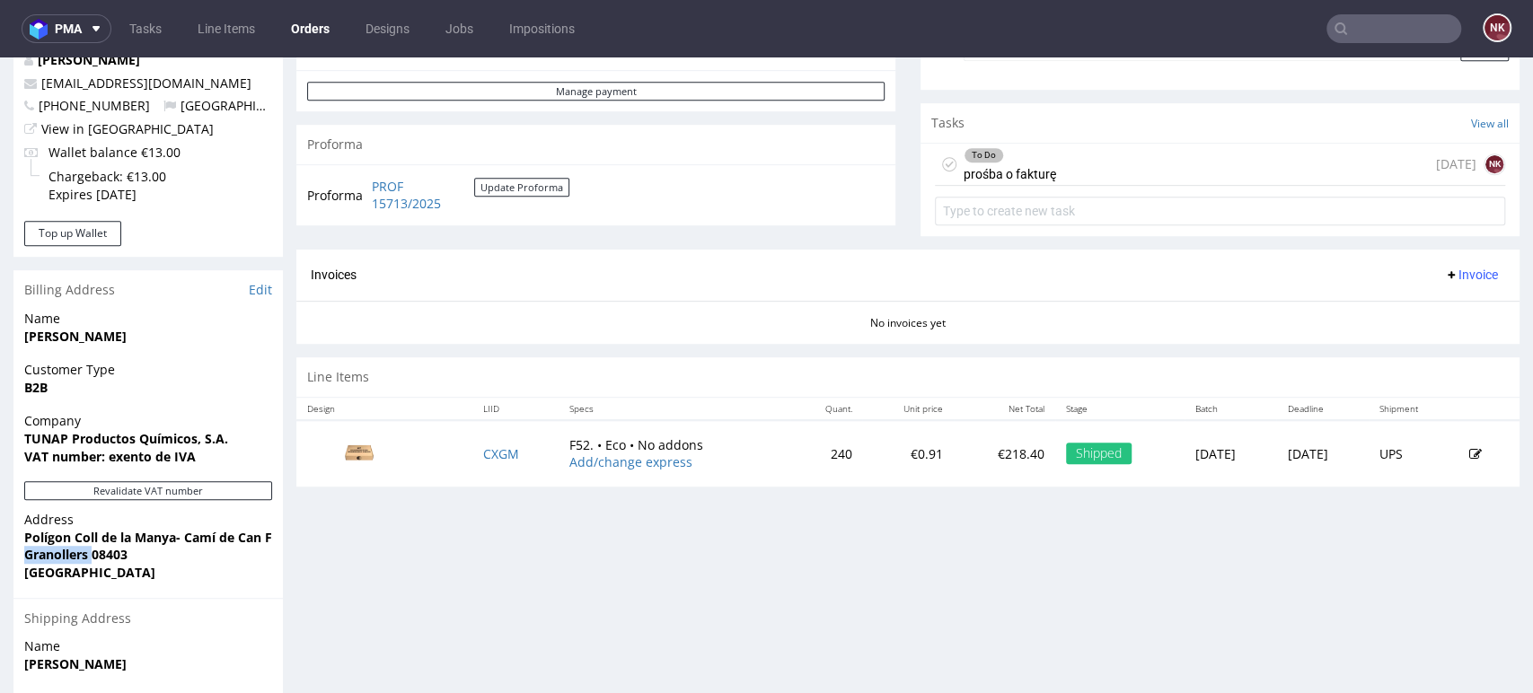
copy strong "Granollers"
click at [108, 549] on strong "Granollers 08403" at bounding box center [75, 554] width 103 height 17
copy strong "08403"
drag, startPoint x: 31, startPoint y: 537, endPoint x: 259, endPoint y: 536, distance: 228.1
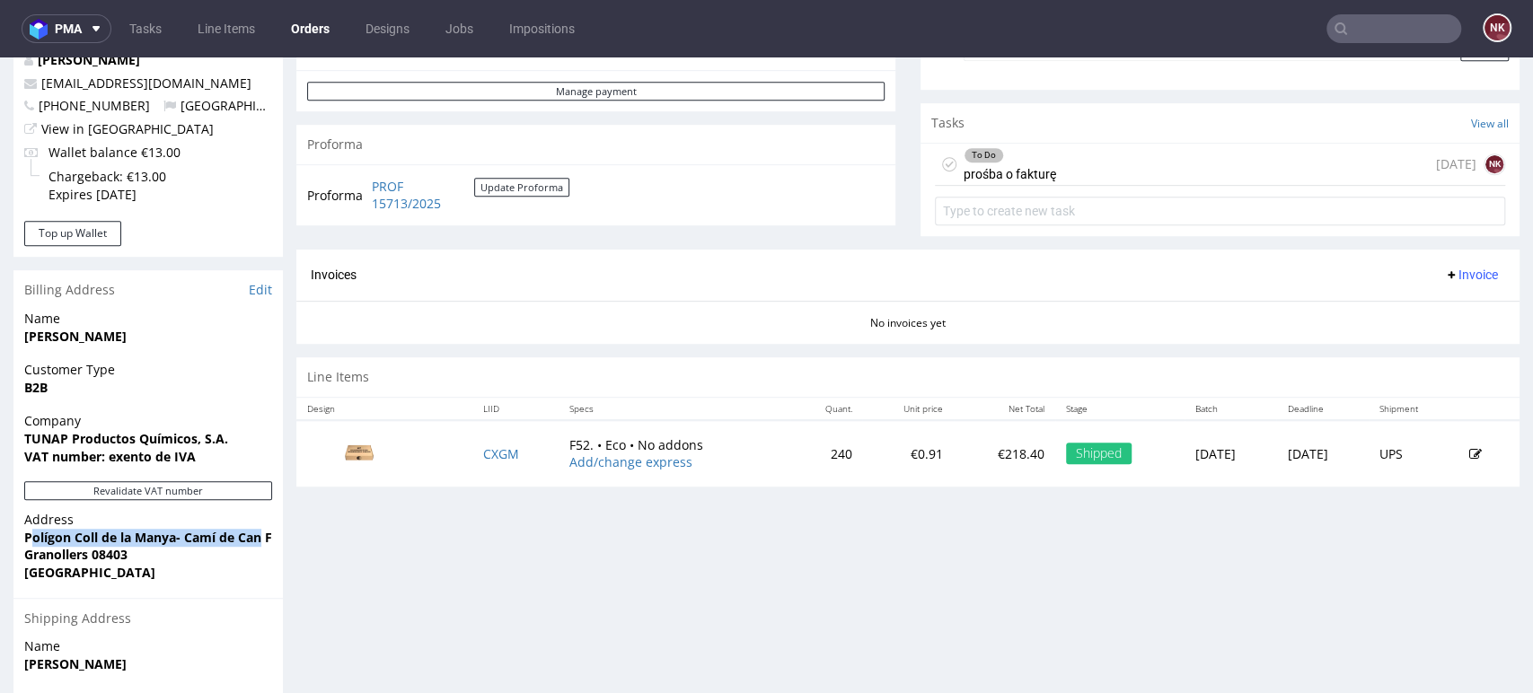
click at [259, 536] on strong "Polígon Coll de la Manya- Camí de Can Ferran, 10" at bounding box center [175, 537] width 303 height 17
copy strong "olígon Coll de la Manya- Camí de Can"
click at [1149, 158] on div "To Do prośba o fakturę 20 days ago NK" at bounding box center [1220, 165] width 570 height 42
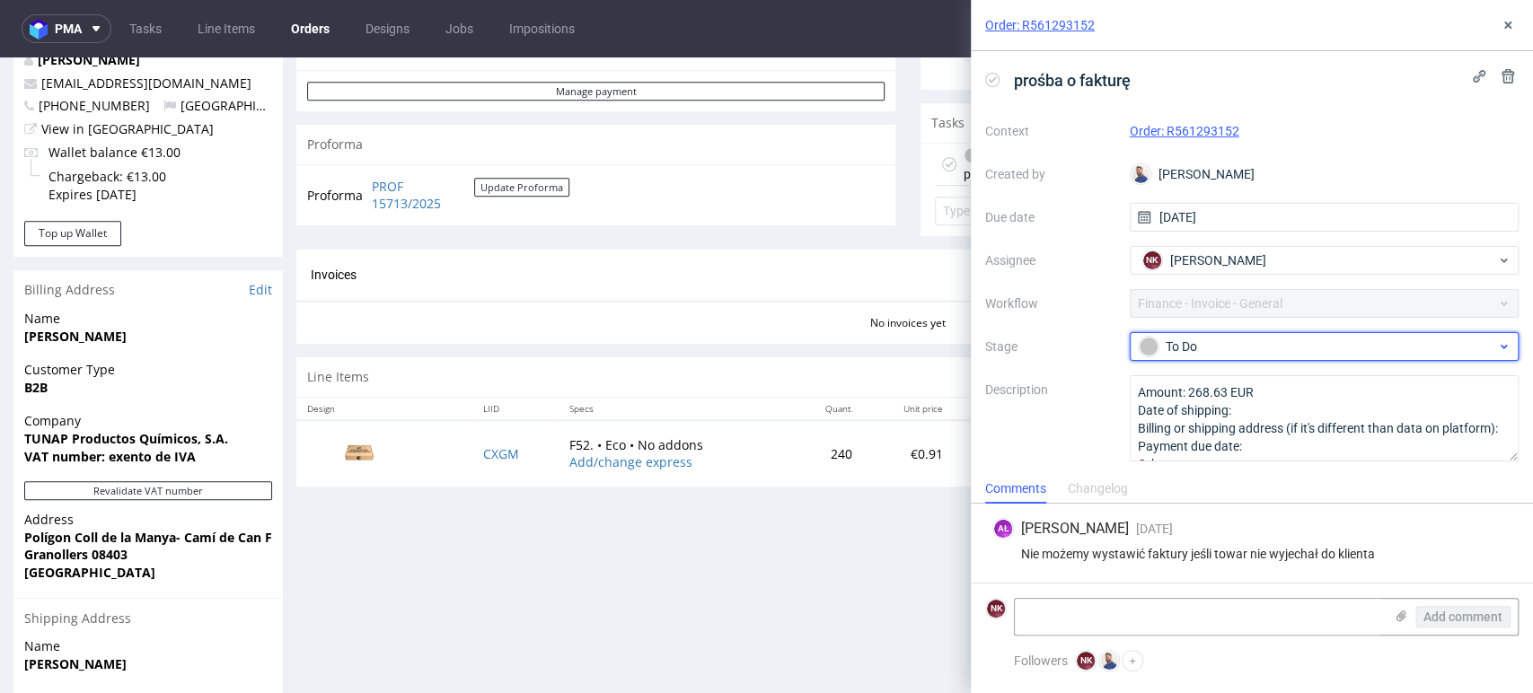
click at [1227, 343] on div "To Do" at bounding box center [1316, 347] width 357 height 20
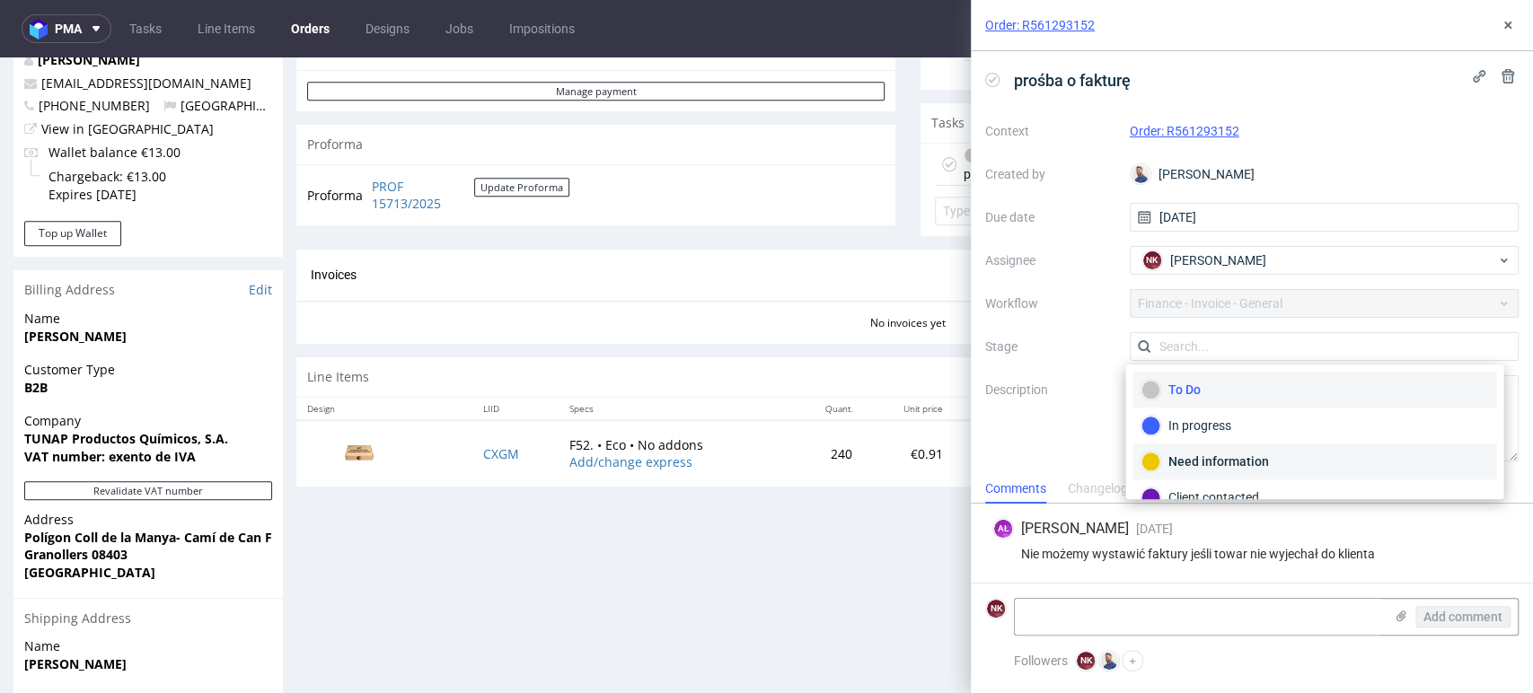
click at [1253, 446] on div "Need information" at bounding box center [1314, 462] width 364 height 36
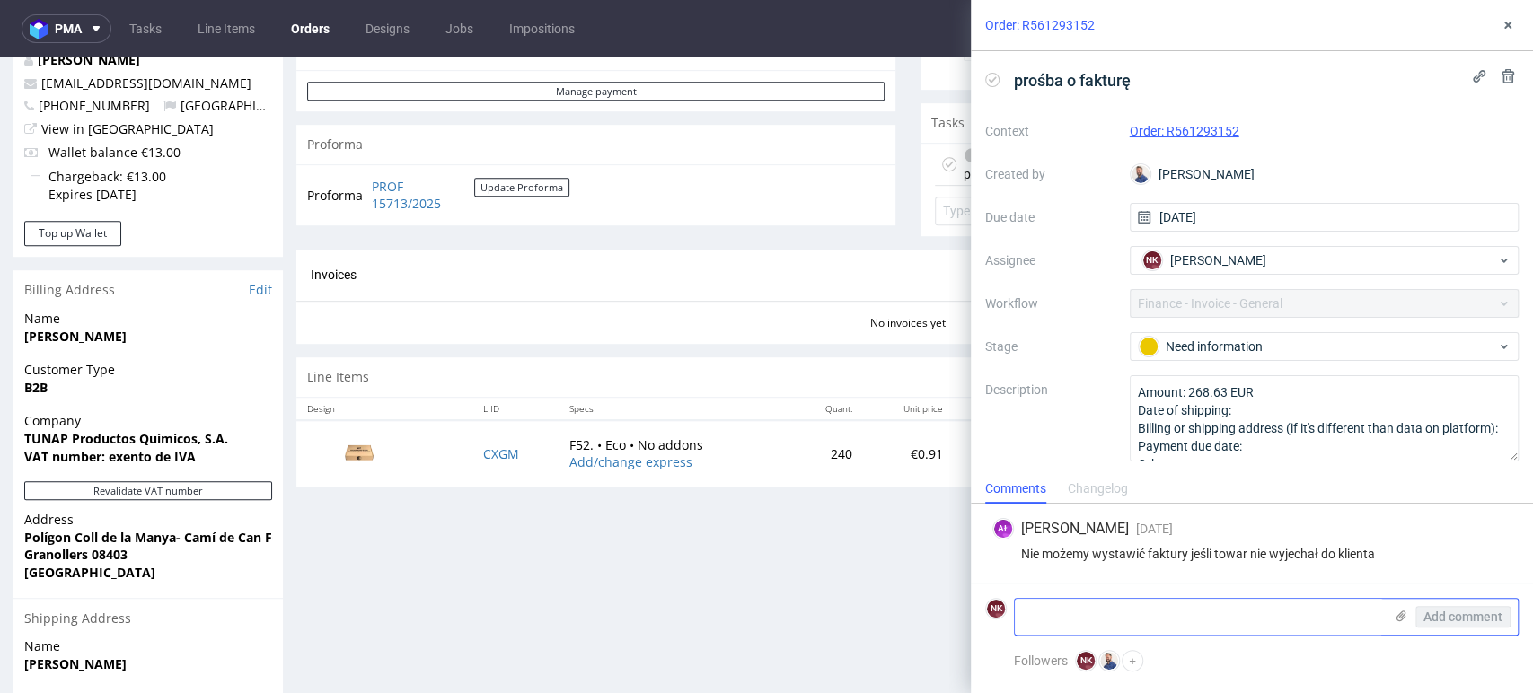
click at [1401, 616] on use at bounding box center [1401, 616] width 10 height 11
click at [0, 0] on input "file" at bounding box center [0, 0] width 0 height 0
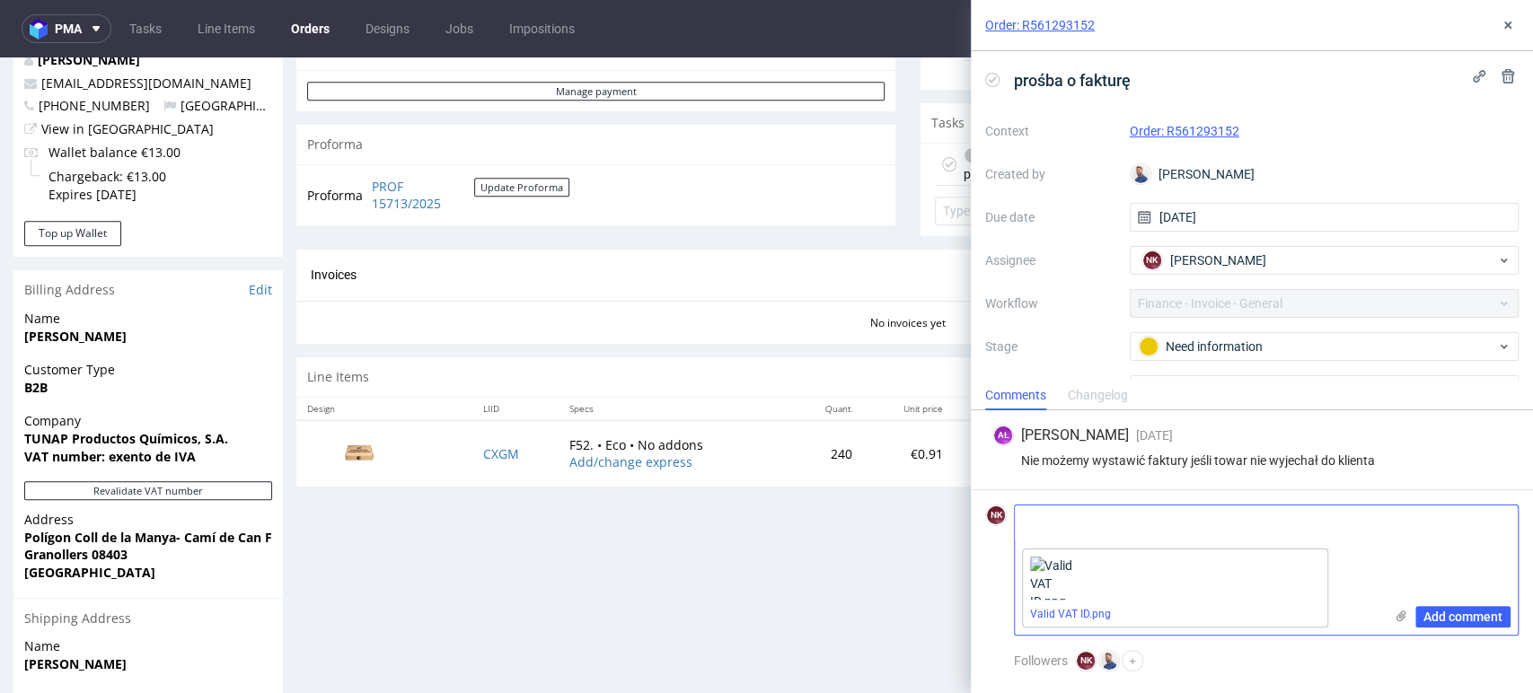
click at [1149, 524] on textarea at bounding box center [1199, 523] width 368 height 36
type textarea "Znalazłam VAT ID firmy"
click at [1481, 606] on button "Add comment" at bounding box center [1462, 617] width 95 height 22
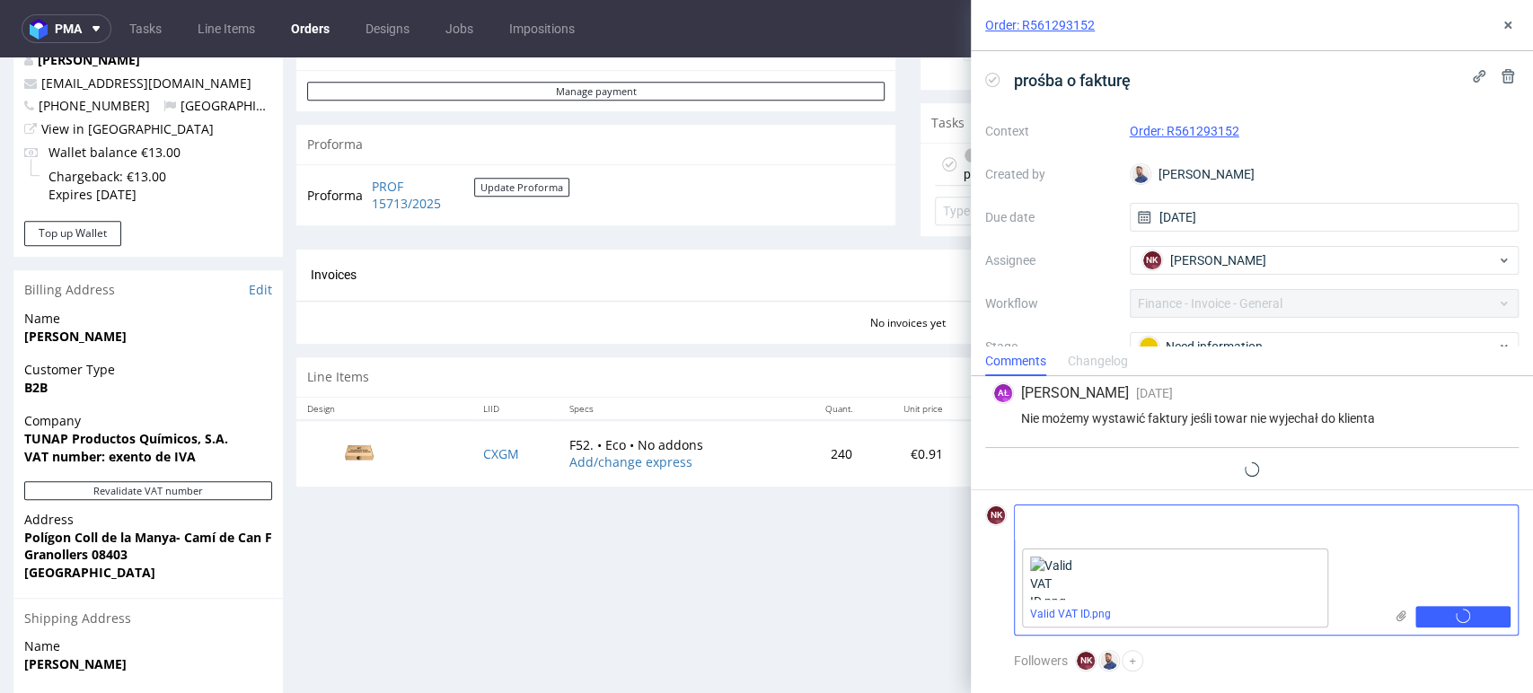
scroll to position [30, 0]
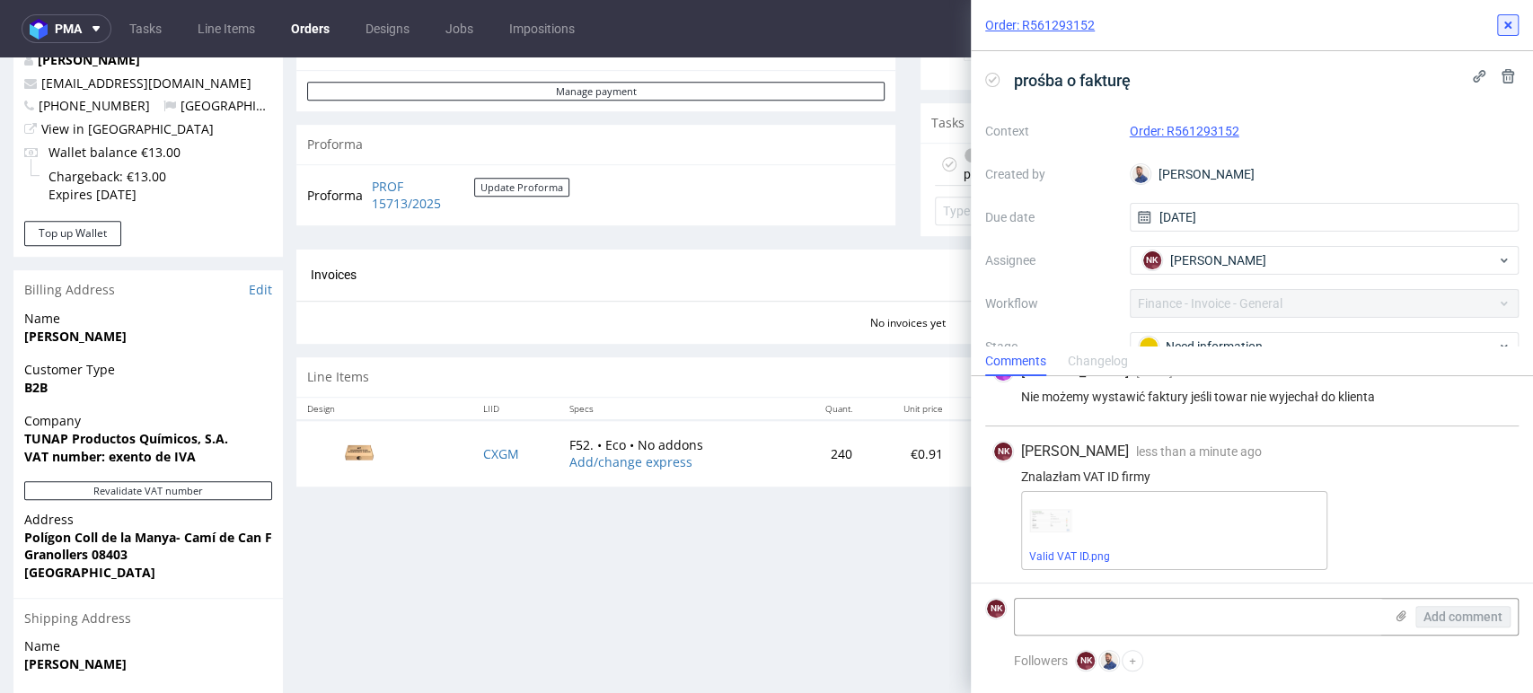
click at [1504, 25] on icon at bounding box center [1507, 25] width 14 height 14
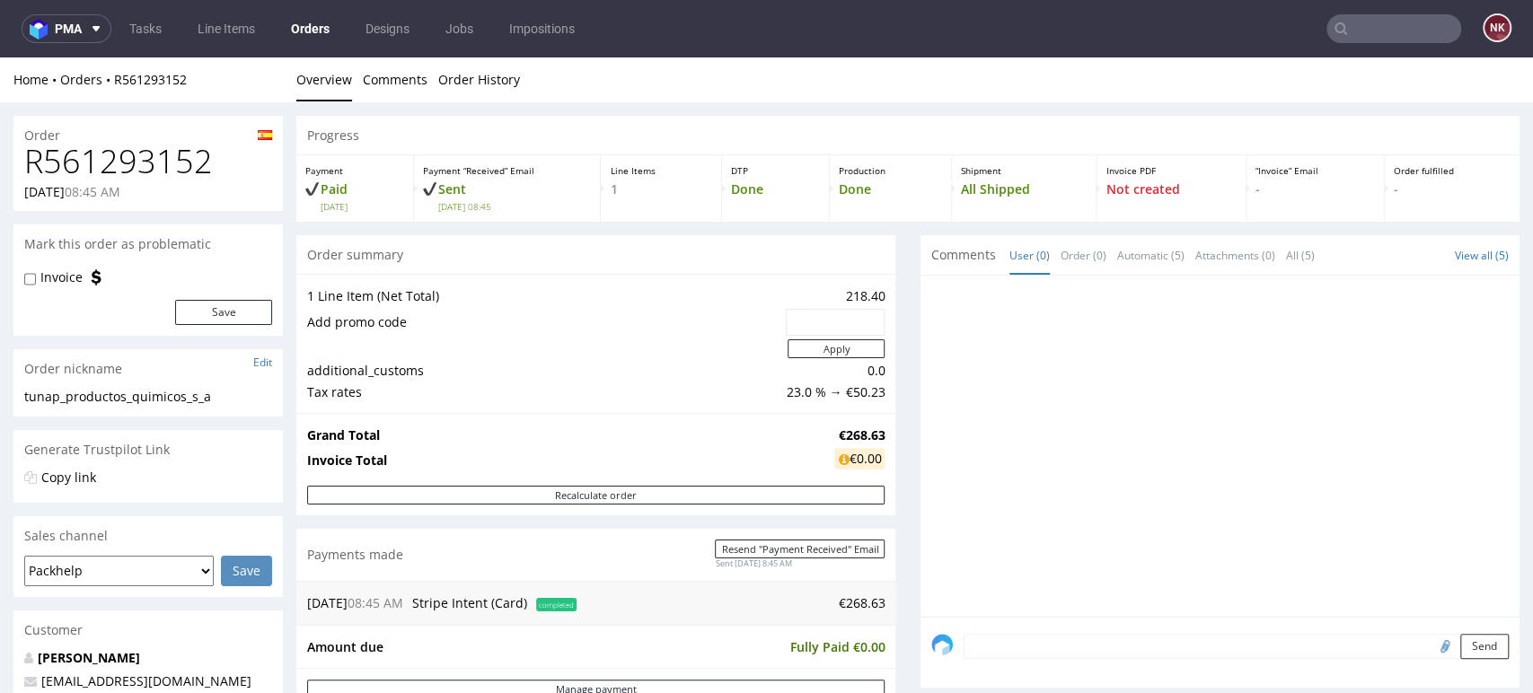
click at [171, 172] on h1 "R561293152" at bounding box center [148, 162] width 248 height 36
copy h1 "R561293152"
click at [1458, 482] on div at bounding box center [1225, 451] width 588 height 330
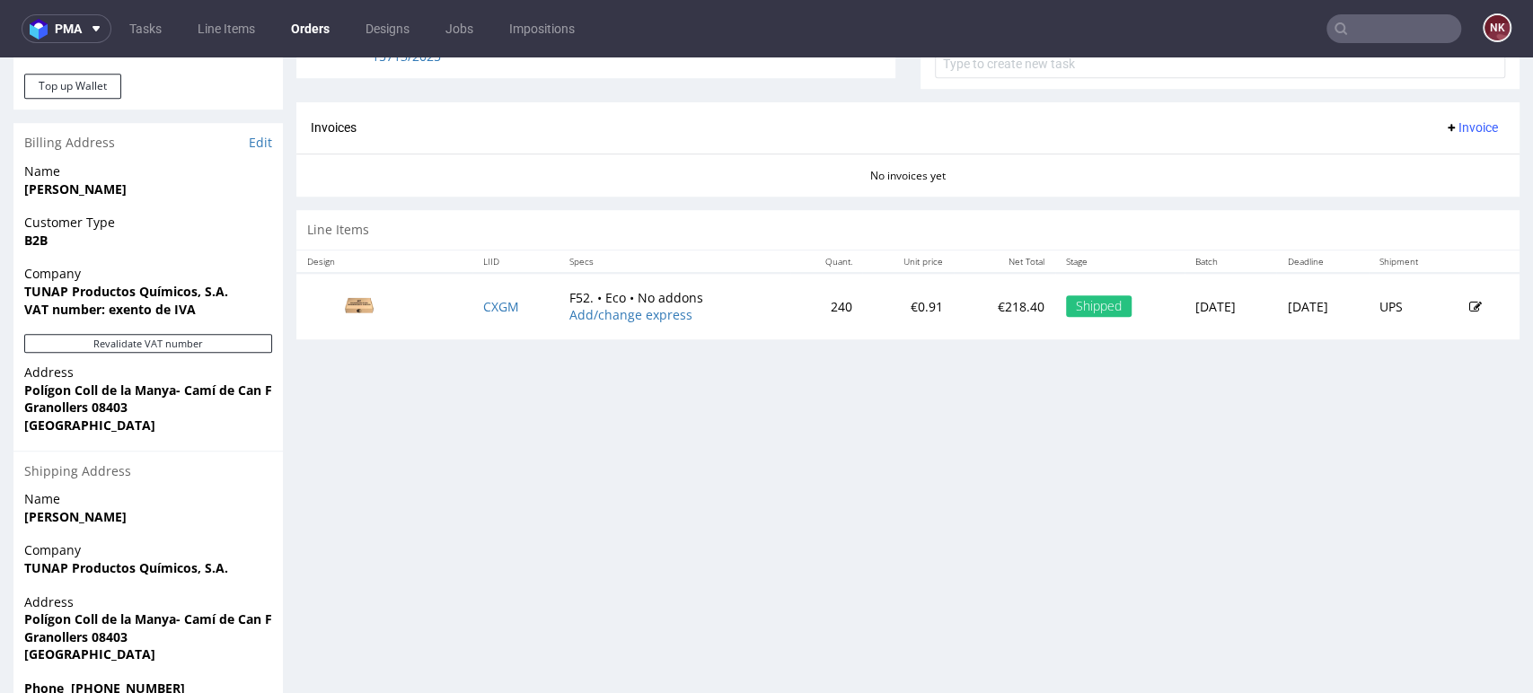
scroll to position [833, 0]
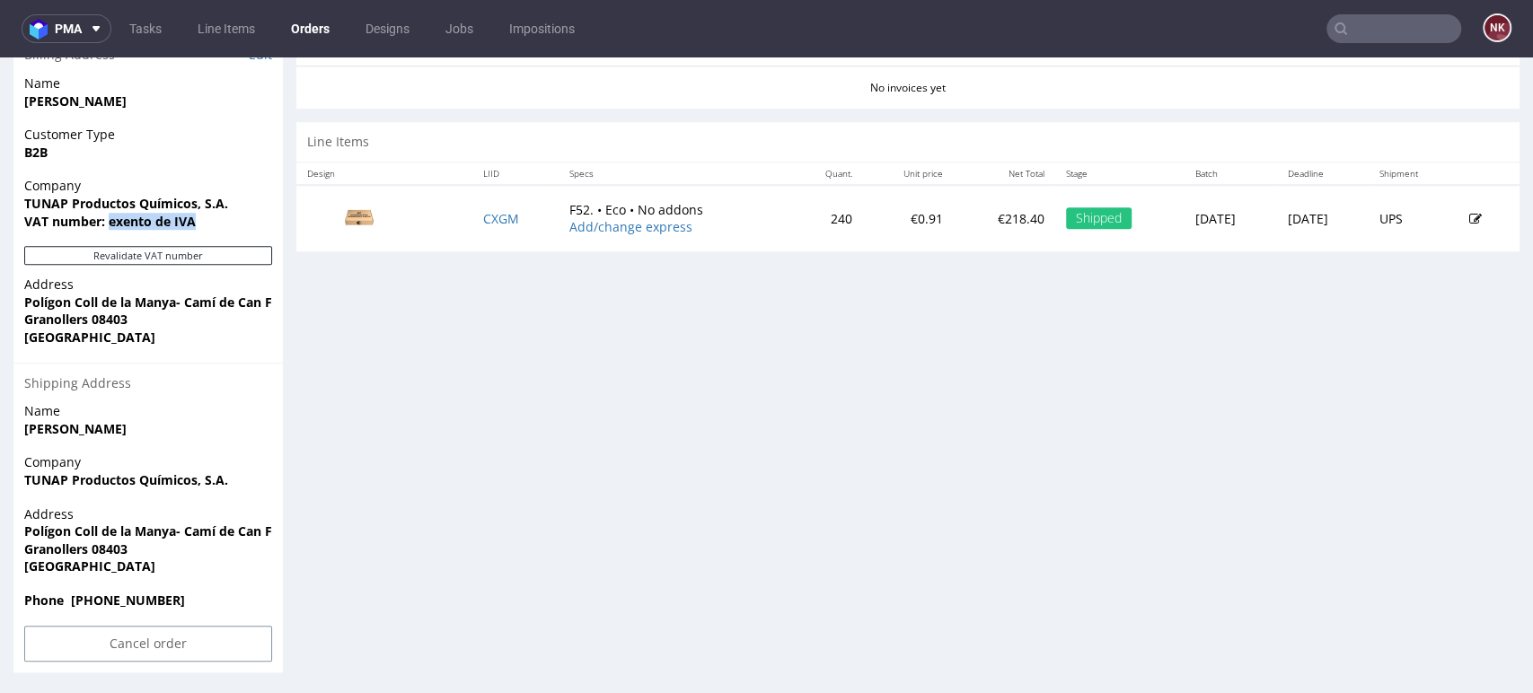
drag, startPoint x: 215, startPoint y: 225, endPoint x: 111, endPoint y: 224, distance: 104.2
click at [111, 224] on span "VAT number: exento de IVA" at bounding box center [148, 222] width 248 height 18
copy strong "exento de IVA"
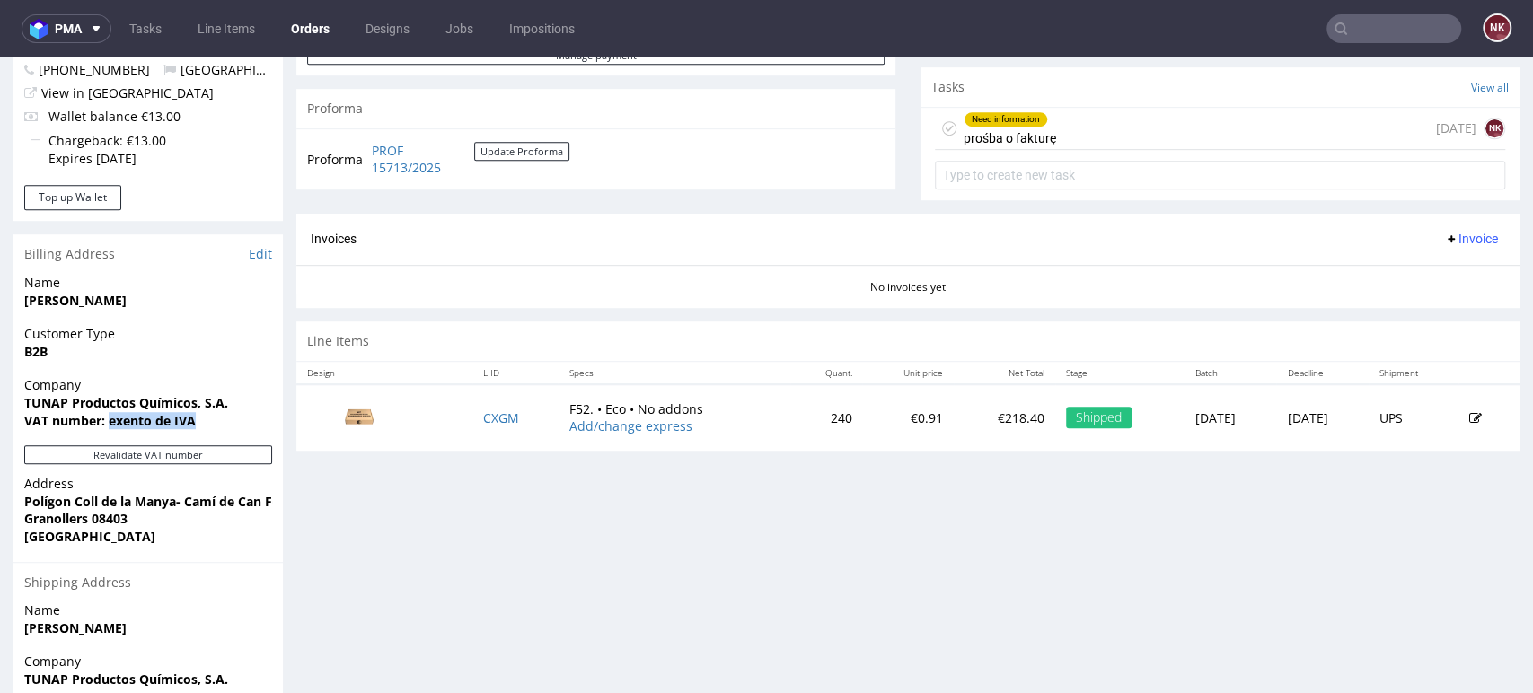
scroll to position [435, 0]
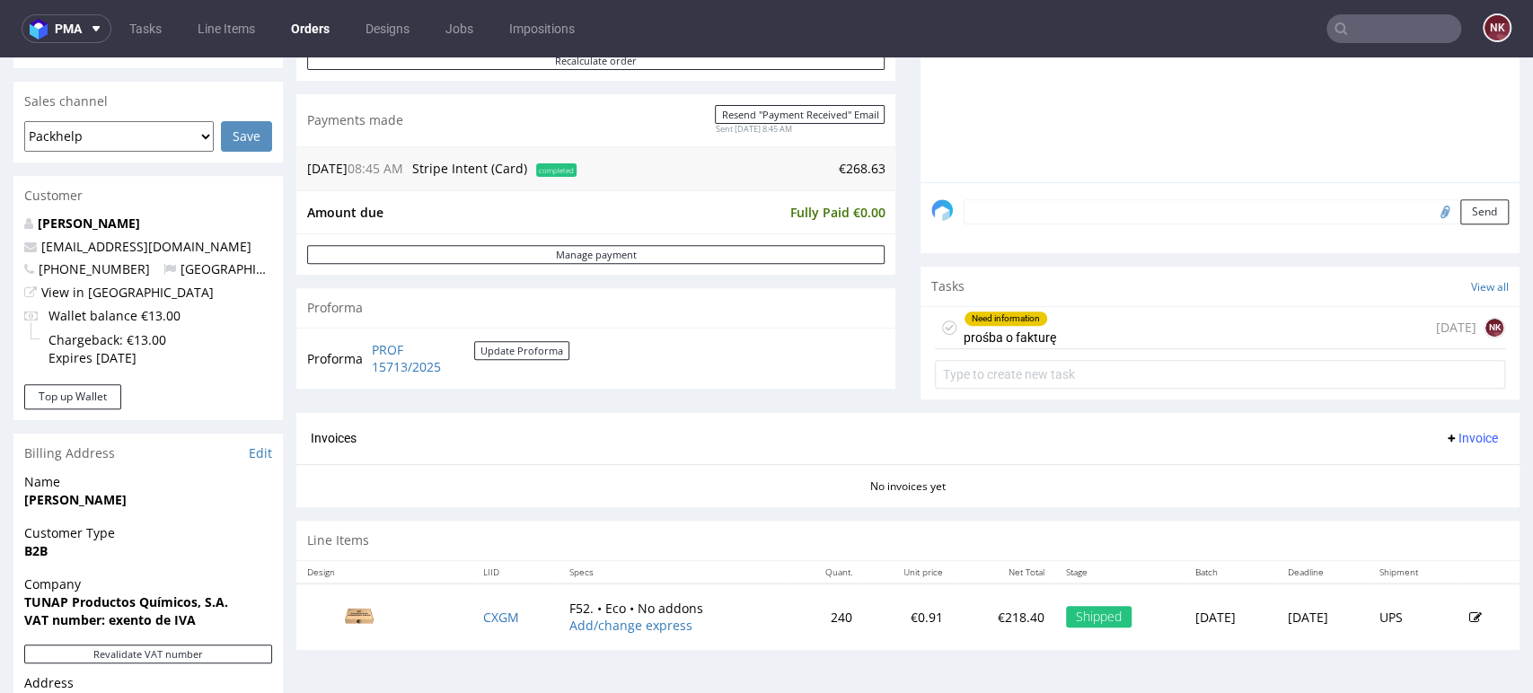
click at [1128, 338] on div "Need information prośba o fakturę 20 days ago NK" at bounding box center [1220, 328] width 570 height 42
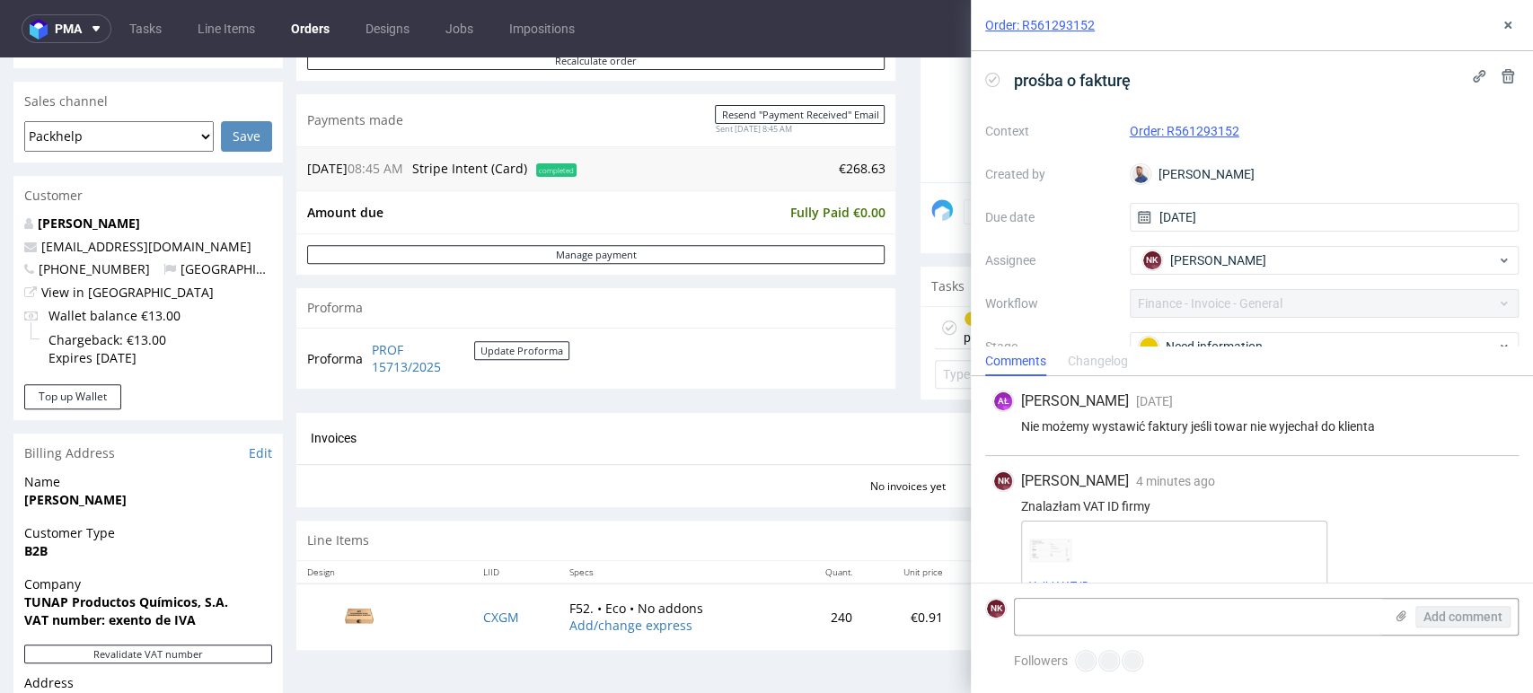
scroll to position [30, 0]
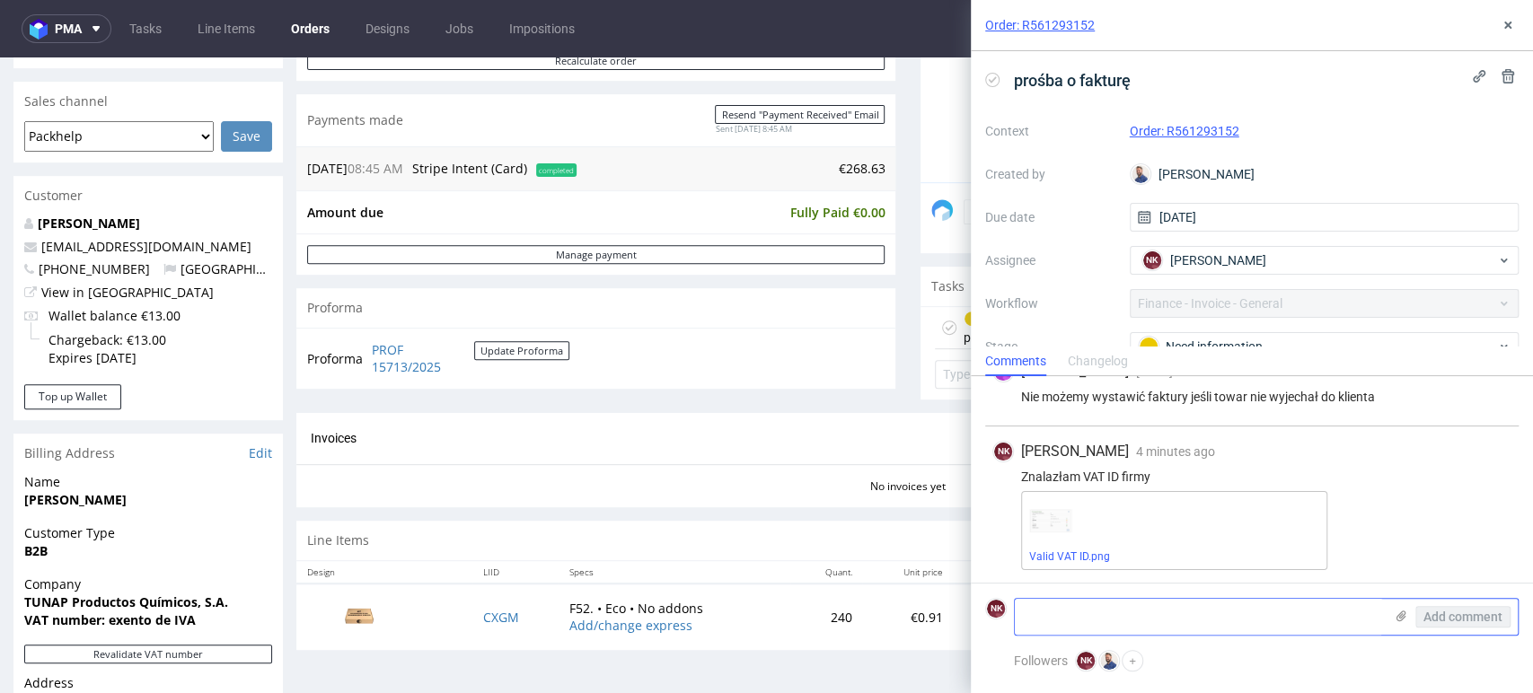
click at [1200, 616] on textarea at bounding box center [1199, 617] width 368 height 36
type textarea "napisałam na #financial-issues"
click at [1474, 629] on div "Add comment" at bounding box center [1450, 617] width 135 height 36
click at [1475, 627] on button "Add comment" at bounding box center [1462, 617] width 95 height 22
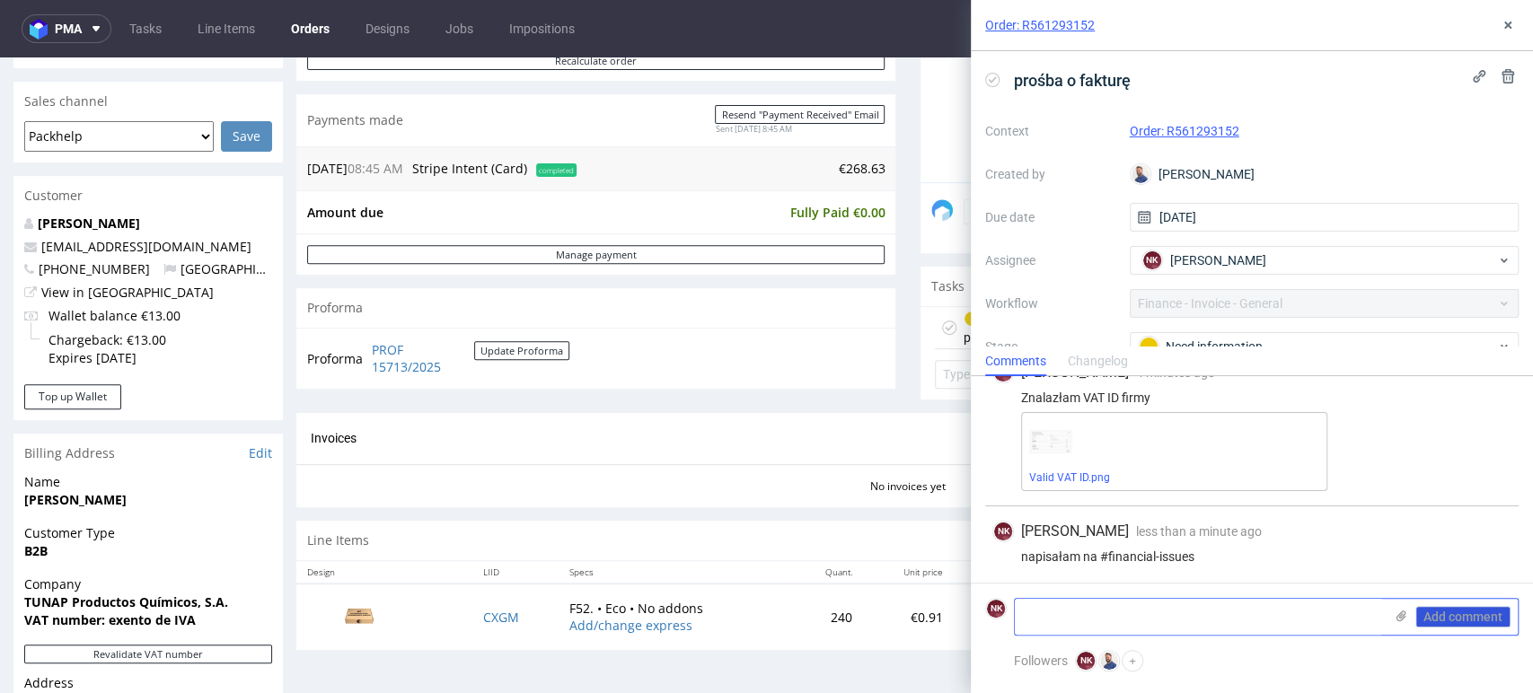
scroll to position [110, 0]
click at [1505, 26] on use at bounding box center [1507, 25] width 7 height 7
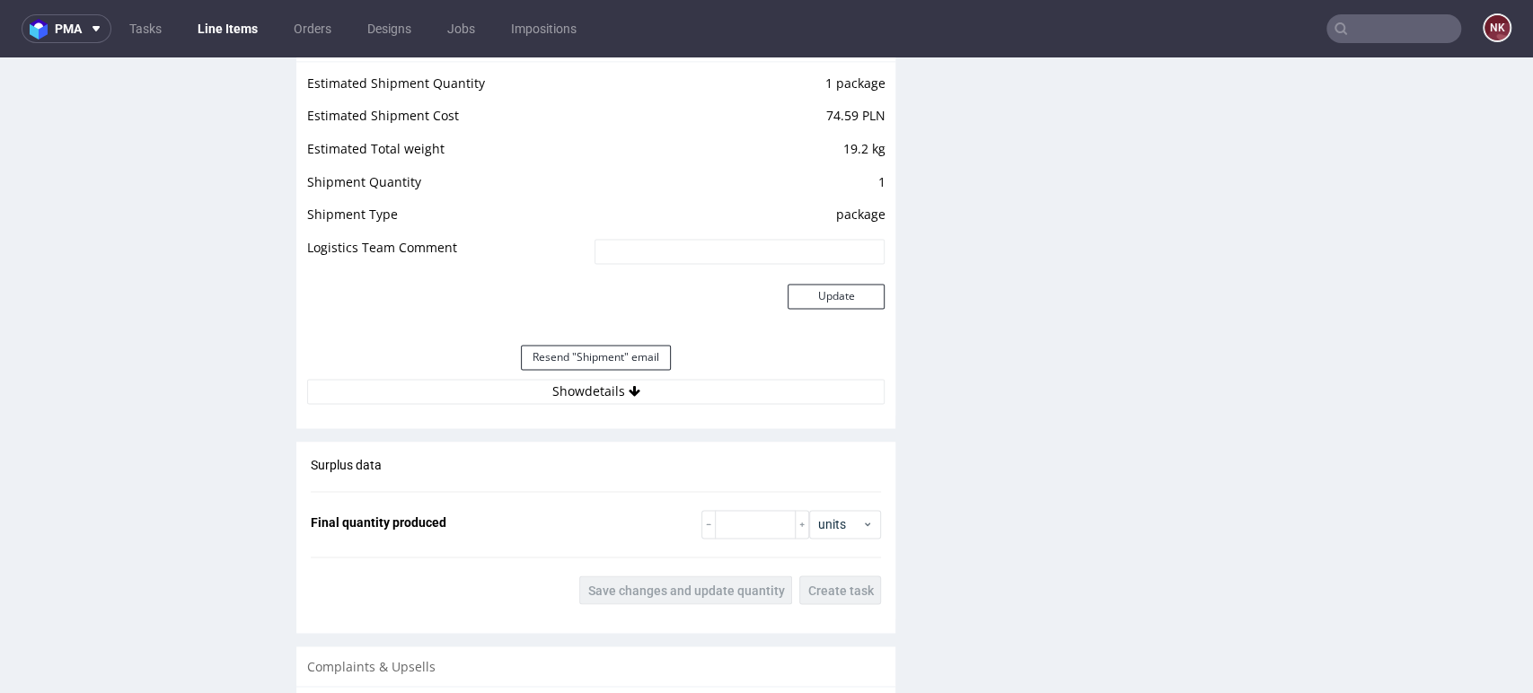
scroll to position [1796, 0]
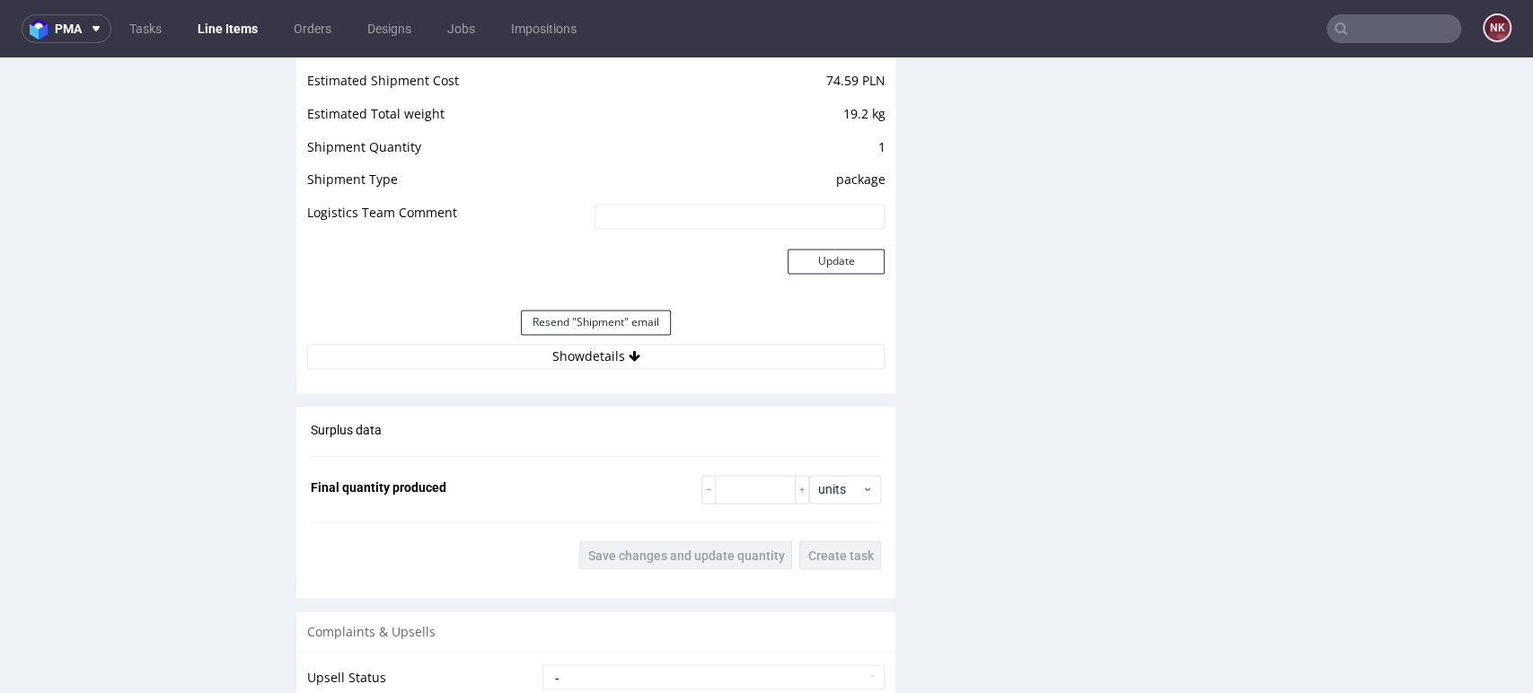
click at [696, 368] on div "Estimated Shipment Quantity 1 package Estimated Shipment Cost 74.59 PLN Estimat…" at bounding box center [595, 203] width 599 height 354
click at [698, 351] on button "Show details" at bounding box center [595, 356] width 577 height 25
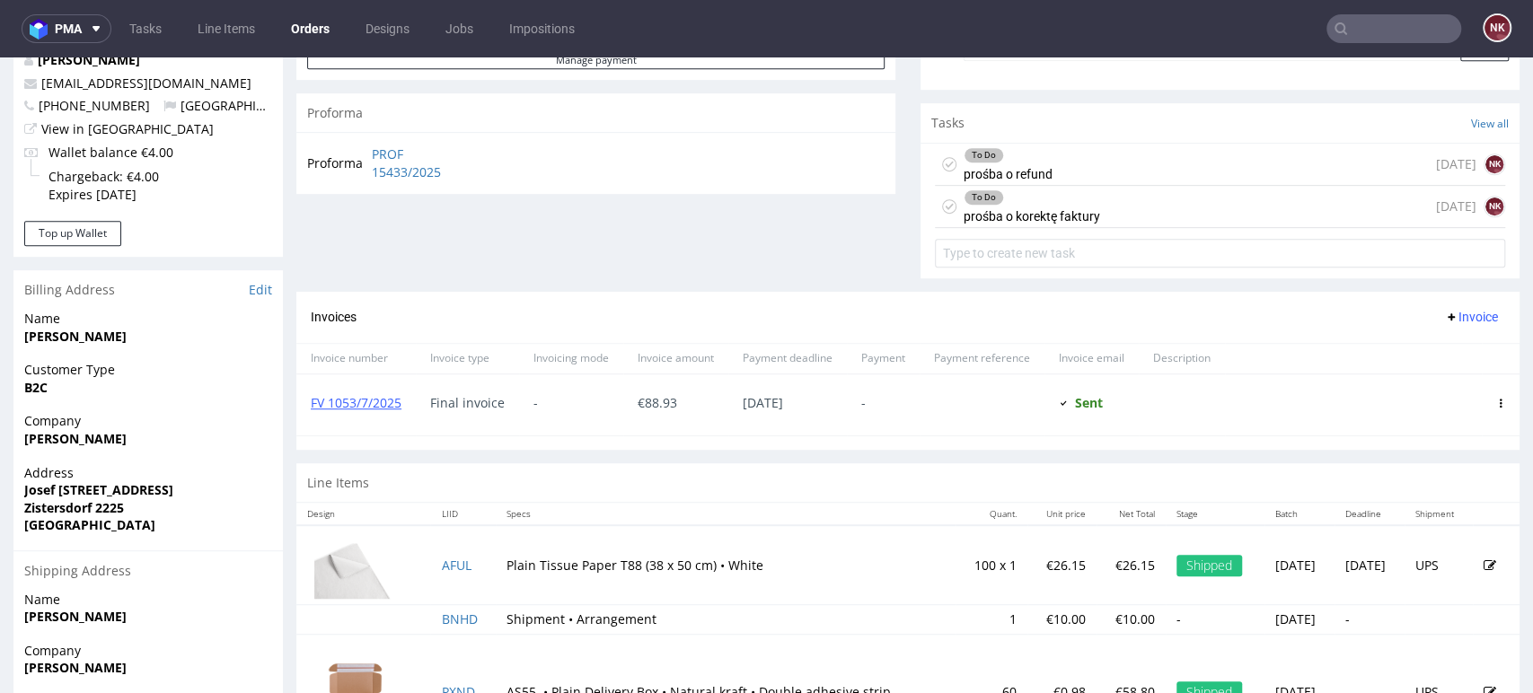
scroll to position [498, 0]
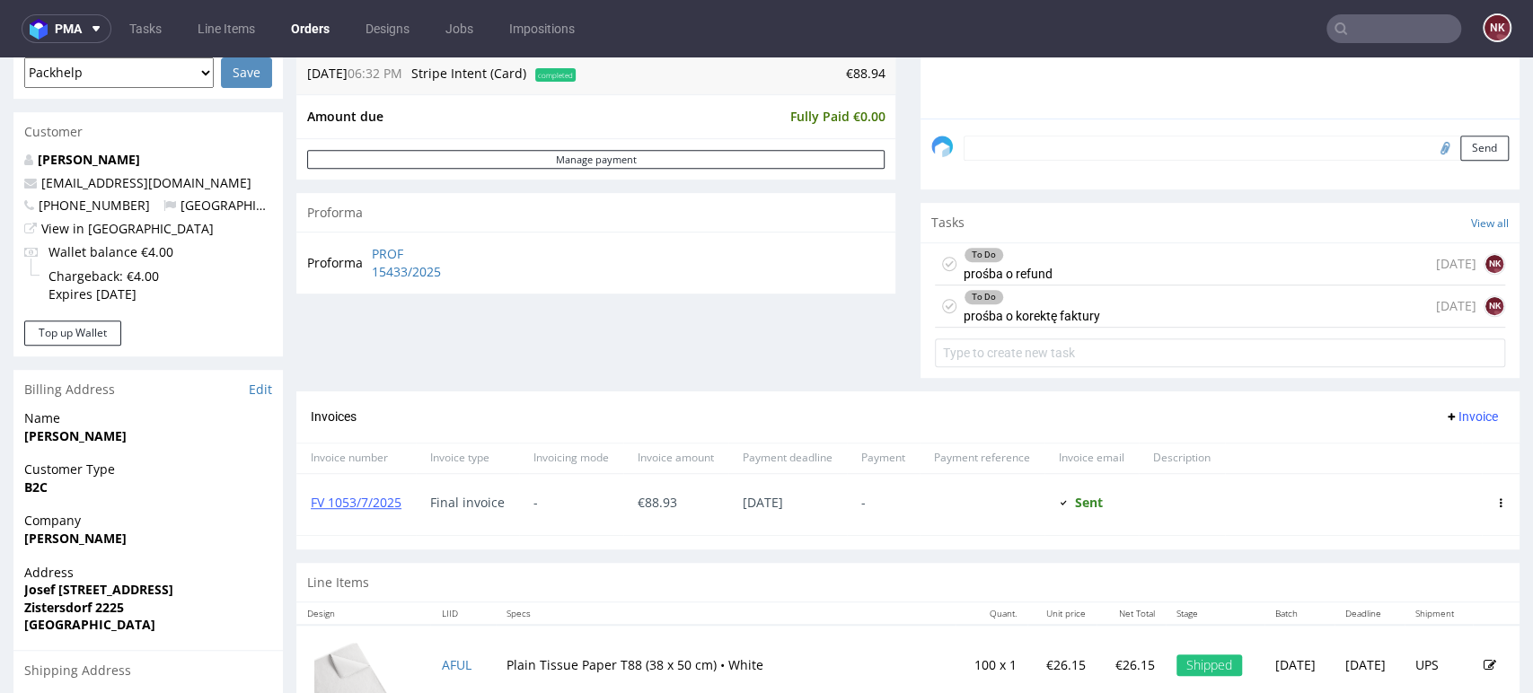
click at [1150, 315] on div "To Do prośba o korektę faktury [DATE] NK" at bounding box center [1220, 307] width 570 height 42
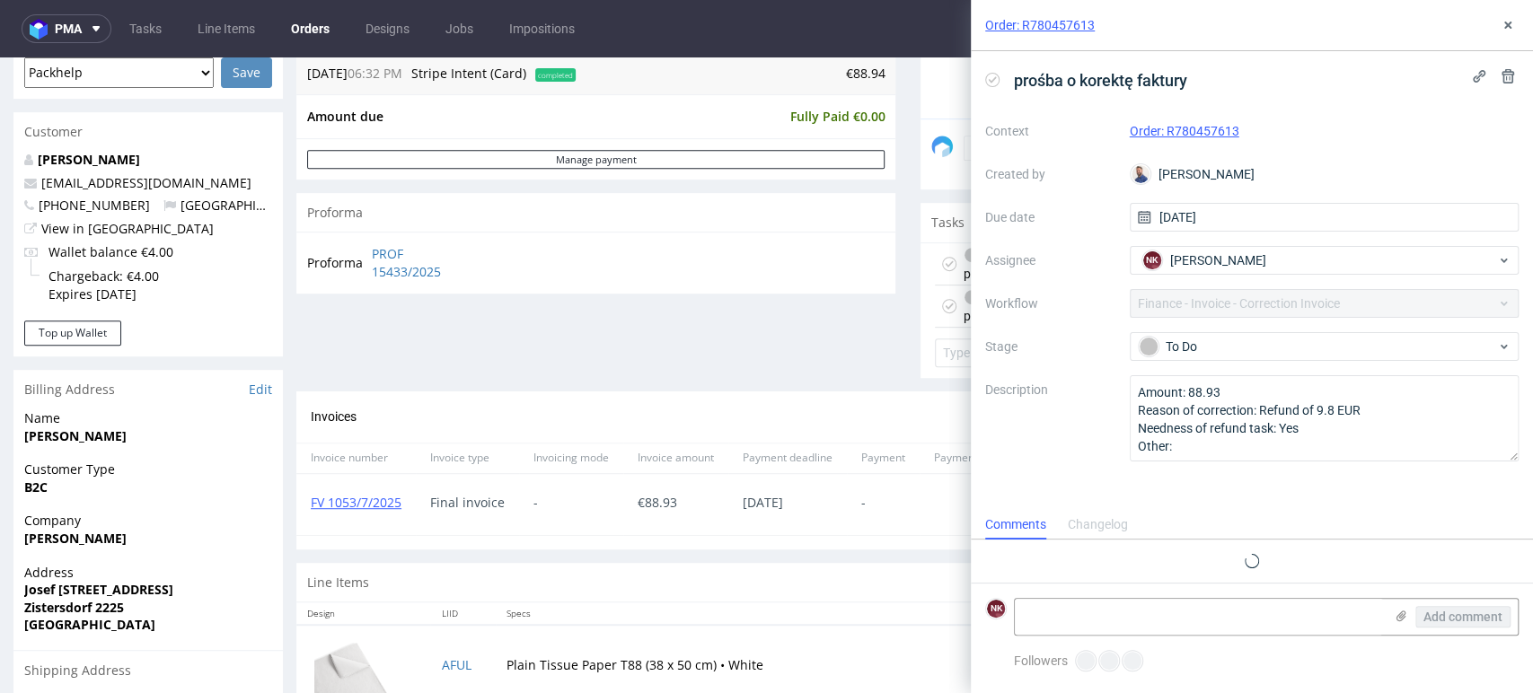
scroll to position [14, 0]
click at [1516, 26] on button at bounding box center [1508, 25] width 22 height 22
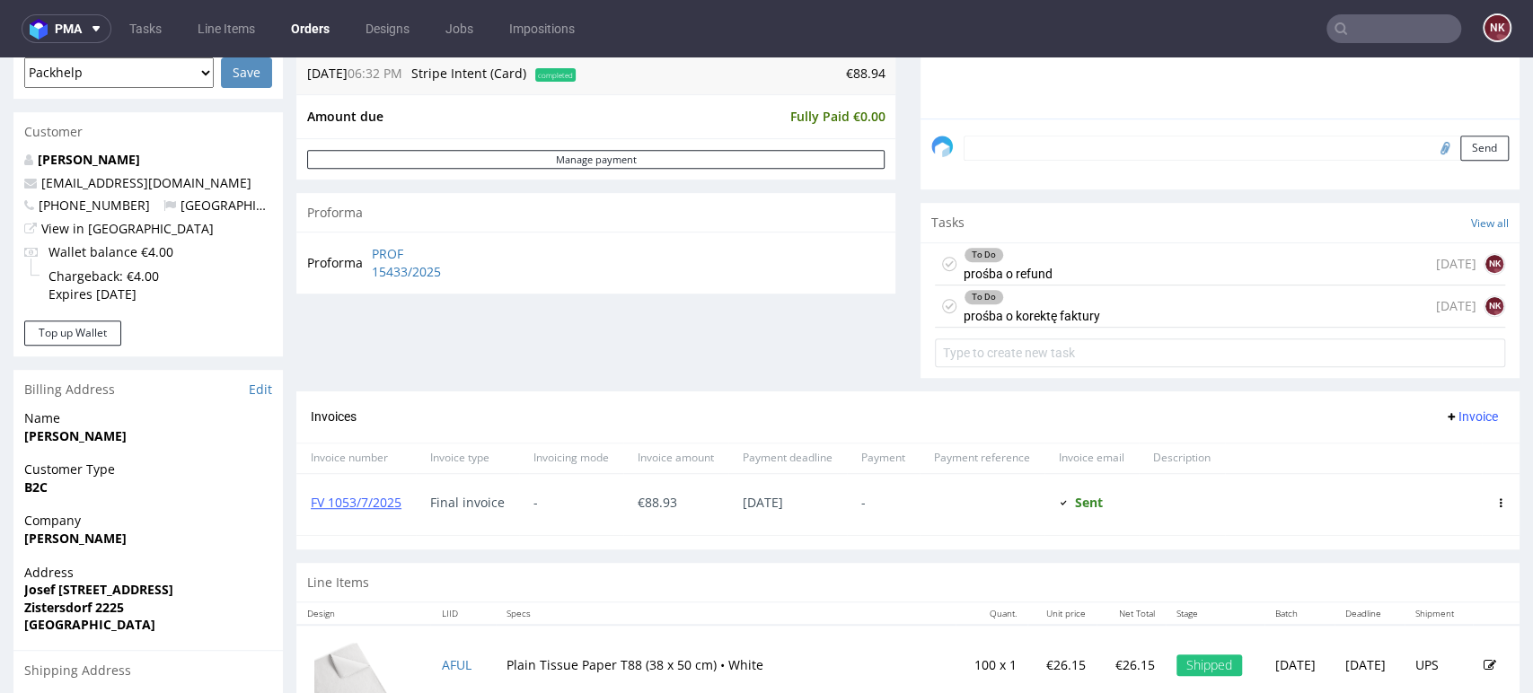
click at [1106, 266] on div "To Do prośba o refund [DATE] NK" at bounding box center [1220, 264] width 570 height 42
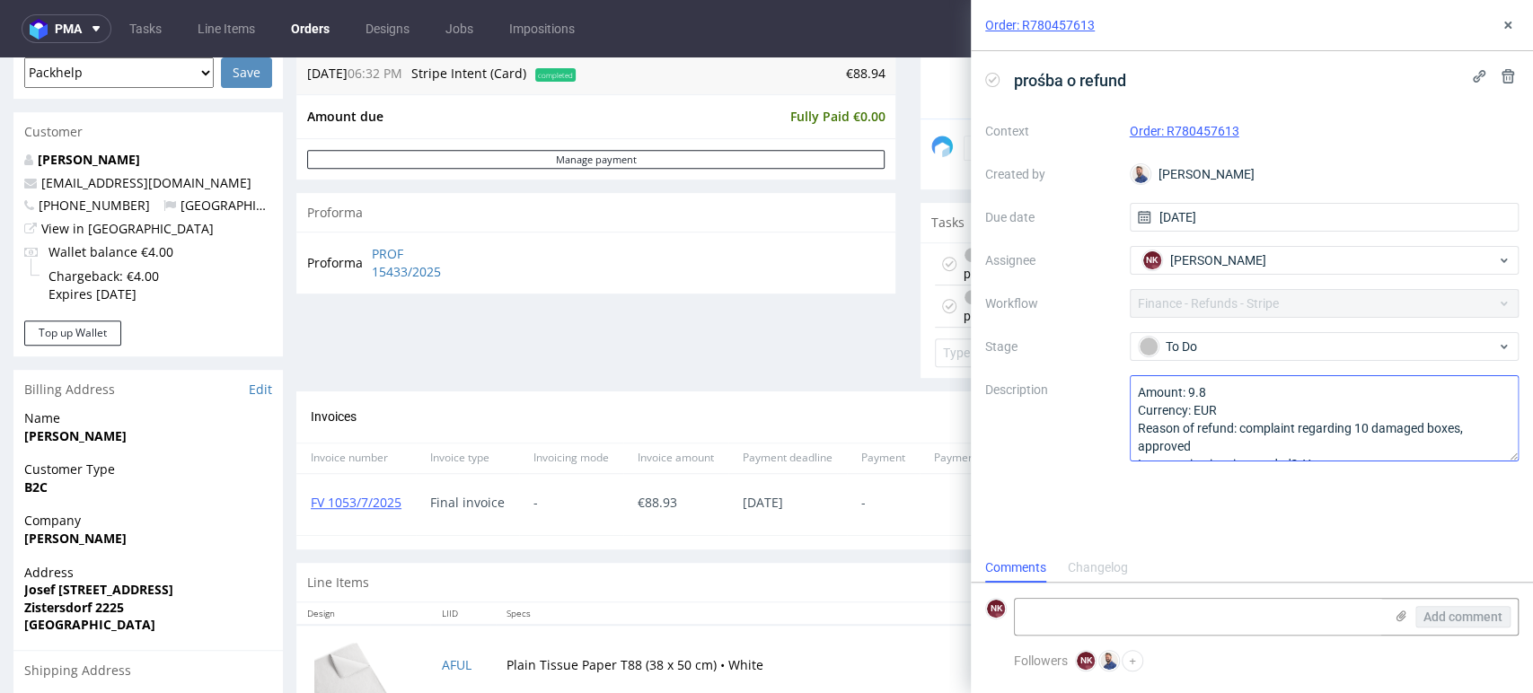
scroll to position [37, 0]
click at [1516, 31] on button at bounding box center [1508, 25] width 22 height 22
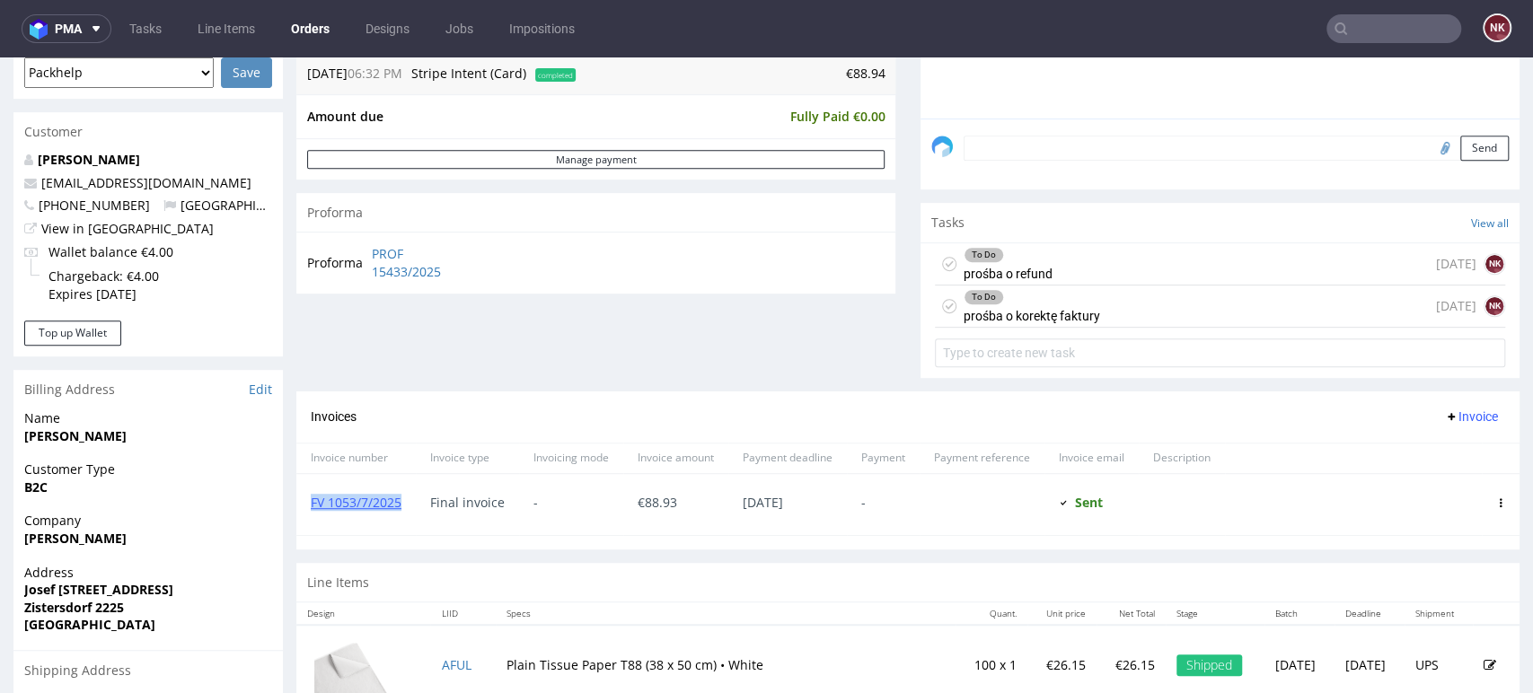
drag, startPoint x: 416, startPoint y: 501, endPoint x: 308, endPoint y: 502, distance: 107.7
click at [308, 502] on div "FV 1053/7/2025" at bounding box center [355, 504] width 119 height 61
copy link "FV 1053/7/2025"
click at [1094, 272] on div "To Do prośba o refund [DATE] NK" at bounding box center [1220, 264] width 570 height 42
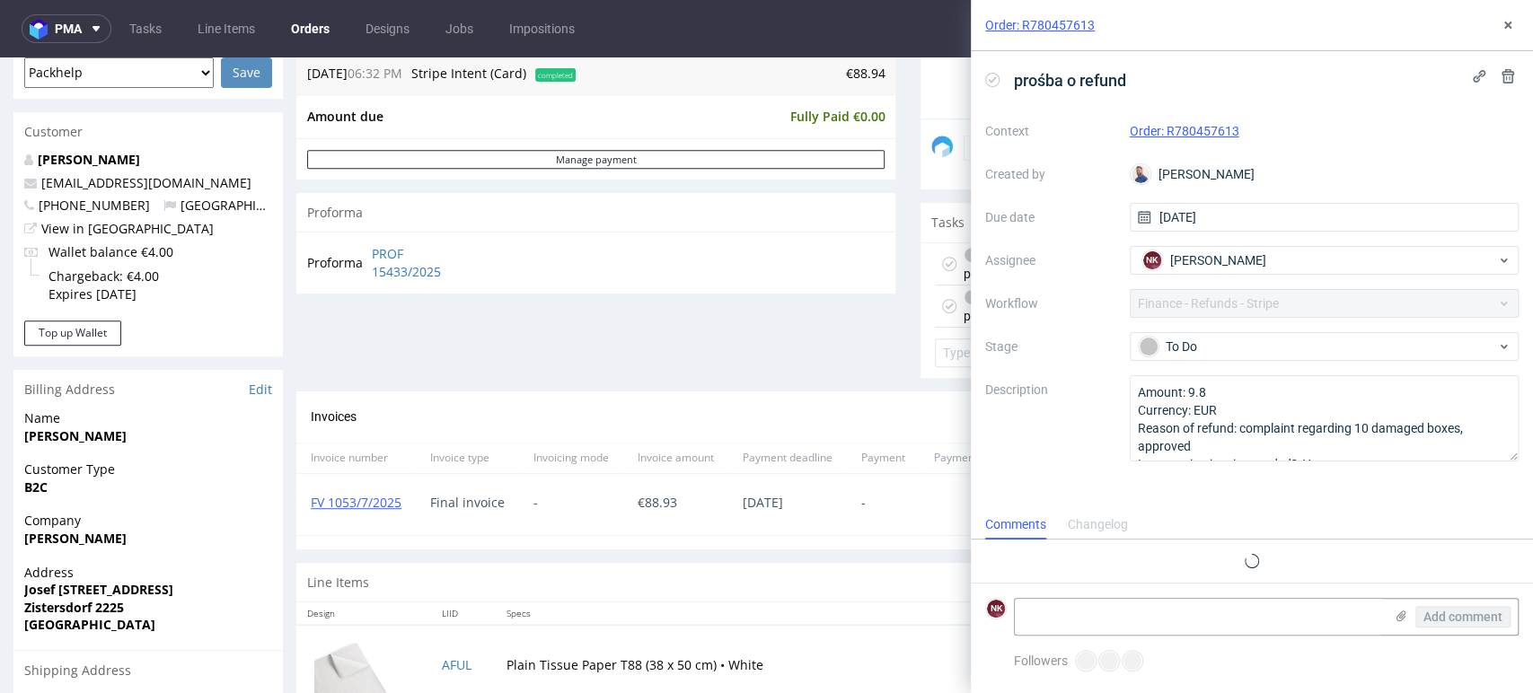
scroll to position [14, 0]
click at [1501, 18] on icon at bounding box center [1507, 25] width 14 height 14
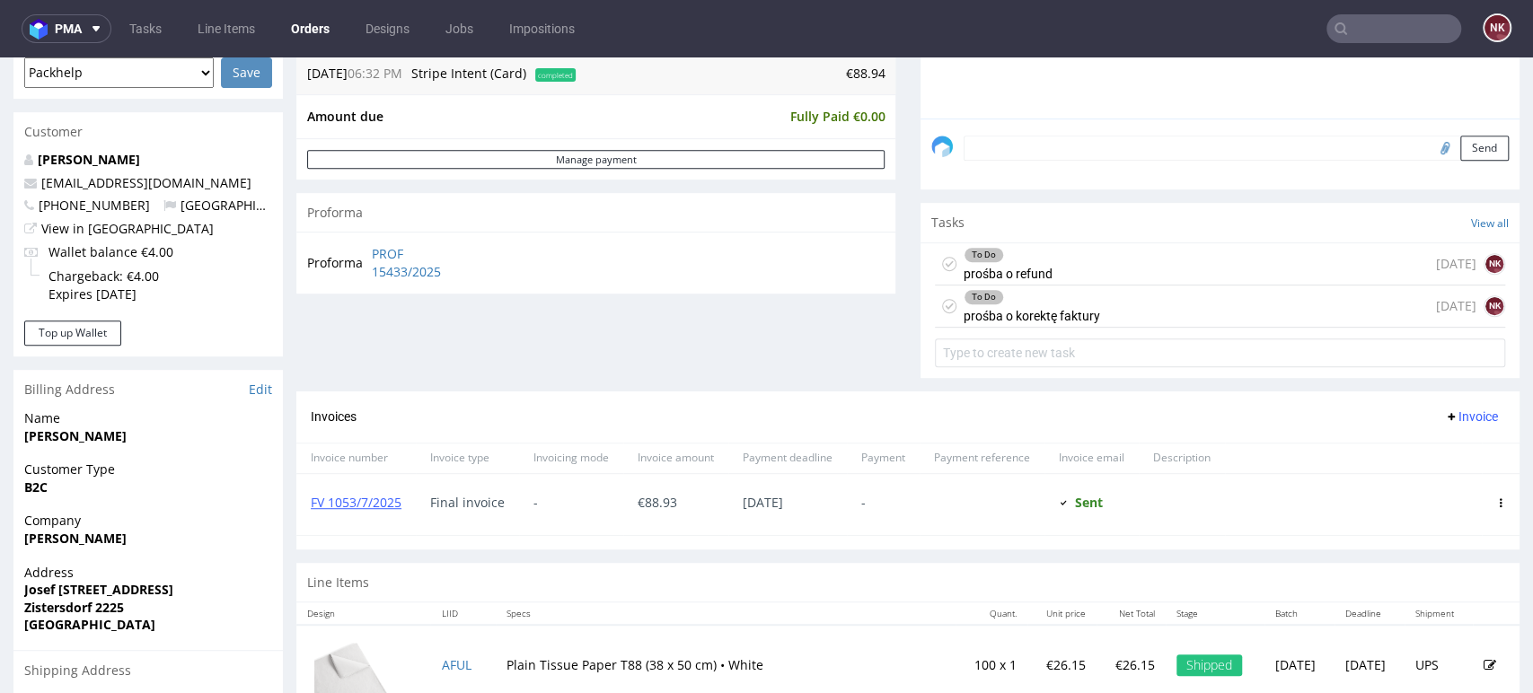
click at [1097, 575] on div "Line Items" at bounding box center [907, 583] width 1223 height 40
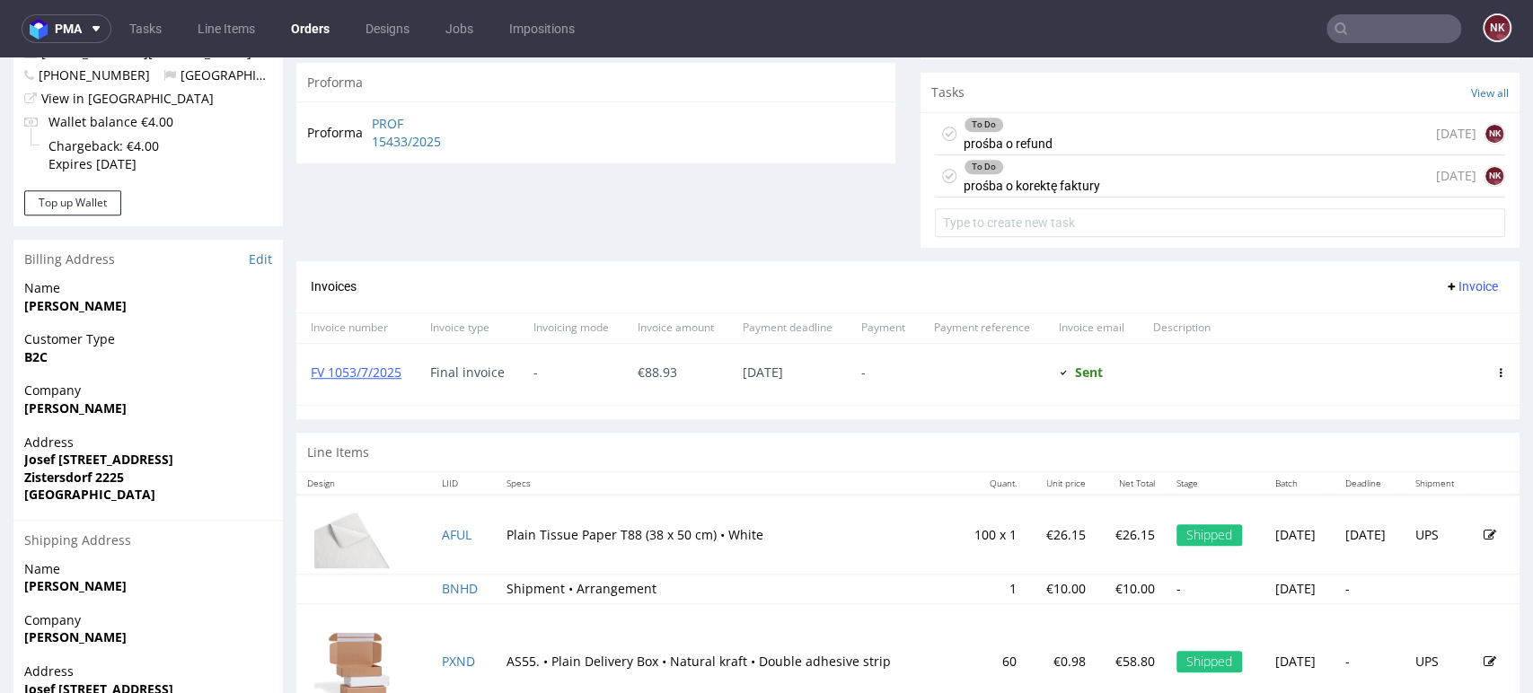
scroll to position [598, 0]
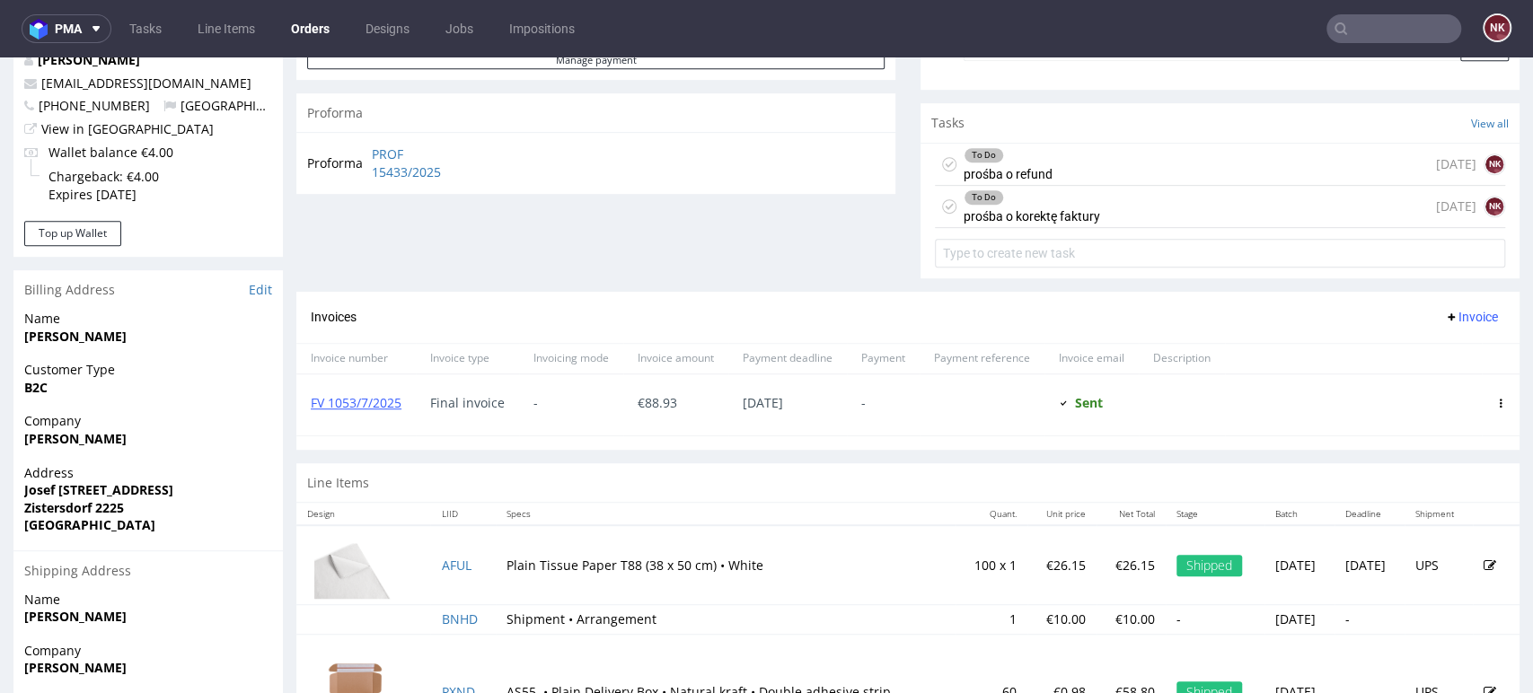
click at [1068, 180] on div "To Do prośba o refund [DATE] NK" at bounding box center [1220, 165] width 570 height 42
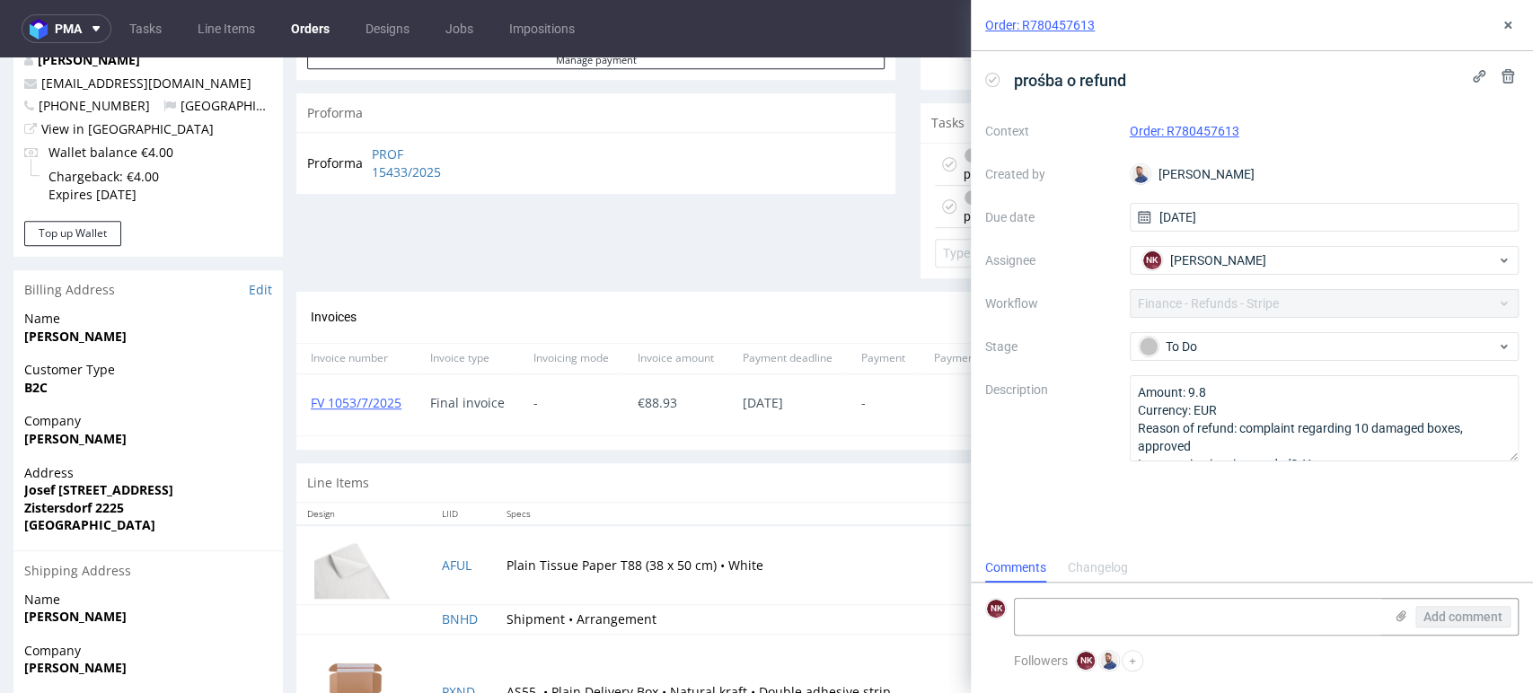
scroll to position [14, 0]
click at [1502, 22] on icon at bounding box center [1507, 25] width 14 height 14
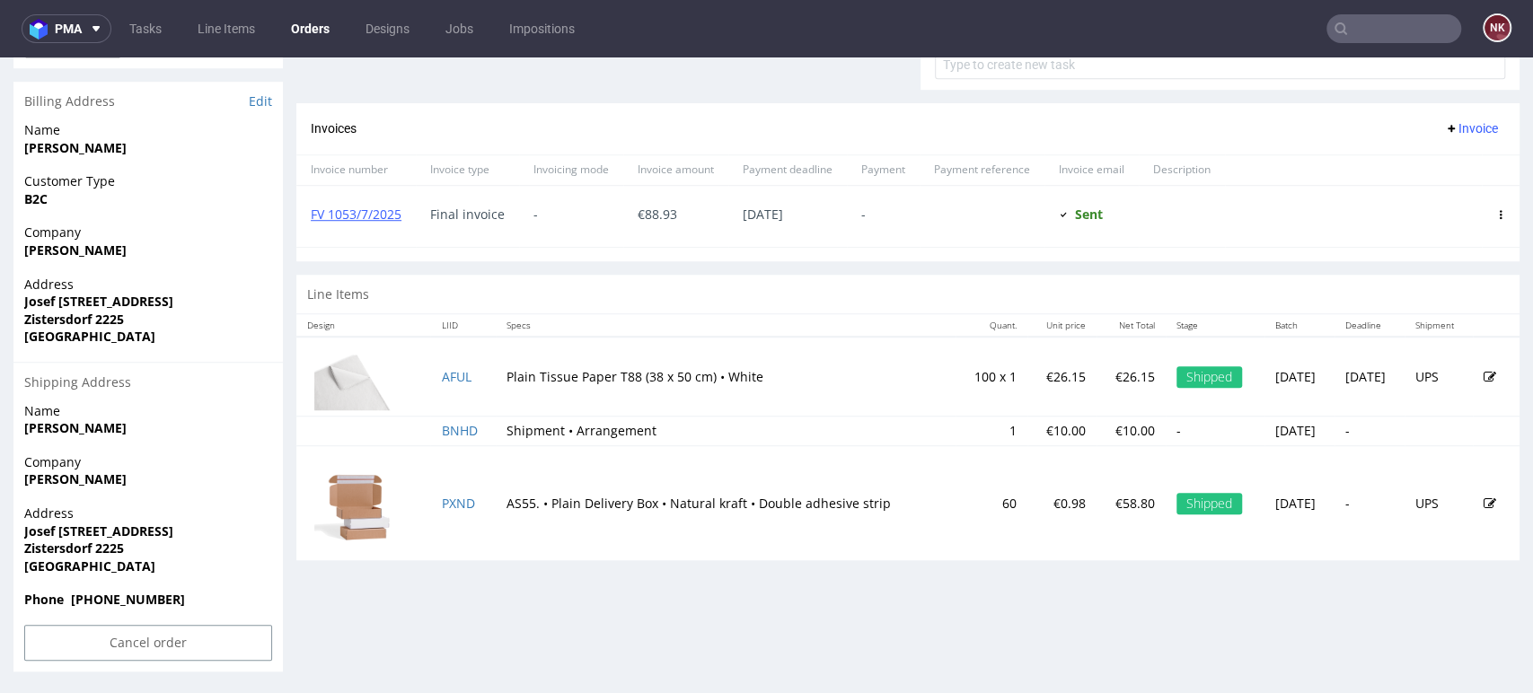
scroll to position [687, 0]
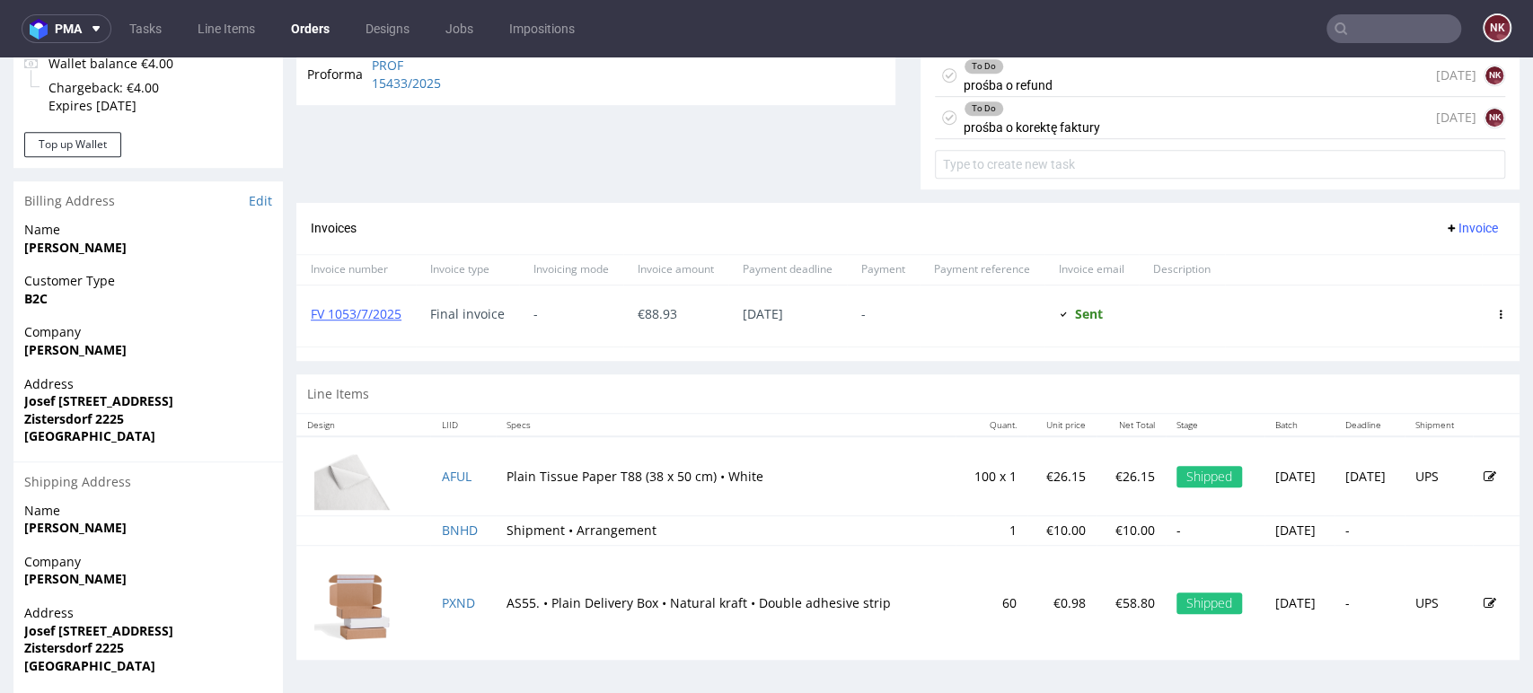
click at [1076, 126] on div "To Do prośba o korektę faktury" at bounding box center [1031, 117] width 136 height 41
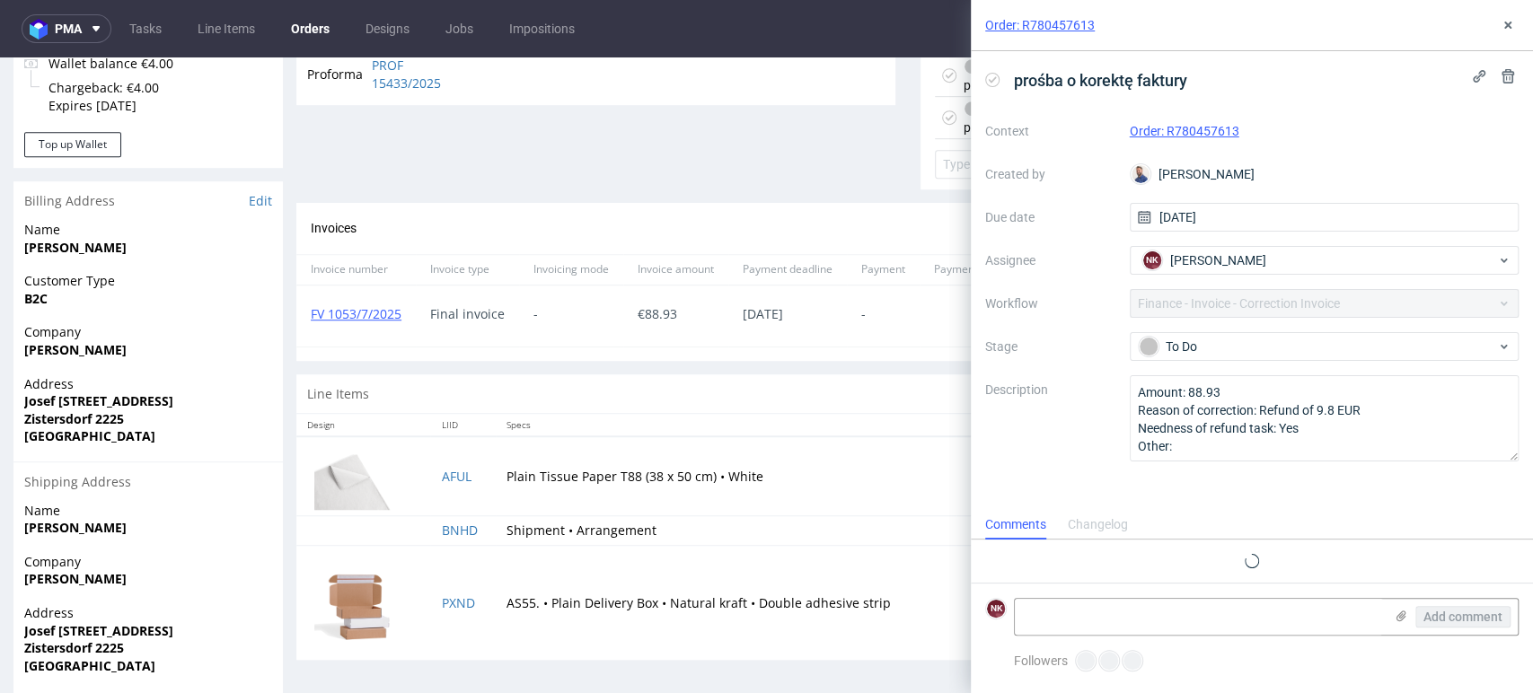
scroll to position [14, 0]
click at [1510, 28] on icon at bounding box center [1507, 25] width 14 height 14
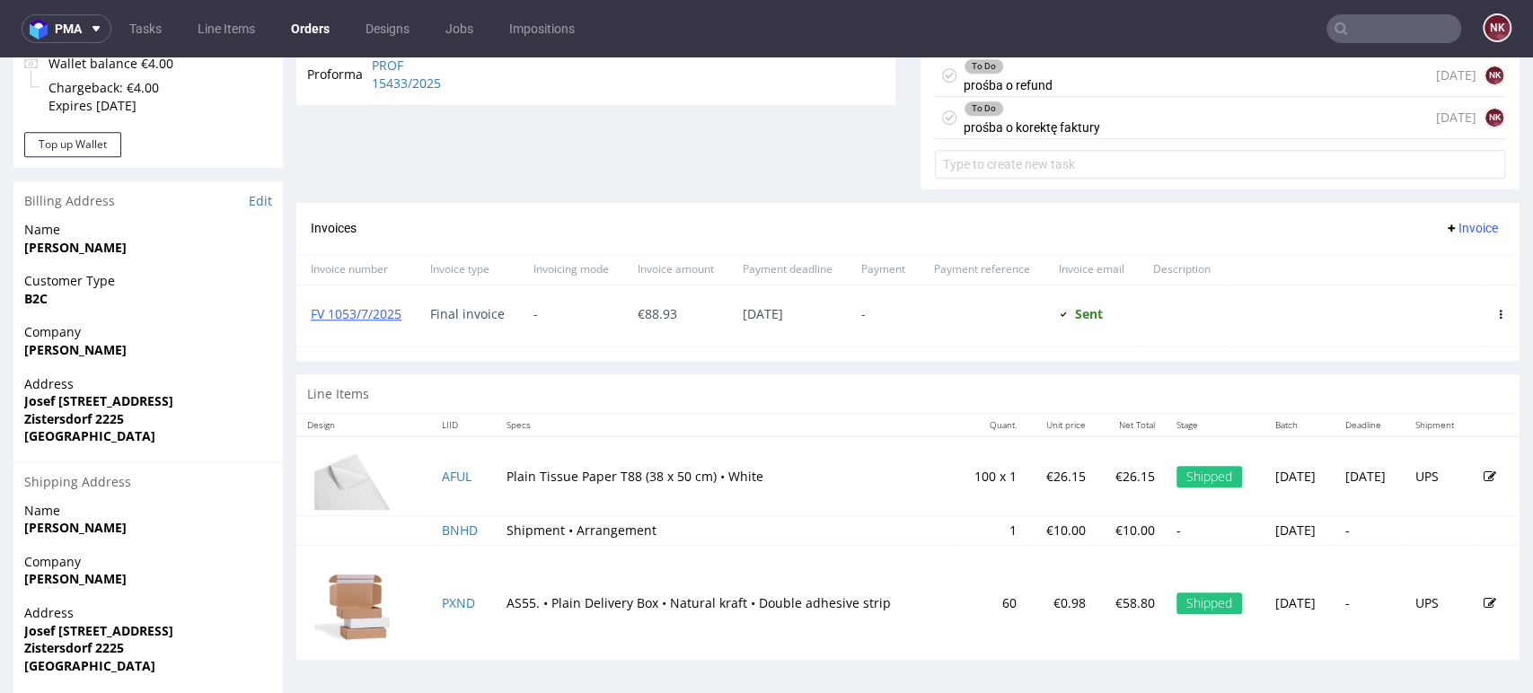
click at [1069, 113] on div "To Do" at bounding box center [1031, 108] width 135 height 14
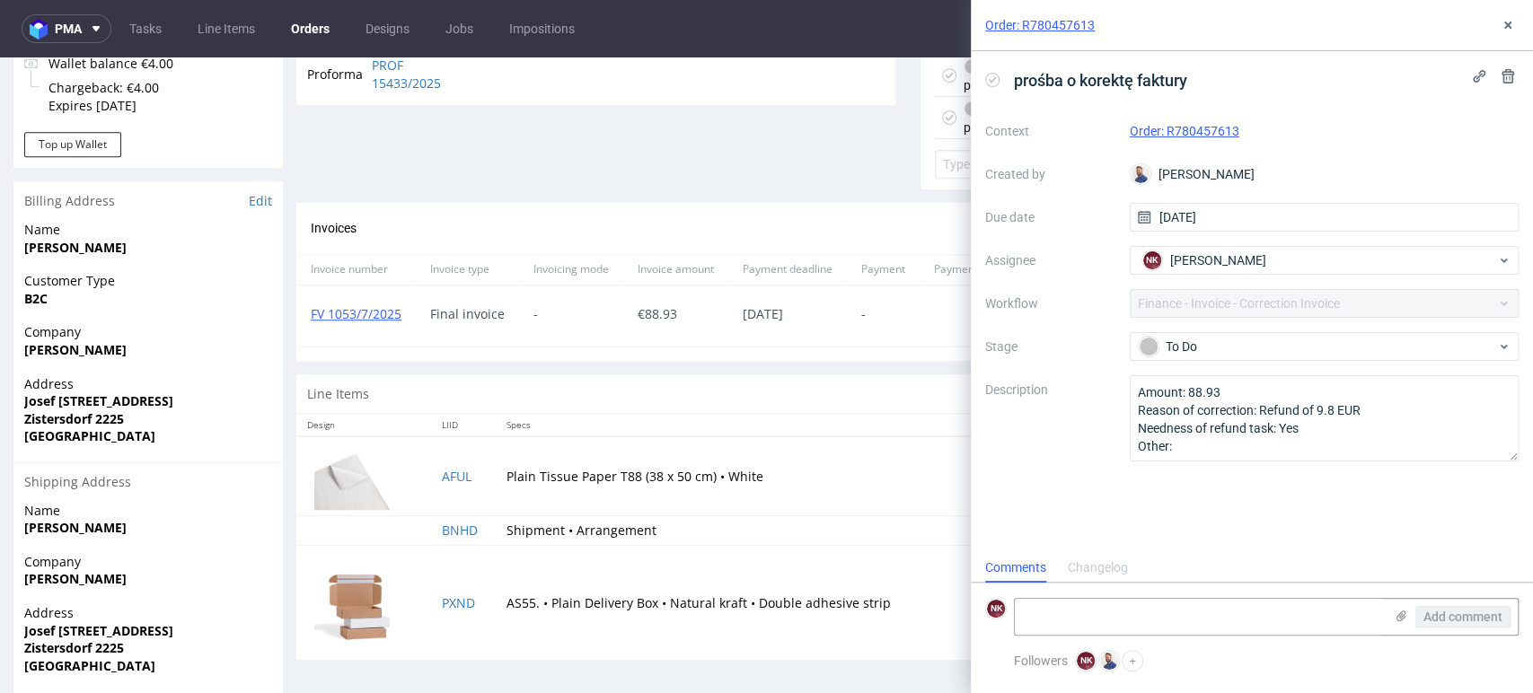
scroll to position [14, 0]
click at [1504, 27] on use at bounding box center [1507, 25] width 7 height 7
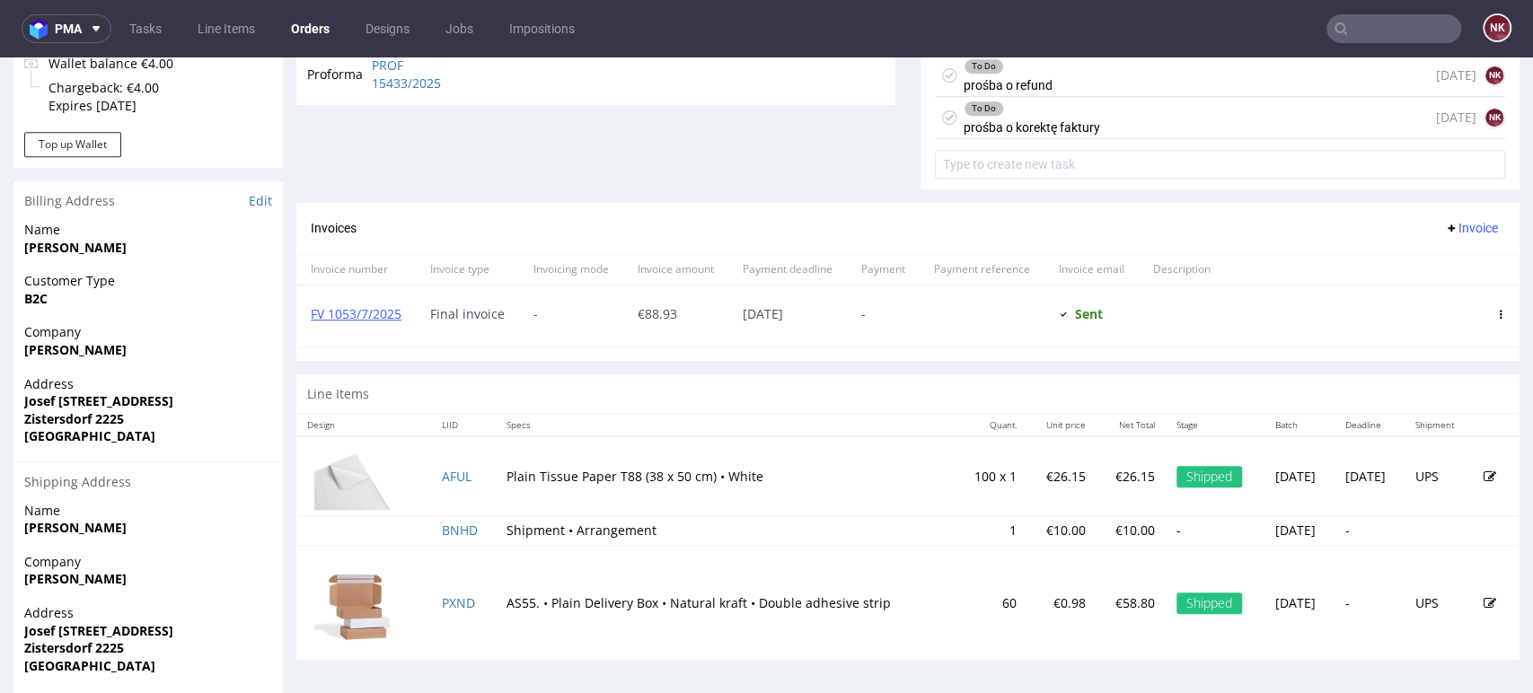
click at [867, 525] on td "Shipment • Arrangement" at bounding box center [726, 531] width 460 height 30
drag, startPoint x: 883, startPoint y: 362, endPoint x: 151, endPoint y: 335, distance: 733.1
click at [881, 360] on div "Progress Payment Paid [DATE] Payment “Received” Email Sent [DATE] 18:33 Line It…" at bounding box center [907, 51] width 1223 height 1245
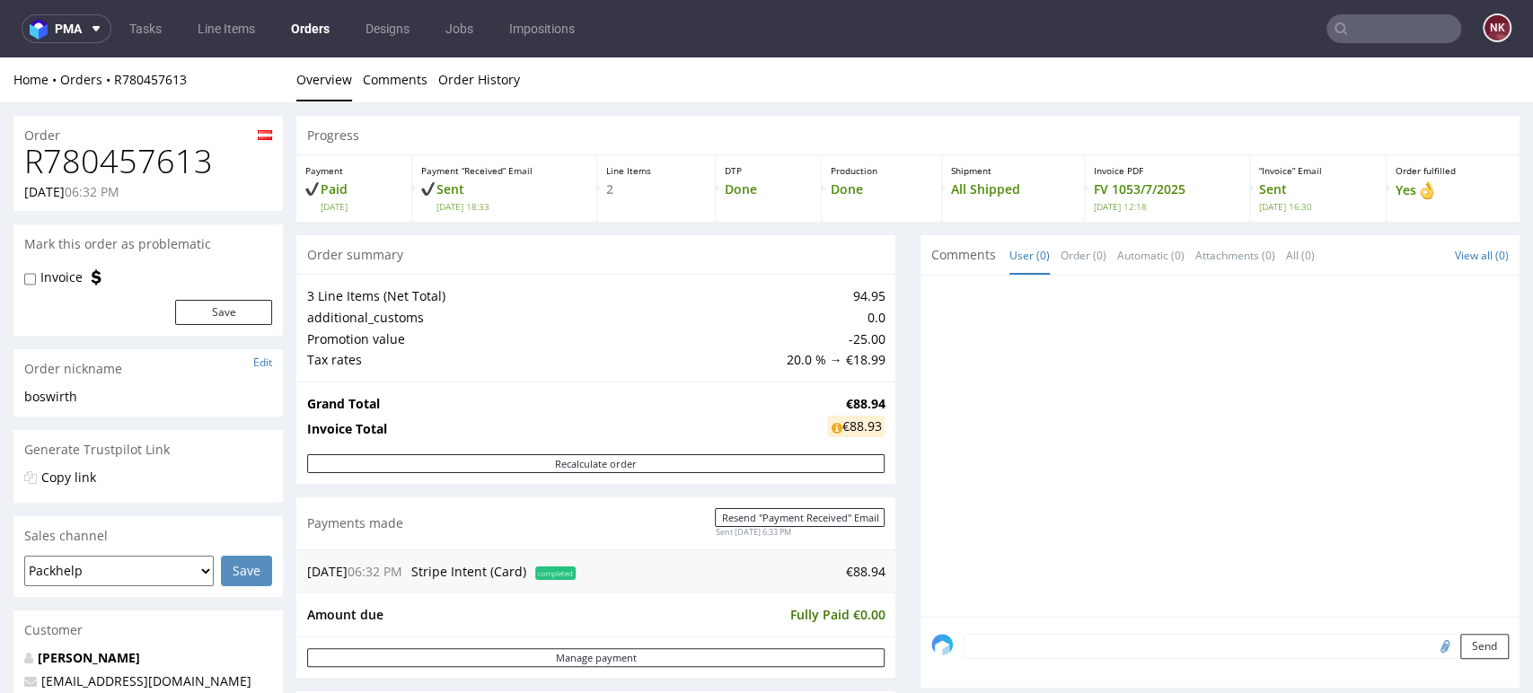
click at [153, 170] on h1 "R780457613" at bounding box center [148, 162] width 248 height 36
copy h1 "R780457613"
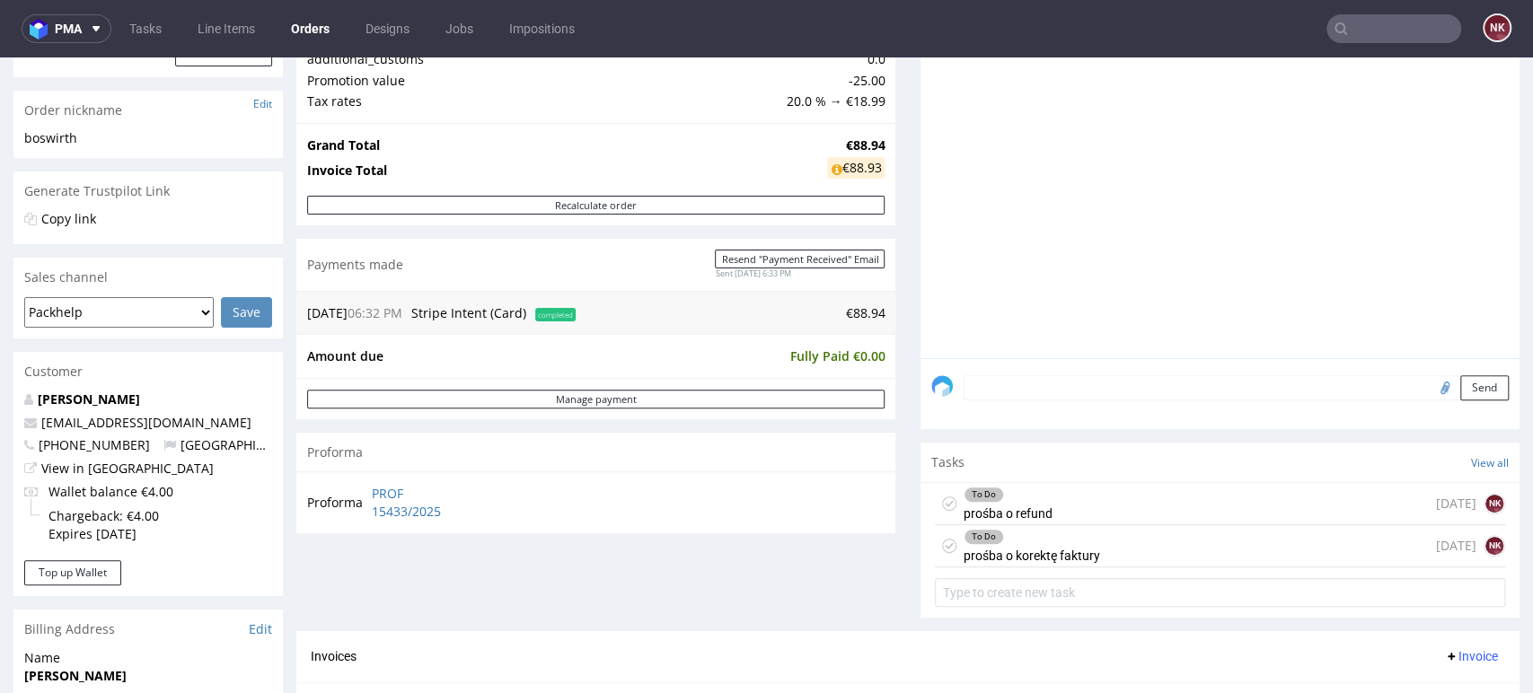
scroll to position [399, 0]
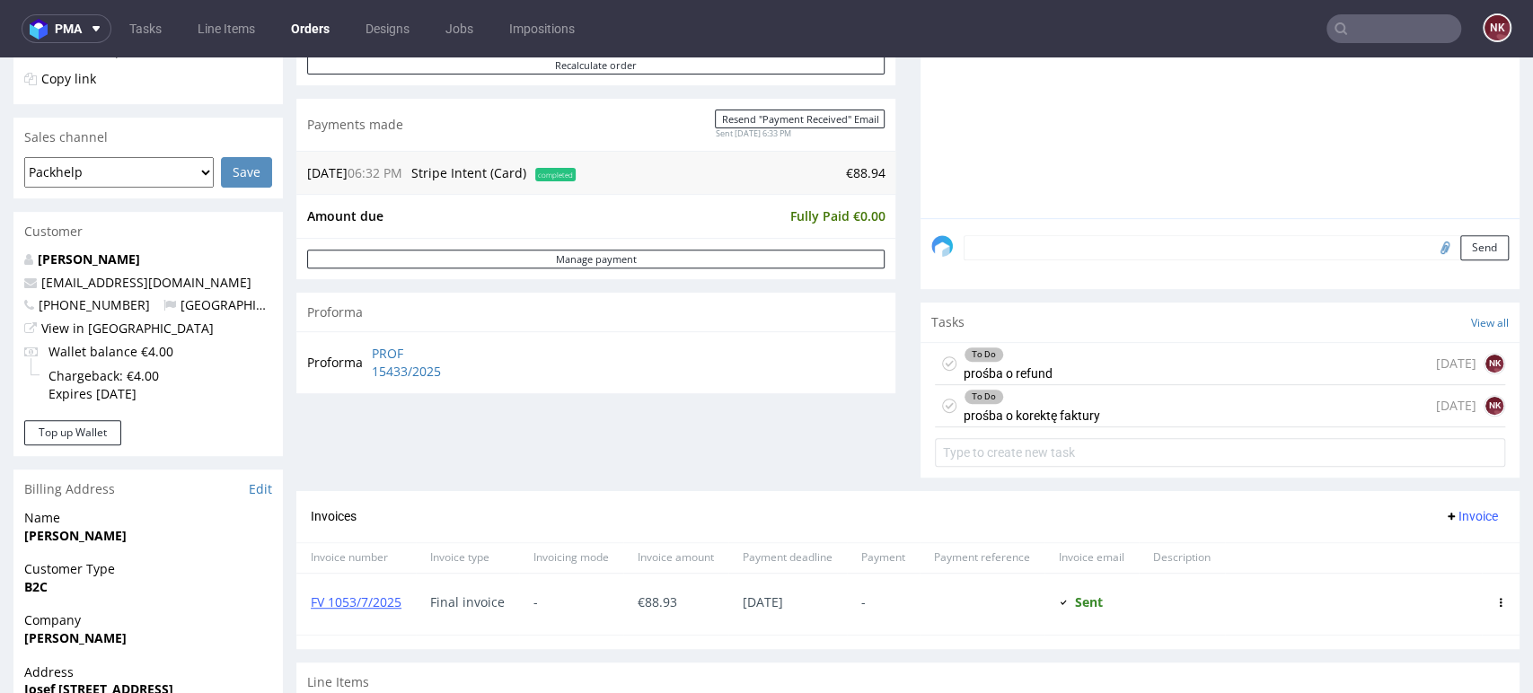
click at [1164, 409] on div "To Do prośba o korektę faktury [DATE] NK" at bounding box center [1220, 406] width 570 height 42
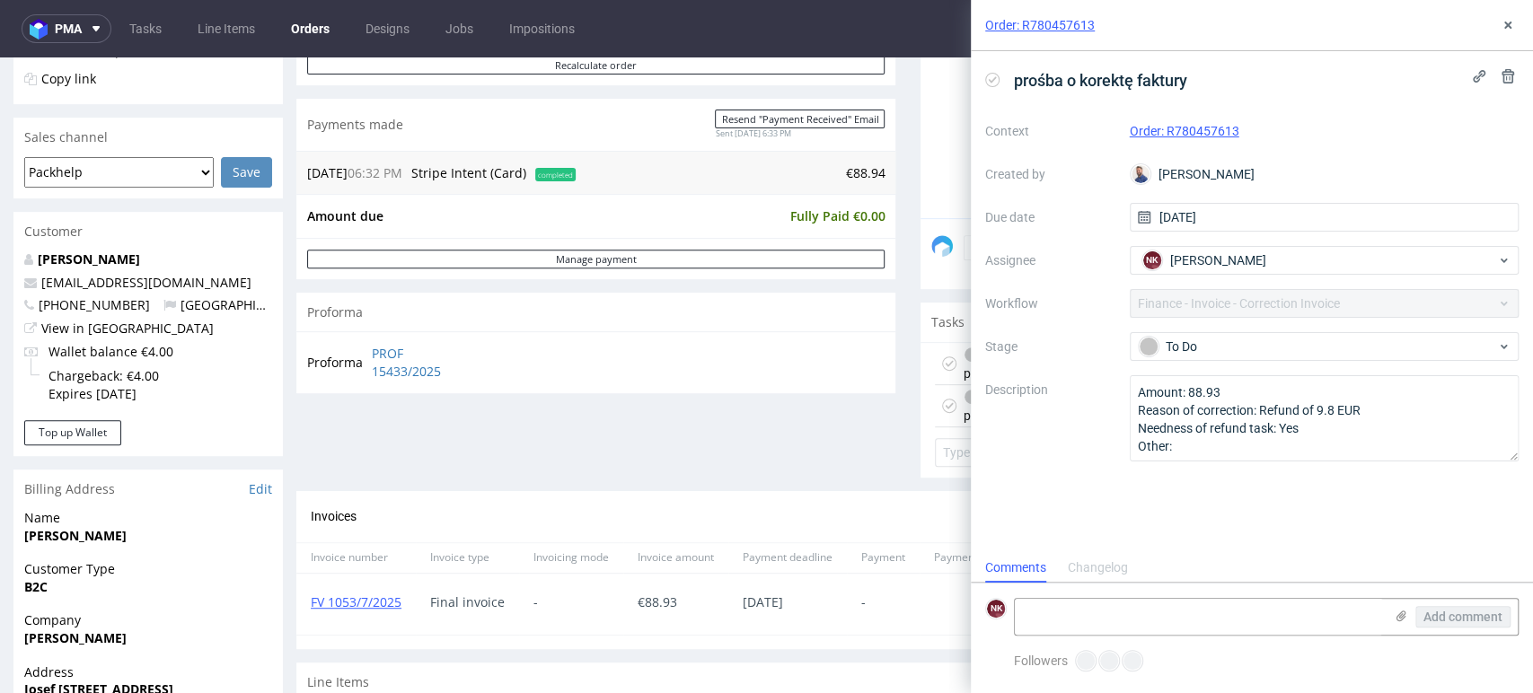
scroll to position [14, 0]
click at [1297, 345] on div "To Do" at bounding box center [1316, 347] width 357 height 20
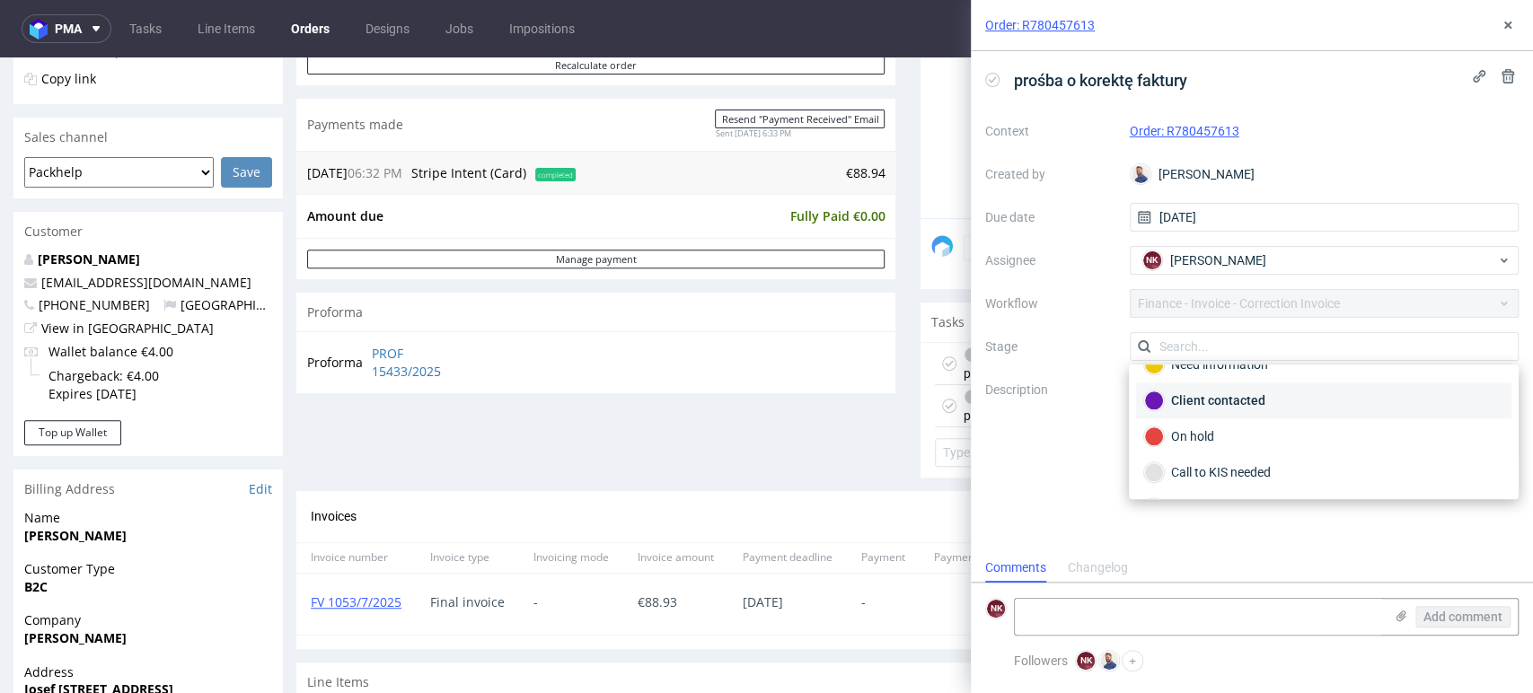
scroll to position [201, 0]
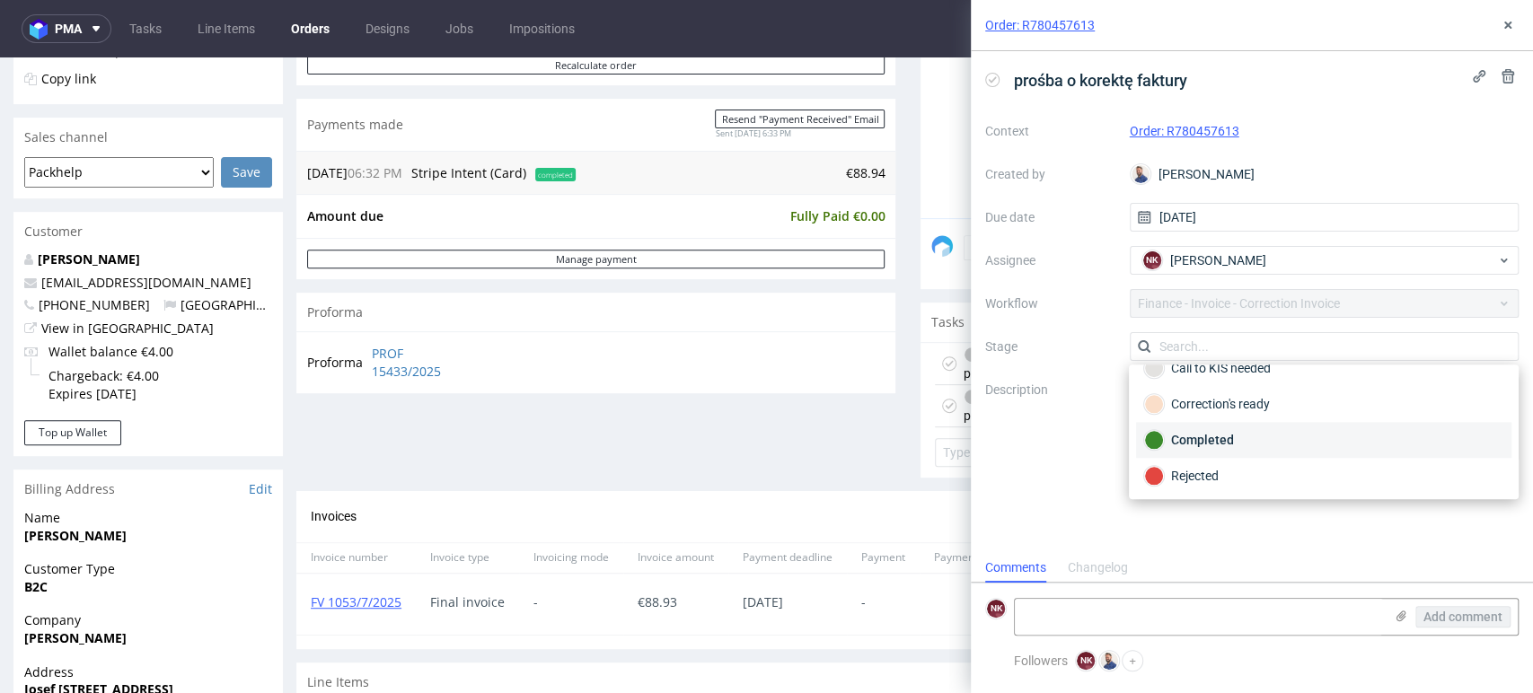
click at [1235, 442] on div "Completed" at bounding box center [1323, 440] width 359 height 20
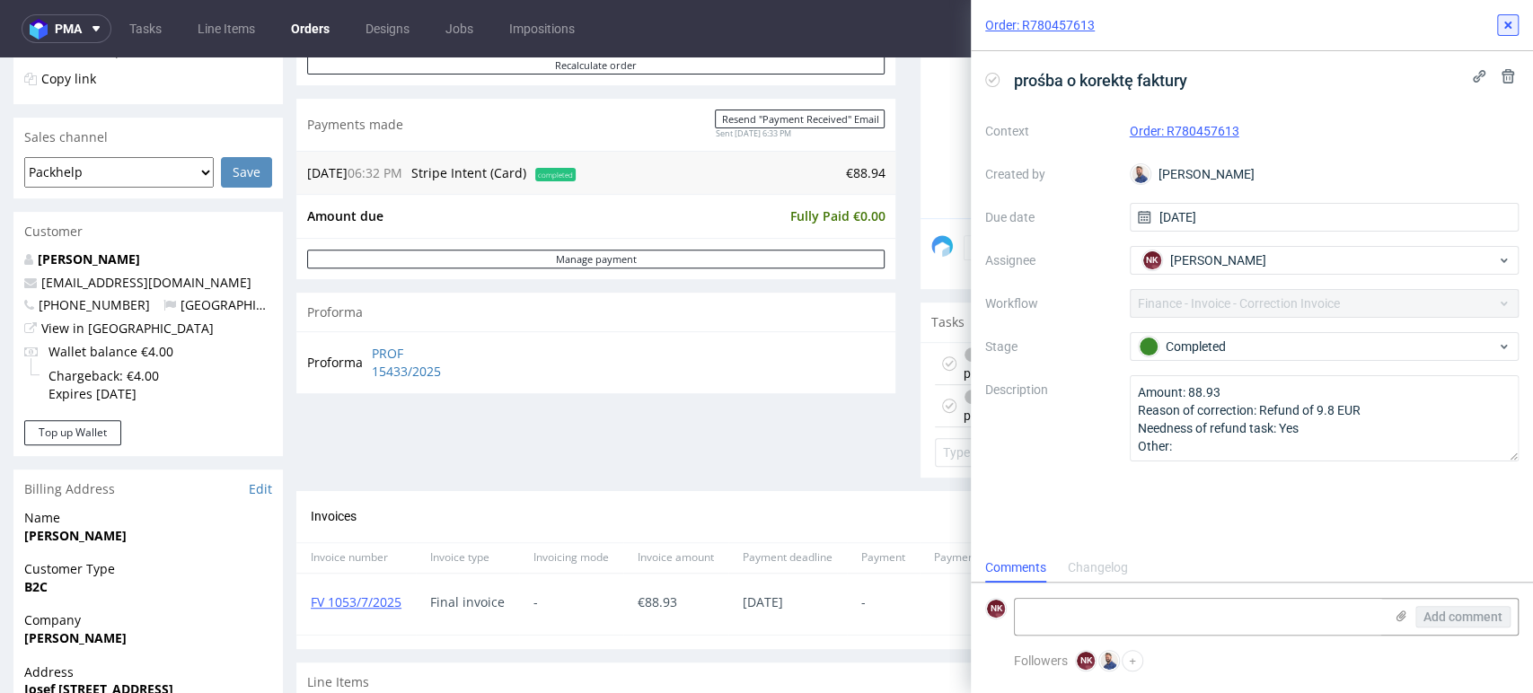
click at [1510, 22] on icon at bounding box center [1507, 25] width 14 height 14
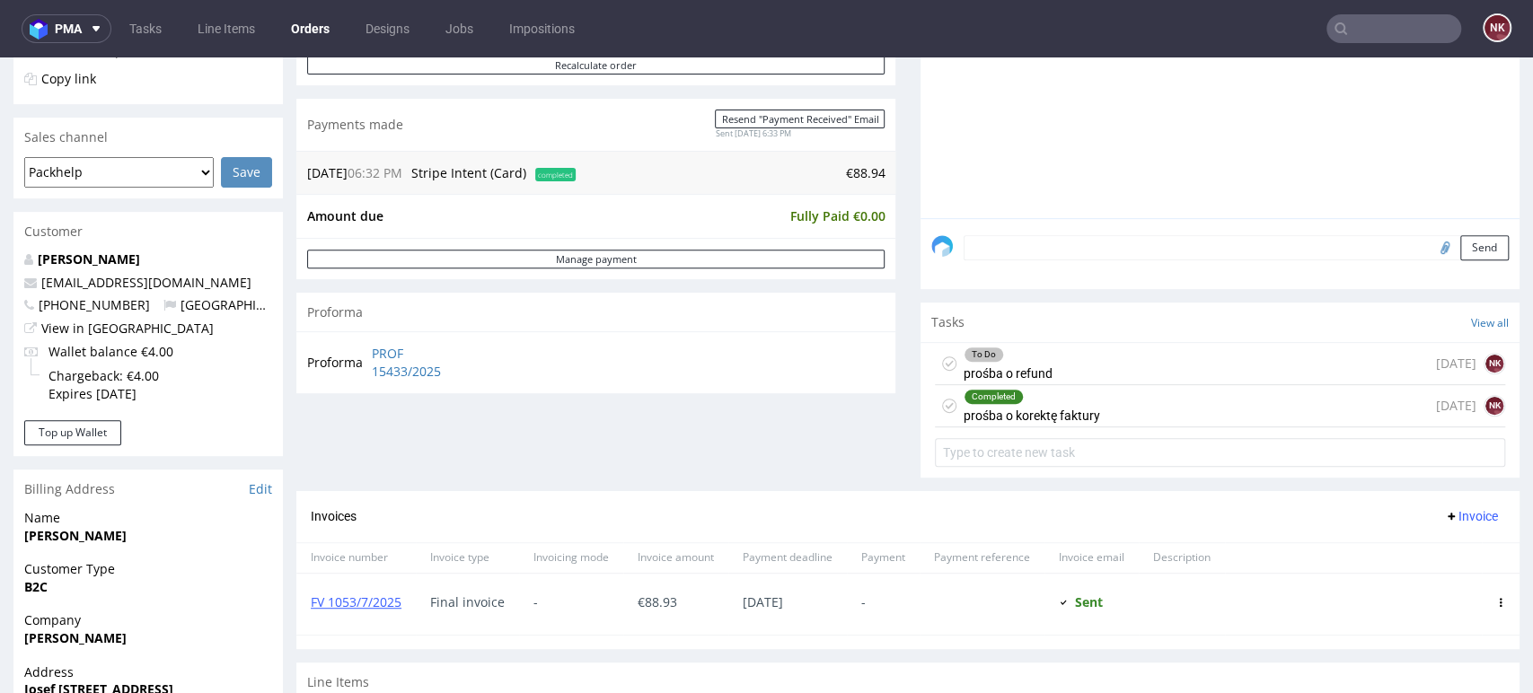
click at [1444, 514] on span "Invoice" at bounding box center [1471, 516] width 54 height 14
click at [1436, 578] on span "Add corrective" at bounding box center [1441, 586] width 90 height 18
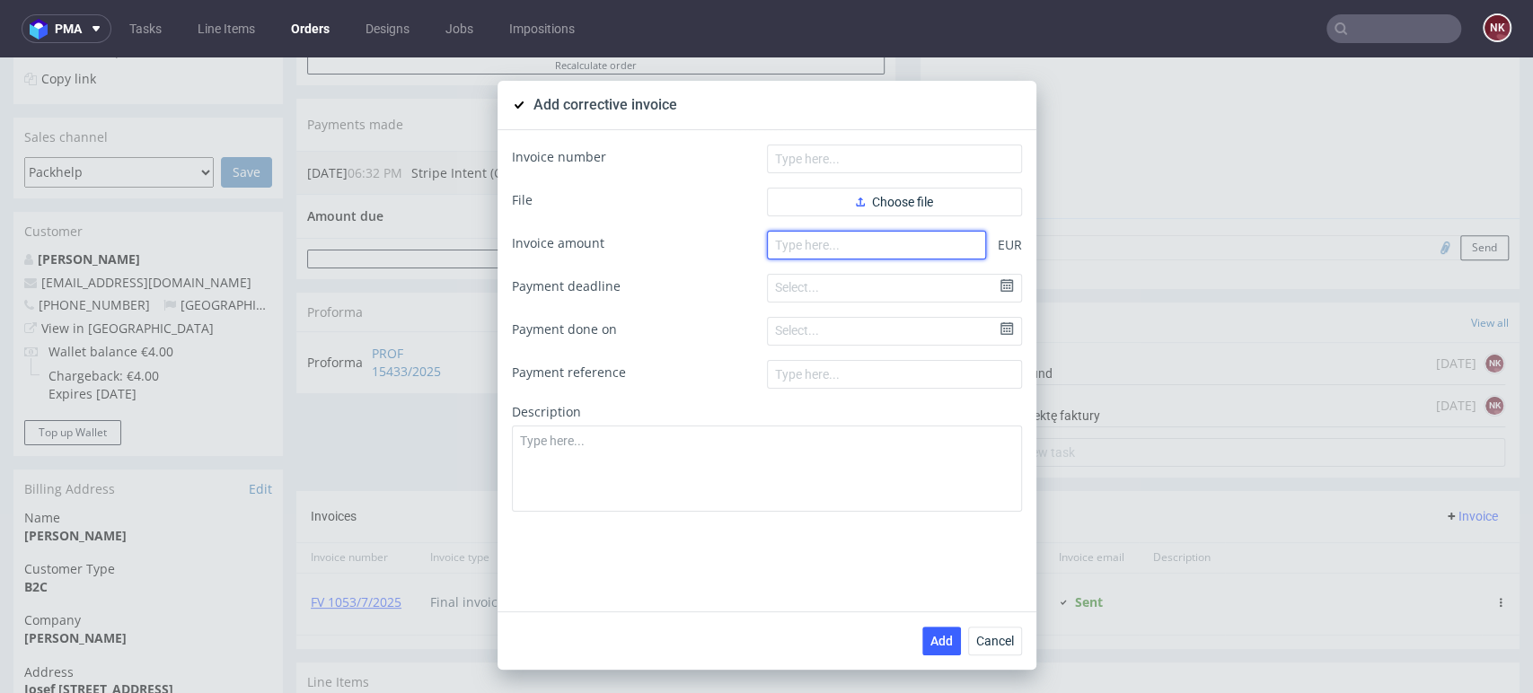
click at [945, 249] on input "number" at bounding box center [876, 245] width 219 height 29
type input "-9.8"
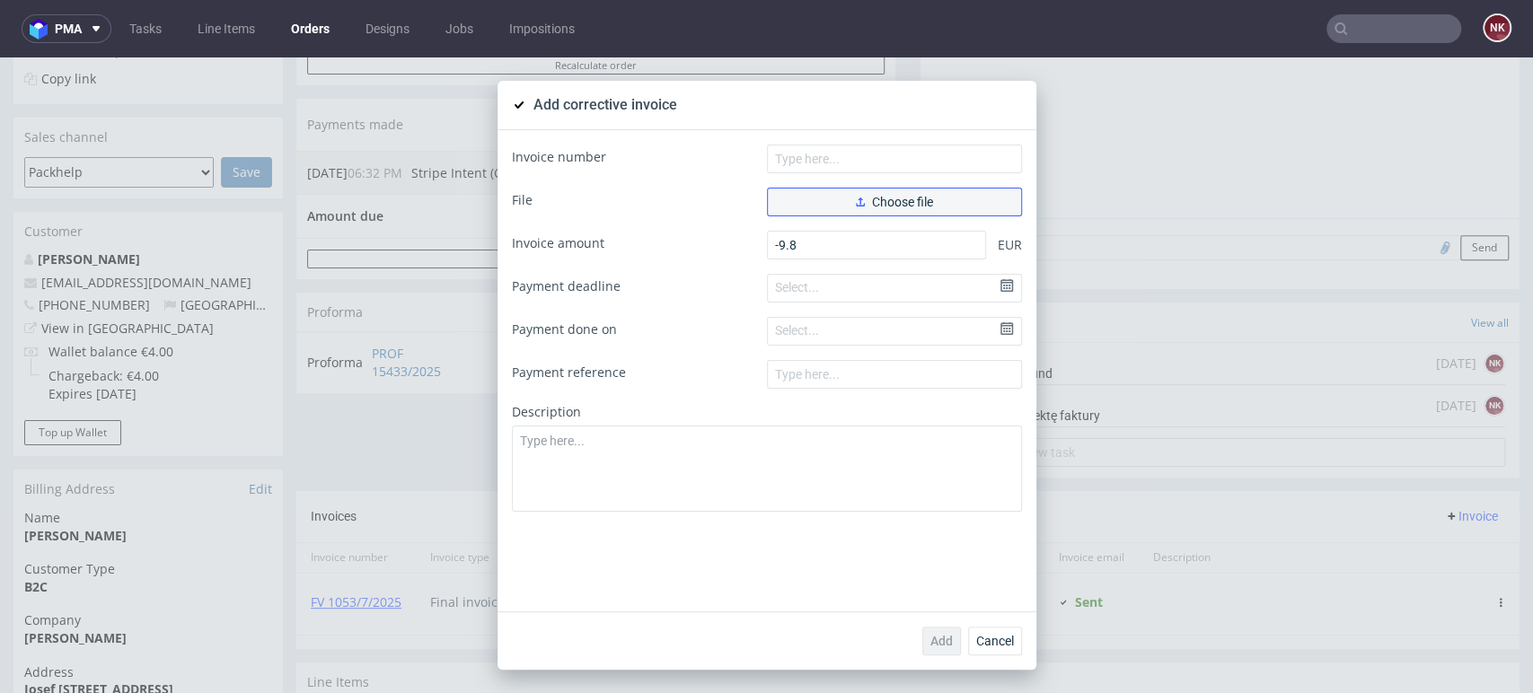
click at [929, 202] on button "Choose file" at bounding box center [894, 202] width 255 height 29
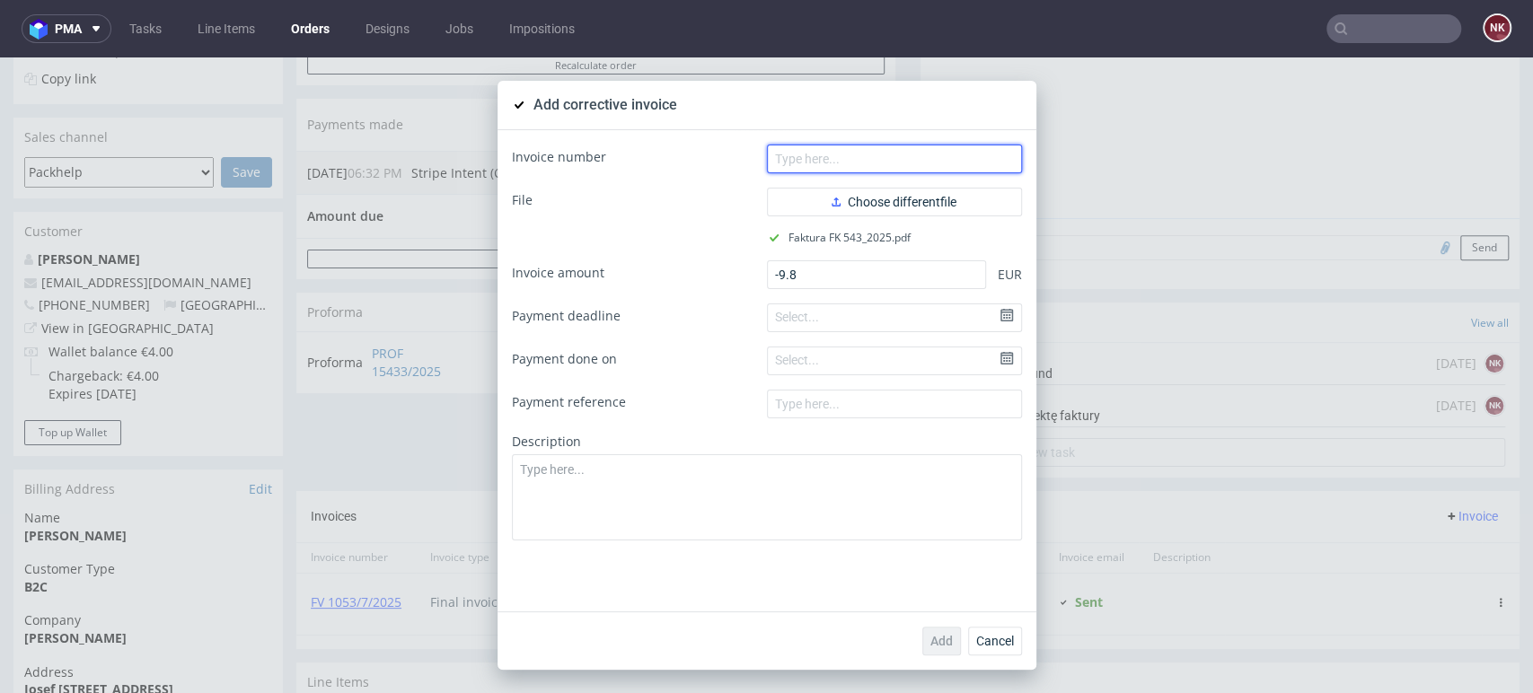
click at [821, 164] on input "text" at bounding box center [894, 159] width 255 height 29
type input "FK 543/2025"
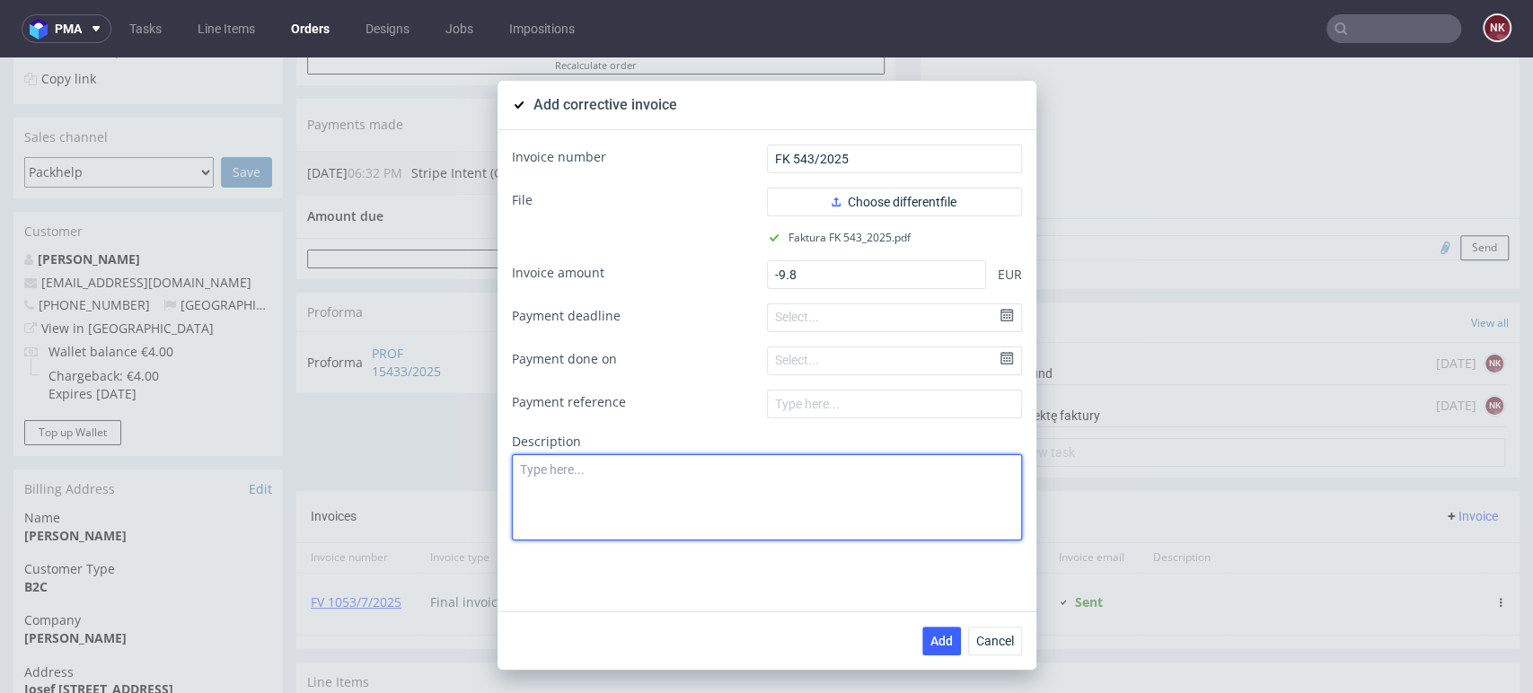
click at [787, 494] on textarea at bounding box center [767, 497] width 510 height 86
paste textarea "Delivery issue. Product damaged in transit."
type textarea "Delivery issue. Product damaged in transit."
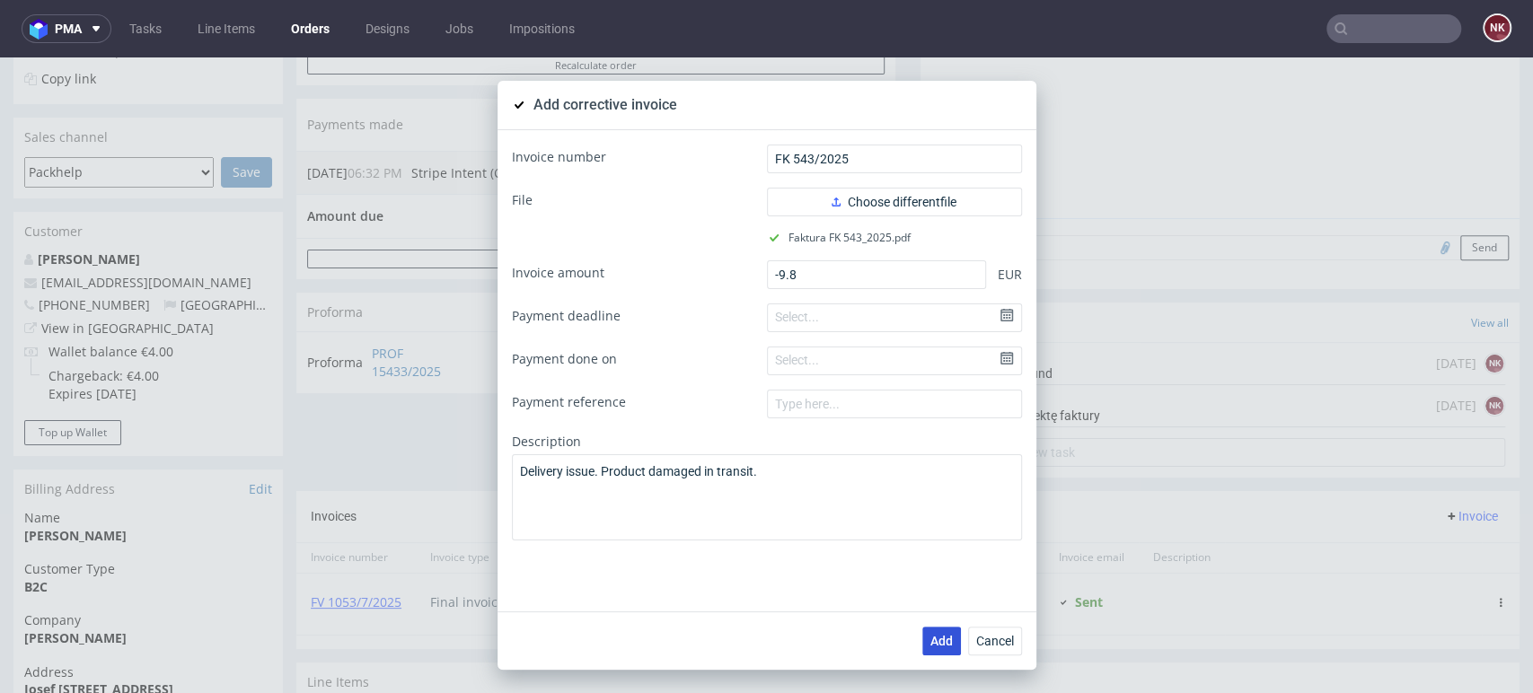
click at [930, 642] on span "Add" at bounding box center [941, 641] width 22 height 13
click at [991, 639] on span "Cancel" at bounding box center [995, 641] width 38 height 13
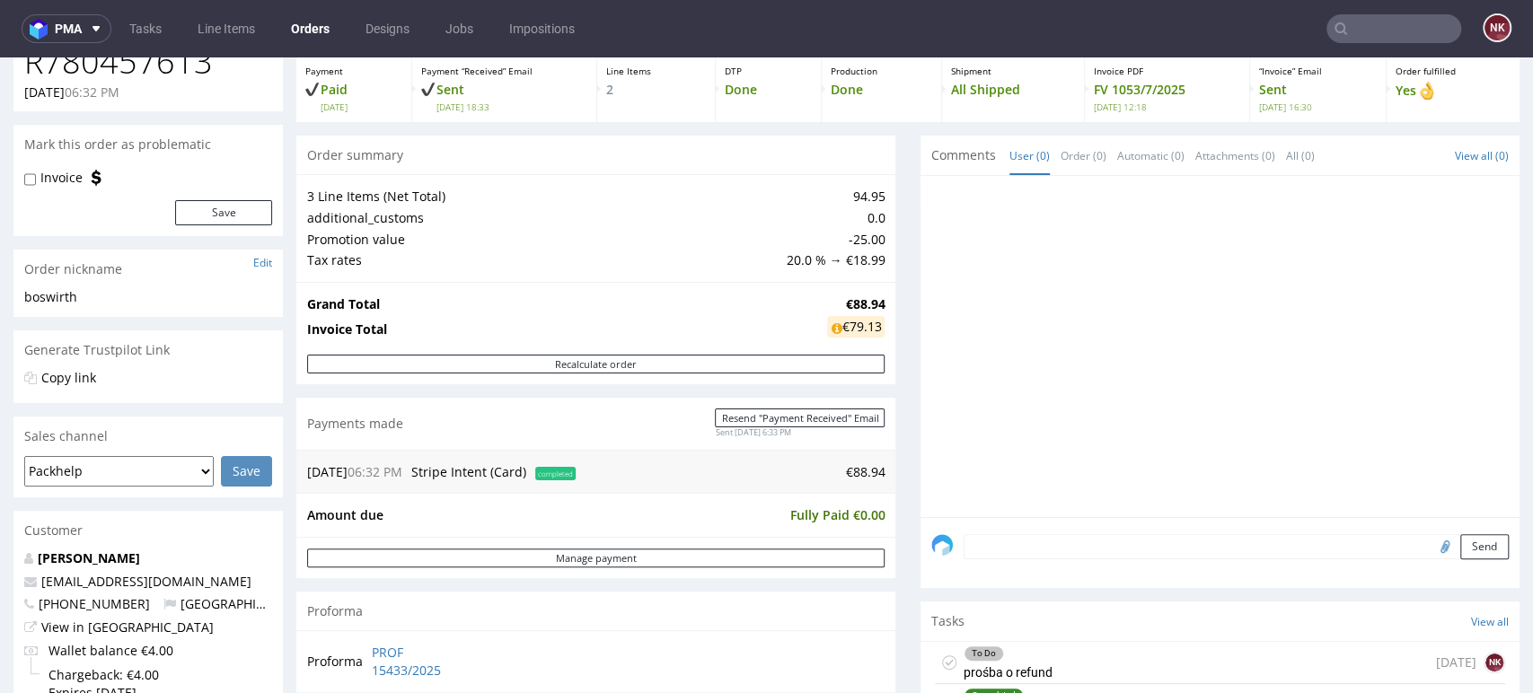
scroll to position [498, 0]
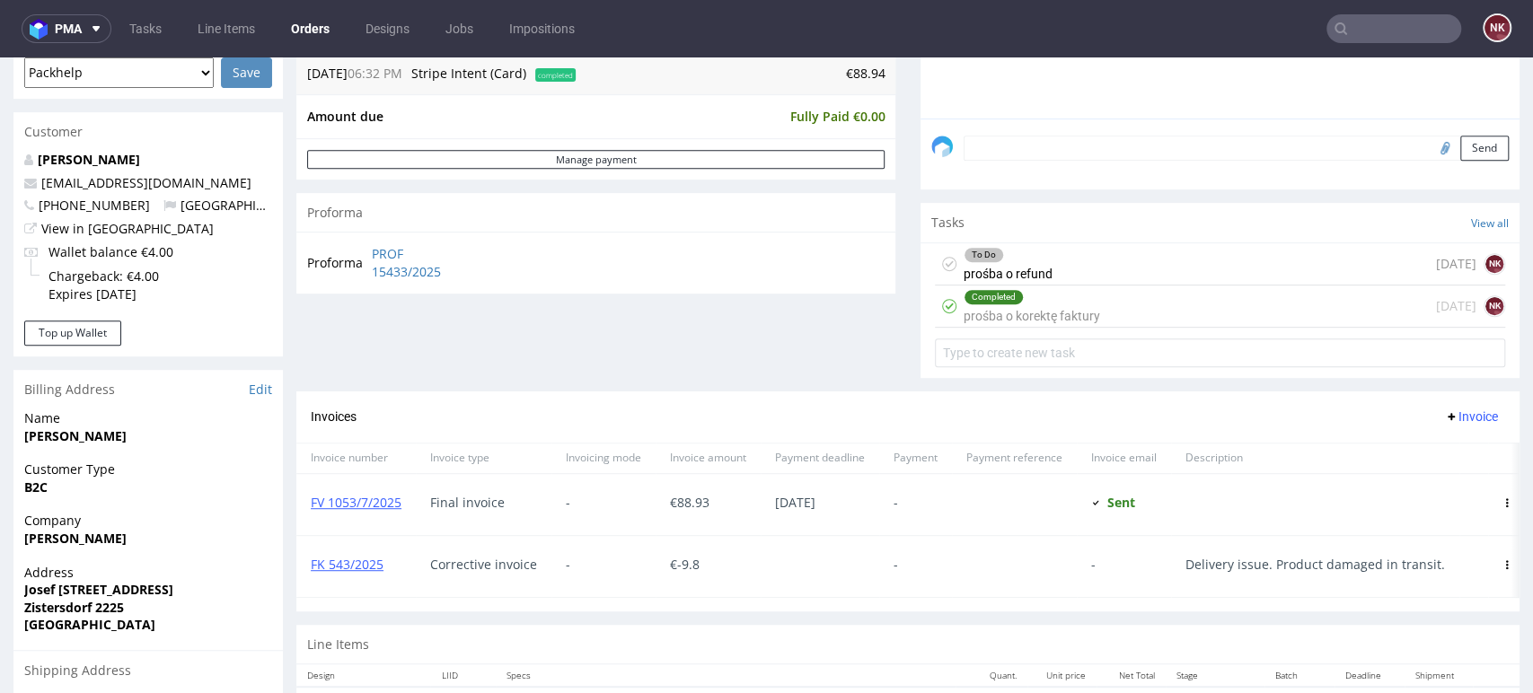
click at [1052, 271] on div "To Do prośba o refund [DATE] NK" at bounding box center [1220, 264] width 570 height 42
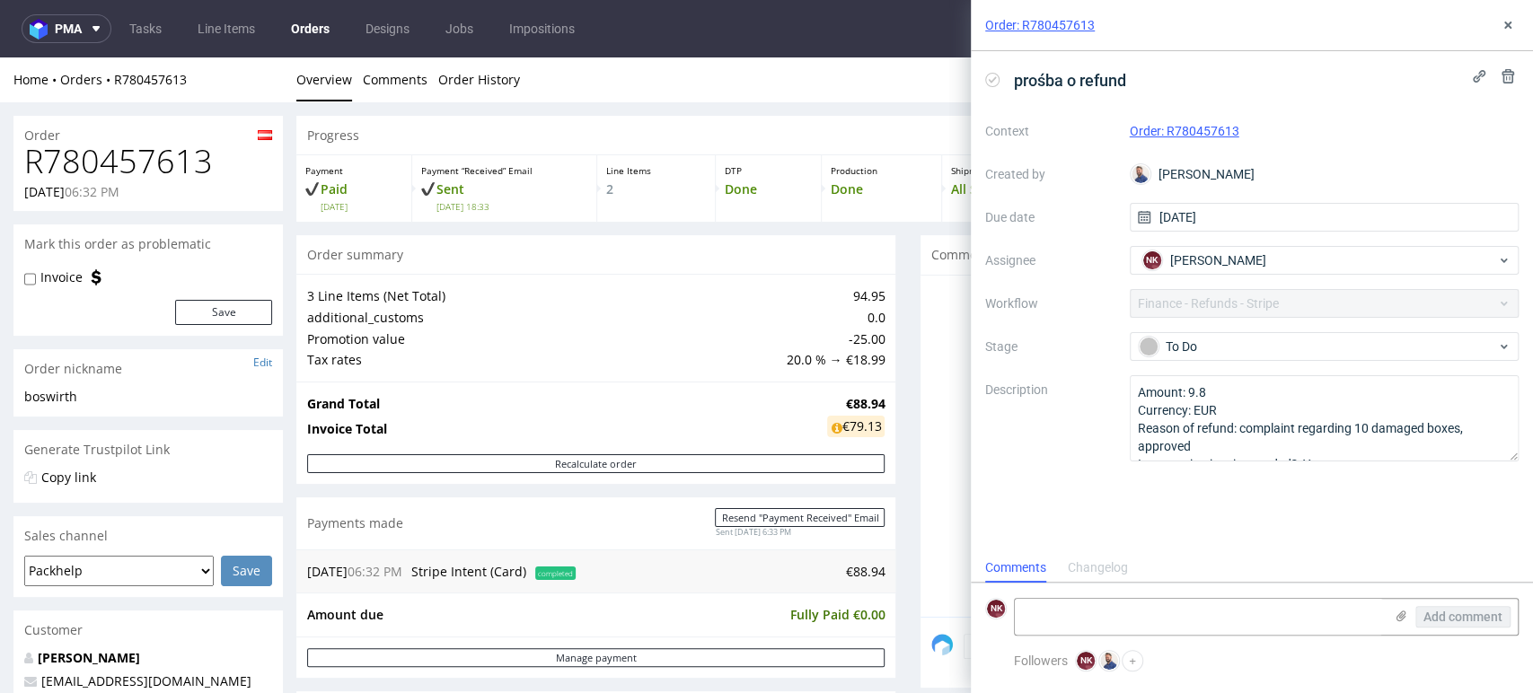
click at [171, 158] on h1 "R780457613" at bounding box center [148, 162] width 248 height 36
copy h1 "R780457613"
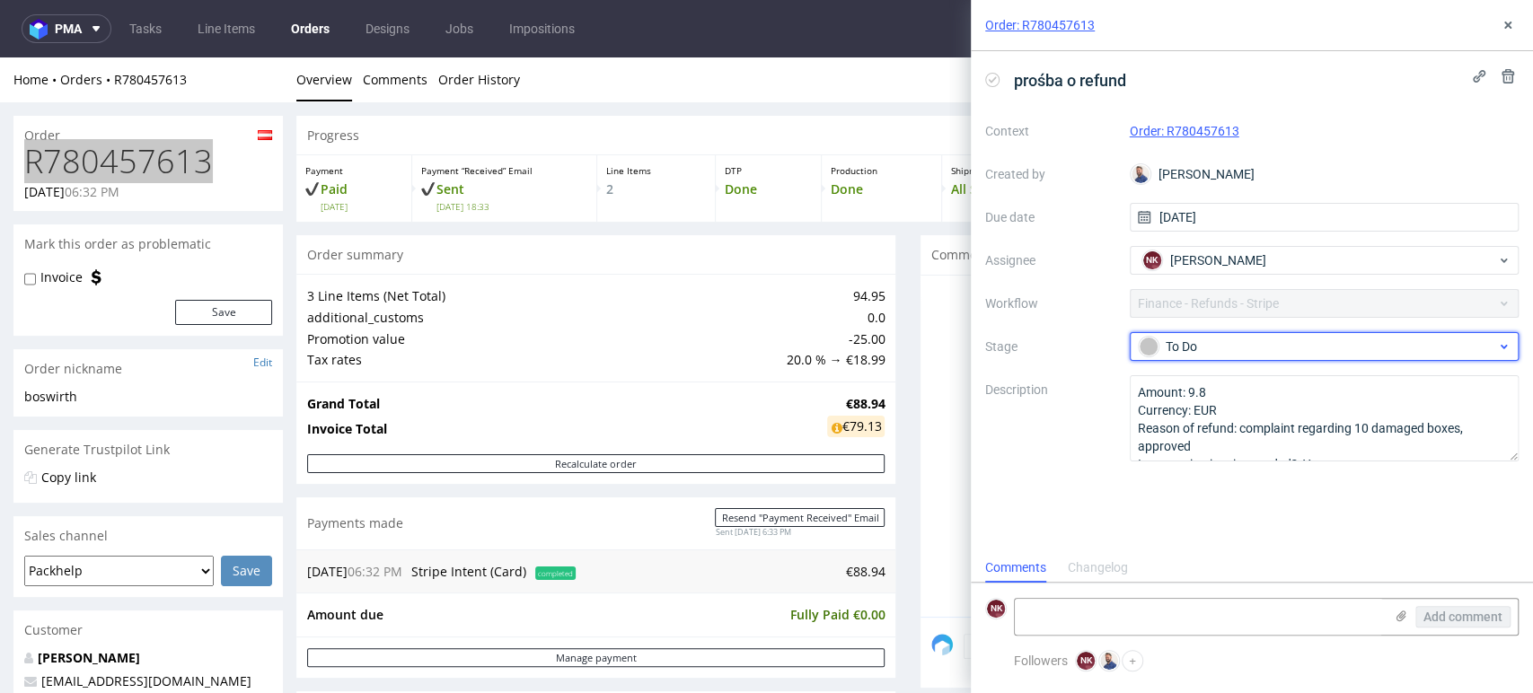
click at [1238, 339] on div "To Do" at bounding box center [1316, 347] width 357 height 20
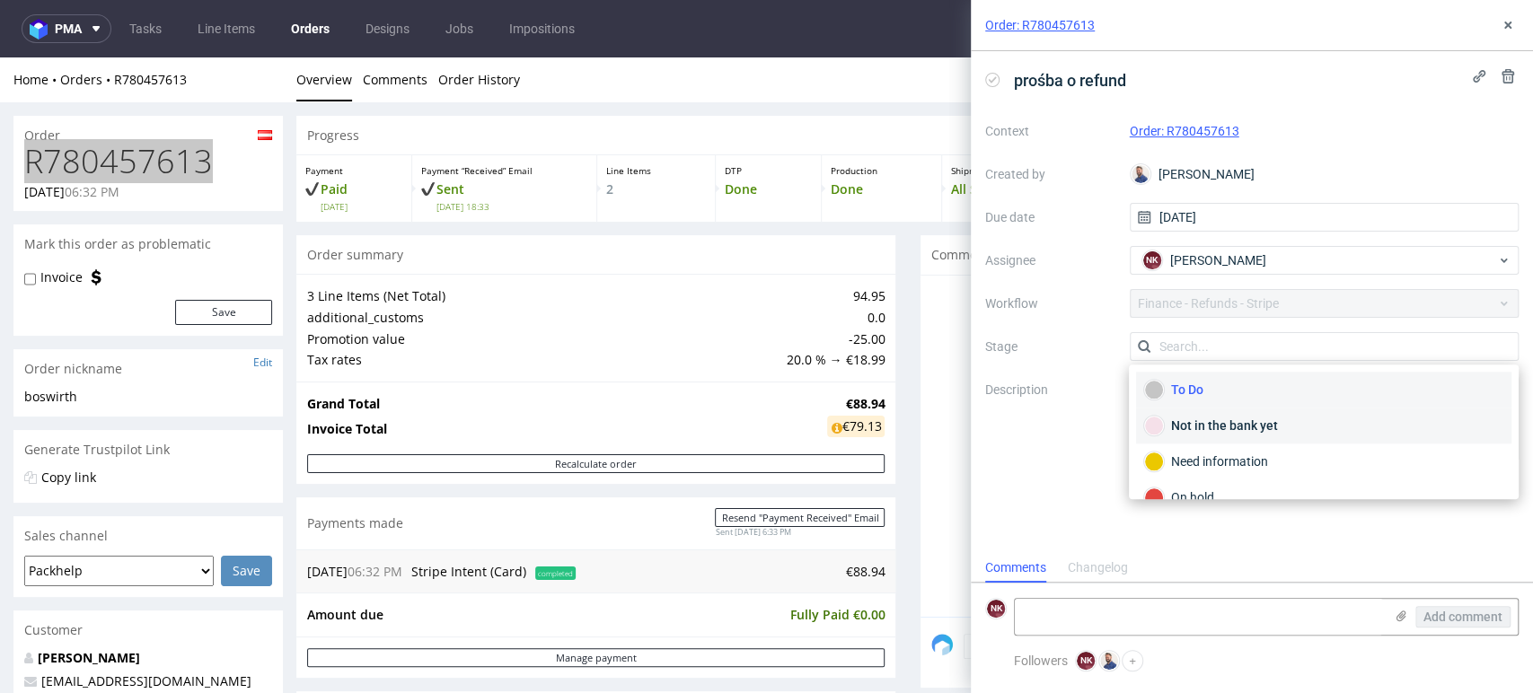
scroll to position [129, 0]
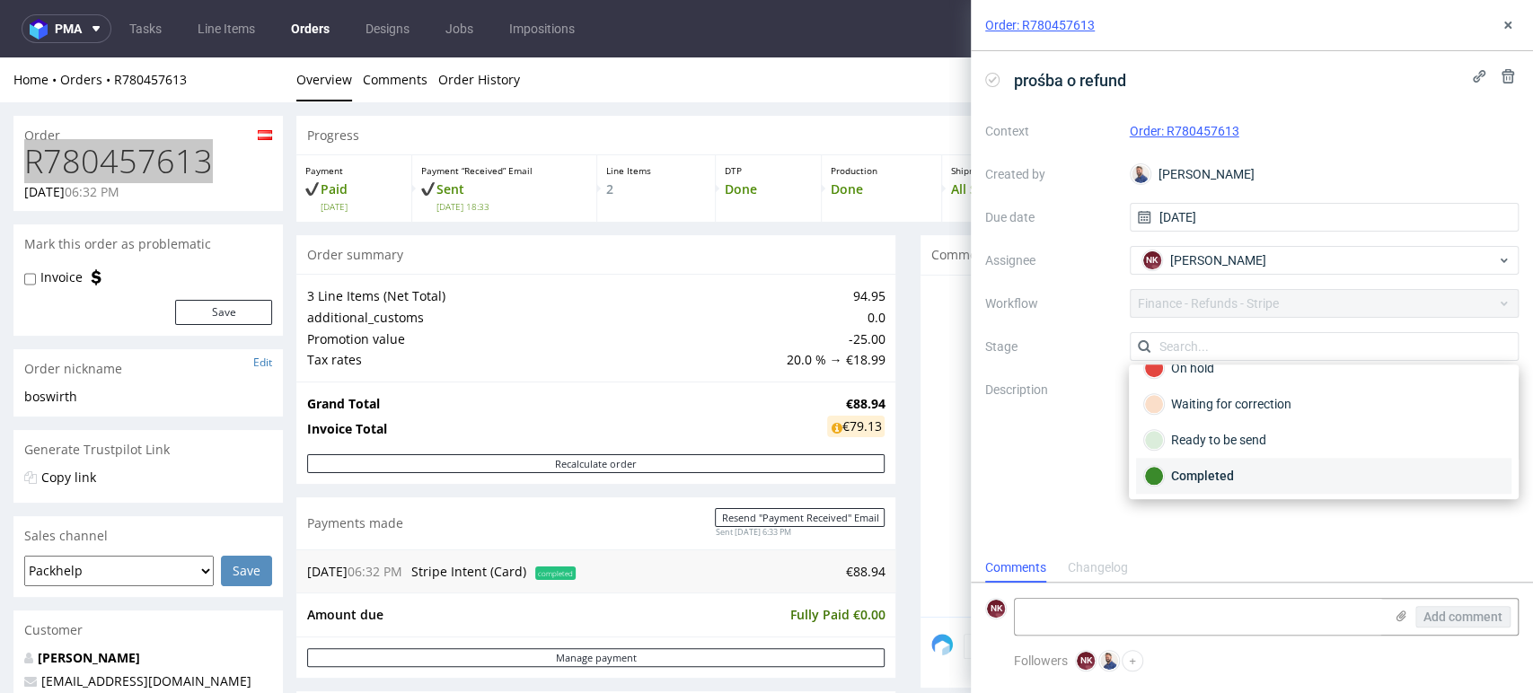
click at [1239, 470] on div "Completed" at bounding box center [1323, 476] width 359 height 20
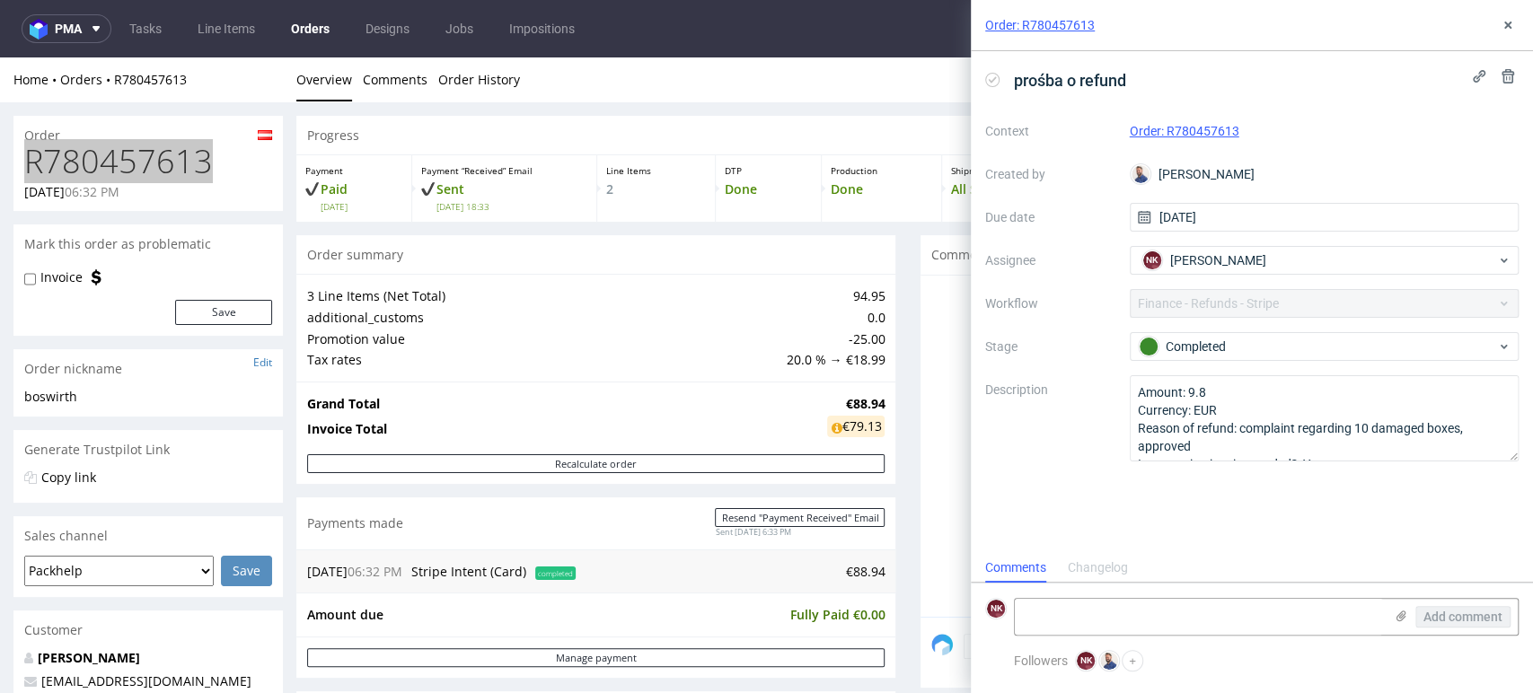
click at [1203, 637] on form "NK Add comment" at bounding box center [1252, 616] width 562 height 67
click at [1211, 612] on textarea at bounding box center [1199, 617] width 368 height 36
type textarea "Refunded 14/08"
click at [1478, 623] on span "Add comment" at bounding box center [1462, 617] width 79 height 13
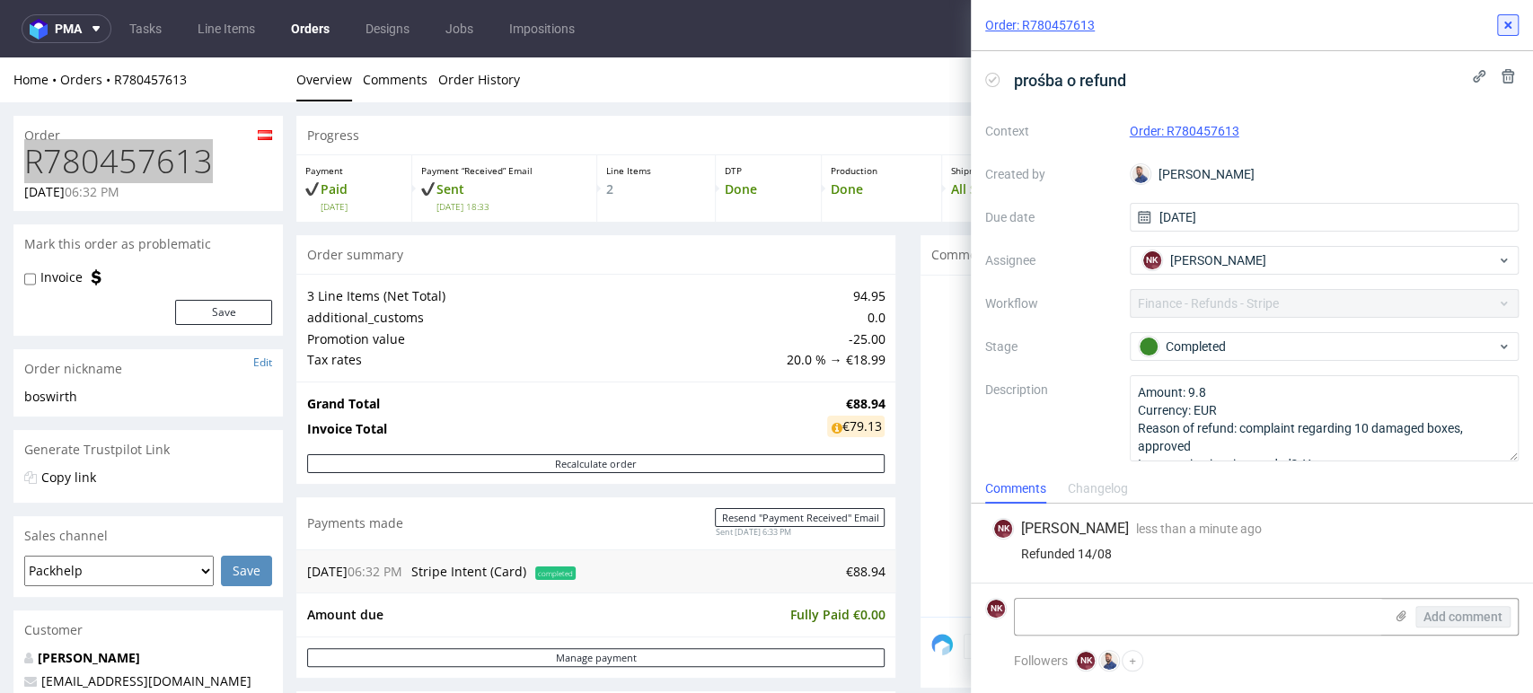
click at [1507, 27] on icon at bounding box center [1507, 25] width 14 height 14
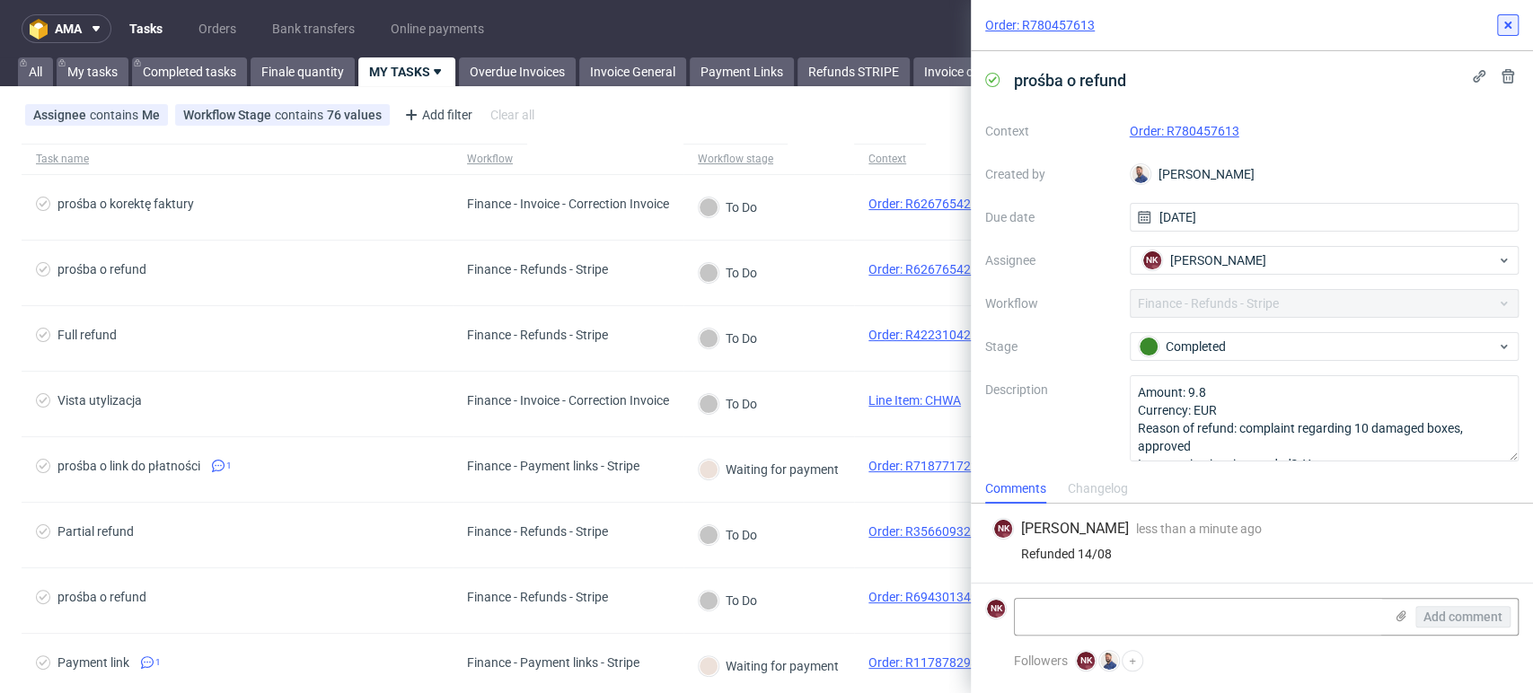
click at [1507, 31] on icon at bounding box center [1507, 25] width 14 height 14
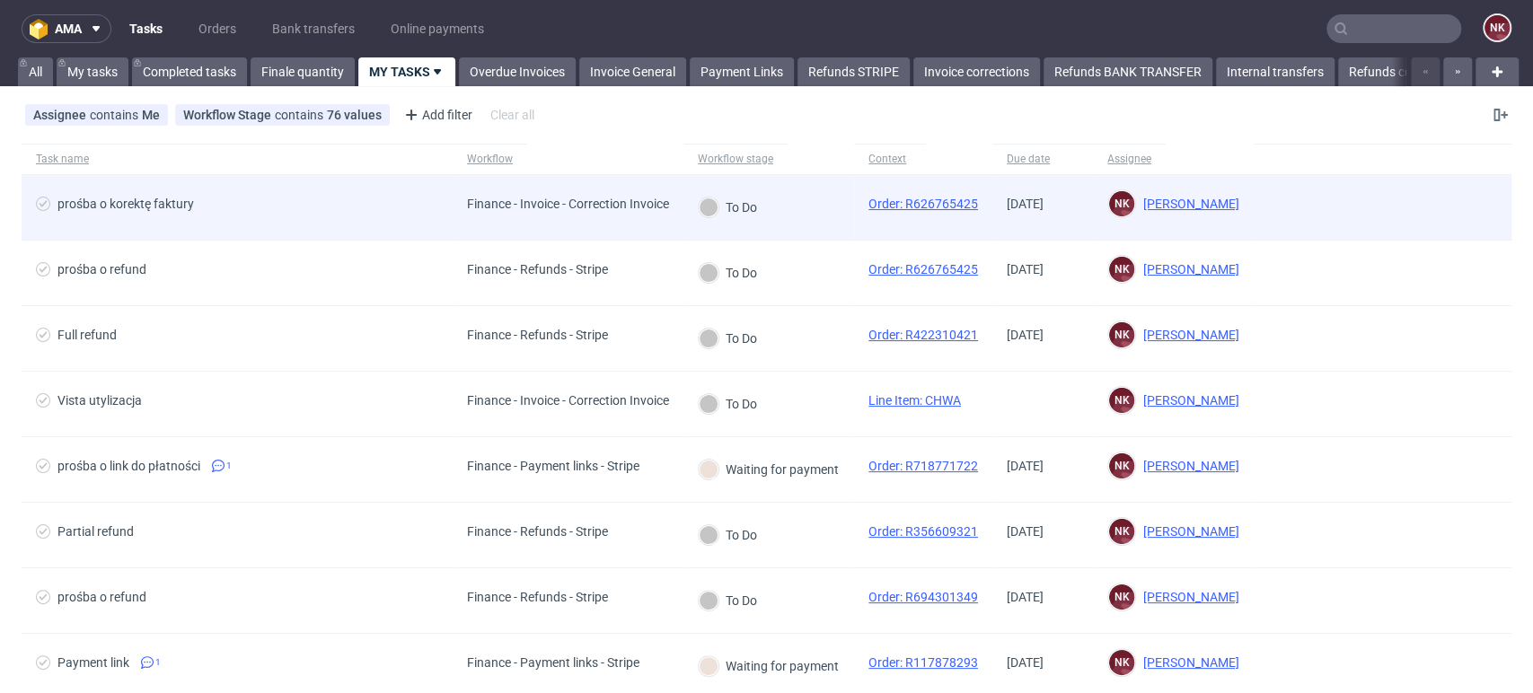
click at [632, 223] on div "Finance - Invoice - Correction Invoice" at bounding box center [568, 207] width 231 height 65
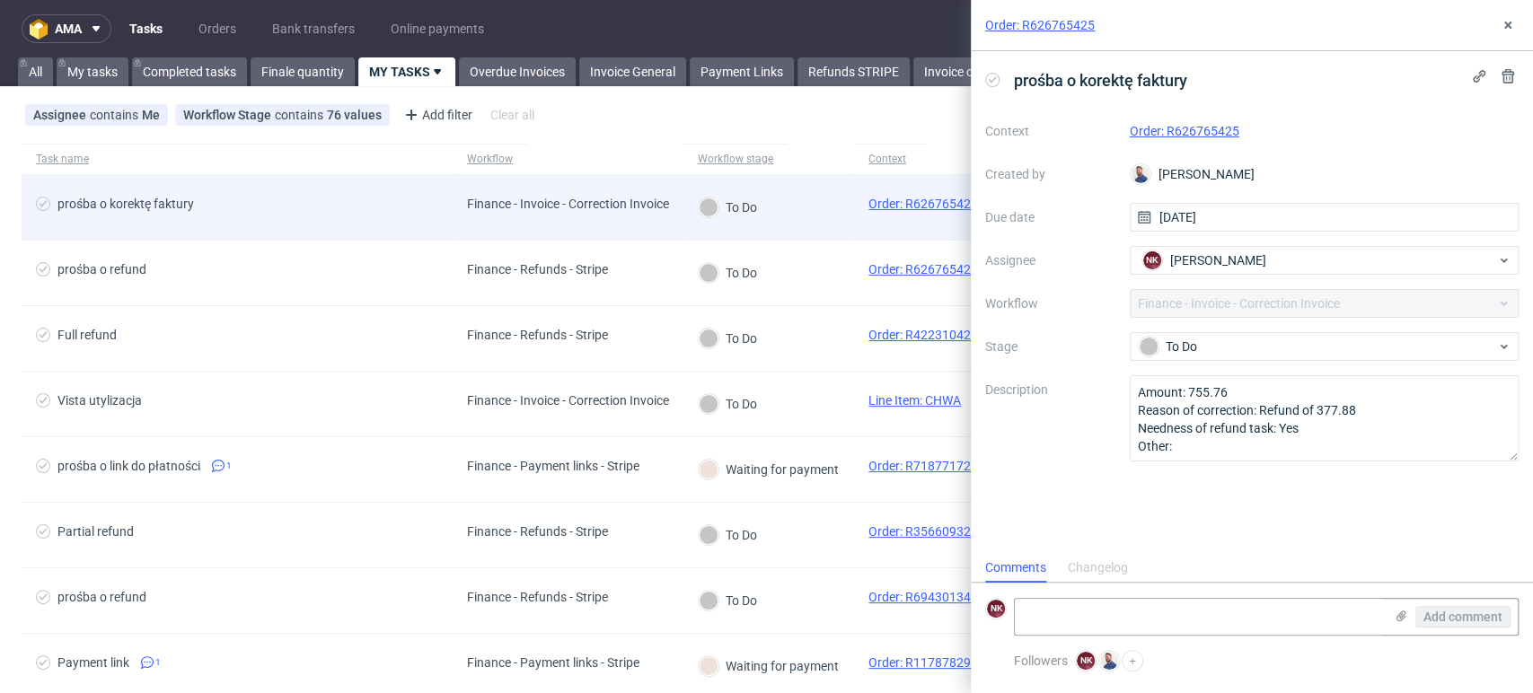
scroll to position [14, 0]
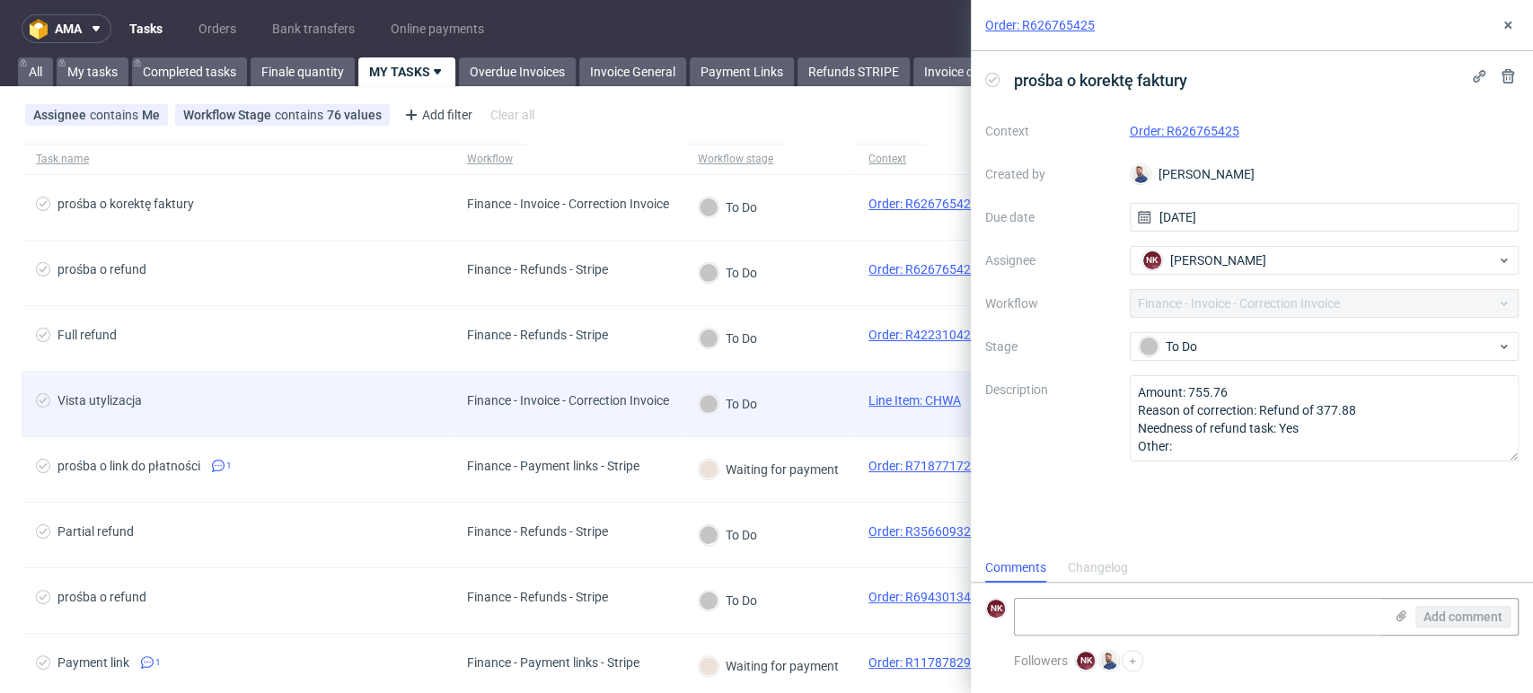
click at [653, 402] on div "Finance - Invoice - Correction Invoice" at bounding box center [568, 400] width 202 height 14
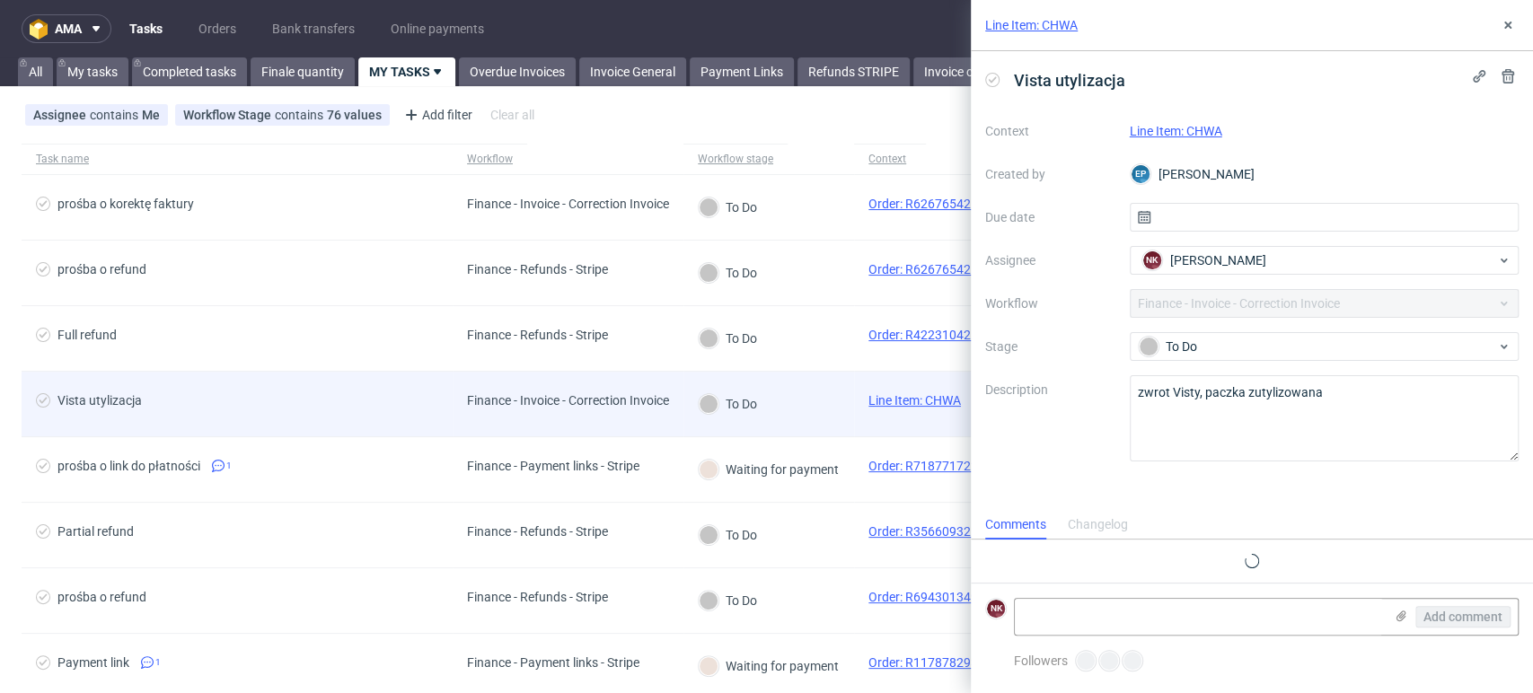
scroll to position [14, 0]
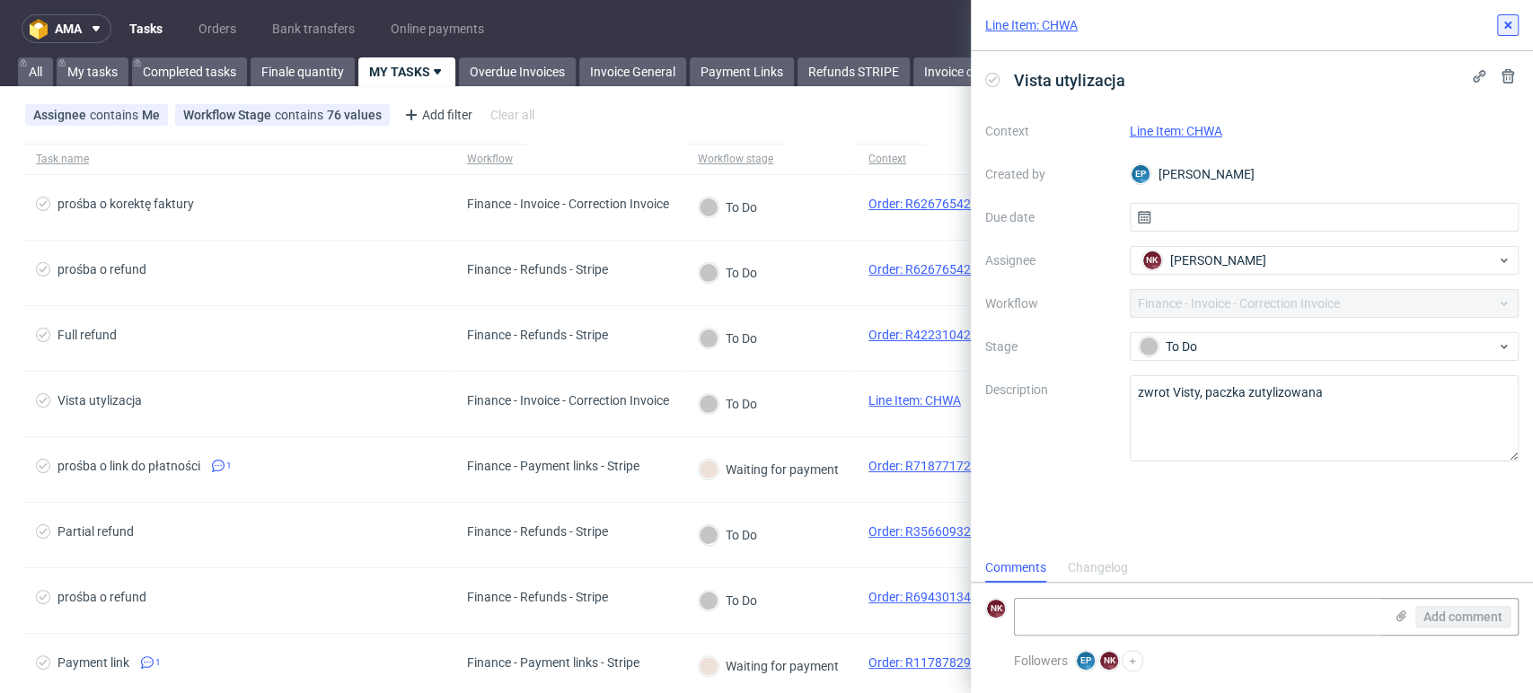
click at [1511, 28] on icon at bounding box center [1507, 25] width 14 height 14
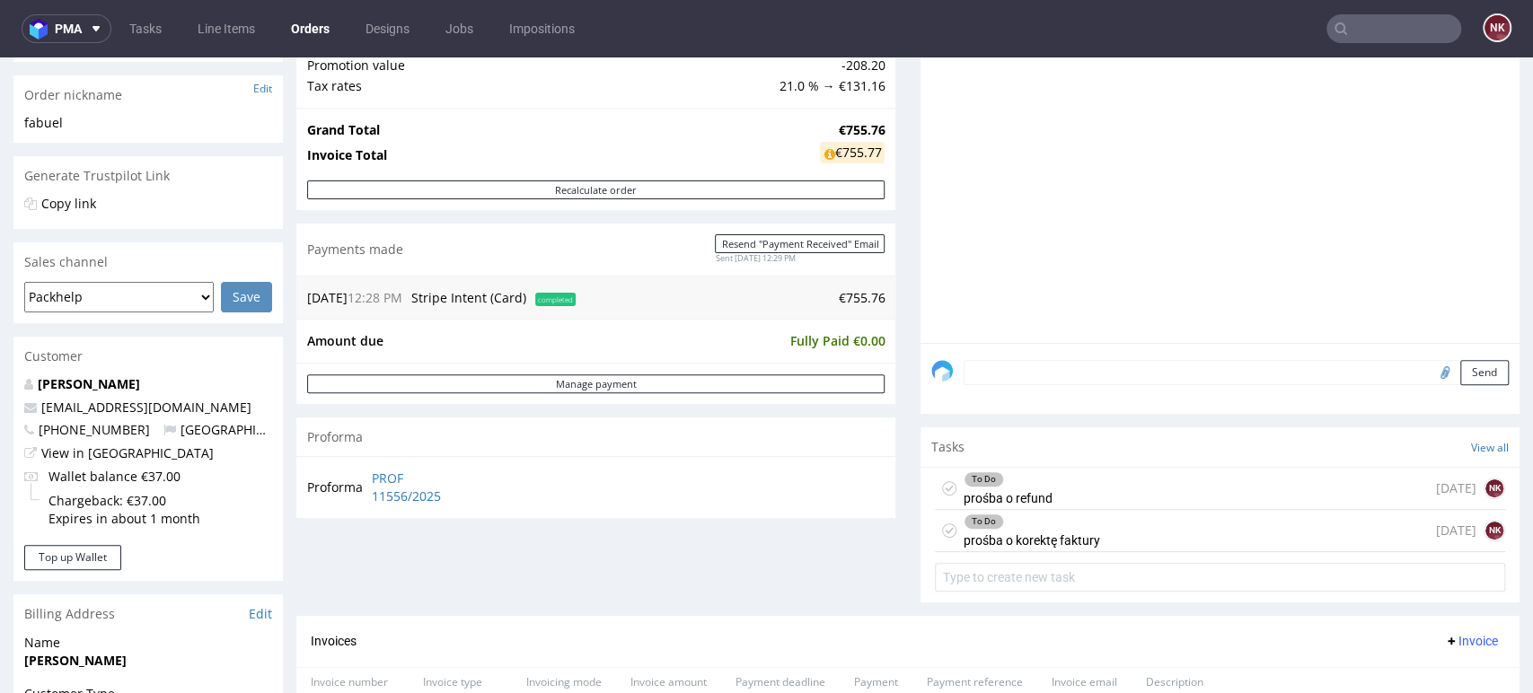
scroll to position [498, 0]
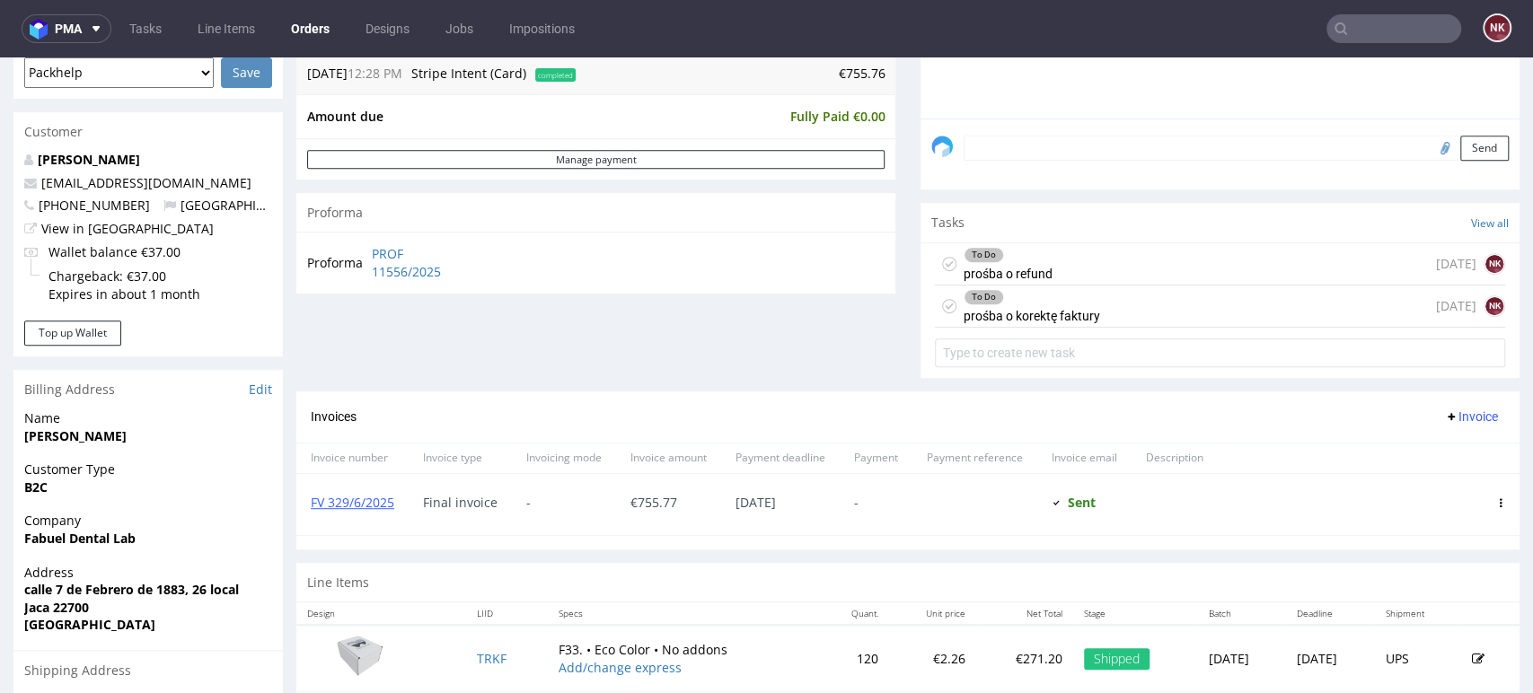
click at [1125, 313] on div "To Do prośba o korektę faktury [DATE] NK" at bounding box center [1220, 307] width 570 height 42
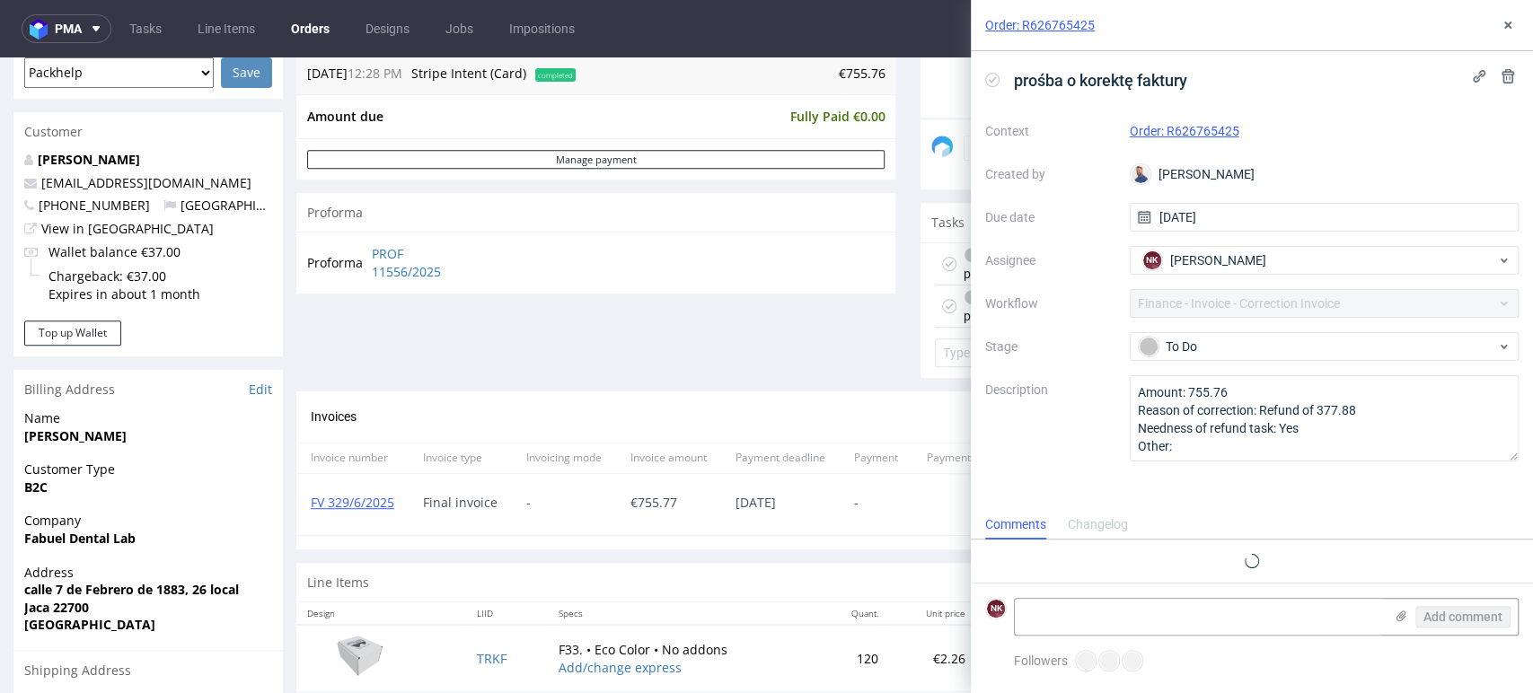
scroll to position [14, 0]
click at [1501, 22] on icon at bounding box center [1507, 25] width 14 height 14
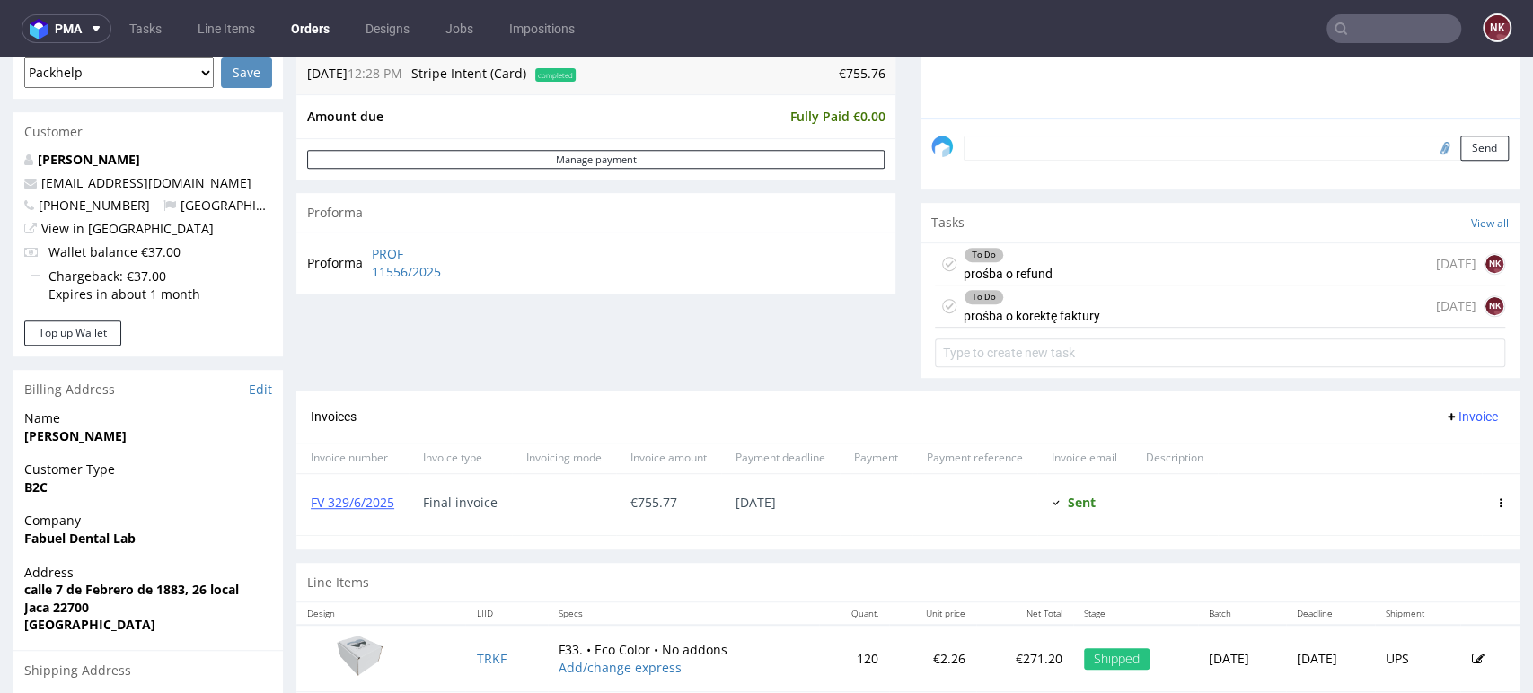
click at [1121, 253] on div "To Do prośba o refund today NK" at bounding box center [1220, 264] width 570 height 42
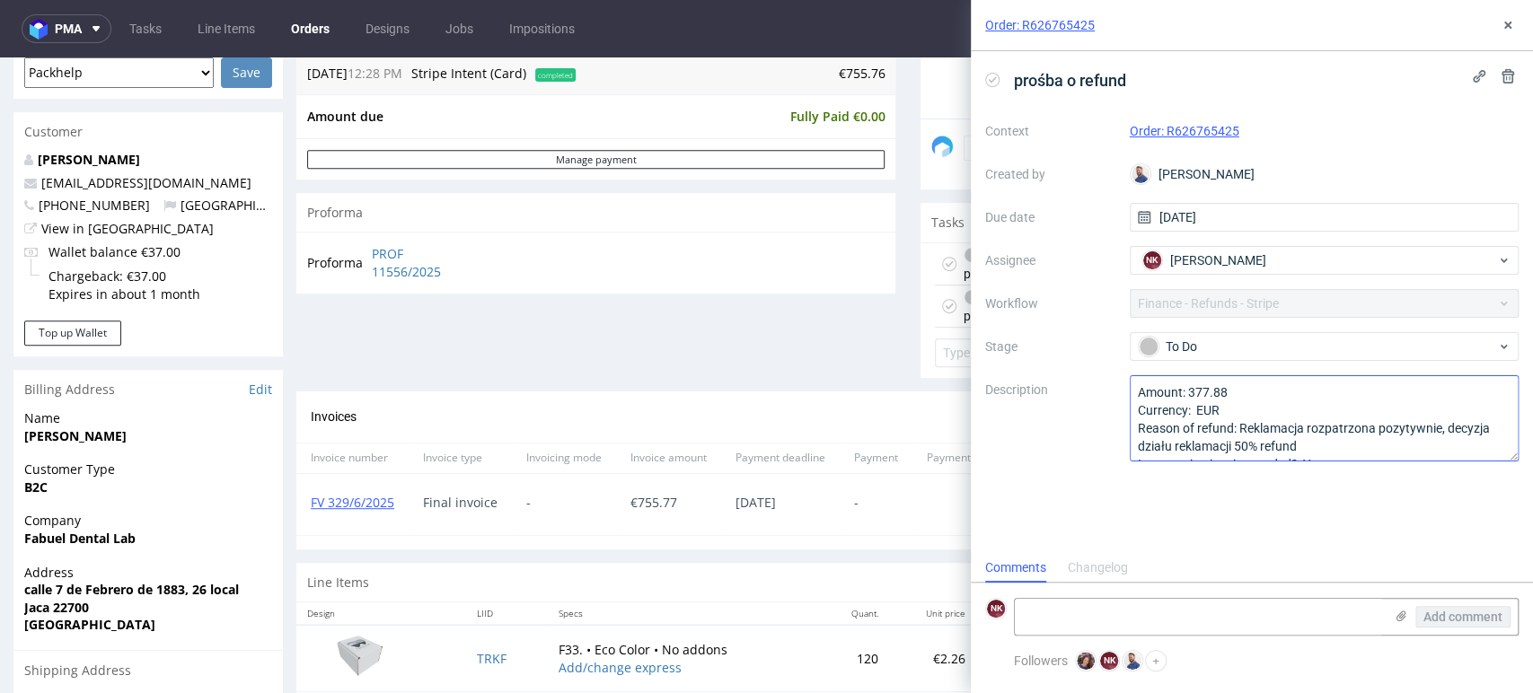
scroll to position [37, 0]
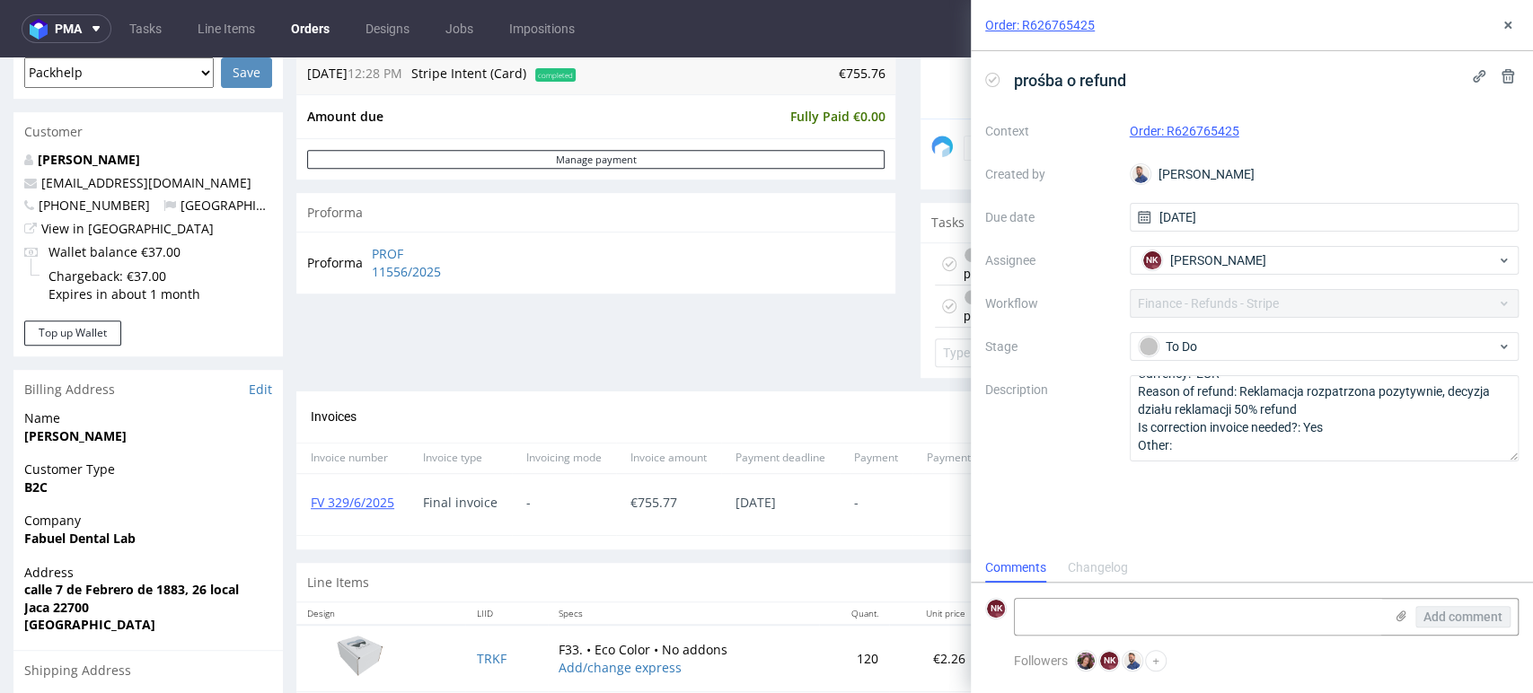
click at [1470, 536] on div "prośba o refund Context Order: R626765425 Created by Michał Rachański Due date …" at bounding box center [1252, 302] width 562 height 502
click at [905, 407] on div "Invoices Invoice" at bounding box center [908, 417] width 1194 height 22
click at [1523, 13] on div "Order: R626765425" at bounding box center [1252, 25] width 562 height 51
click at [1511, 26] on icon at bounding box center [1507, 25] width 14 height 14
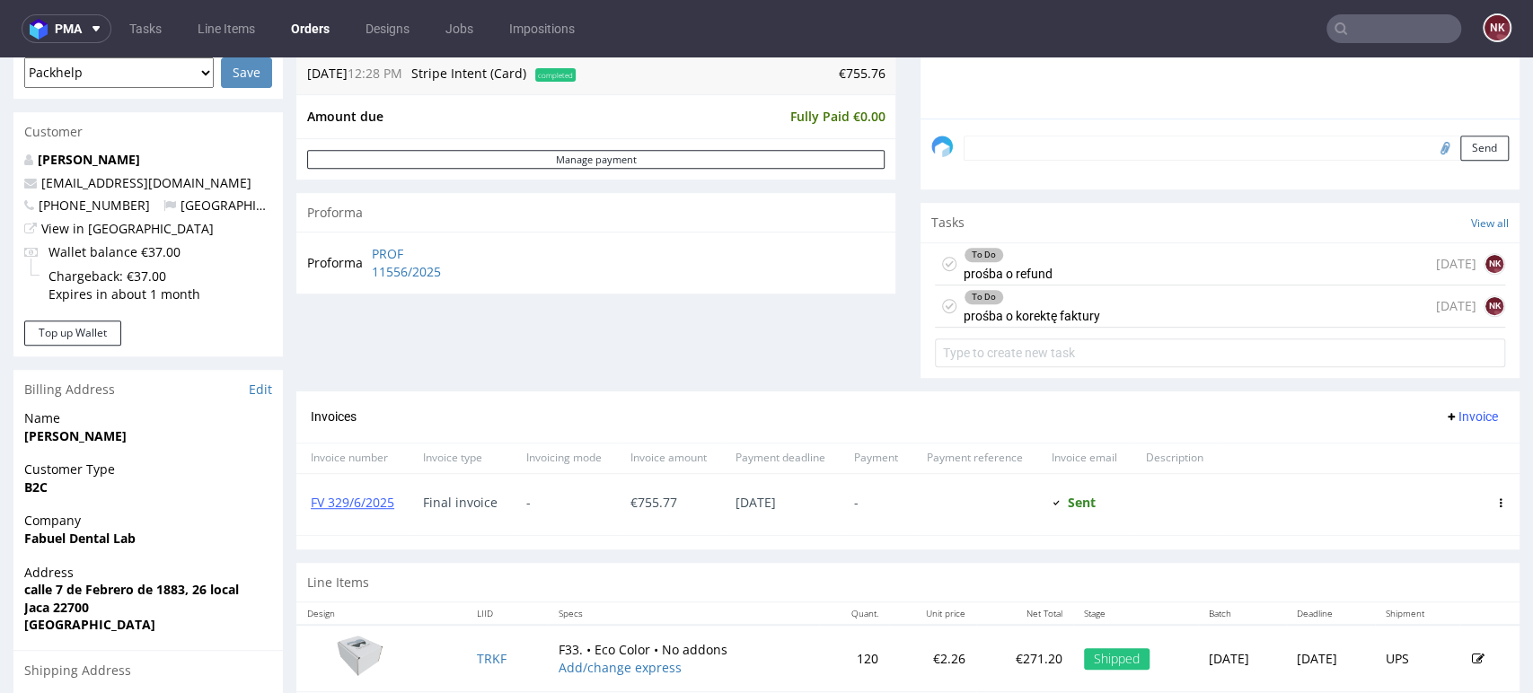
click at [1414, 570] on div "Line Items" at bounding box center [907, 583] width 1223 height 40
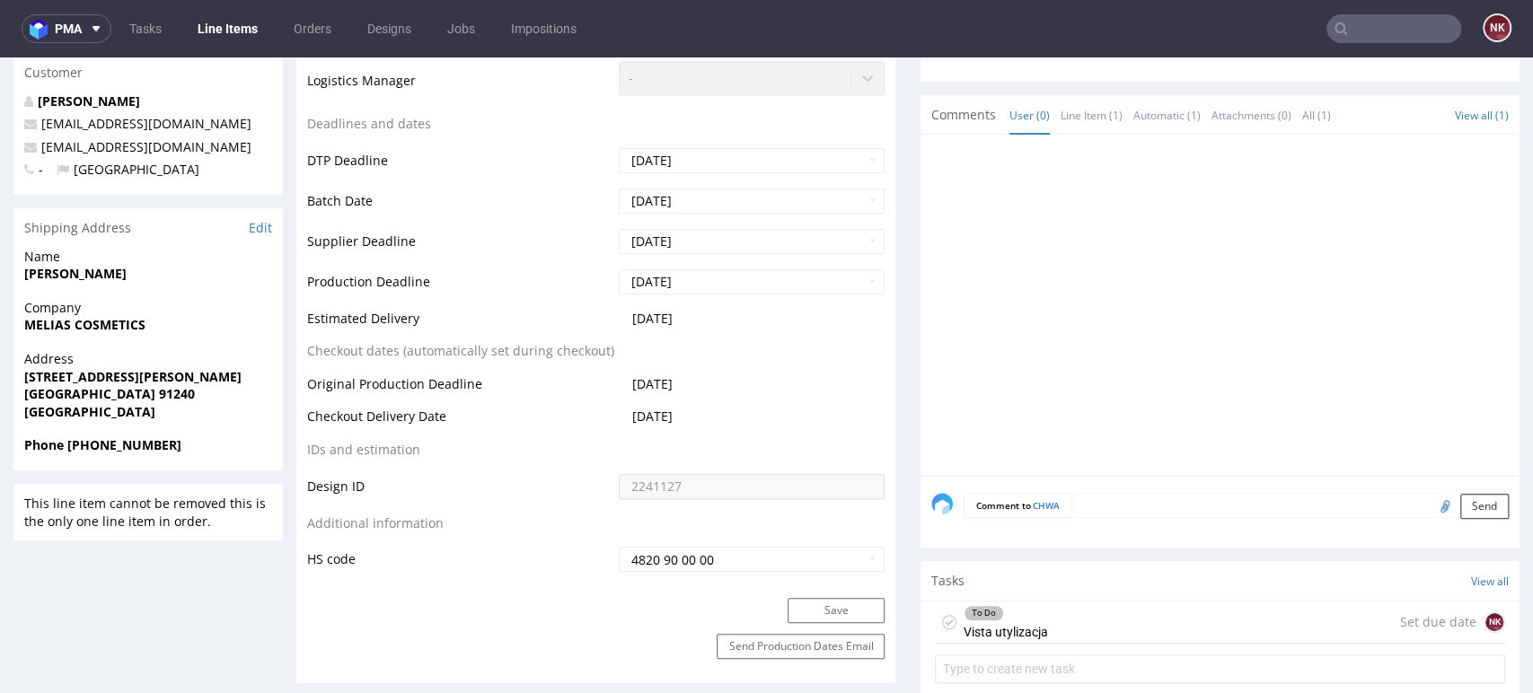
scroll to position [797, 0]
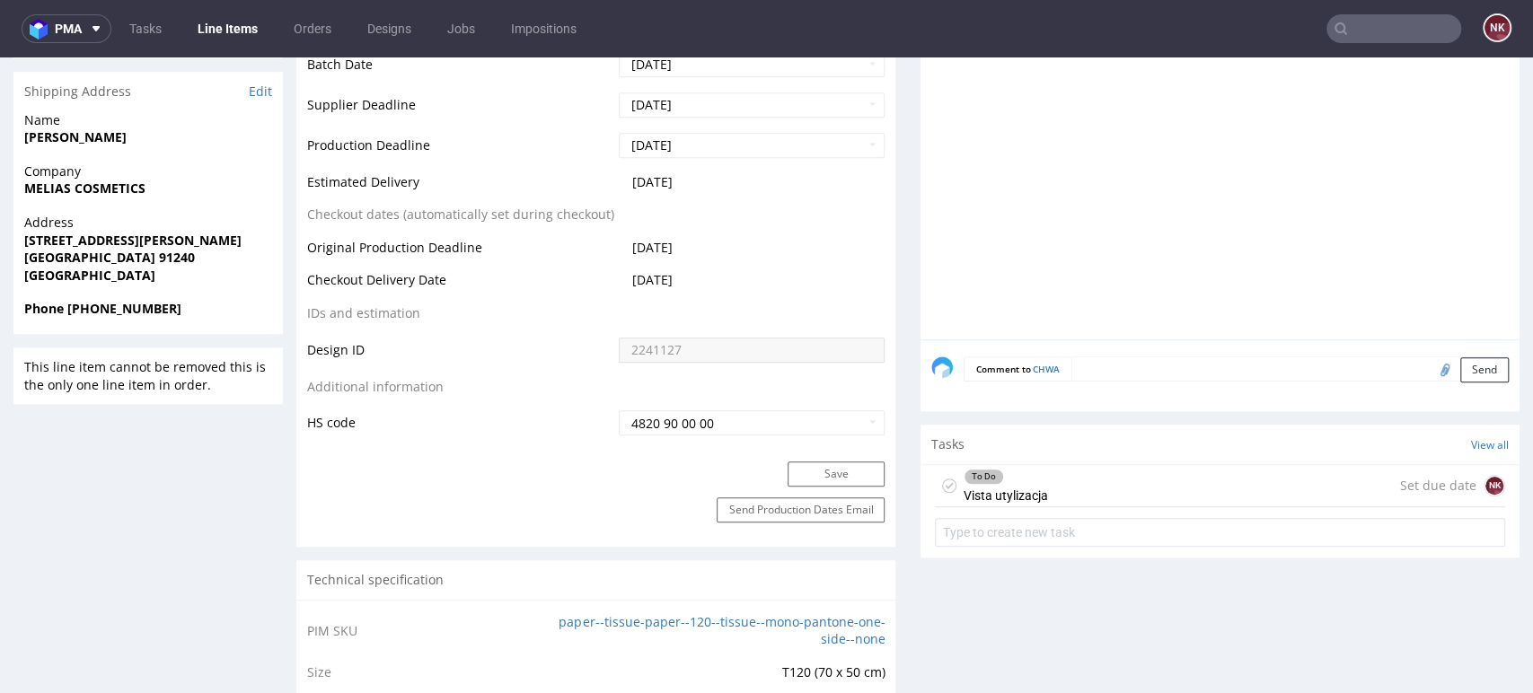
click at [1050, 480] on div "To Do Vista utylizacja Set due date NK" at bounding box center [1220, 486] width 570 height 42
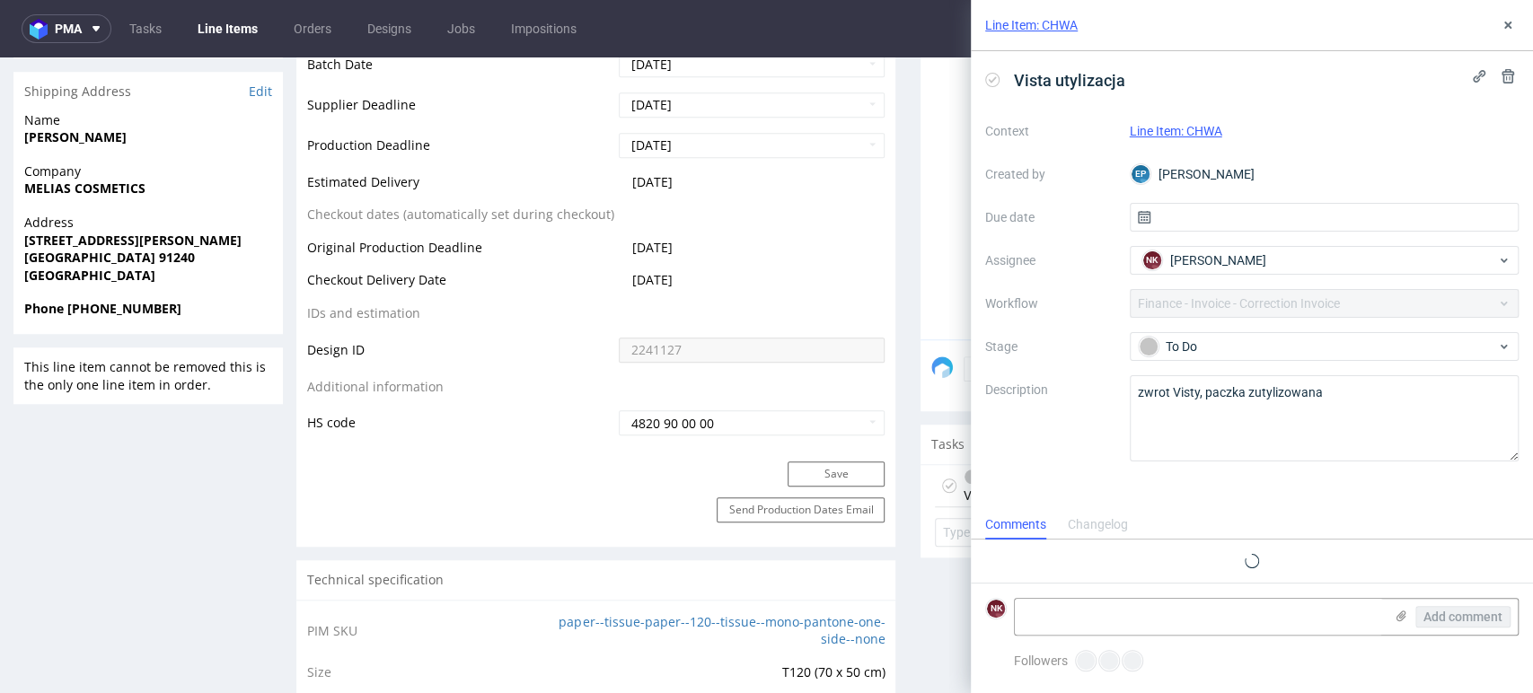
scroll to position [14, 0]
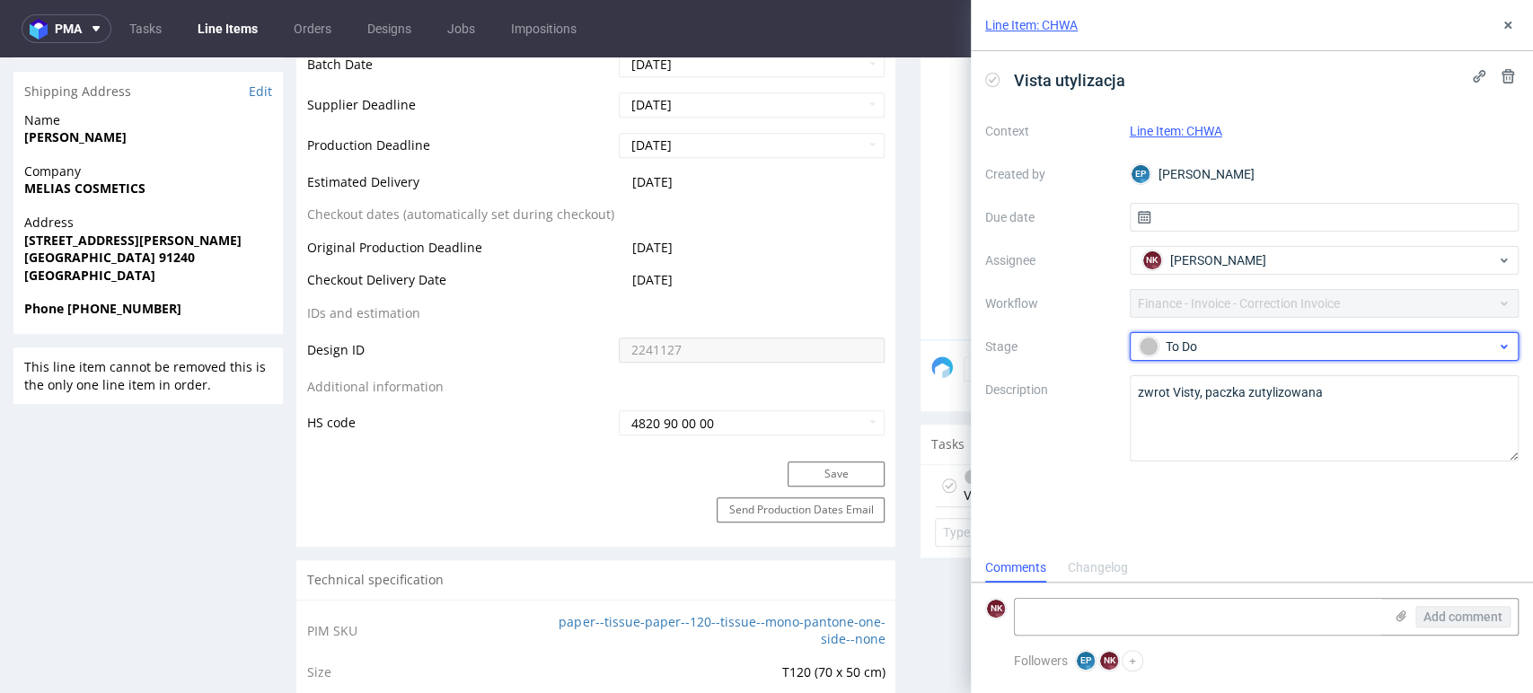
click at [1231, 343] on div "To Do" at bounding box center [1316, 347] width 357 height 20
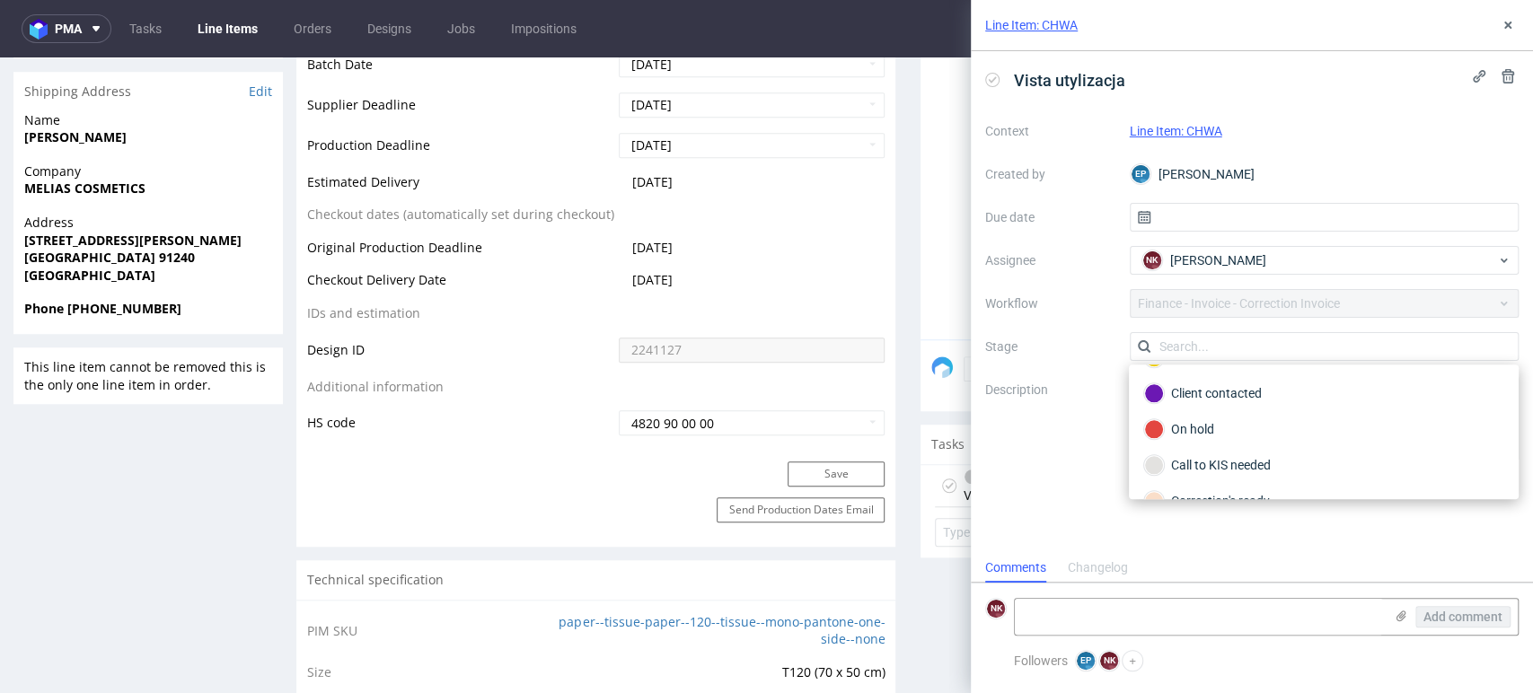
scroll to position [201, 0]
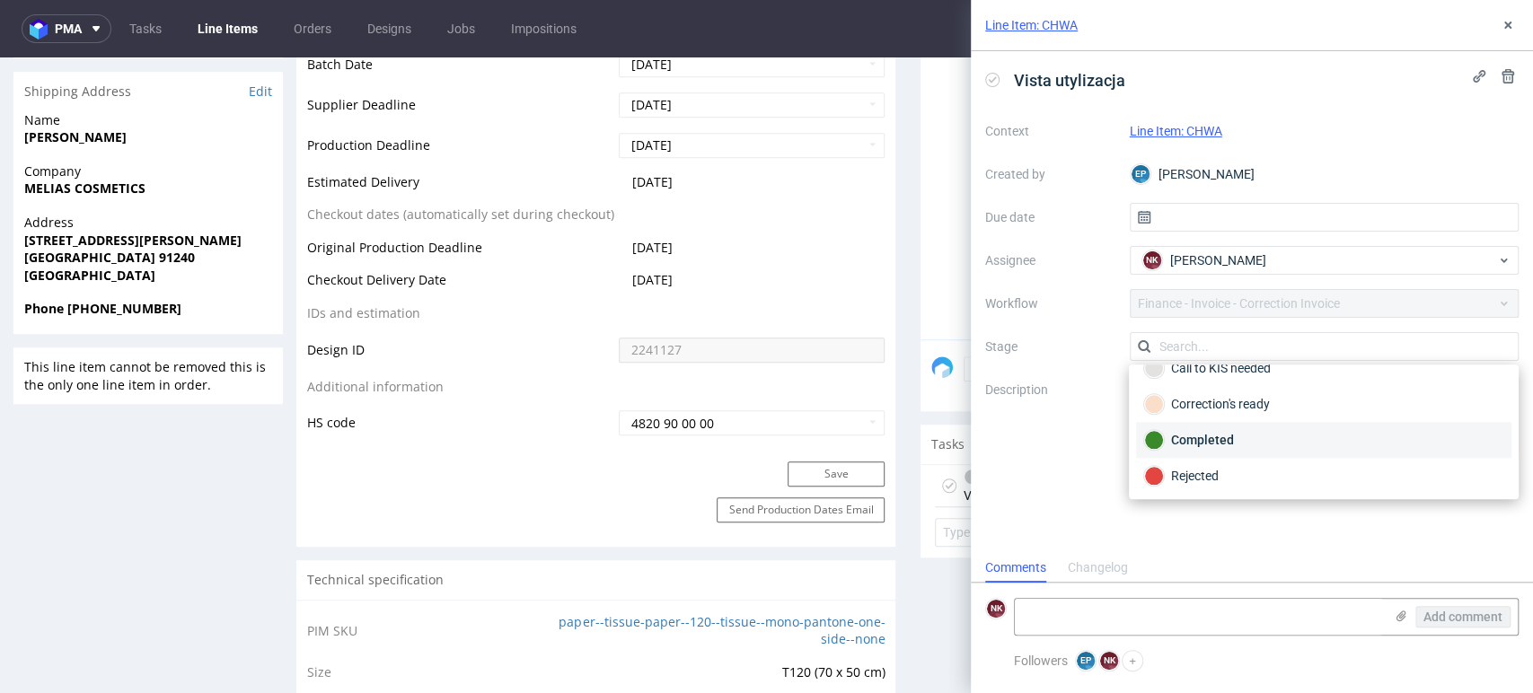
click at [1250, 426] on div "Completed" at bounding box center [1323, 440] width 375 height 36
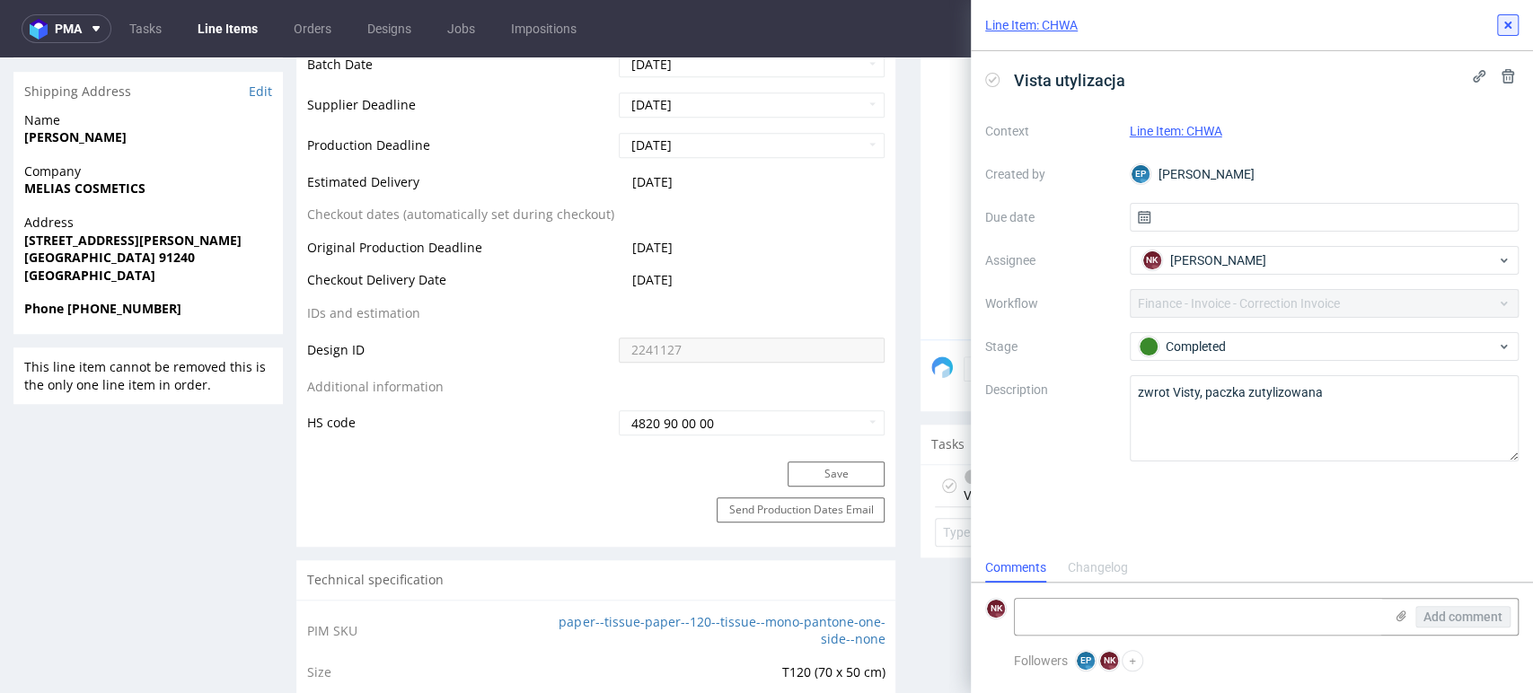
click at [1504, 22] on use at bounding box center [1507, 25] width 7 height 7
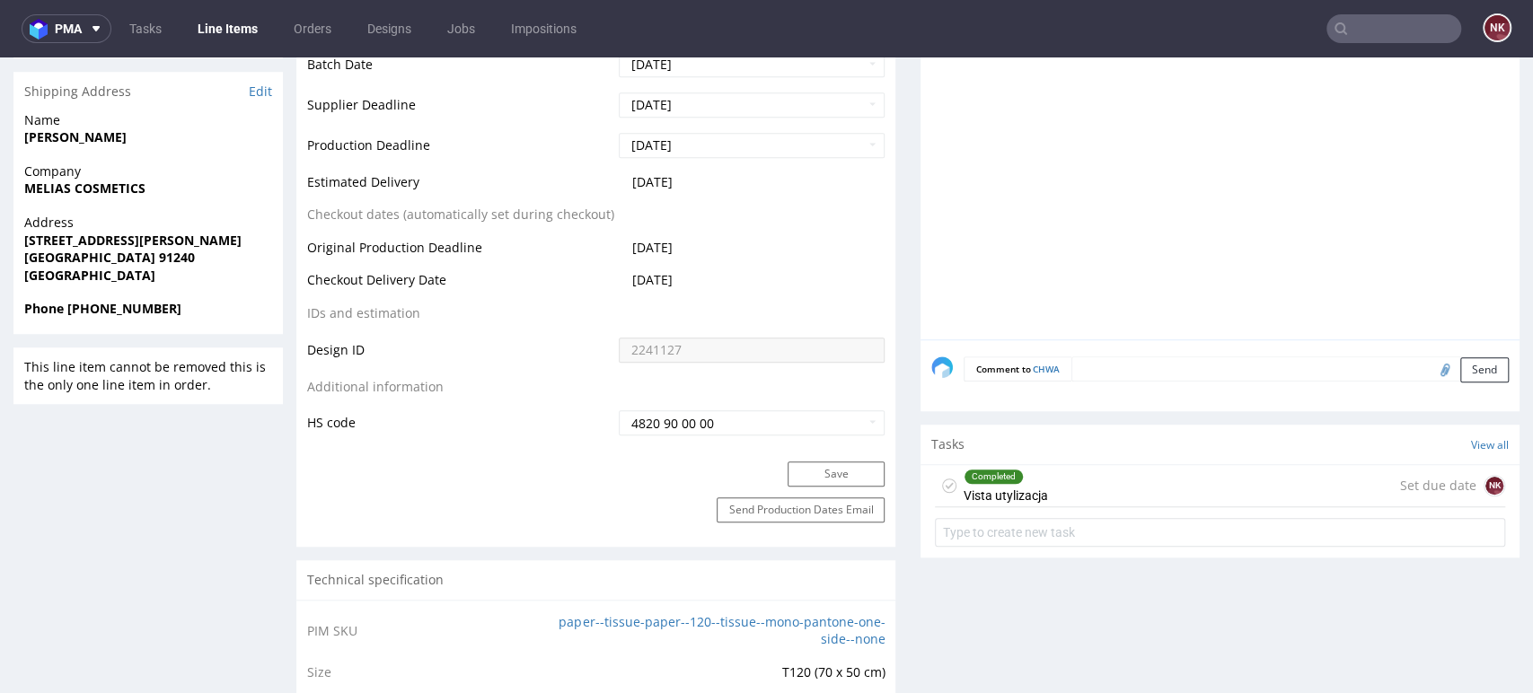
click at [921, 632] on div "Production Files - Design 2241127 Spit Request spit Spit not generated DBY 22mi…" at bounding box center [1219, 696] width 599 height 2162
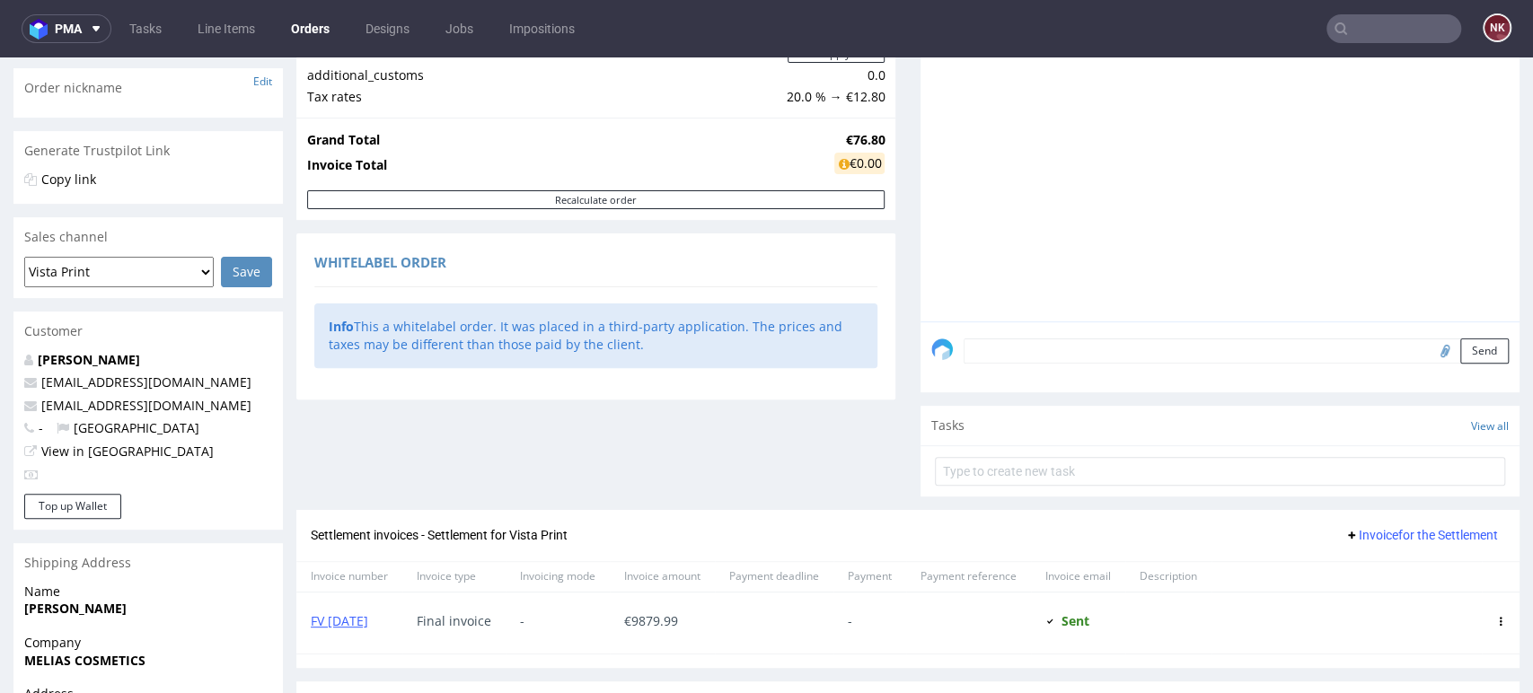
scroll to position [470, 0]
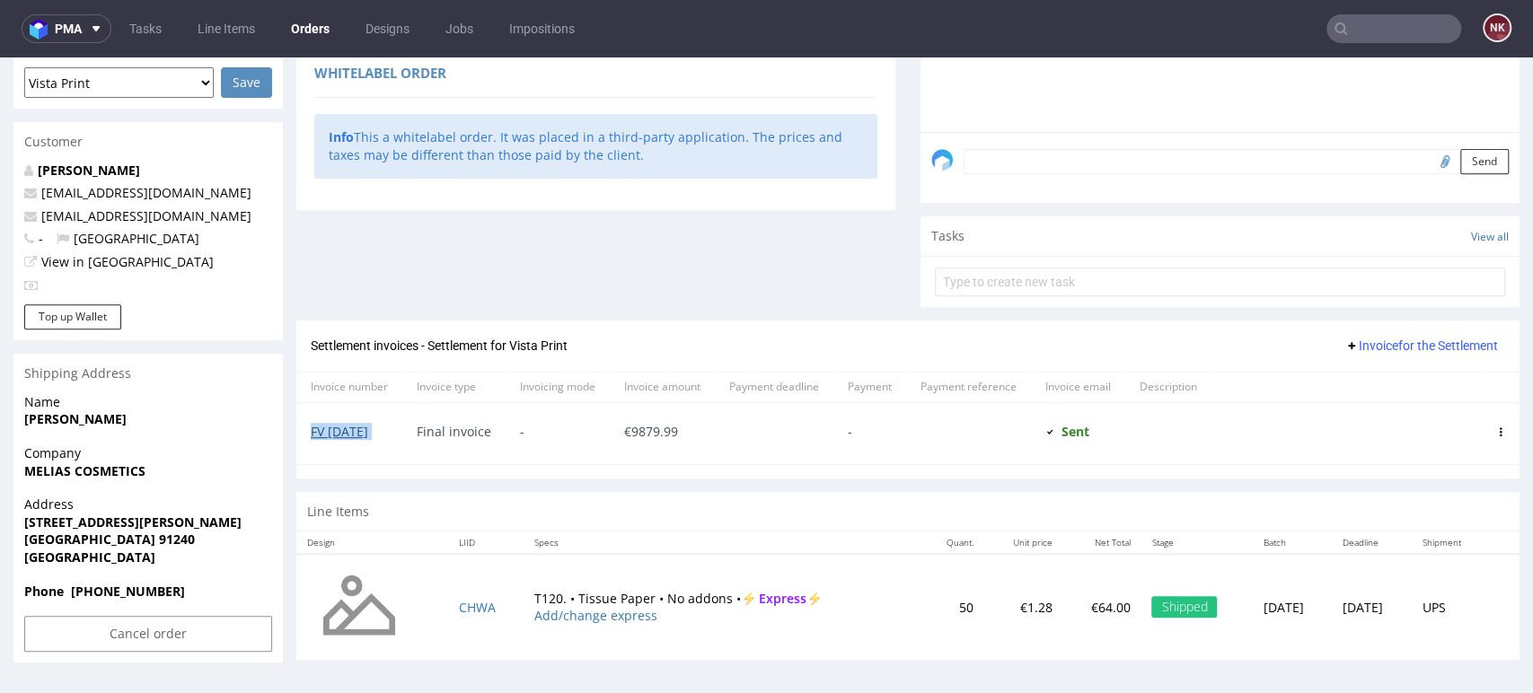
drag, startPoint x: 403, startPoint y: 433, endPoint x: 312, endPoint y: 429, distance: 91.6
click at [312, 429] on div "FV [DATE] Final invoice - € 9879.99 - Sent Sent at [DATE]" at bounding box center [907, 433] width 1223 height 62
copy link "FV [DATE]"
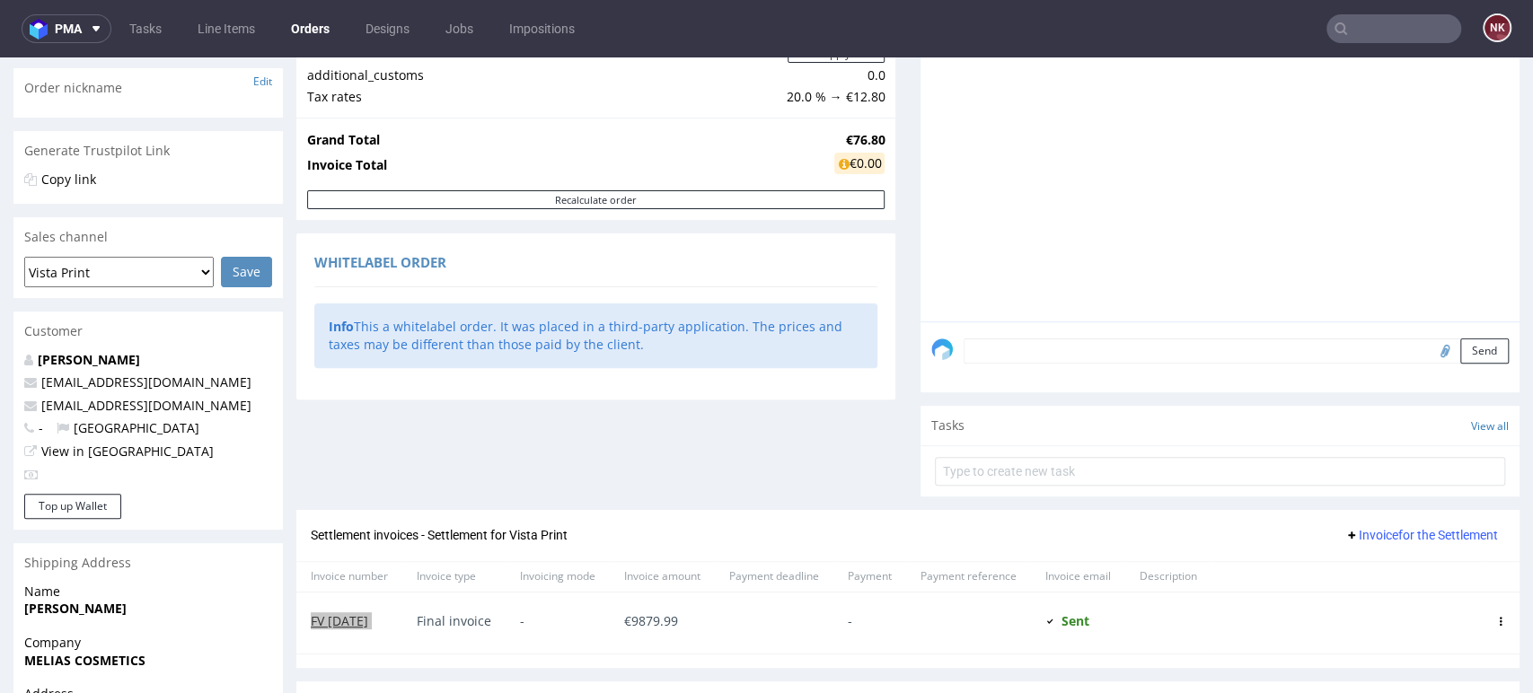
scroll to position [0, 0]
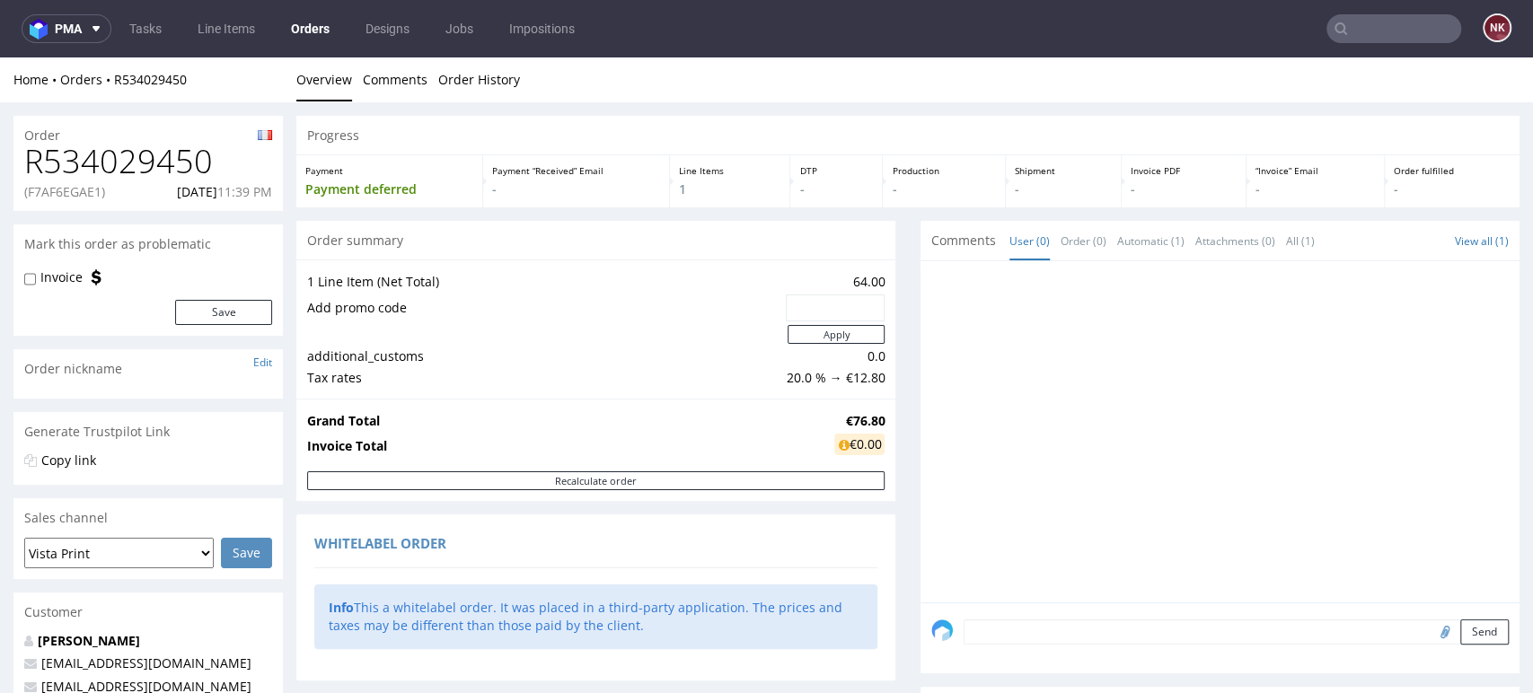
drag, startPoint x: 143, startPoint y: 123, endPoint x: 136, endPoint y: 152, distance: 29.6
click at [143, 123] on div "Order" at bounding box center [147, 130] width 269 height 29
click at [135, 158] on h1 "R534029450" at bounding box center [148, 162] width 248 height 36
copy h1 "R534029450"
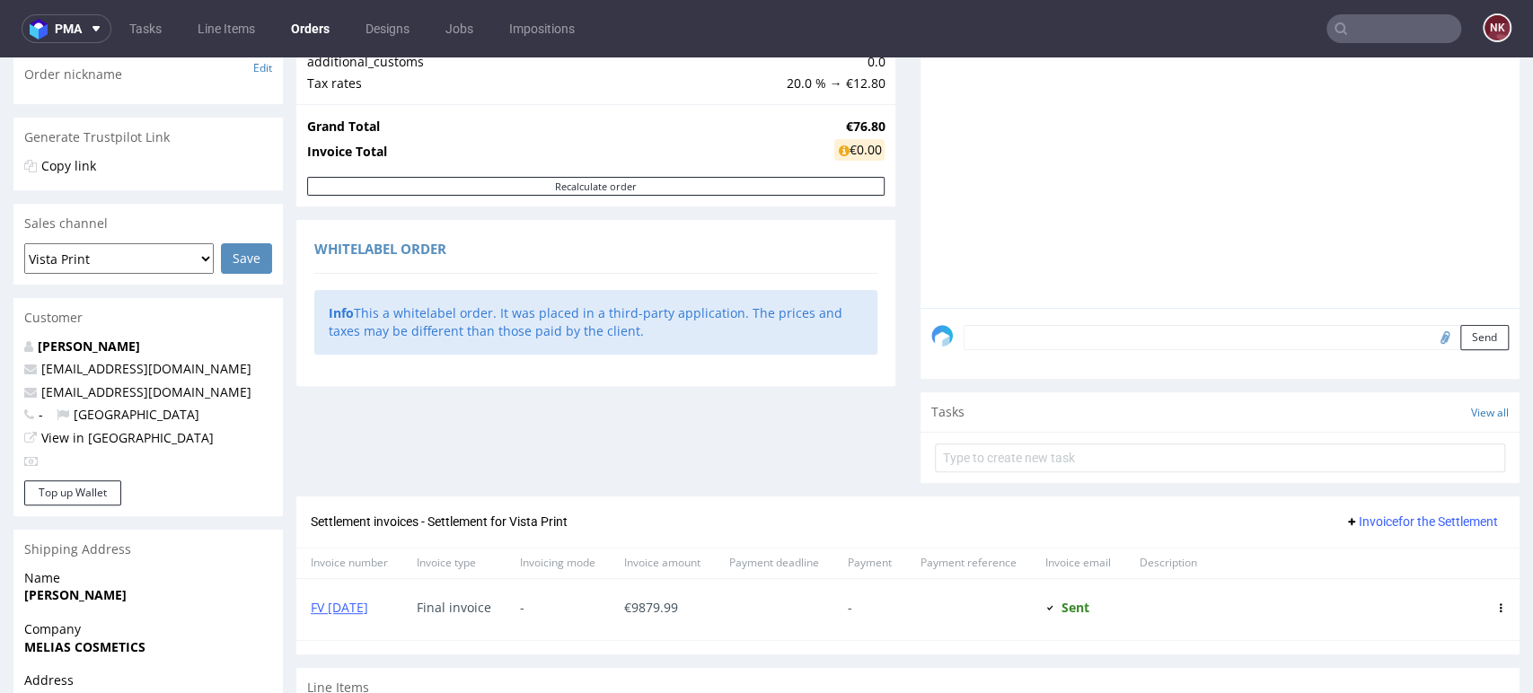
scroll to position [470, 0]
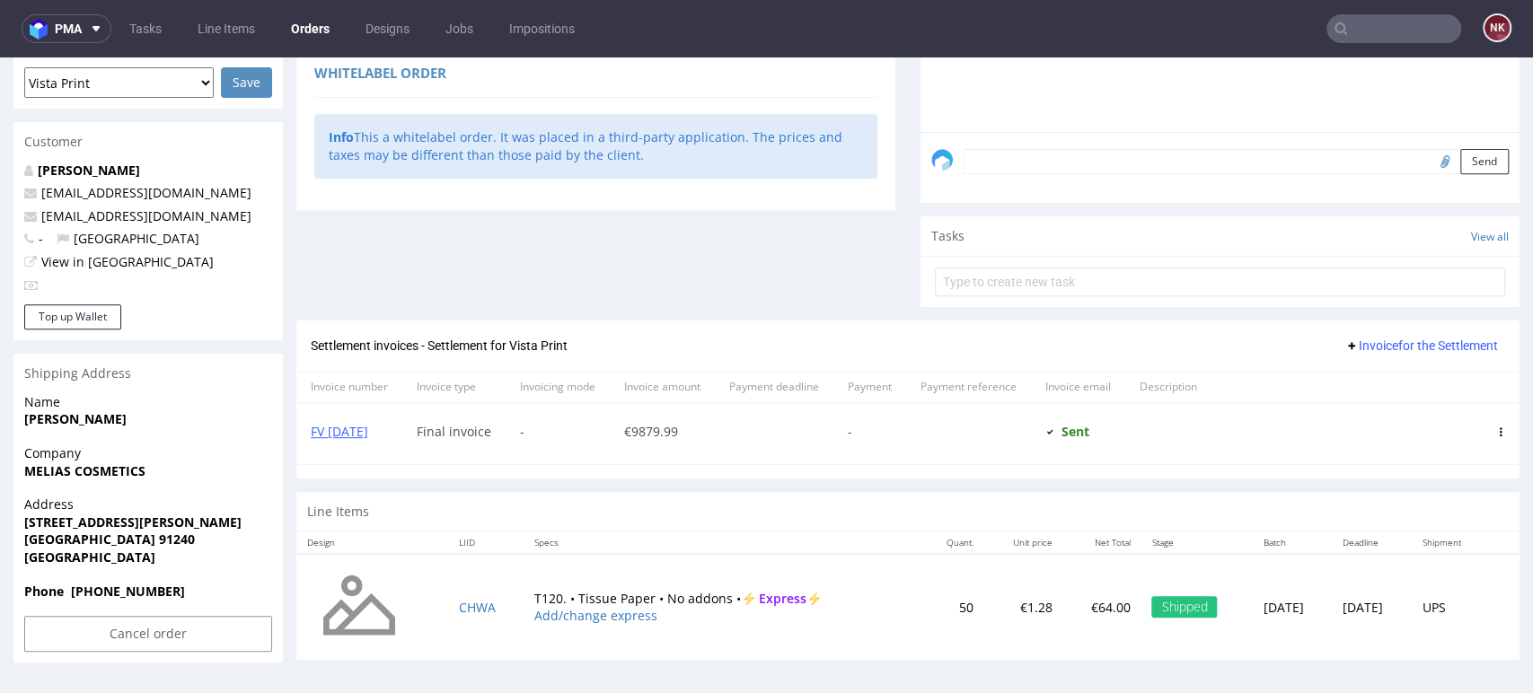
click at [1401, 338] on span "Invoice for the Settlement" at bounding box center [1421, 345] width 154 height 14
click at [1386, 418] on span "Add corrective" at bounding box center [1396, 416] width 90 height 18
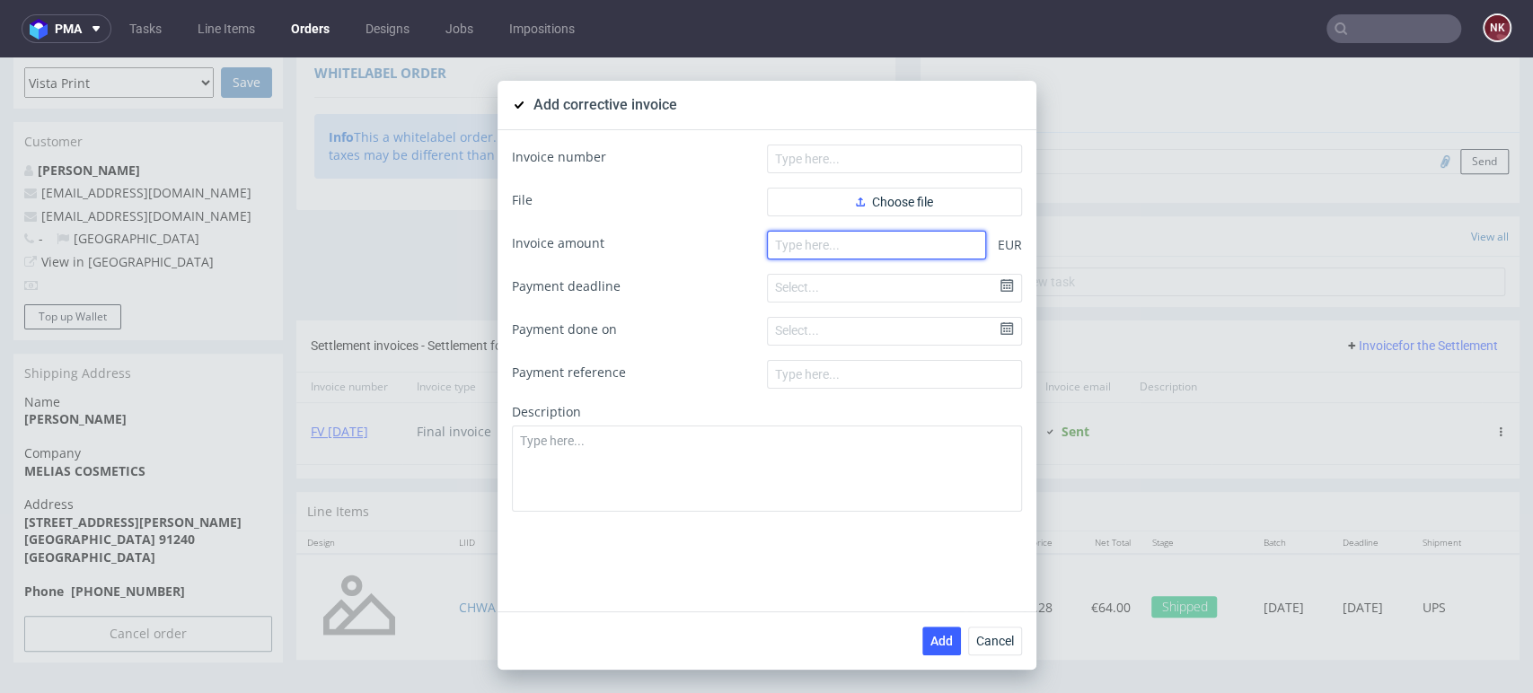
click at [870, 250] on input "number" at bounding box center [876, 245] width 219 height 29
type input "-64"
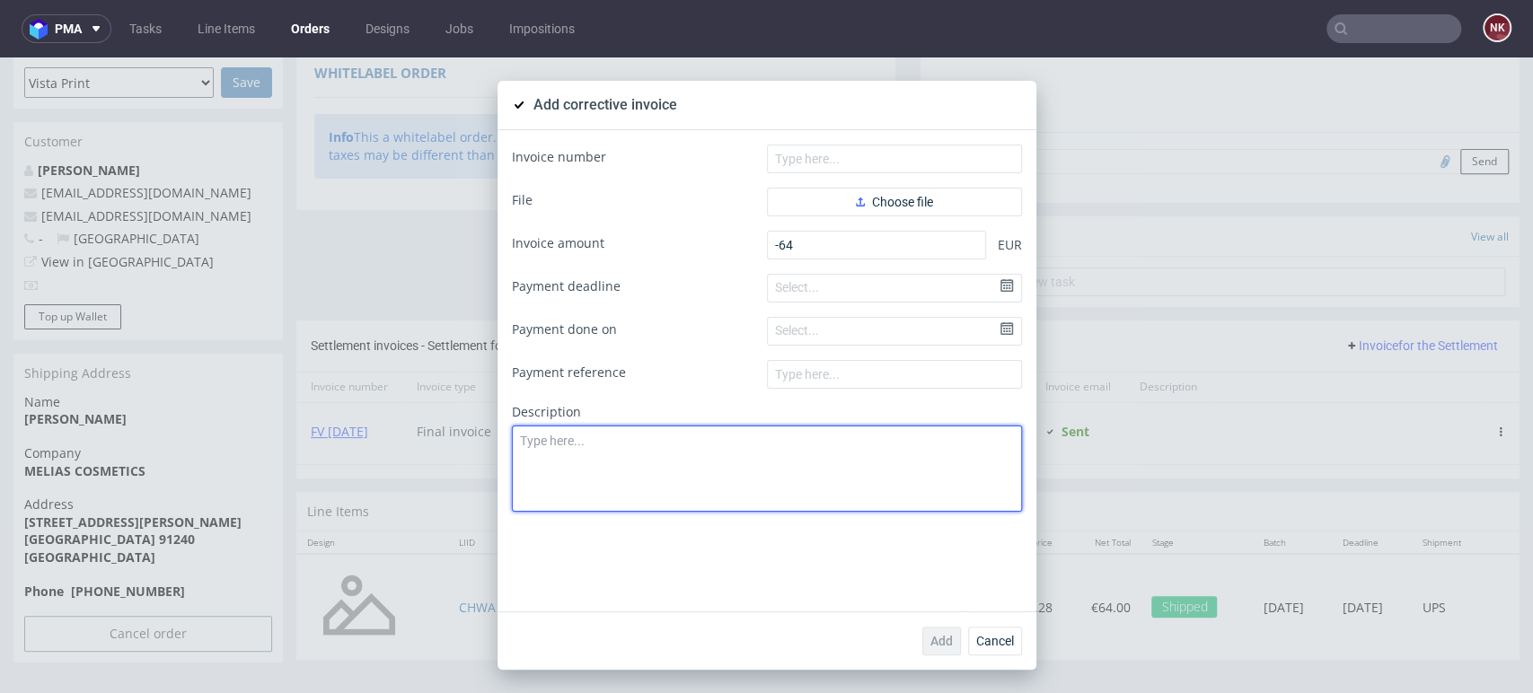
click at [848, 458] on textarea at bounding box center [767, 469] width 510 height 86
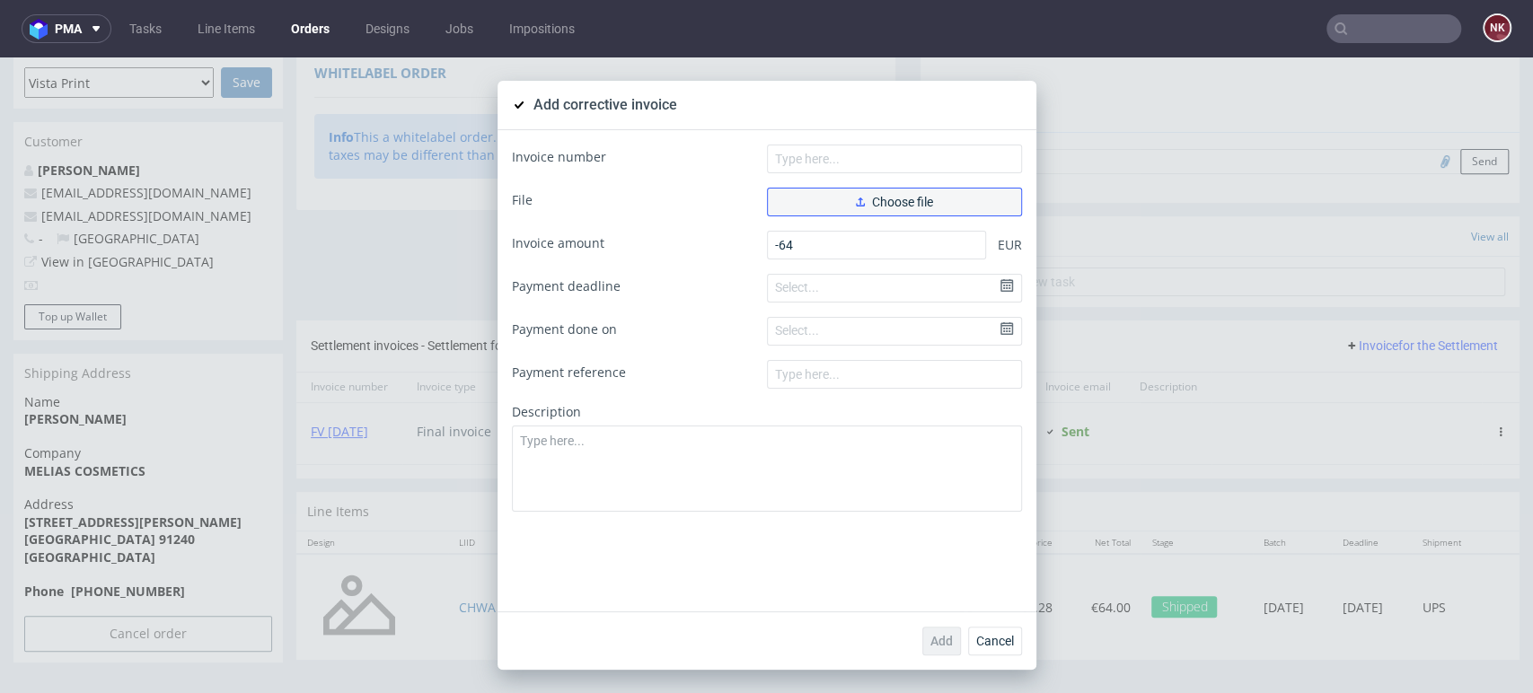
click at [884, 201] on span "Choose file" at bounding box center [894, 202] width 77 height 13
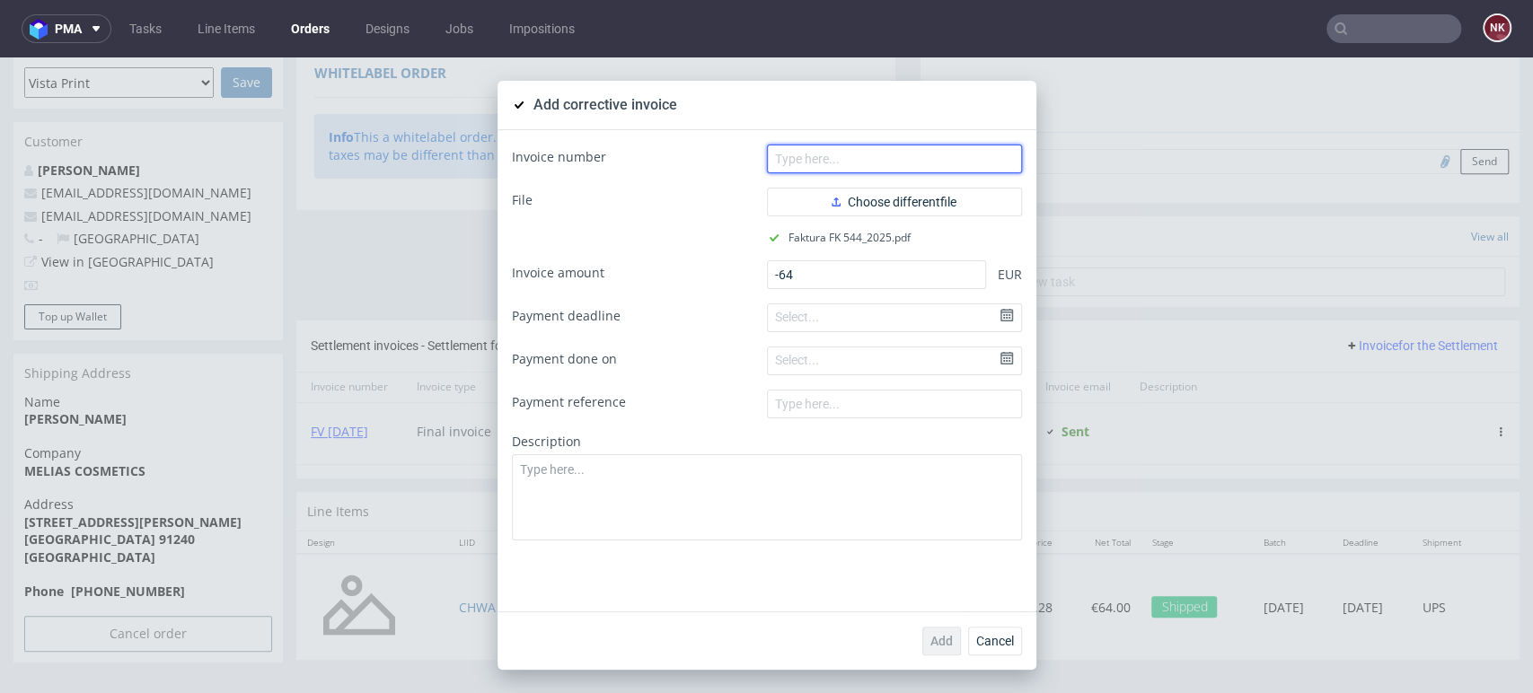
click at [885, 162] on input "text" at bounding box center [894, 159] width 255 height 29
paste input "FK 544/2025"
type input "FK 544/2025"
click at [935, 637] on span "Add" at bounding box center [941, 641] width 22 height 13
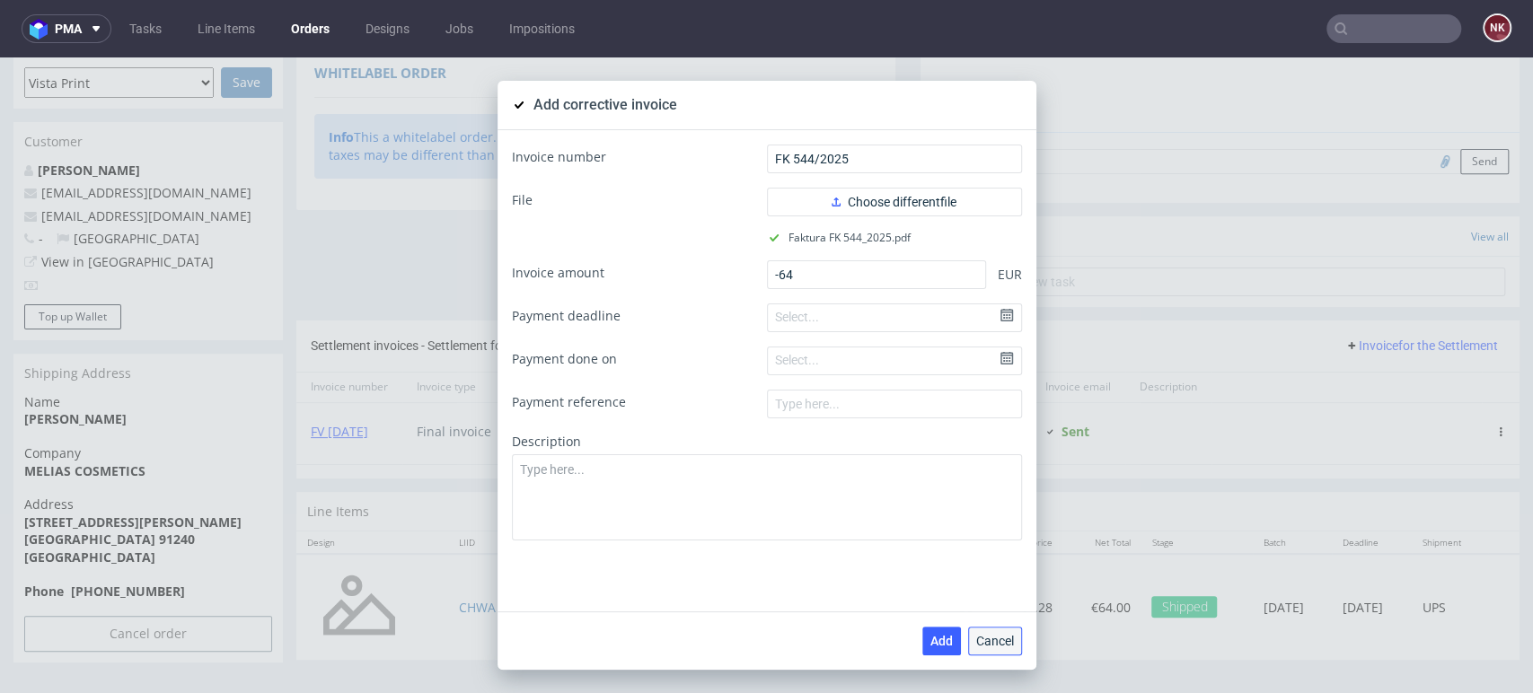
click at [990, 648] on button "Cancel" at bounding box center [995, 641] width 54 height 29
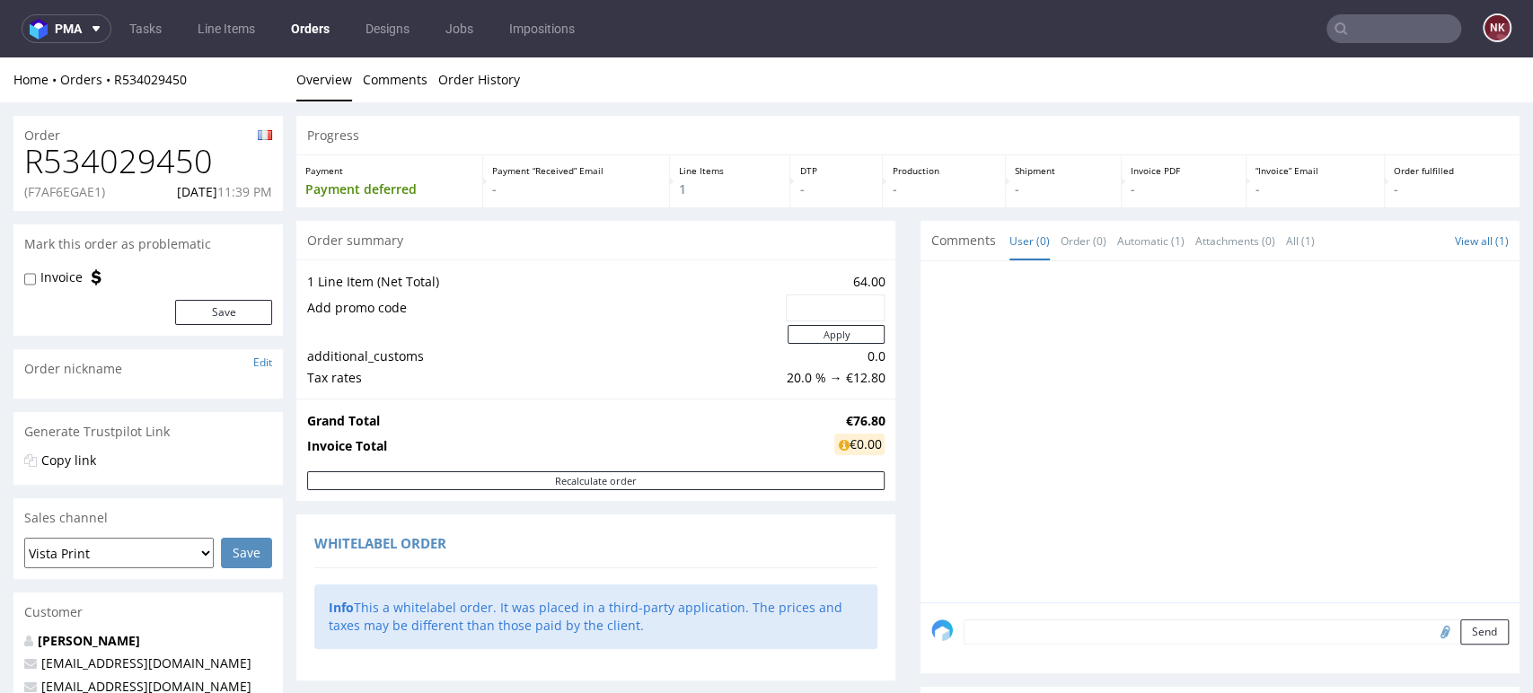
click at [876, 483] on div "Recalculate order" at bounding box center [595, 486] width 599 height 30
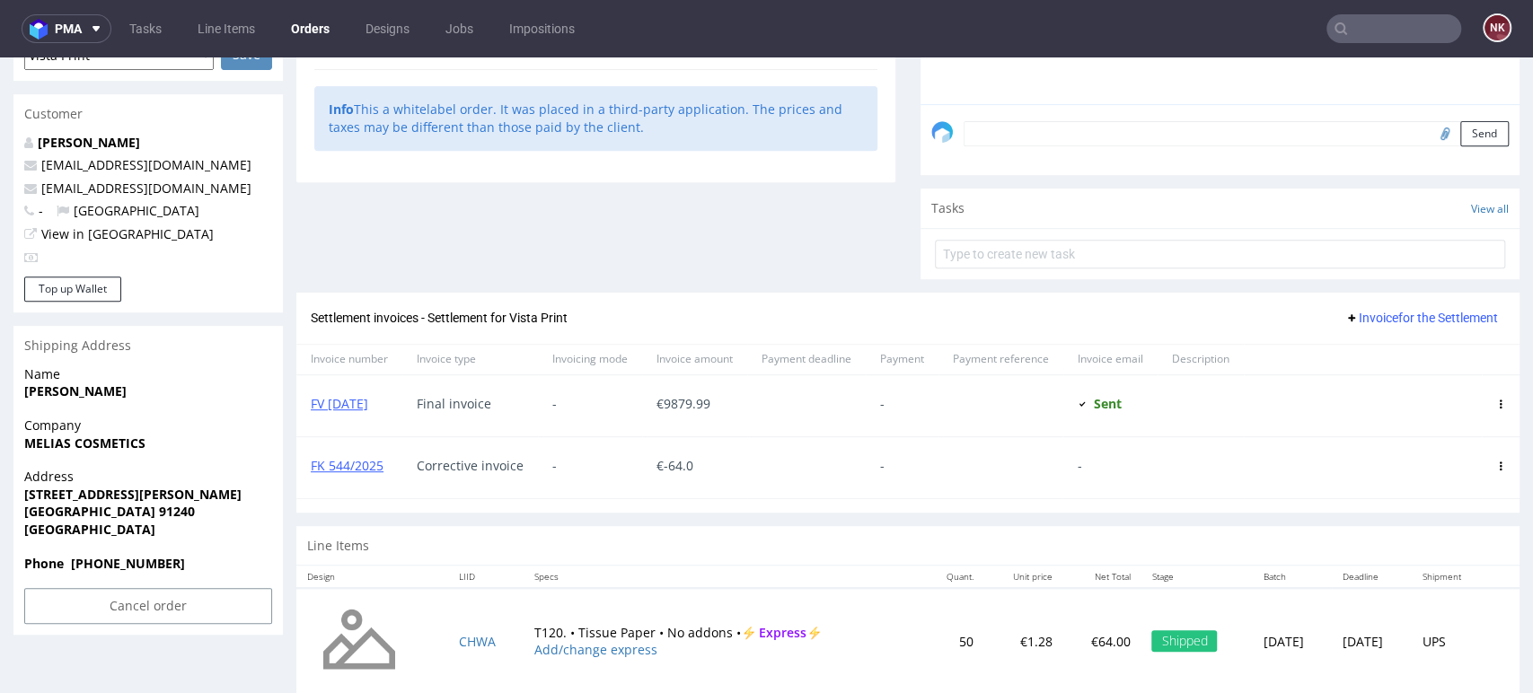
click at [1496, 459] on span at bounding box center [1500, 466] width 9 height 14
click at [1496, 465] on icon at bounding box center [1500, 465] width 9 height 9
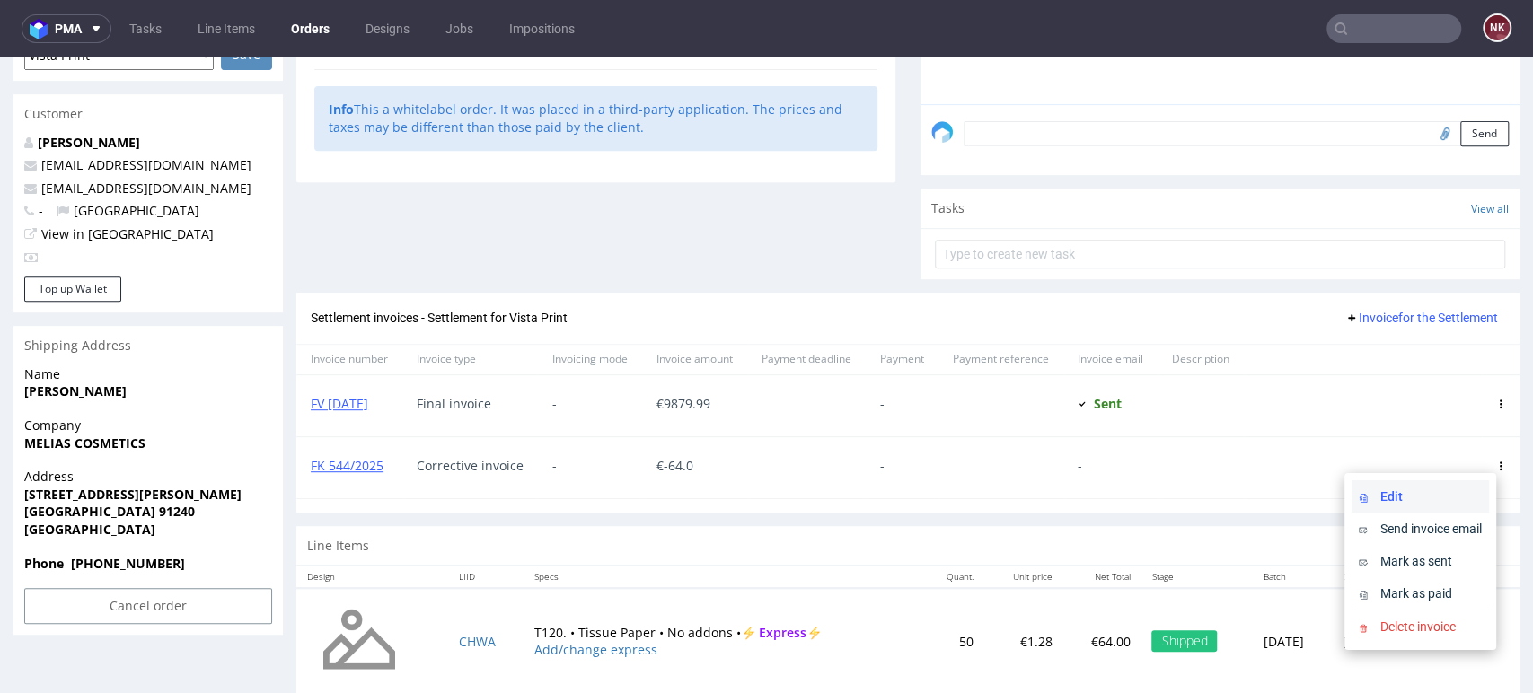
click at [1442, 496] on span "Edit" at bounding box center [1427, 497] width 109 height 18
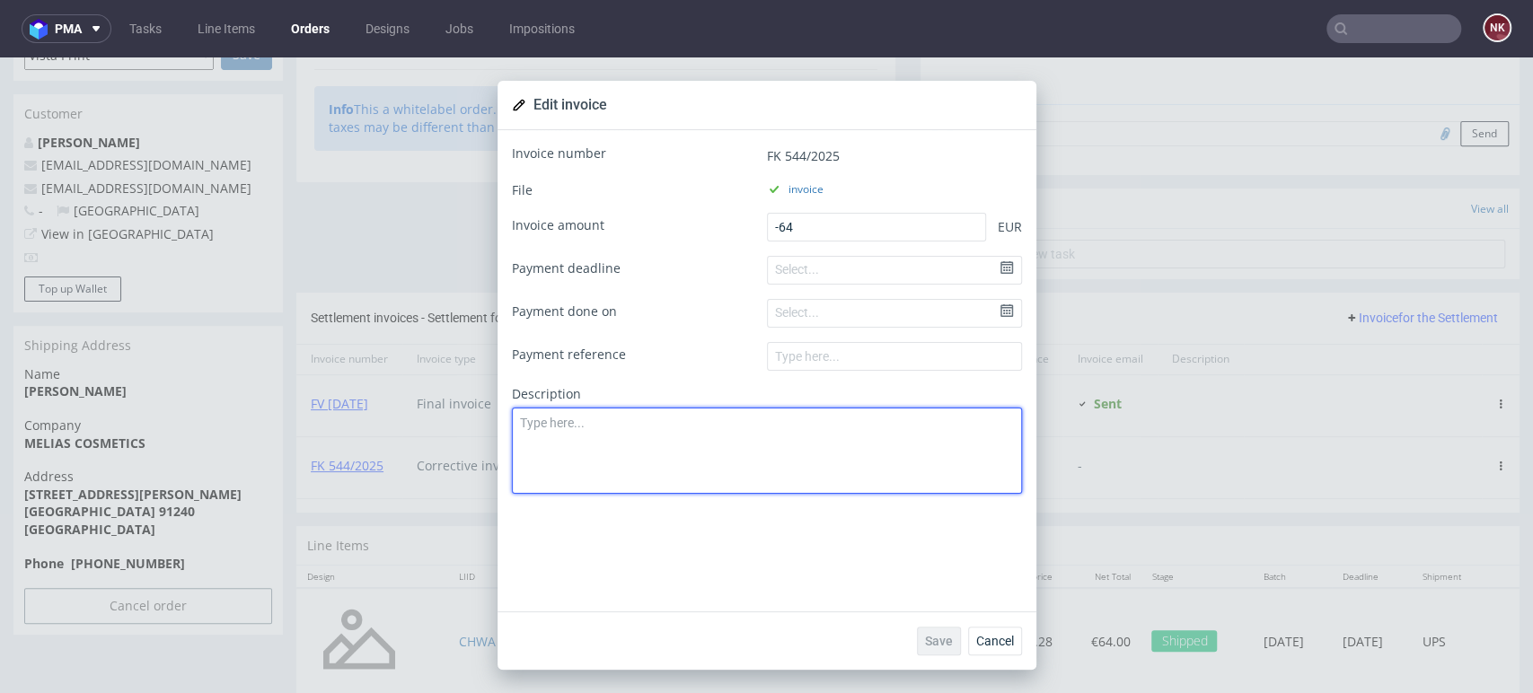
click at [752, 437] on textarea at bounding box center [767, 451] width 510 height 86
paste textarea "Order R534029450"
type textarea "Order R534029450"
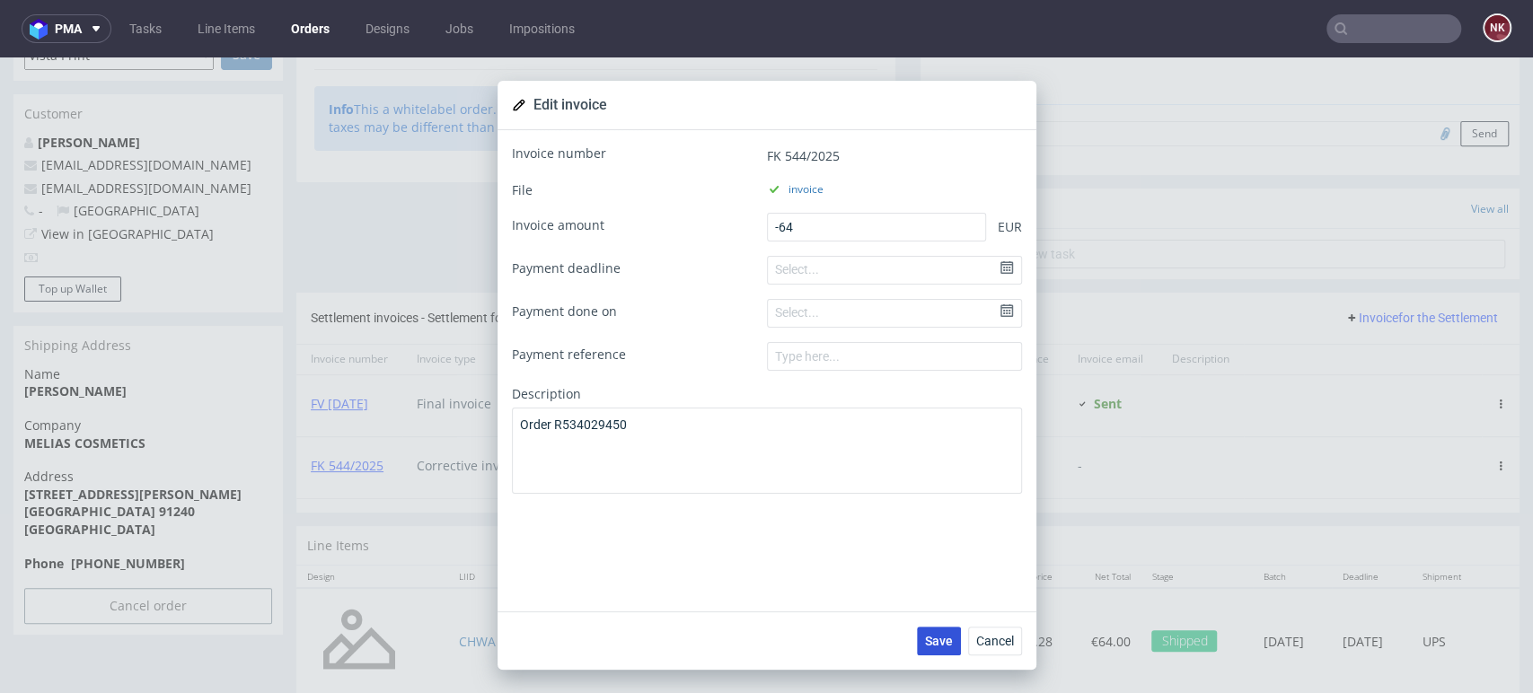
click at [928, 642] on span "Save" at bounding box center [939, 641] width 28 height 13
click at [976, 647] on span "Cancel" at bounding box center [995, 641] width 38 height 13
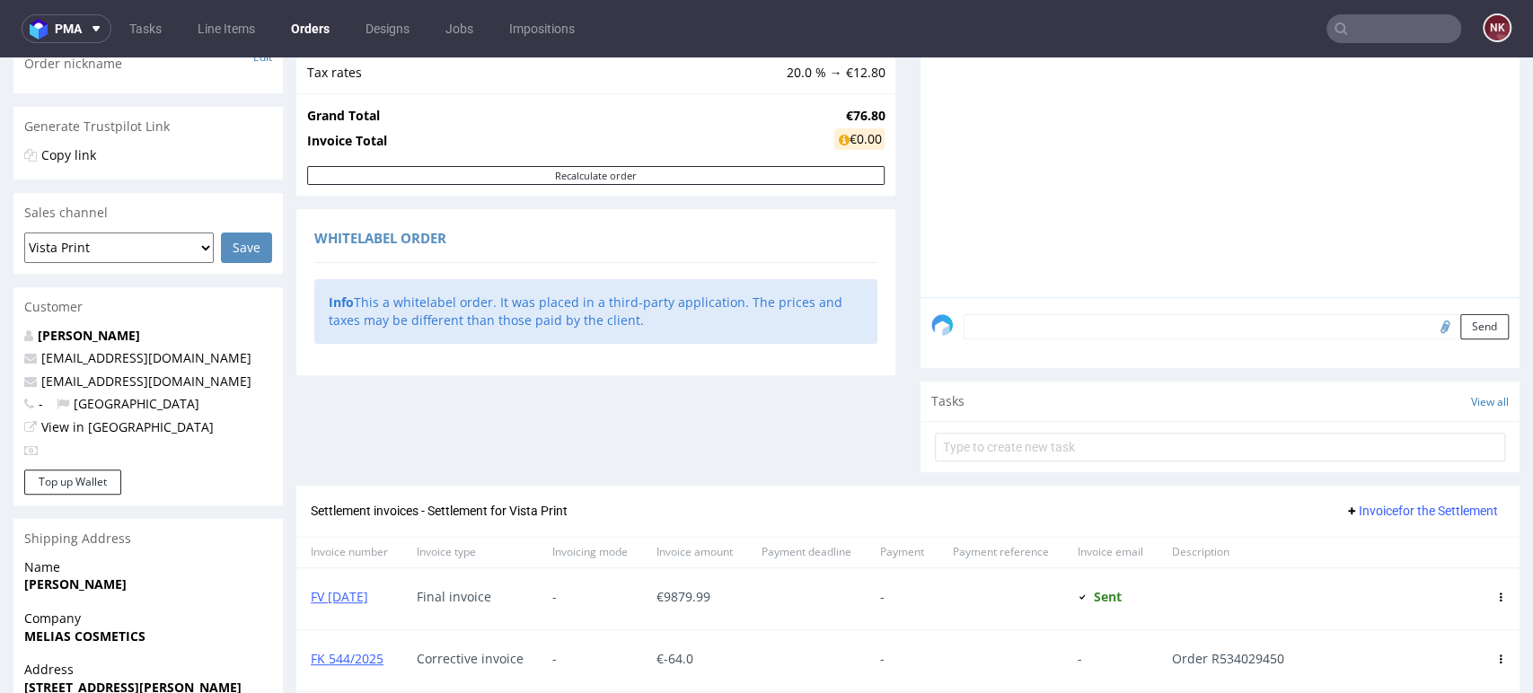
scroll to position [134, 0]
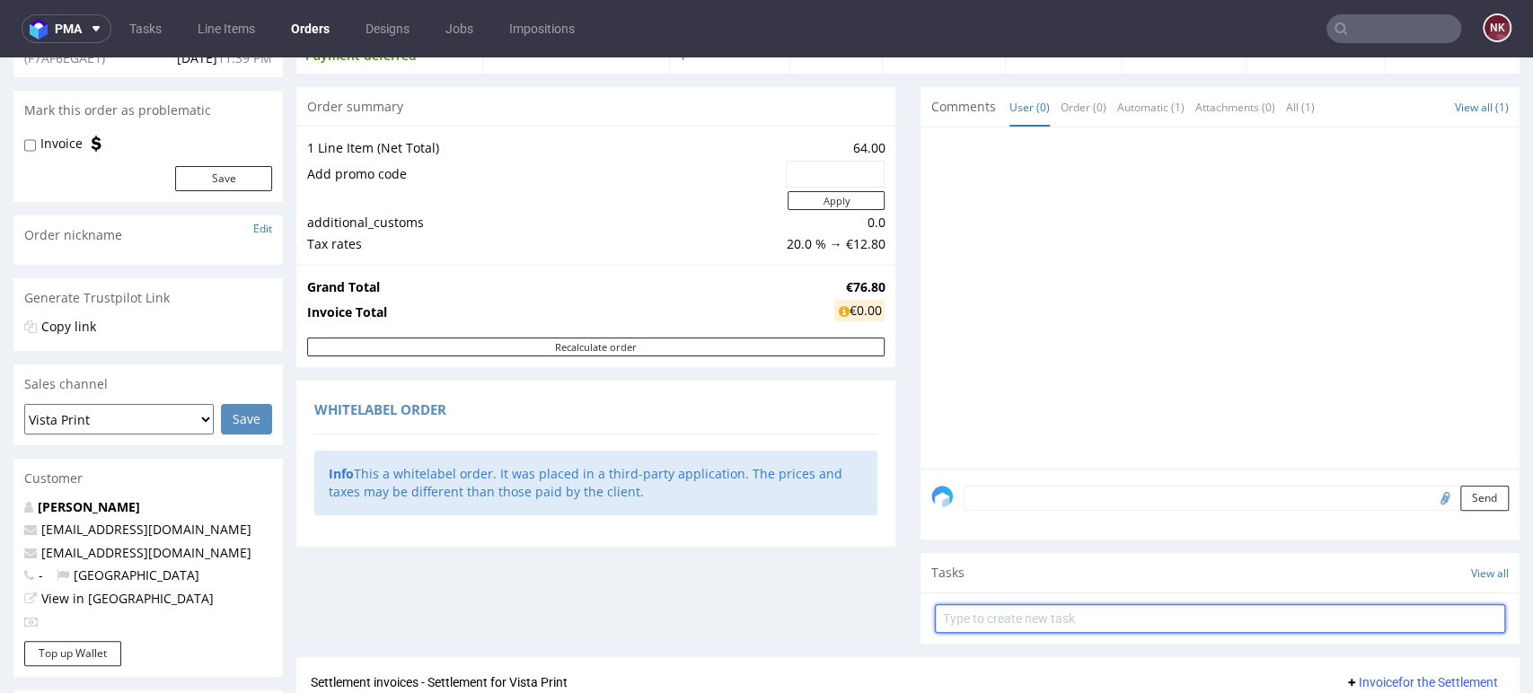
click at [1011, 622] on input "text" at bounding box center [1220, 618] width 570 height 29
type input "T"
type input "Invoice correction"
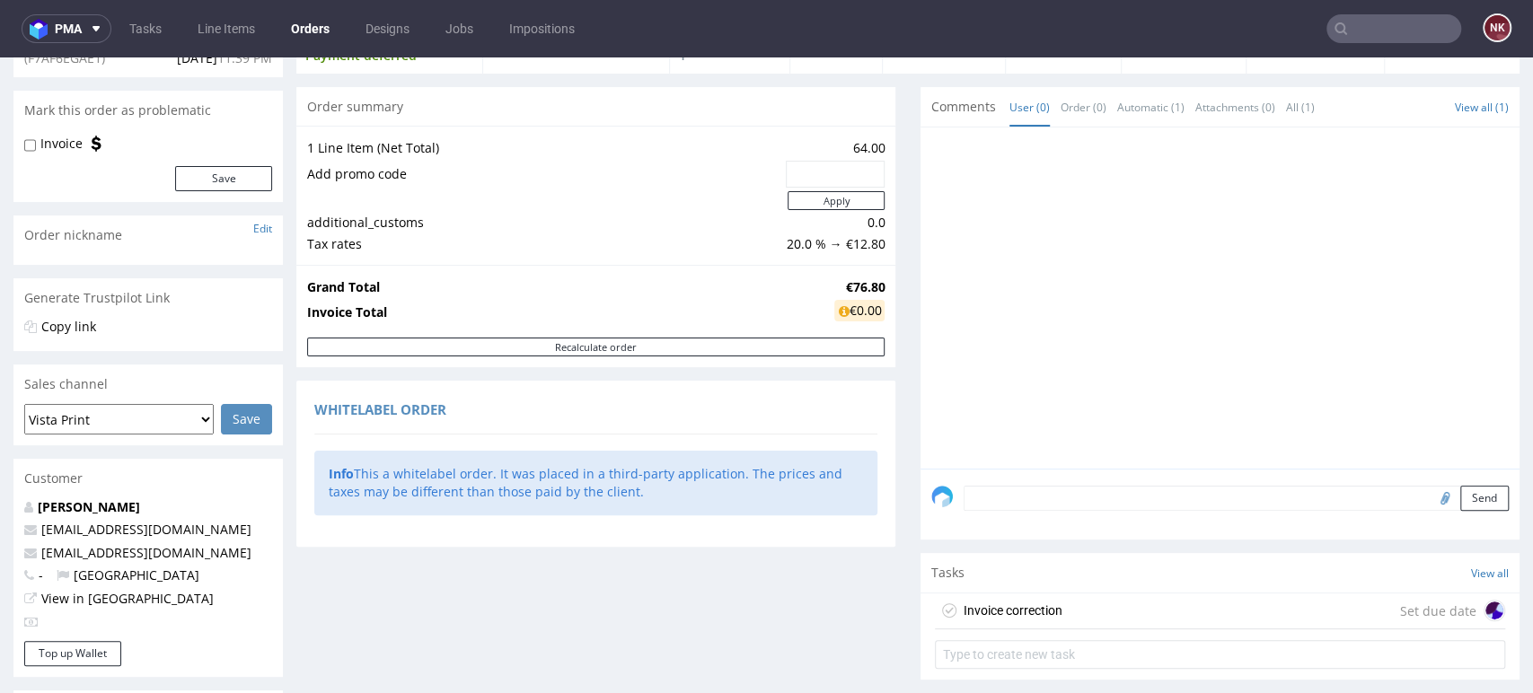
click at [1015, 613] on div "Invoice correction" at bounding box center [1012, 611] width 99 height 22
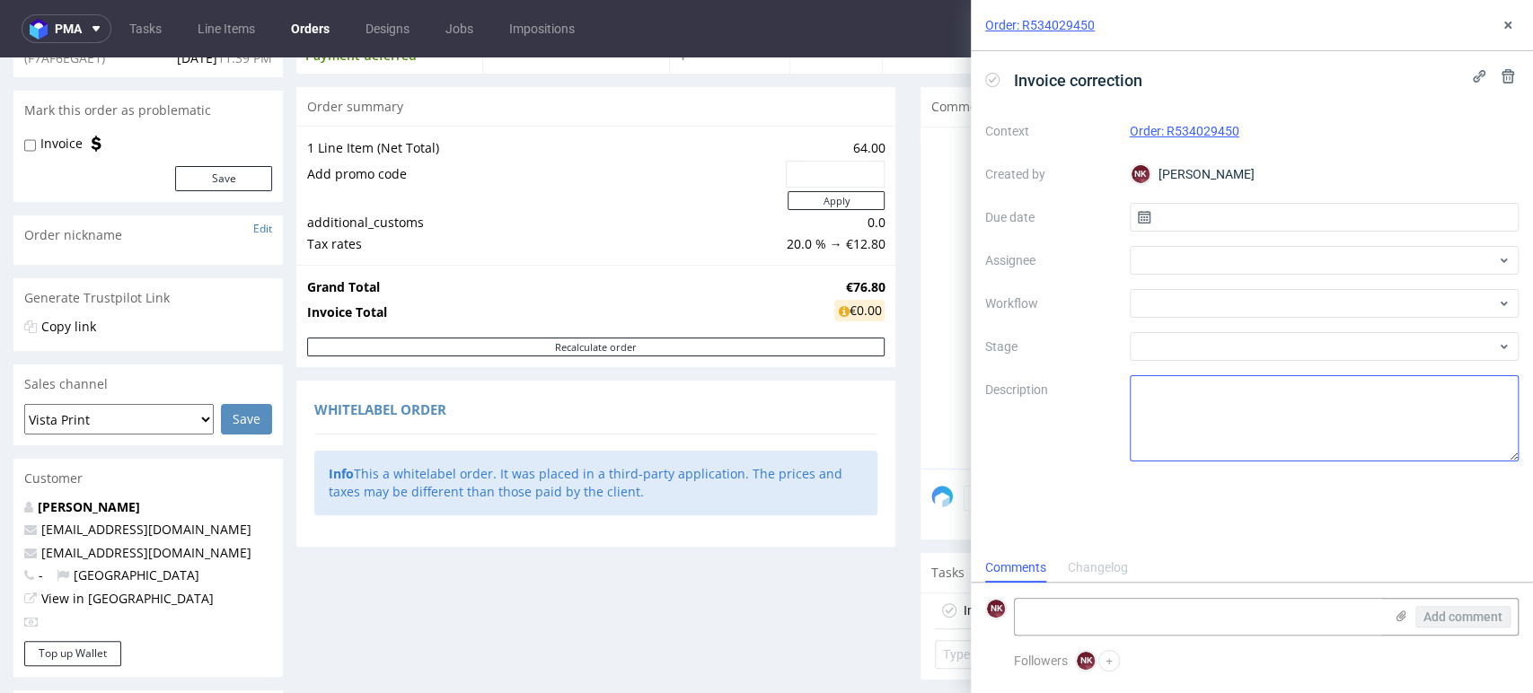
scroll to position [14, 0]
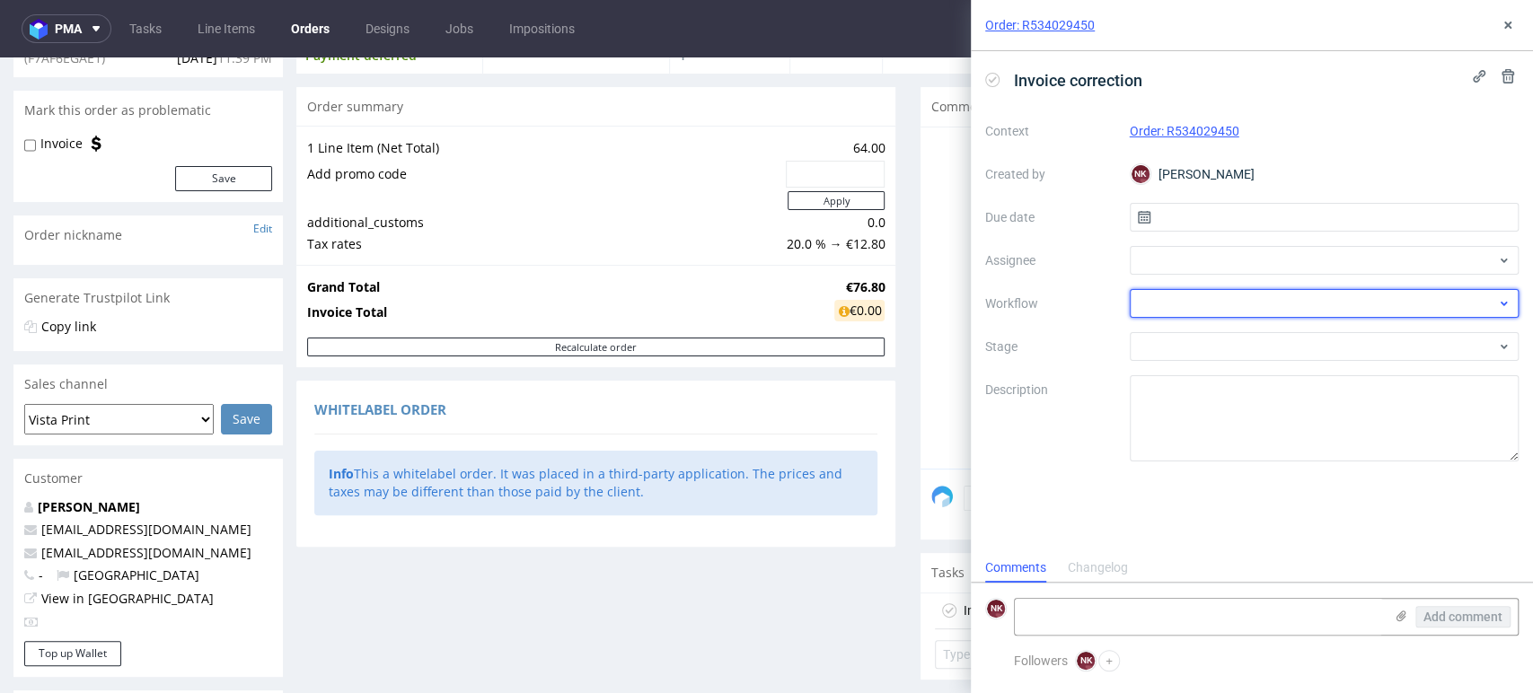
click at [1200, 298] on div at bounding box center [1324, 303] width 390 height 29
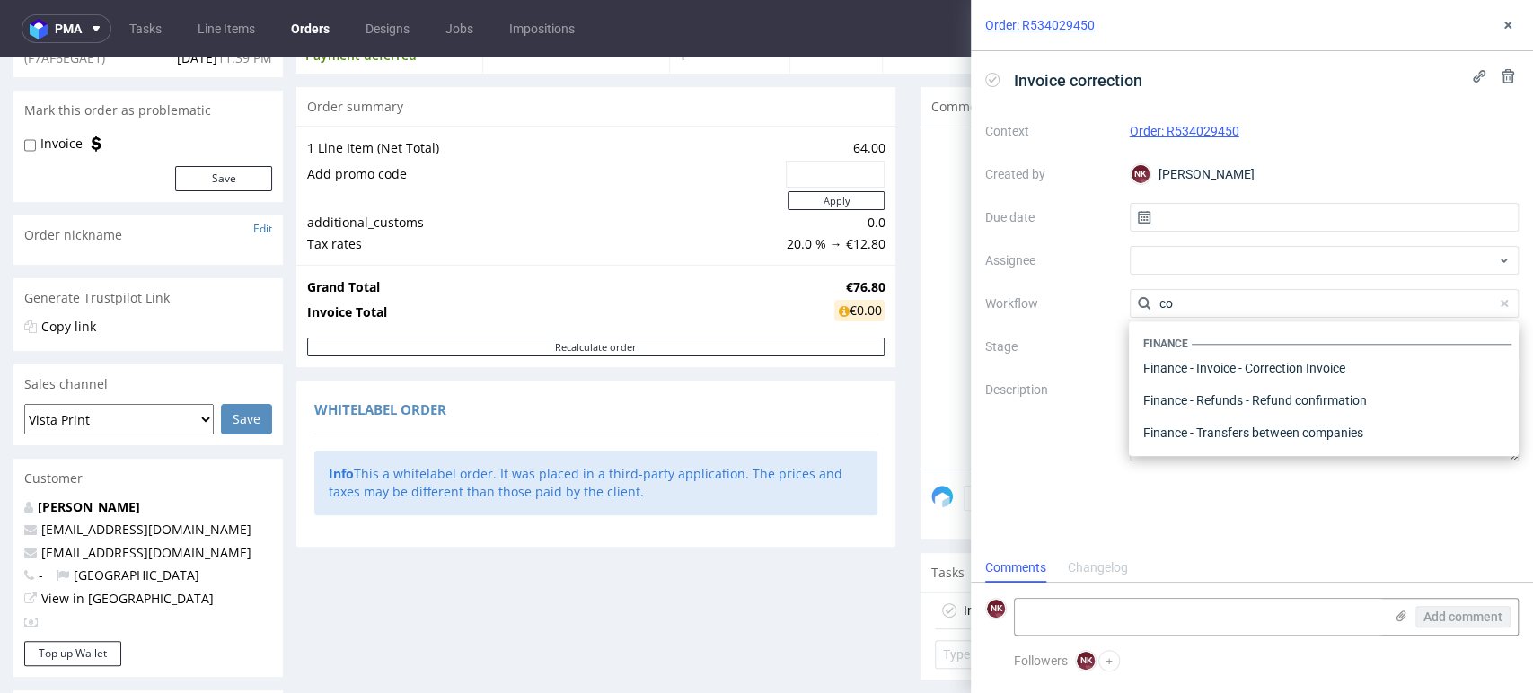
scroll to position [0, 0]
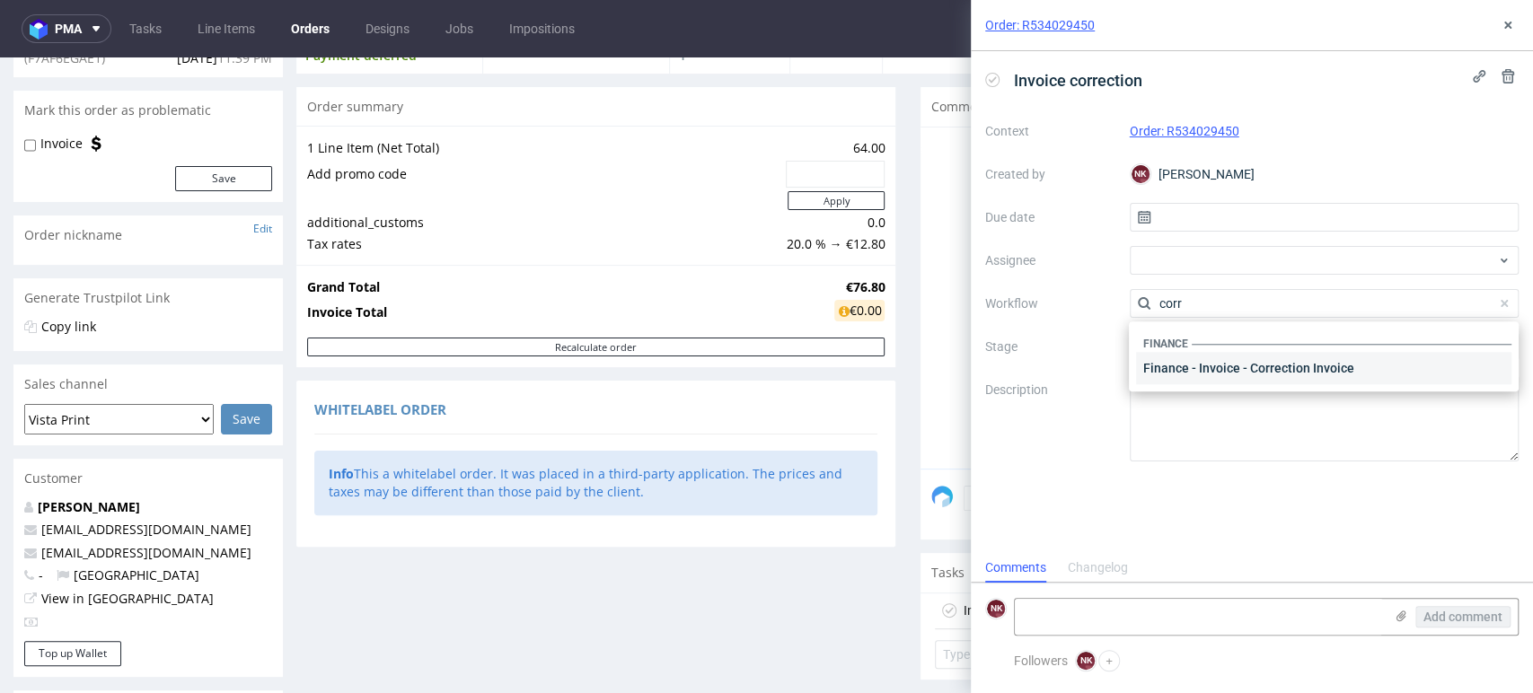
type input "corr"
click at [1205, 379] on div "Finance - Invoice - Correction Invoice" at bounding box center [1323, 368] width 375 height 32
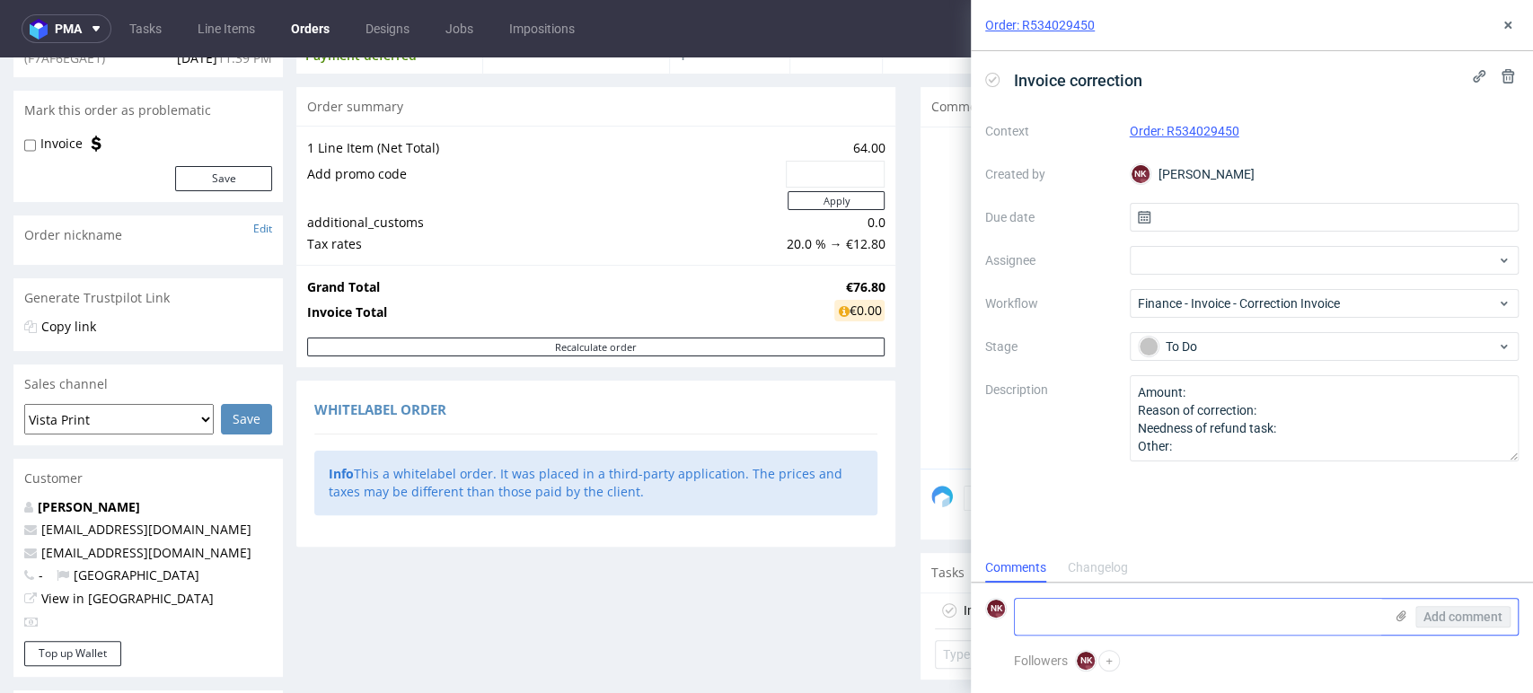
click at [1191, 613] on textarea at bounding box center [1199, 617] width 368 height 36
paste textarea "https://platform.packhelp.com/pma/line-items/7261565/orders/R534029450/task/364…"
type textarea "https://platform.packhelp.com/pma/line-items/7261565/orders/R534029450/task/364…"
click at [1437, 617] on span "Add comment" at bounding box center [1462, 617] width 79 height 13
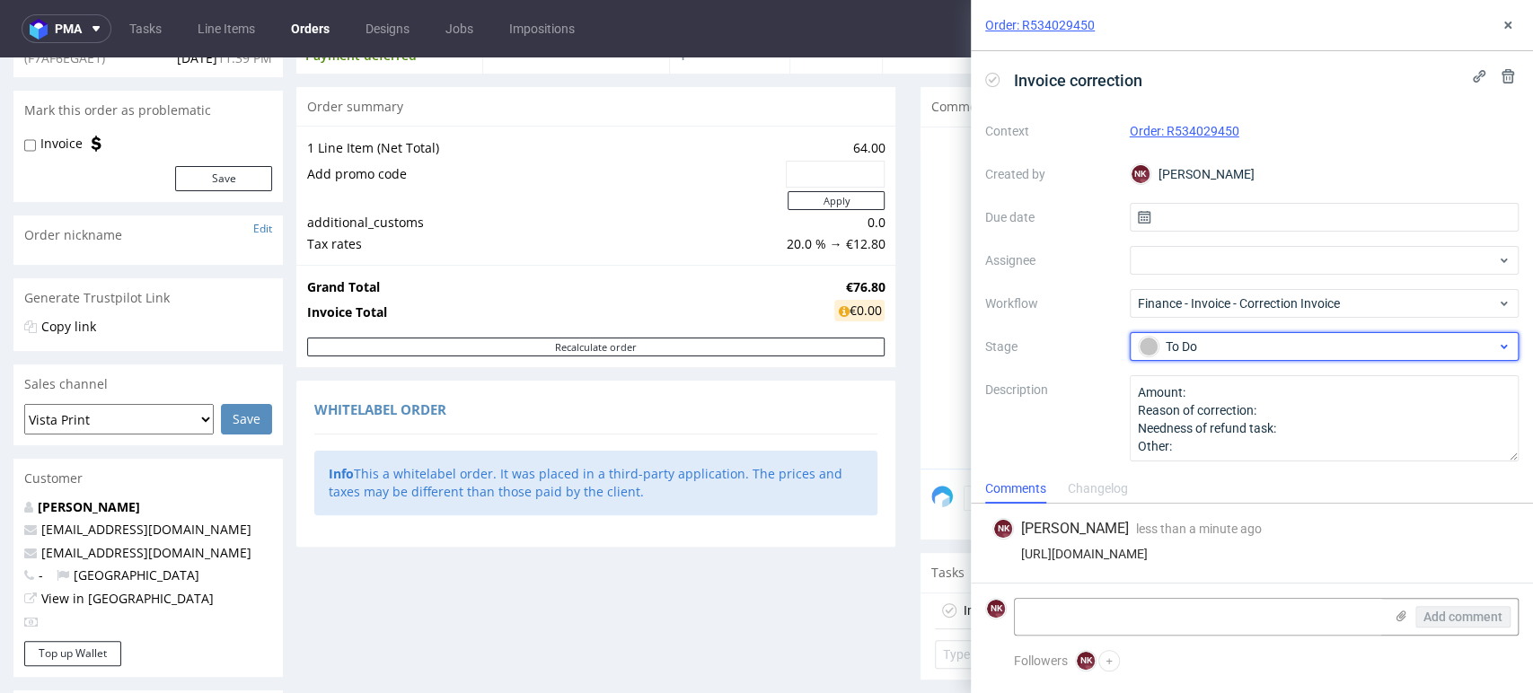
click at [1257, 347] on div "To Do" at bounding box center [1316, 347] width 357 height 20
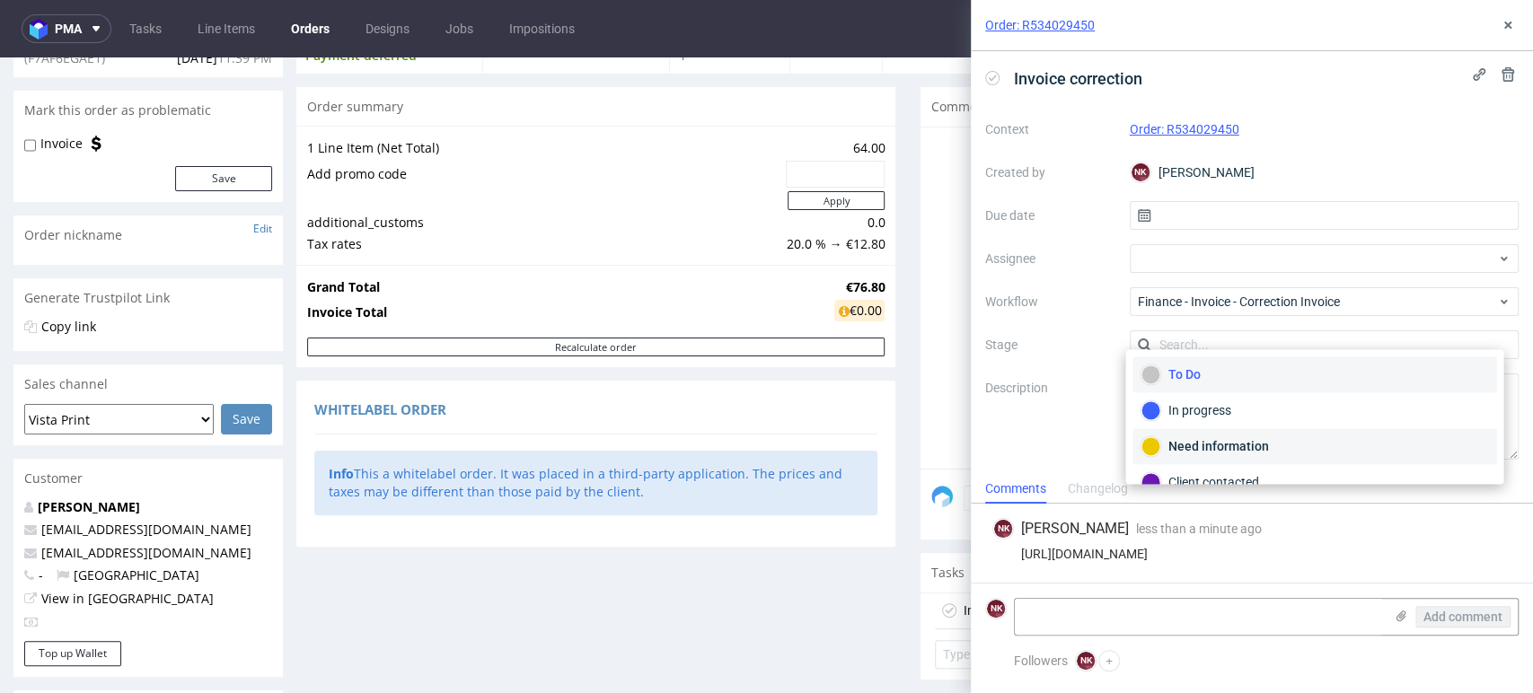
scroll to position [201, 0]
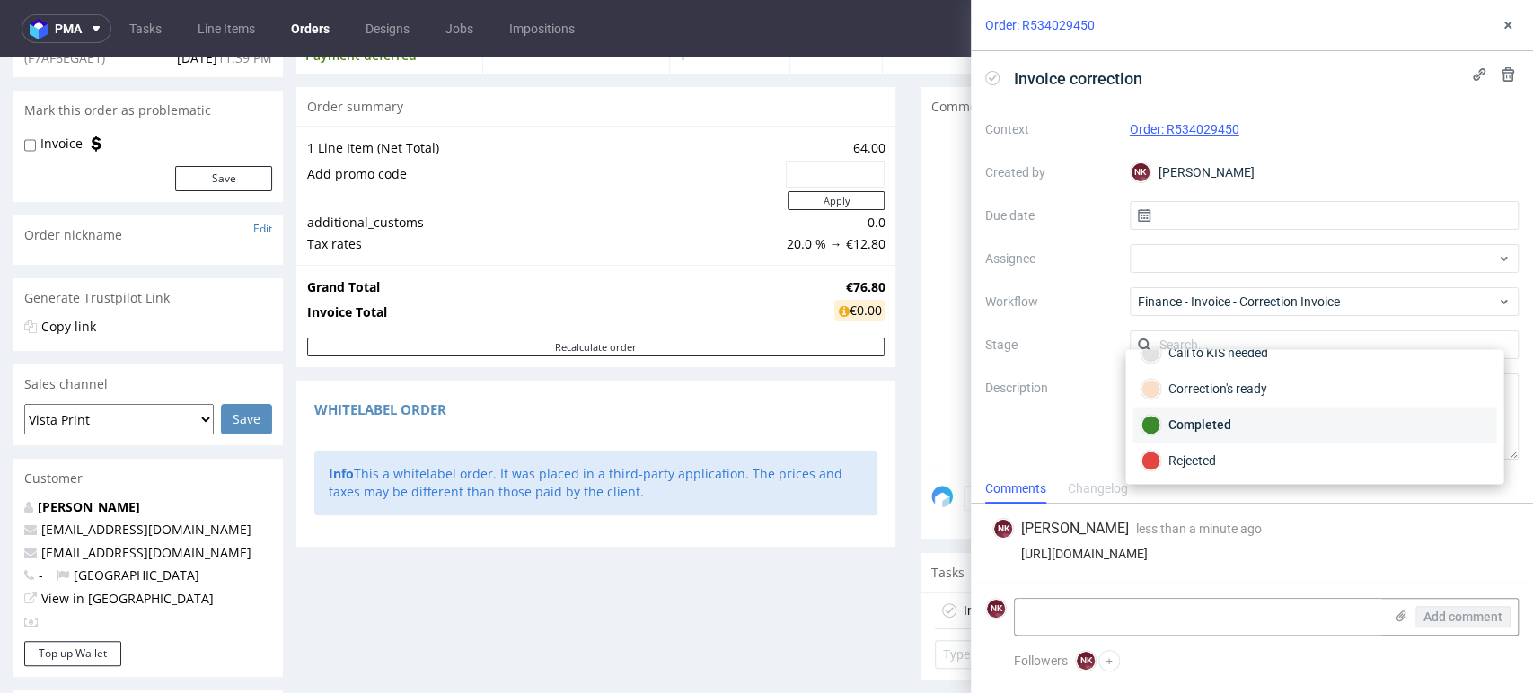
click at [1242, 420] on div "Completed" at bounding box center [1313, 425] width 347 height 20
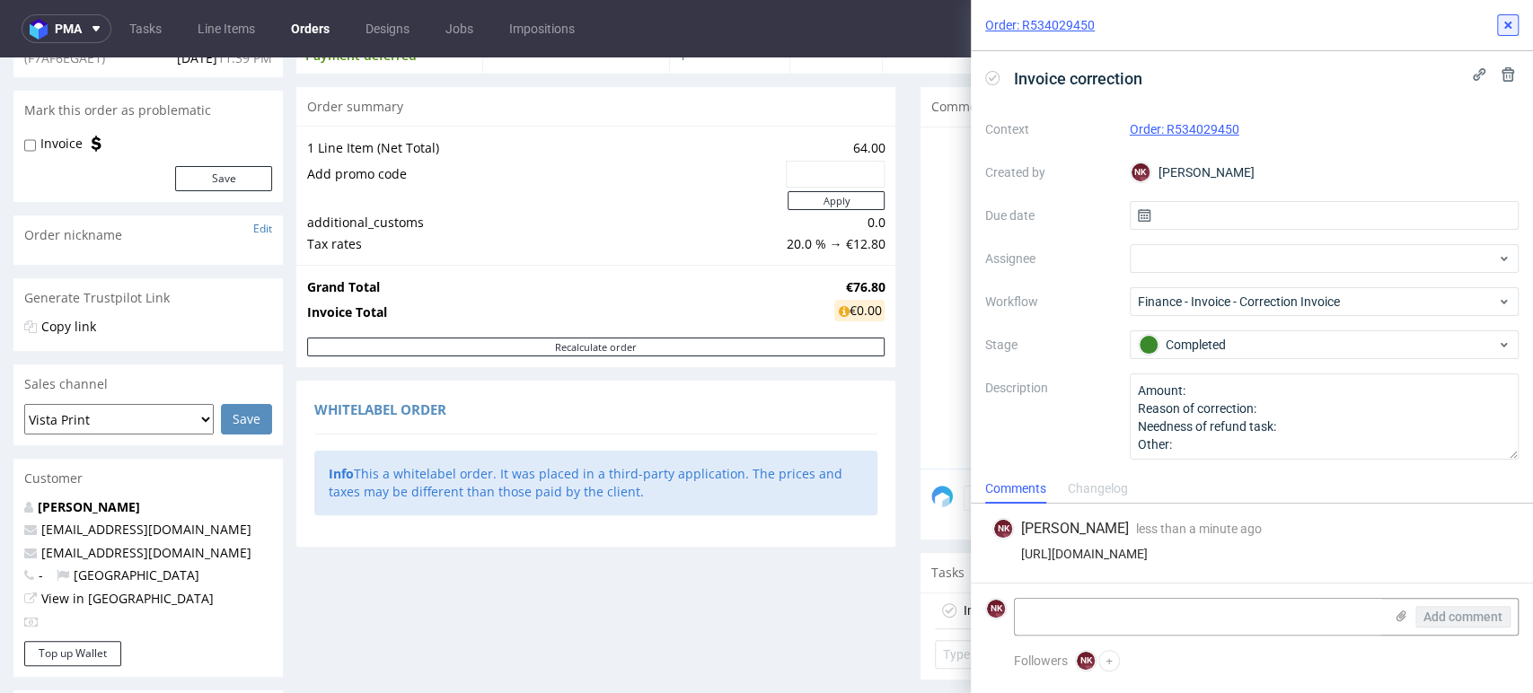
click at [1514, 27] on icon at bounding box center [1507, 25] width 14 height 14
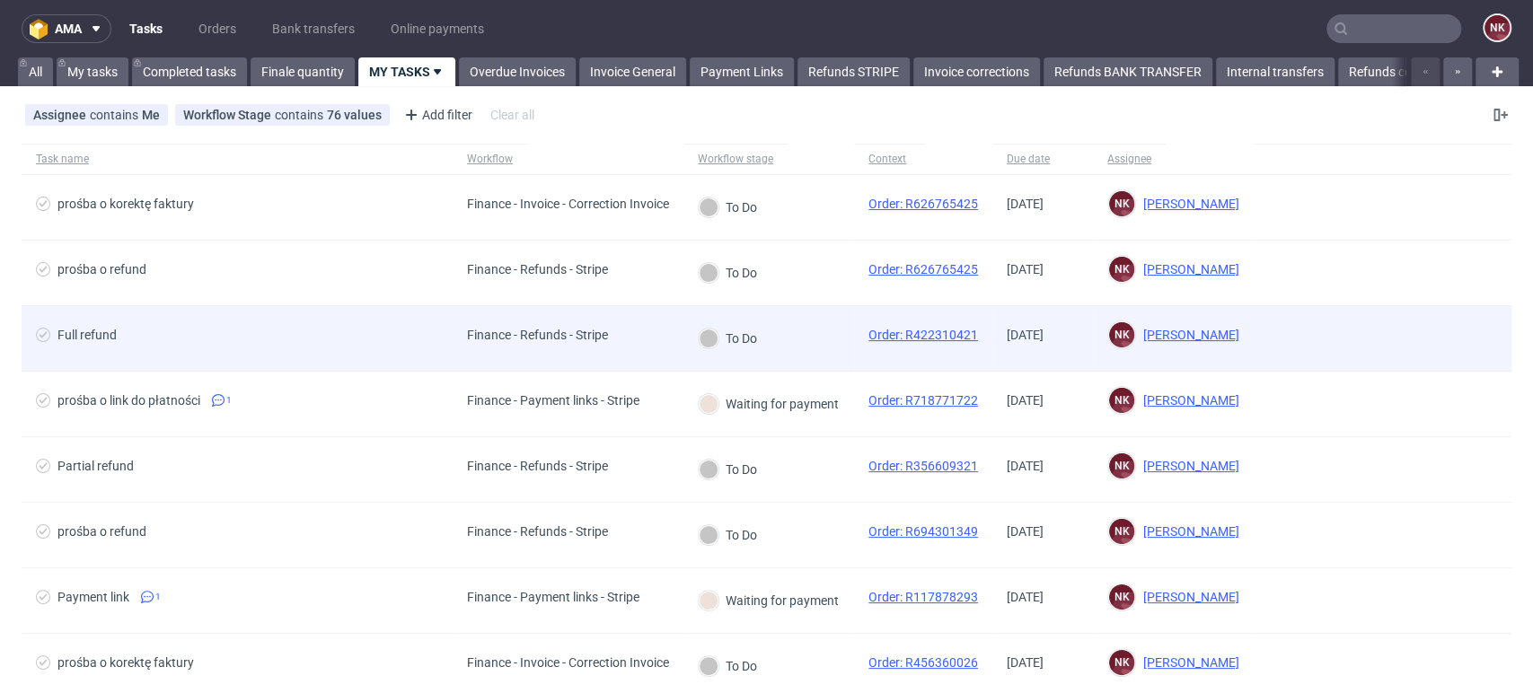
click at [625, 349] on div "Finance - Refunds - Stripe" at bounding box center [568, 339] width 231 height 66
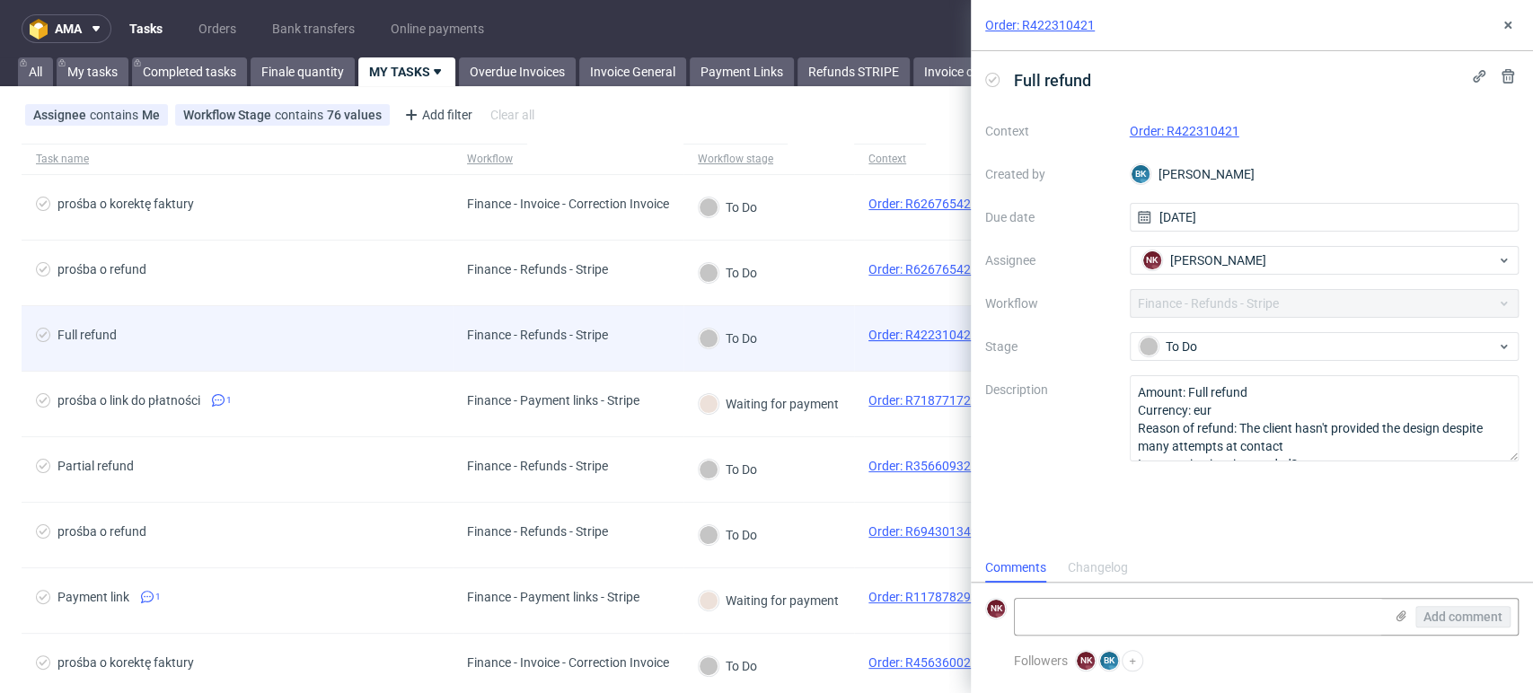
scroll to position [14, 0]
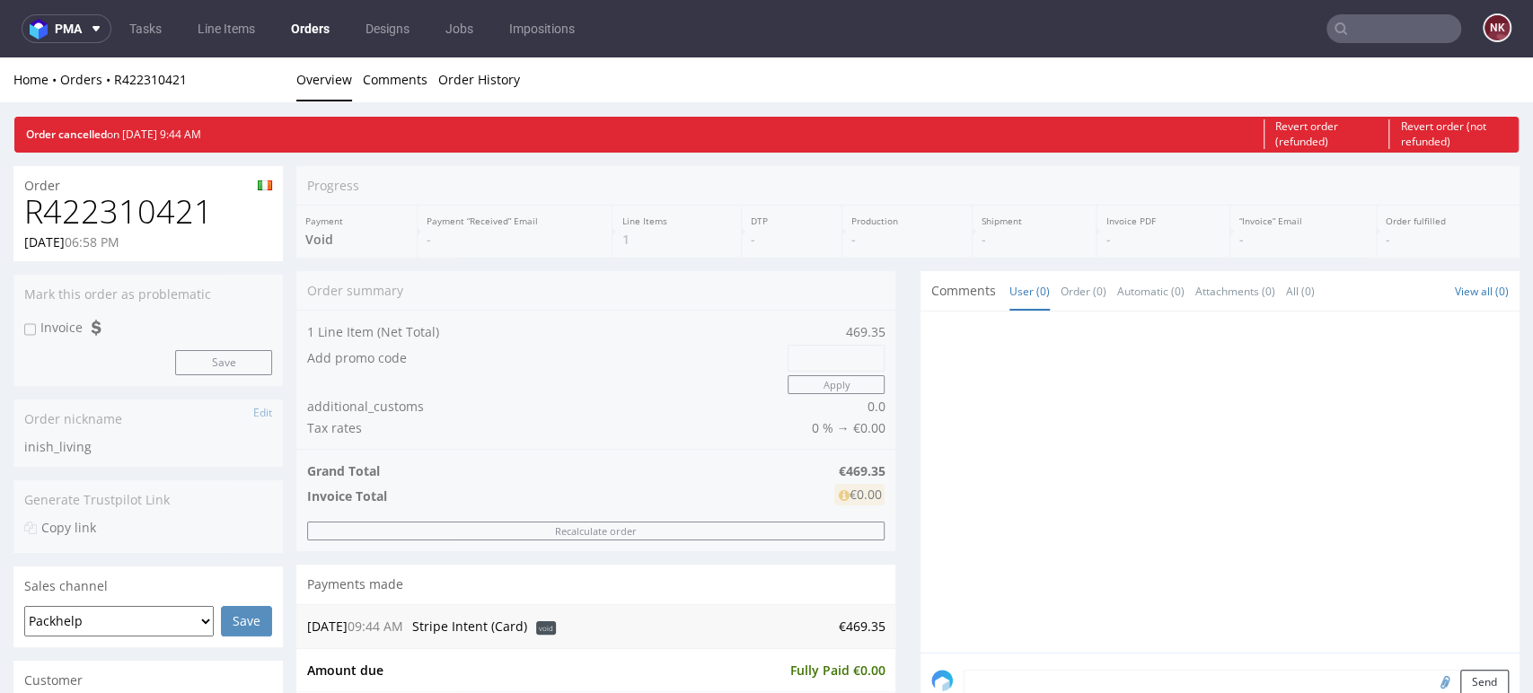
click at [119, 212] on h1 "R422310421" at bounding box center [148, 212] width 248 height 36
copy h1 "R422310421"
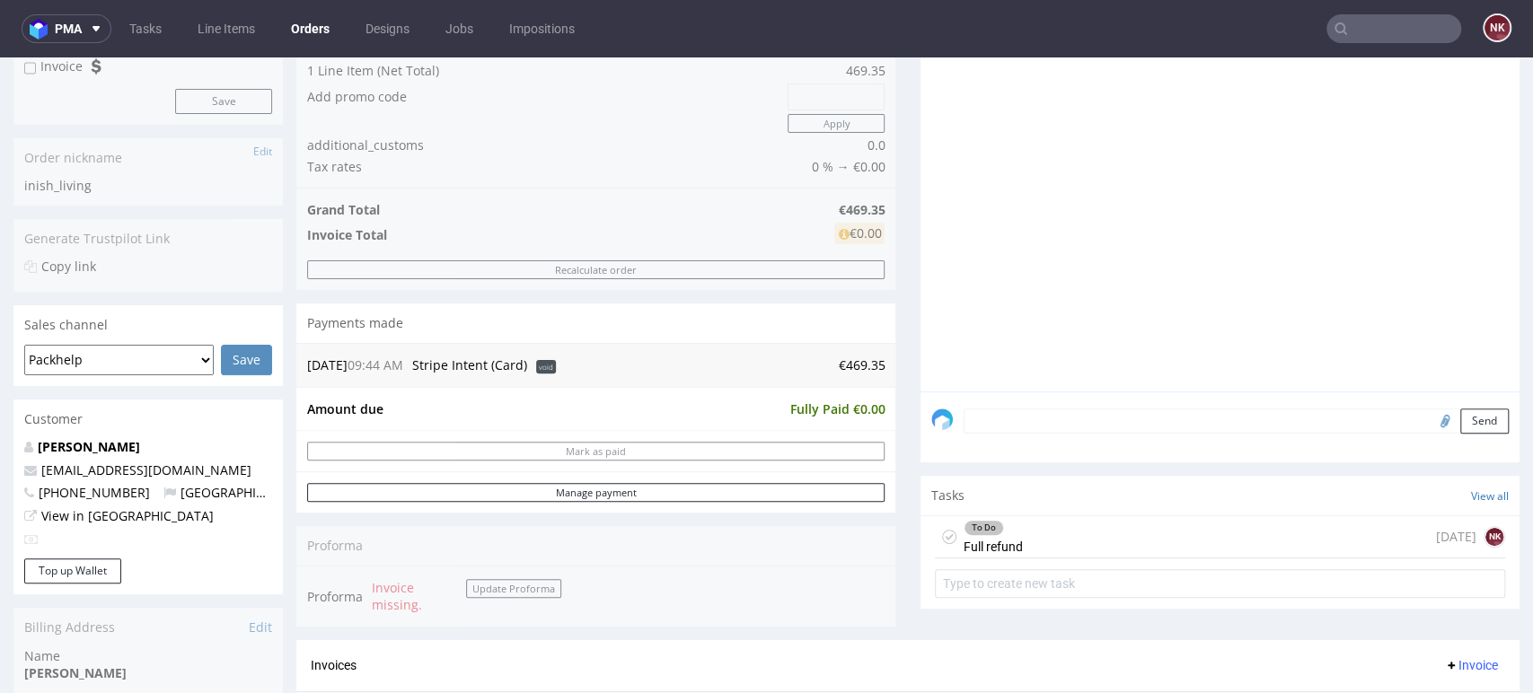
scroll to position [399, 0]
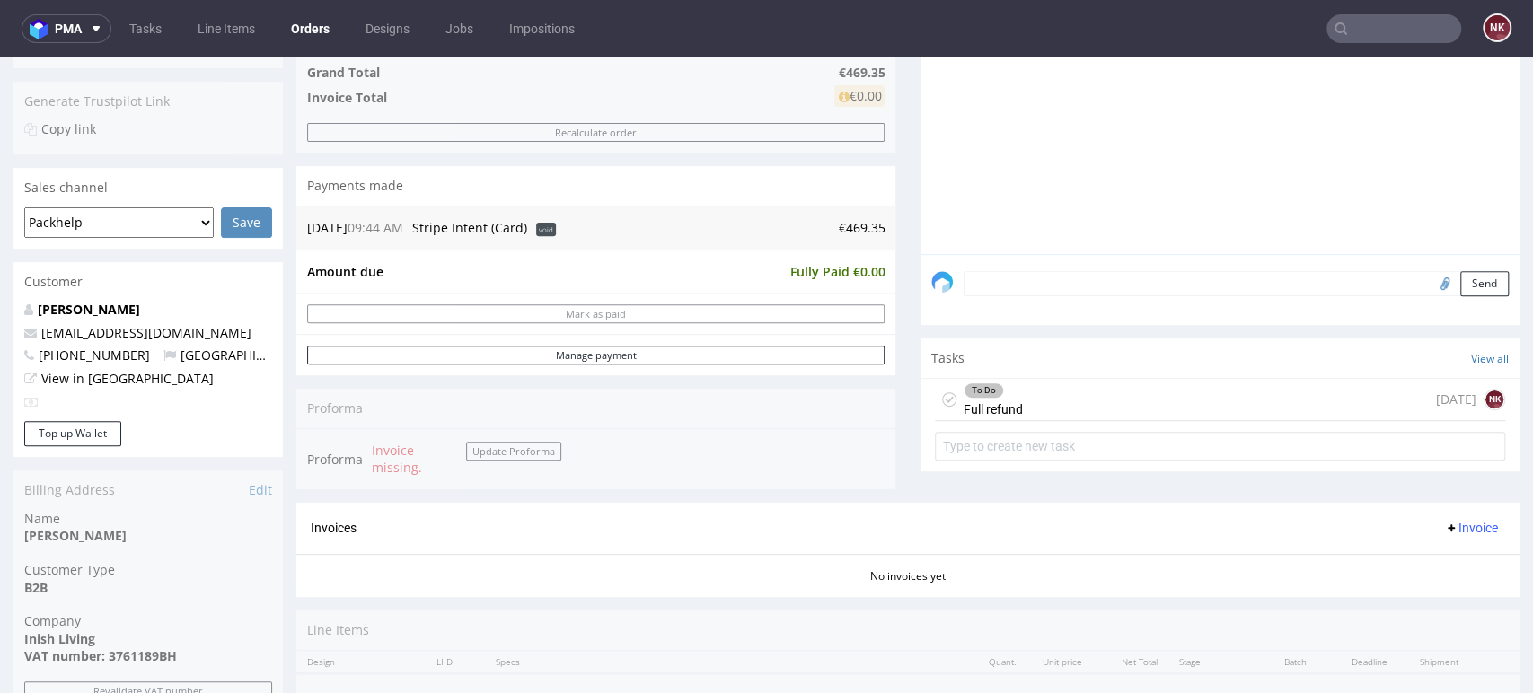
click at [1073, 396] on div "To Do Full refund [DATE] NK" at bounding box center [1220, 400] width 570 height 42
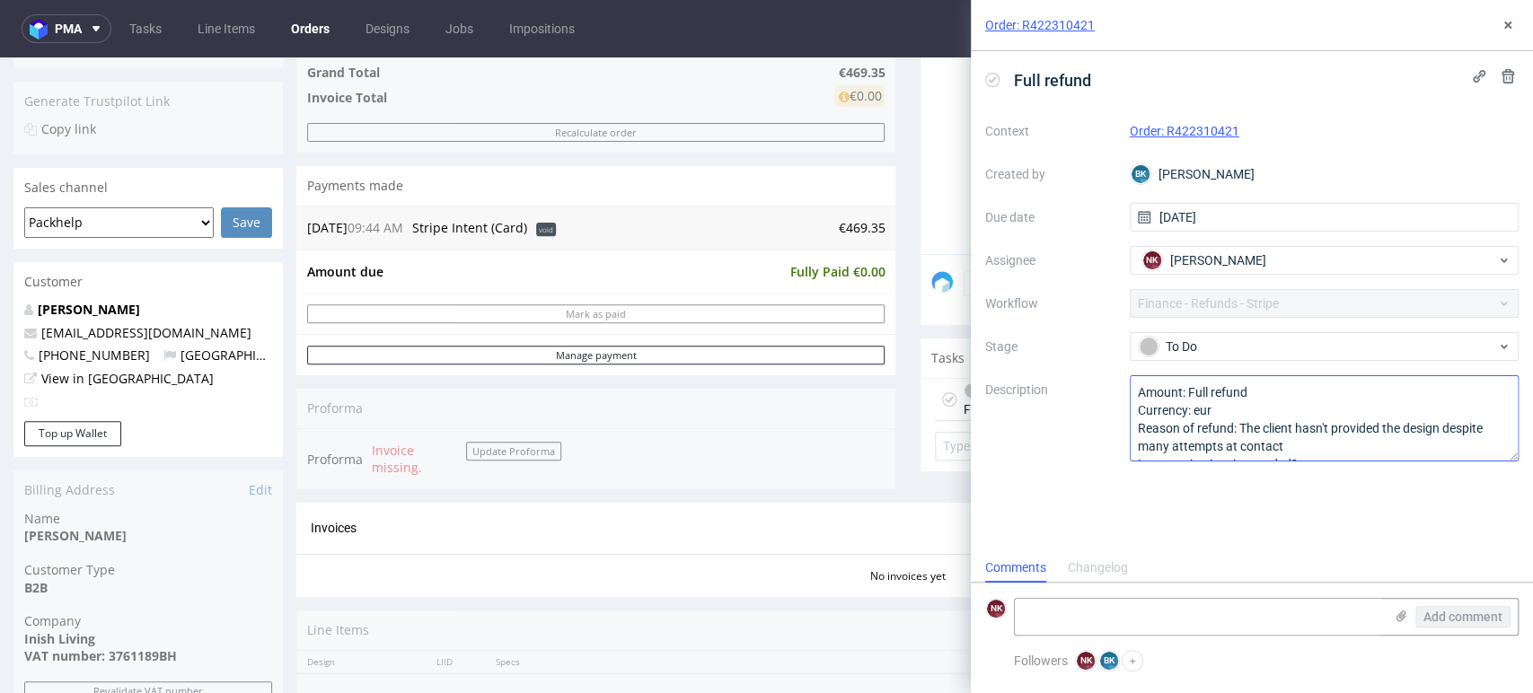
scroll to position [37, 0]
click at [1526, 14] on div "Order: R422310421" at bounding box center [1252, 25] width 562 height 51
click at [1509, 25] on icon at bounding box center [1507, 25] width 14 height 14
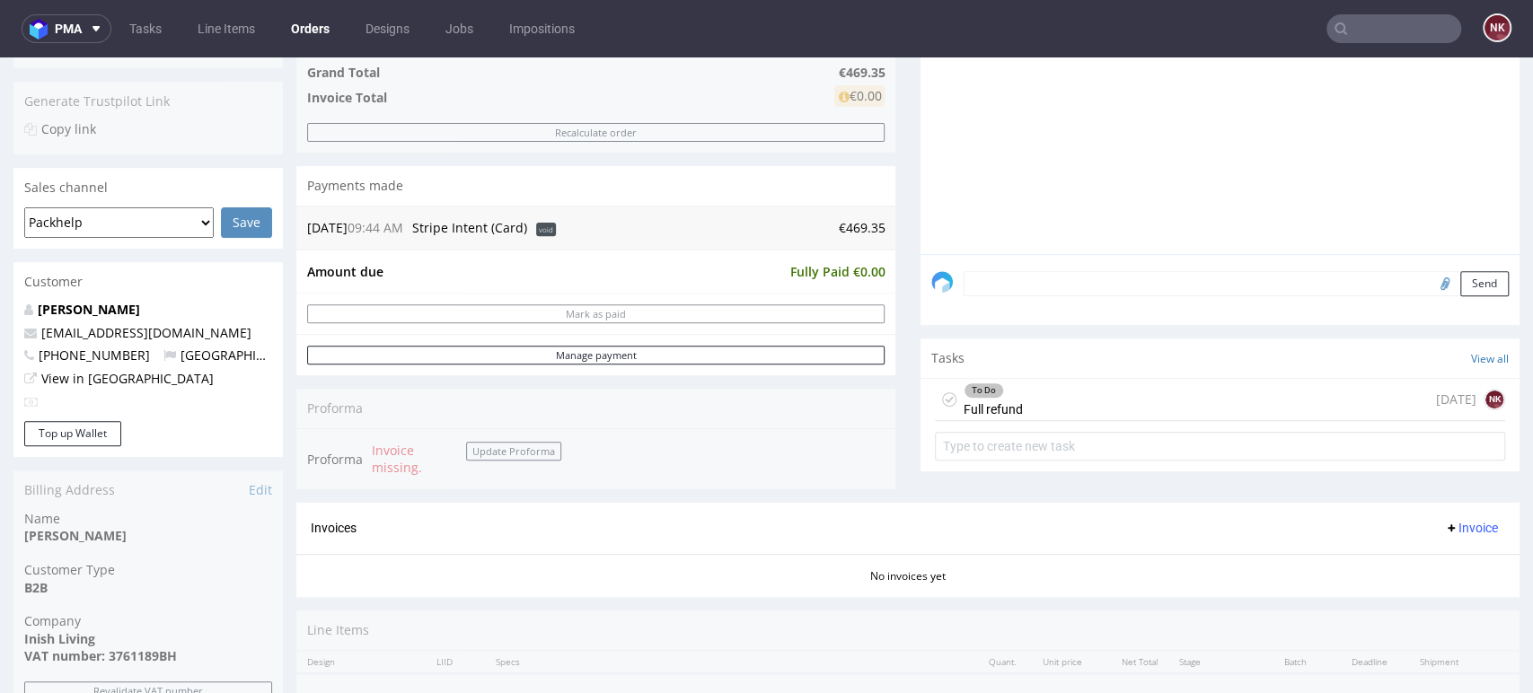
click at [1252, 410] on div "To Do Full refund 1 day ago NK" at bounding box center [1220, 400] width 570 height 42
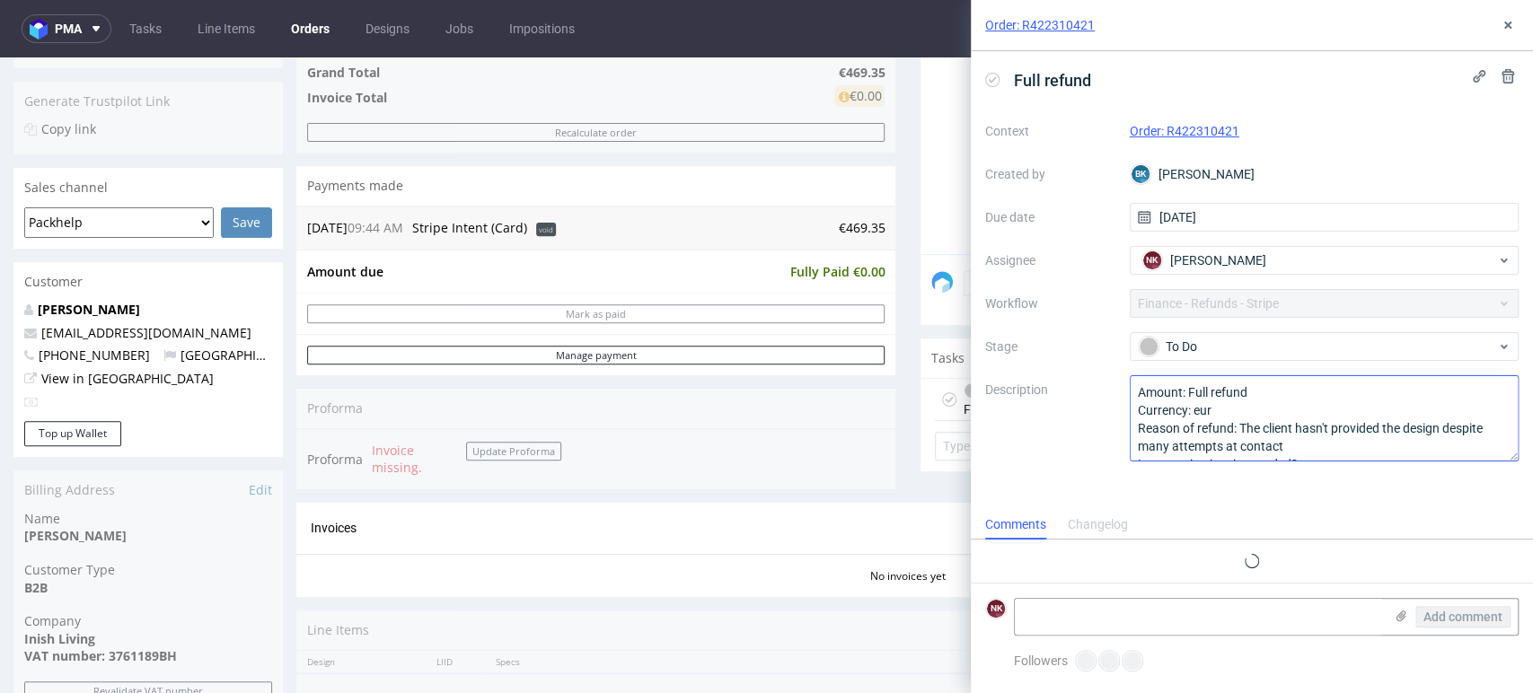
scroll to position [14, 0]
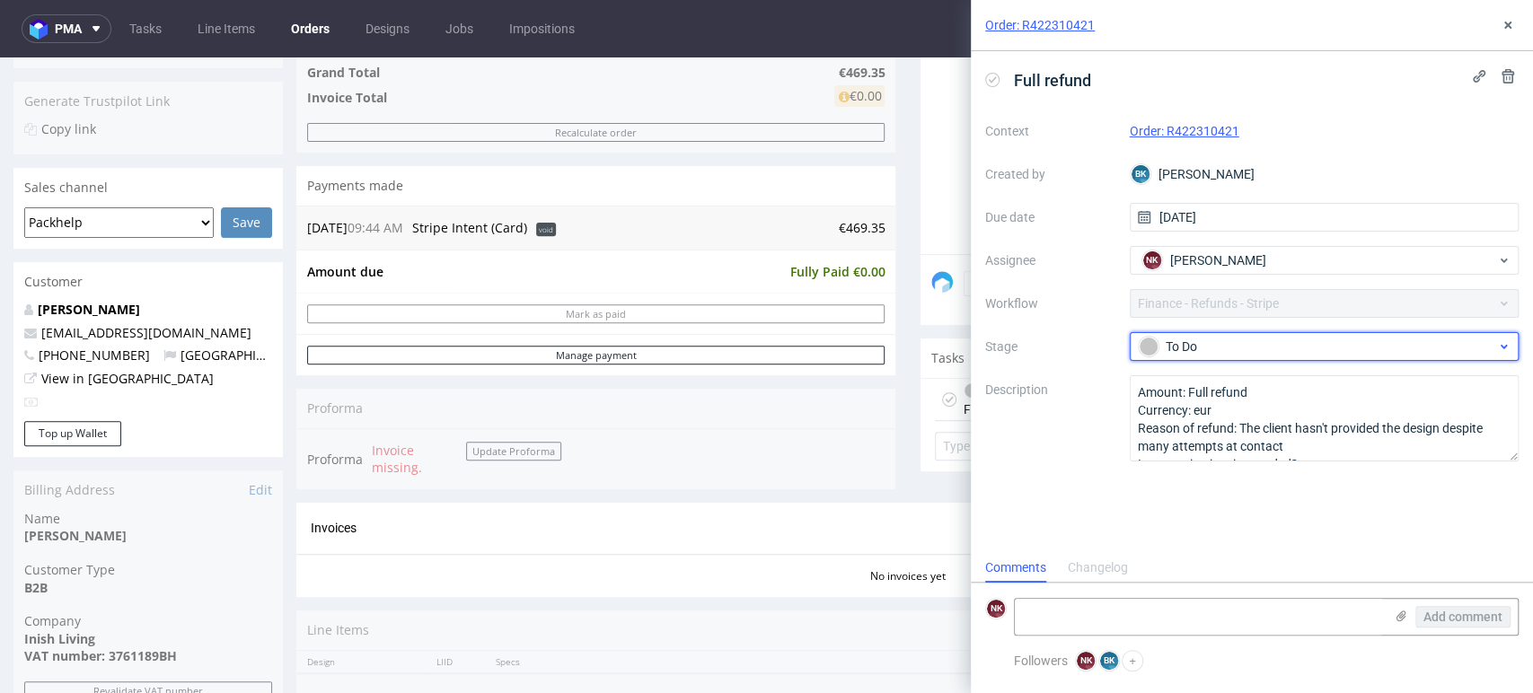
click at [1265, 354] on div "To Do" at bounding box center [1316, 347] width 357 height 20
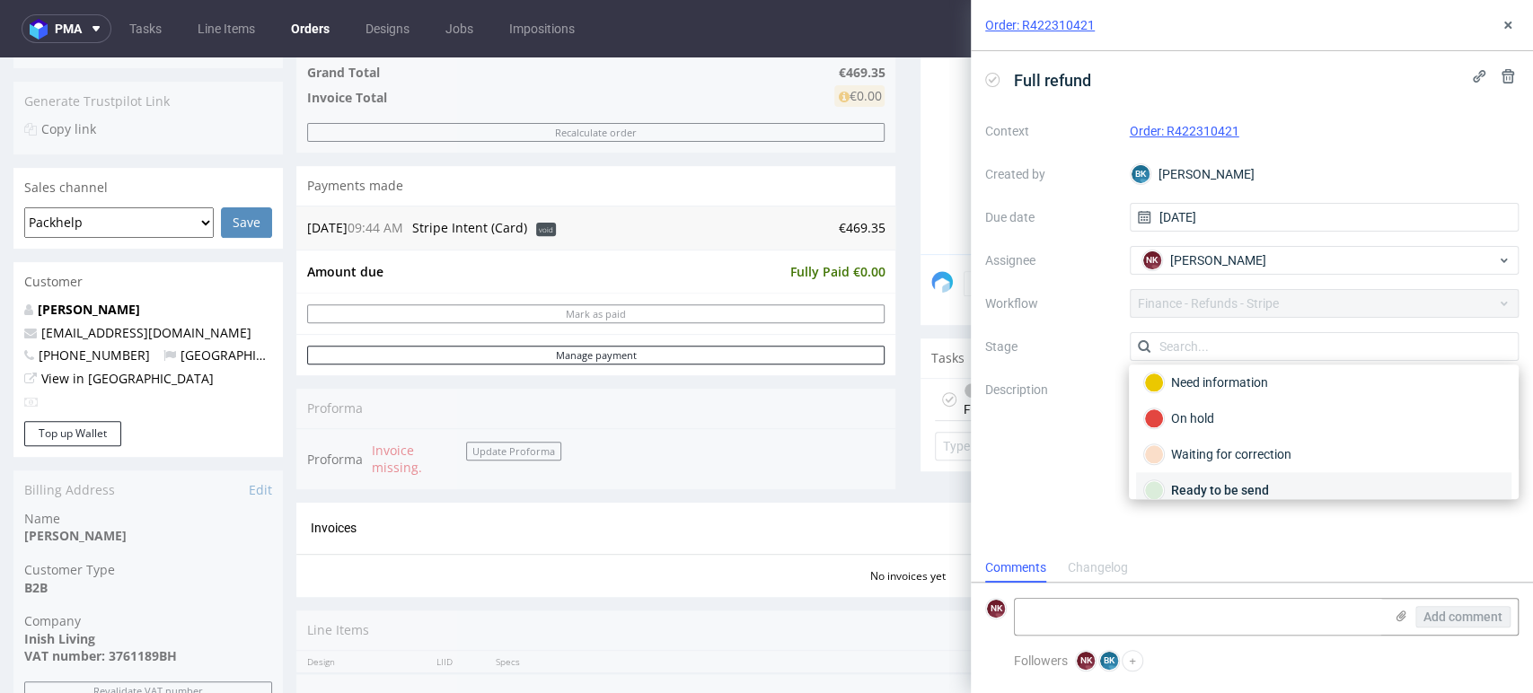
scroll to position [129, 0]
click at [1243, 489] on div "Completed" at bounding box center [1323, 476] width 375 height 36
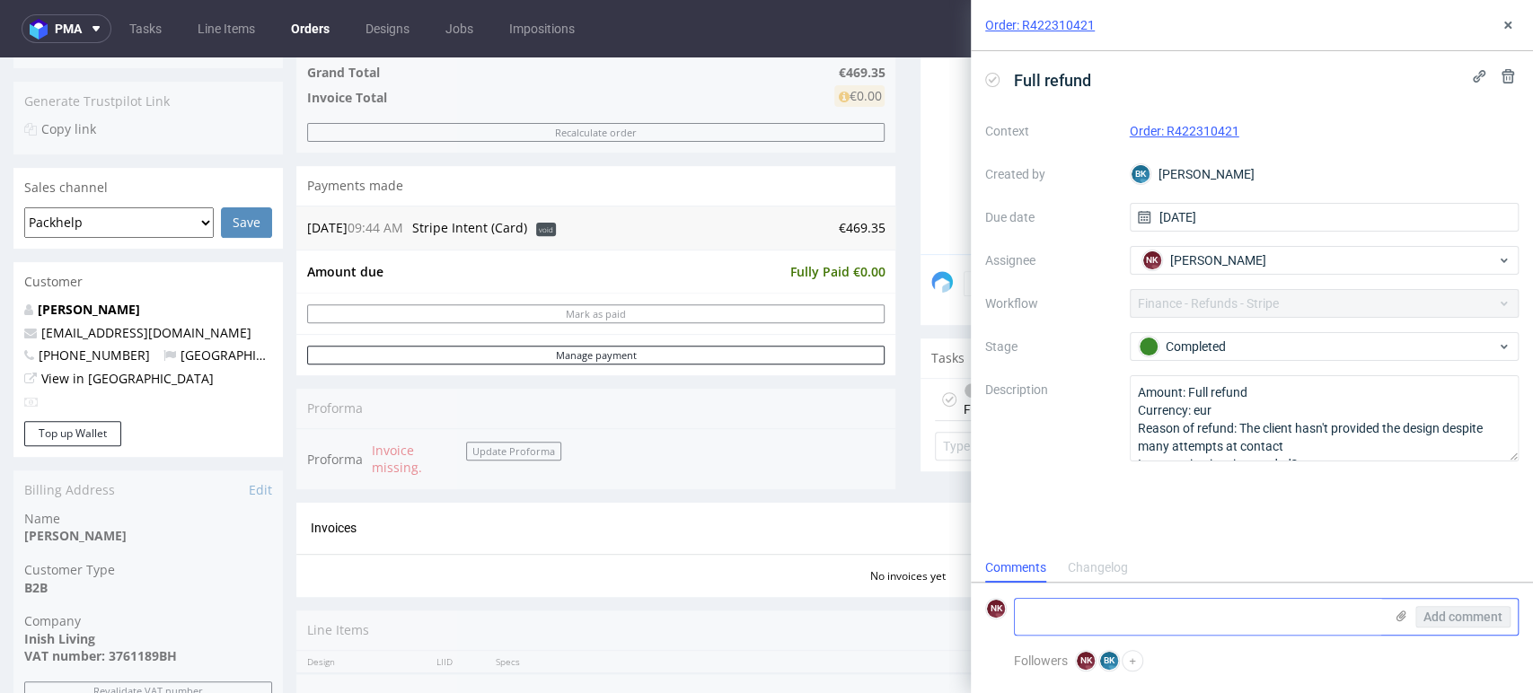
click at [1198, 602] on textarea at bounding box center [1199, 617] width 368 height 36
type textarea "refunded 14/08"
click at [1485, 612] on span "Add comment" at bounding box center [1462, 617] width 79 height 13
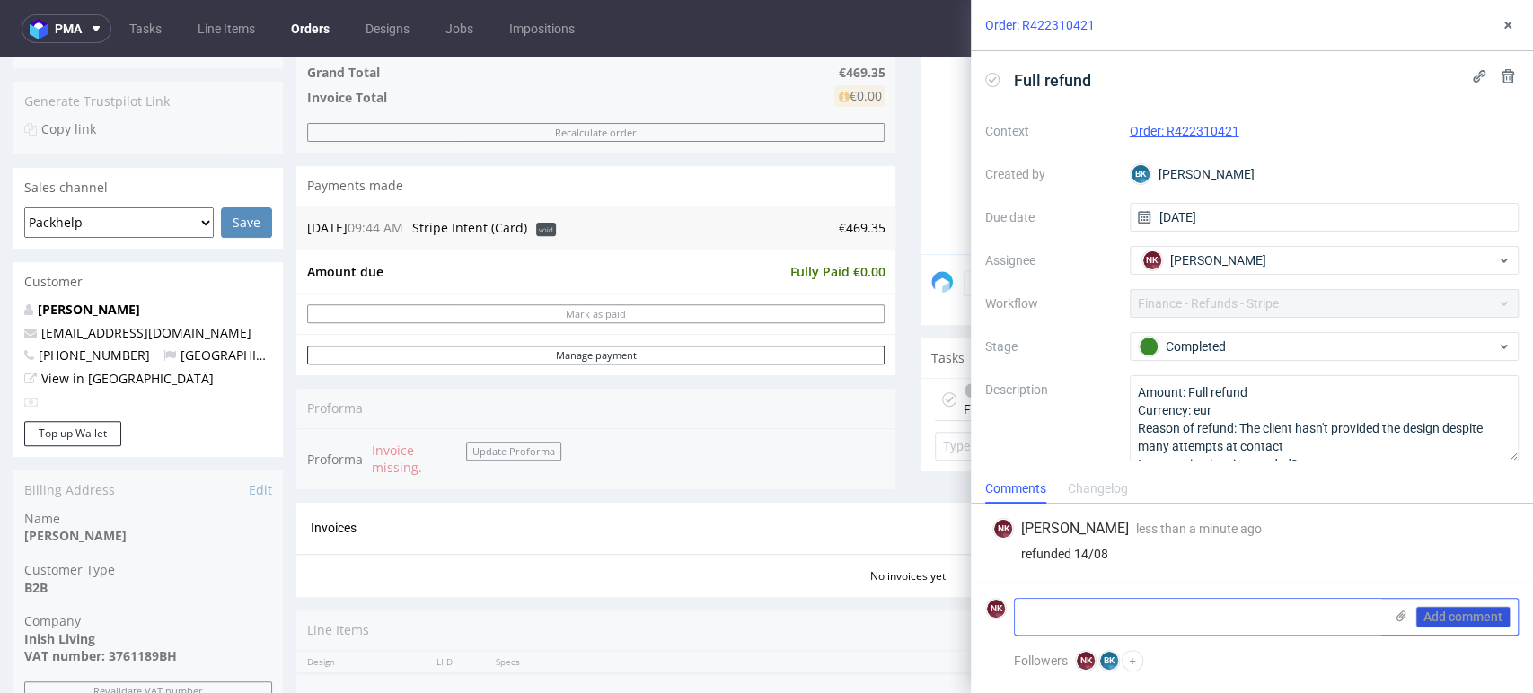
scroll to position [0, 0]
click at [1508, 18] on icon at bounding box center [1507, 25] width 14 height 14
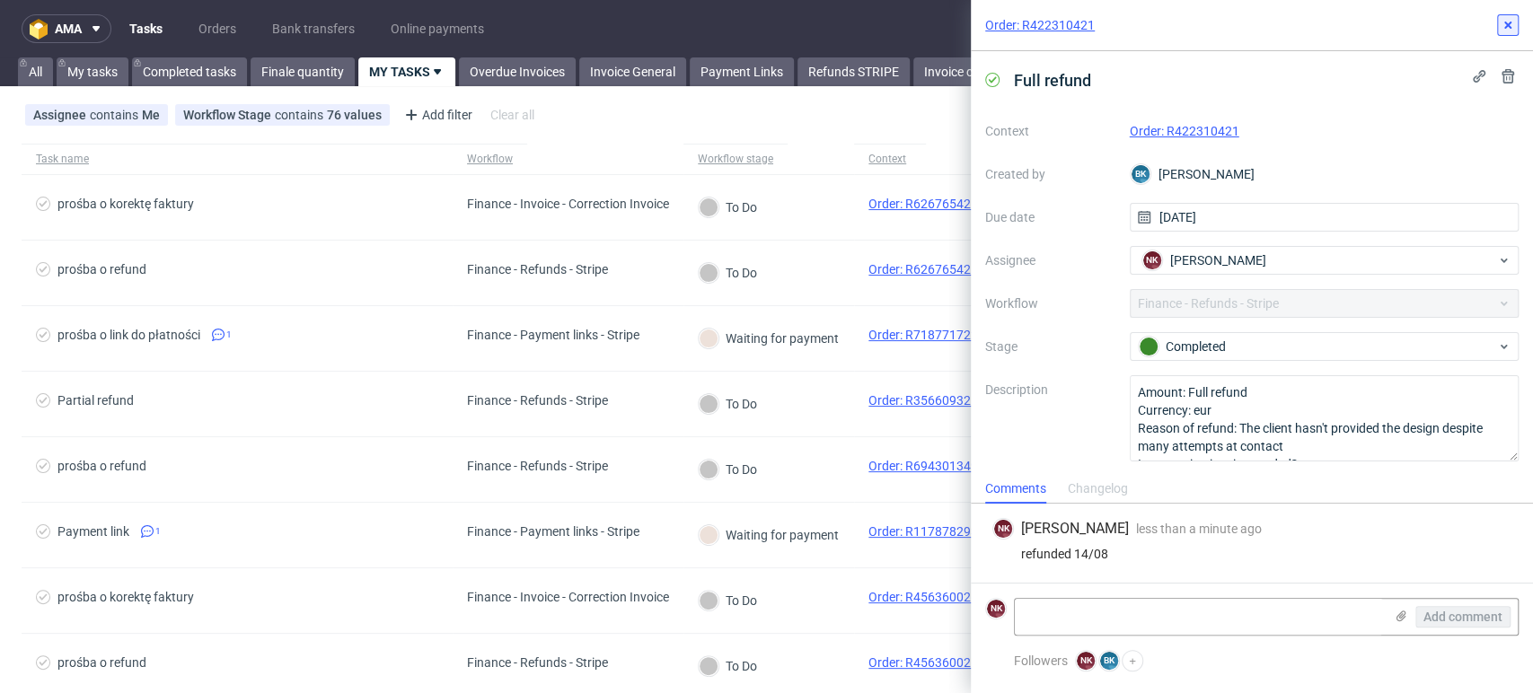
click at [1508, 26] on use at bounding box center [1507, 25] width 7 height 7
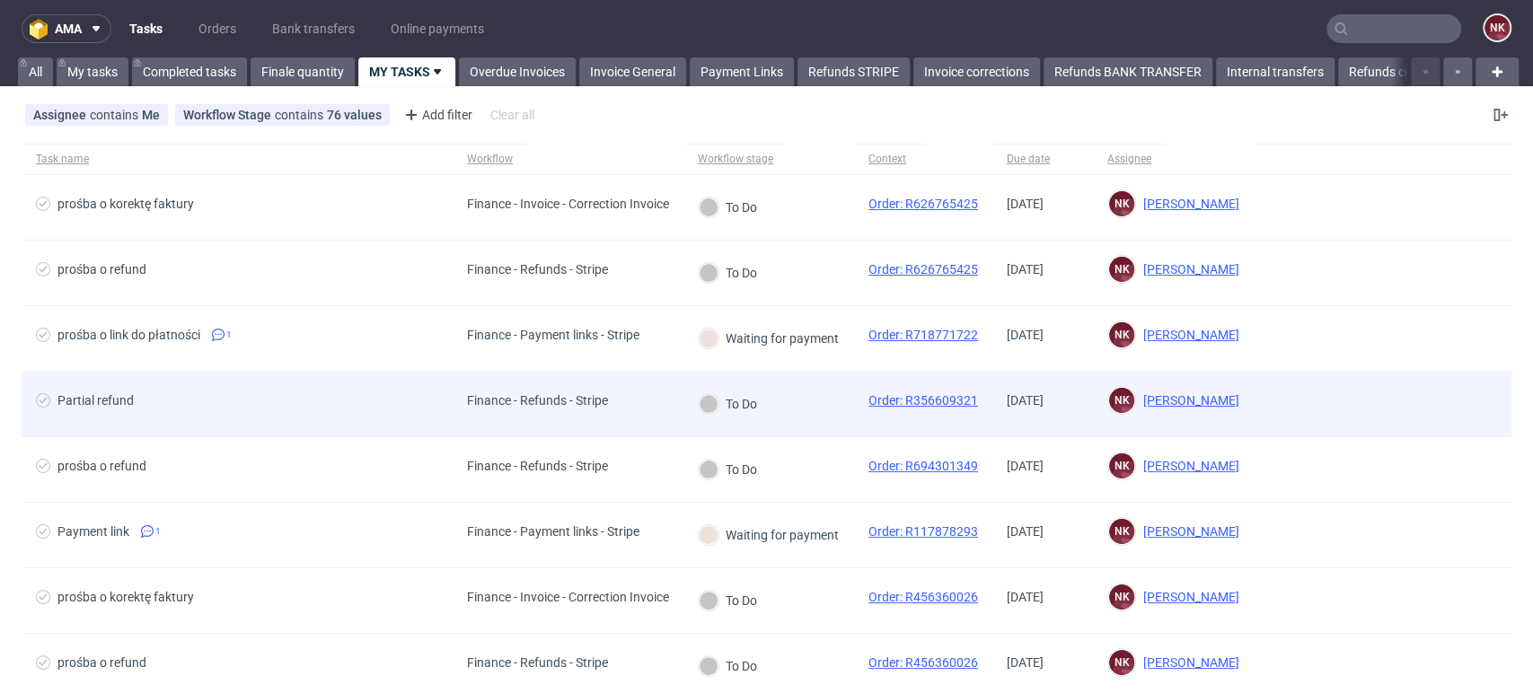
click at [634, 401] on div "Finance - Refunds - Stripe" at bounding box center [568, 405] width 231 height 66
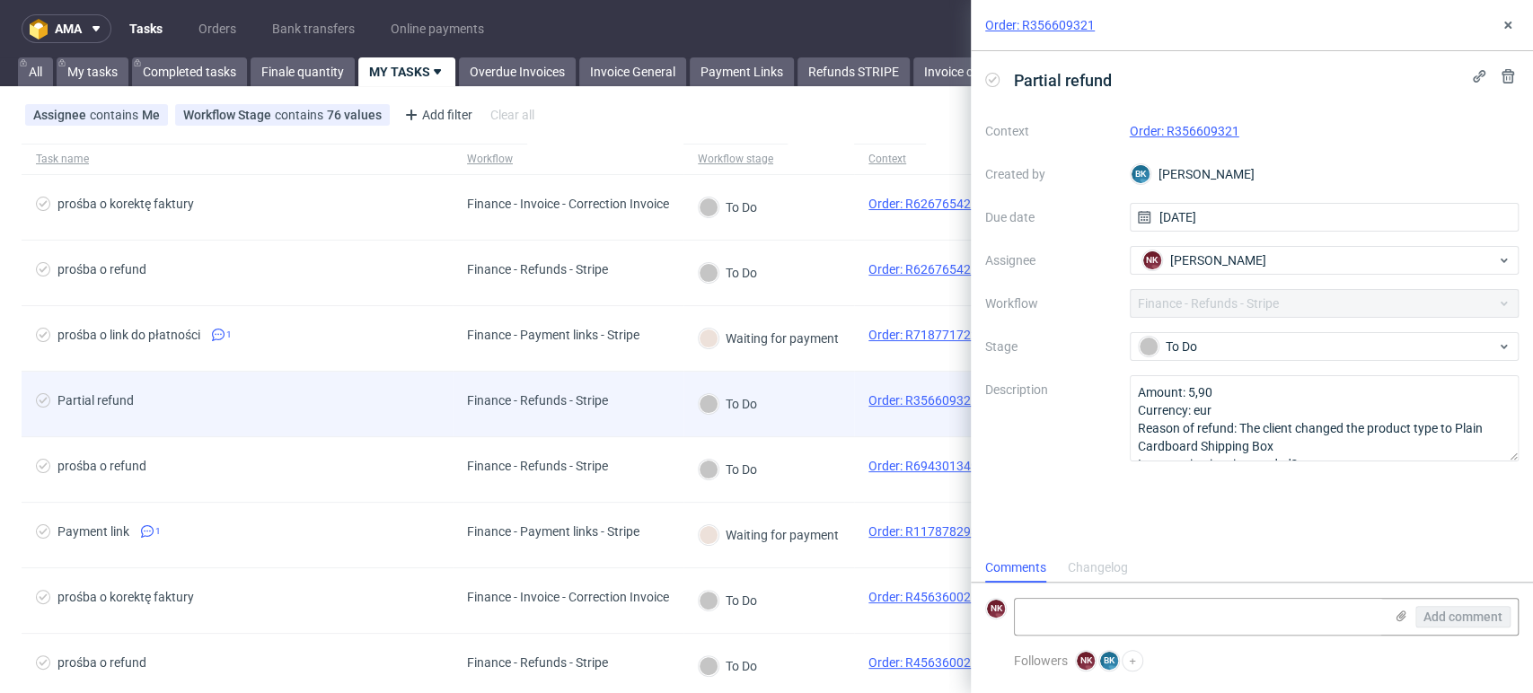
scroll to position [14, 0]
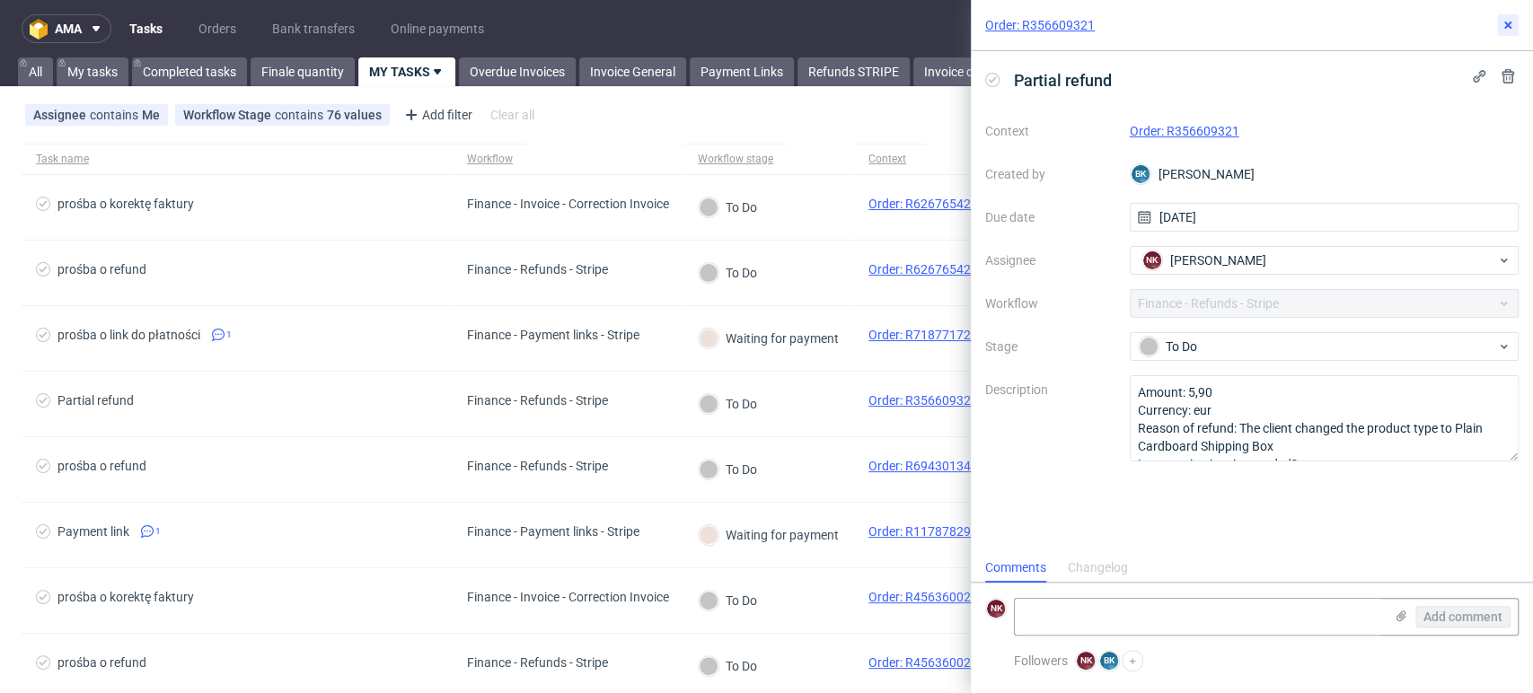
click at [1514, 22] on icon at bounding box center [1507, 25] width 14 height 14
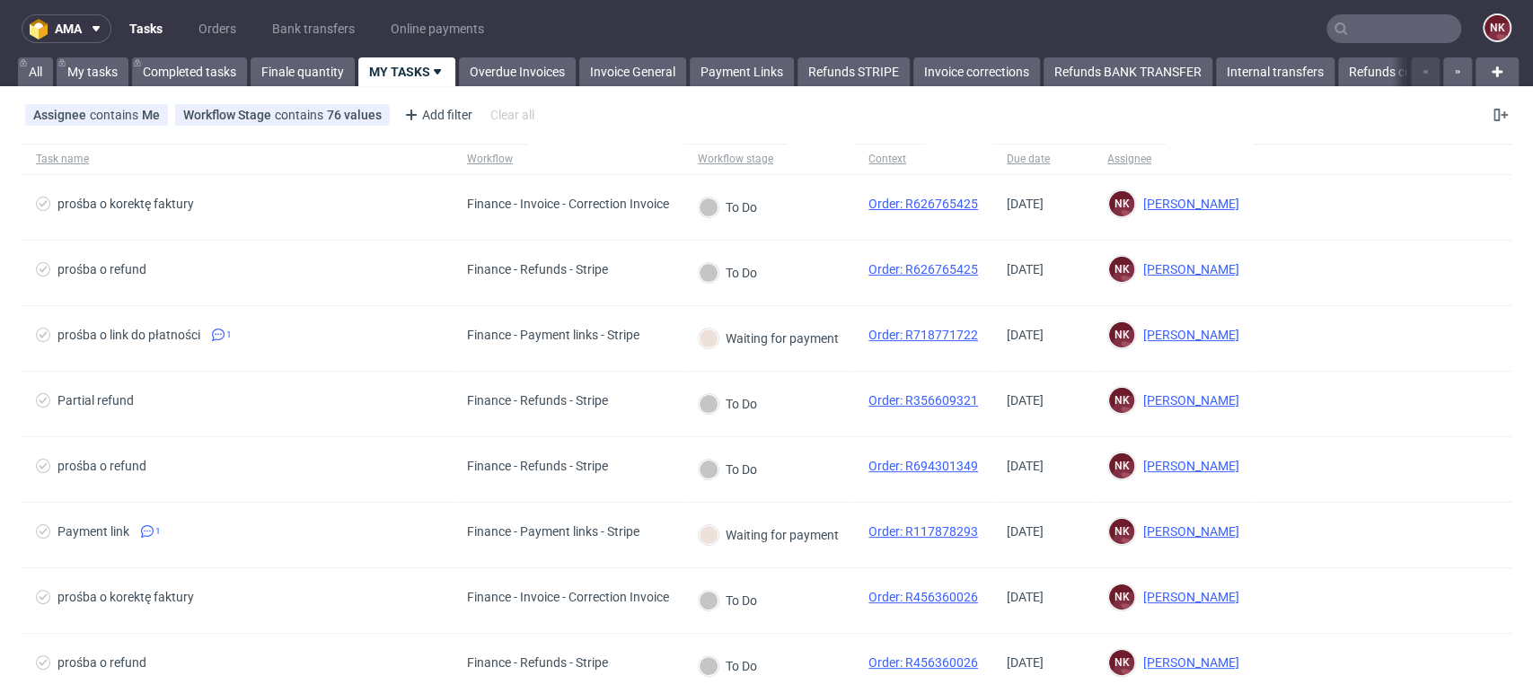
click at [630, 118] on div "Assignee contains Me Workflow Stage contains 76 values [Finance - Invoice - Cor…" at bounding box center [766, 114] width 1533 height 43
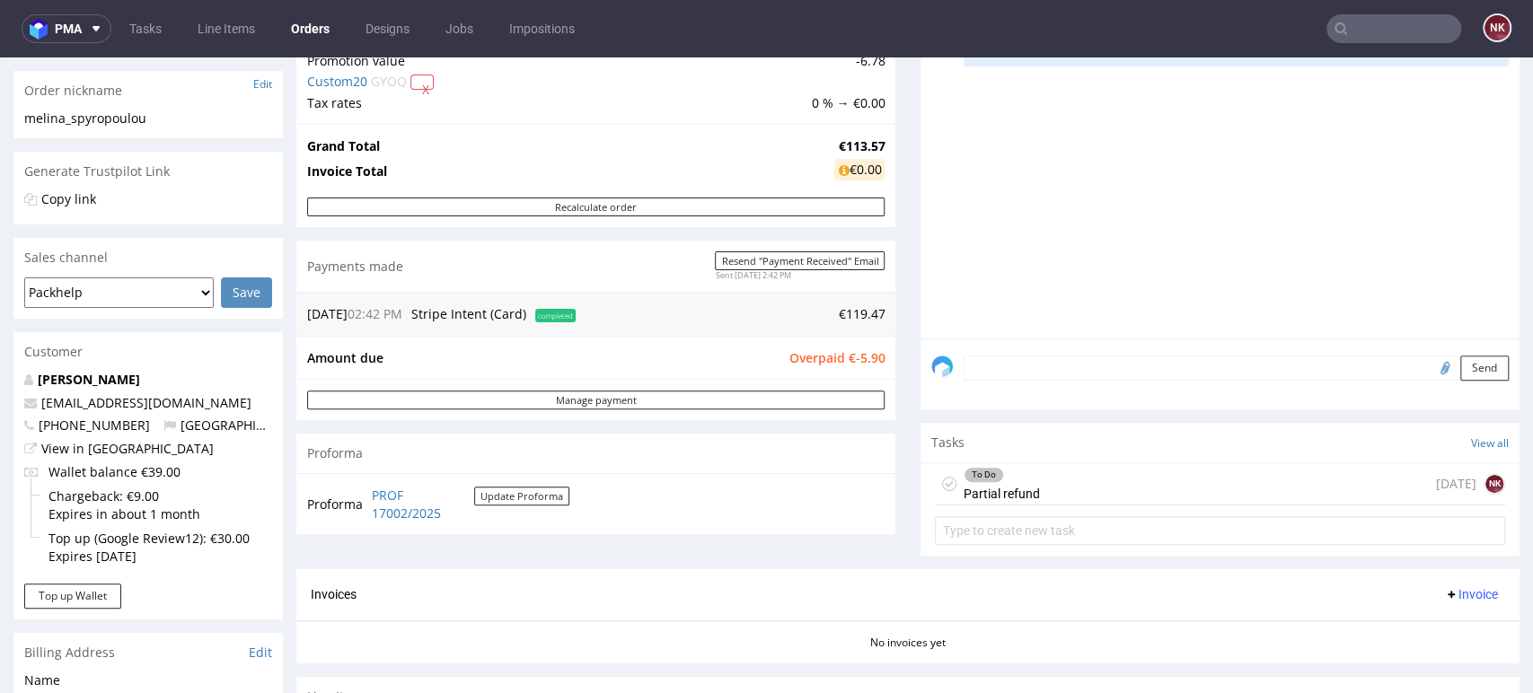
scroll to position [399, 0]
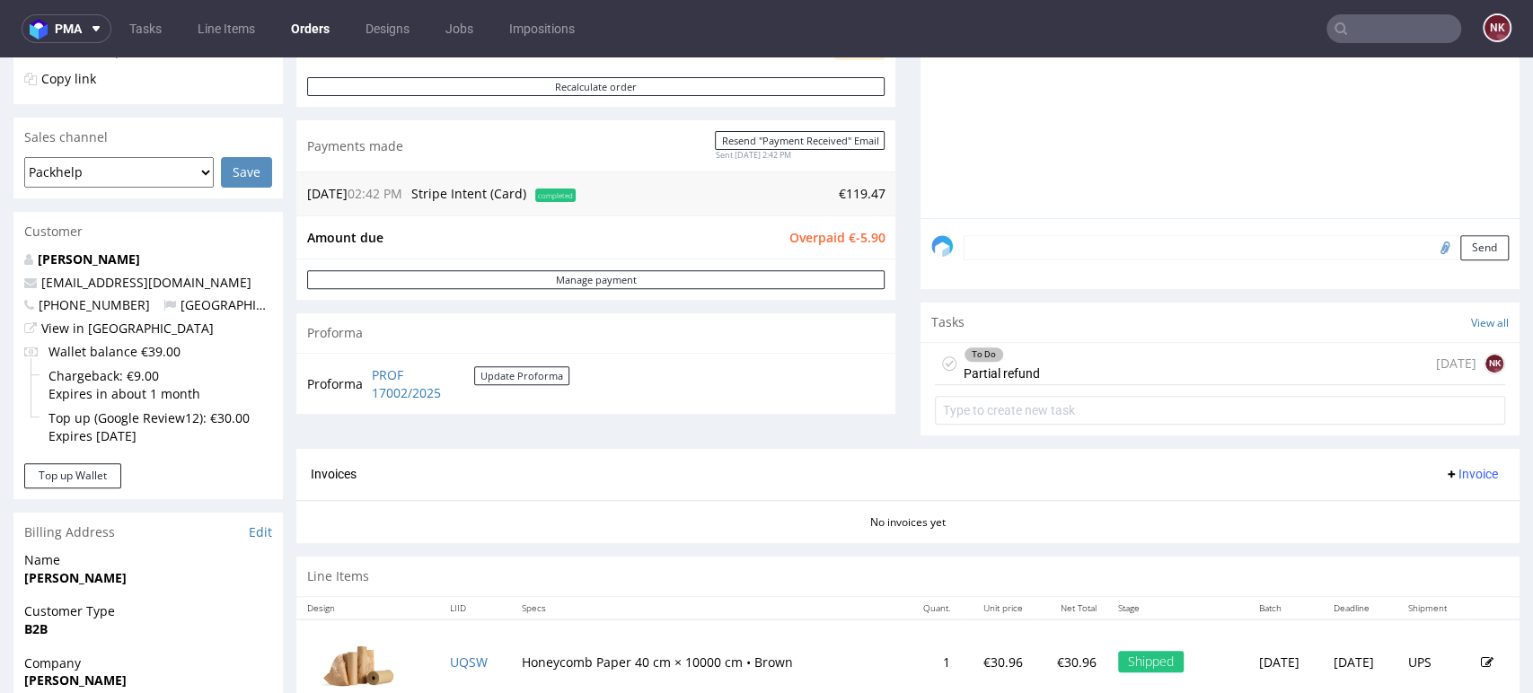
click at [1027, 365] on div "To Do Partial refund 2 days ago NK" at bounding box center [1220, 364] width 570 height 42
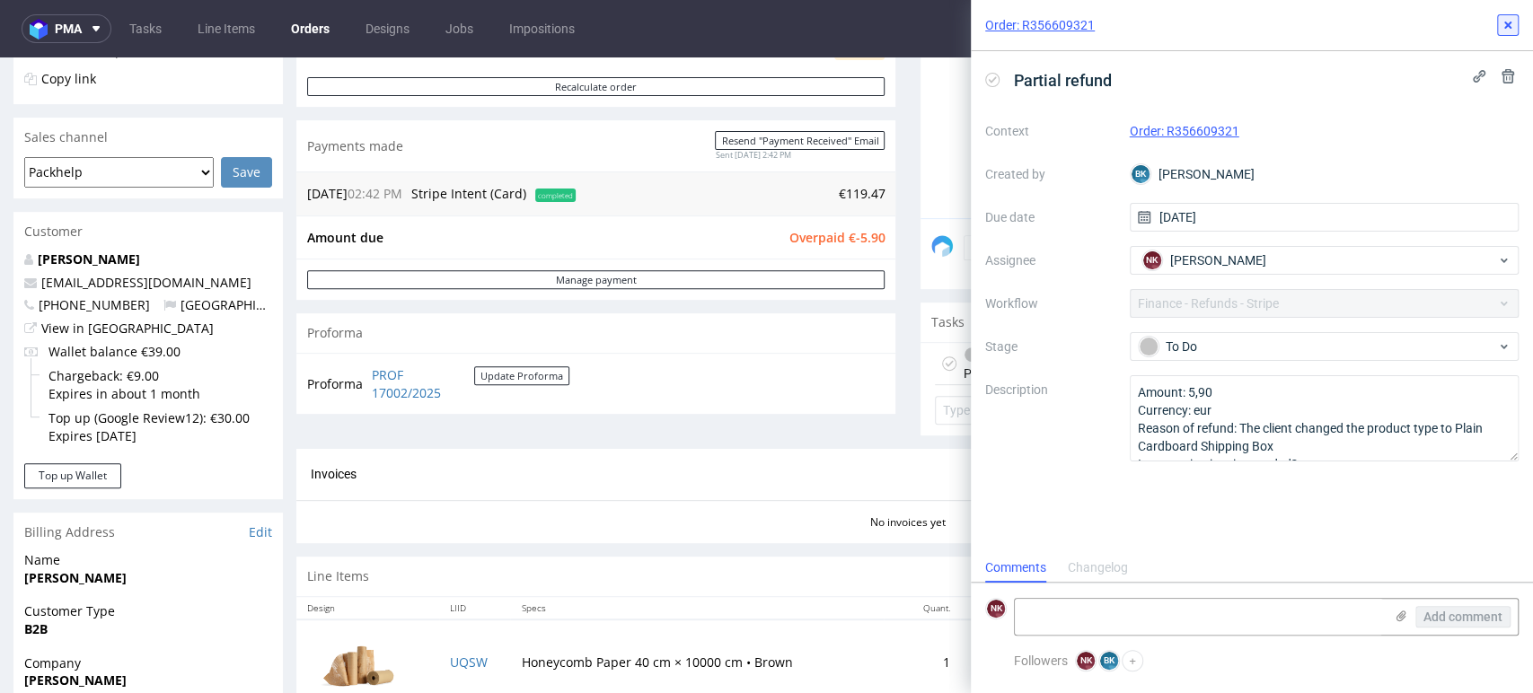
click at [1509, 27] on use at bounding box center [1507, 25] width 7 height 7
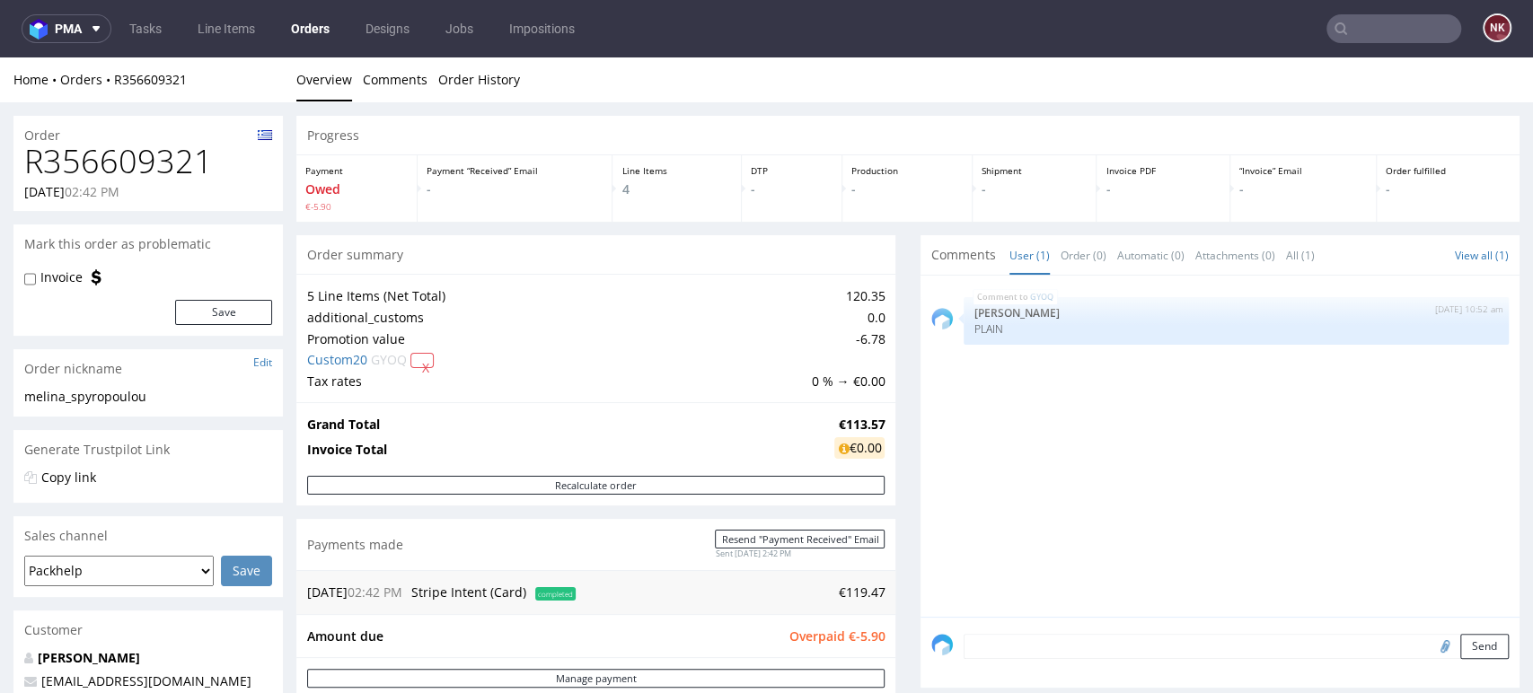
click at [180, 161] on h1 "R356609321" at bounding box center [148, 162] width 248 height 36
copy h1 "R356609321"
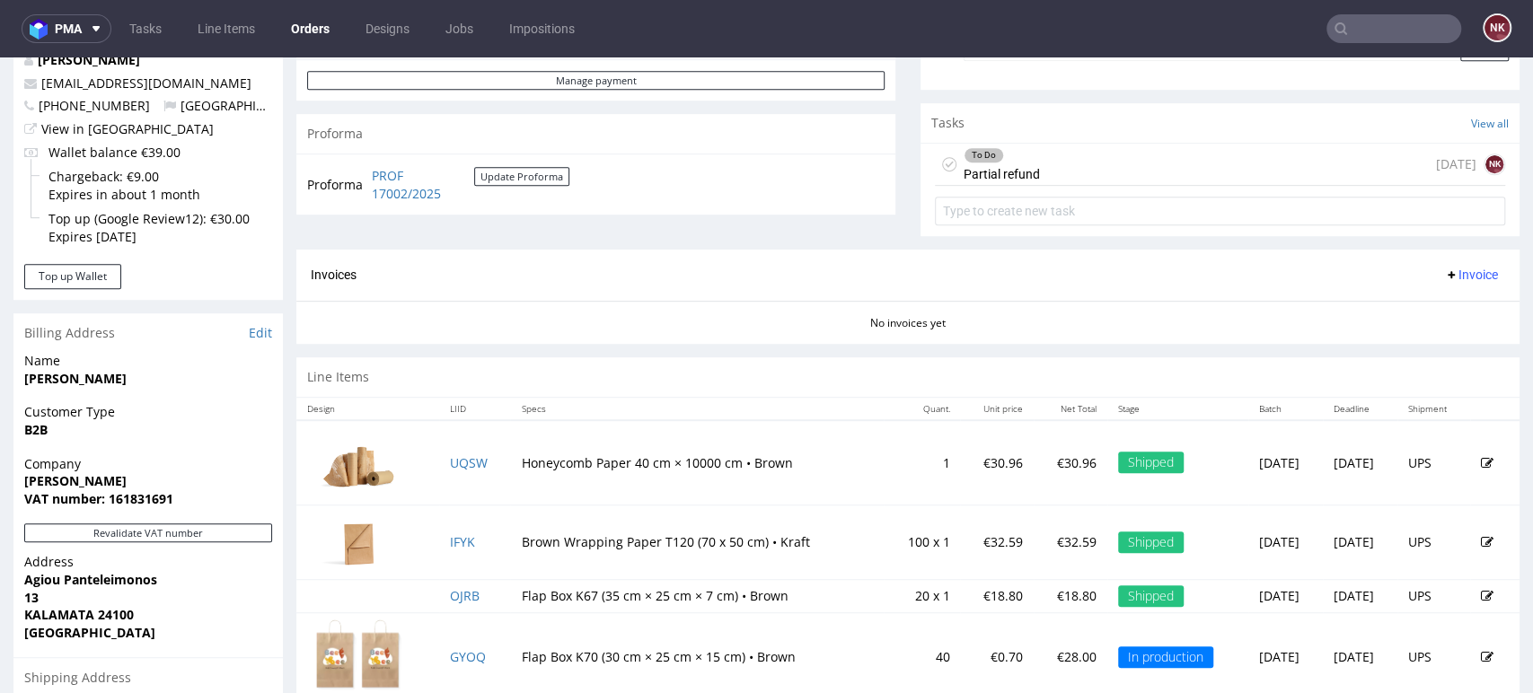
scroll to position [299, 0]
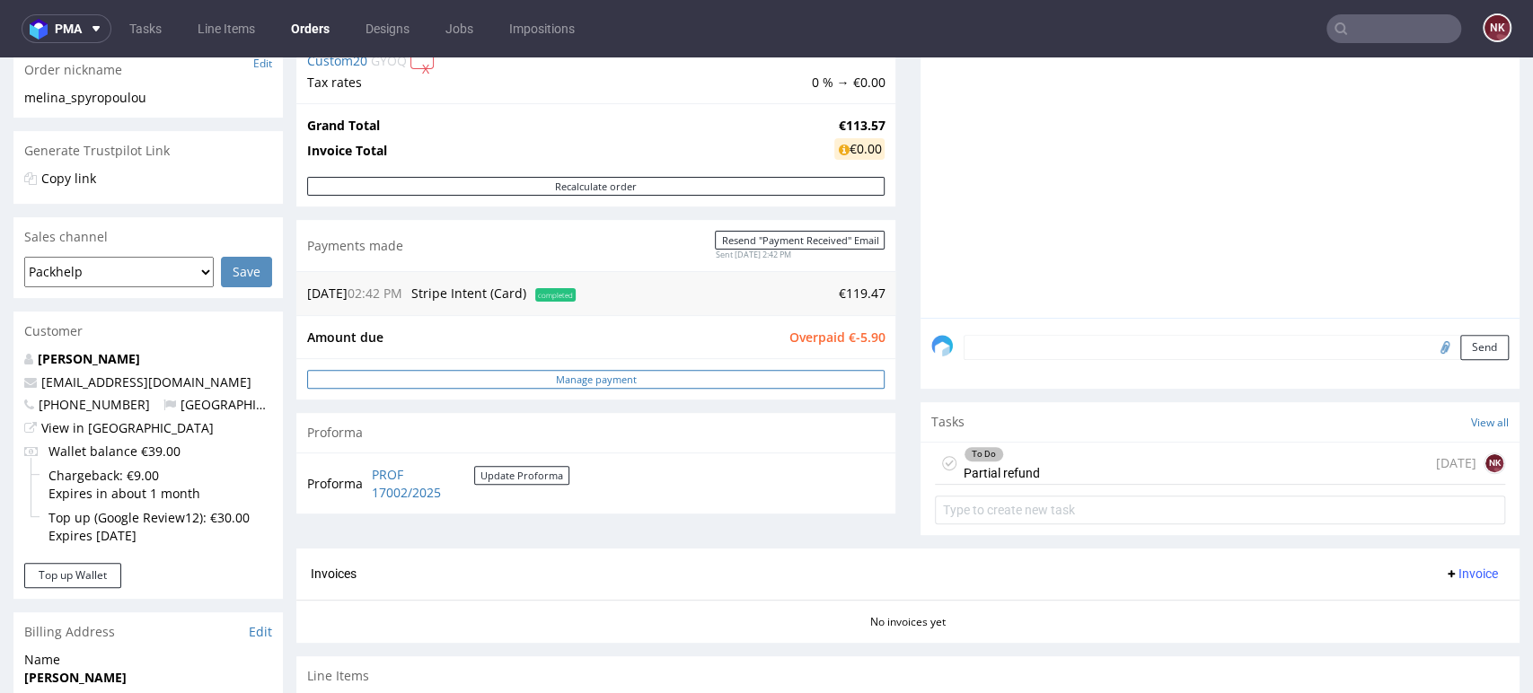
drag, startPoint x: 666, startPoint y: 385, endPoint x: 689, endPoint y: 383, distance: 22.5
click at [666, 385] on link "Manage payment" at bounding box center [595, 379] width 577 height 19
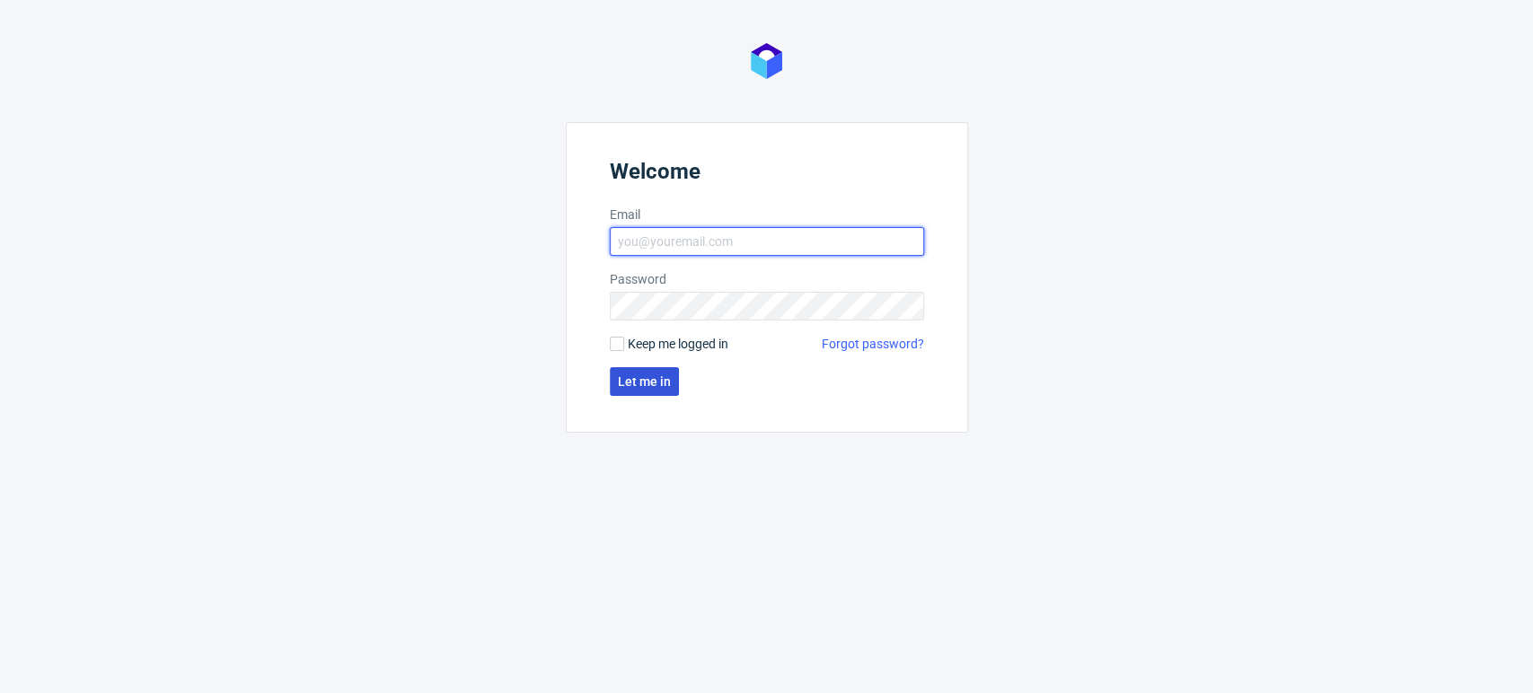
type input "[PERSON_NAME][EMAIL_ADDRESS][DOMAIN_NAME]"
click at [650, 377] on span "Let me in" at bounding box center [644, 381] width 53 height 13
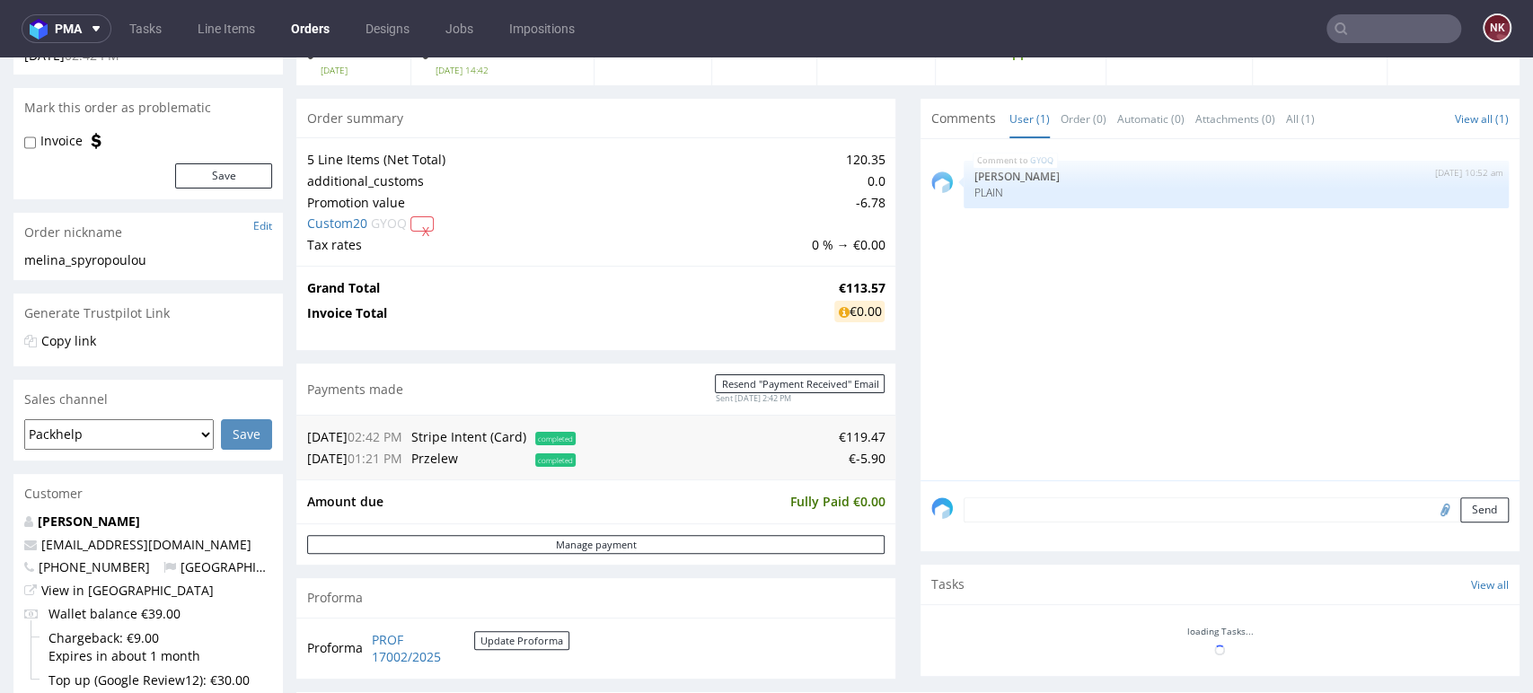
scroll to position [299, 0]
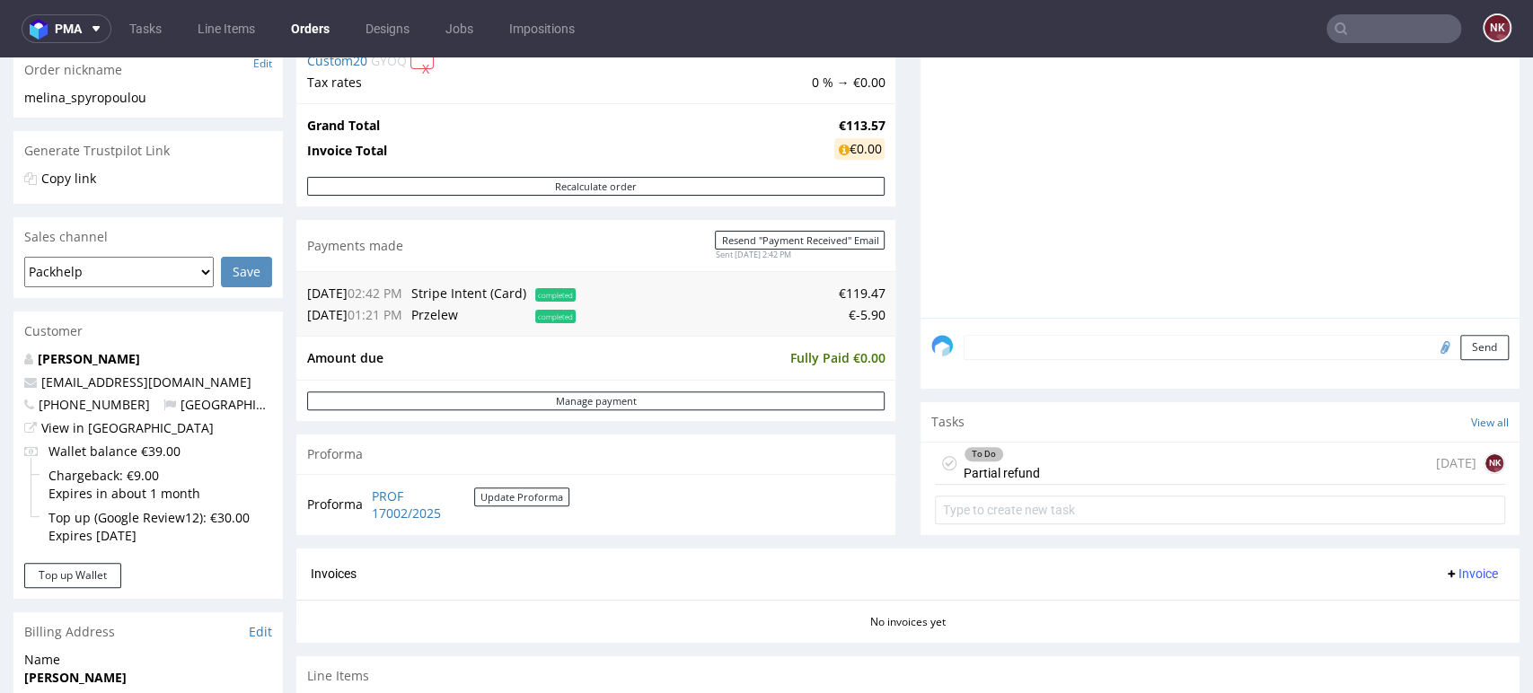
click at [1061, 454] on div "To Do Partial refund 2 days ago NK" at bounding box center [1220, 464] width 570 height 42
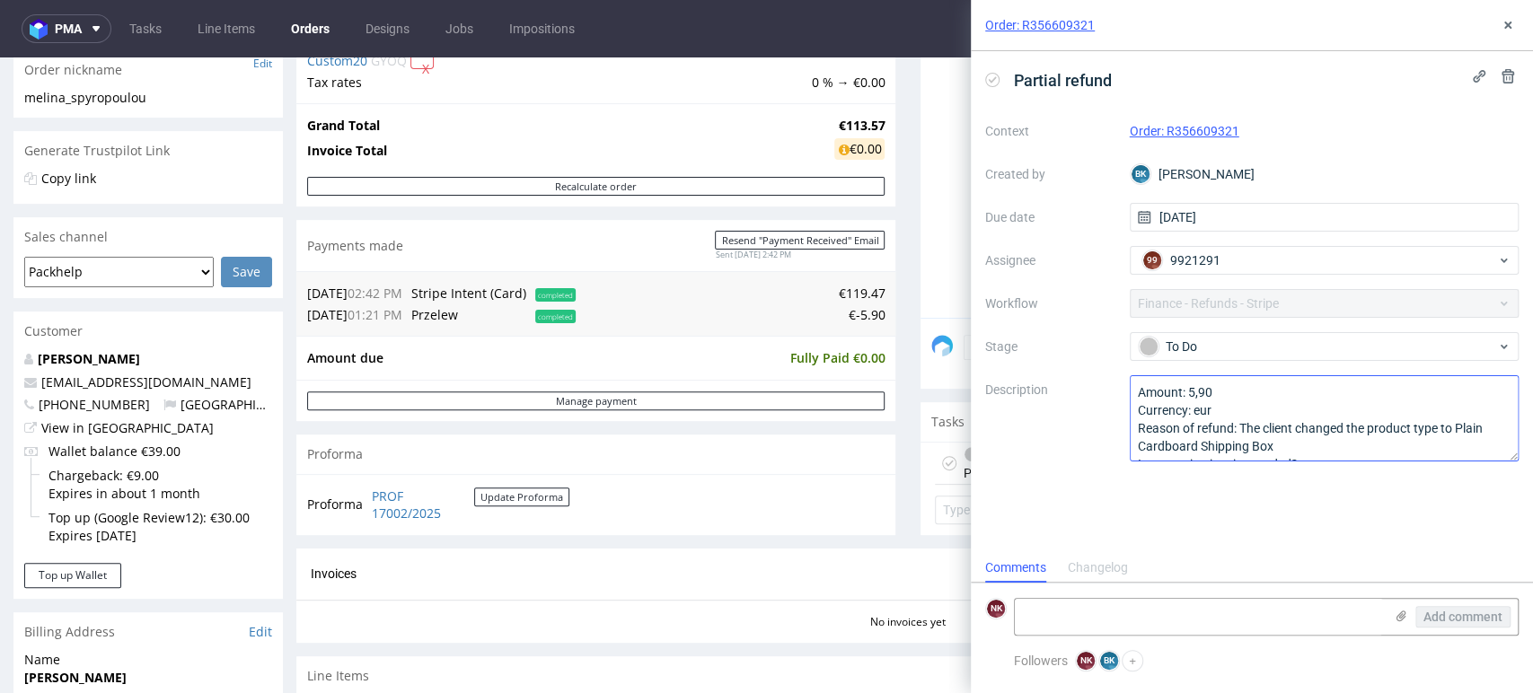
scroll to position [14, 0]
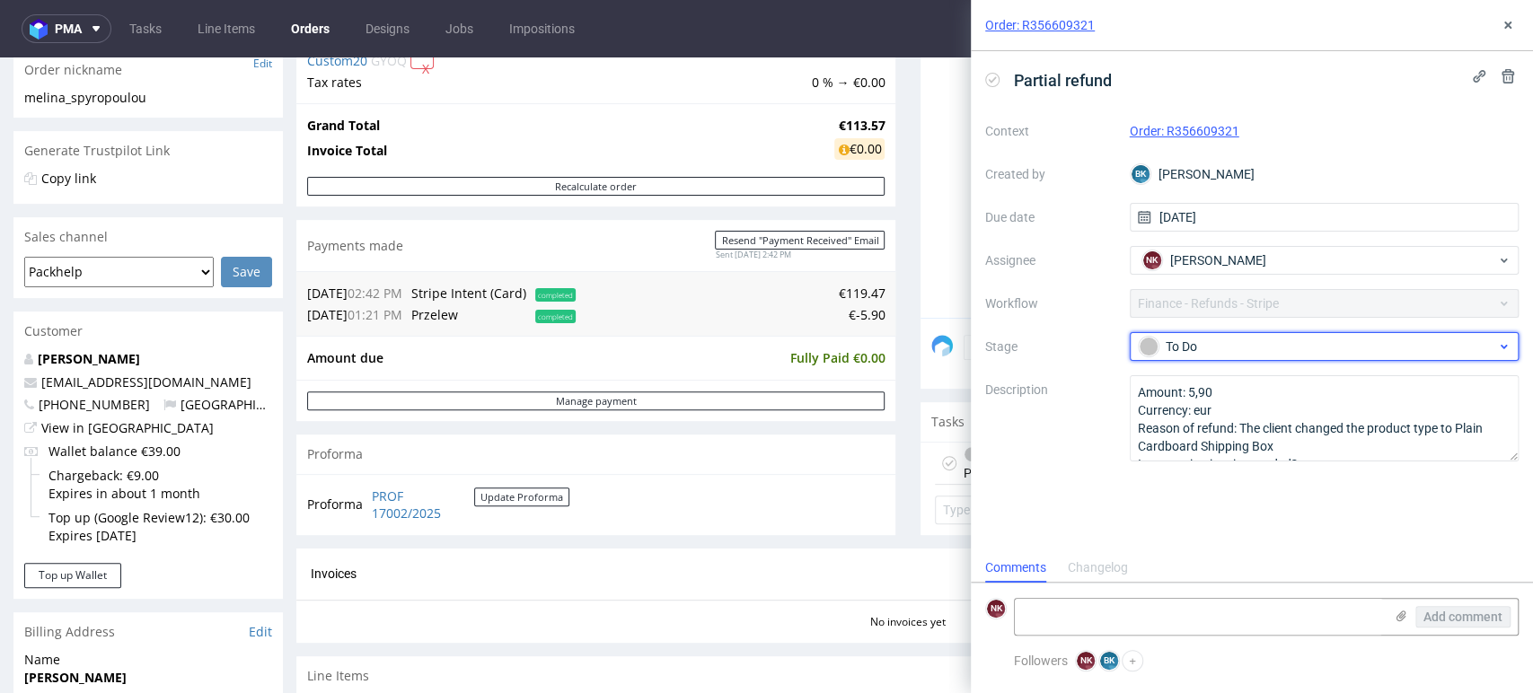
click at [1263, 343] on div "To Do" at bounding box center [1316, 347] width 357 height 20
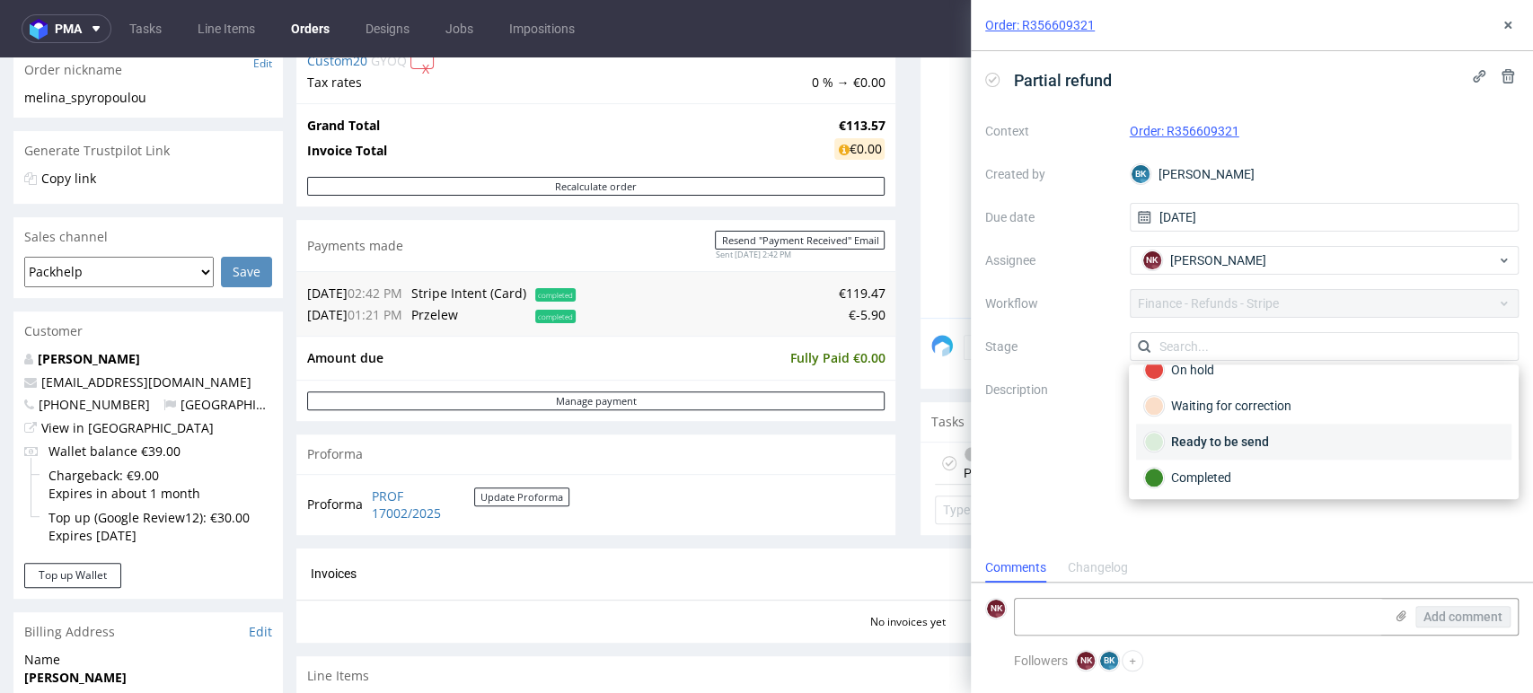
scroll to position [129, 0]
click at [1226, 478] on div "Completed" at bounding box center [1323, 476] width 359 height 20
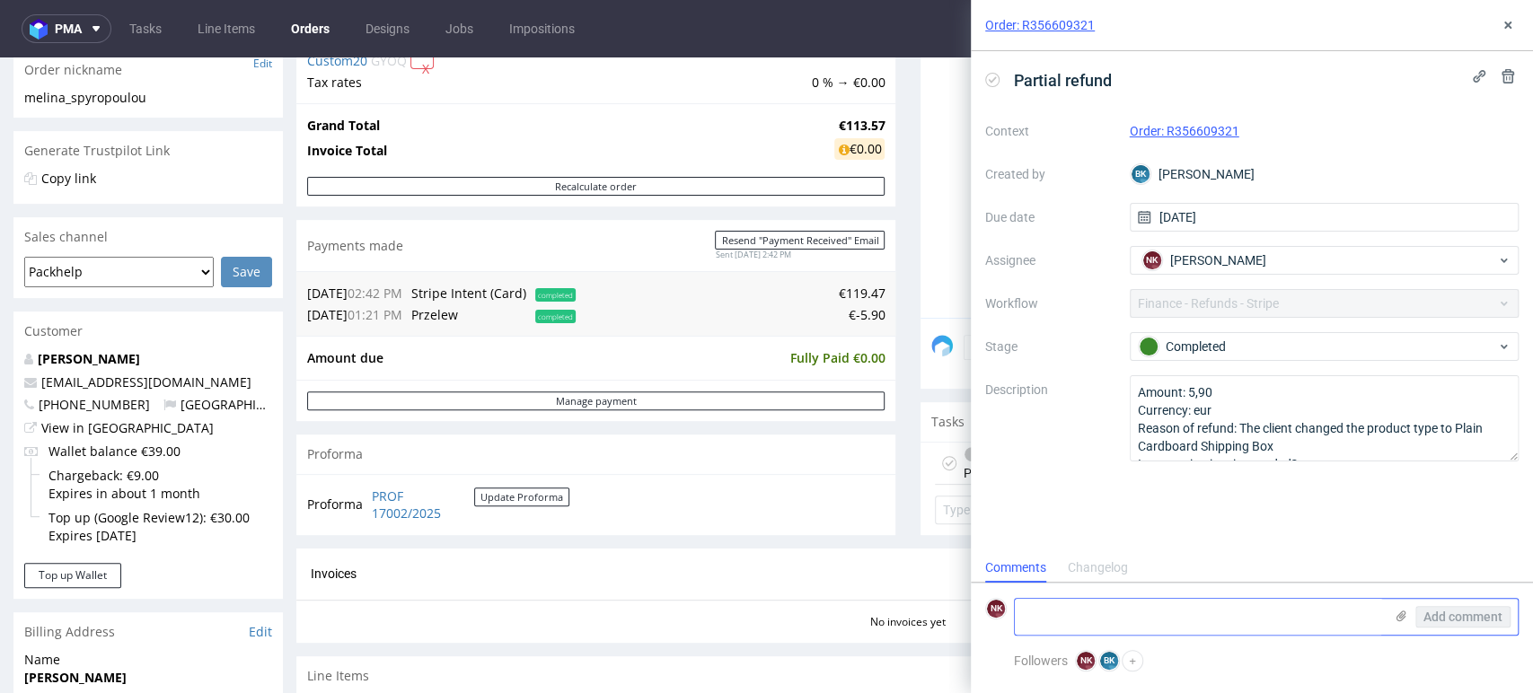
click at [1211, 609] on textarea at bounding box center [1199, 617] width 368 height 36
type textarea "refunded 14/08"
click at [1482, 619] on span "Add comment" at bounding box center [1462, 617] width 79 height 13
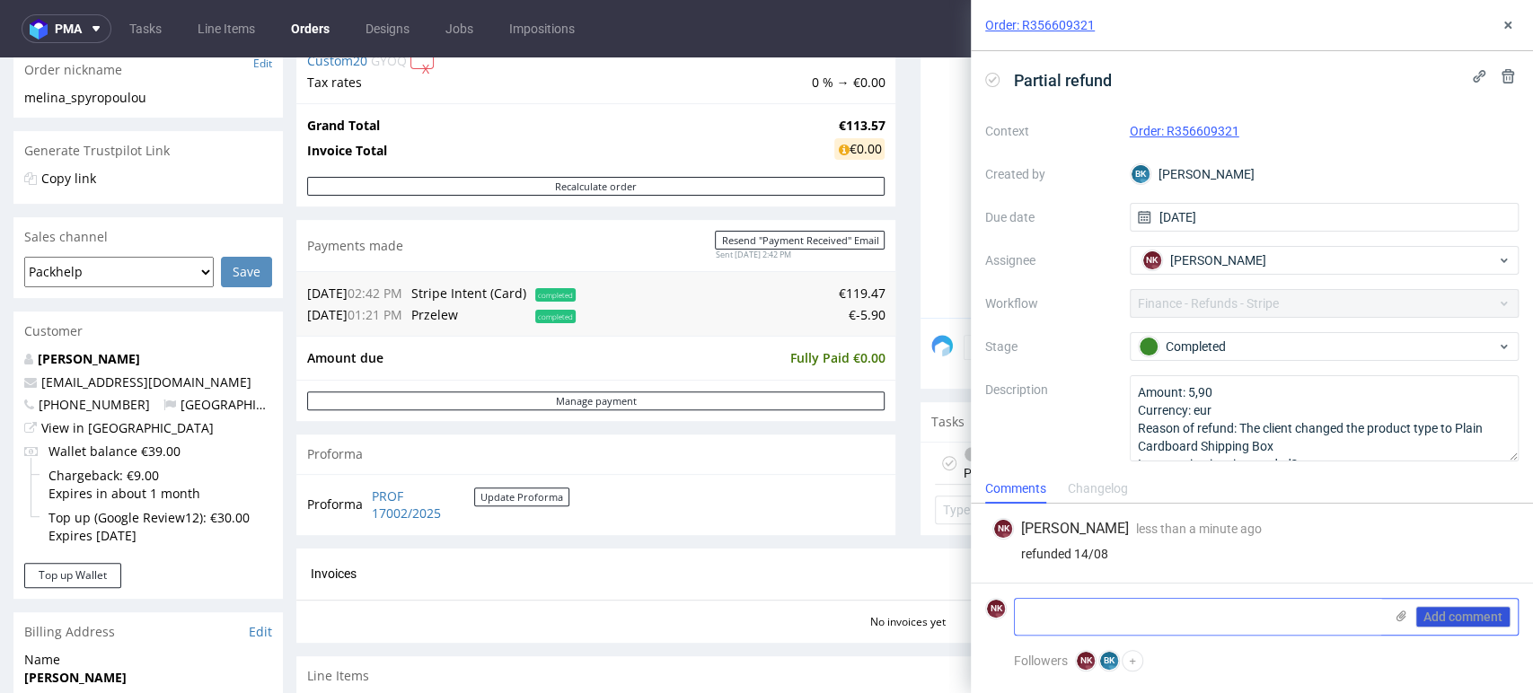
scroll to position [0, 0]
click at [1498, 15] on button at bounding box center [1508, 25] width 22 height 22
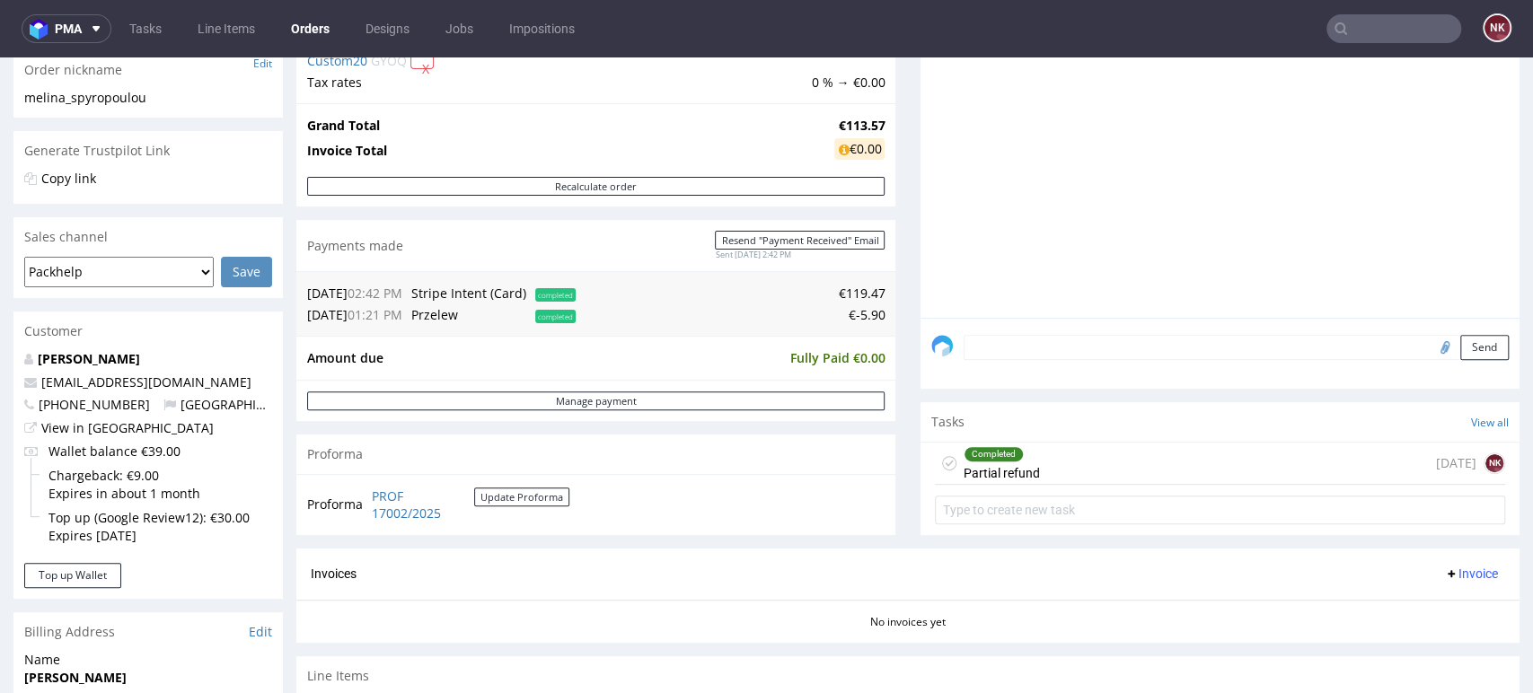
click at [897, 477] on div "Progress Payment Paid Wed 28 May Payment “Received” Email Sent Wed 28 May 14:42…" at bounding box center [907, 430] width 1223 height 1226
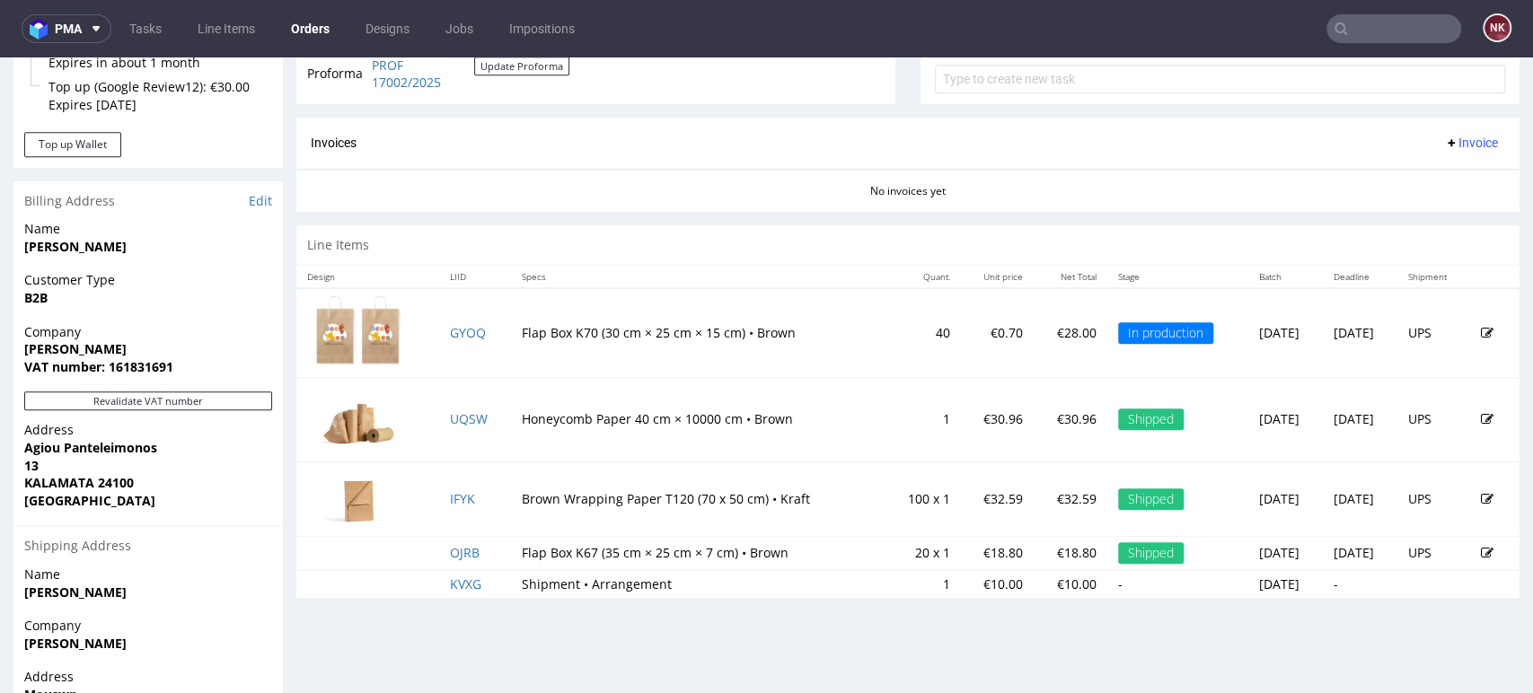
scroll to position [711, 0]
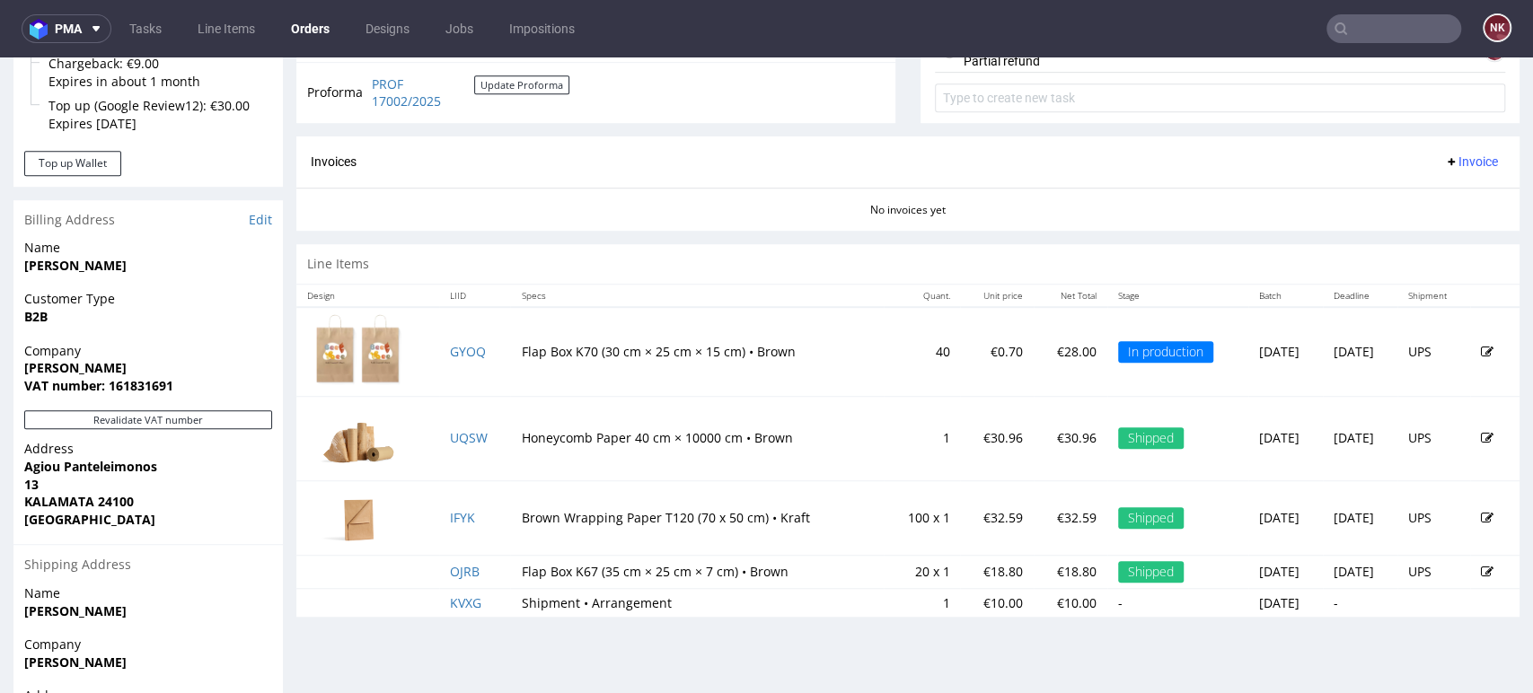
click at [883, 531] on td "100 x 1" at bounding box center [921, 517] width 77 height 75
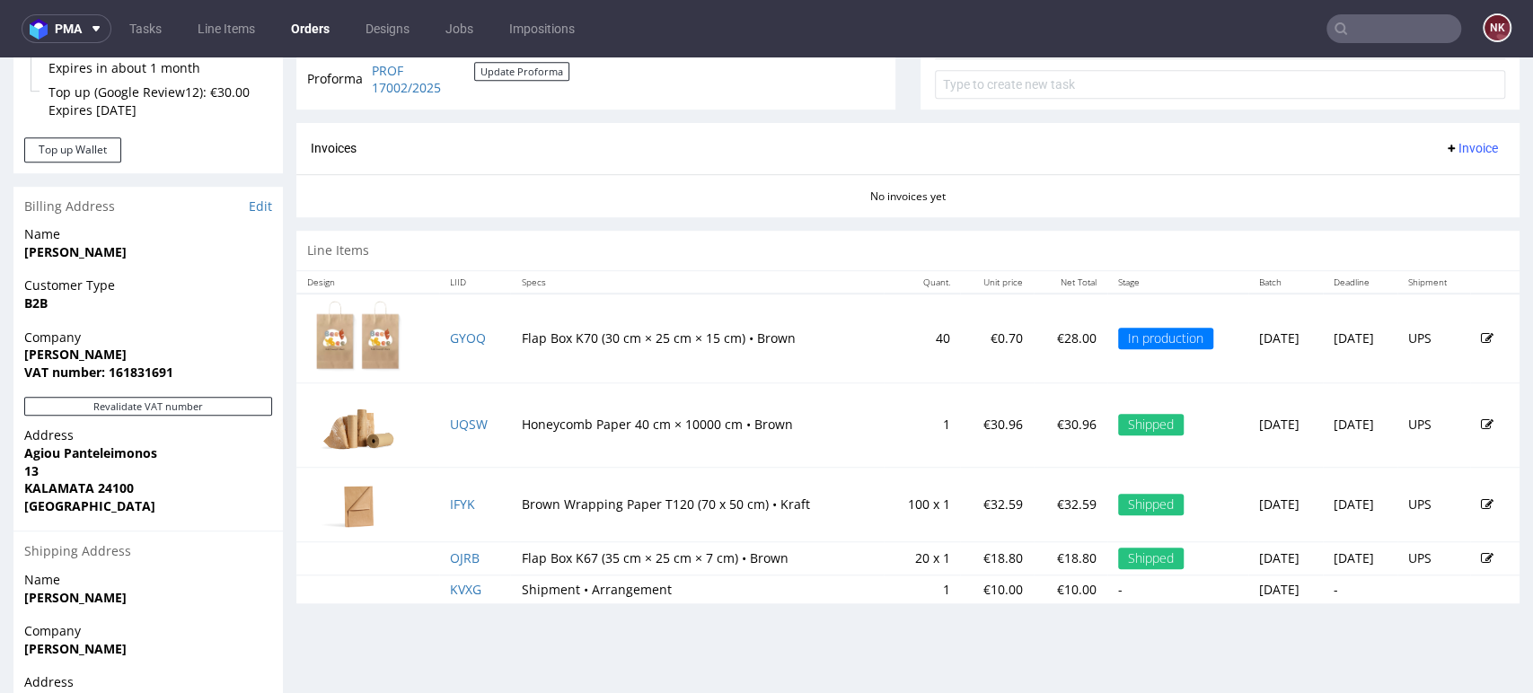
scroll to position [498, 0]
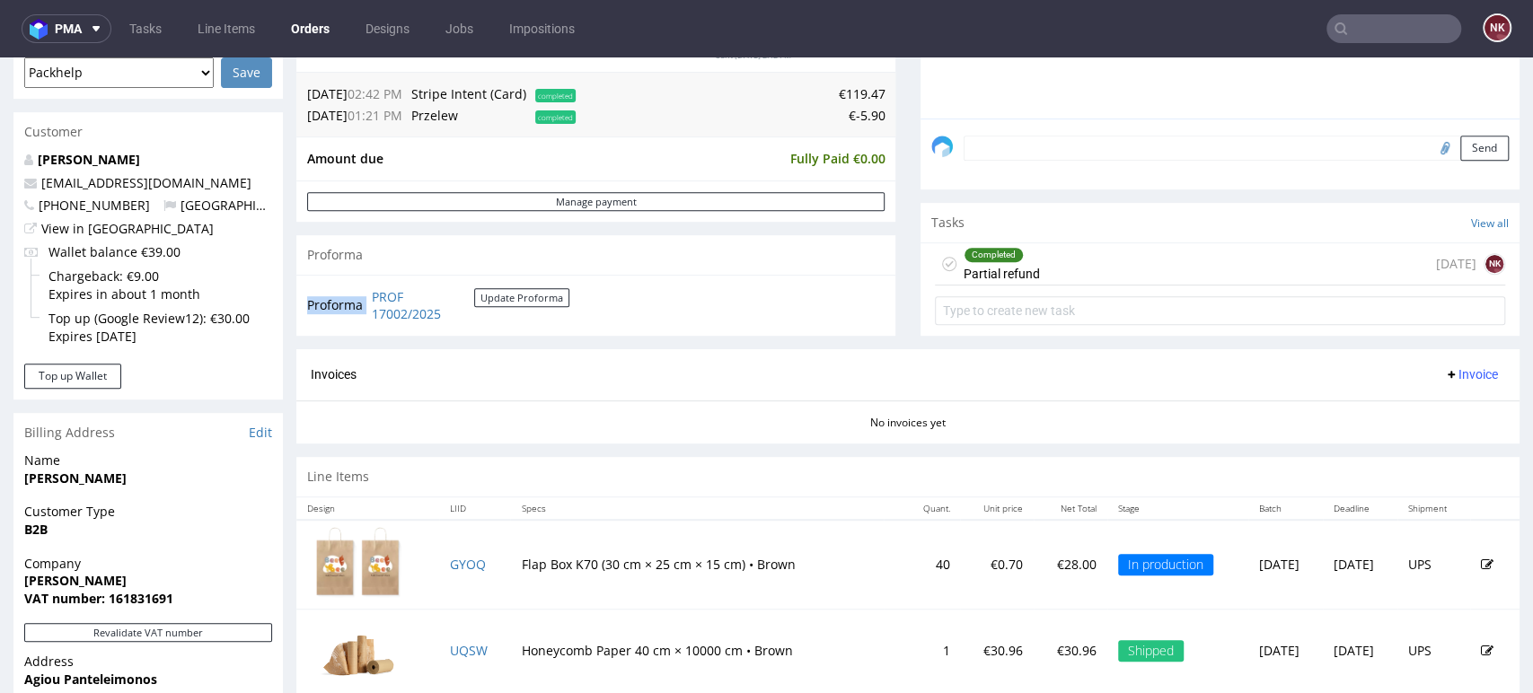
drag, startPoint x: 527, startPoint y: 323, endPoint x: 368, endPoint y: 294, distance: 161.5
click at [368, 294] on td "PROF 17002/2025 Update Proforma" at bounding box center [468, 305] width 202 height 39
copy tbody "Proforma"
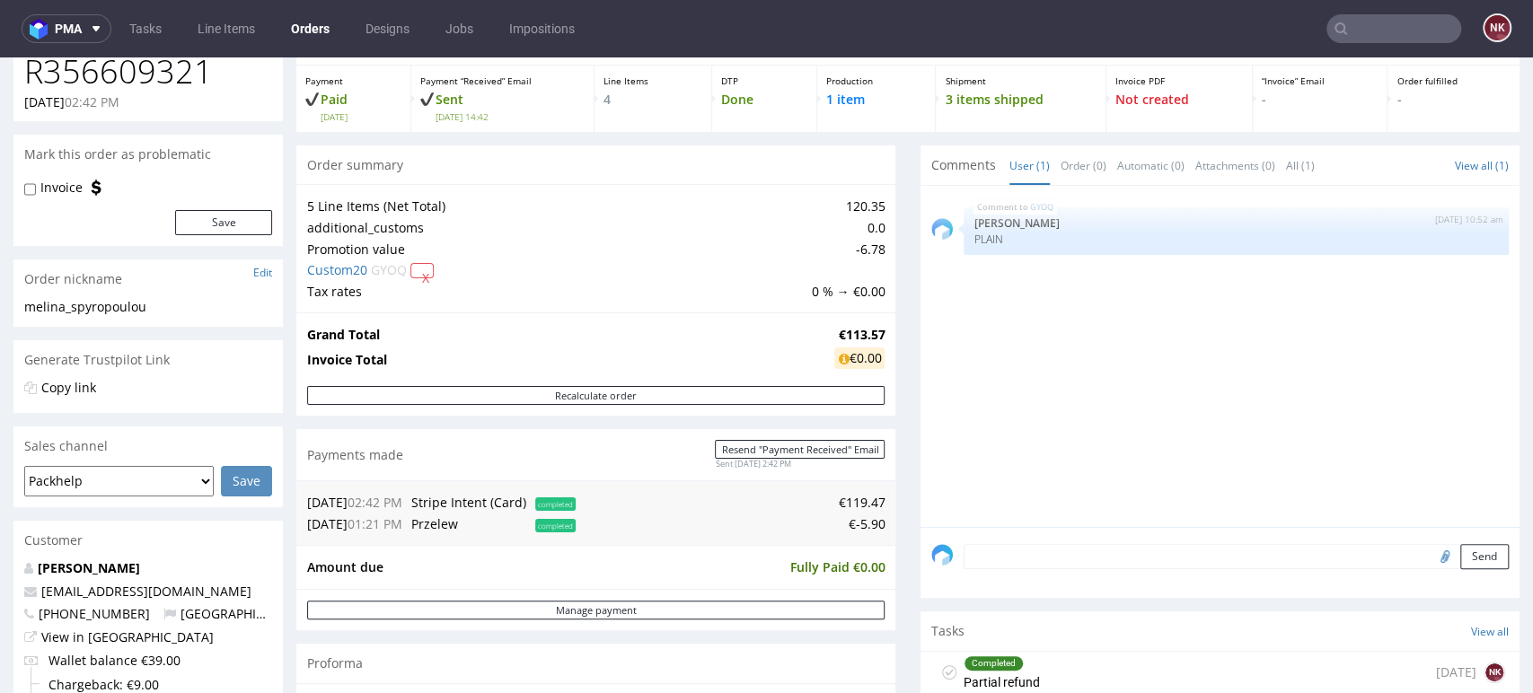
scroll to position [0, 0]
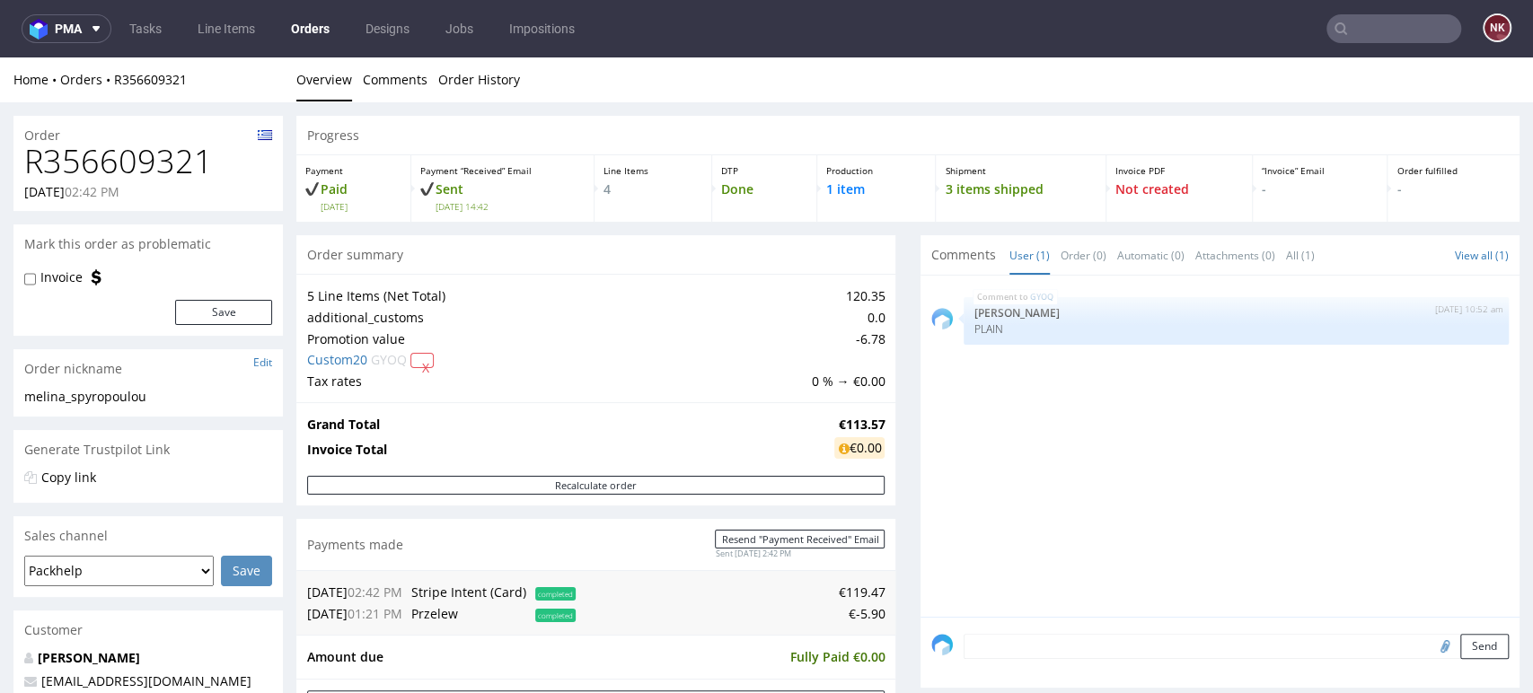
click at [178, 158] on h1 "R356609321" at bounding box center [148, 162] width 248 height 36
copy h1 "R356609321"
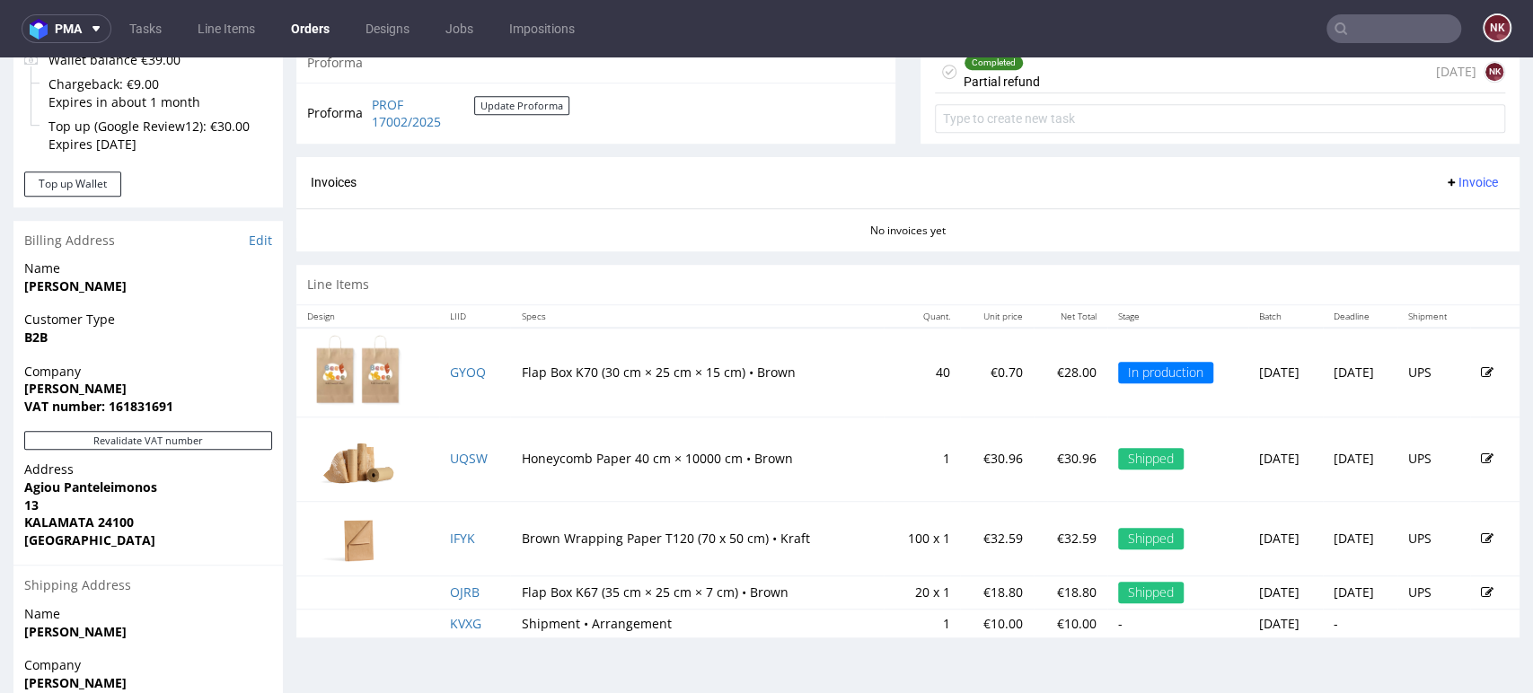
scroll to position [598, 0]
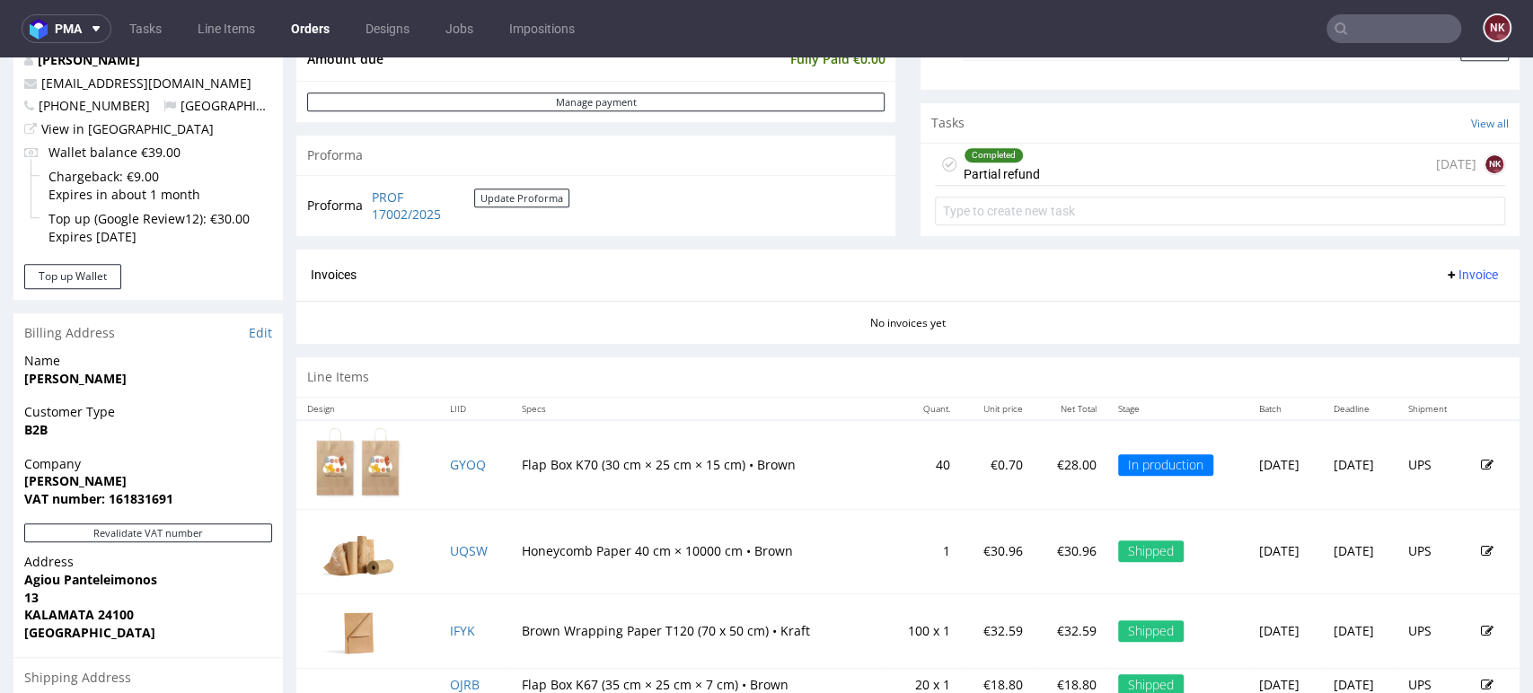
click at [1458, 286] on div "Invoice" at bounding box center [1471, 275] width 68 height 22
click at [1458, 277] on span "Invoice" at bounding box center [1471, 275] width 54 height 14
click at [1454, 354] on li "Upload" at bounding box center [1433, 345] width 116 height 32
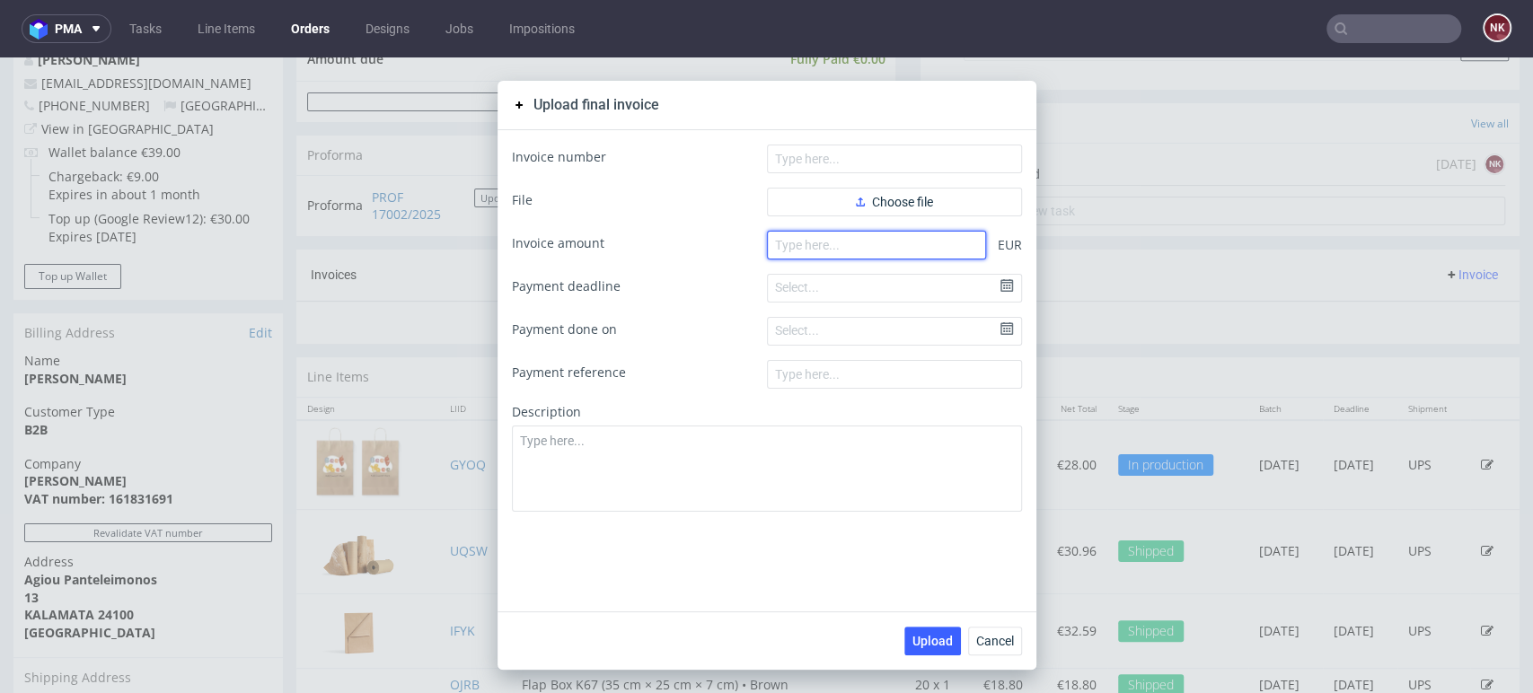
click at [852, 235] on input "number" at bounding box center [876, 245] width 219 height 29
type input "52.98"
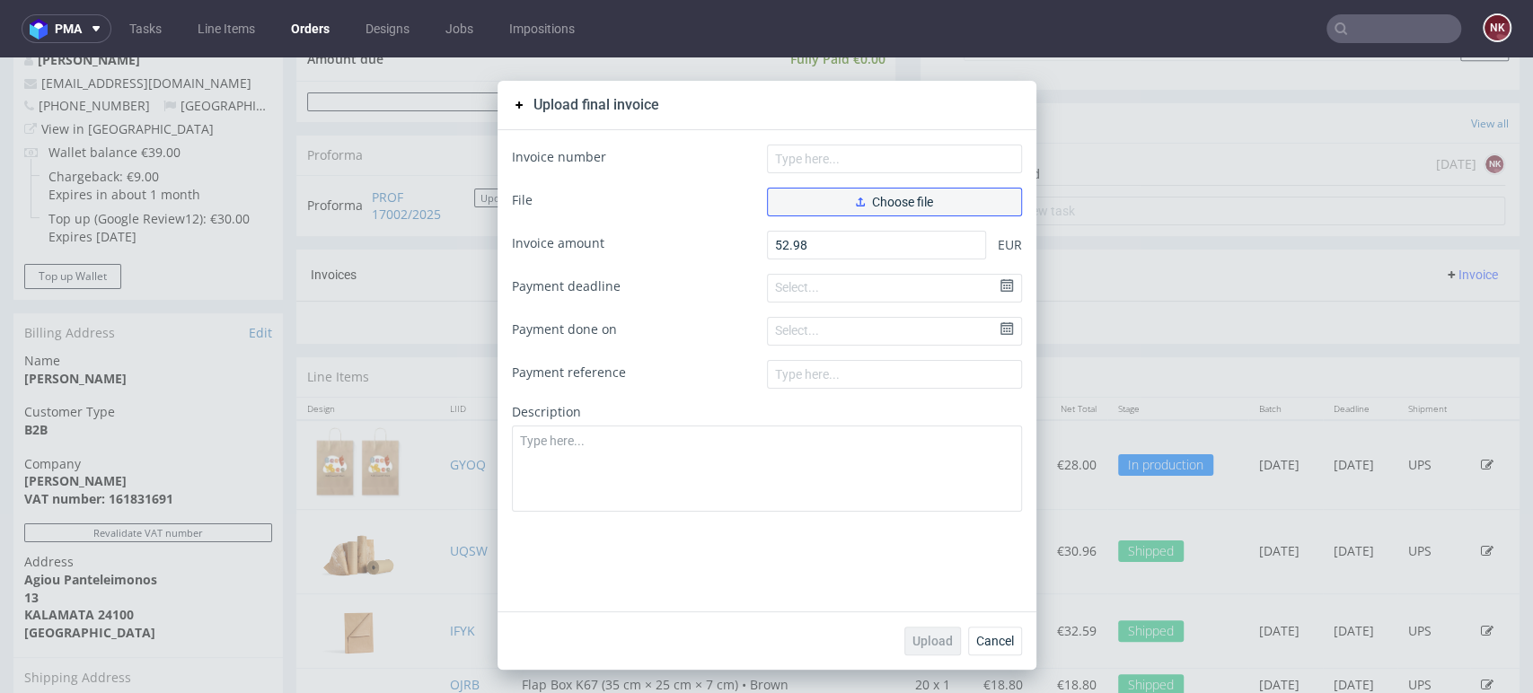
click at [936, 194] on button "Choose file" at bounding box center [894, 202] width 255 height 29
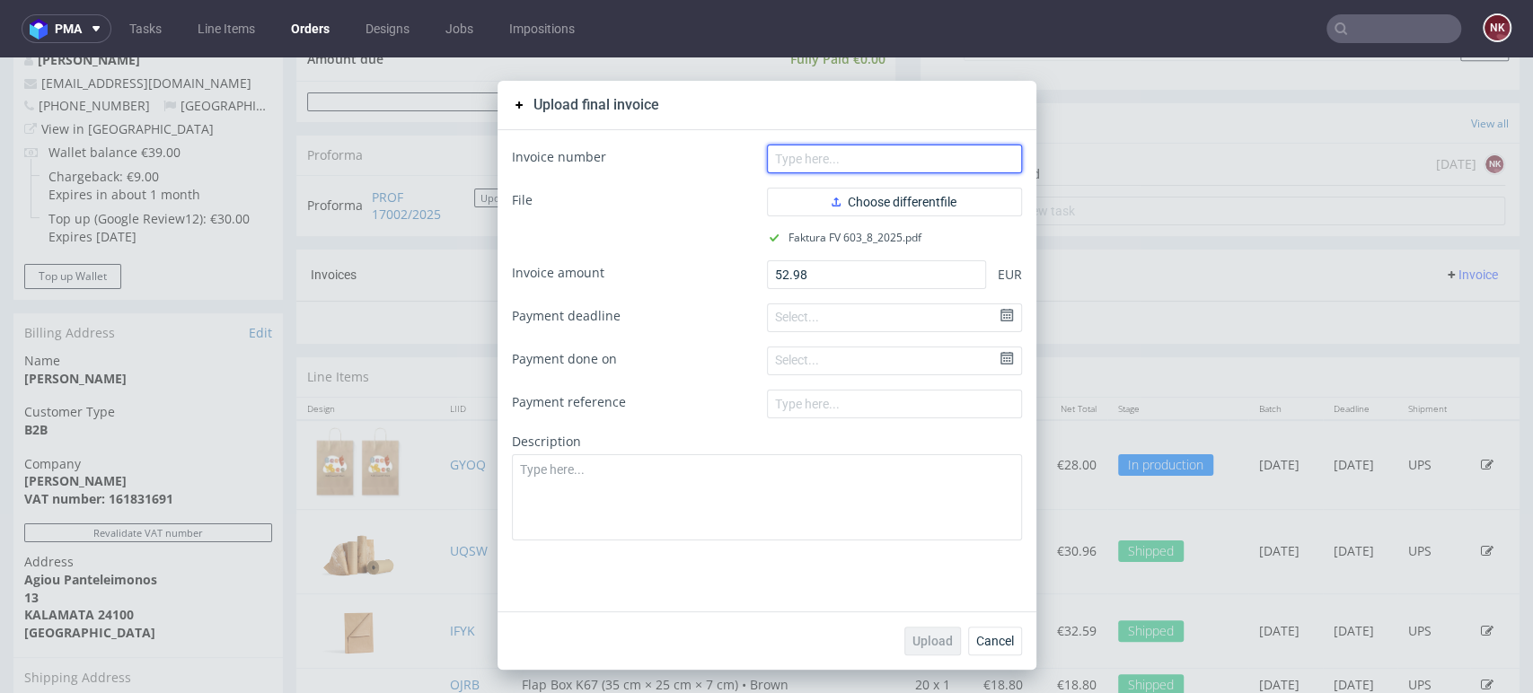
click at [840, 170] on input "text" at bounding box center [894, 159] width 255 height 29
type input "FV 603/8/2025"
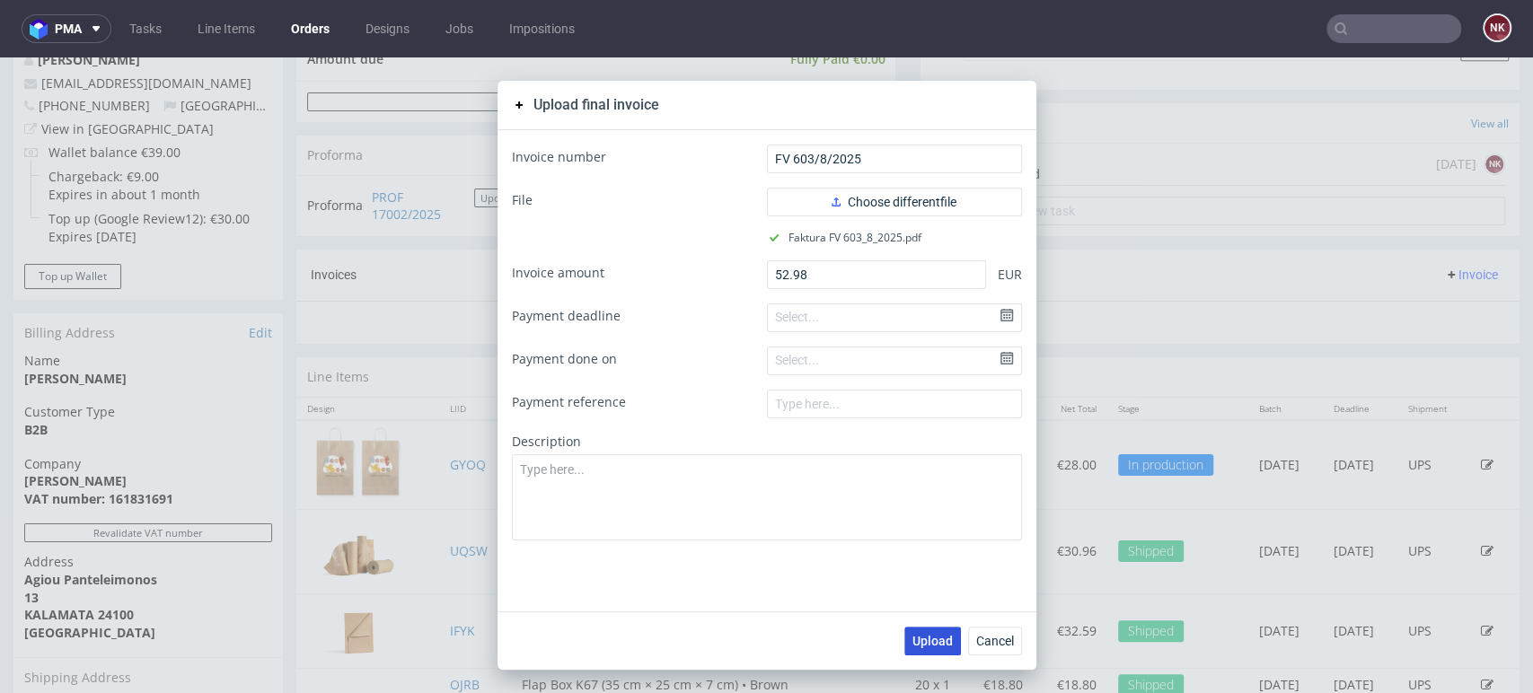
click at [912, 637] on span "Upload" at bounding box center [932, 641] width 40 height 13
click at [983, 644] on span "Cancel" at bounding box center [995, 641] width 38 height 13
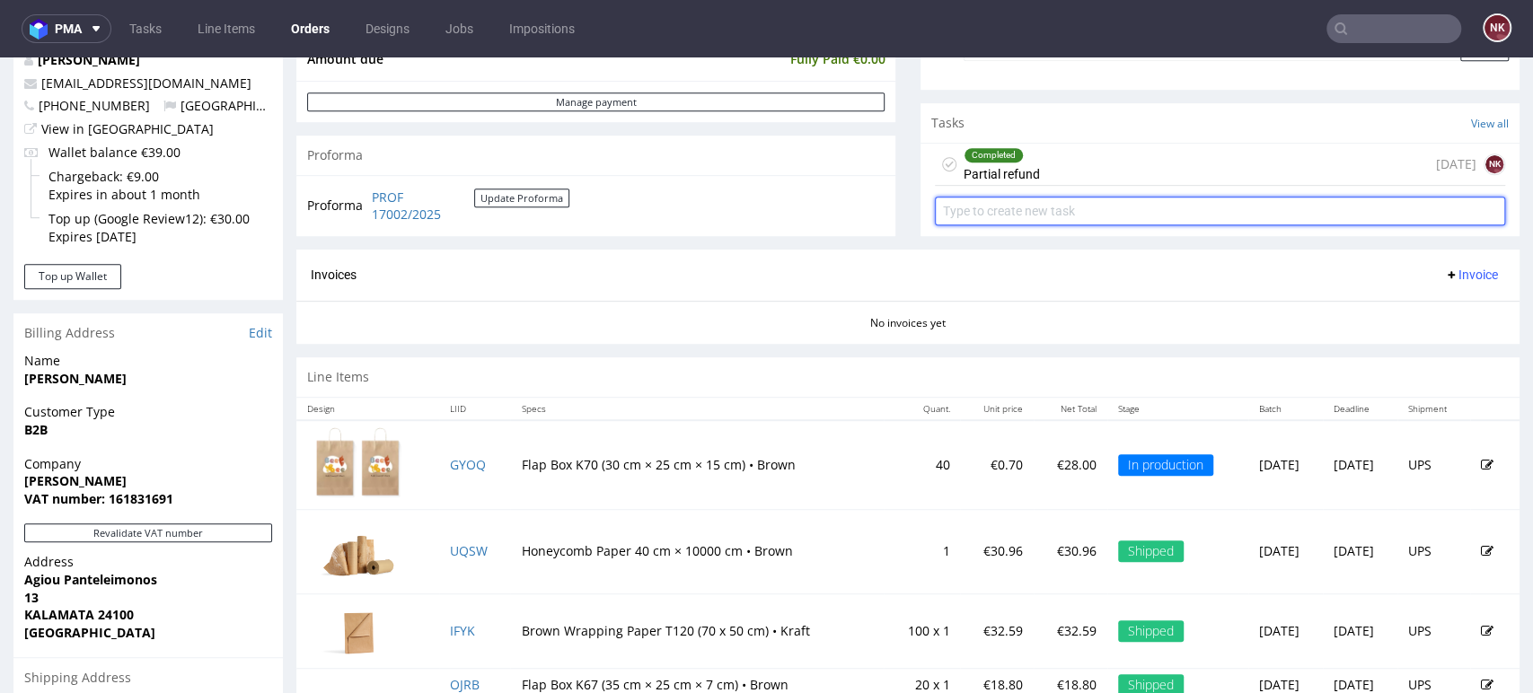
click at [1051, 210] on input "text" at bounding box center [1220, 211] width 570 height 29
type input "PARTIAL INVOICE"
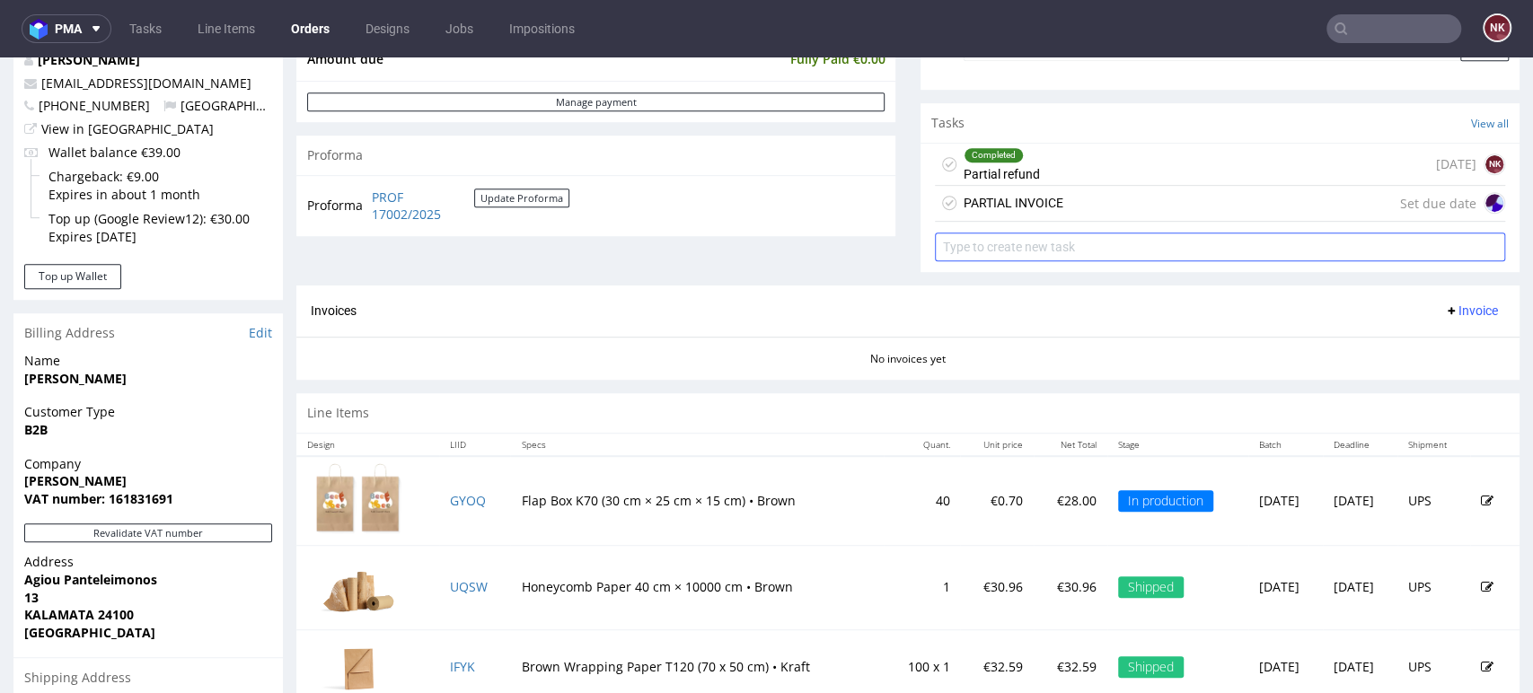
click at [1051, 210] on div "PARTIAL INVOICE Set due date" at bounding box center [1220, 204] width 570 height 36
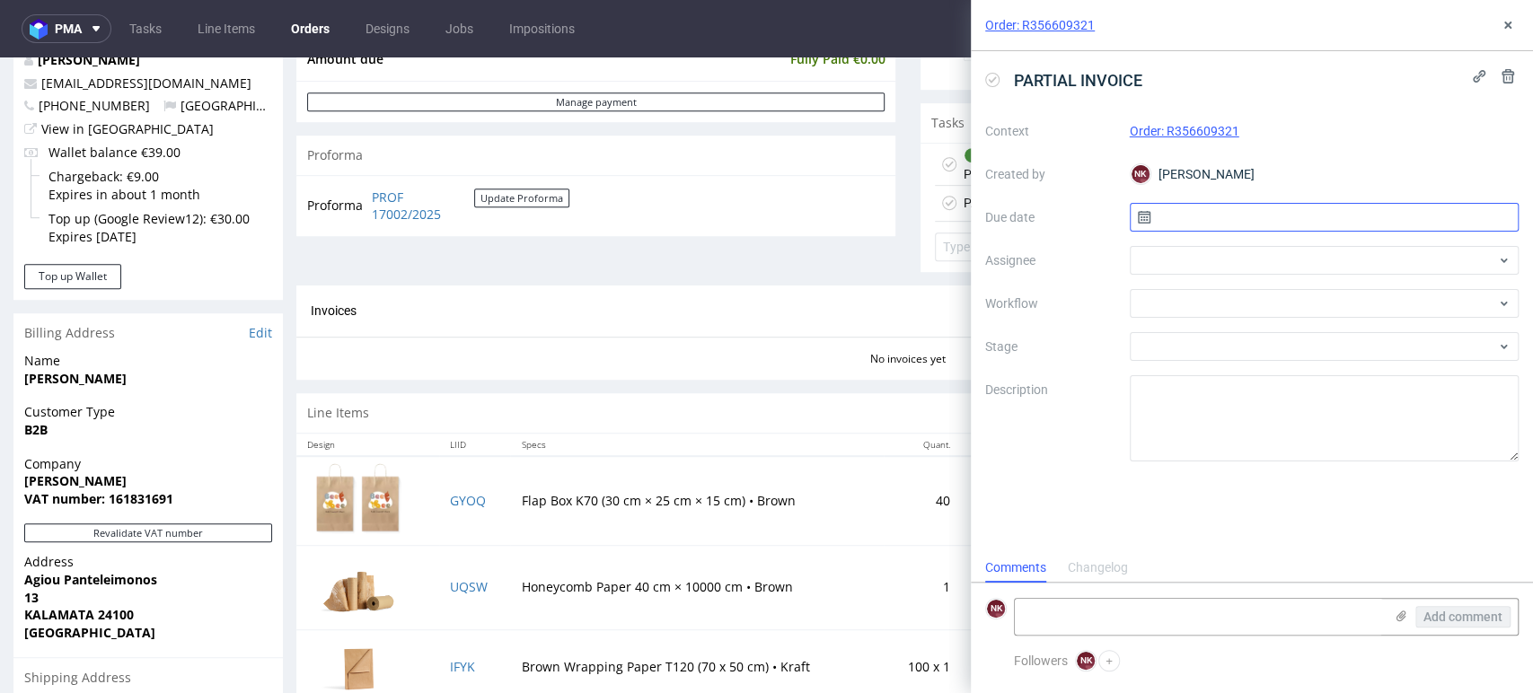
scroll to position [14, 0]
click at [1205, 319] on div "Context Order: R356609321 Created by NK Natalia Kaczorowska Due date Assignee W…" at bounding box center [1251, 289] width 533 height 345
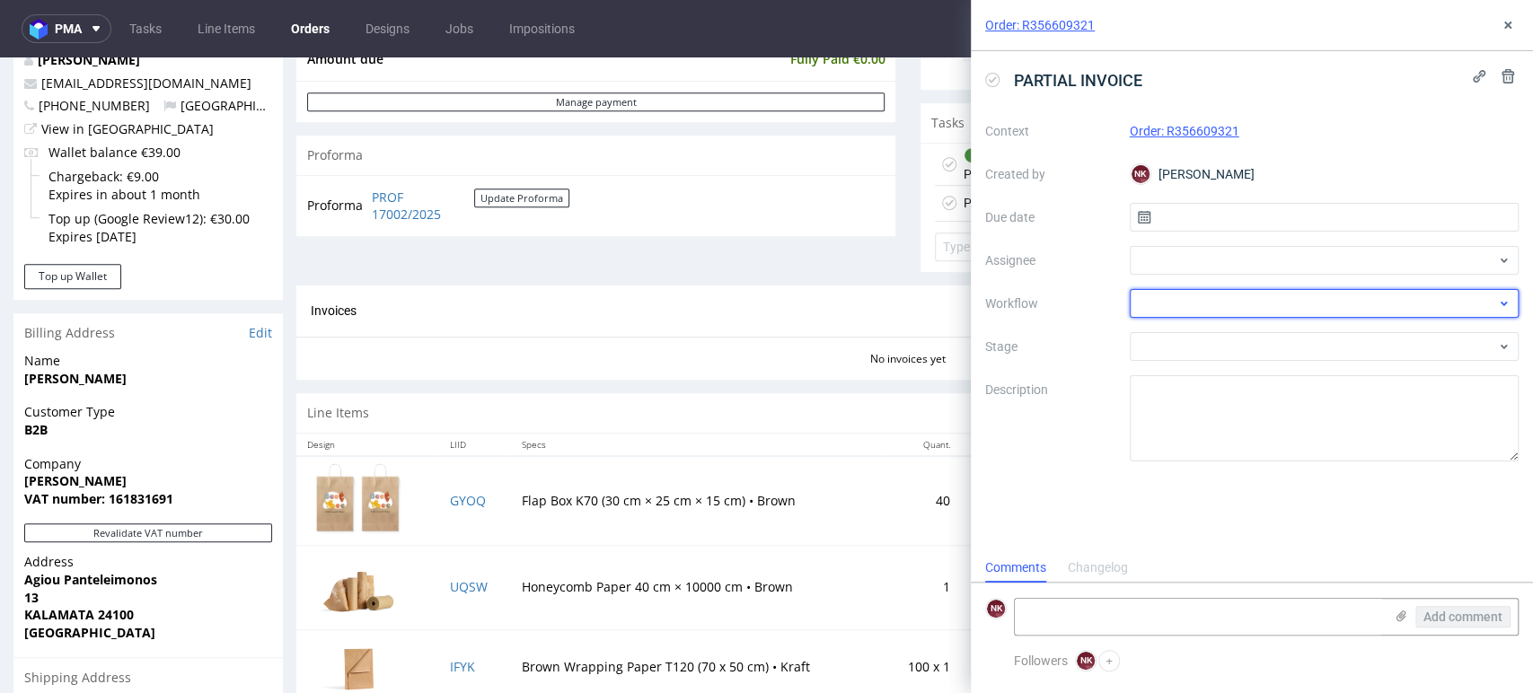
click at [1207, 307] on div at bounding box center [1324, 303] width 390 height 29
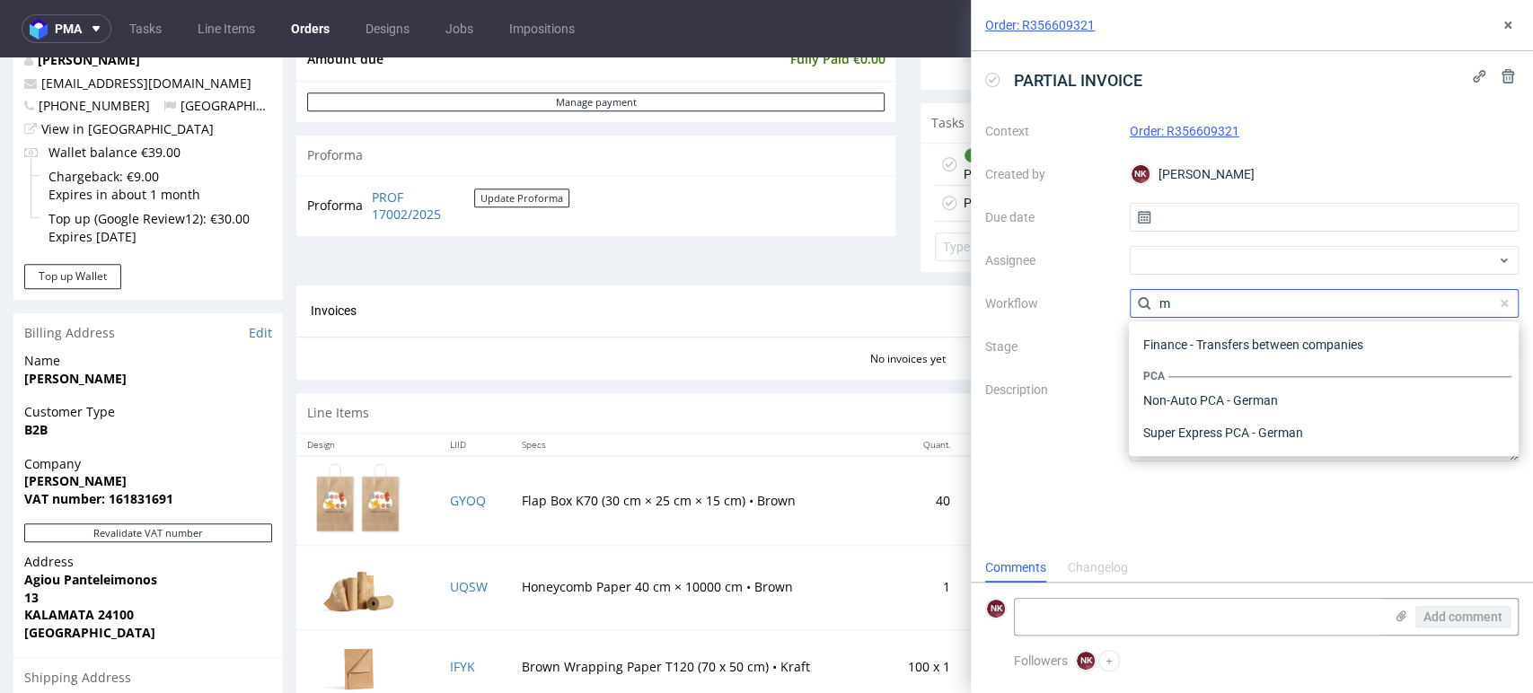
scroll to position [0, 0]
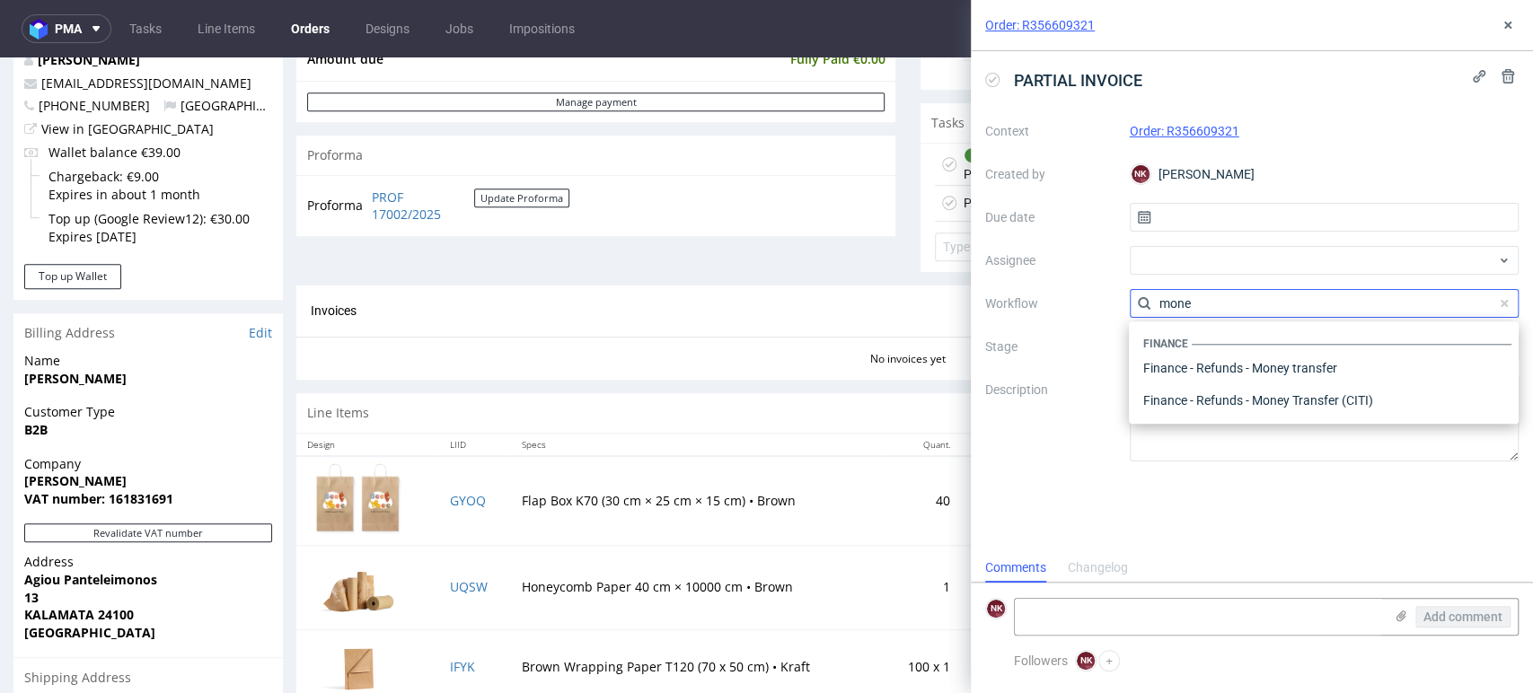
type input "money"
drag, startPoint x: 1217, startPoint y: 300, endPoint x: 1121, endPoint y: 300, distance: 95.2
click at [1121, 300] on div "Context Order: R356609321 Created by NK Natalia Kaczorowska Due date Assignee W…" at bounding box center [1251, 289] width 533 height 345
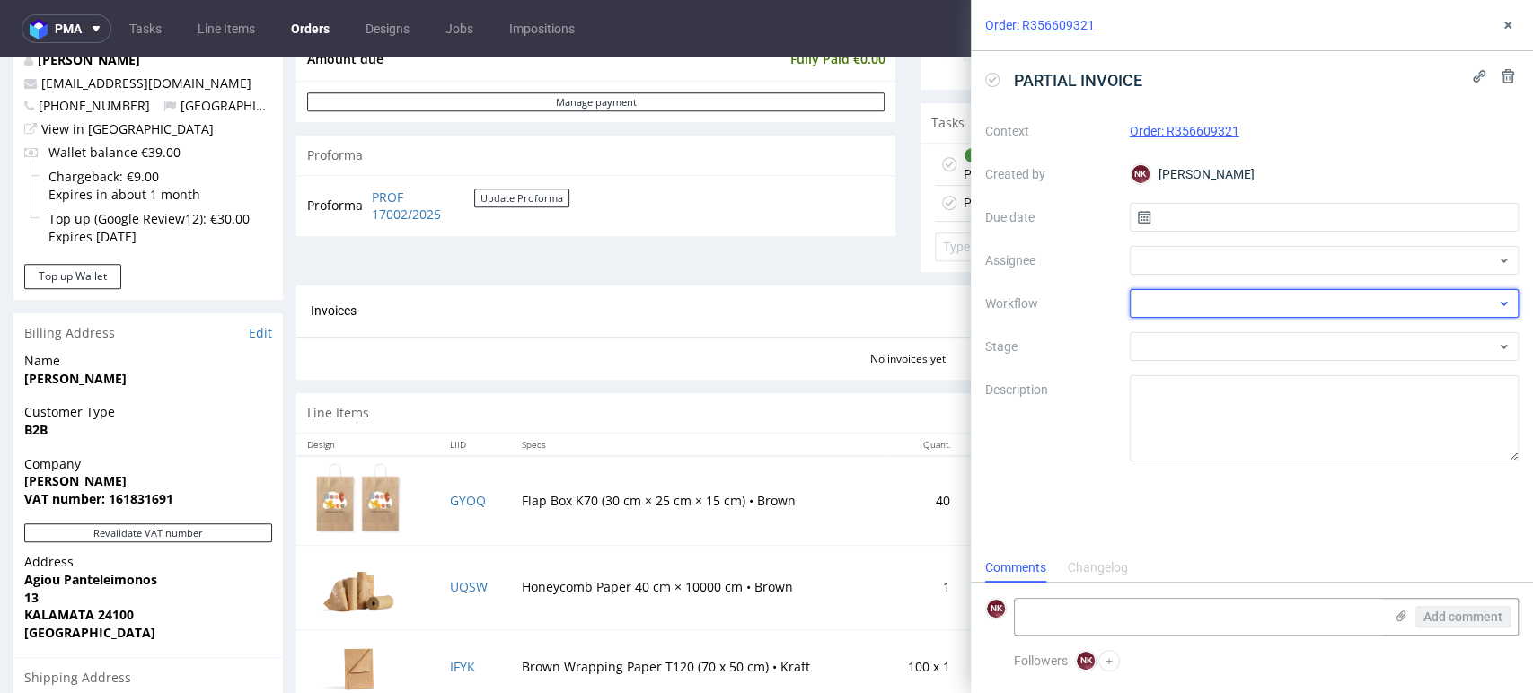
click at [1163, 303] on div at bounding box center [1324, 303] width 390 height 29
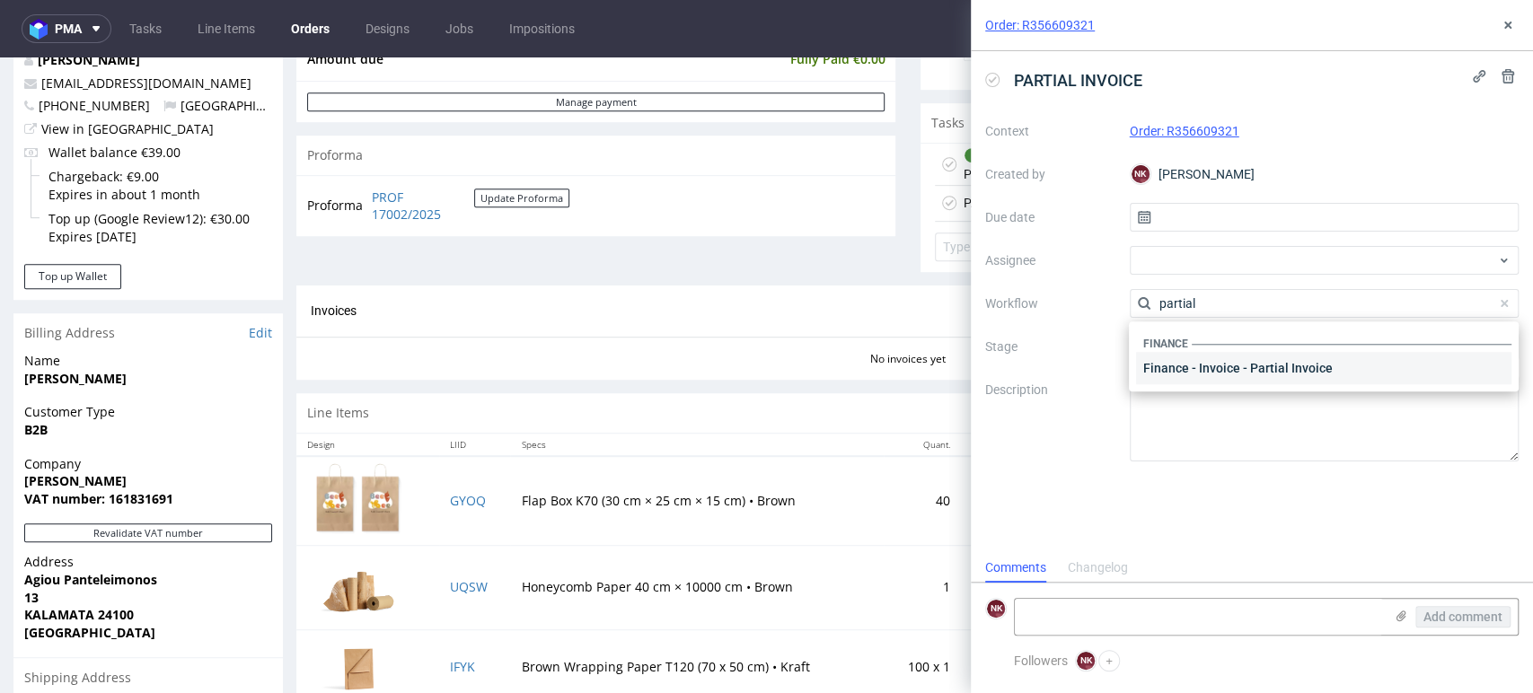
type input "partial"
click at [1219, 377] on div "Finance - Invoice - Partial Invoice" at bounding box center [1323, 368] width 375 height 32
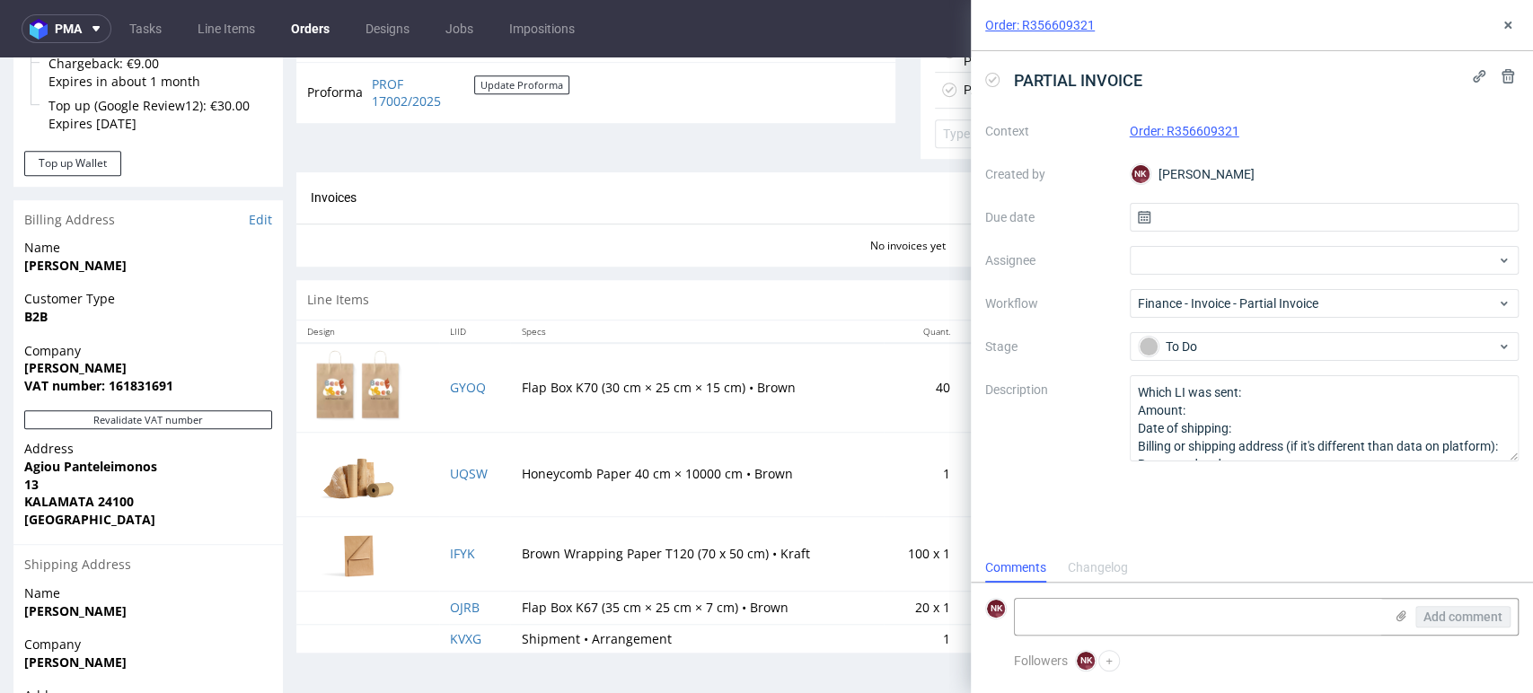
scroll to position [797, 0]
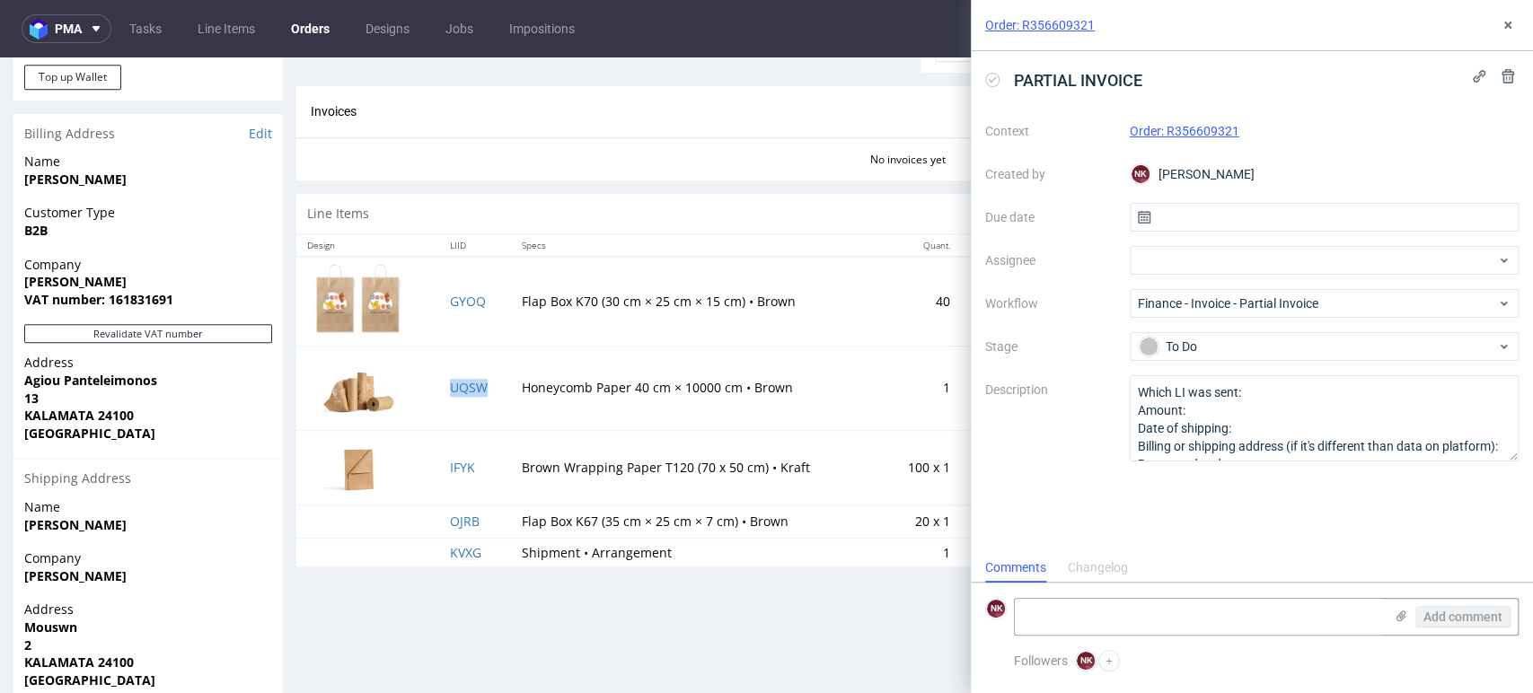
click at [484, 391] on td "UQSW" at bounding box center [474, 388] width 71 height 84
copy link "UQSW"
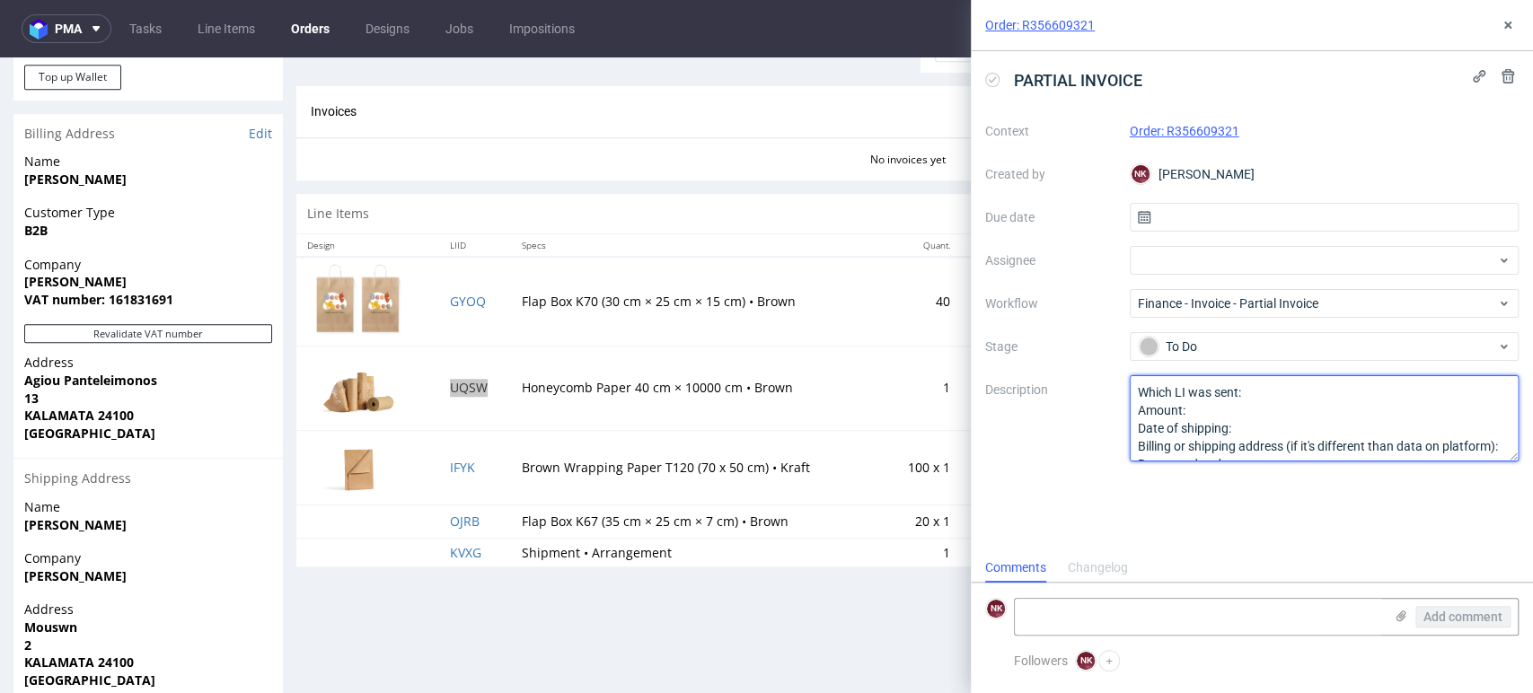
scroll to position [56, 0]
drag, startPoint x: 1135, startPoint y: 388, endPoint x: 1484, endPoint y: 542, distance: 381.9
click at [1484, 542] on div "PARTIAL INVOICE Context Order: R356609321 Created by NK Natalia Kaczorowska Due…" at bounding box center [1252, 302] width 562 height 502
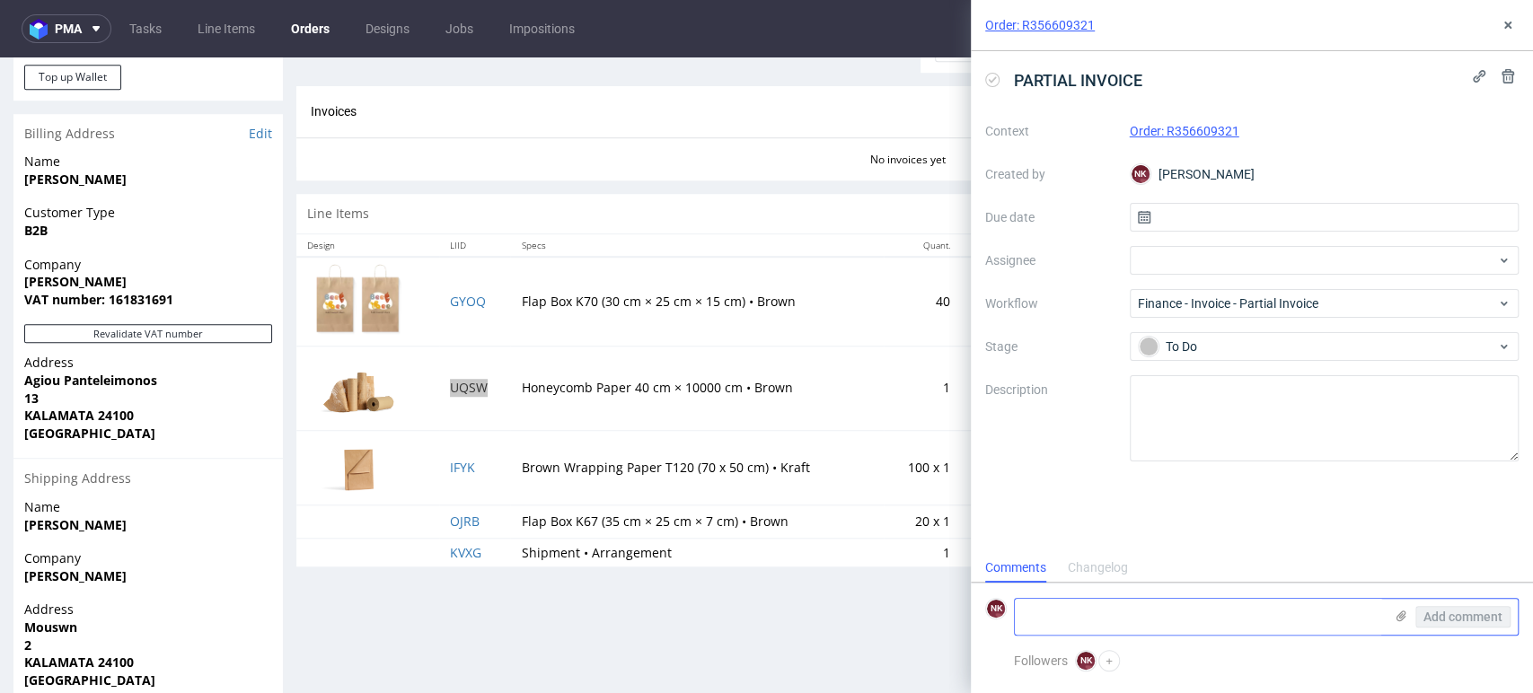
click at [1208, 615] on textarea at bounding box center [1199, 617] width 368 height 36
paste textarea "UQSW"
click at [488, 473] on td "IFYK" at bounding box center [474, 467] width 71 height 75
copy link "IFYK"
click at [1112, 603] on textarea "UQSW," at bounding box center [1199, 617] width 368 height 36
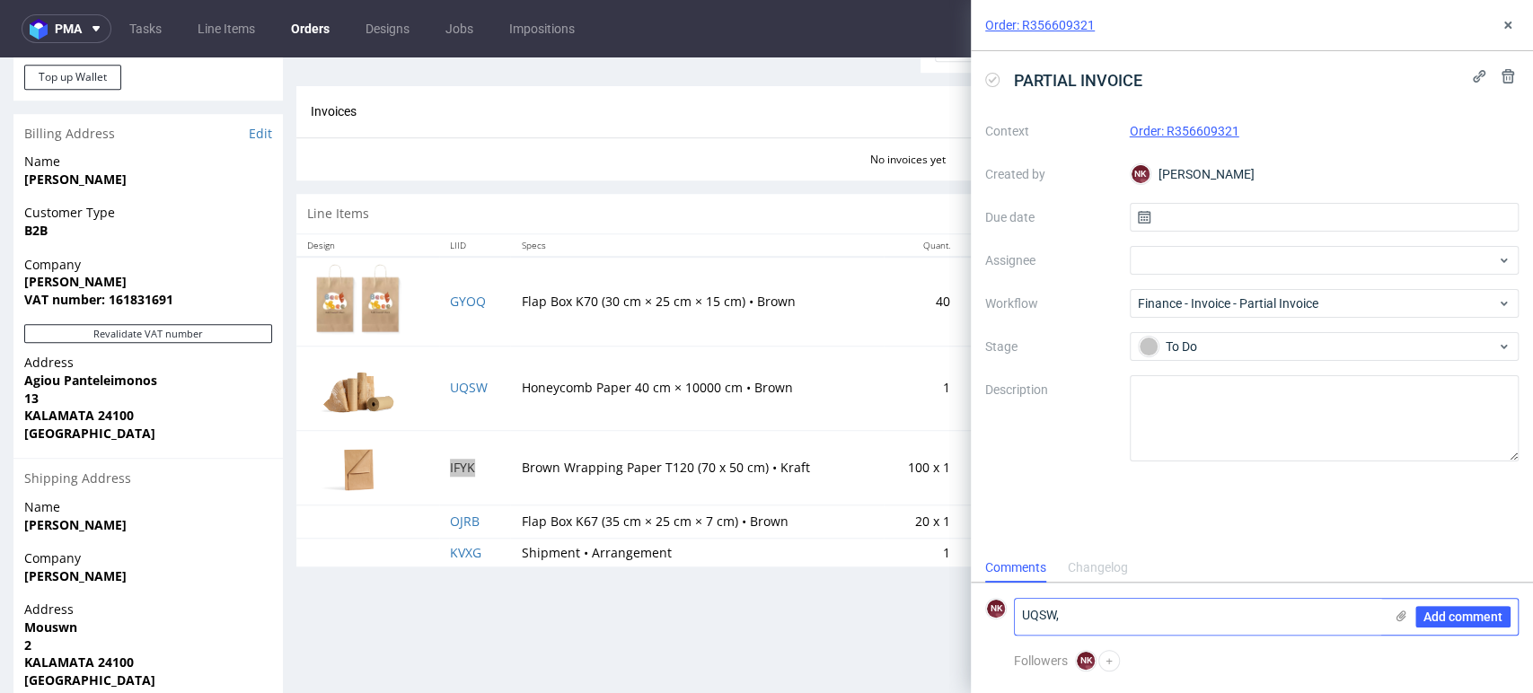
paste textarea "IFYK"
click at [480, 551] on td "KVXG" at bounding box center [474, 552] width 71 height 29
copy link "KVXG"
click at [1192, 620] on textarea "UQSW, IFYK," at bounding box center [1199, 617] width 368 height 36
paste textarea "KVXG"
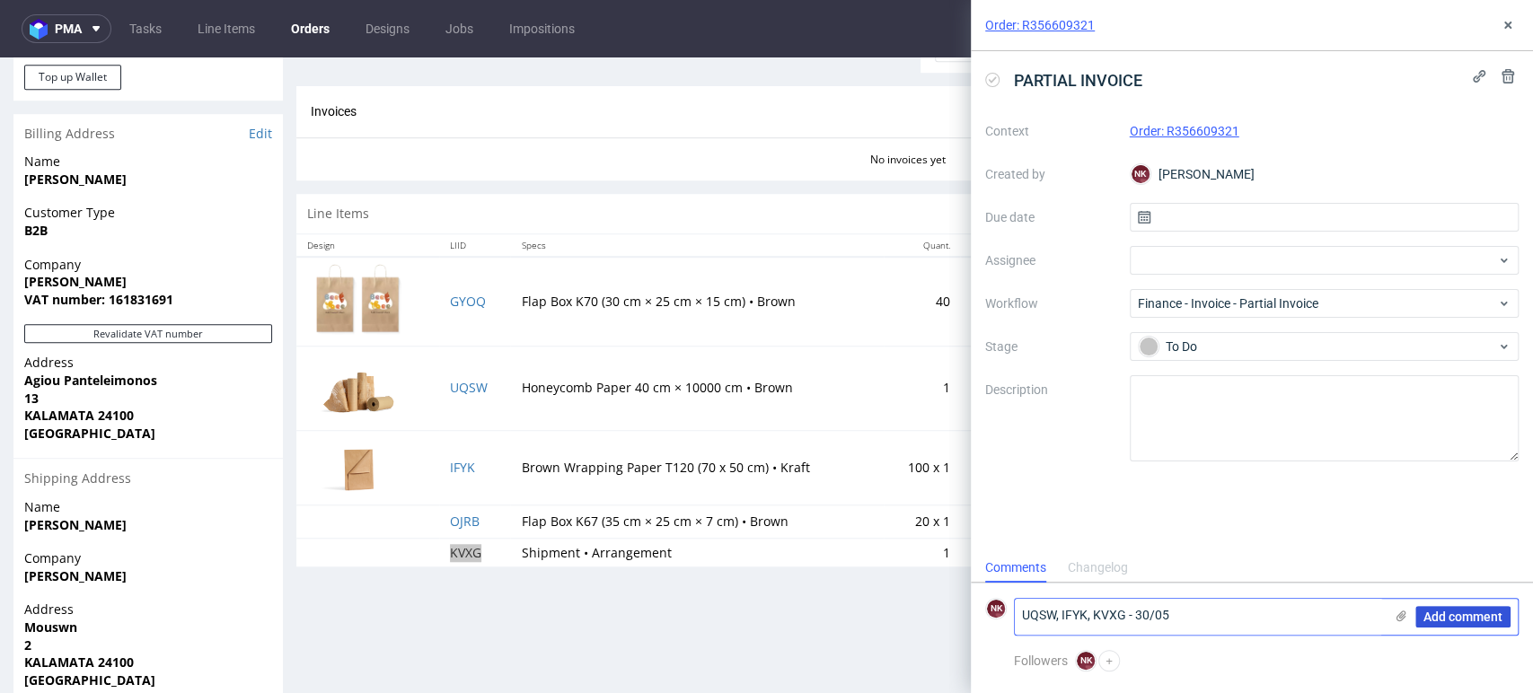
type textarea "UQSW, IFYK, KVXG - 30/05"
click at [1437, 611] on span "Add comment" at bounding box center [1462, 617] width 79 height 13
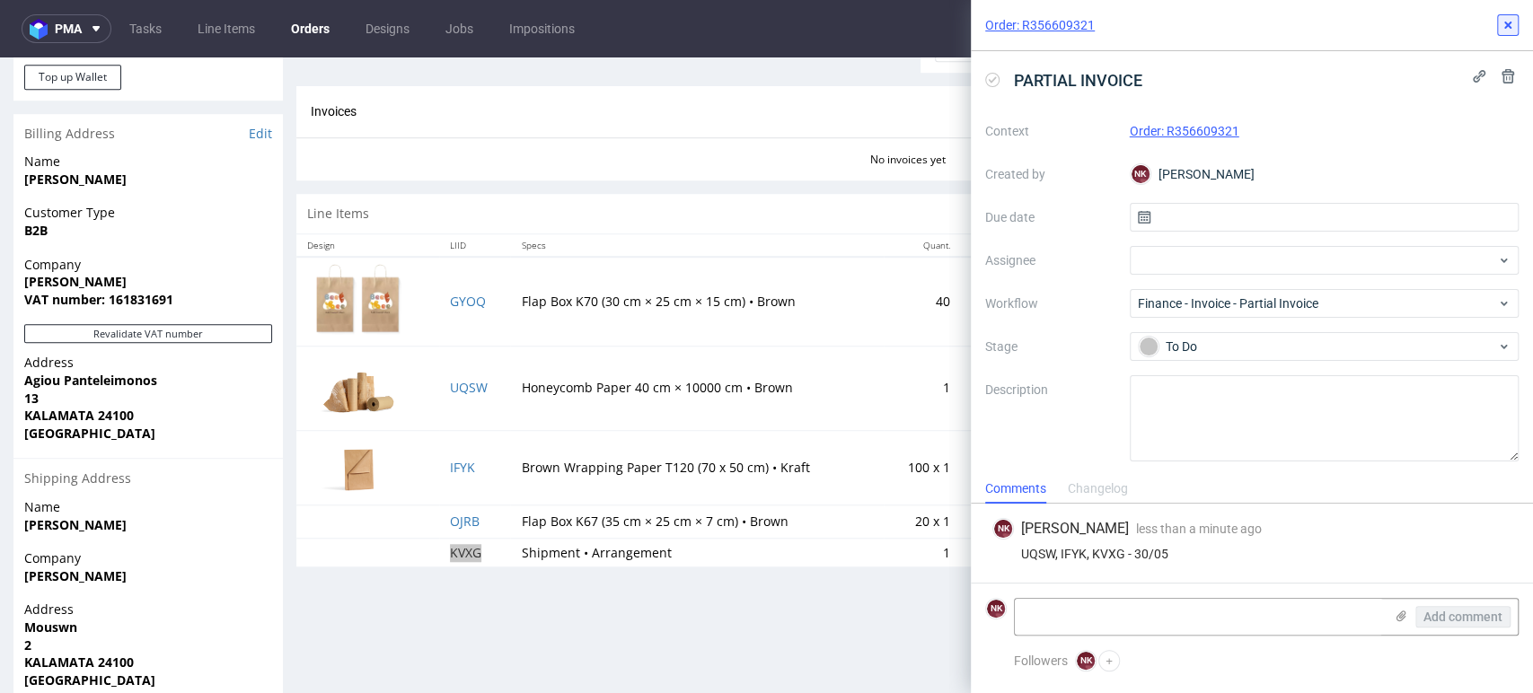
click at [1505, 23] on use at bounding box center [1507, 25] width 7 height 7
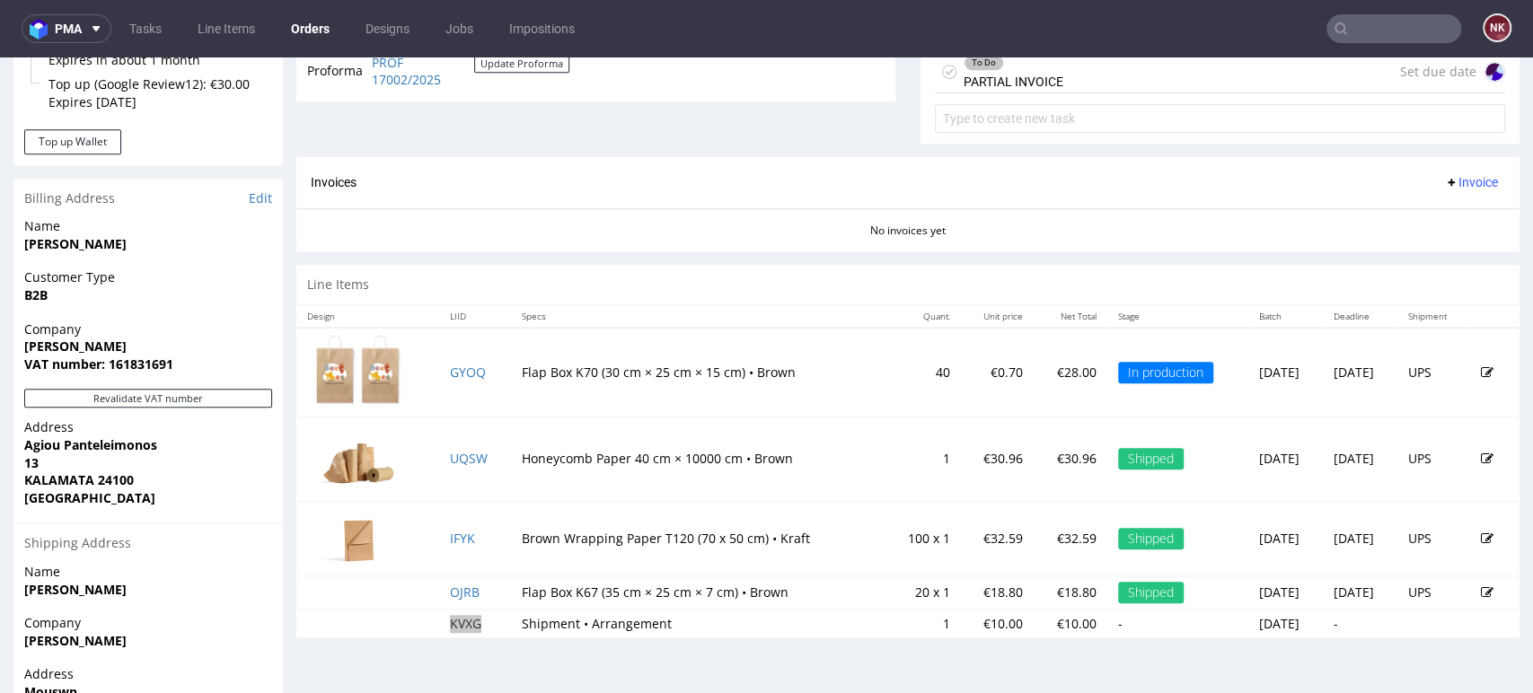
scroll to position [698, 0]
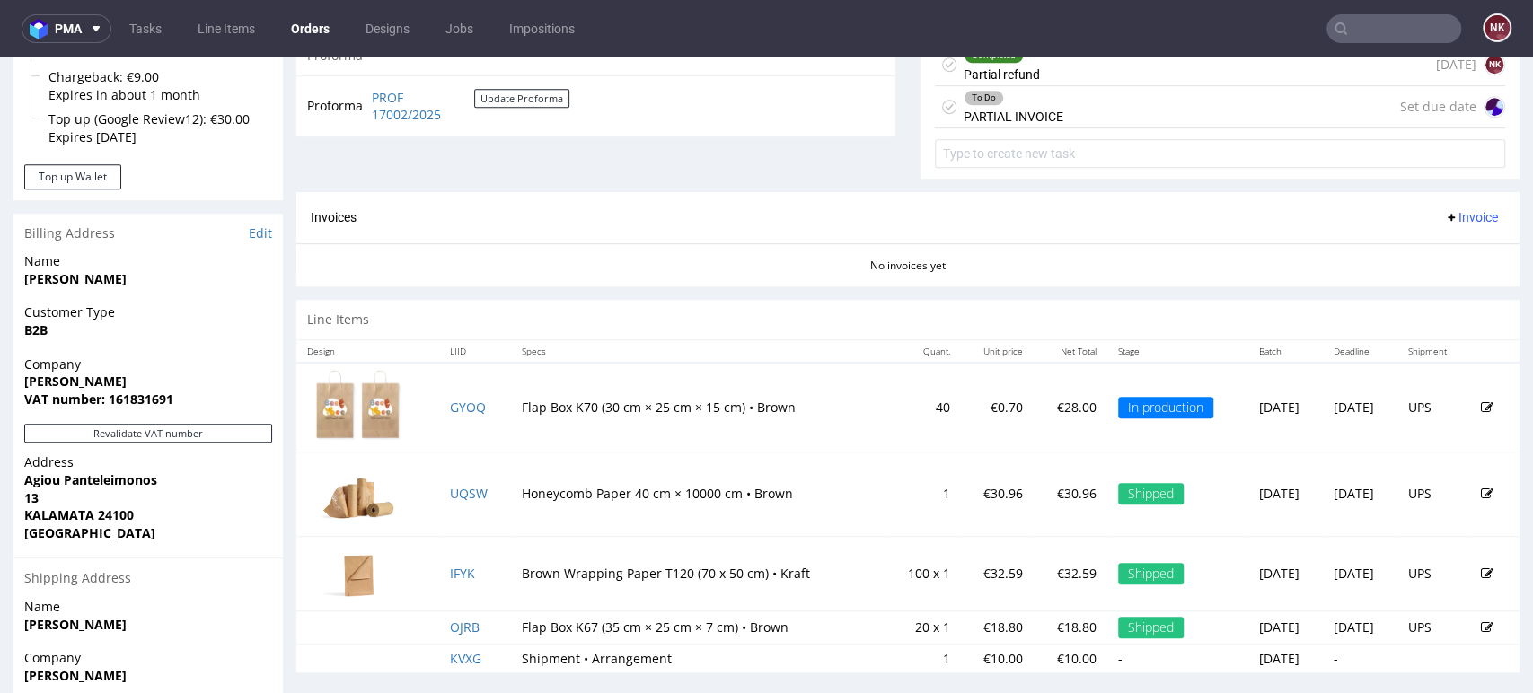
click at [964, 229] on div "Invoices Invoice" at bounding box center [907, 217] width 1223 height 51
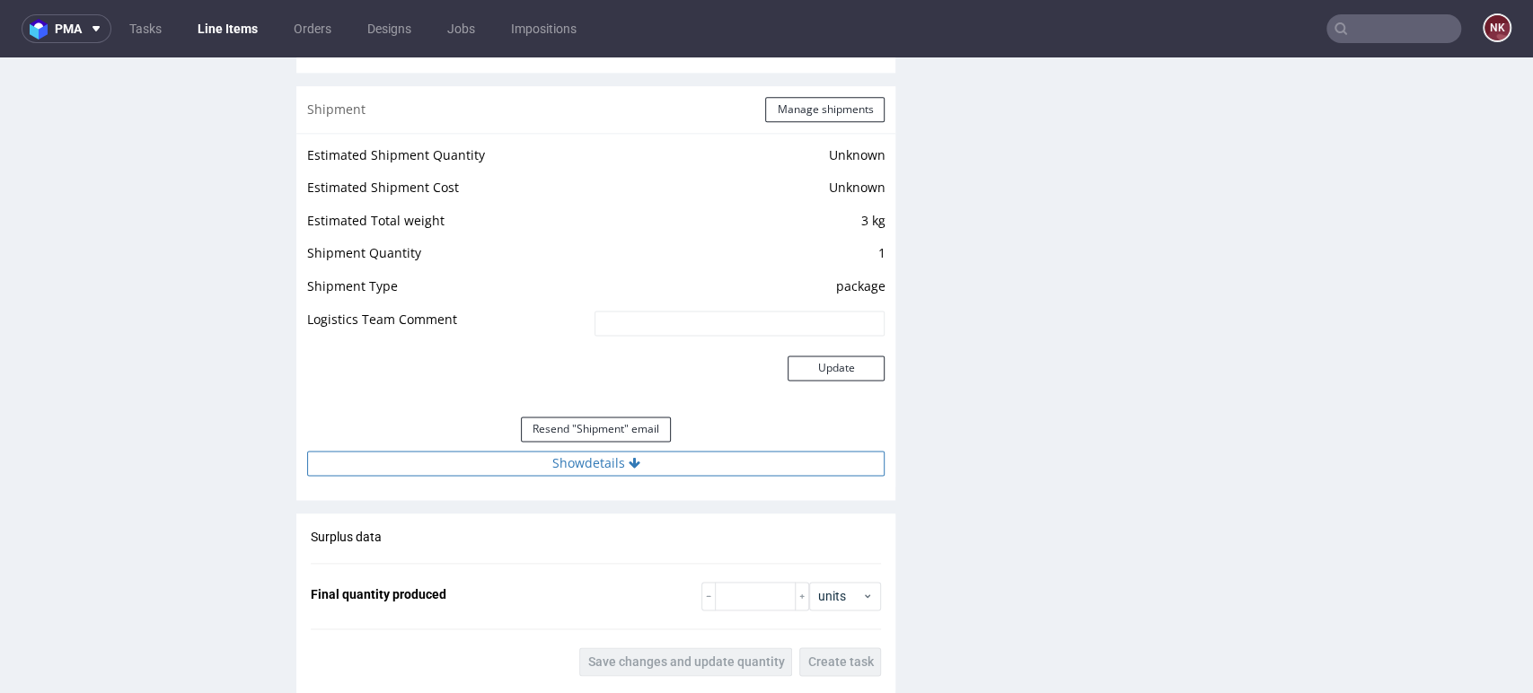
scroll to position [1796, 0]
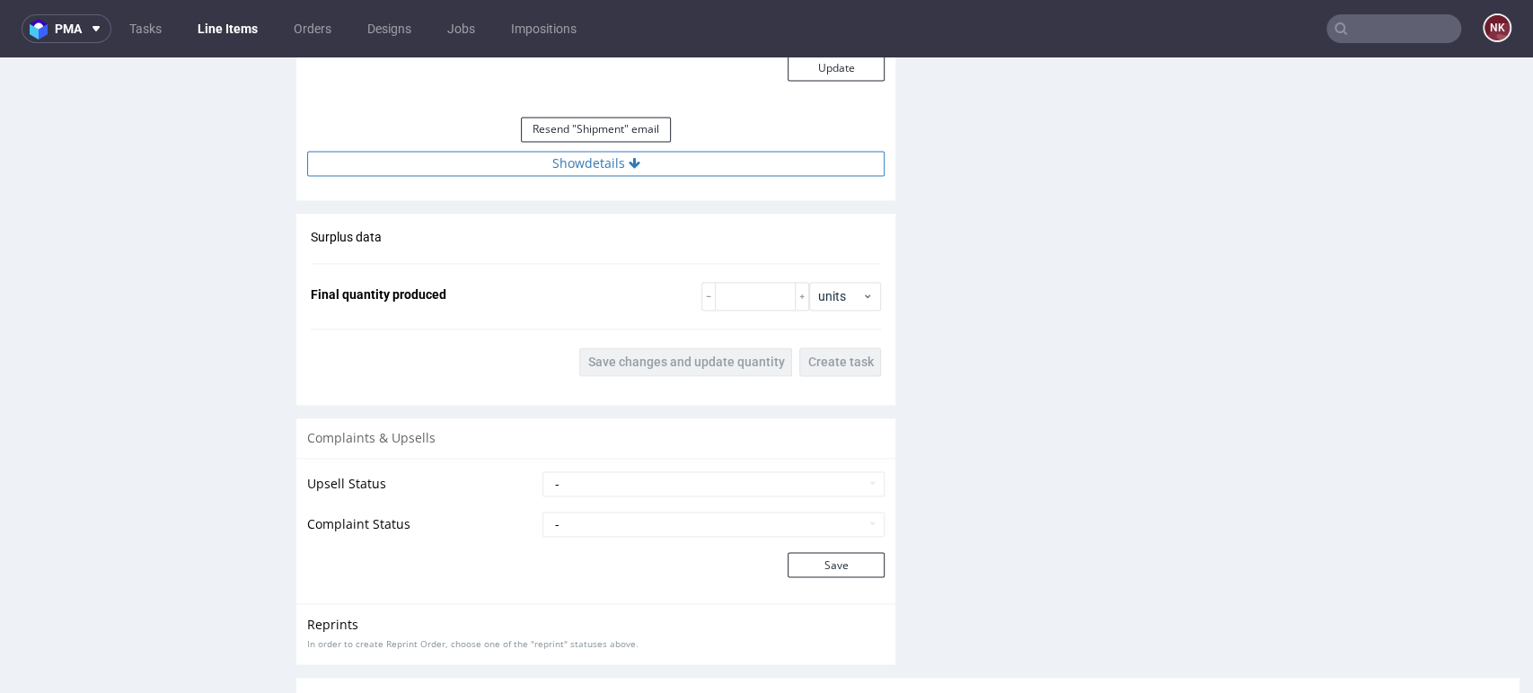
click at [683, 163] on button "Show details" at bounding box center [595, 163] width 577 height 25
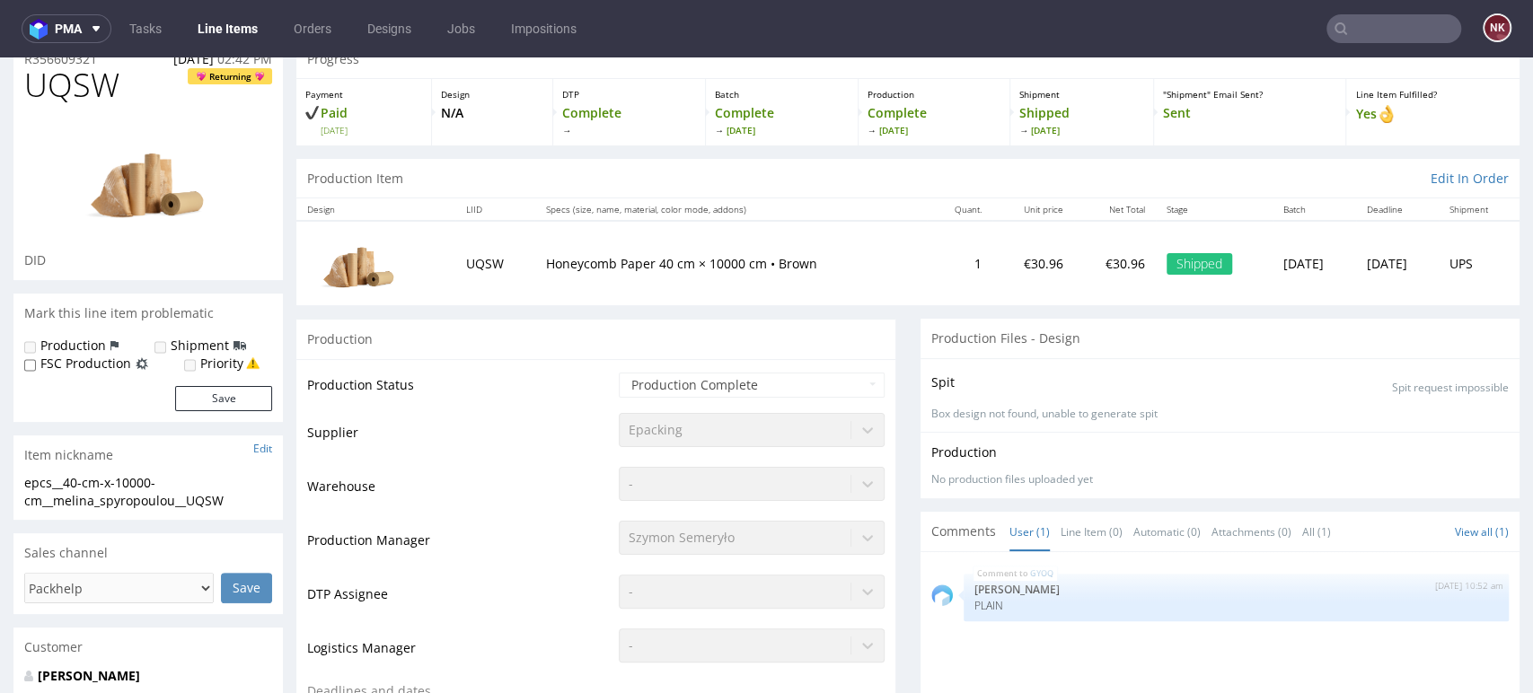
scroll to position [0, 0]
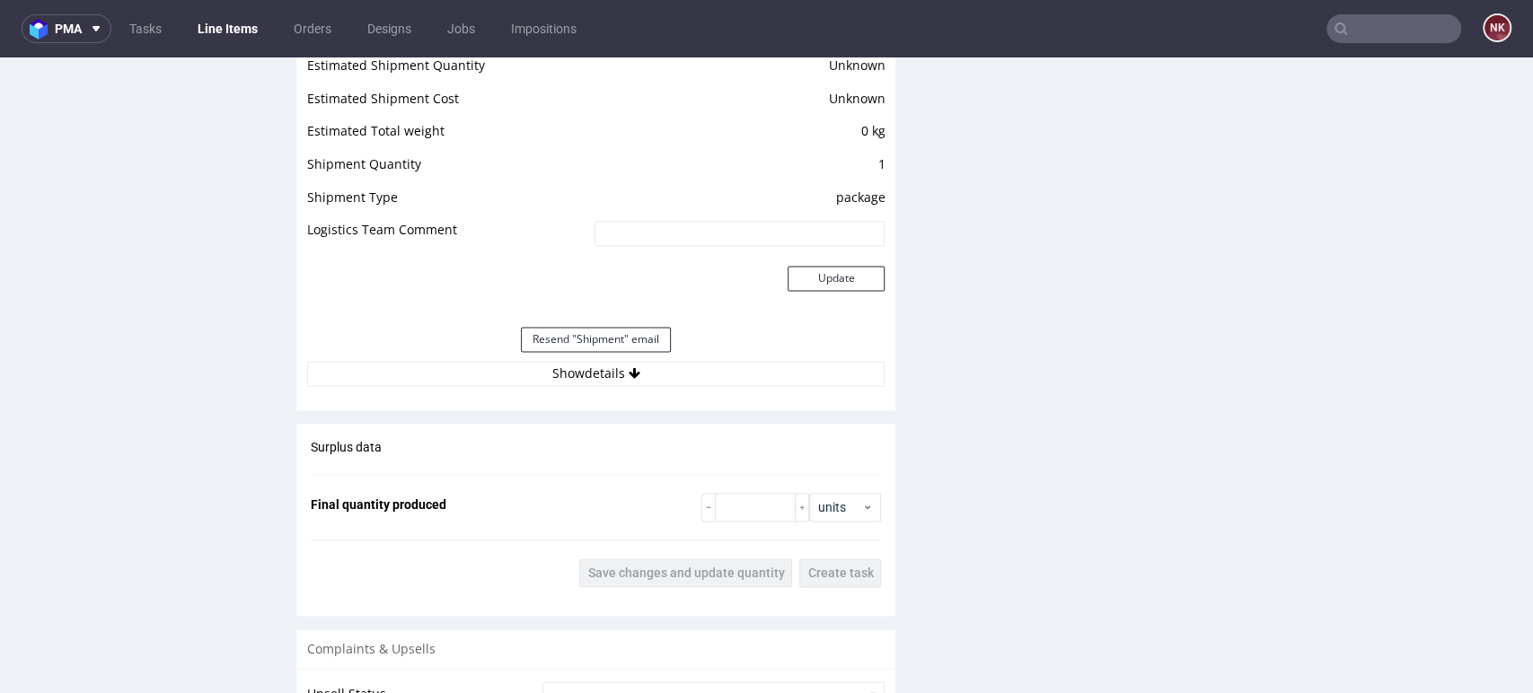
scroll to position [1796, 0]
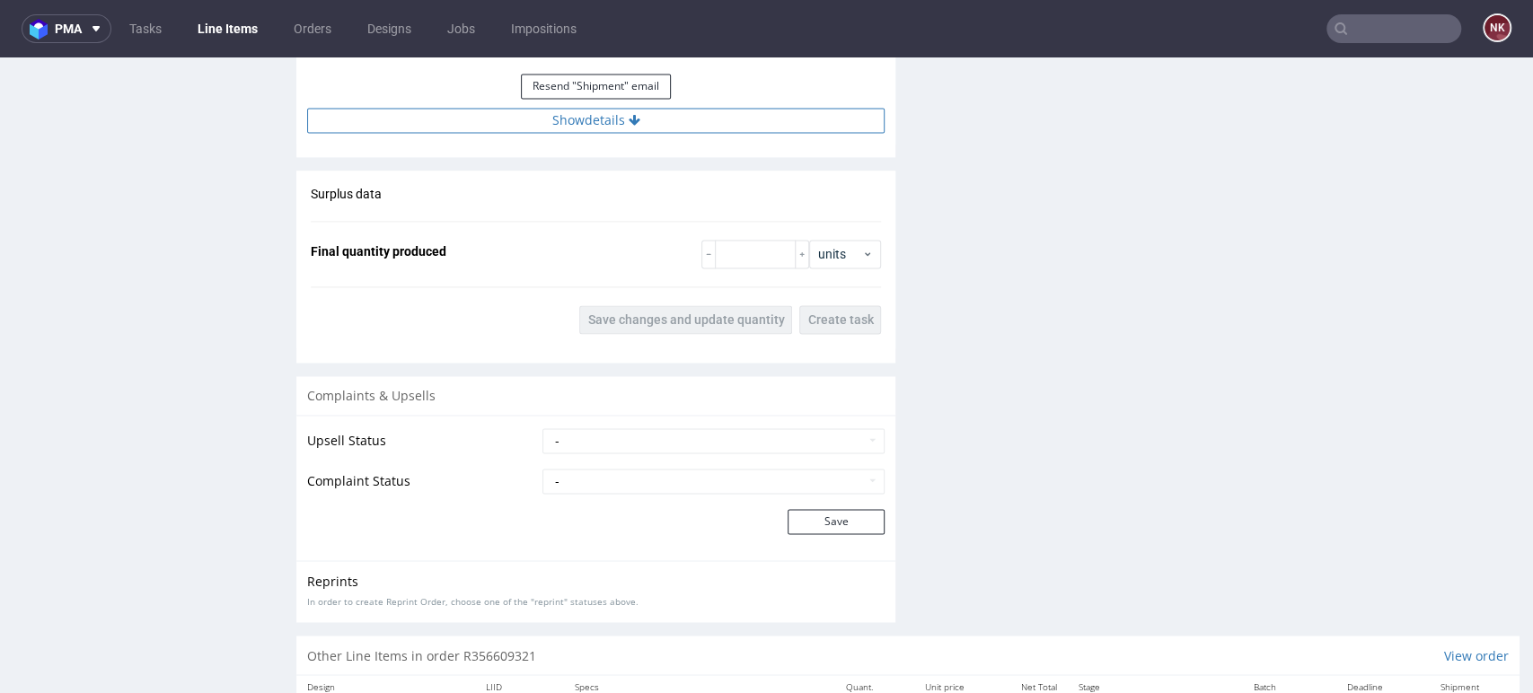
click at [718, 124] on button "Show details" at bounding box center [595, 120] width 577 height 25
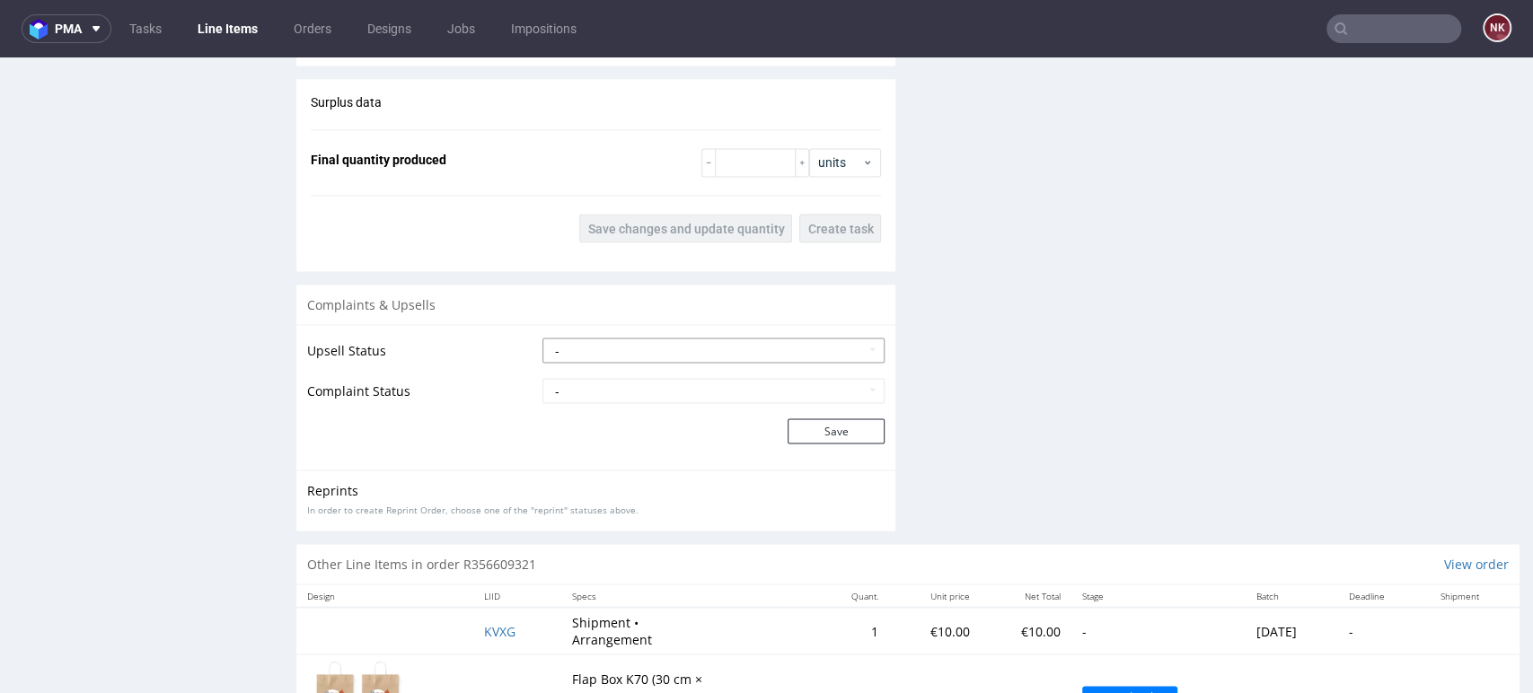
scroll to position [1895, 0]
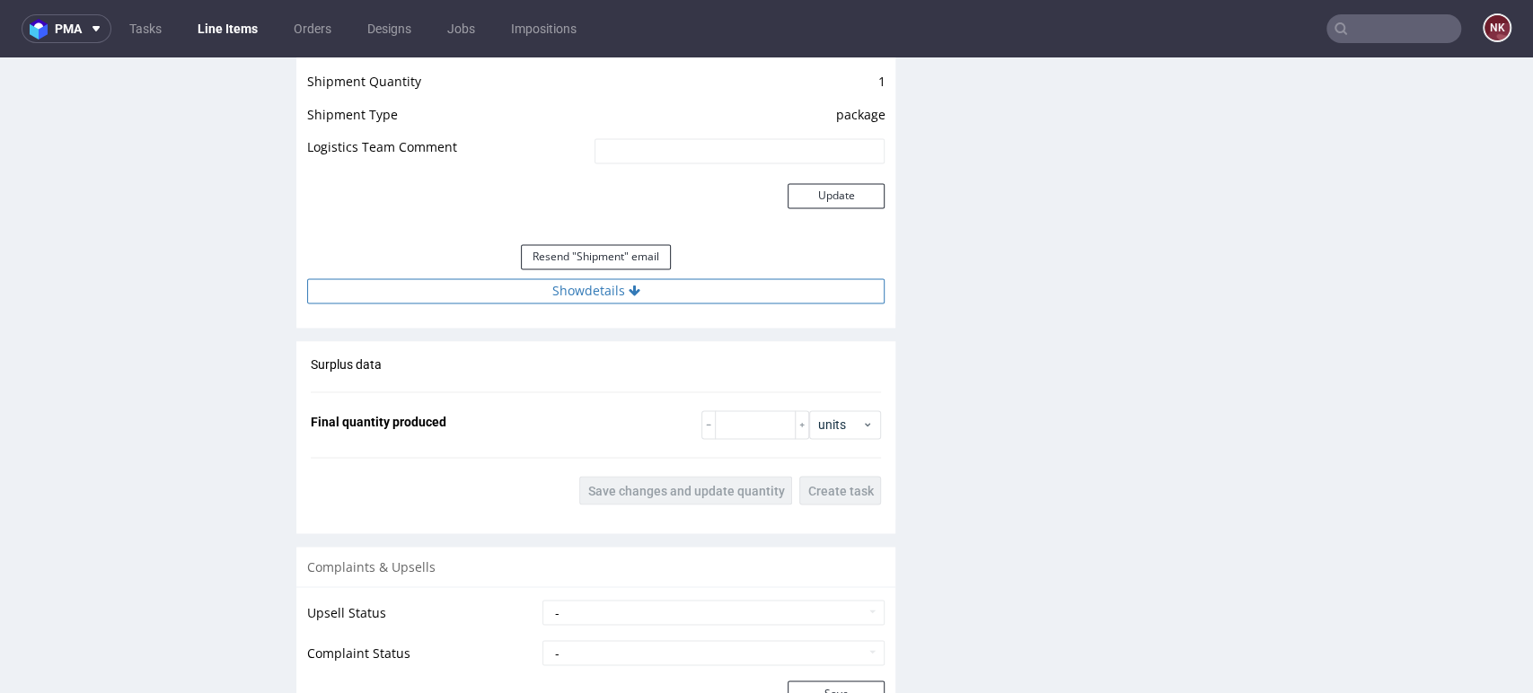
click at [711, 293] on button "Show details" at bounding box center [595, 290] width 577 height 25
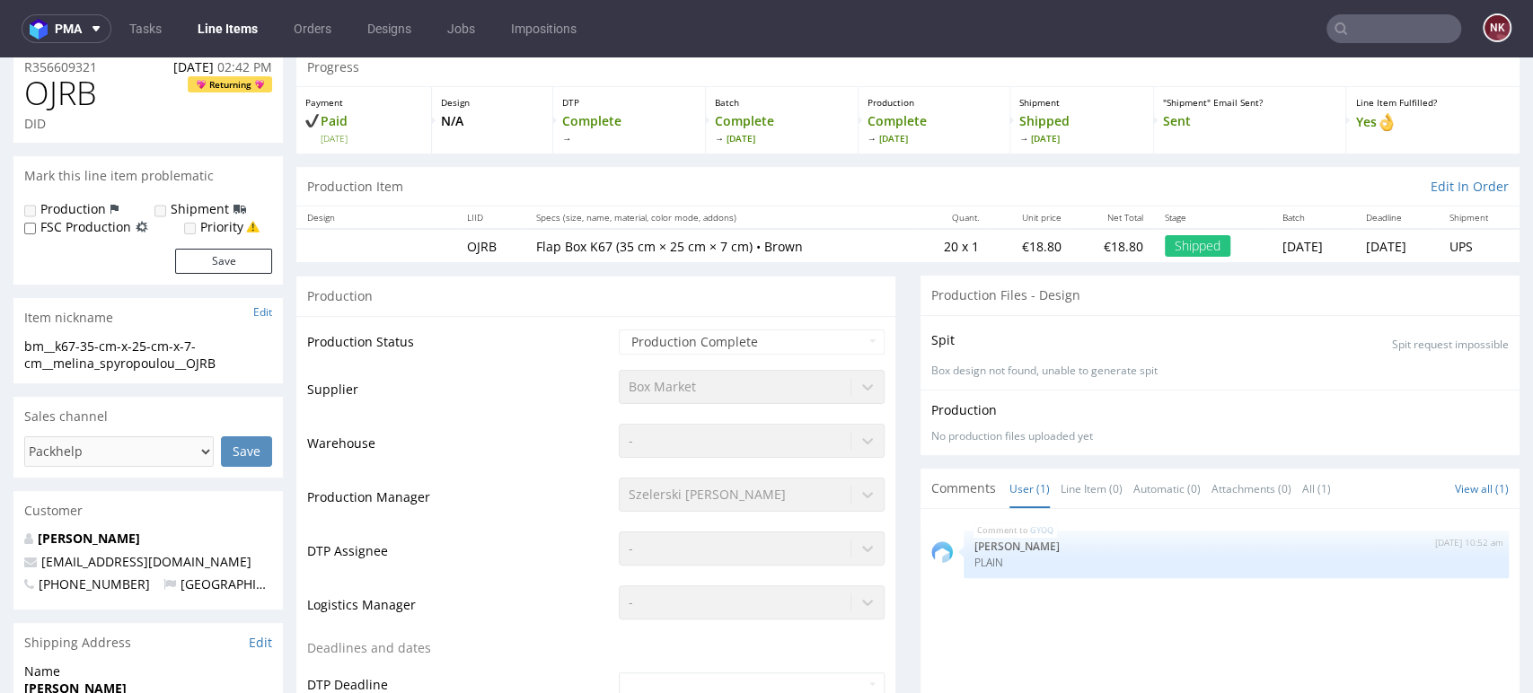
scroll to position [0, 0]
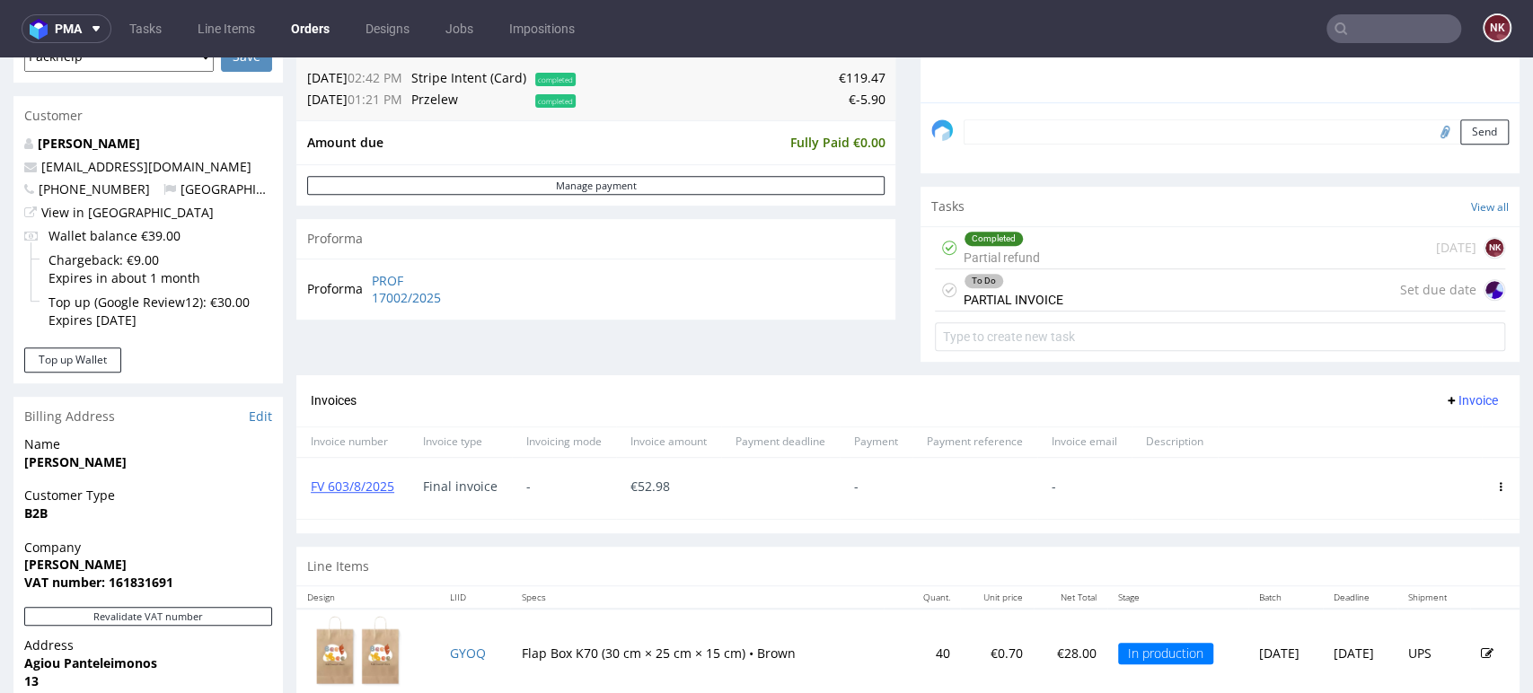
scroll to position [498, 0]
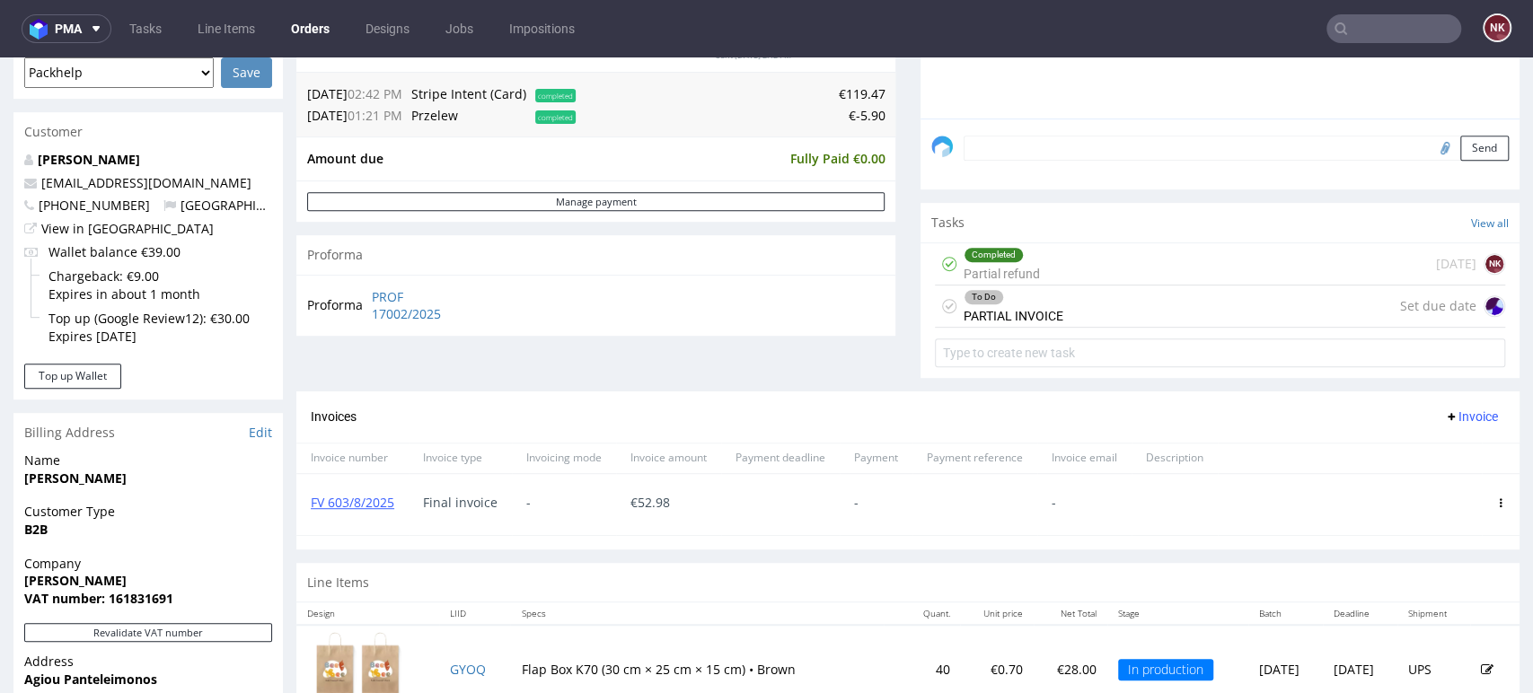
click at [1133, 307] on div "To Do PARTIAL INVOICE Set due date" at bounding box center [1220, 307] width 570 height 42
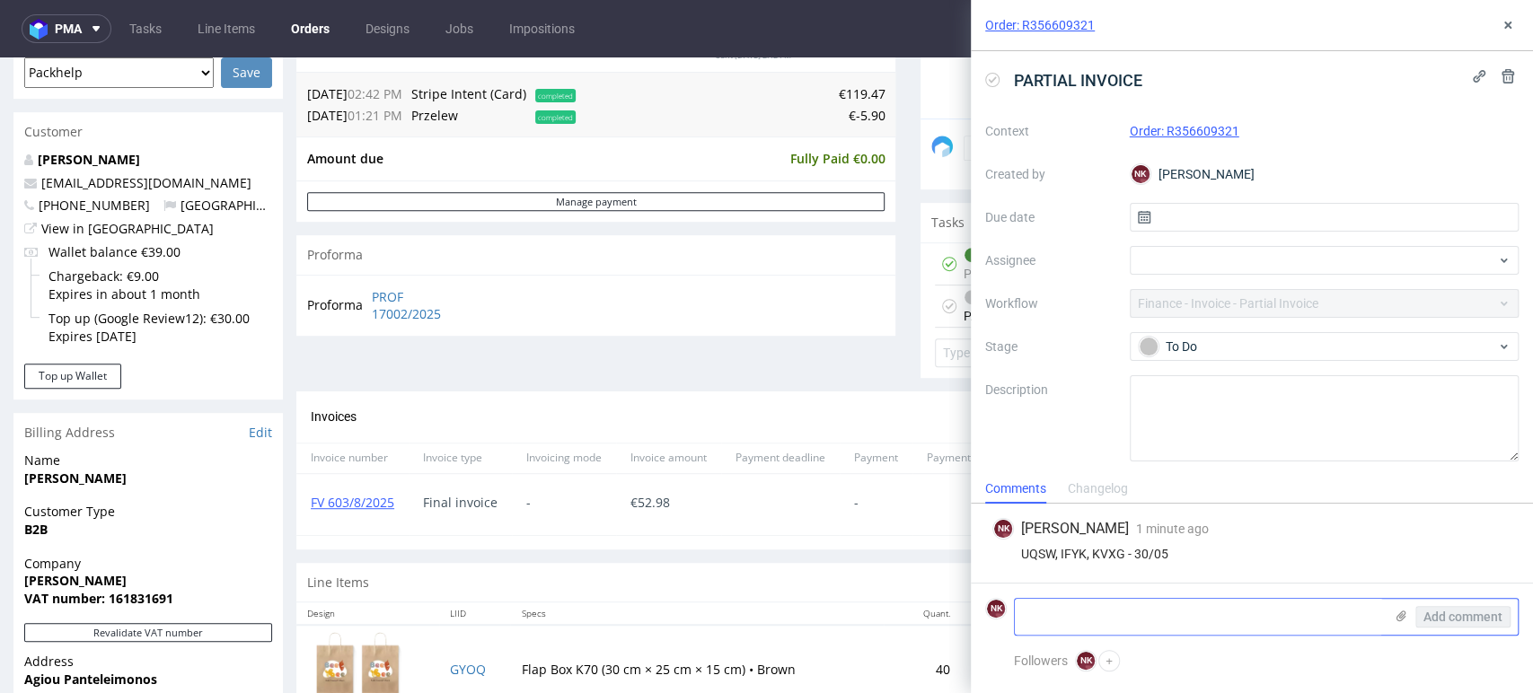
click at [1182, 623] on textarea at bounding box center [1199, 617] width 368 height 36
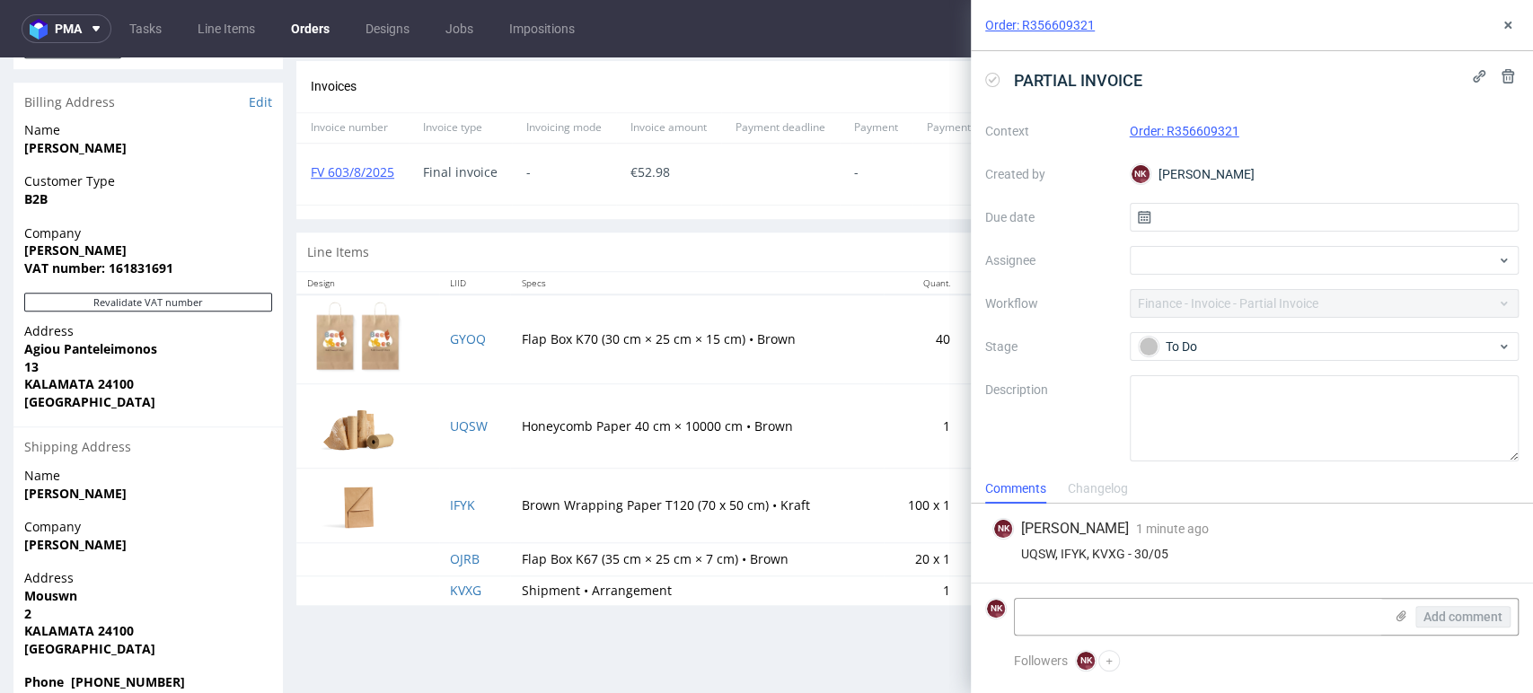
scroll to position [898, 0]
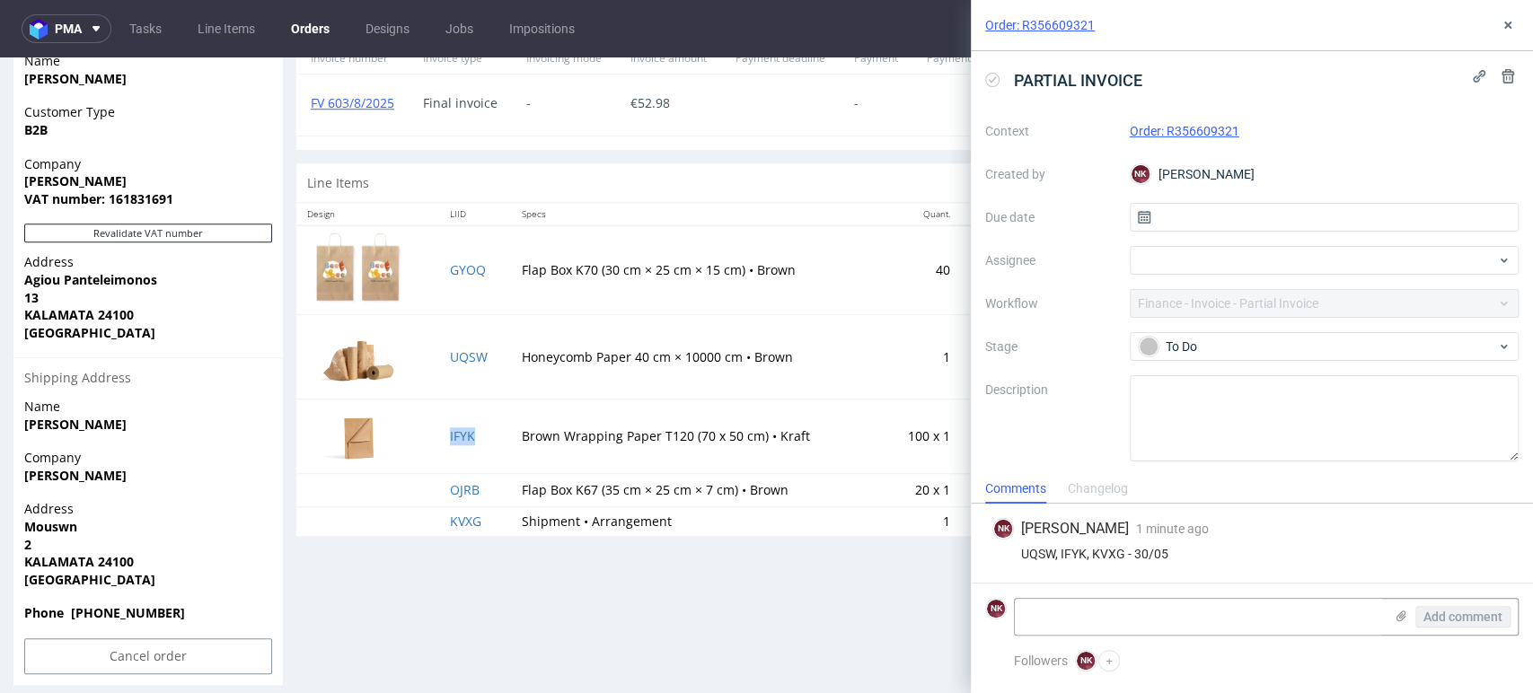
click at [485, 433] on td "IFYK" at bounding box center [474, 436] width 71 height 75
copy link "IFYK"
click at [1067, 611] on textarea at bounding box center [1199, 617] width 368 height 36
paste textarea "IFYK"
type textarea "IFYK - 02/06"
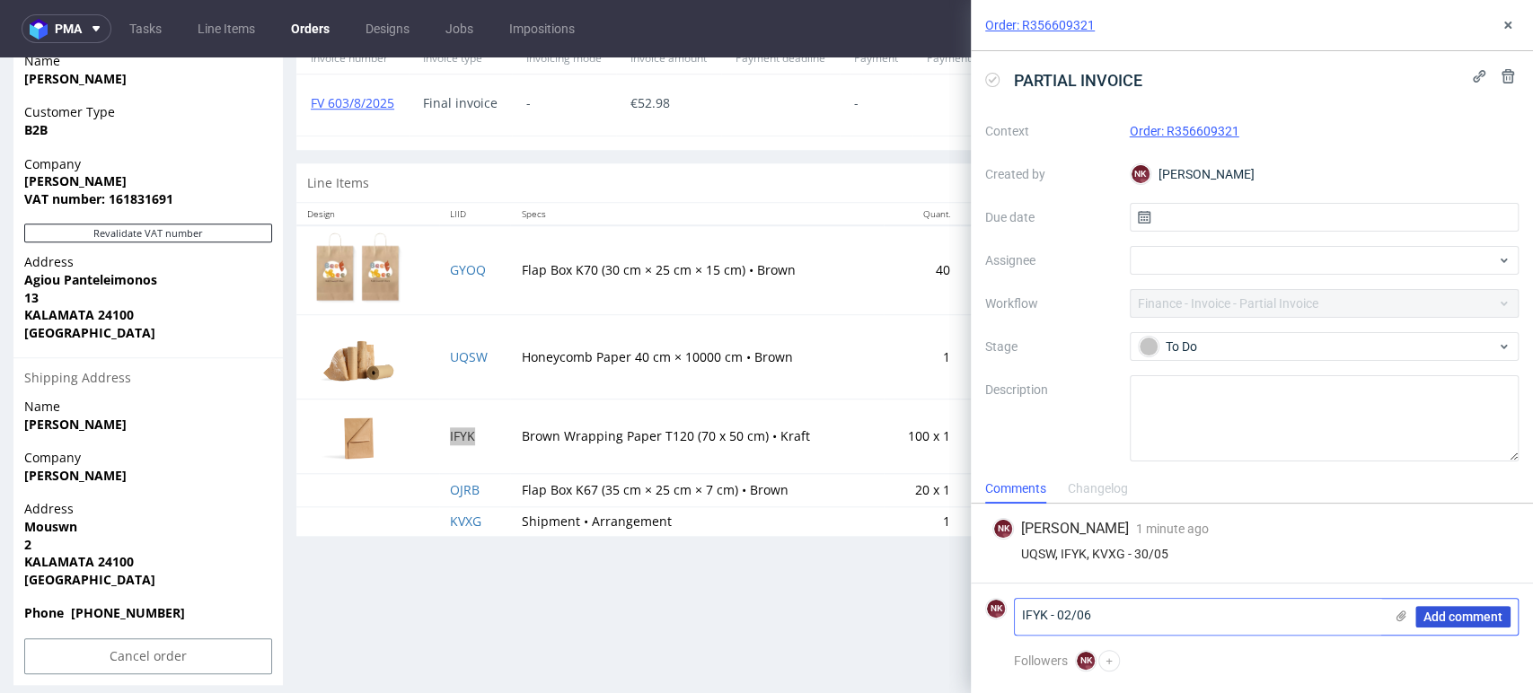
click at [1457, 617] on span "Add comment" at bounding box center [1462, 617] width 79 height 13
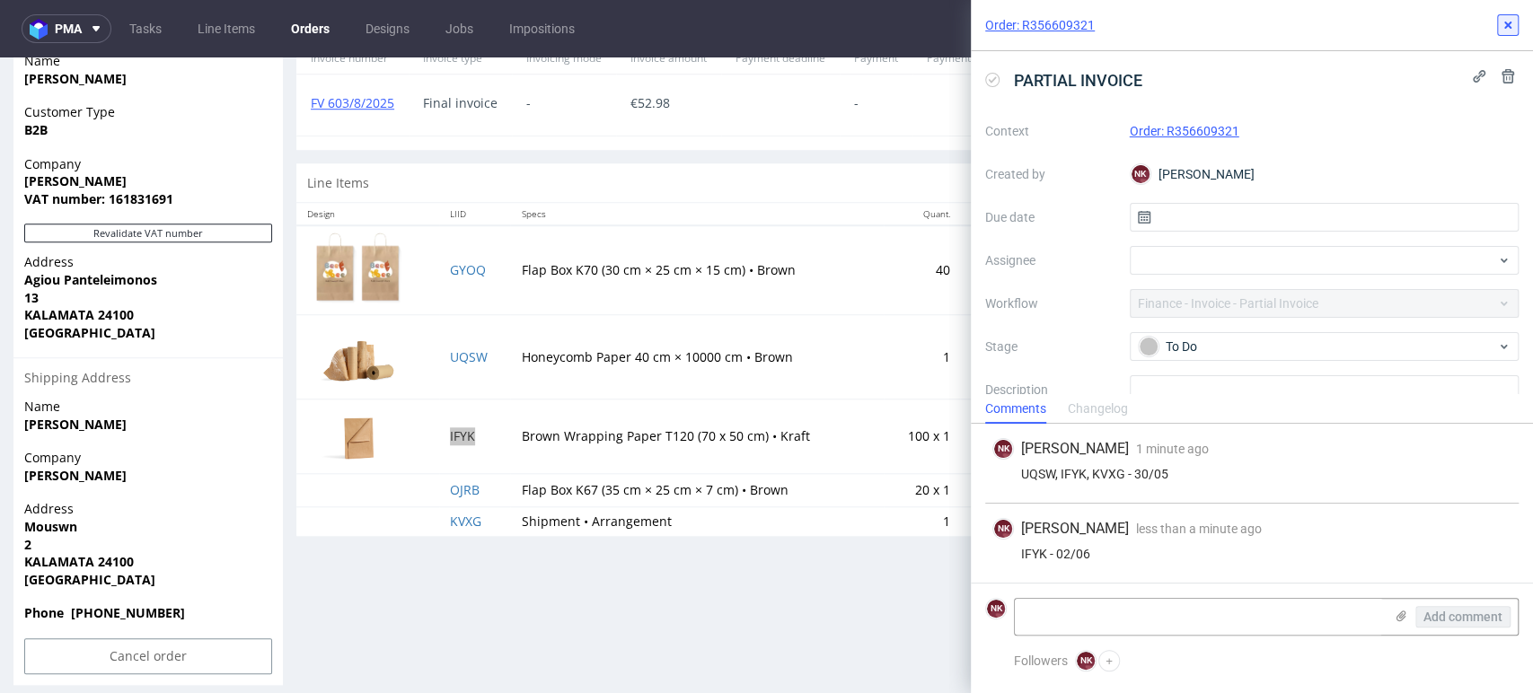
click at [1510, 25] on icon at bounding box center [1507, 25] width 14 height 14
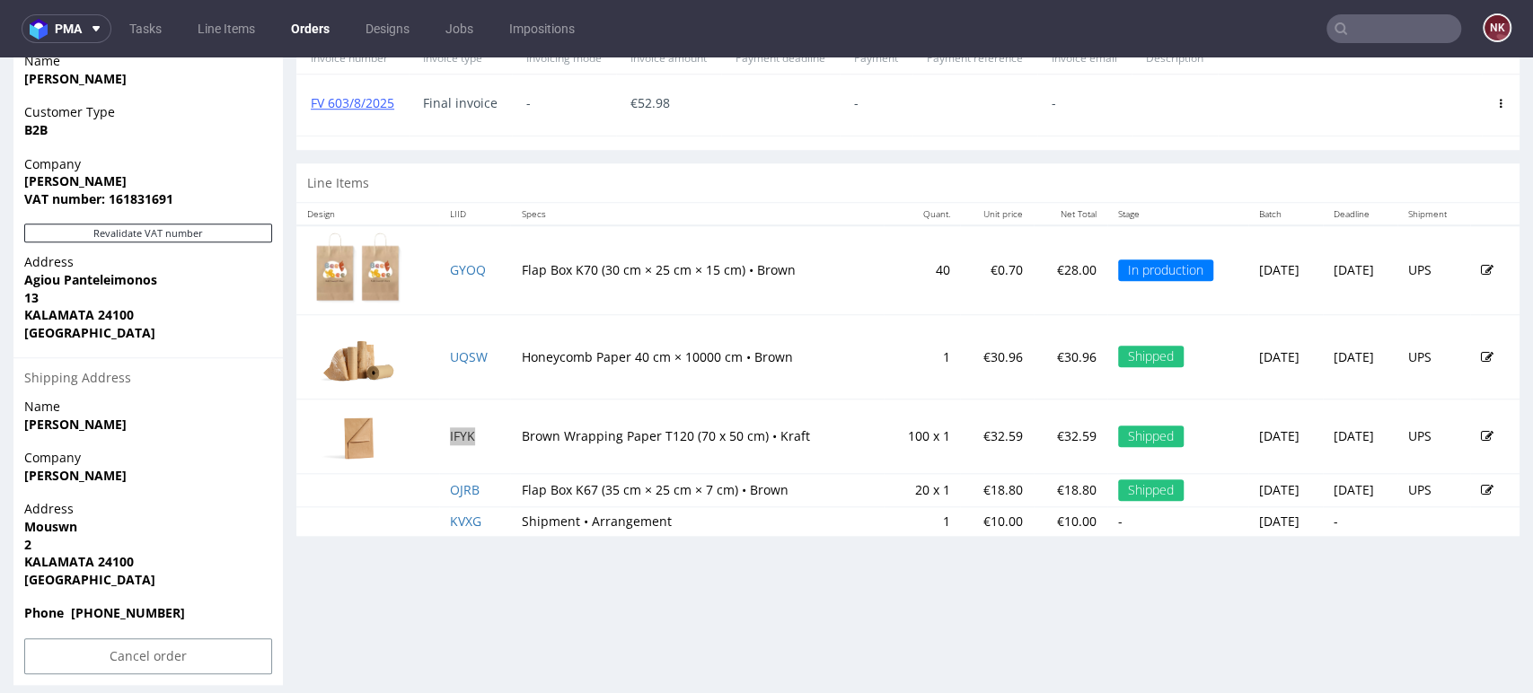
scroll to position [698, 0]
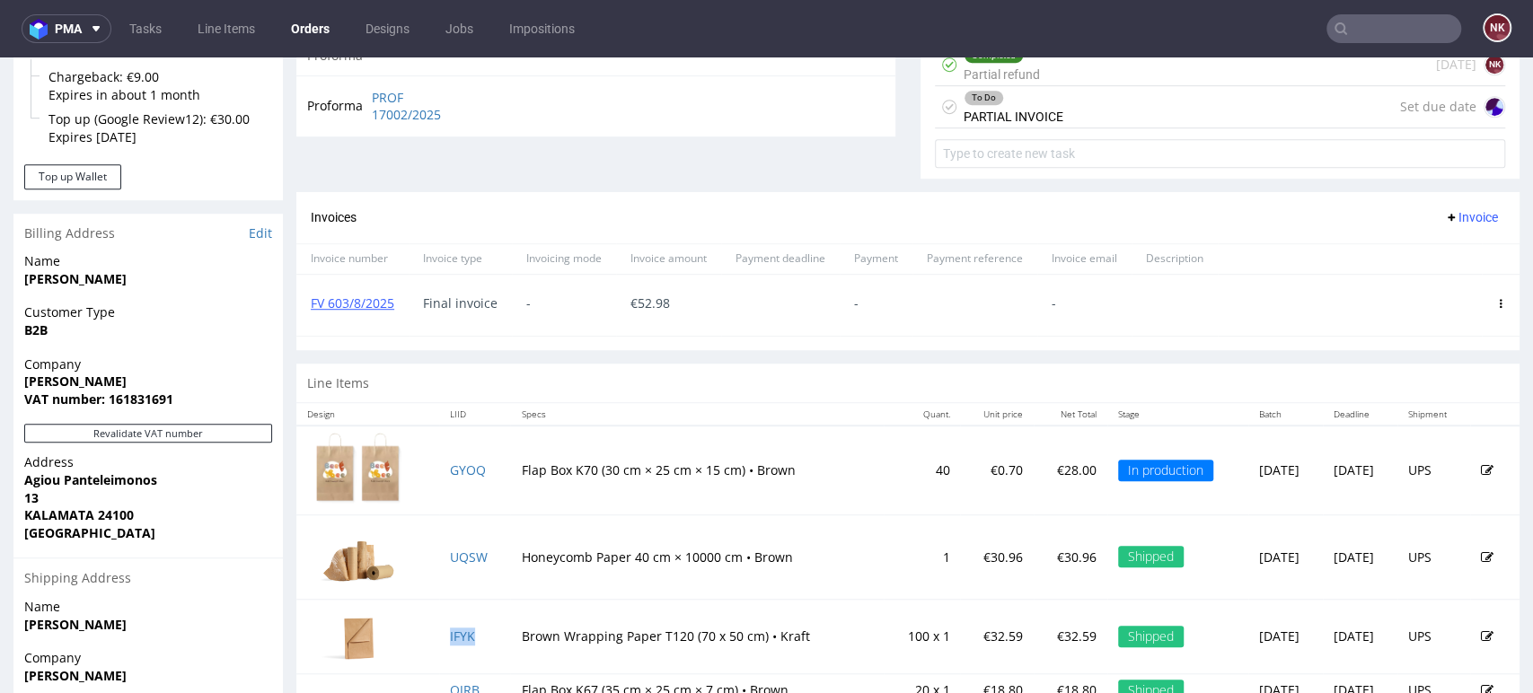
click at [1444, 210] on span "Invoice" at bounding box center [1471, 217] width 54 height 14
click at [1446, 253] on span "Upload" at bounding box center [1439, 254] width 87 height 18
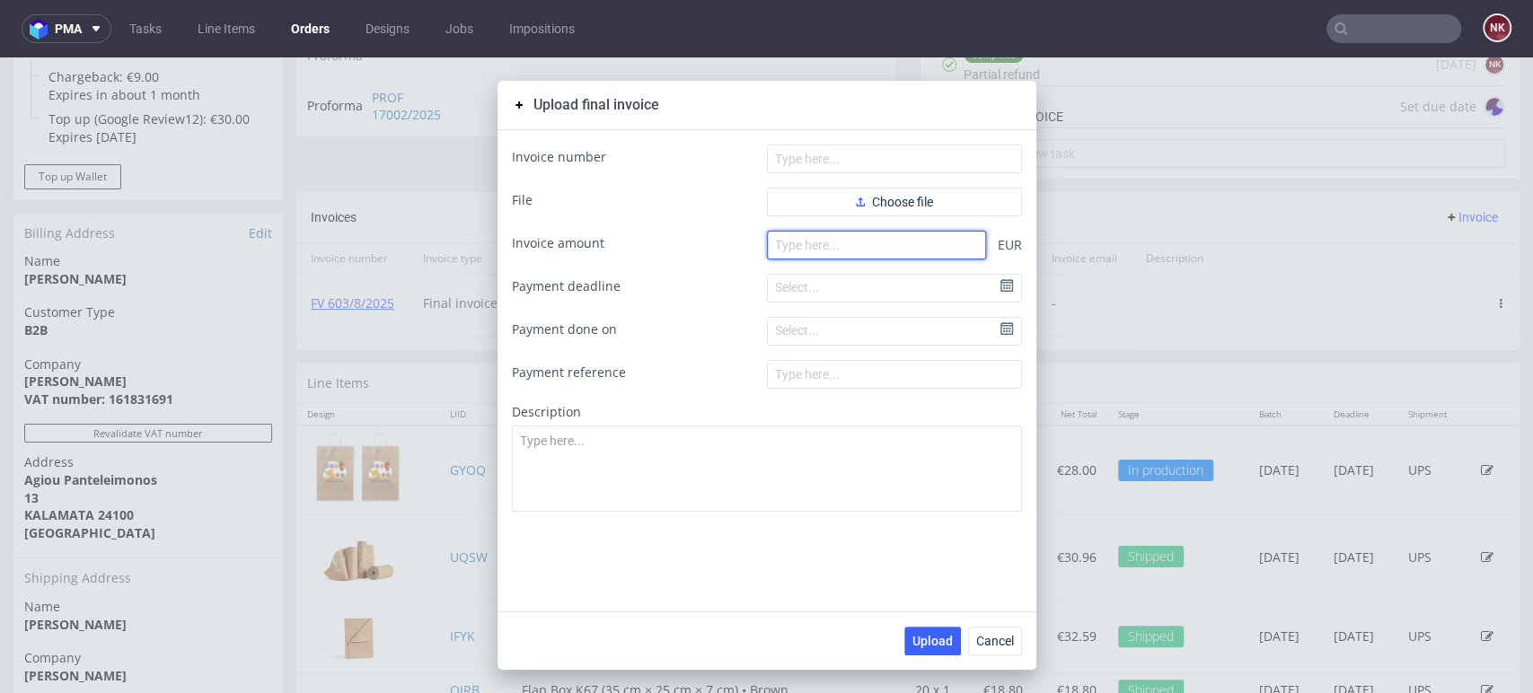
click at [872, 235] on input "number" at bounding box center [876, 245] width 219 height 29
type input "32.59"
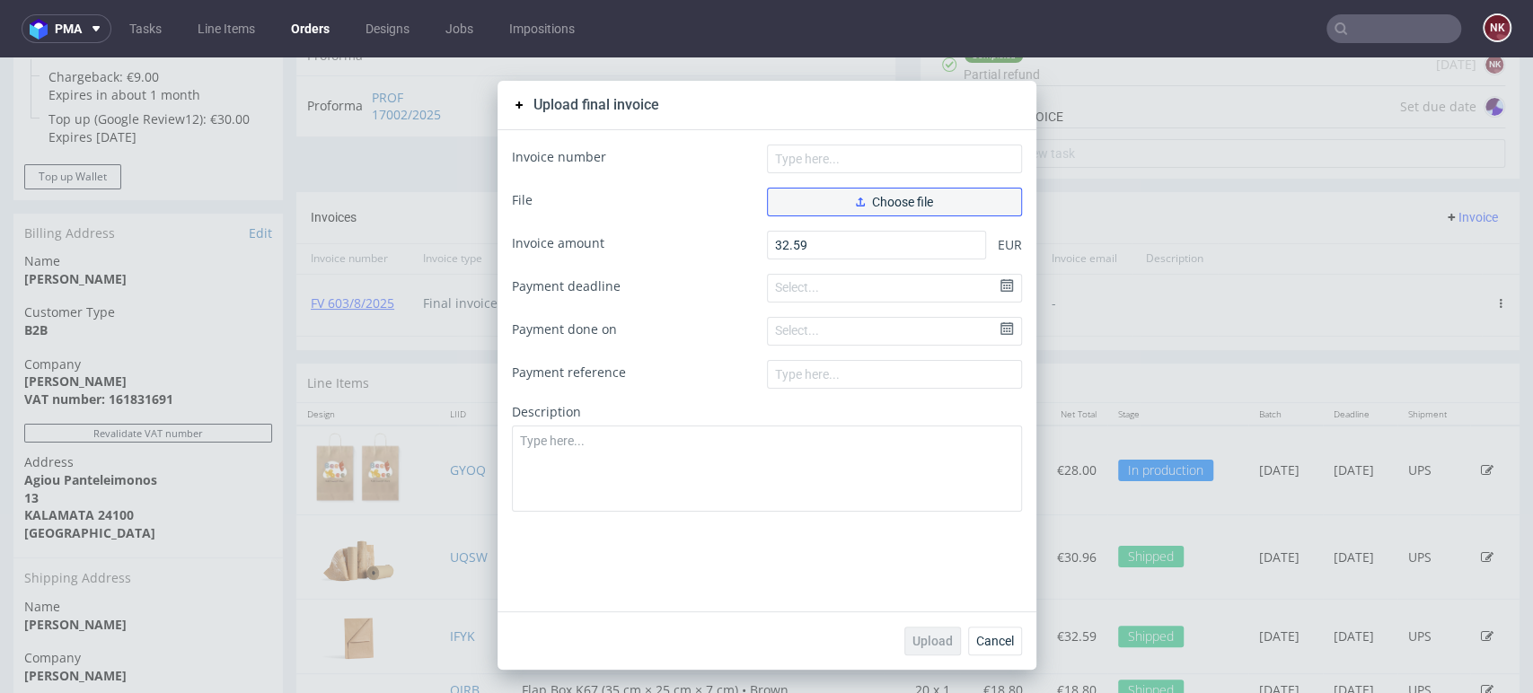
click at [893, 205] on span "Choose file" at bounding box center [894, 202] width 77 height 13
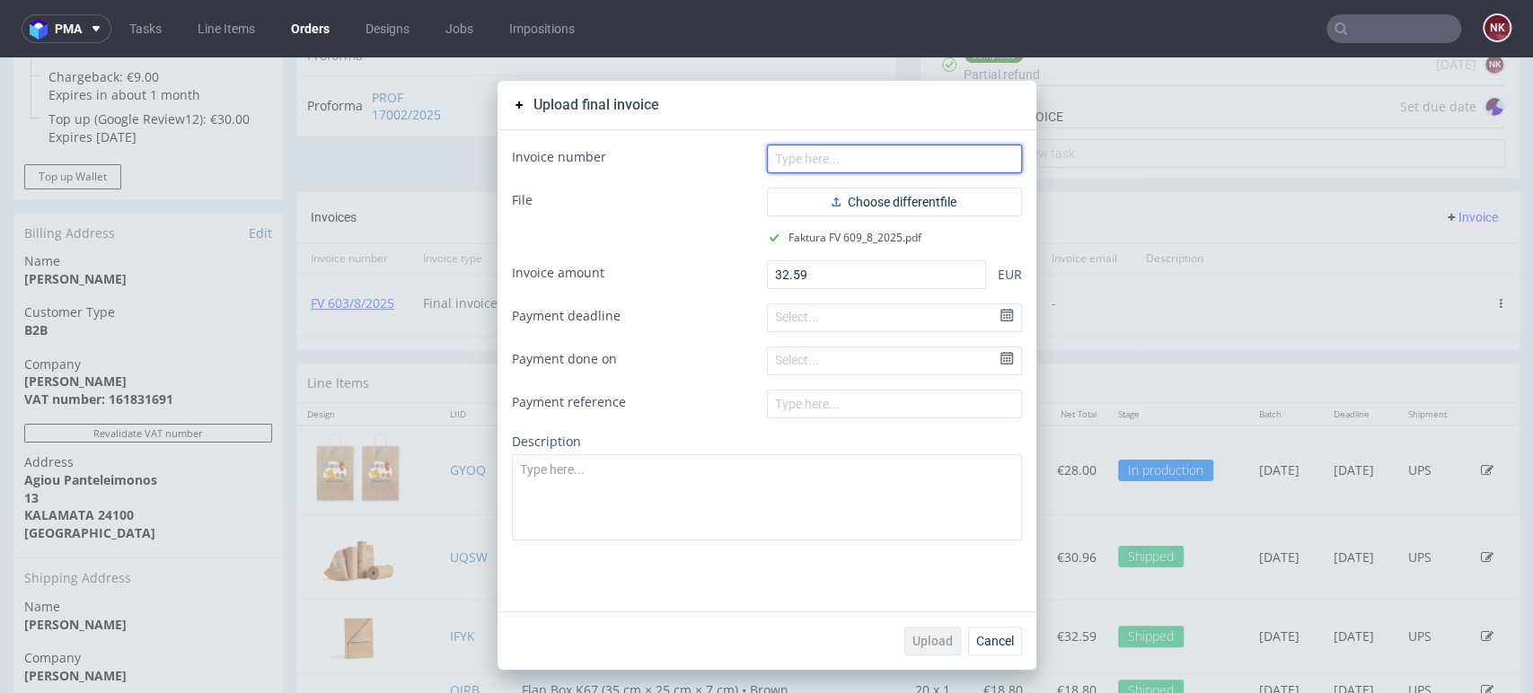
click at [869, 164] on input "text" at bounding box center [894, 159] width 255 height 29
type input "FV 609/8/2025"
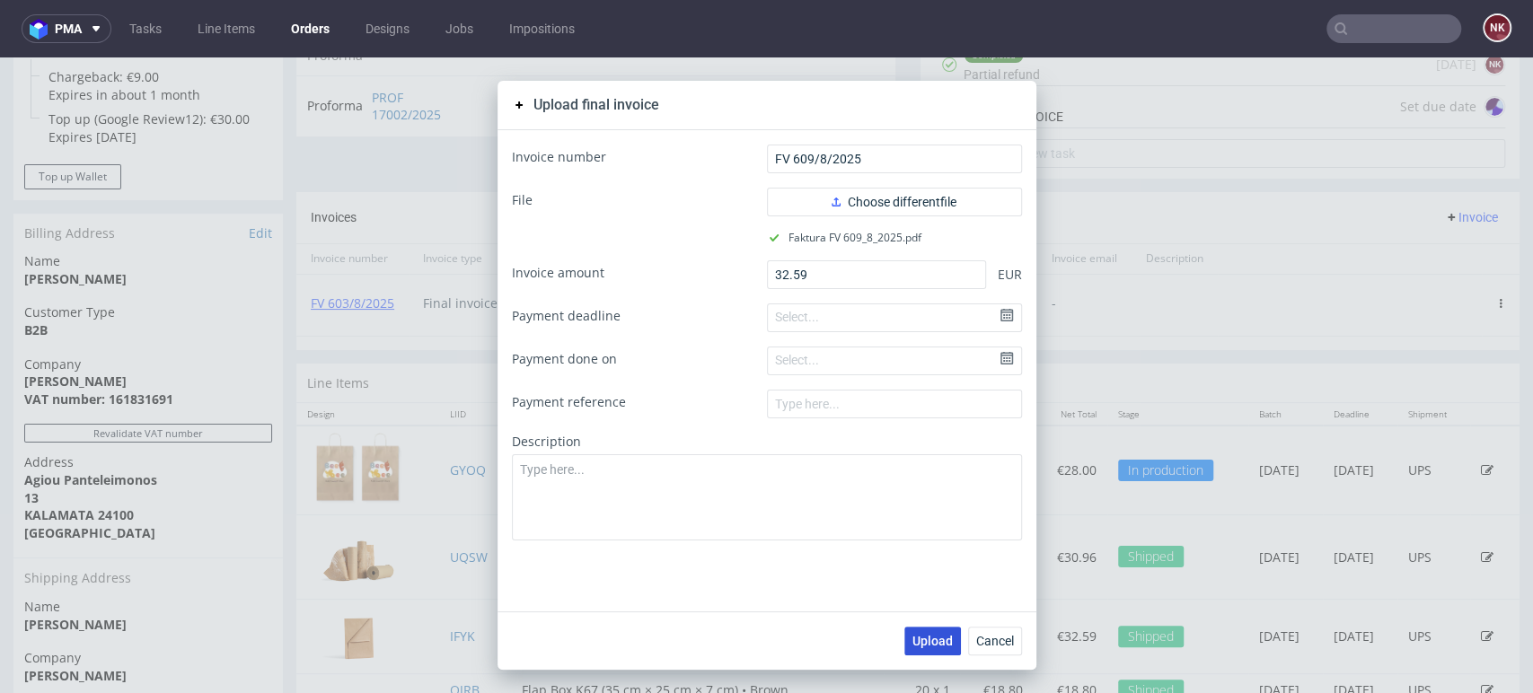
click at [919, 642] on span "Upload" at bounding box center [932, 641] width 40 height 13
drag, startPoint x: 989, startPoint y: 636, endPoint x: 989, endPoint y: 627, distance: 9.0
click at [989, 635] on span "Cancel" at bounding box center [995, 641] width 38 height 13
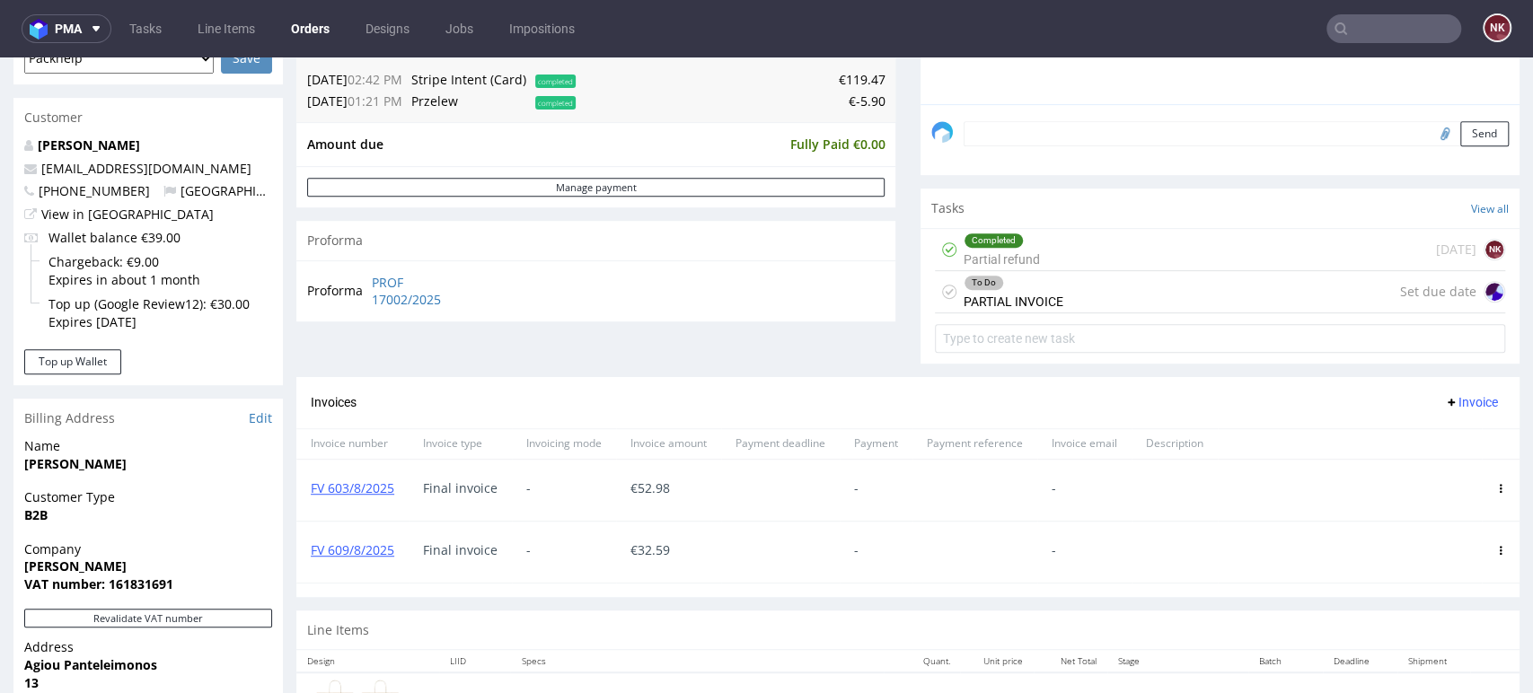
scroll to position [598, 0]
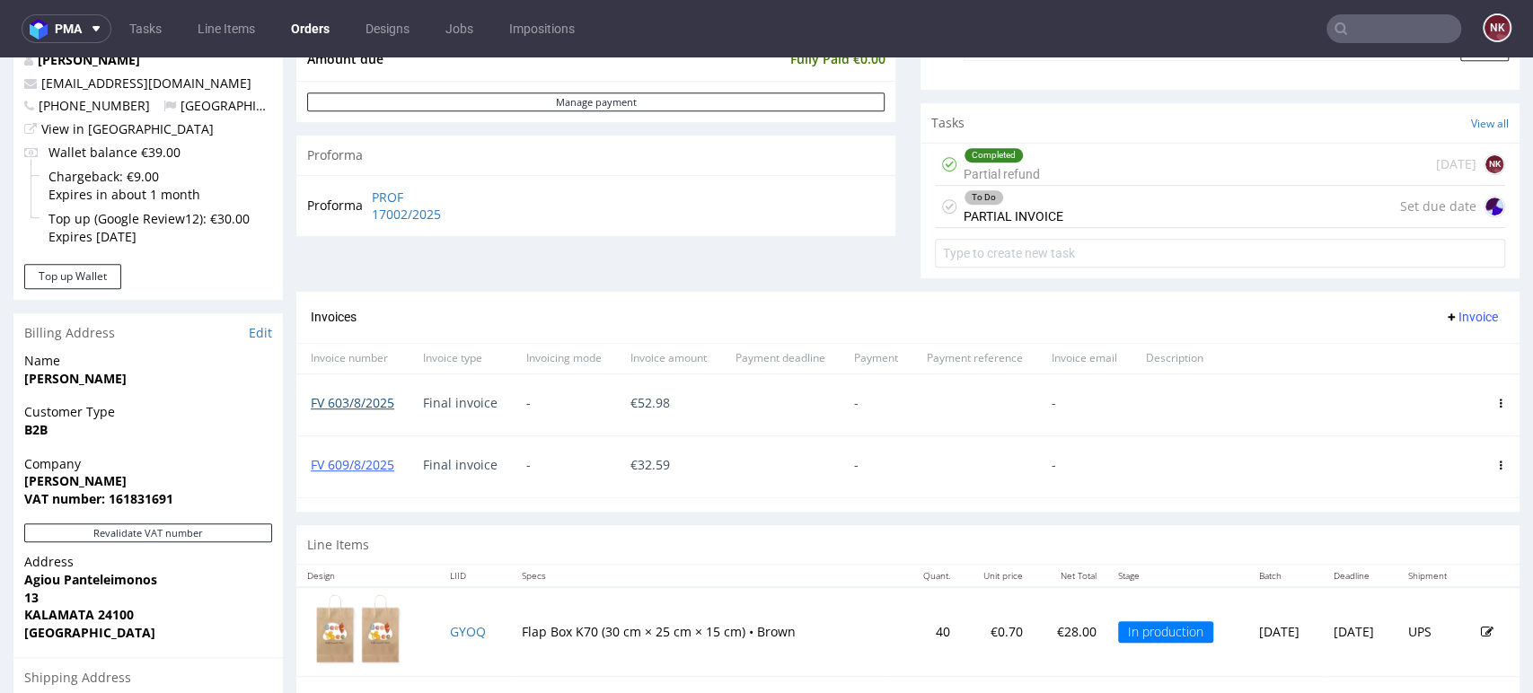
click at [371, 400] on link "FV 603/8/2025" at bounding box center [352, 402] width 83 height 17
click at [362, 458] on link "FV 609/8/2025" at bounding box center [352, 464] width 83 height 17
click at [944, 397] on div at bounding box center [974, 404] width 125 height 61
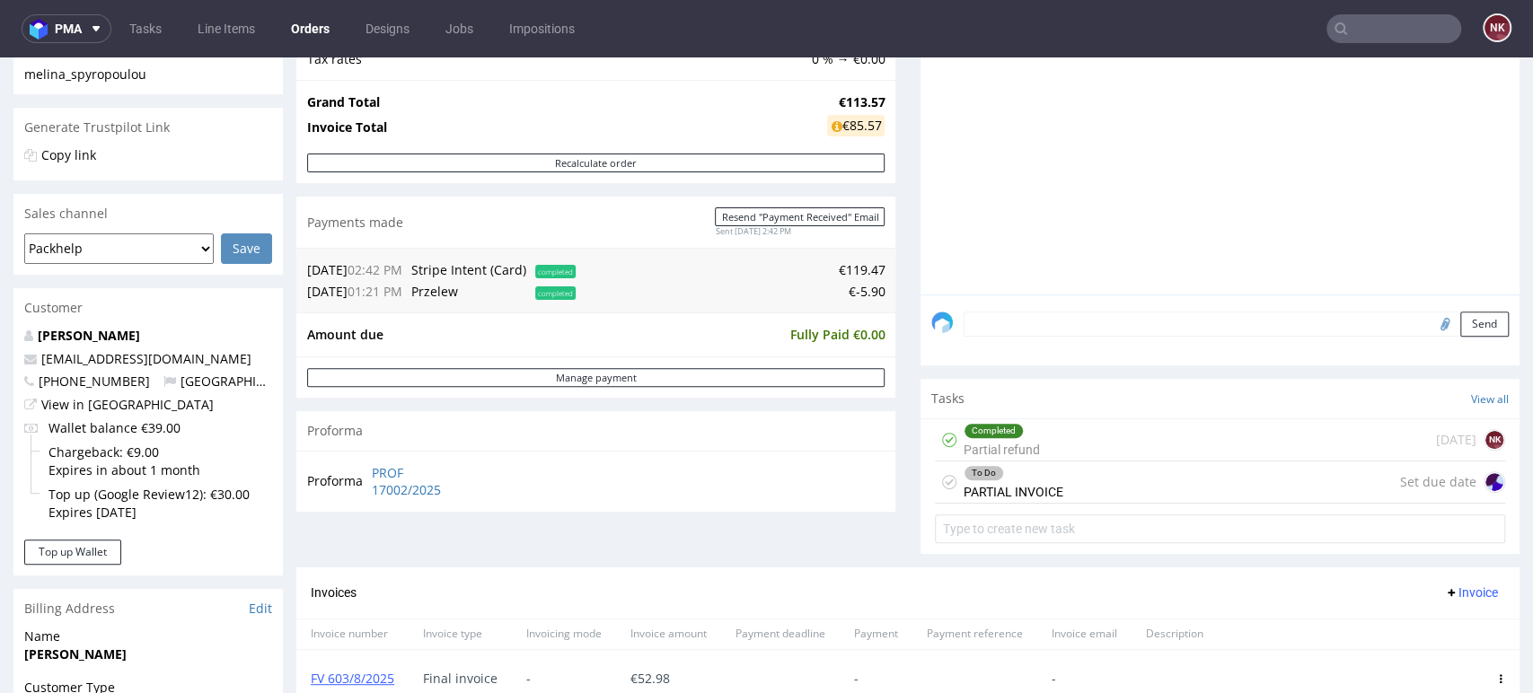
scroll to position [0, 0]
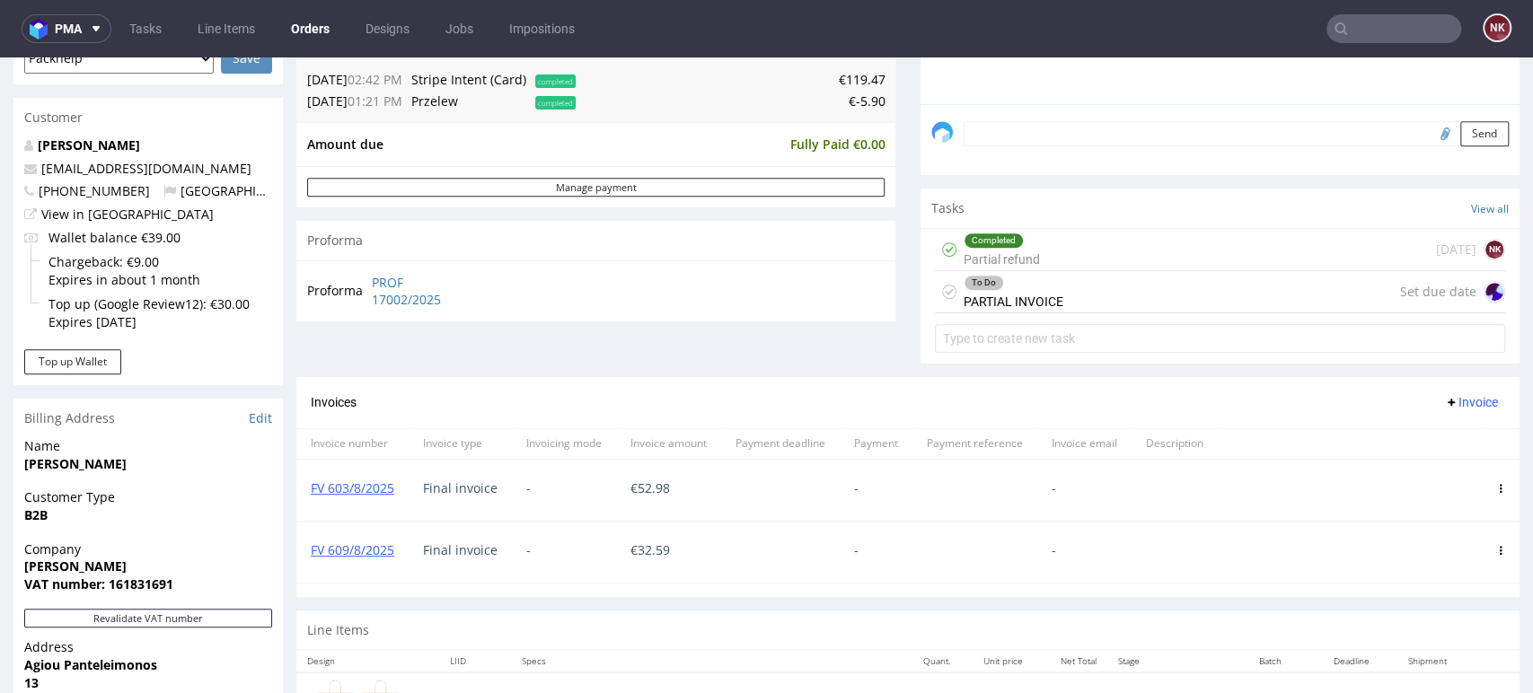
scroll to position [598, 0]
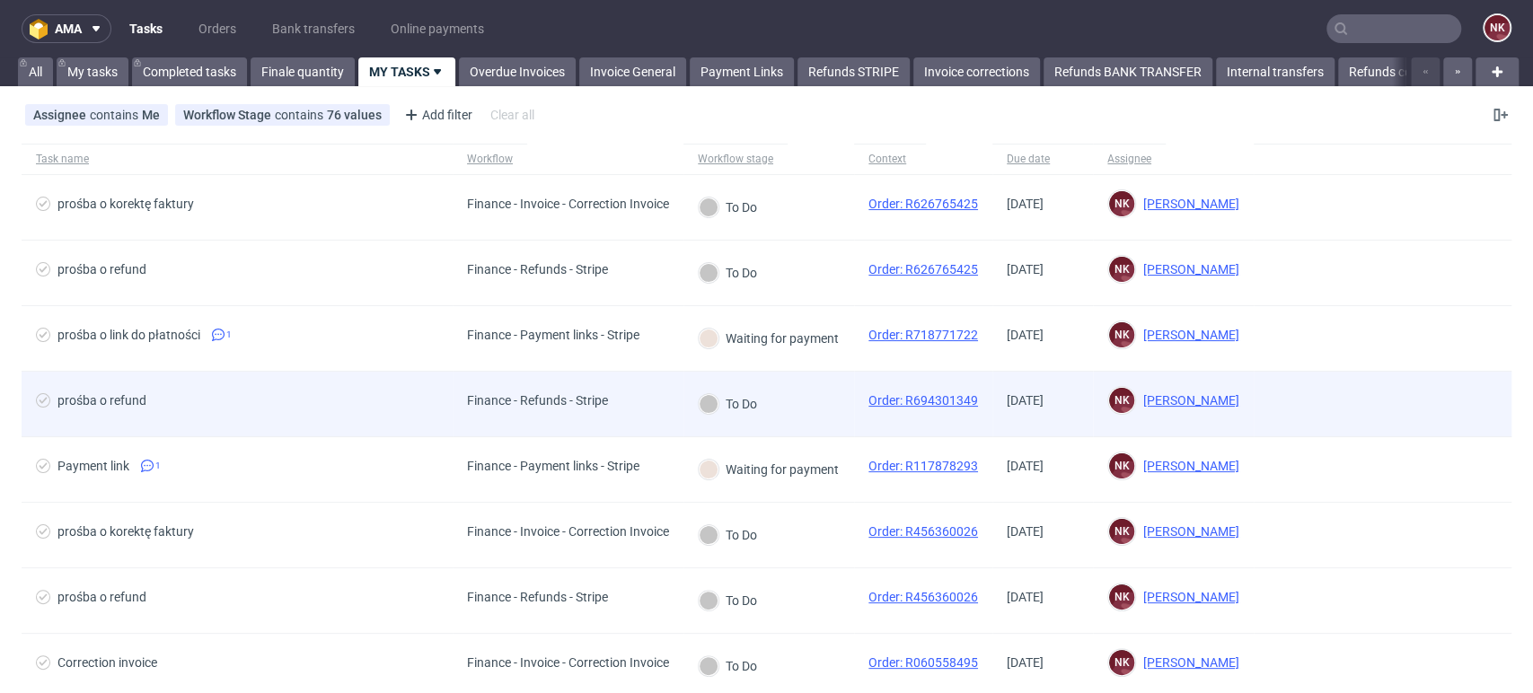
click at [649, 405] on div "Finance - Refunds - Stripe" at bounding box center [568, 405] width 231 height 66
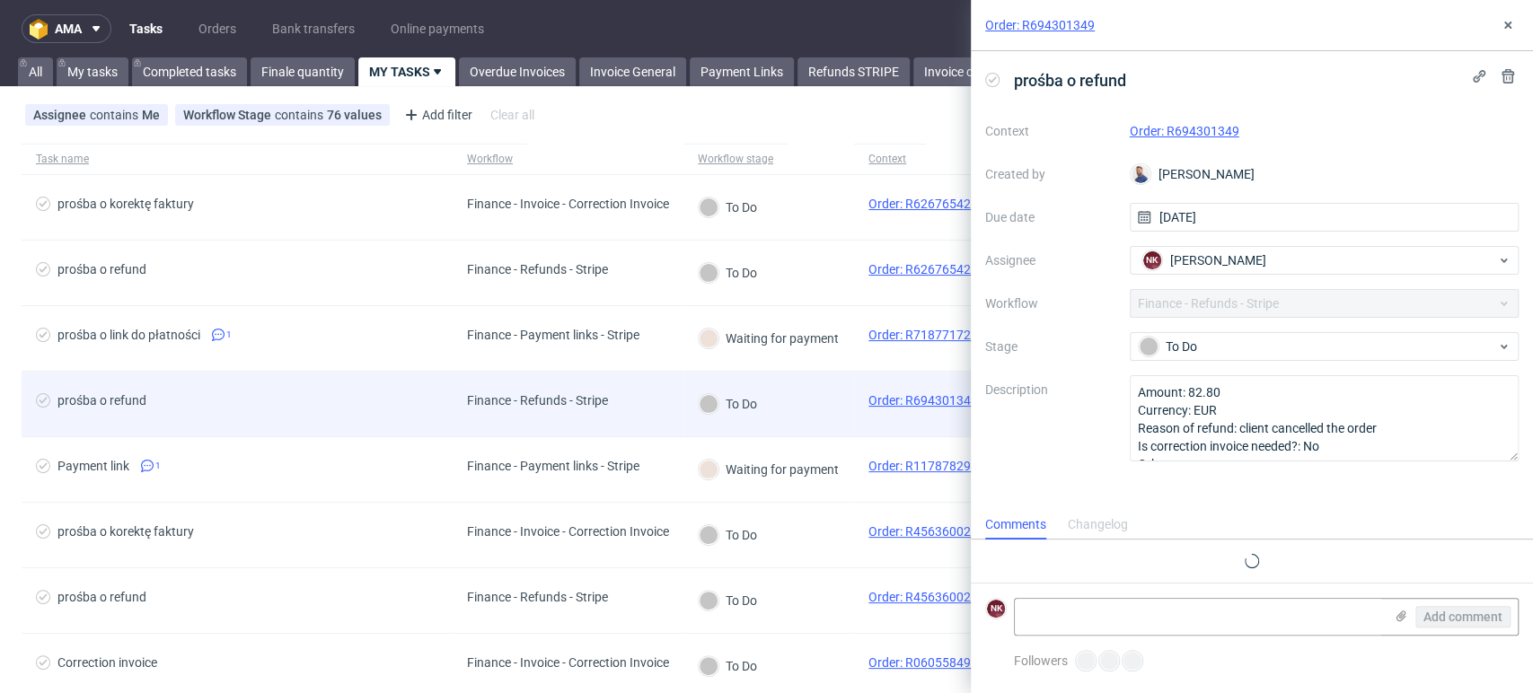
scroll to position [14, 0]
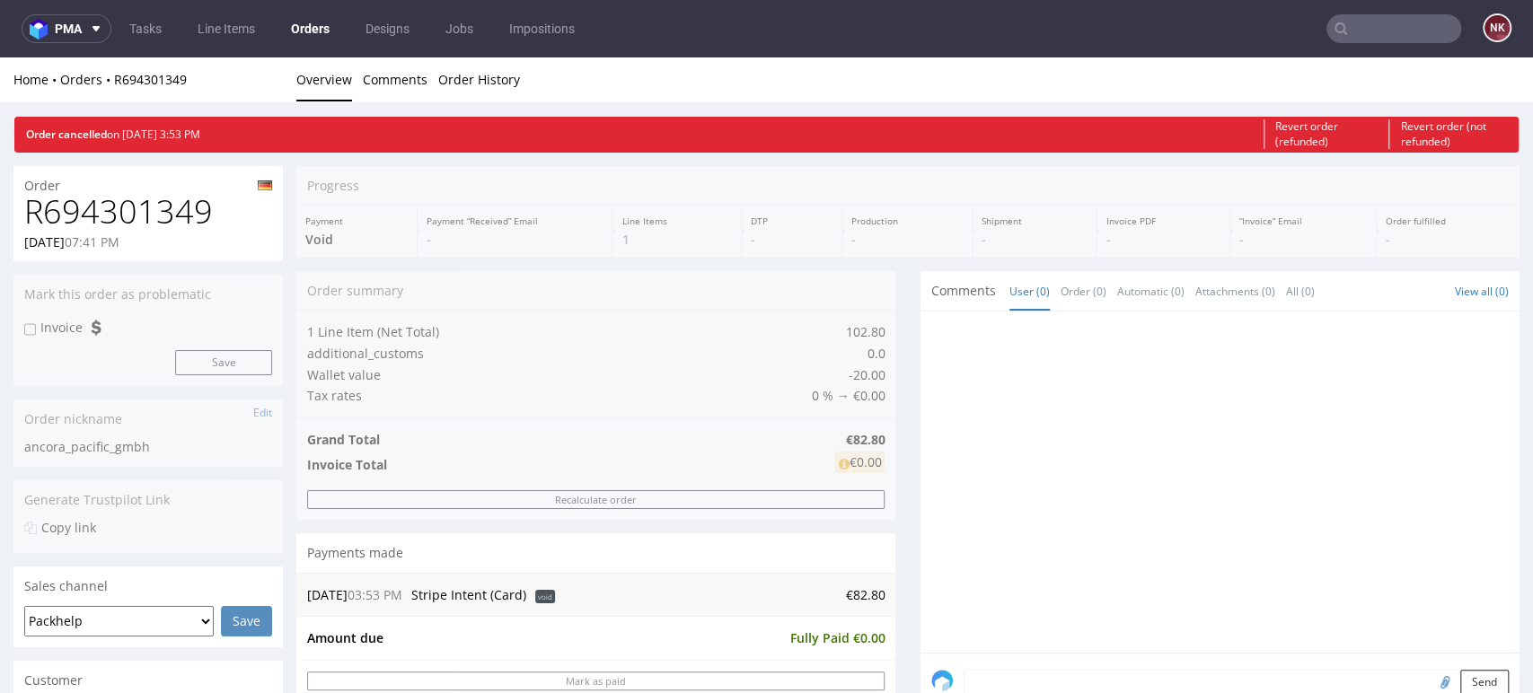
click at [152, 218] on h1 "R694301349" at bounding box center [148, 212] width 248 height 36
copy h1 "R694301349"
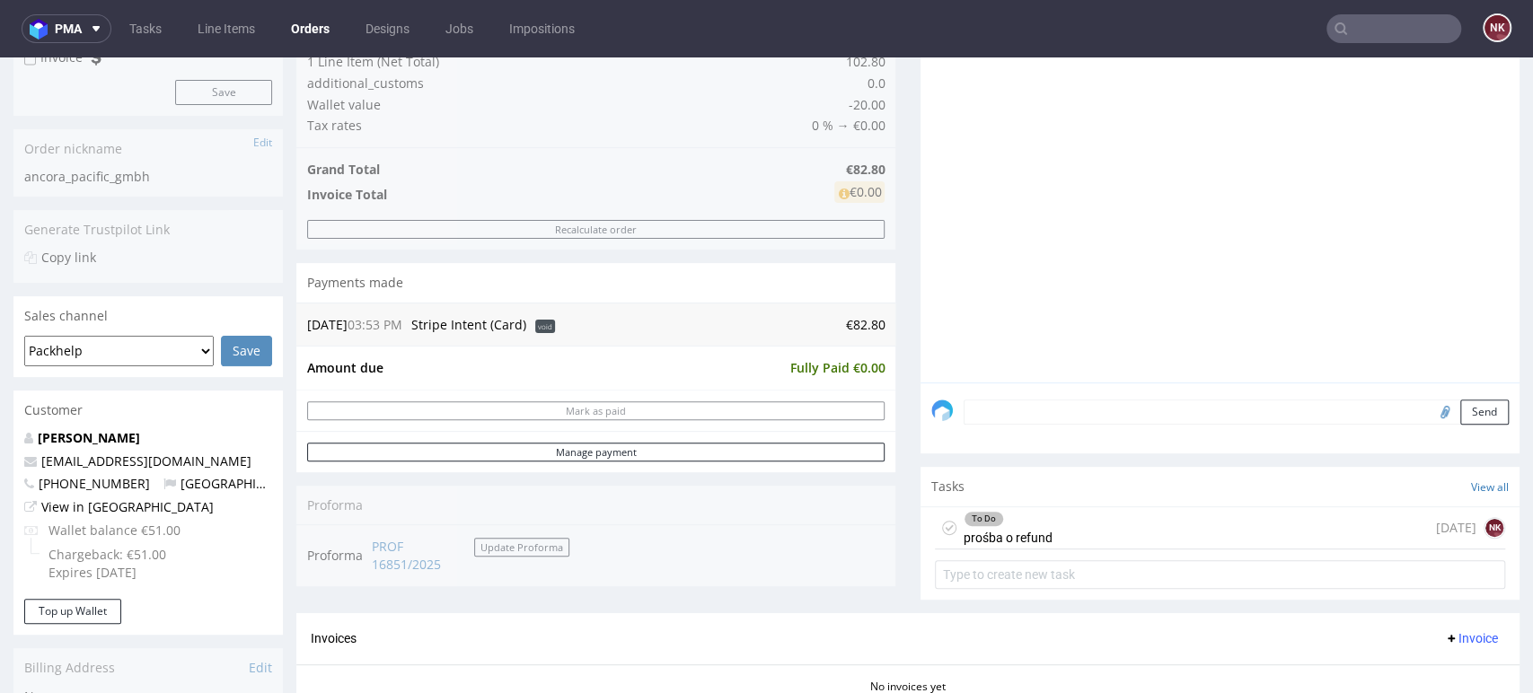
scroll to position [498, 0]
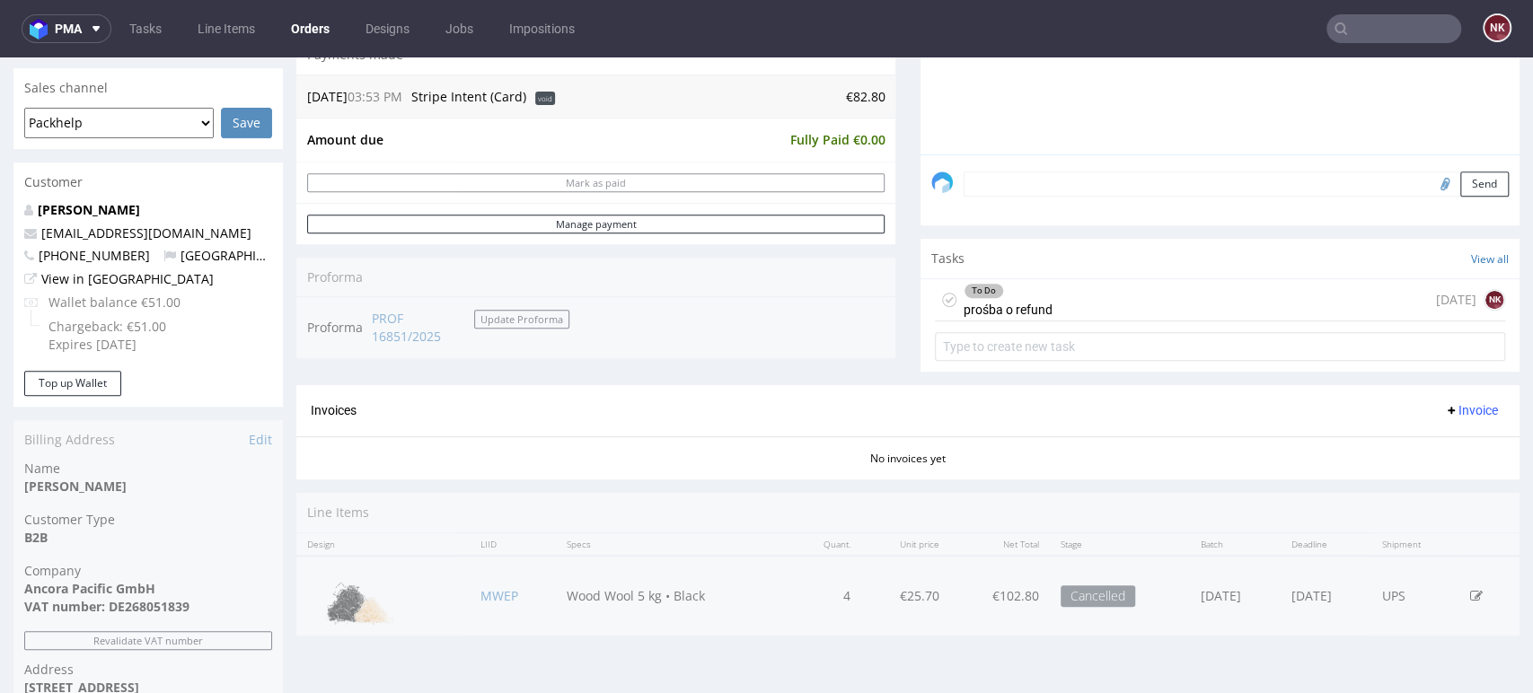
click at [1140, 294] on div "To Do prośba o refund 2 days ago NK" at bounding box center [1220, 300] width 570 height 42
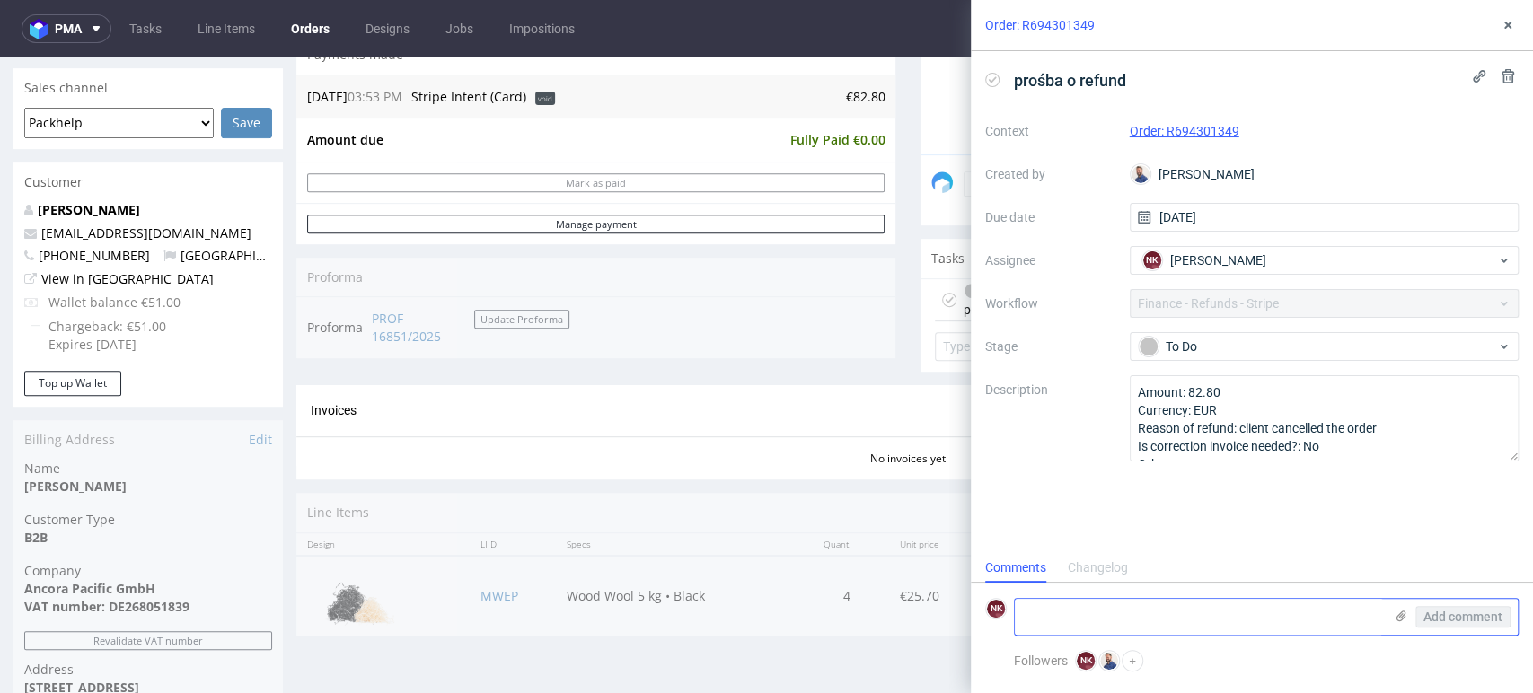
scroll to position [14, 0]
click at [1214, 620] on textarea at bounding box center [1199, 617] width 368 height 36
type textarea "refunded 14/08"
click at [1488, 612] on span "Add comment" at bounding box center [1462, 617] width 79 height 13
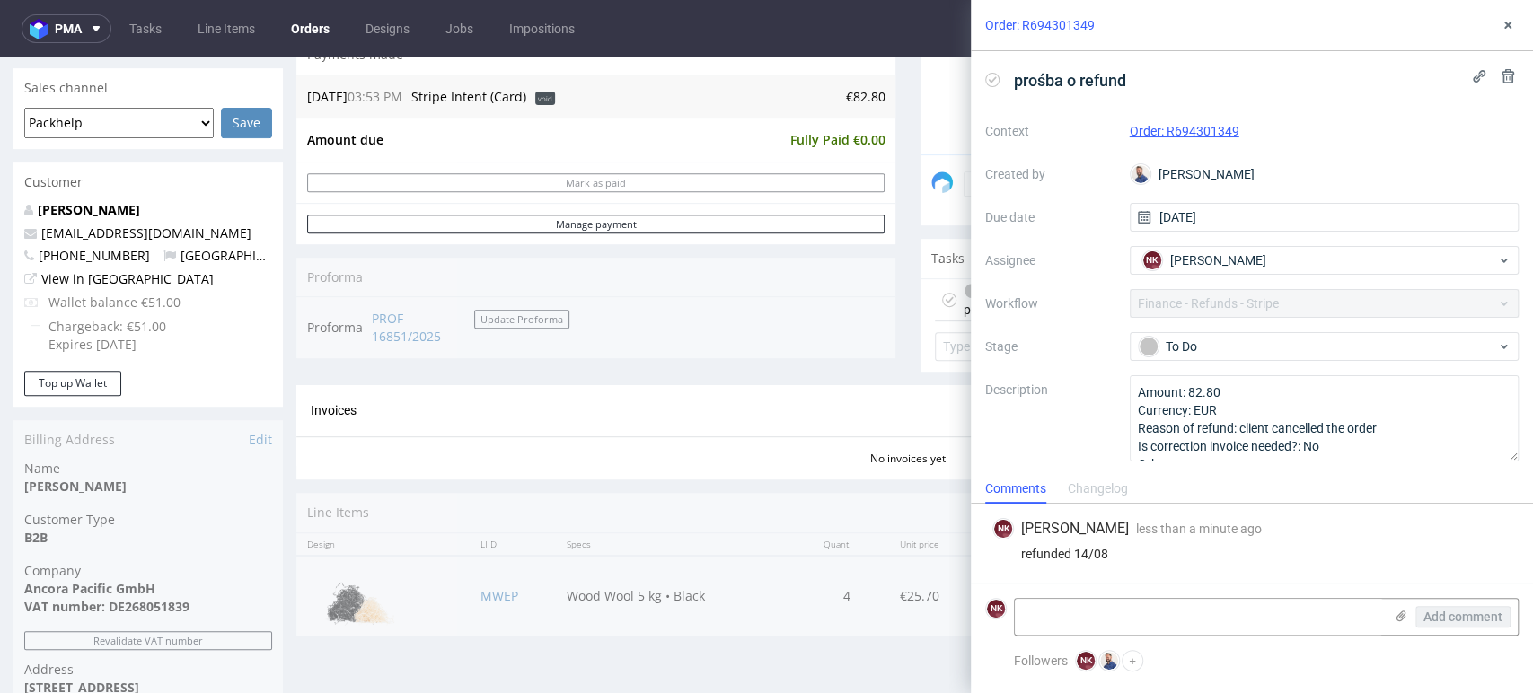
click at [1243, 322] on div "Context Order: R694301349 Created by Michał Rachański Due date 12/08/2025 Assig…" at bounding box center [1251, 289] width 533 height 345
click at [1244, 347] on div "To Do" at bounding box center [1316, 347] width 357 height 20
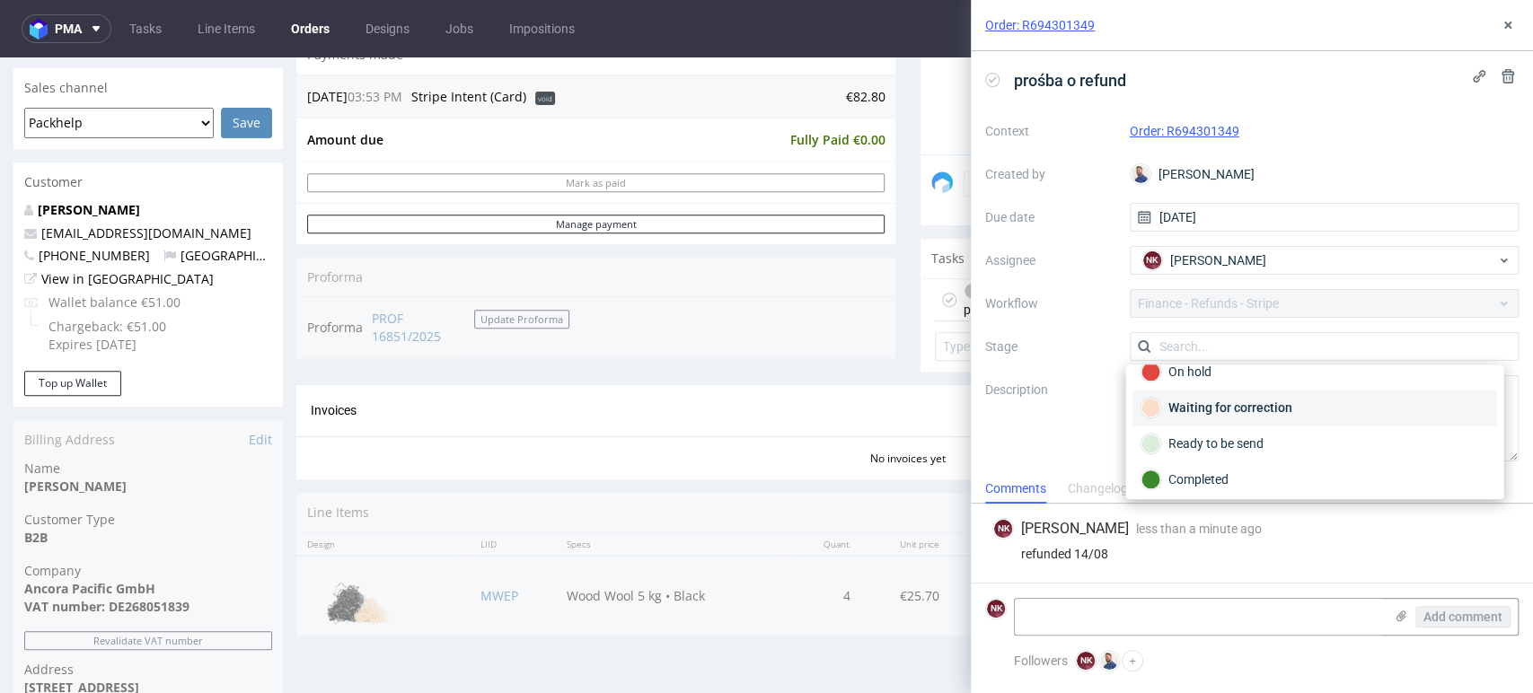
scroll to position [129, 0]
click at [1223, 470] on div "Completed" at bounding box center [1313, 476] width 347 height 20
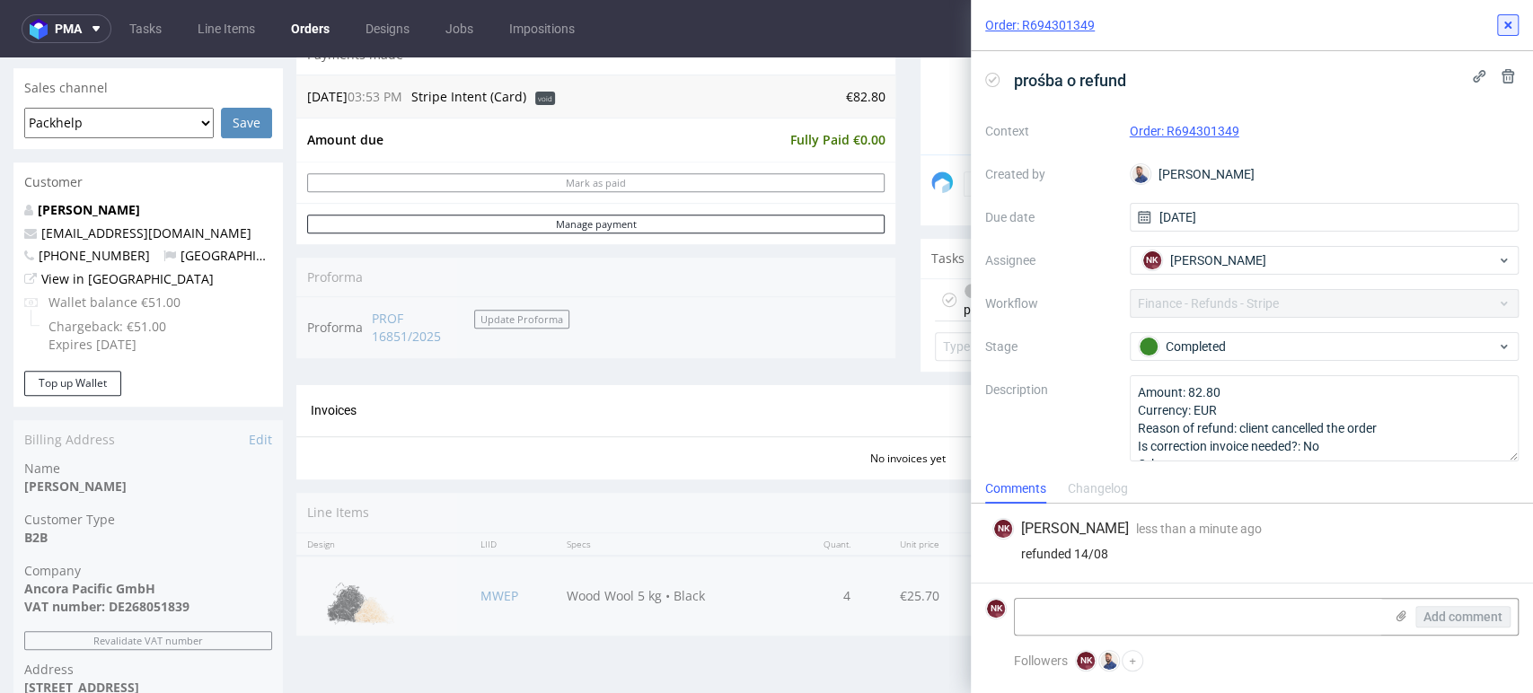
click at [1508, 26] on use at bounding box center [1507, 25] width 7 height 7
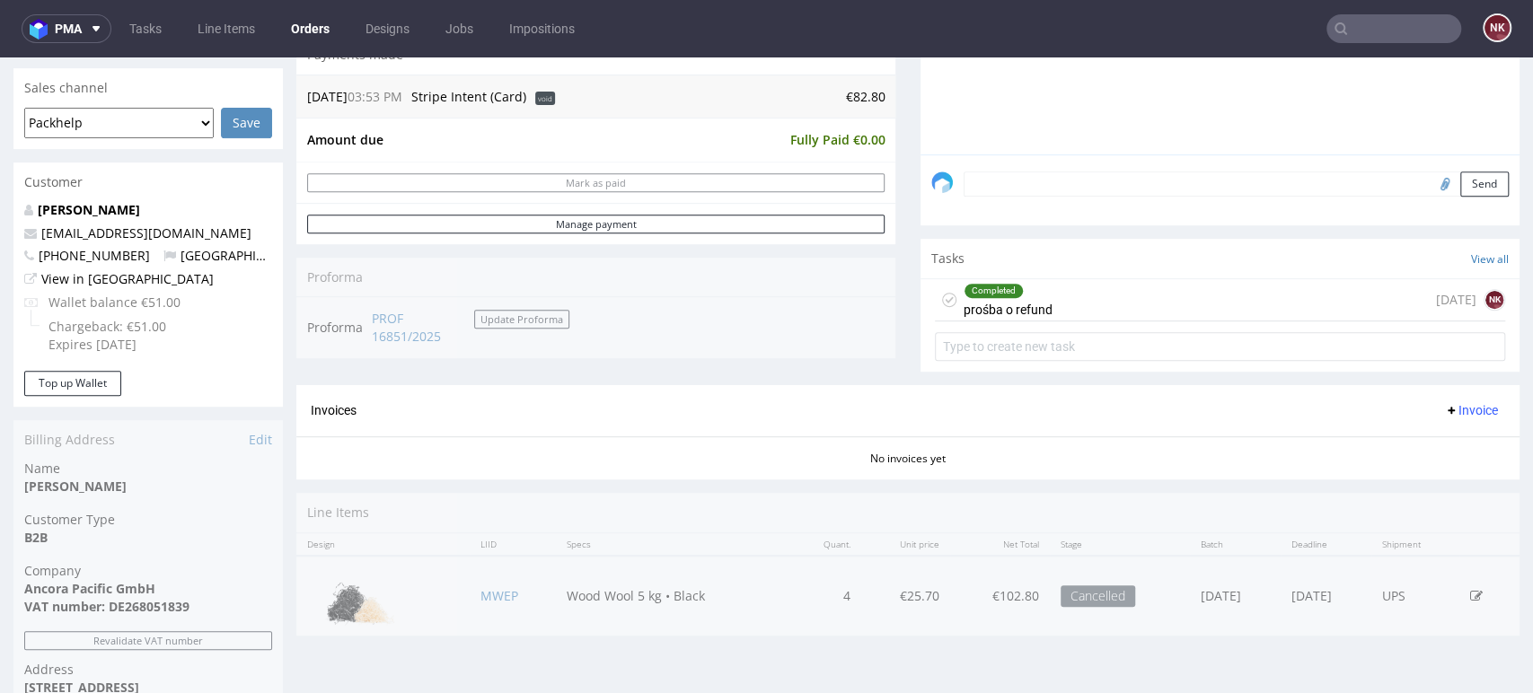
click at [902, 416] on div "Invoices Invoice" at bounding box center [908, 411] width 1194 height 22
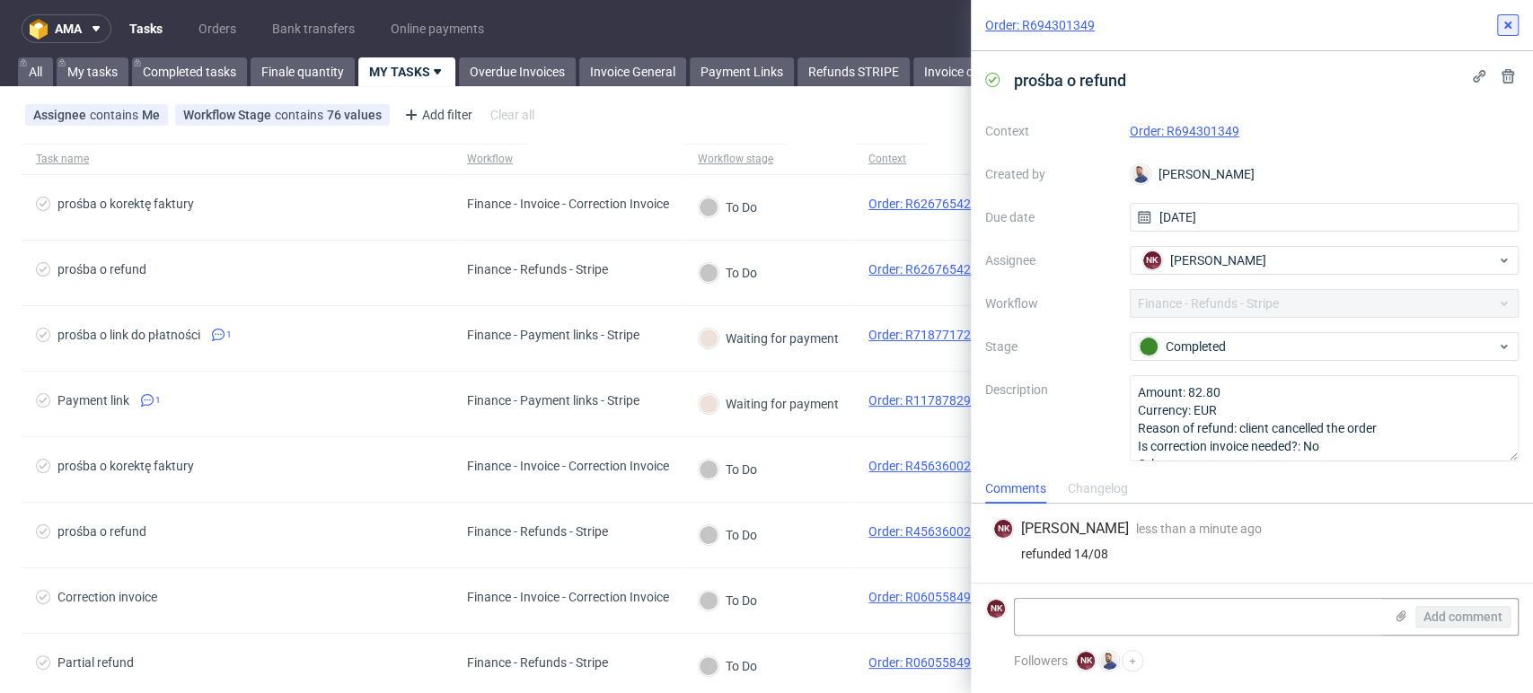
click at [1498, 22] on button at bounding box center [1508, 25] width 22 height 22
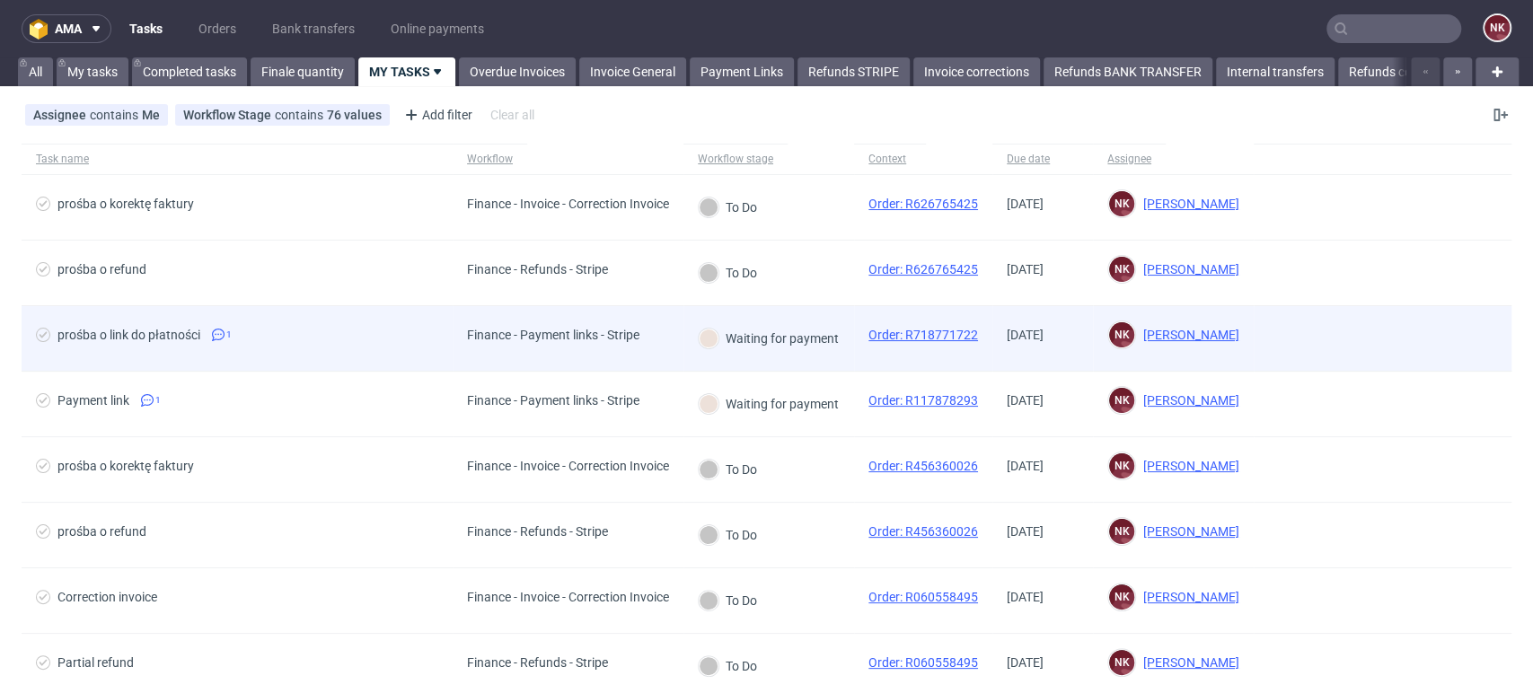
click at [664, 356] on div "Finance - Payment links - Stripe" at bounding box center [568, 339] width 231 height 66
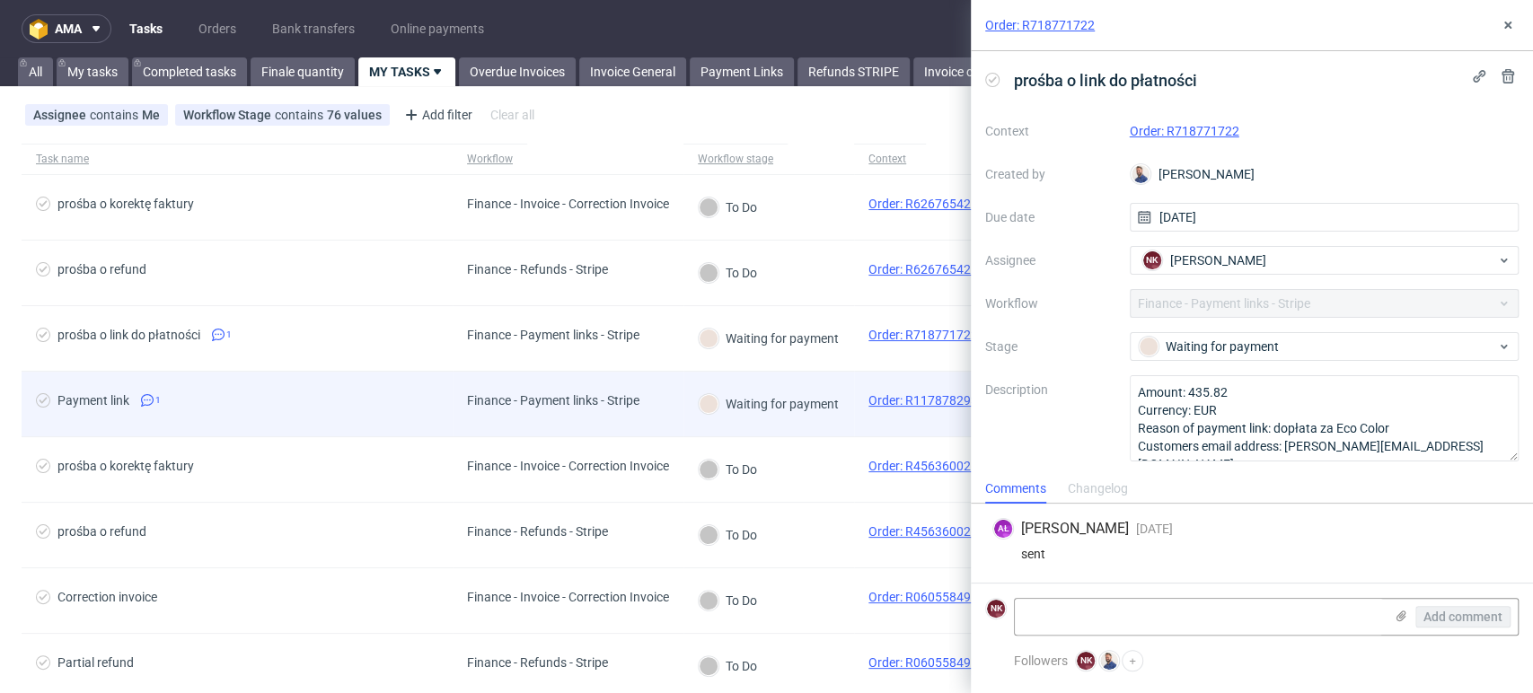
click at [654, 404] on div "Finance - Payment links - Stripe" at bounding box center [553, 404] width 201 height 65
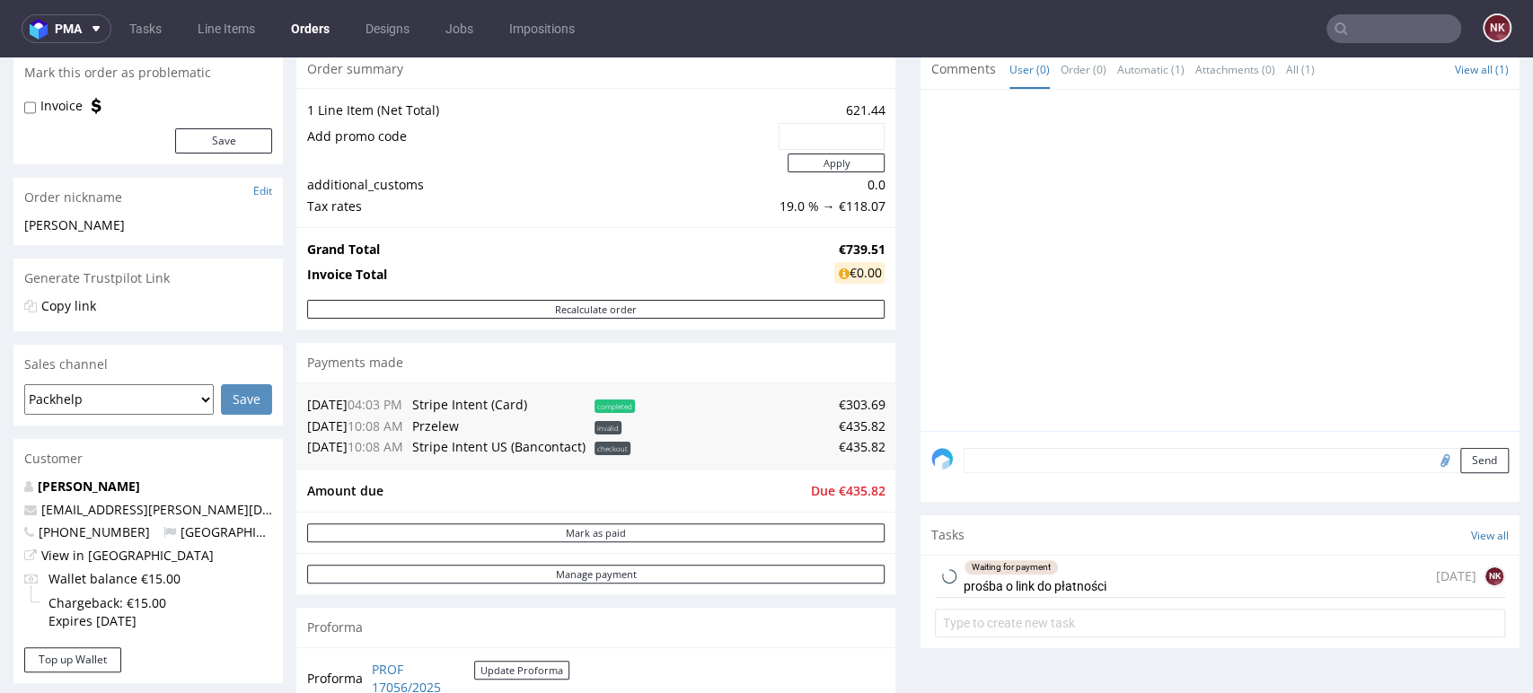
scroll to position [299, 0]
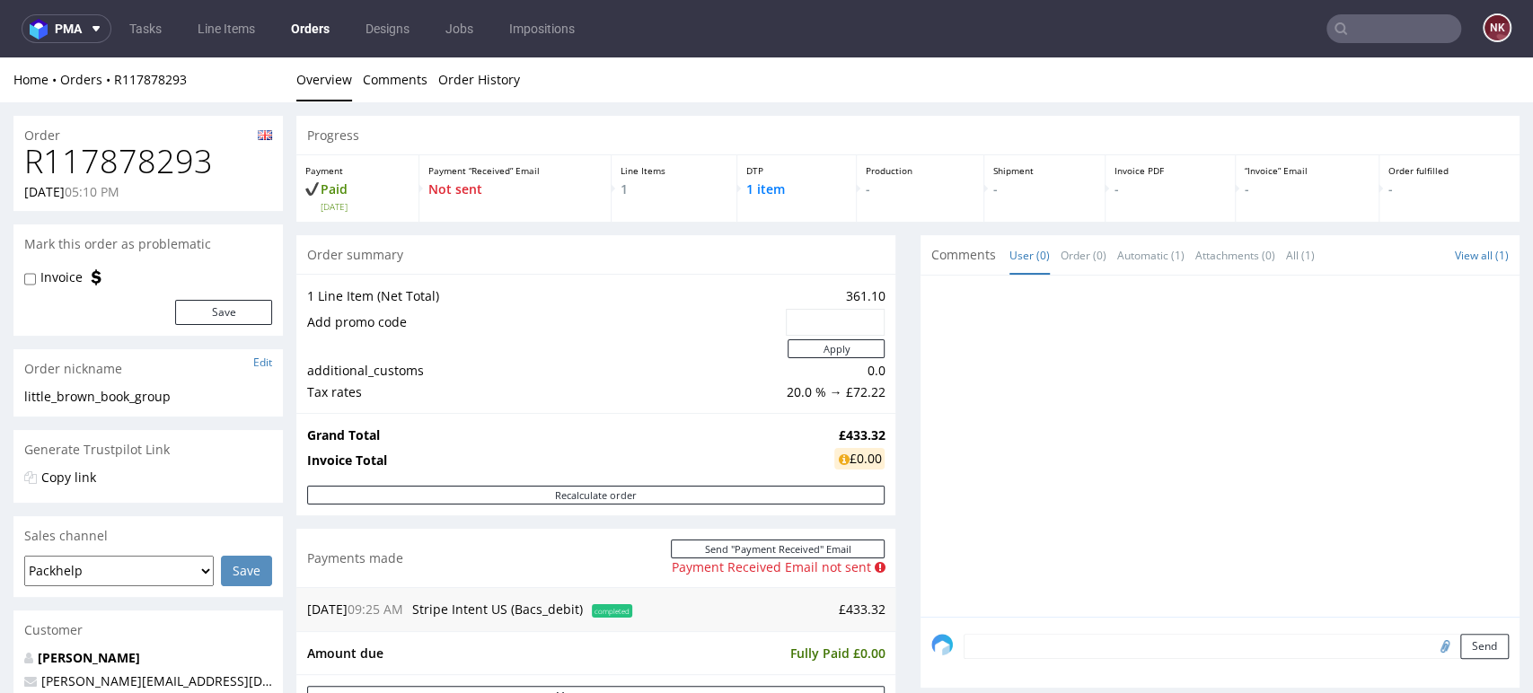
click at [172, 155] on h1 "R117878293" at bounding box center [148, 162] width 248 height 36
copy h1 "R117878293"
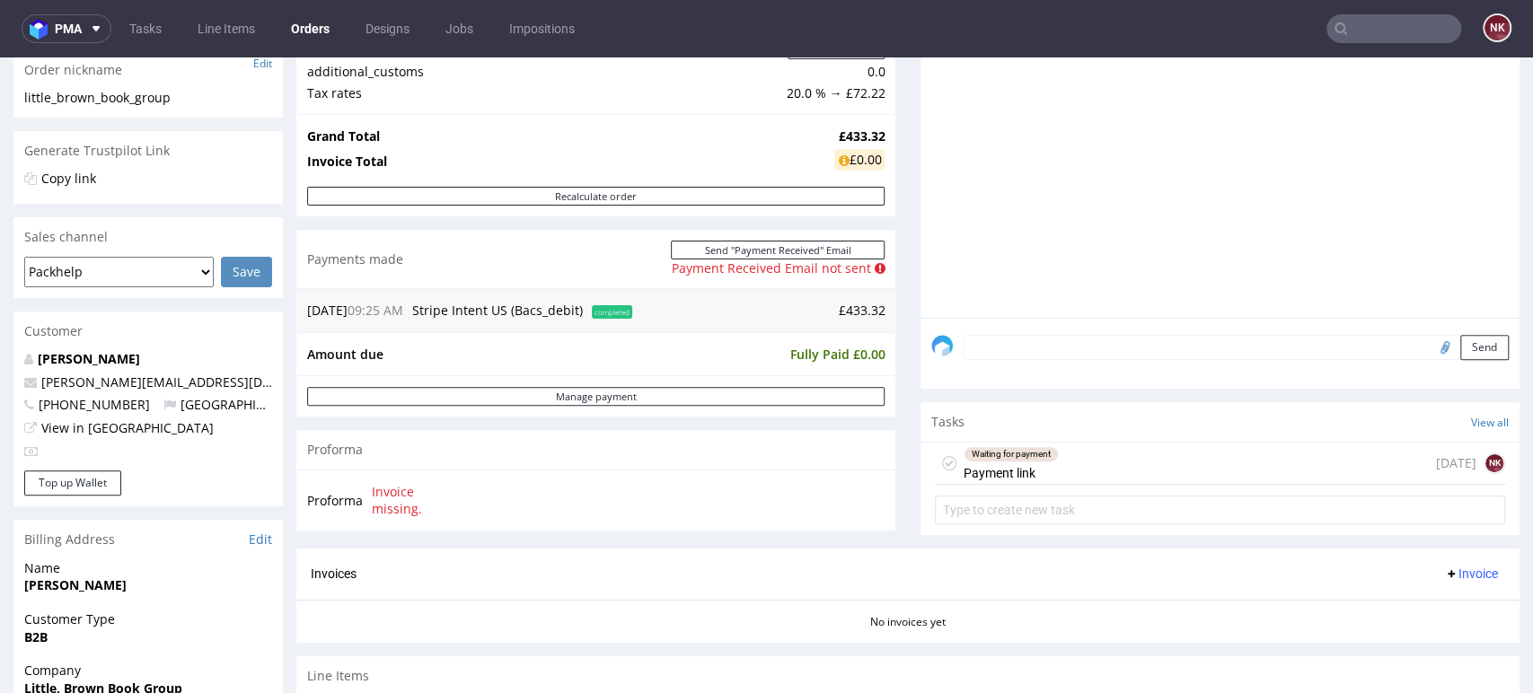
click at [1085, 459] on div "Waiting for payment Payment link 3 days ago NK" at bounding box center [1220, 464] width 570 height 42
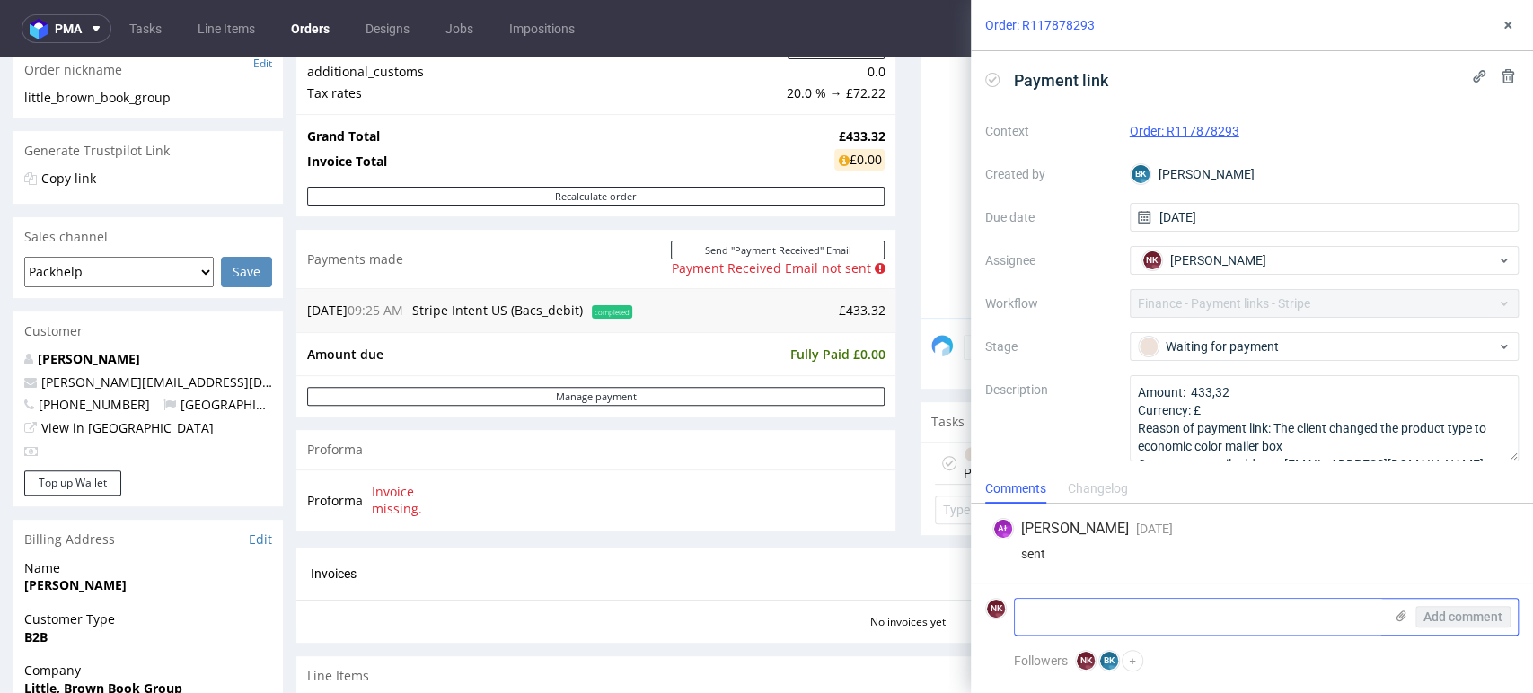
click at [1400, 610] on icon at bounding box center [1400, 616] width 14 height 14
click at [0, 0] on input "file" at bounding box center [0, 0] width 0 height 0
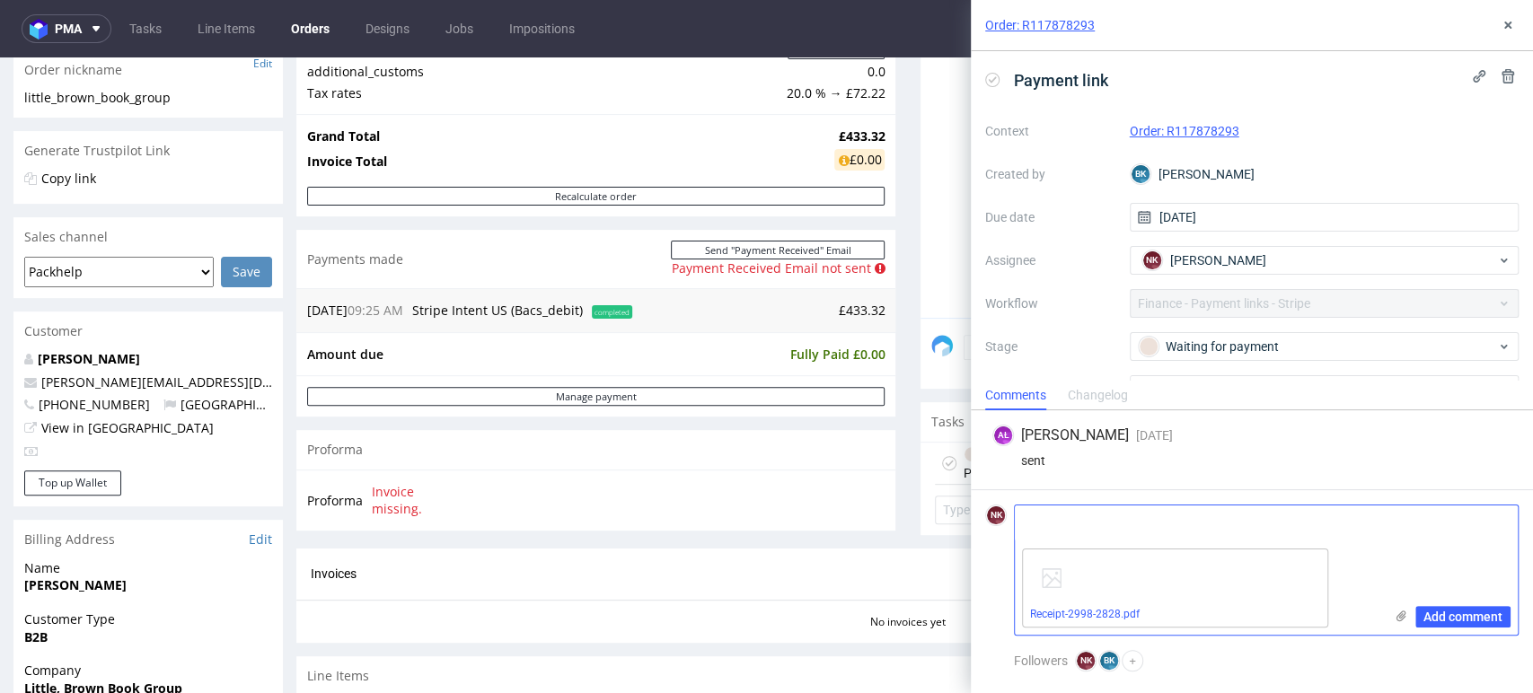
click at [1231, 510] on textarea at bounding box center [1199, 523] width 368 height 36
type textarea "paid"
click at [1462, 611] on span "Add comment" at bounding box center [1462, 617] width 79 height 13
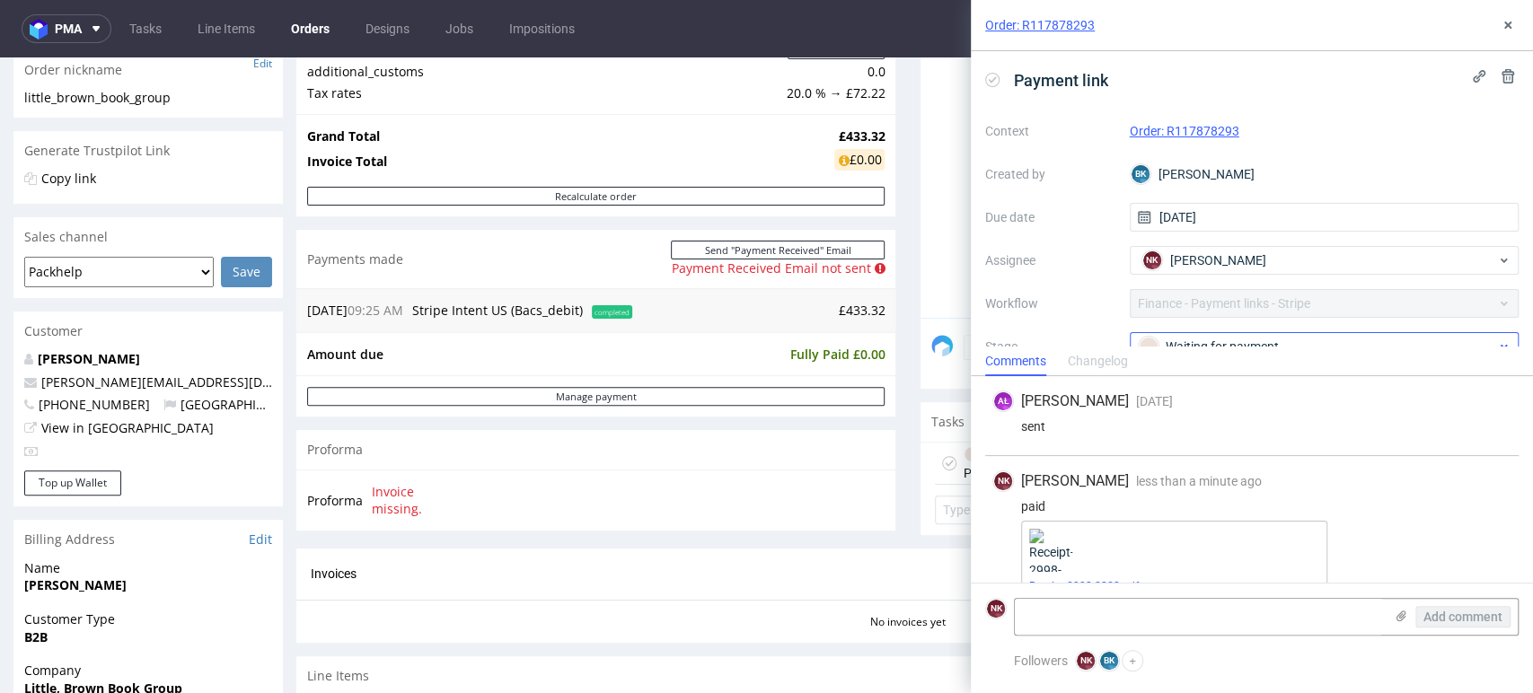
scroll to position [30, 0]
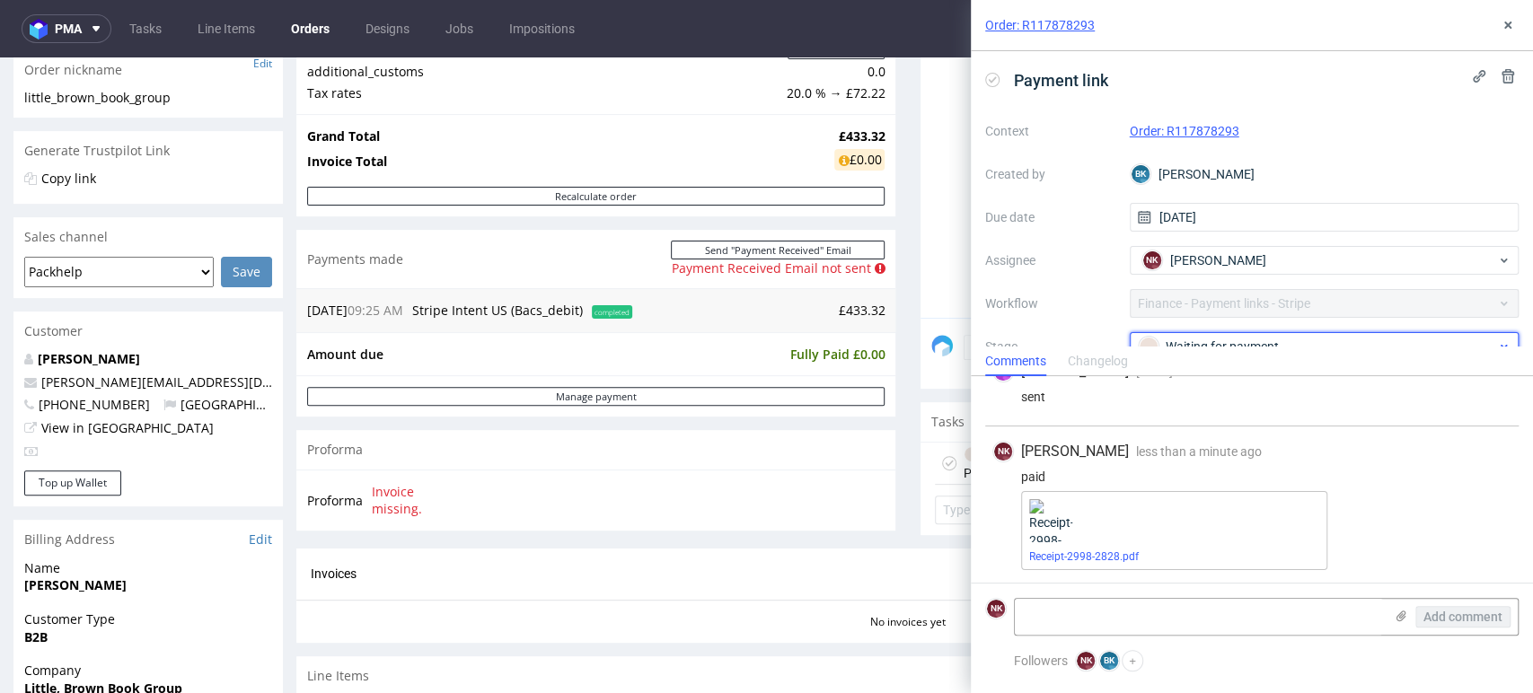
click at [1216, 344] on div "Waiting for payment" at bounding box center [1316, 347] width 357 height 20
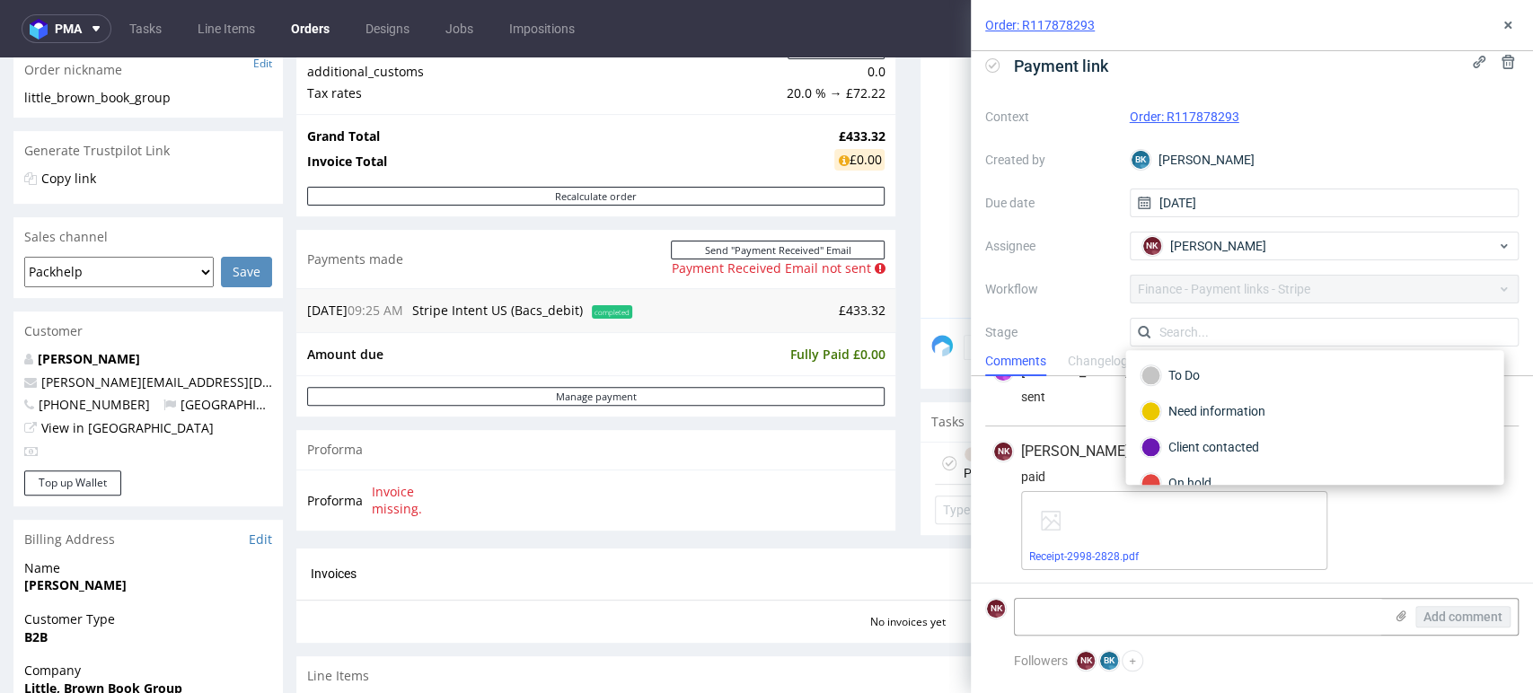
scroll to position [101, 0]
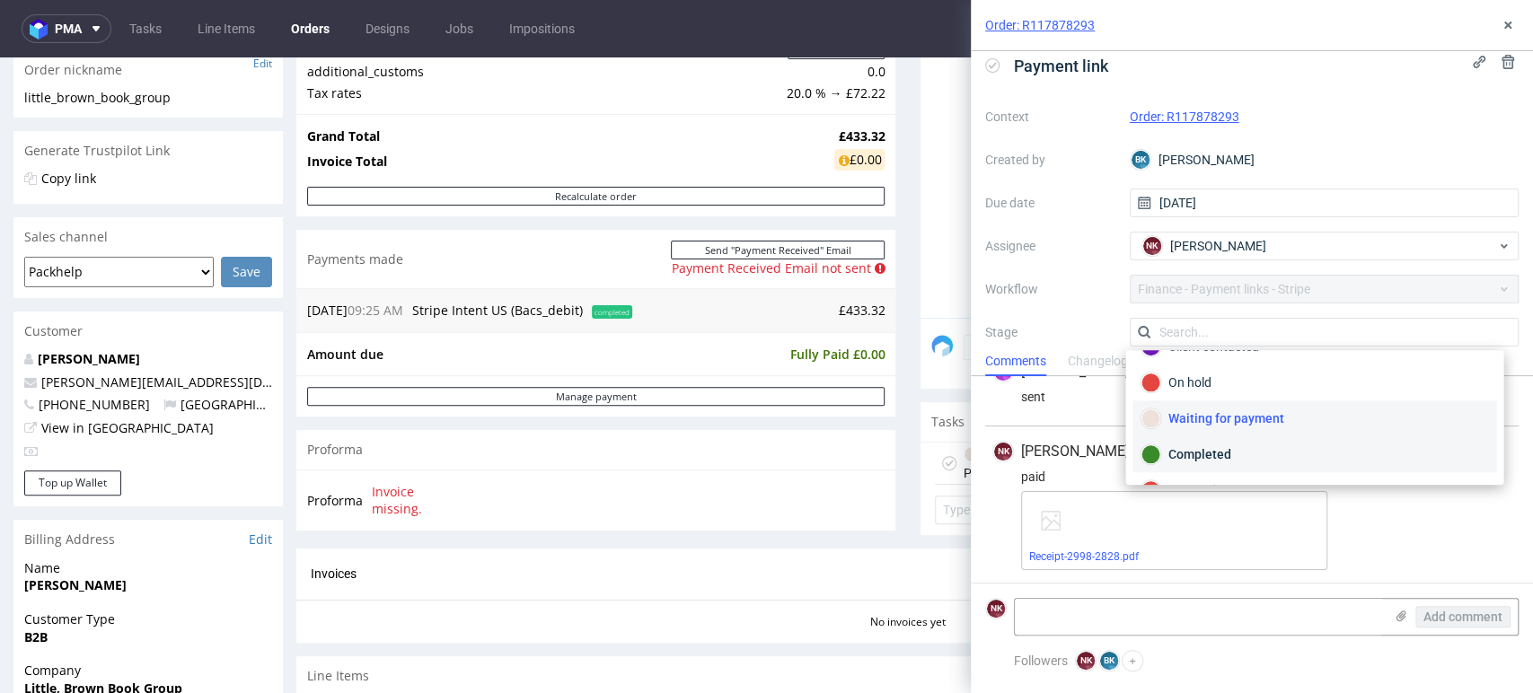
click at [1202, 451] on div "Completed" at bounding box center [1313, 454] width 347 height 20
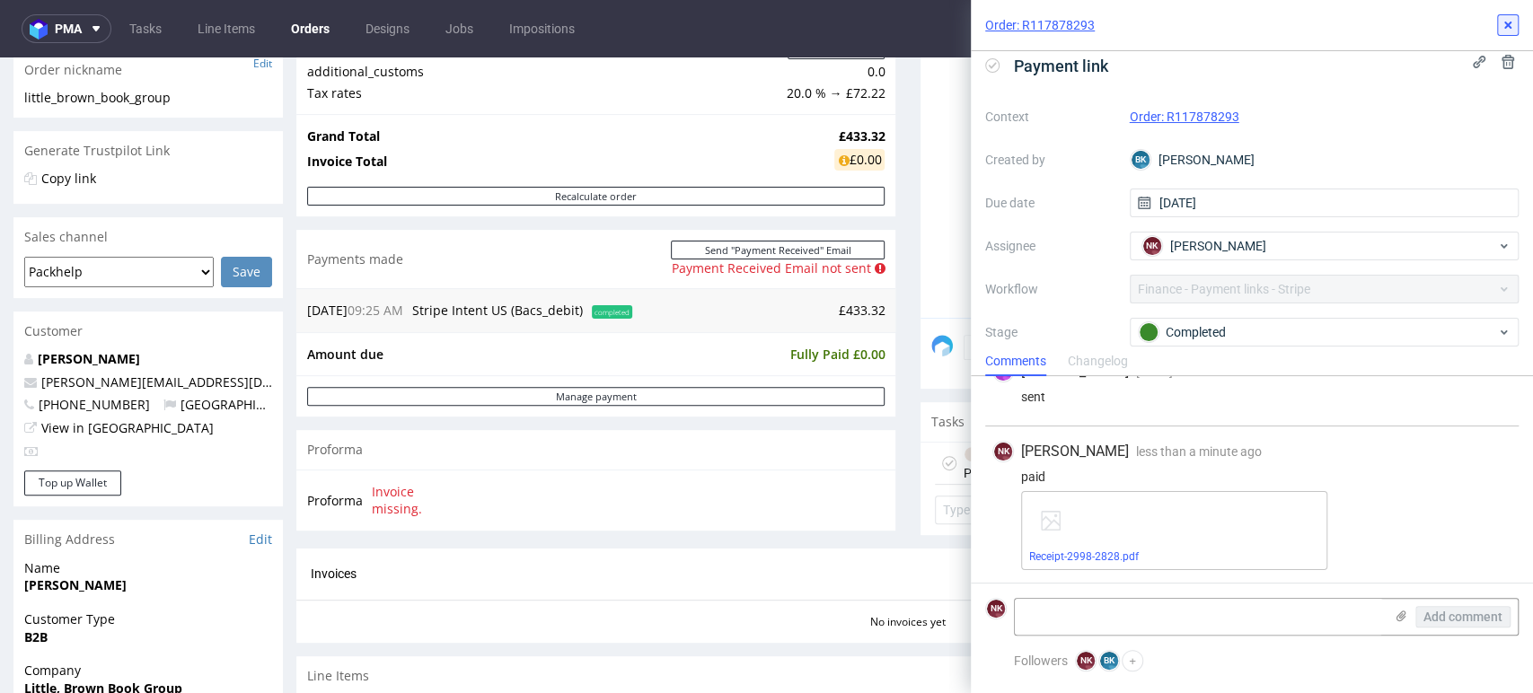
click at [1500, 25] on icon at bounding box center [1507, 25] width 14 height 14
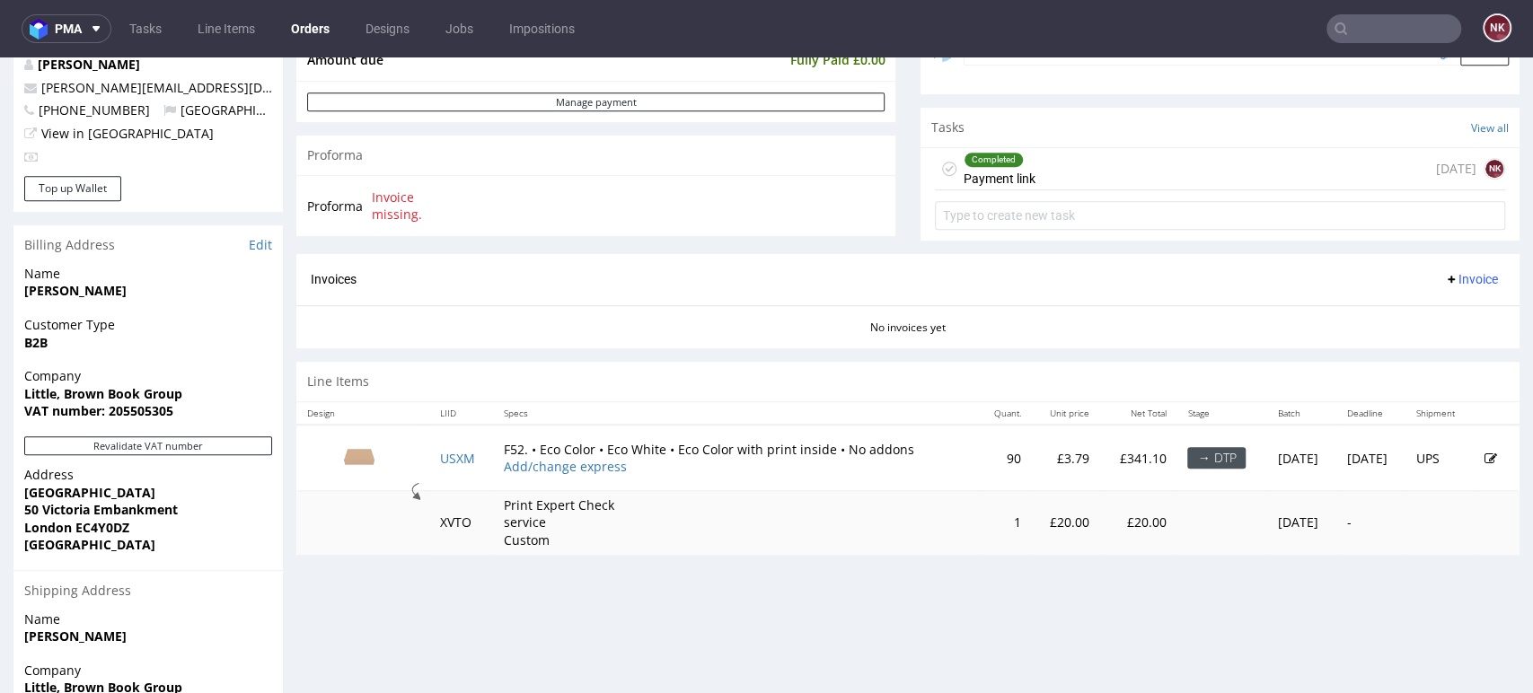
scroll to position [598, 0]
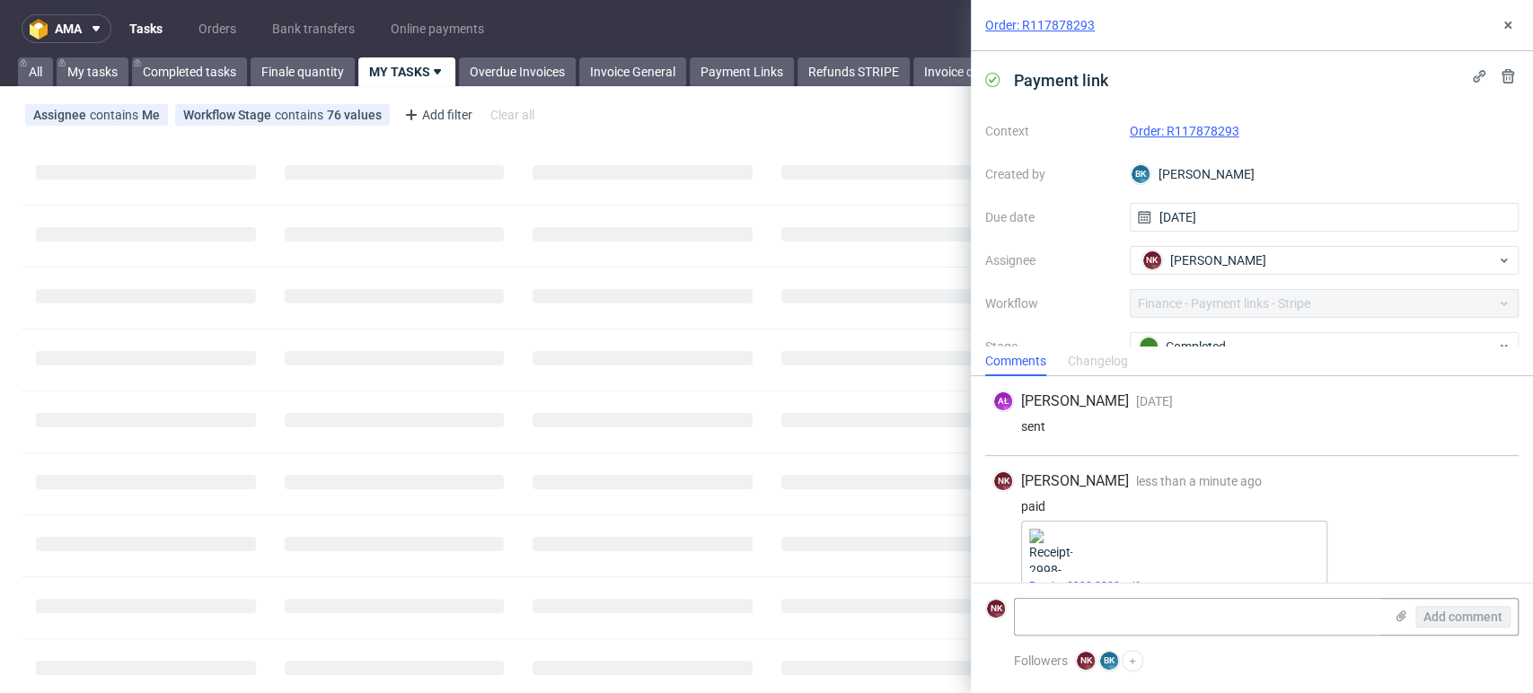
scroll to position [30, 0]
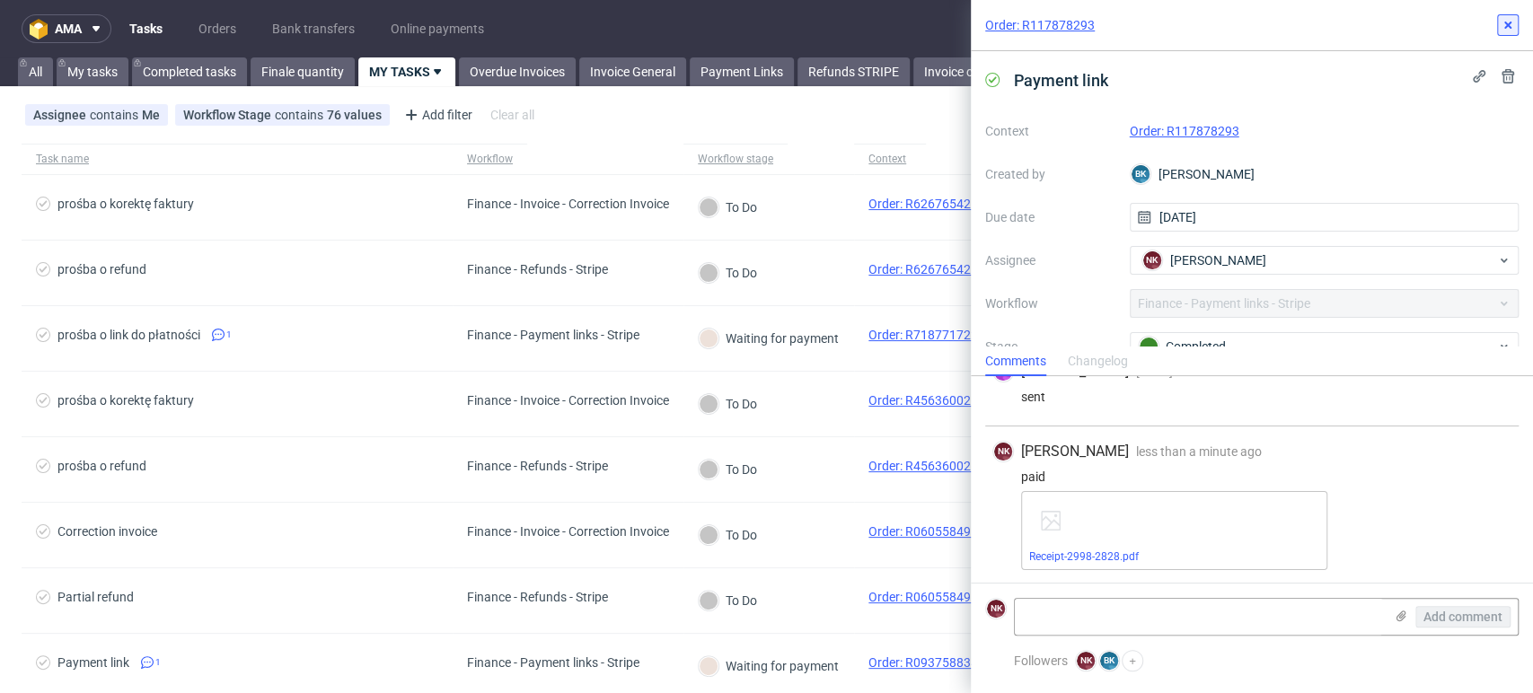
click at [1505, 22] on use at bounding box center [1507, 25] width 7 height 7
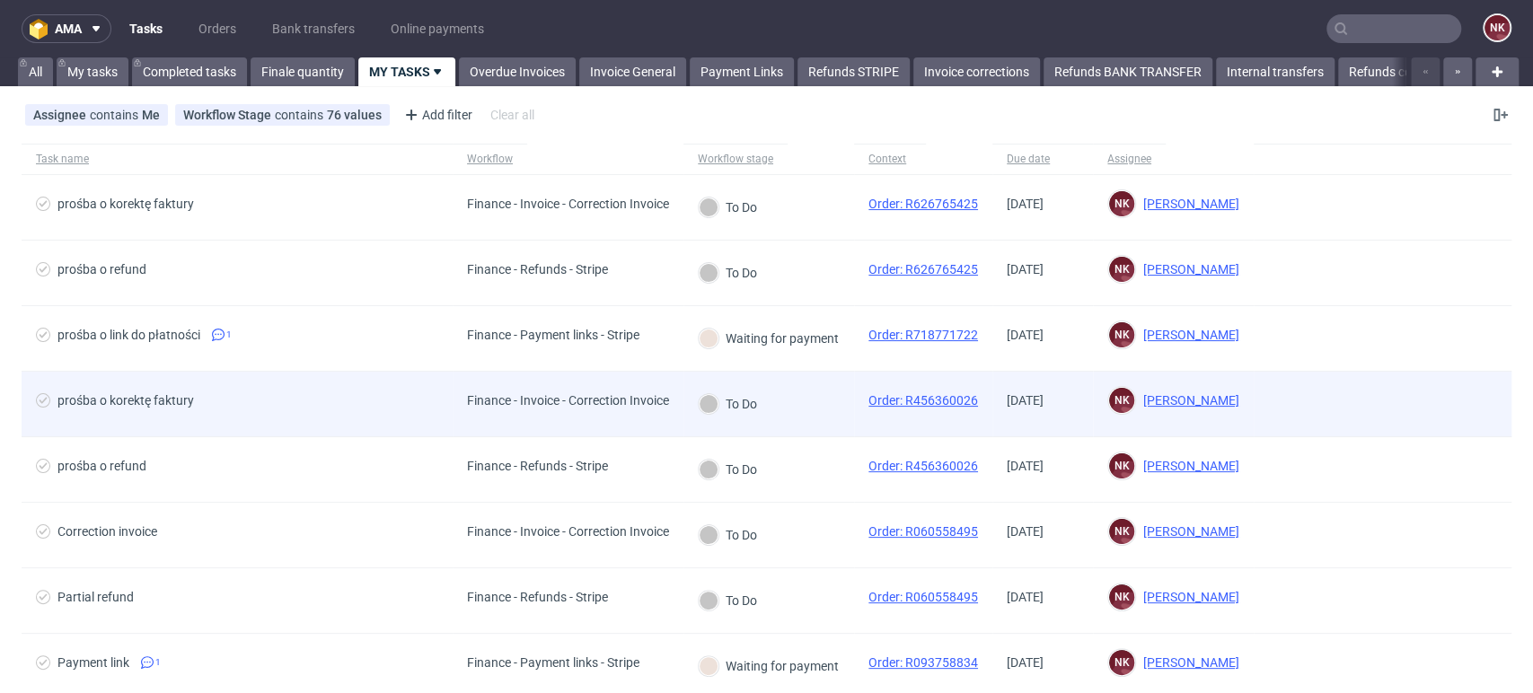
click at [643, 415] on div "Finance - Invoice - Correction Invoice" at bounding box center [568, 404] width 231 height 65
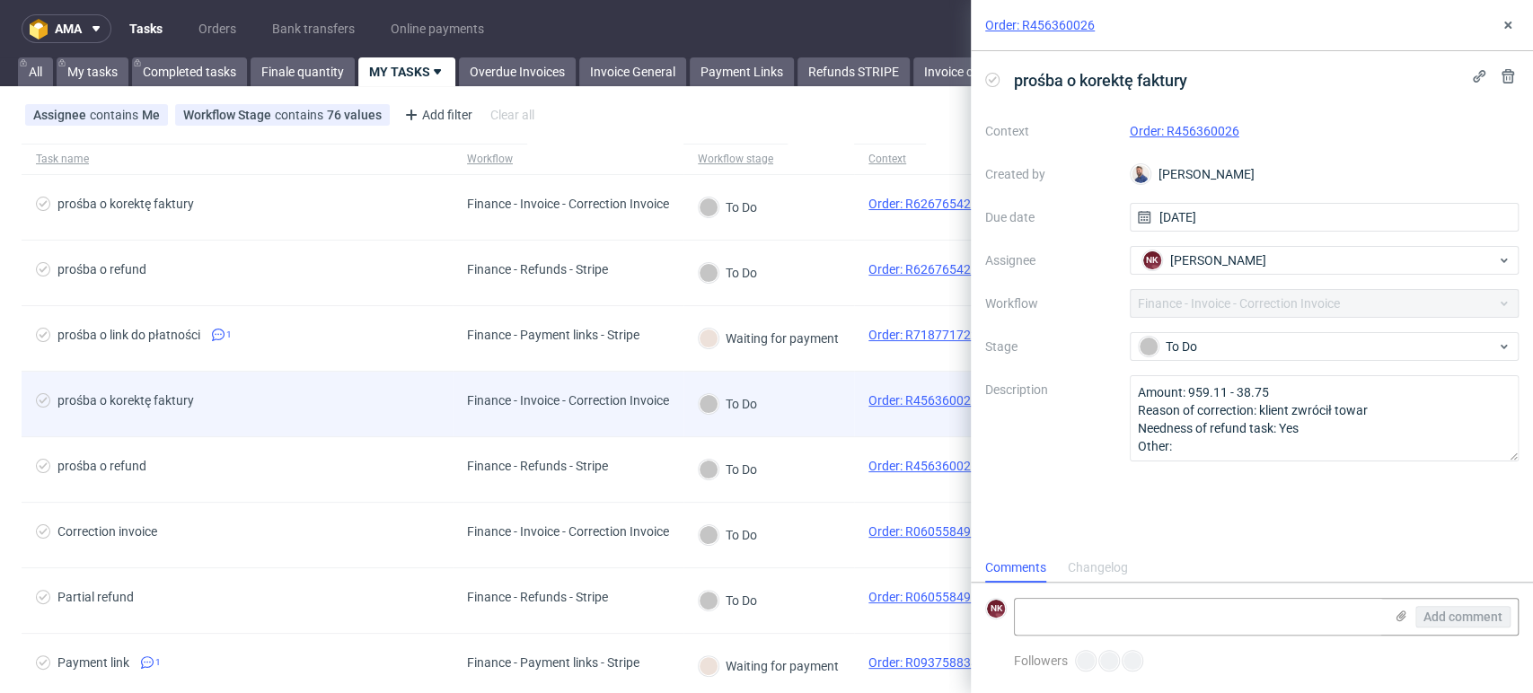
scroll to position [14, 0]
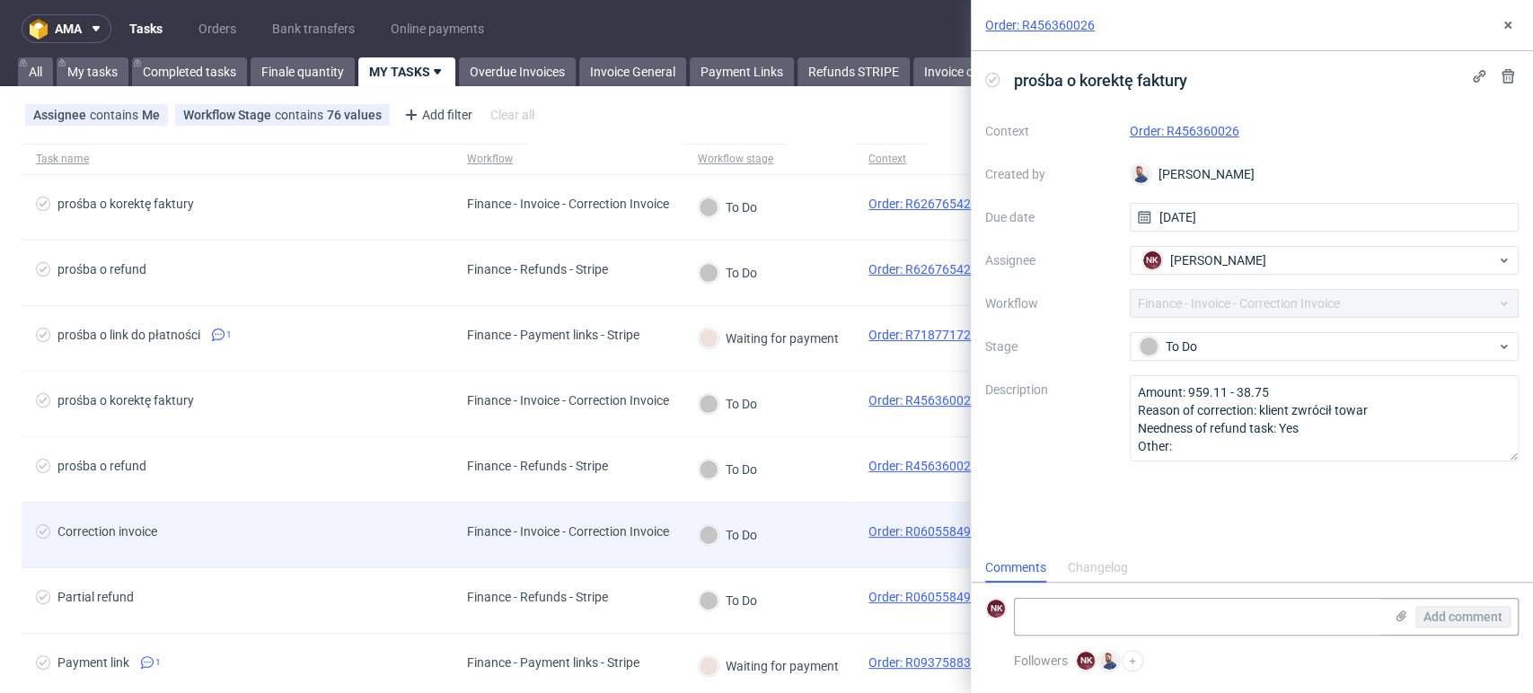
click at [649, 539] on span "Finance - Invoice - Correction Invoice" at bounding box center [568, 535] width 202 height 22
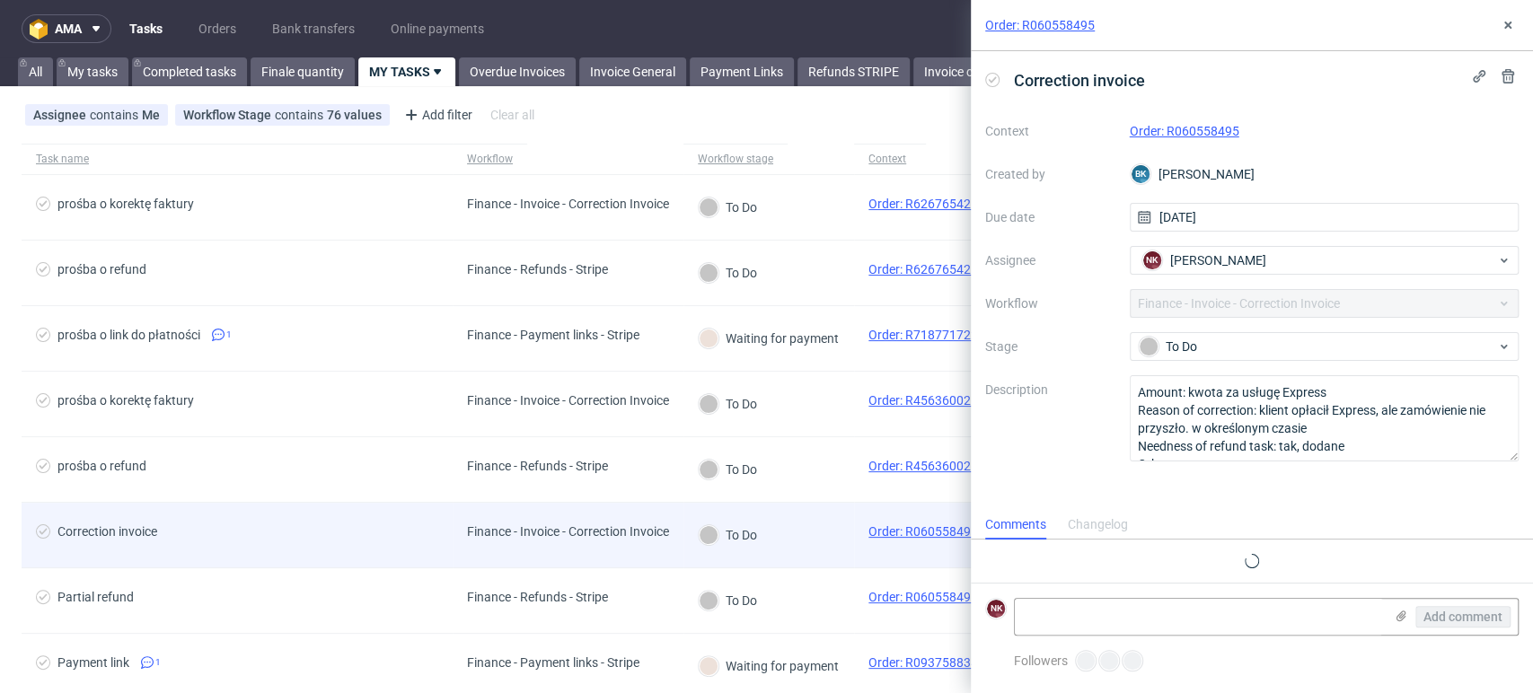
scroll to position [14, 0]
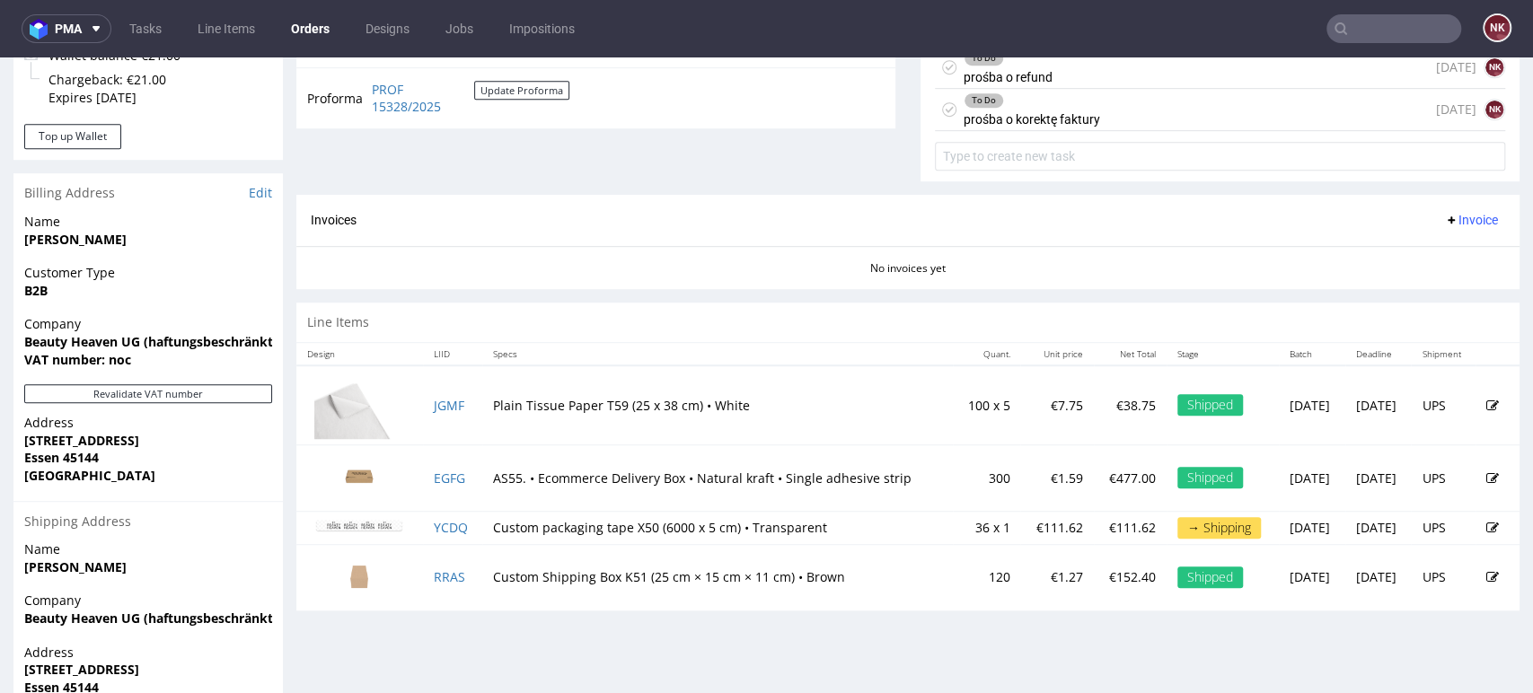
scroll to position [698, 0]
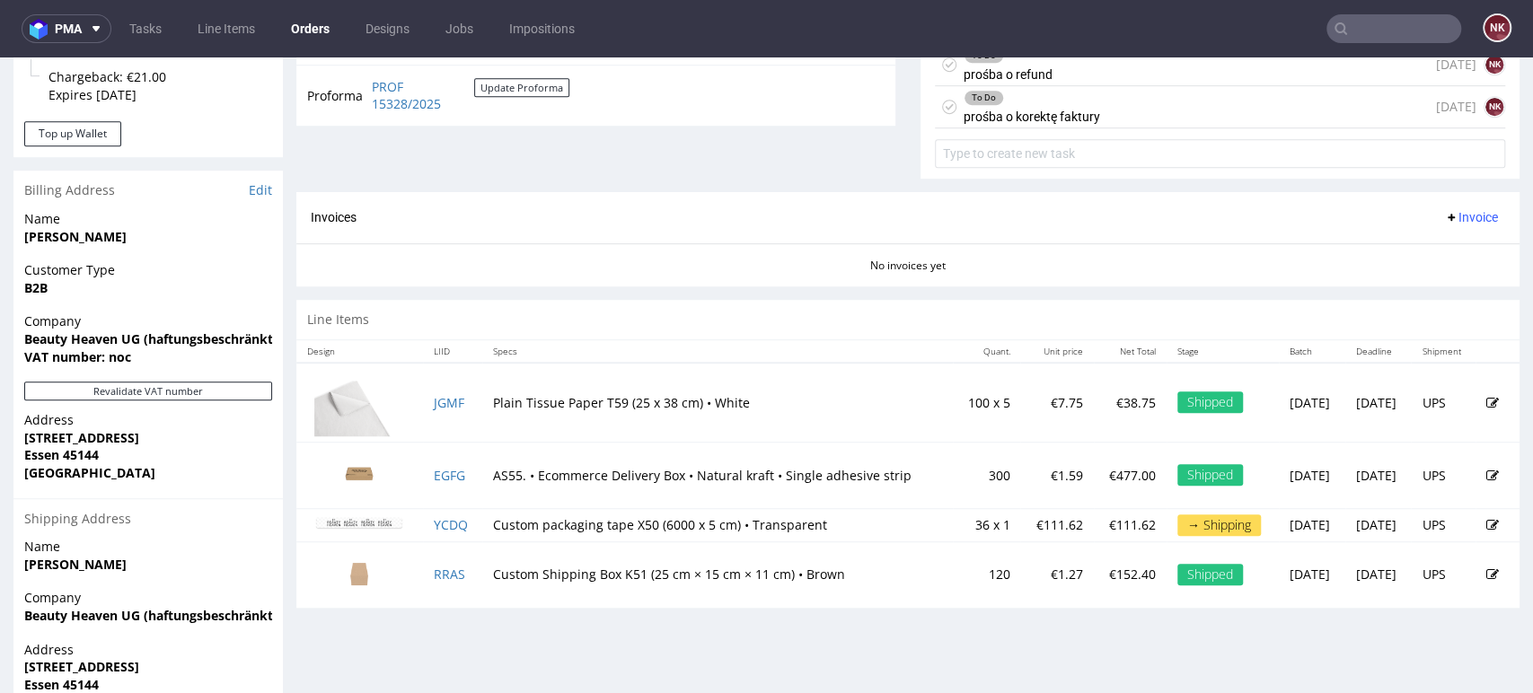
click at [1447, 310] on div "Line Items" at bounding box center [907, 320] width 1223 height 40
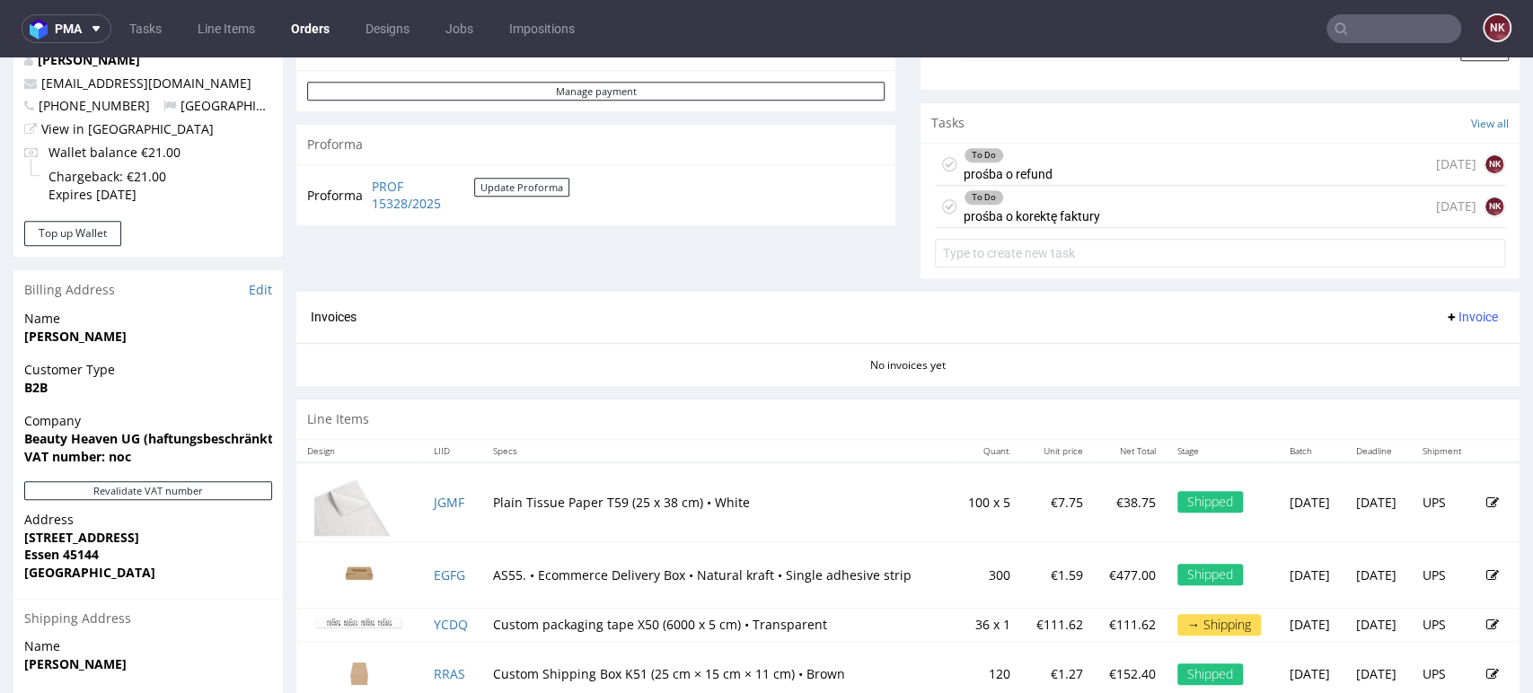
click at [1081, 146] on div "To Do prośba o refund [DATE] NK" at bounding box center [1220, 165] width 570 height 42
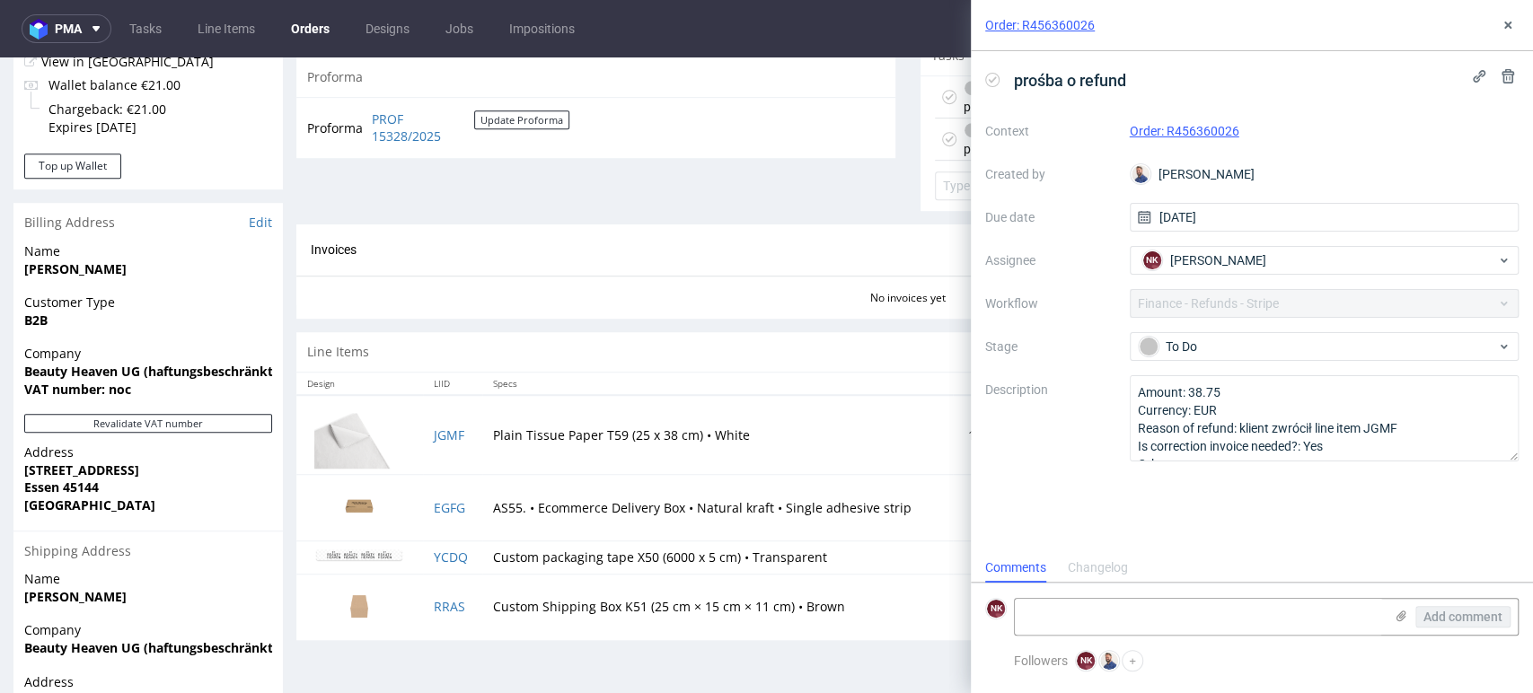
scroll to position [698, 0]
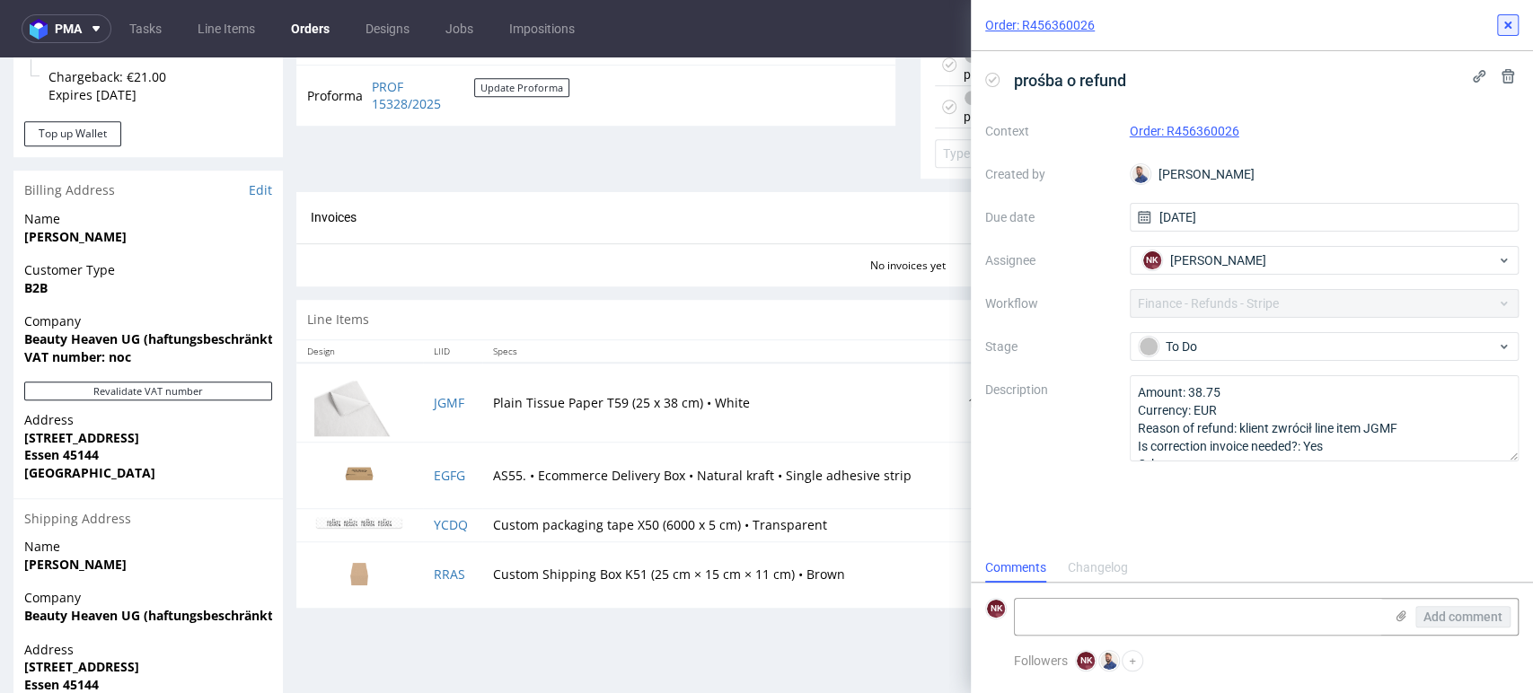
click at [1507, 31] on icon at bounding box center [1507, 25] width 14 height 14
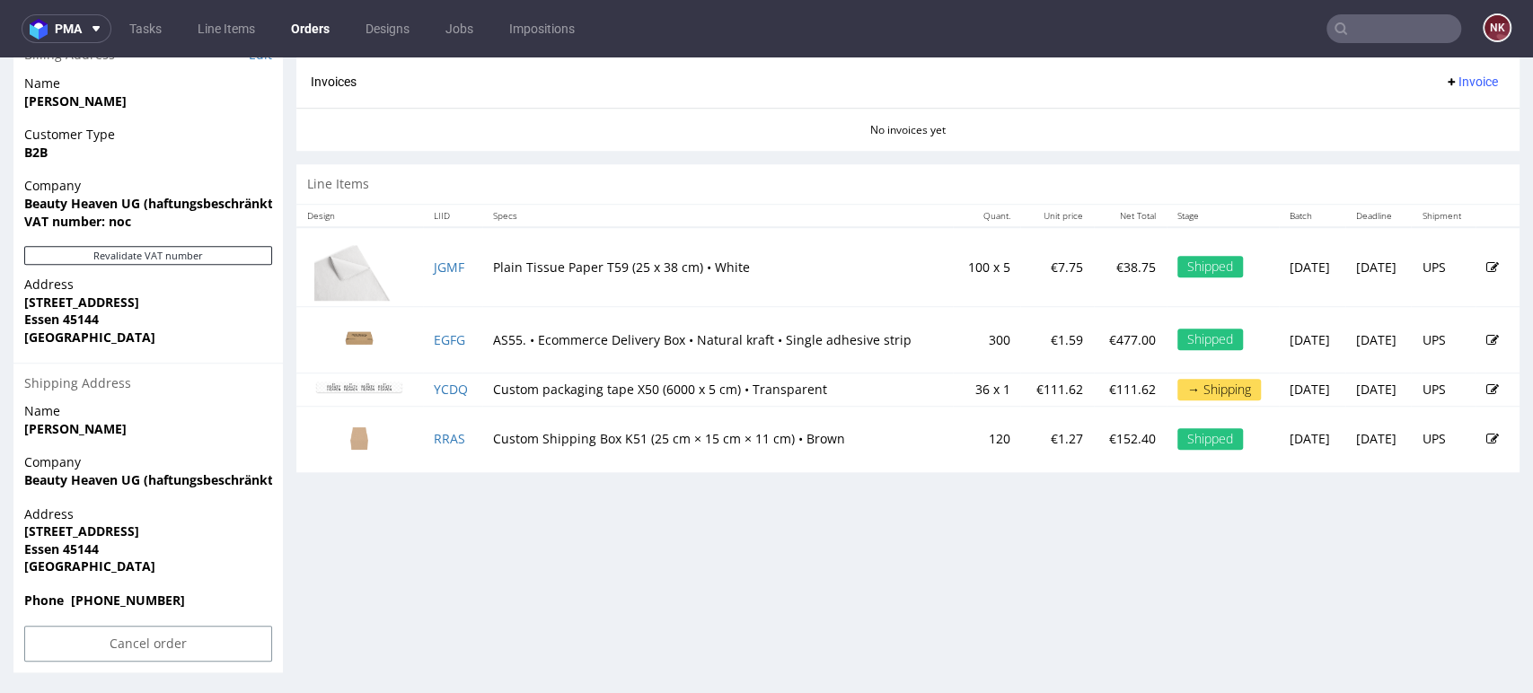
scroll to position [534, 0]
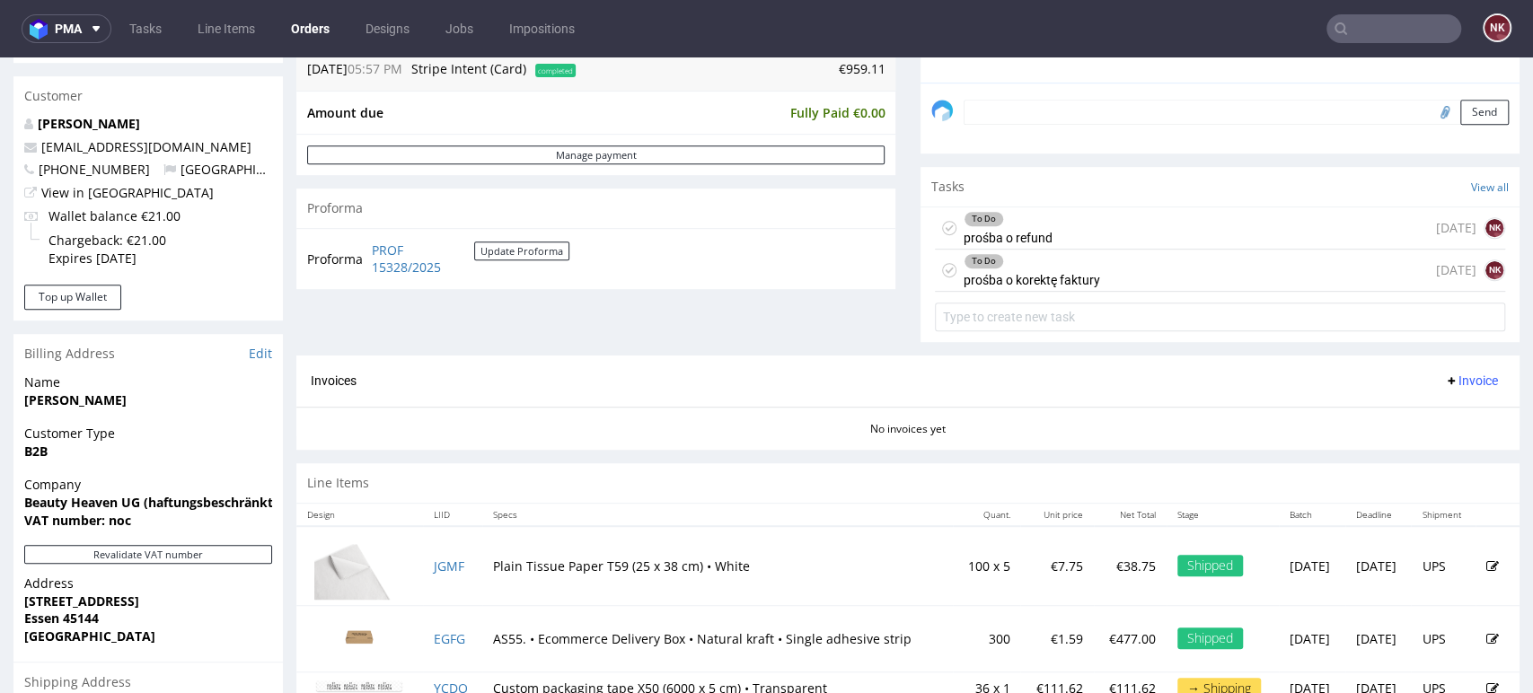
click at [936, 370] on div "Invoices Invoice" at bounding box center [908, 381] width 1194 height 22
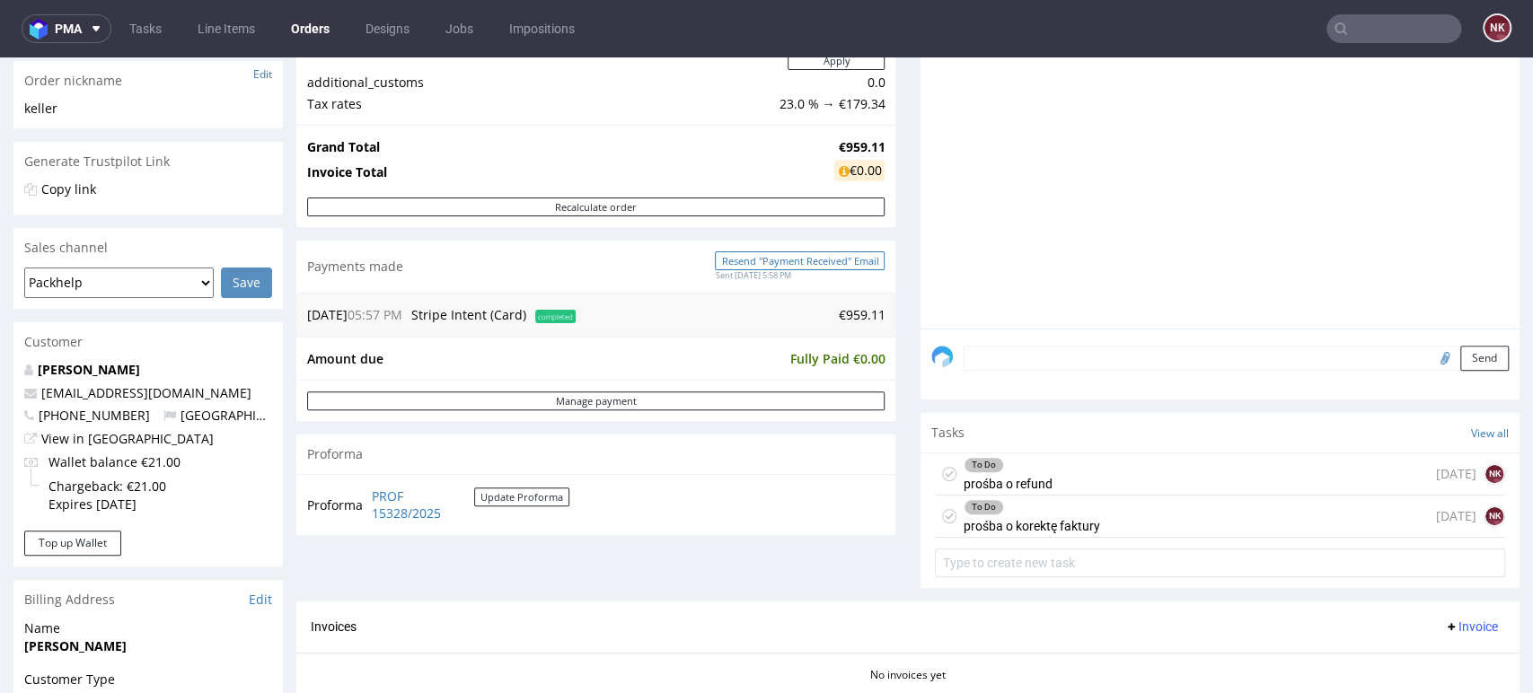
scroll to position [399, 0]
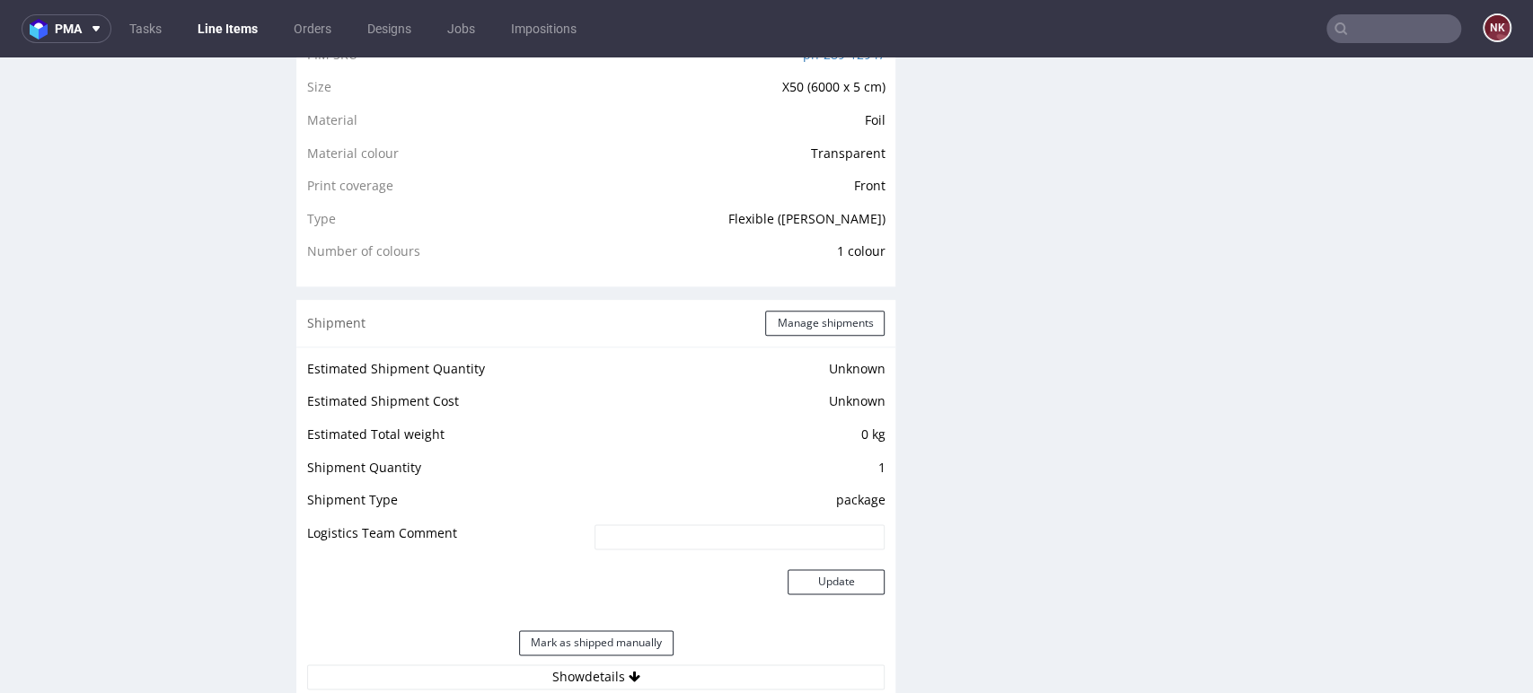
scroll to position [1595, 0]
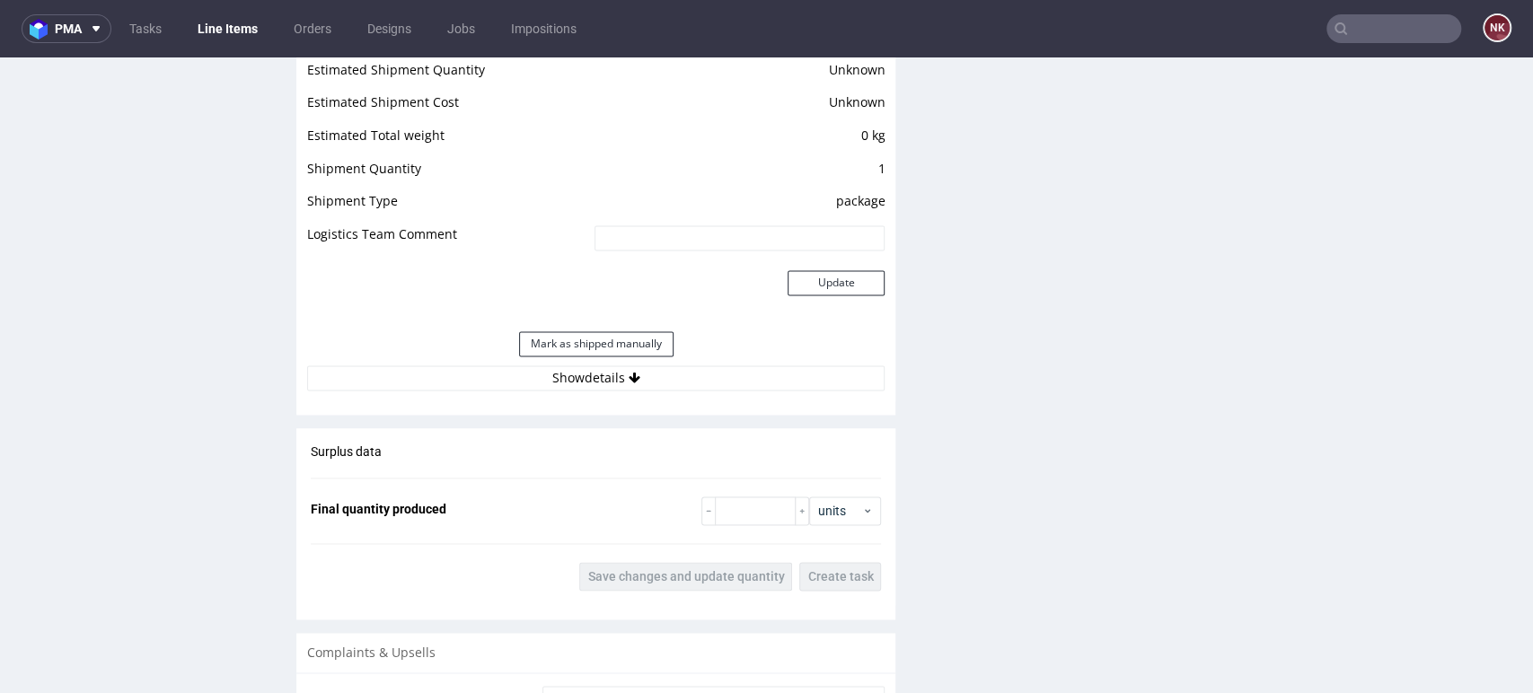
click at [674, 363] on div "Mark as shipped manually" at bounding box center [595, 343] width 577 height 43
click at [682, 395] on div "Estimated Shipment Quantity Unknown Estimated Shipment Cost Unknown Estimated T…" at bounding box center [595, 225] width 599 height 354
click at [699, 380] on button "Show details" at bounding box center [595, 377] width 577 height 25
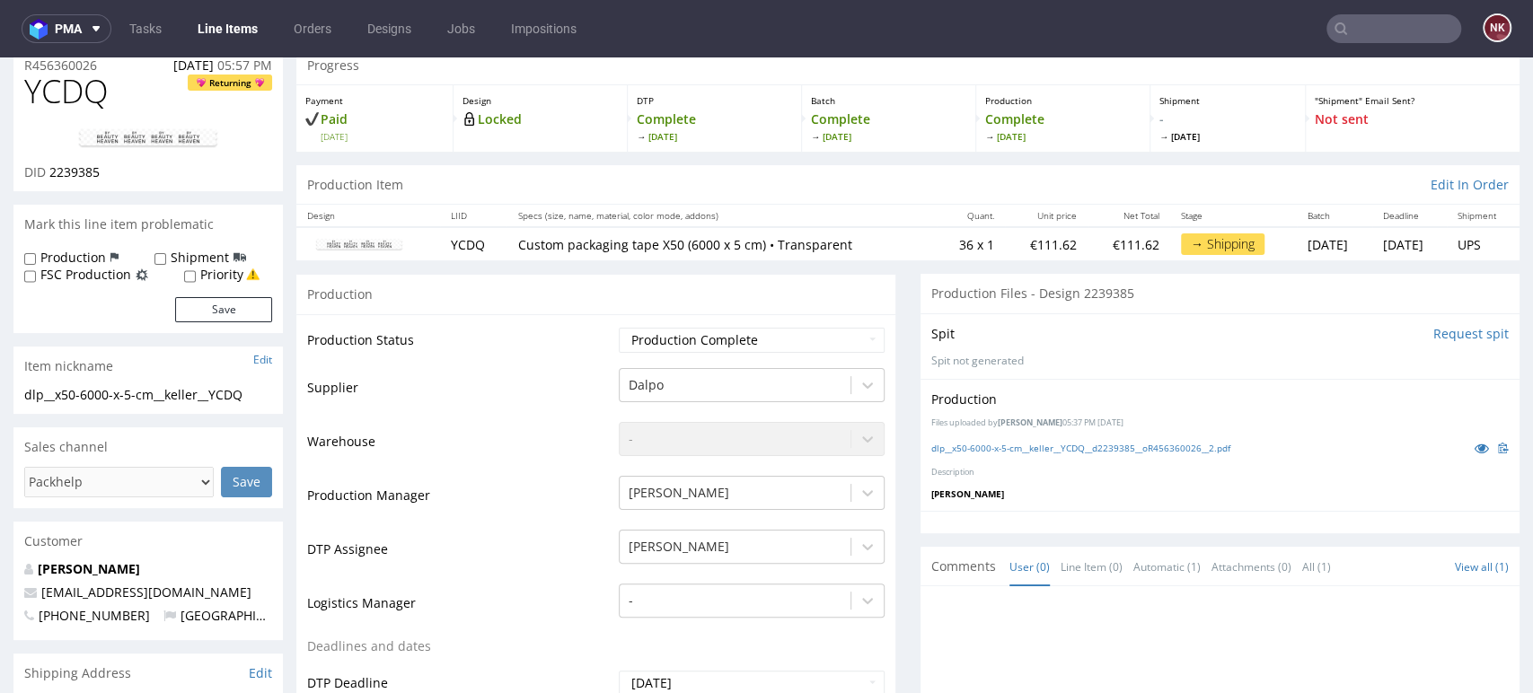
scroll to position [199, 0]
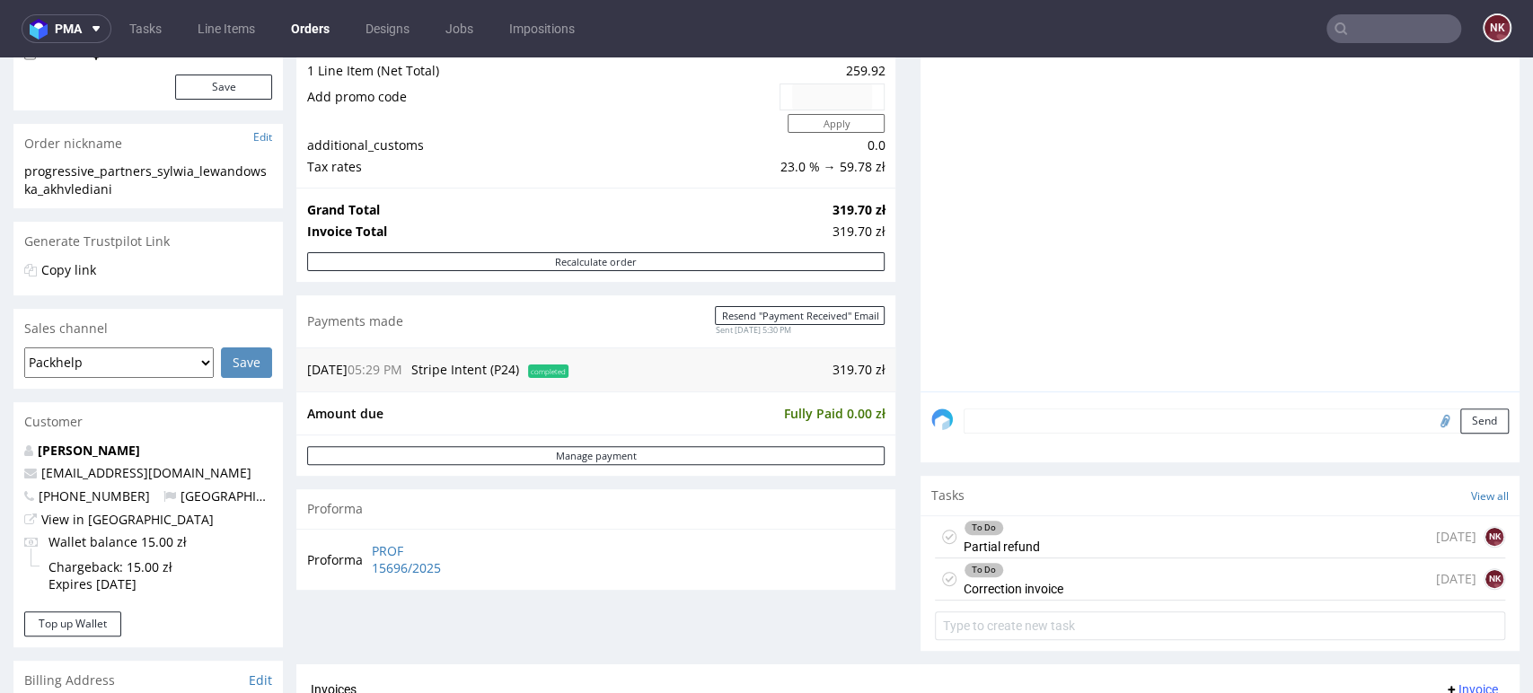
scroll to position [498, 0]
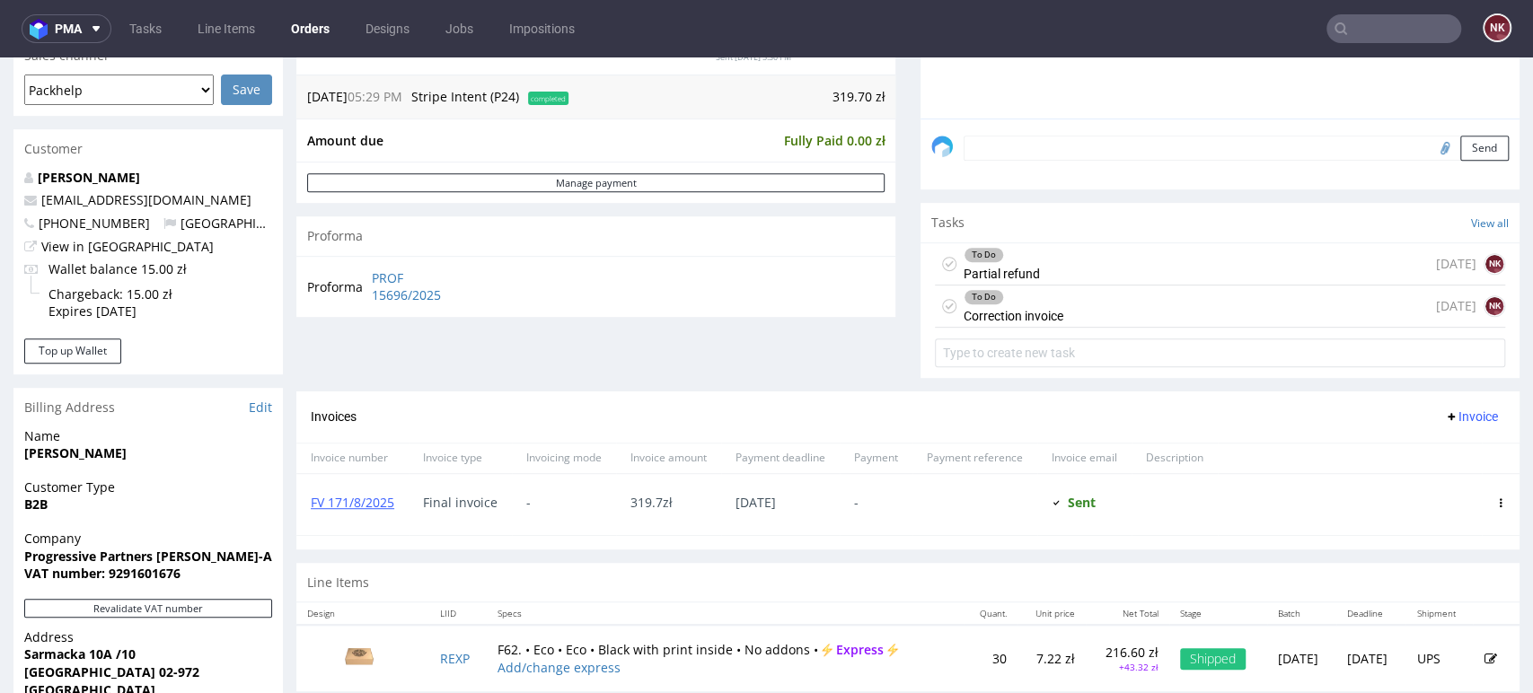
click at [1092, 303] on div "To Do Correction invoice [DATE] NK" at bounding box center [1220, 307] width 570 height 42
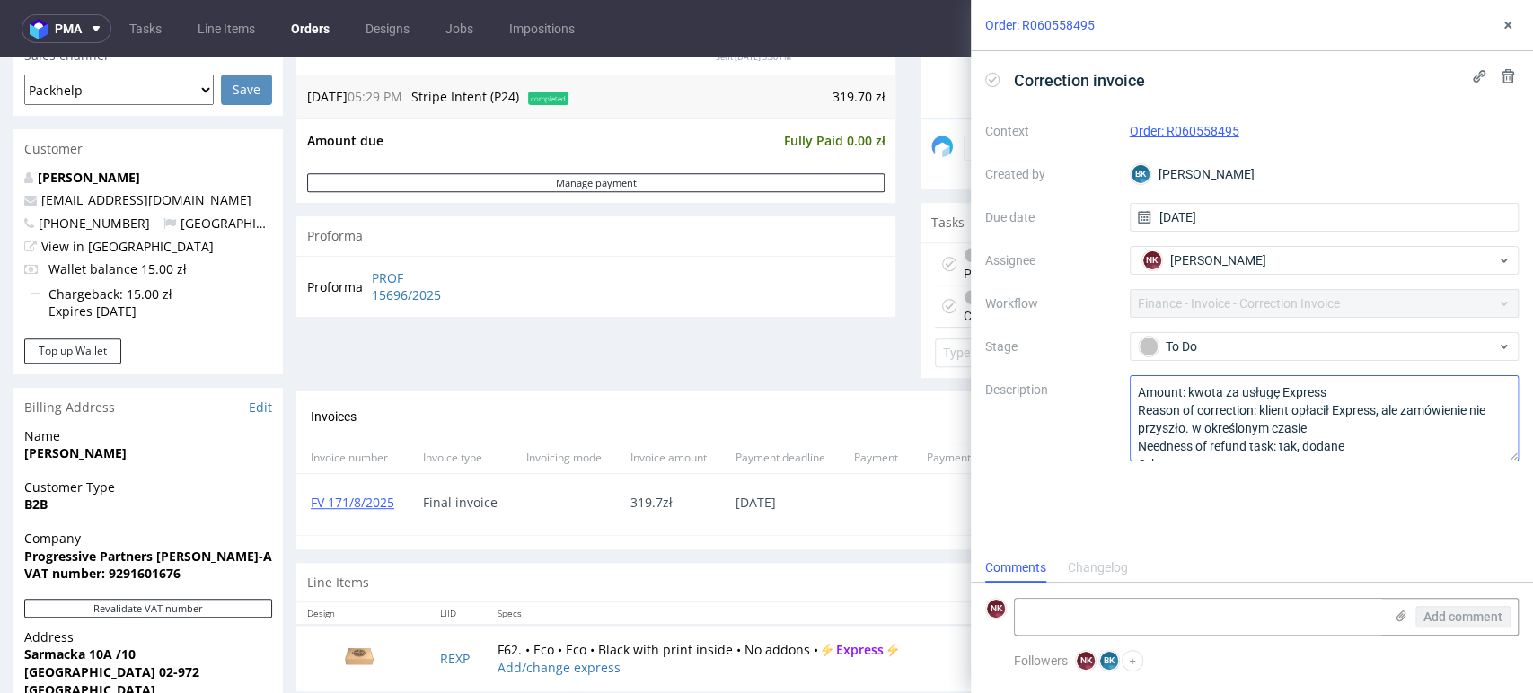
scroll to position [19, 0]
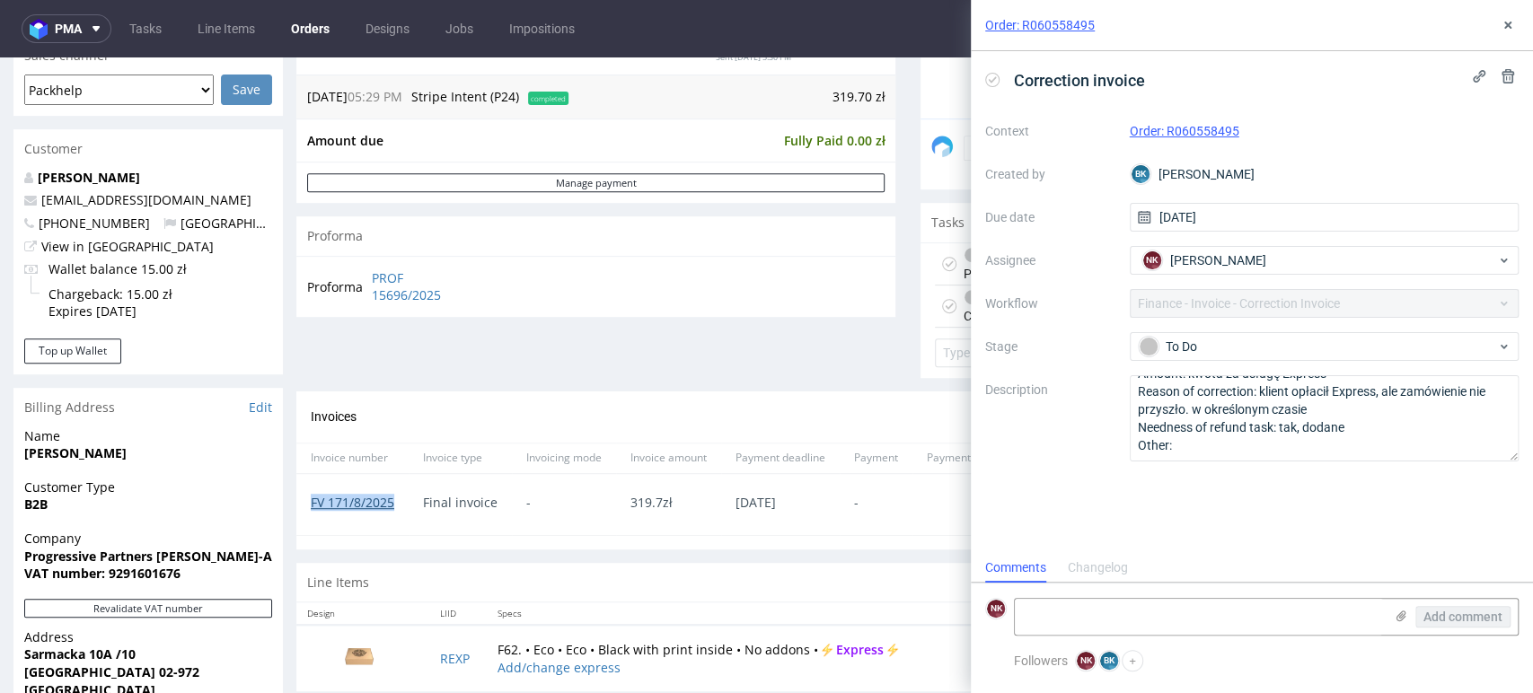
drag, startPoint x: 406, startPoint y: 505, endPoint x: 313, endPoint y: 505, distance: 92.5
click at [313, 505] on div "FV 171/8/2025" at bounding box center [352, 504] width 112 height 61
copy link "FV 171/8/2025"
click at [954, 261] on div "Order: R060558495 Correction invoice Context Order: R060558495 Created by BK Bo…" at bounding box center [1241, 346] width 584 height 693
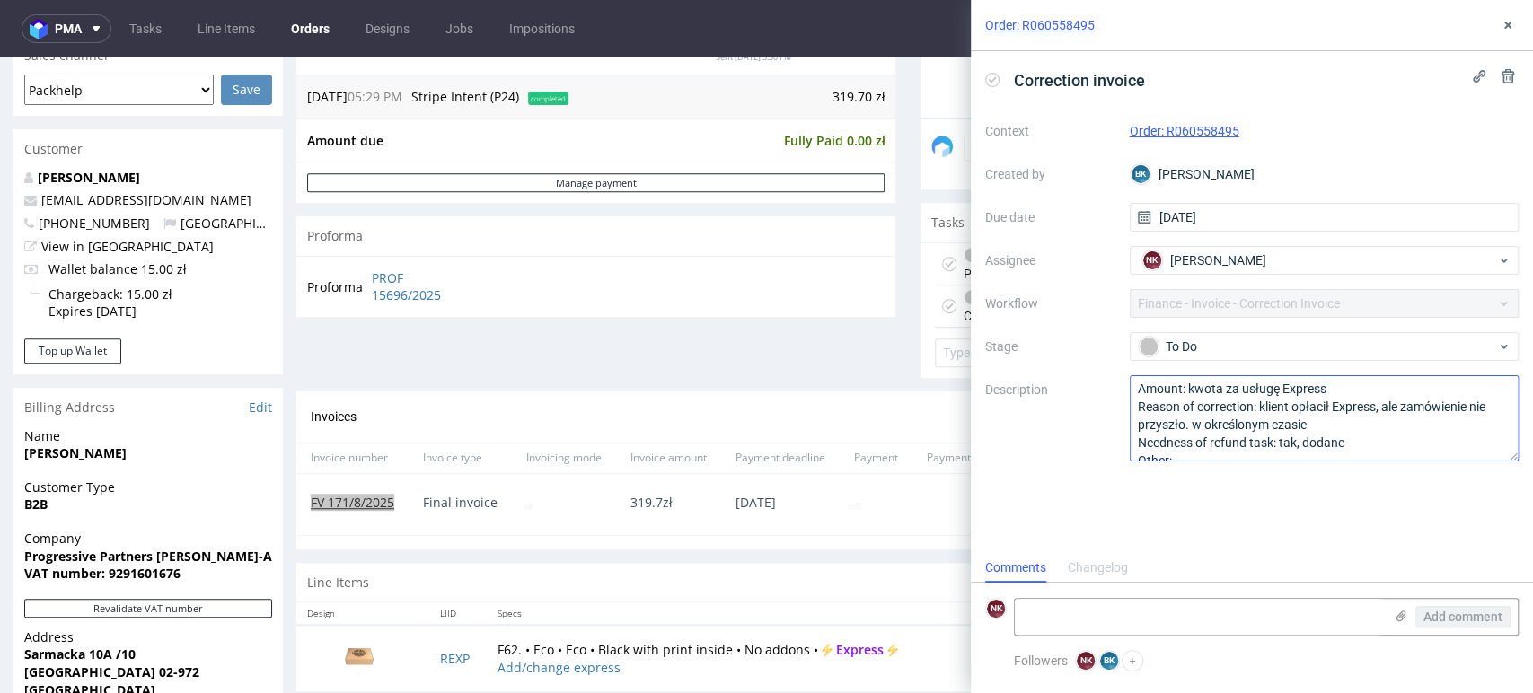
scroll to position [0, 0]
click at [1505, 24] on icon at bounding box center [1507, 25] width 14 height 14
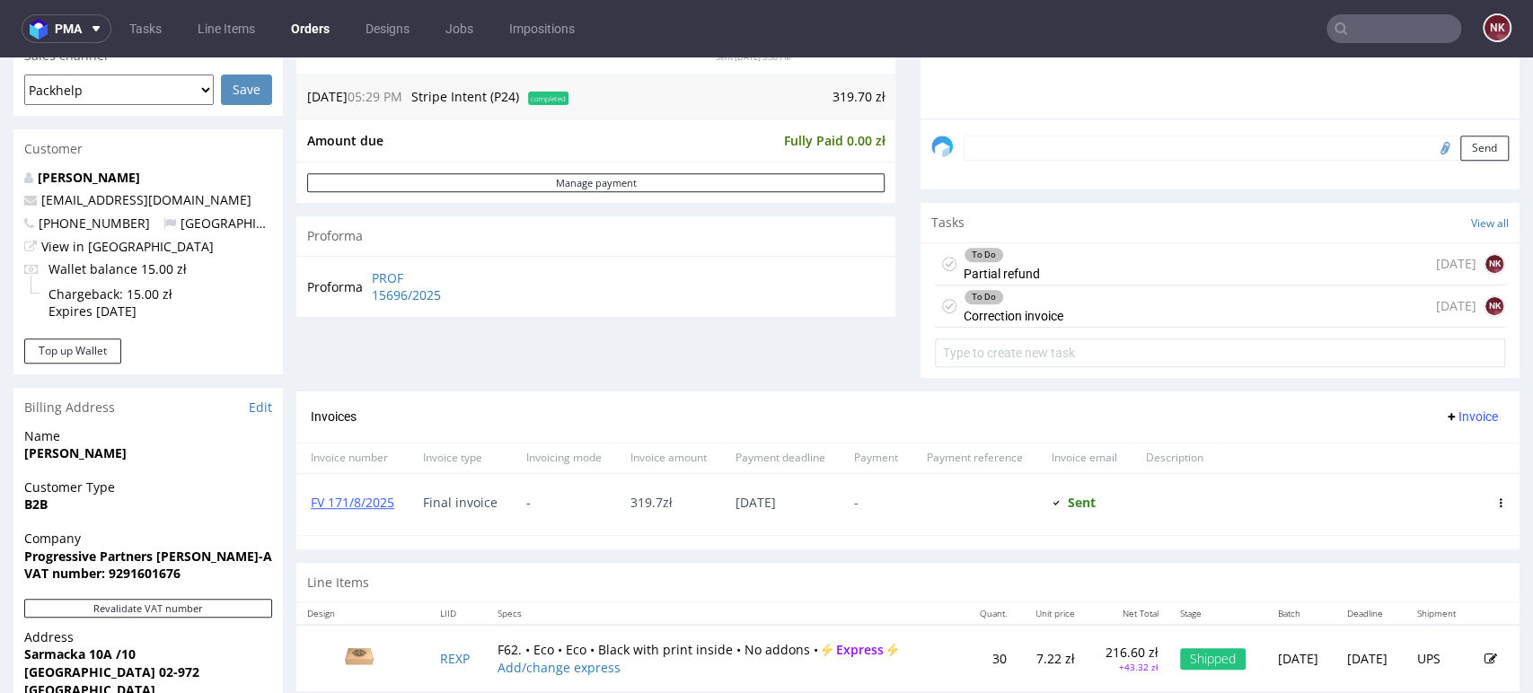
click at [1145, 260] on div "To Do Partial refund [DATE] NK" at bounding box center [1220, 264] width 570 height 42
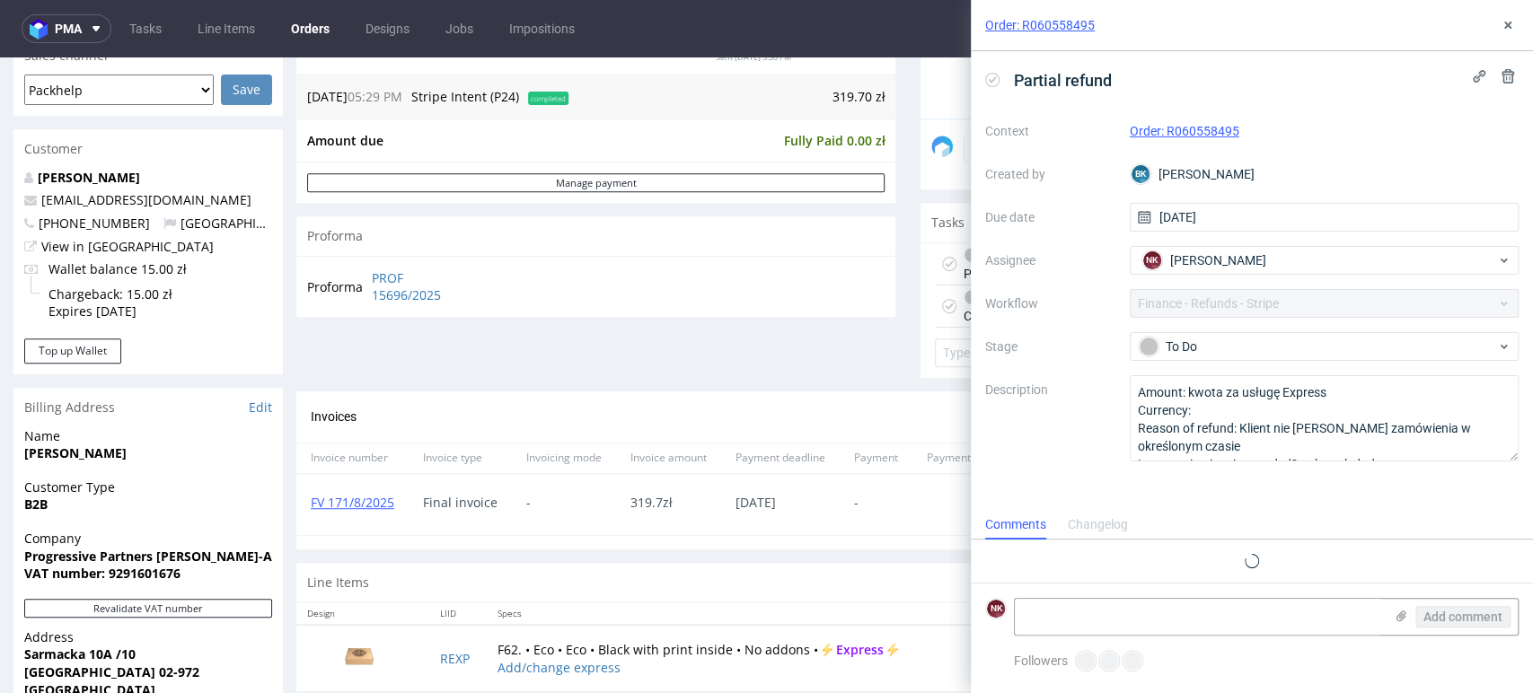
scroll to position [14, 0]
click at [1492, 19] on div "Order: R060558495" at bounding box center [1252, 25] width 562 height 51
click at [1497, 21] on button at bounding box center [1508, 25] width 22 height 22
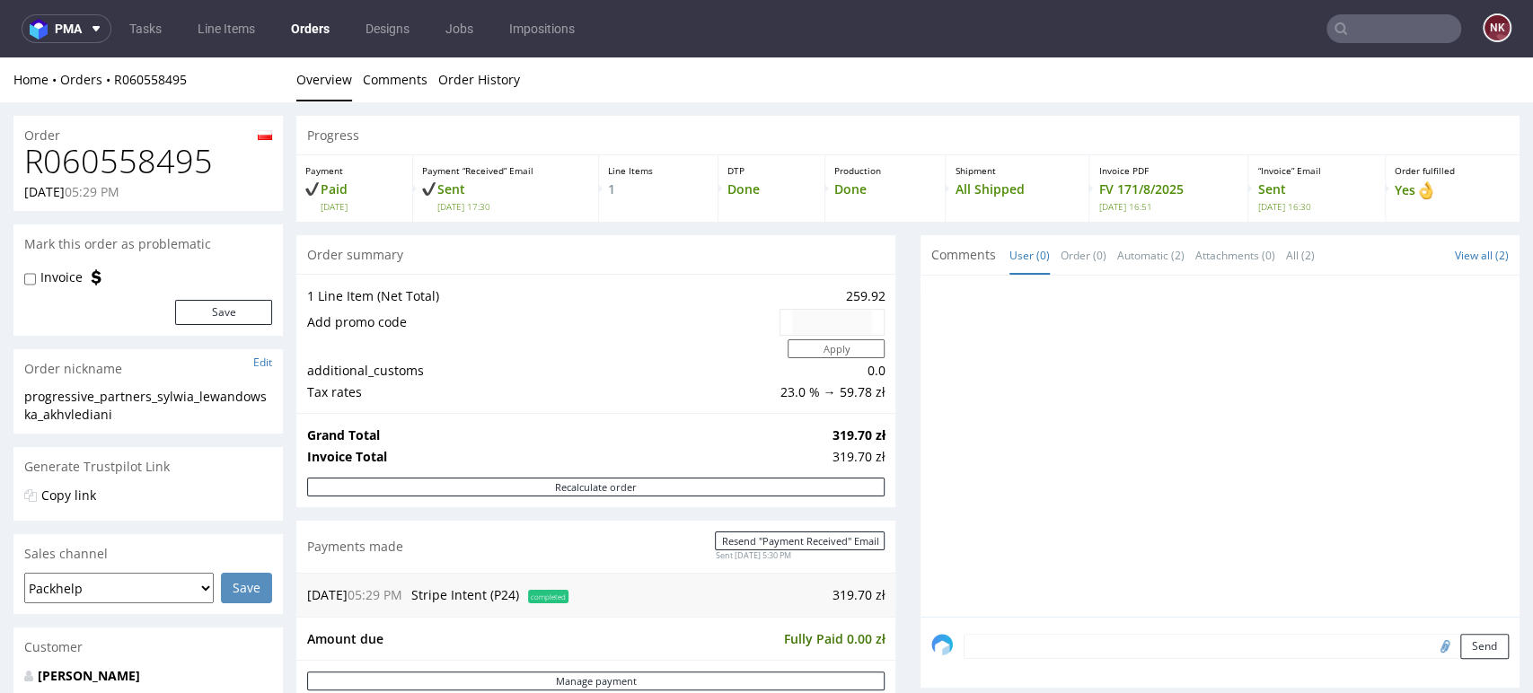
click at [146, 164] on h1 "R060558495" at bounding box center [148, 162] width 248 height 36
copy h1 "R060558495"
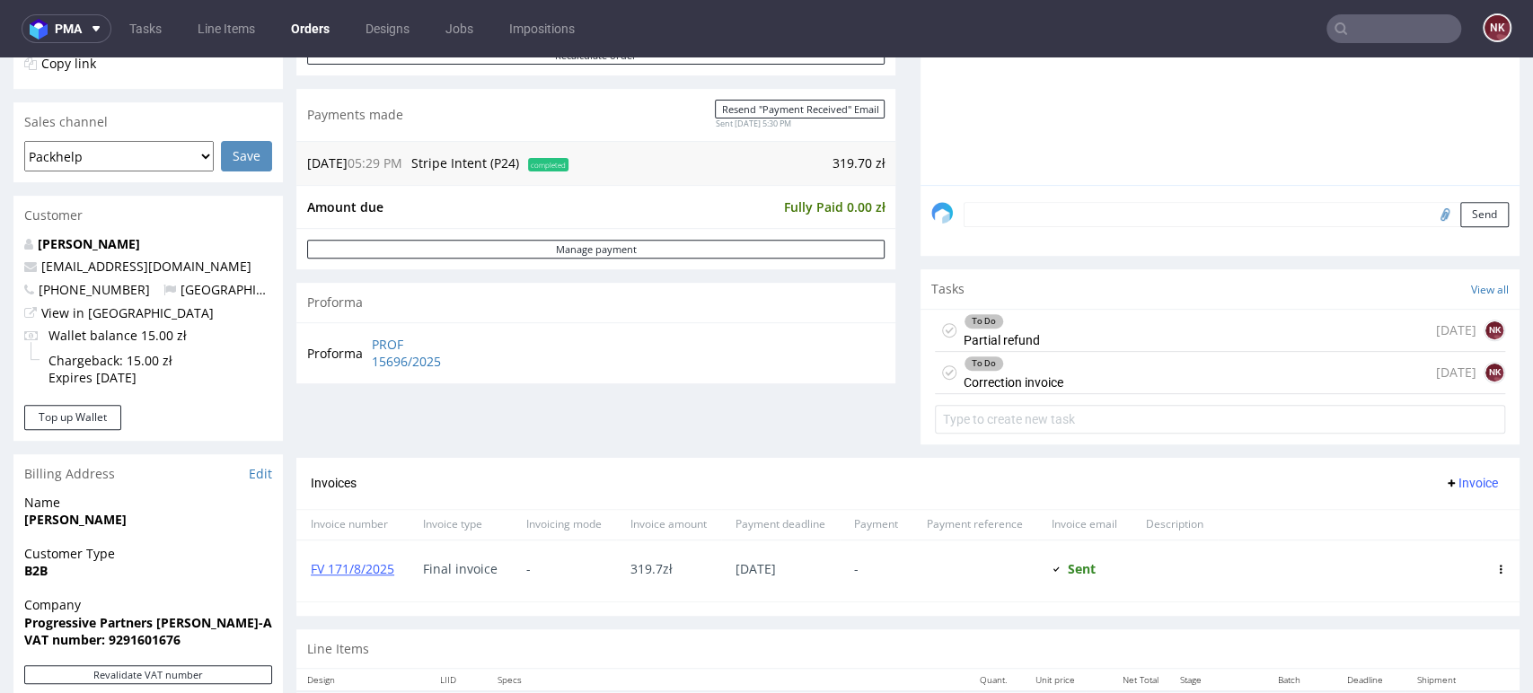
scroll to position [498, 0]
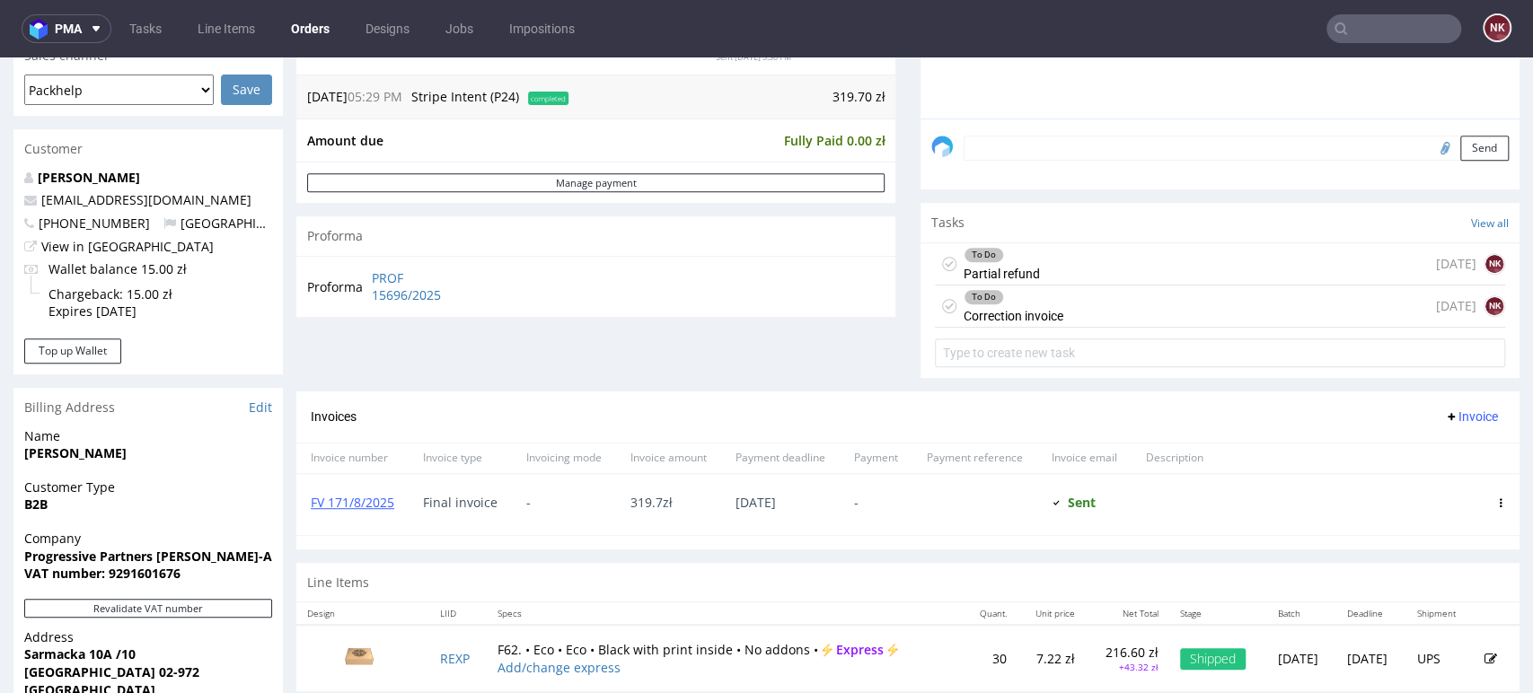
drag, startPoint x: 1124, startPoint y: 314, endPoint x: 1204, endPoint y: 383, distance: 105.7
click at [1124, 314] on div "To Do Correction invoice 3 days ago NK" at bounding box center [1220, 307] width 570 height 42
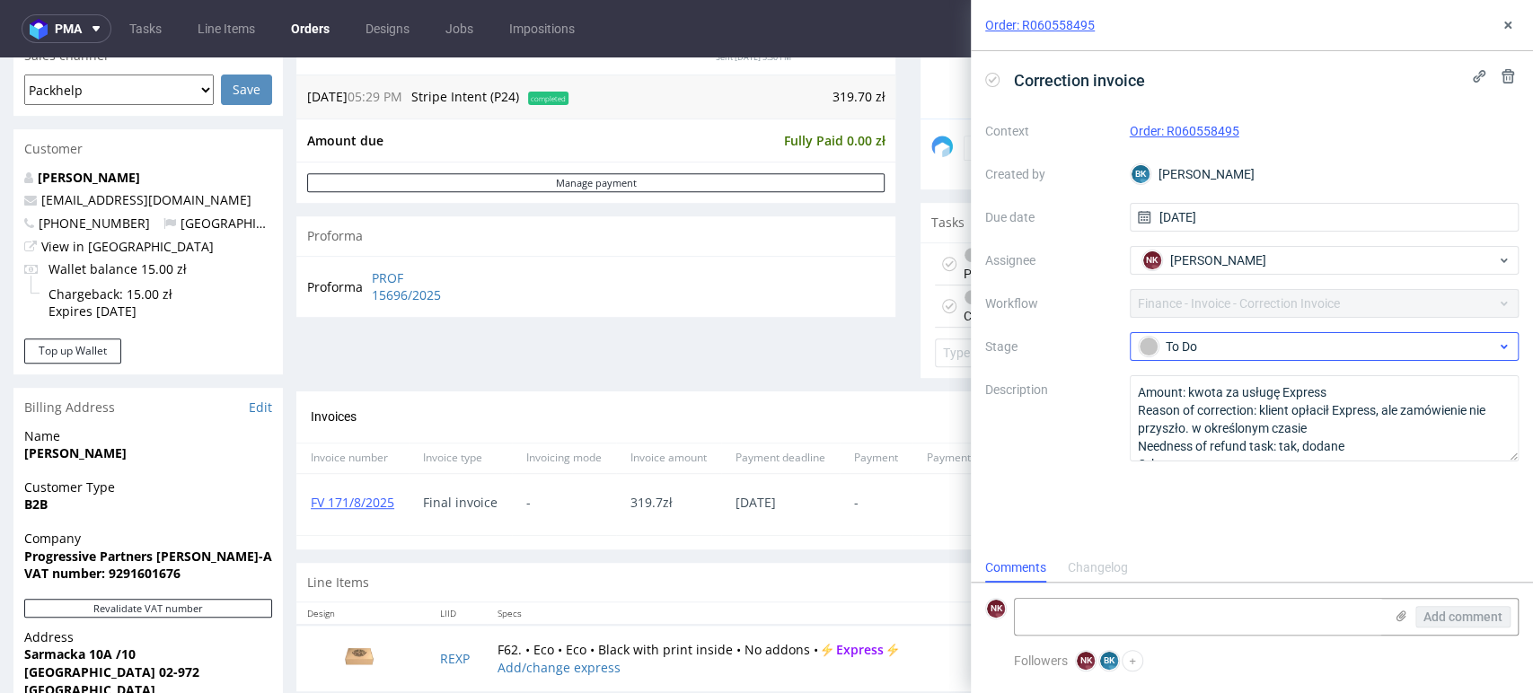
scroll to position [14, 0]
click at [1345, 335] on div "To Do" at bounding box center [1324, 346] width 390 height 29
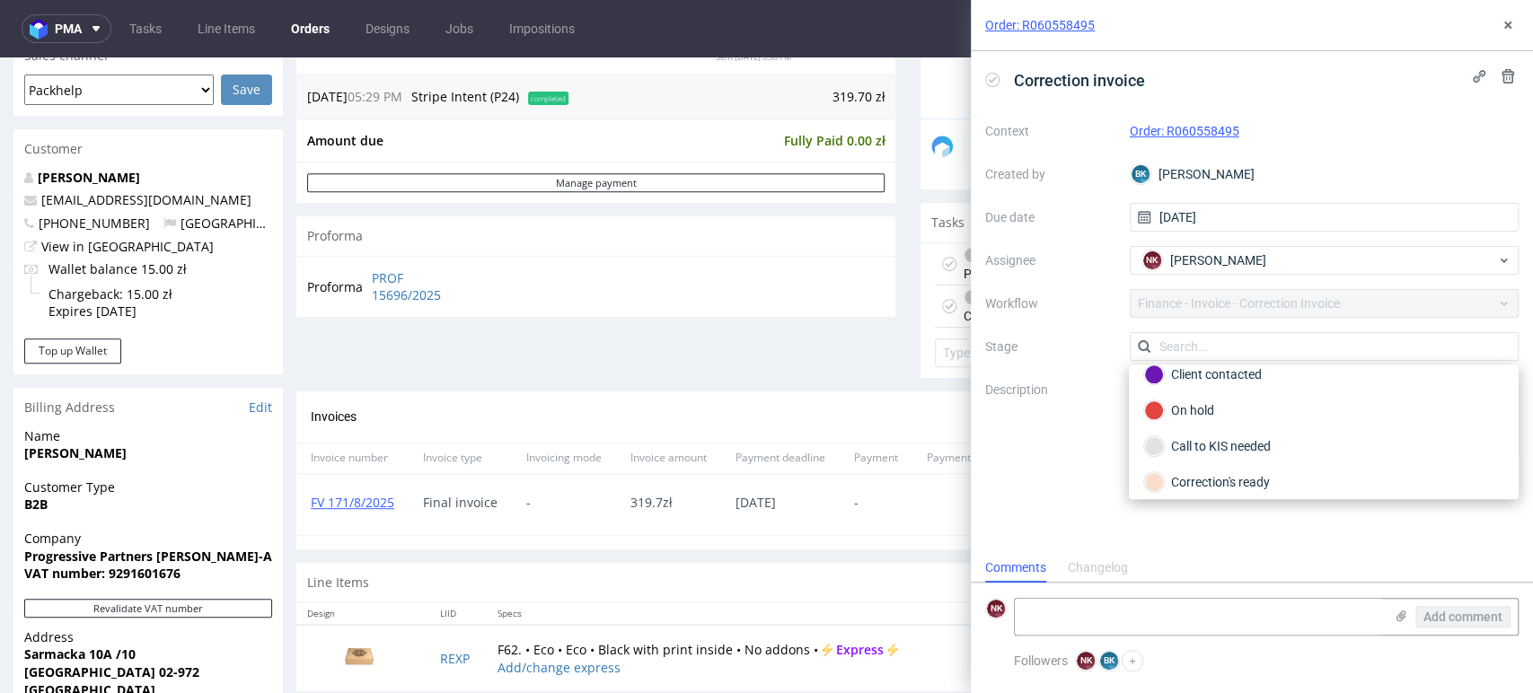
scroll to position [201, 0]
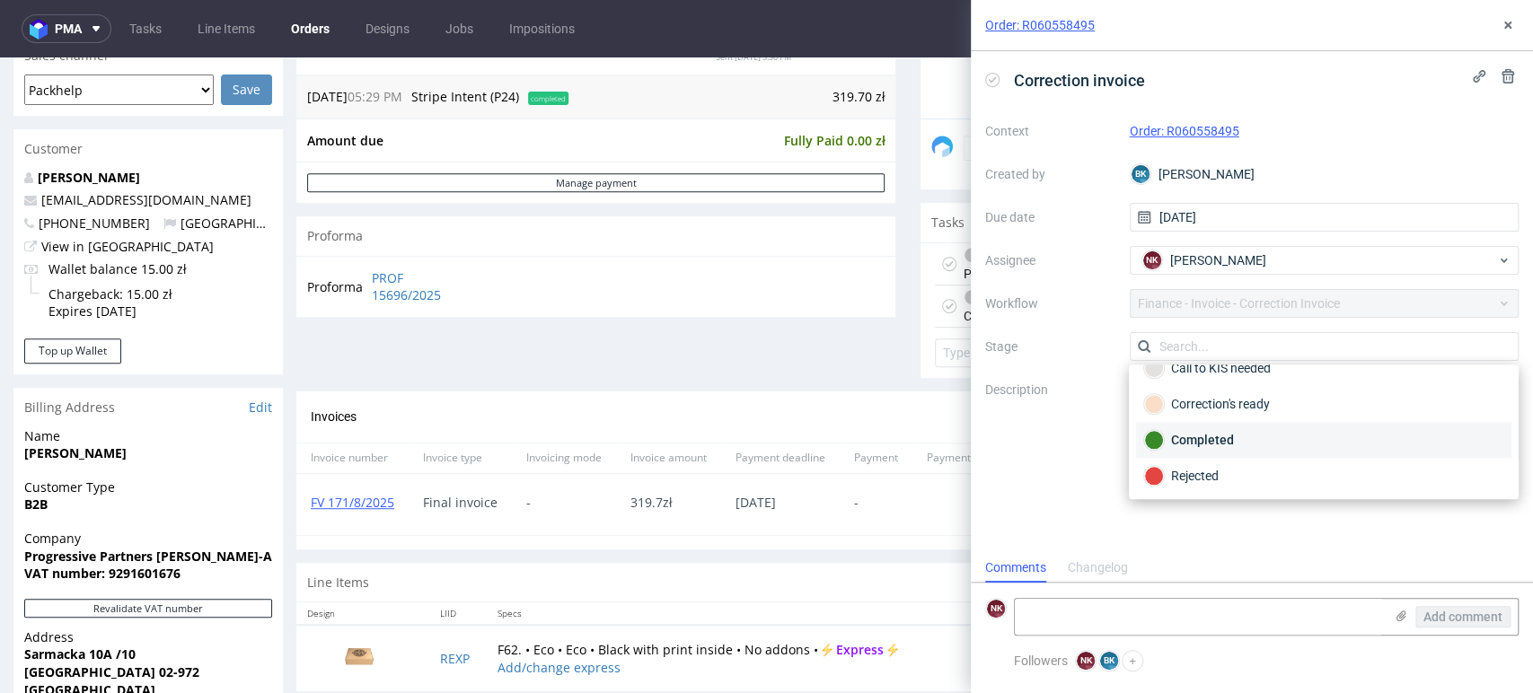
click at [1233, 437] on div "Completed" at bounding box center [1323, 440] width 359 height 20
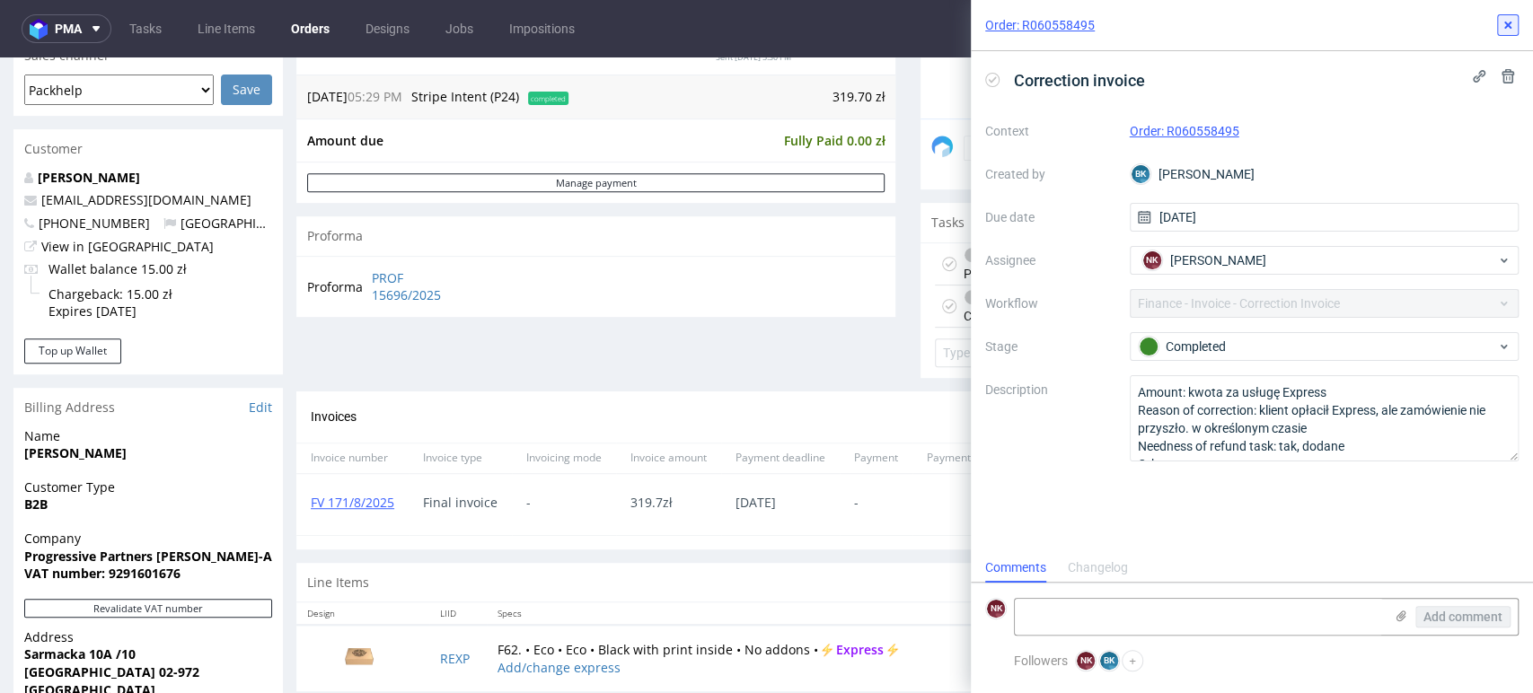
click at [1509, 18] on icon at bounding box center [1507, 25] width 14 height 14
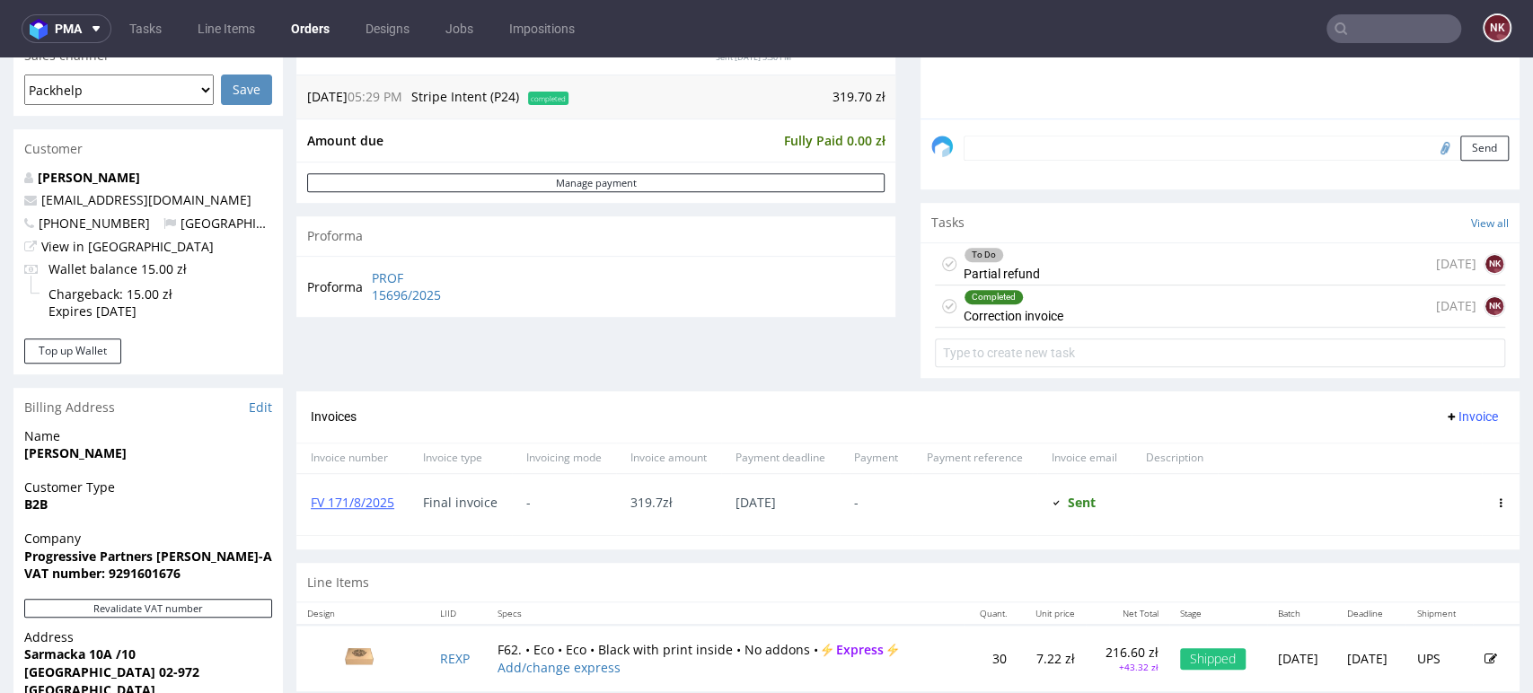
click at [1459, 414] on span "Invoice" at bounding box center [1471, 416] width 54 height 14
click at [1443, 478] on span "Add corrective" at bounding box center [1441, 487] width 90 height 18
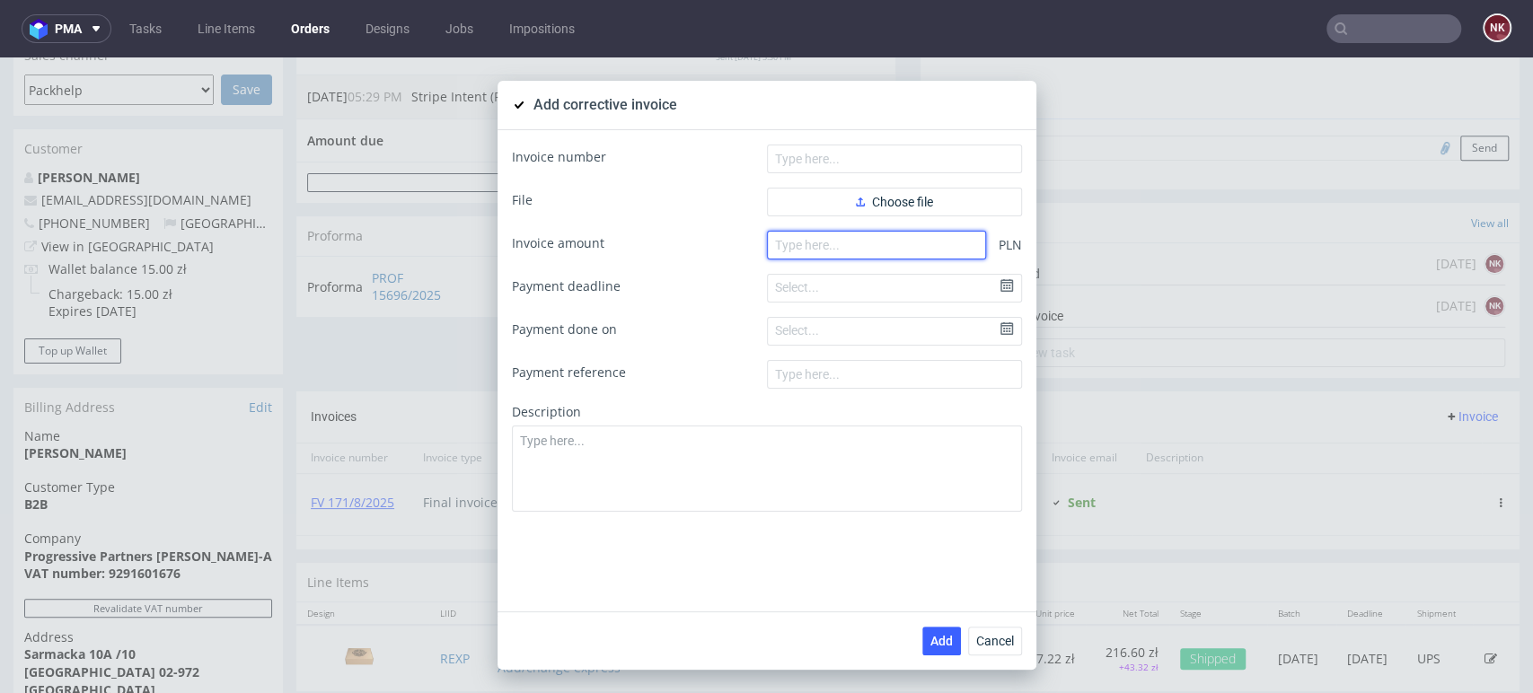
click at [934, 251] on input "number" at bounding box center [876, 245] width 219 height 29
type input "-53.28"
click at [912, 215] on form "Invoice number File Choose file Invoice amount -53.28 PLN Payment deadline Sele…" at bounding box center [767, 328] width 510 height 367
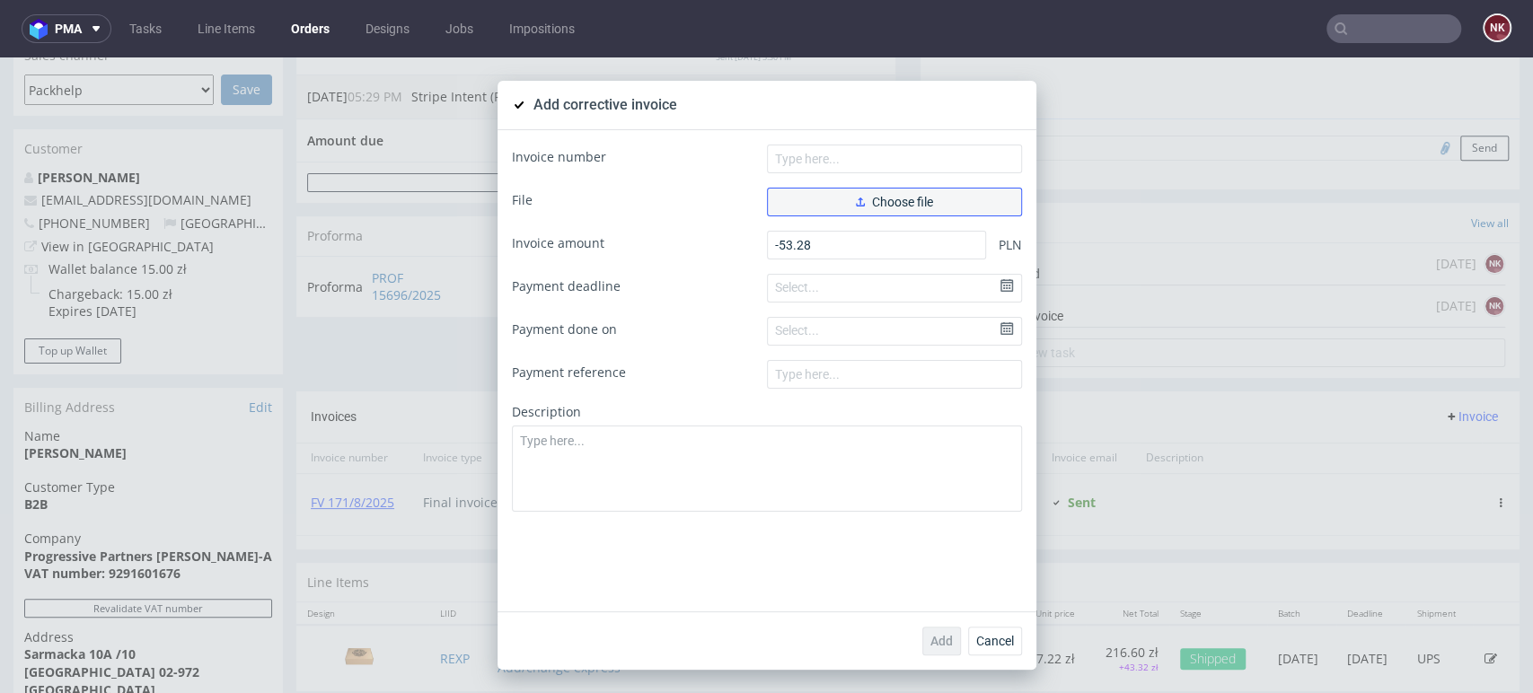
click at [910, 207] on span "Choose file" at bounding box center [894, 202] width 77 height 13
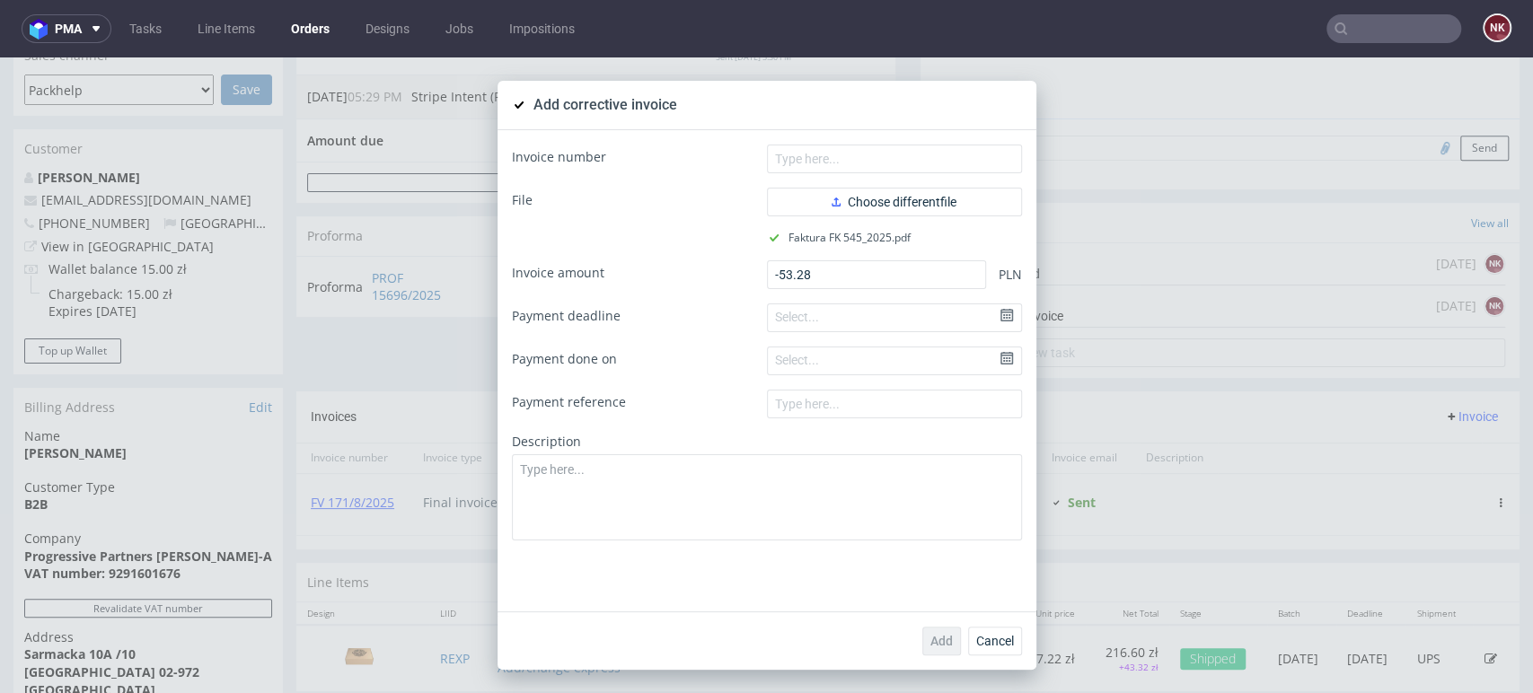
click at [905, 133] on div "Invoice number File Choose different file Faktura FK 545_2025.pdf Invoice amoun…" at bounding box center [766, 370] width 539 height 481
click at [902, 154] on input "text" at bounding box center [894, 159] width 255 height 29
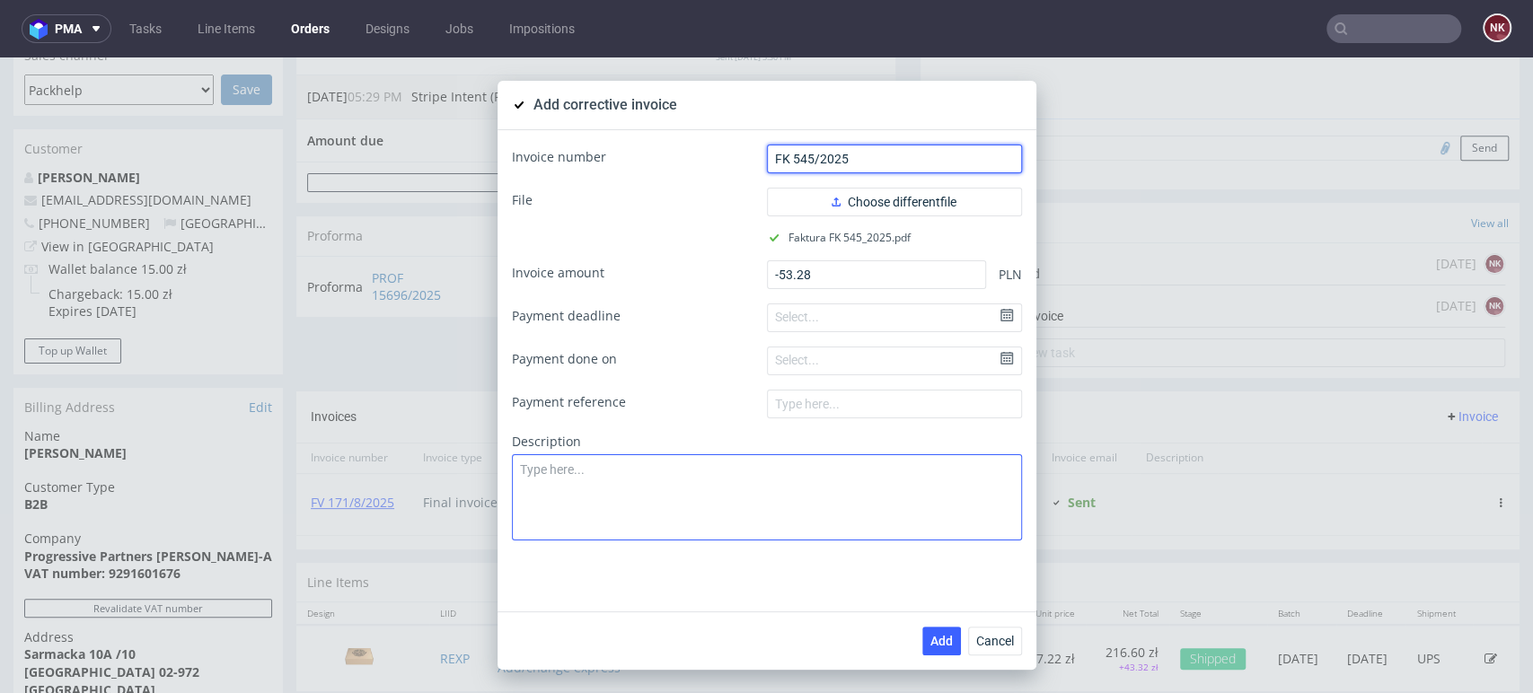
type input "FK 545/2025"
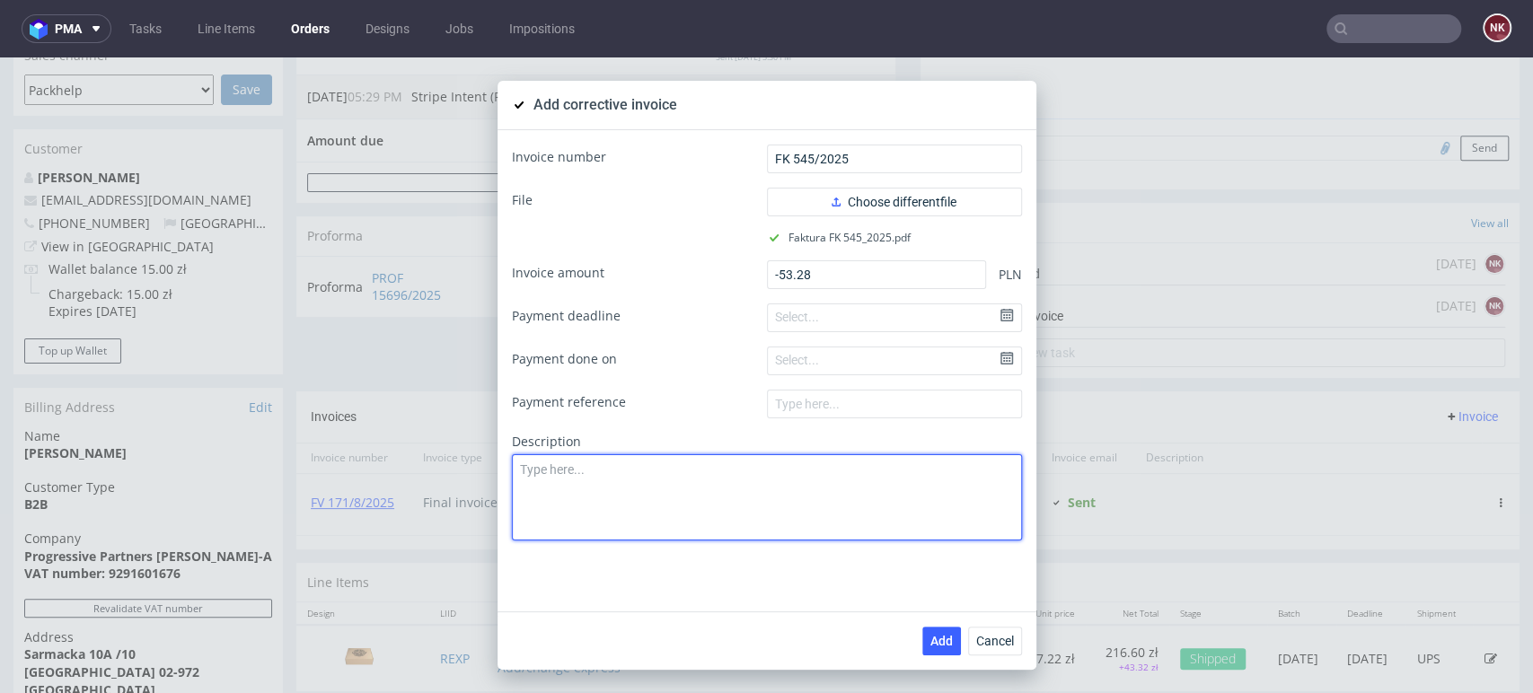
click at [855, 521] on textarea at bounding box center [767, 497] width 510 height 86
paste textarea "Production issue. Delay."
type textarea "Production issue. Delay."
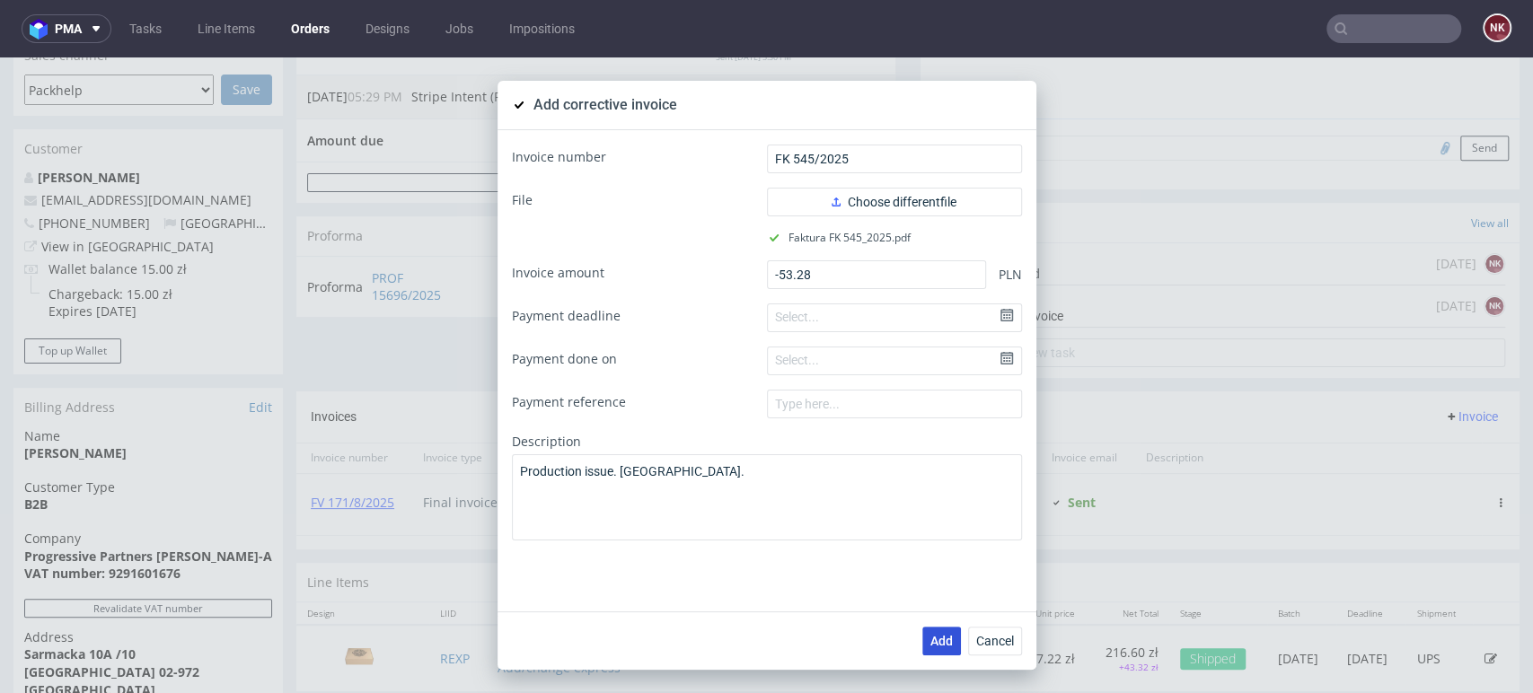
click at [935, 640] on span "Add" at bounding box center [941, 641] width 22 height 13
click at [997, 637] on span "Cancel" at bounding box center [995, 641] width 38 height 13
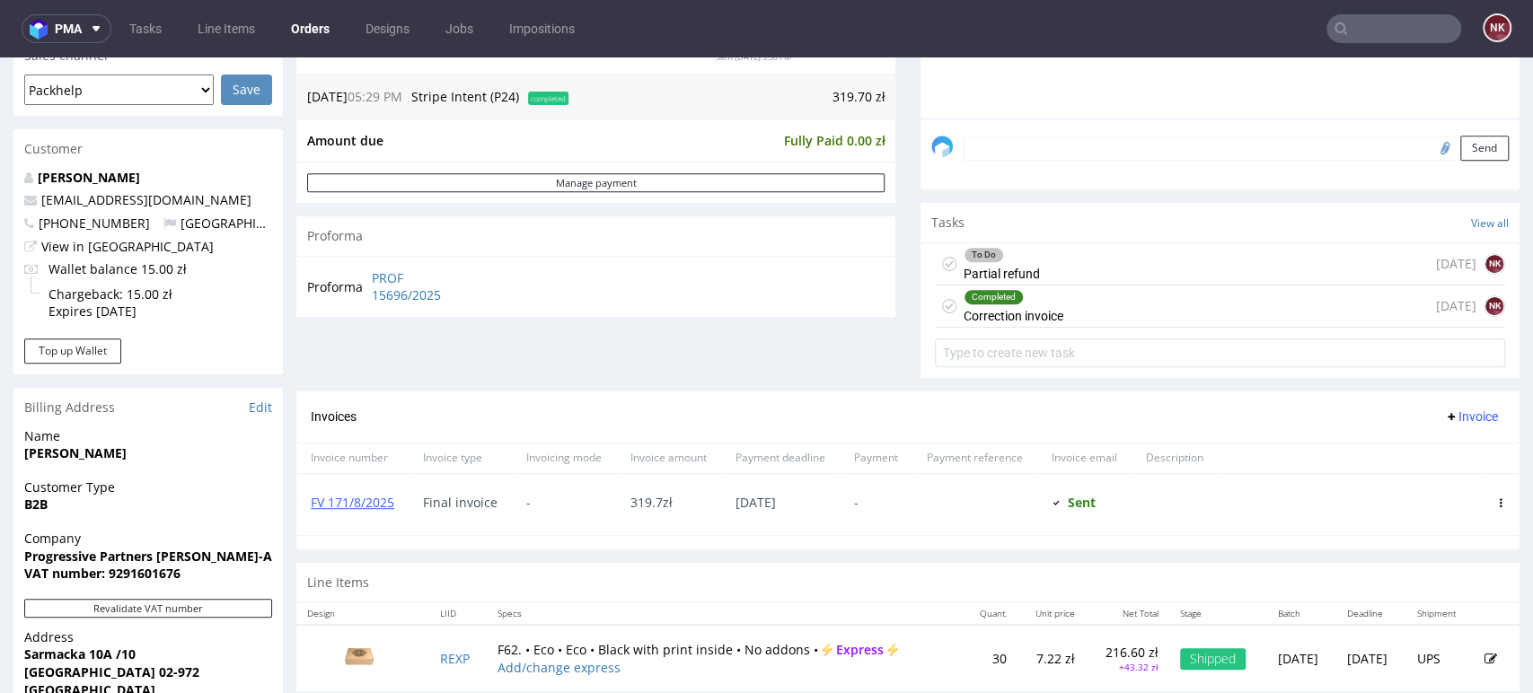
click at [1050, 438] on div "Invoices Invoice" at bounding box center [907, 416] width 1223 height 51
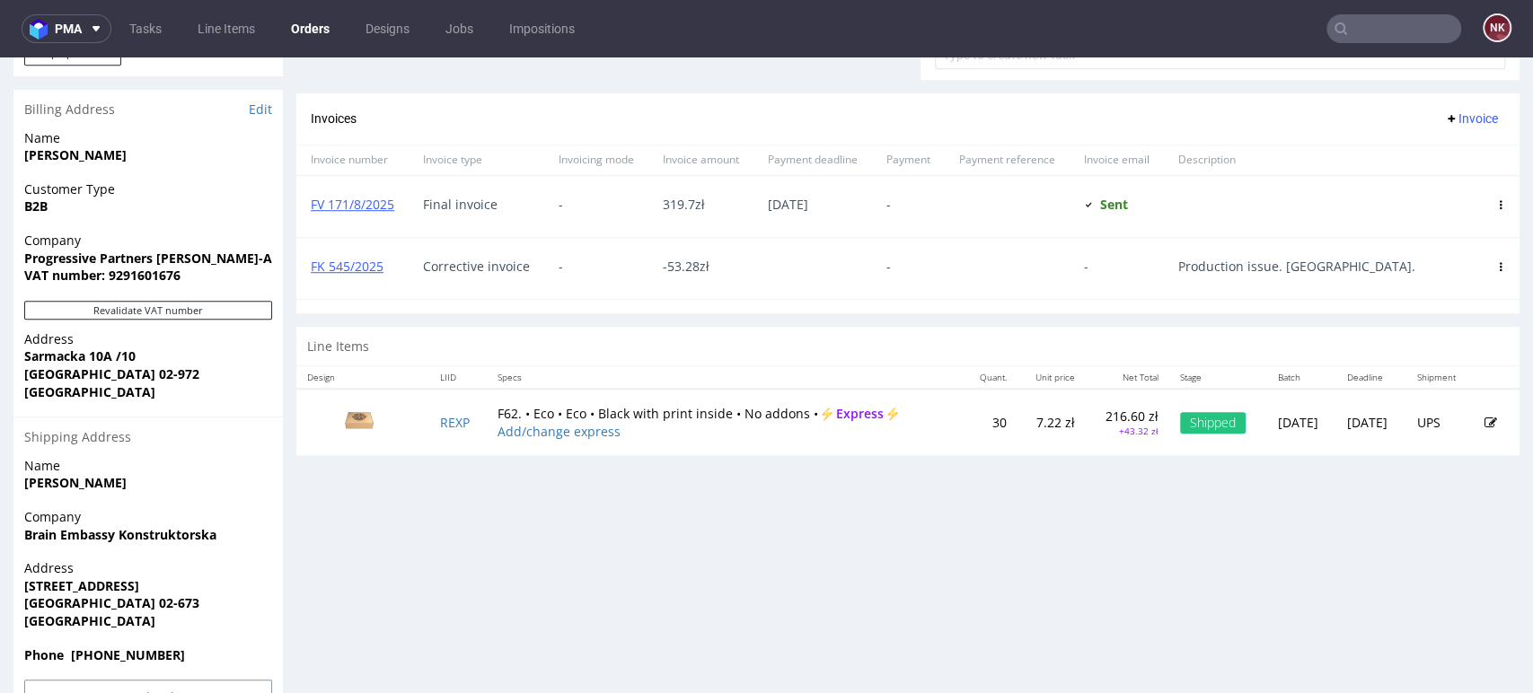
scroll to position [797, 0]
click at [1428, 597] on div "Progress Payment Paid [DATE] Payment “Received” Email Sent [DATE] 17:30 Line It…" at bounding box center [907, 23] width 1223 height 1408
drag, startPoint x: 1463, startPoint y: 579, endPoint x: 1449, endPoint y: 579, distance: 14.4
click at [1463, 579] on div "Progress Payment Paid Wed 23 Jul Payment “Received” Email Sent Wed 23 Jul 17:30…" at bounding box center [907, 23] width 1223 height 1408
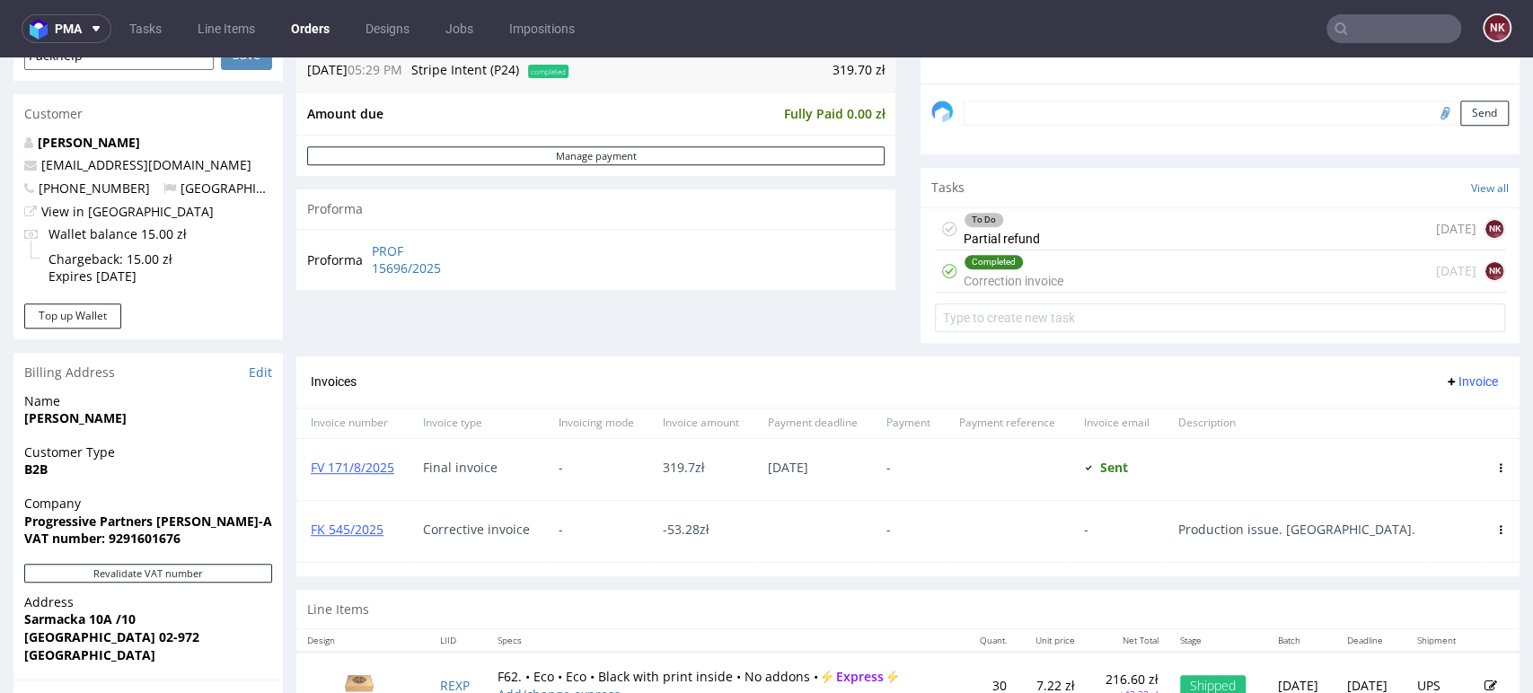
scroll to position [498, 0]
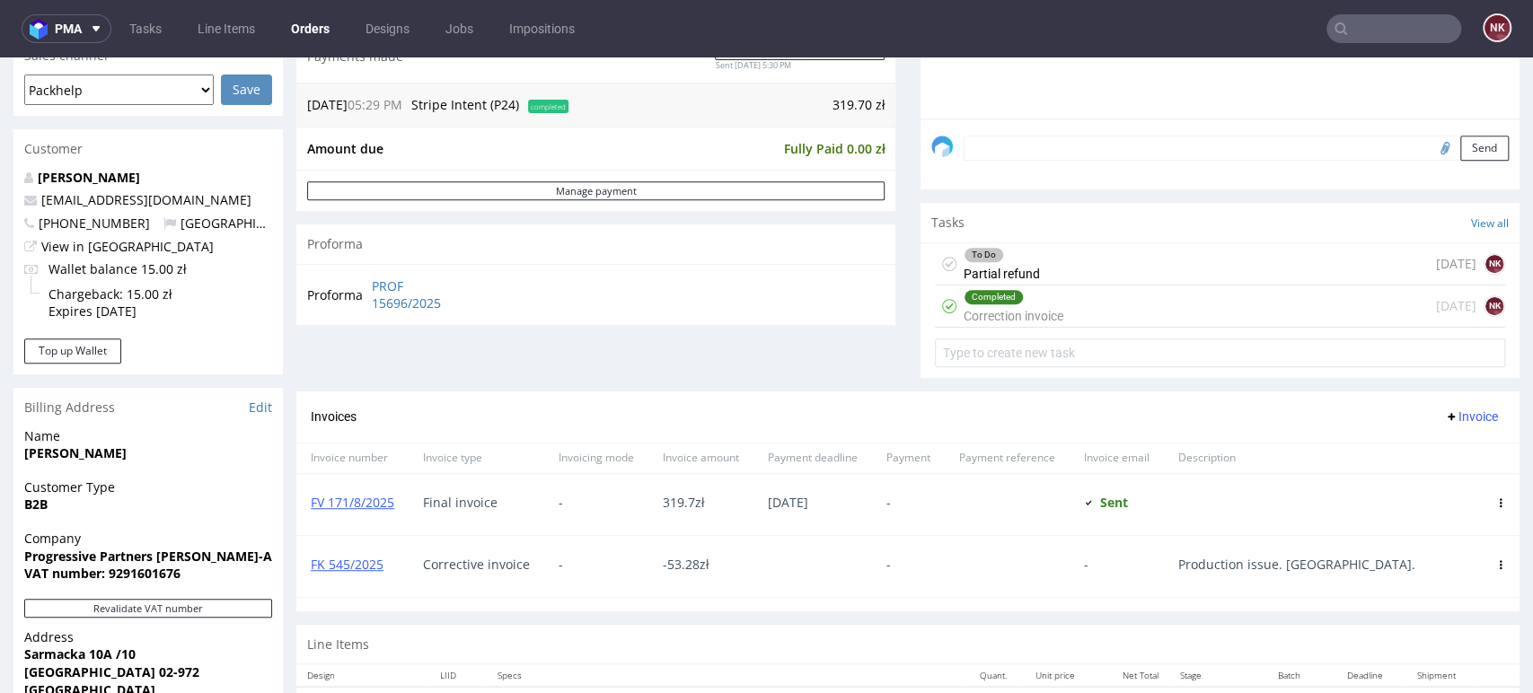
click at [1094, 257] on div "To Do Partial refund 3 days ago NK" at bounding box center [1220, 264] width 570 height 42
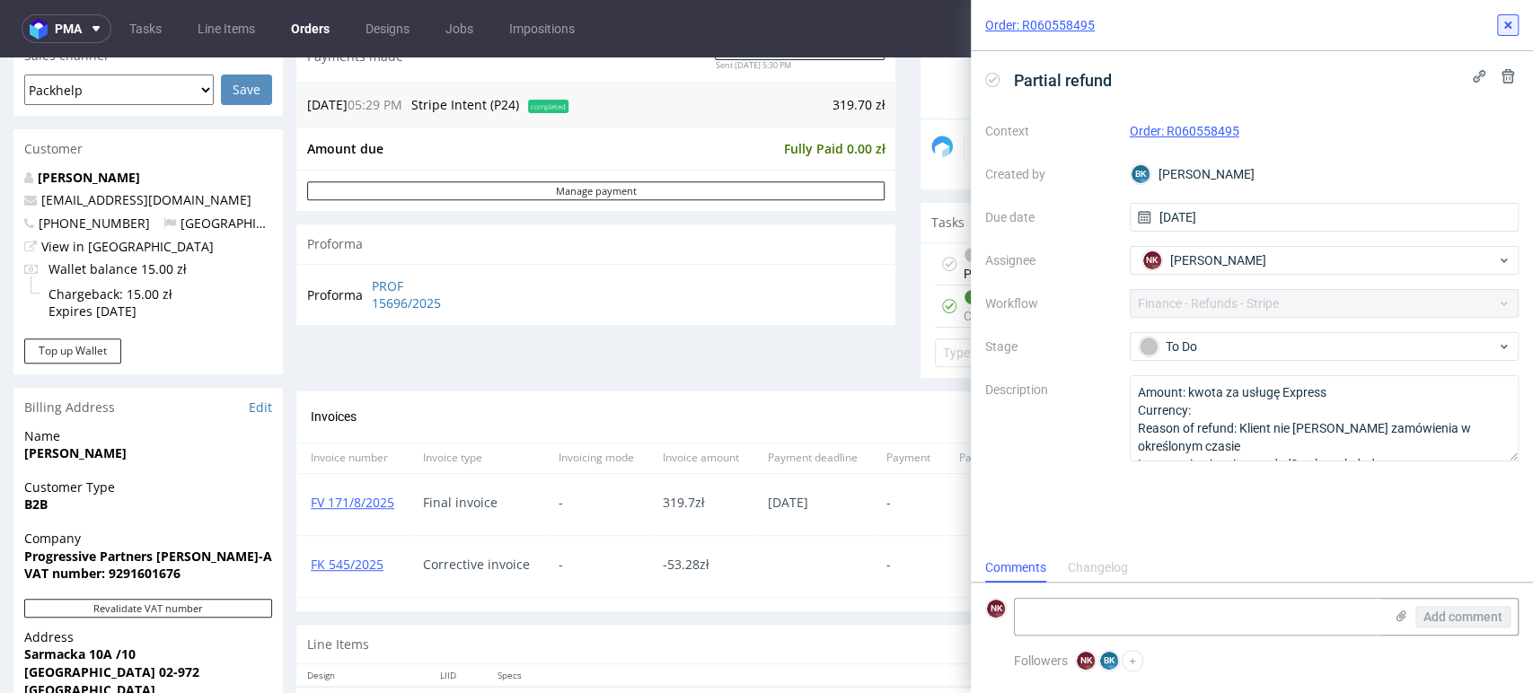
drag, startPoint x: 1508, startPoint y: 27, endPoint x: 933, endPoint y: 91, distance: 579.0
click at [1508, 27] on icon at bounding box center [1507, 25] width 14 height 14
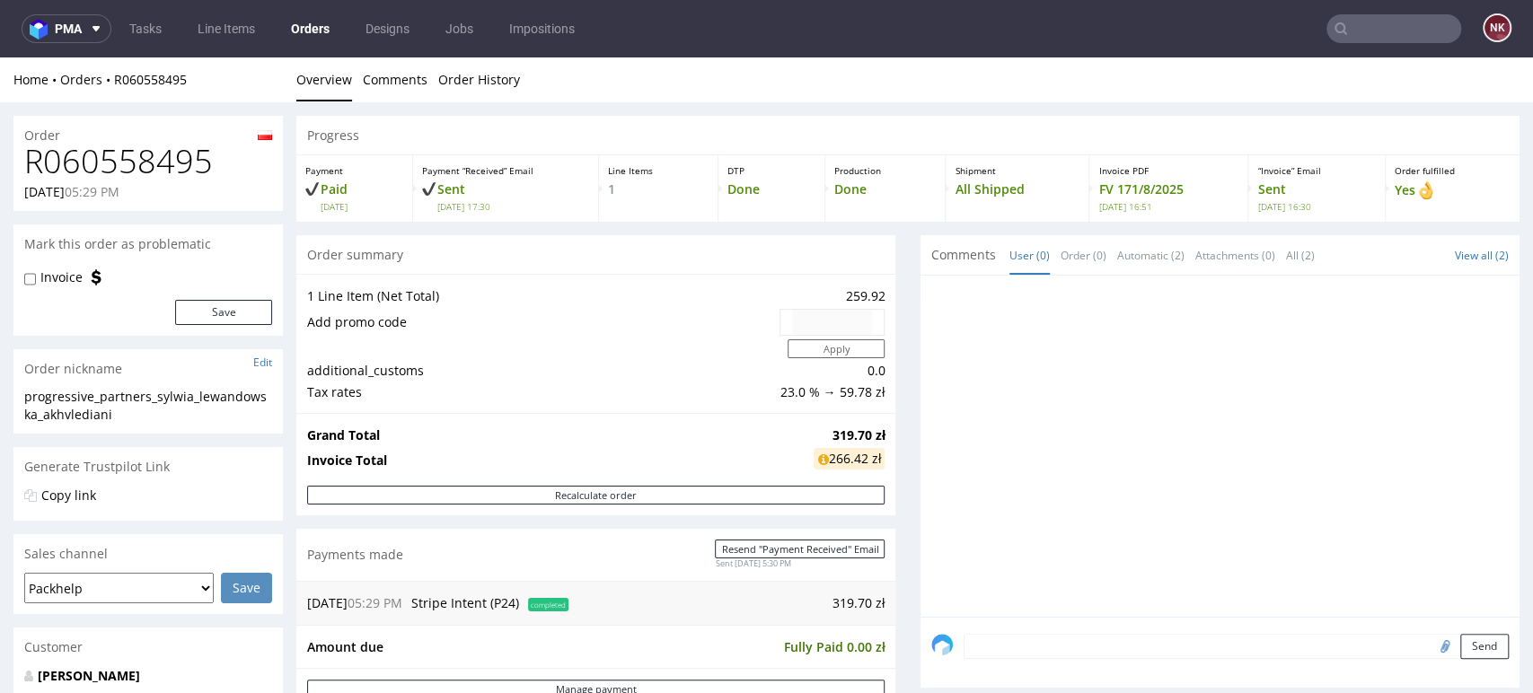
click at [156, 164] on h1 "R060558495" at bounding box center [148, 162] width 248 height 36
copy h1 "R060558495"
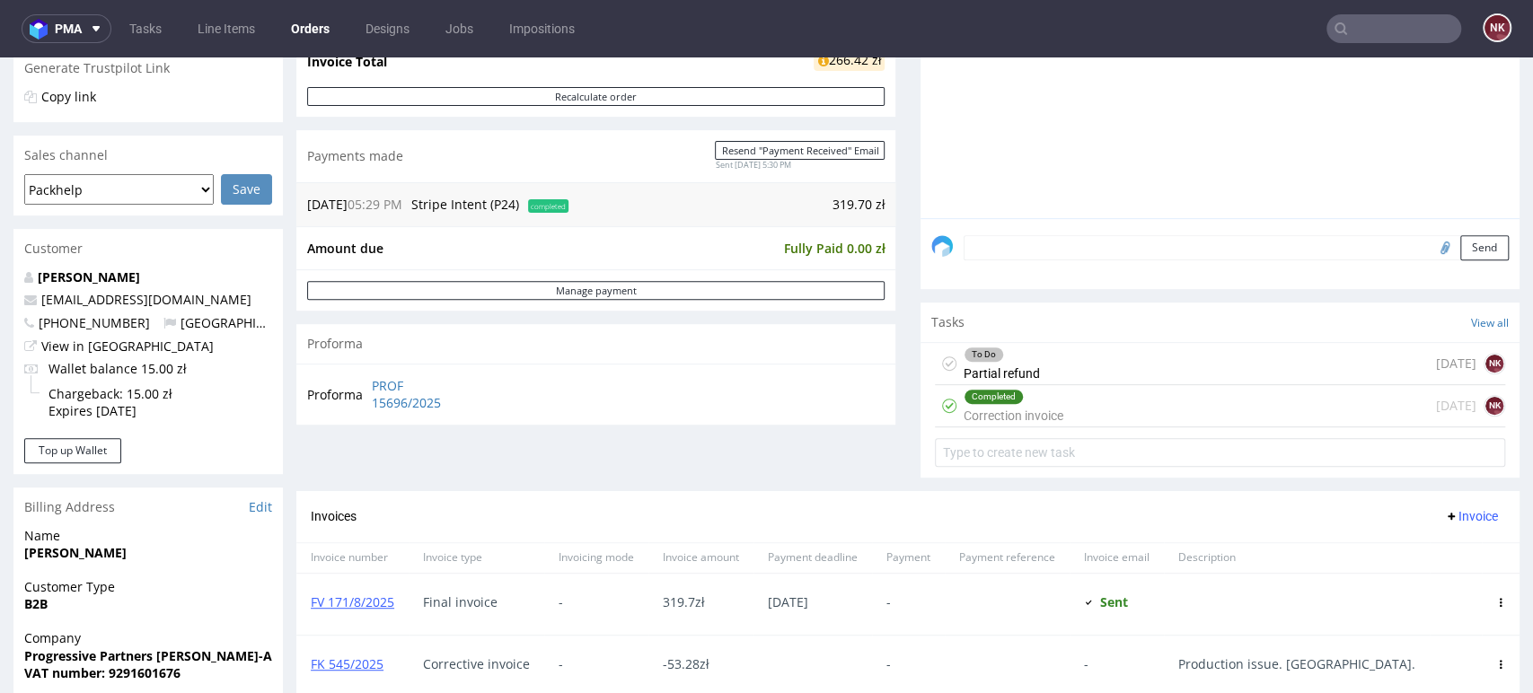
scroll to position [598, 0]
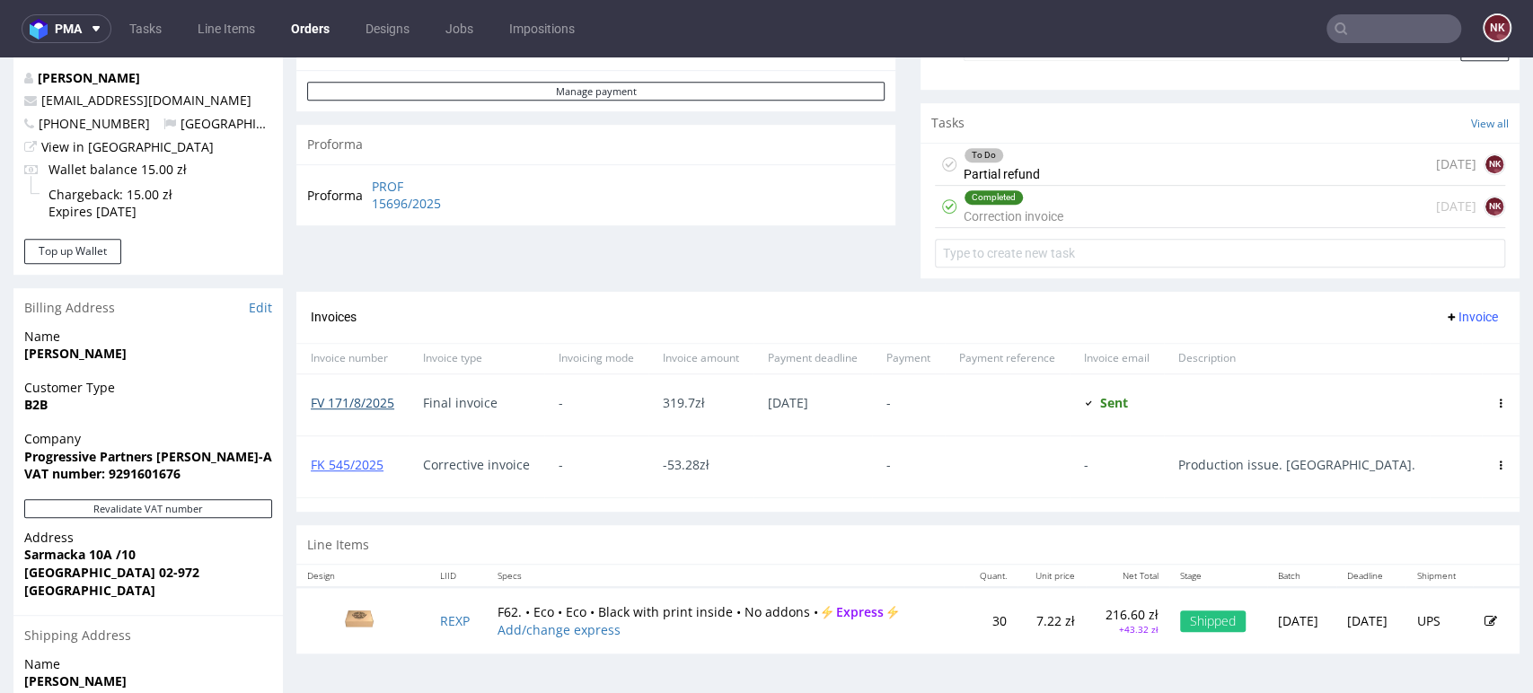
click at [374, 408] on link "FV 171/8/2025" at bounding box center [352, 402] width 83 height 17
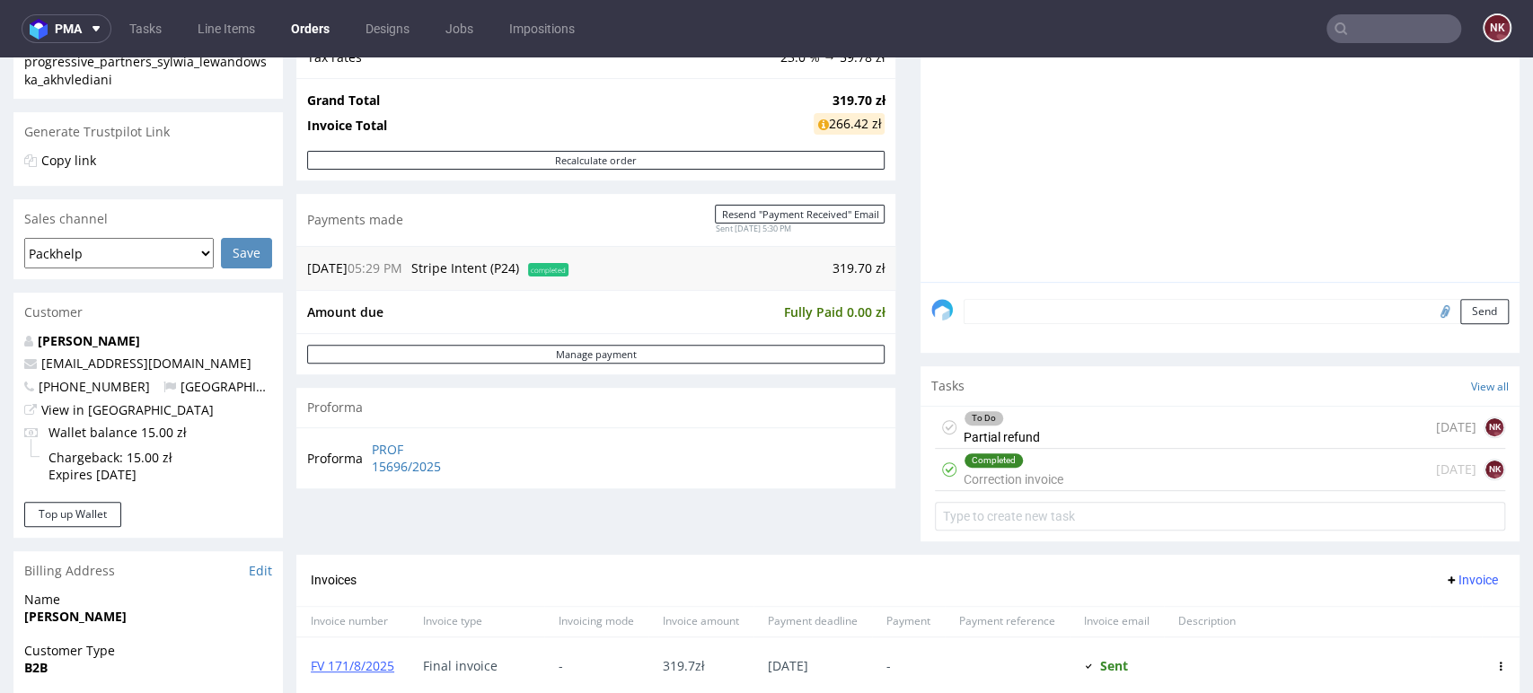
scroll to position [399, 0]
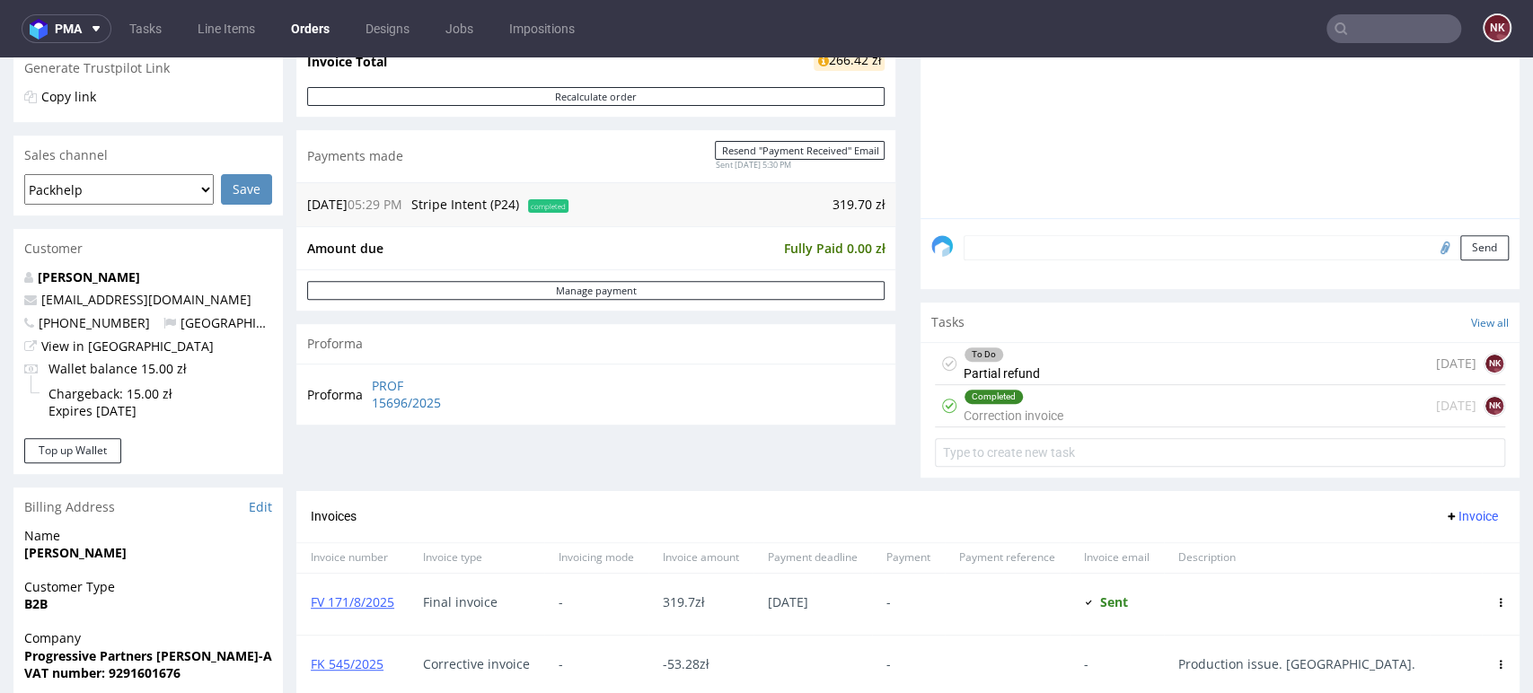
click at [1139, 362] on div "To Do Partial refund 3 days ago NK" at bounding box center [1220, 364] width 570 height 42
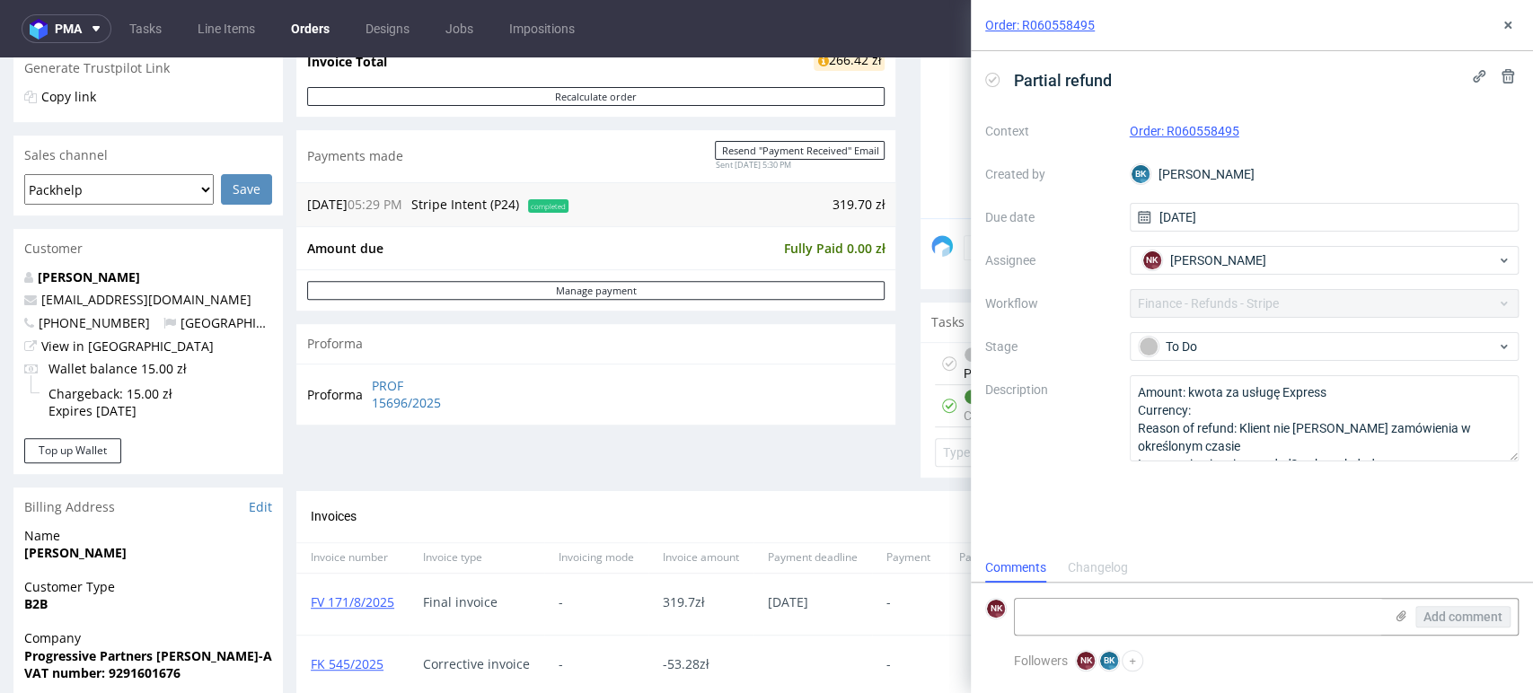
scroll to position [14, 0]
click at [1267, 325] on div "Context Order: R060558495 Created by BK Bogna Krystian Due date 11/08/2025 Assi…" at bounding box center [1251, 289] width 533 height 345
click at [1267, 339] on div "To Do" at bounding box center [1316, 347] width 357 height 20
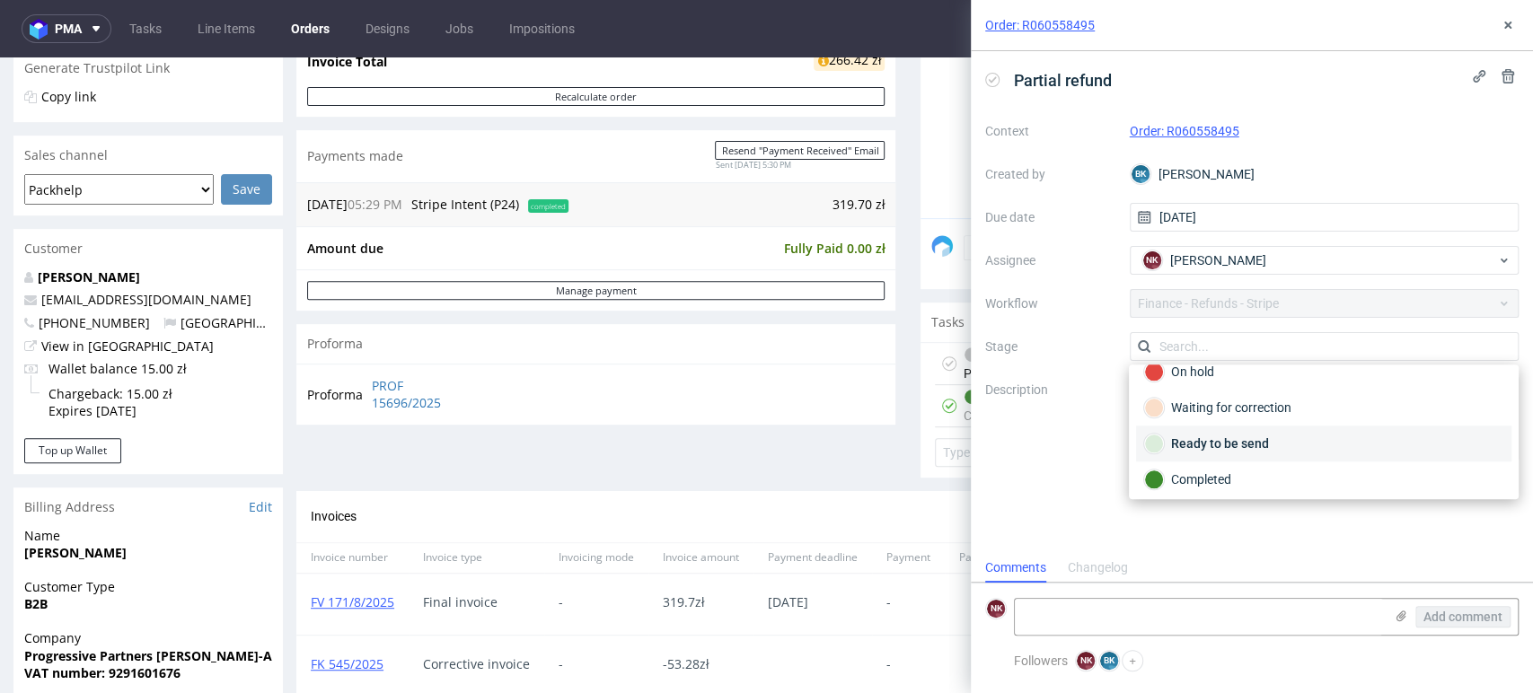
scroll to position [129, 0]
click at [1243, 475] on div "Completed" at bounding box center [1323, 476] width 359 height 20
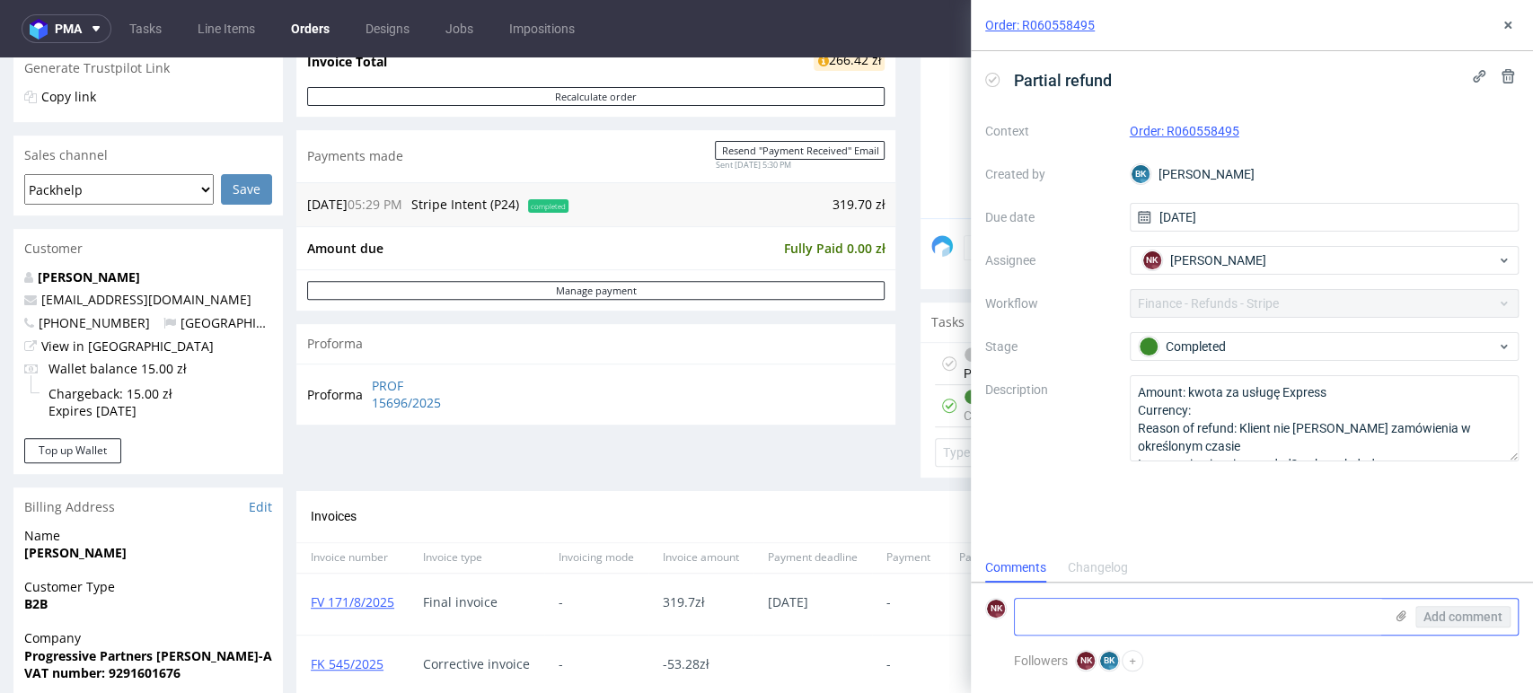
click at [1090, 609] on textarea at bounding box center [1199, 617] width 368 height 36
type textarea "refunded 14/08"
click at [1481, 619] on span "Add comment" at bounding box center [1462, 617] width 79 height 13
click at [1510, 21] on icon at bounding box center [1507, 25] width 14 height 14
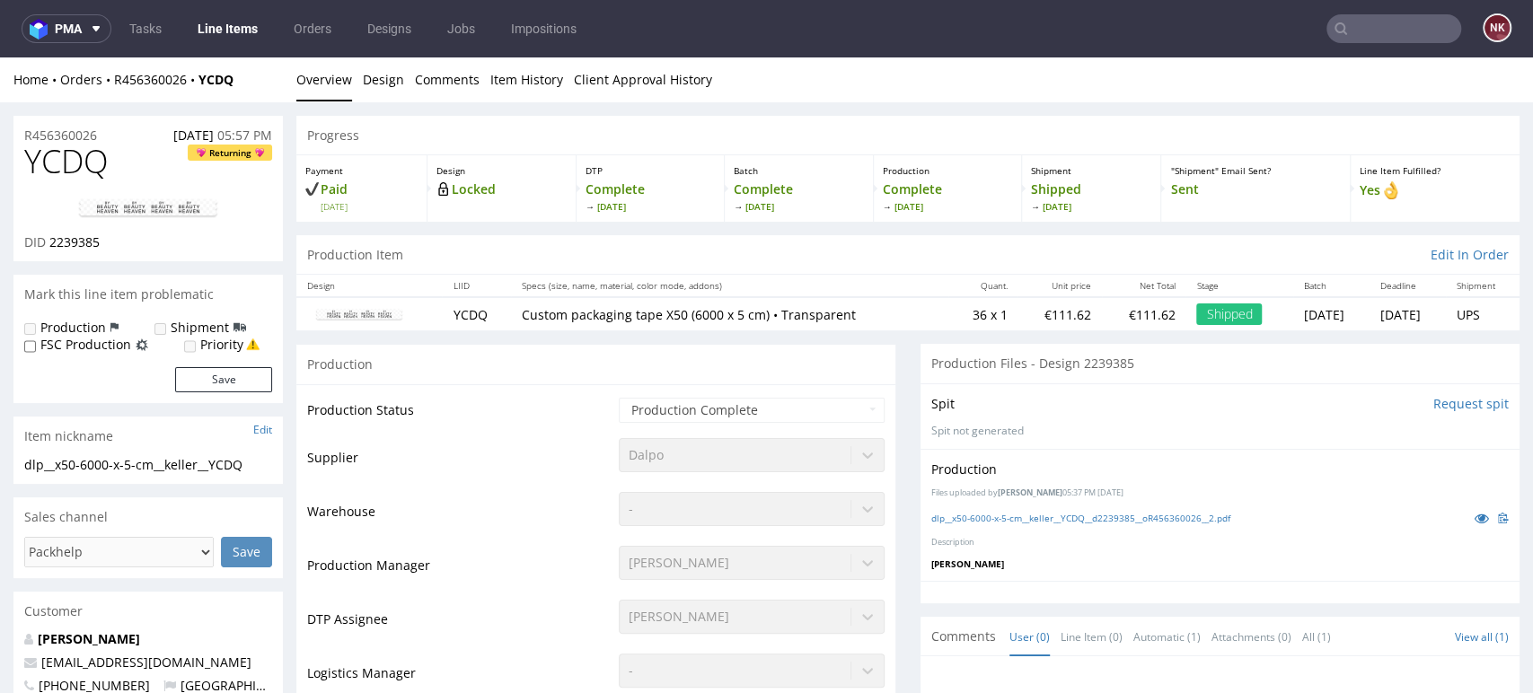
click at [154, 67] on div "Home Orders R456360026 YCDQ Overview Design Comments Item History Client Approv…" at bounding box center [766, 79] width 1533 height 45
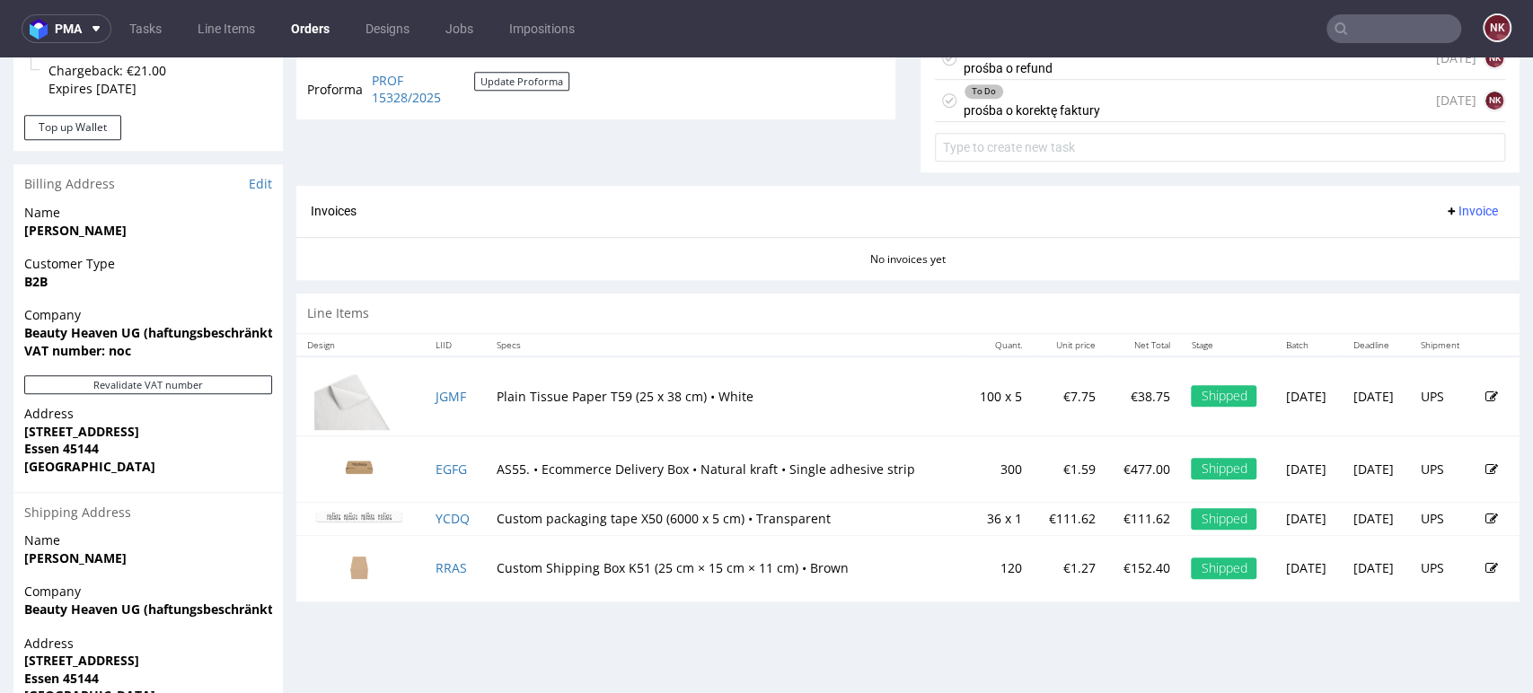
scroll to position [797, 0]
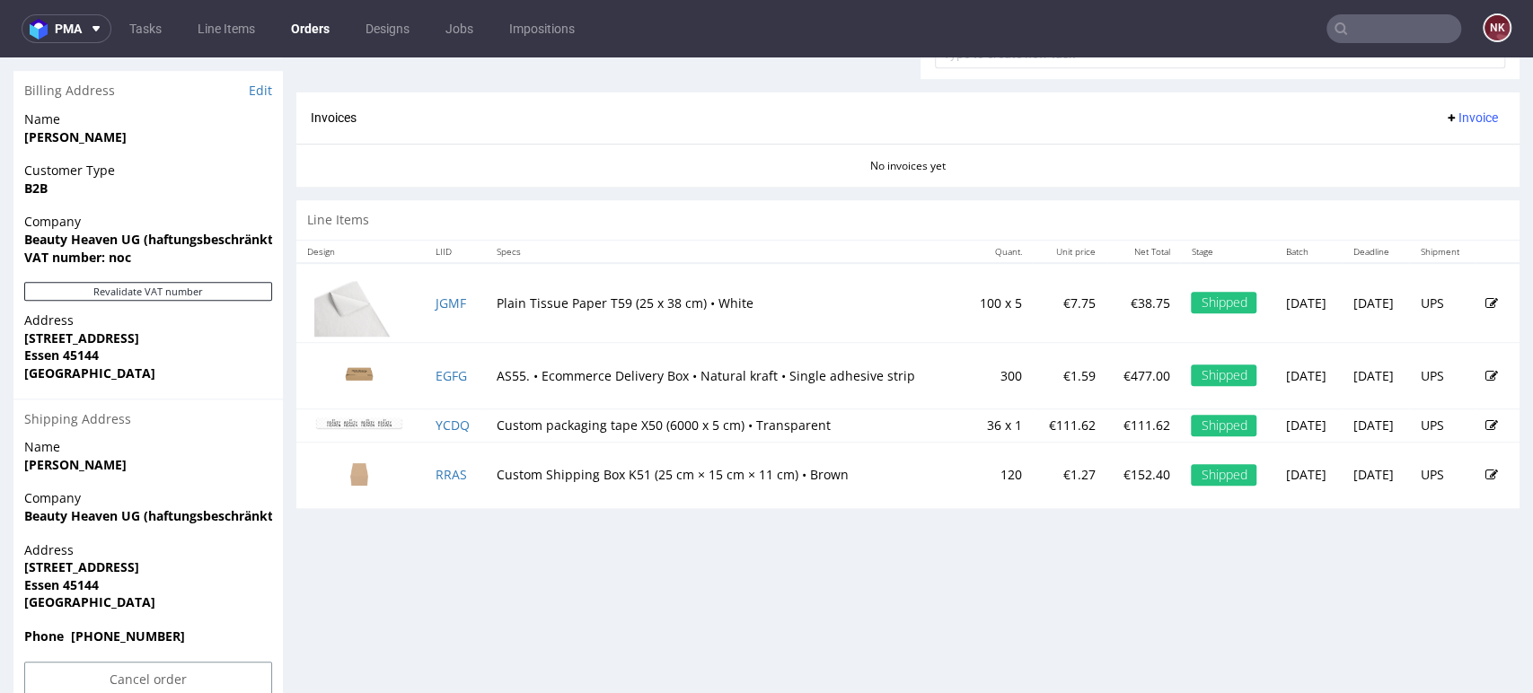
click at [1446, 595] on div "Progress Payment Paid [DATE] Payment “Received” Email Sent [DATE] 17:58 Line It…" at bounding box center [907, 14] width 1223 height 1390
click at [623, 639] on div "Progress Payment Paid [DATE] Payment “Received” Email Sent [DATE] 17:58 Line It…" at bounding box center [907, 14] width 1223 height 1390
click at [698, 479] on td "Custom Shipping Box K51 (25 cm × 15 cm × 11 cm) • Brown" at bounding box center [725, 475] width 478 height 66
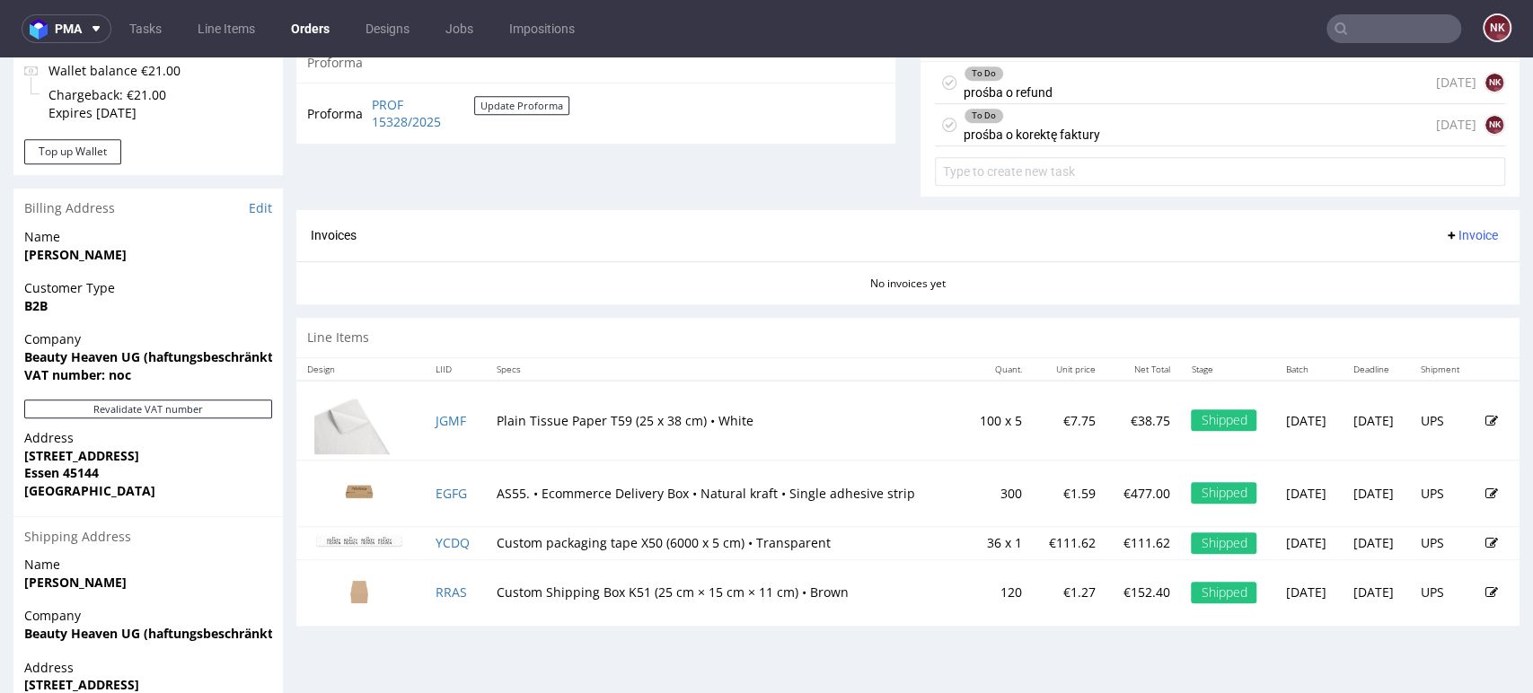
scroll to position [498, 0]
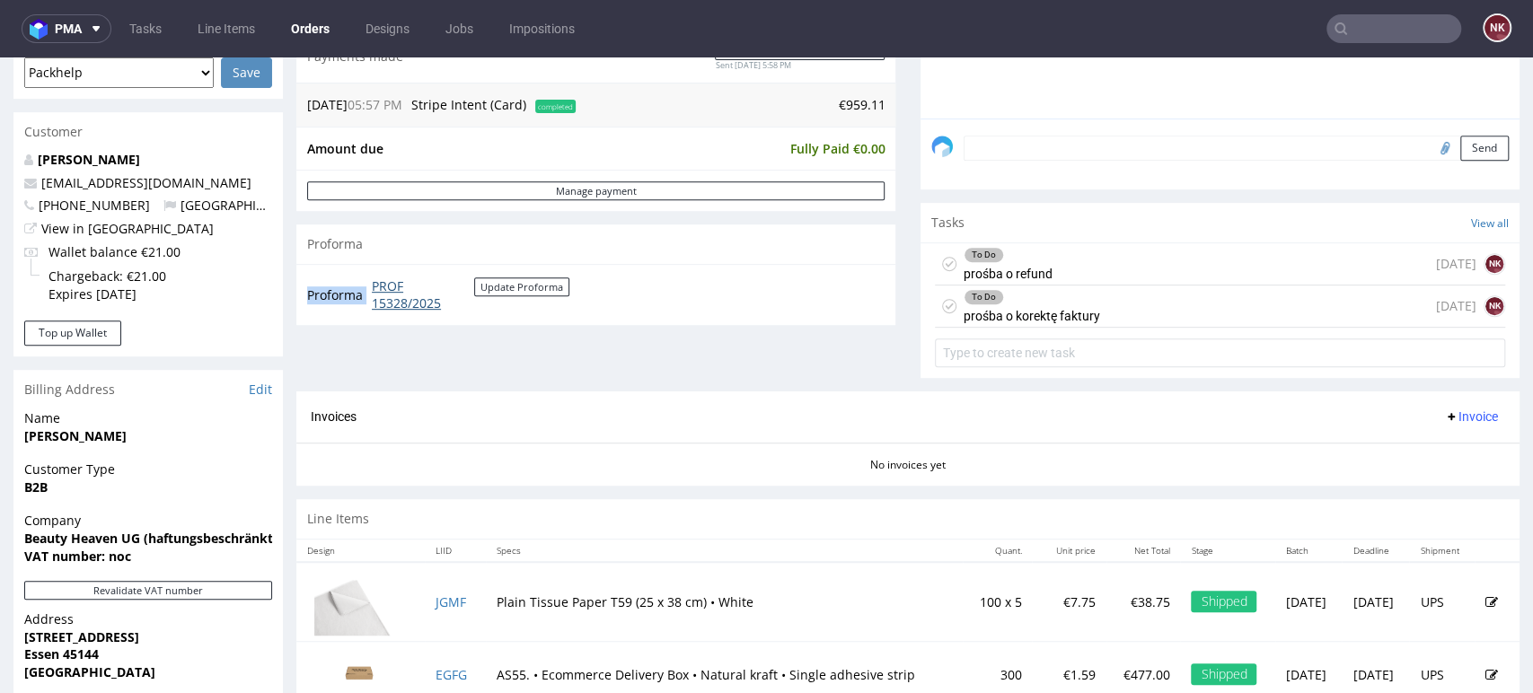
drag, startPoint x: 514, startPoint y: 308, endPoint x: 374, endPoint y: 292, distance: 141.0
click at [374, 292] on td "PROF 15328/2025 Update Proforma" at bounding box center [468, 295] width 202 height 39
copy tbody "Proforma"
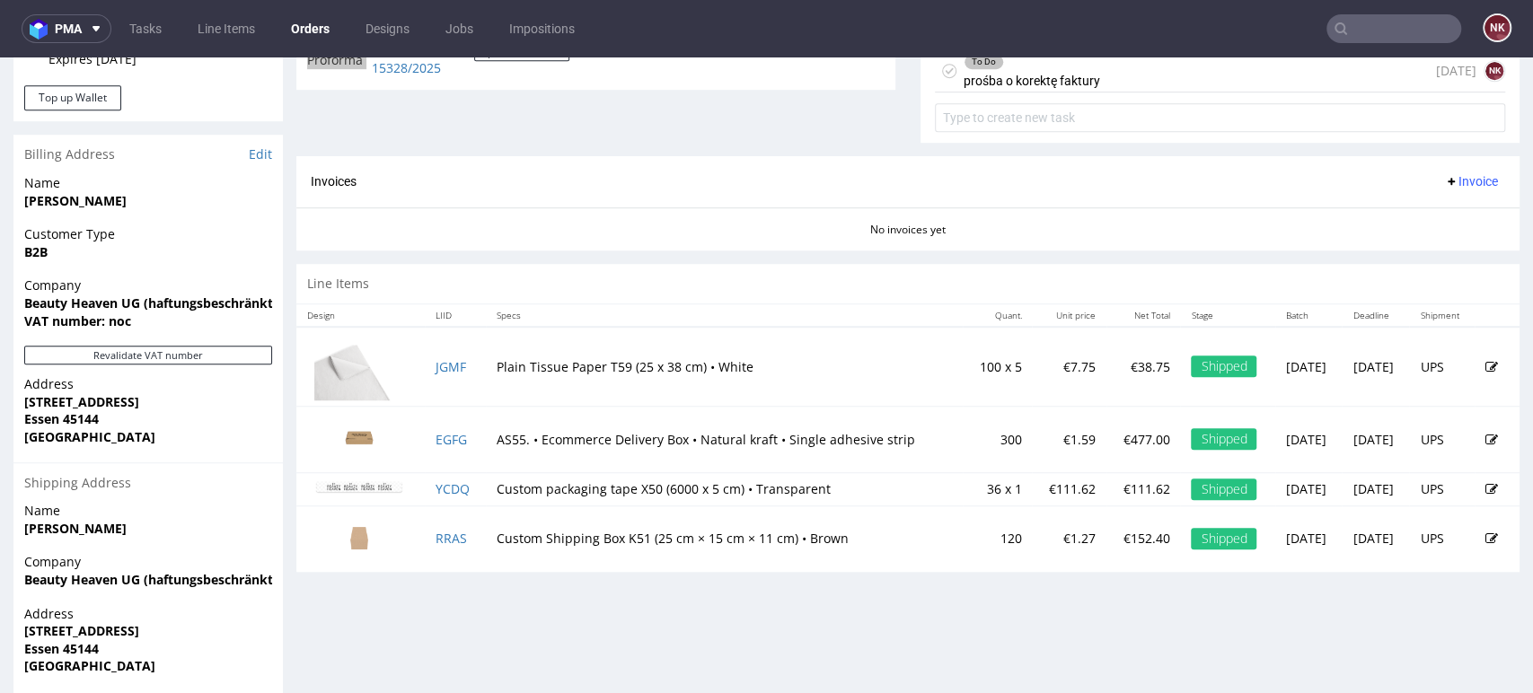
scroll to position [634, 0]
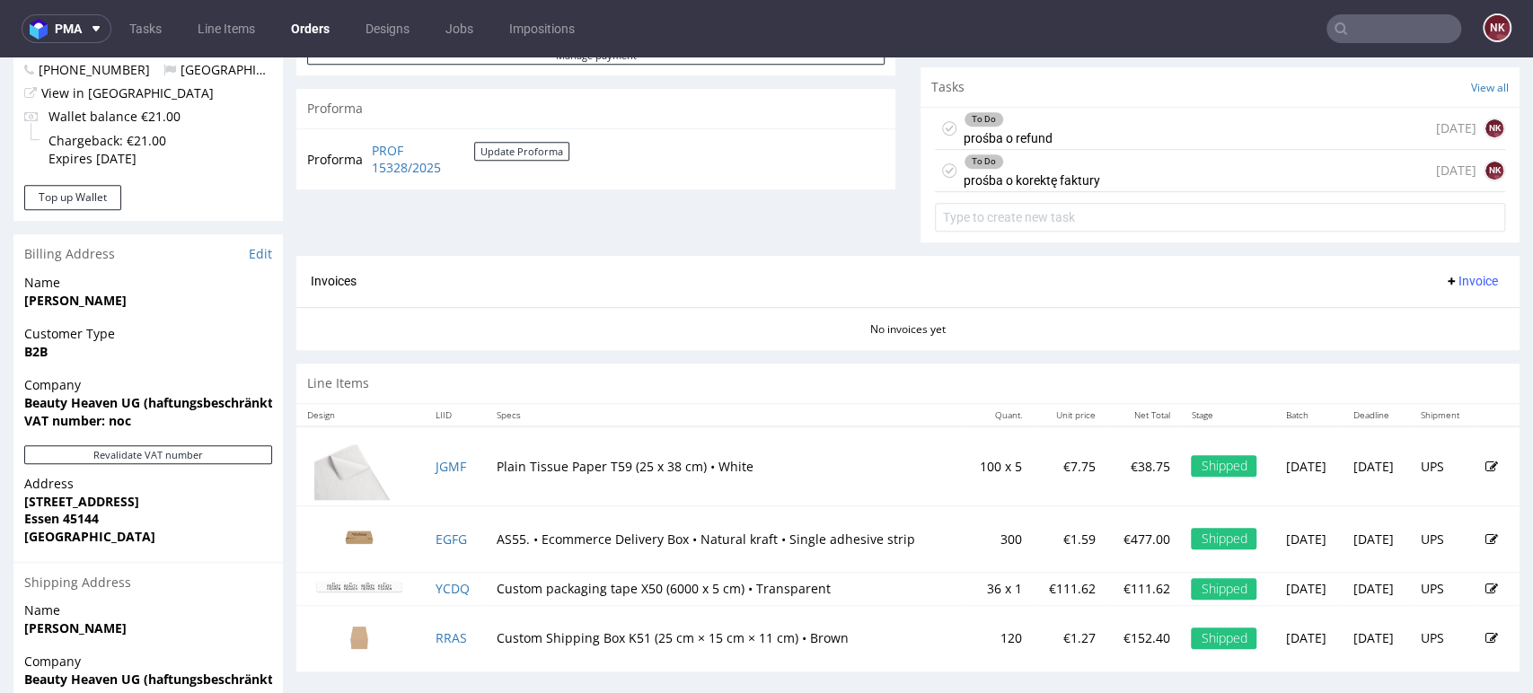
click at [1111, 127] on div "To Do prośba o refund [DATE] NK" at bounding box center [1220, 129] width 570 height 42
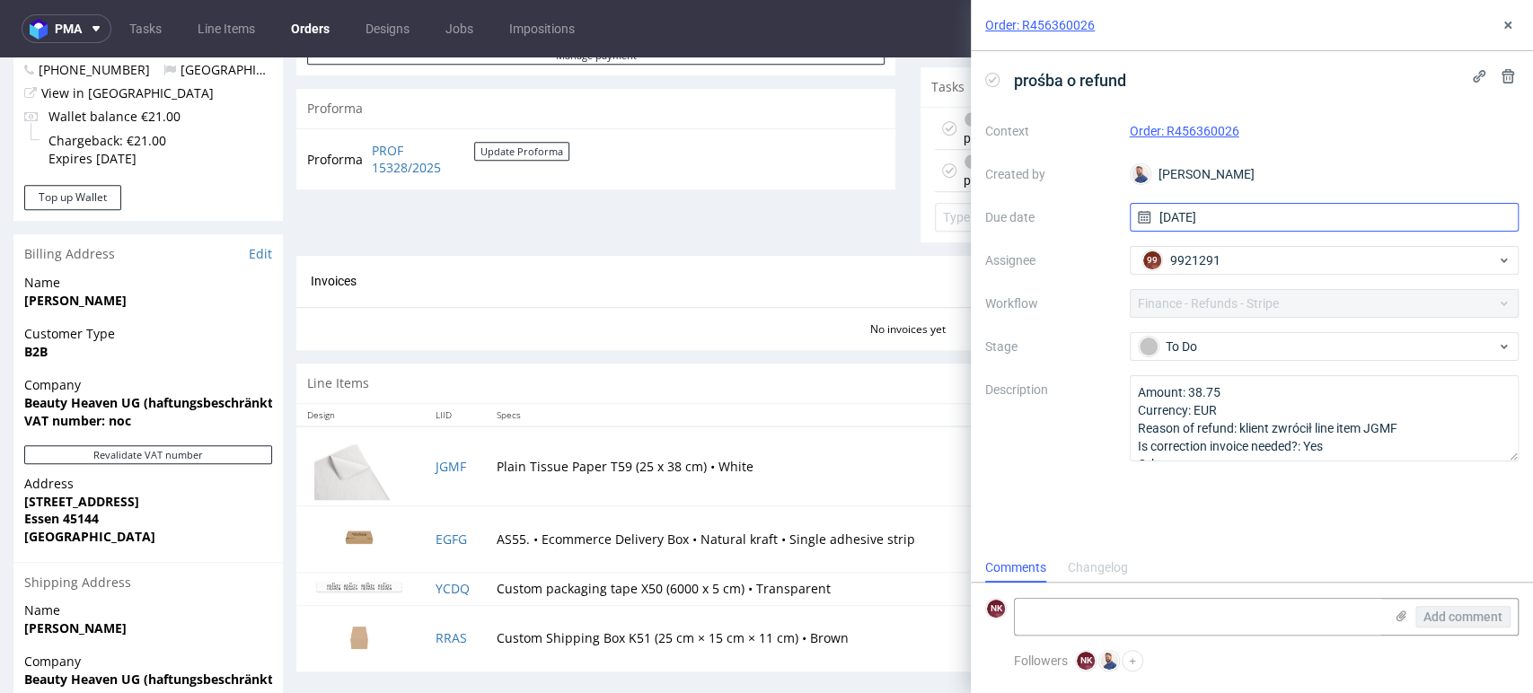
scroll to position [14, 0]
click at [1509, 22] on use at bounding box center [1507, 25] width 7 height 7
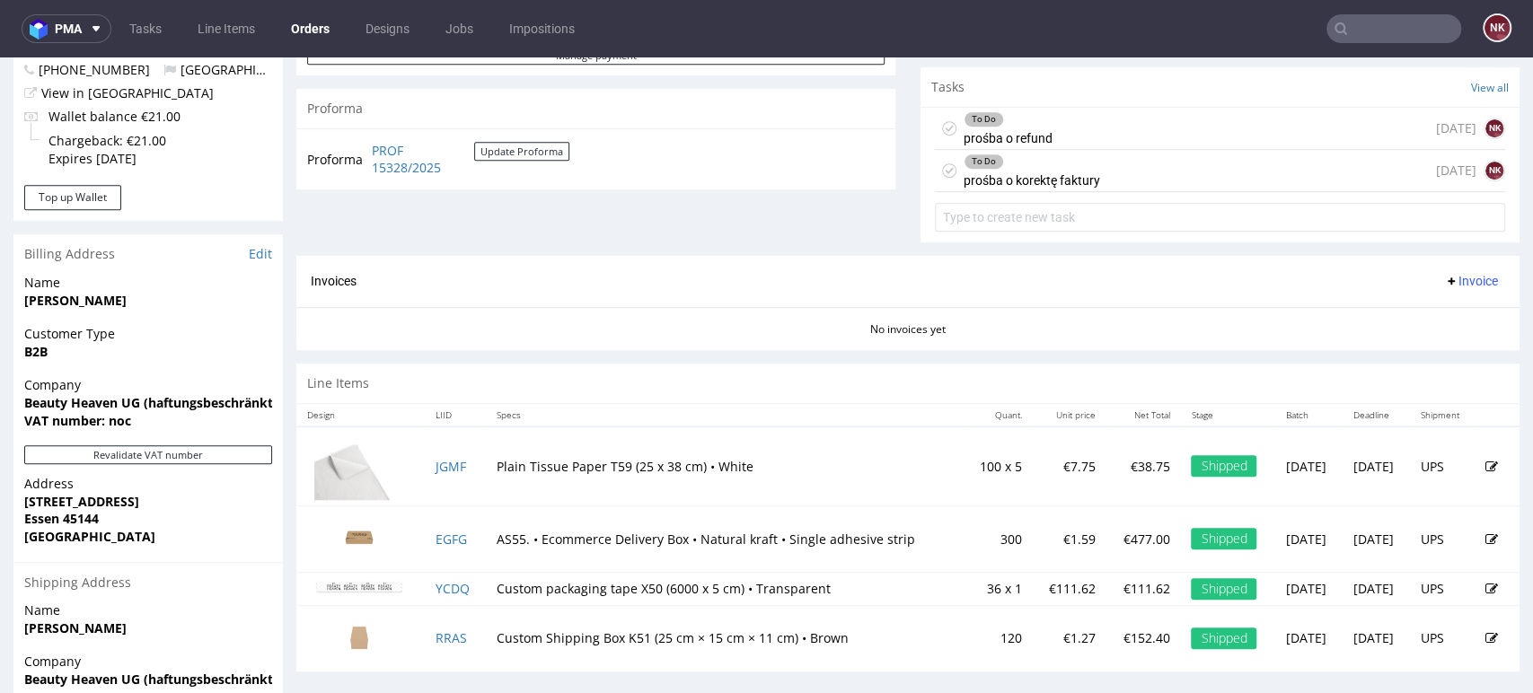
click at [1129, 184] on div "To Do prośba o korektę faktury [DATE] NK" at bounding box center [1220, 171] width 570 height 42
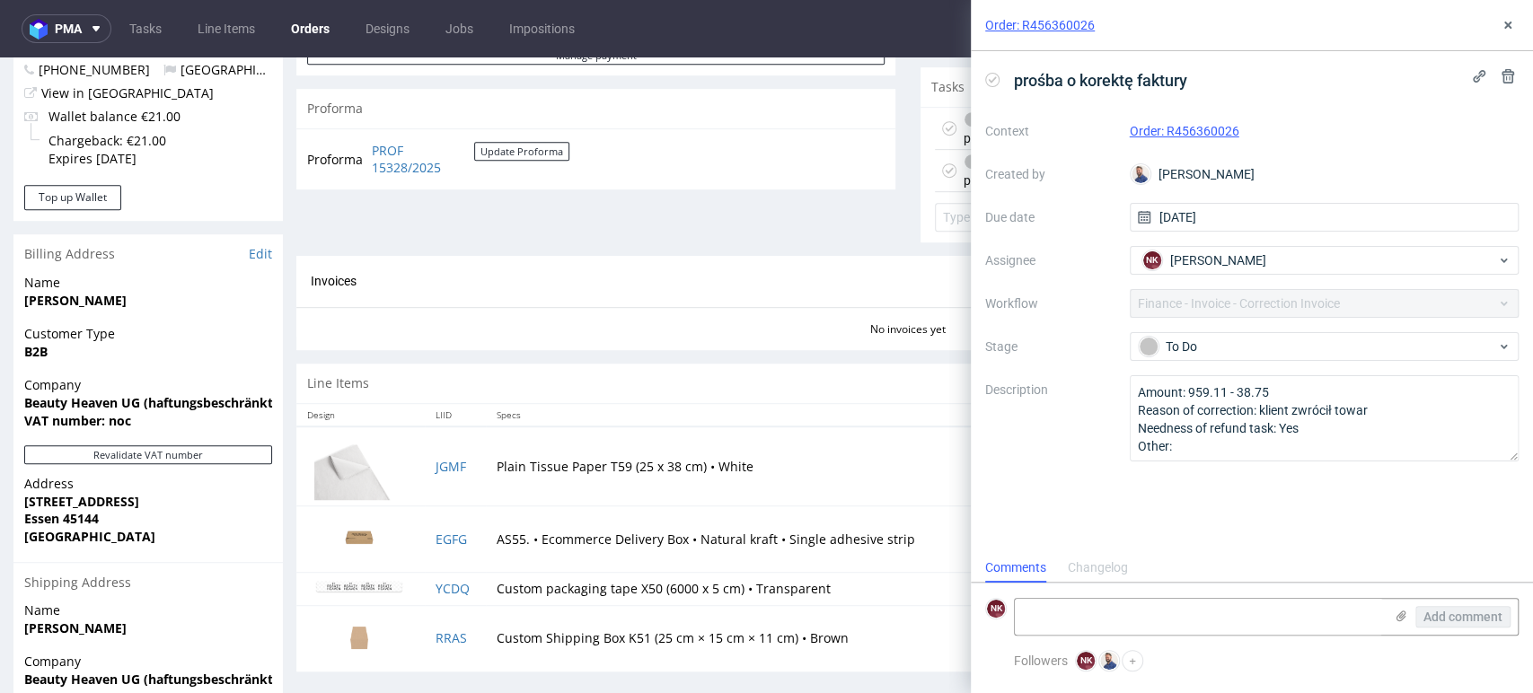
scroll to position [14, 0]
click at [1507, 26] on use at bounding box center [1507, 25] width 7 height 7
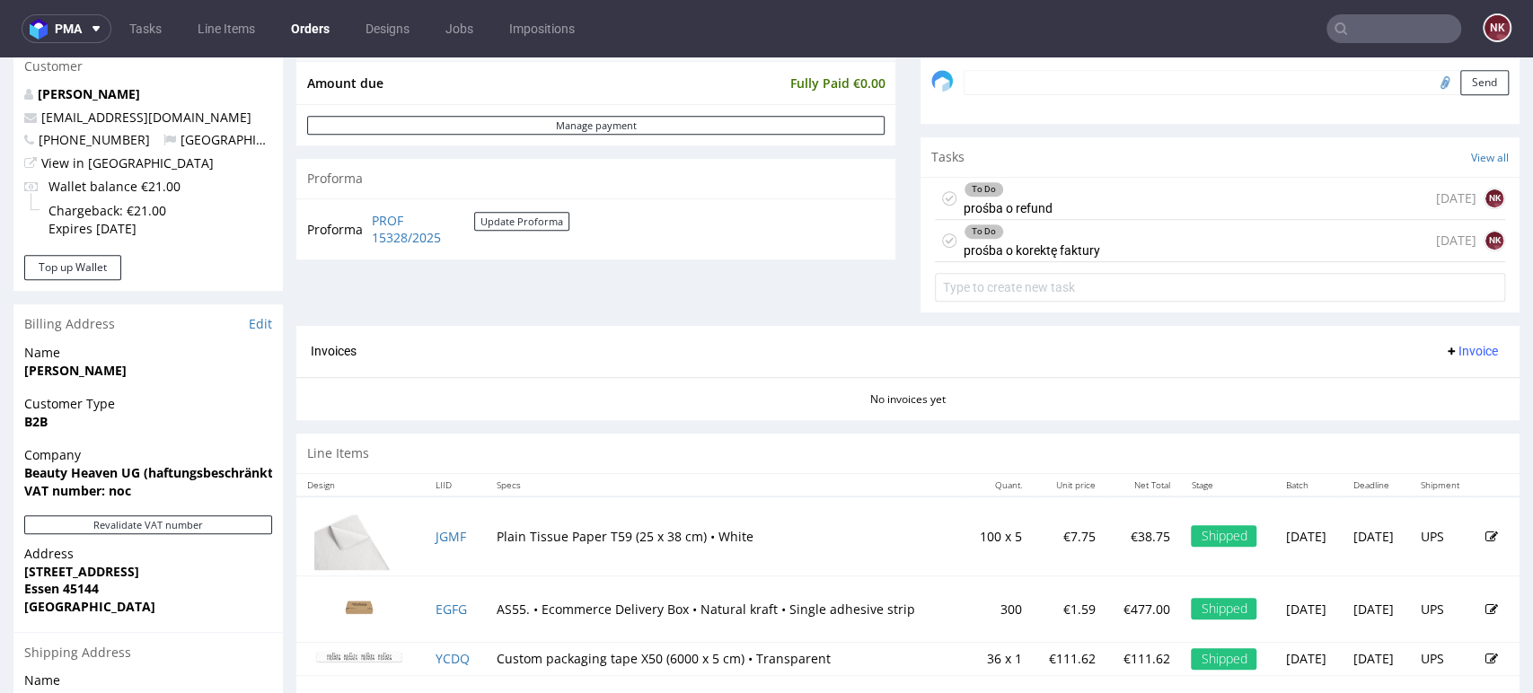
scroll to position [534, 0]
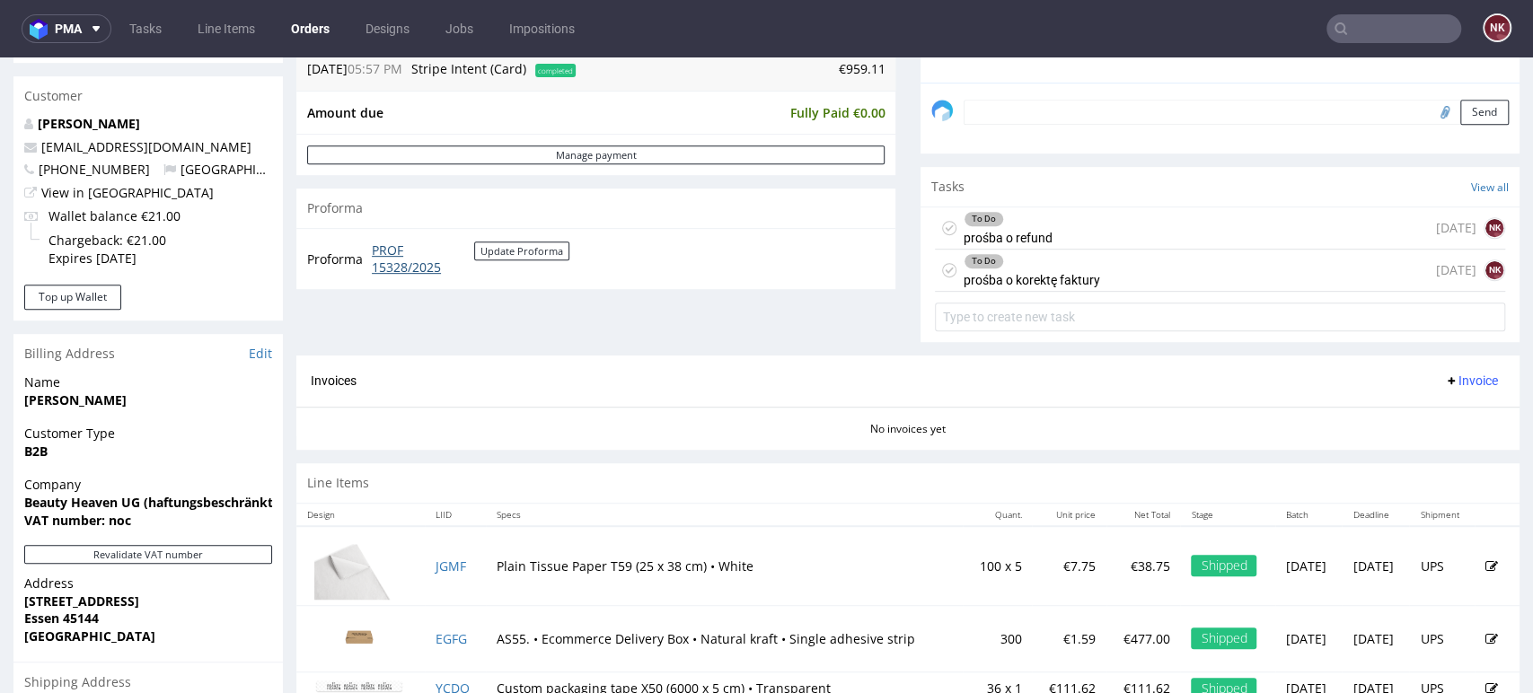
click at [425, 271] on link "PROF 15328/2025" at bounding box center [423, 259] width 102 height 35
click at [1444, 376] on span "Invoice" at bounding box center [1471, 381] width 54 height 14
click at [1443, 450] on span "Upload" at bounding box center [1439, 450] width 87 height 18
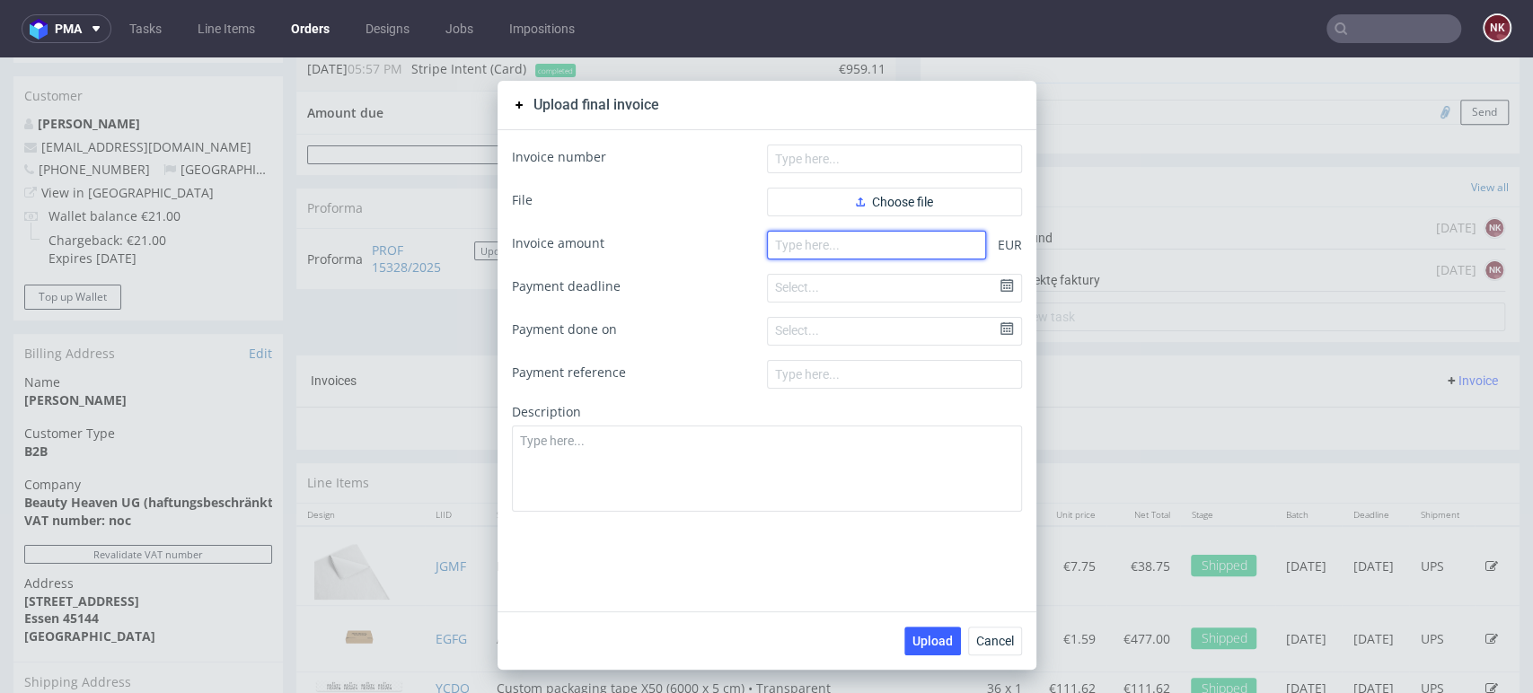
click at [941, 255] on input "number" at bounding box center [876, 245] width 219 height 29
type input "774.16"
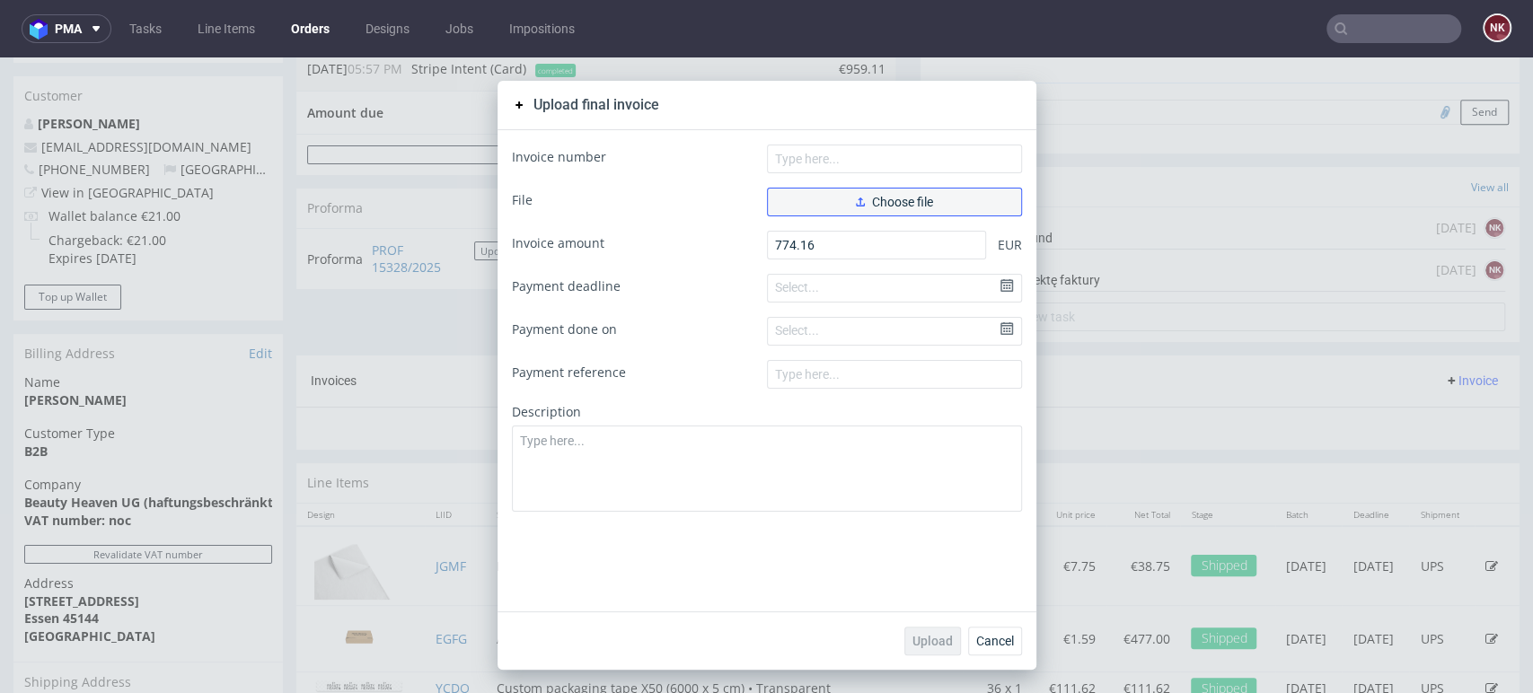
click at [947, 204] on button "Choose file" at bounding box center [894, 202] width 255 height 29
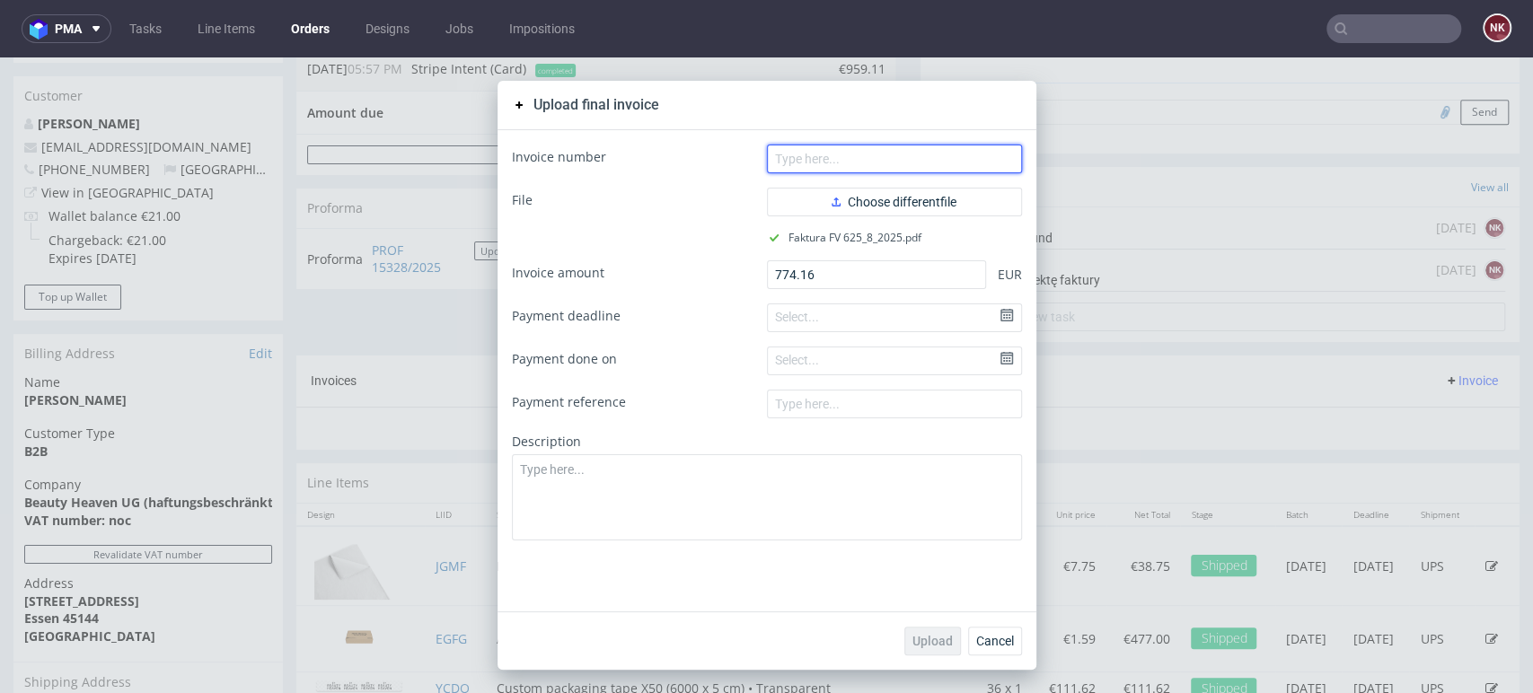
click at [824, 157] on input "text" at bounding box center [894, 159] width 255 height 29
type input "FV 625/8/2025"
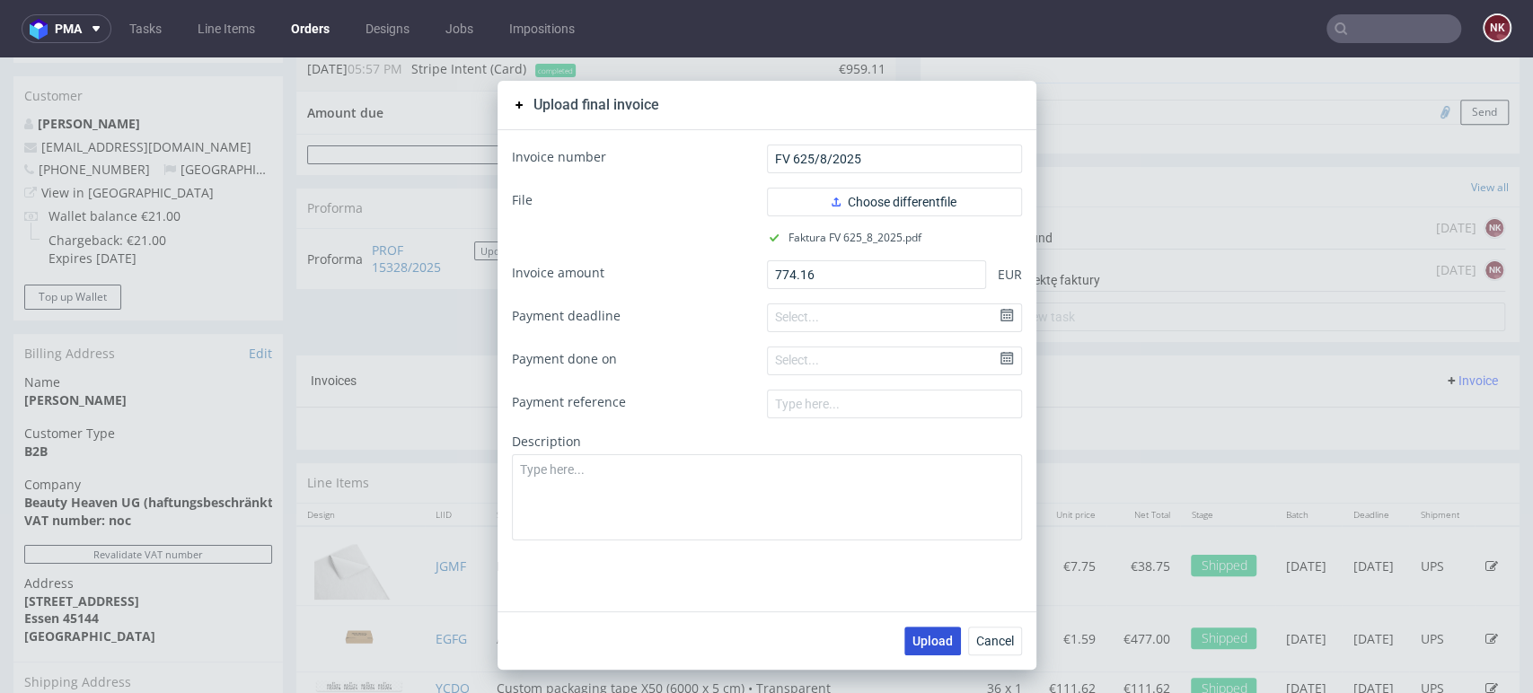
click at [933, 641] on span "Upload" at bounding box center [932, 641] width 40 height 13
click at [1004, 641] on span "Cancel" at bounding box center [995, 641] width 38 height 13
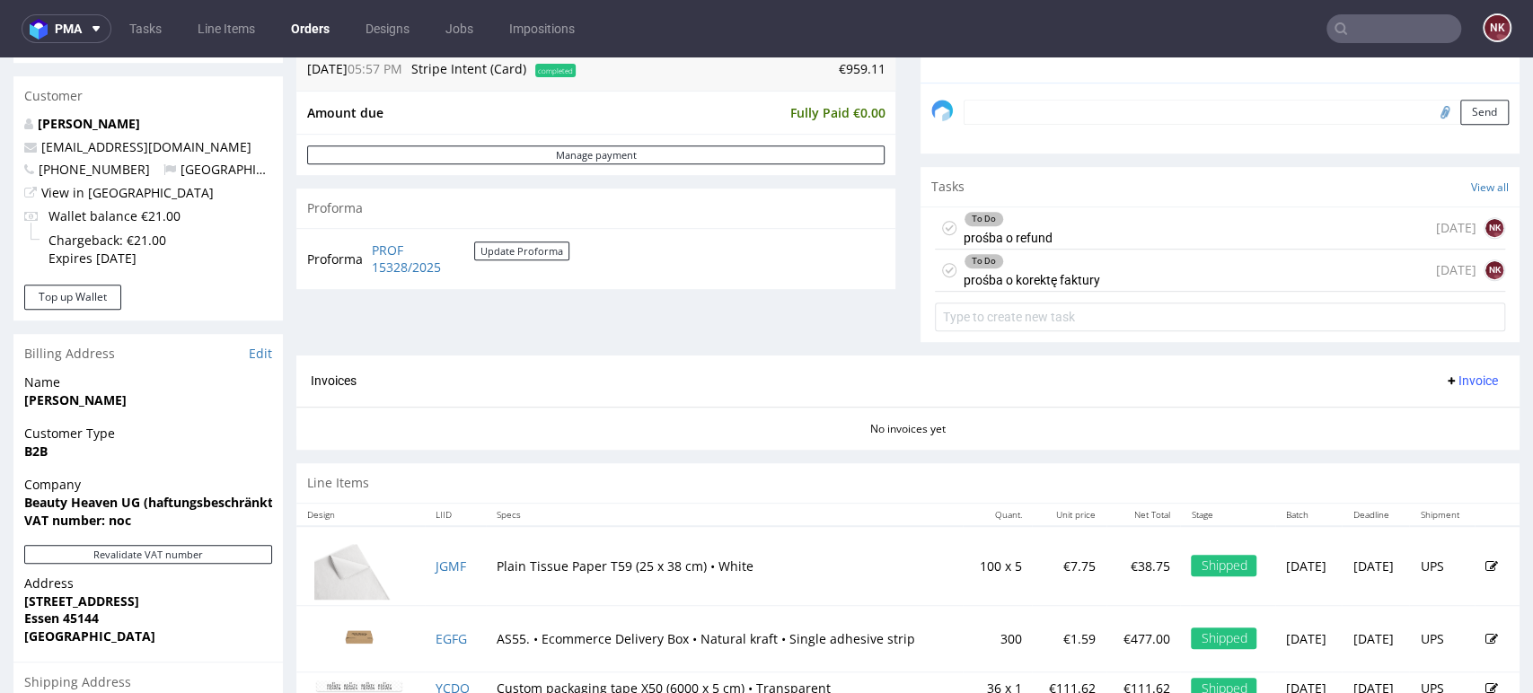
click at [1096, 423] on div "No invoices yet" at bounding box center [907, 422] width 1223 height 31
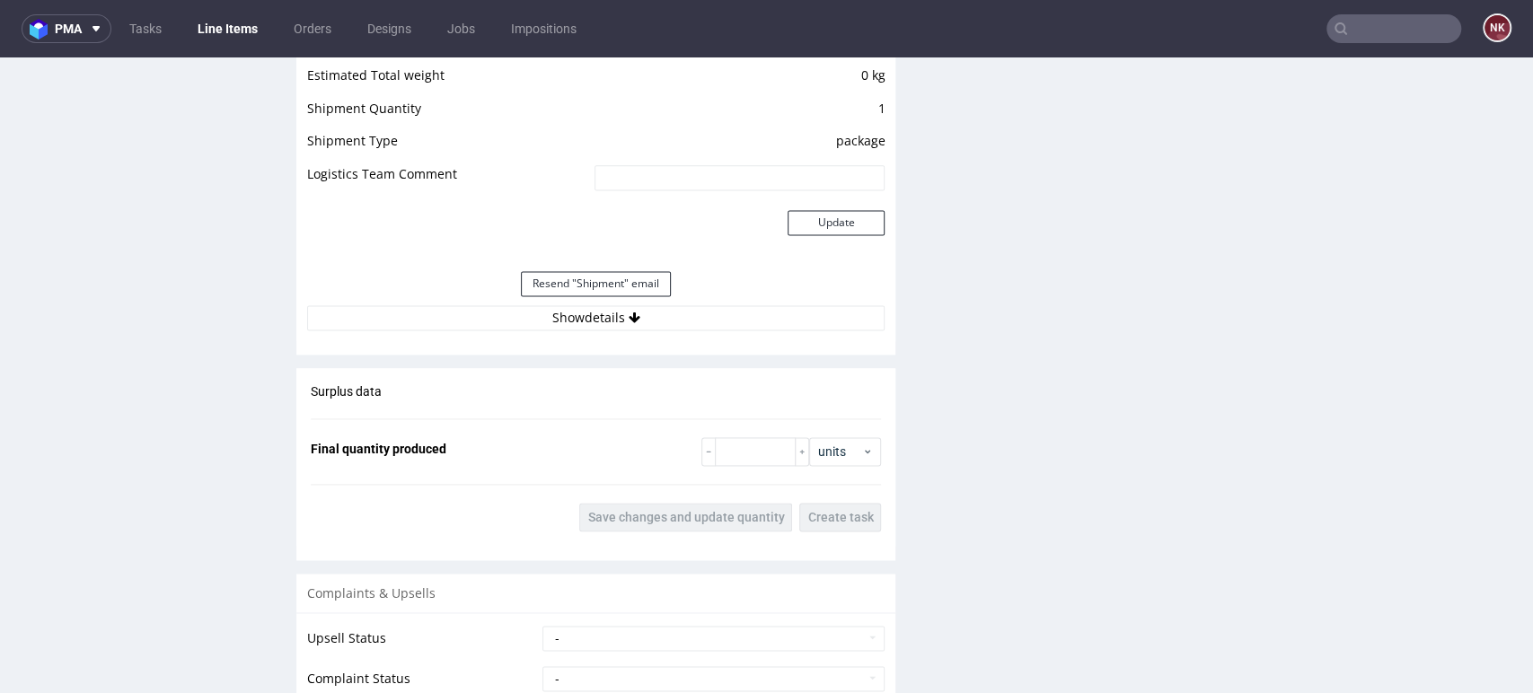
scroll to position [1695, 0]
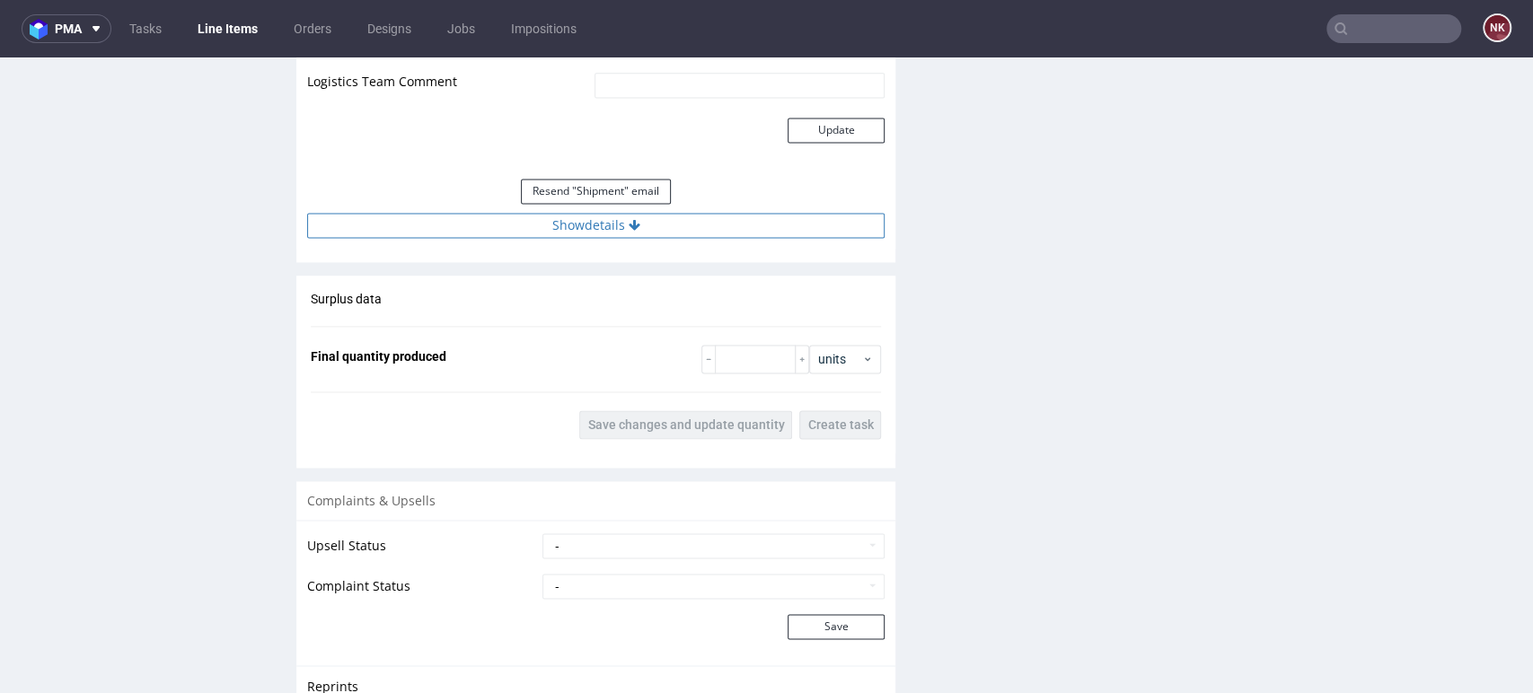
click at [688, 222] on button "Show details" at bounding box center [595, 225] width 577 height 25
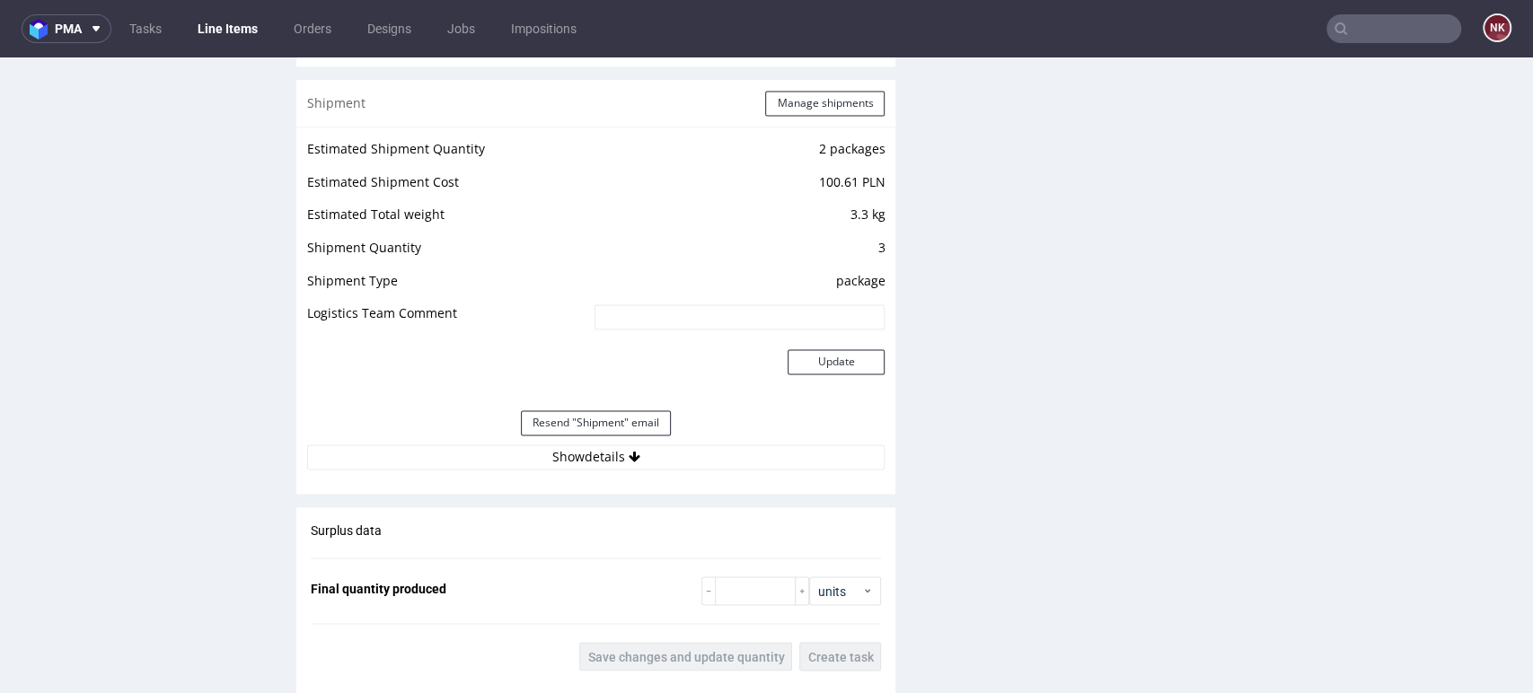
scroll to position [1895, 0]
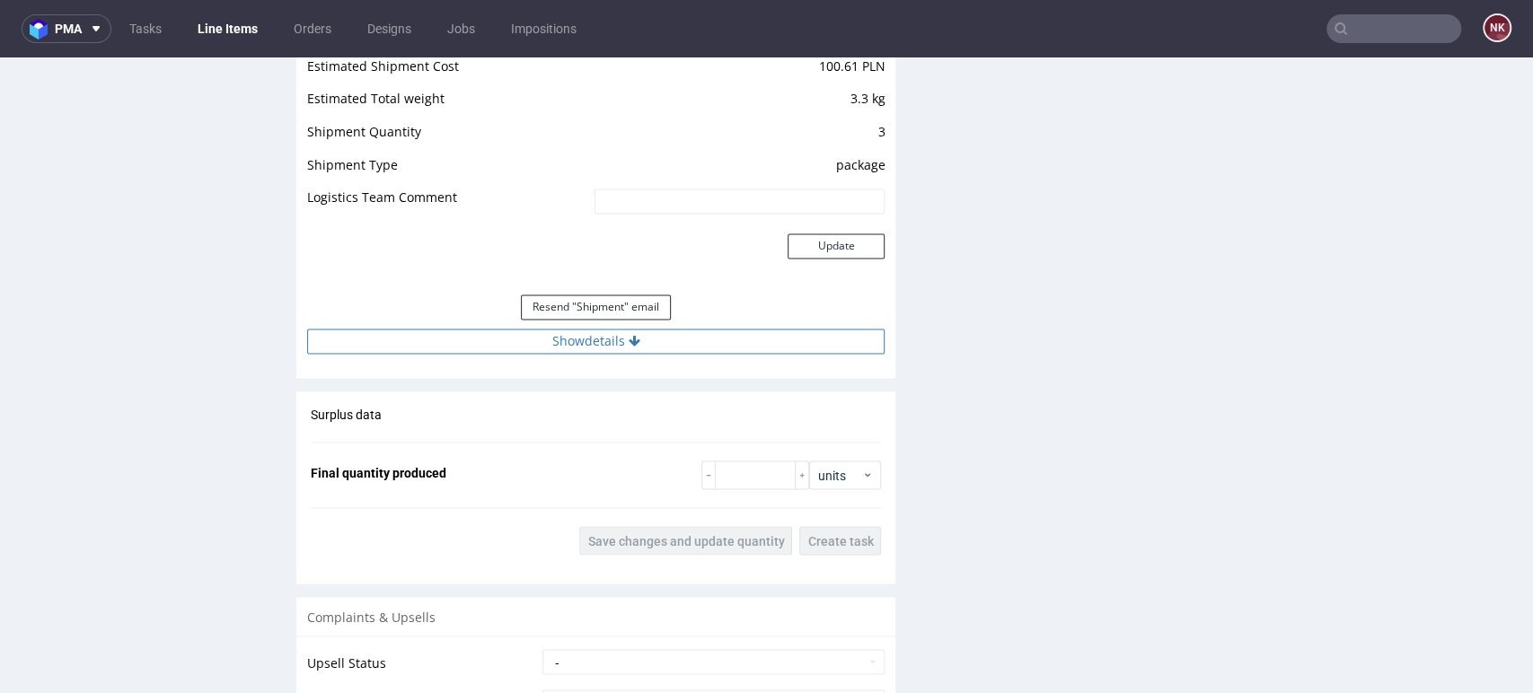
click at [690, 338] on button "Show details" at bounding box center [595, 341] width 577 height 25
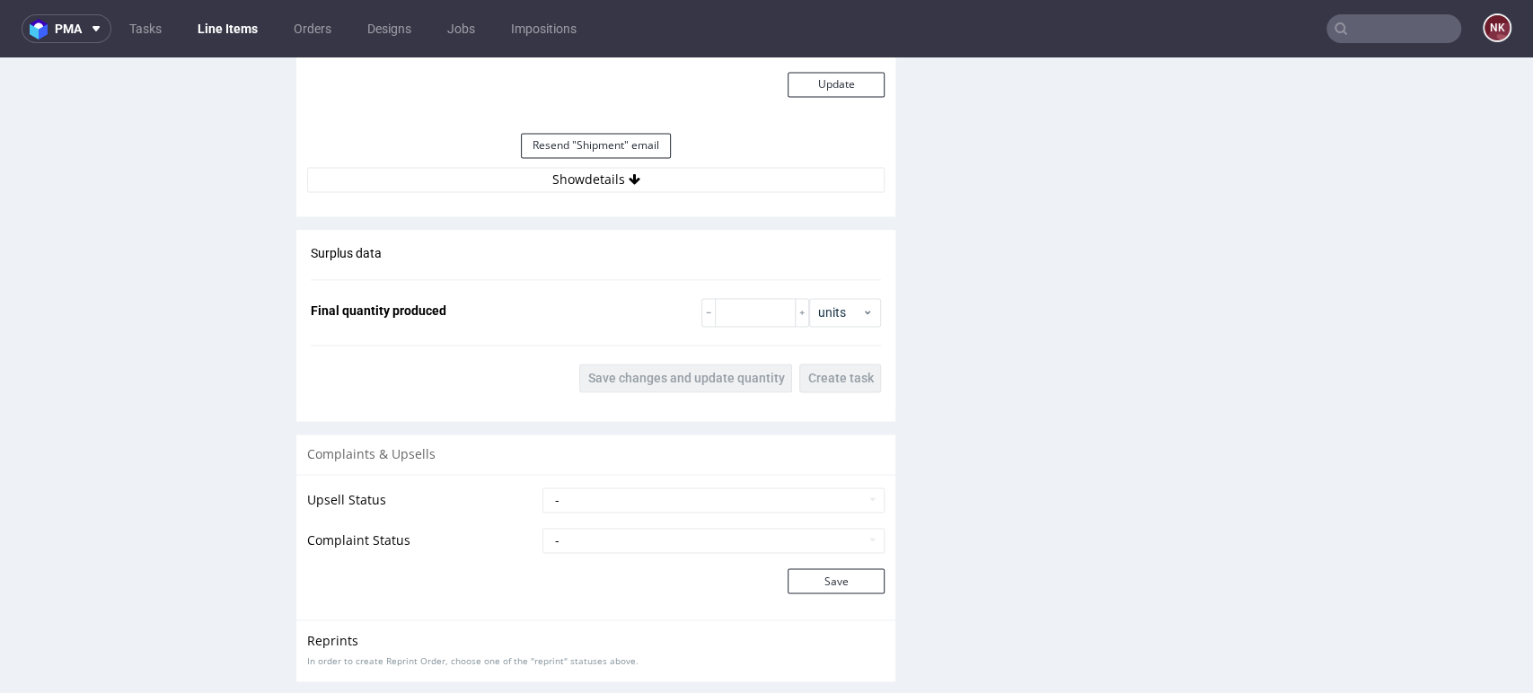
scroll to position [1695, 0]
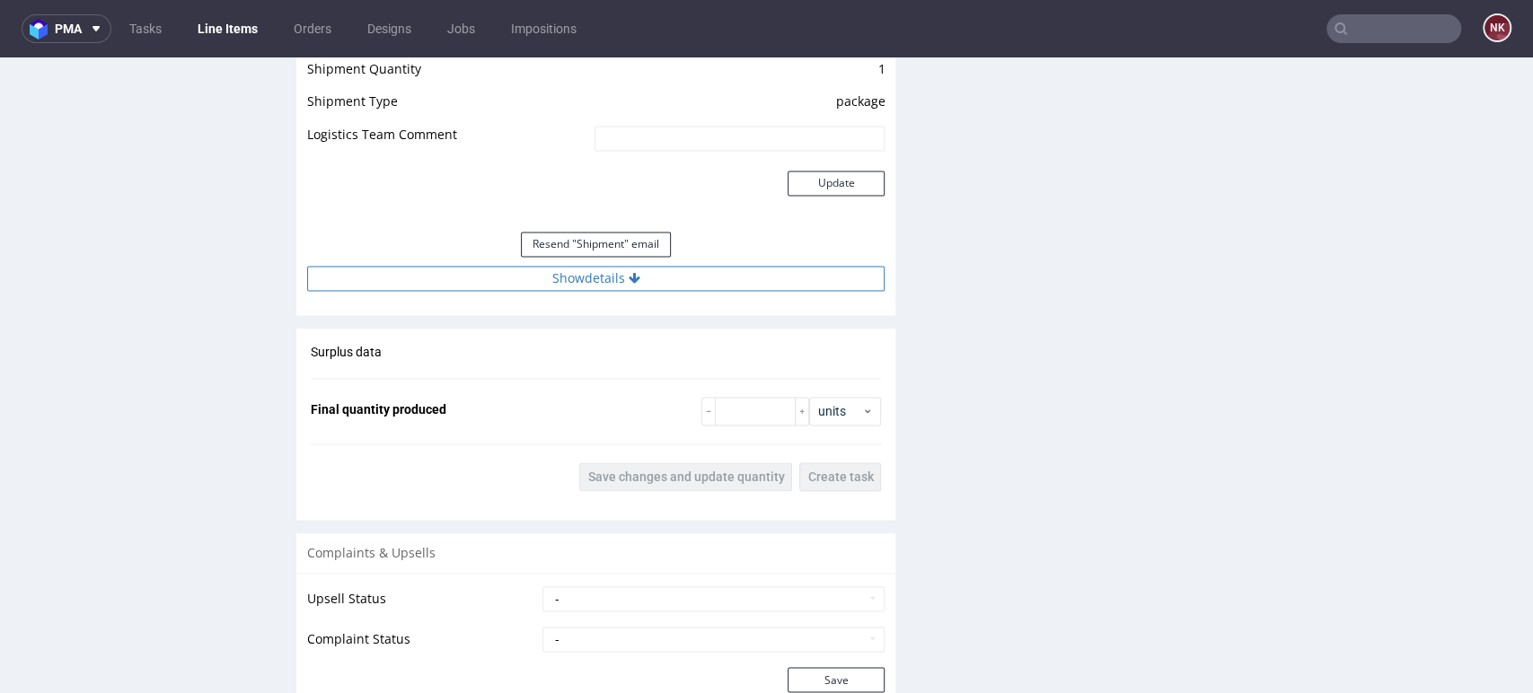
click at [707, 273] on button "Show details" at bounding box center [595, 278] width 577 height 25
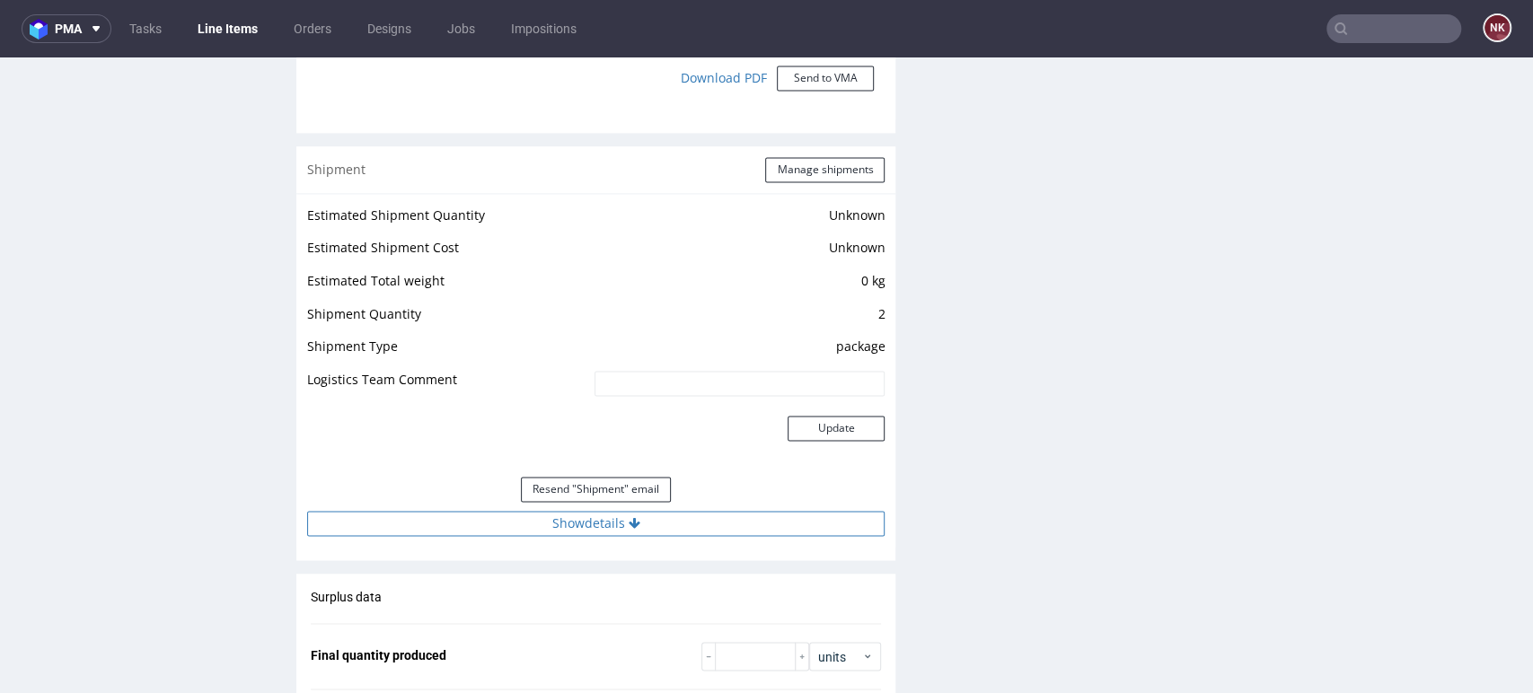
scroll to position [1895, 0]
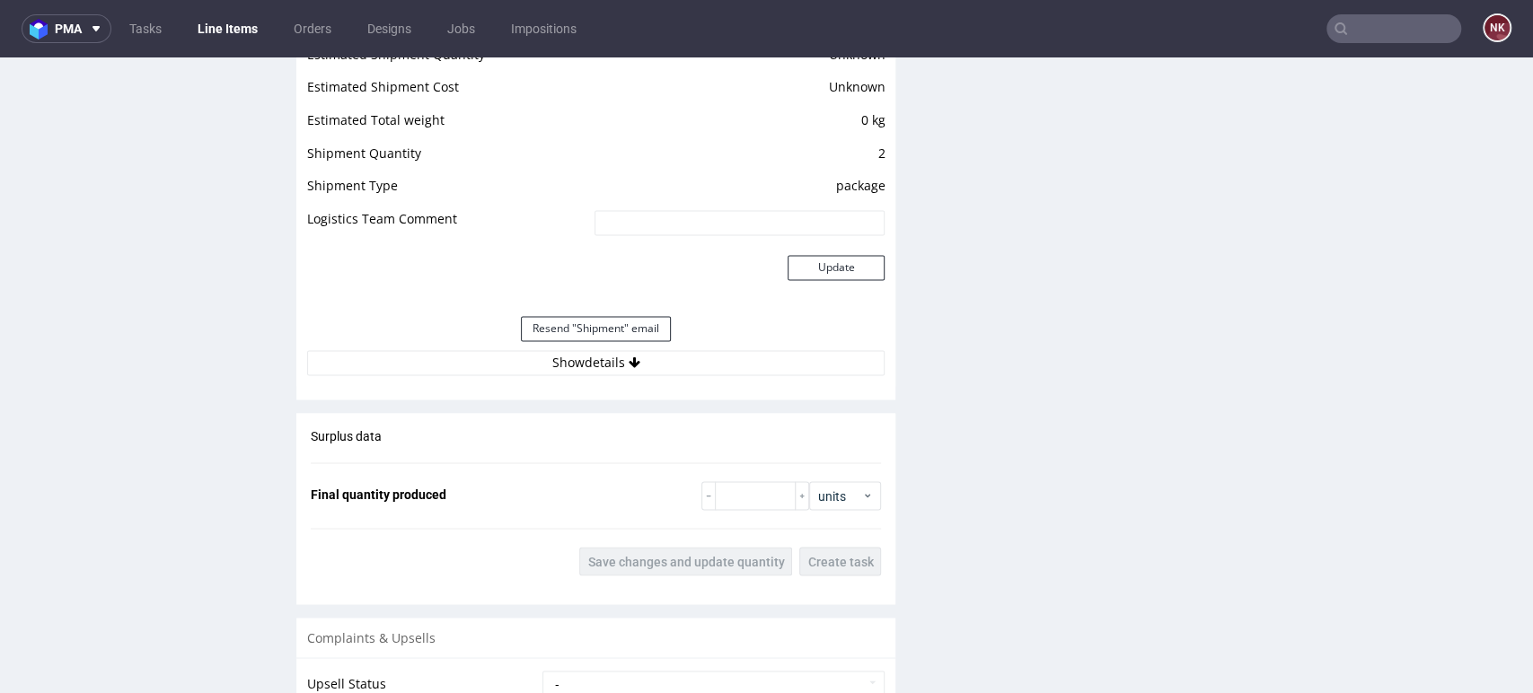
click at [734, 329] on div "Resend "Shipment" email" at bounding box center [595, 328] width 577 height 43
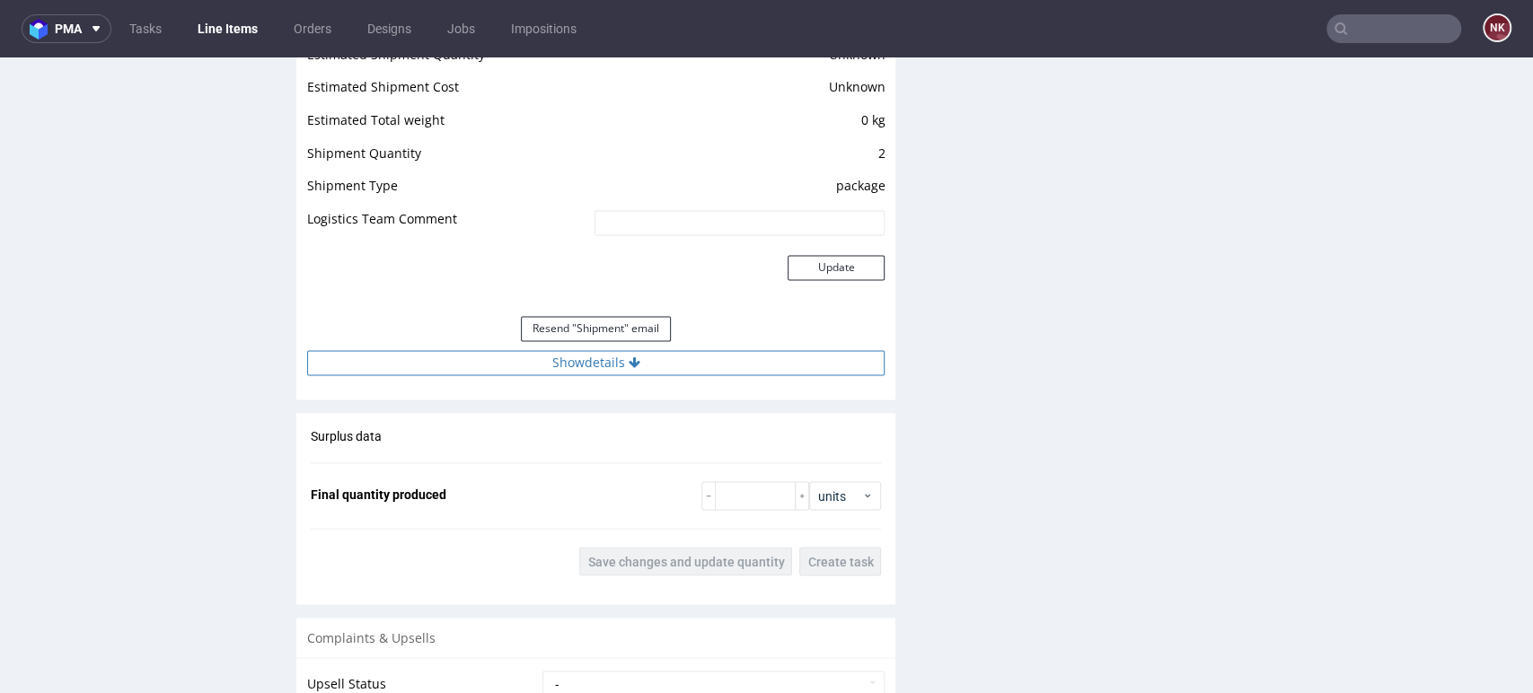
click at [734, 354] on button "Show details" at bounding box center [595, 362] width 577 height 25
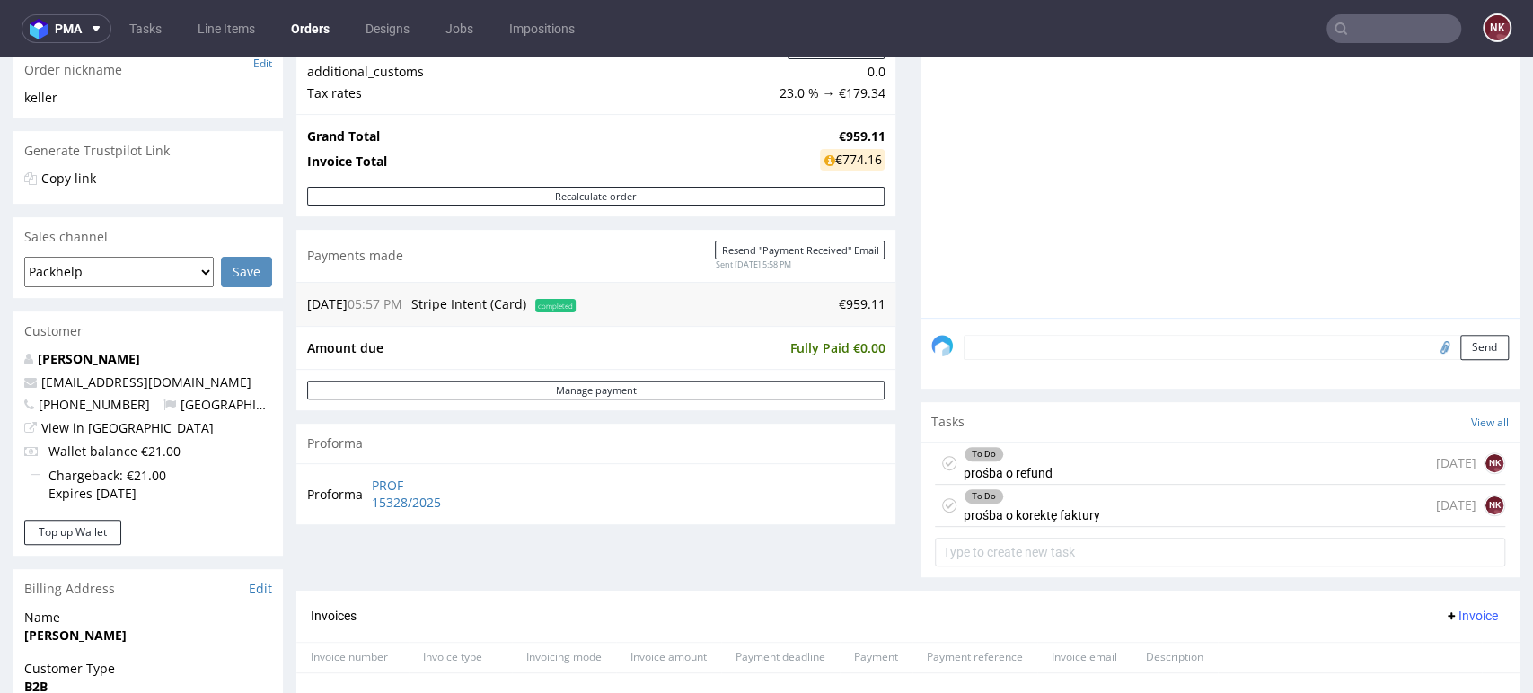
scroll to position [598, 0]
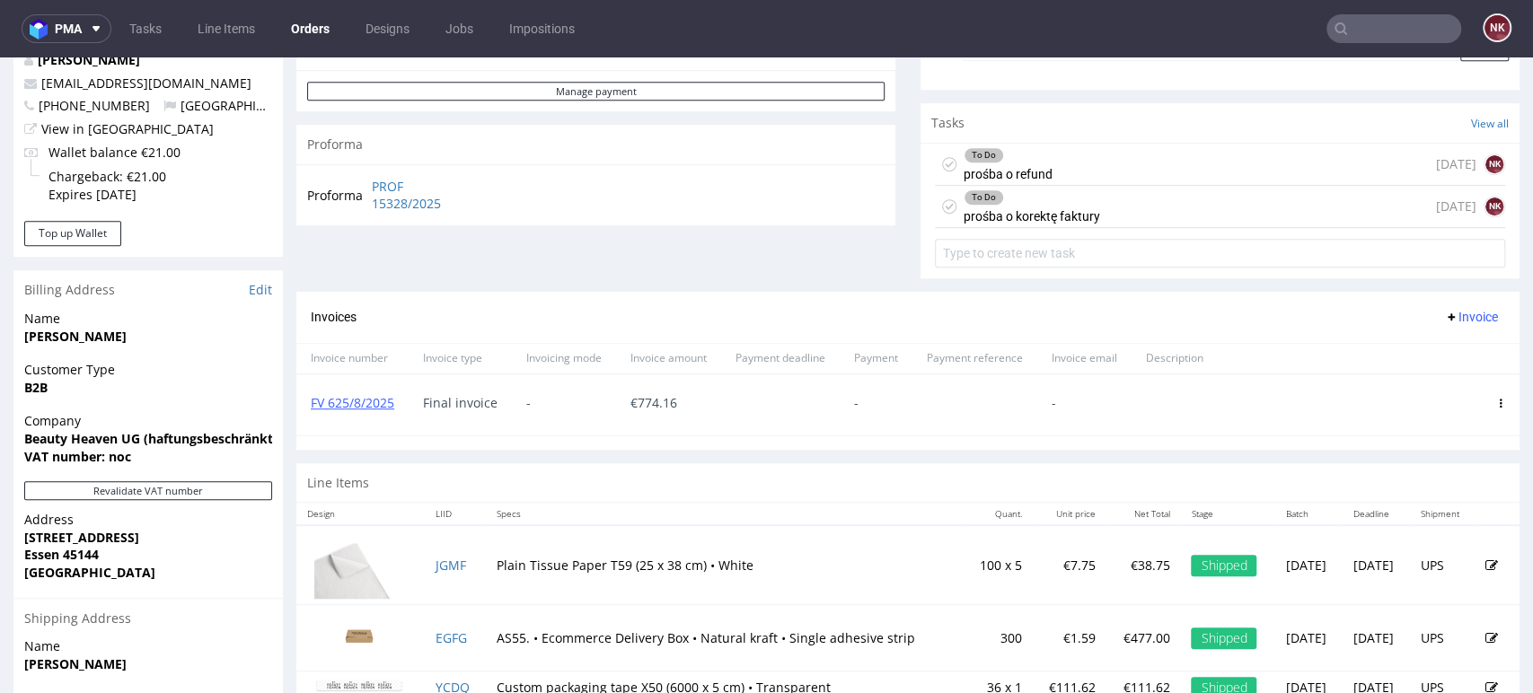
click at [1444, 318] on span "Invoice" at bounding box center [1471, 317] width 54 height 14
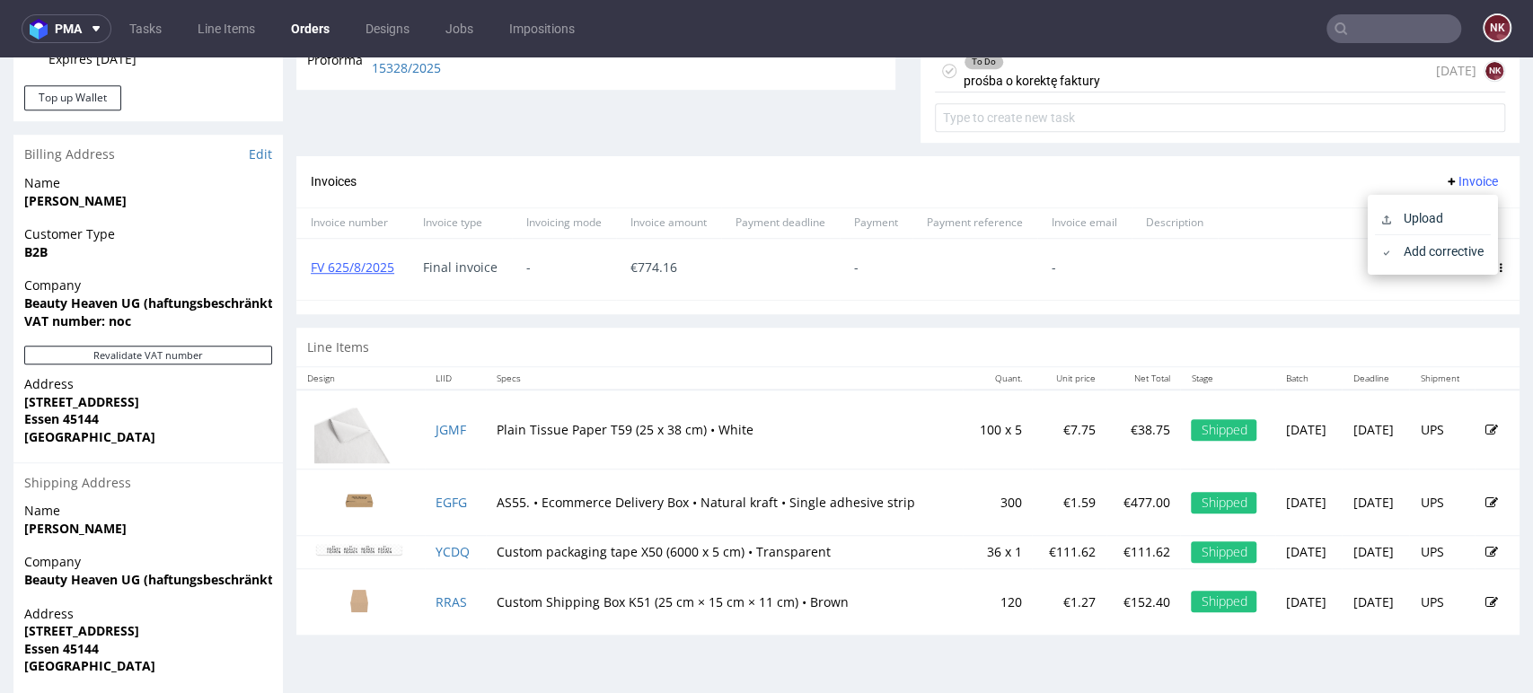
scroll to position [634, 0]
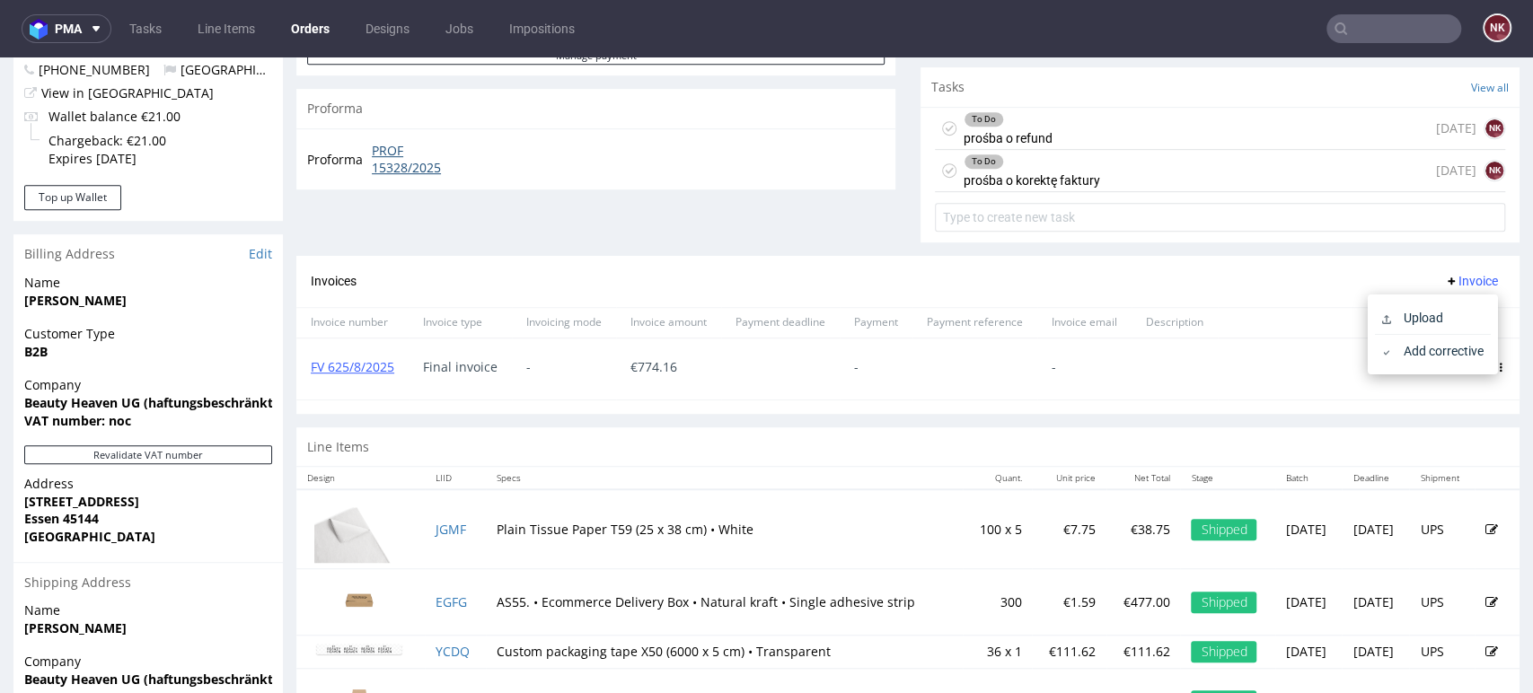
click at [422, 171] on link "PROF 15328/2025" at bounding box center [423, 159] width 103 height 35
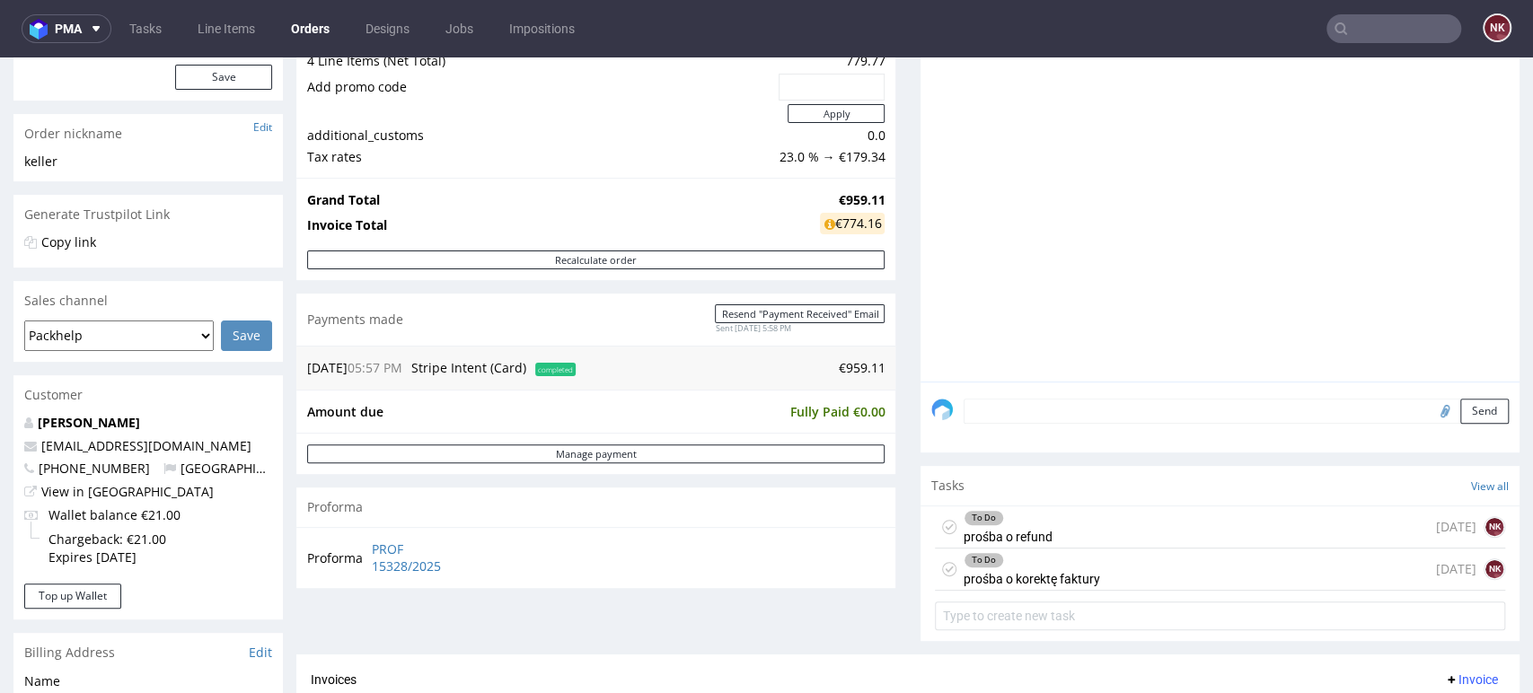
click at [920, 517] on div "To Do prośba o refund [DATE] NK To Do prośba o korektę faktury [DATE] NK" at bounding box center [1219, 571] width 599 height 131
click at [898, 530] on div "Progress Payment Paid [DATE] Payment “Received” Email Sent [DATE] 17:58 Line It…" at bounding box center [907, 514] width 1223 height 1266
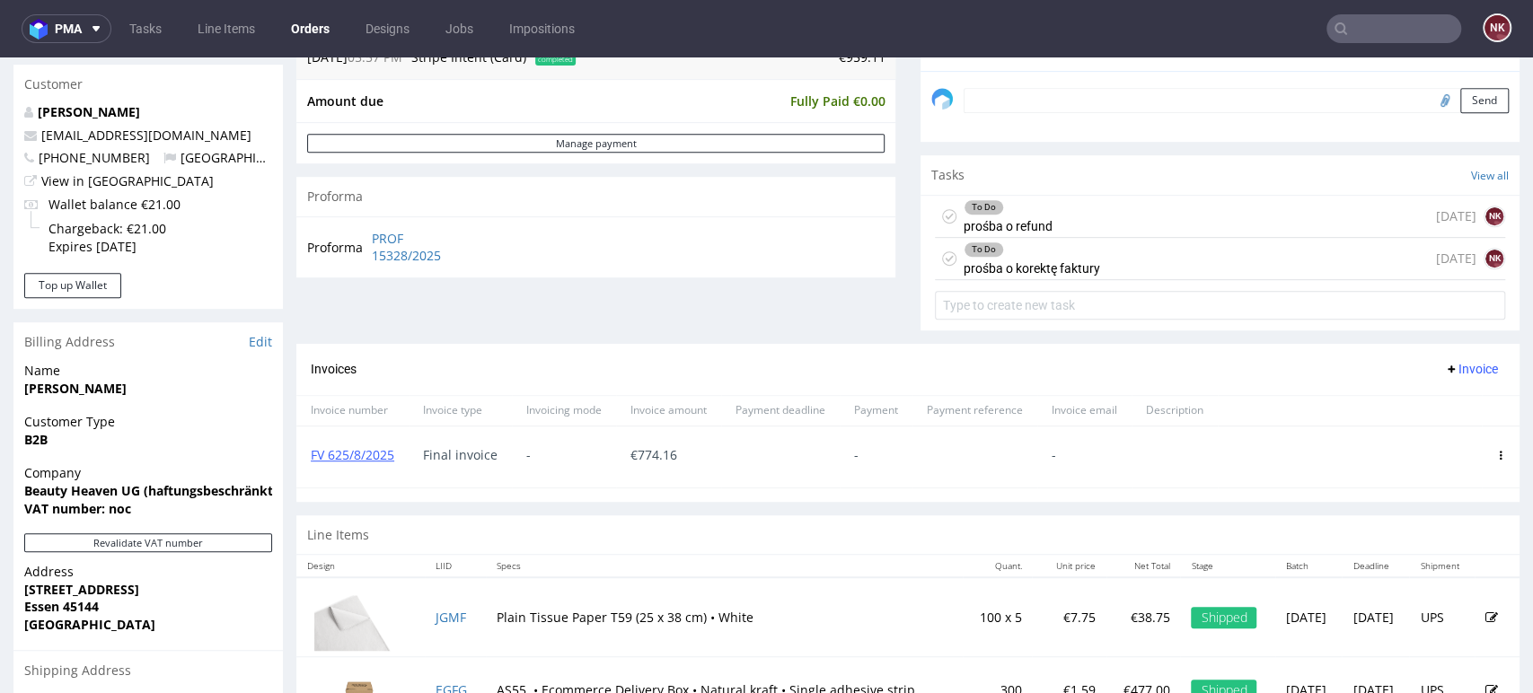
scroll to position [634, 0]
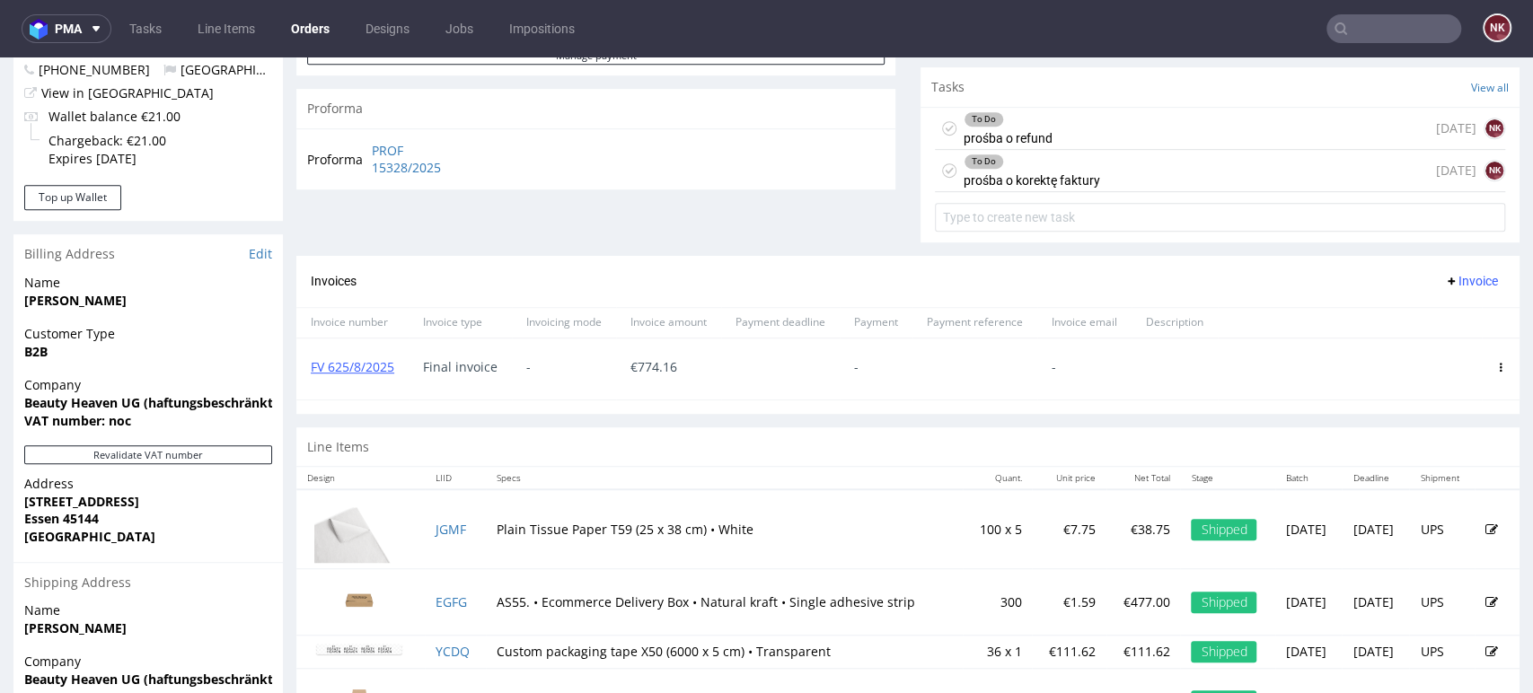
click at [1452, 279] on span "Invoice" at bounding box center [1471, 281] width 54 height 14
click at [1429, 314] on span "Upload" at bounding box center [1439, 318] width 87 height 18
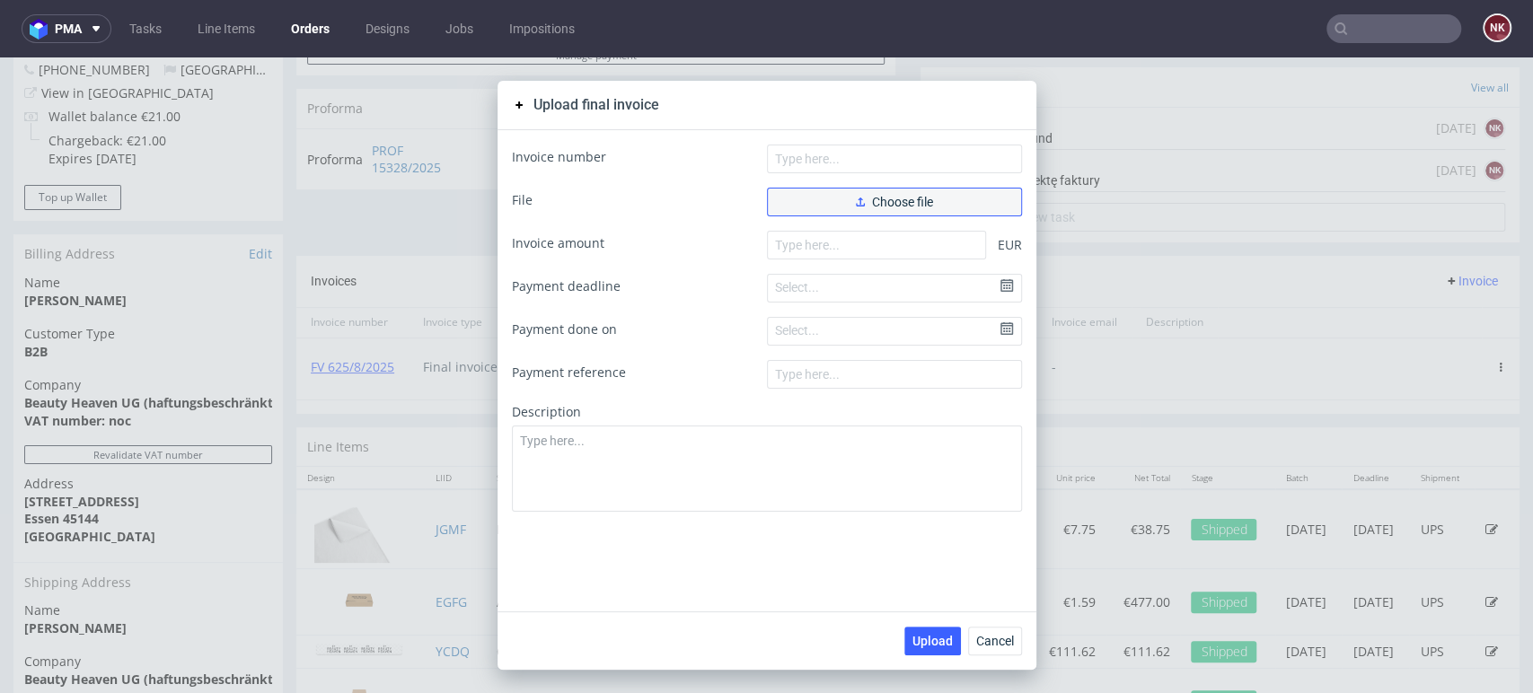
click at [839, 207] on button "Choose file" at bounding box center [894, 202] width 255 height 29
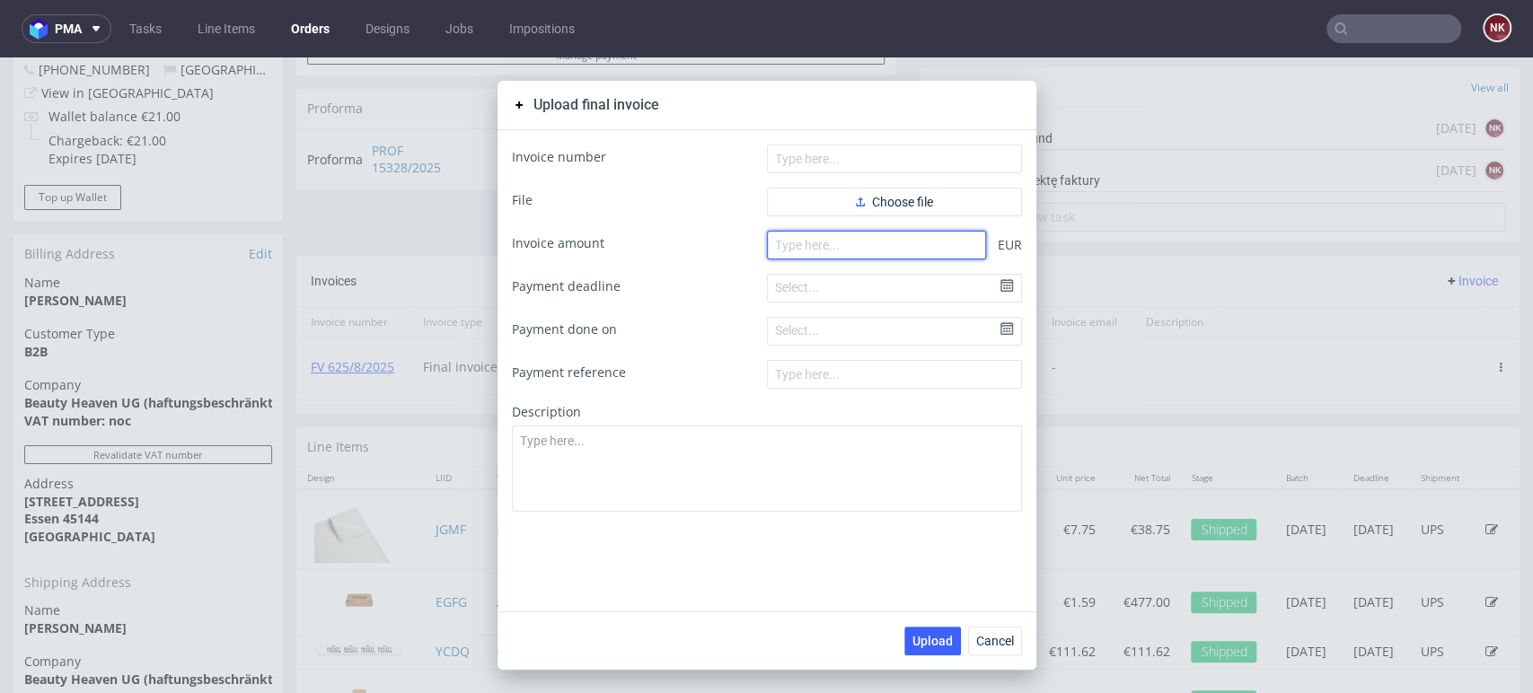
click at [857, 246] on input "number" at bounding box center [876, 245] width 219 height 29
click at [825, 250] on input "number" at bounding box center [876, 245] width 219 height 29
paste input "137.29"
type input "137.29"
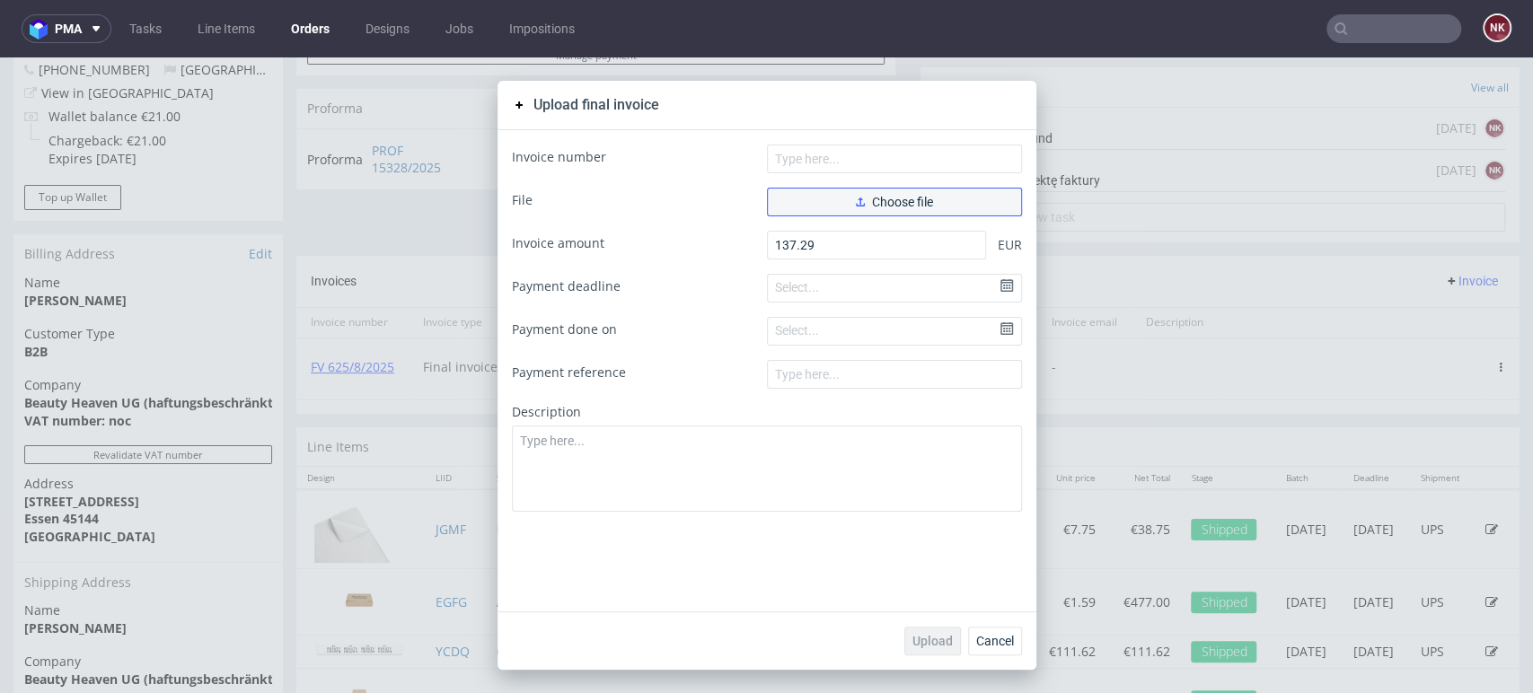
click at [905, 198] on span "Choose file" at bounding box center [894, 202] width 77 height 13
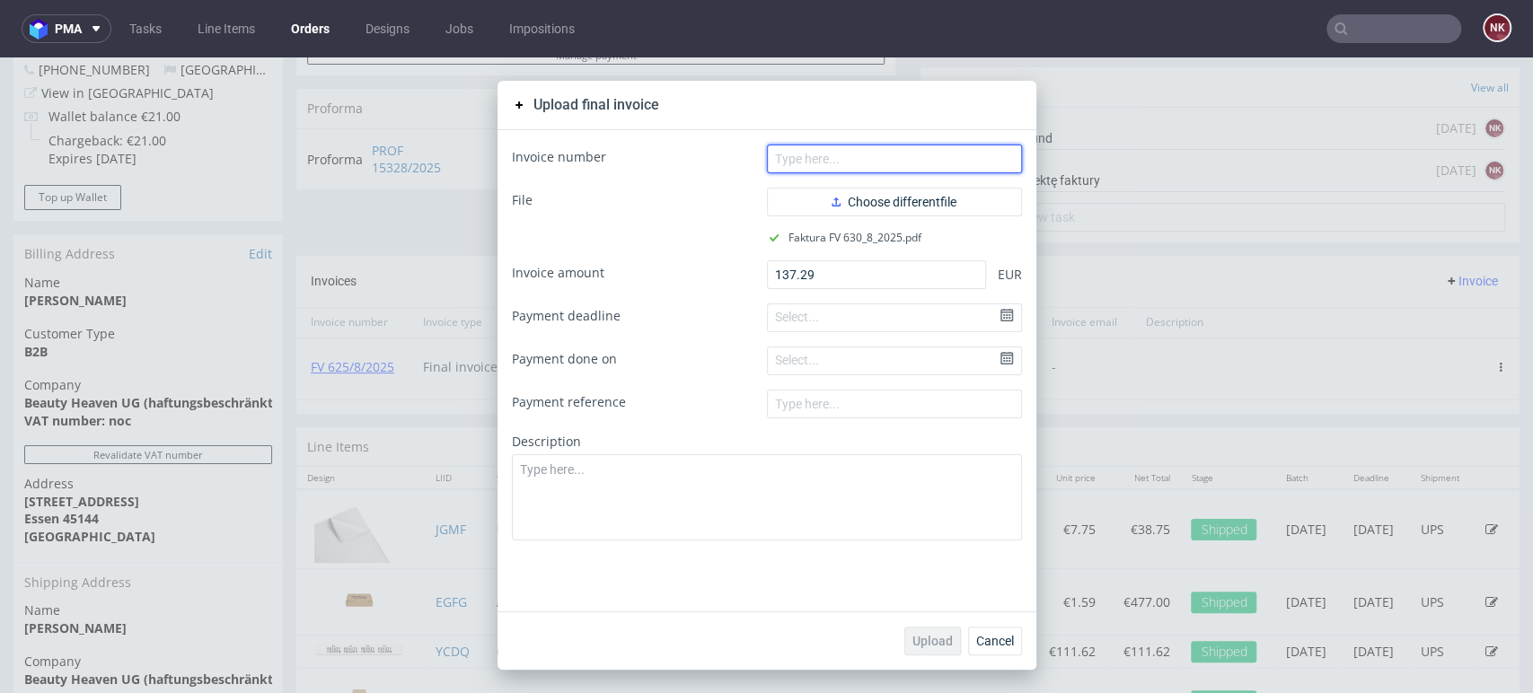
click at [824, 161] on input "text" at bounding box center [894, 159] width 255 height 29
type input "FV 630/8/2025"
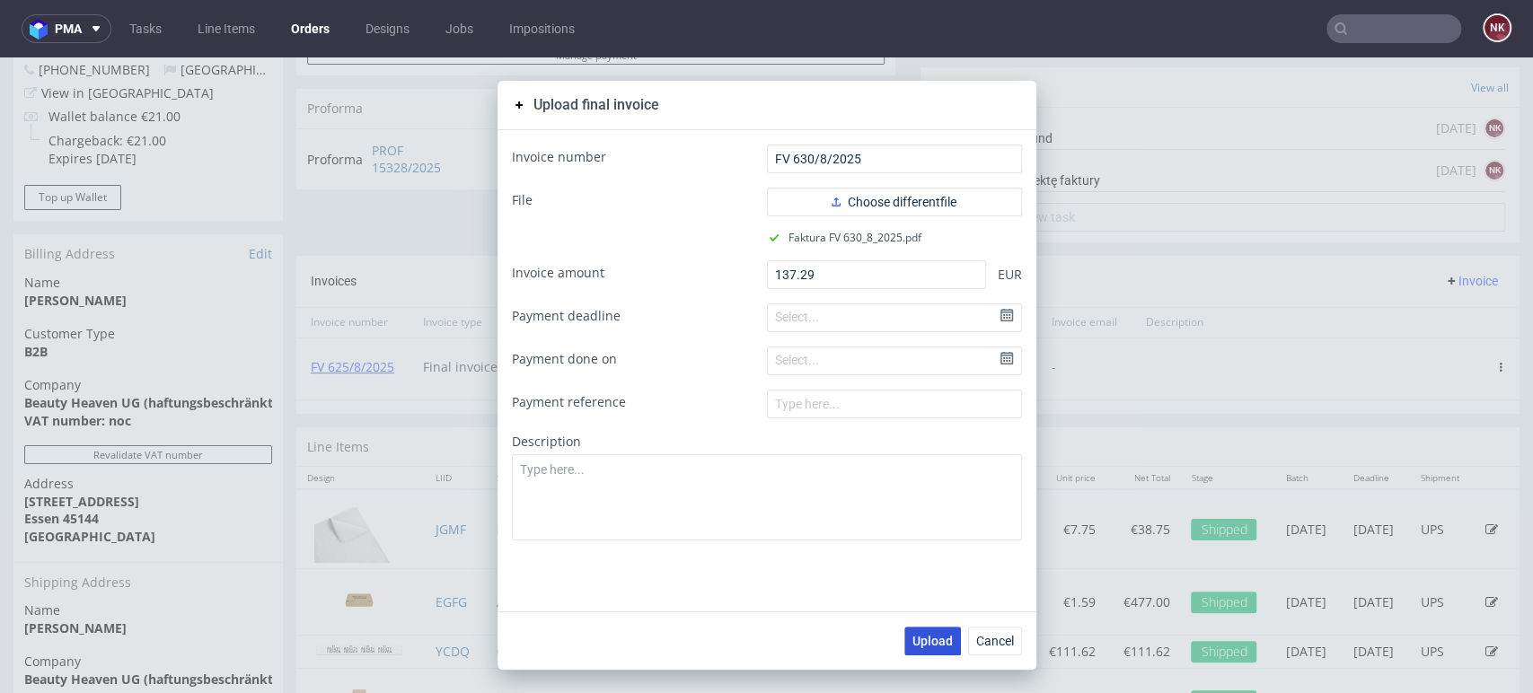
click at [921, 642] on span "Upload" at bounding box center [932, 641] width 40 height 13
click at [998, 650] on button "Cancel" at bounding box center [995, 641] width 54 height 29
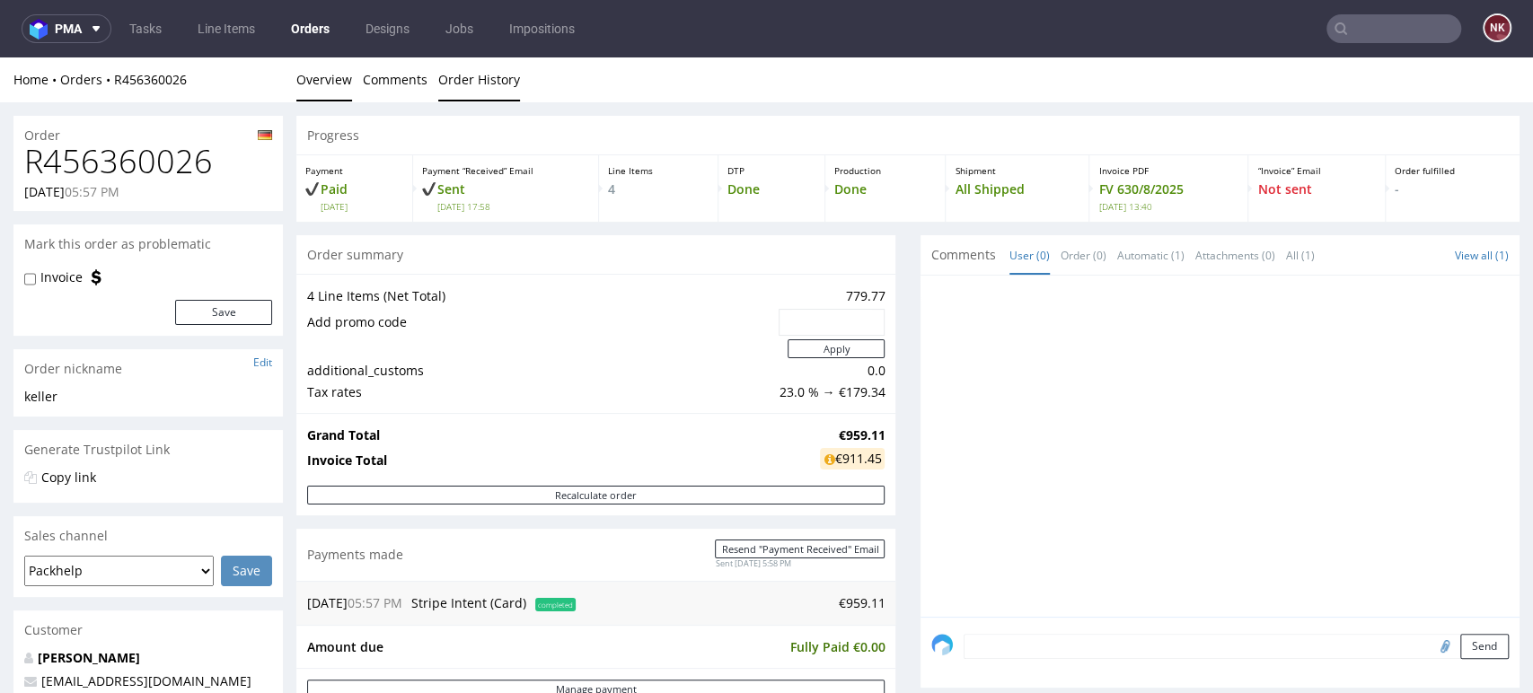
click at [467, 66] on link "Order History" at bounding box center [479, 79] width 82 height 44
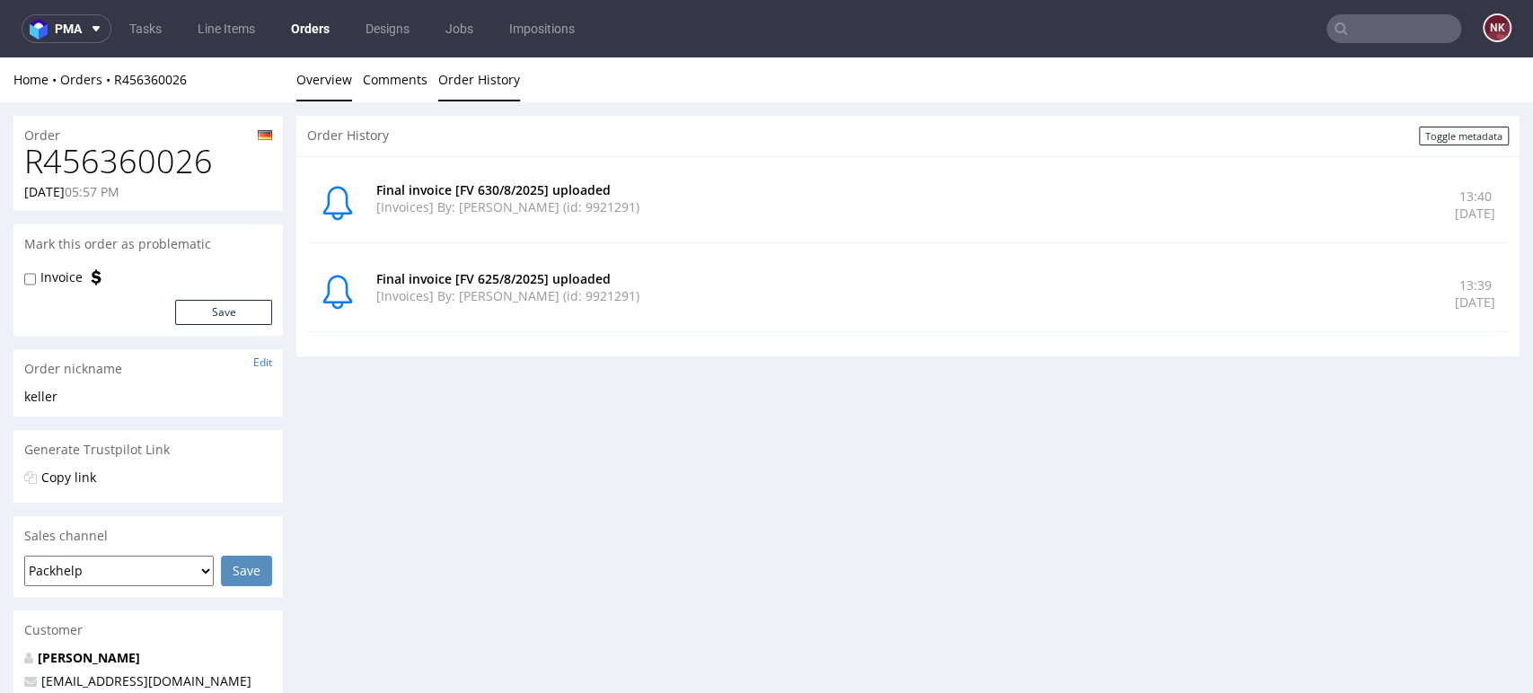
click at [328, 76] on link "Overview" at bounding box center [324, 79] width 56 height 44
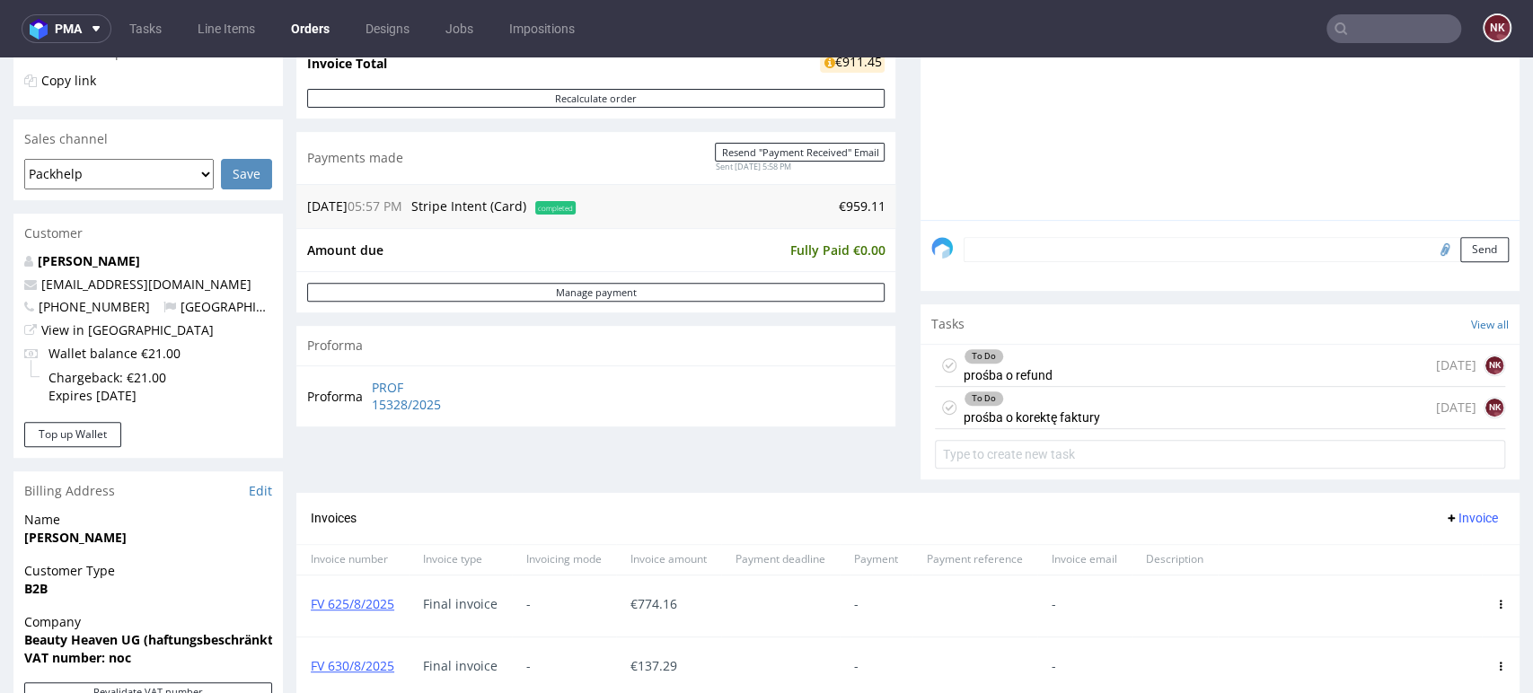
scroll to position [399, 0]
click at [1085, 414] on div "To Do prośba o korektę faktury 2 days ago NK" at bounding box center [1220, 406] width 570 height 42
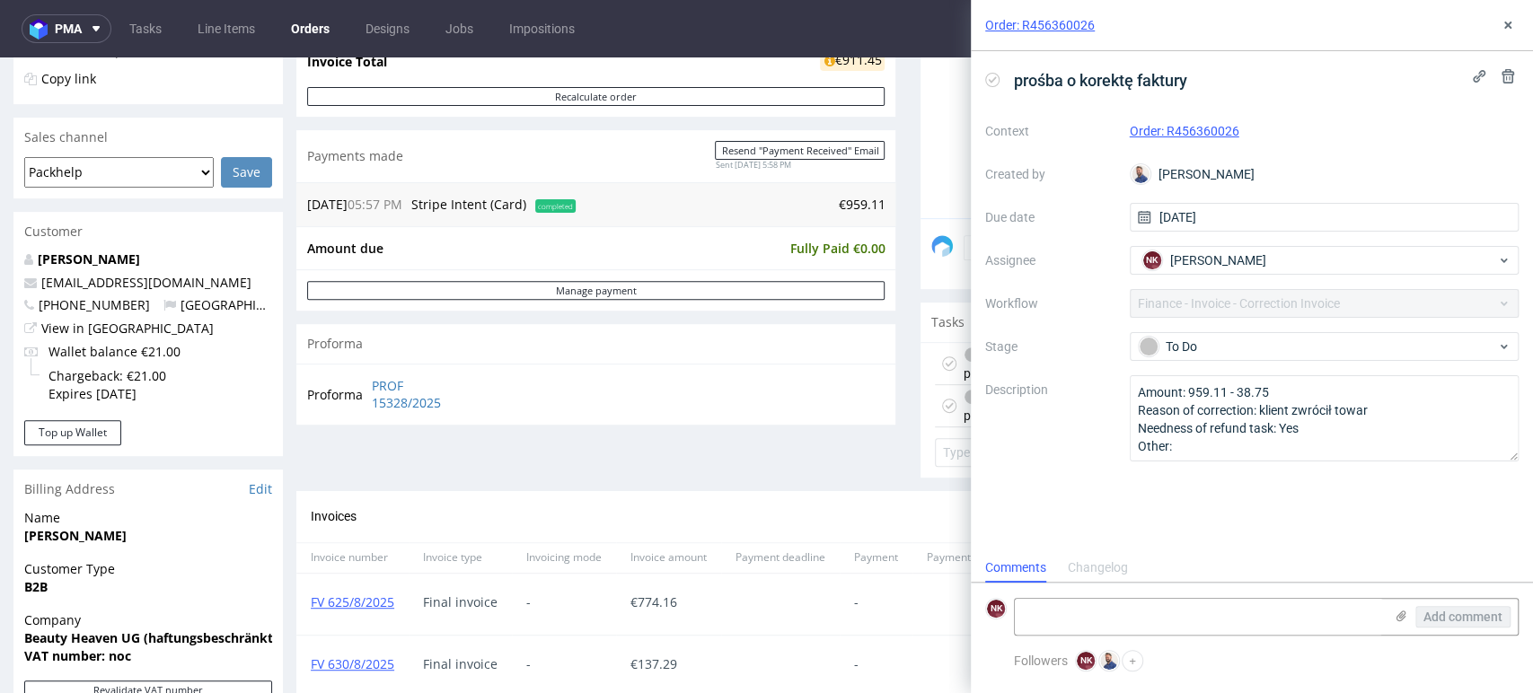
scroll to position [14, 0]
click at [1207, 615] on textarea at bounding box center [1199, 617] width 368 height 36
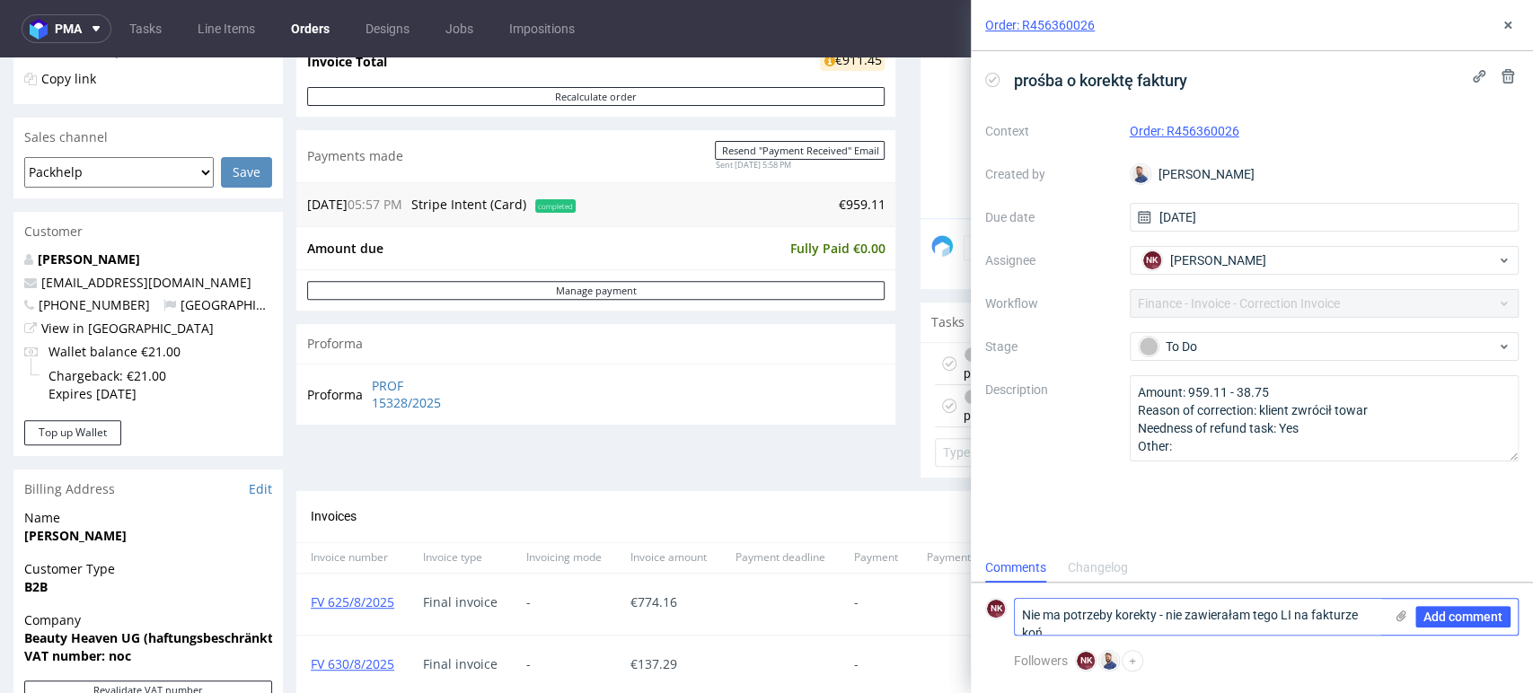
scroll to position [0, 0]
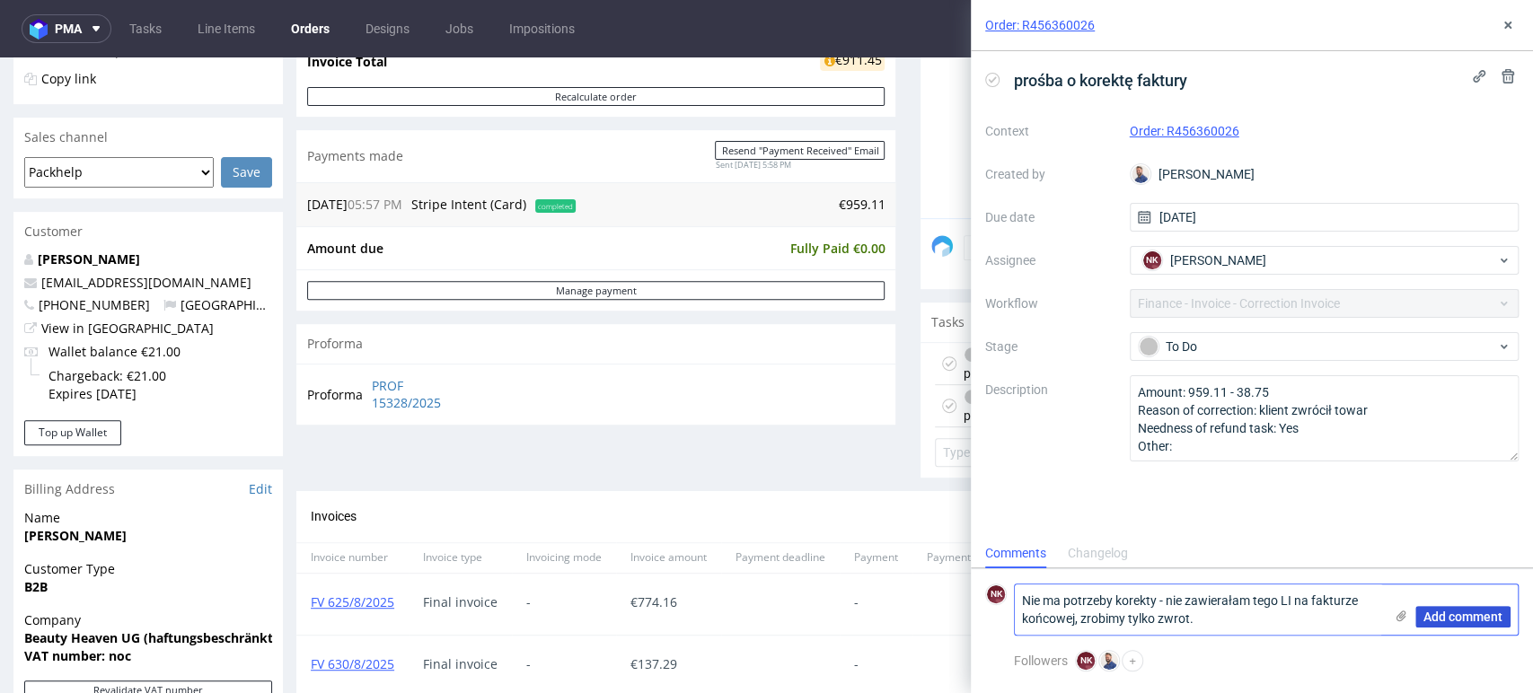
type textarea "Nie ma potrzeby korekty - nie zawierałam tego LI na fakturze końcowej, zrobimy …"
click at [1459, 614] on span "Add comment" at bounding box center [1462, 617] width 79 height 13
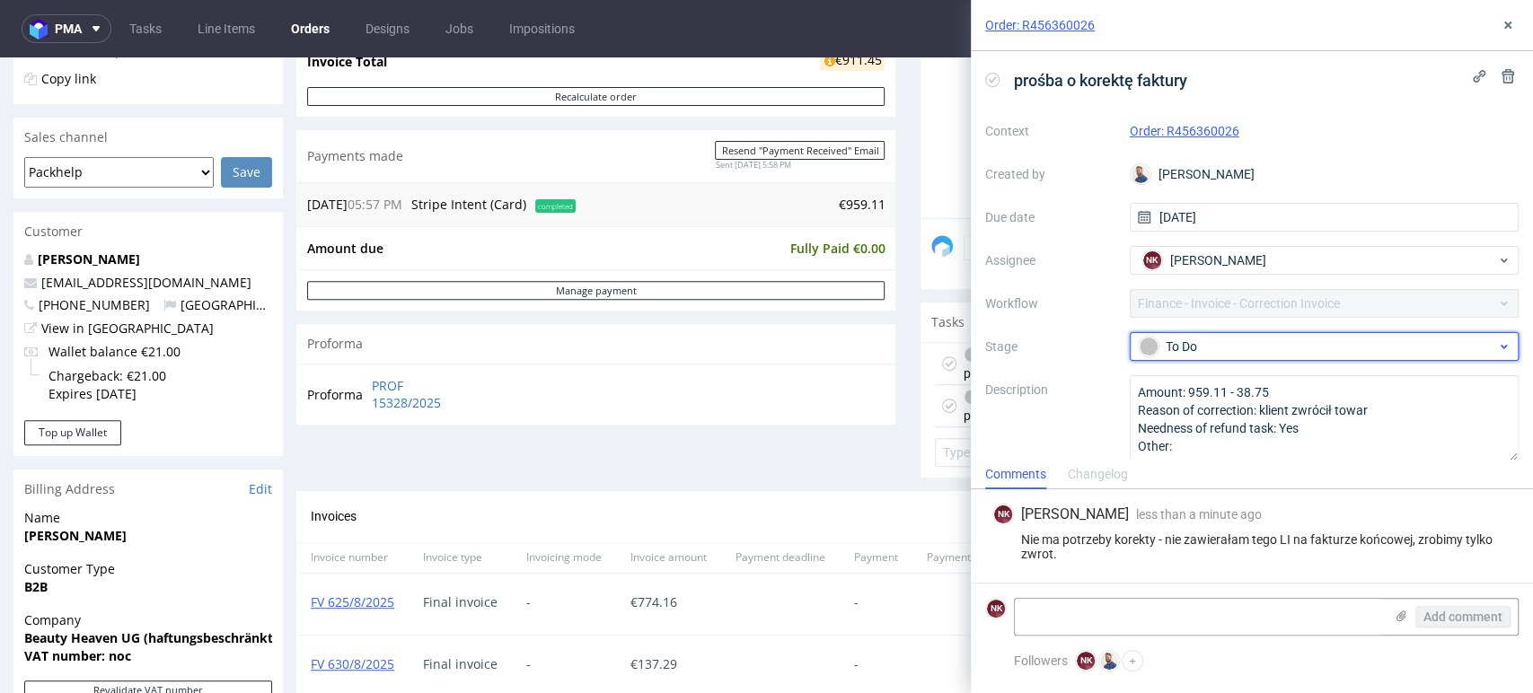
click at [1284, 349] on div "To Do" at bounding box center [1316, 347] width 357 height 20
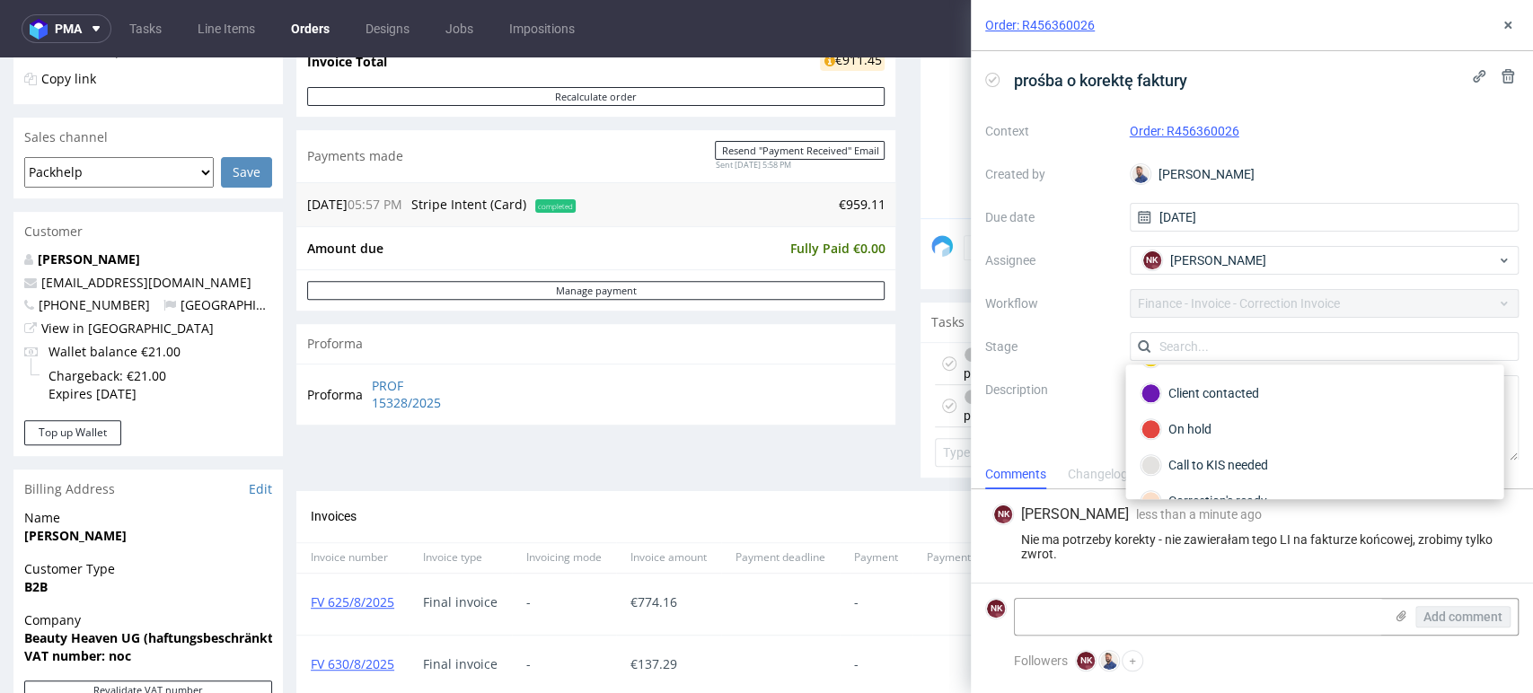
scroll to position [201, 0]
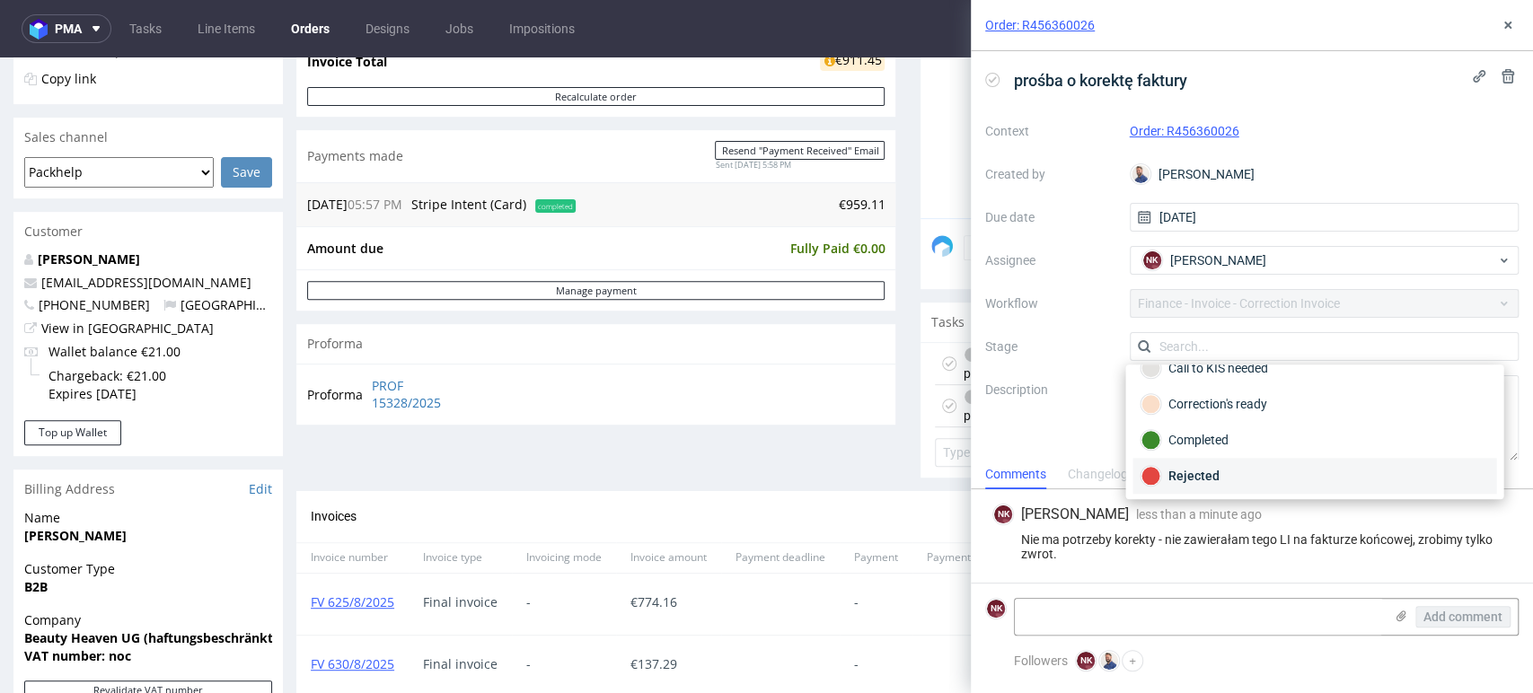
click at [1235, 458] on div "Rejected" at bounding box center [1314, 476] width 364 height 36
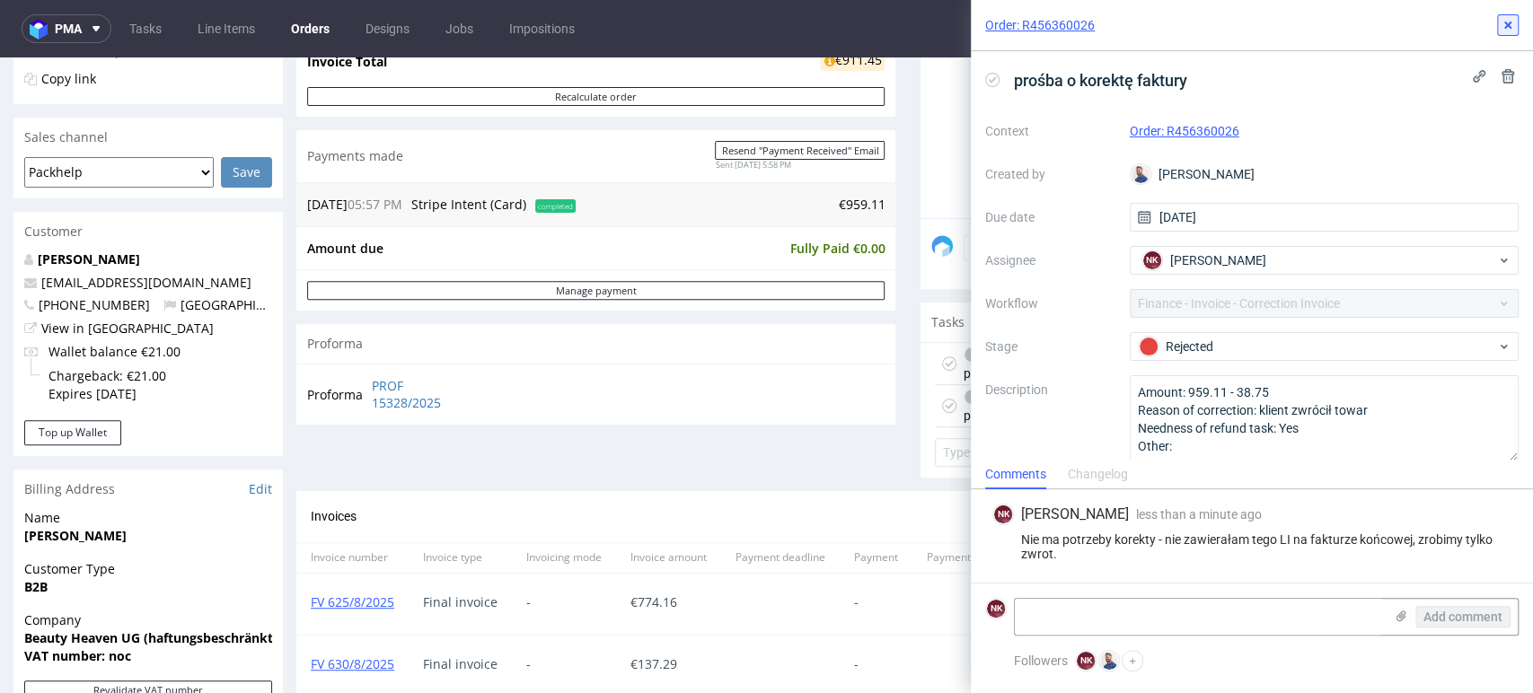
click at [1511, 30] on icon at bounding box center [1507, 25] width 14 height 14
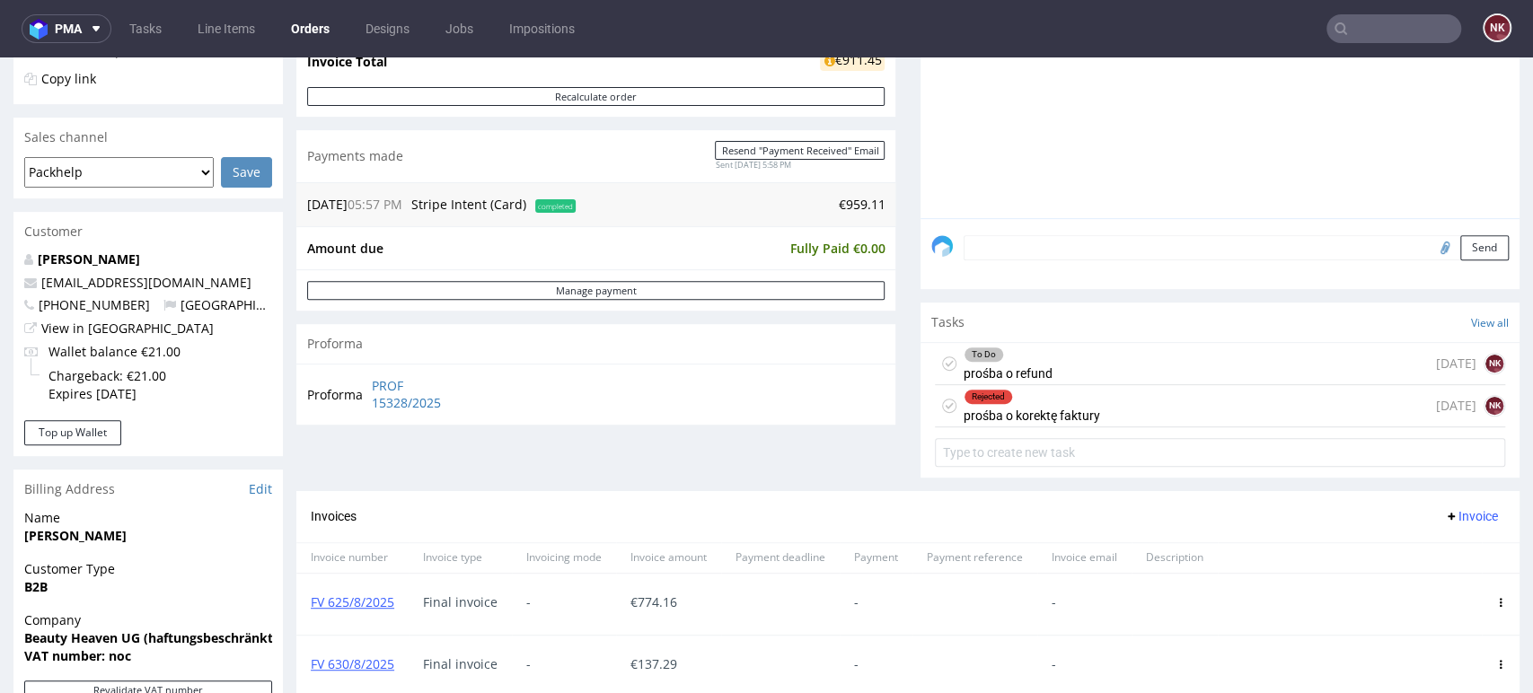
click at [1117, 353] on div "To Do prośba o refund 2 days ago NK" at bounding box center [1220, 364] width 570 height 42
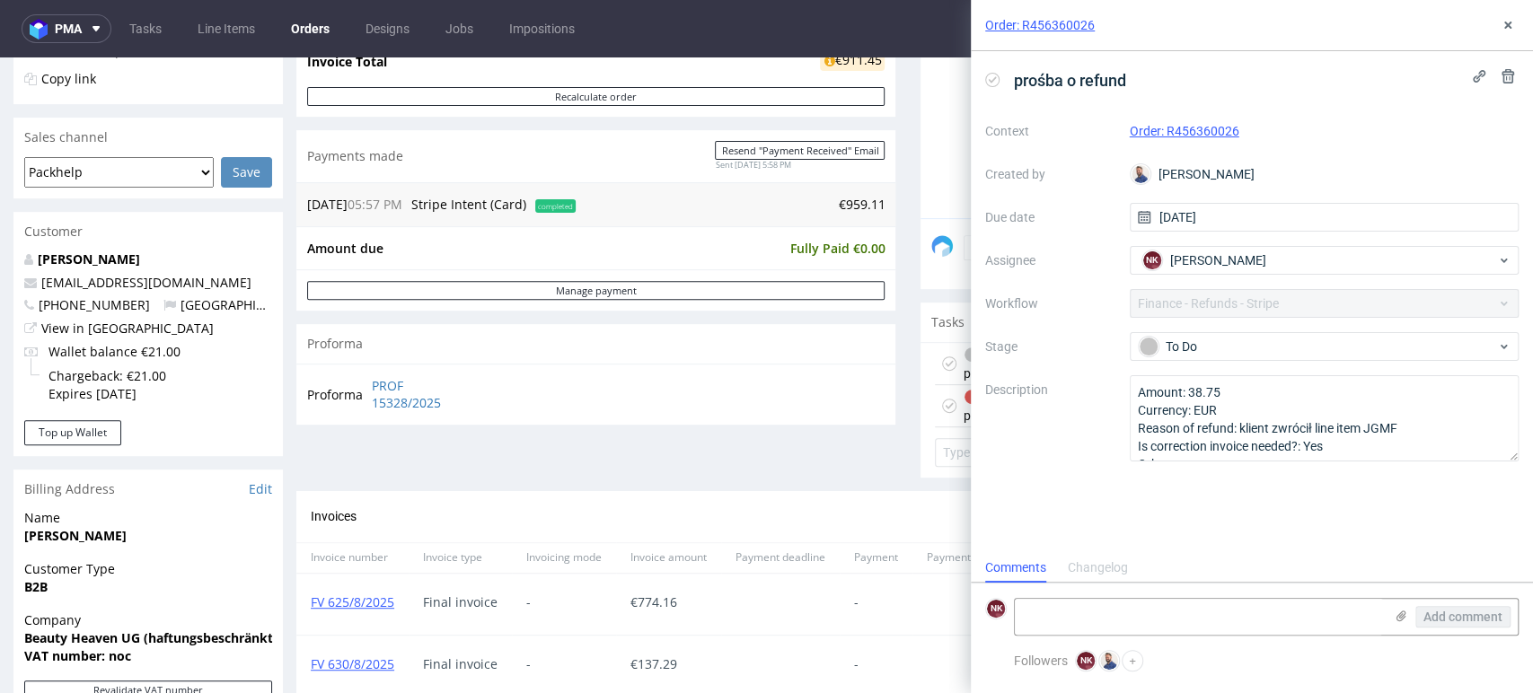
scroll to position [14, 0]
click at [1312, 392] on textarea "Amount: 38.75 Currency: EUR Reason of refund: klient zwrócił line item JGMF Is …" at bounding box center [1324, 418] width 390 height 86
click at [398, 386] on link "PROF 15328/2025" at bounding box center [423, 394] width 103 height 35
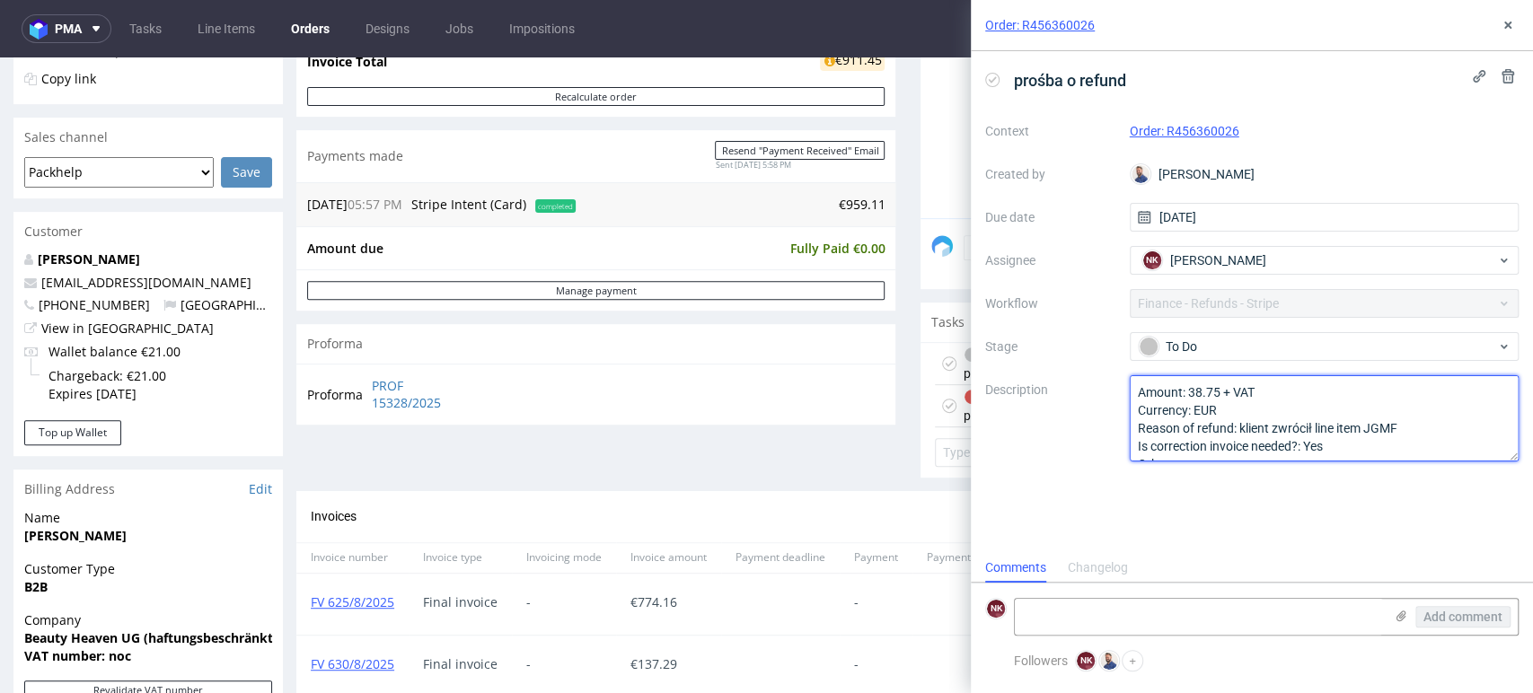
click at [1337, 392] on textarea "Amount: 38.75 + VAT Currency: EUR Reason of refund: klient zwrócił line item JG…" at bounding box center [1324, 418] width 390 height 86
paste textarea "47,66"
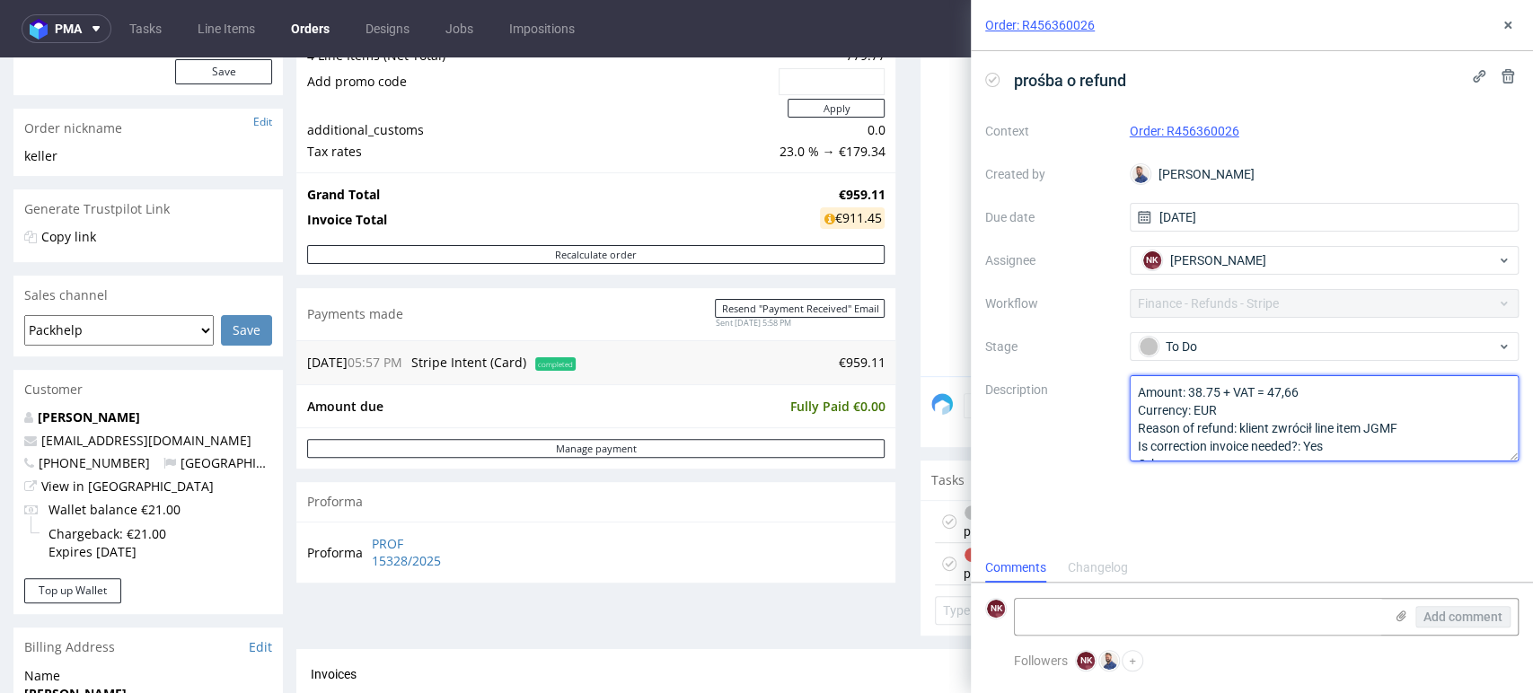
scroll to position [100, 0]
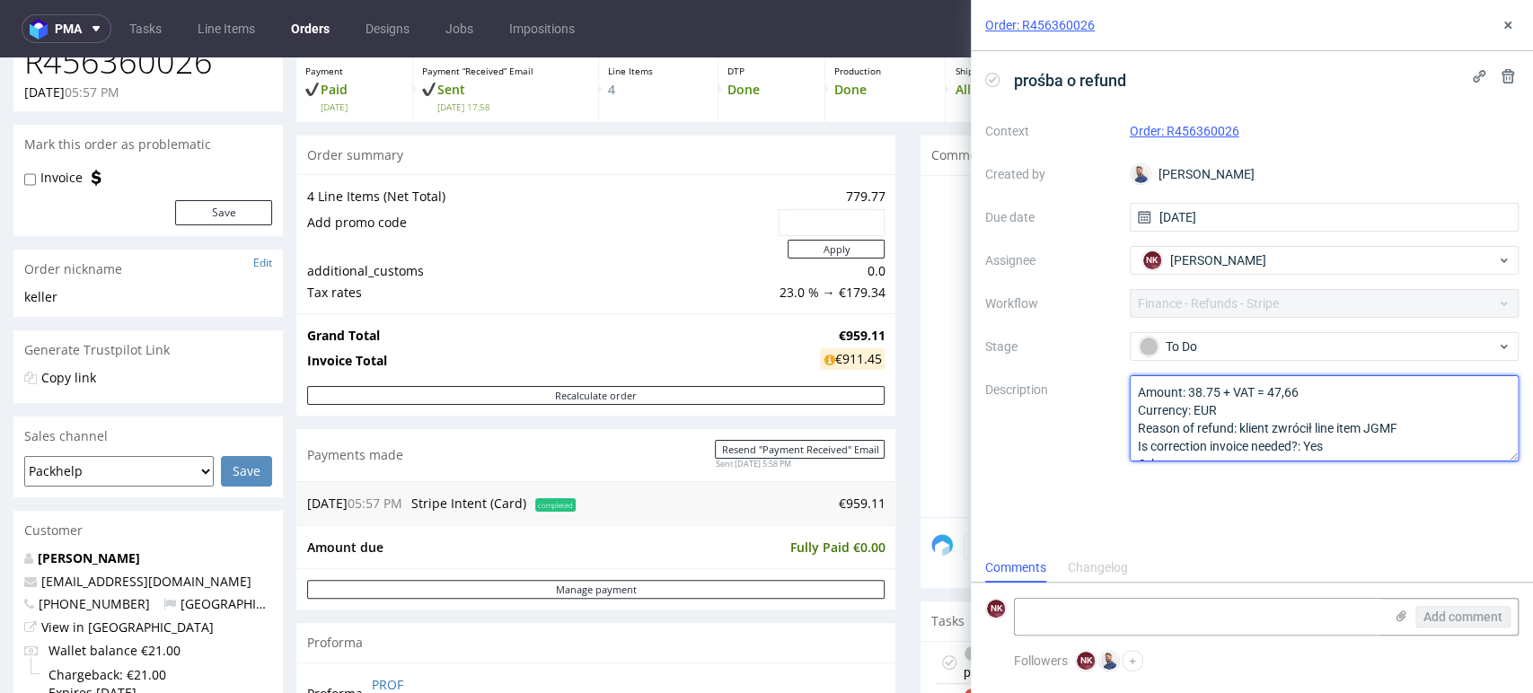
type textarea "Amount: 38.75 + VAT = 47,66 Currency: EUR Reason of refund: klient zwrócił line…"
click at [144, 67] on h1 "R456360026" at bounding box center [148, 62] width 248 height 36
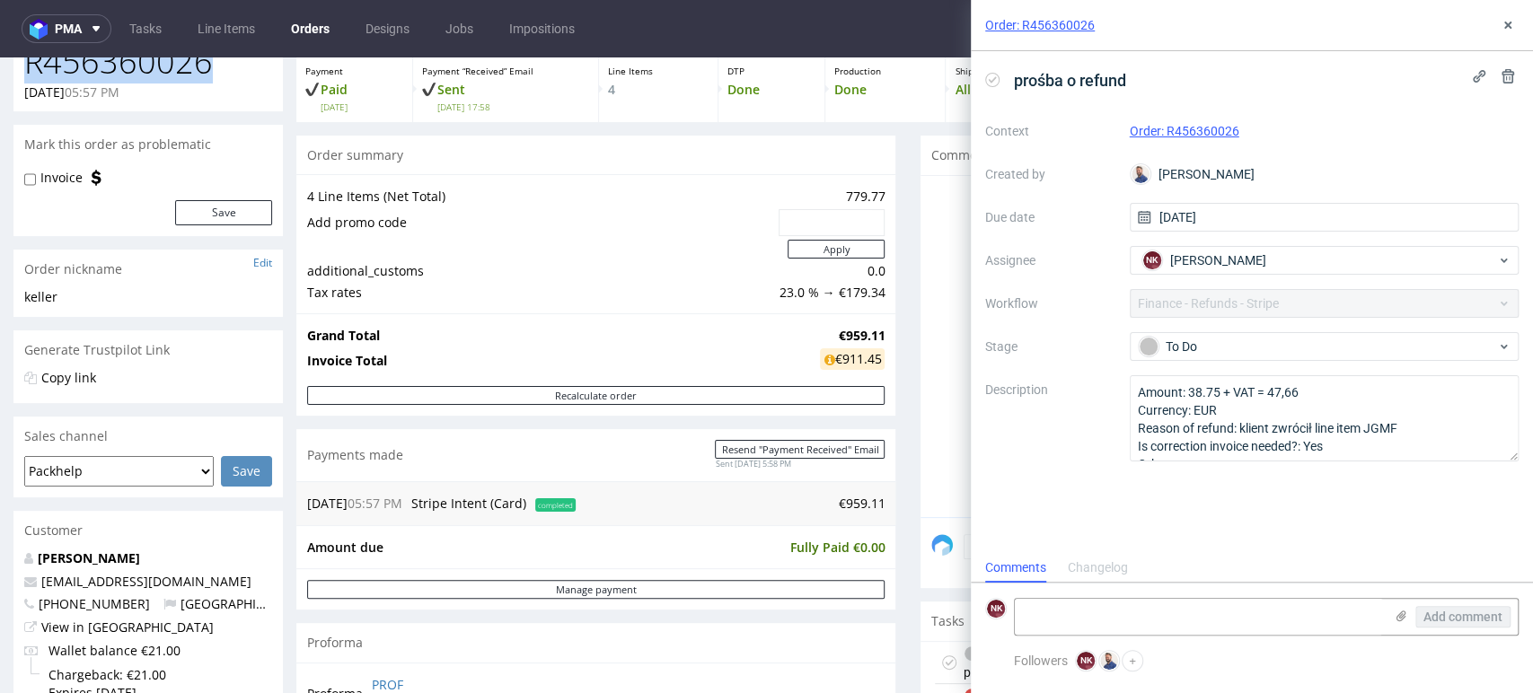
click at [144, 67] on h1 "R456360026" at bounding box center [148, 62] width 248 height 36
copy h1 "R456360026"
click at [1240, 326] on div "Context Order: R456360026 Created by Michał Rachański Due date 12/08/2025 Assig…" at bounding box center [1251, 289] width 533 height 345
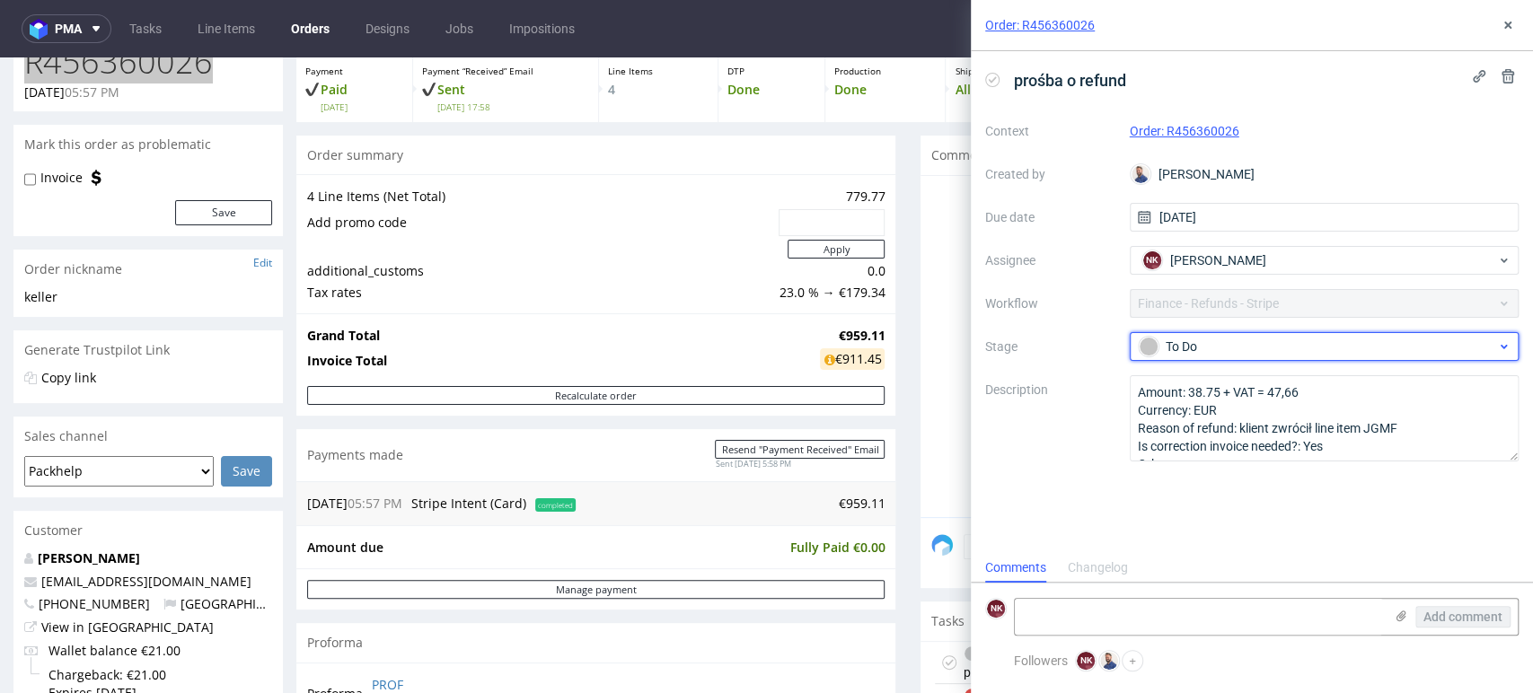
click at [1247, 342] on div "To Do" at bounding box center [1316, 347] width 357 height 20
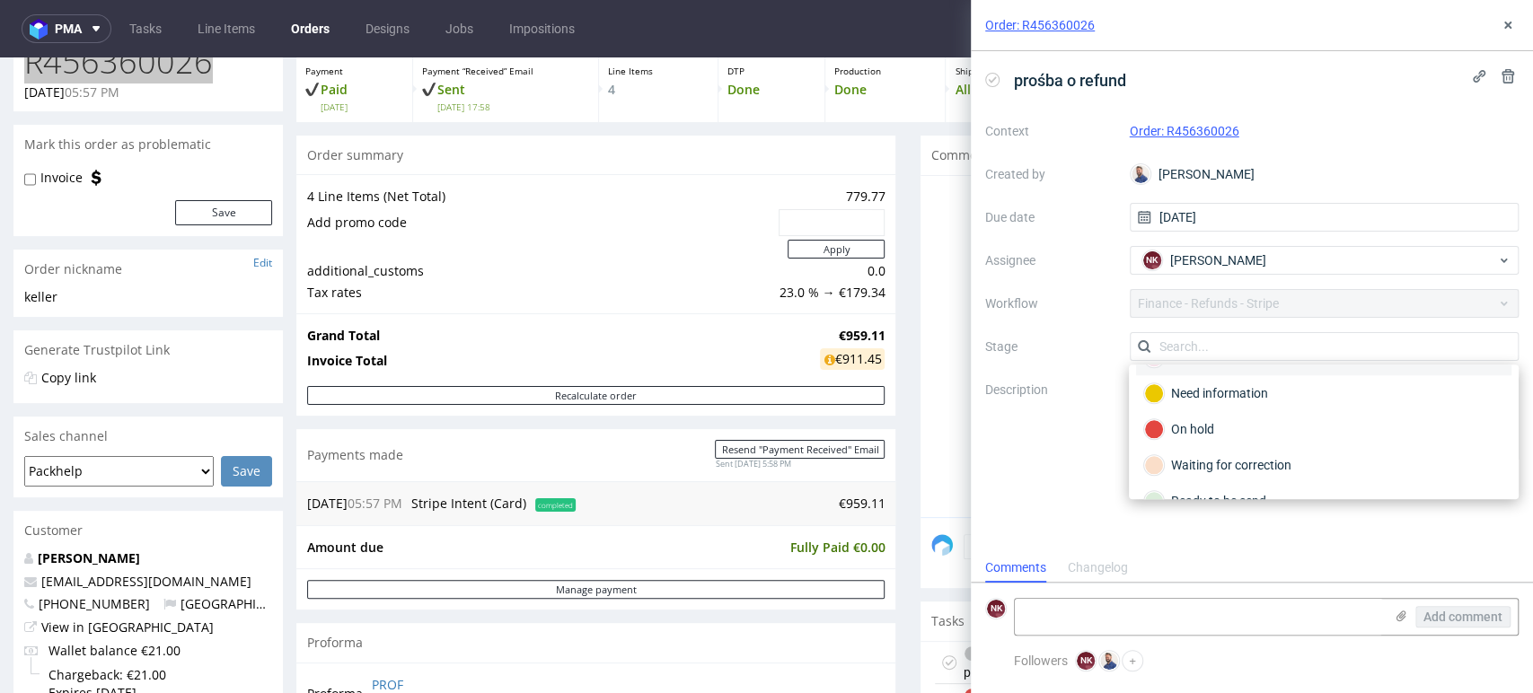
scroll to position [129, 0]
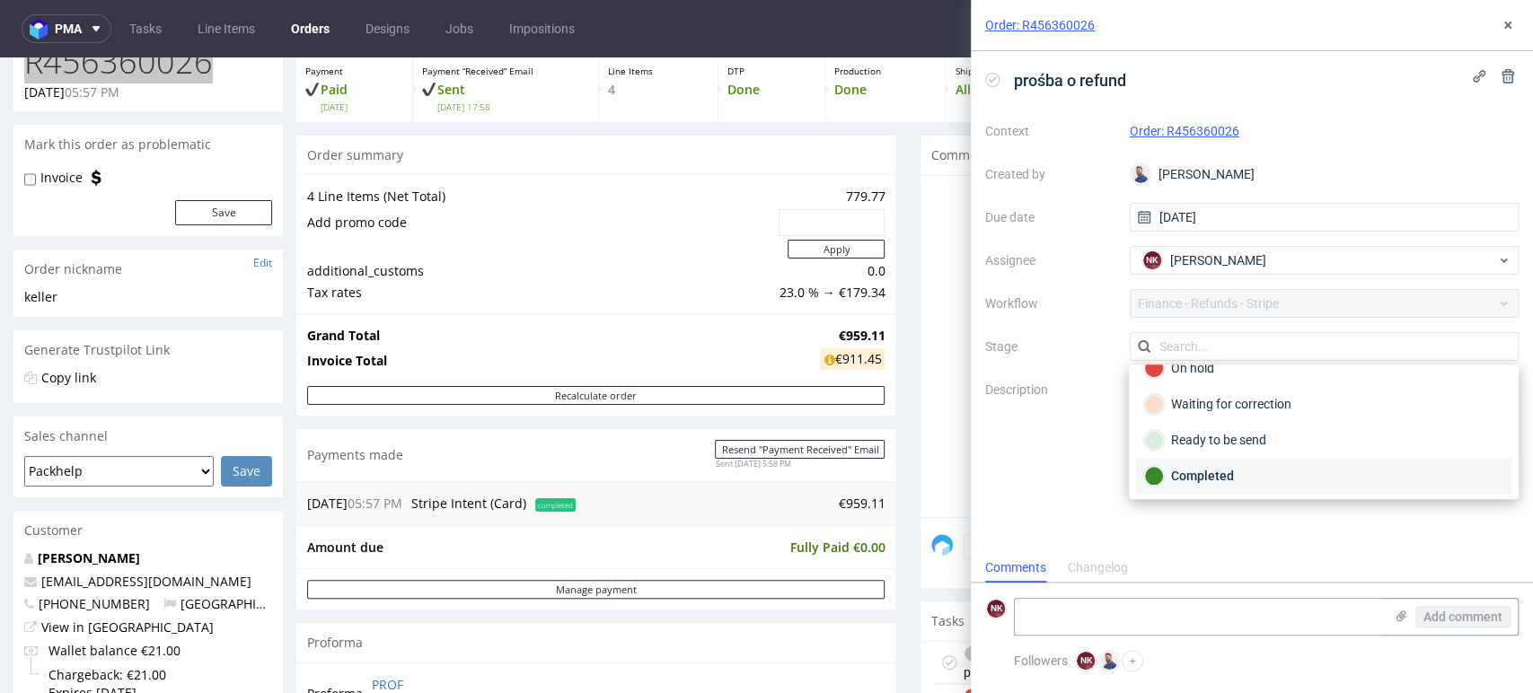
click at [1257, 463] on div "Completed" at bounding box center [1323, 476] width 375 height 36
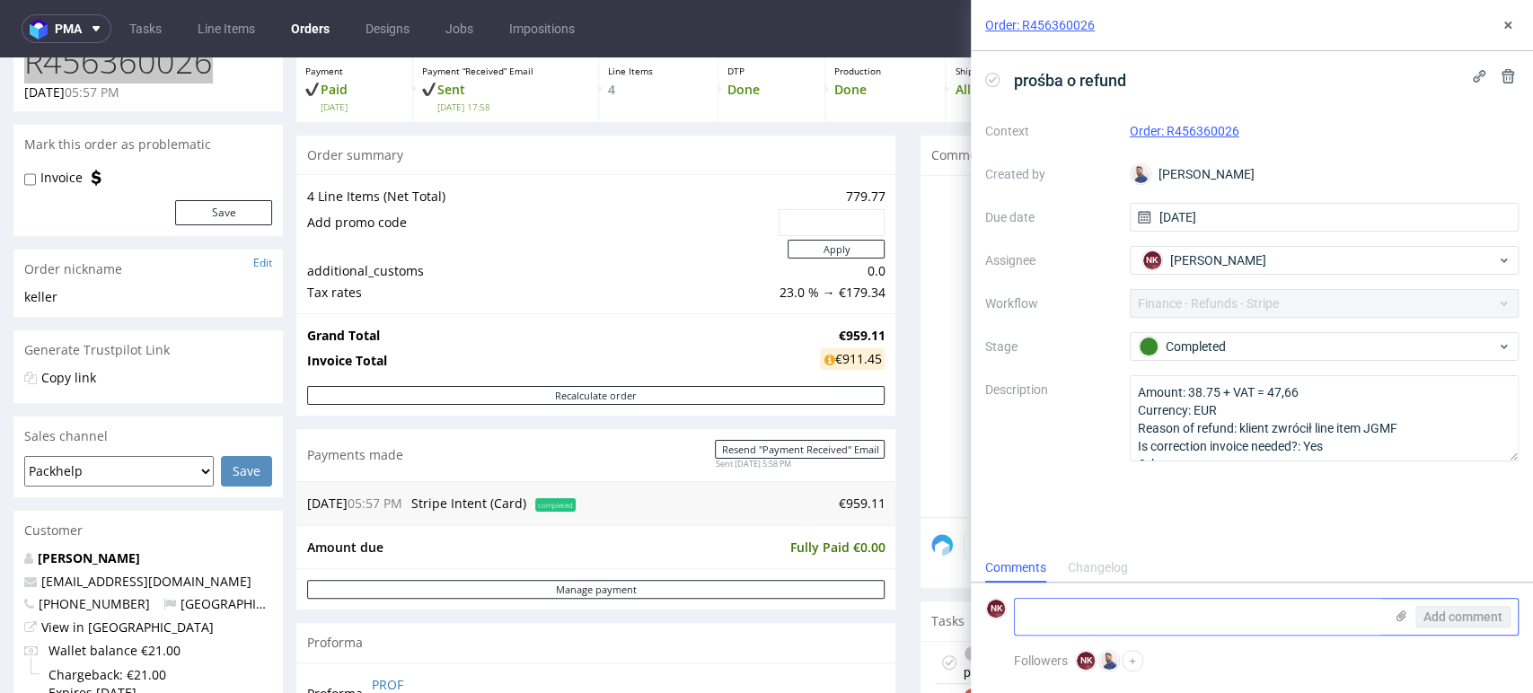
click at [1205, 636] on div "Add comment" at bounding box center [1266, 617] width 505 height 38
click at [1226, 610] on textarea at bounding box center [1199, 617] width 368 height 36
type textarea "refunded 14/08"
click at [1475, 615] on span "Add comment" at bounding box center [1462, 617] width 79 height 13
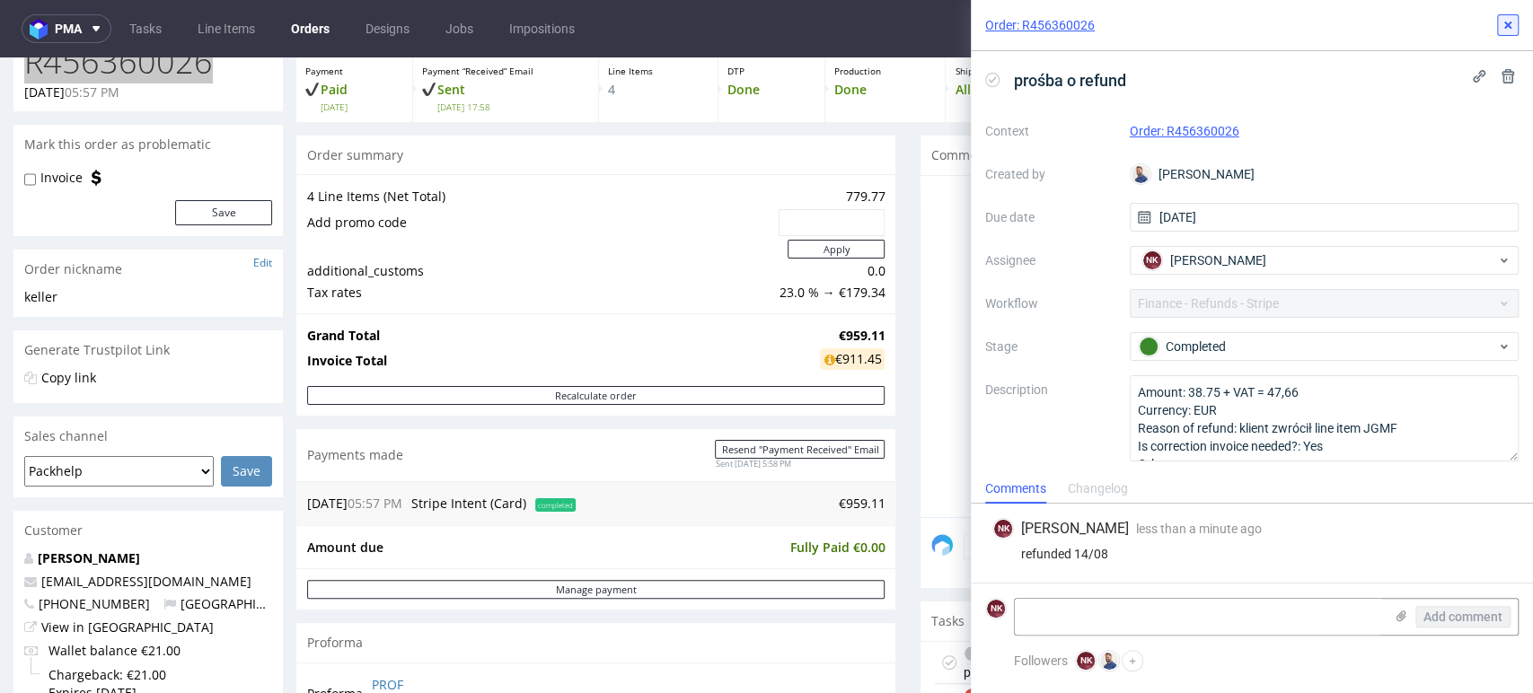
drag, startPoint x: 1508, startPoint y: 31, endPoint x: 1428, endPoint y: 34, distance: 80.0
click at [1508, 31] on icon at bounding box center [1507, 25] width 14 height 14
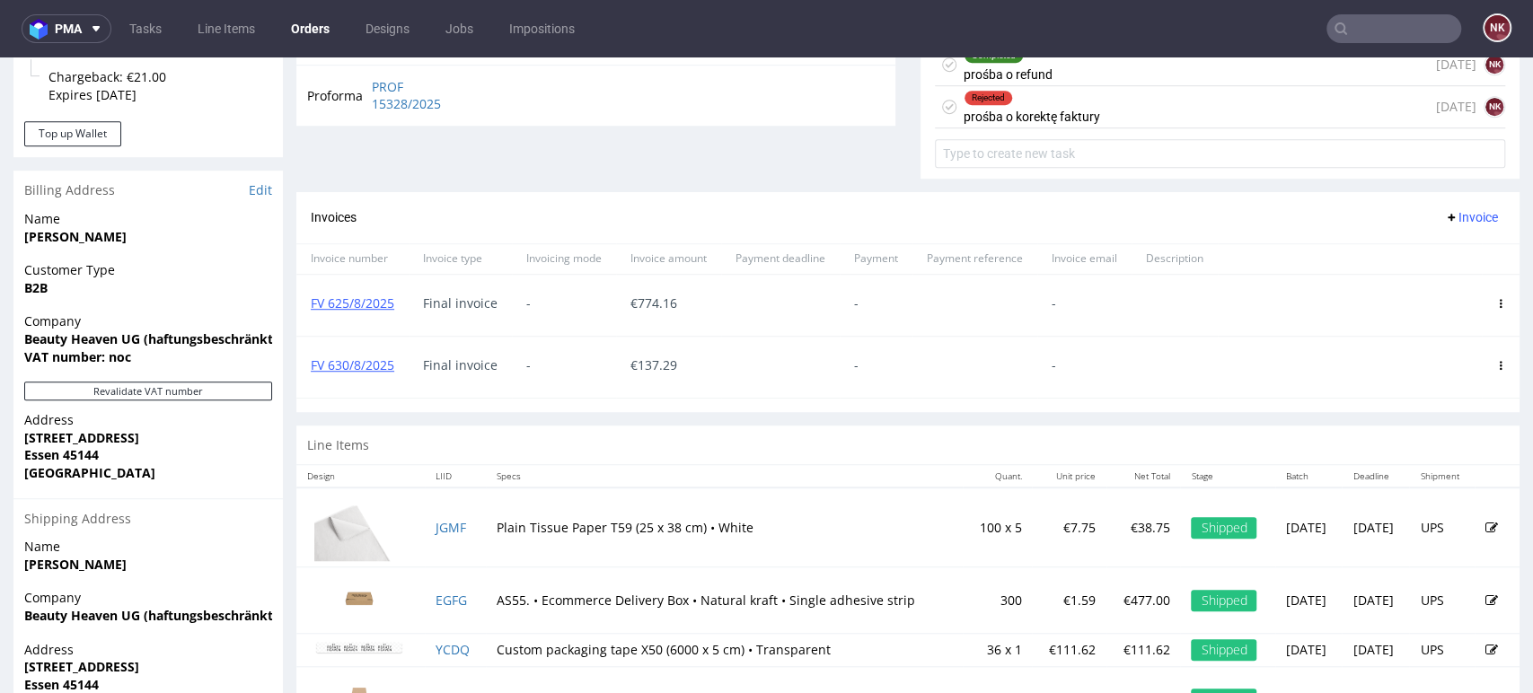
scroll to position [498, 0]
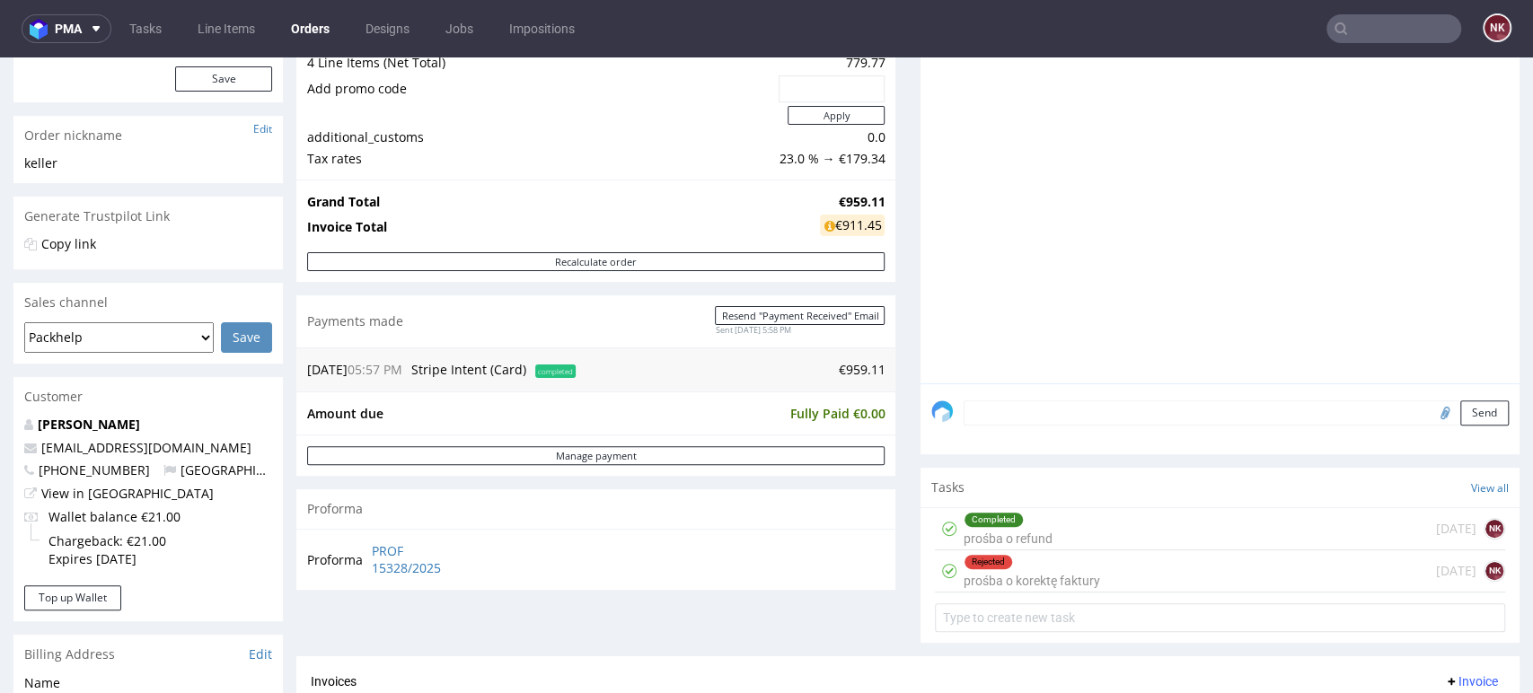
scroll to position [399, 0]
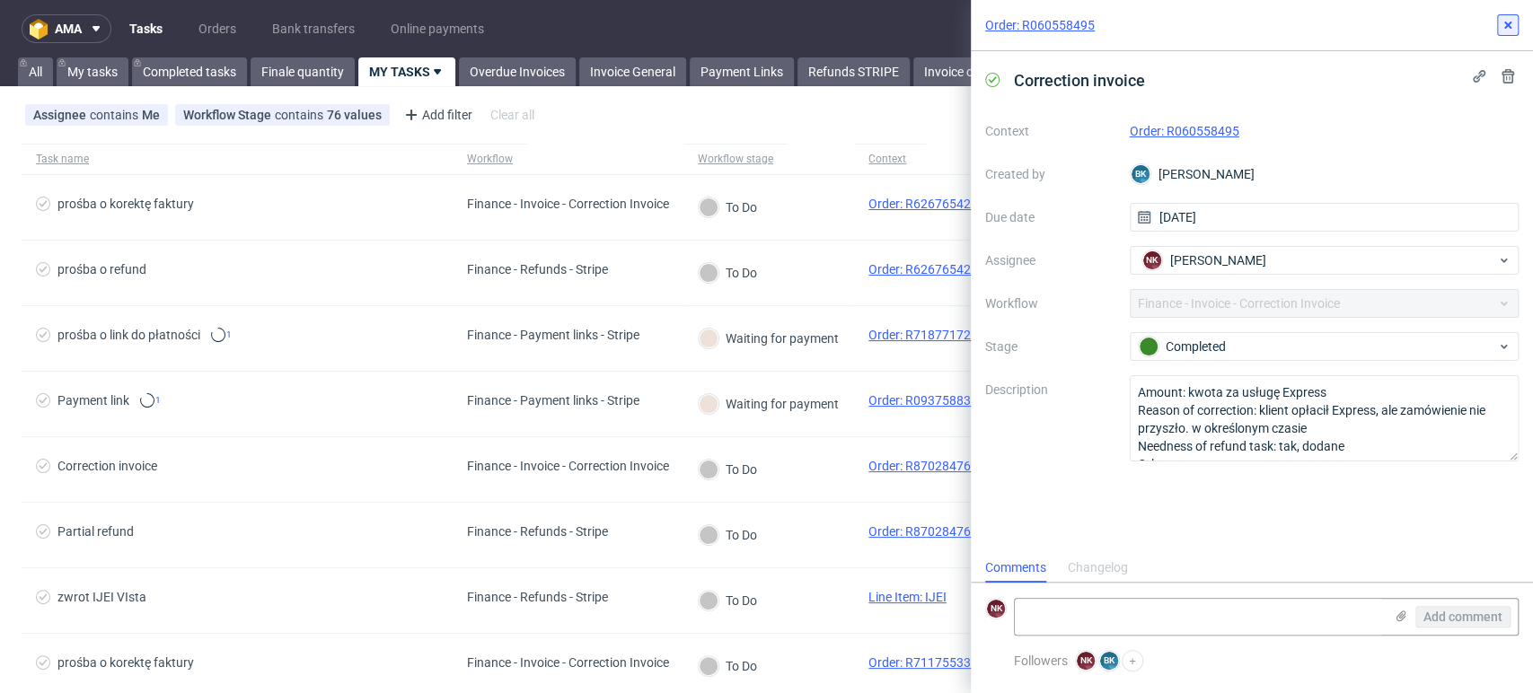
scroll to position [14, 0]
click at [1509, 27] on use at bounding box center [1507, 25] width 7 height 7
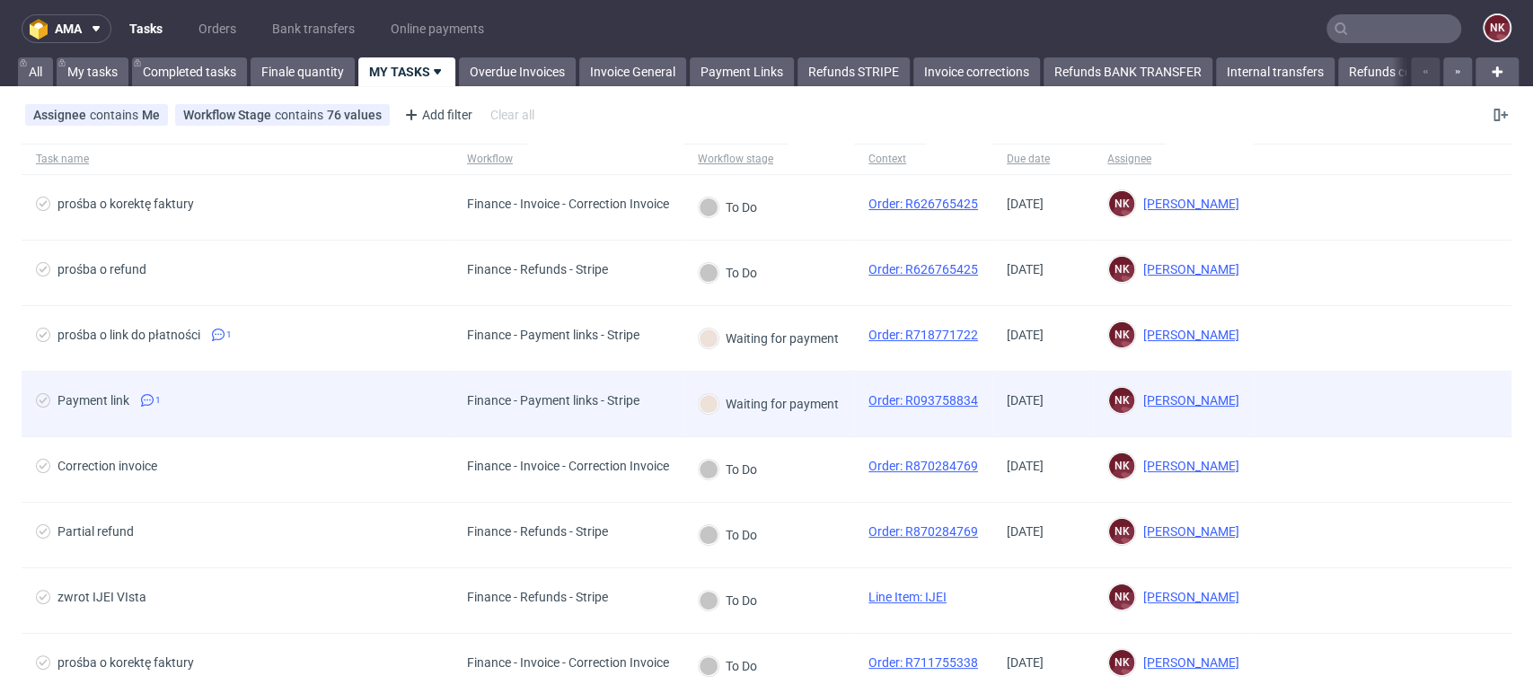
click at [646, 386] on div "Finance - Payment links - Stripe" at bounding box center [553, 404] width 201 height 65
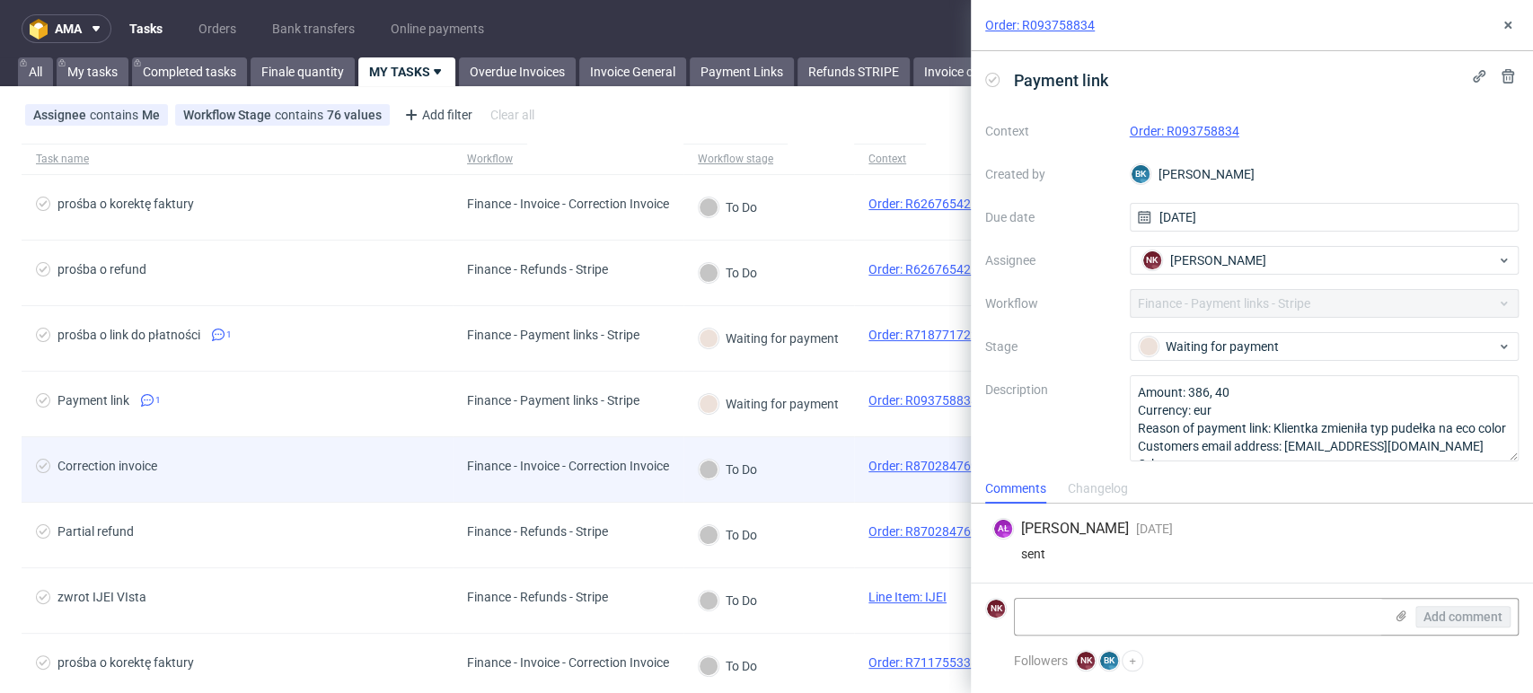
click at [657, 482] on div "Finance - Invoice - Correction Invoice" at bounding box center [568, 469] width 231 height 65
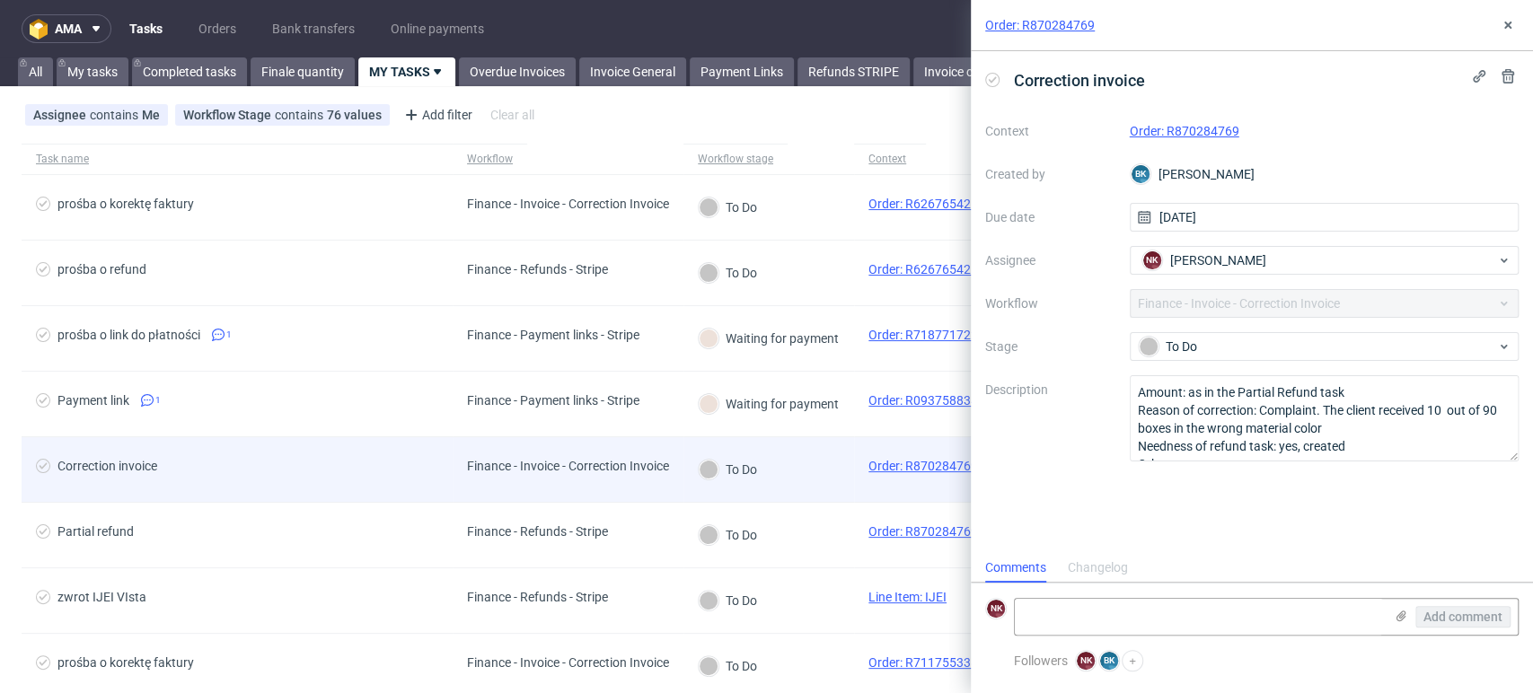
scroll to position [14, 0]
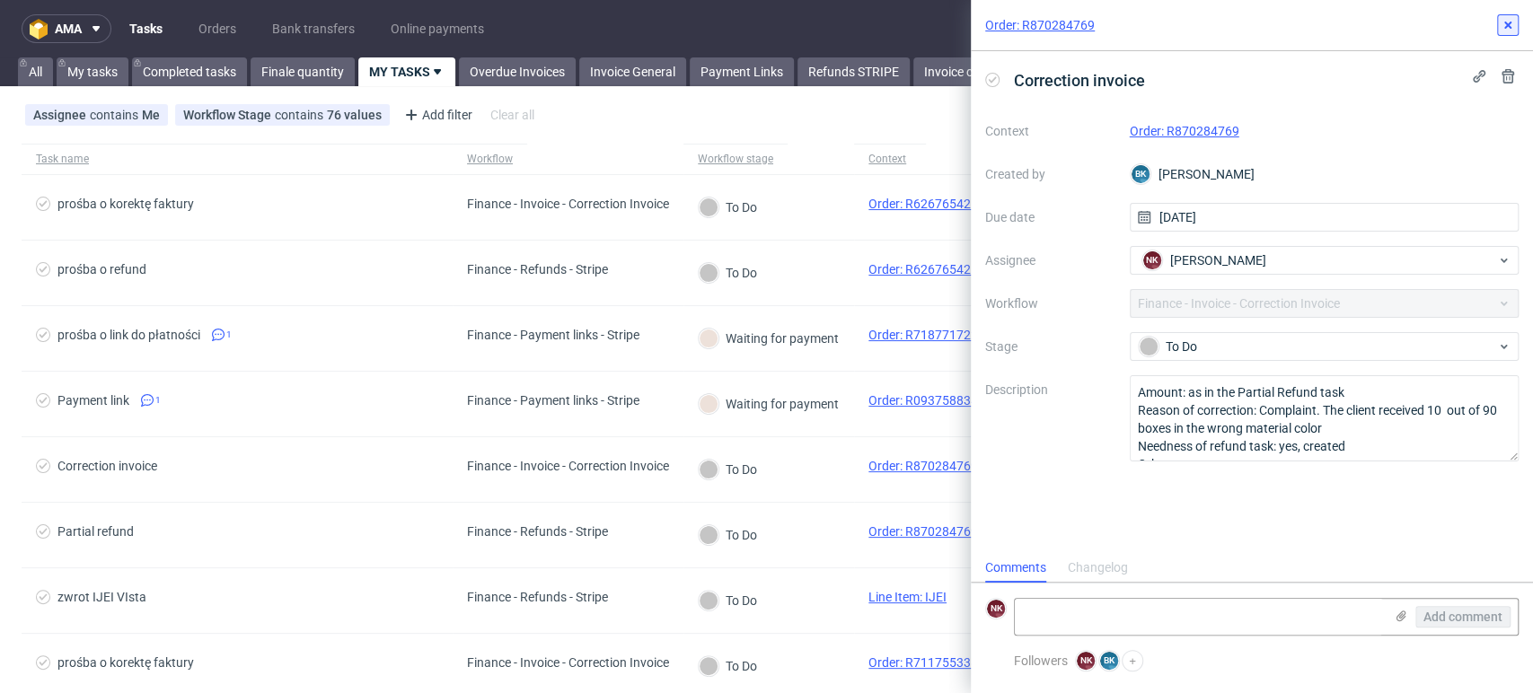
click at [1511, 20] on icon at bounding box center [1507, 25] width 14 height 14
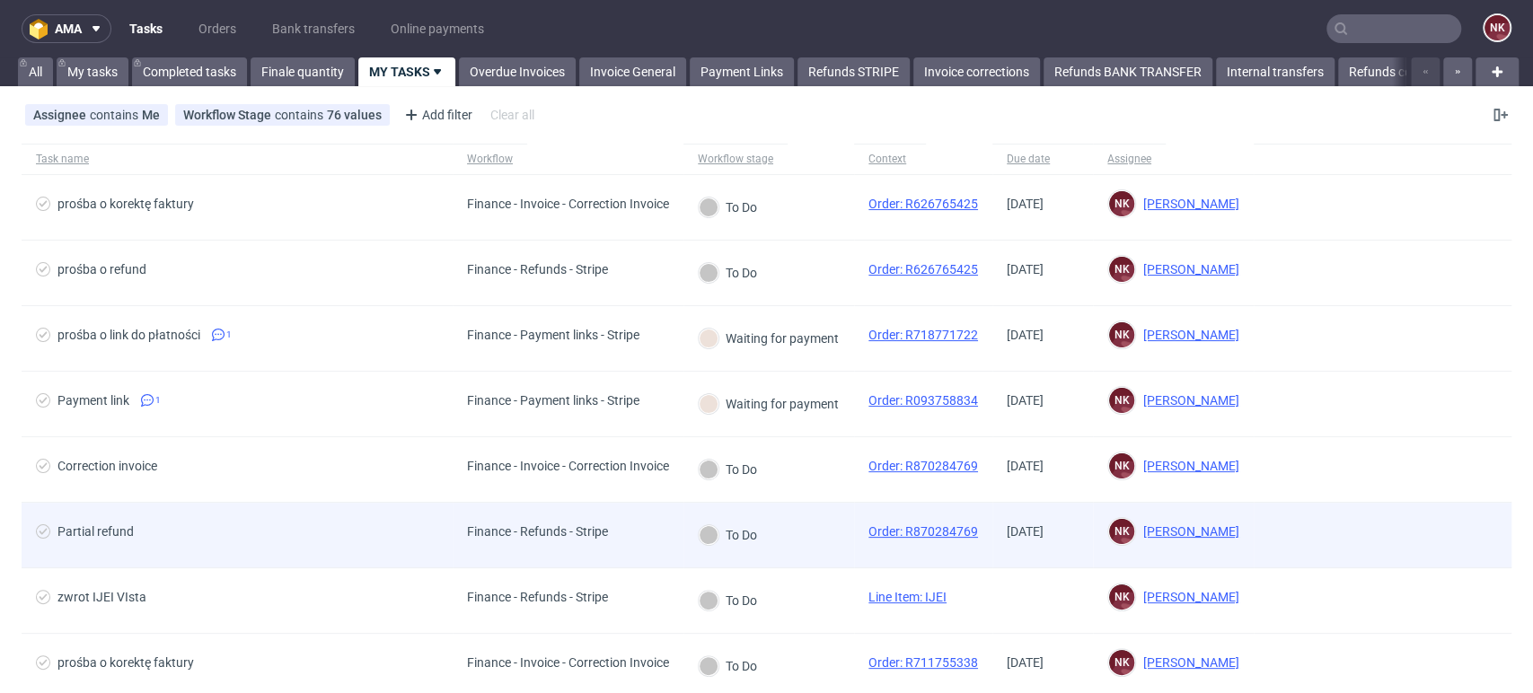
scroll to position [100, 0]
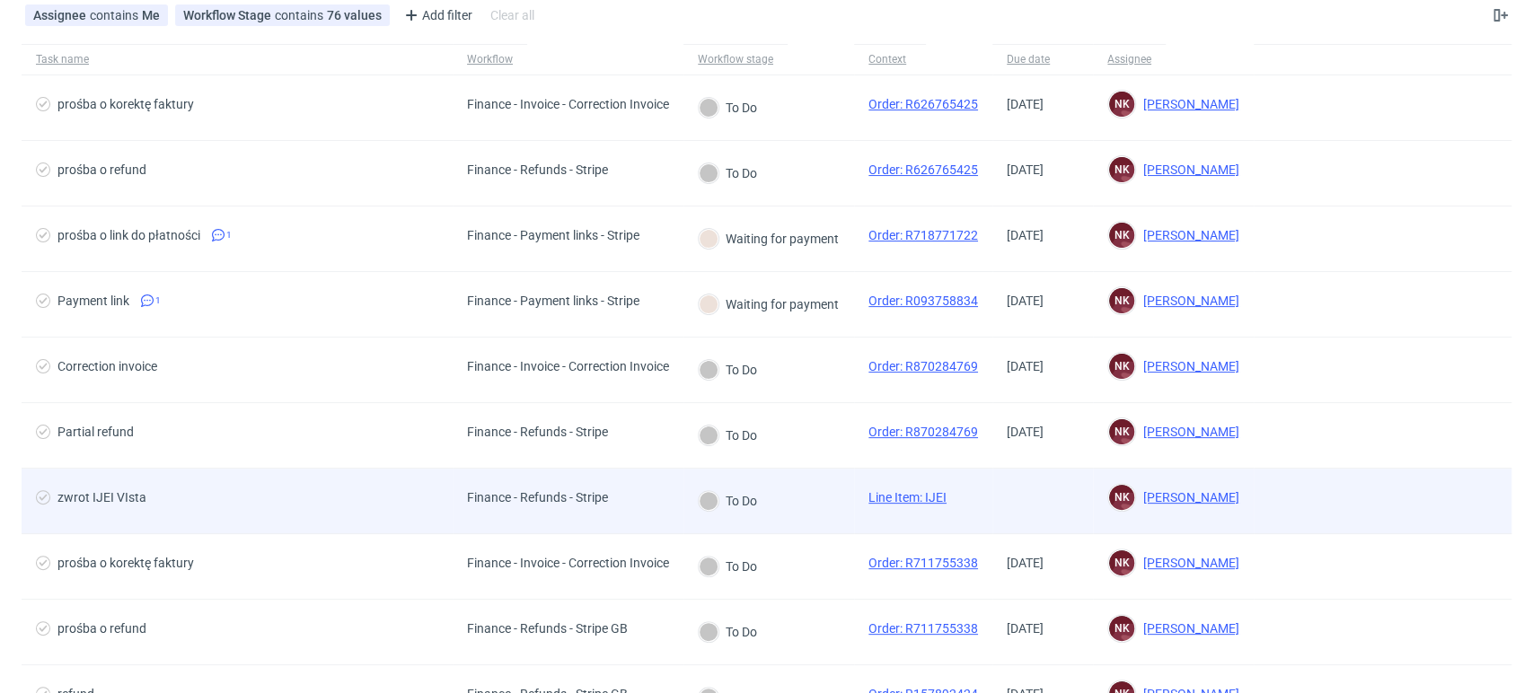
click at [641, 487] on div "Finance - Refunds - Stripe" at bounding box center [568, 502] width 231 height 66
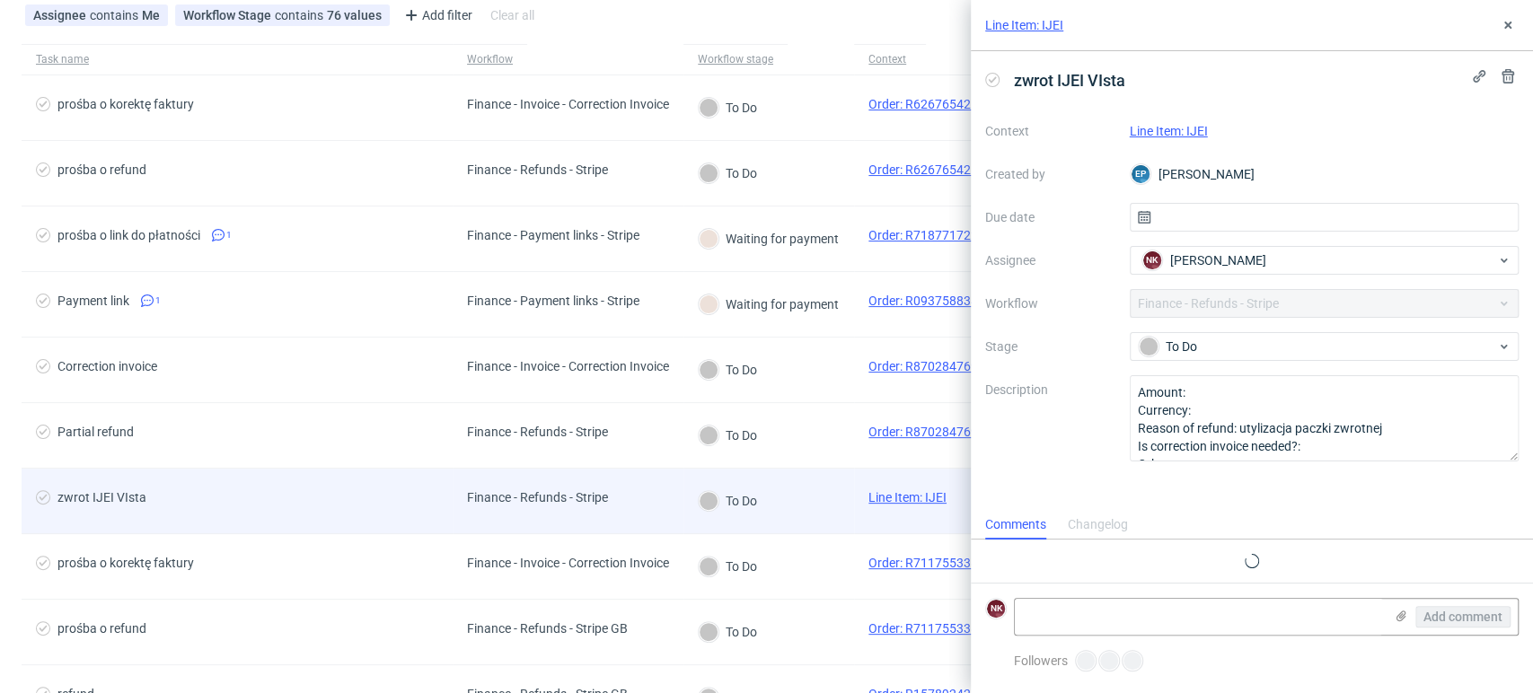
scroll to position [14, 0]
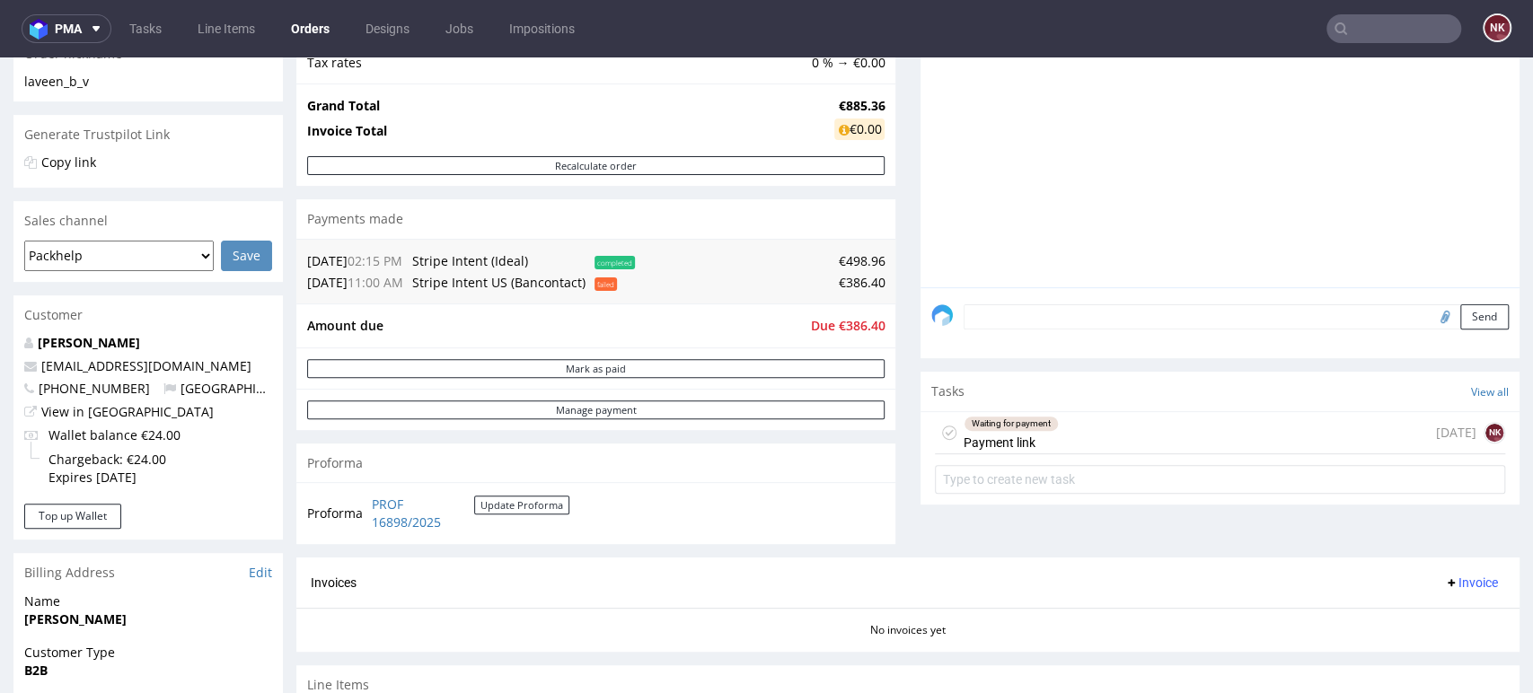
scroll to position [299, 0]
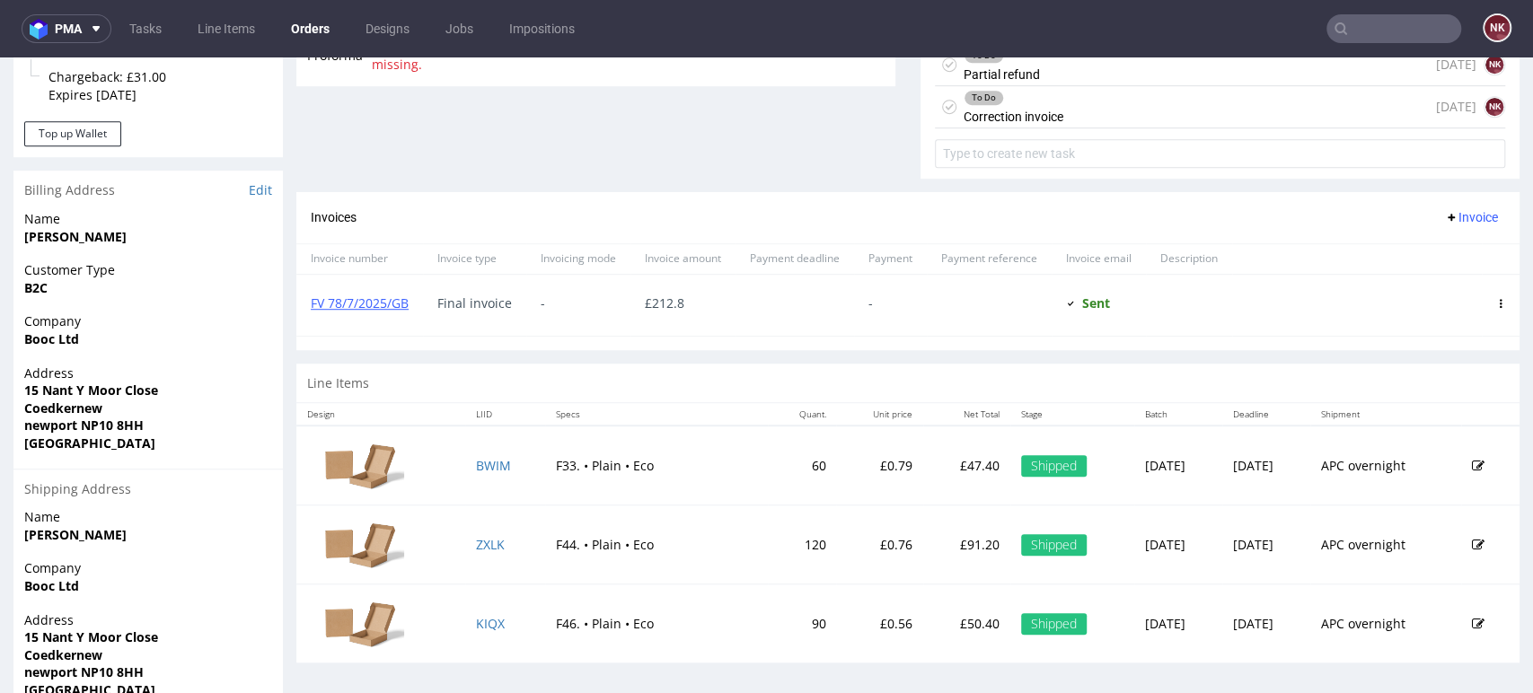
scroll to position [598, 0]
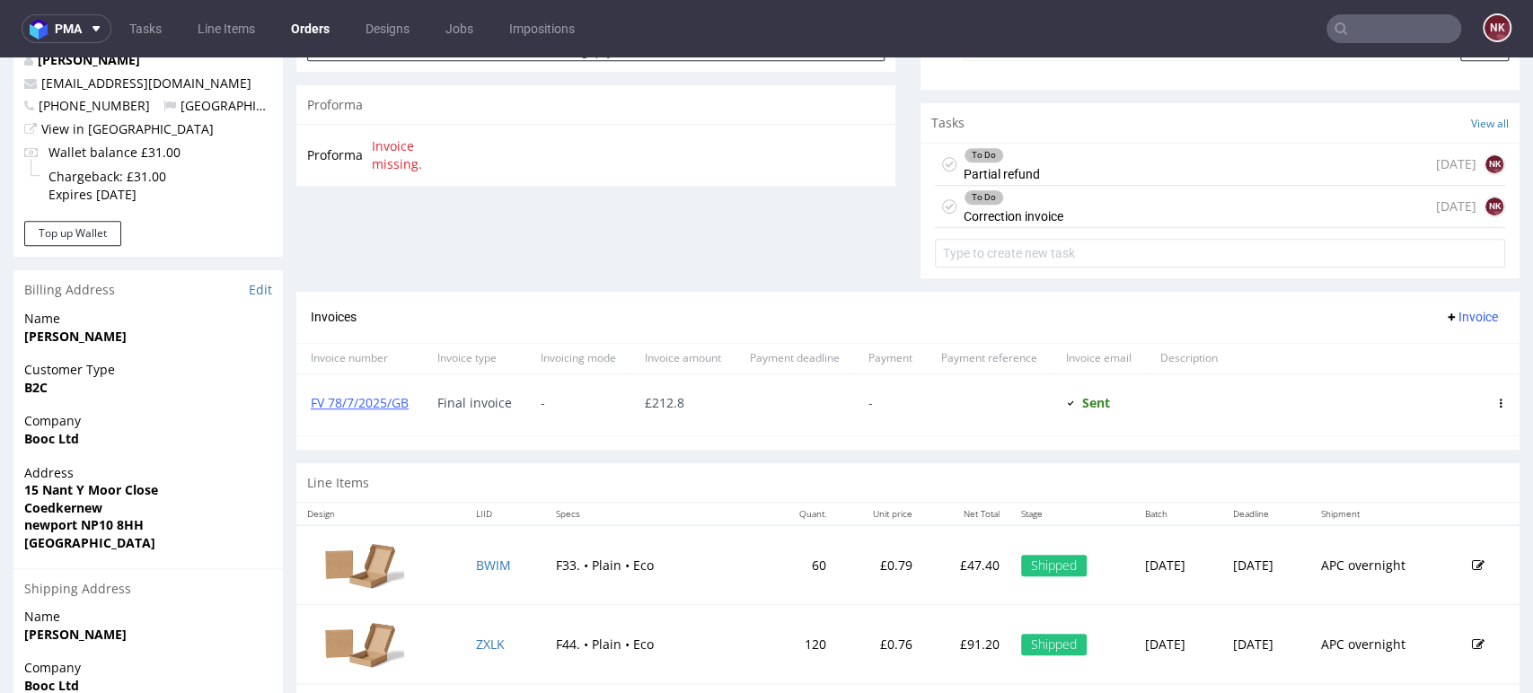
click at [1077, 219] on div "To Do Correction invoice 6 days ago NK" at bounding box center [1220, 207] width 570 height 42
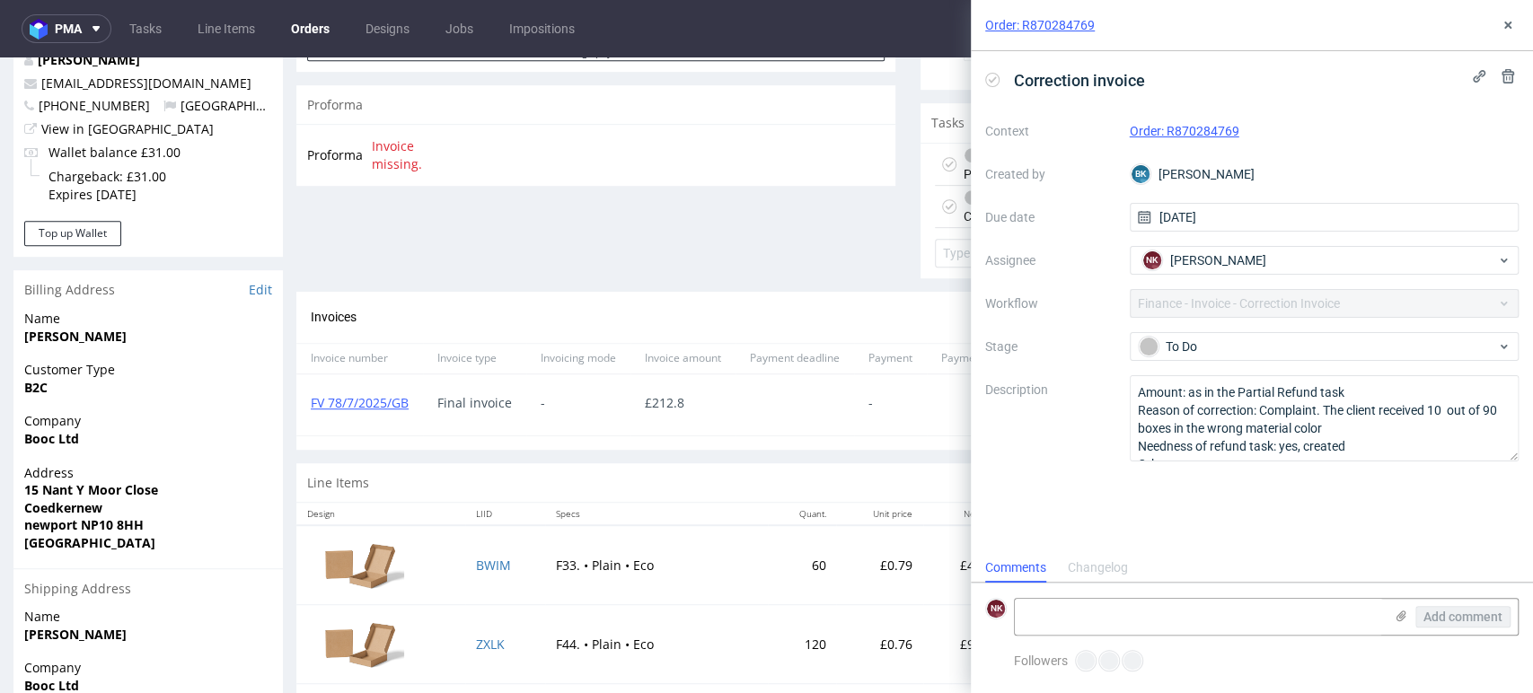
scroll to position [14, 0]
click at [1511, 23] on icon at bounding box center [1507, 25] width 14 height 14
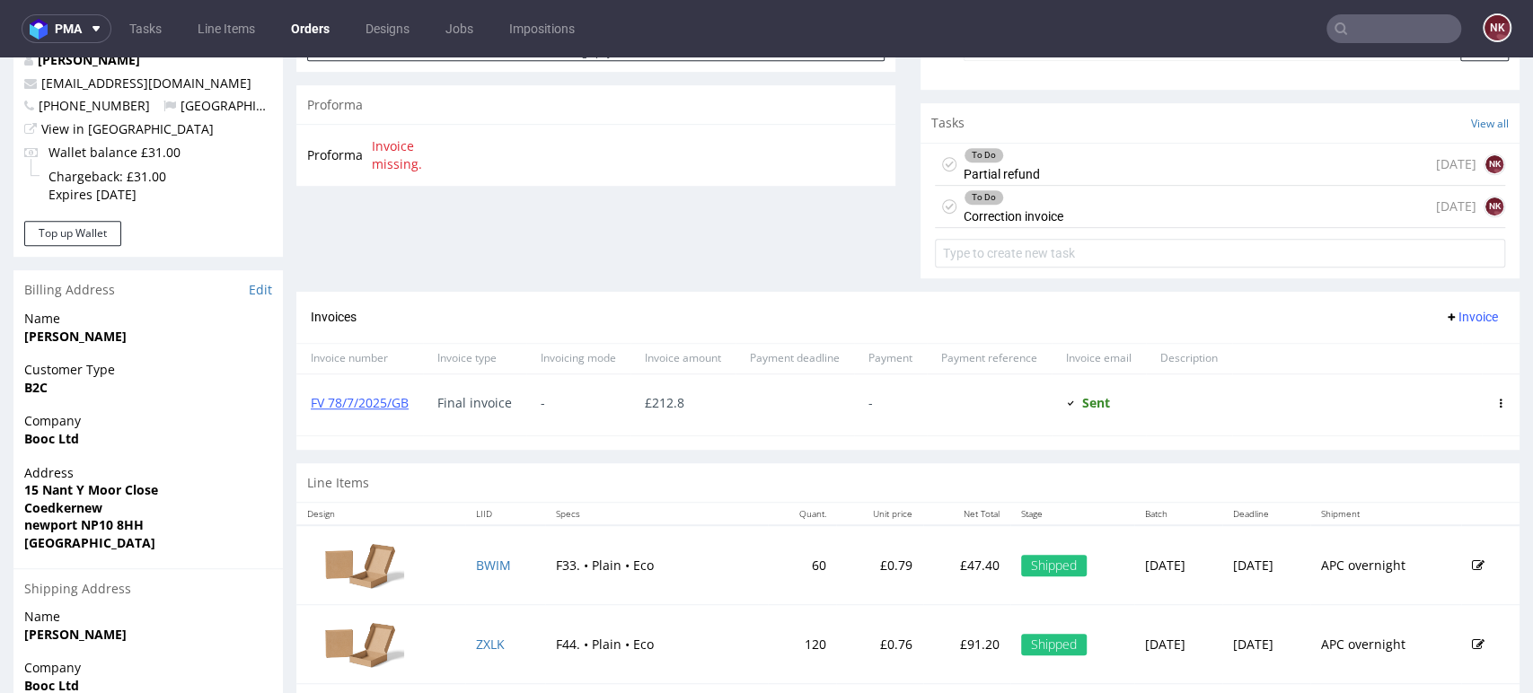
click at [1138, 163] on div "To Do Partial refund 6 days ago NK" at bounding box center [1220, 165] width 570 height 42
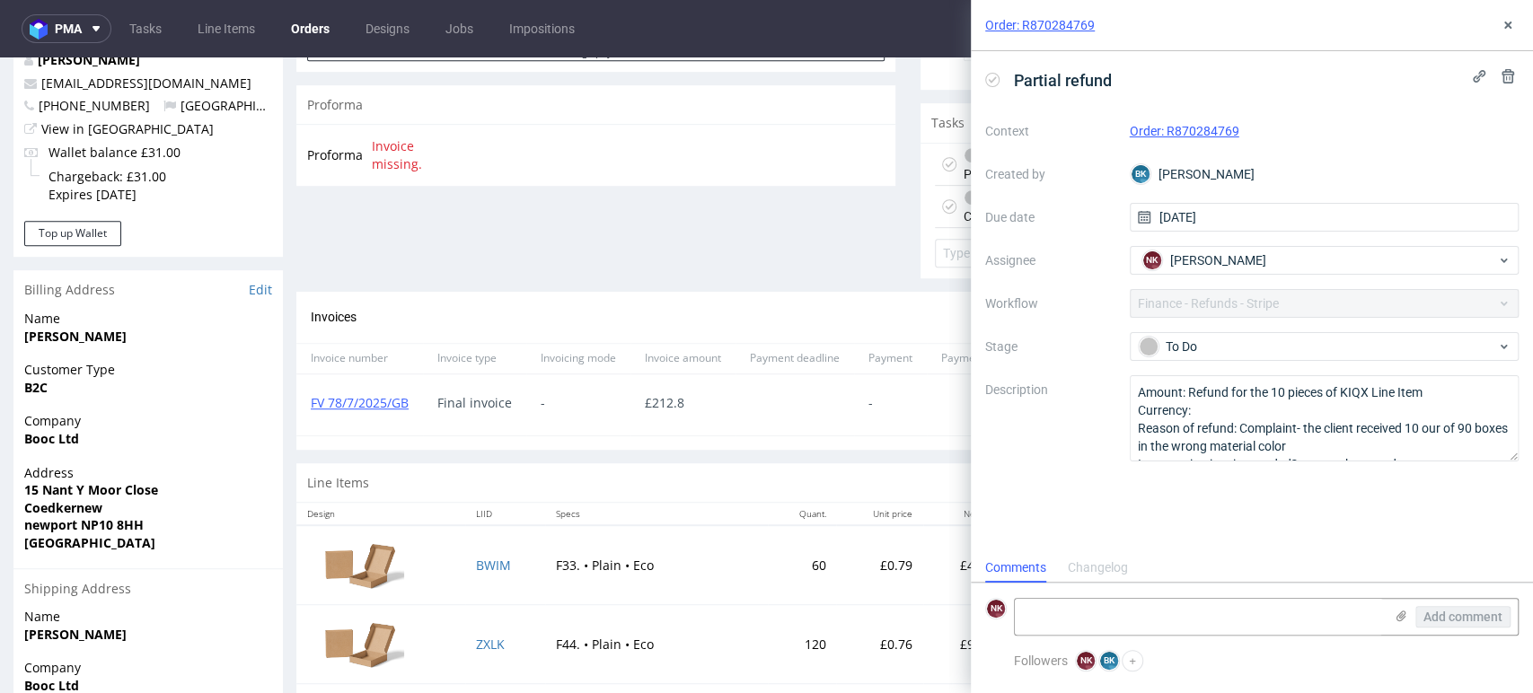
scroll to position [14, 0]
click at [1517, 22] on div "Order: R870284769" at bounding box center [1252, 25] width 562 height 51
click at [1504, 22] on use at bounding box center [1507, 25] width 7 height 7
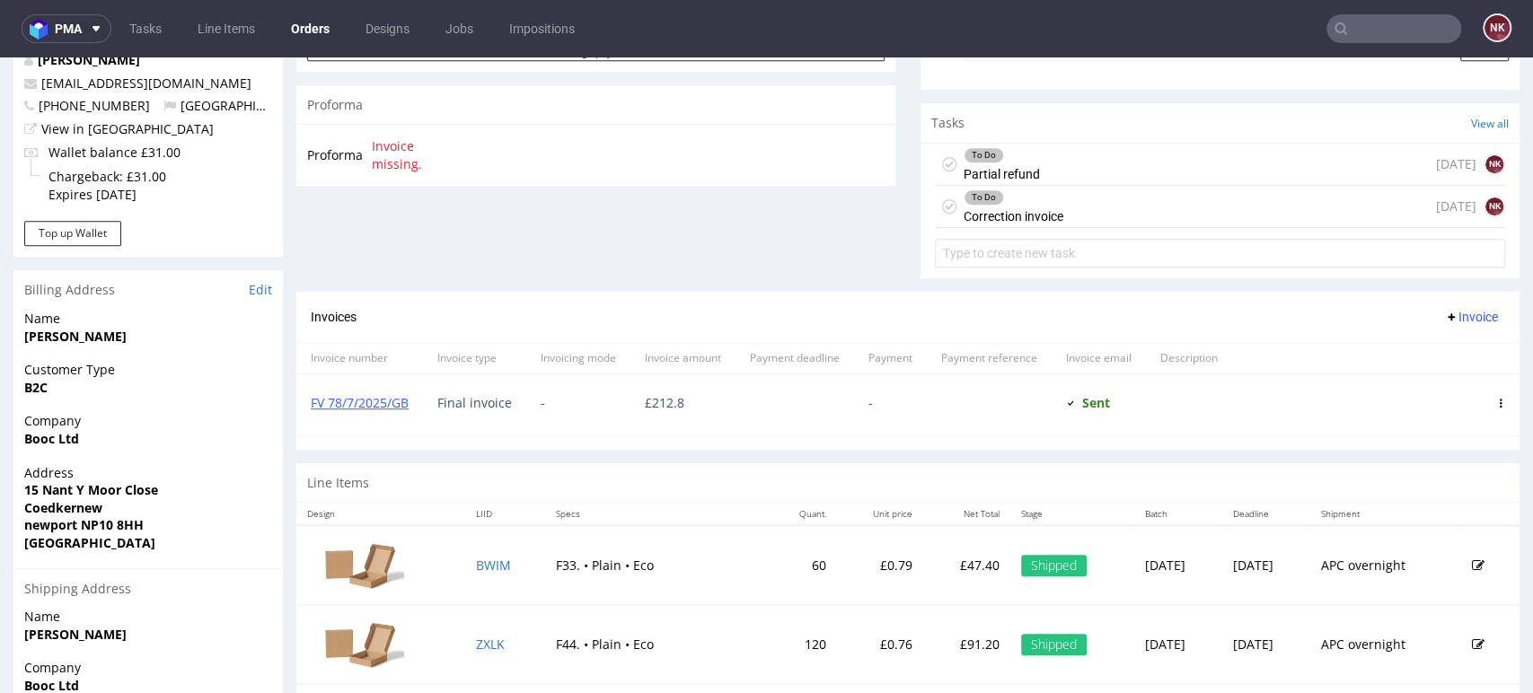
click at [1170, 218] on div "To Do Correction invoice 6 days ago NK" at bounding box center [1220, 207] width 570 height 42
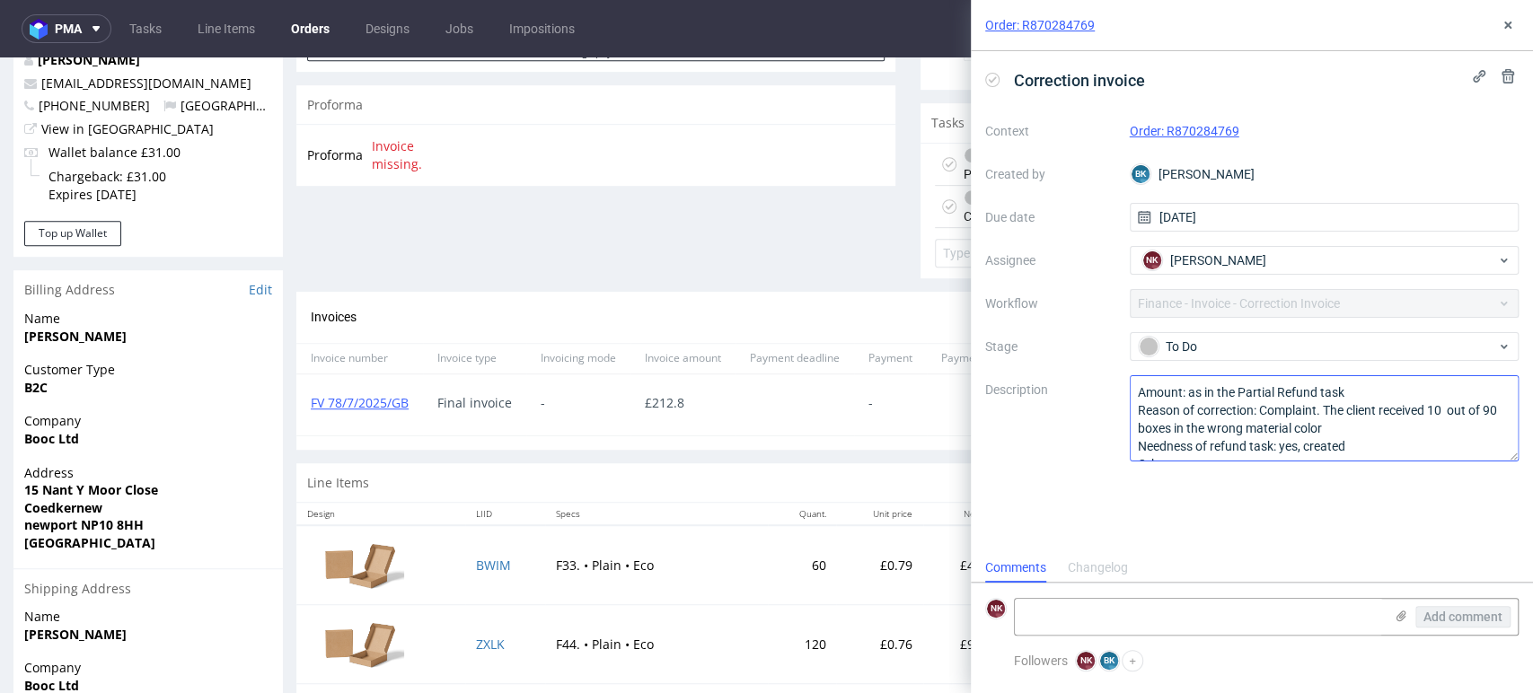
scroll to position [14, 0]
click at [1508, 20] on icon at bounding box center [1507, 25] width 14 height 14
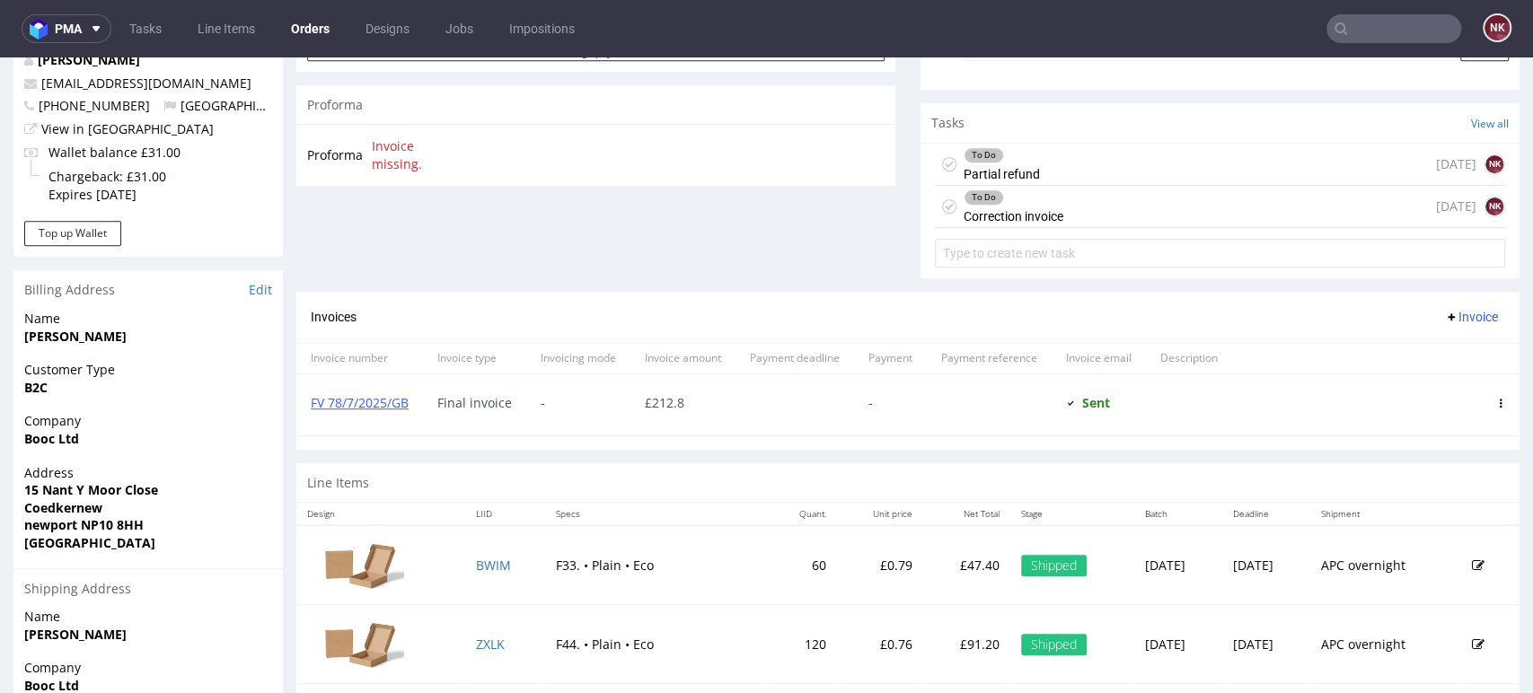
click at [1075, 195] on div "To Do Correction invoice 6 days ago NK" at bounding box center [1220, 207] width 570 height 42
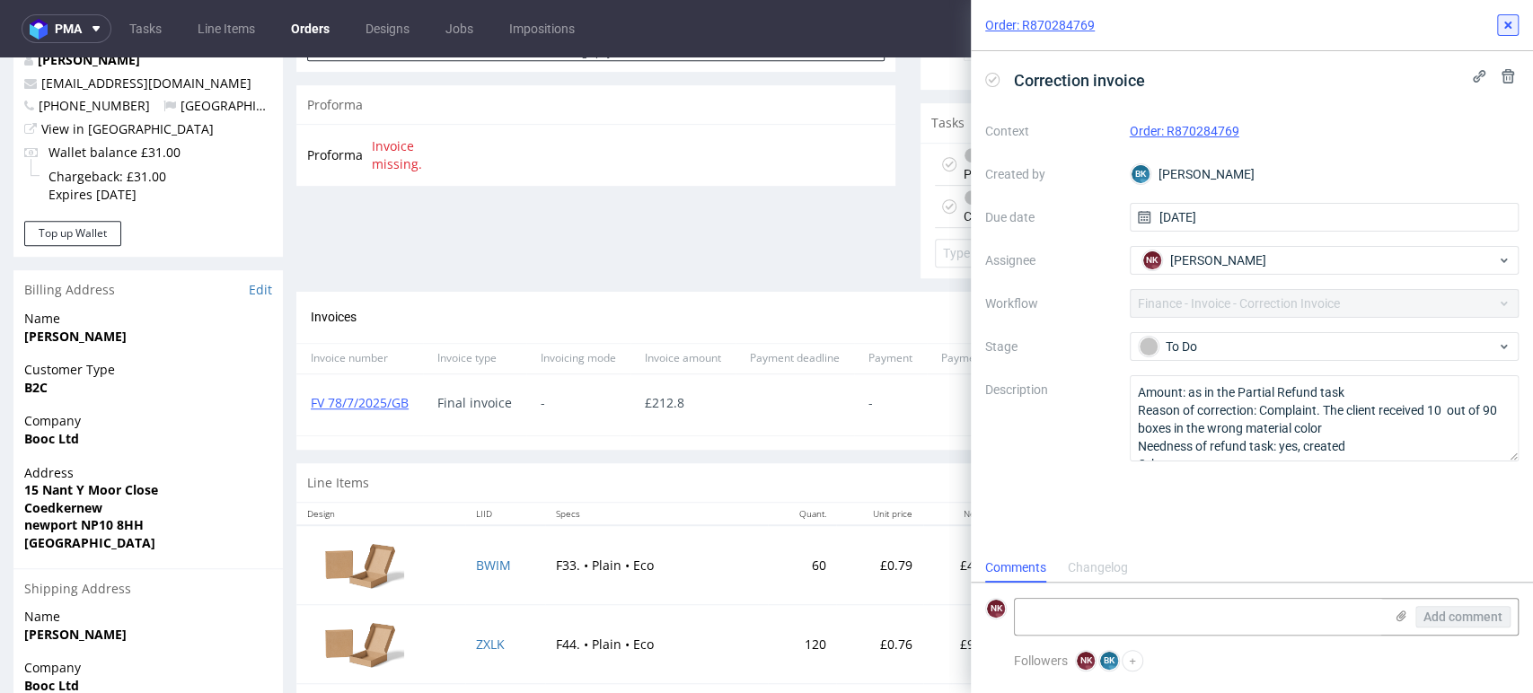
click at [1503, 28] on icon at bounding box center [1507, 25] width 14 height 14
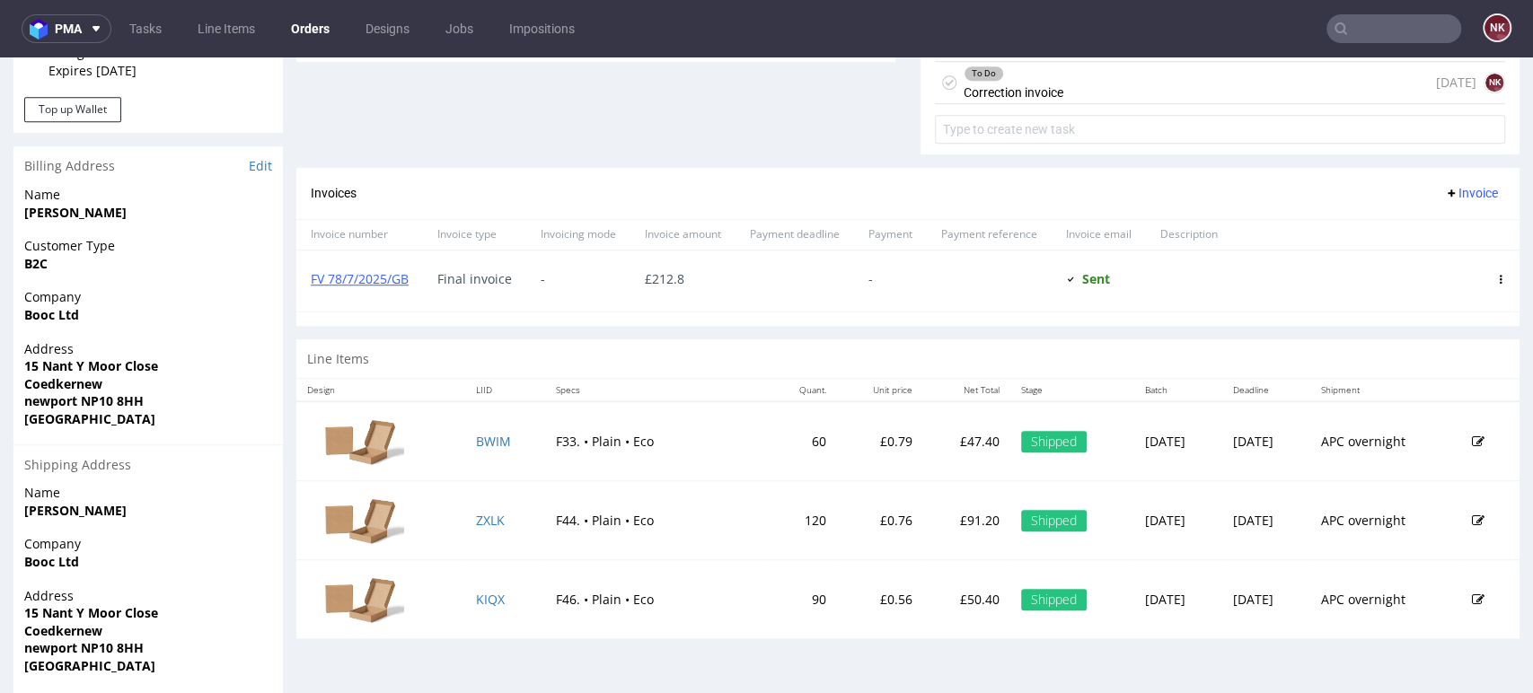
scroll to position [622, 0]
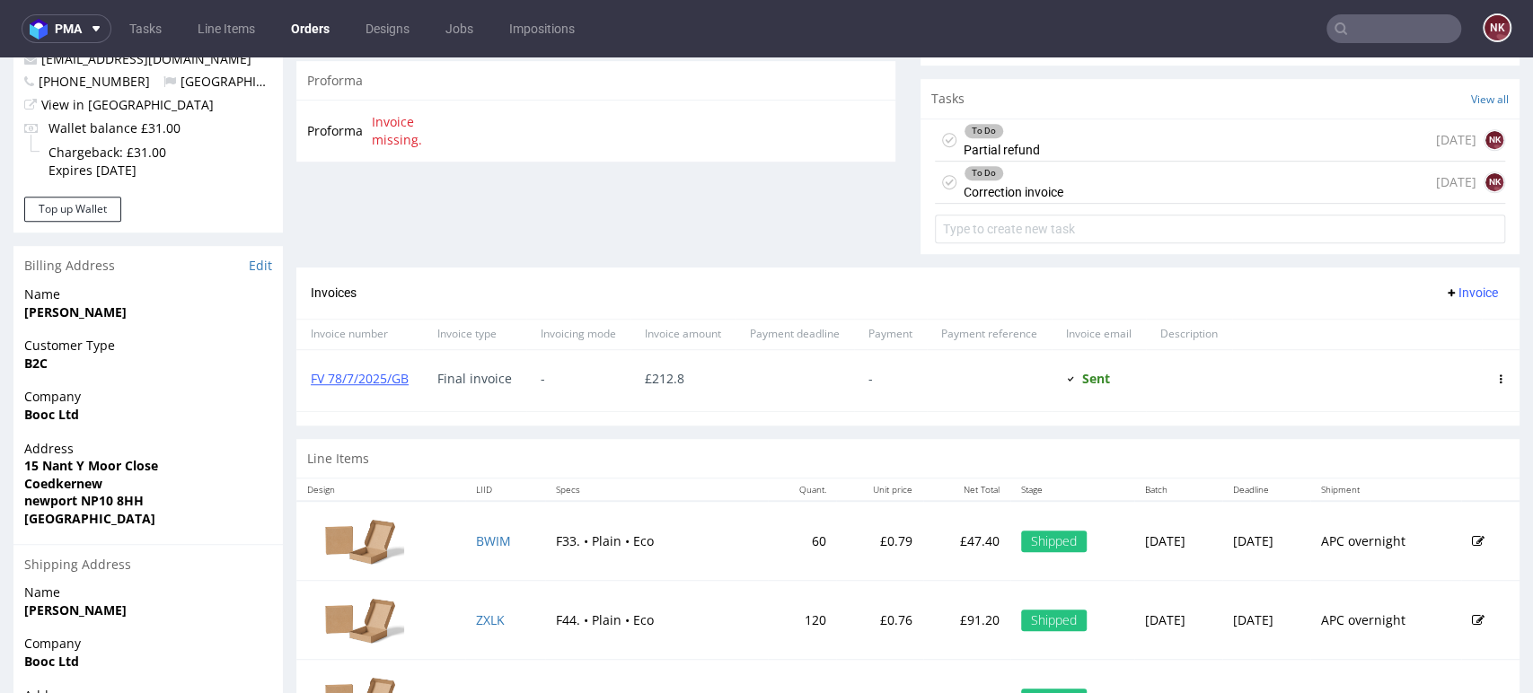
click at [1159, 137] on div "To Do Partial refund 6 days ago NK" at bounding box center [1220, 140] width 570 height 42
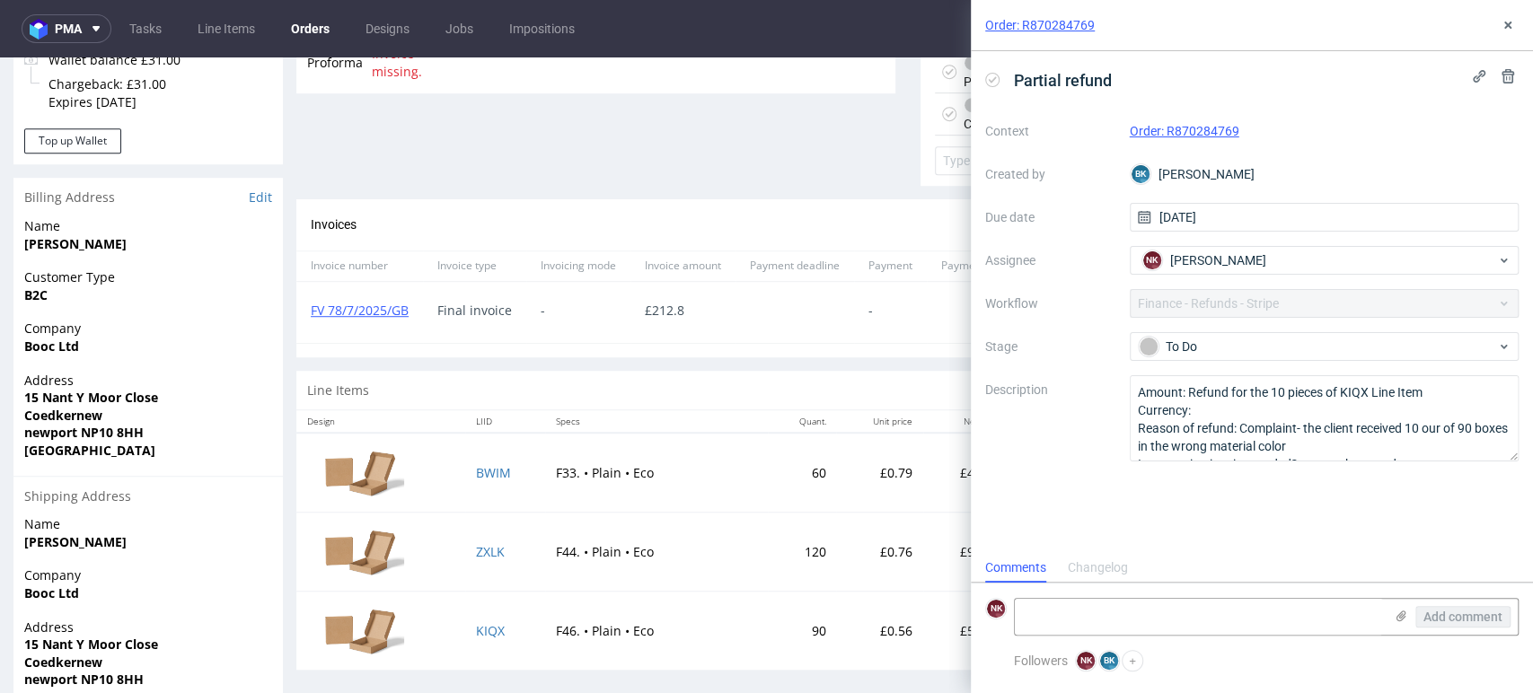
scroll to position [722, 0]
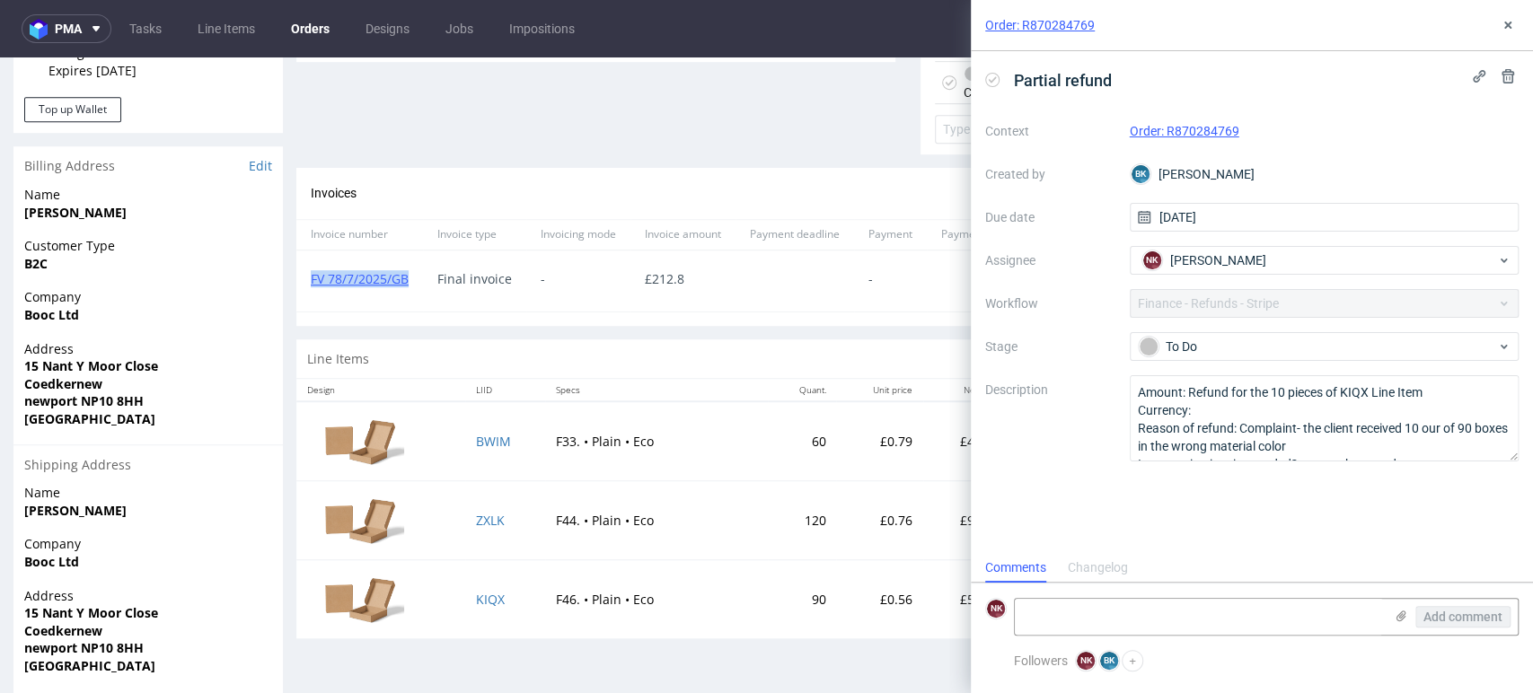
drag, startPoint x: 406, startPoint y: 278, endPoint x: 303, endPoint y: 278, distance: 103.3
click at [303, 278] on div "FV 78/7/2025/GB" at bounding box center [359, 280] width 127 height 61
copy link "FV 78/7/2025/GB"
click at [1286, 513] on div "Partial refund Context Order: R870284769 Created by BK Bogna Krystian Due date …" at bounding box center [1252, 302] width 562 height 502
click at [1503, 29] on icon at bounding box center [1507, 25] width 14 height 14
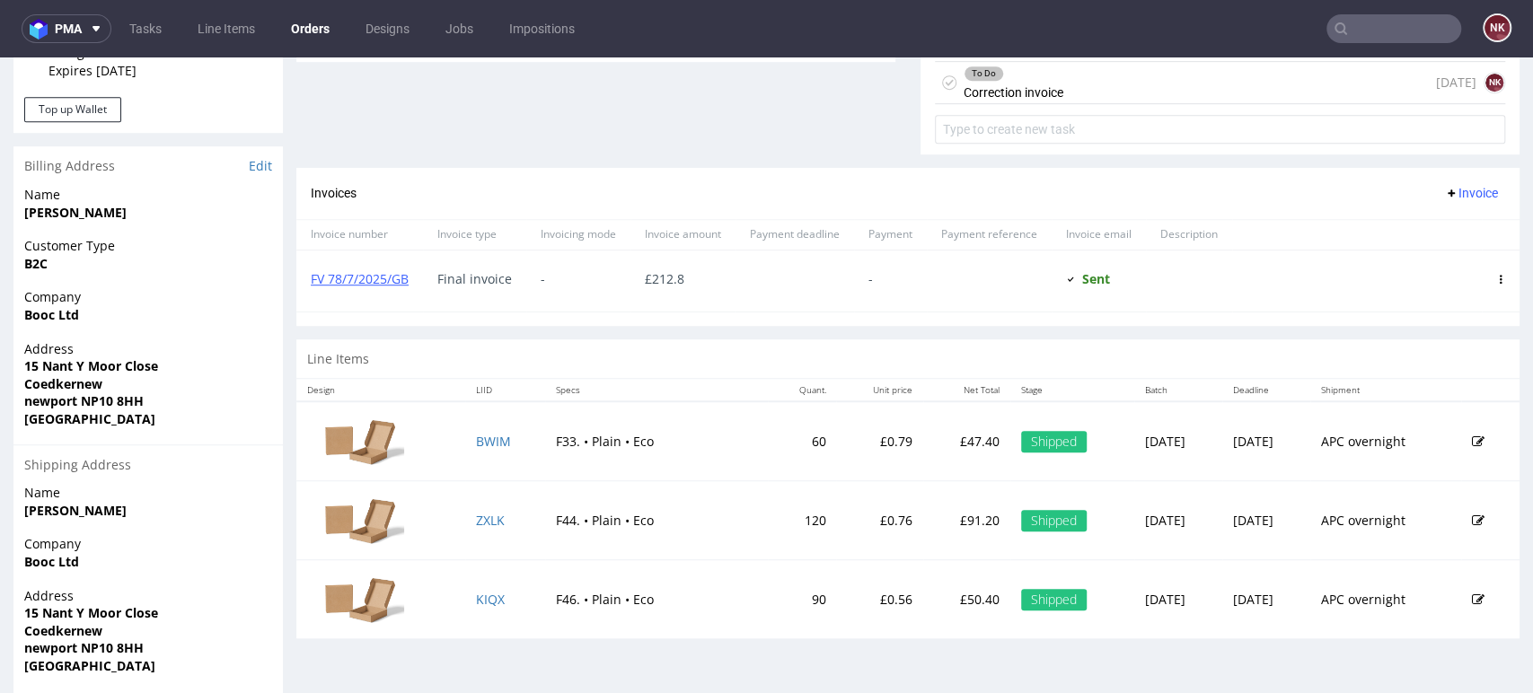
click at [744, 238] on div "Payment deadline" at bounding box center [794, 234] width 119 height 31
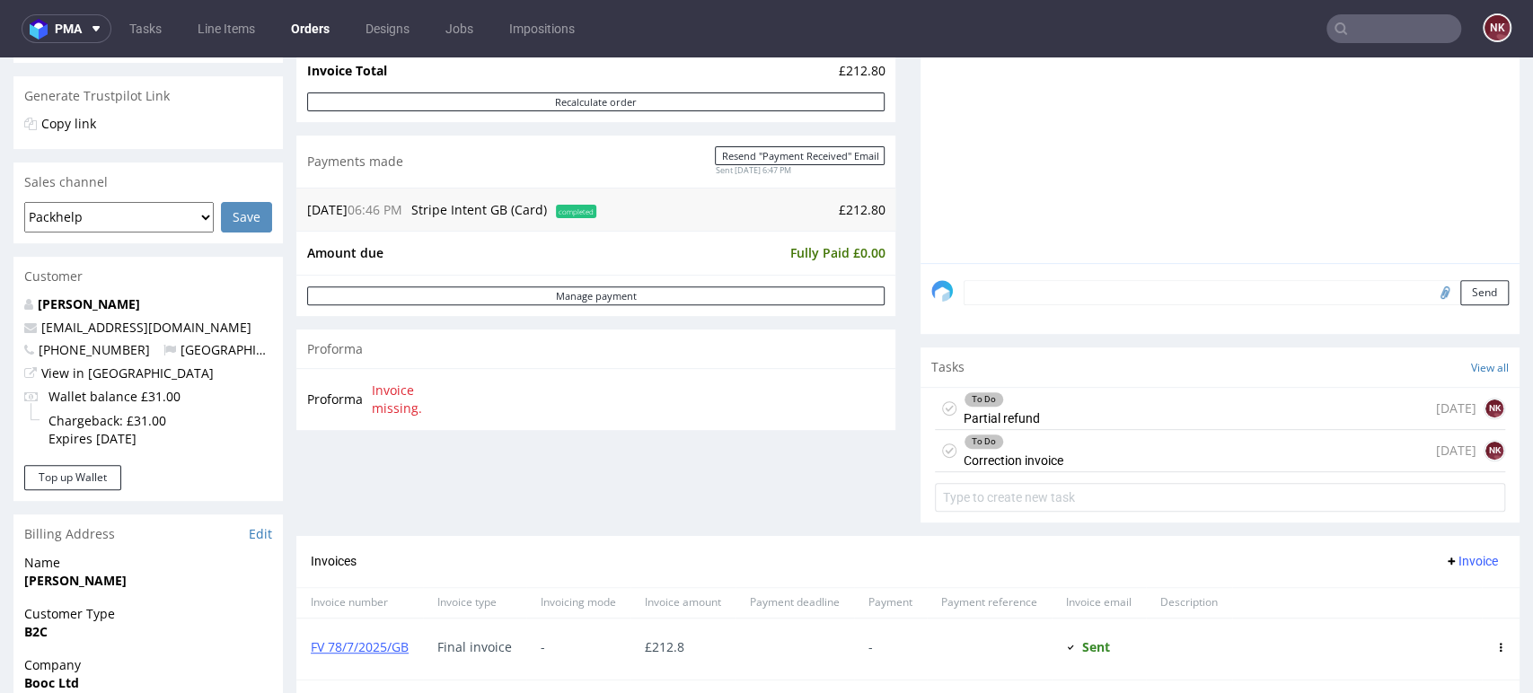
scroll to position [323, 0]
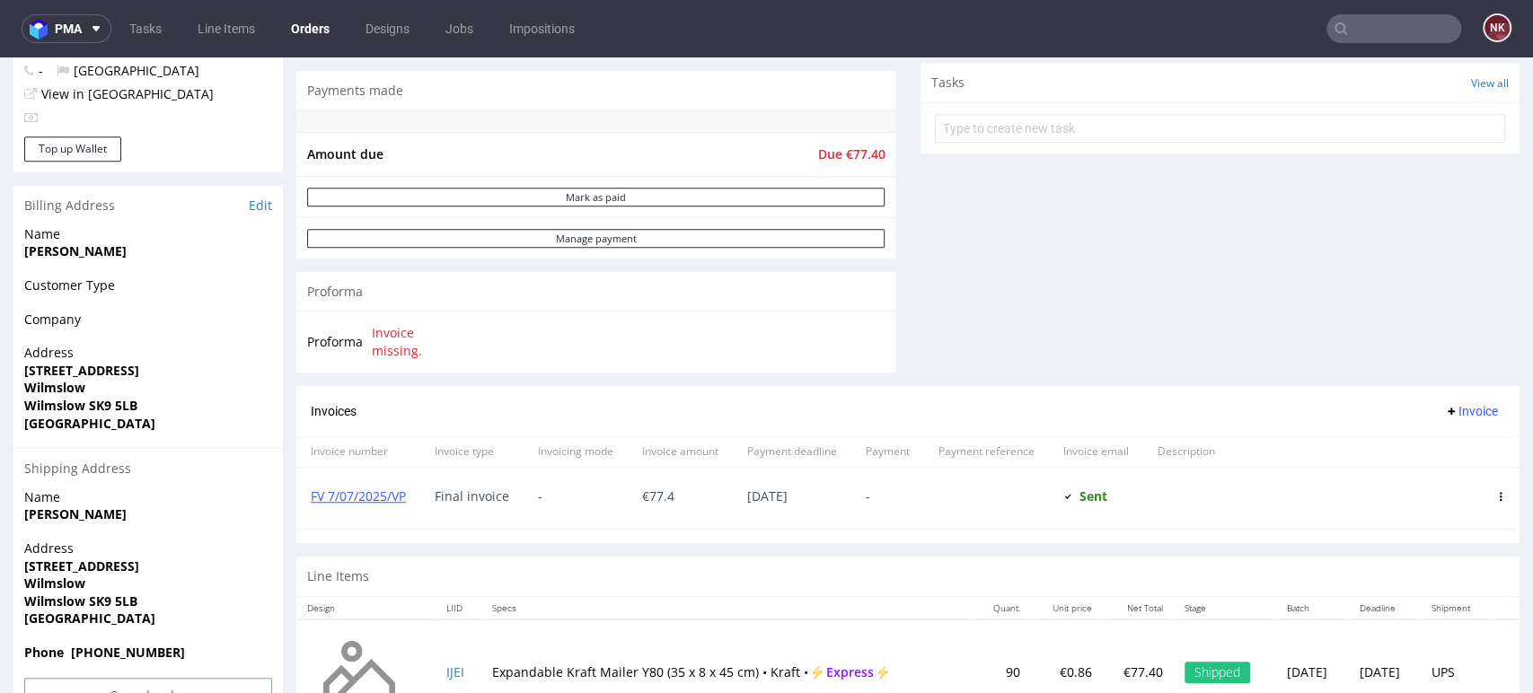
scroll to position [604, 0]
